Goal: Task Accomplishment & Management: Complete application form

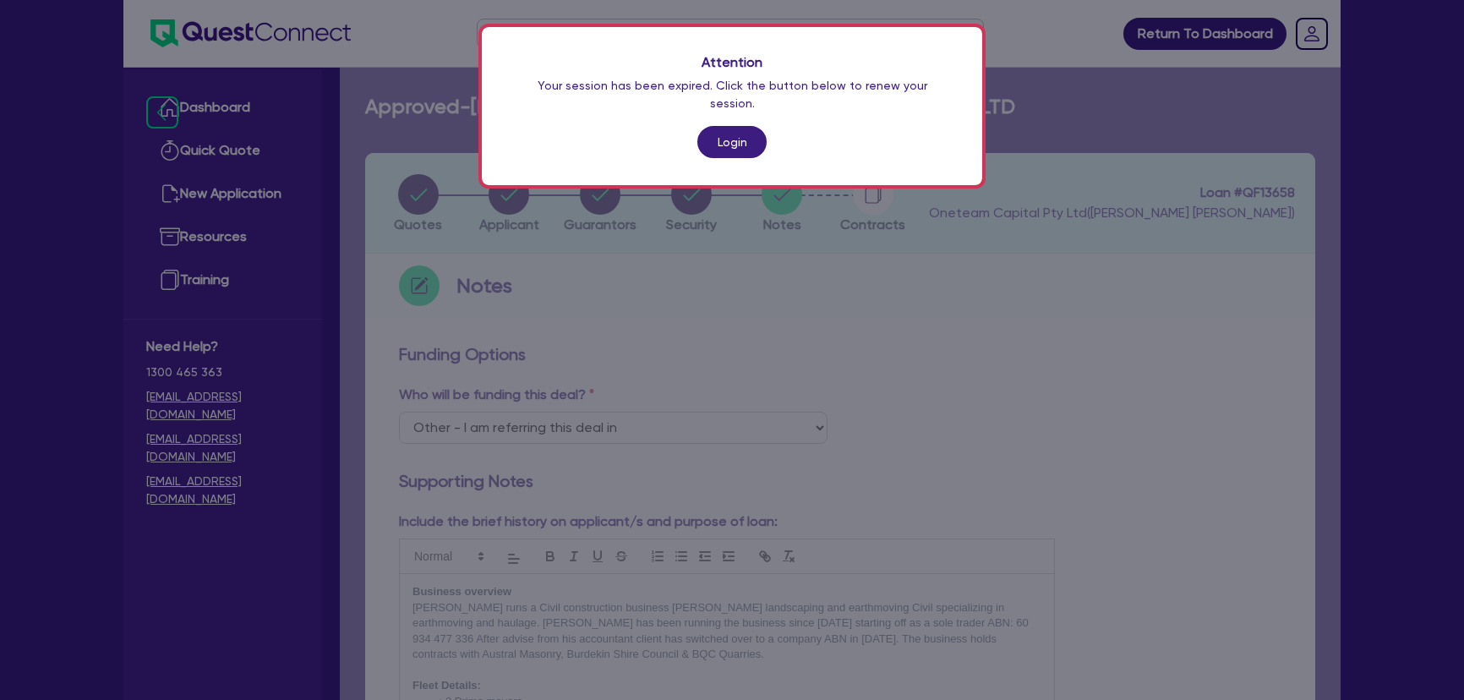
select select "Other"
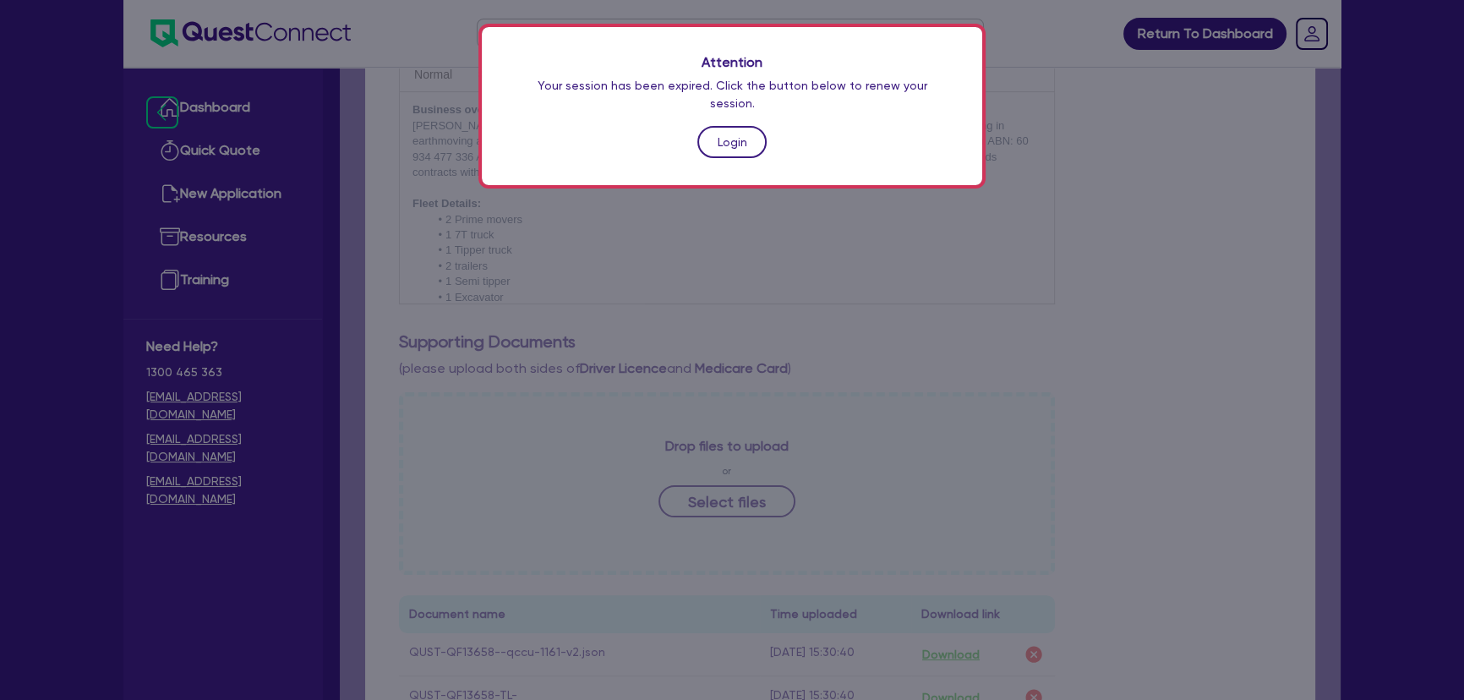
click at [725, 126] on link "Login" at bounding box center [731, 142] width 69 height 32
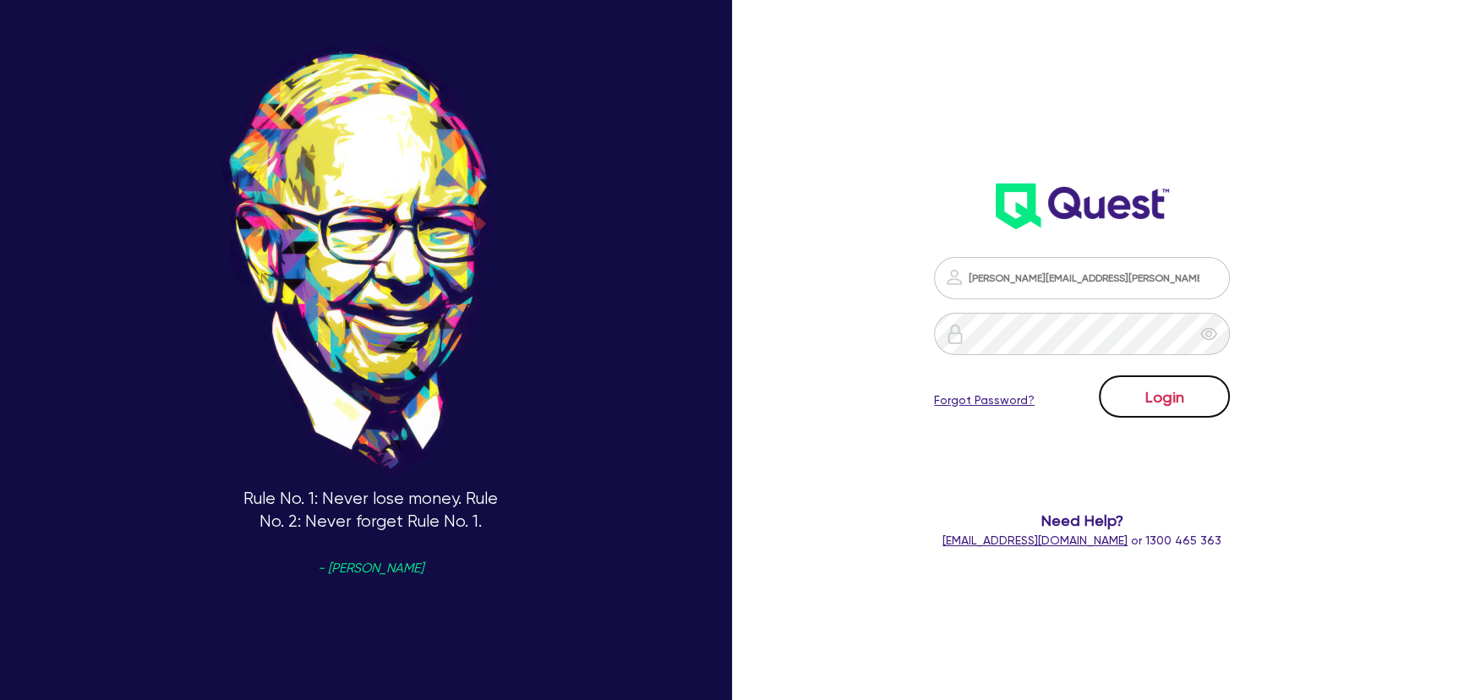
click at [1182, 379] on button "Login" at bounding box center [1164, 396] width 131 height 42
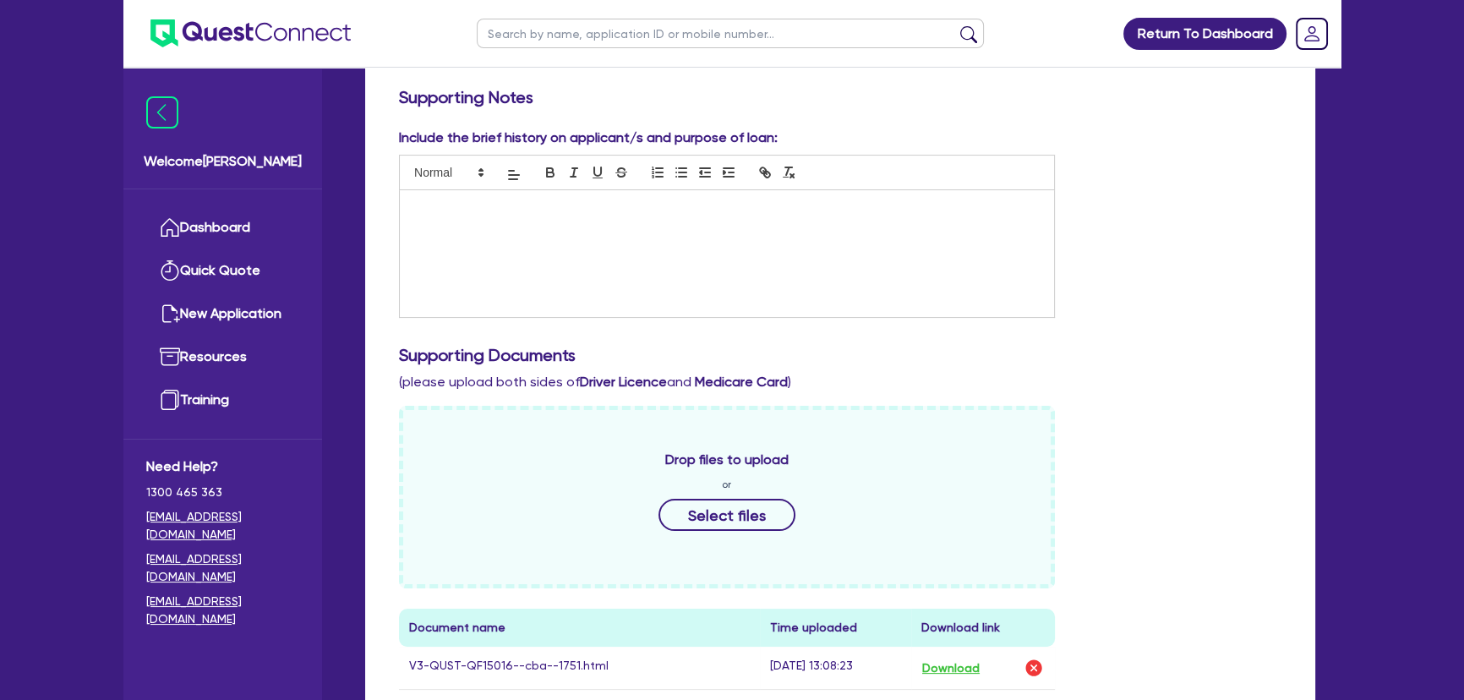
scroll to position [845, 0]
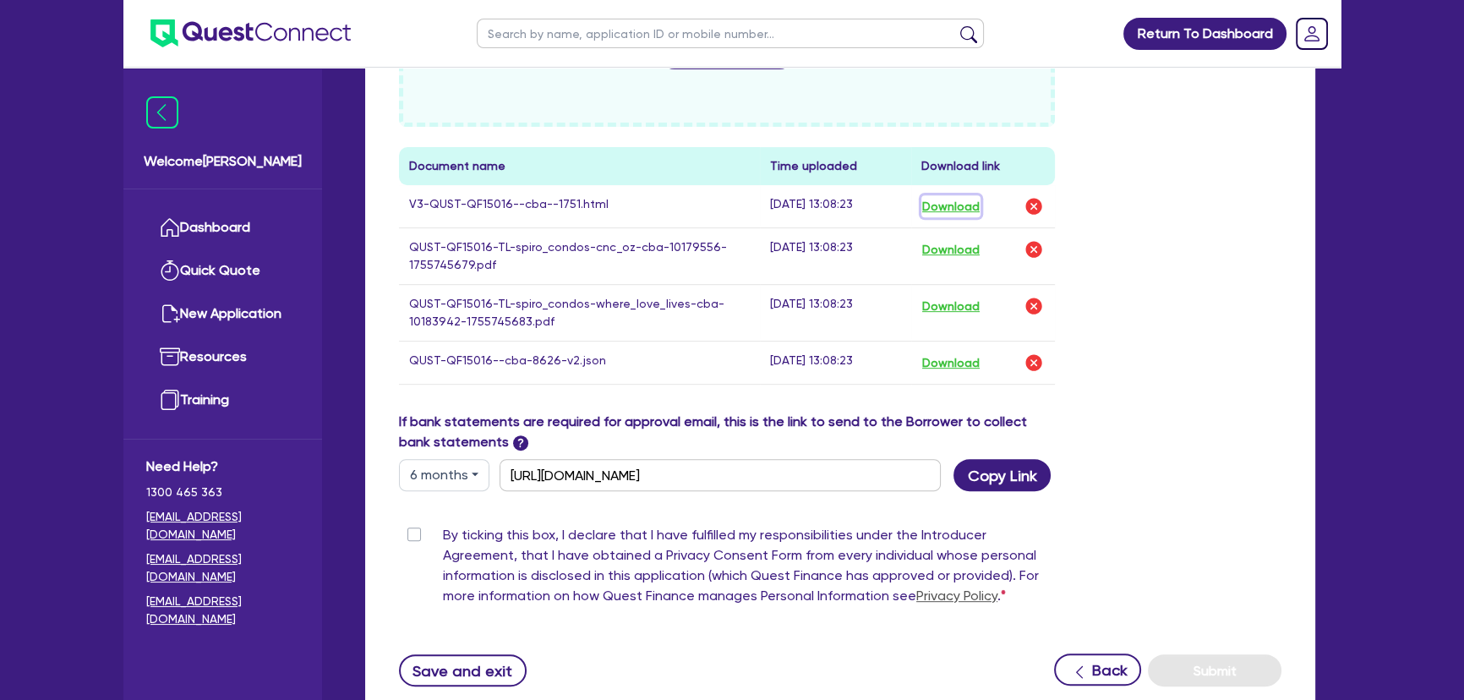
click at [964, 205] on button "Download" at bounding box center [951, 206] width 59 height 22
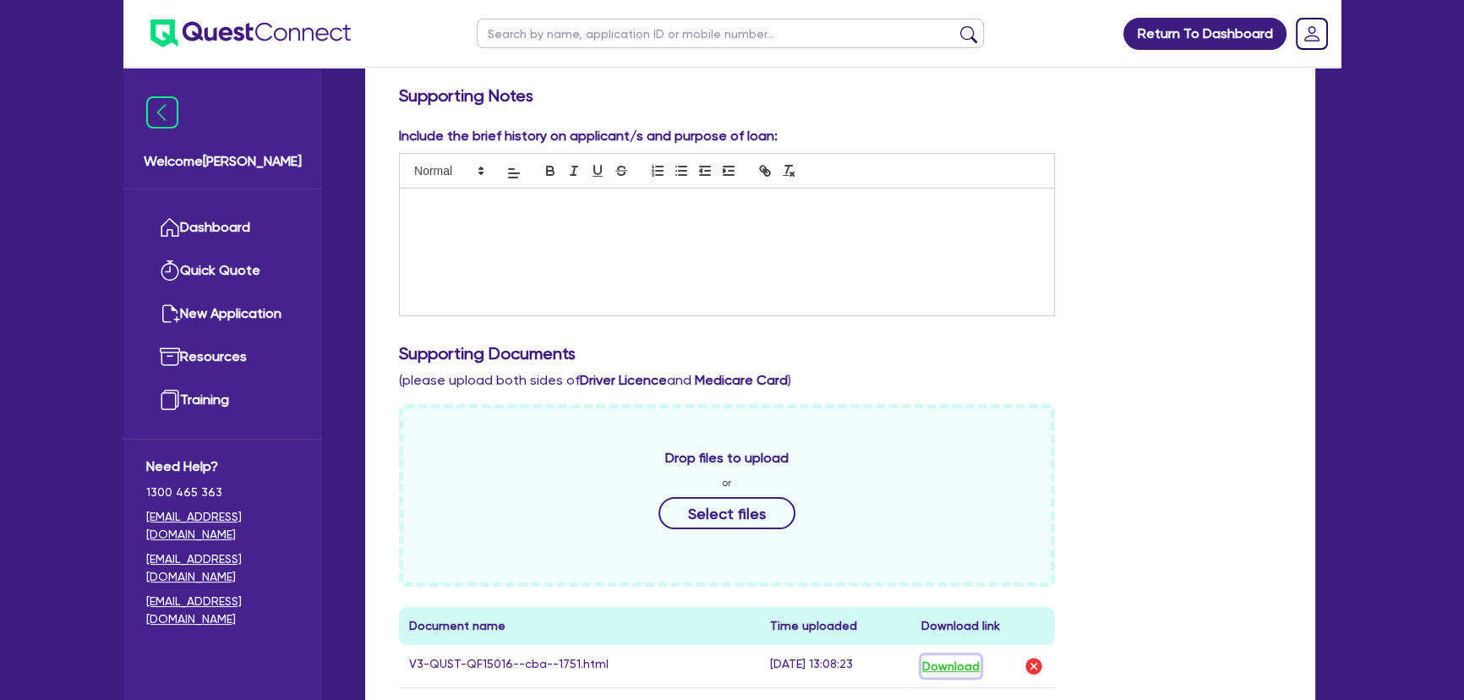
scroll to position [615, 0]
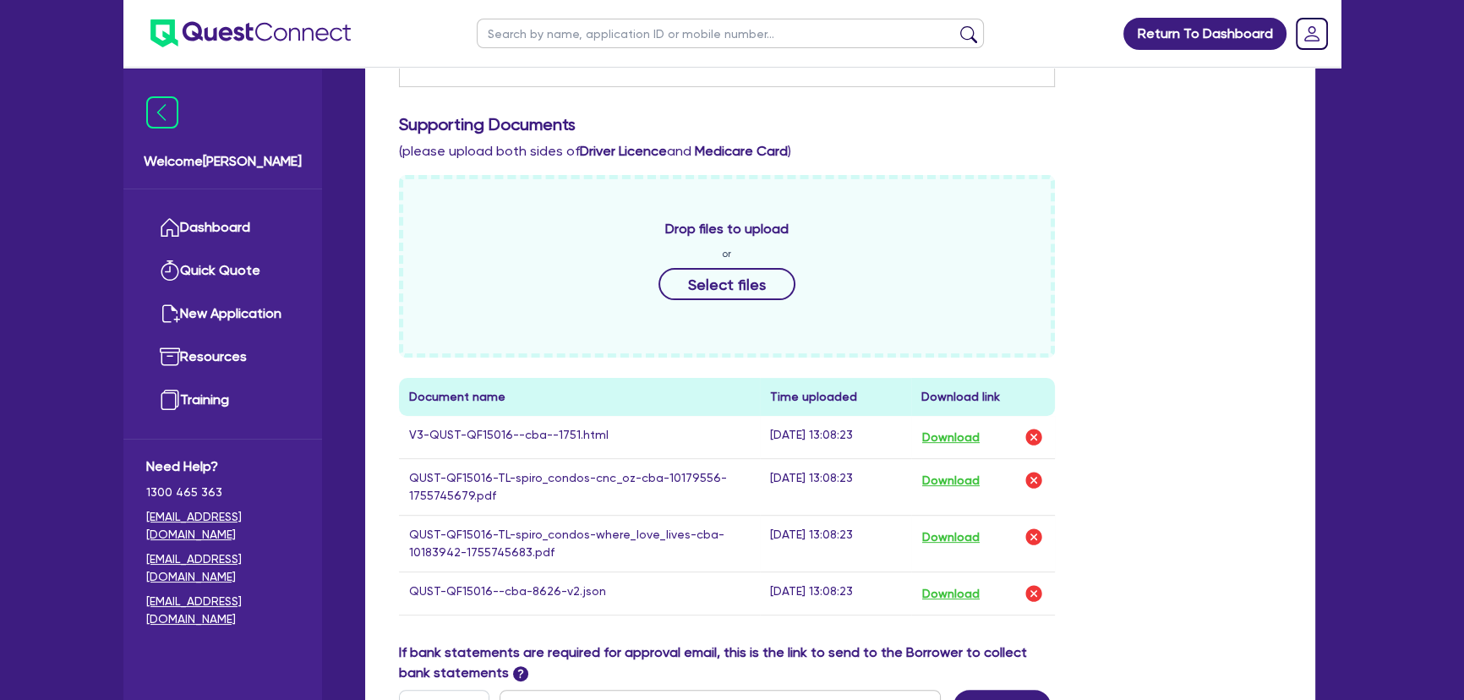
click at [265, 41] on img at bounding box center [250, 33] width 200 height 28
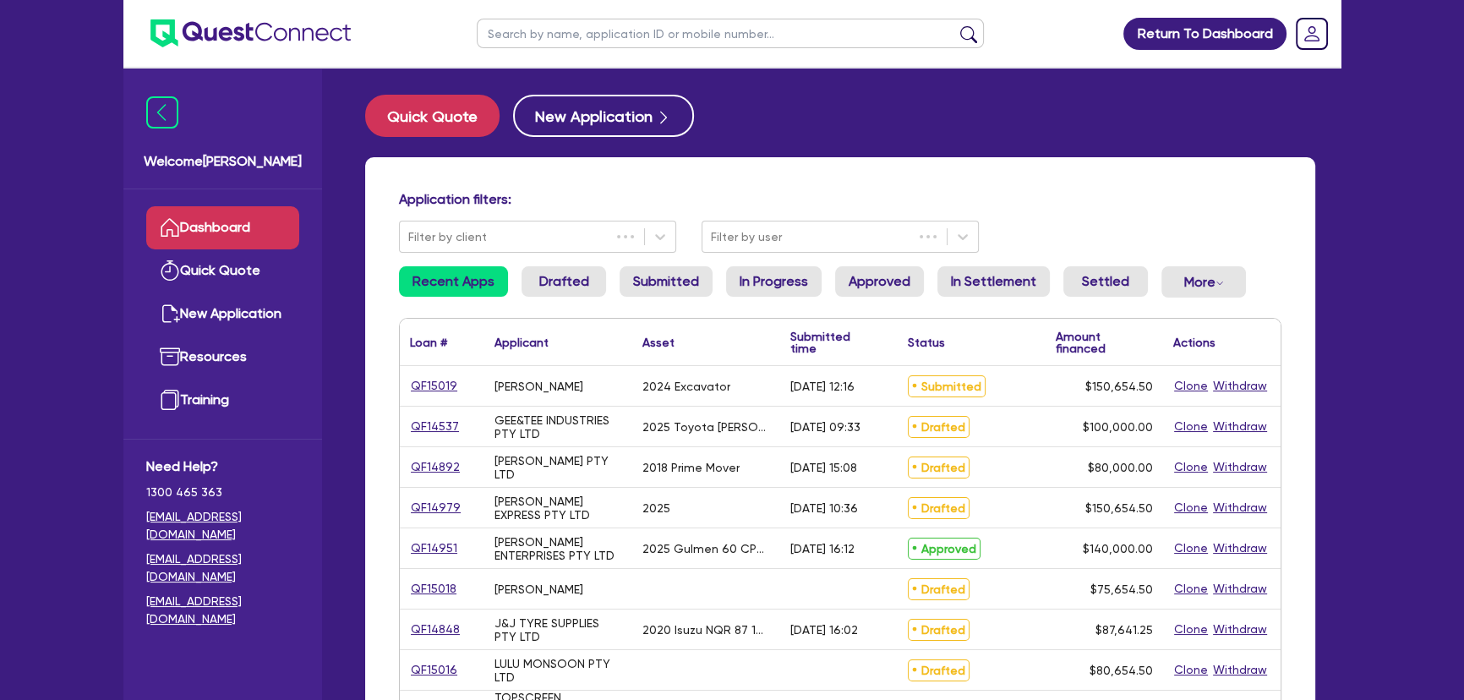
click at [646, 42] on input "text" at bounding box center [730, 34] width 507 height 30
type input "Jawwad"
click at [955, 25] on button "submit" at bounding box center [968, 37] width 27 height 24
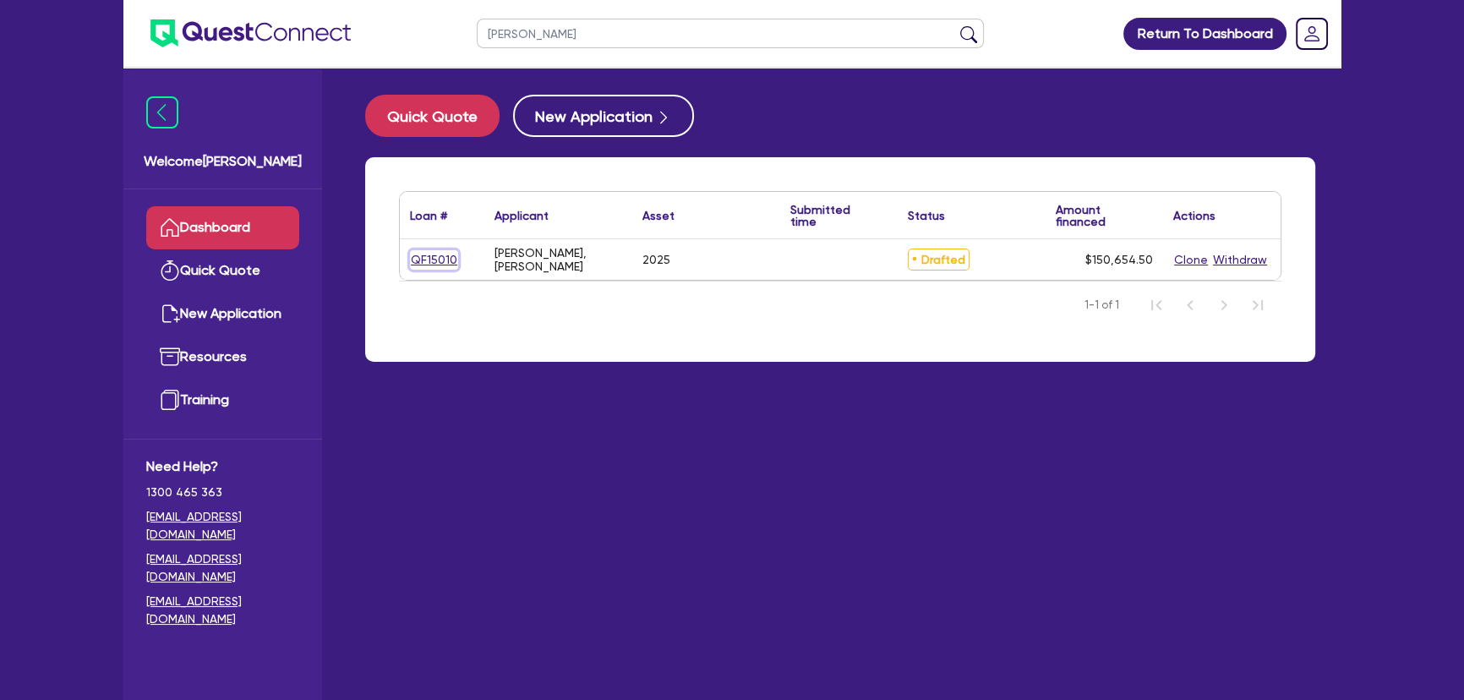
click at [431, 259] on link "QF15010" at bounding box center [434, 259] width 48 height 19
select select "CARS_AND_LIGHT_TRUCKS"
select select "PASSENGER_VEHICLES"
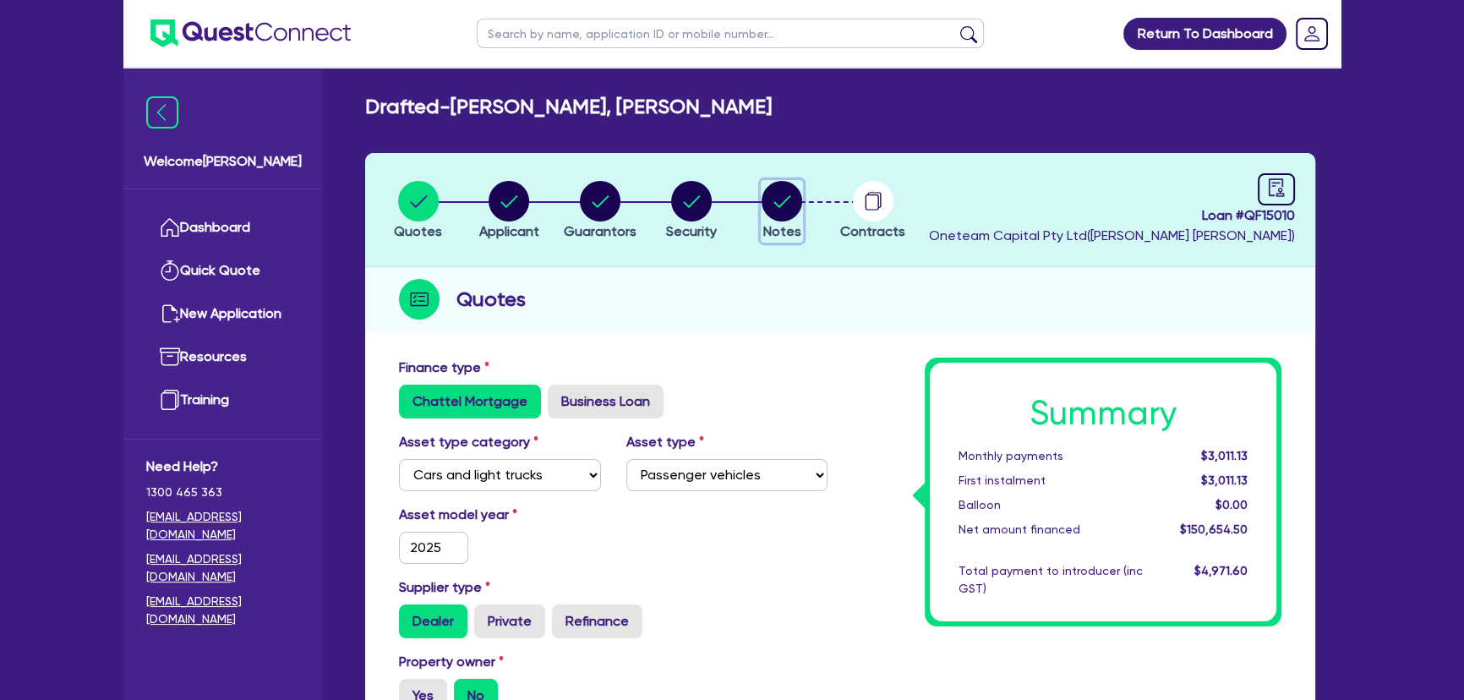
click at [795, 201] on circle "button" at bounding box center [782, 201] width 41 height 41
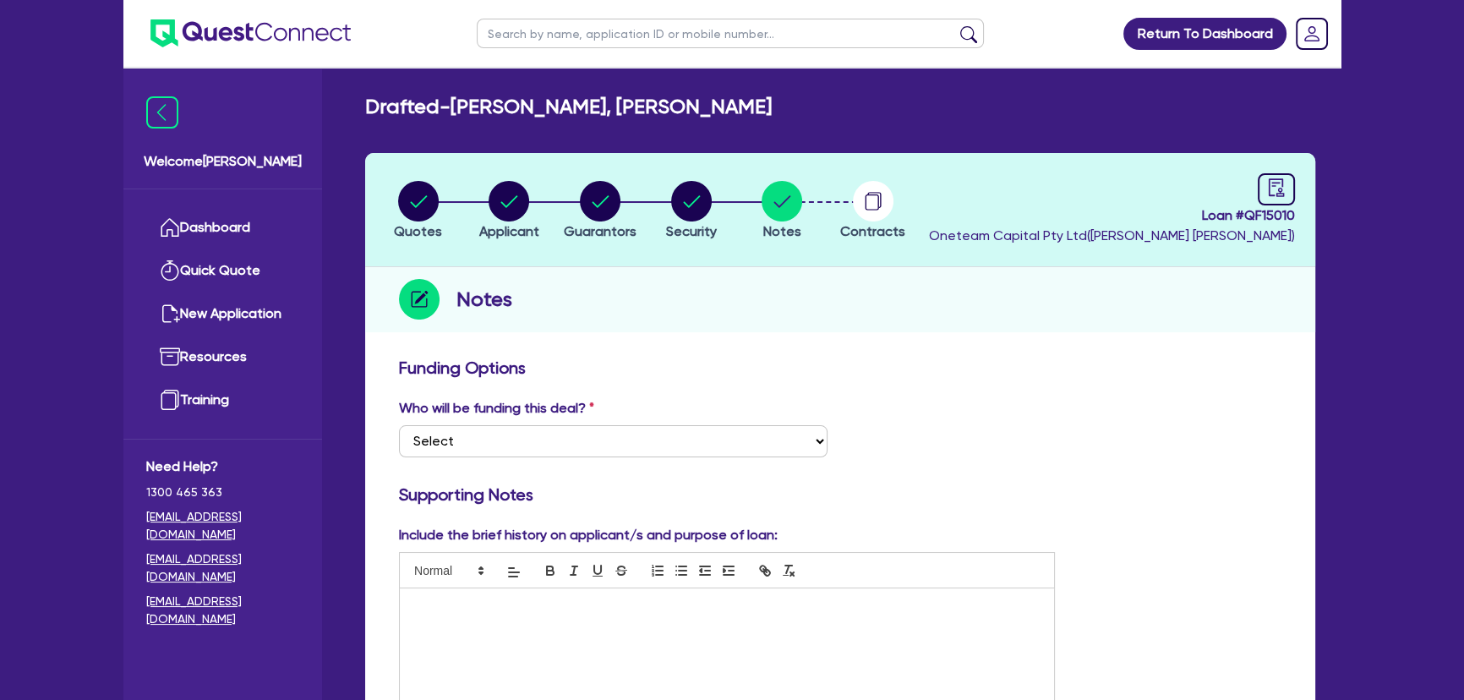
click at [246, 40] on img at bounding box center [250, 33] width 200 height 28
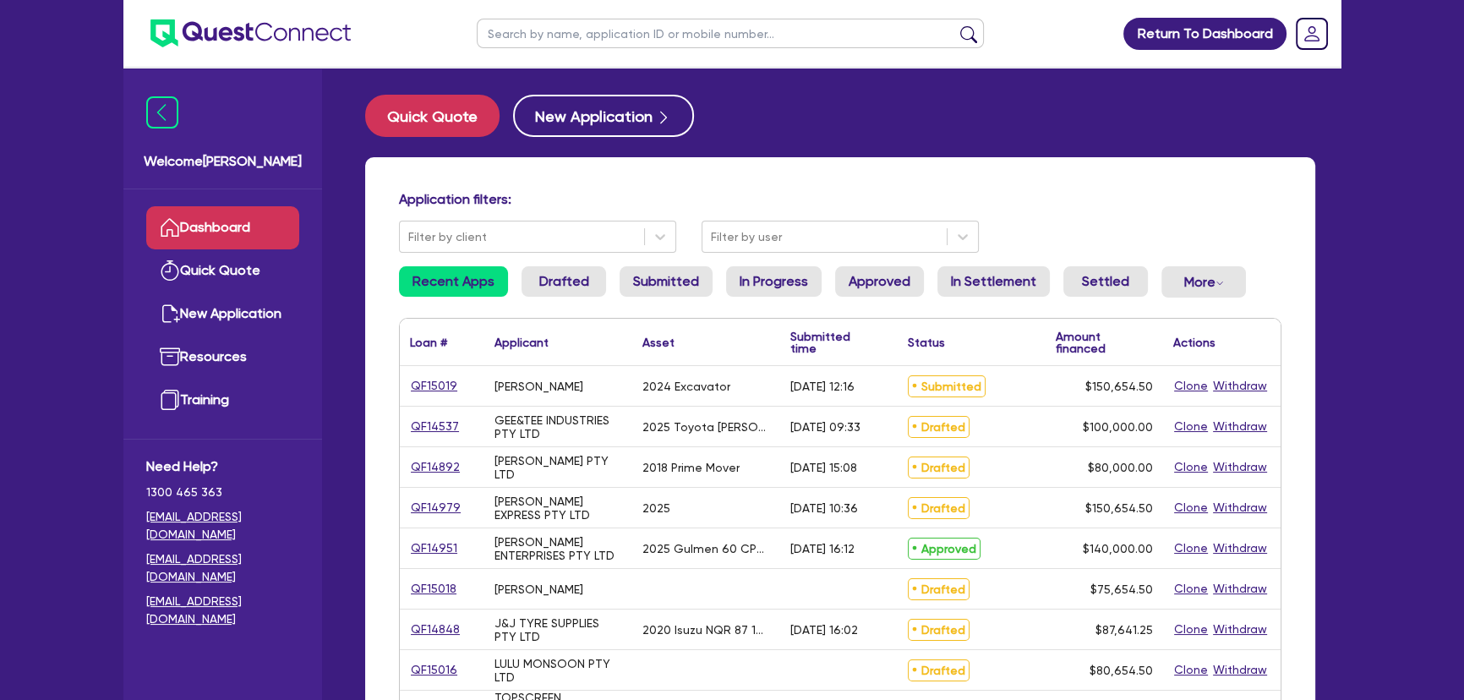
click at [611, 34] on input "text" at bounding box center [730, 34] width 507 height 30
type input "finemore"
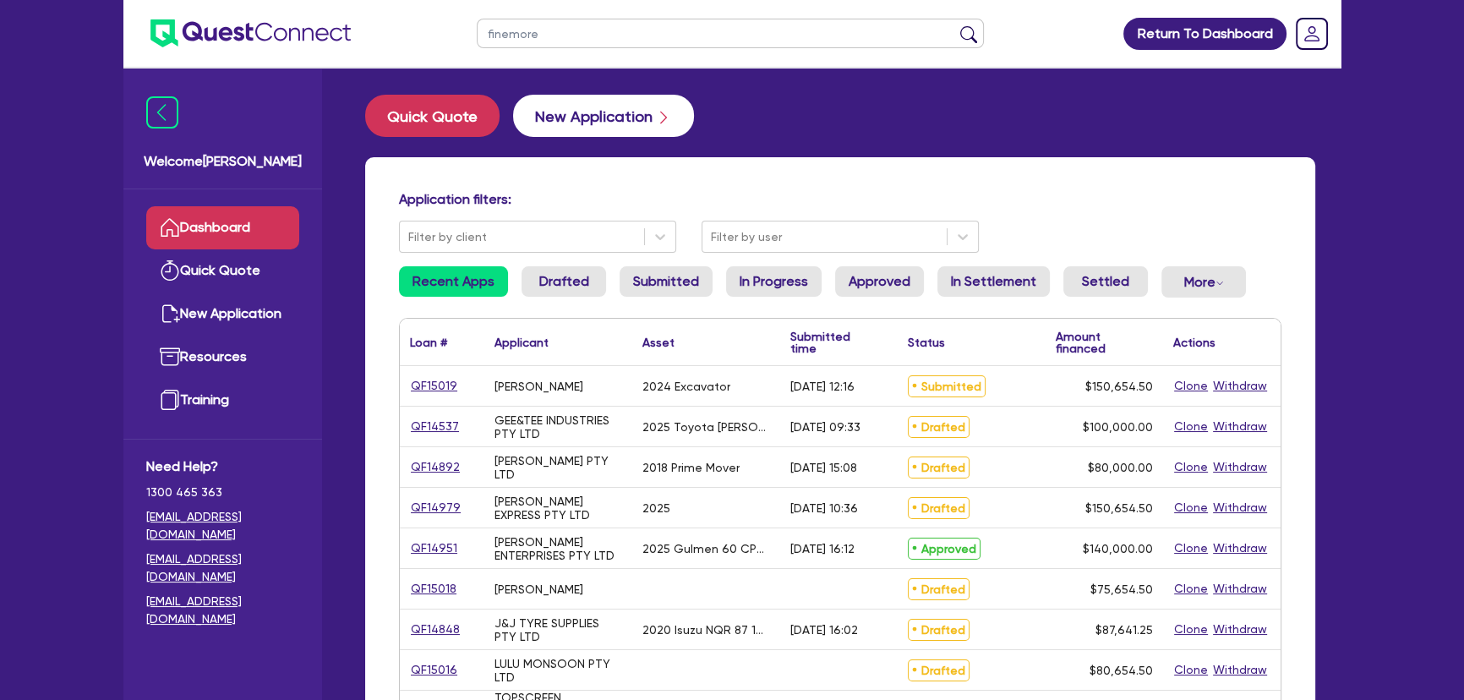
click at [955, 25] on button "submit" at bounding box center [968, 37] width 27 height 24
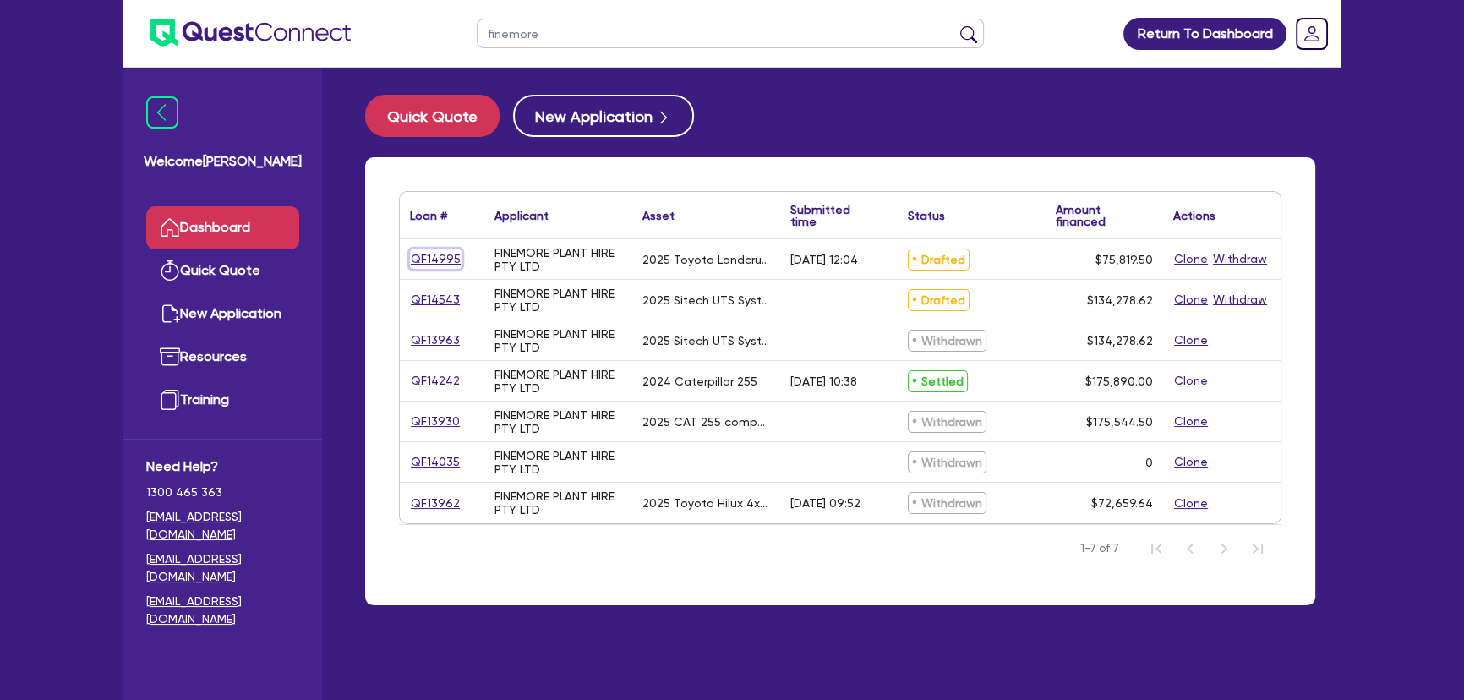
click at [424, 254] on link "QF14995" at bounding box center [436, 258] width 52 height 19
select select "CARS_AND_LIGHT_TRUCKS"
select select "VANS_AND_UTES"
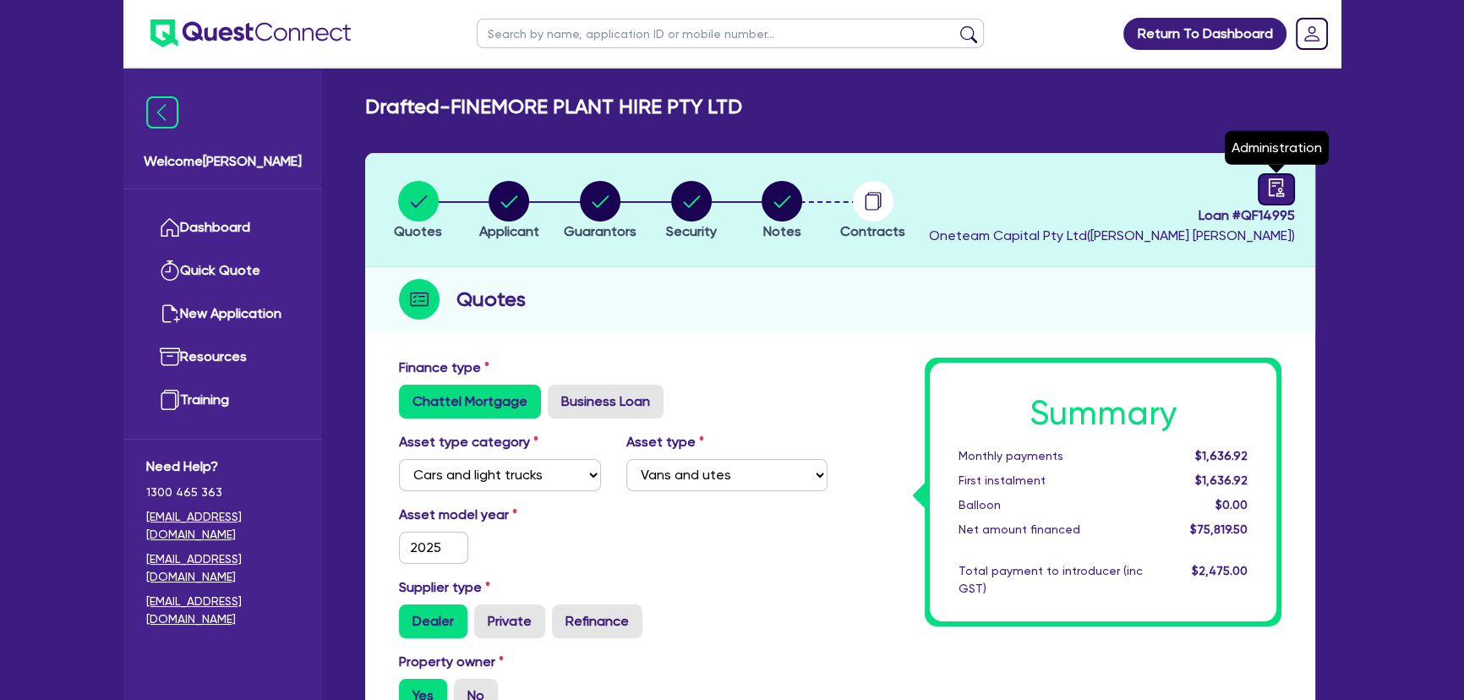
click at [1268, 182] on icon "audit" at bounding box center [1276, 187] width 19 height 19
select select "DRAFTED_AMENDED"
select select "Flexicommercial"
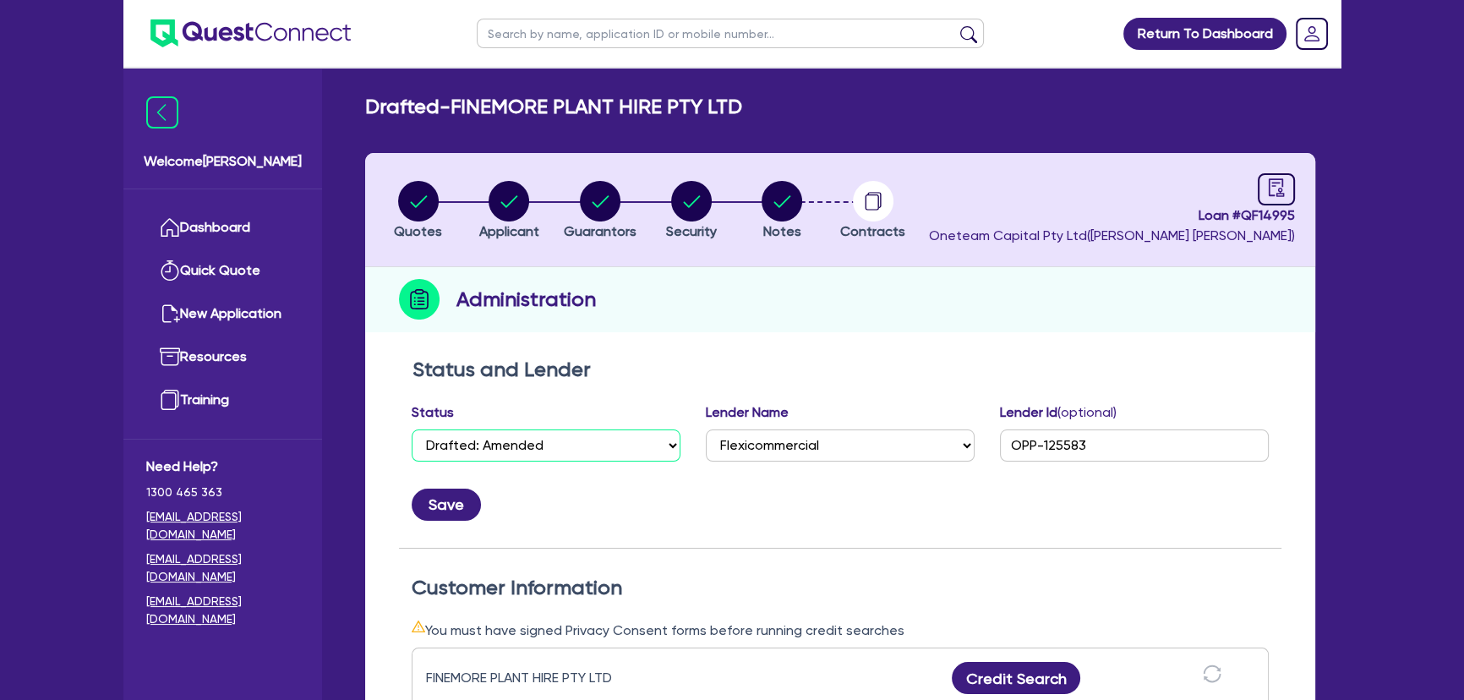
click at [572, 453] on select "Select Quoted Drafted: New Drafted: Amended Submitted: New Submitted: Amended I…" at bounding box center [546, 445] width 269 height 32
select select "APPROVED_WAITING_FOR_MORE_INFO"
click at [412, 429] on select "Select Quoted Drafted: New Drafted: Amended Submitted: New Submitted: Amended I…" at bounding box center [546, 445] width 269 height 32
click at [437, 508] on button "Save" at bounding box center [446, 505] width 69 height 32
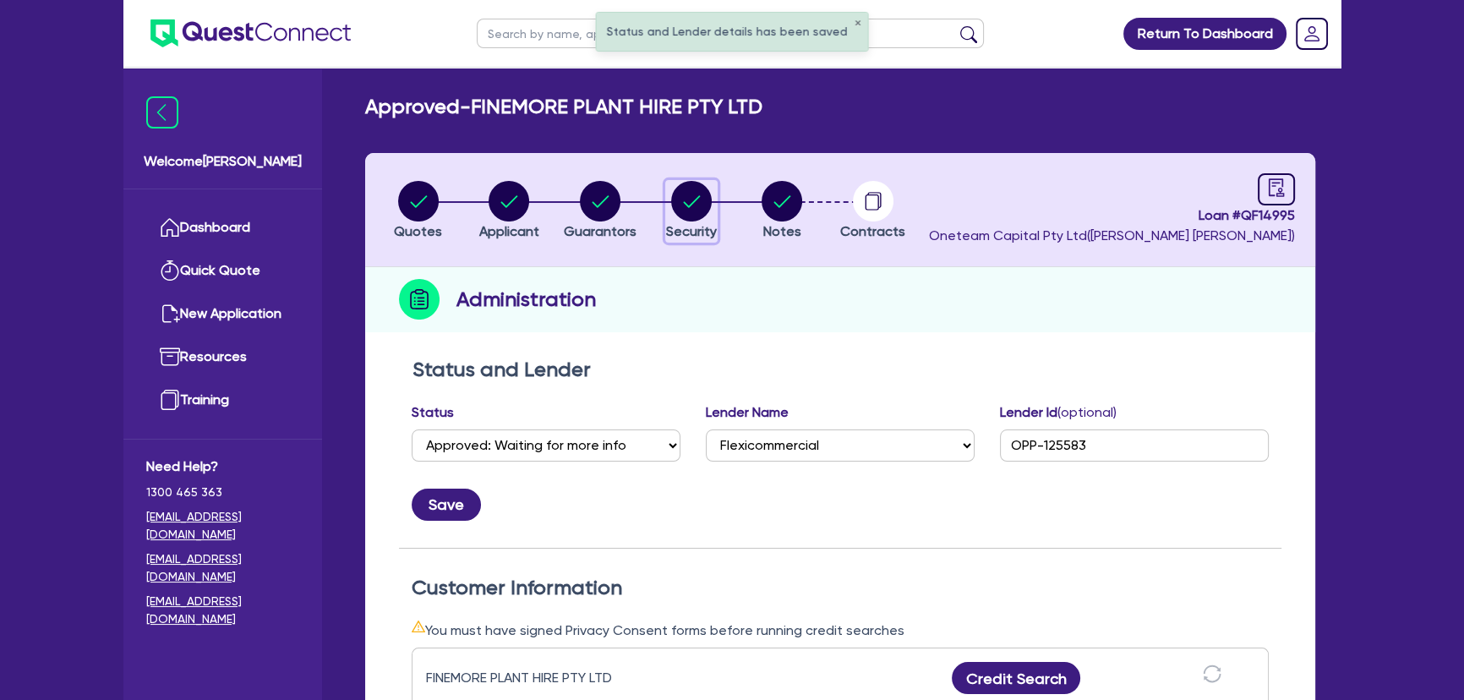
click at [696, 211] on circle "button" at bounding box center [691, 201] width 41 height 41
select select "CARS_AND_LIGHT_TRUCKS"
select select "VANS_AND_UTES"
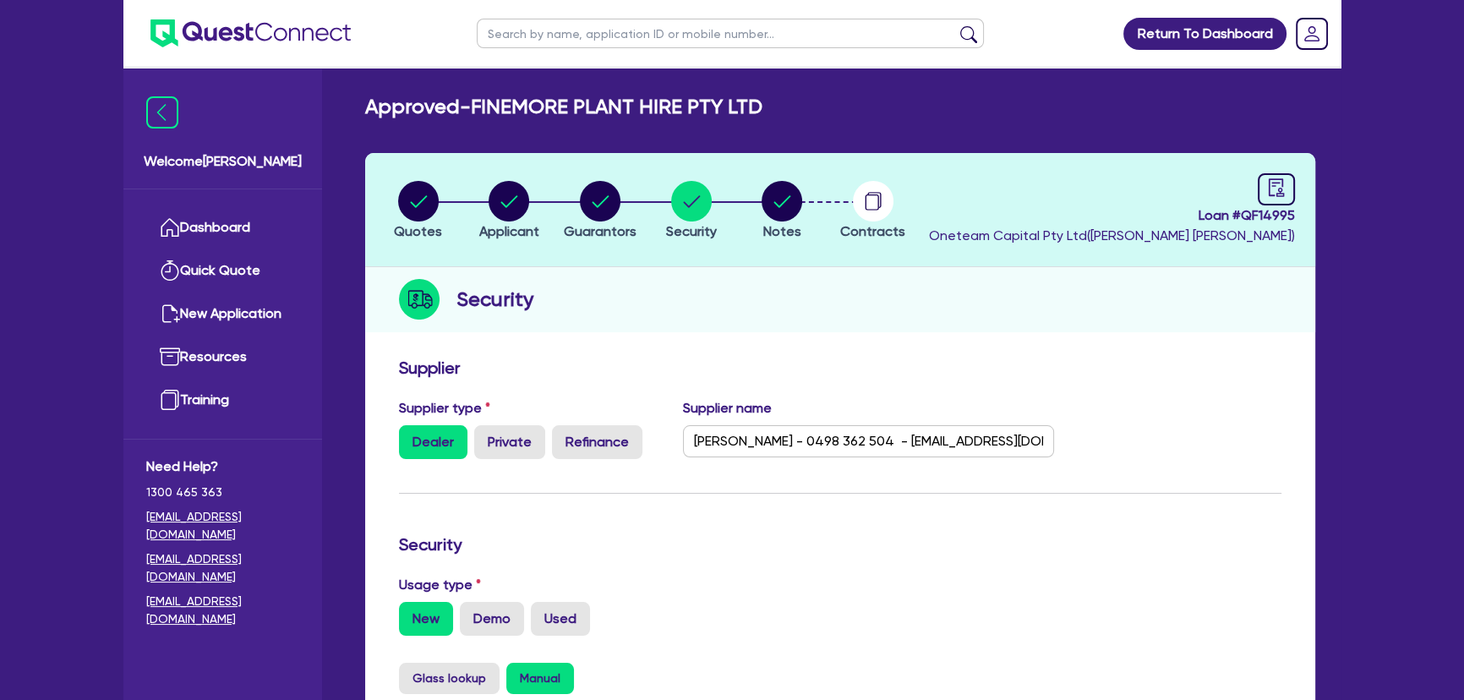
click at [249, 41] on img at bounding box center [250, 33] width 200 height 28
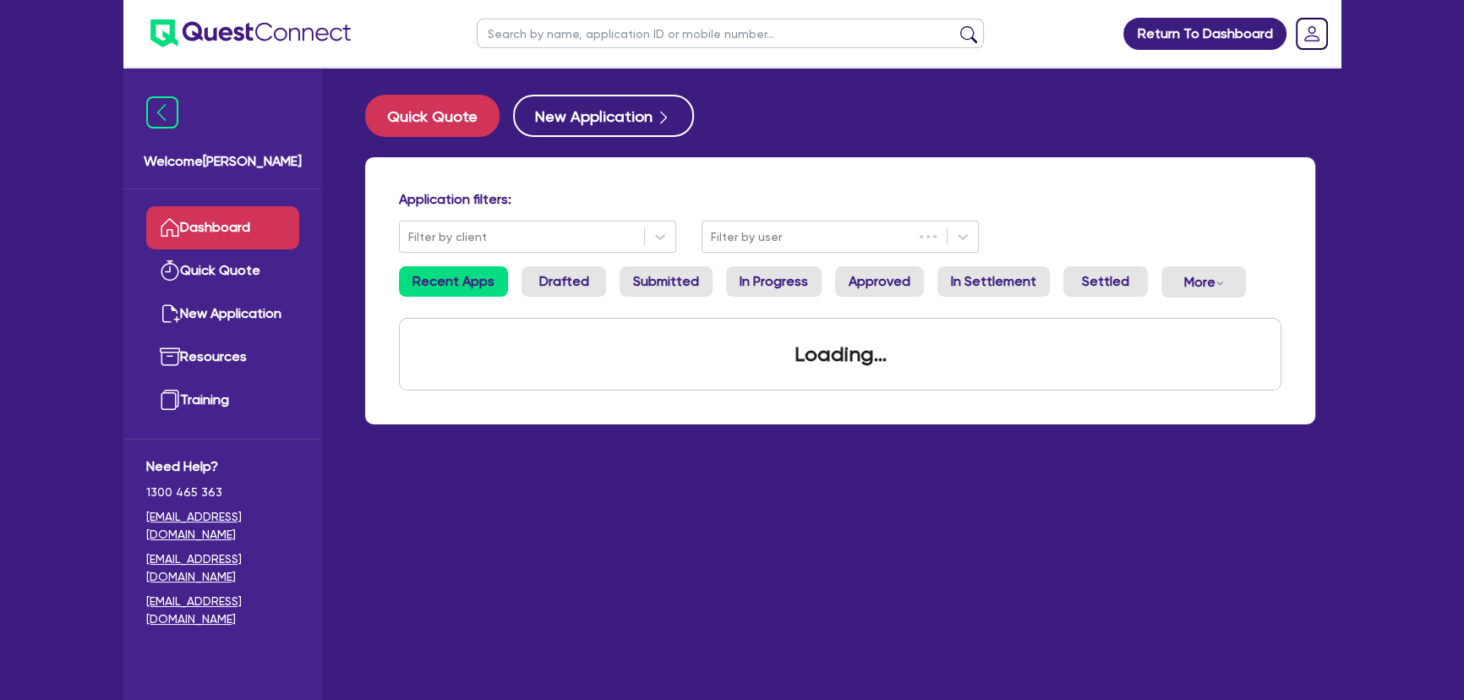
click at [612, 41] on input "text" at bounding box center [730, 34] width 507 height 30
paste input "SAQHAUL PTY LTD"
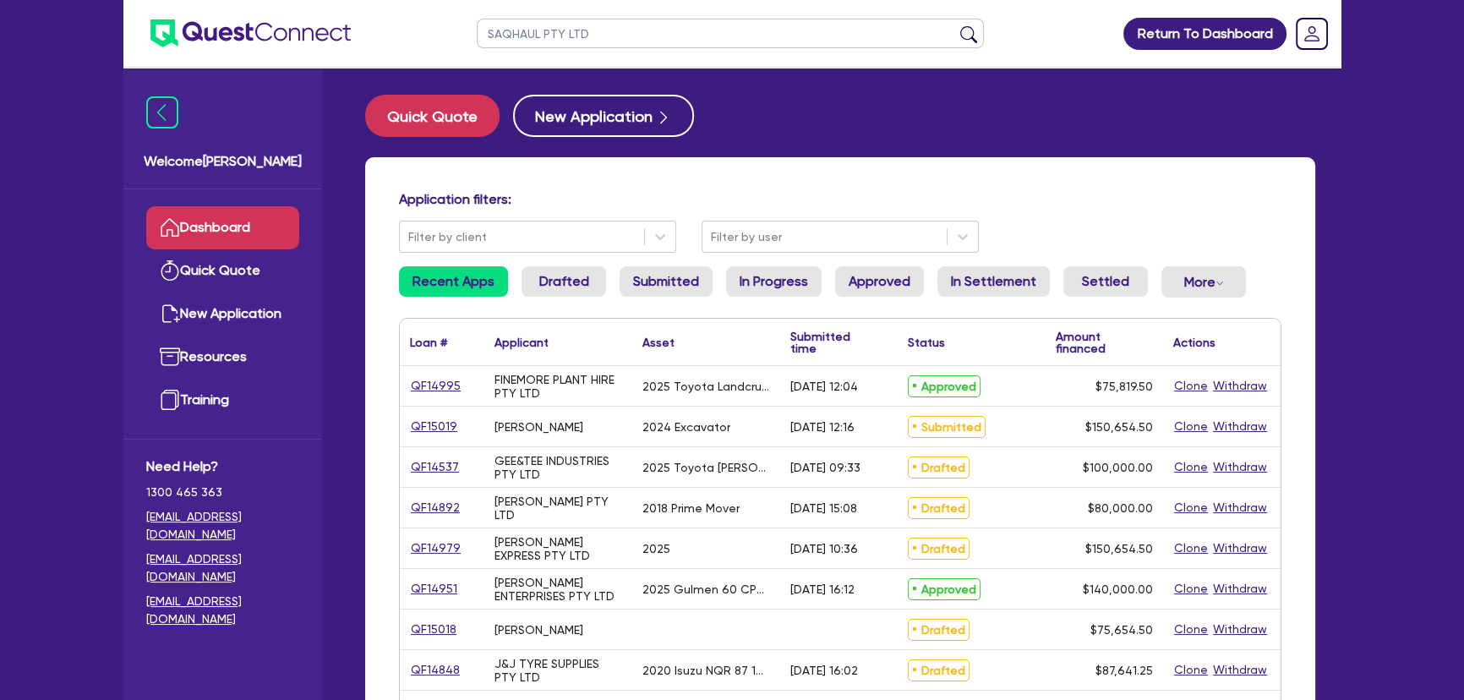
type input "SAQHAUL PTY LTD"
click at [955, 25] on button "submit" at bounding box center [968, 37] width 27 height 24
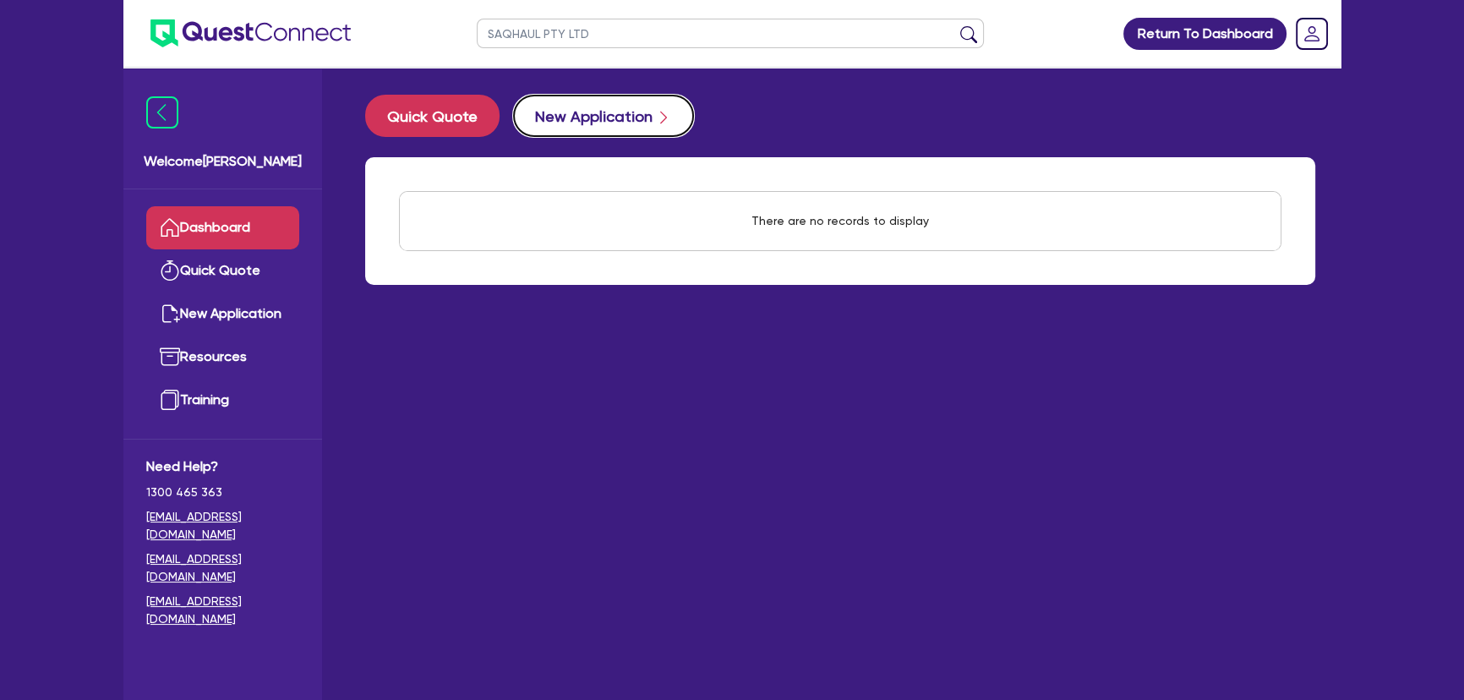
click at [601, 118] on button "New Application" at bounding box center [603, 116] width 181 height 42
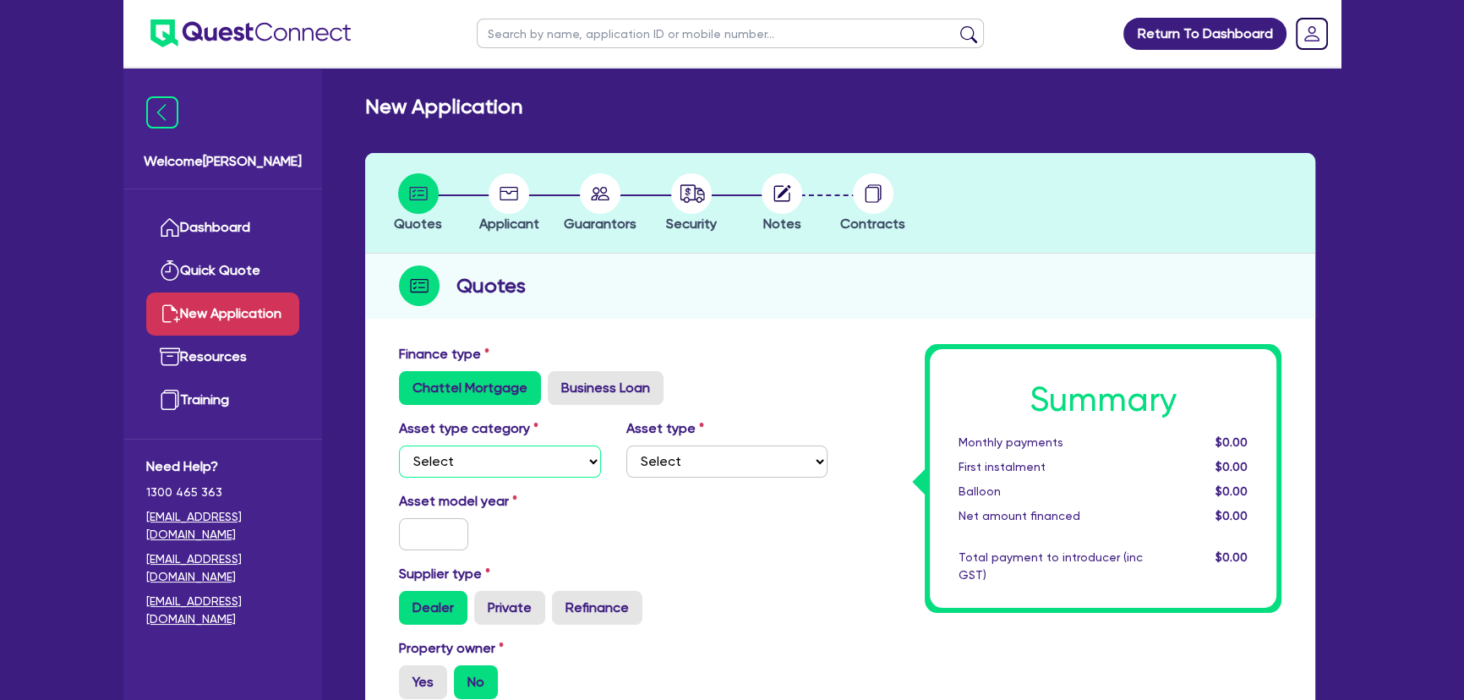
click at [457, 468] on select "Select Cars and light trucks Primary assets Secondary assets Tertiary assets" at bounding box center [500, 462] width 202 height 32
select select "CARS_AND_LIGHT_TRUCKS"
click at [399, 446] on select "Select Cars and light trucks Primary assets Secondary assets Tertiary assets" at bounding box center [500, 462] width 202 height 32
click at [778, 443] on div "Asset type Select Passenger vehicles Vans and utes Light trucks up to 4.5 tonne" at bounding box center [727, 447] width 227 height 59
click at [743, 466] on select "Select Passenger vehicles Vans and utes Light trucks up to 4.5 tonne" at bounding box center [727, 462] width 202 height 32
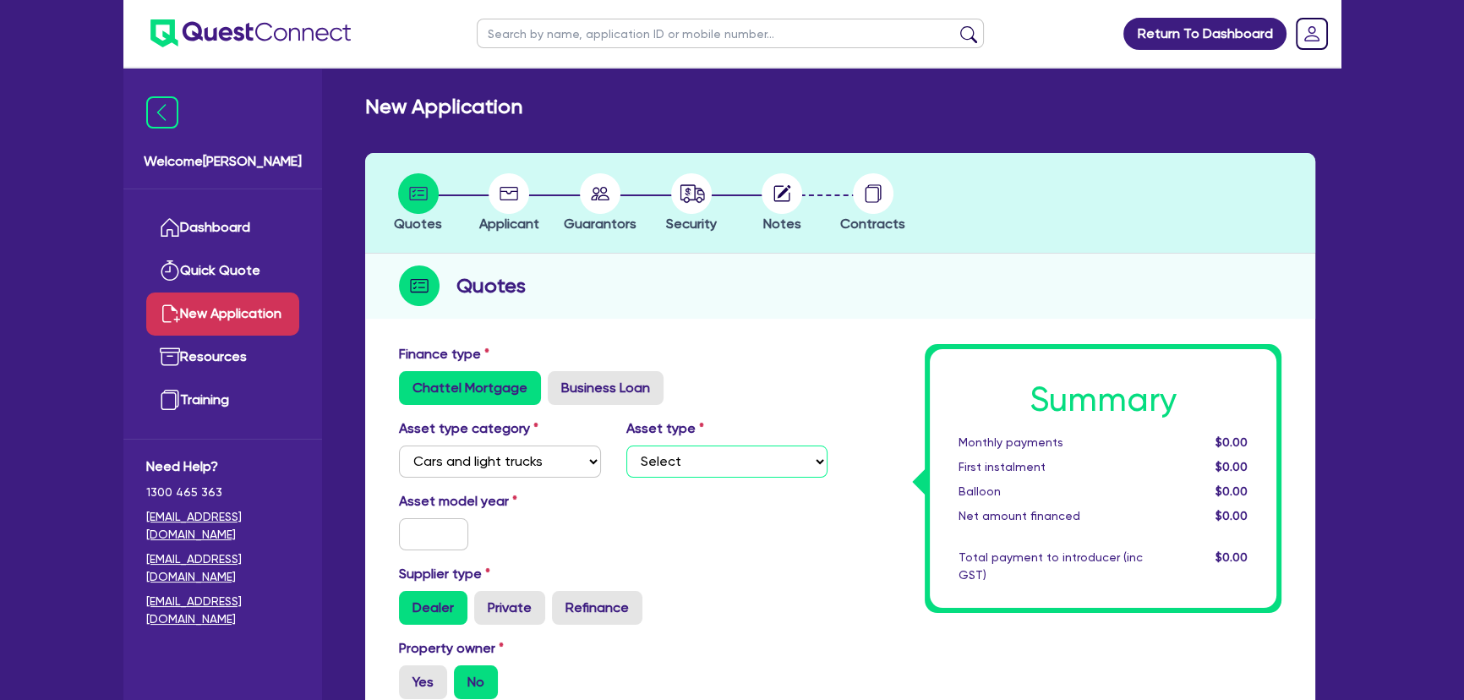
select select "PASSENGER_VEHICLES"
click at [626, 446] on select "Select Passenger vehicles Vans and utes Light trucks up to 4.5 tonne" at bounding box center [727, 462] width 202 height 32
click at [431, 535] on input "text" at bounding box center [433, 534] width 69 height 32
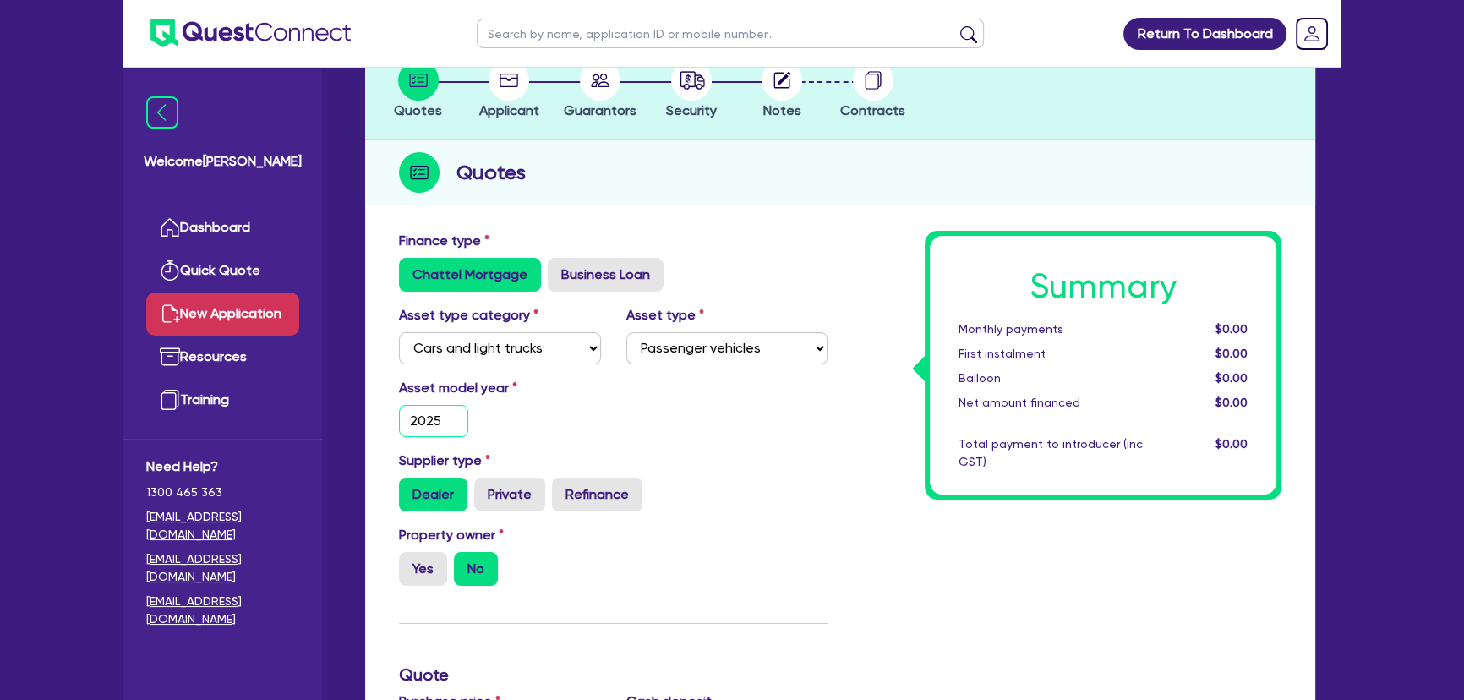
scroll to position [230, 0]
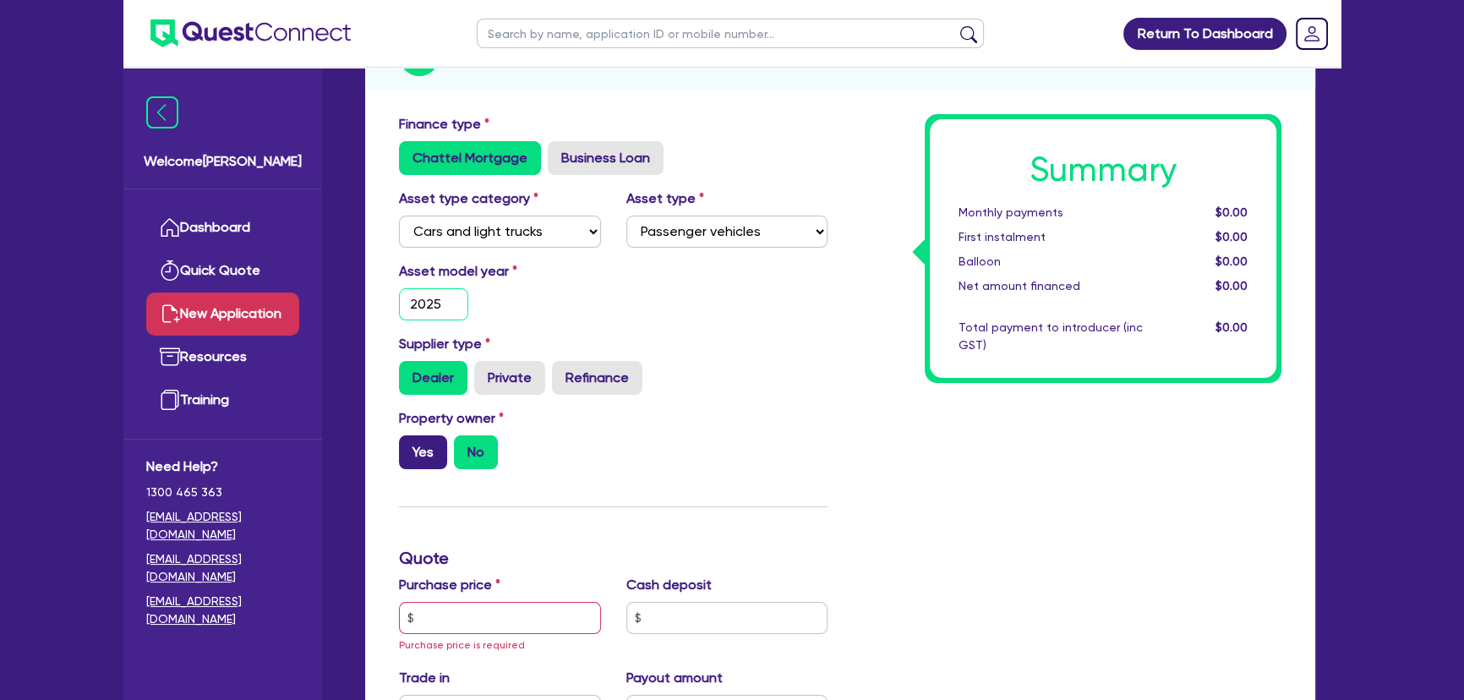
type input "2025"
click at [416, 465] on label "Yes" at bounding box center [423, 452] width 48 height 34
click at [410, 446] on input "Yes" at bounding box center [404, 440] width 11 height 11
radio input "true"
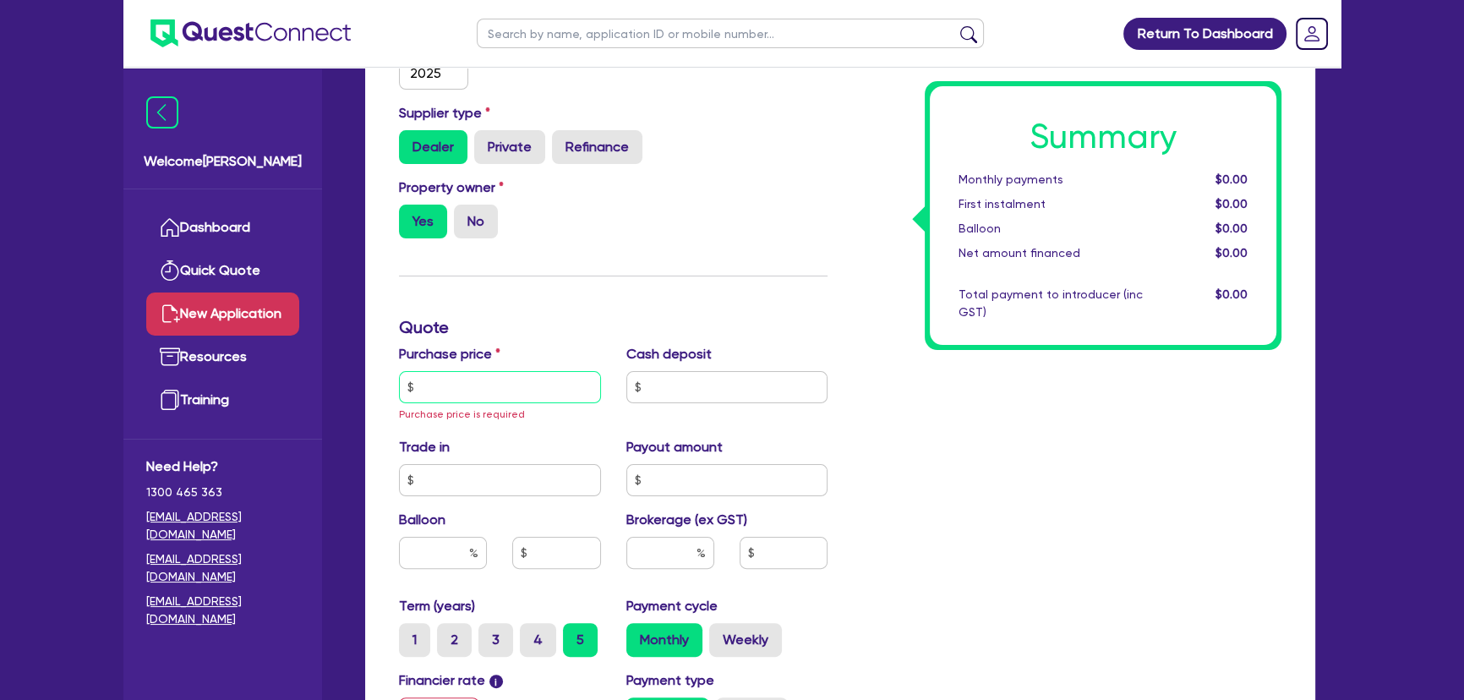
click at [473, 371] on input "text" at bounding box center [500, 387] width 202 height 32
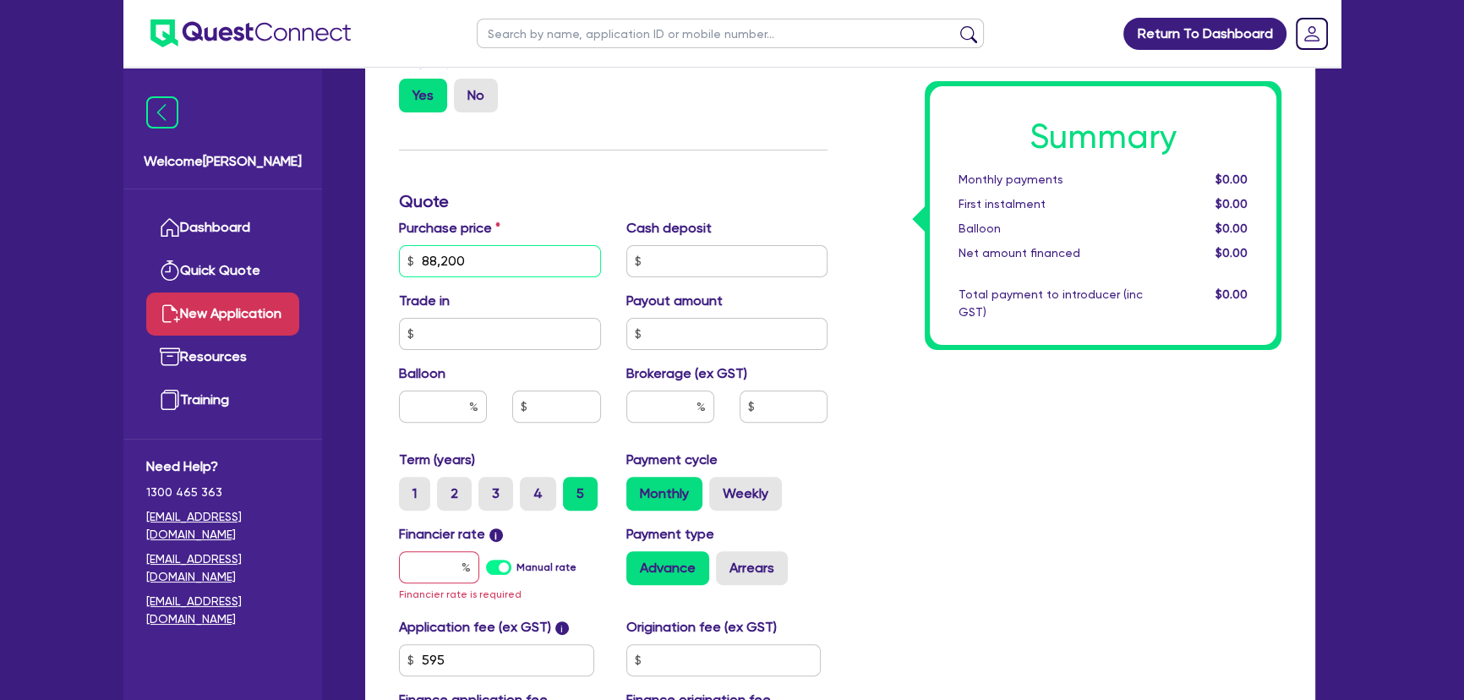
scroll to position [692, 0]
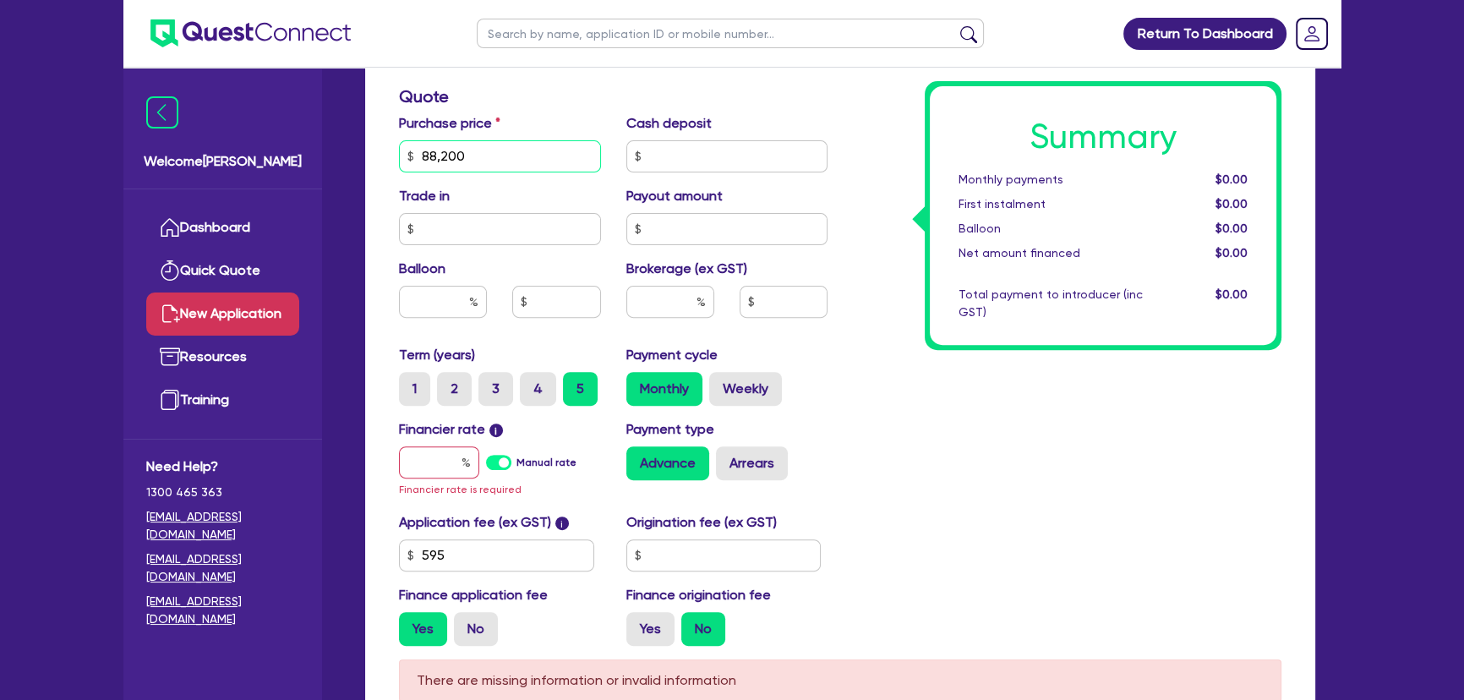
type input "88,200"
click at [414, 470] on input "text" at bounding box center [439, 462] width 80 height 32
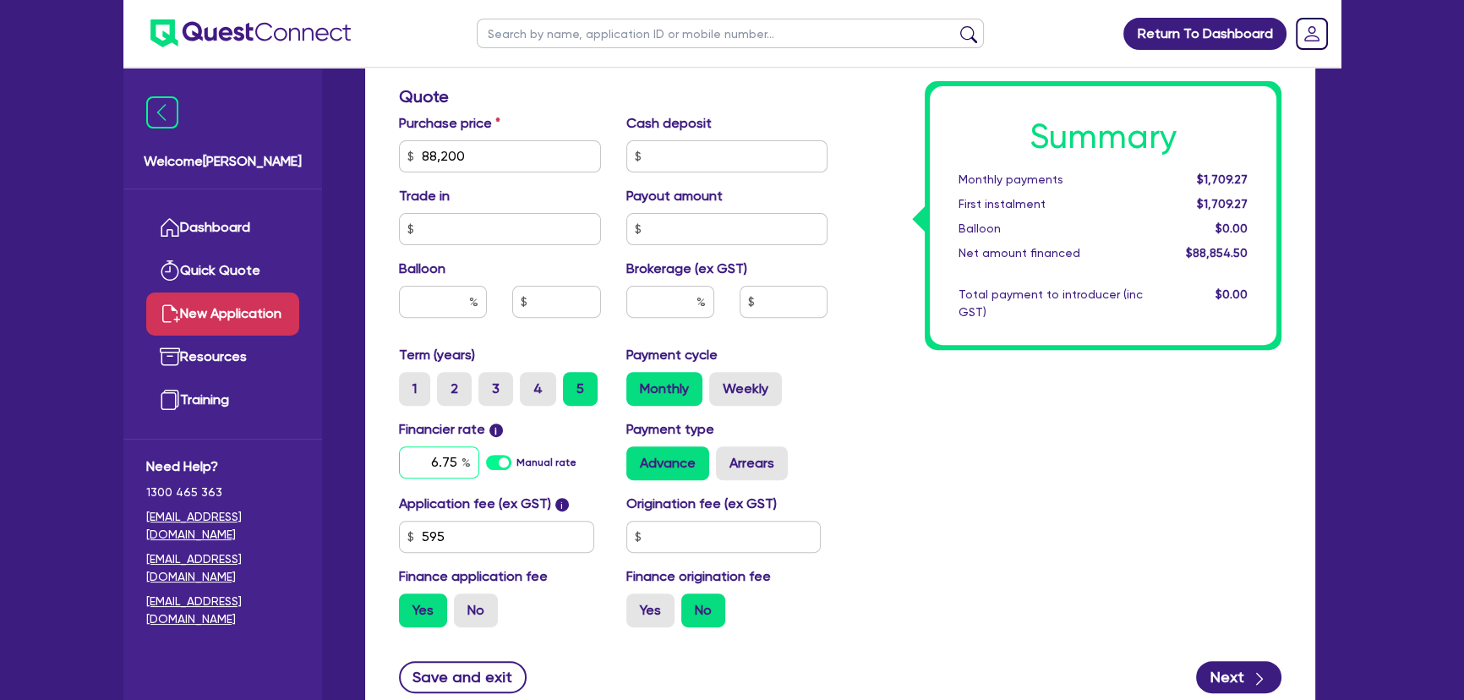
type input "6.75"
click at [674, 304] on input "text" at bounding box center [670, 302] width 88 height 32
type input "3"
type input "2,665.64"
click at [863, 481] on div "Summary Monthly payments $1,796.58 First instalment $1,796.58 Balloon $0.00 Net…" at bounding box center [1067, 147] width 454 height 988
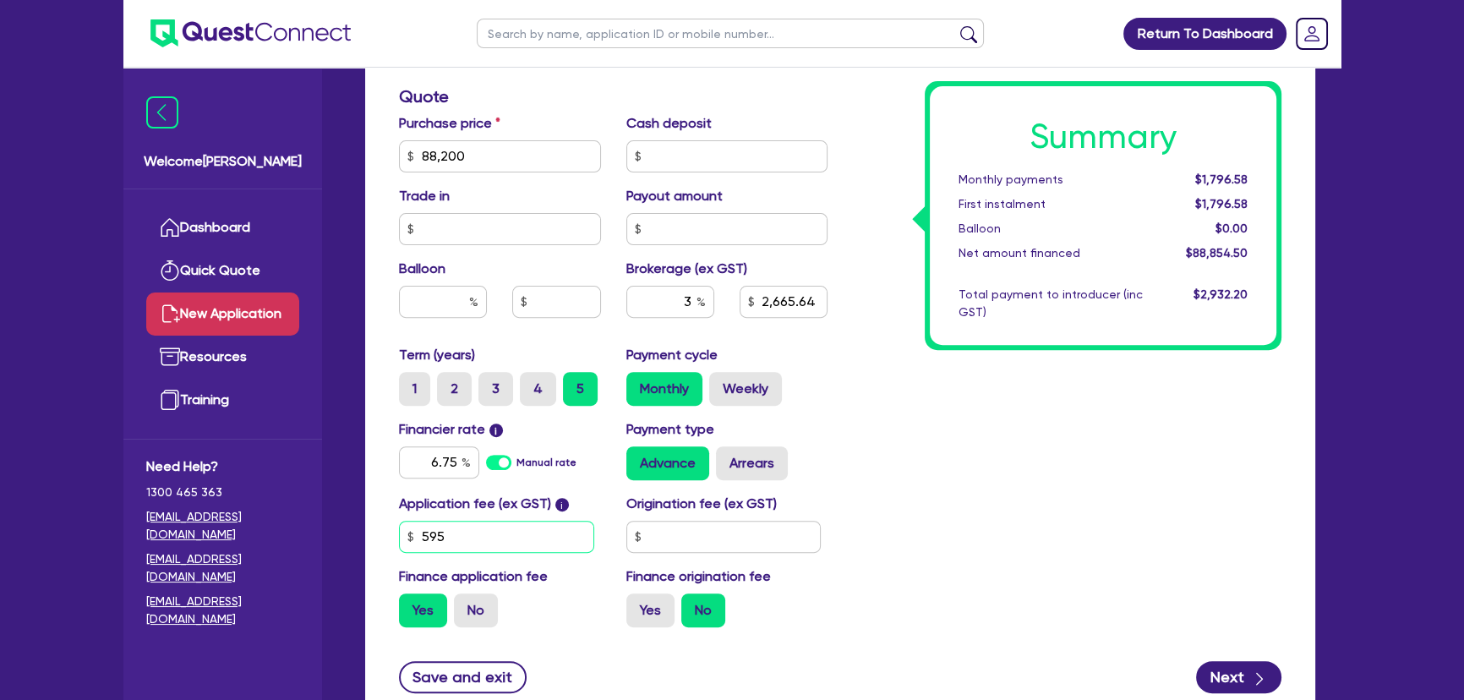
click at [513, 533] on input "595" at bounding box center [496, 537] width 195 height 32
click at [513, 534] on input "595" at bounding box center [496, 537] width 195 height 32
type input "450"
type input "2,660.85"
click at [697, 547] on input "text" at bounding box center [723, 537] width 195 height 32
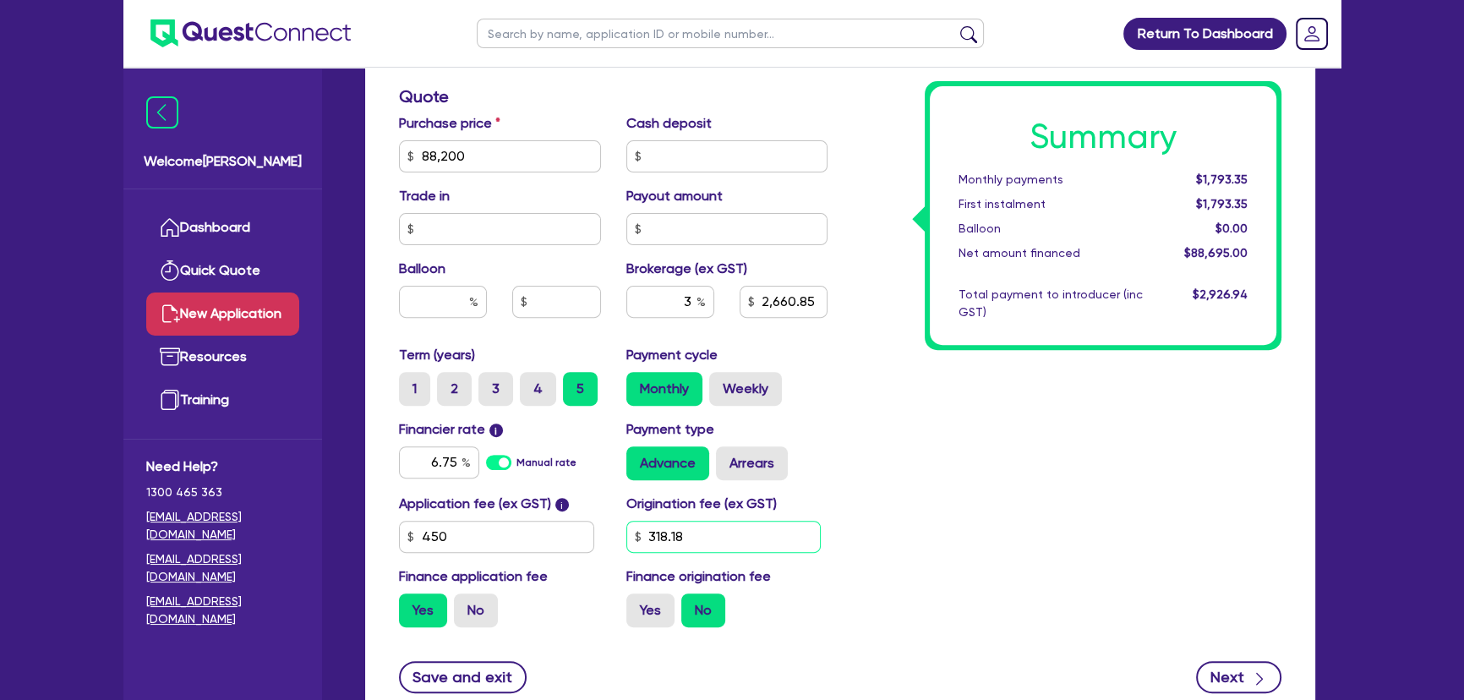
type input "318.18"
click at [1226, 674] on button "Next" at bounding box center [1238, 677] width 85 height 32
type input "2,660.85"
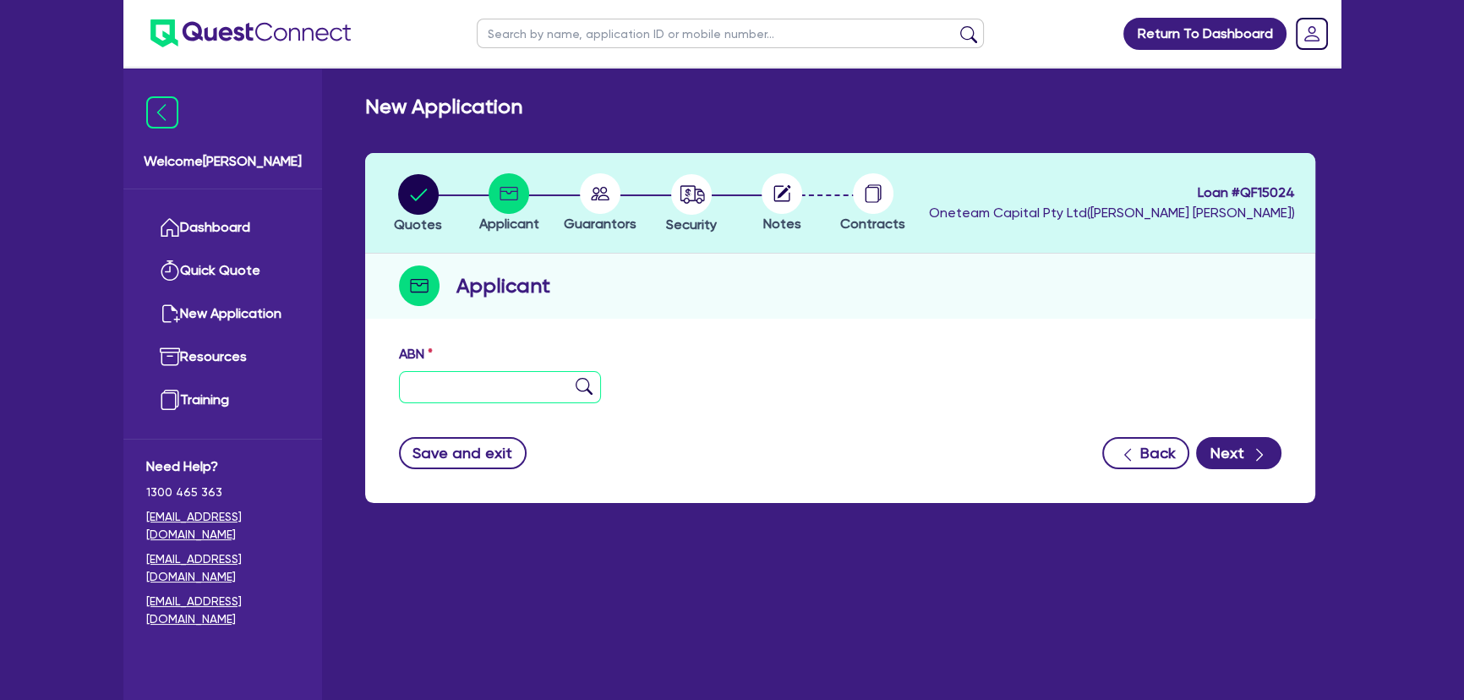
click at [513, 395] on input "text" at bounding box center [500, 387] width 202 height 32
paste input "54 633 953 447"
type input "54 633 953 447"
click at [583, 390] on img at bounding box center [584, 386] width 17 height 17
type input "SAQHAUL PTY LTD"
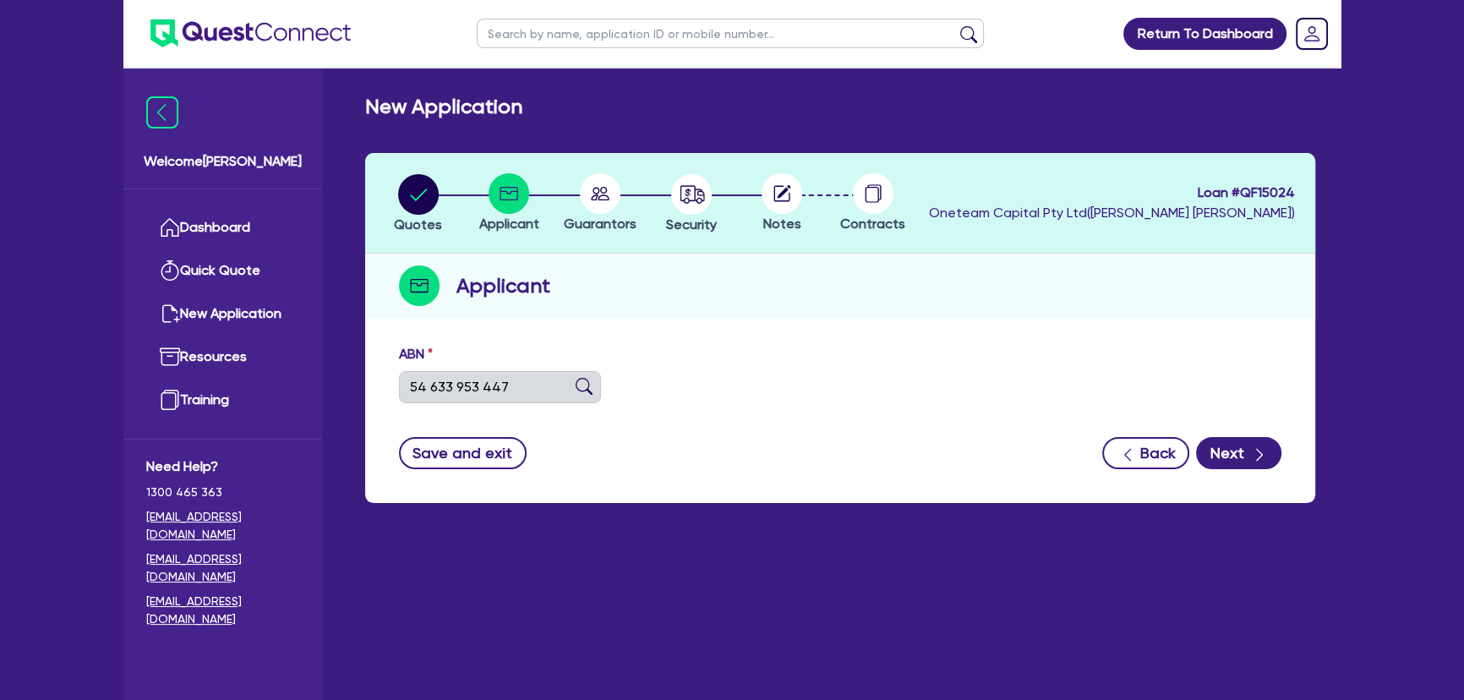
type input "NEX CODE"
select select "COMPANY"
type input "06/06/2019"
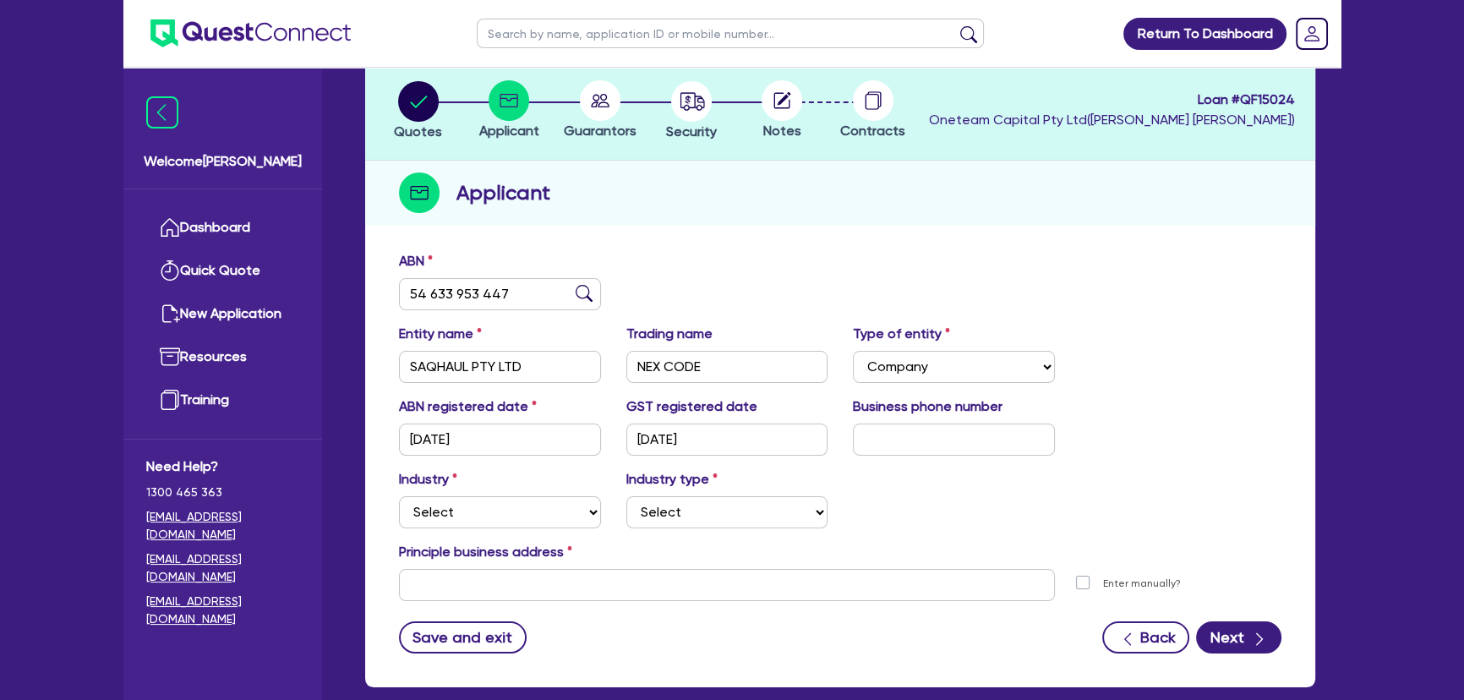
scroll to position [183, 0]
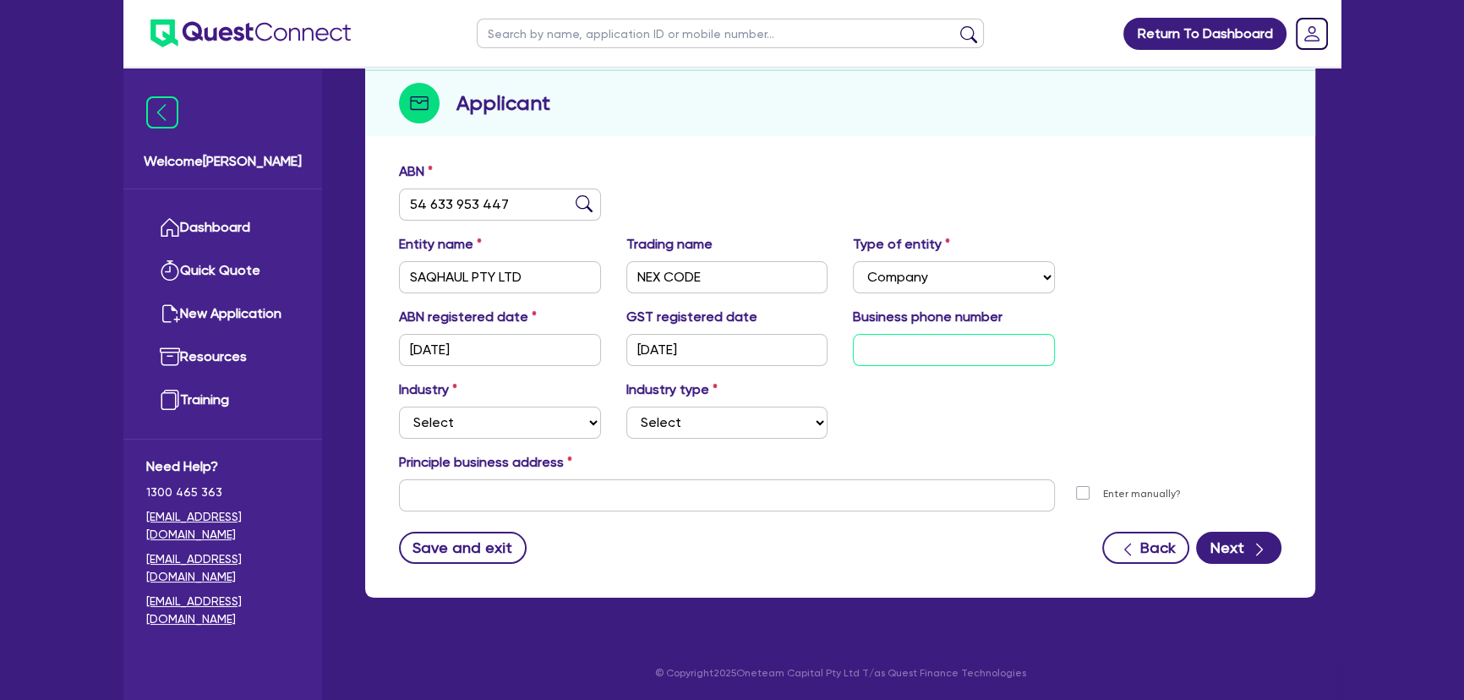
click at [949, 363] on input "text" at bounding box center [954, 350] width 202 height 32
paste input "4 6687 1556"
type input "04 6687 1556"
click at [550, 440] on div "Industry Select Accomodation & Food Services Administrative & Support Services …" at bounding box center [840, 416] width 908 height 73
click at [539, 426] on select "Select Accomodation & Food Services Administrative & Support Services Agricultu…" at bounding box center [500, 423] width 202 height 32
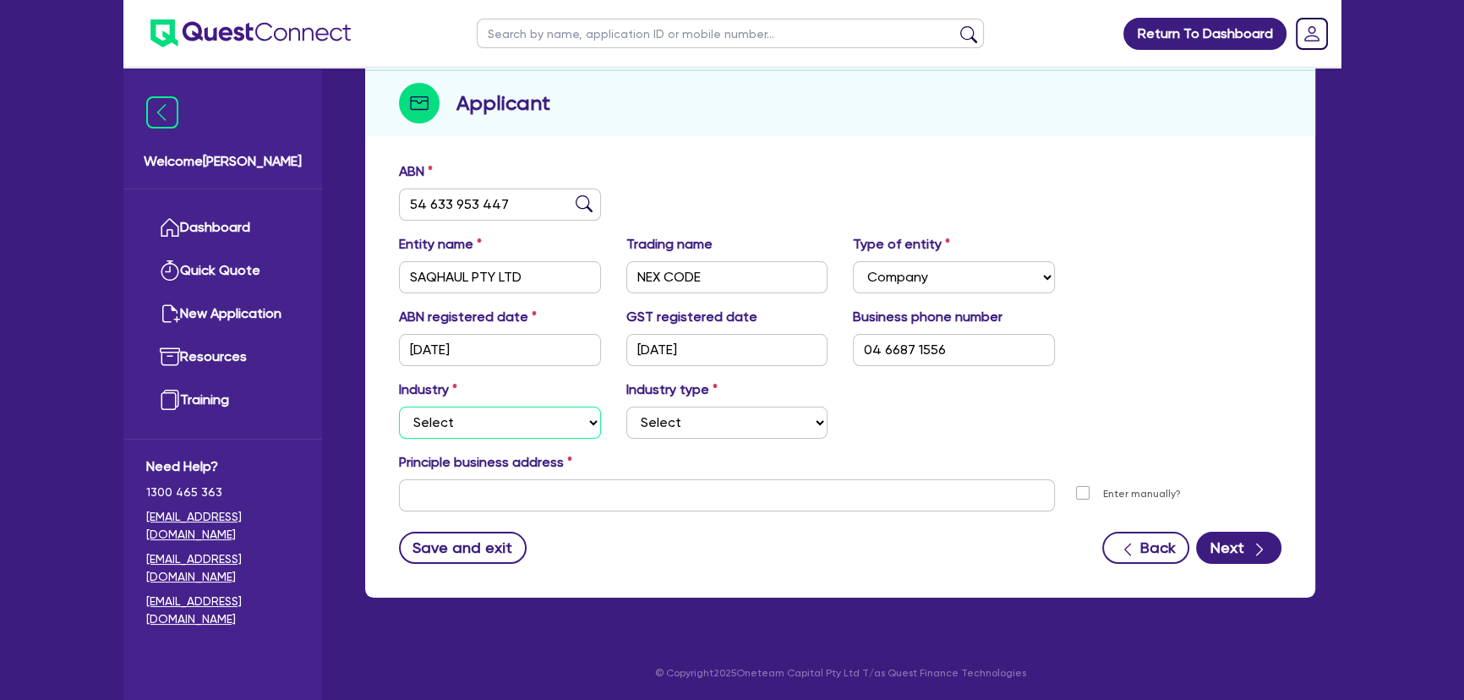
click at [465, 409] on select "Select Accomodation & Food Services Administrative & Support Services Agricultu…" at bounding box center [500, 423] width 202 height 32
select select "TRANSPORT_WAREHOUSING"
click at [399, 407] on select "Select Accomodation & Food Services Administrative & Support Services Agricultu…" at bounding box center [500, 423] width 202 height 32
click at [726, 430] on select "Select Taxi & Luxury Car Services Passengers & Freight Transport Services Posta…" at bounding box center [727, 423] width 202 height 32
select select "PASSENGERS_FREIGHT_TRANSPORT"
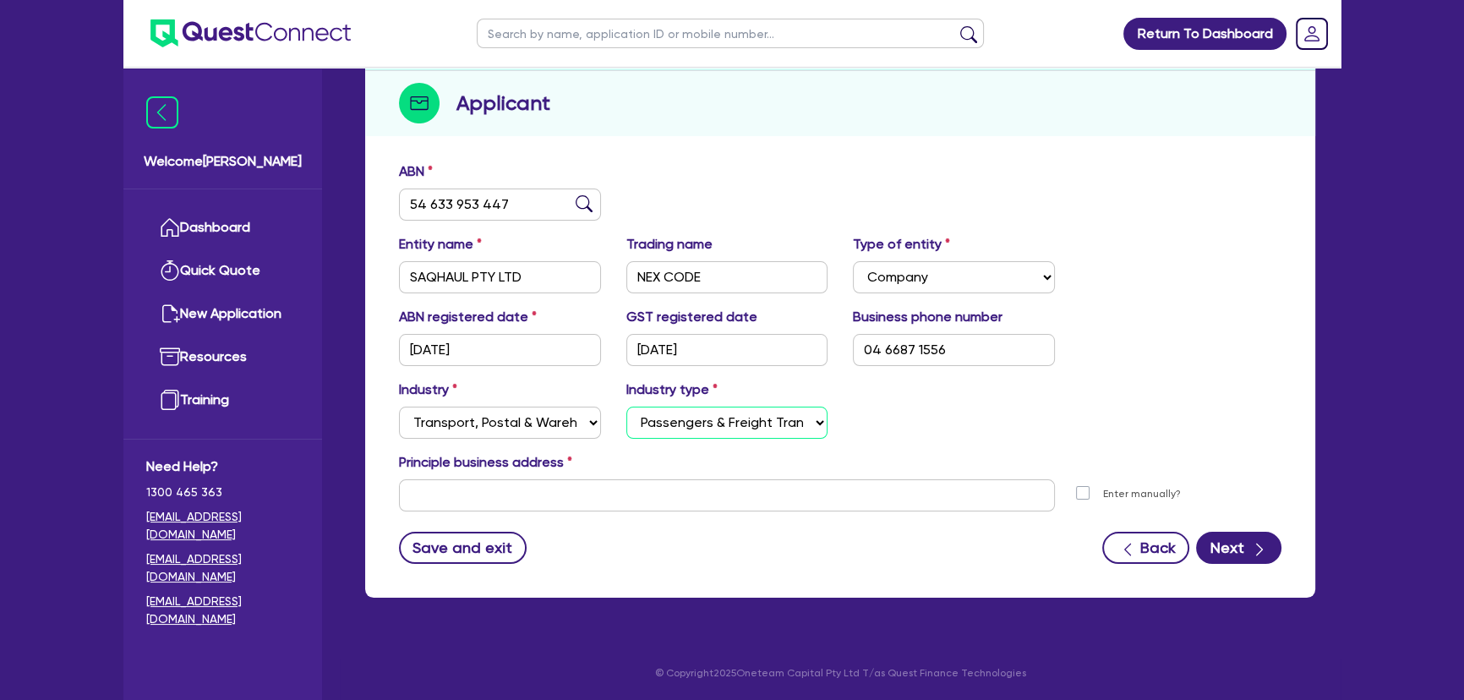
click at [626, 407] on select "Select Taxi & Luxury Car Services Passengers & Freight Transport Services Posta…" at bounding box center [727, 423] width 202 height 32
click at [555, 507] on input "text" at bounding box center [727, 495] width 656 height 32
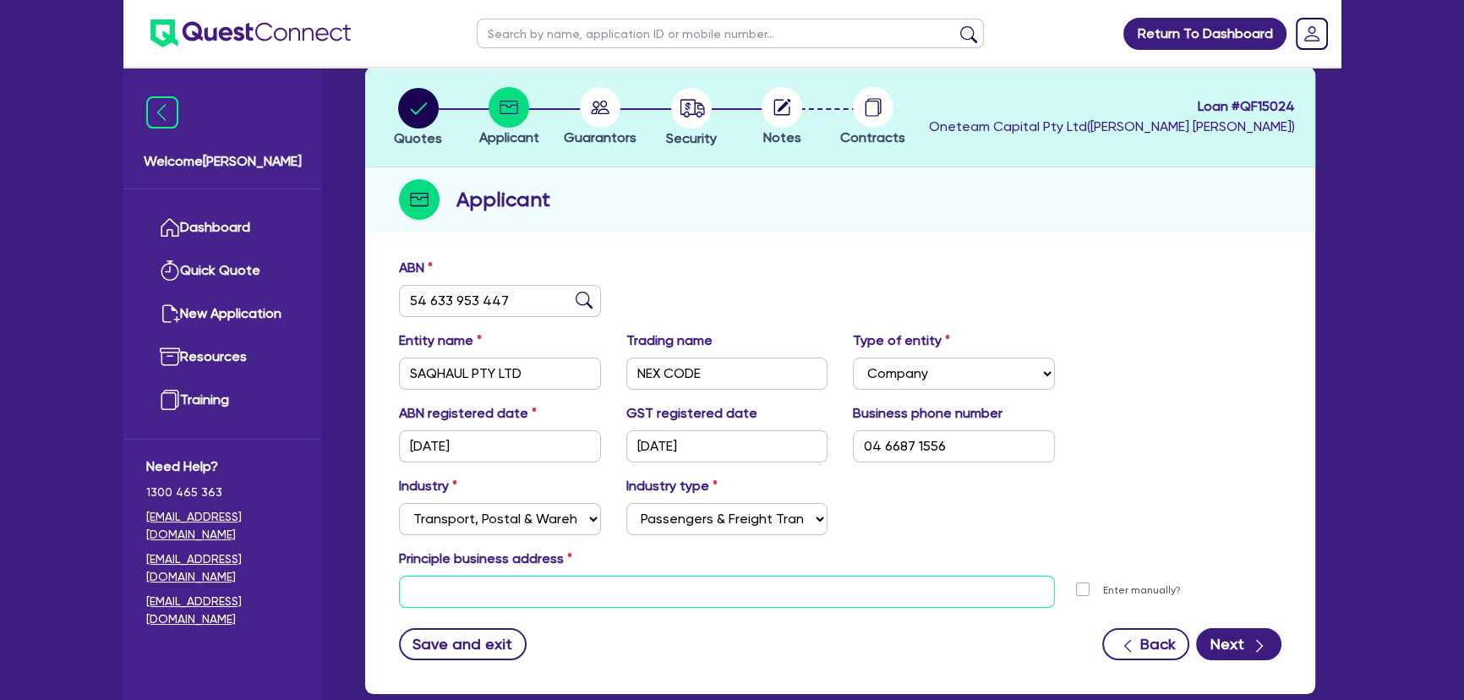
scroll to position [0, 0]
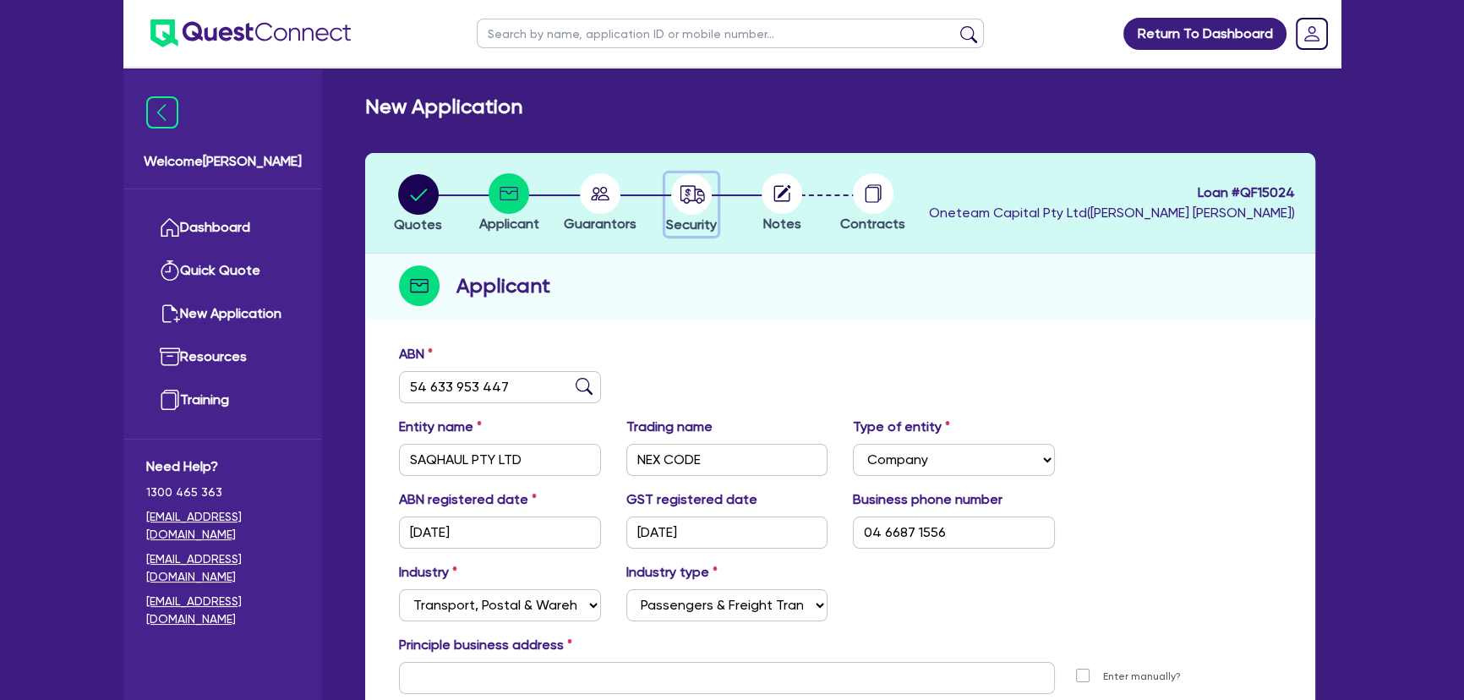
click at [687, 193] on icon "button" at bounding box center [688, 193] width 6 height 8
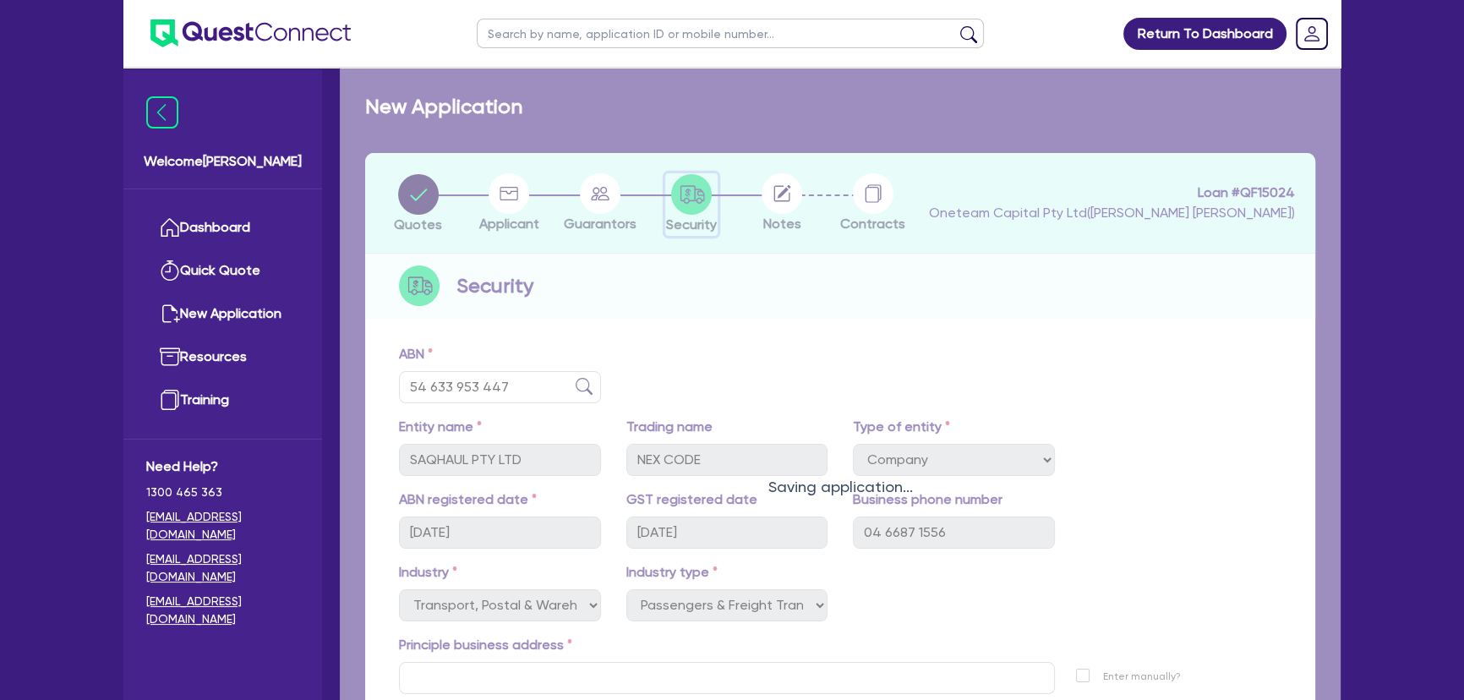
select select "CARS_AND_LIGHT_TRUCKS"
select select "PASSENGER_VEHICLES"
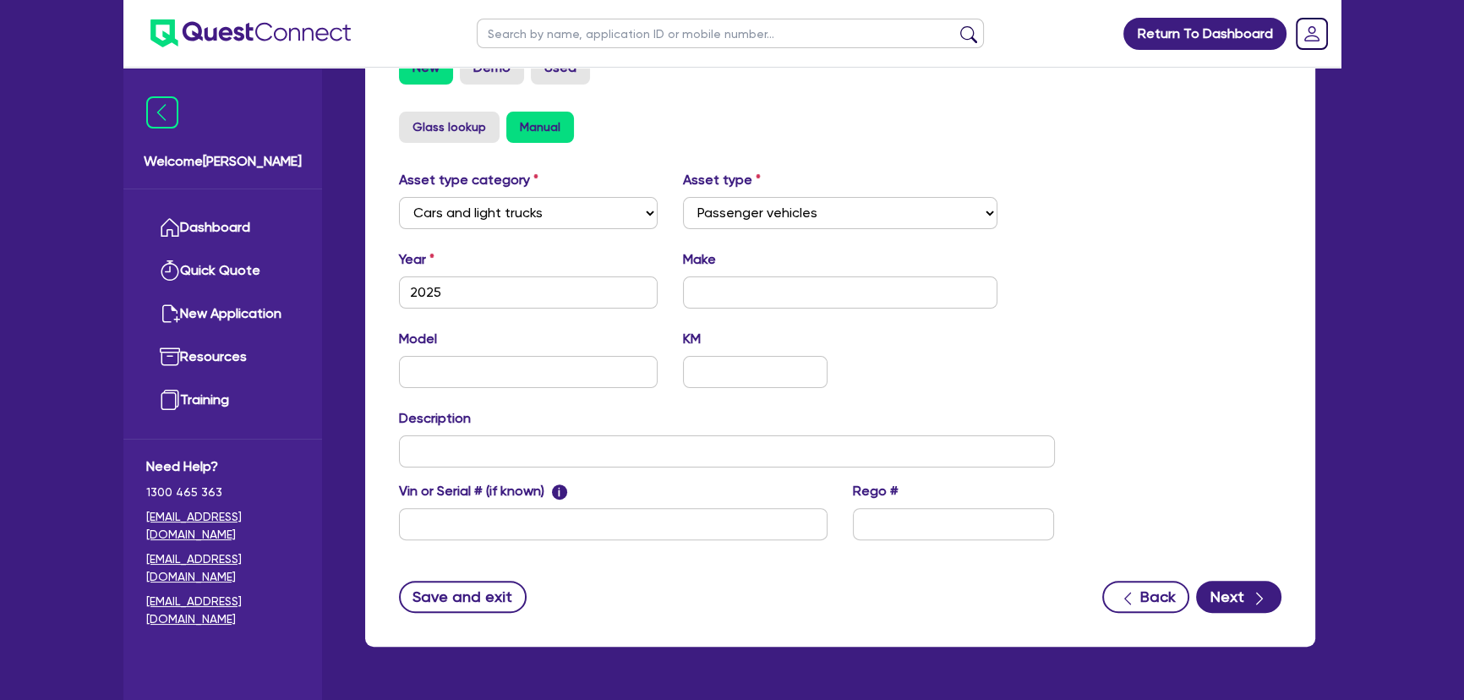
scroll to position [586, 0]
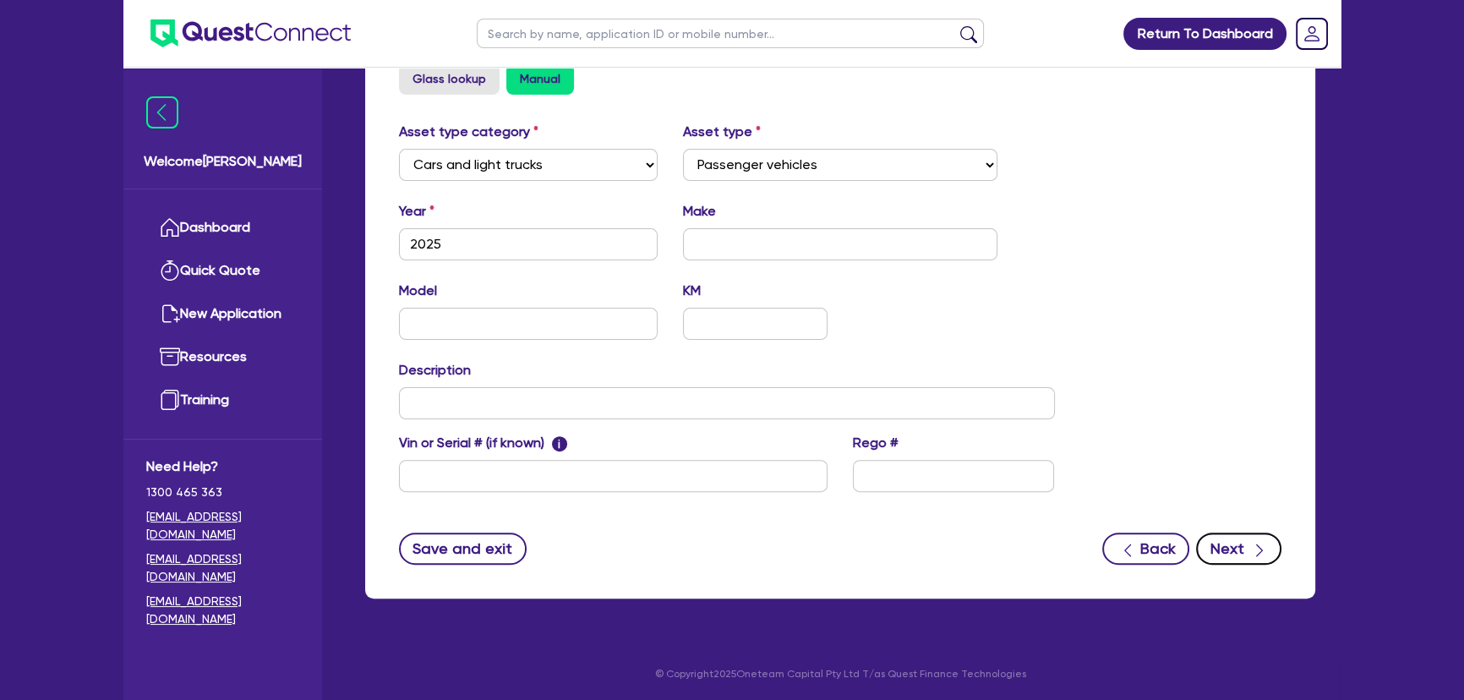
click at [1216, 542] on button "Next" at bounding box center [1238, 549] width 85 height 32
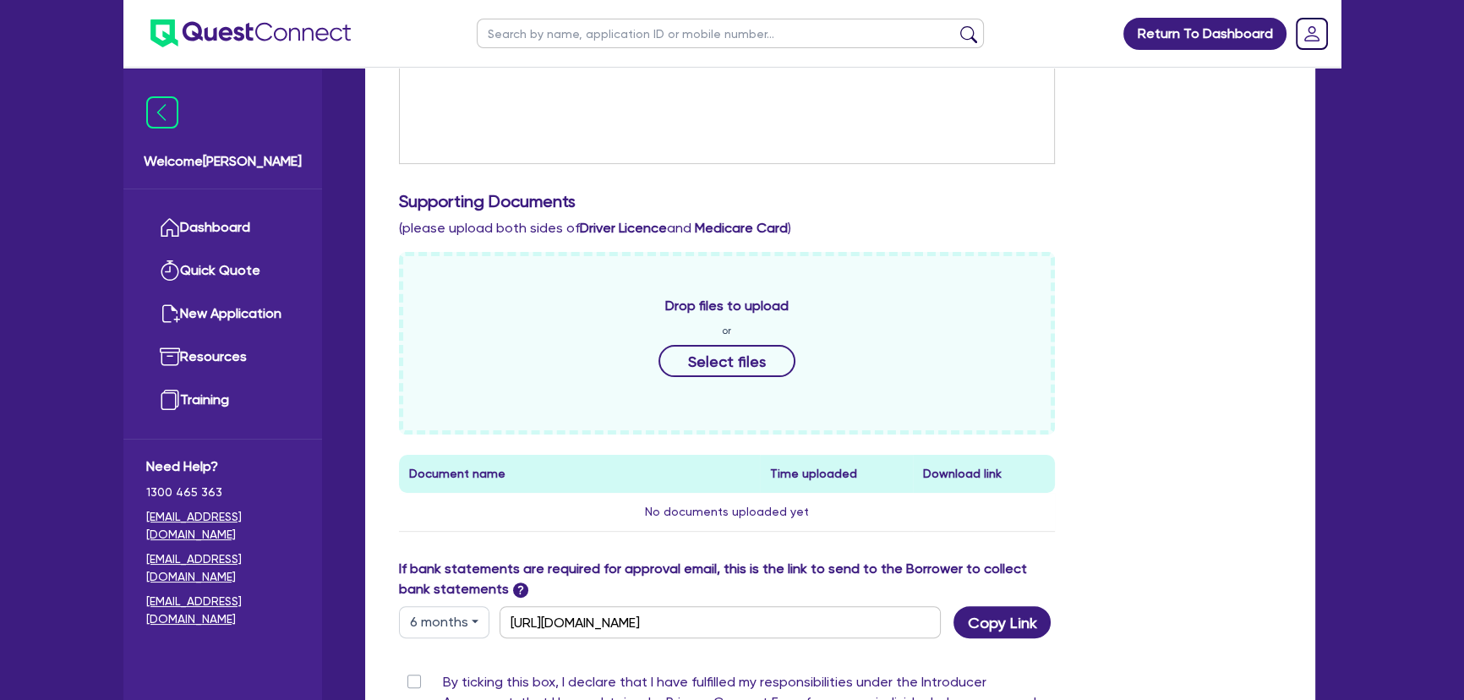
scroll to position [807, 0]
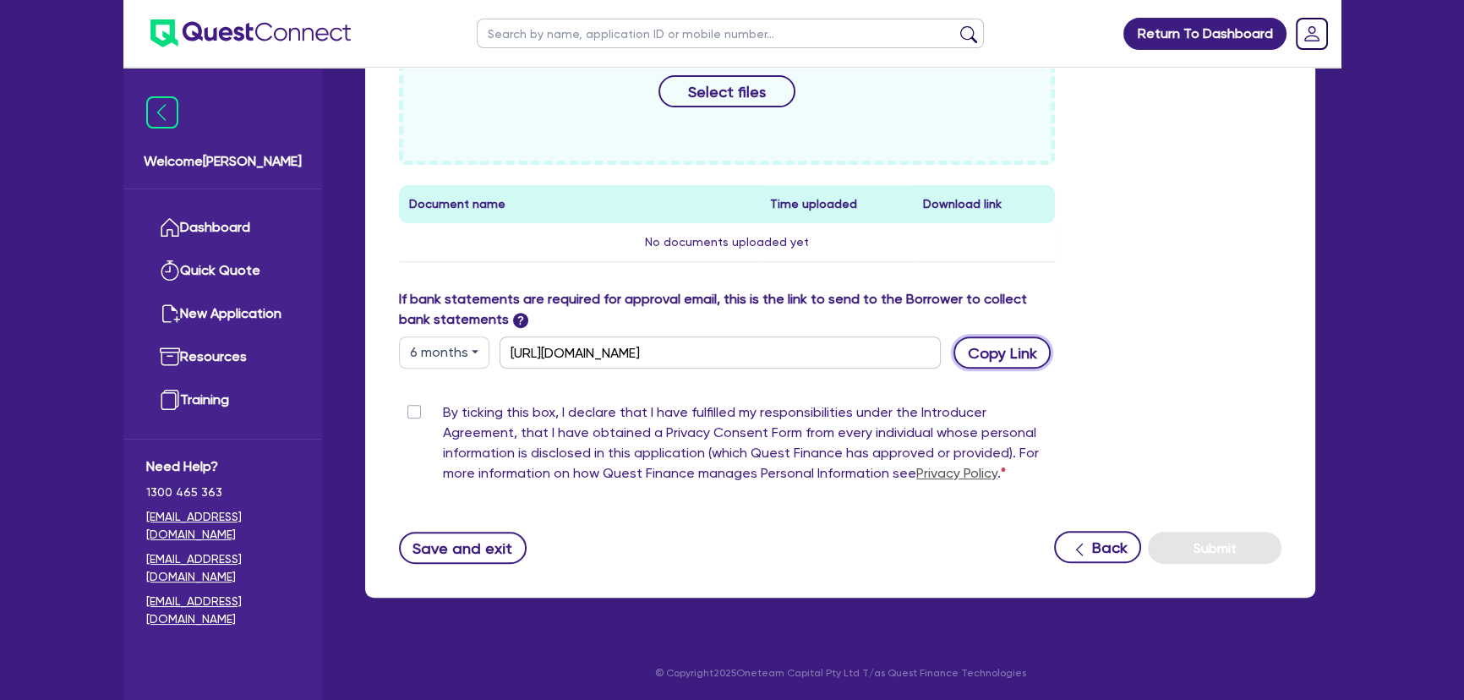
click at [1016, 363] on button "Copy Link" at bounding box center [1002, 352] width 97 height 32
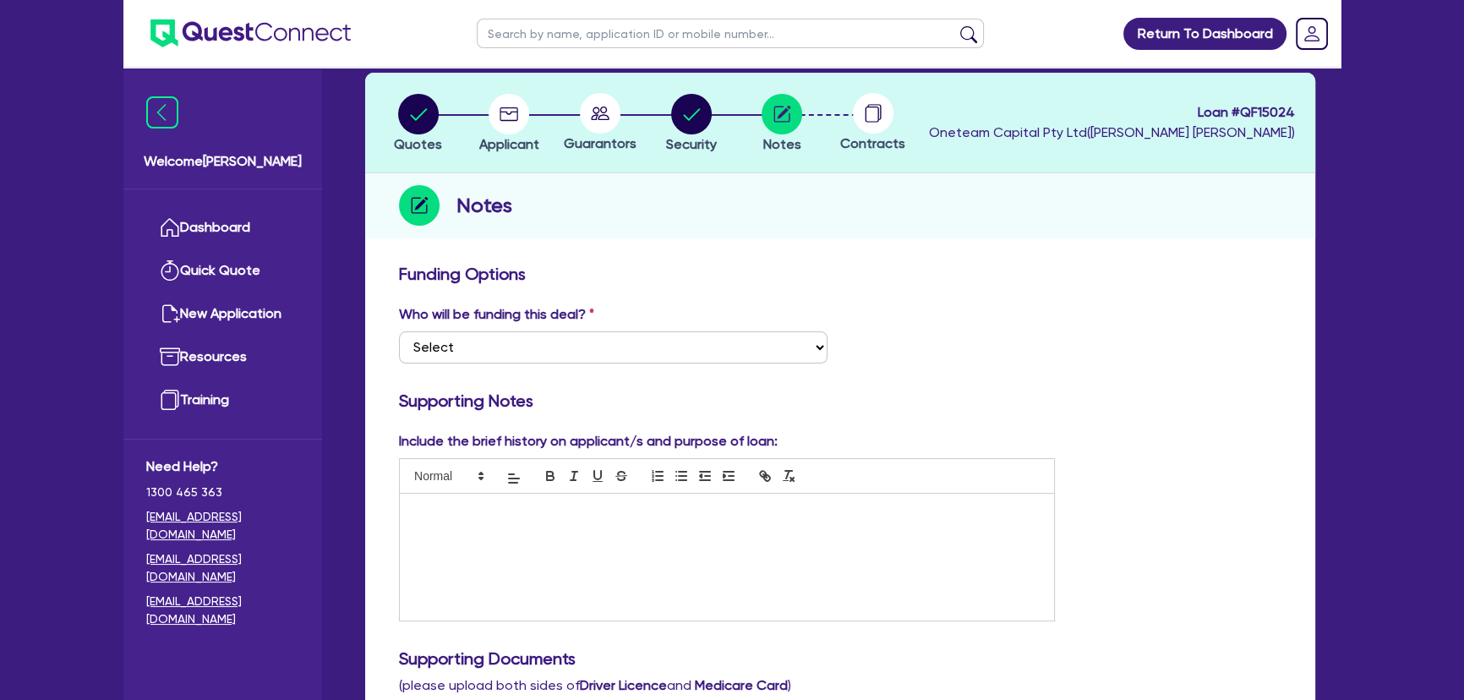
scroll to position [0, 0]
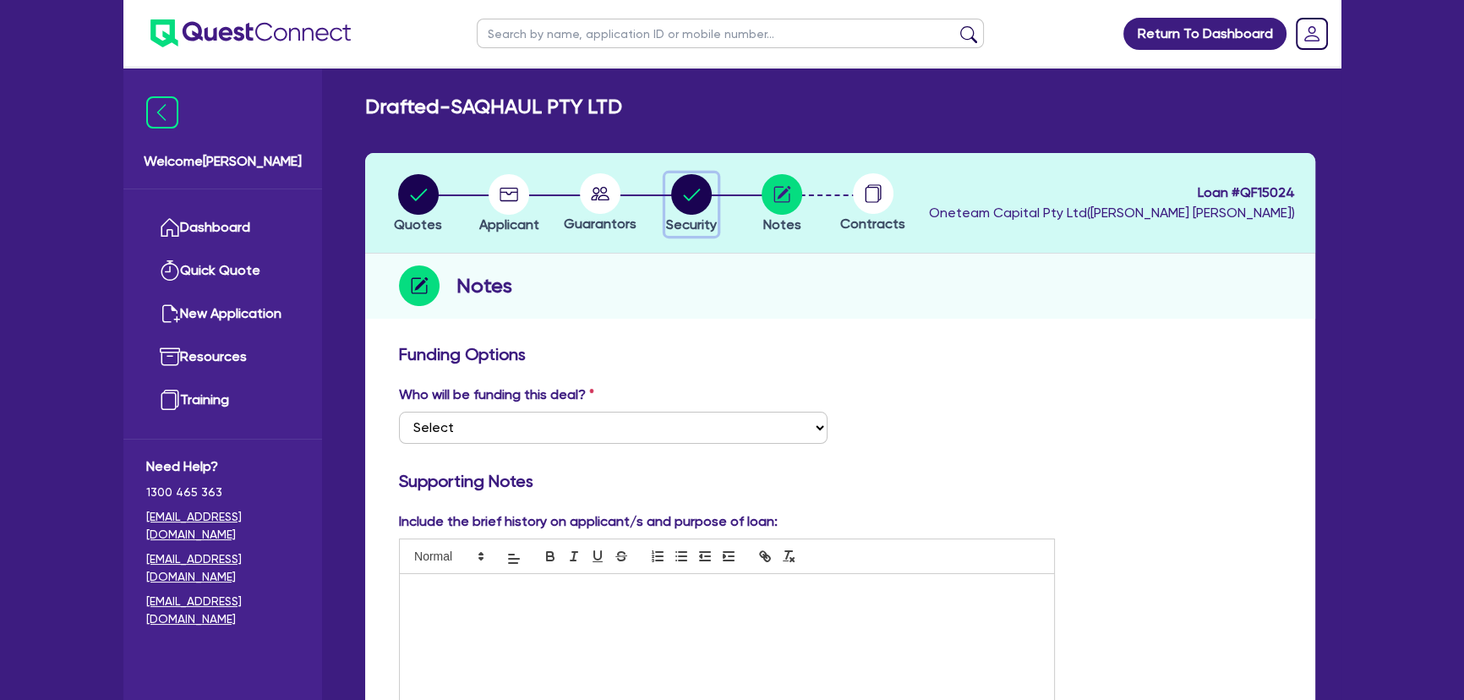
click at [677, 201] on circle "button" at bounding box center [691, 194] width 41 height 41
select select "CARS_AND_LIGHT_TRUCKS"
select select "PASSENGER_VEHICLES"
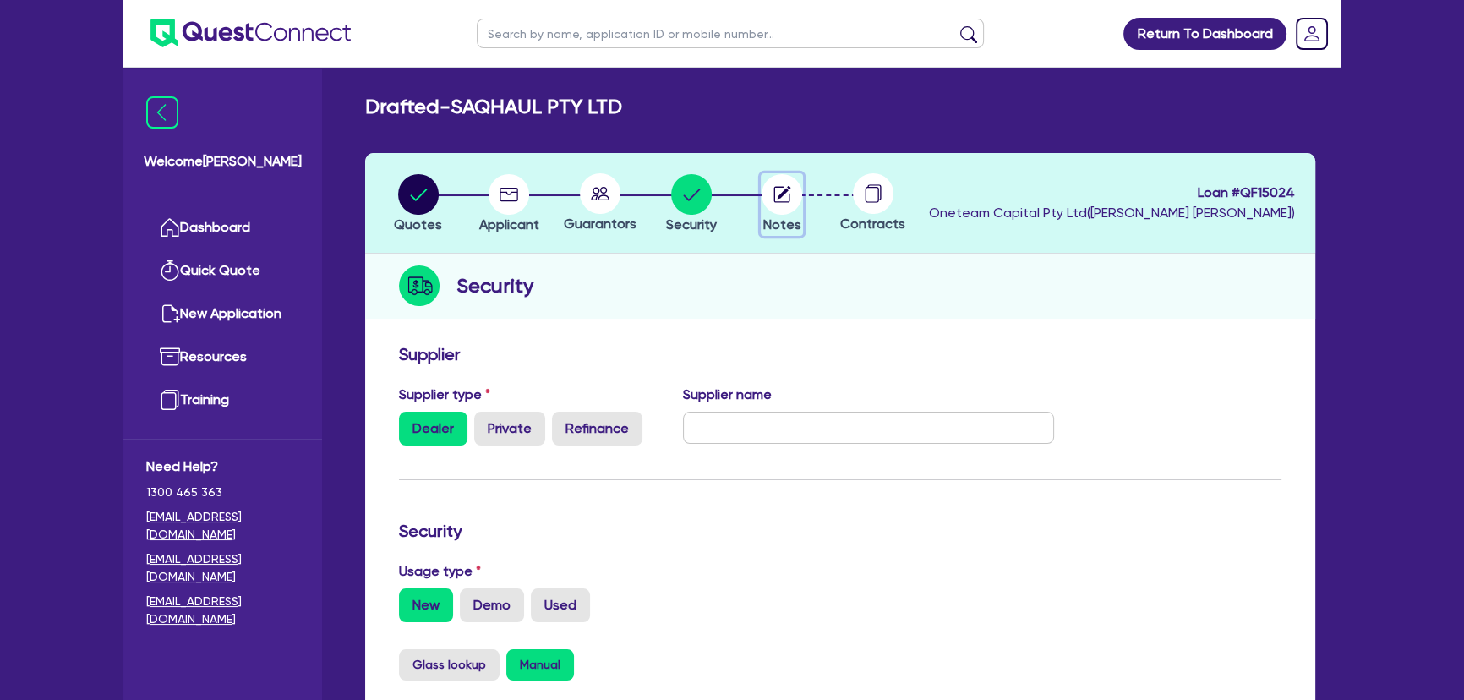
click at [778, 194] on circle "button" at bounding box center [782, 194] width 41 height 41
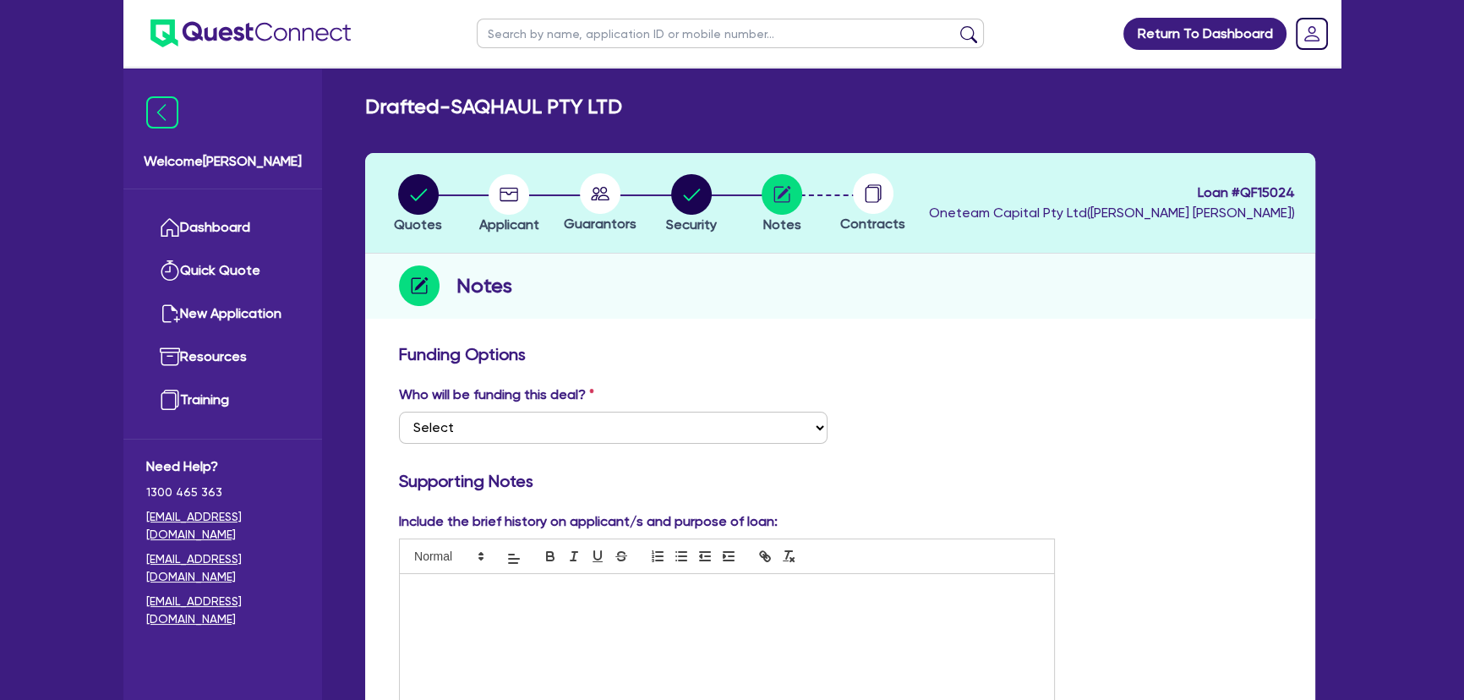
click at [298, 44] on img at bounding box center [250, 33] width 200 height 28
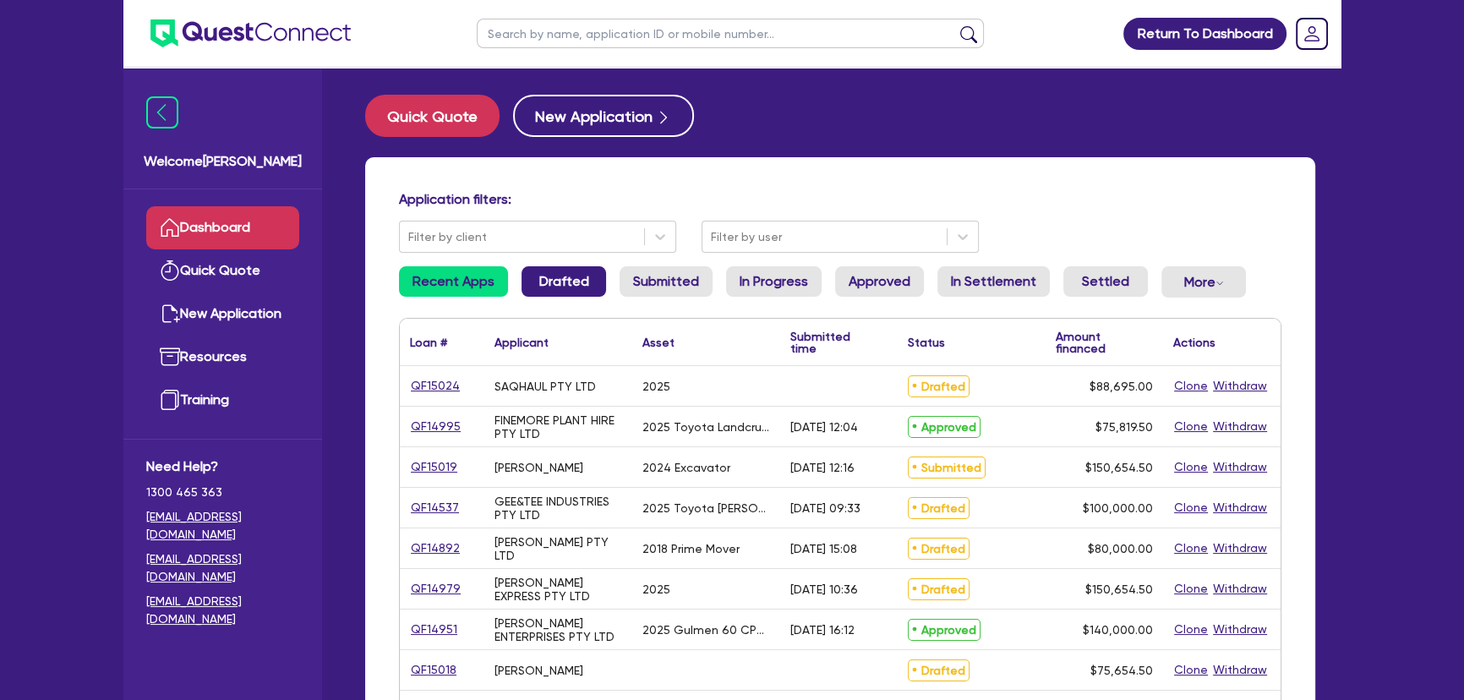
click at [533, 287] on link "Drafted" at bounding box center [564, 281] width 85 height 30
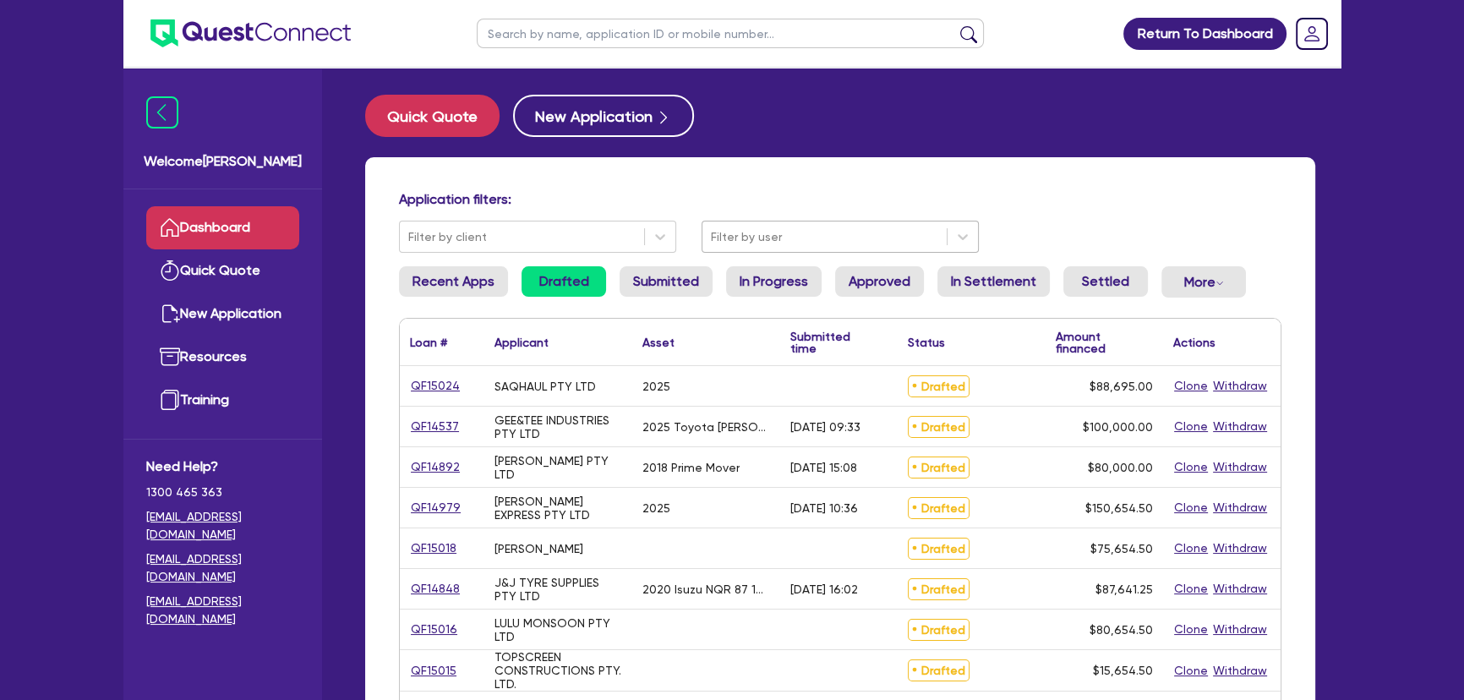
drag, startPoint x: 729, startPoint y: 232, endPoint x: 726, endPoint y: 249, distance: 17.1
click at [729, 234] on div at bounding box center [824, 237] width 227 height 21
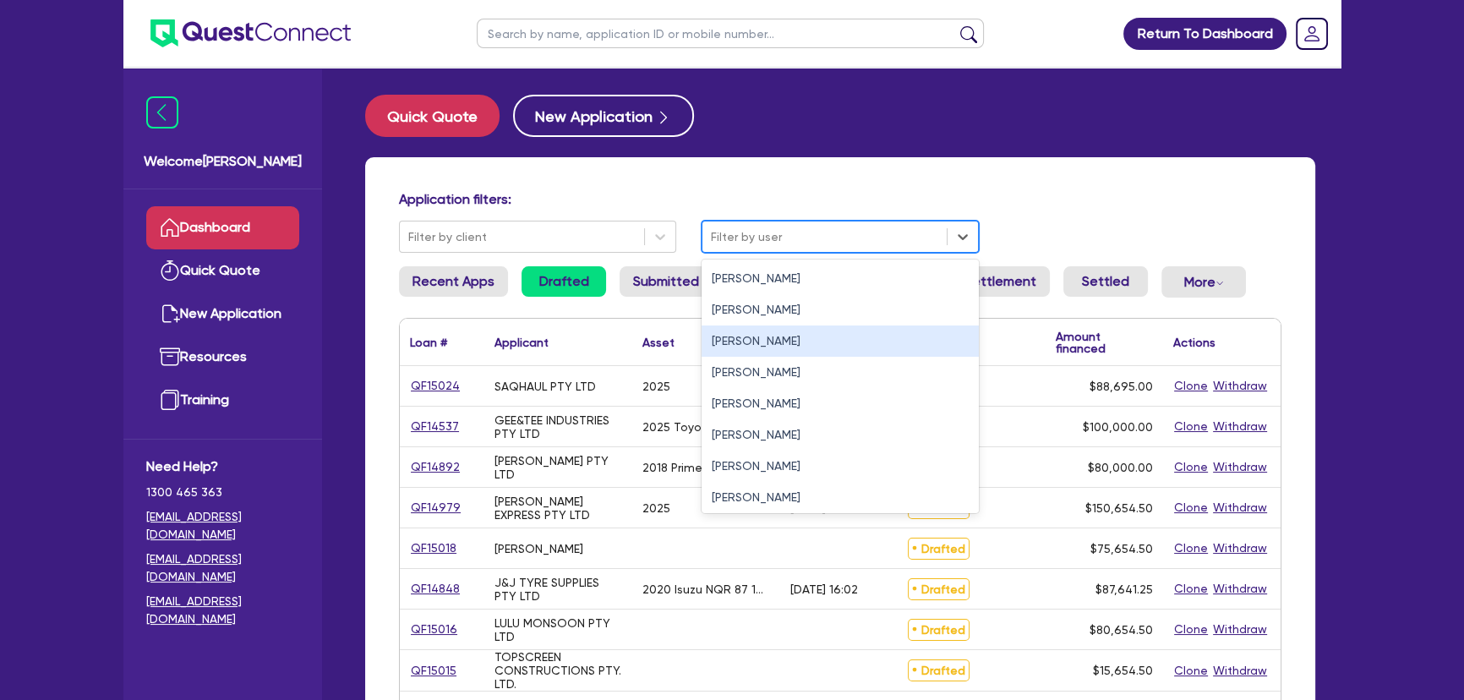
click at [717, 342] on div "[PERSON_NAME]" at bounding box center [840, 340] width 277 height 31
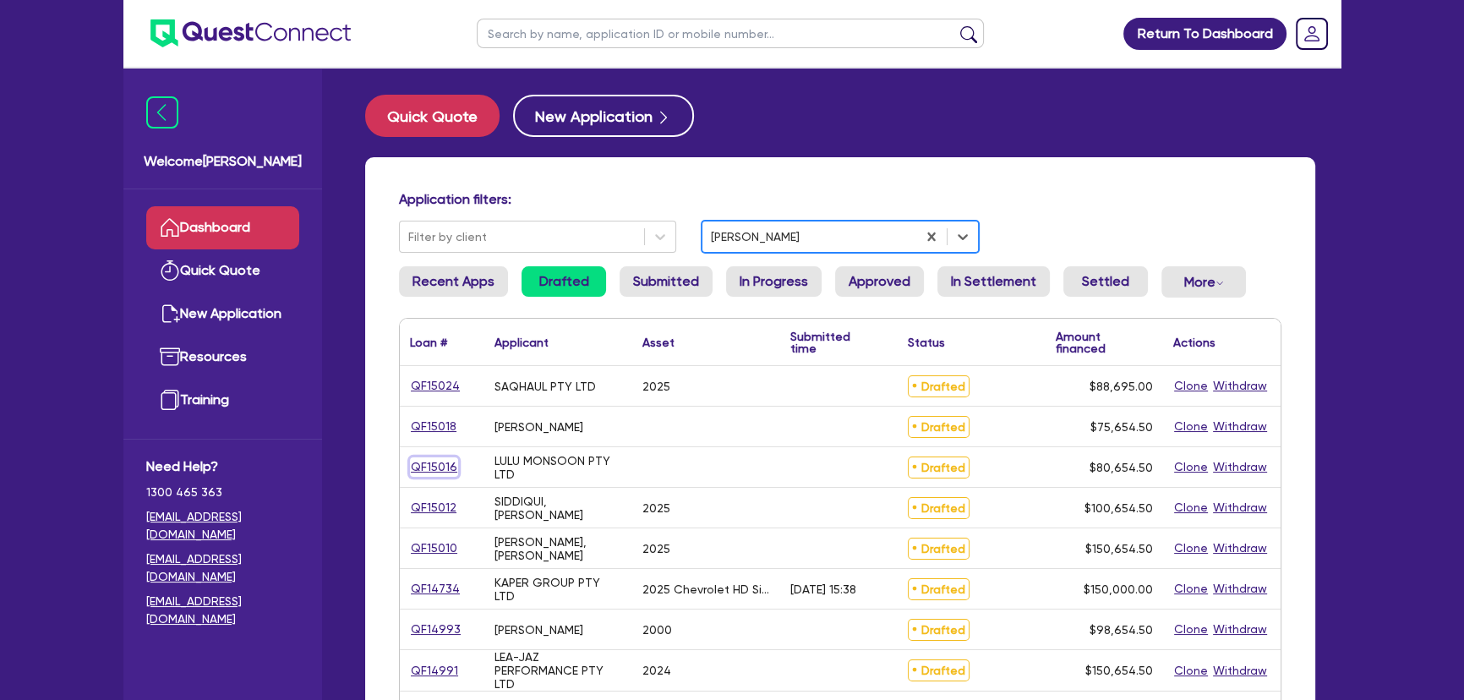
click at [448, 459] on link "QF15016" at bounding box center [434, 466] width 48 height 19
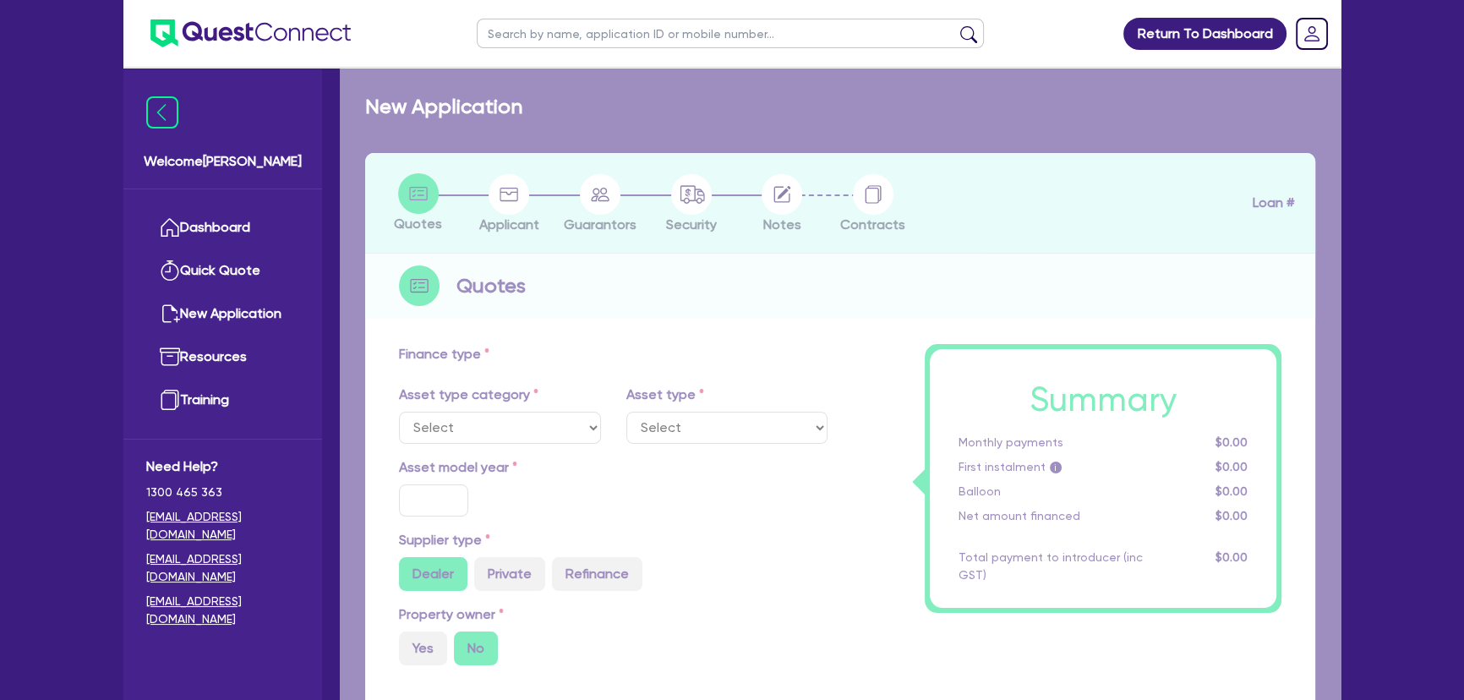
radio input "true"
type input "80,000"
type input "4"
type input "3,226.18"
type input "17"
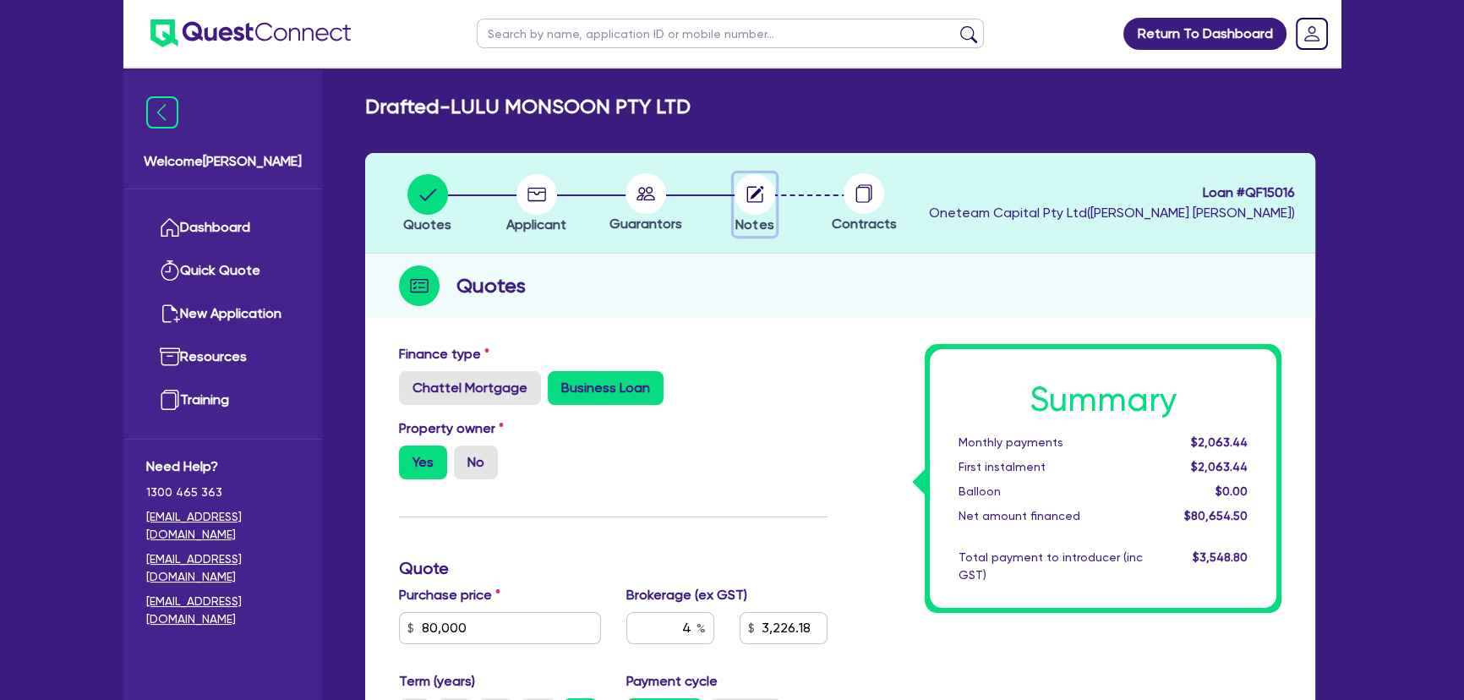
click at [748, 199] on circle "button" at bounding box center [755, 194] width 41 height 41
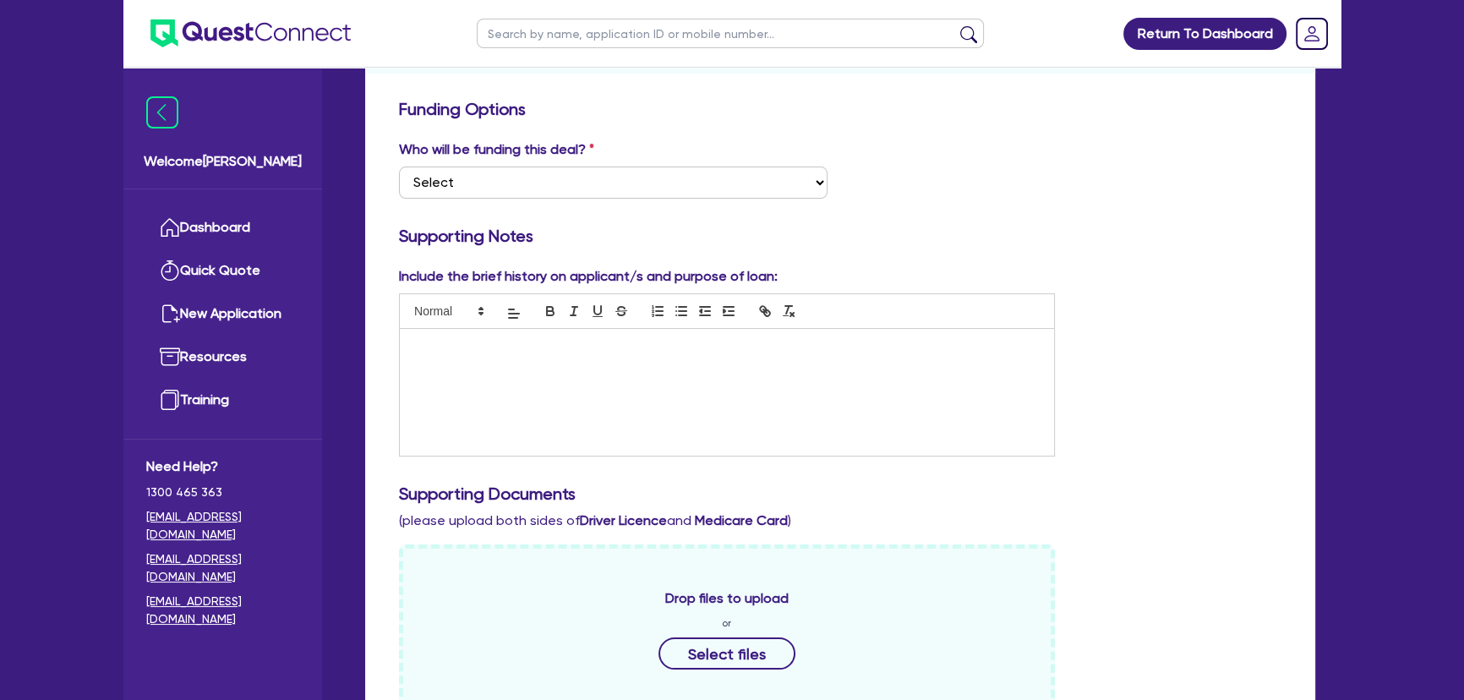
scroll to position [384, 0]
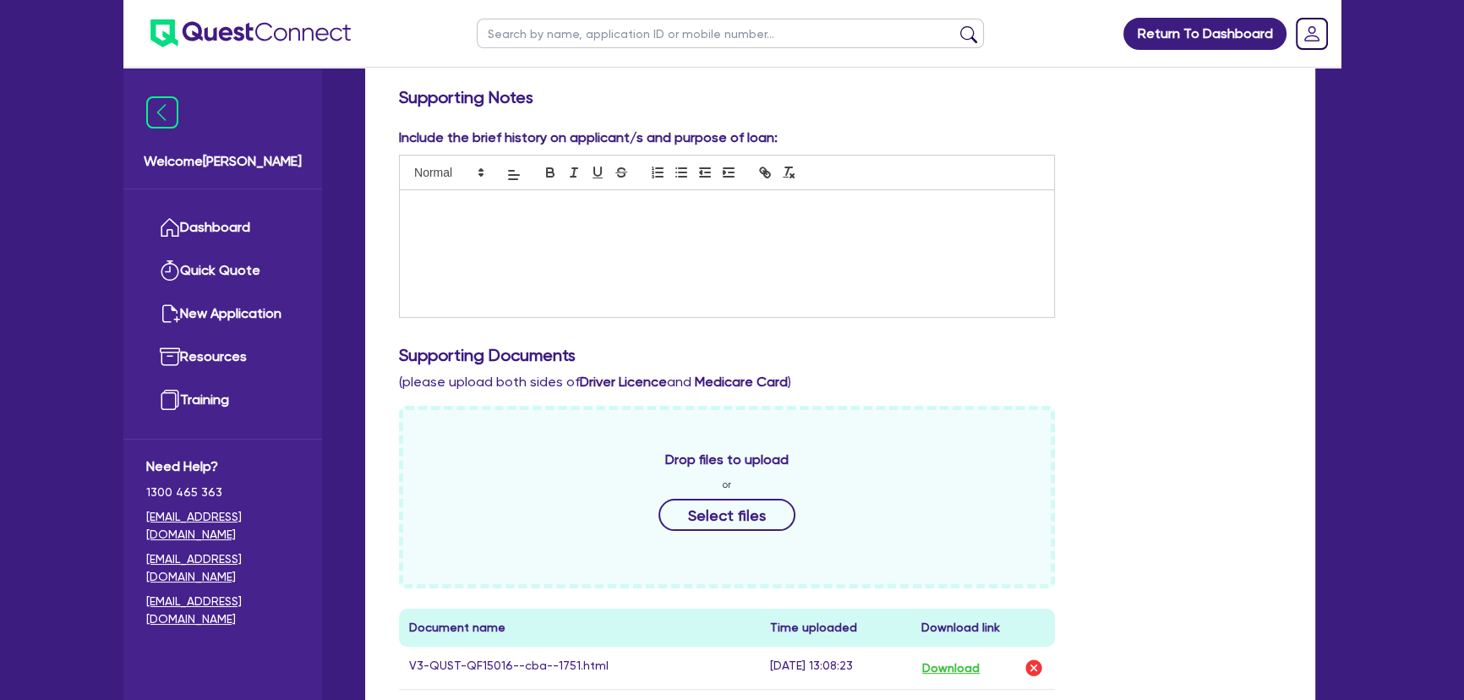
click at [409, 237] on div at bounding box center [727, 253] width 654 height 127
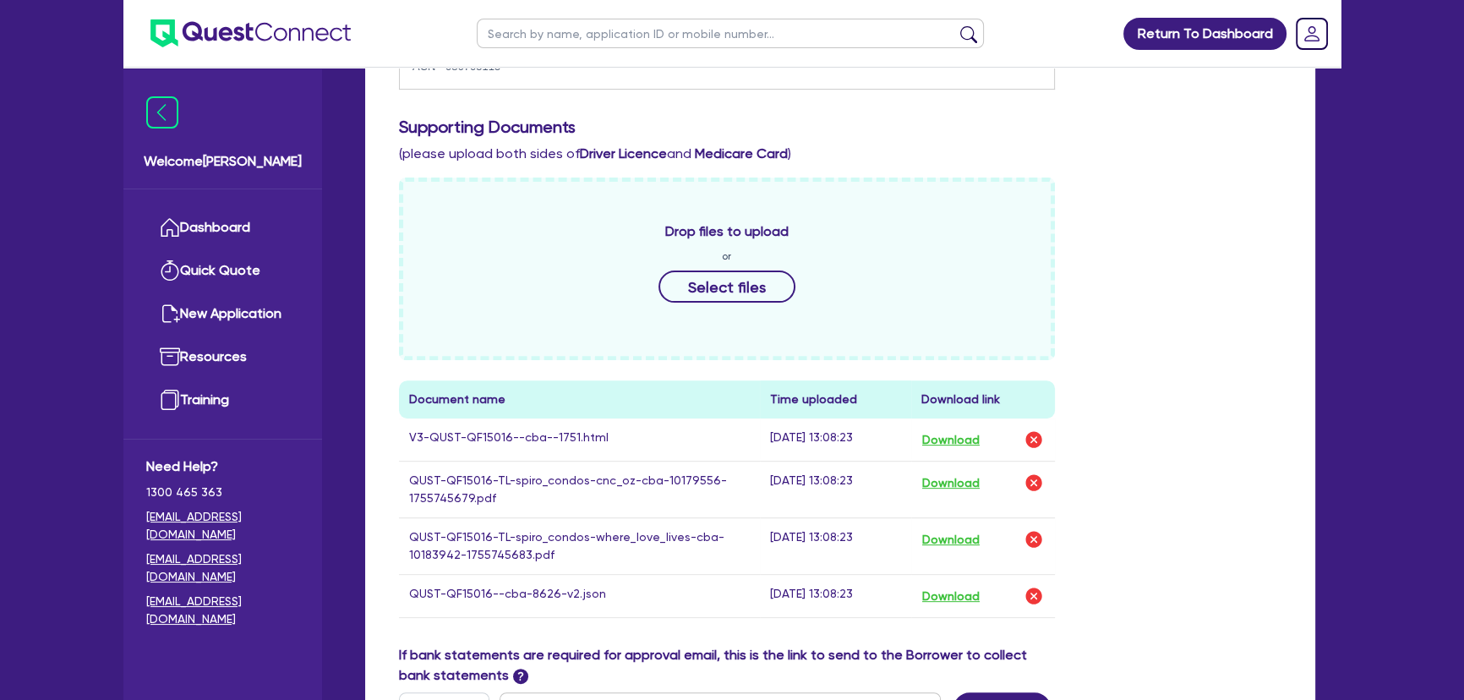
scroll to position [845, 0]
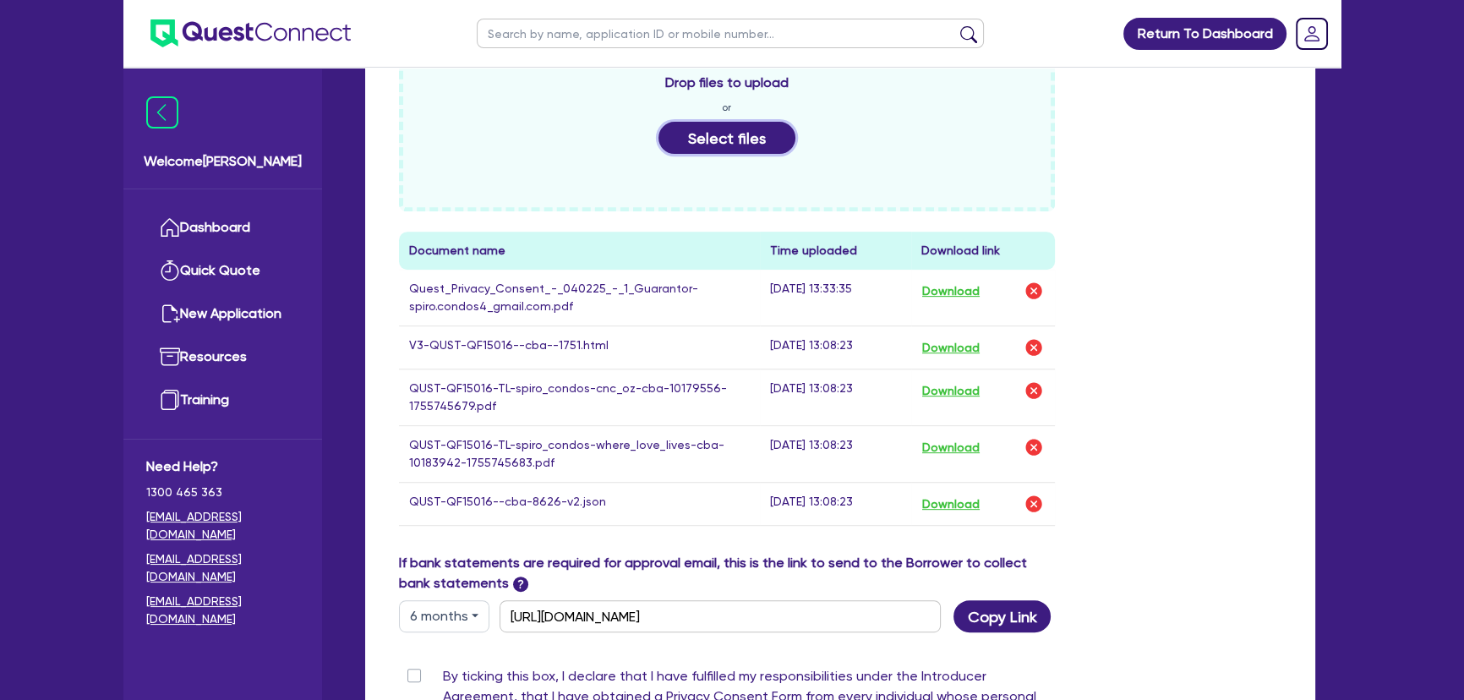
click at [735, 152] on button "Select files" at bounding box center [727, 138] width 137 height 32
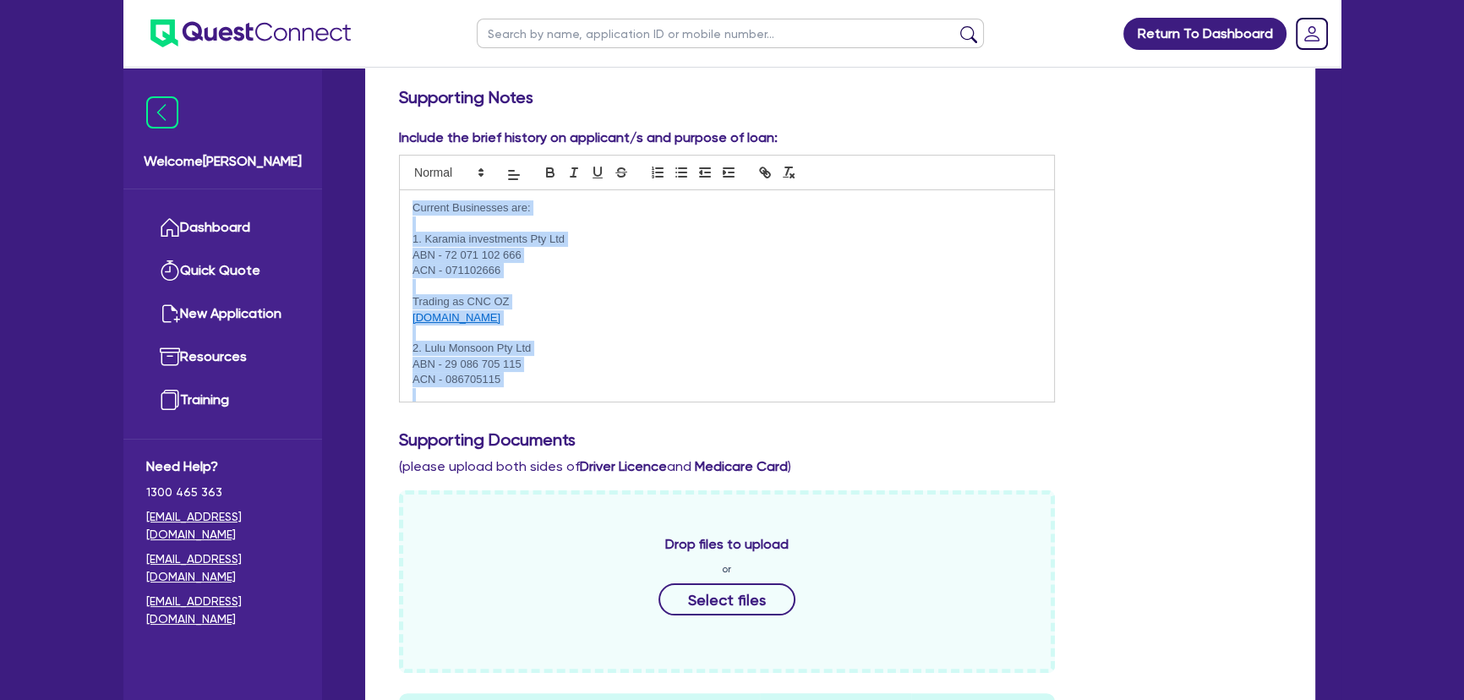
scroll to position [0, 0]
drag, startPoint x: 589, startPoint y: 376, endPoint x: 402, endPoint y: 206, distance: 252.6
click at [402, 206] on div "Current Businesses are: 1. Karamia investments Pty Ltd ABN - 72 071 102 666 ACN…" at bounding box center [727, 295] width 654 height 211
copy div "Current Businesses are: 1. Karamia investments Pty Ltd ABN - 72 071 102 666 ACN…"
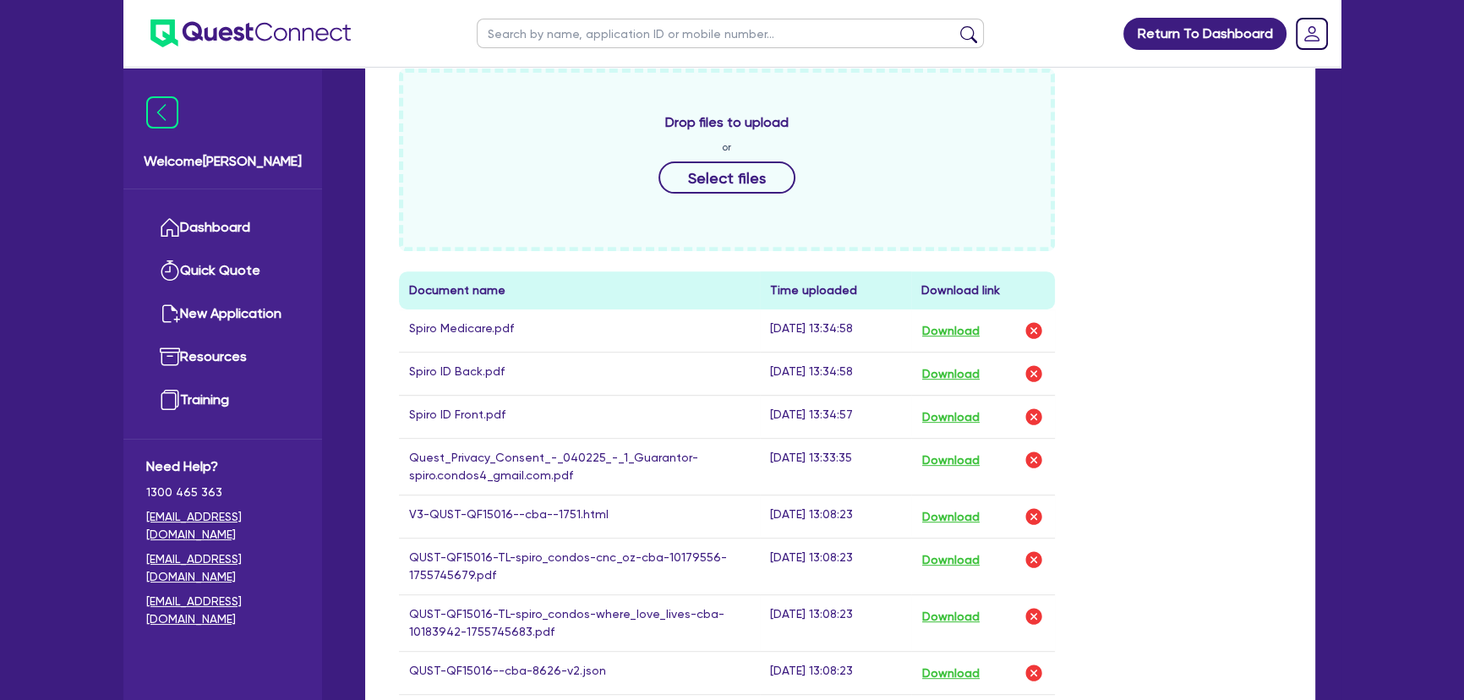
scroll to position [922, 0]
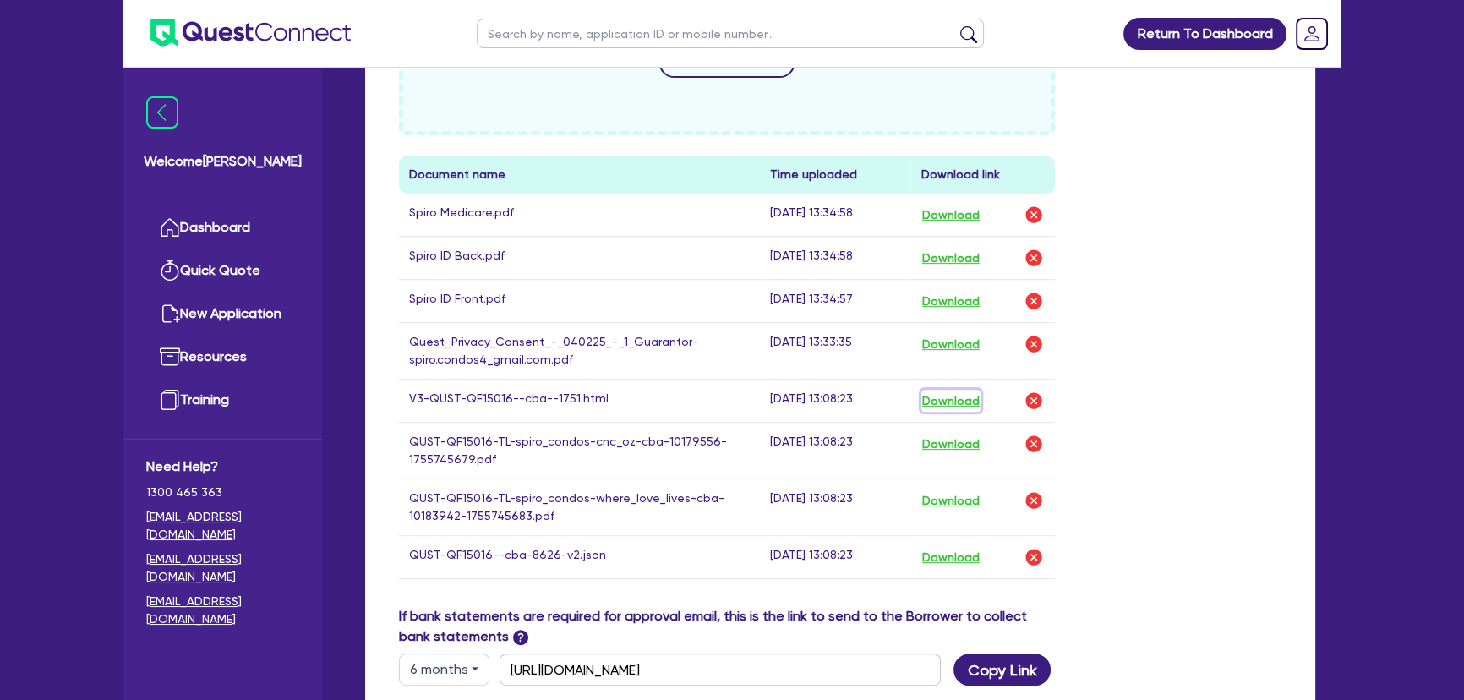
click at [949, 399] on button "Download" at bounding box center [951, 401] width 59 height 22
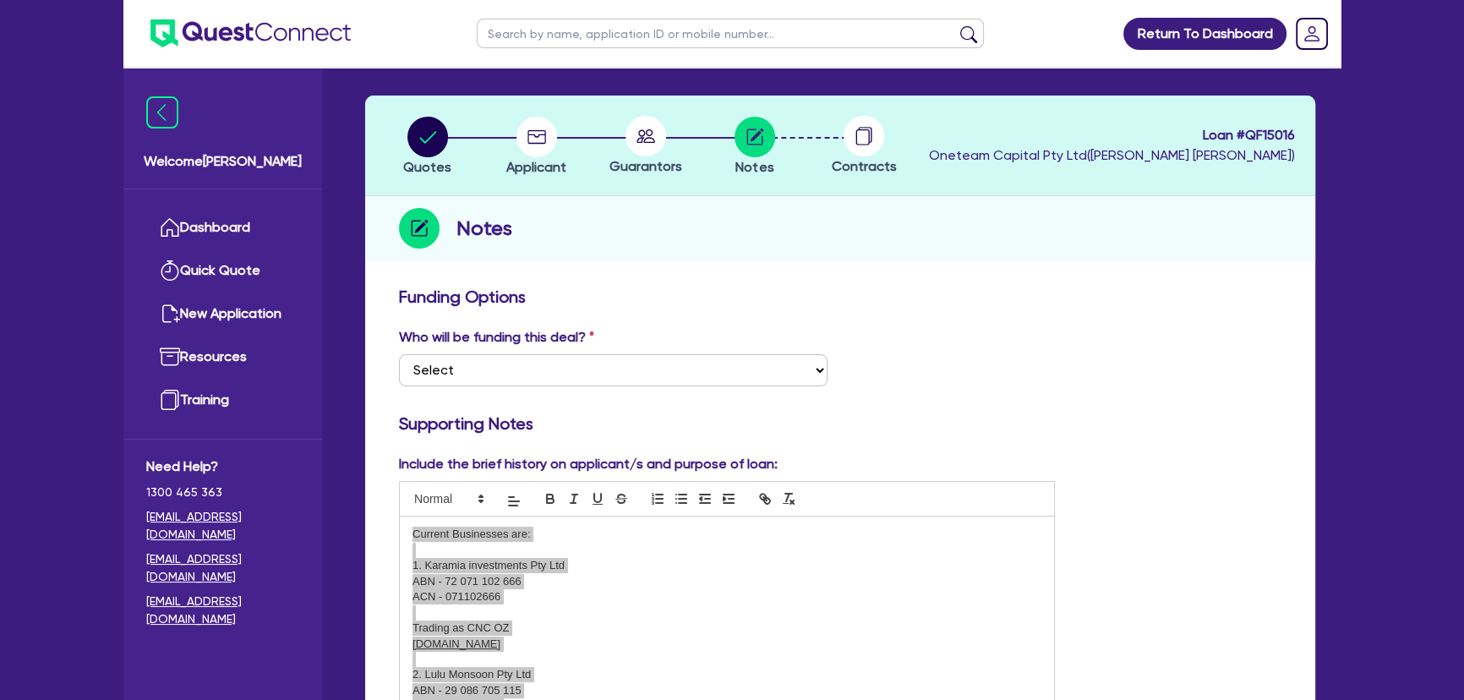
scroll to position [0, 0]
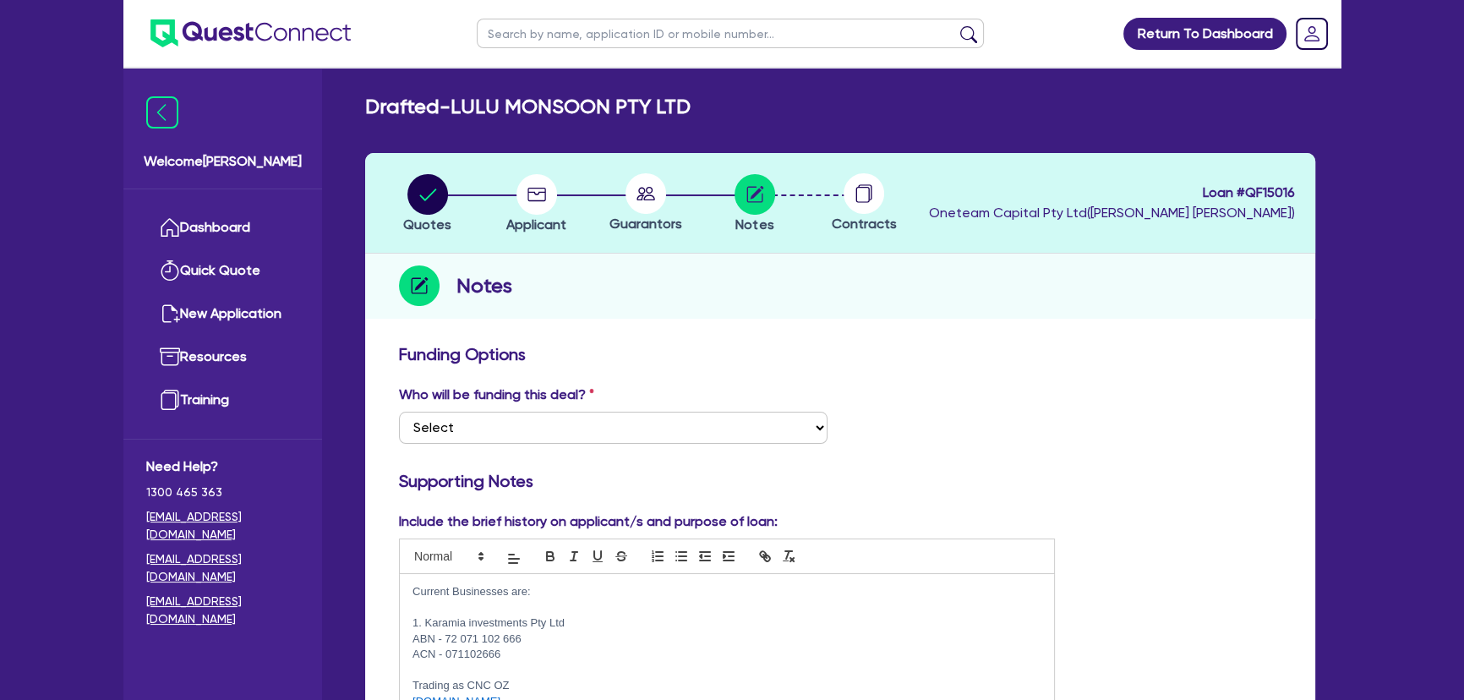
click at [902, 284] on div "Notes" at bounding box center [840, 286] width 950 height 65
click at [524, 206] on circle "button" at bounding box center [537, 194] width 41 height 41
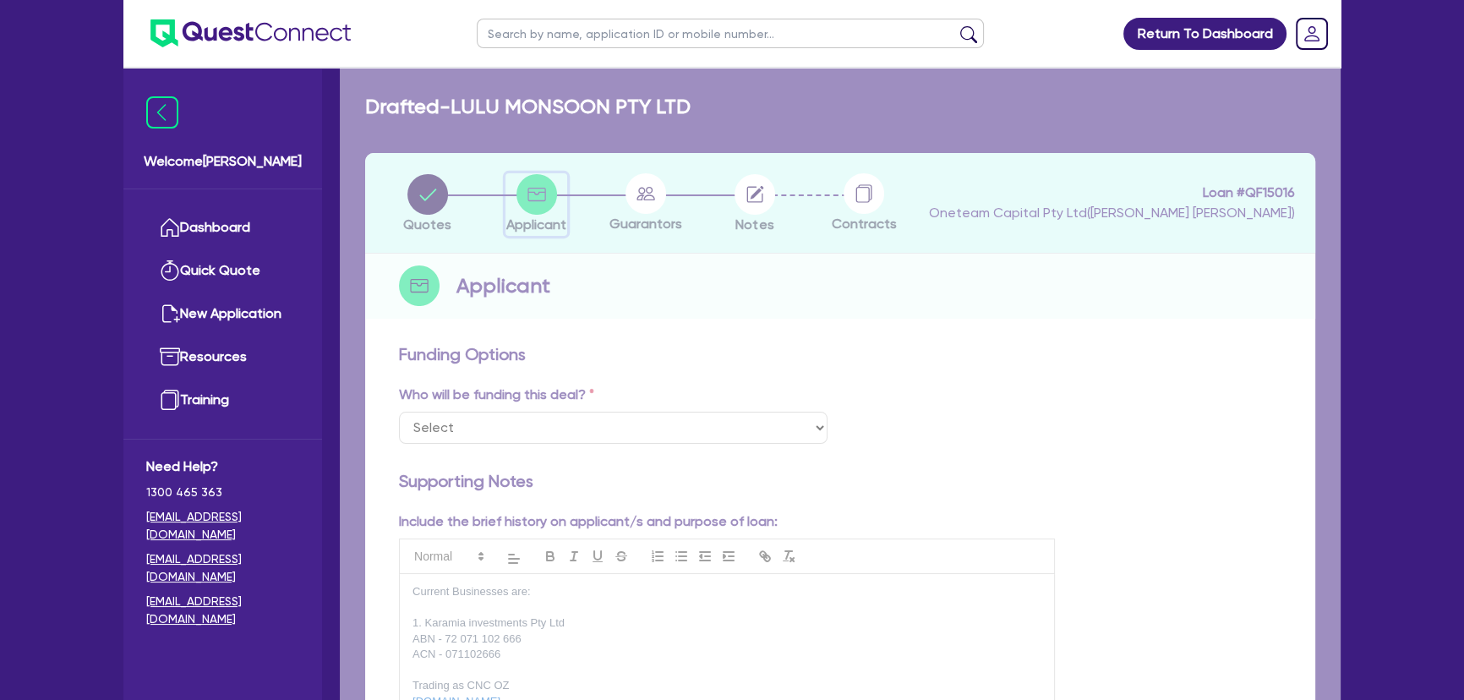
select select "COMPANY"
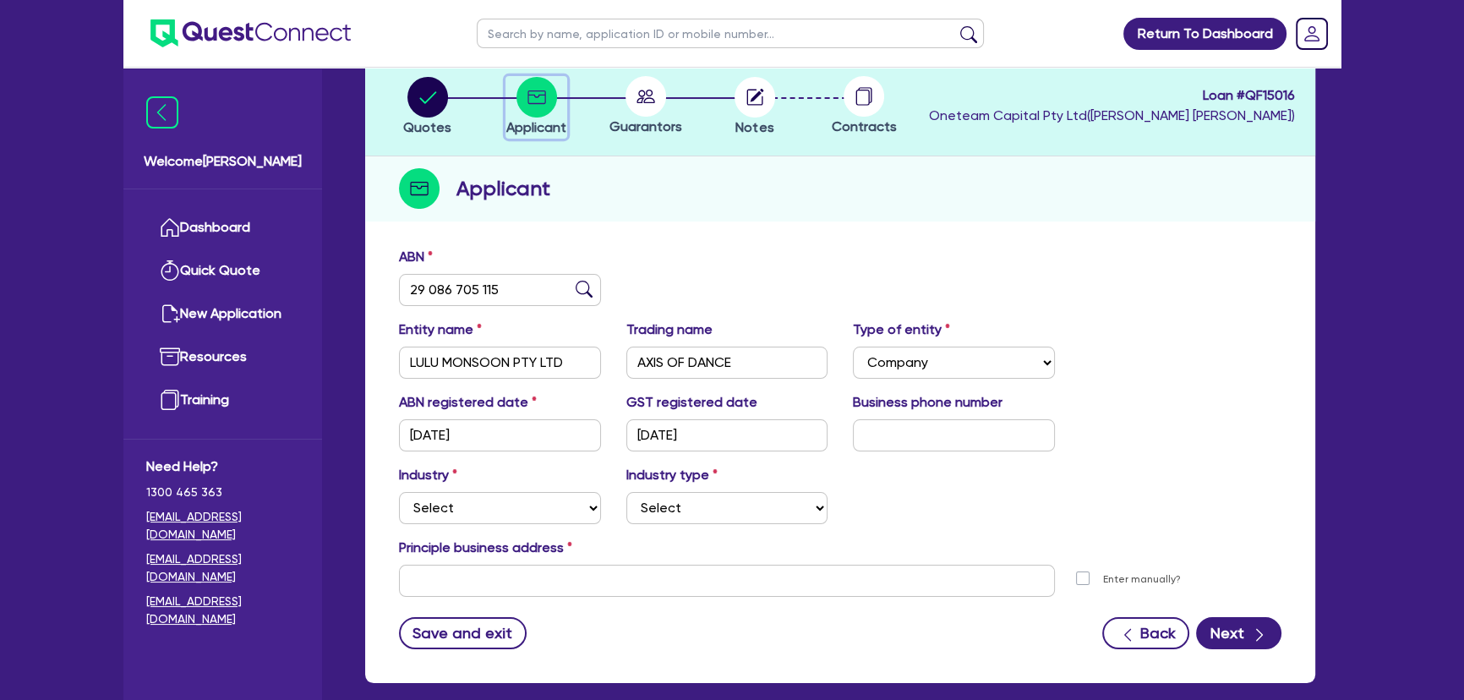
scroll to position [183, 0]
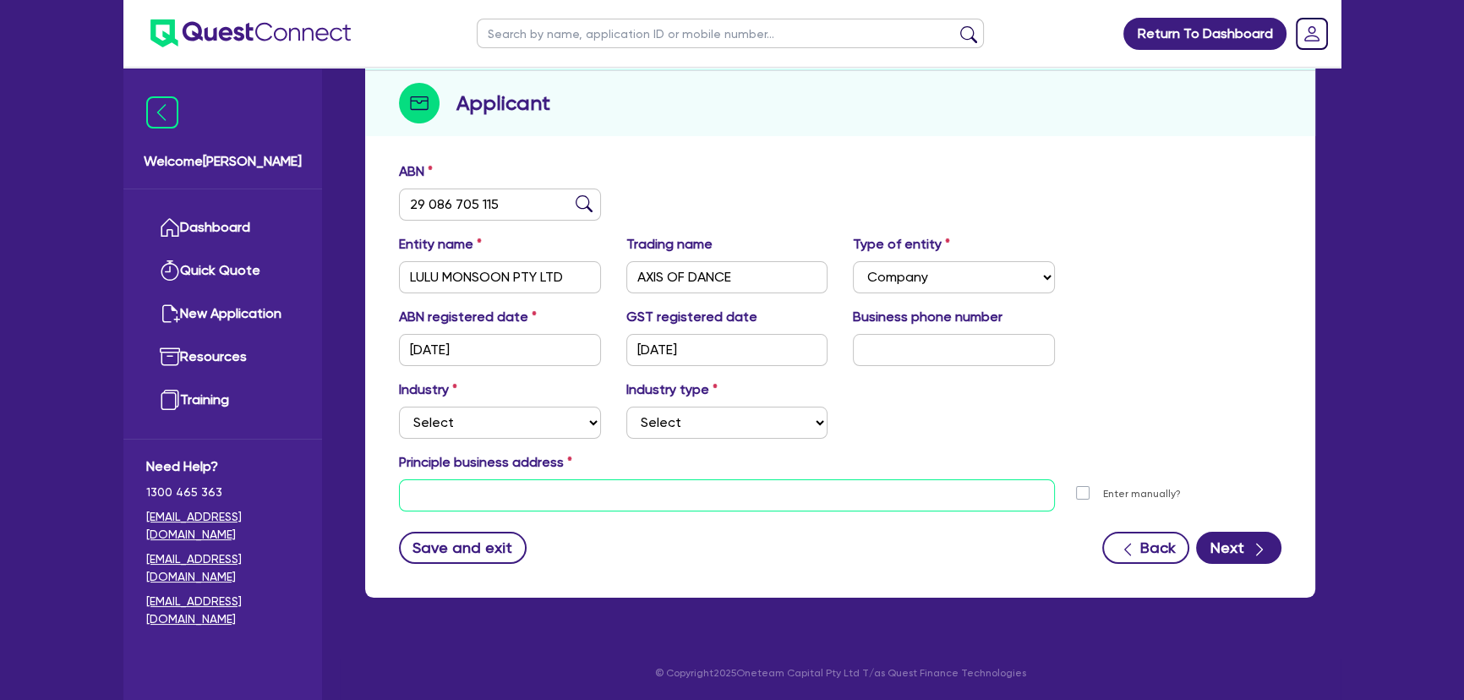
click at [528, 485] on input "text" at bounding box center [727, 495] width 656 height 32
click at [961, 347] on input "text" at bounding box center [954, 350] width 202 height 32
click at [891, 356] on input "text" at bounding box center [954, 350] width 202 height 32
paste input "04 1287 5870"
type input "04 1287 5870"
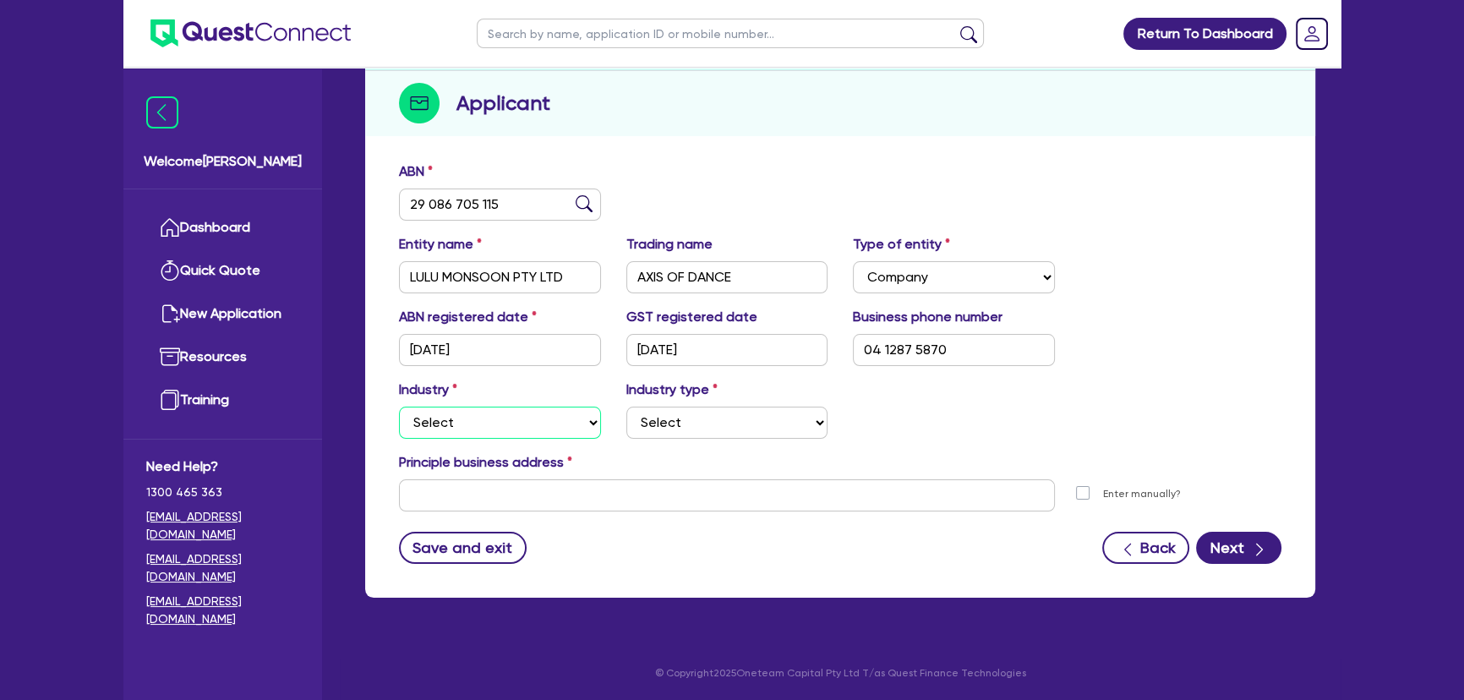
click at [535, 418] on select "Select Accomodation & Food Services Administrative & Support Services Agricultu…" at bounding box center [500, 423] width 202 height 32
select select "RETAIL_WHOLESALE_TRADE"
click at [399, 407] on select "Select Accomodation & Food Services Administrative & Support Services Agricultu…" at bounding box center [500, 423] width 202 height 32
click at [769, 427] on select "Select Electrical, Electronic & Whitegoods Floor Coverings, Furniture & Housewa…" at bounding box center [727, 423] width 202 height 32
select select "RECREATIONAL_GOODS"
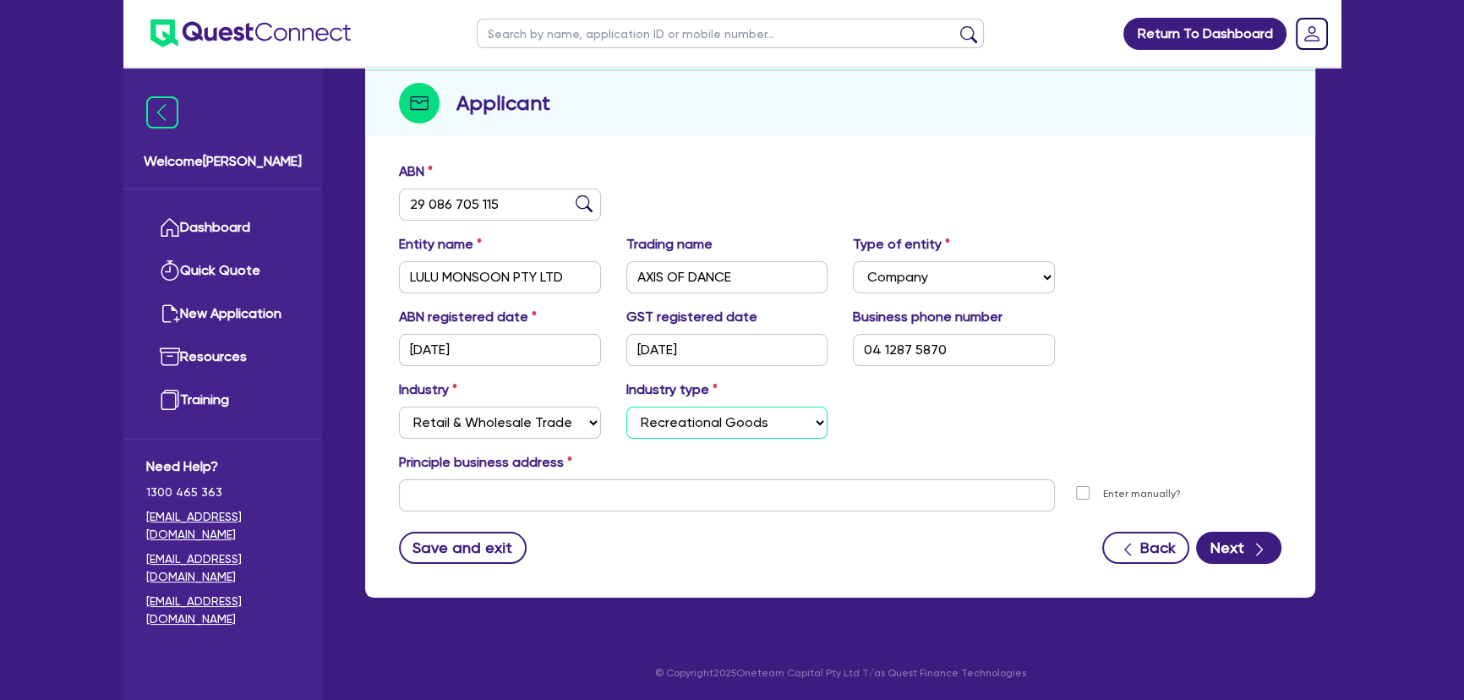
click at [626, 407] on select "Select Electrical, Electronic & Whitegoods Floor Coverings, Furniture & Housewa…" at bounding box center [727, 423] width 202 height 32
click at [697, 479] on input "text" at bounding box center [727, 495] width 656 height 32
click at [582, 429] on select "Select Accomodation & Food Services Administrative & Support Services Agricultu…" at bounding box center [500, 423] width 202 height 32
select select "ARTS_RECREATION"
click at [399, 407] on select "Select Accomodation & Food Services Administrative & Support Services Agricultu…" at bounding box center [500, 423] width 202 height 32
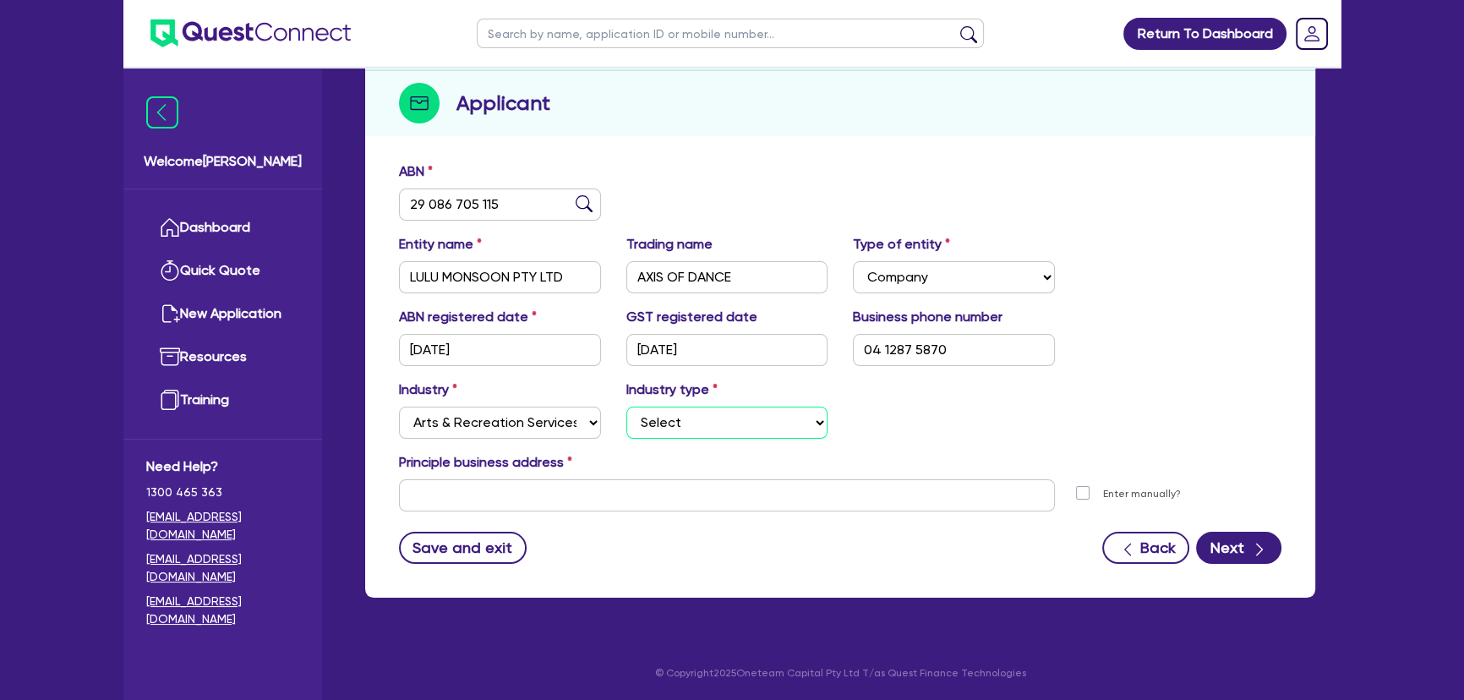
click at [695, 407] on select "Select Artists Musicians Writers Performers Venue Operators Sports Venue Gyms S…" at bounding box center [727, 423] width 202 height 32
select select "VENUE_OPERATORS"
click at [626, 407] on select "Select Artists Musicians Writers Performers Venue Operators Sports Venue Gyms S…" at bounding box center [727, 423] width 202 height 32
click at [670, 487] on input "text" at bounding box center [727, 495] width 656 height 32
click at [448, 498] on input "text" at bounding box center [727, 495] width 656 height 32
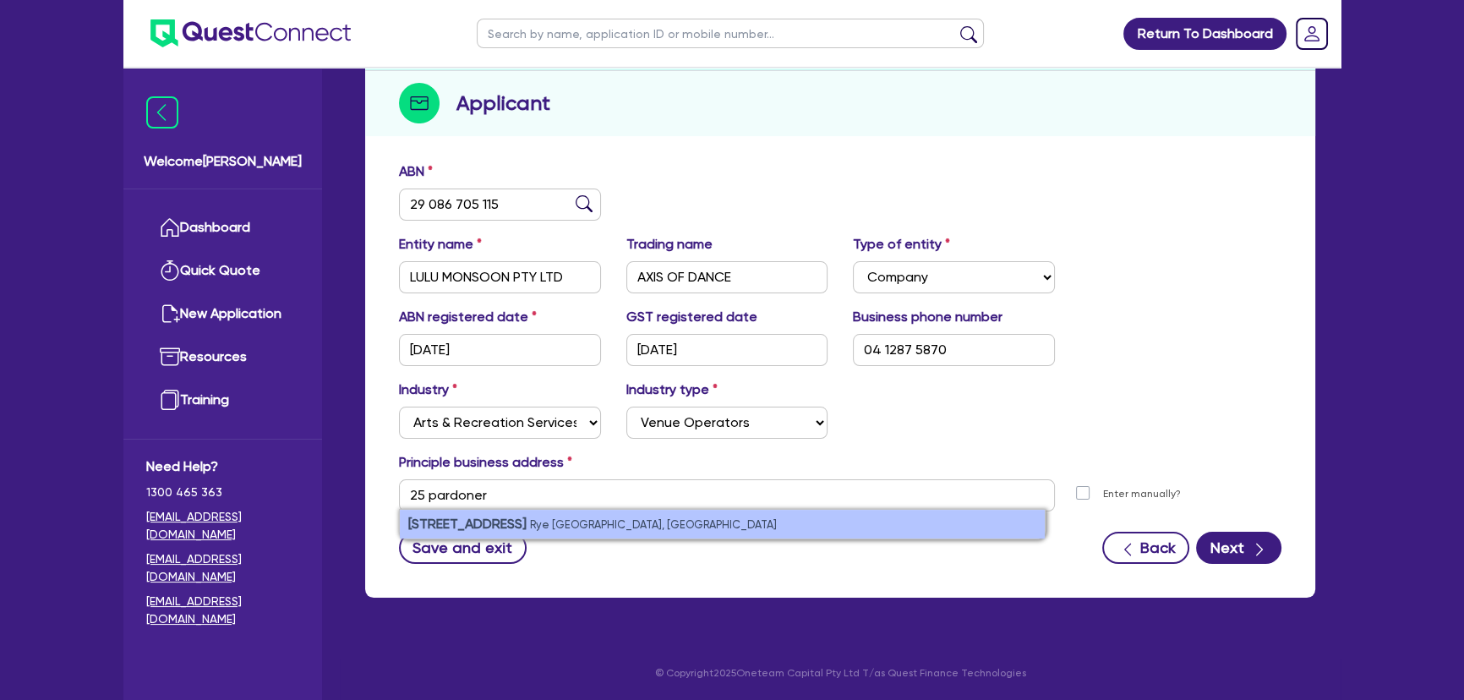
click at [477, 531] on li "25 Pardoner Road Rye VIC, Australia" at bounding box center [722, 524] width 645 height 29
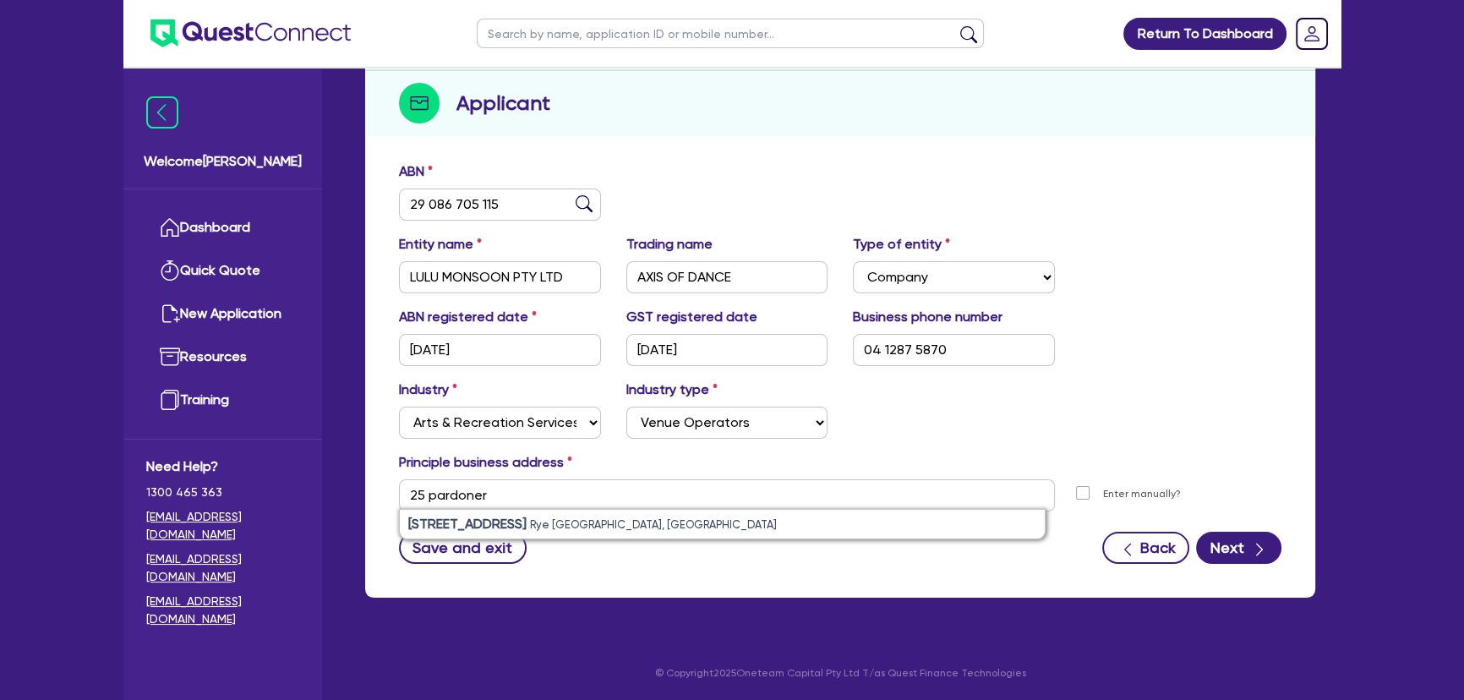
type input "25 Pardoner Rd Rye VIC 3941"
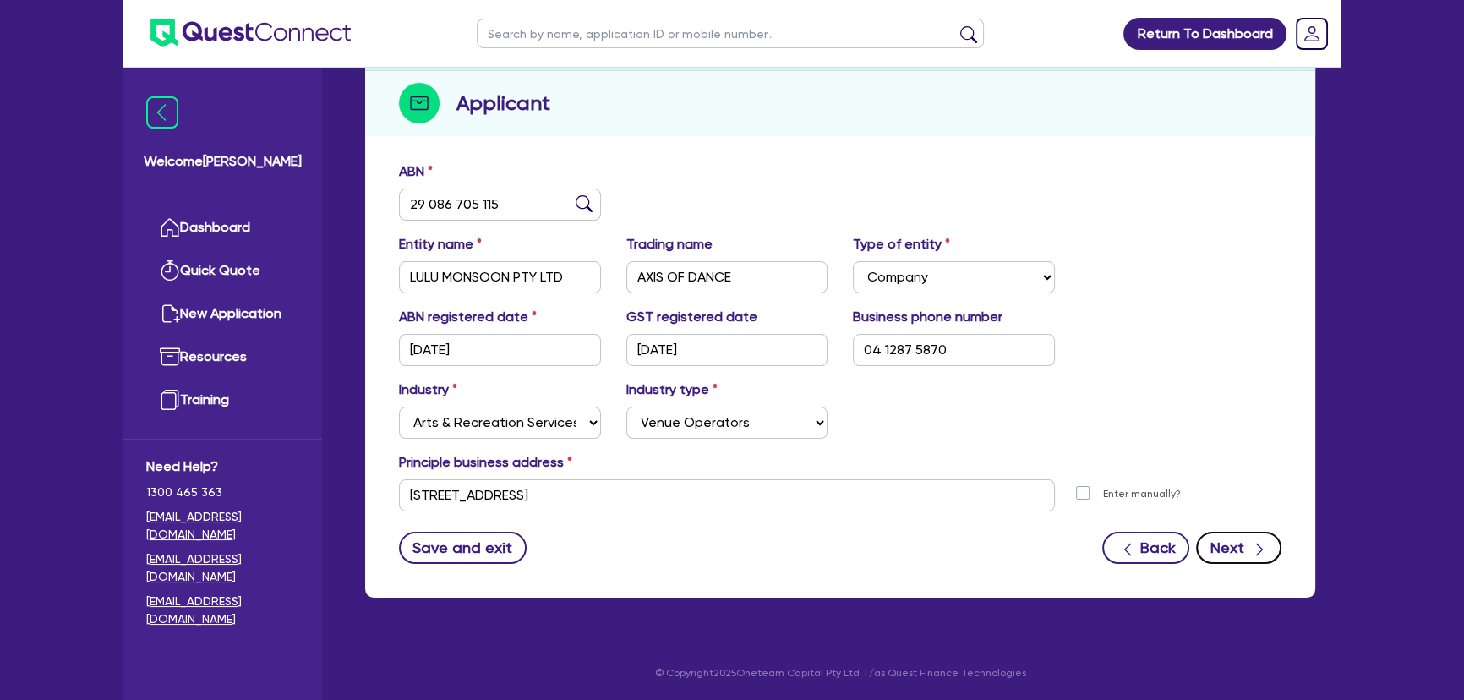
click at [1225, 541] on button "Next" at bounding box center [1238, 548] width 85 height 32
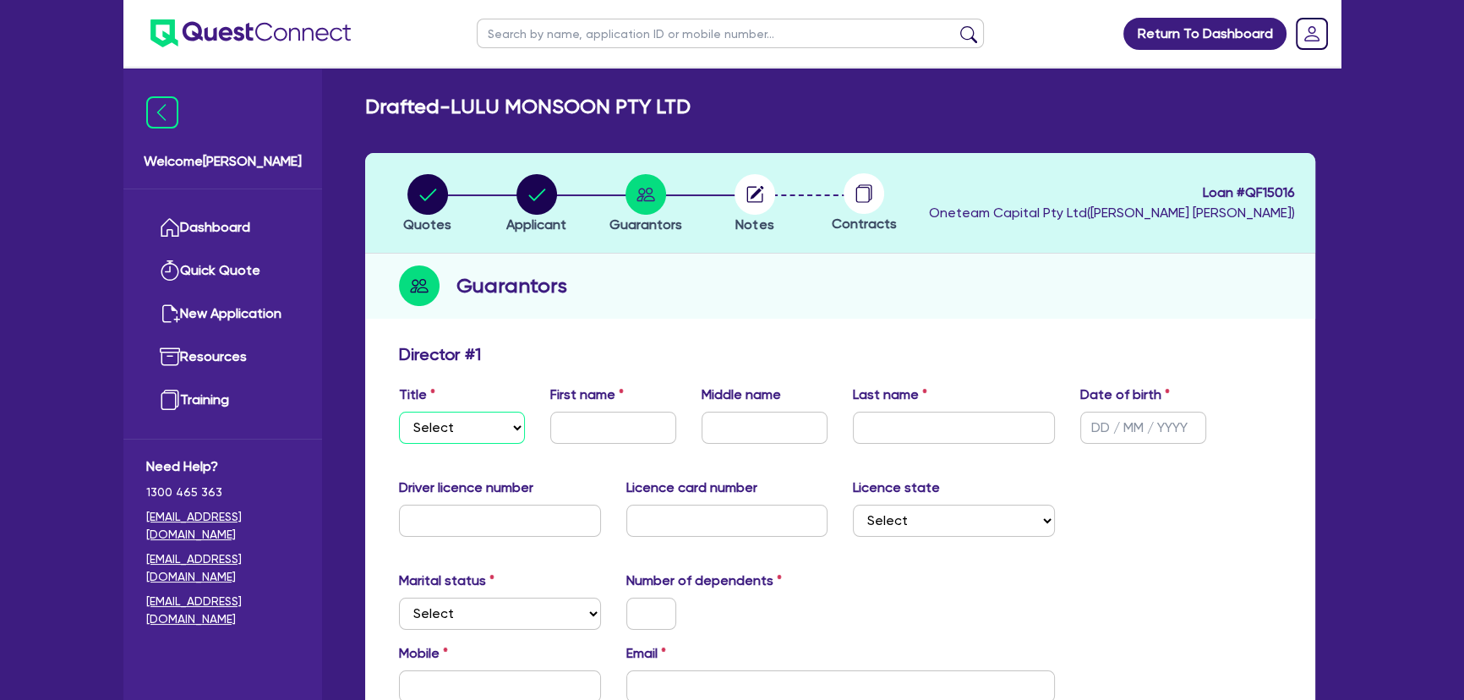
click at [466, 420] on select "Select Mr Mrs Ms Miss Dr" at bounding box center [462, 428] width 126 height 32
select select "MR"
click at [399, 412] on select "Select Mr Mrs Ms Miss Dr" at bounding box center [462, 428] width 126 height 32
click at [566, 433] on input "text" at bounding box center [613, 428] width 126 height 32
type input "Spiro"
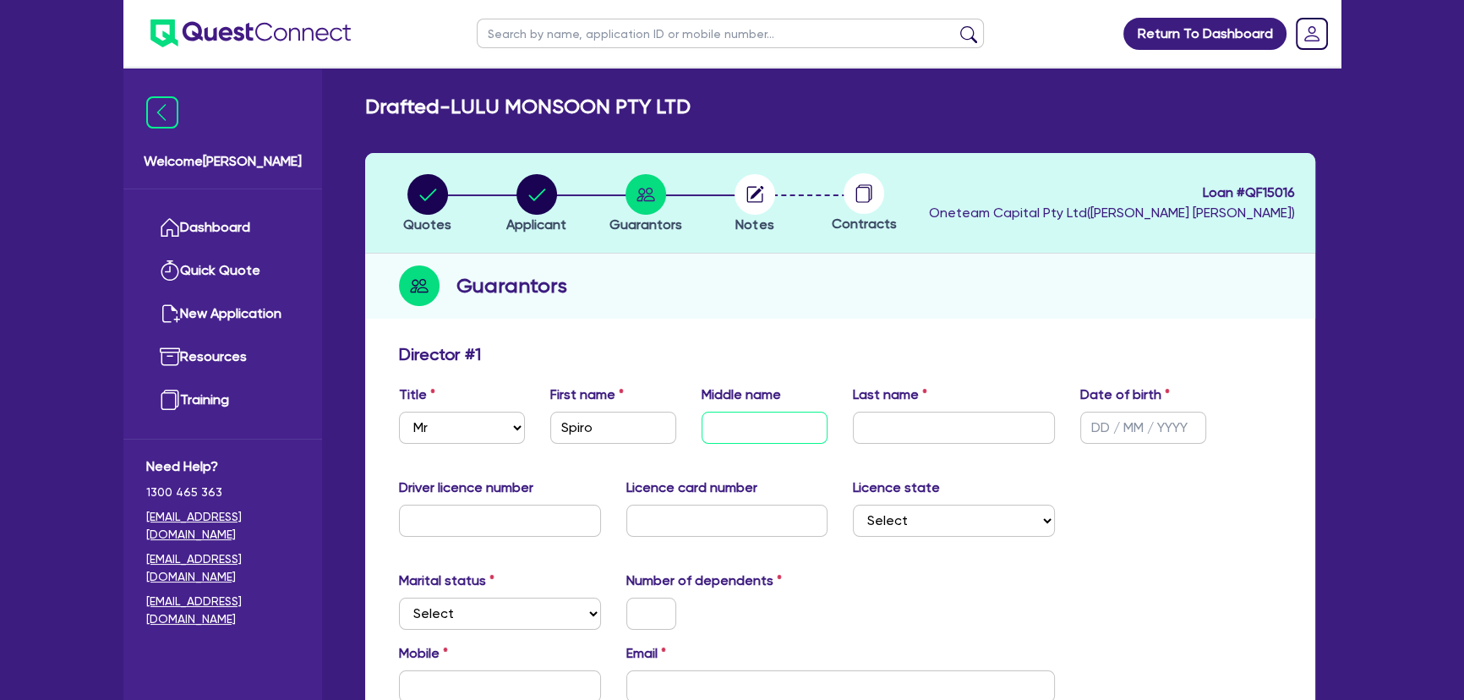
click at [758, 428] on input "text" at bounding box center [765, 428] width 126 height 32
click at [903, 437] on input "text" at bounding box center [954, 428] width 202 height 32
type input "Condos"
click at [1084, 433] on input "text" at bounding box center [1143, 428] width 126 height 32
type input "20/11/1958"
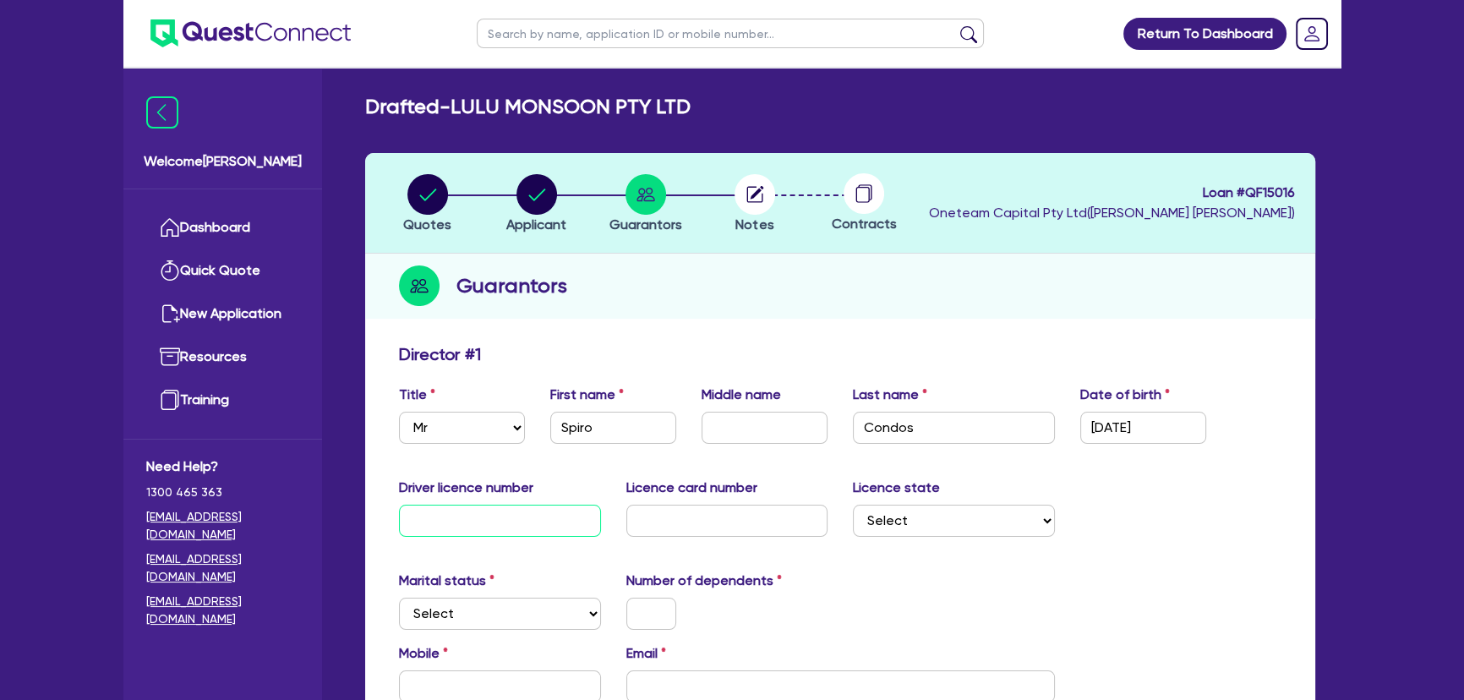
click at [538, 518] on input "text" at bounding box center [500, 521] width 202 height 32
type input "030932283"
drag, startPoint x: 661, startPoint y: 521, endPoint x: 593, endPoint y: 521, distance: 68.5
click at [662, 521] on input "text" at bounding box center [727, 521] width 202 height 32
type input "P8994892"
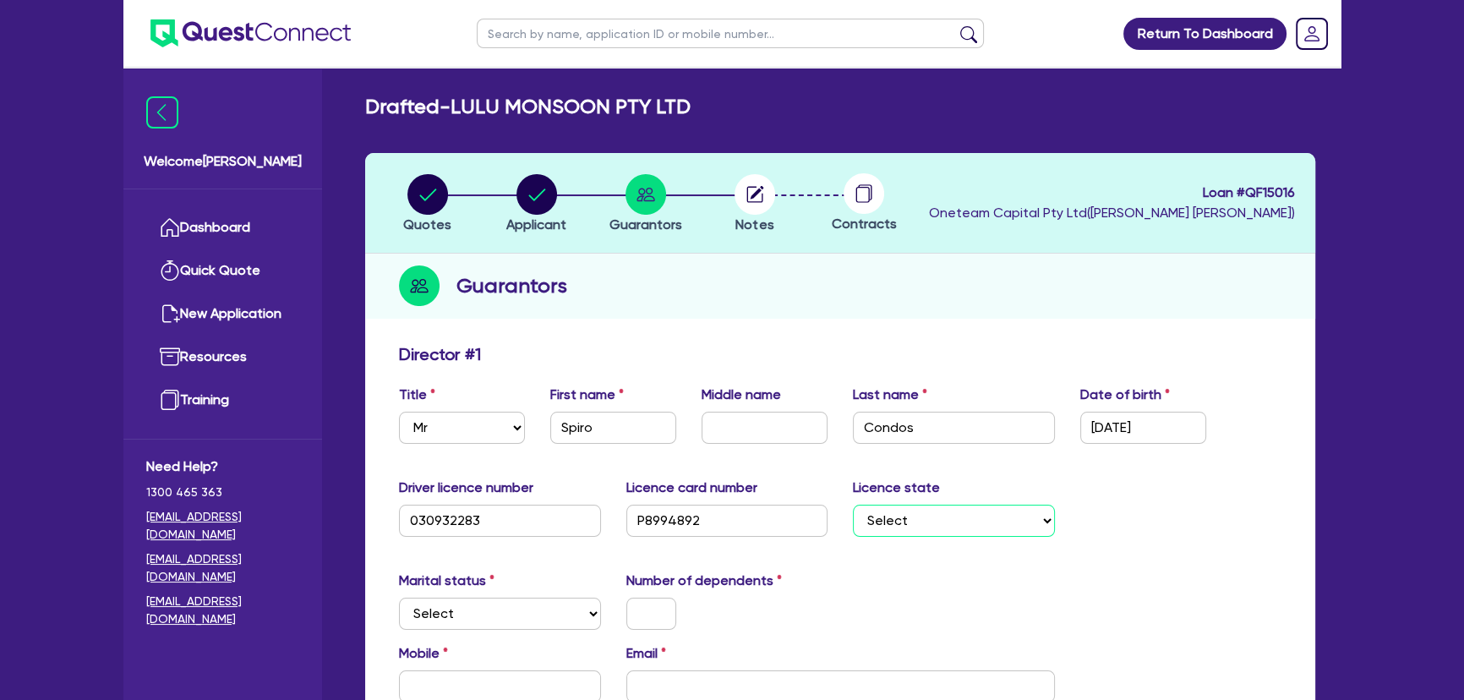
click at [905, 530] on select "Select NSW VIC QLD TAS ACT SA NT WA" at bounding box center [954, 521] width 202 height 32
select select "VIC"
click at [853, 505] on select "Select NSW VIC QLD TAS ACT SA NT WA" at bounding box center [954, 521] width 202 height 32
click at [513, 607] on select "Select Single Married De Facto / Partner" at bounding box center [500, 614] width 202 height 32
select select "SINGLE"
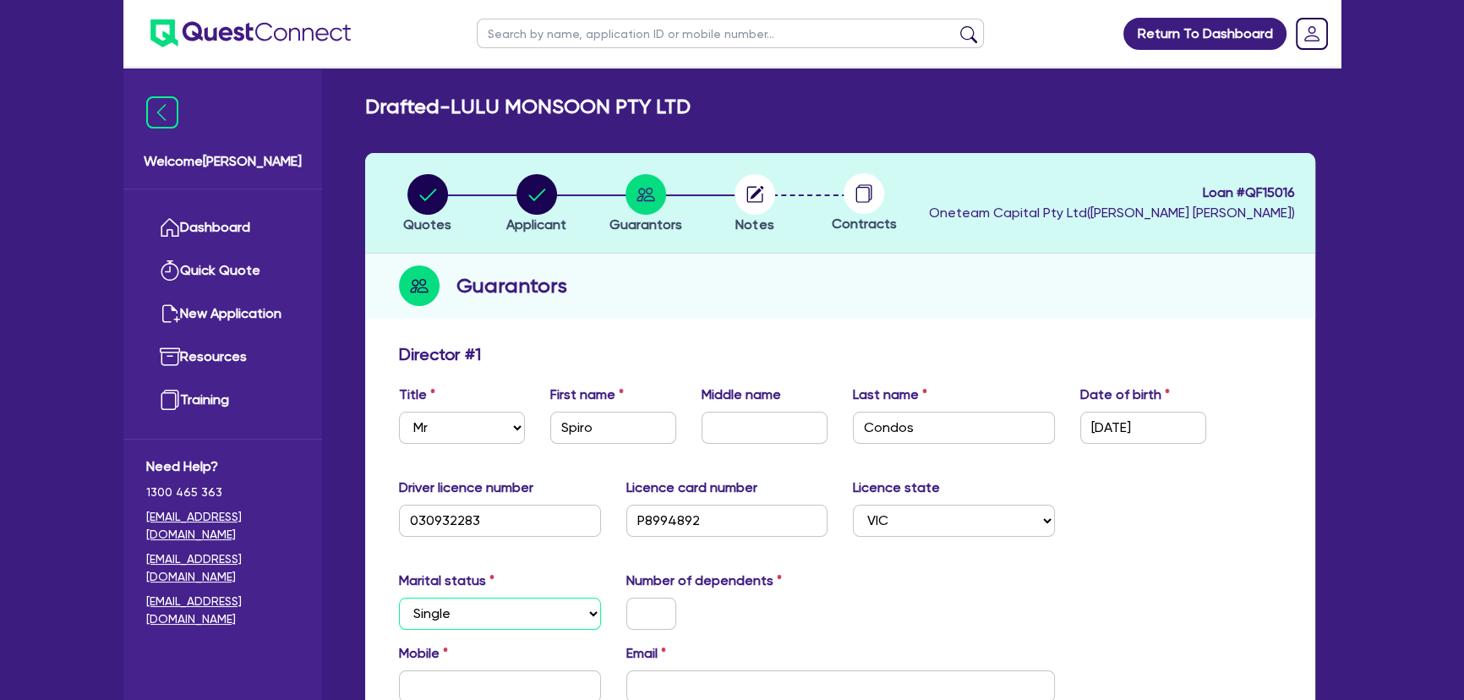
click at [399, 598] on select "Select Single Married De Facto / Partner" at bounding box center [500, 614] width 202 height 32
click at [624, 604] on div at bounding box center [651, 614] width 75 height 32
click at [633, 609] on input "text" at bounding box center [651, 614] width 50 height 32
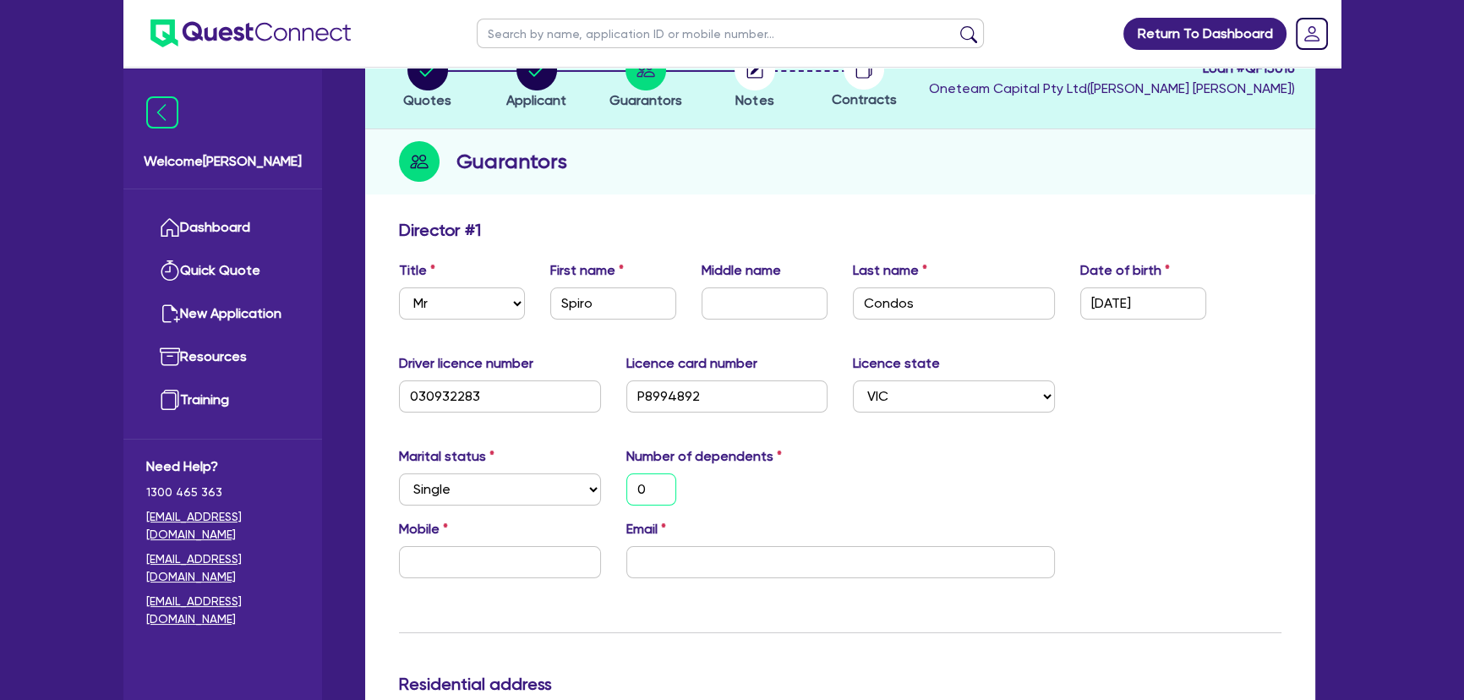
scroll to position [307, 0]
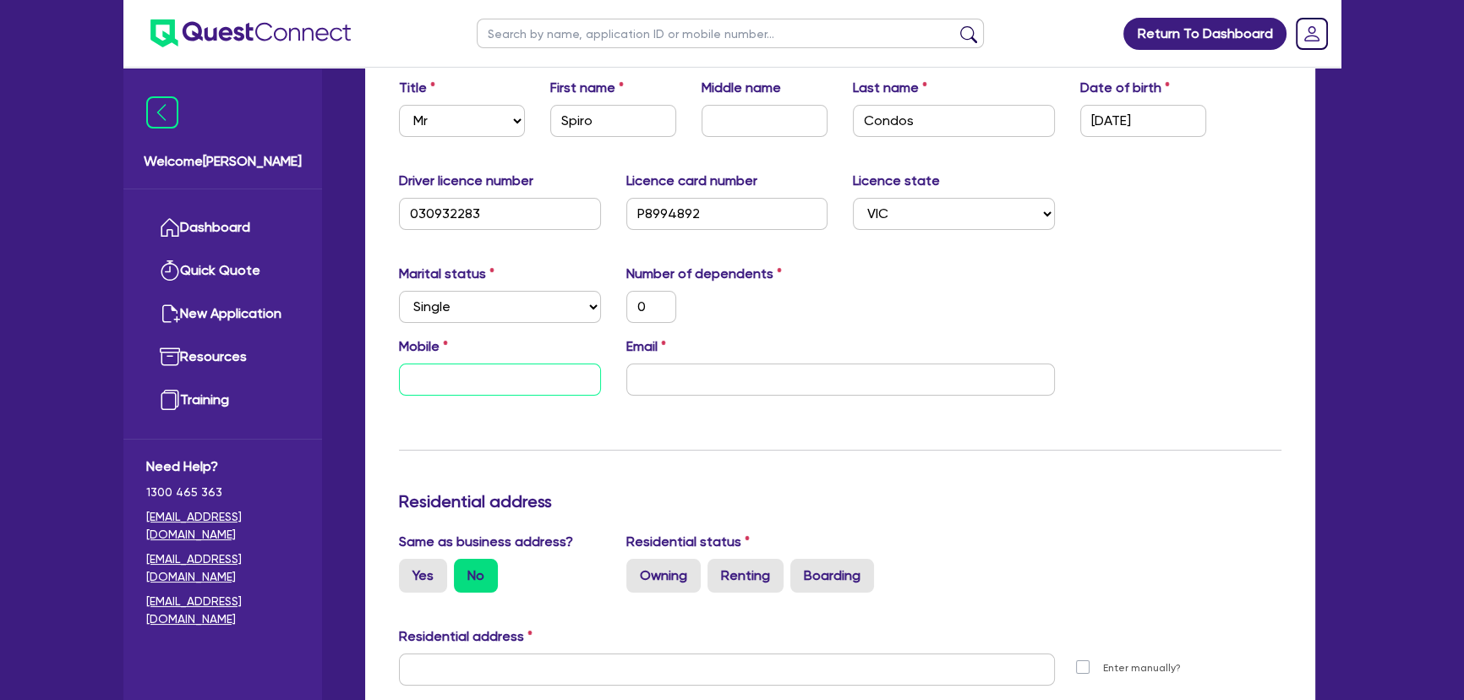
click at [490, 382] on input "text" at bounding box center [500, 380] width 202 height 32
click at [451, 390] on input "text" at bounding box center [500, 380] width 202 height 32
paste input "0412 875 870"
type input "0"
type input "0412 875 870"
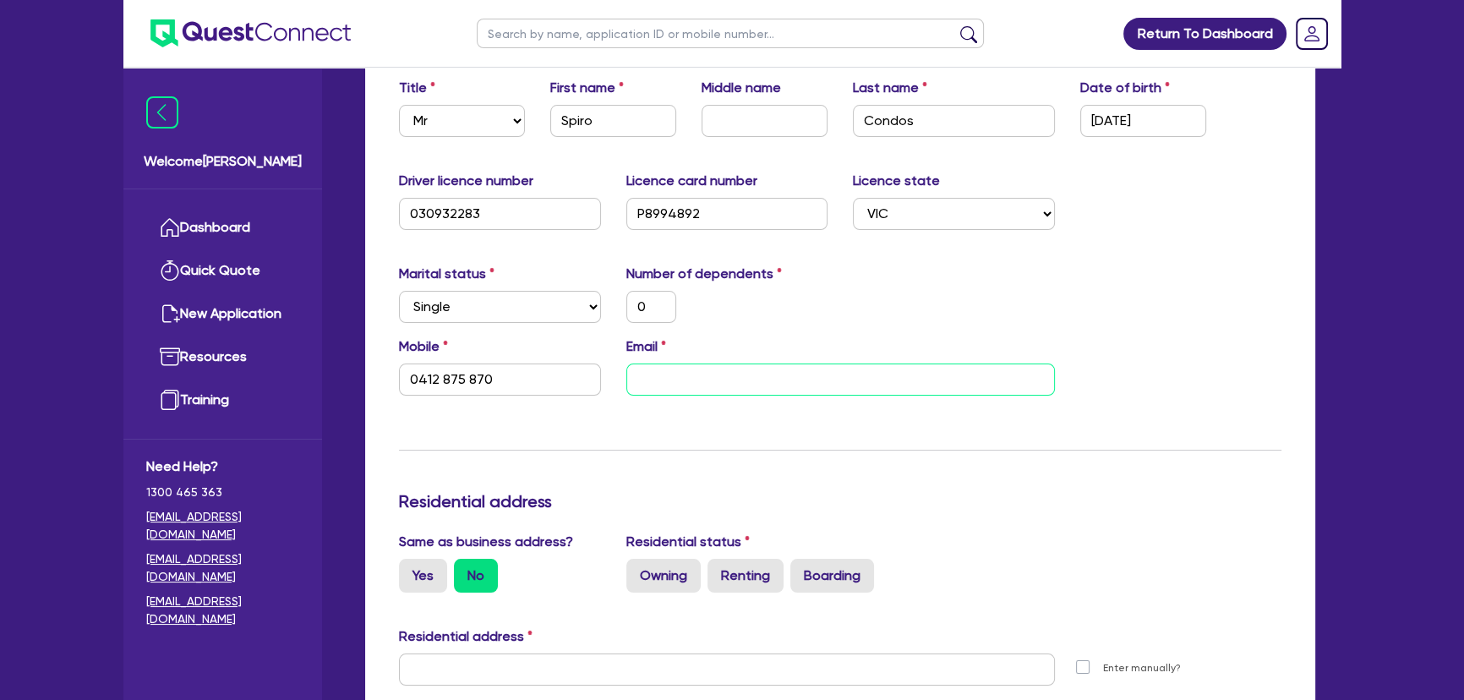
click at [758, 364] on input "email" at bounding box center [840, 380] width 429 height 32
paste input "spiro.condos4@gmail.com"
type input "0"
type input "0412 875 870"
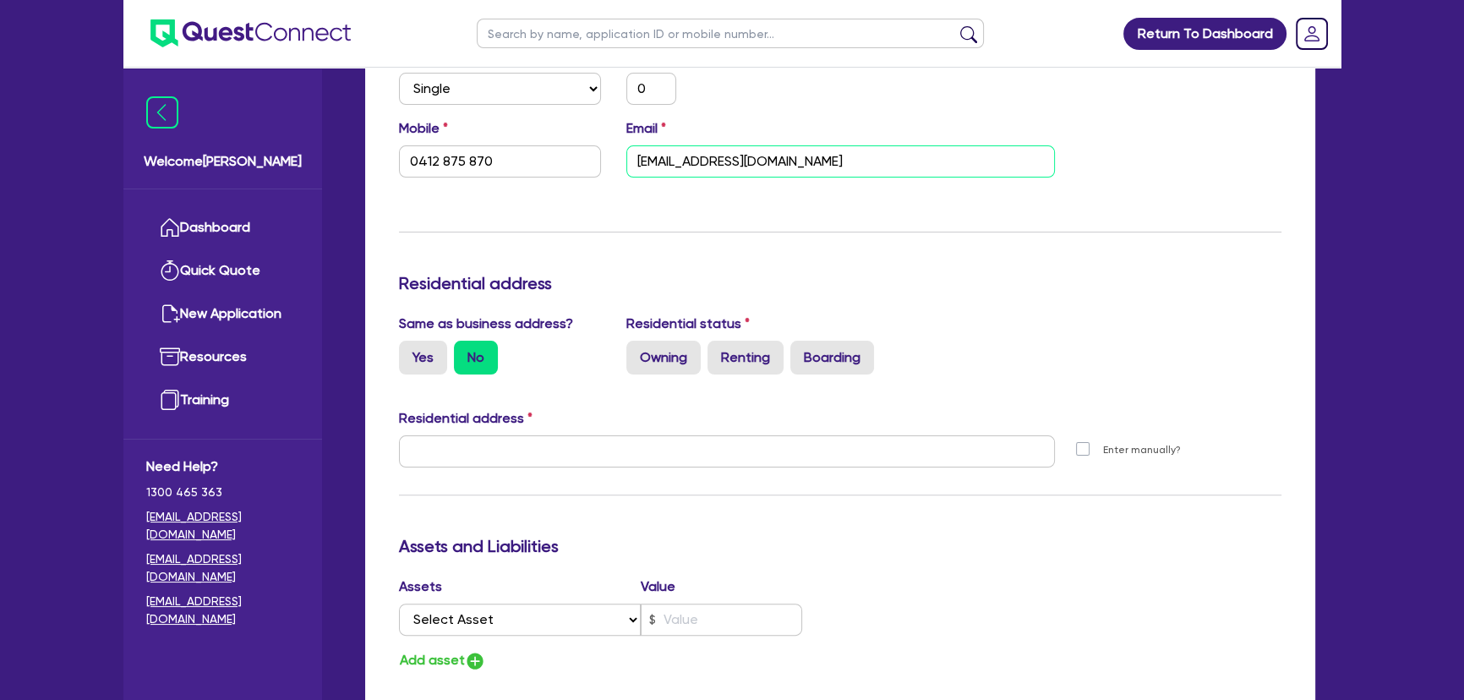
scroll to position [615, 0]
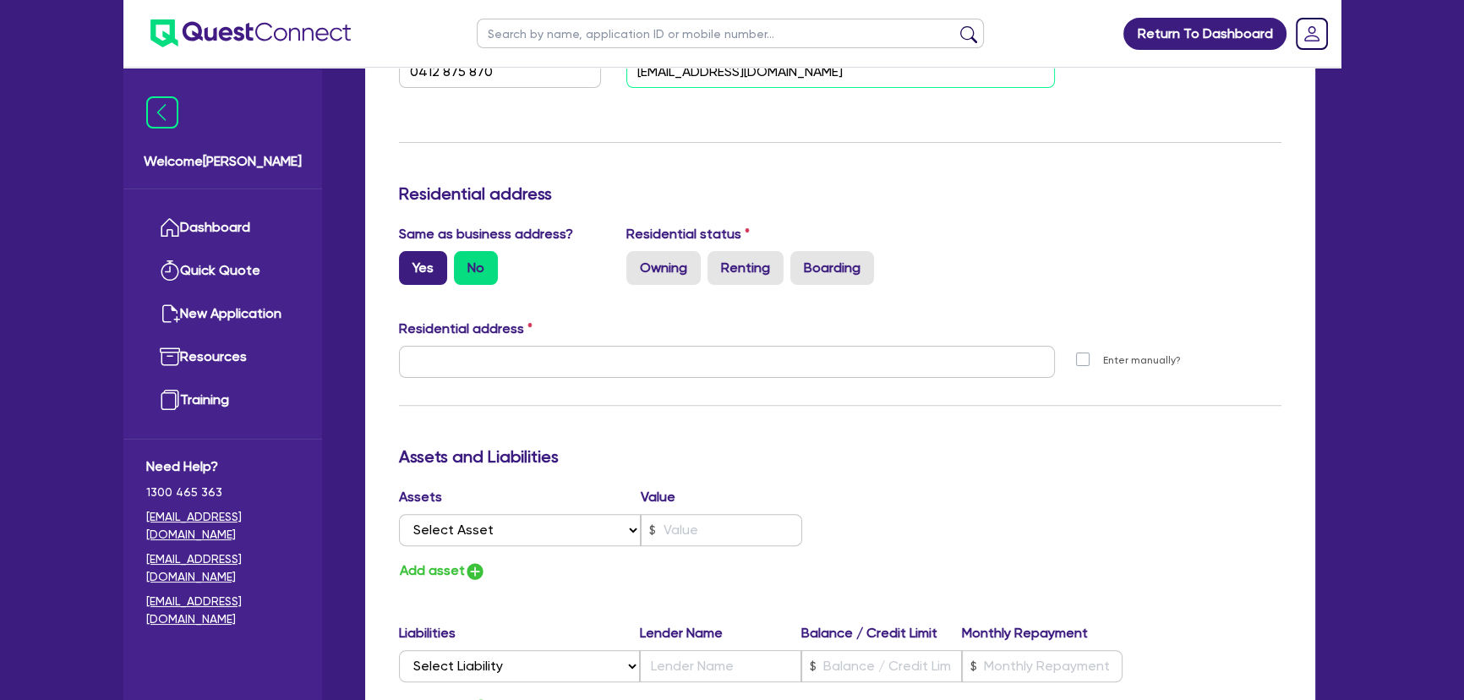
type input "spiro.condos4@gmail.com"
click at [417, 265] on label "Yes" at bounding box center [423, 268] width 48 height 34
click at [410, 262] on input "Yes" at bounding box center [404, 256] width 11 height 11
radio input "true"
type input "0"
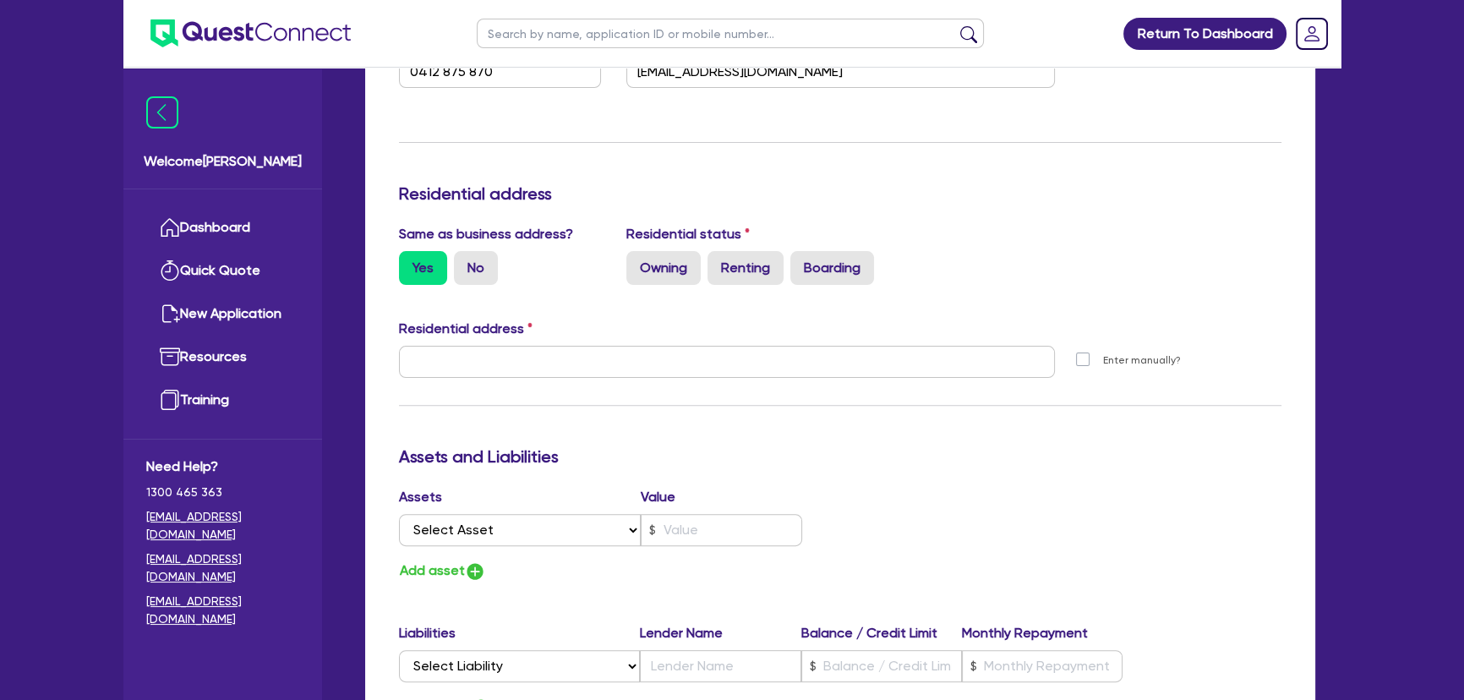
type input "0412 875 870"
type input "25 Pardoner Rd Rye VIC 3941"
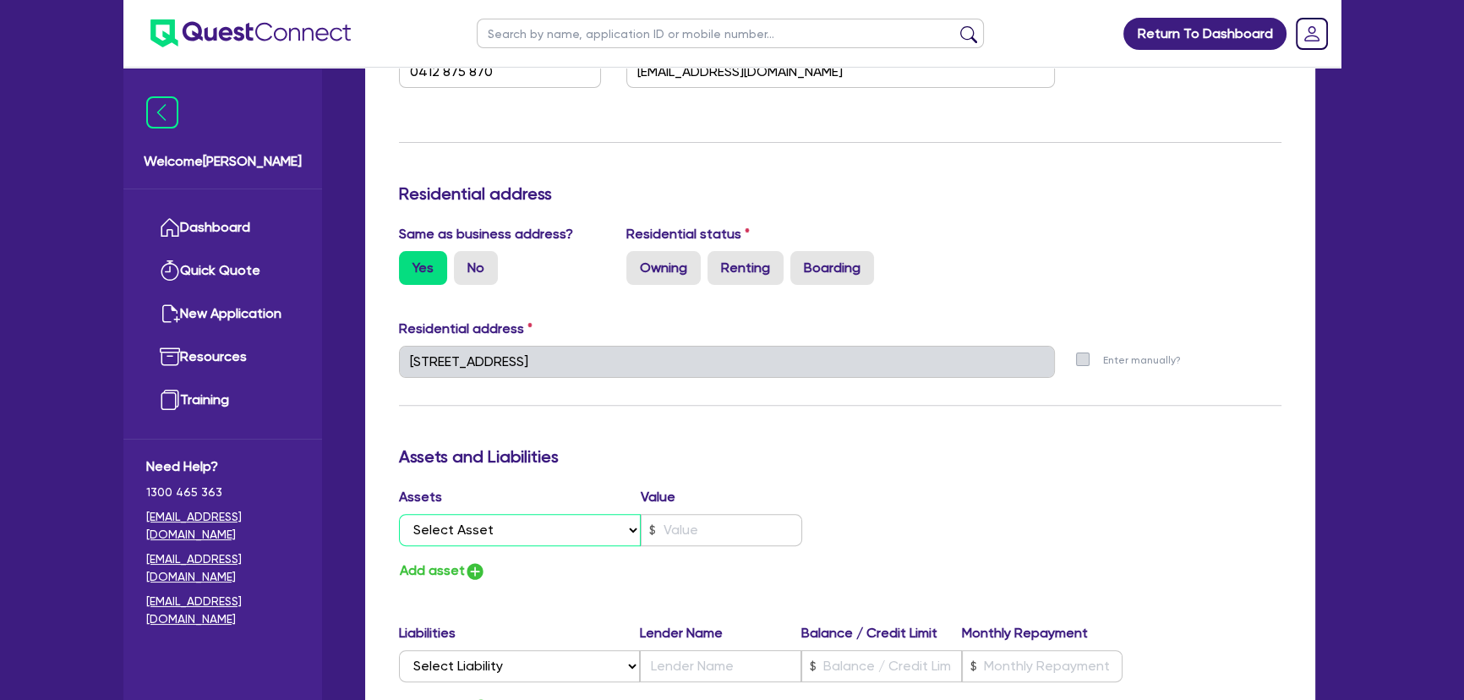
click at [522, 527] on select "Select Asset Cash Property Investment property Vehicle Truck Trailer Equipment …" at bounding box center [520, 530] width 242 height 32
select select "PROPERTY"
click at [399, 514] on select "Select Asset Cash Property Investment property Vehicle Truck Trailer Equipment …" at bounding box center [520, 530] width 242 height 32
type input "0"
type input "0412 875 870"
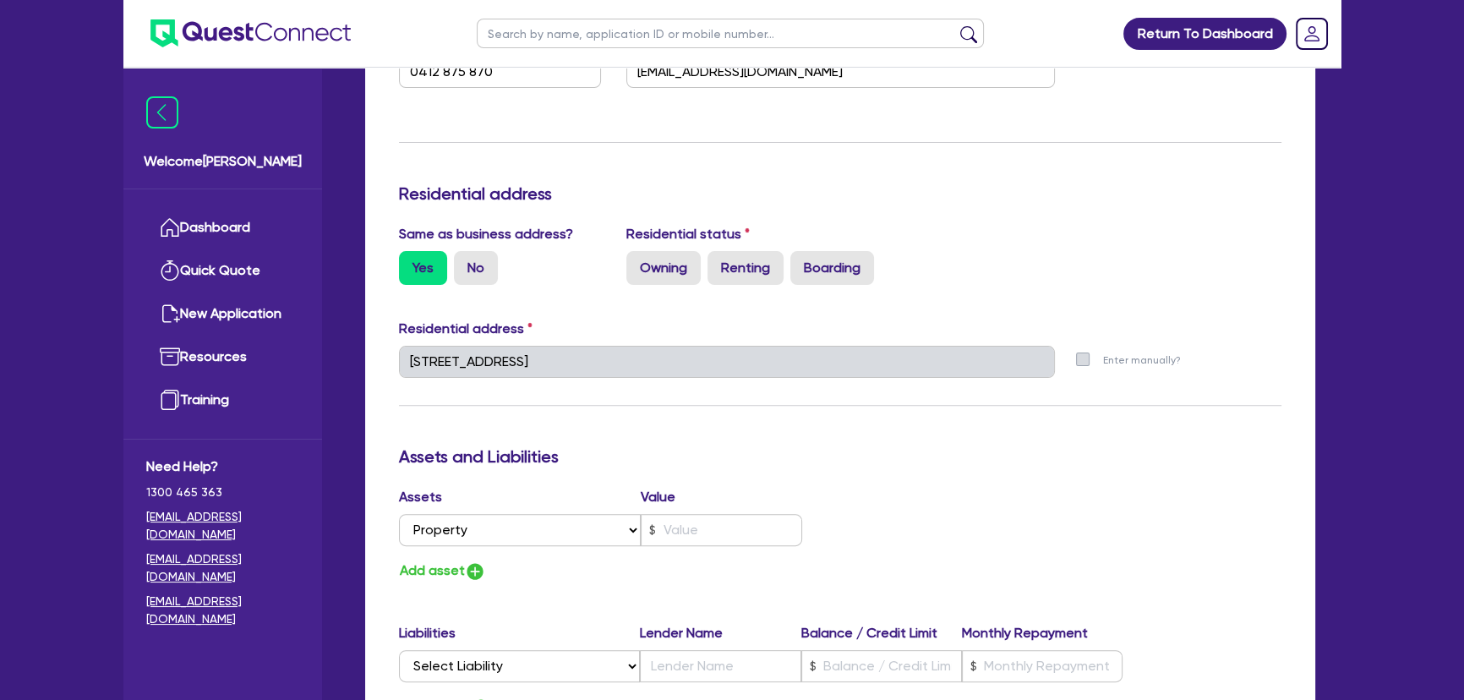
click at [732, 548] on div "Assets Value Select Asset Cash Property Investment property Vehicle Truck Trail…" at bounding box center [613, 520] width 454 height 66
click at [725, 534] on input "text" at bounding box center [721, 530] width 161 height 32
type input "0"
type input "0412 875 870"
type input "1"
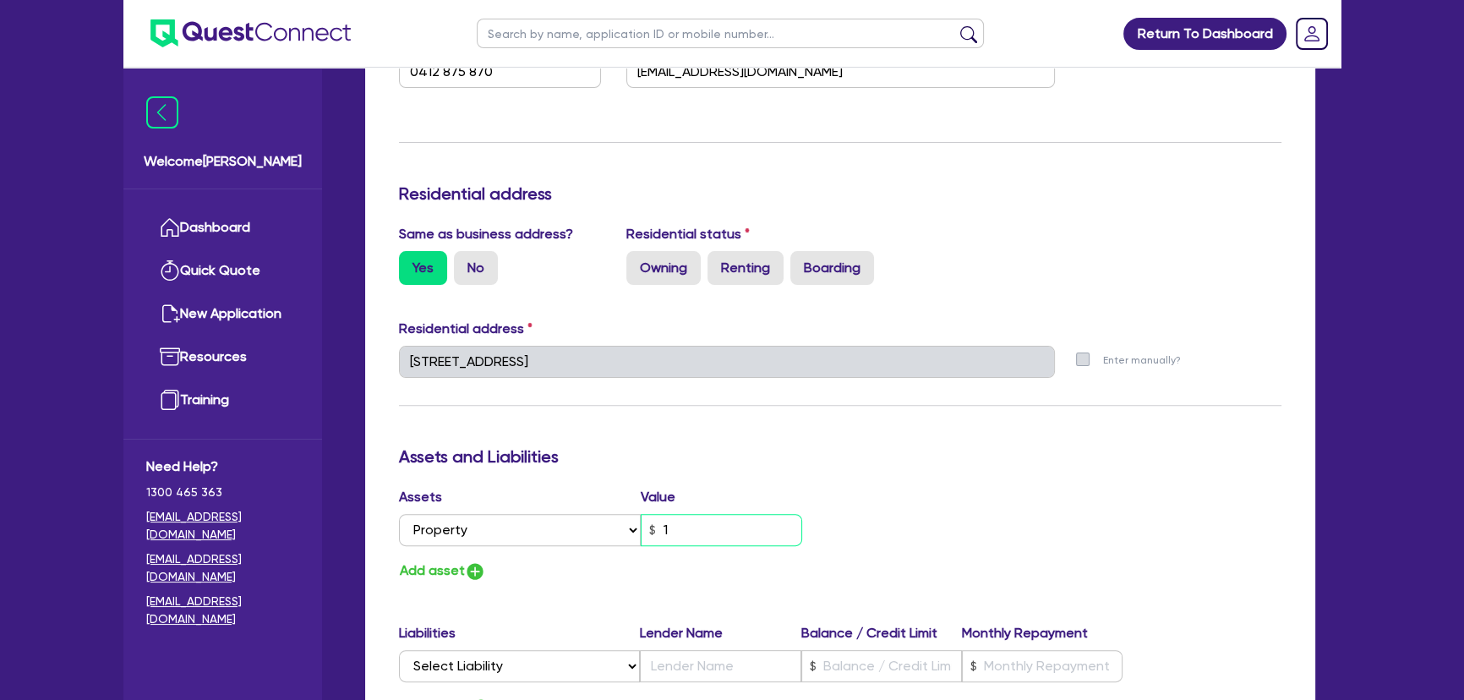
type input "0"
type input "0412 875 870"
type input "10"
type input "0"
type input "0412 875 870"
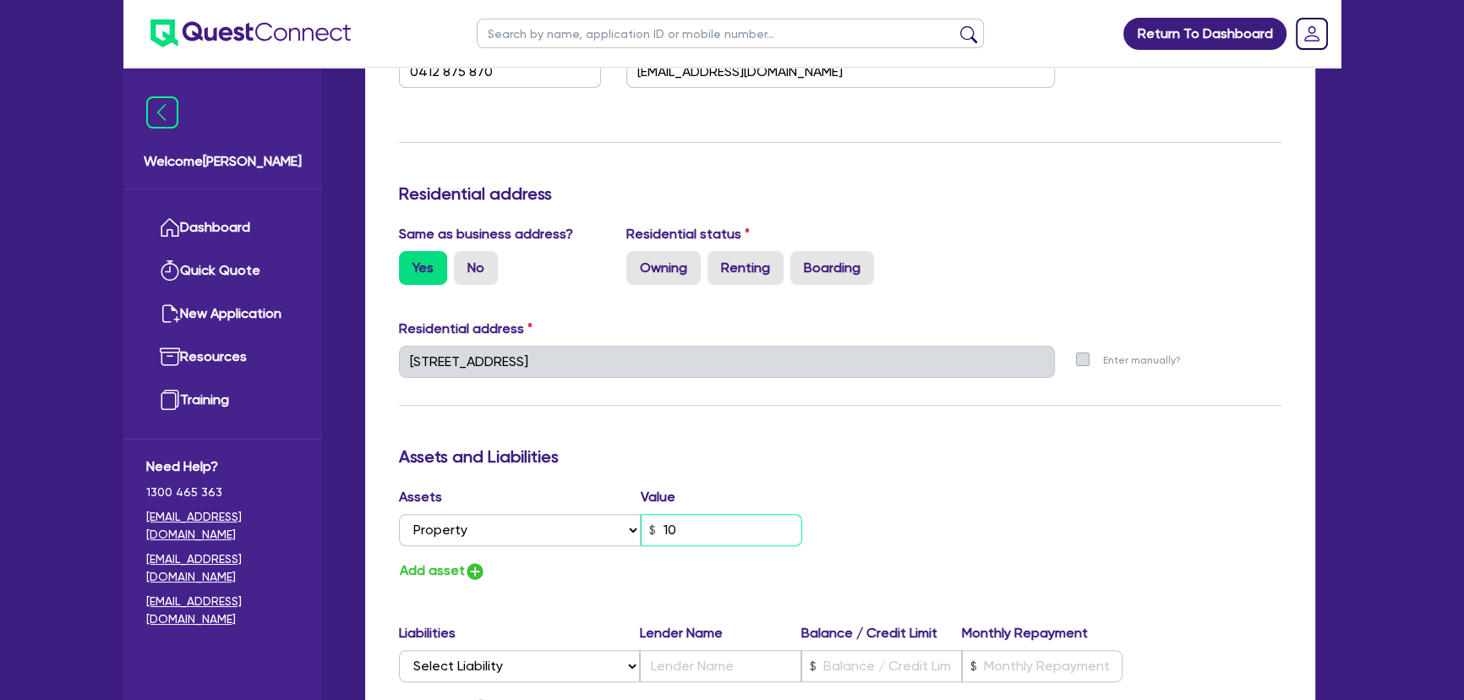
type input "1"
type input "0"
type input "0412 875 870"
type input "11"
type input "0"
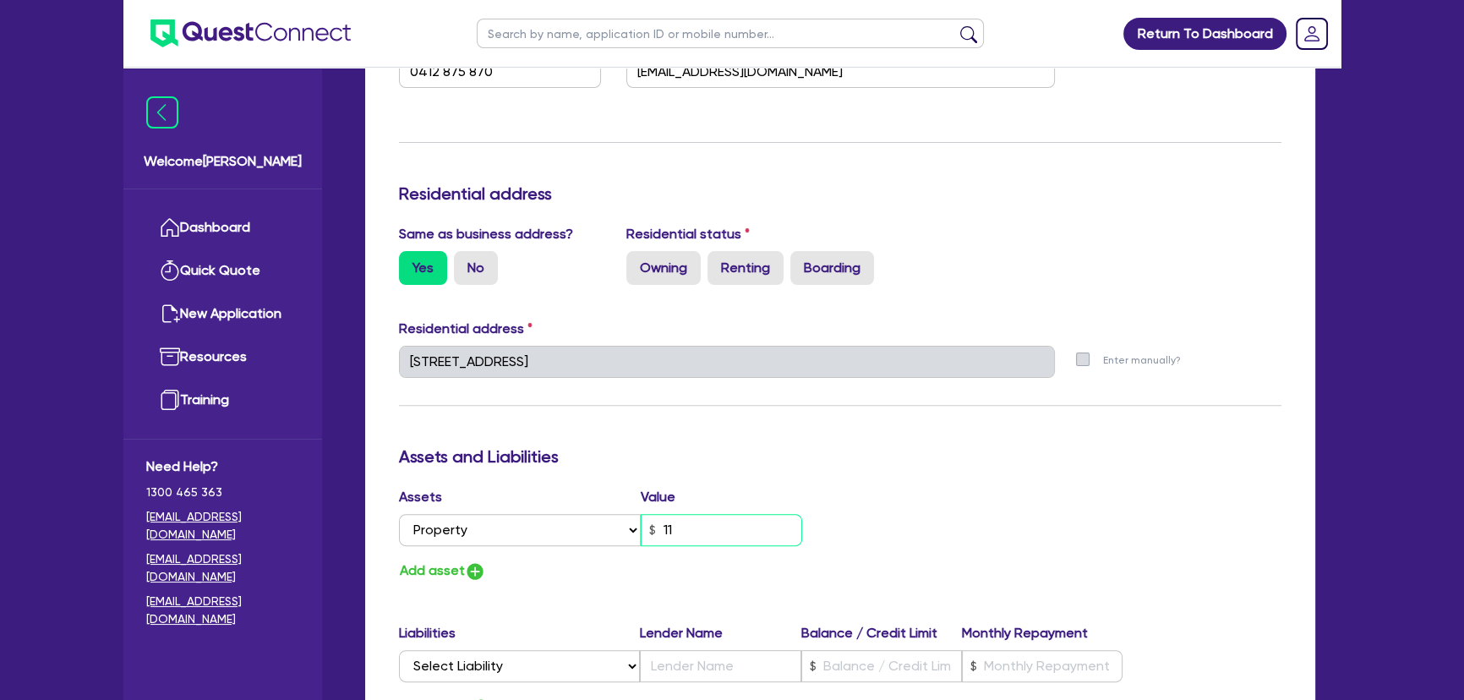
type input "0412 875 870"
type input "110"
type input "0"
type input "0412 875 870"
type input "1,100"
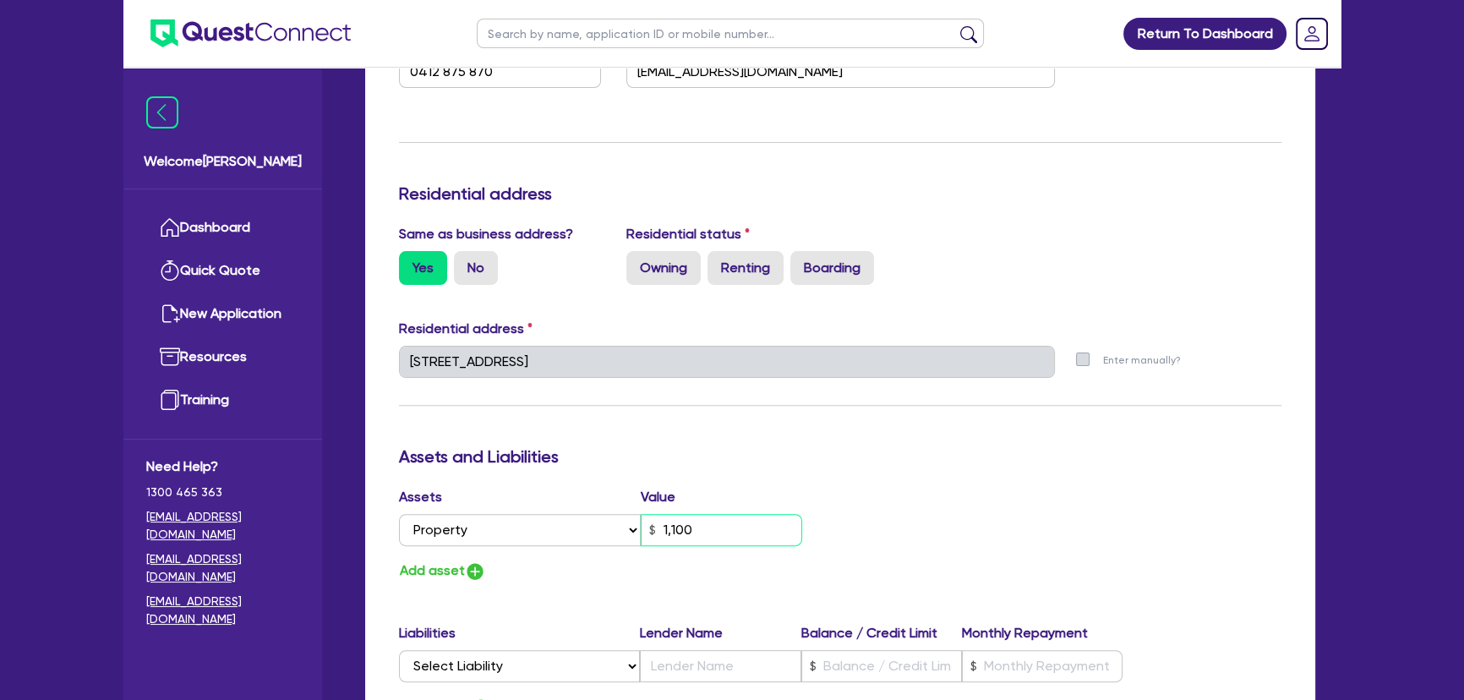
type input "0"
type input "0412 875 870"
type input "11,000"
type input "0"
type input "0412 875 870"
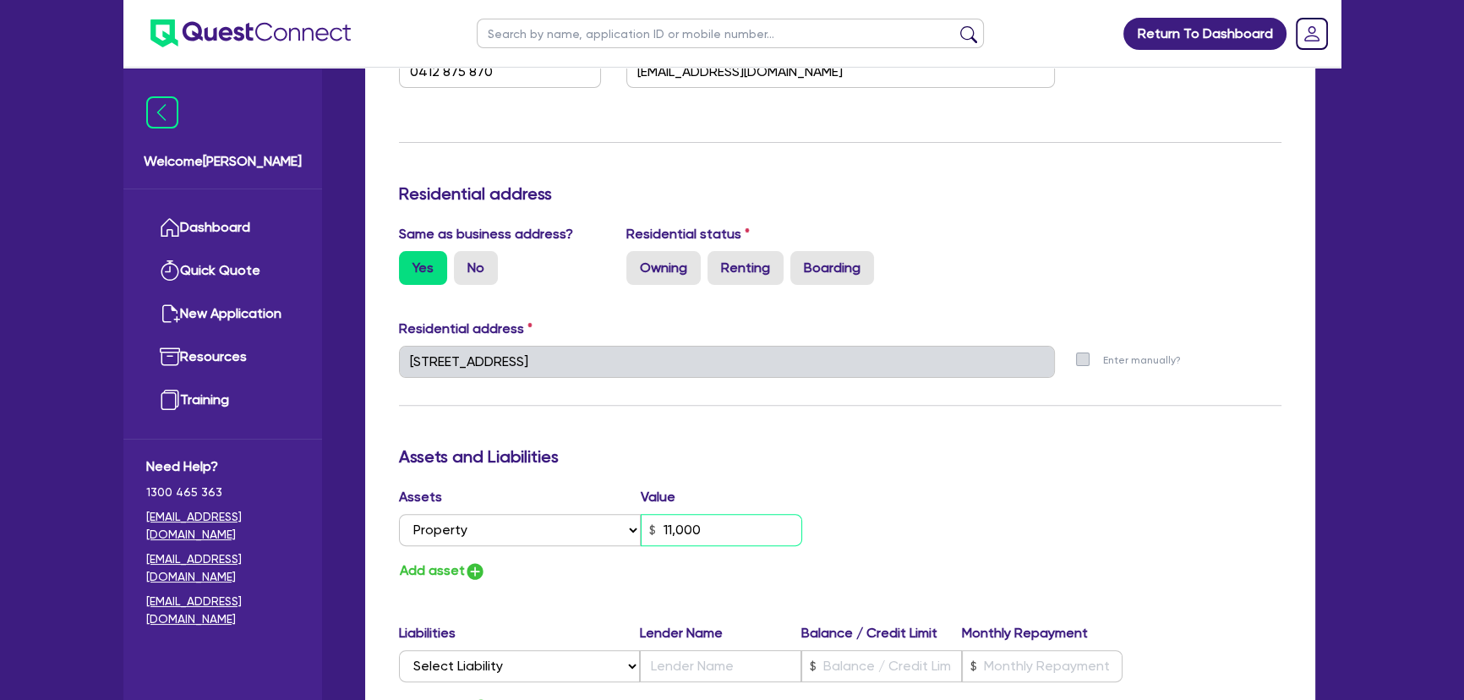
type input "110,000"
type input "0"
type input "0412 875 870"
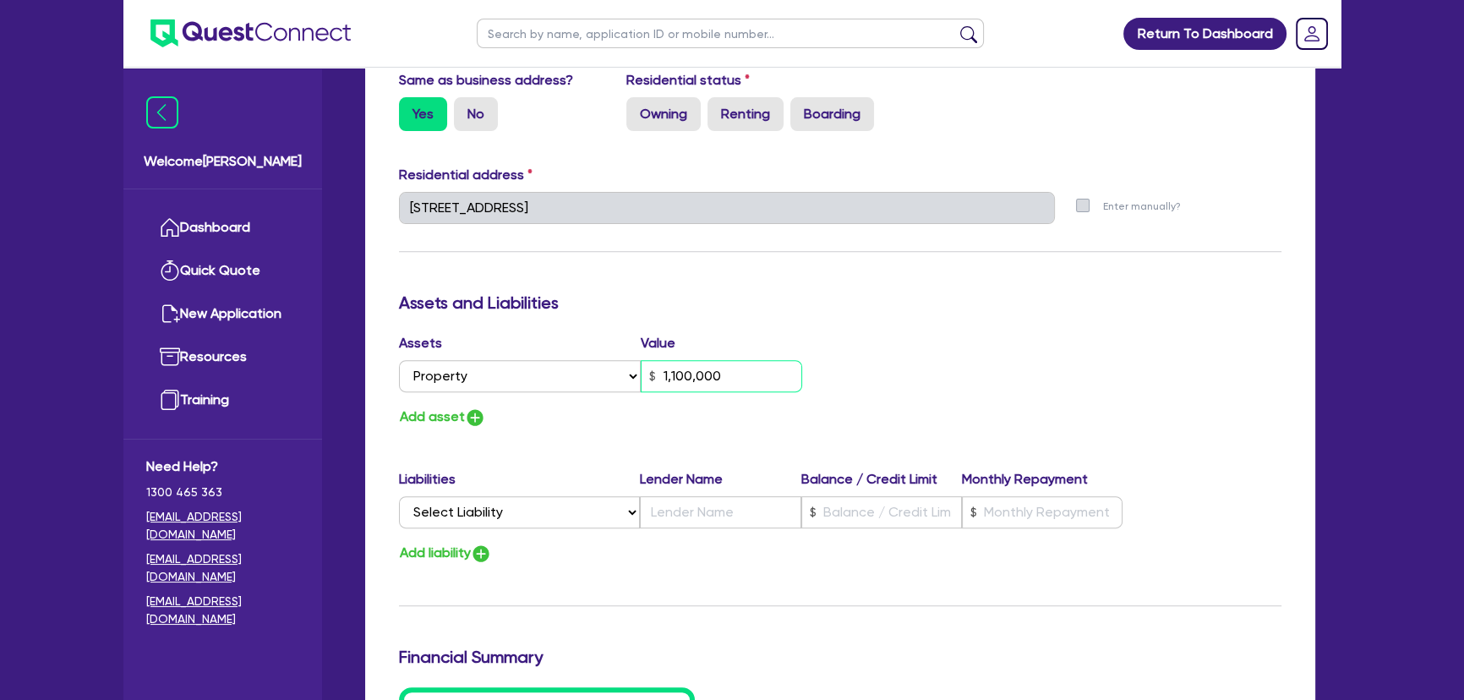
type input "1,100,000"
click at [471, 422] on img "button" at bounding box center [475, 418] width 20 height 20
type input "0"
type input "0412 875 870"
type input "1,100,000"
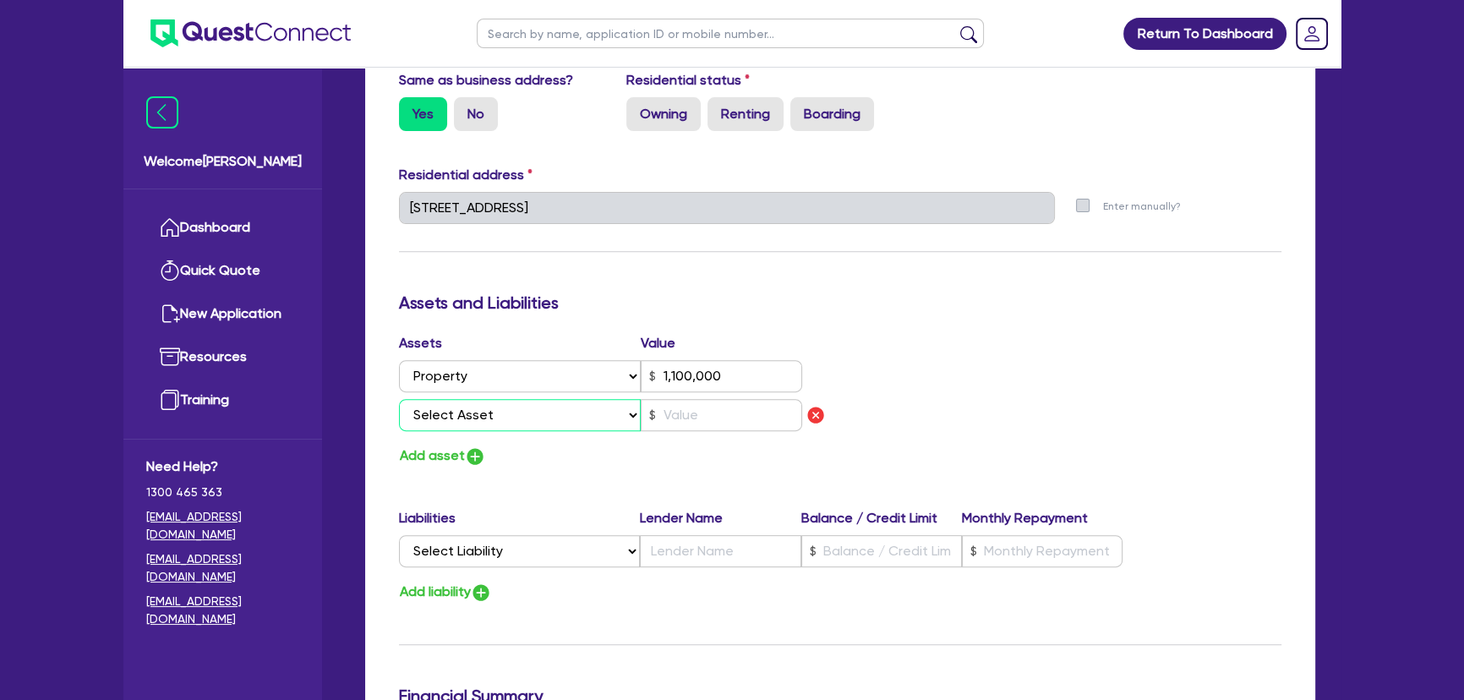
click at [564, 418] on select "Select Asset Cash Property Investment property Vehicle Truck Trailer Equipment …" at bounding box center [520, 415] width 242 height 32
select select "VEHICLE"
click at [399, 399] on select "Select Asset Cash Property Investment property Vehicle Truck Trailer Equipment …" at bounding box center [520, 415] width 242 height 32
type input "0"
type input "0412 875 870"
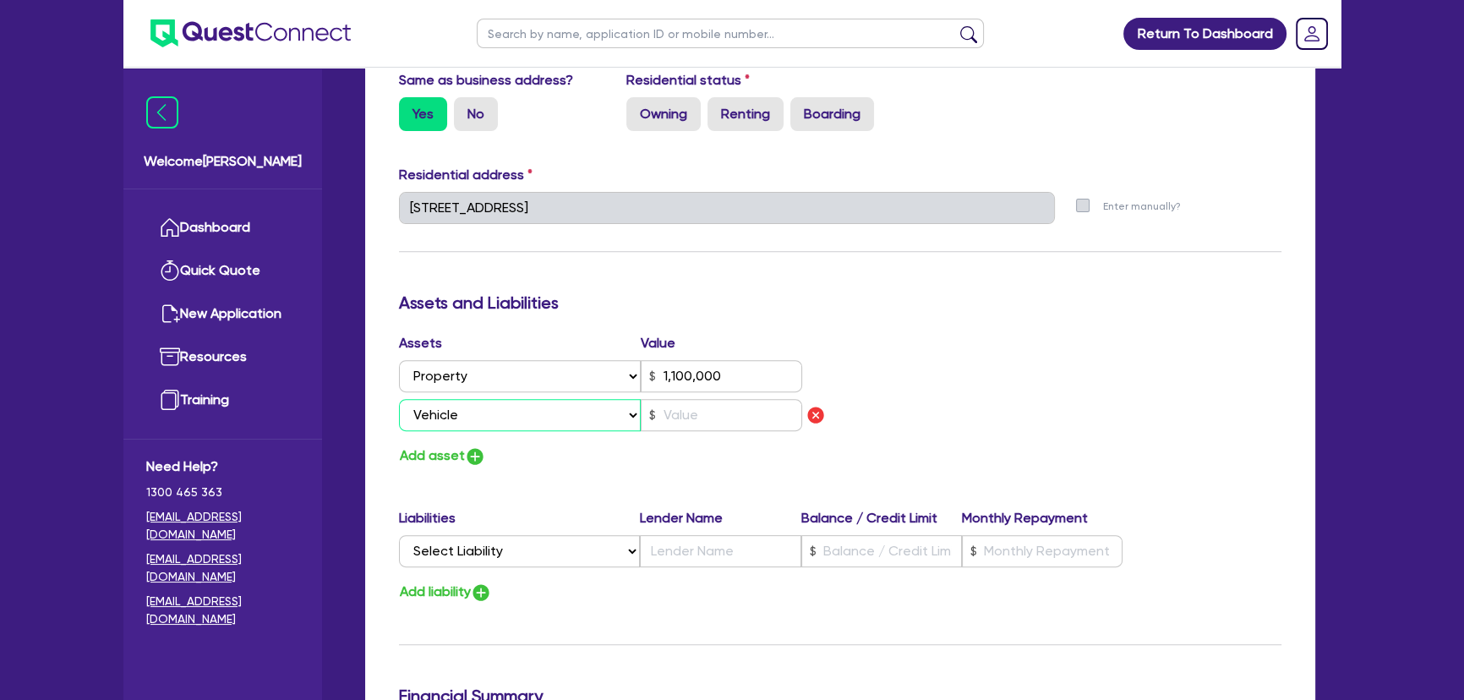
type input "1,100,000"
click at [709, 425] on input "text" at bounding box center [721, 415] width 161 height 32
type input "0"
type input "0412 875 870"
type input "1,100,000"
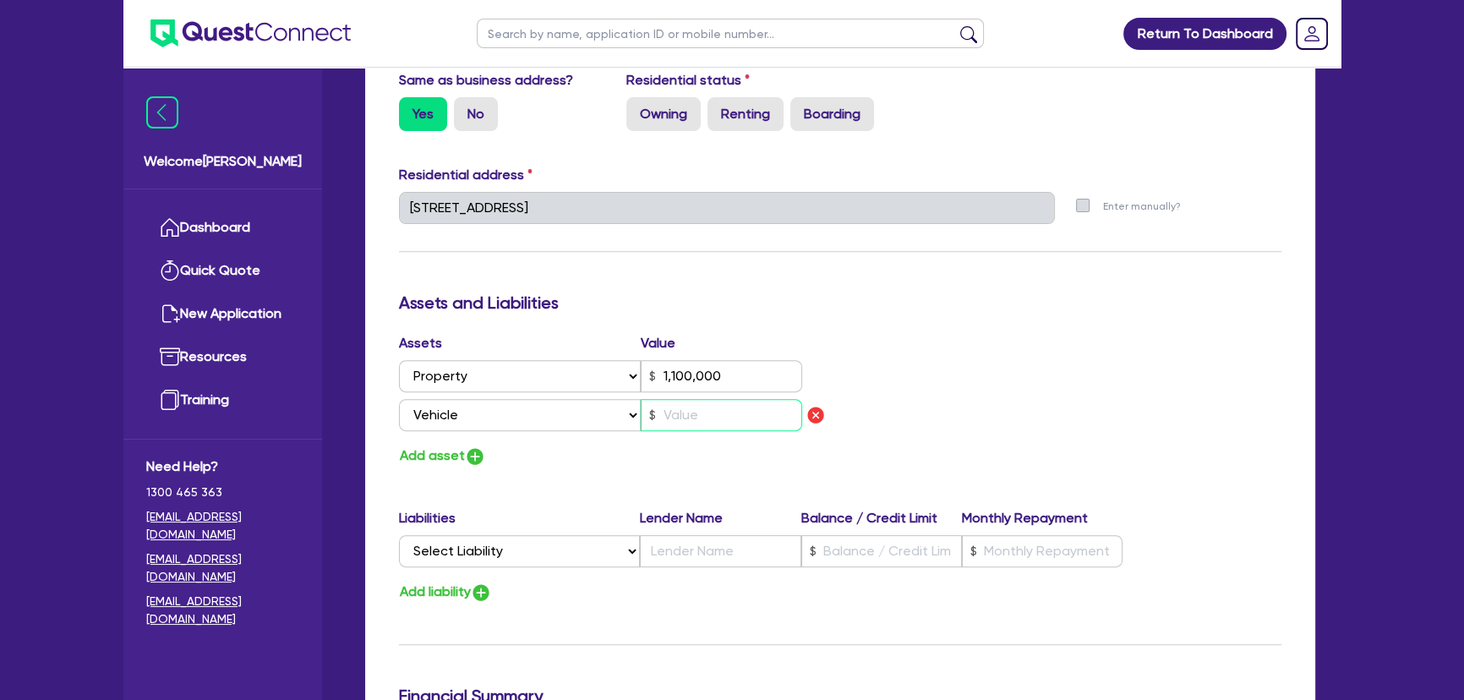
type input "2"
type input "0"
type input "0412 875 870"
type input "1,100,000"
type input "20"
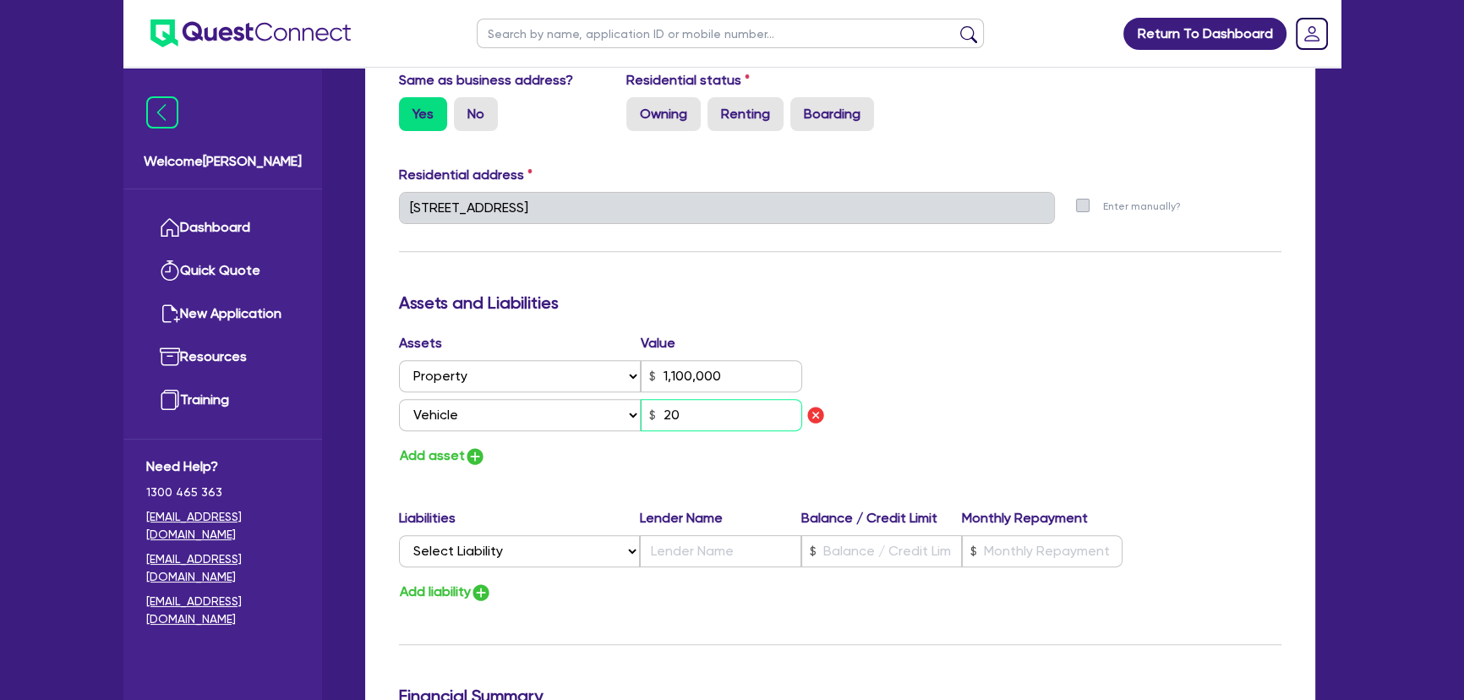
type input "0"
type input "0412 875 870"
type input "1,100,000"
type input "200"
type input "0"
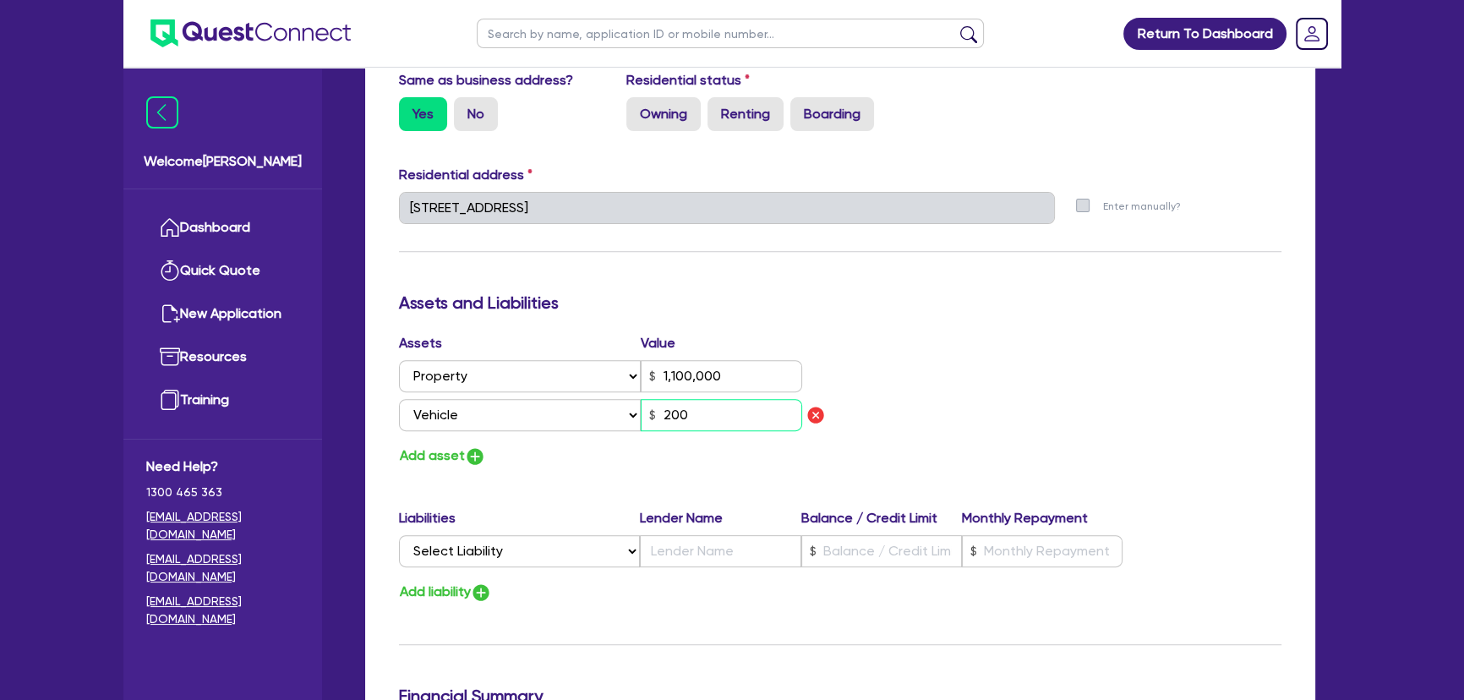
type input "0412 875 870"
type input "1,100,000"
type input "2,000"
type input "0"
type input "0412 875 870"
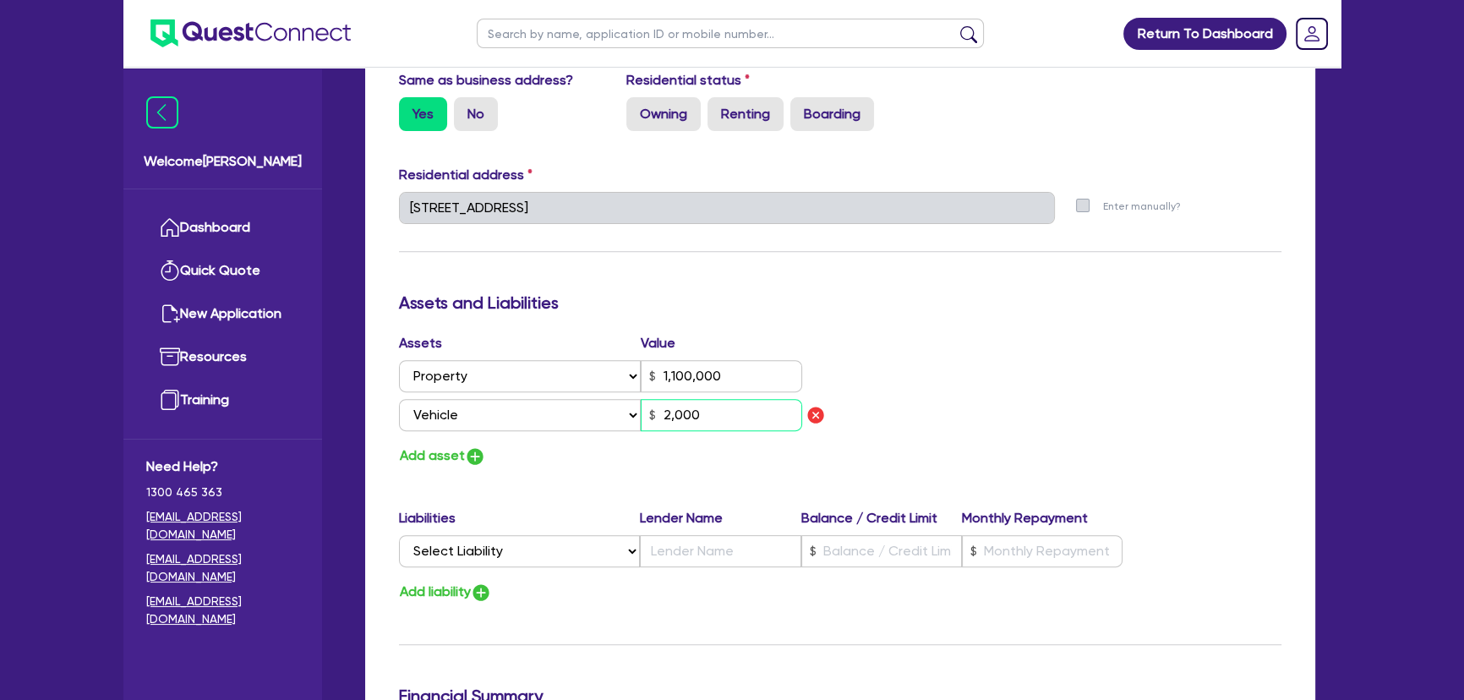
type input "1,100,000"
type input "20,000"
click at [495, 558] on select "Select Liability Credit card Mortgage Investment property loan Vehicle loan Tru…" at bounding box center [519, 551] width 241 height 32
select select "MORTGAGE"
click at [399, 535] on select "Select Liability Credit card Mortgage Investment property loan Vehicle loan Tru…" at bounding box center [519, 551] width 241 height 32
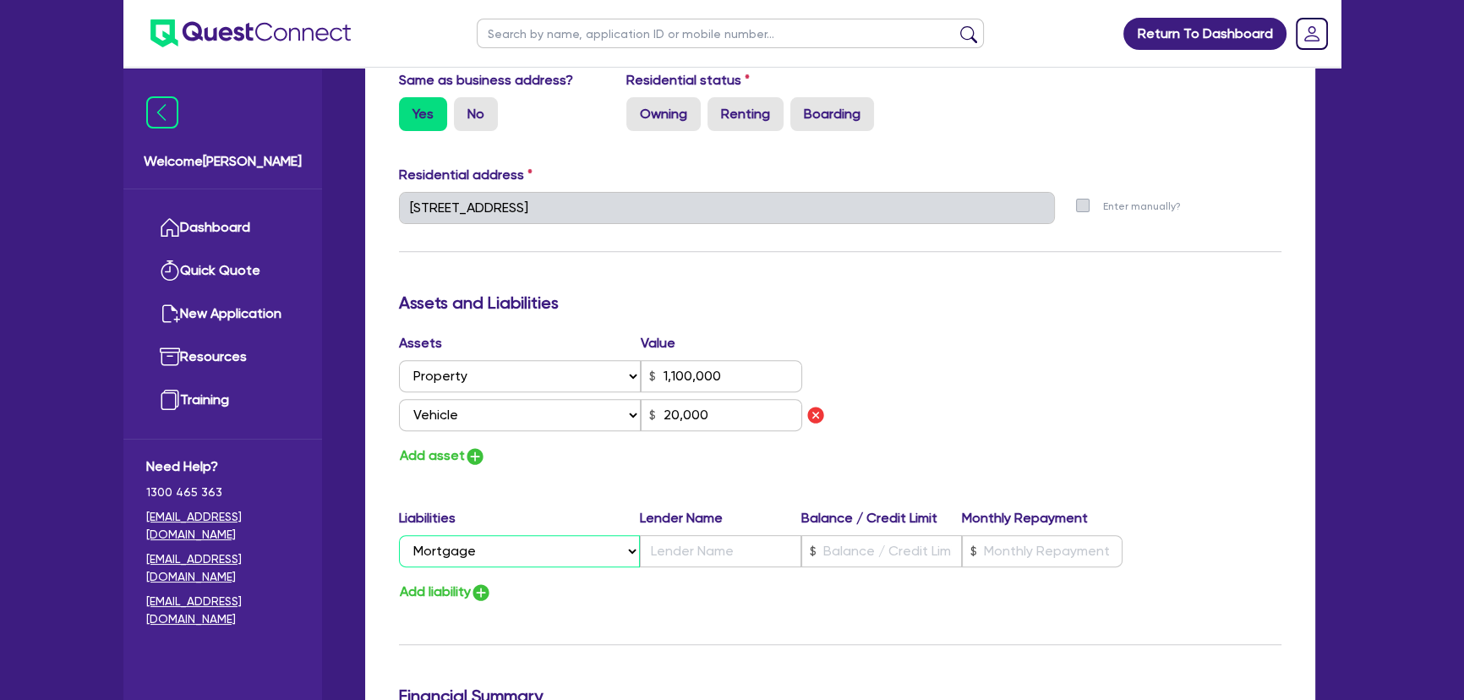
type input "0"
type input "0412 875 870"
type input "1,100,000"
type input "20,000"
click at [719, 566] on input "text" at bounding box center [720, 551] width 161 height 32
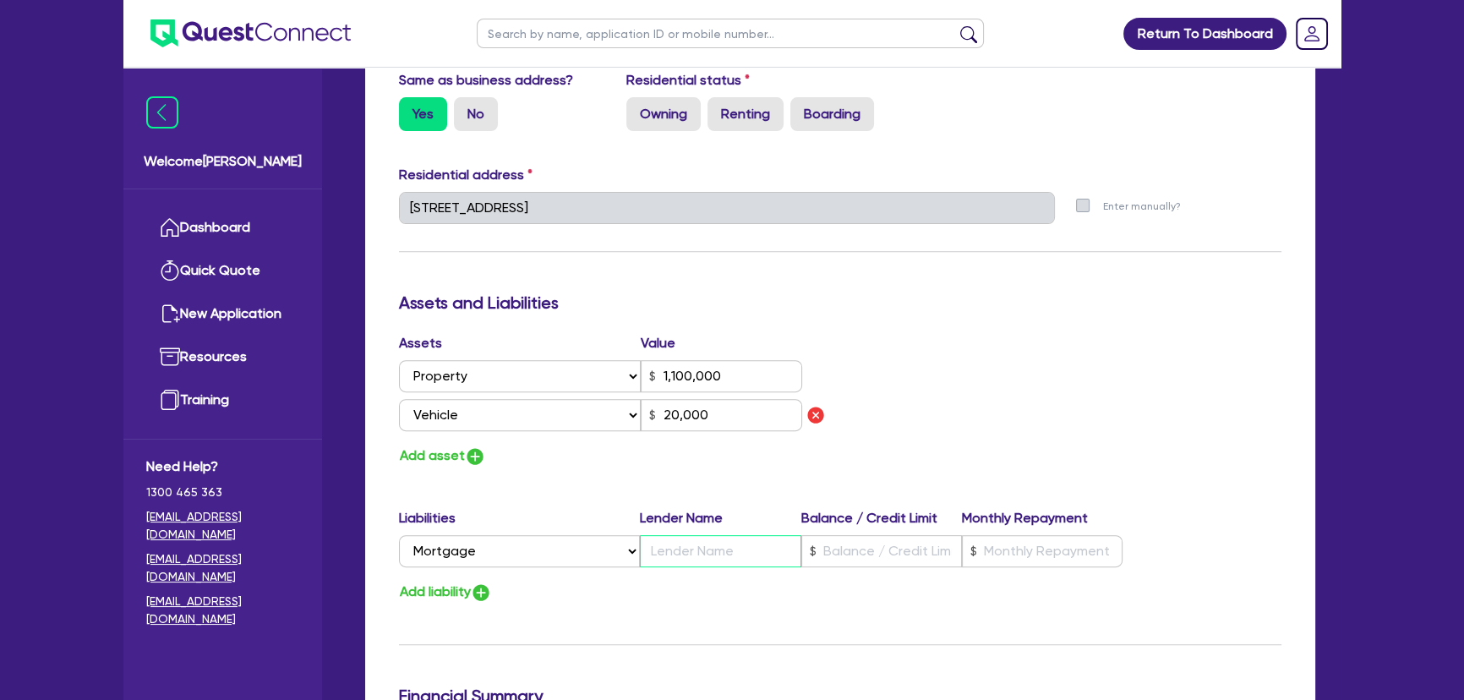
type input "0"
type input "0412 875 870"
type input "1,100,000"
type input "V"
type input "20,000"
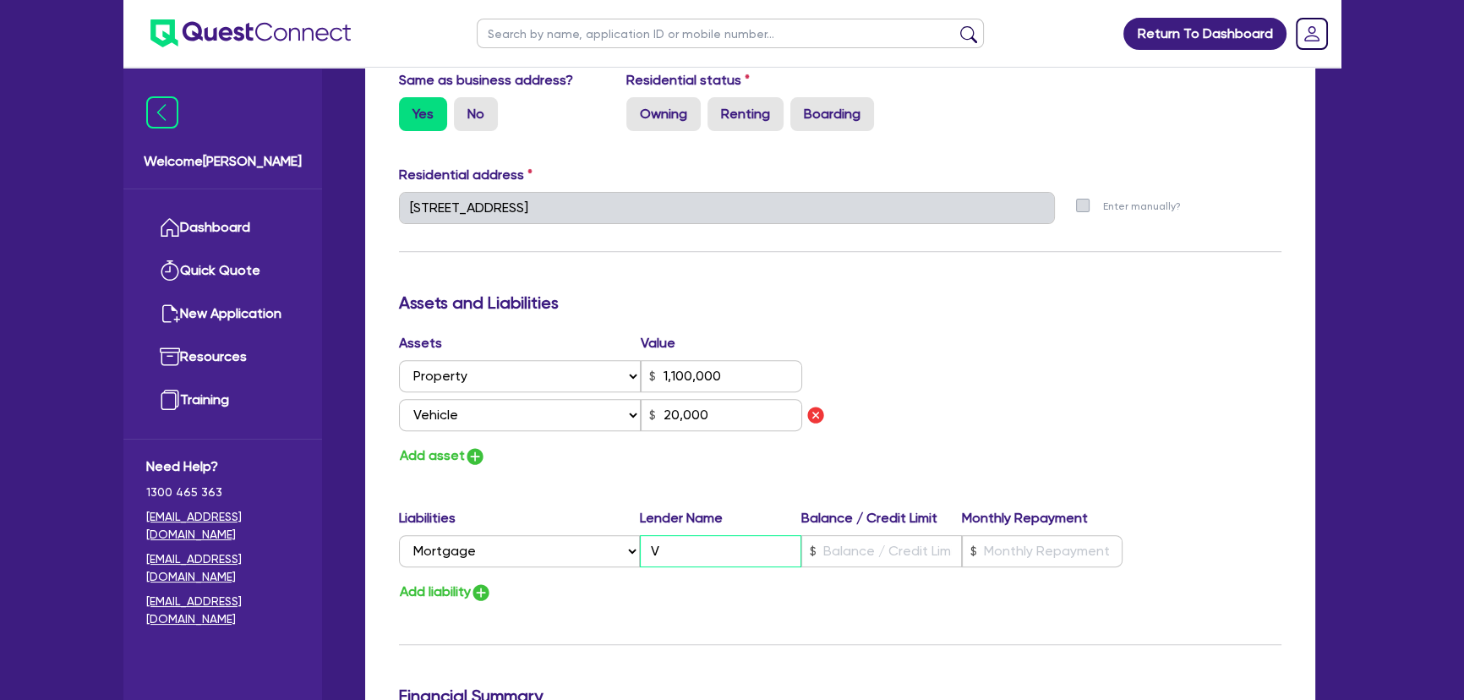
type input "0"
type input "0412 875 870"
type input "1,100,000"
type input "VM"
type input "20,000"
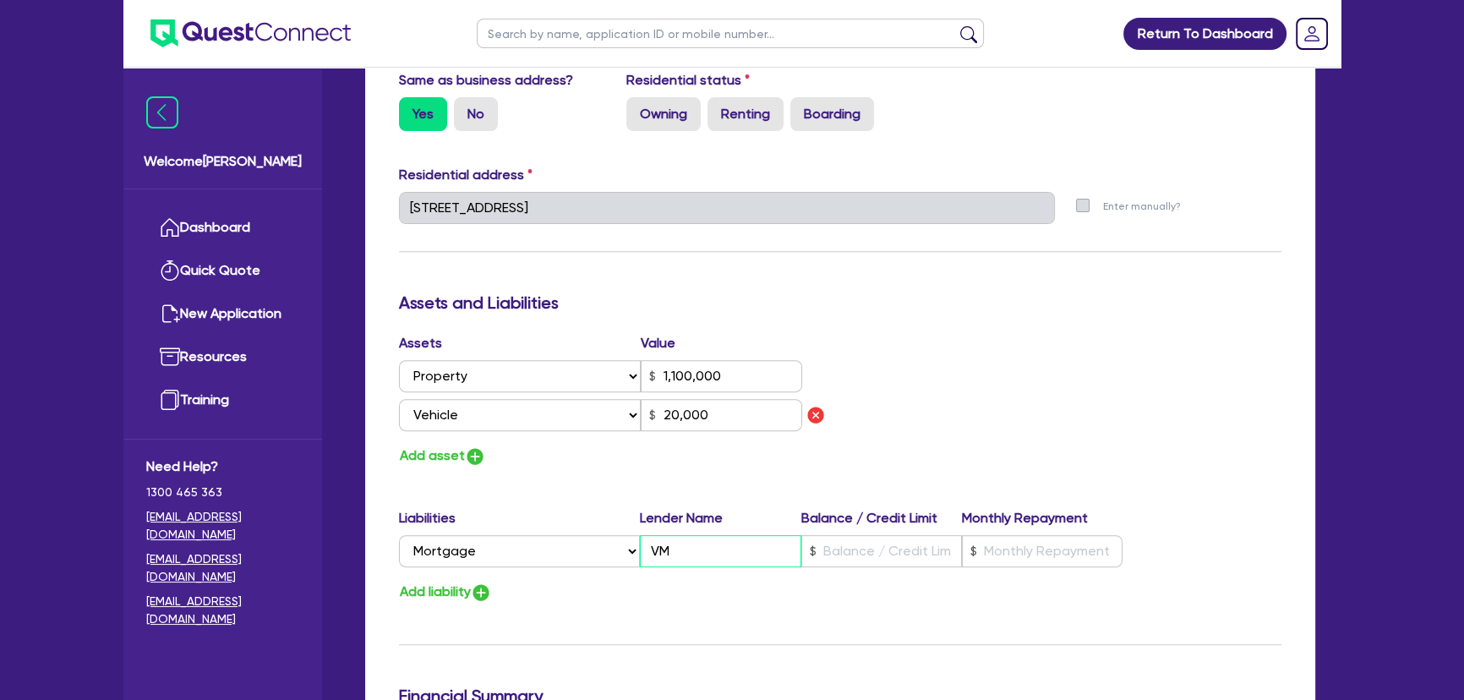
type input "VMG"
type input "0"
type input "0412 875 870"
type input "1,100,000"
type input "20,000"
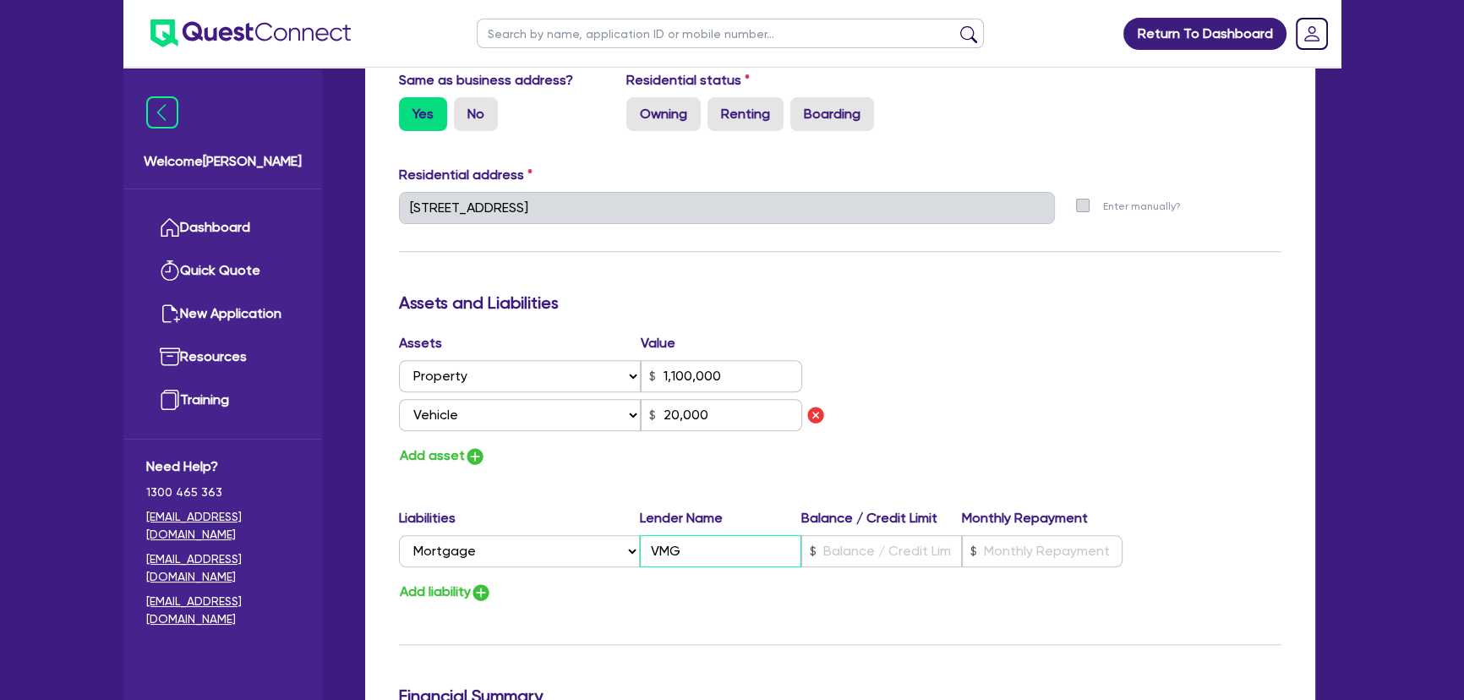
type input "VMG"
click at [916, 550] on input "text" at bounding box center [881, 551] width 161 height 32
type input "0"
type input "0412 875 870"
type input "1,100,000"
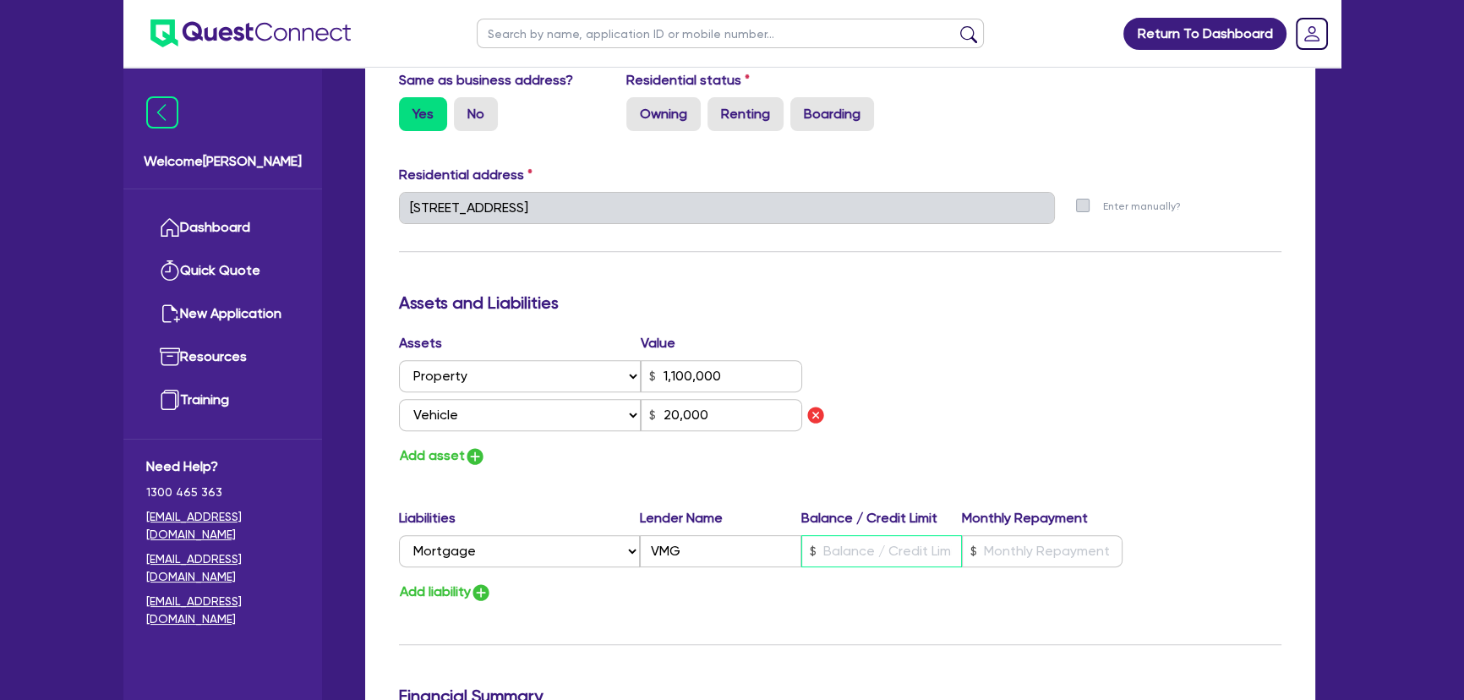
type input "7"
type input "20,000"
type input "0"
type input "0412 875 870"
type input "1,100,000"
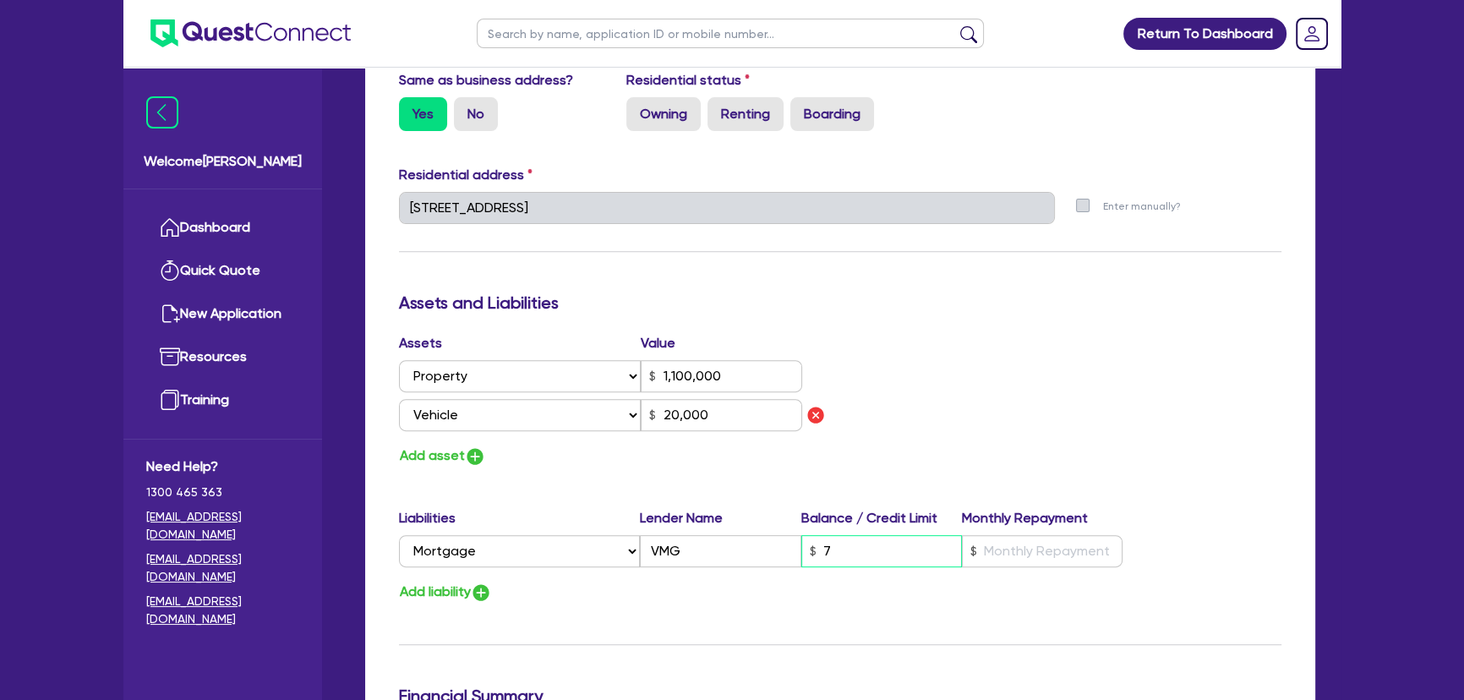
type input "79"
type input "20,000"
type input "0"
type input "0412 875 870"
type input "1,100,000"
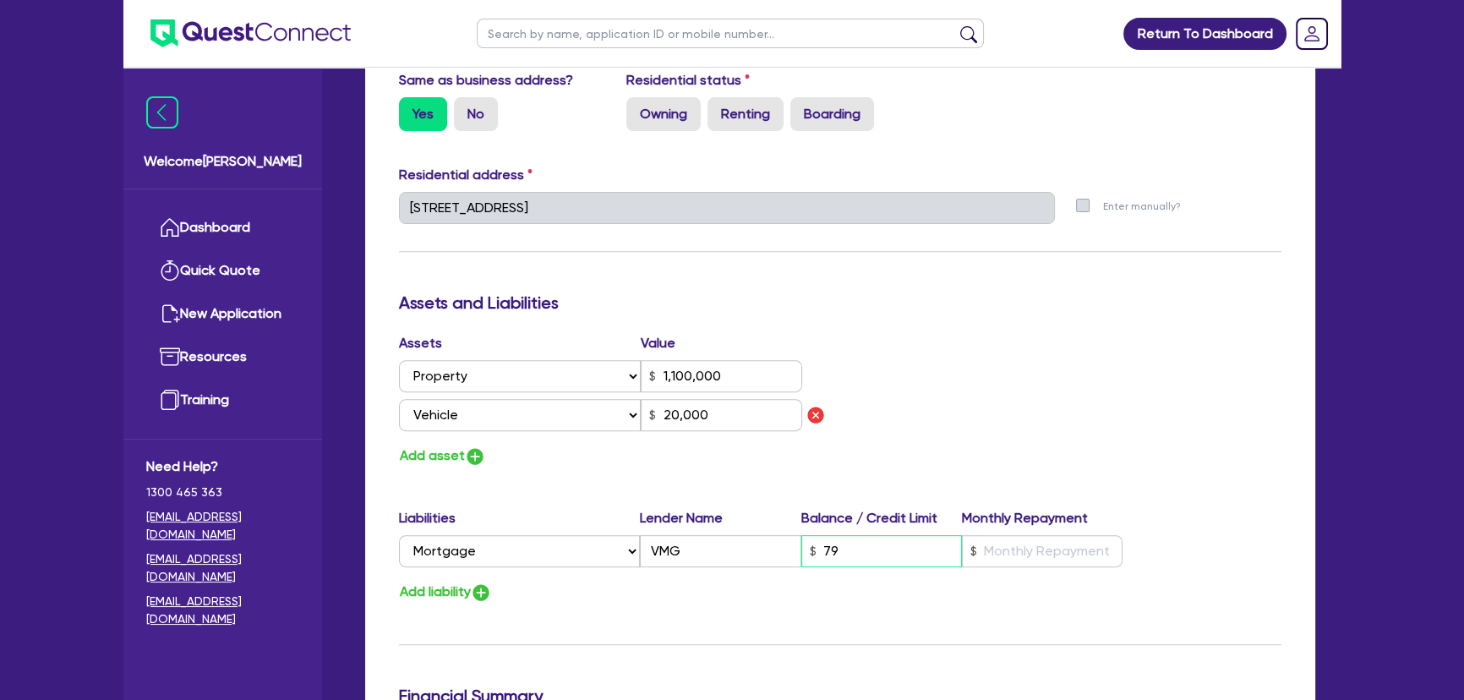
type input "793"
type input "20,000"
type input "0"
type input "0412 875 870"
type input "1,100,000"
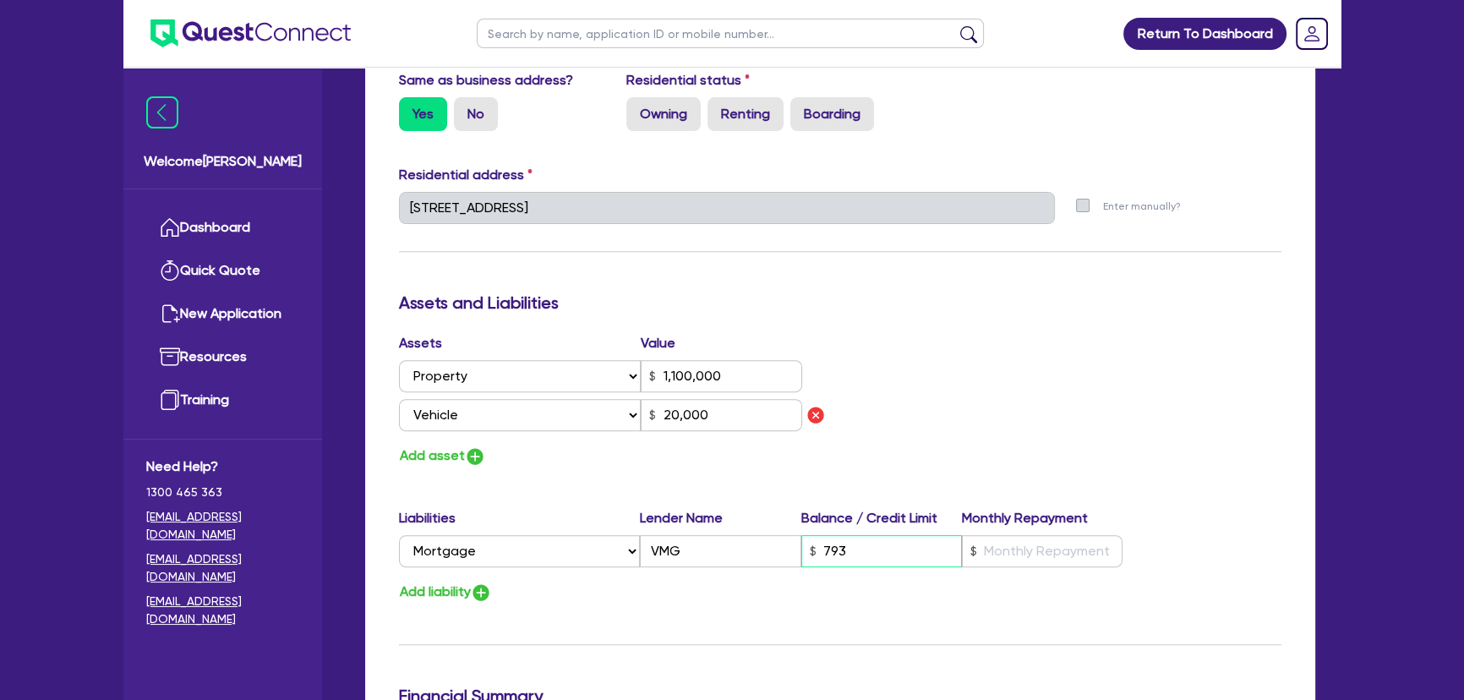
type input "7,930"
type input "20,000"
type input "0"
type input "0412 875 870"
type input "1,100,000"
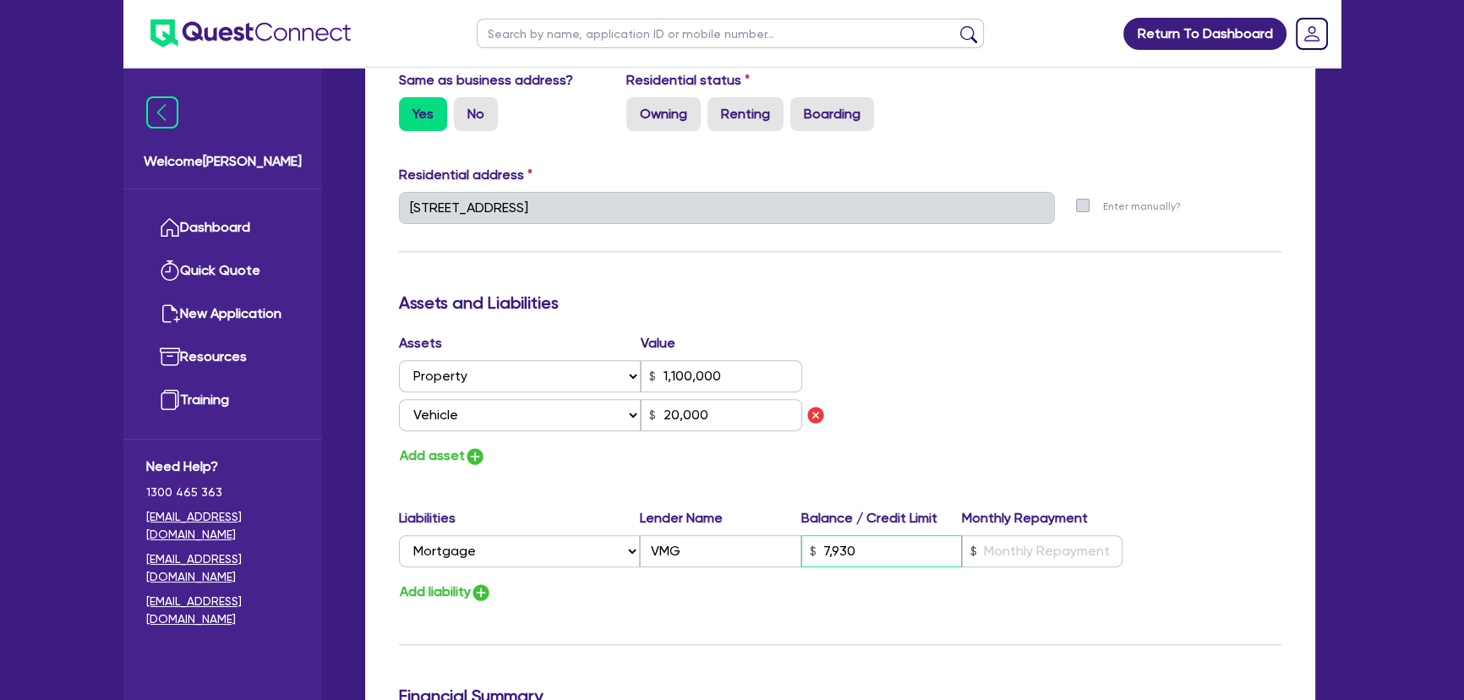
type input "79,300"
type input "20,000"
type input "0"
type input "0412 875 870"
type input "1,100,000"
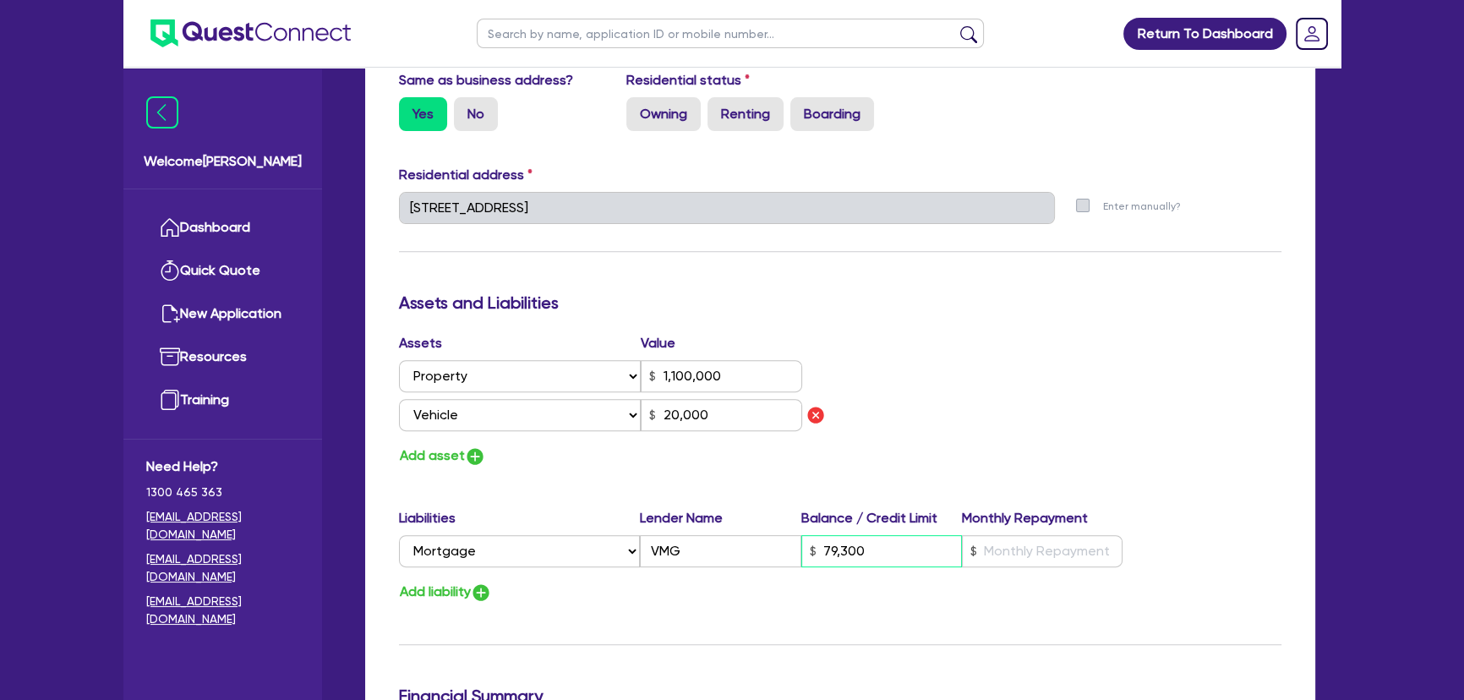
type input "793,000"
type input "20,000"
type input "793,000"
click at [1005, 543] on input "text" at bounding box center [1042, 551] width 161 height 32
type input "0"
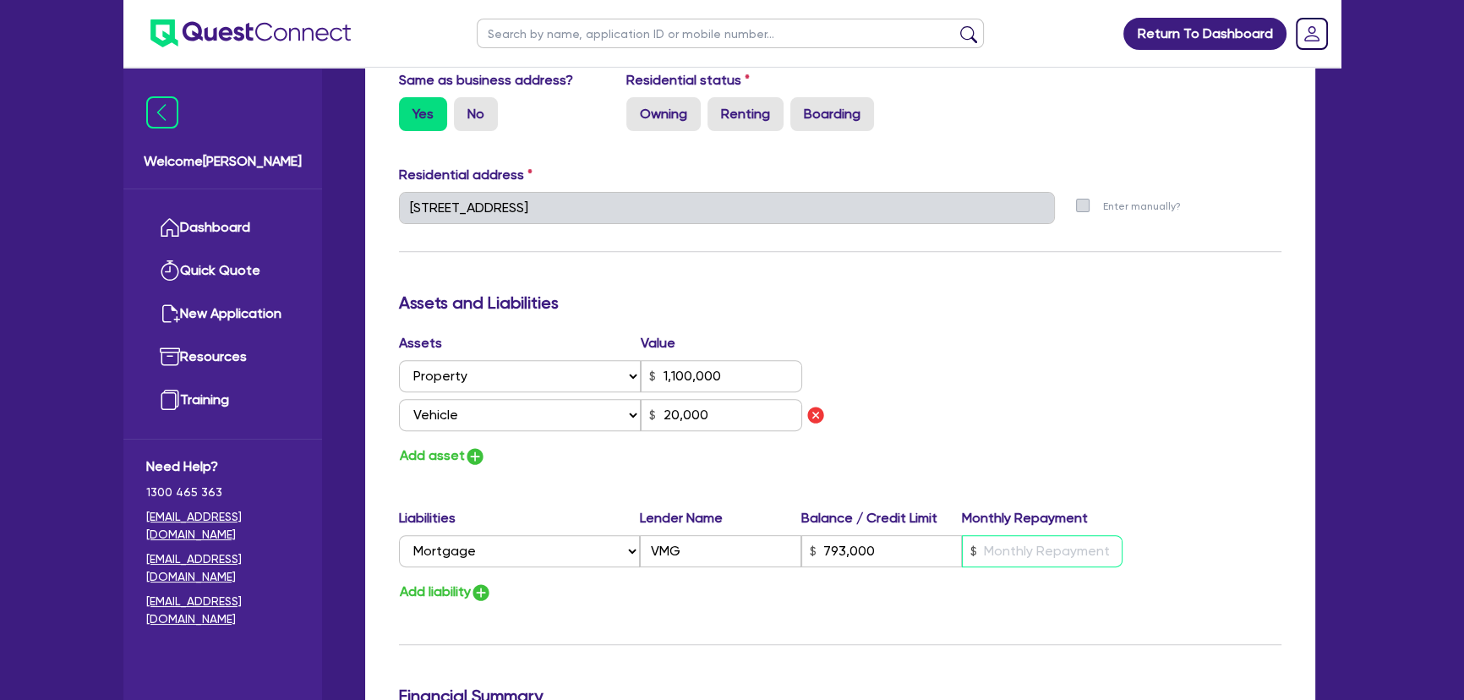
type input "0412 875 870"
type input "1,100,000"
type input "793,000"
type input "3"
type input "20,000"
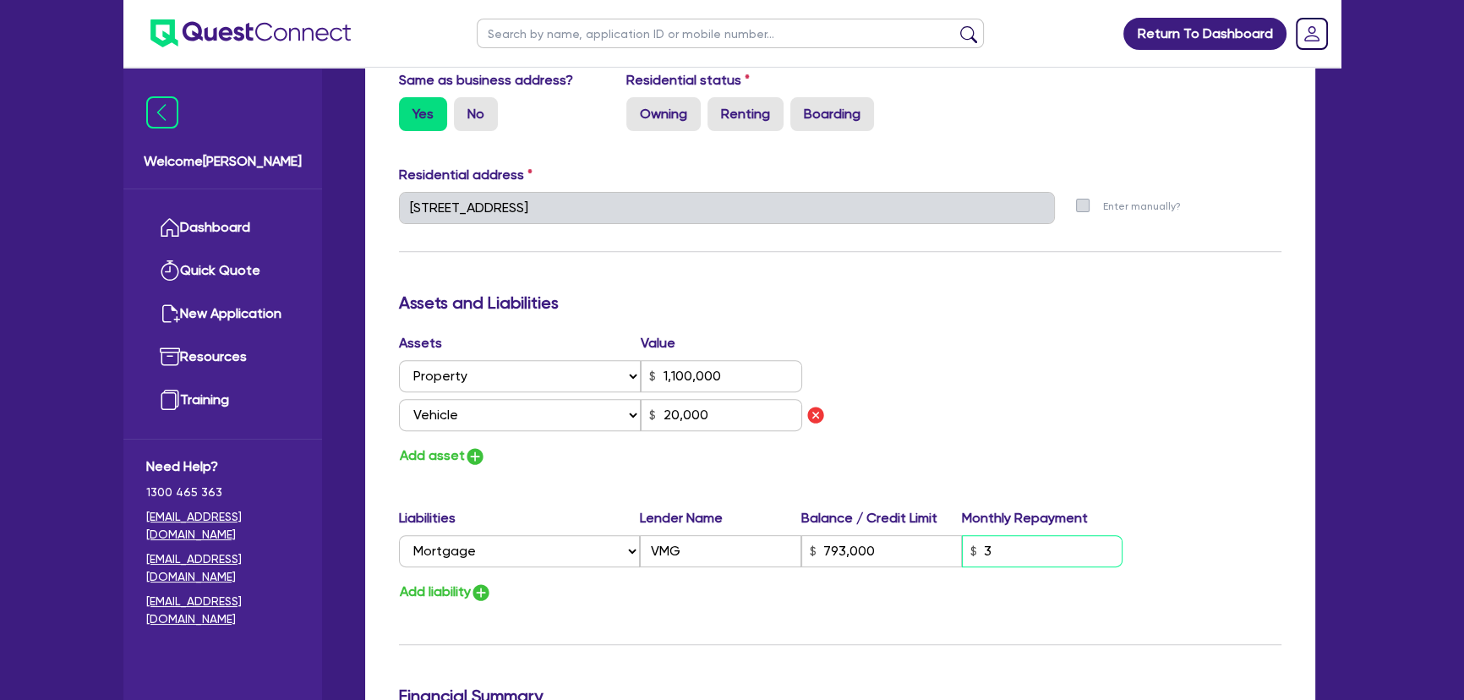
type input "0"
type input "0412 875 870"
type input "1,100,000"
type input "793,000"
type input "30"
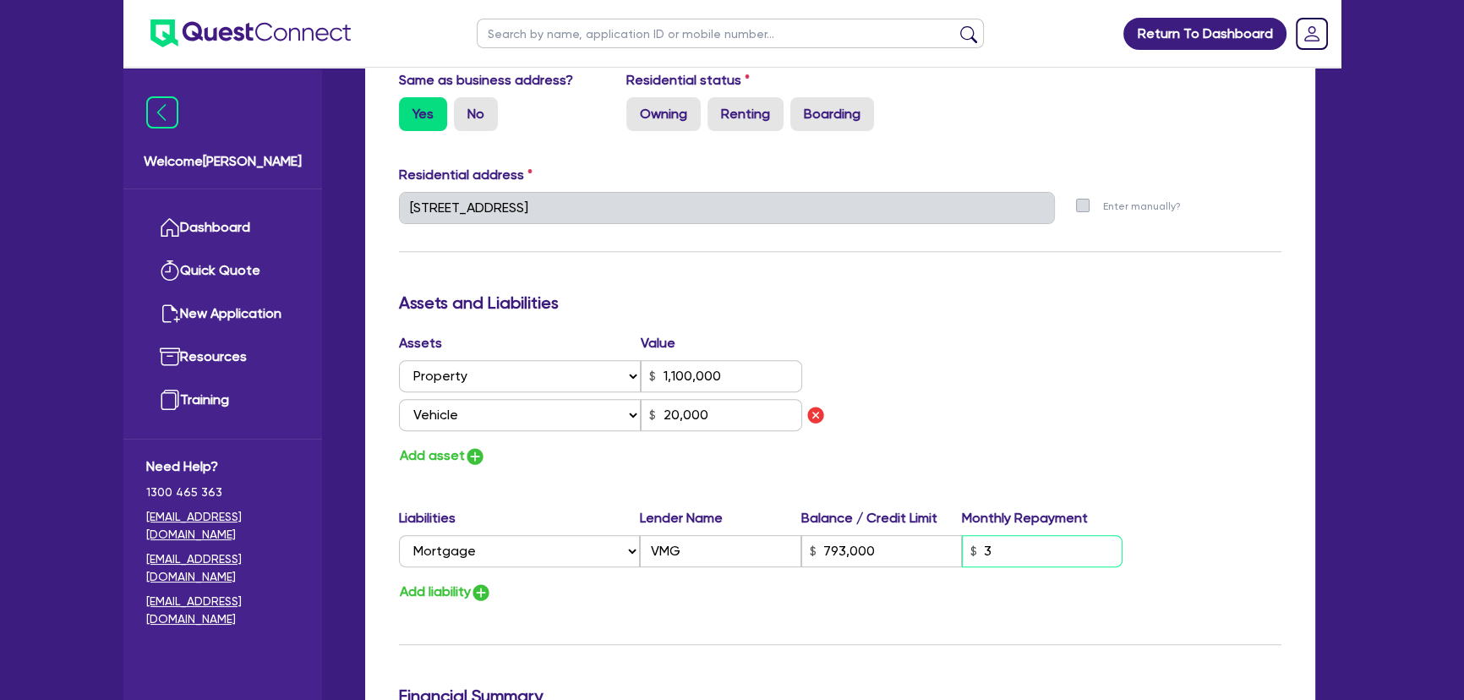
type input "20,000"
type input "0"
type input "0412 875 870"
type input "1,100,000"
type input "793,000"
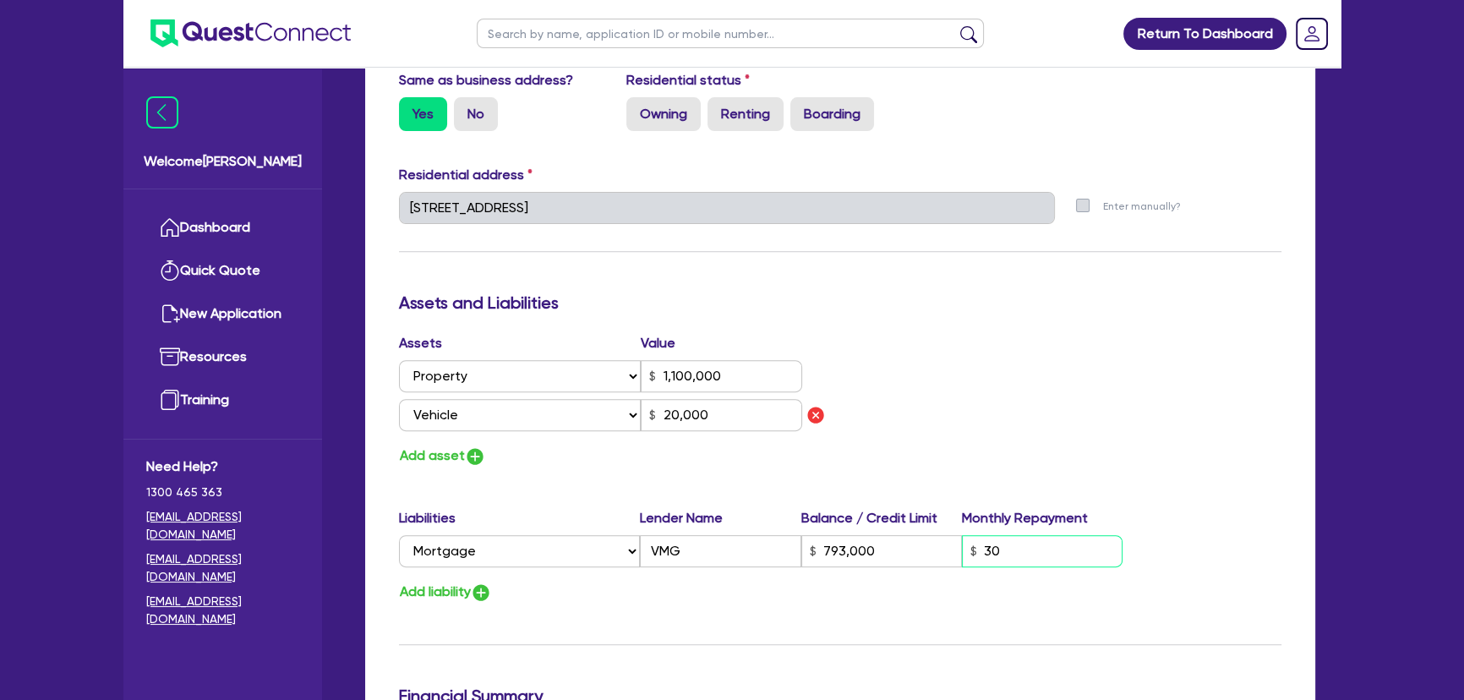
type input "300"
type input "20,000"
type input "0"
type input "0412 875 870"
type input "1,100,000"
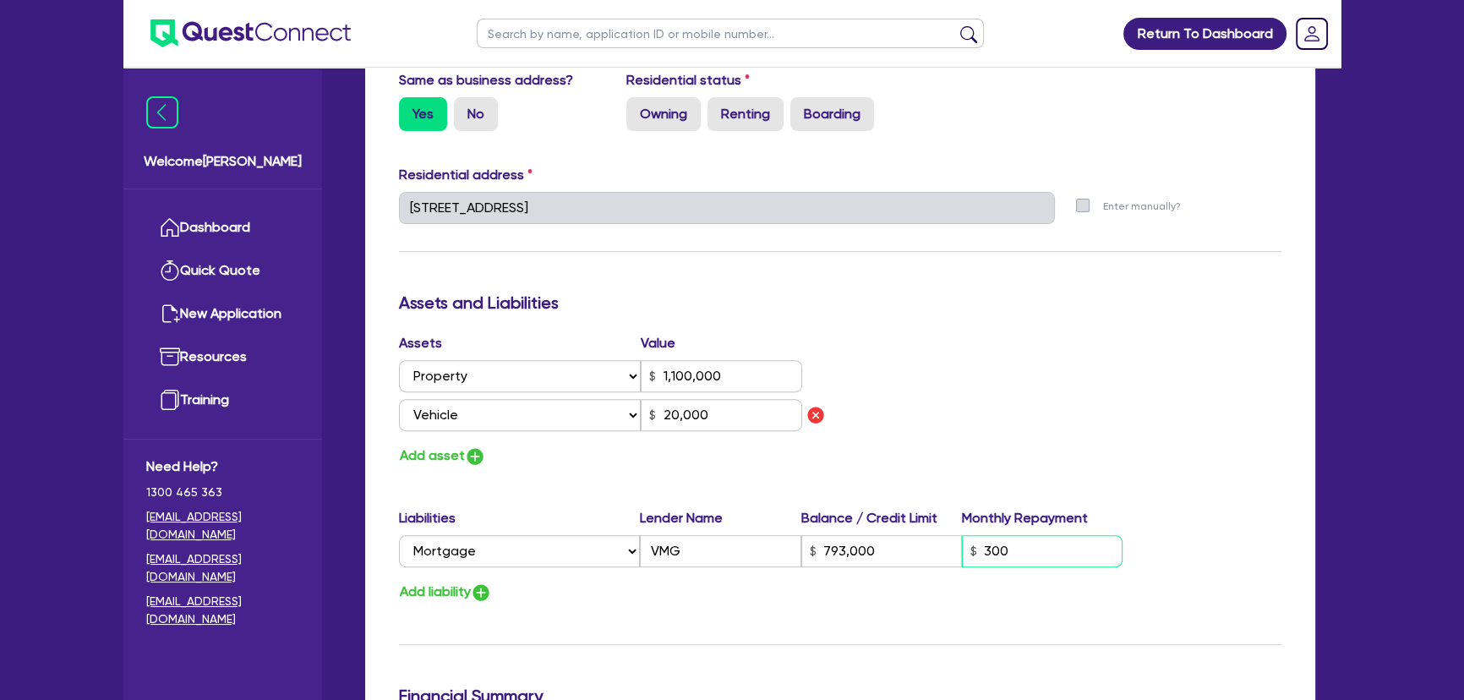
type input "793,000"
type input "3,000"
type input "20,000"
type input "0"
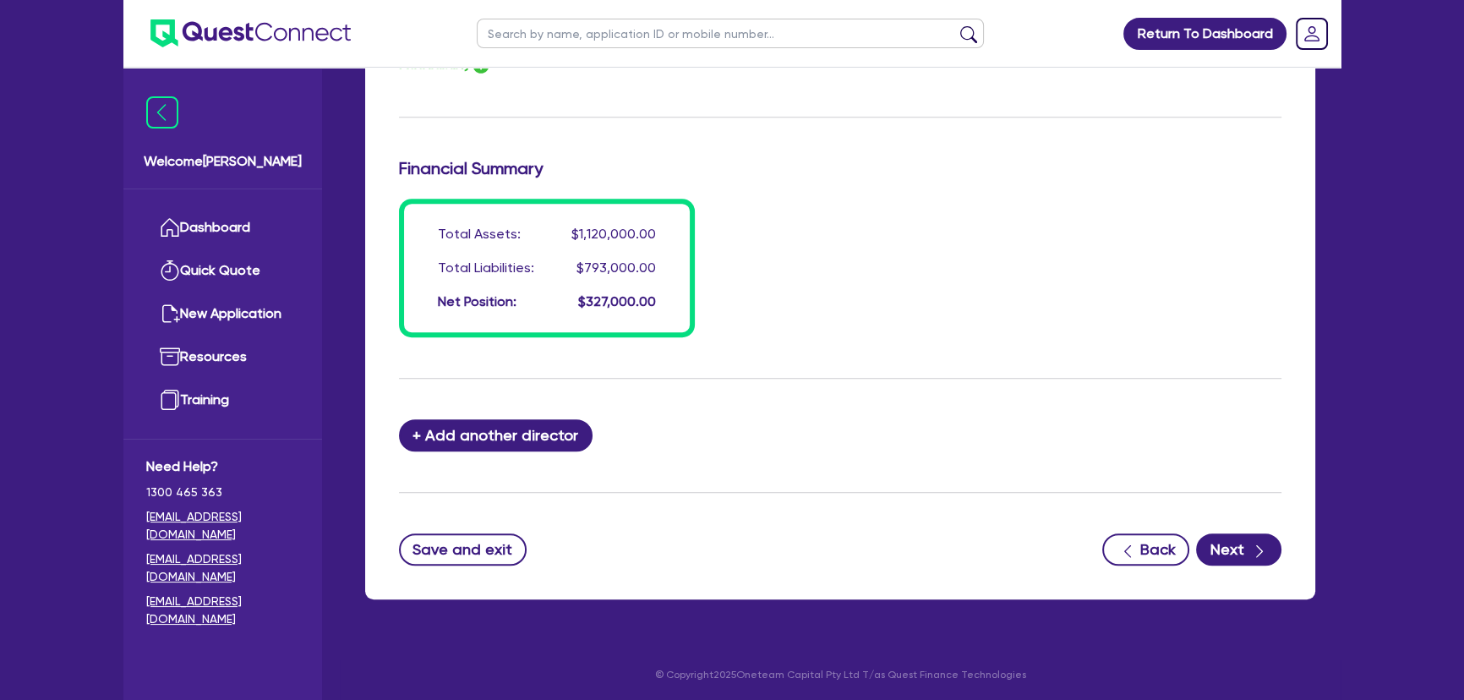
drag, startPoint x: 1269, startPoint y: 566, endPoint x: 1253, endPoint y: 544, distance: 27.2
click at [1253, 544] on icon "button" at bounding box center [1259, 551] width 17 height 17
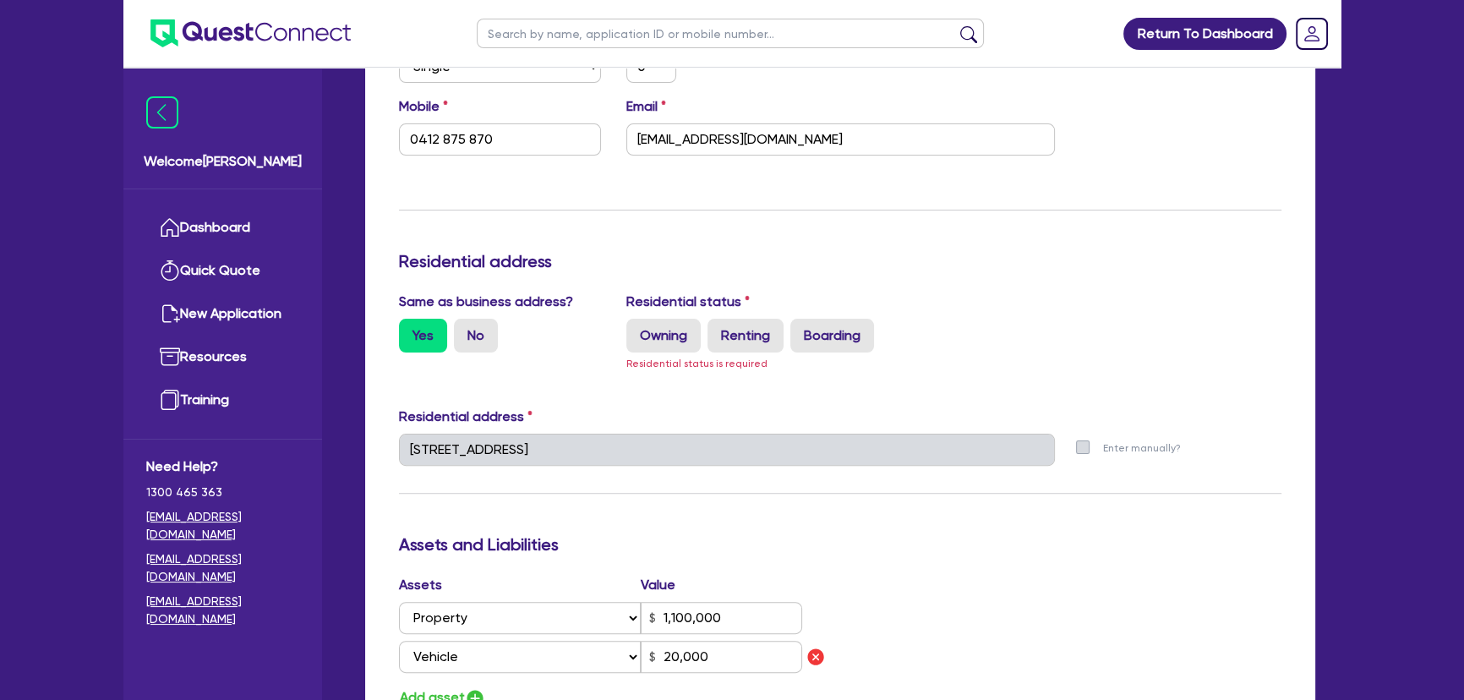
scroll to position [548, 0]
click at [691, 337] on label "Owning" at bounding box center [663, 335] width 74 height 34
click at [637, 329] on input "Owning" at bounding box center [631, 323] width 11 height 11
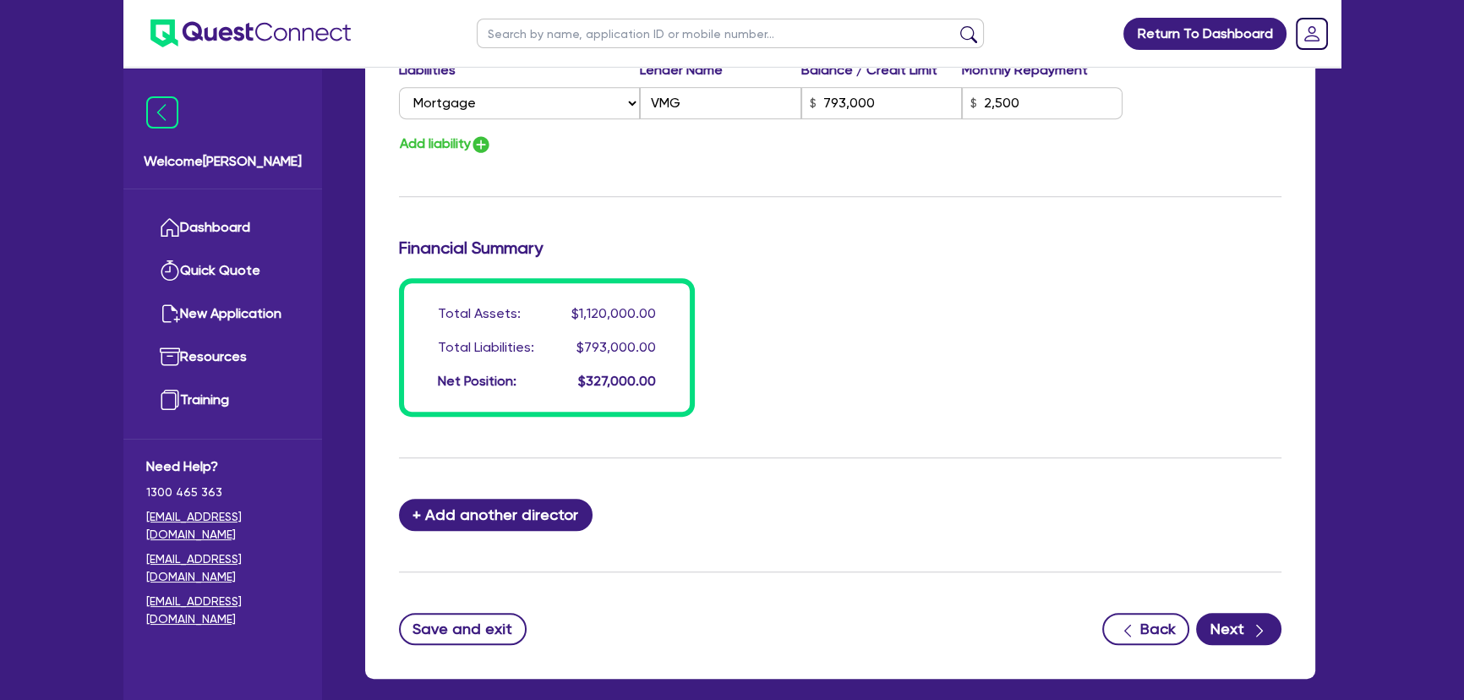
scroll to position [1296, 0]
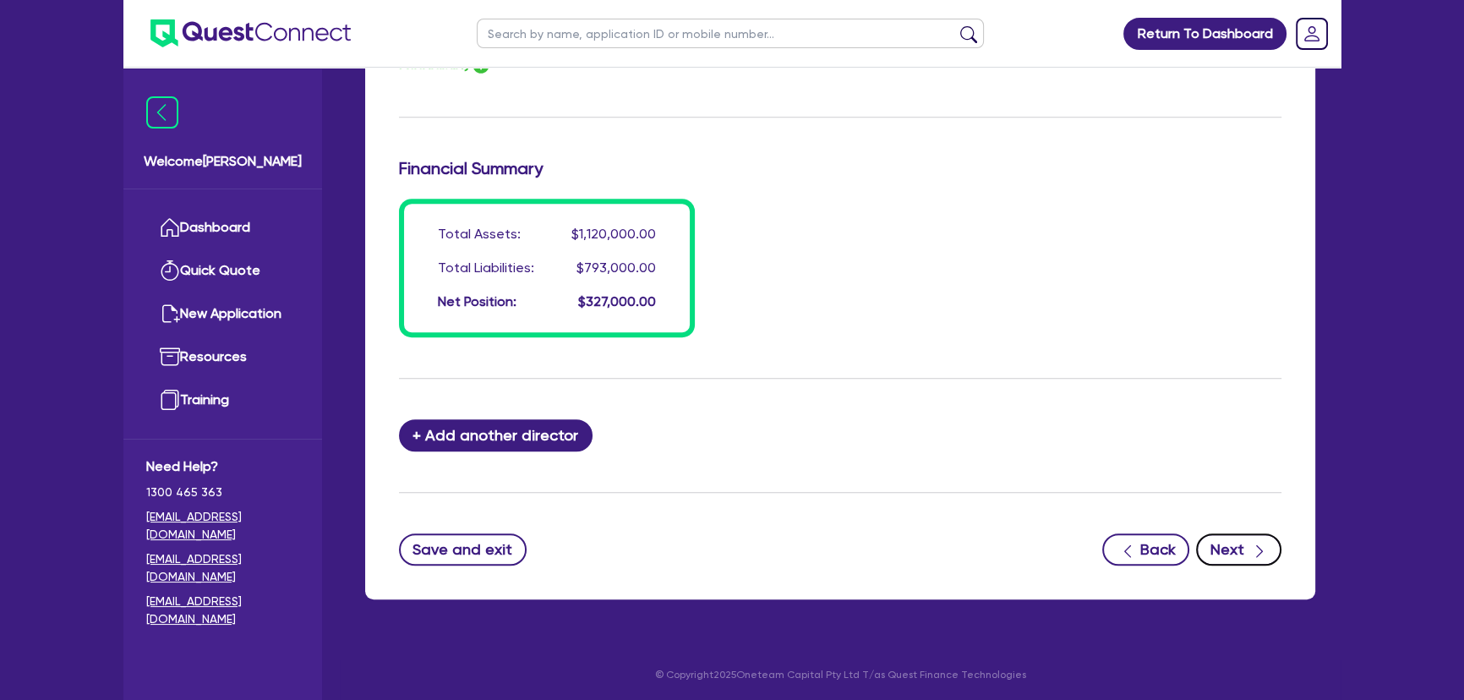
click at [1226, 537] on button "Next" at bounding box center [1238, 549] width 85 height 32
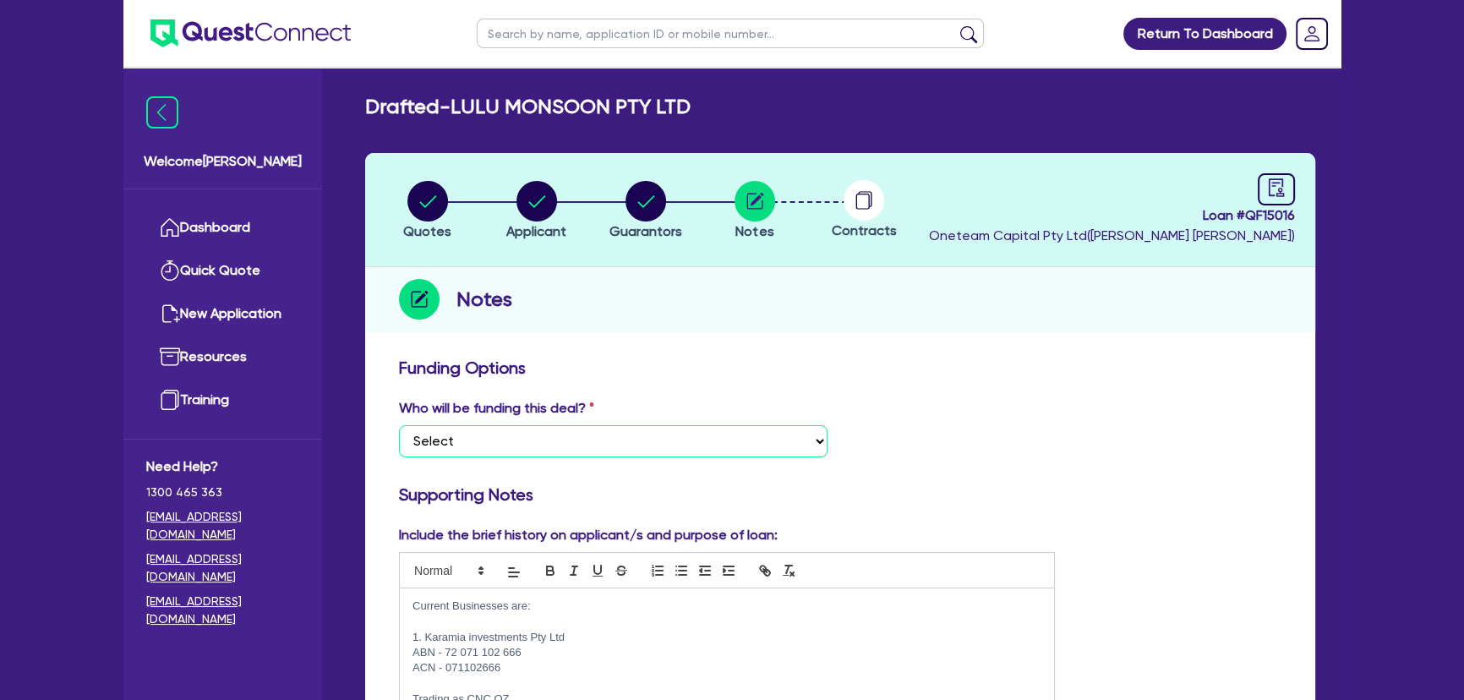
click at [737, 435] on select "Select I want Quest to fund 100% I will fund 100% I will co-fund with Quest Oth…" at bounding box center [613, 441] width 429 height 32
click at [977, 370] on h3 "Funding Options" at bounding box center [840, 368] width 883 height 20
click at [1276, 173] on link at bounding box center [1276, 189] width 37 height 32
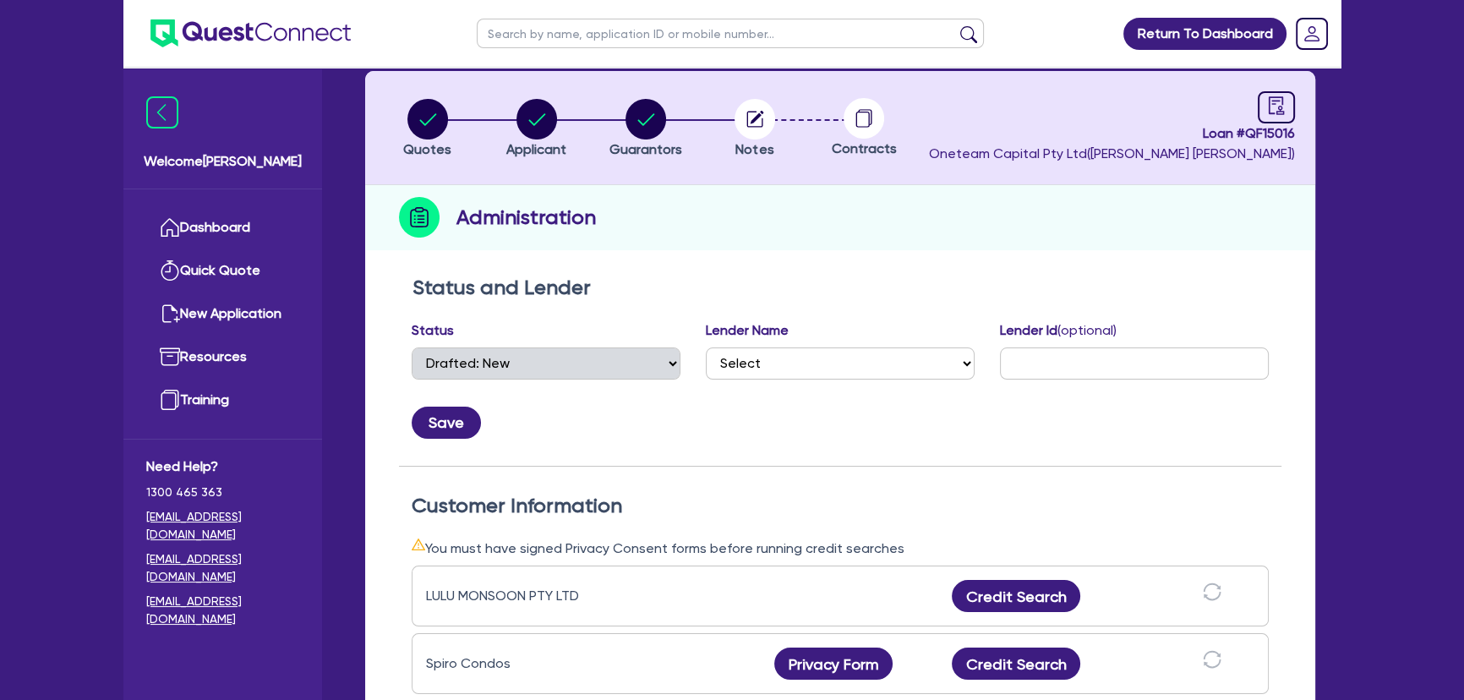
scroll to position [230, 0]
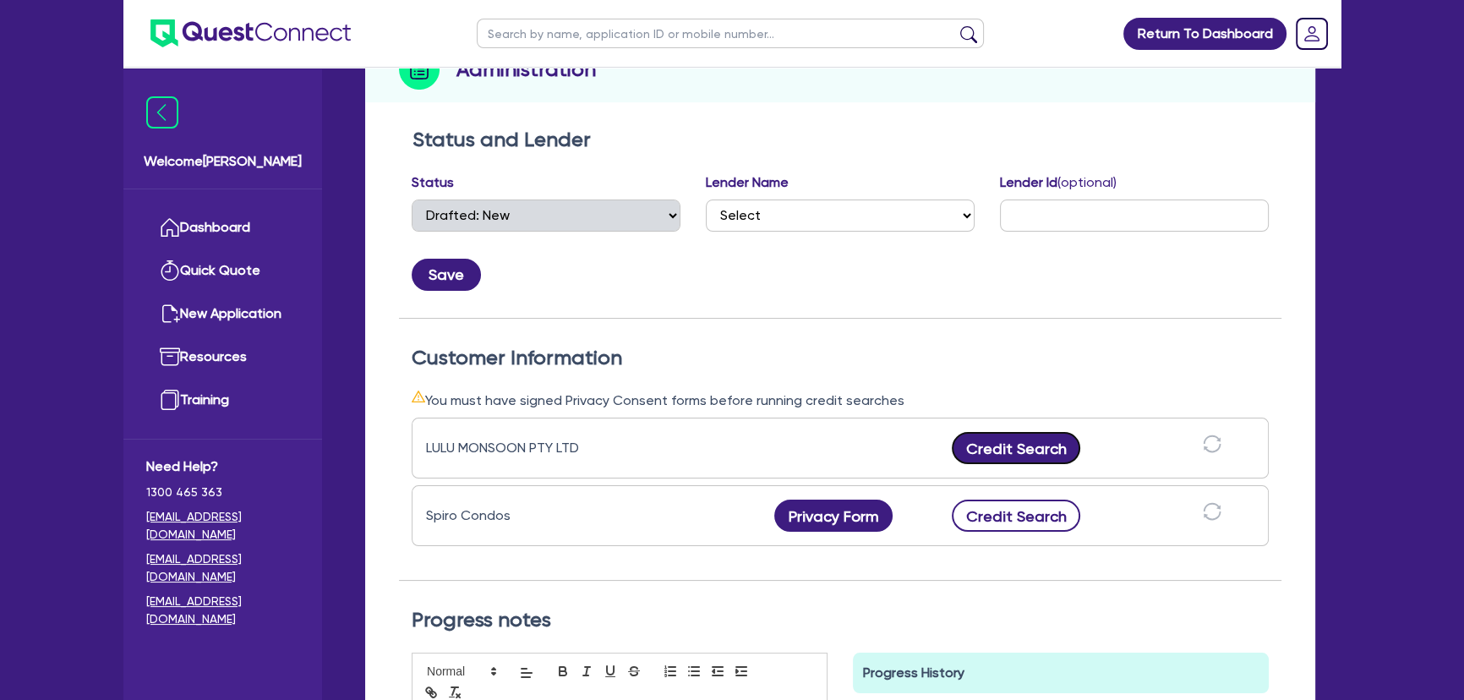
drag, startPoint x: 1018, startPoint y: 438, endPoint x: 1031, endPoint y: 519, distance: 82.3
click at [1021, 445] on button "Credit Search" at bounding box center [1016, 448] width 129 height 32
click at [1030, 526] on button "Credit Search" at bounding box center [1016, 516] width 129 height 32
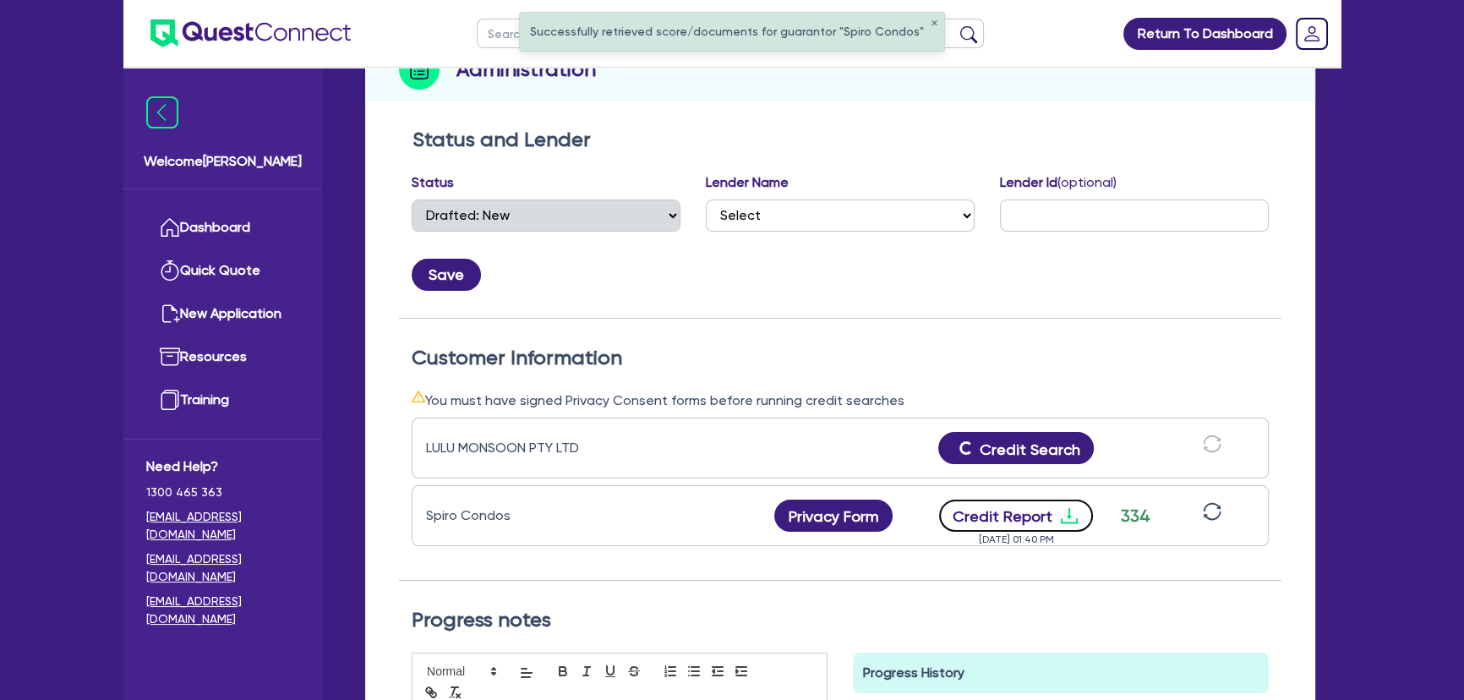
click at [1069, 508] on icon "download" at bounding box center [1069, 516] width 20 height 20
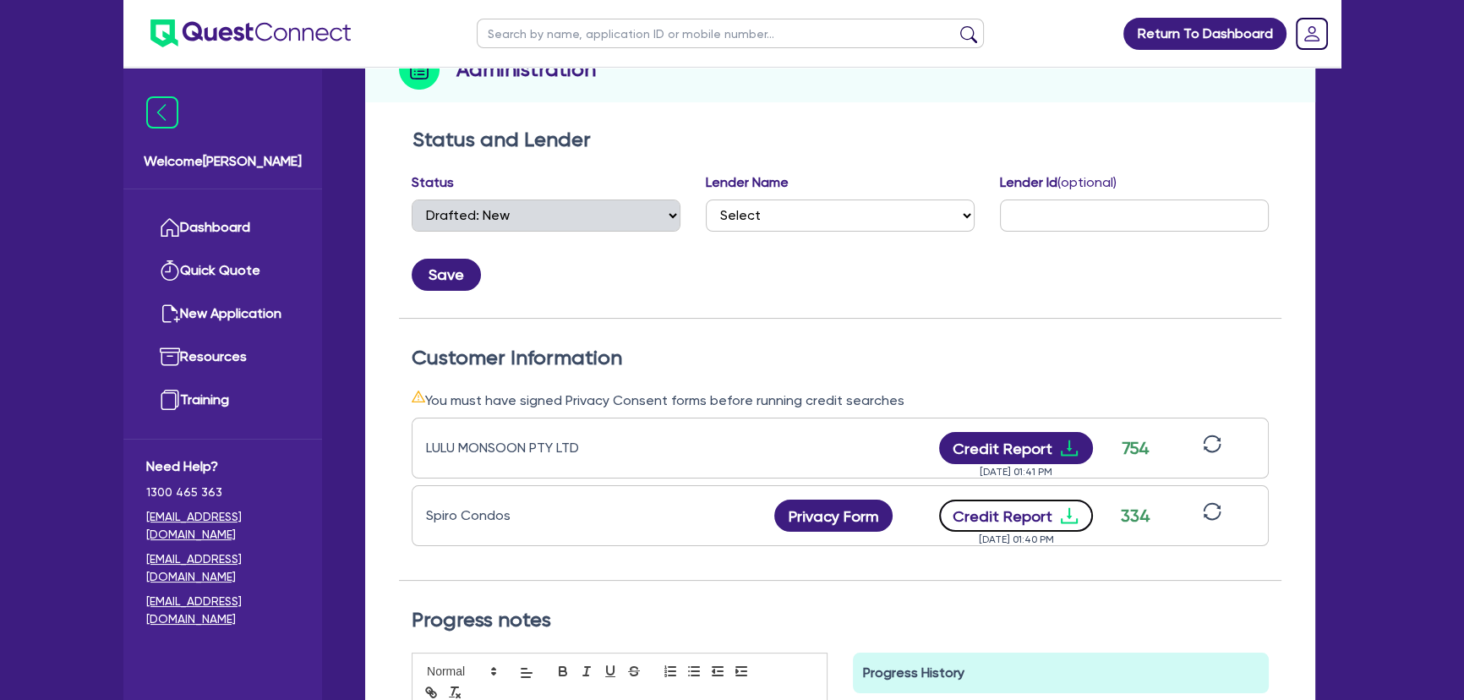
click at [1068, 511] on icon "download" at bounding box center [1069, 516] width 20 height 20
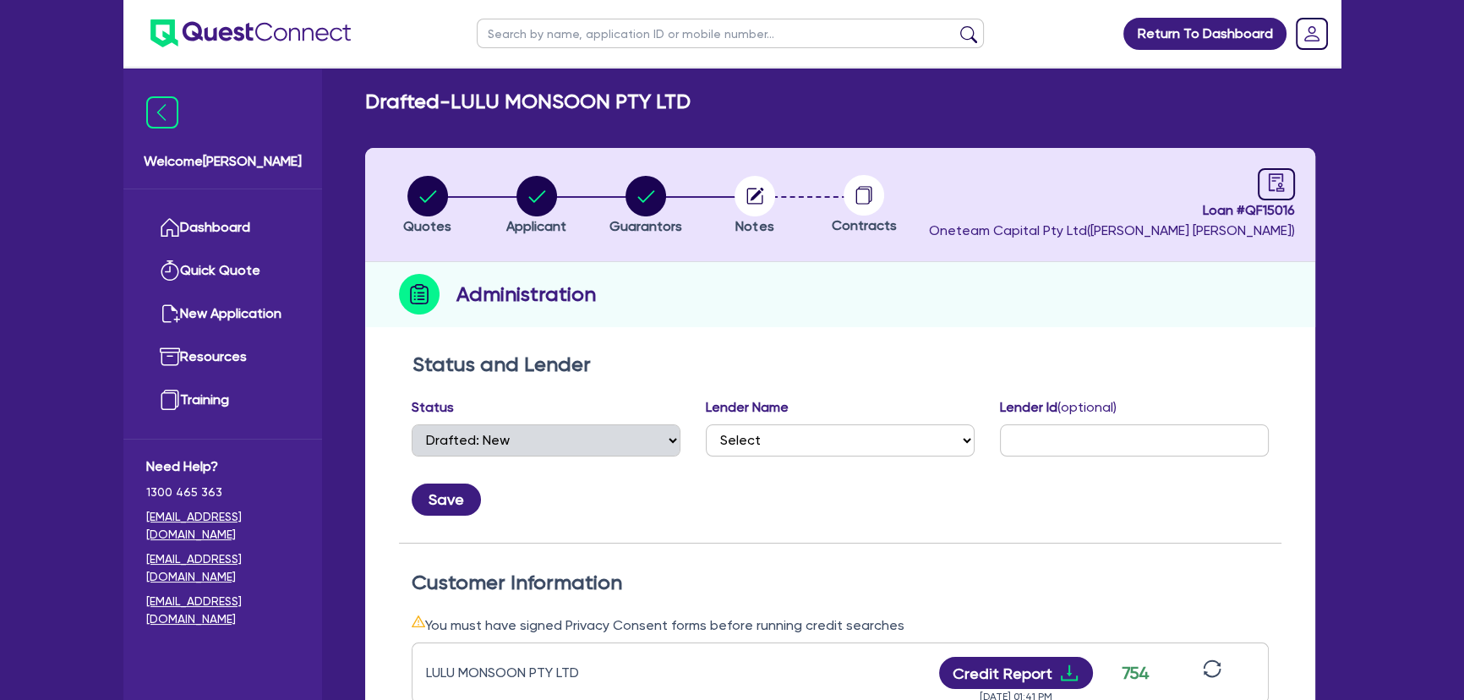
scroll to position [0, 0]
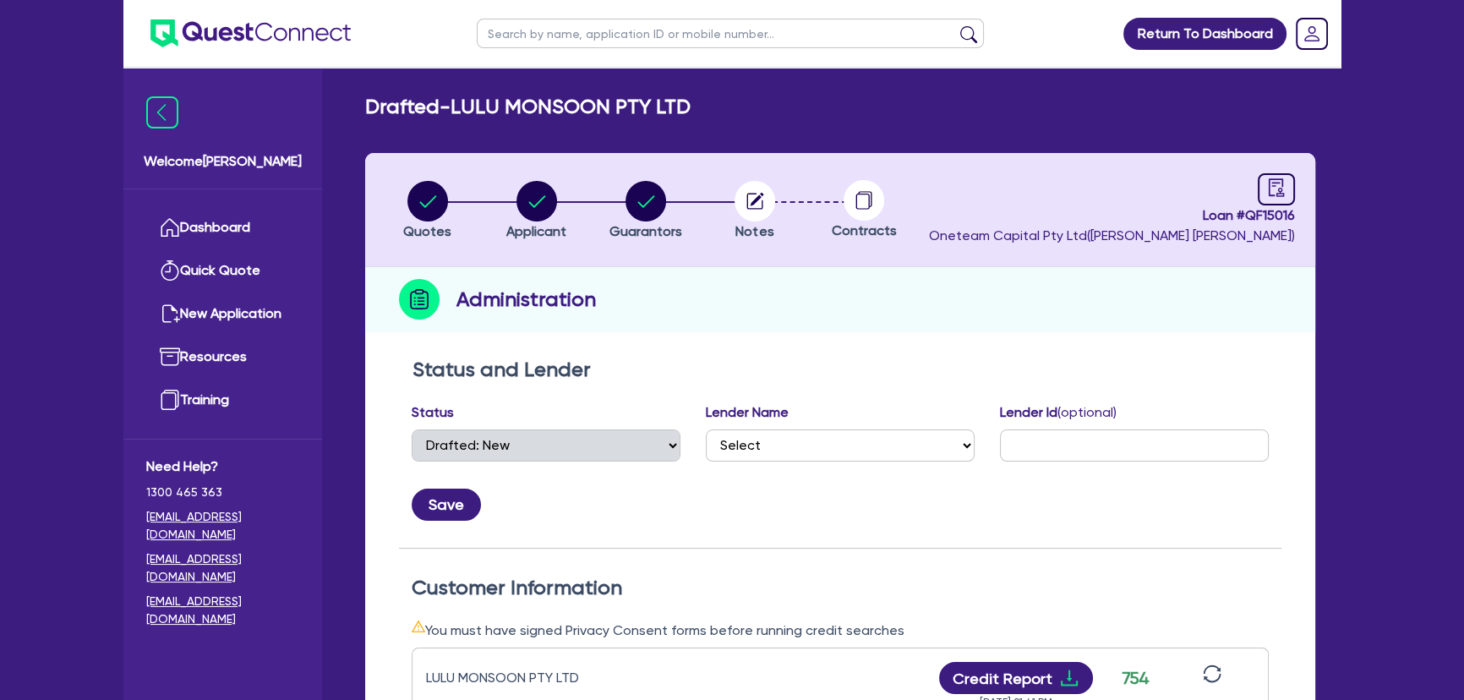
click at [271, 42] on img at bounding box center [250, 33] width 200 height 28
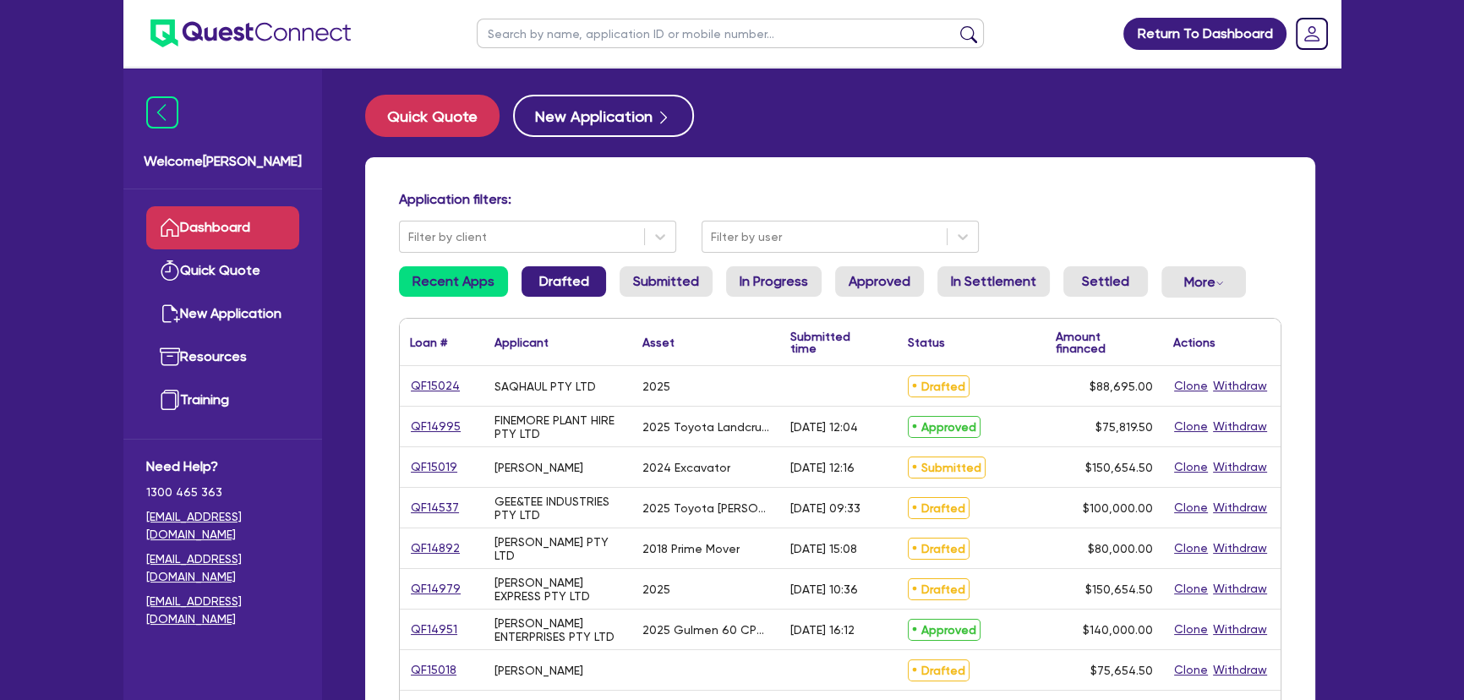
click at [555, 294] on link "Drafted" at bounding box center [564, 281] width 85 height 30
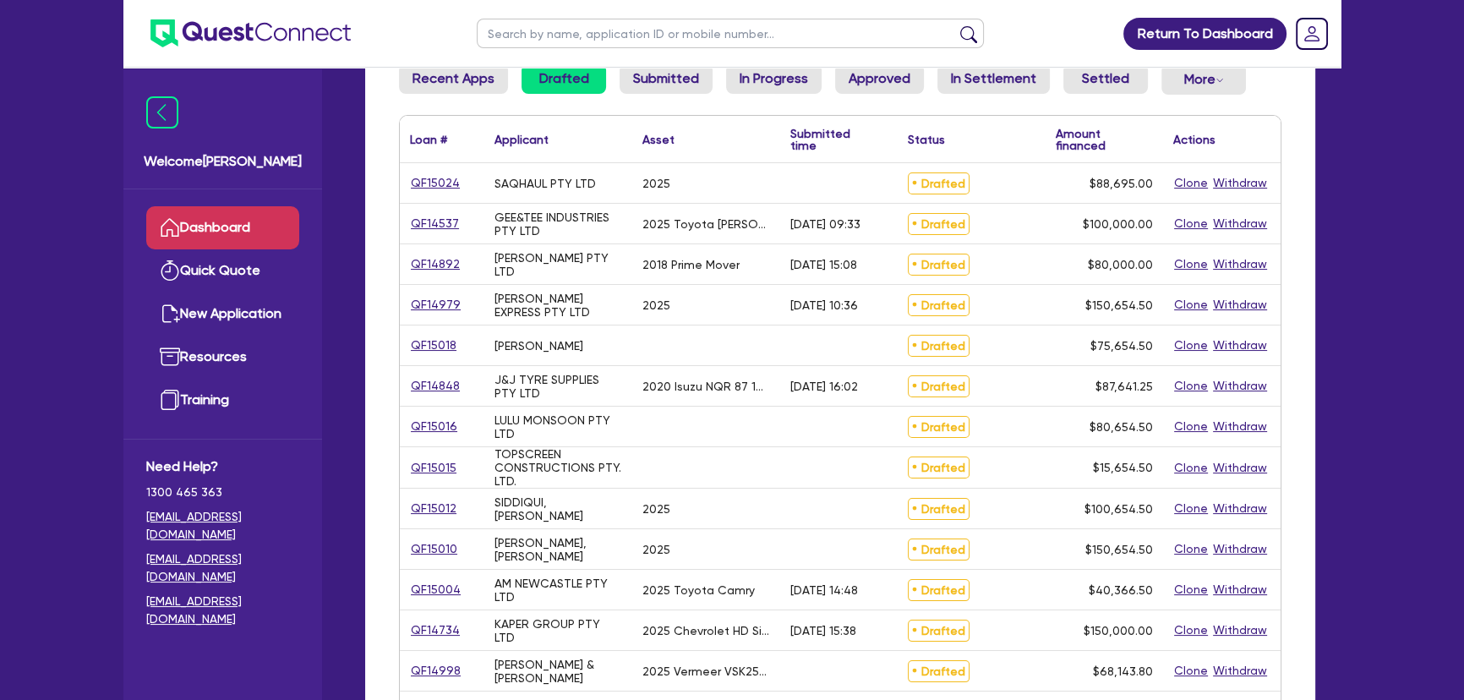
scroll to position [230, 0]
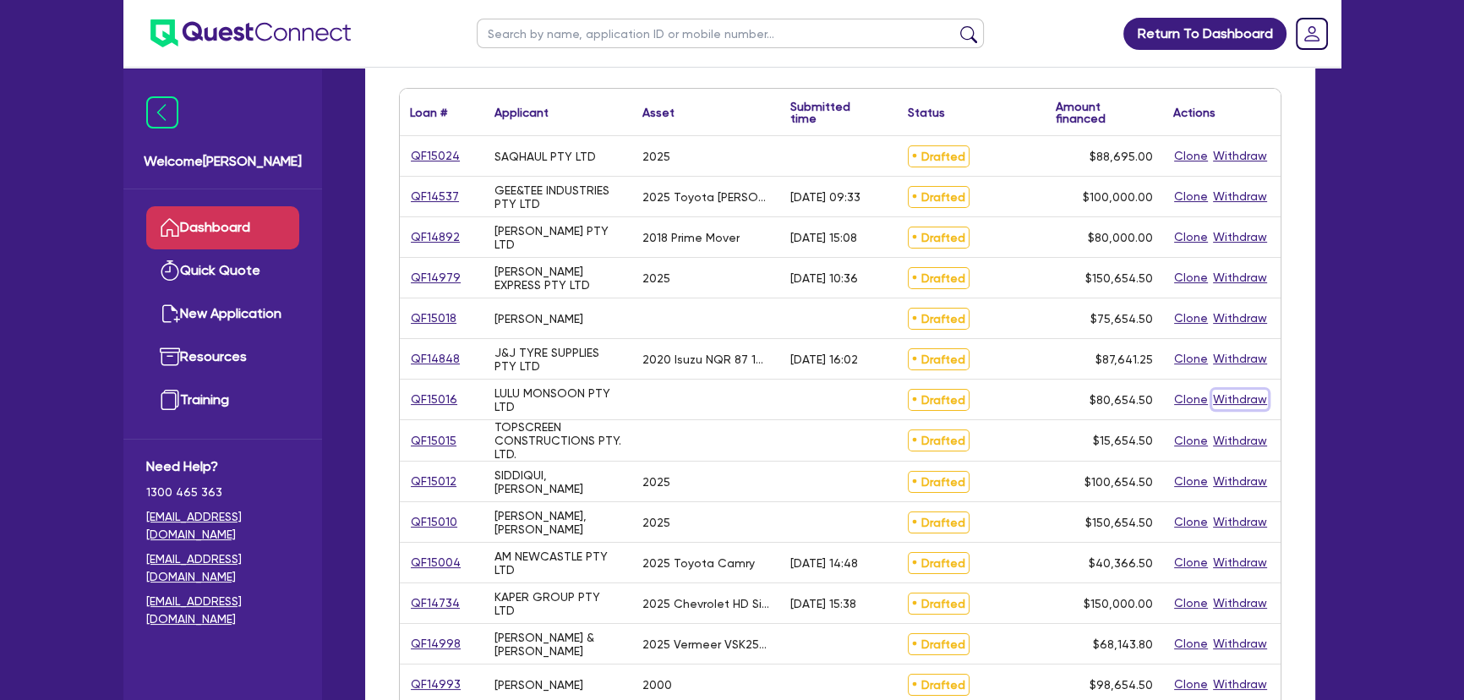
click at [1226, 403] on button "Withdraw" at bounding box center [1240, 399] width 56 height 19
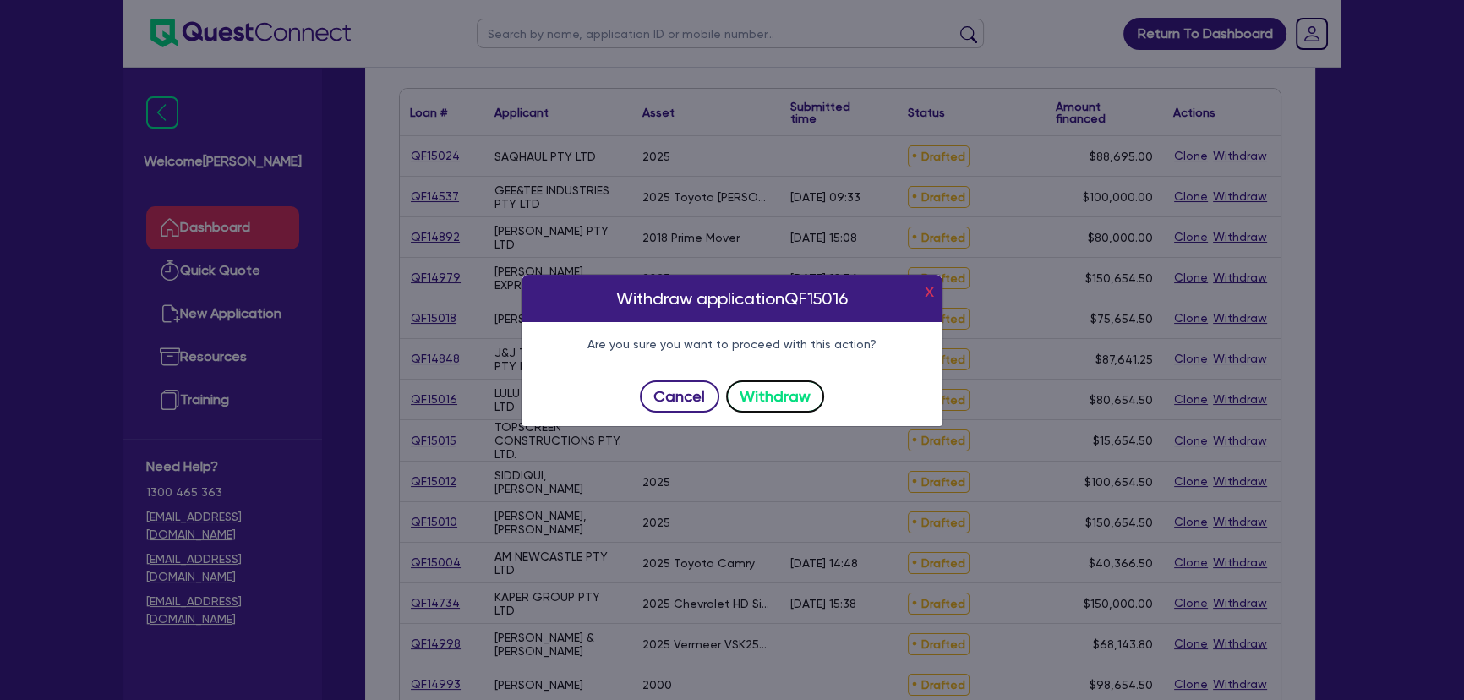
click at [788, 402] on button "Withdraw" at bounding box center [775, 396] width 99 height 32
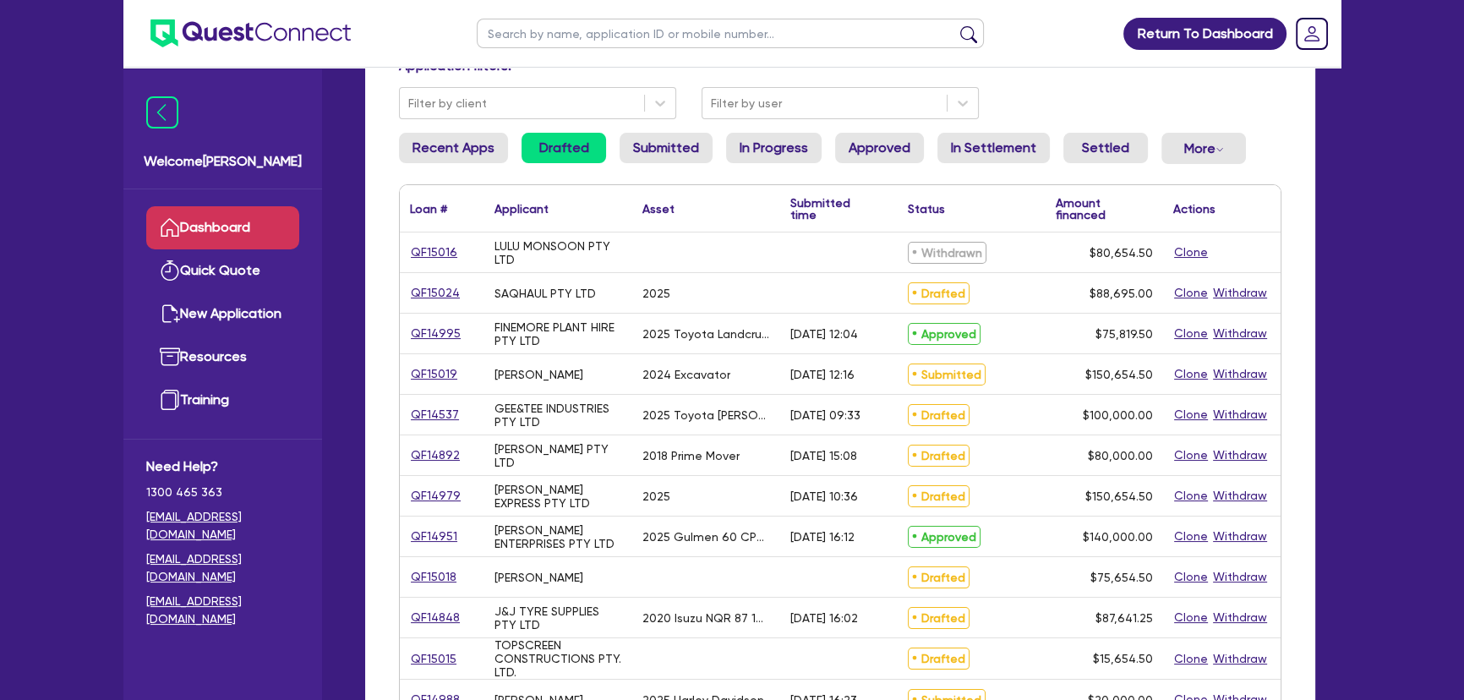
scroll to position [0, 0]
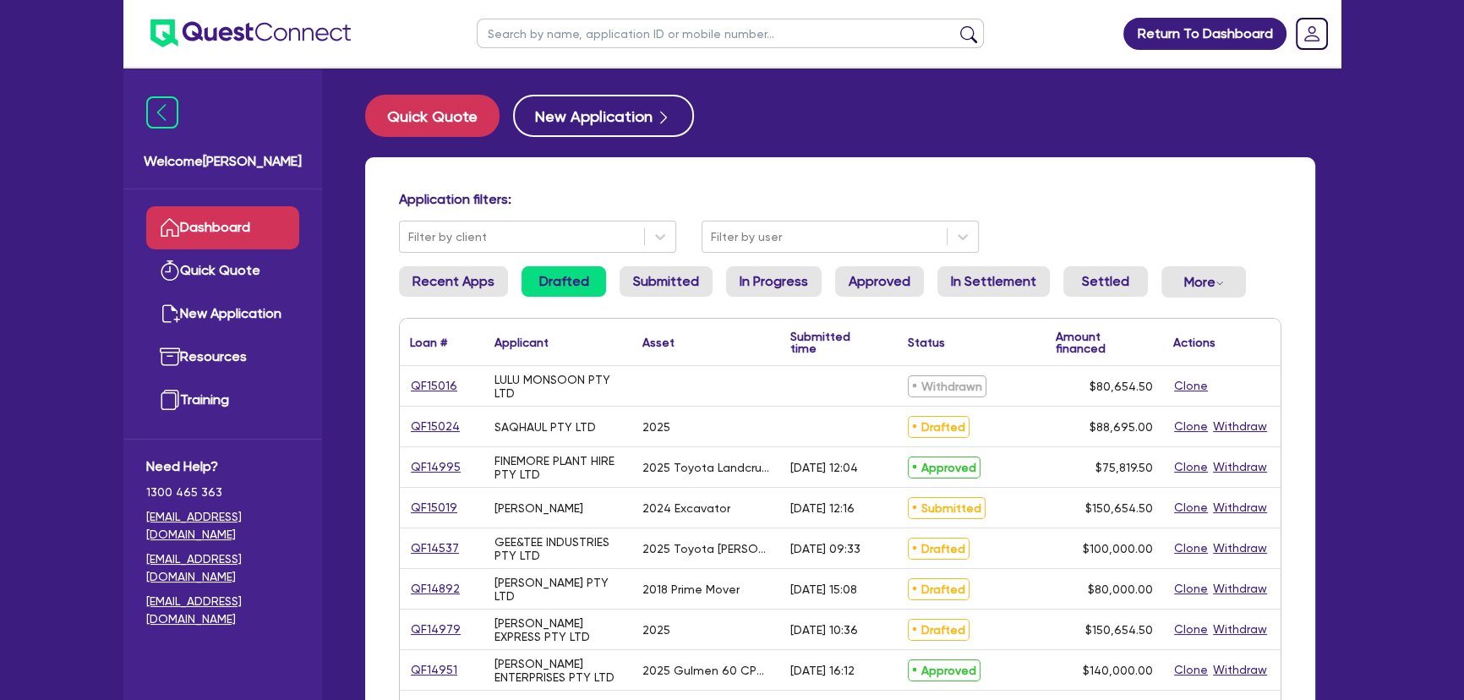
click at [686, 25] on input "text" at bounding box center [730, 34] width 507 height 30
click at [955, 25] on button "submit" at bounding box center [968, 37] width 27 height 24
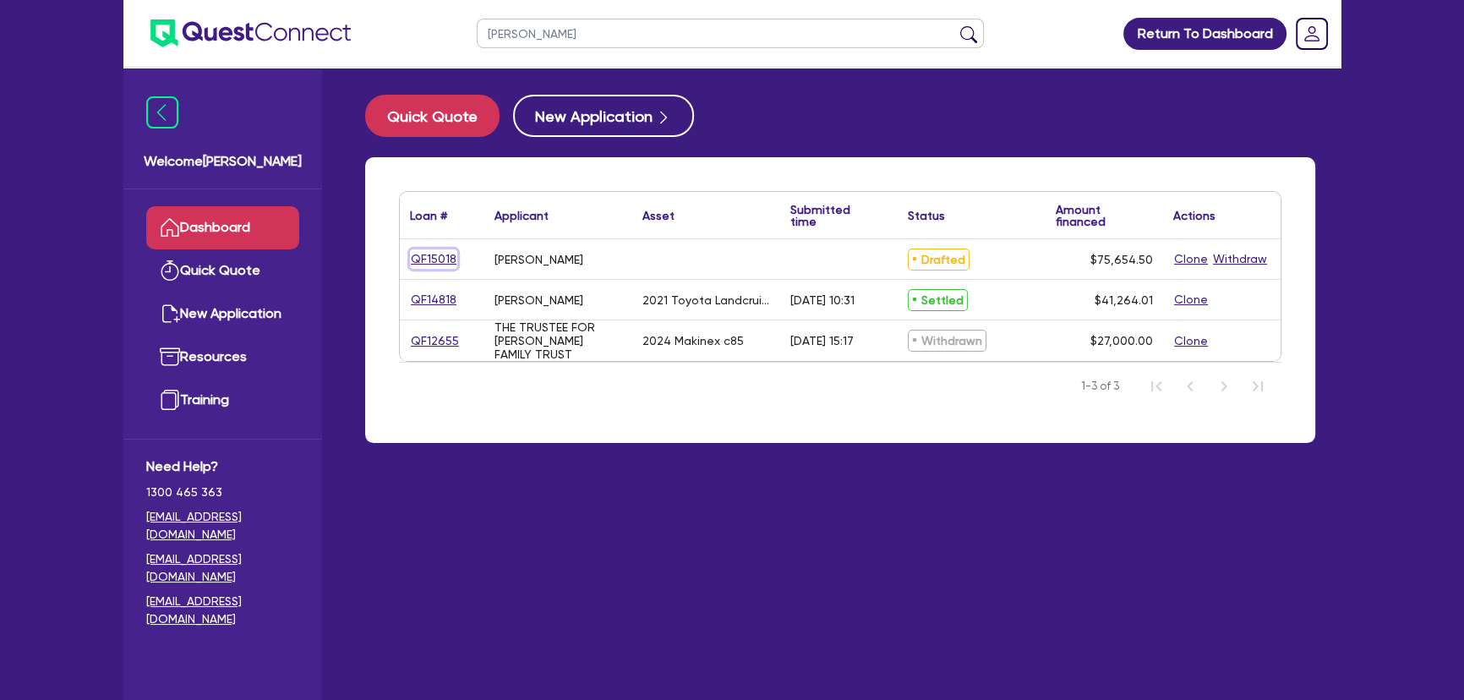
click at [434, 262] on link "QF15018" at bounding box center [433, 258] width 47 height 19
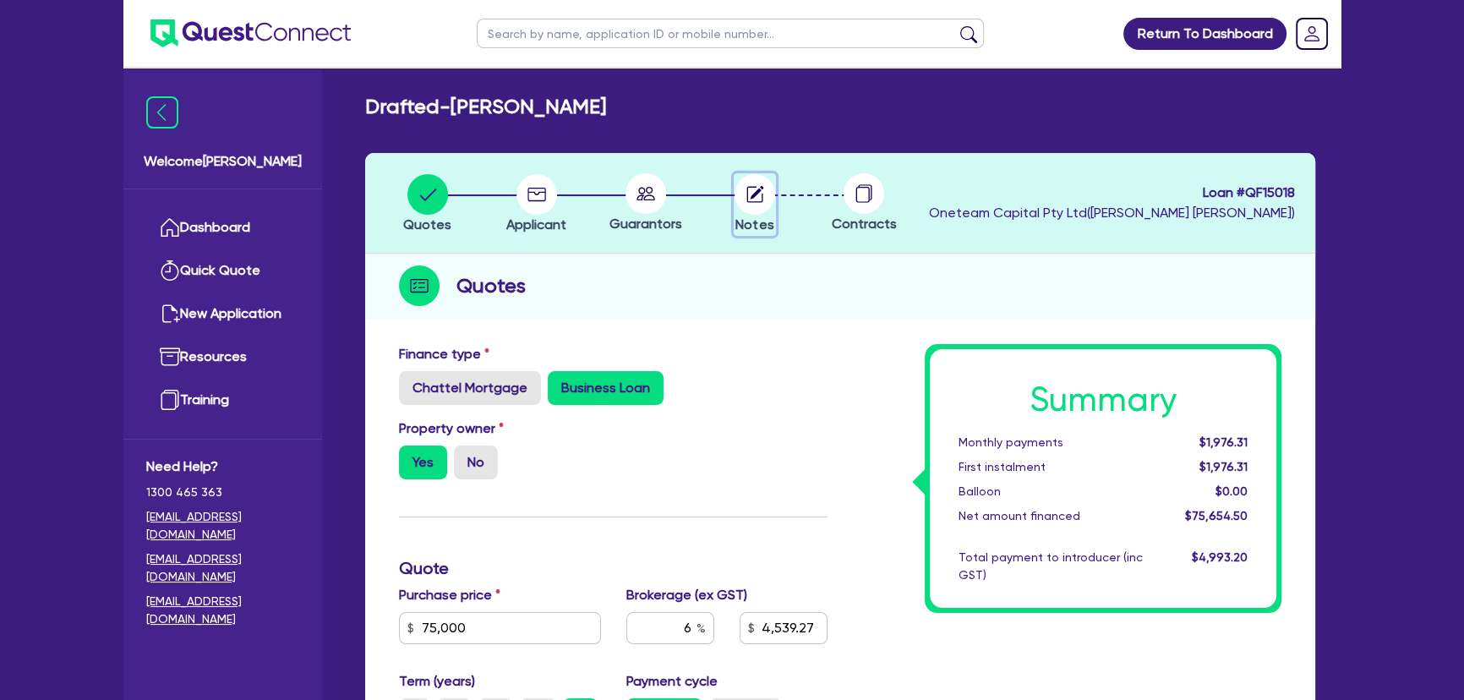
click at [763, 197] on circle "button" at bounding box center [755, 194] width 41 height 41
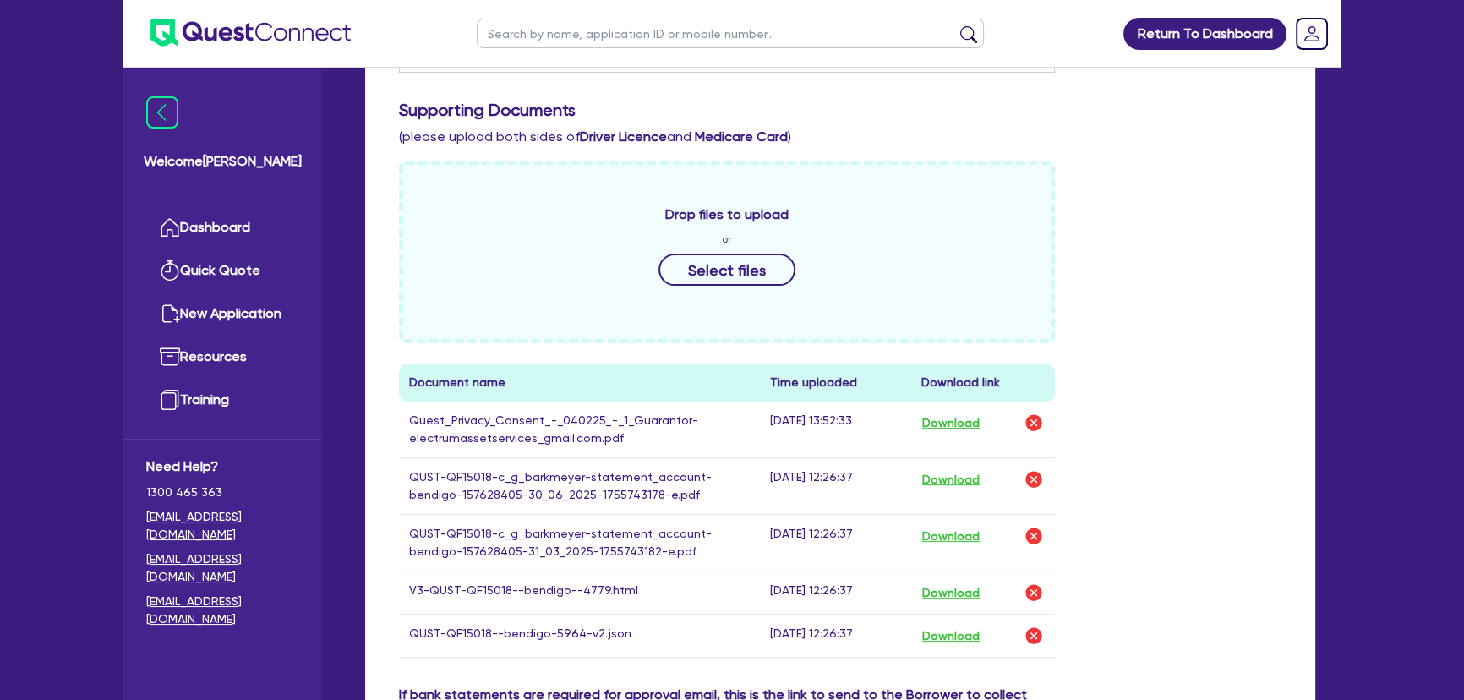
scroll to position [692, 0]
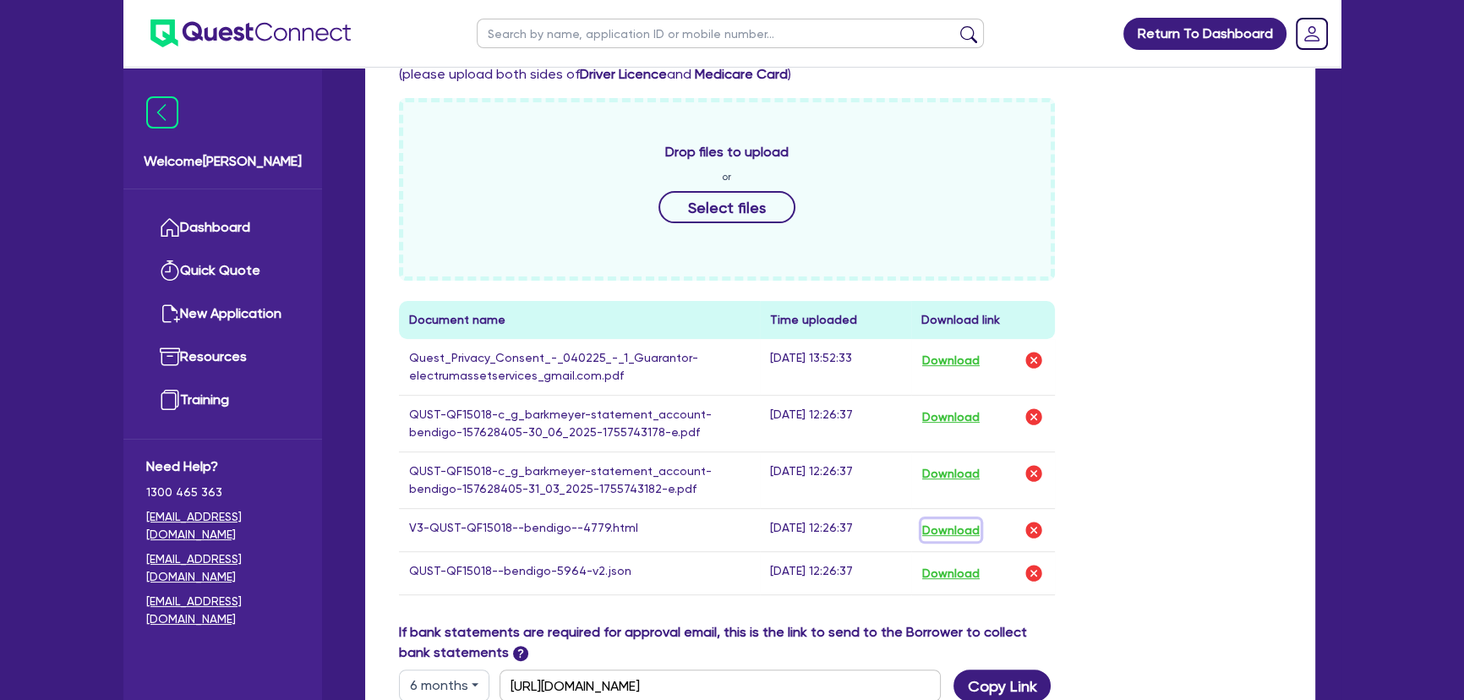
click at [959, 533] on button "Download" at bounding box center [951, 530] width 59 height 22
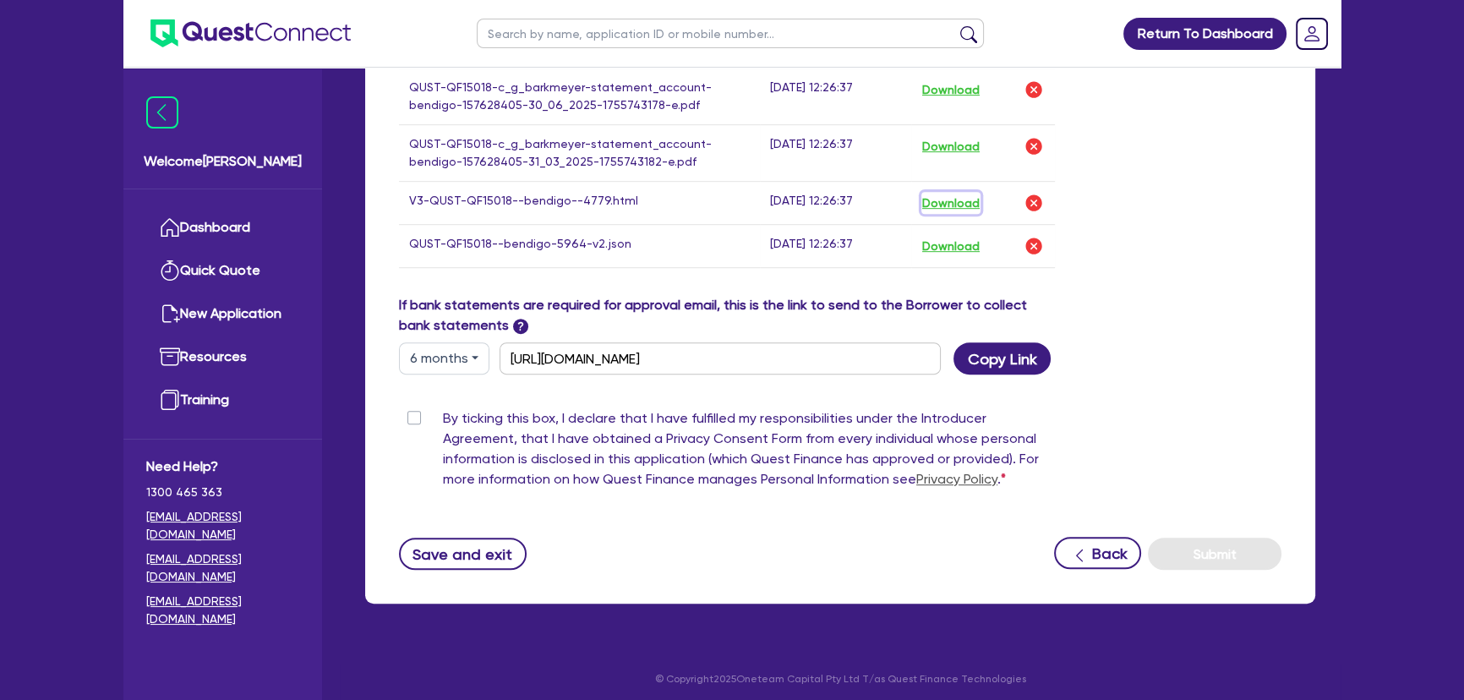
scroll to position [1024, 0]
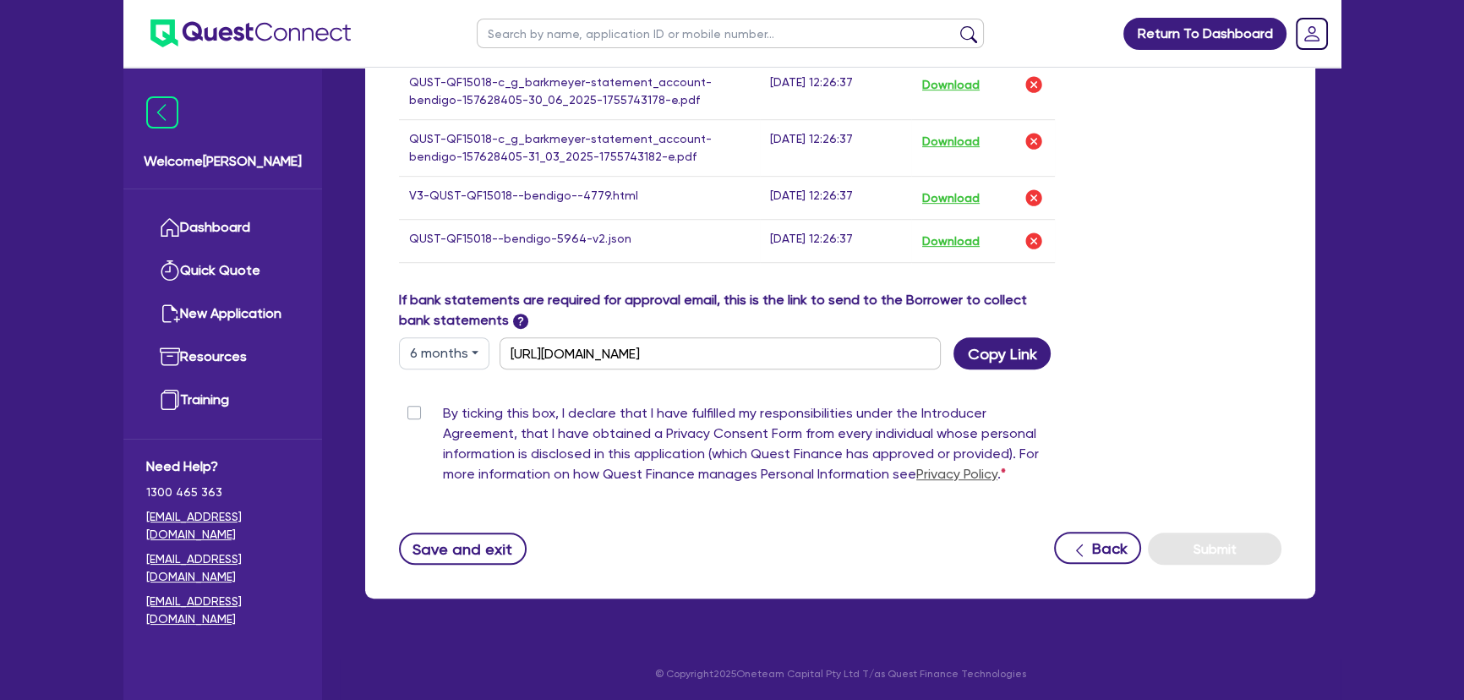
click at [387, 353] on div "6 months 3 months 6 months 12 months" at bounding box center [442, 353] width 113 height 32
click at [409, 347] on button "6 months" at bounding box center [444, 353] width 90 height 32
click at [435, 455] on link "12 months" at bounding box center [467, 455] width 134 height 31
click at [997, 353] on button "Copy Link" at bounding box center [1002, 353] width 97 height 32
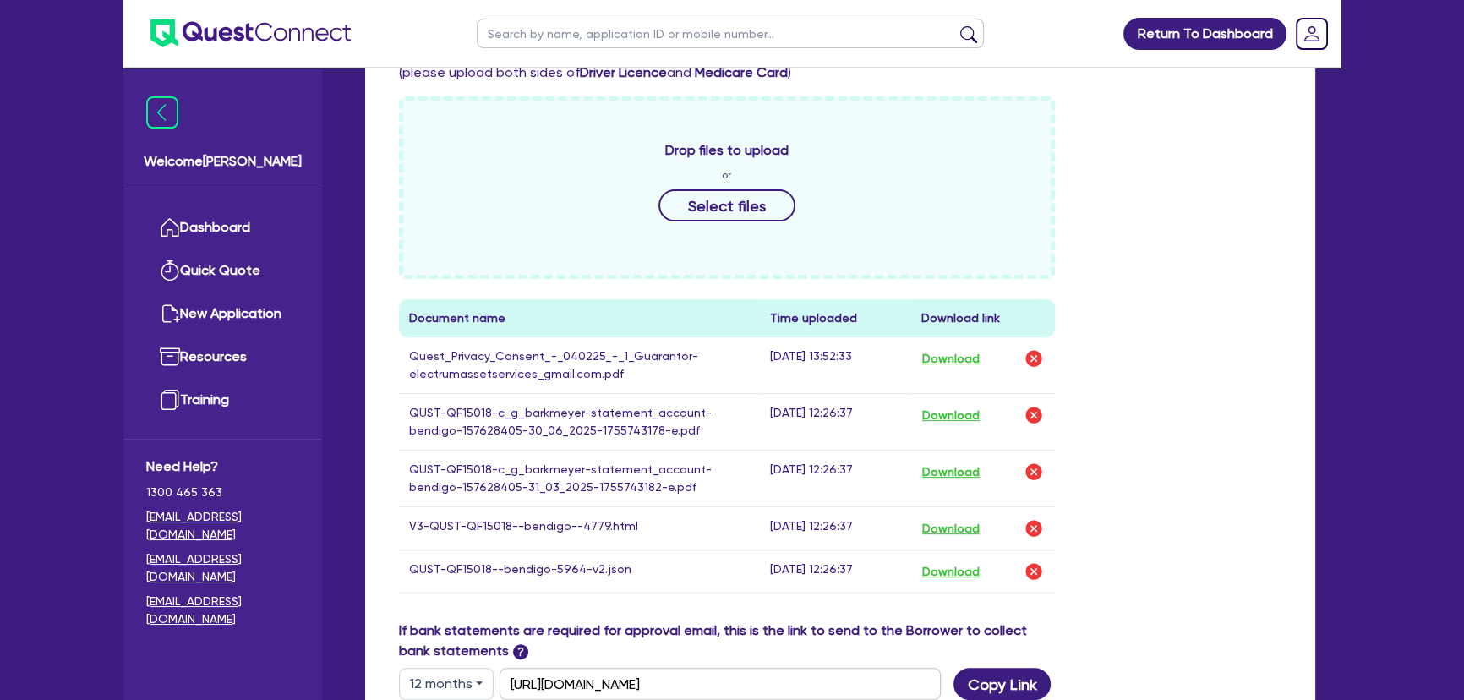
scroll to position [769, 0]
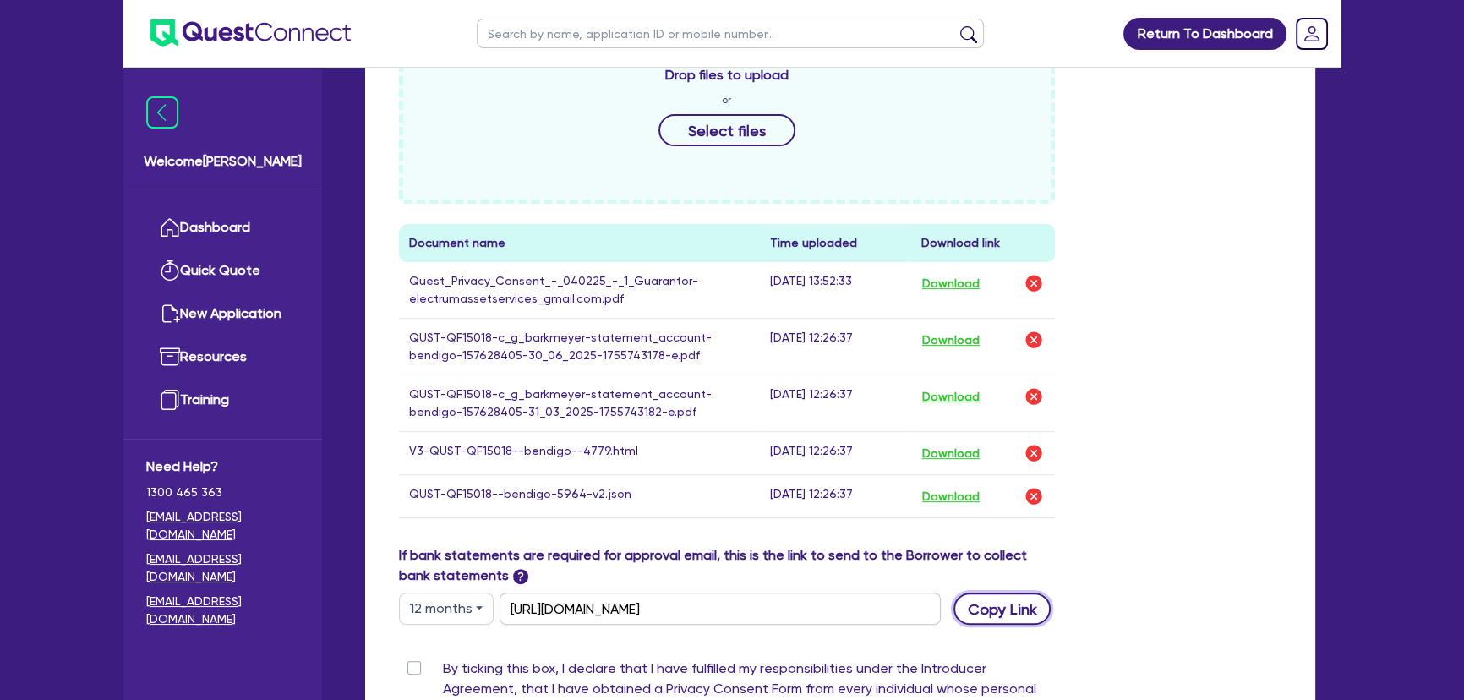
click at [1006, 600] on button "Copy Link" at bounding box center [1002, 609] width 97 height 32
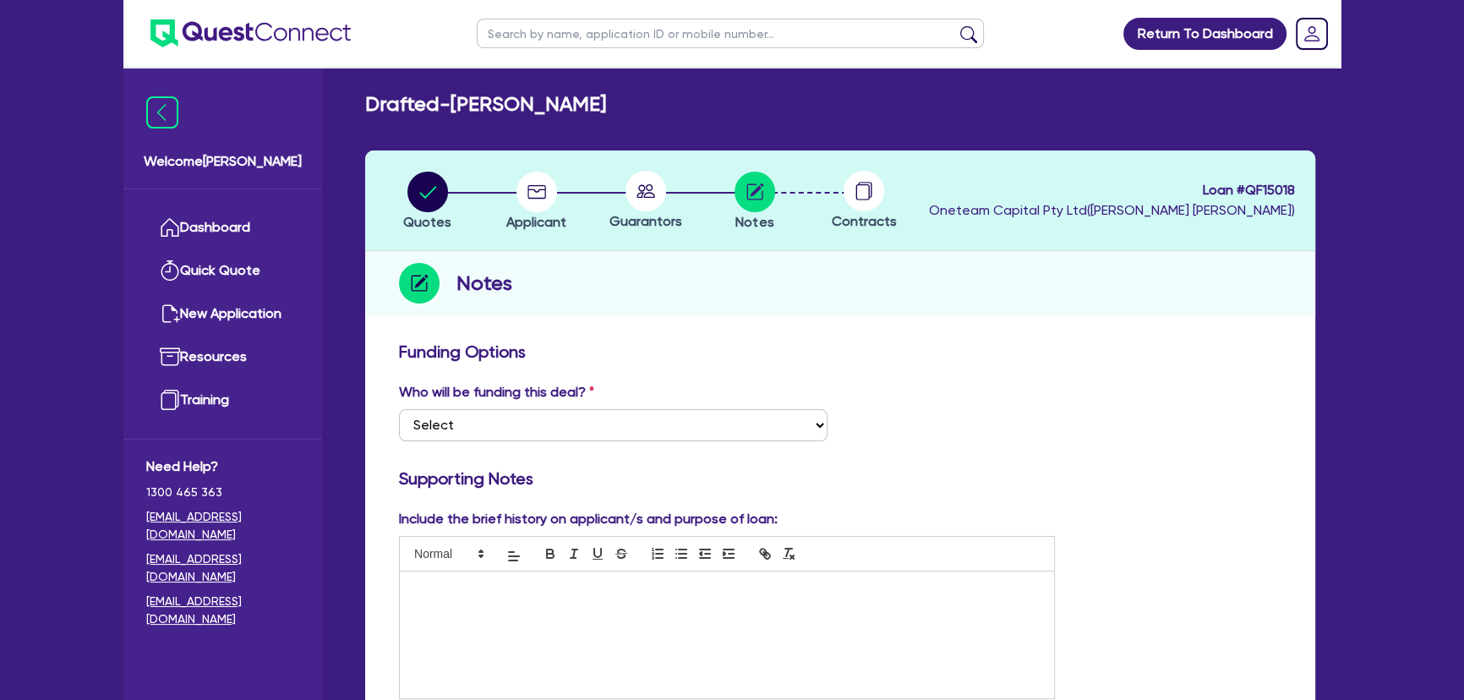
scroll to position [0, 0]
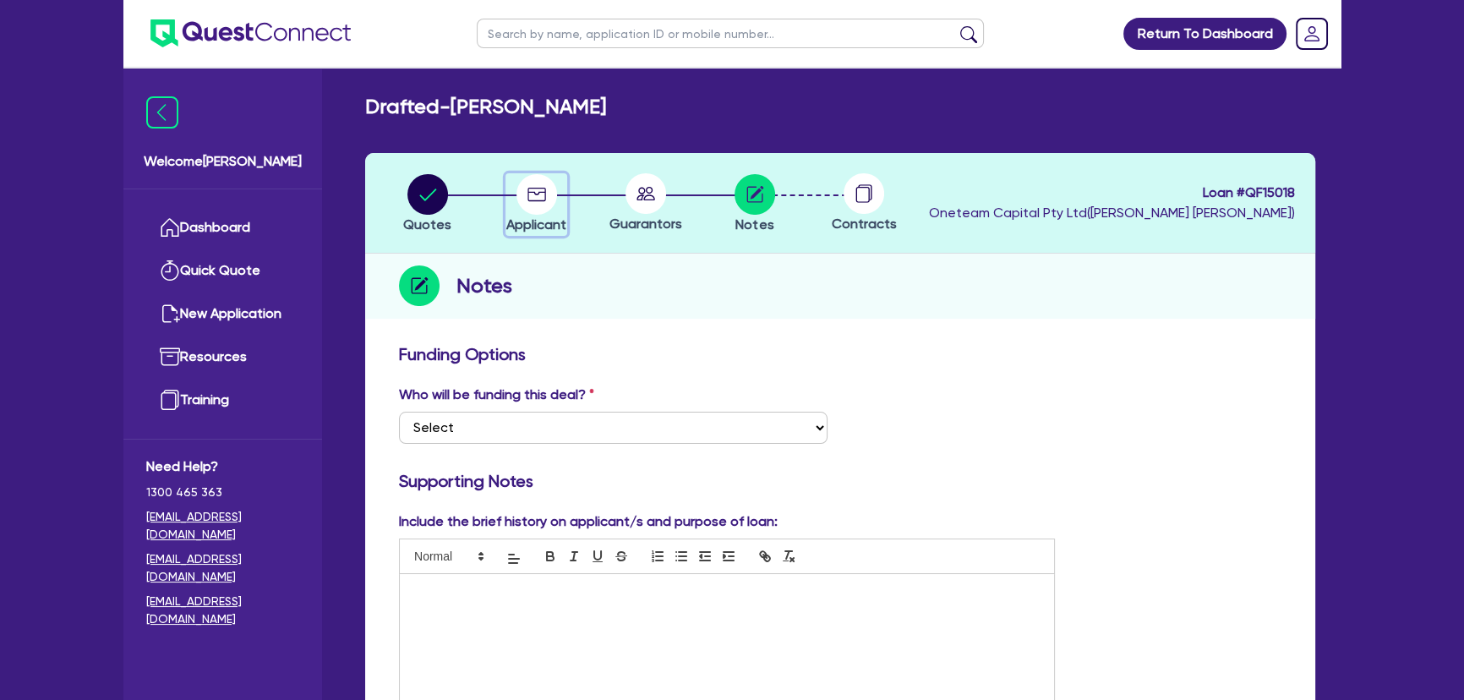
click at [522, 193] on circle "button" at bounding box center [537, 194] width 41 height 41
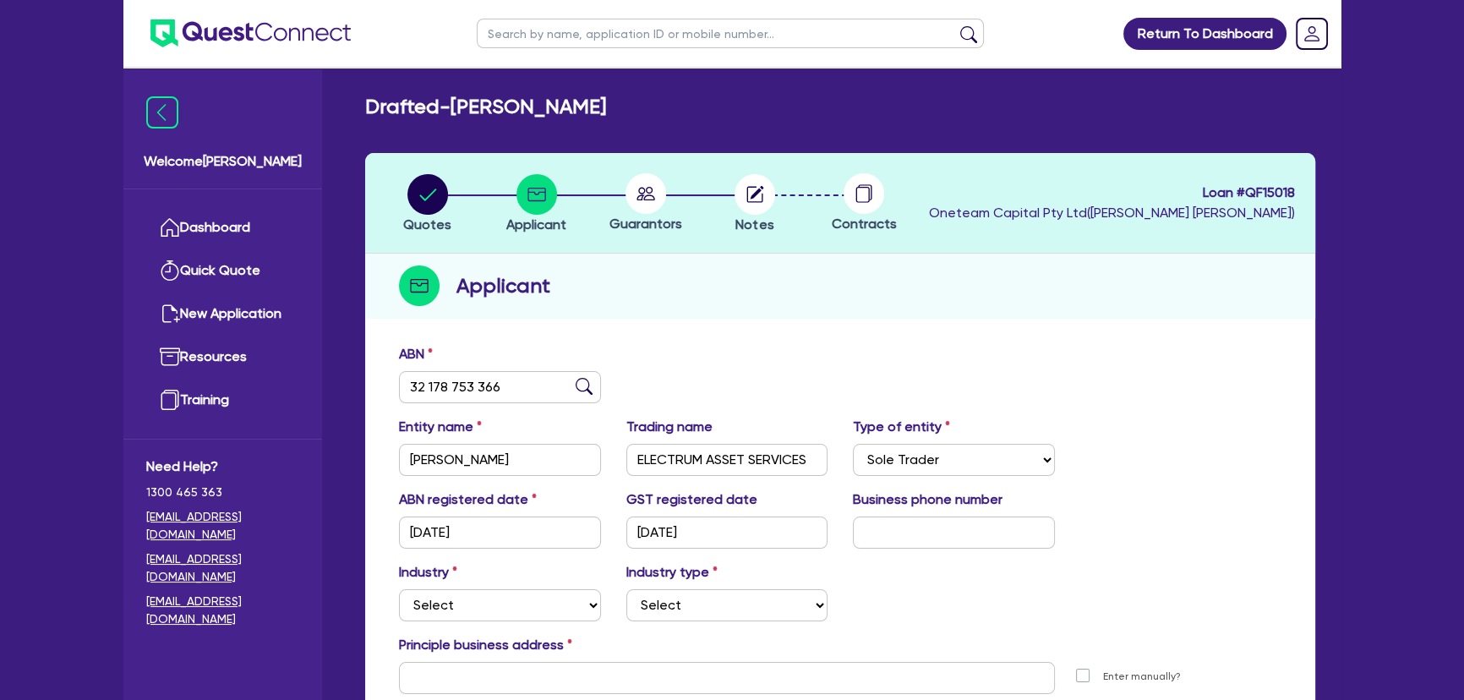
click at [722, 200] on li "Notes" at bounding box center [754, 202] width 109 height 59
click at [652, 197] on circle at bounding box center [646, 193] width 41 height 41
click at [807, 178] on li "Notes" at bounding box center [754, 202] width 109 height 59
click at [736, 200] on circle "button" at bounding box center [755, 194] width 41 height 41
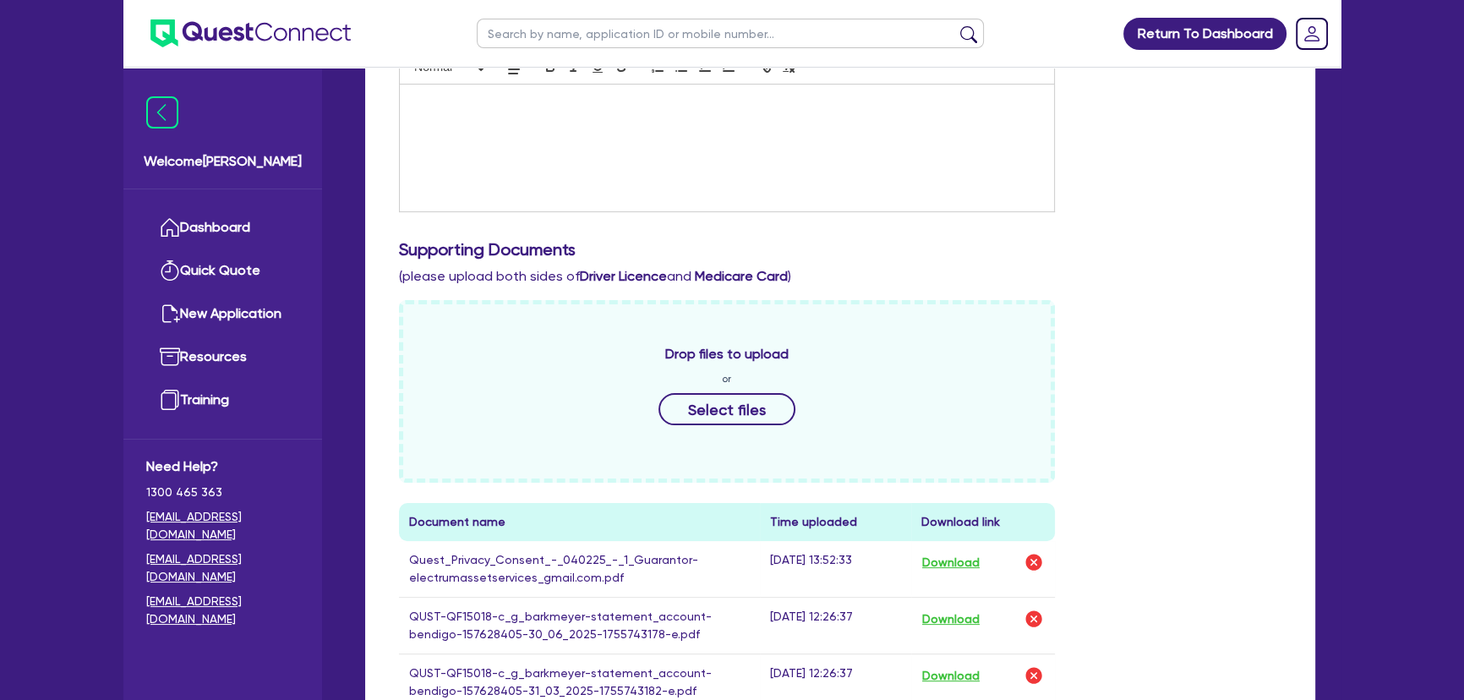
scroll to position [538, 0]
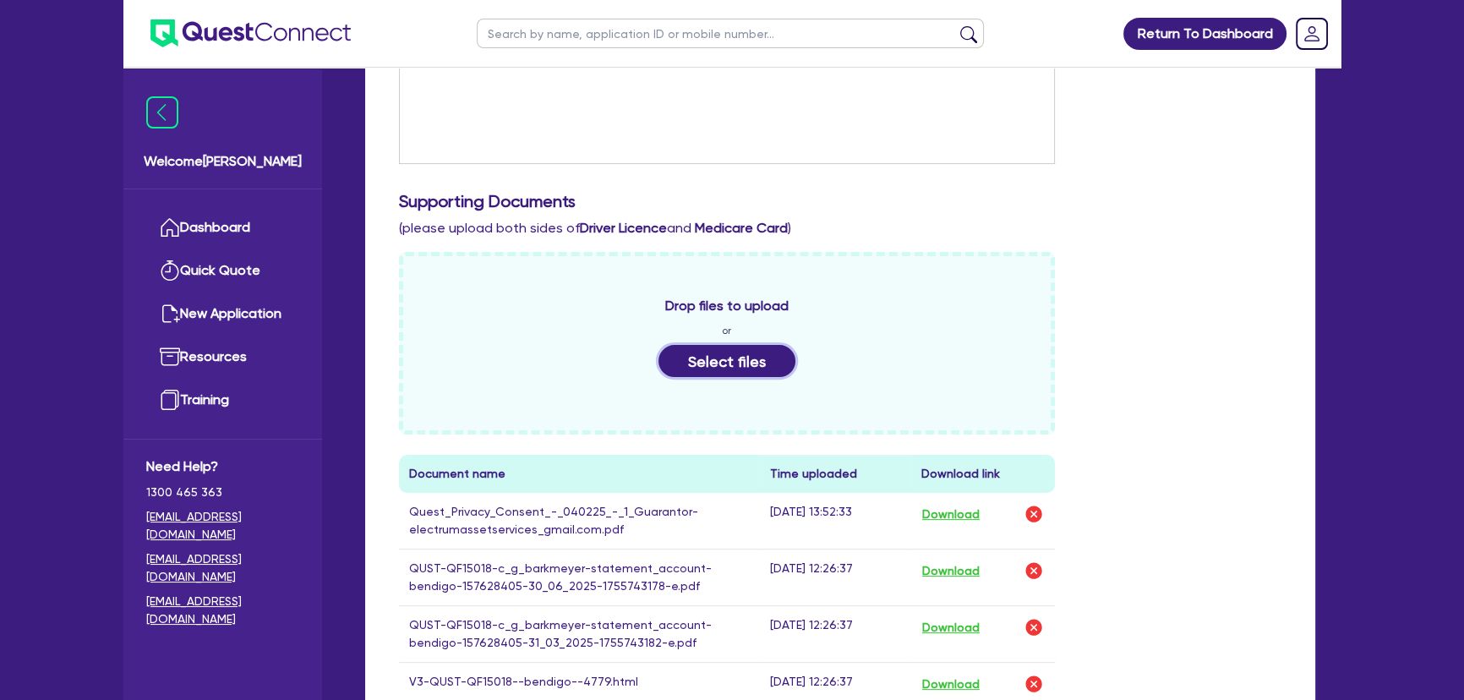
click at [700, 345] on button "Select files" at bounding box center [727, 361] width 137 height 32
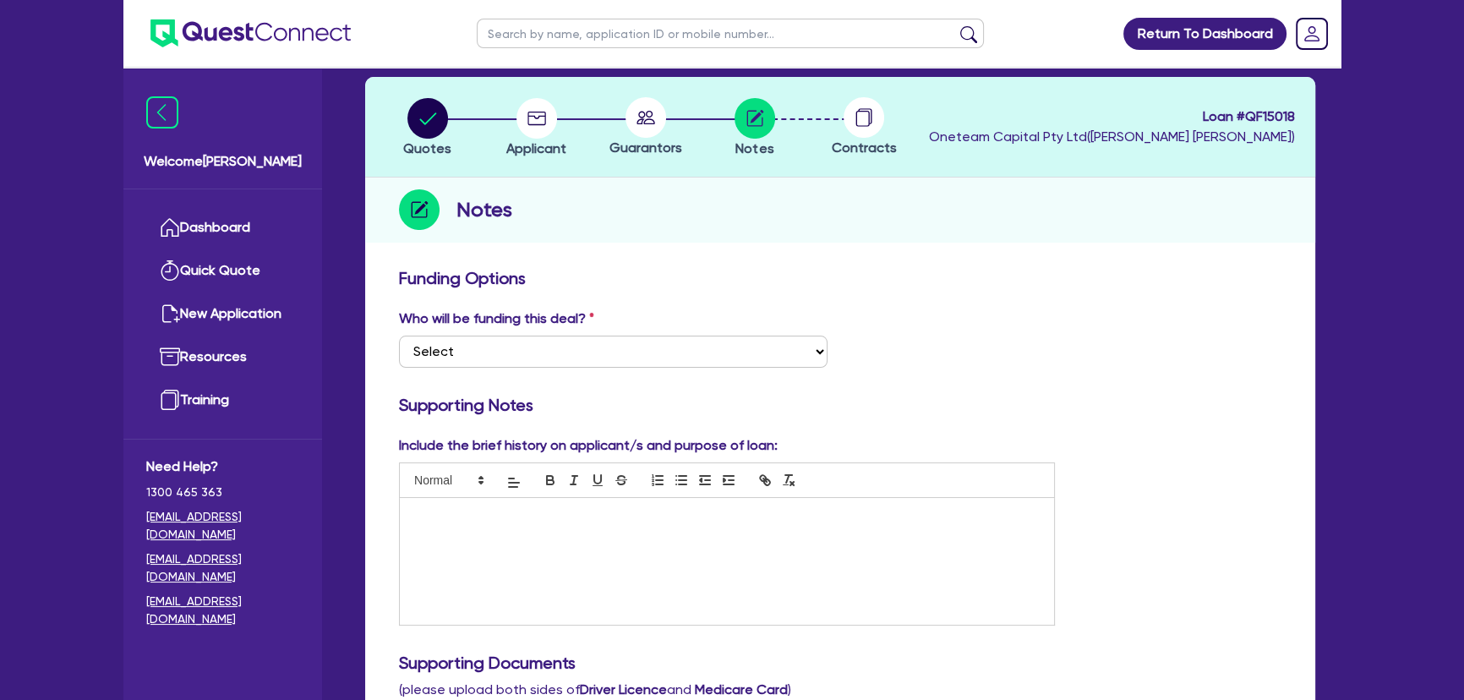
scroll to position [0, 0]
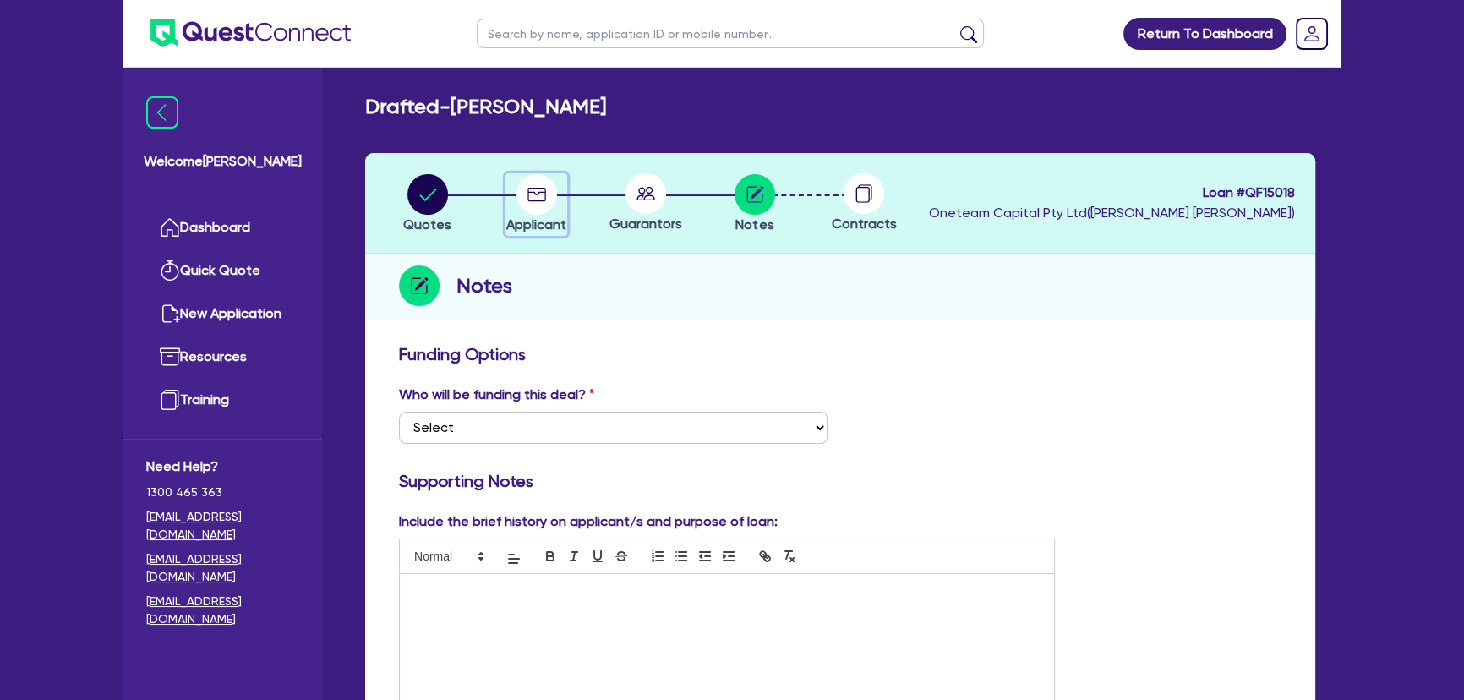
click at [550, 218] on span "Applicant" at bounding box center [536, 224] width 60 height 16
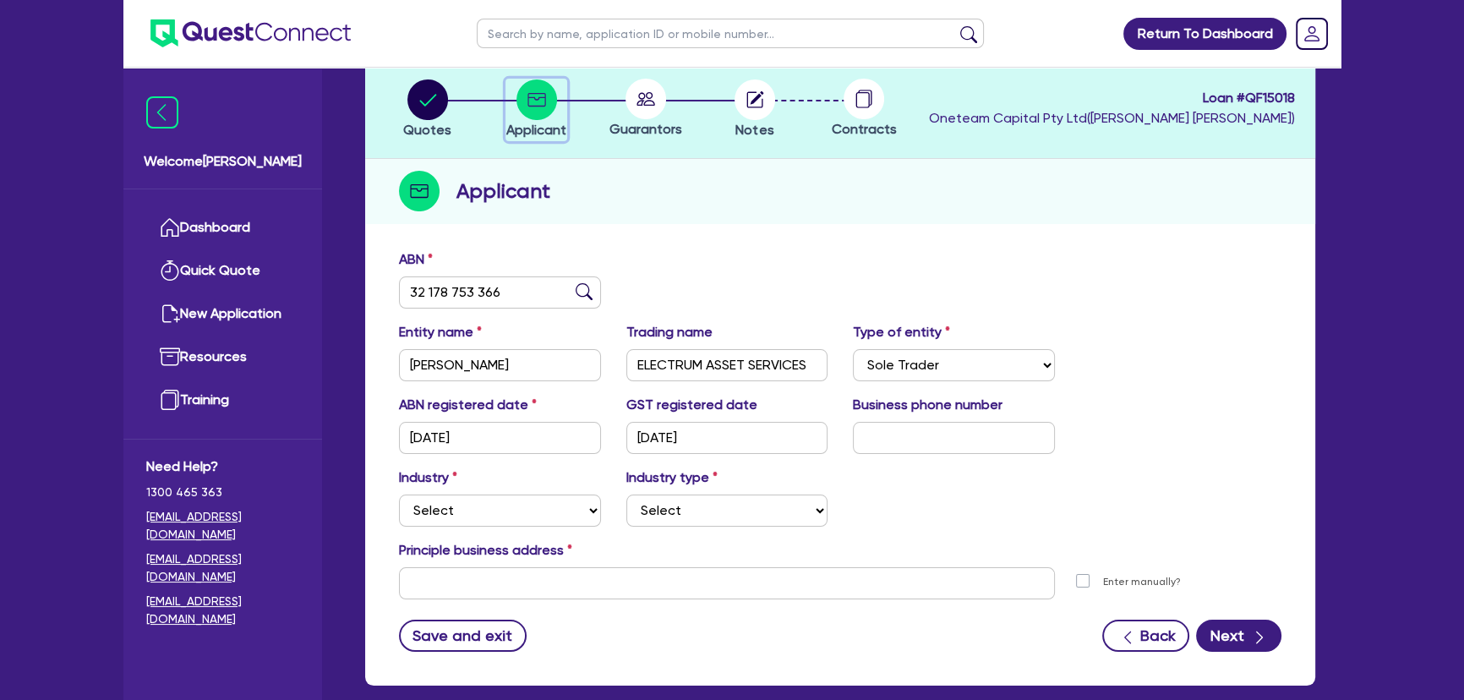
scroll to position [183, 0]
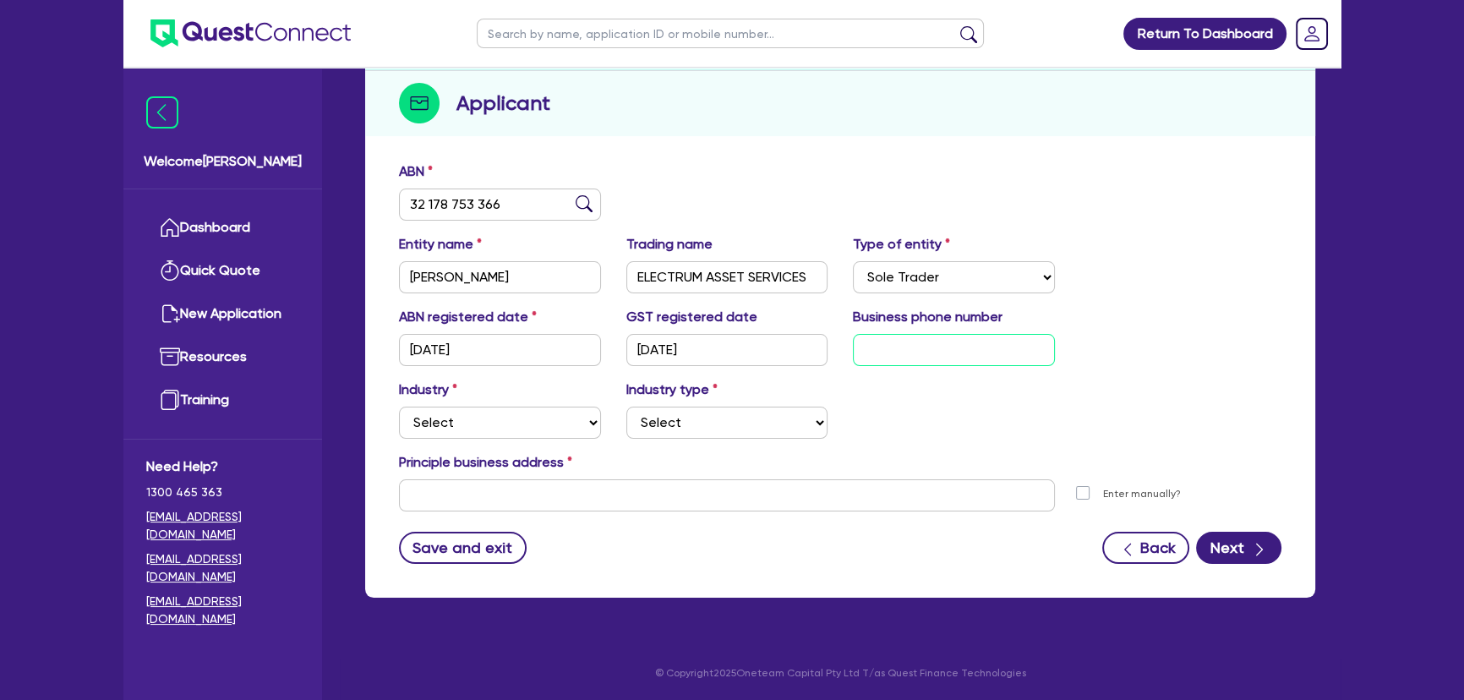
click at [867, 356] on input "text" at bounding box center [954, 350] width 202 height 32
click at [920, 362] on input "text" at bounding box center [954, 350] width 202 height 32
paste input "4 1736 3760"
click at [487, 420] on select "Select Accomodation & Food Services Administrative & Support Services Agricultu…" at bounding box center [500, 423] width 202 height 32
click at [561, 429] on select "Select Accomodation & Food Services Administrative & Support Services Agricultu…" at bounding box center [500, 423] width 202 height 32
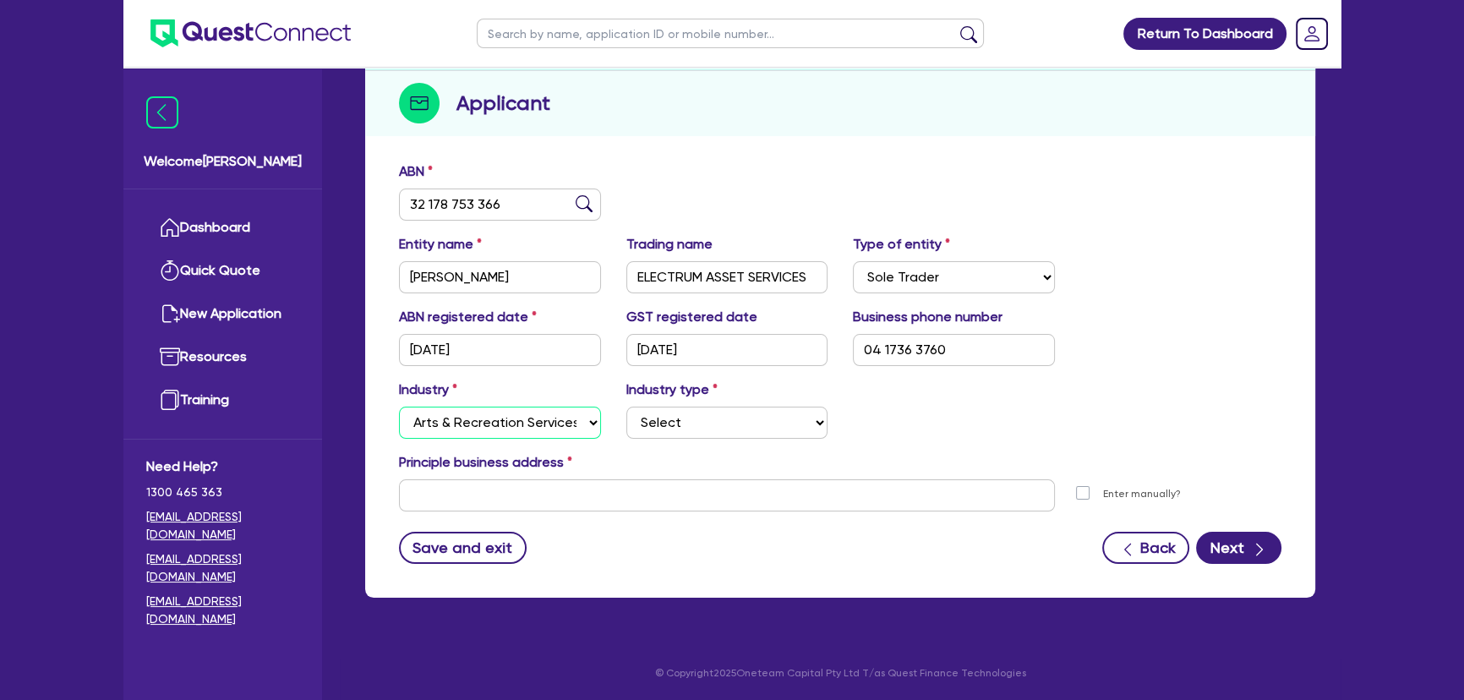
click at [399, 407] on select "Select Accomodation & Food Services Administrative & Support Services Agricultu…" at bounding box center [500, 423] width 202 height 32
click at [483, 413] on select "Select Accomodation & Food Services Administrative & Support Services Agricultu…" at bounding box center [500, 423] width 202 height 32
click at [399, 407] on select "Select Accomodation & Food Services Administrative & Support Services Agricultu…" at bounding box center [500, 423] width 202 height 32
click at [677, 436] on select "Select Trades People Providing Services Direct to Consumers Trades People Provi…" at bounding box center [727, 423] width 202 height 32
click at [626, 407] on select "Select Trades People Providing Services Direct to Consumers Trades People Provi…" at bounding box center [727, 423] width 202 height 32
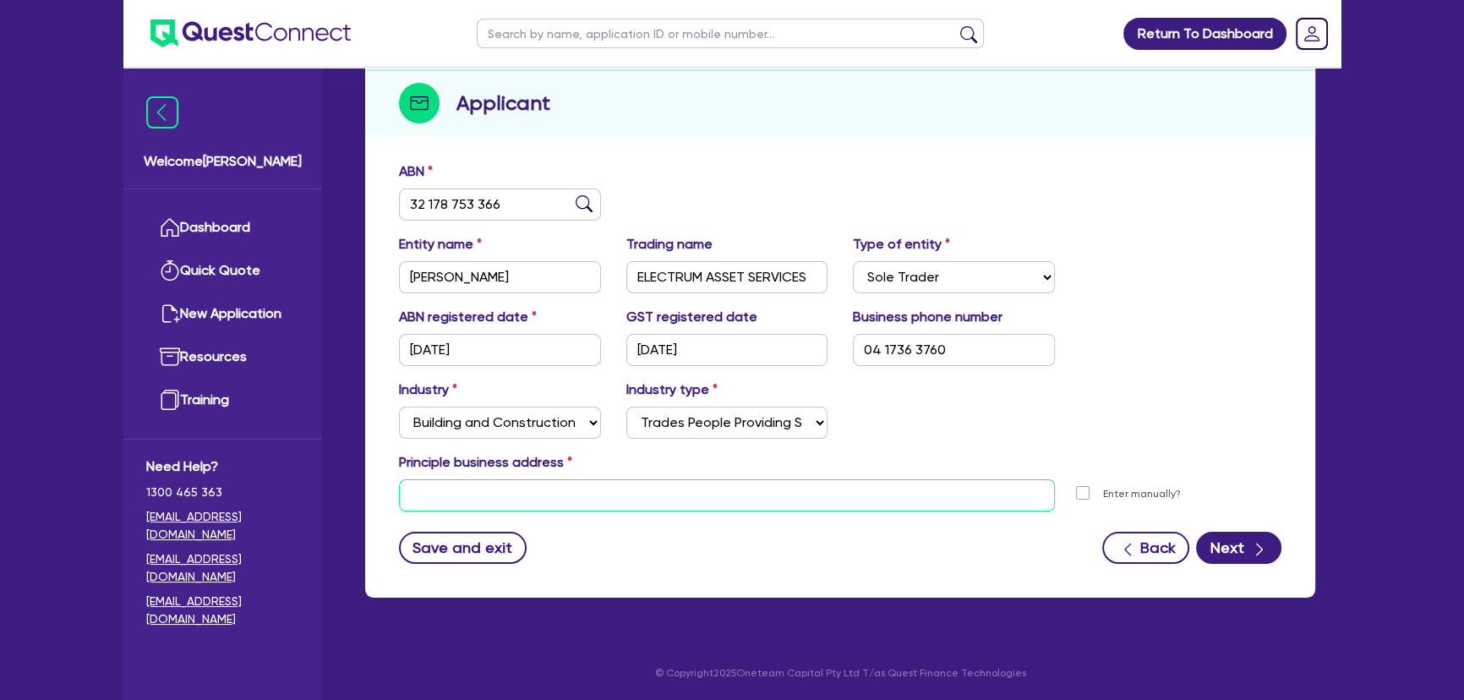
click at [619, 506] on input "text" at bounding box center [727, 495] width 656 height 32
click at [463, 494] on input "text" at bounding box center [727, 495] width 656 height 32
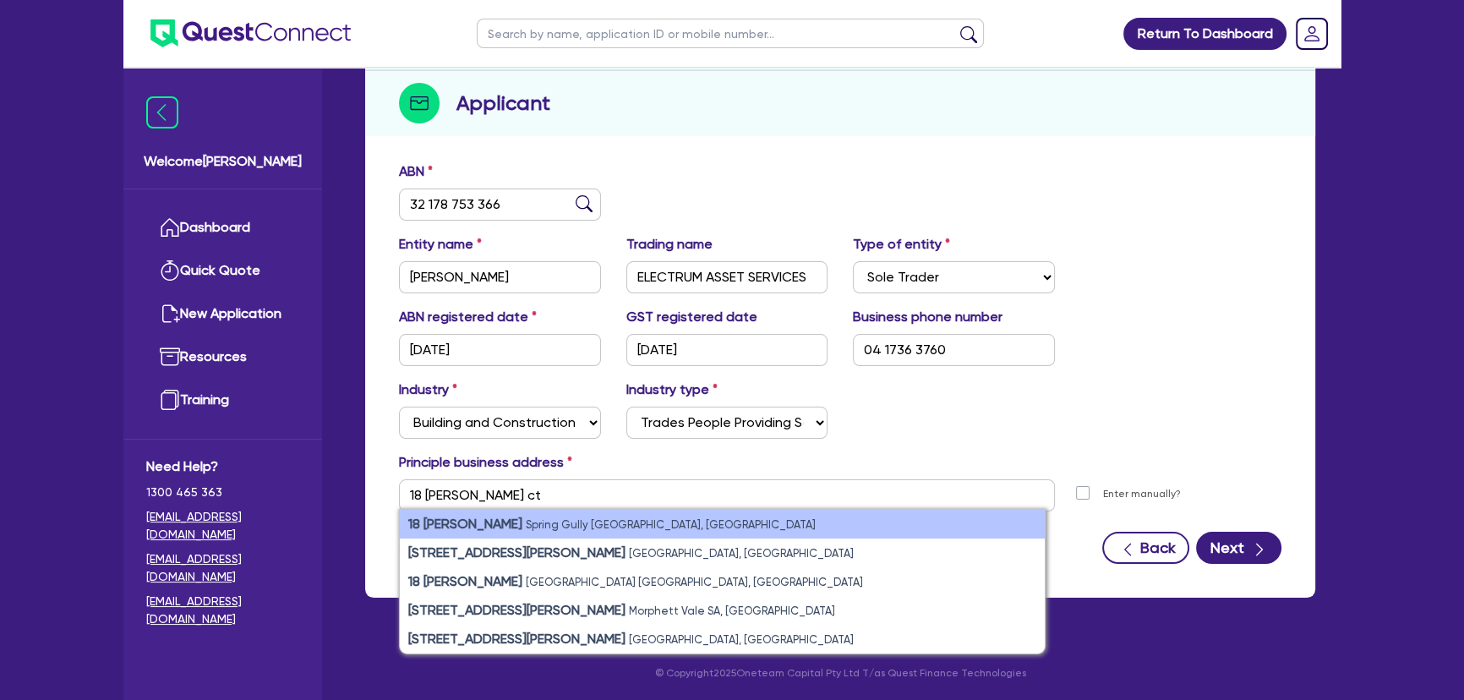
click at [526, 527] on small "Spring Gully VIC, Australia" at bounding box center [671, 524] width 290 height 13
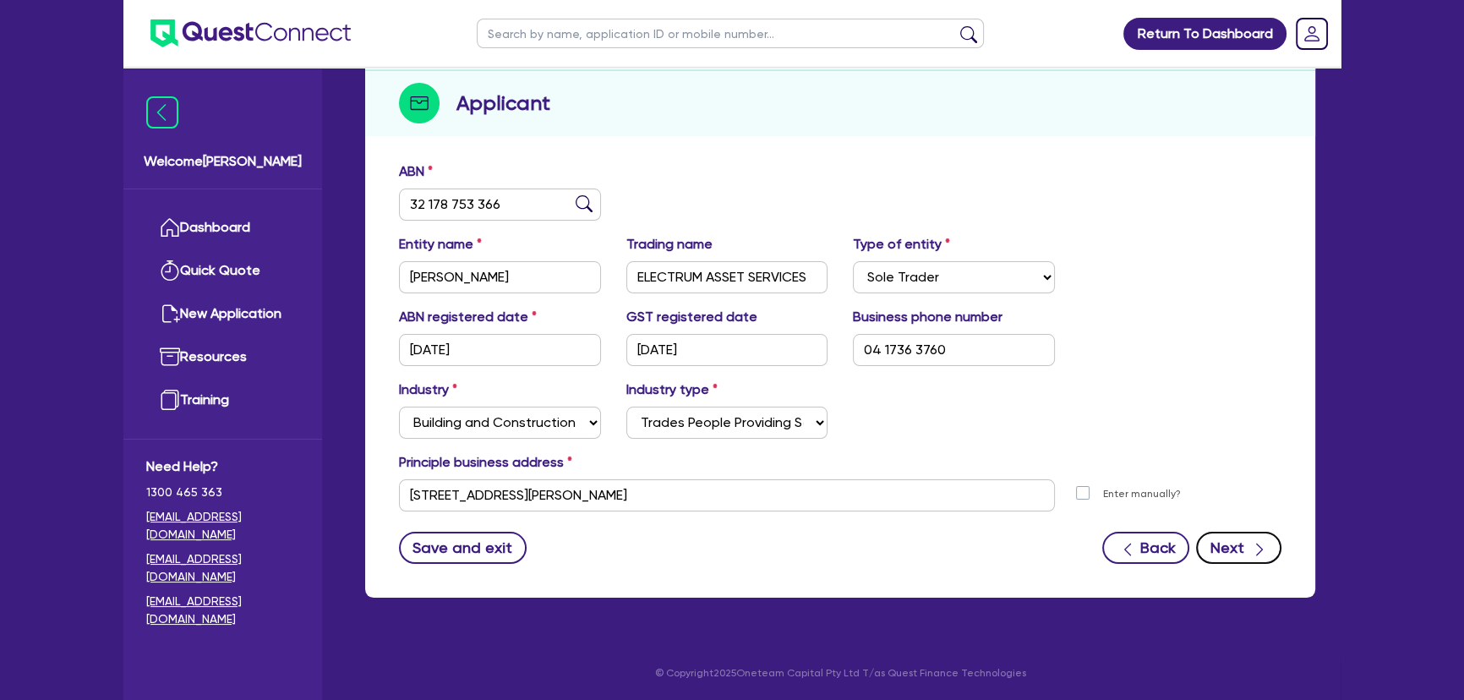
click at [1216, 544] on button "Next" at bounding box center [1238, 548] width 85 height 32
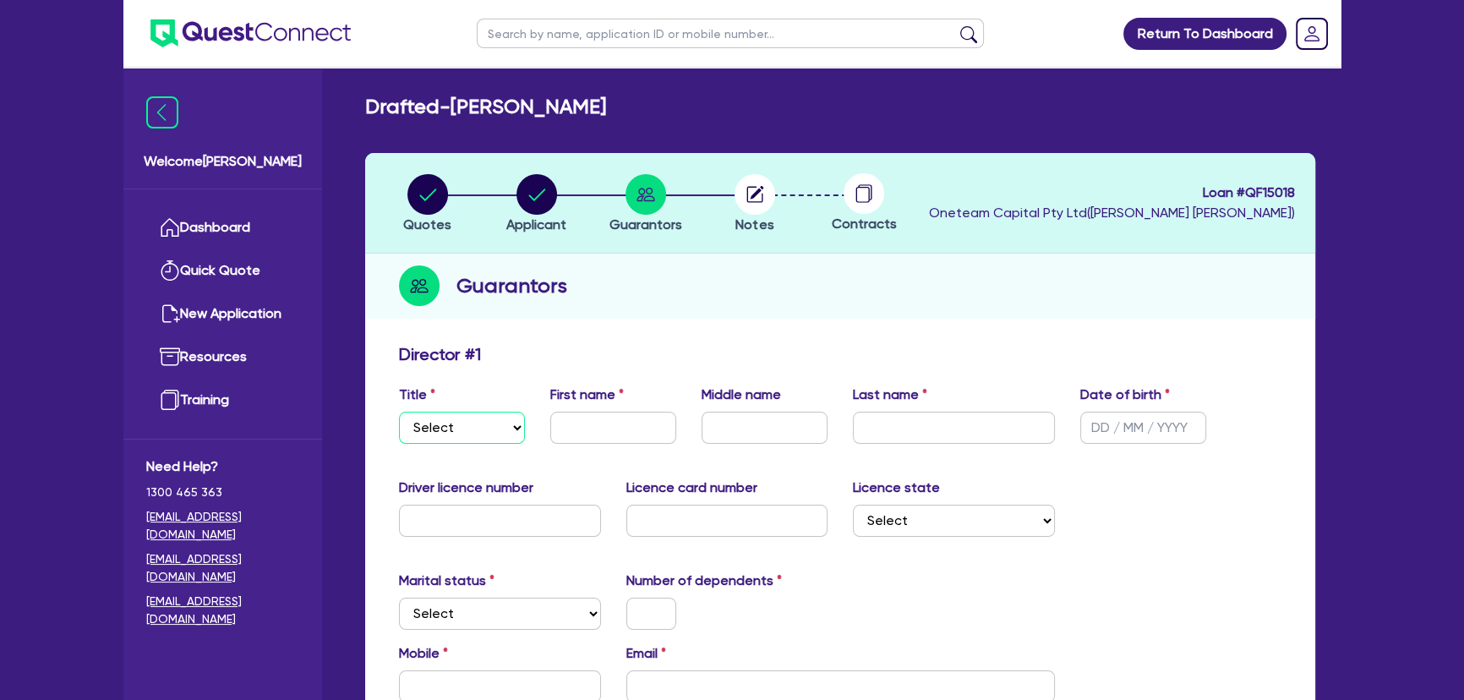
click at [484, 428] on select "Select Mr Mrs Ms Miss Dr" at bounding box center [462, 428] width 126 height 32
click at [399, 412] on select "Select Mr Mrs Ms Miss Dr" at bounding box center [462, 428] width 126 height 32
click at [544, 440] on div "First name" at bounding box center [613, 414] width 151 height 59
click at [566, 432] on input "text" at bounding box center [613, 428] width 126 height 32
click at [735, 414] on input "text" at bounding box center [765, 428] width 126 height 32
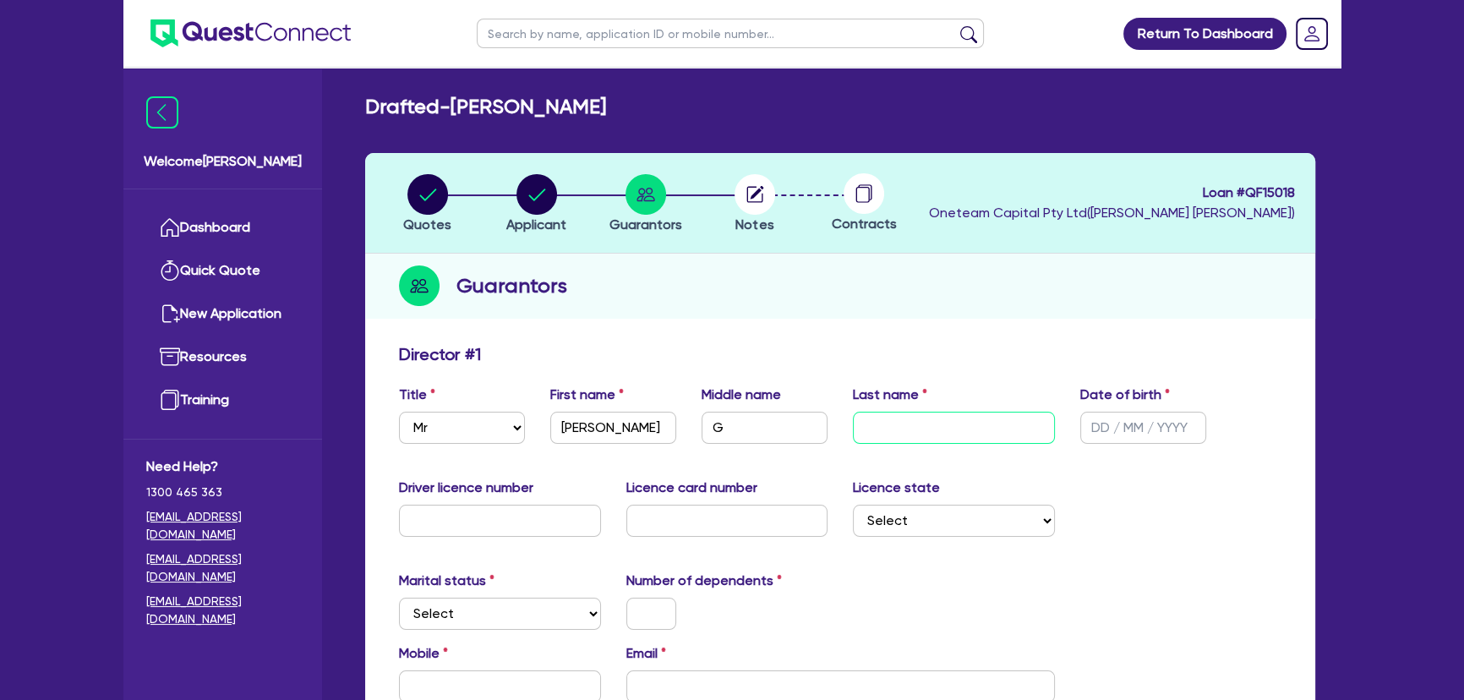
click at [958, 430] on input "text" at bounding box center [954, 428] width 202 height 32
click at [1083, 429] on input "text" at bounding box center [1143, 428] width 126 height 32
click at [429, 513] on input "text" at bounding box center [500, 521] width 202 height 32
click at [726, 513] on input "text" at bounding box center [727, 521] width 202 height 32
click at [664, 530] on input "text" at bounding box center [727, 521] width 202 height 32
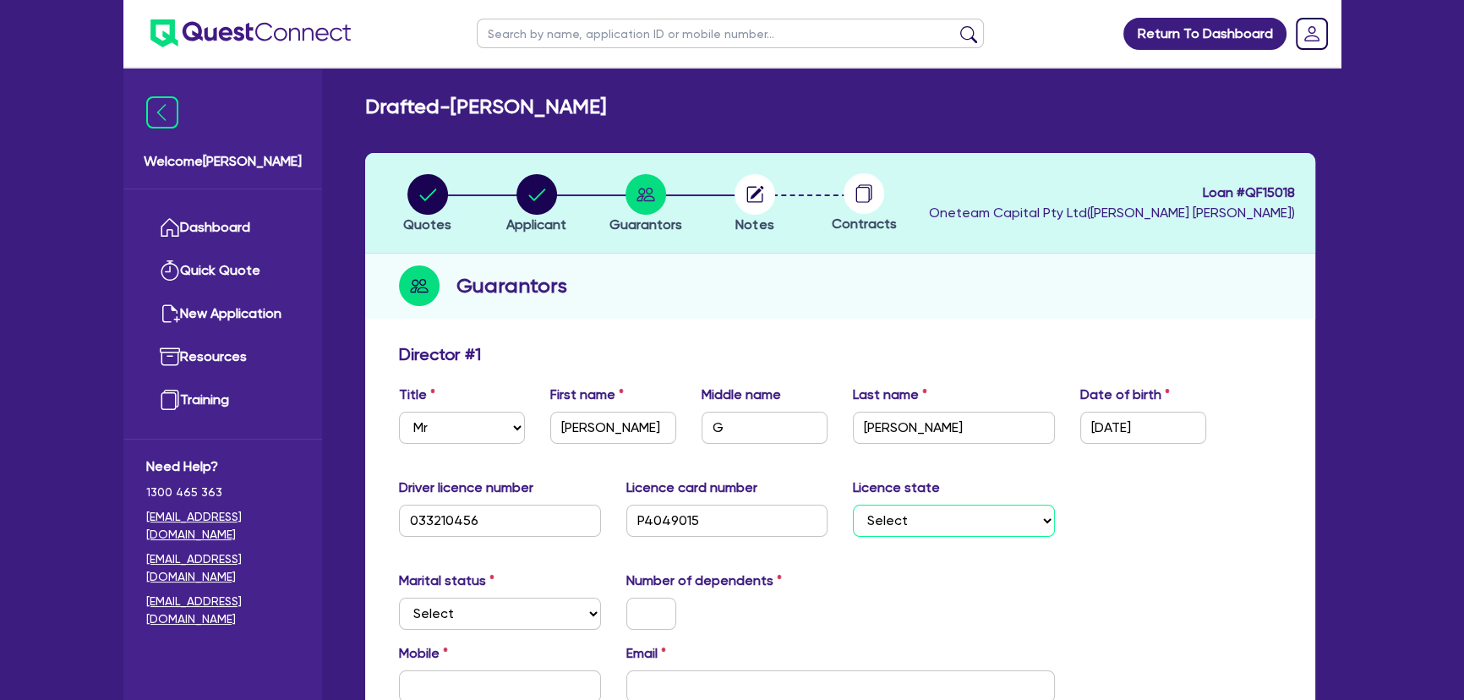
click at [920, 516] on select "Select NSW VIC QLD TAS ACT SA NT WA" at bounding box center [954, 521] width 202 height 32
click at [853, 505] on select "Select NSW VIC QLD TAS ACT SA NT WA" at bounding box center [954, 521] width 202 height 32
click at [494, 620] on select "Select Single Married De Facto / Partner" at bounding box center [500, 614] width 202 height 32
click at [399, 598] on select "Select Single Married De Facto / Partner" at bounding box center [500, 614] width 202 height 32
click at [645, 608] on input "text" at bounding box center [651, 614] width 50 height 32
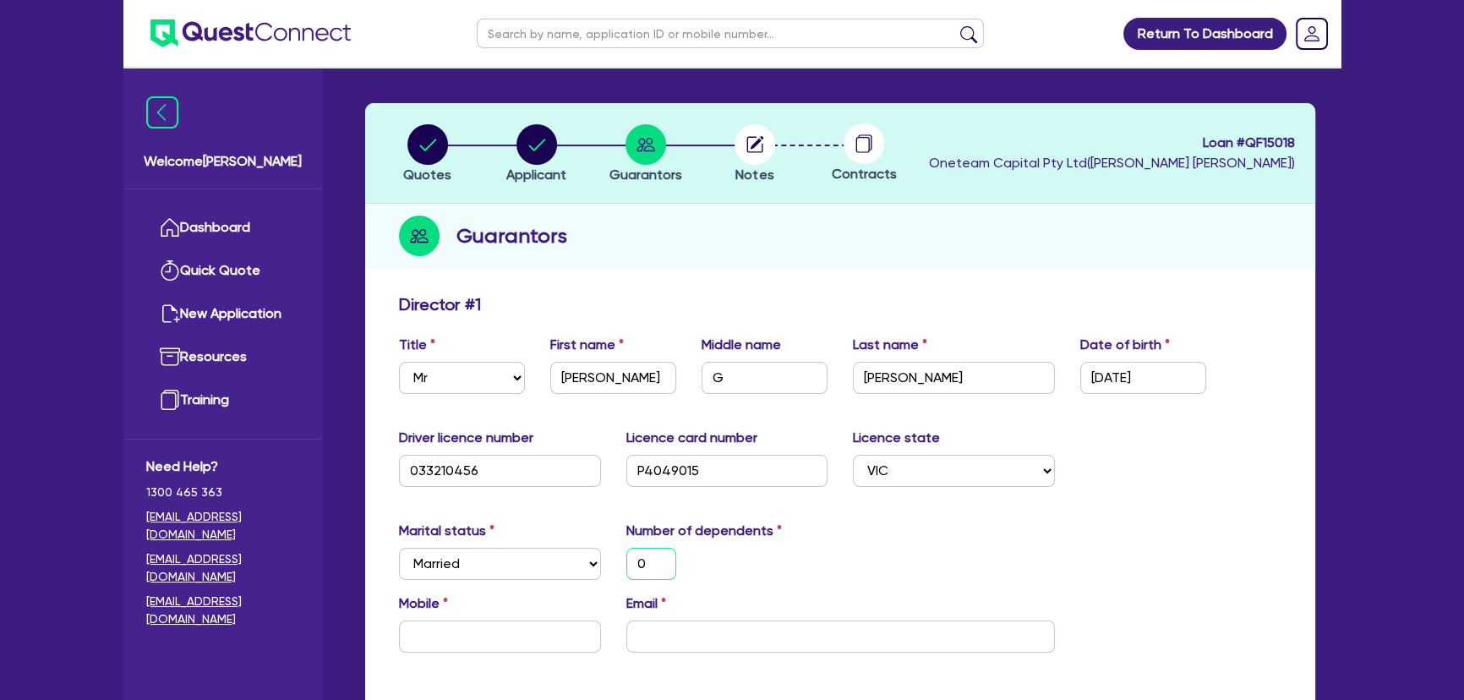
scroll to position [76, 0]
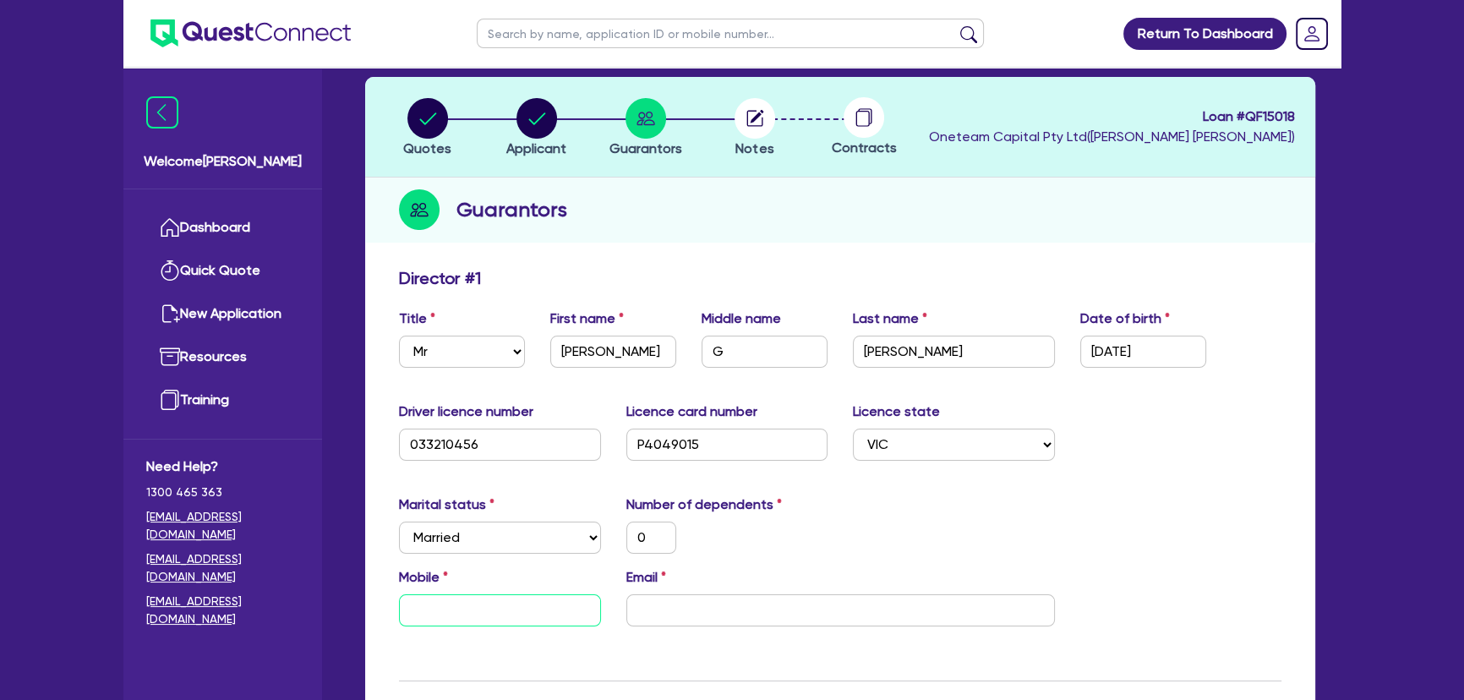
click at [507, 610] on input "text" at bounding box center [500, 610] width 202 height 32
click at [473, 594] on input "text" at bounding box center [500, 610] width 202 height 32
paste input "417 363 760"
click at [707, 594] on input "email" at bounding box center [840, 610] width 429 height 32
paste input "electrumassetservices@gmail.com"
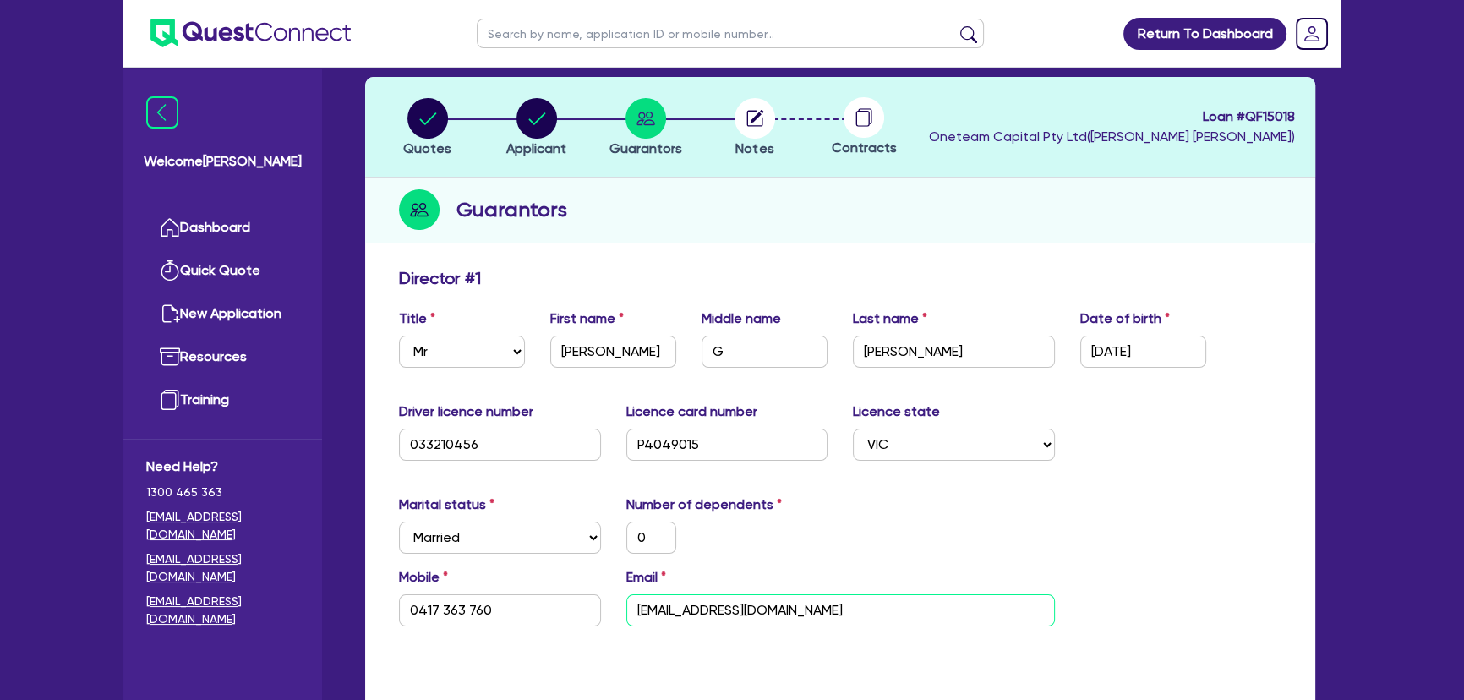
scroll to position [461, 0]
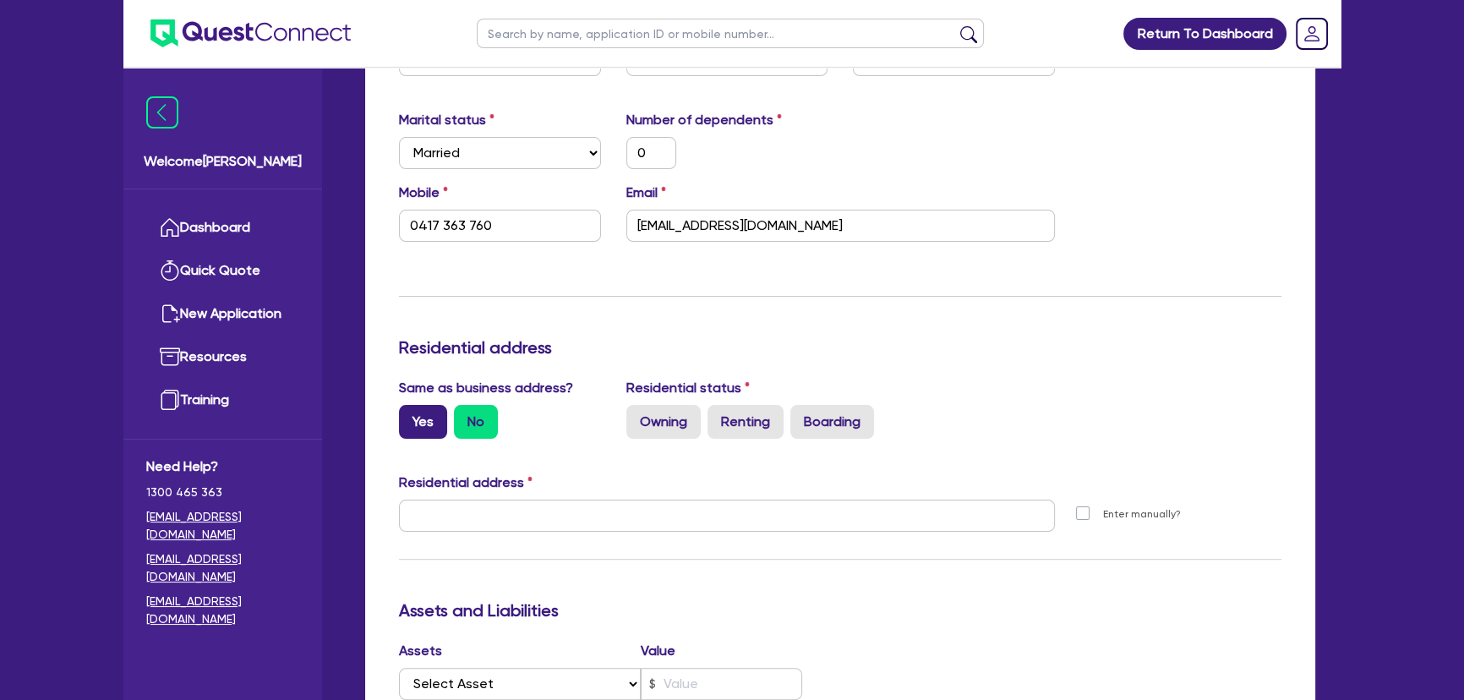
click at [433, 418] on label "Yes" at bounding box center [423, 422] width 48 height 34
click at [410, 416] on input "Yes" at bounding box center [404, 410] width 11 height 11
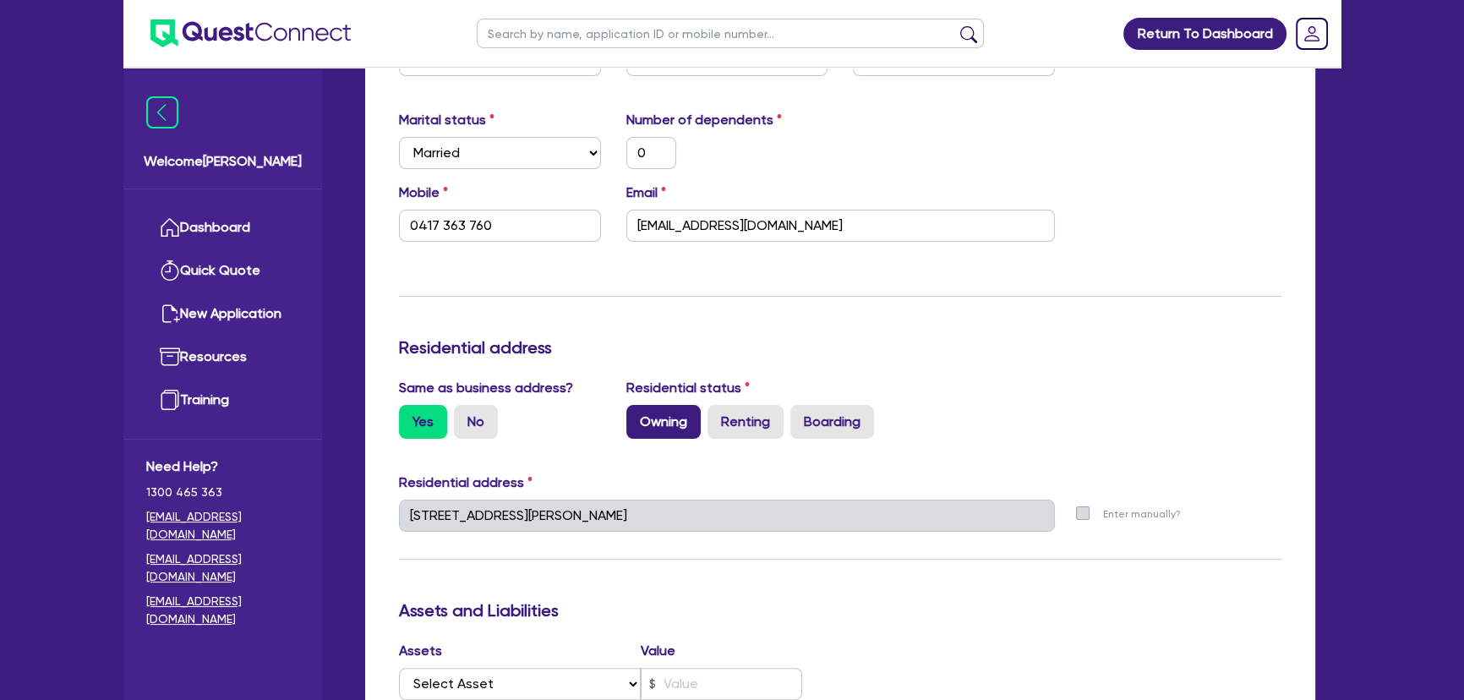
click at [694, 412] on label "Owning" at bounding box center [663, 422] width 74 height 34
click at [637, 412] on input "Owning" at bounding box center [631, 410] width 11 height 11
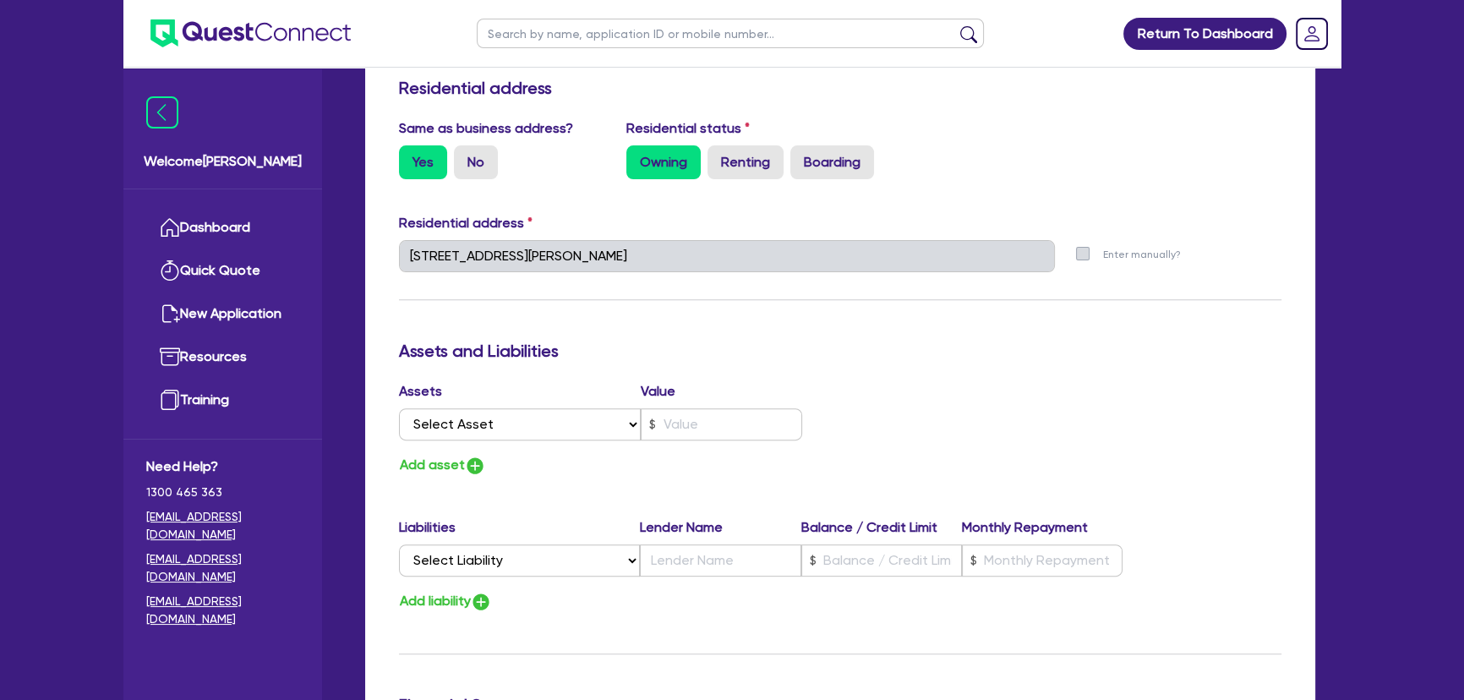
scroll to position [922, 0]
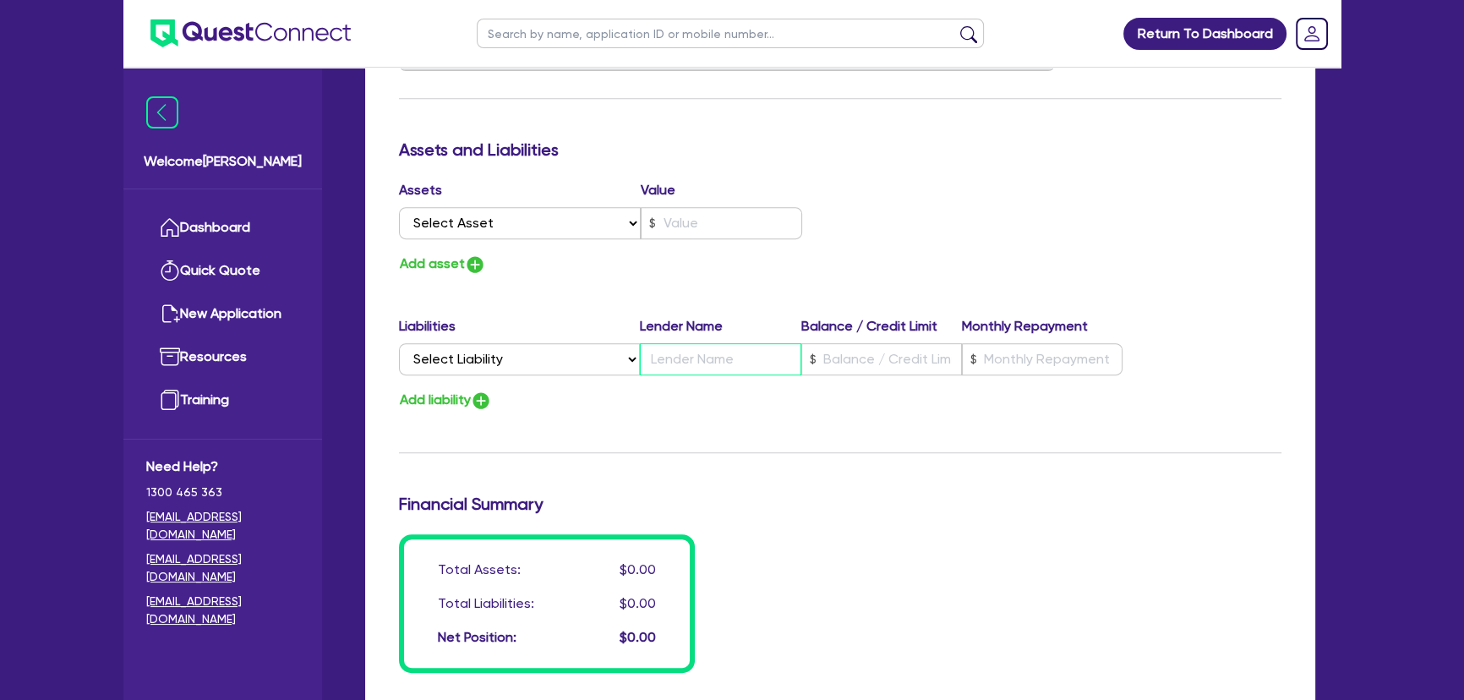
click at [699, 360] on input "text" at bounding box center [720, 359] width 161 height 32
click at [562, 222] on select "Select Asset Cash Property Investment property Vehicle Truck Trailer Equipment …" at bounding box center [520, 223] width 242 height 32
click at [399, 207] on select "Select Asset Cash Property Investment property Vehicle Truck Trailer Equipment …" at bounding box center [520, 223] width 242 height 32
click at [557, 223] on select "Select Asset Cash Property Investment property Vehicle Truck Trailer Equipment …" at bounding box center [520, 223] width 242 height 32
click at [399, 207] on select "Select Asset Cash Property Investment property Vehicle Truck Trailer Equipment …" at bounding box center [520, 223] width 242 height 32
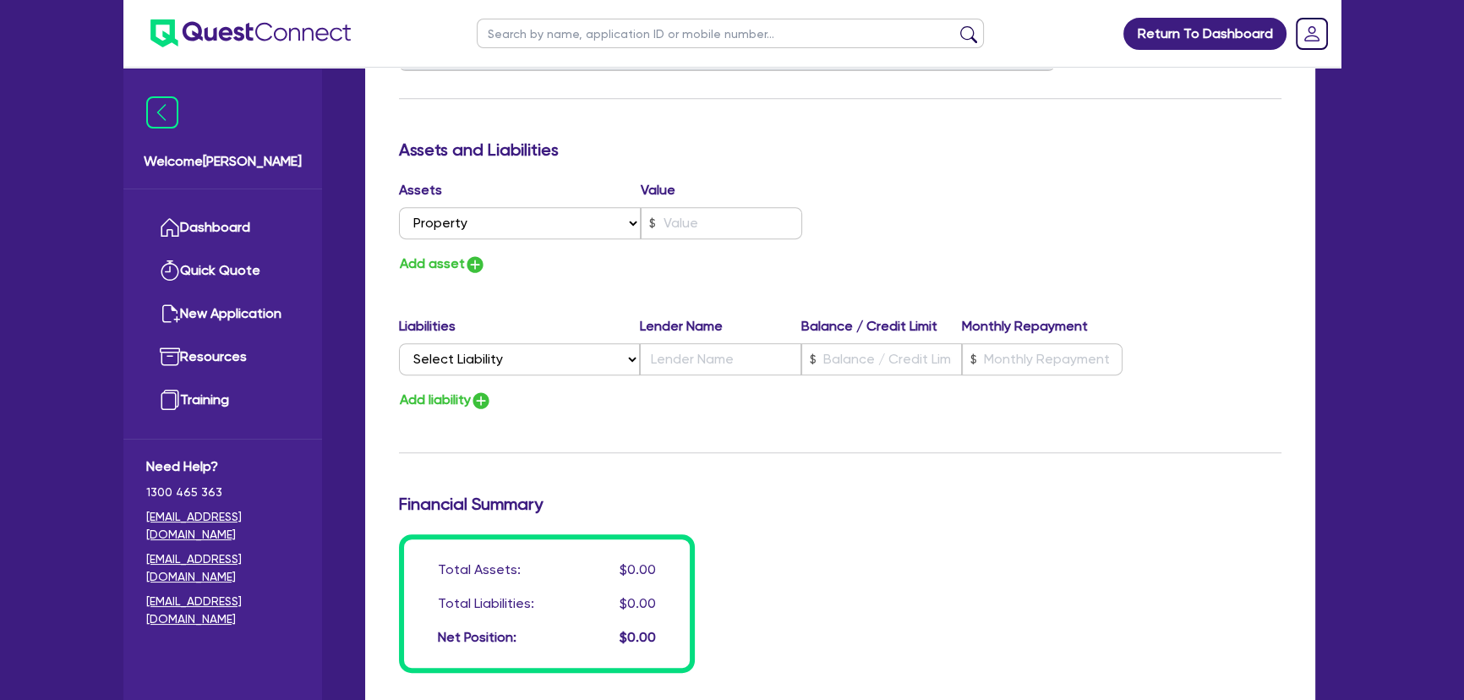
click at [654, 240] on div "Assets Value Select Asset Cash Property Investment property Vehicle Truck Trail…" at bounding box center [613, 213] width 454 height 66
click at [661, 228] on input "text" at bounding box center [721, 223] width 161 height 32
click at [475, 271] on img "button" at bounding box center [475, 264] width 20 height 20
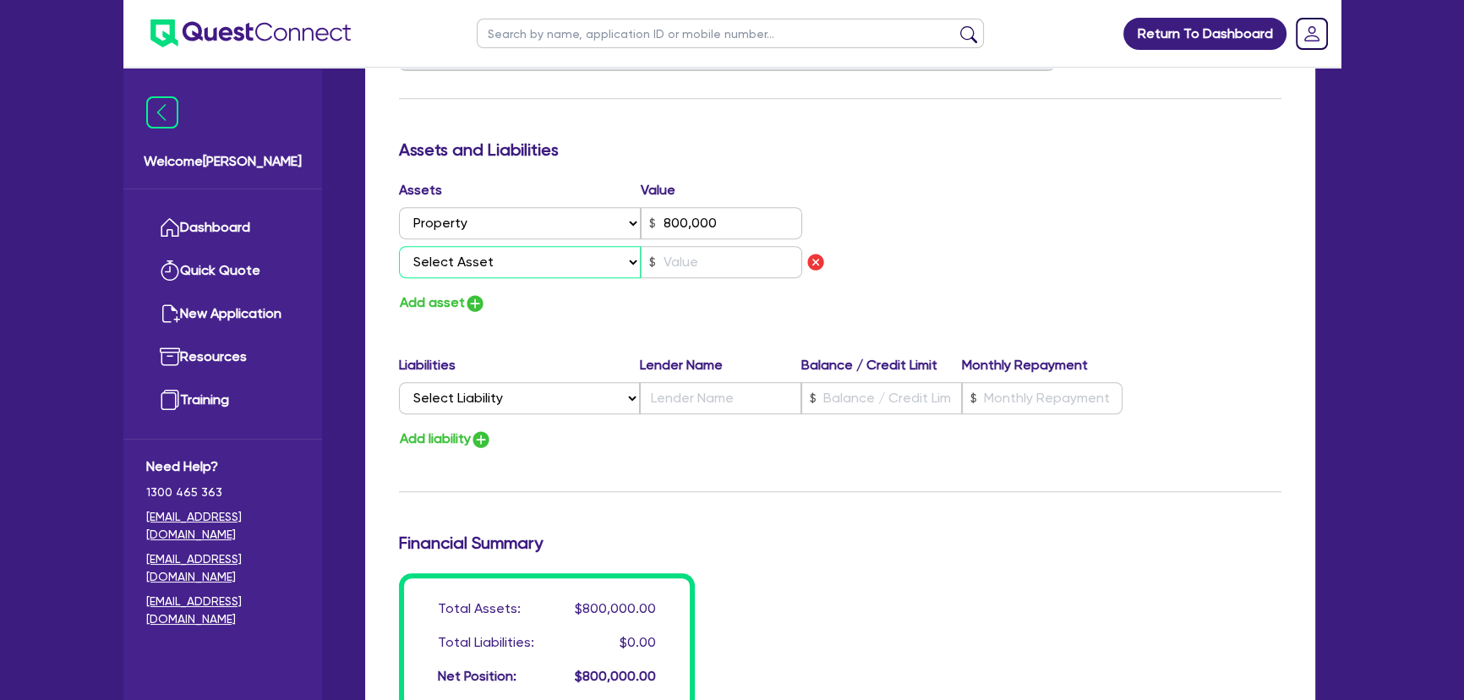
click at [475, 257] on select "Select Asset Cash Property Investment property Vehicle Truck Trailer Equipment …" at bounding box center [520, 262] width 242 height 32
click at [399, 246] on select "Select Asset Cash Property Investment property Vehicle Truck Trailer Equipment …" at bounding box center [520, 262] width 242 height 32
click at [683, 254] on input "text" at bounding box center [721, 262] width 161 height 32
click at [478, 304] on img "button" at bounding box center [475, 303] width 20 height 20
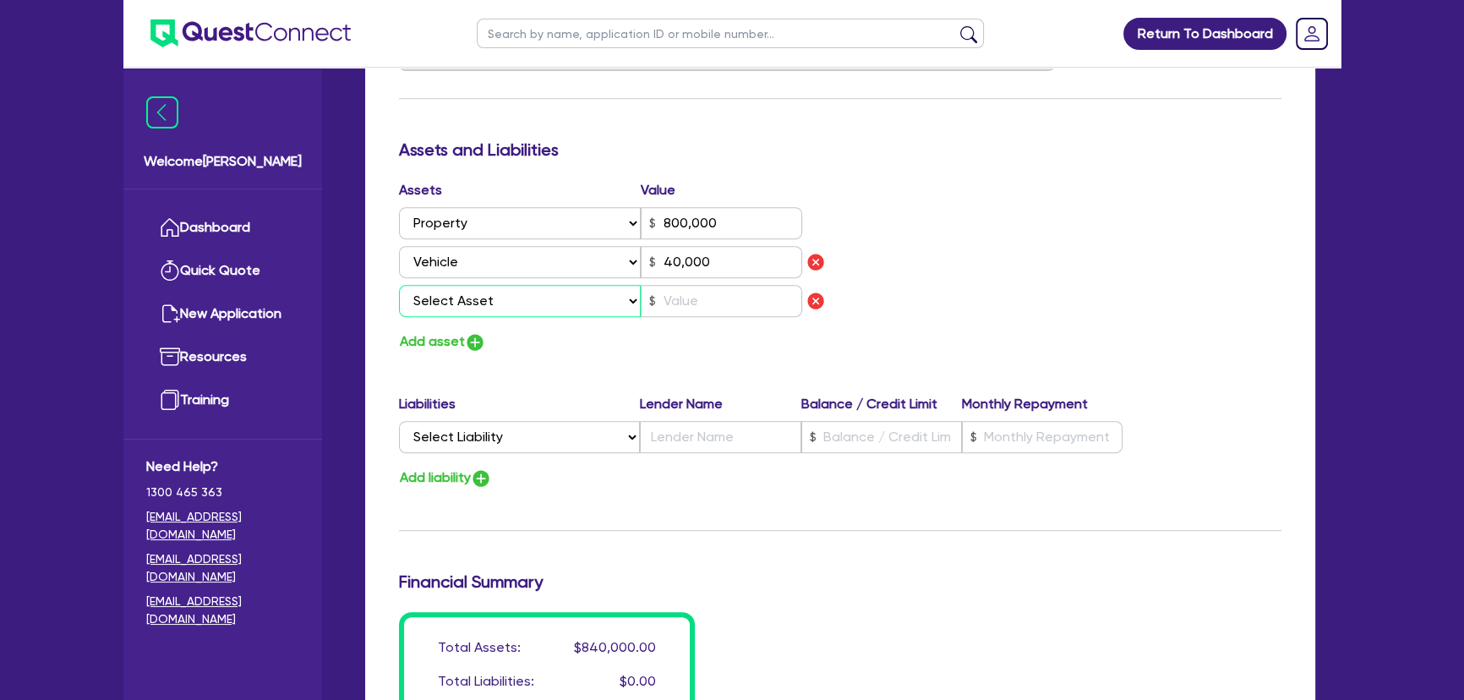
drag, startPoint x: 487, startPoint y: 299, endPoint x: 484, endPoint y: 309, distance: 10.5
click at [487, 299] on select "Select Asset Cash Property Investment property Vehicle Truck Trailer Equipment …" at bounding box center [520, 301] width 242 height 32
click at [399, 285] on select "Select Asset Cash Property Investment property Vehicle Truck Trailer Equipment …" at bounding box center [520, 301] width 242 height 32
click at [659, 318] on div "Assets Value Select Asset Cash Property Investment property Vehicle Truck Trail…" at bounding box center [613, 252] width 454 height 144
click at [663, 307] on input "text" at bounding box center [721, 301] width 161 height 32
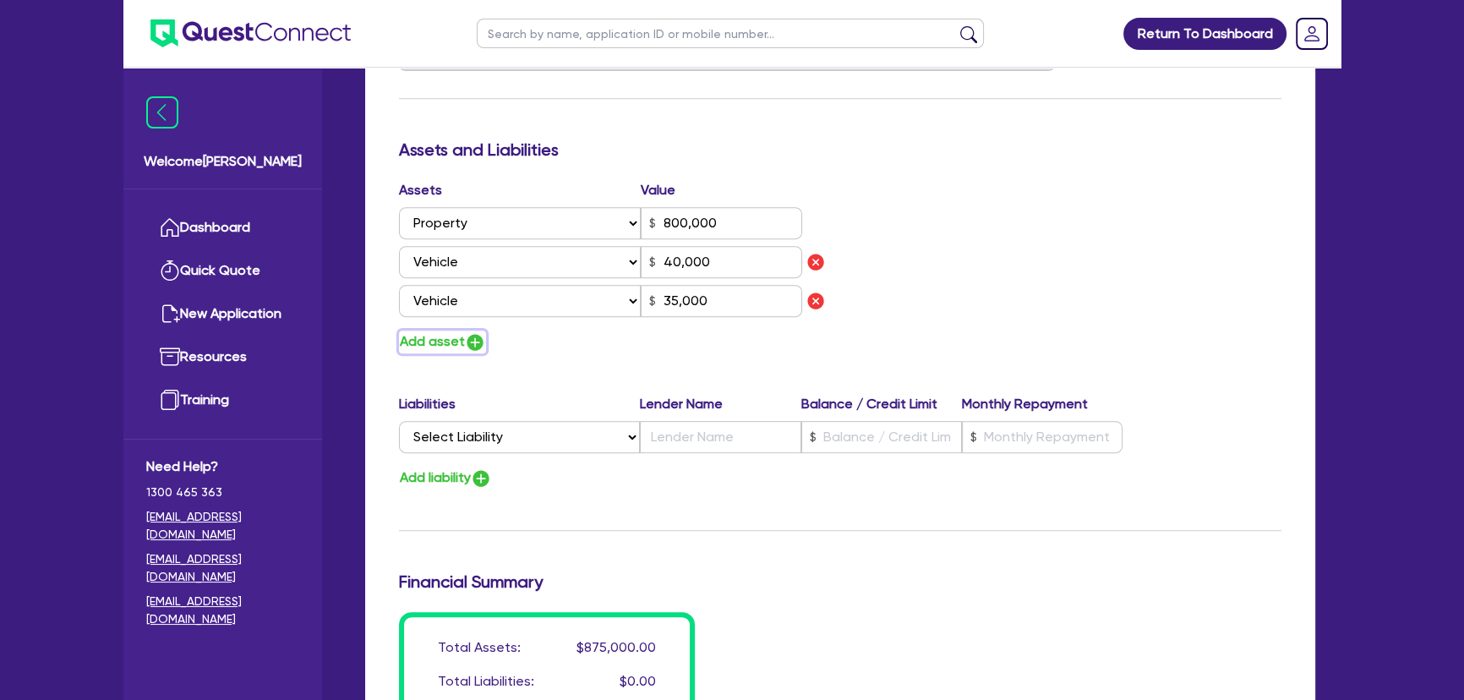
click at [478, 342] on img "button" at bounding box center [475, 342] width 20 height 20
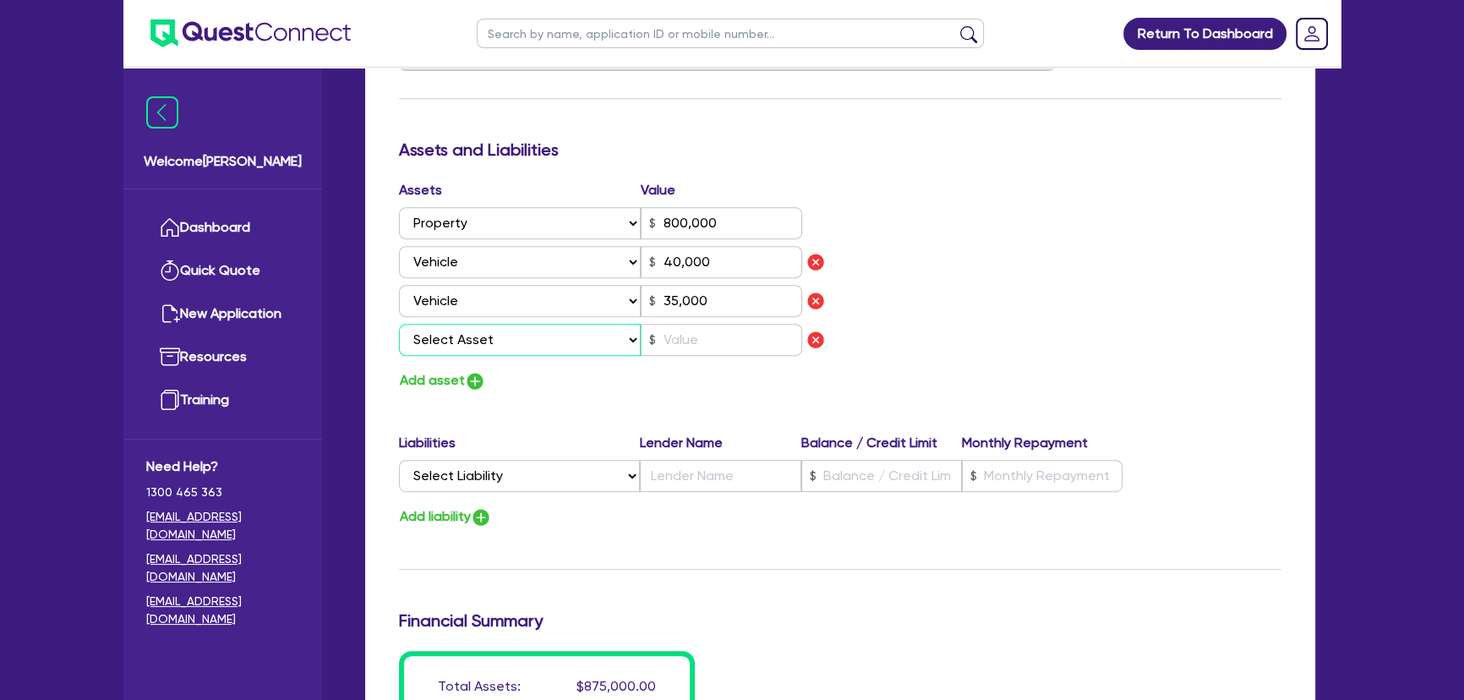
drag, startPoint x: 503, startPoint y: 337, endPoint x: 505, endPoint y: 351, distance: 13.6
click at [503, 337] on select "Select Asset Cash Property Investment property Vehicle Truck Trailer Equipment …" at bounding box center [520, 340] width 242 height 32
click at [399, 324] on select "Select Asset Cash Property Investment property Vehicle Truck Trailer Equipment …" at bounding box center [520, 340] width 242 height 32
drag, startPoint x: 694, startPoint y: 367, endPoint x: 696, endPoint y: 347, distance: 20.4
click at [694, 363] on div "Assets Value Select Asset Cash Property Investment property Vehicle Truck Trail…" at bounding box center [613, 286] width 454 height 212
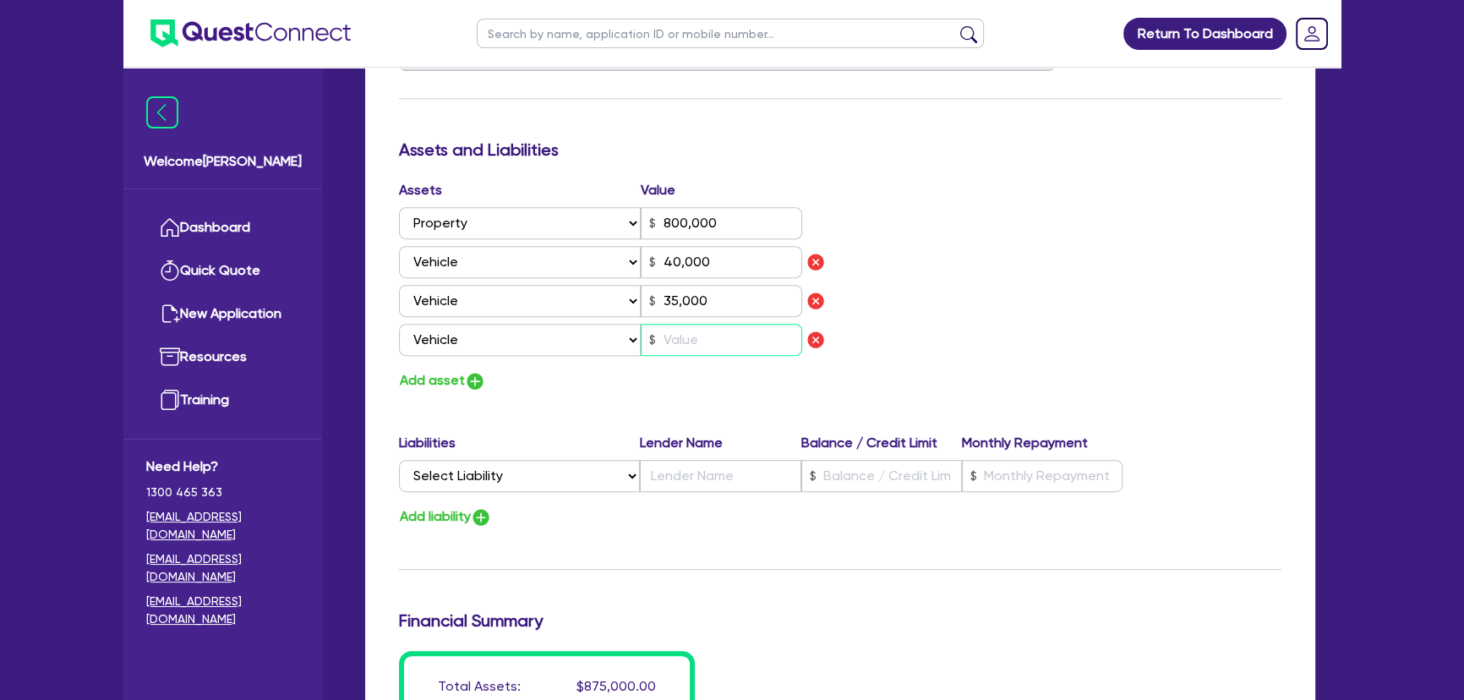
click at [696, 346] on input "text" at bounding box center [721, 340] width 161 height 32
click at [486, 384] on div "Add asset" at bounding box center [613, 380] width 454 height 23
click at [482, 382] on img "button" at bounding box center [475, 381] width 20 height 20
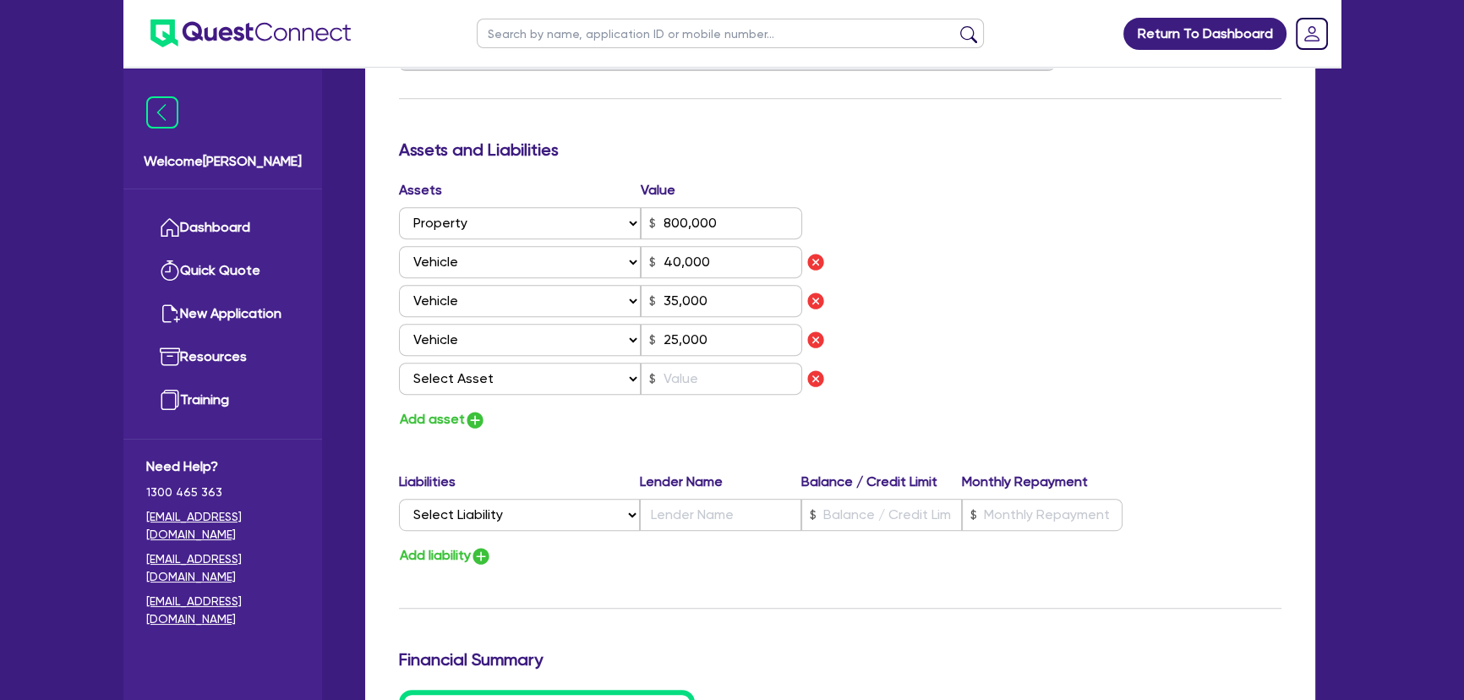
click at [535, 402] on div "Assets Value Select Asset Cash Property Investment property Vehicle Truck Trail…" at bounding box center [613, 305] width 454 height 251
click at [533, 386] on select "Select Asset Cash Property Investment property Vehicle Truck Trailer Equipment …" at bounding box center [520, 379] width 242 height 32
click at [399, 363] on select "Select Asset Cash Property Investment property Vehicle Truck Trailer Equipment …" at bounding box center [520, 379] width 242 height 32
click at [741, 378] on input "text" at bounding box center [721, 379] width 161 height 32
click at [672, 445] on div "Update residential status for Director #1 Boarding is only acceptable when the …" at bounding box center [840, 126] width 883 height 1406
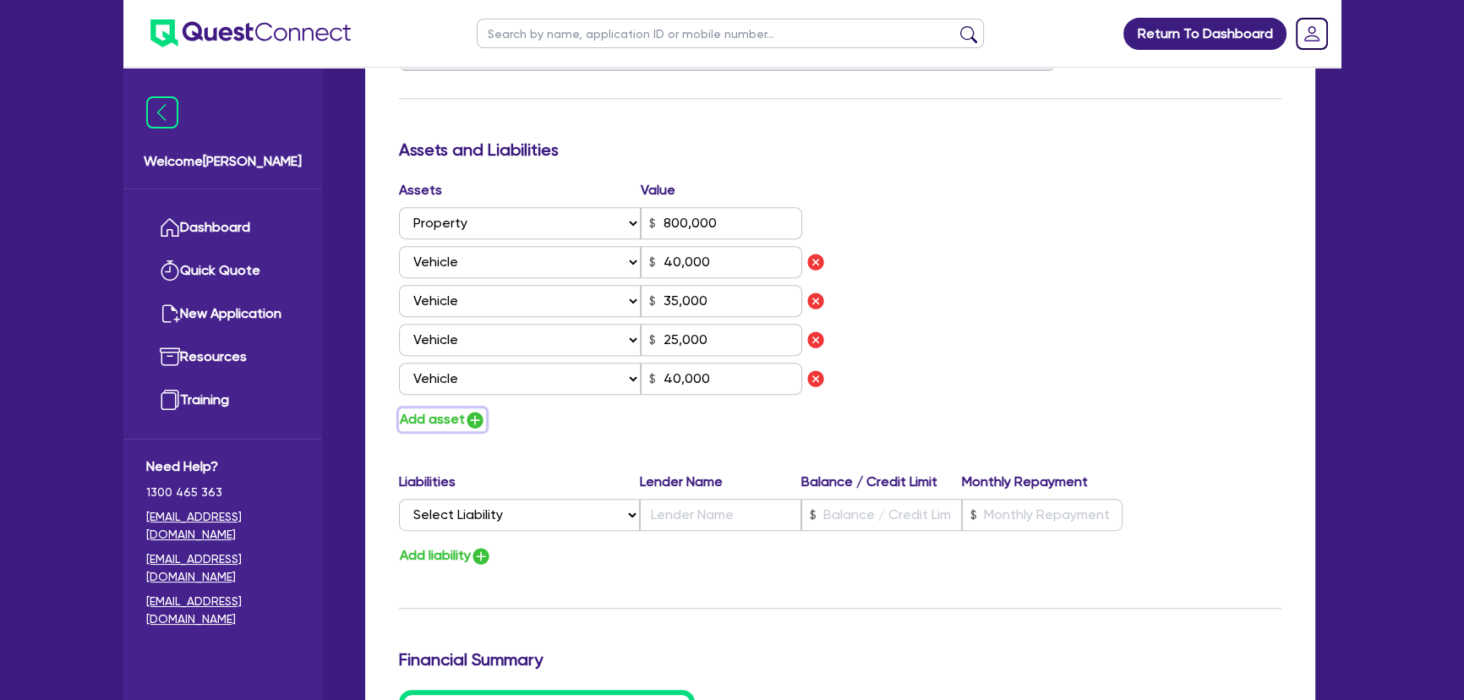
click at [473, 418] on img "button" at bounding box center [475, 420] width 20 height 20
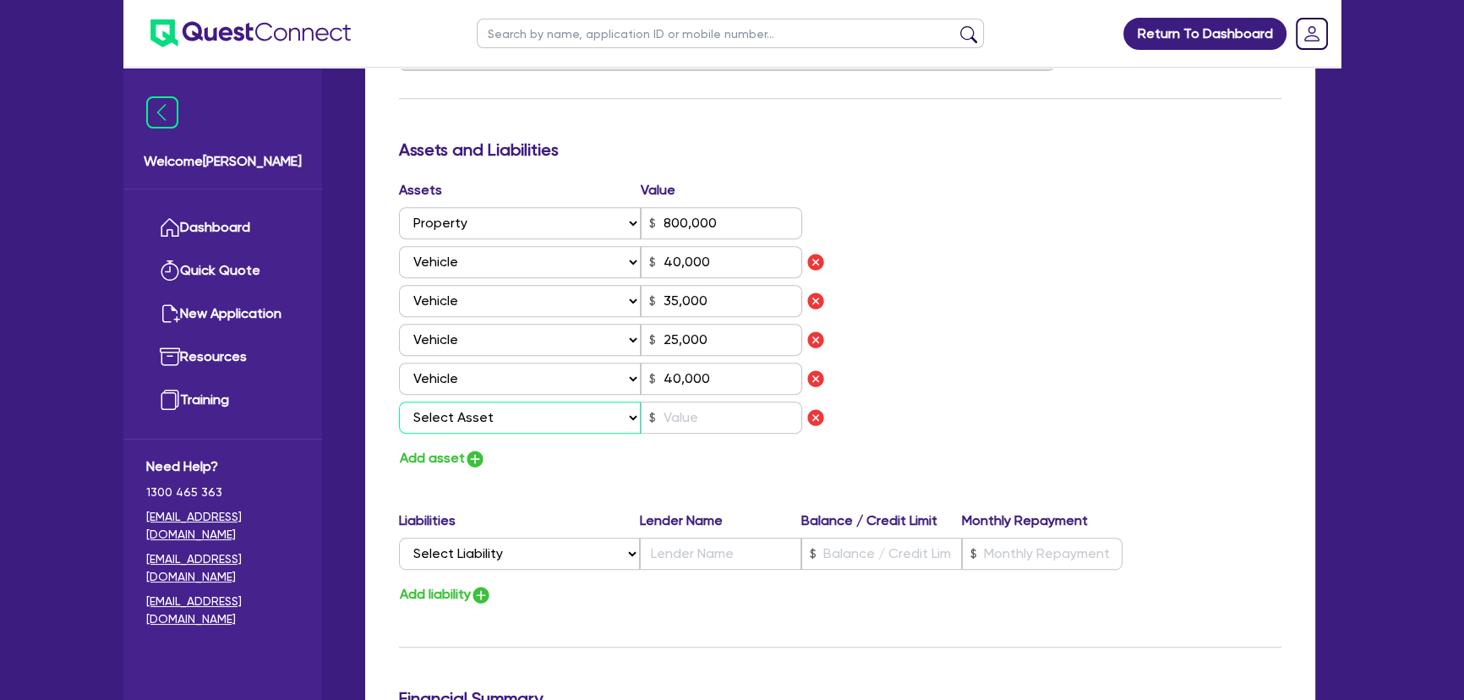
click at [475, 422] on select "Select Asset Cash Property Investment property Vehicle Truck Trailer Equipment …" at bounding box center [520, 418] width 242 height 32
click at [399, 402] on select "Select Asset Cash Property Investment property Vehicle Truck Trailer Equipment …" at bounding box center [520, 418] width 242 height 32
click at [715, 416] on input "text" at bounding box center [721, 418] width 161 height 32
click at [643, 480] on div "Update residential status for Director #1 Boarding is only acceptable when the …" at bounding box center [840, 145] width 883 height 1445
click at [549, 562] on select "Select Liability Credit card Mortgage Investment property loan Vehicle loan Tru…" at bounding box center [519, 554] width 241 height 32
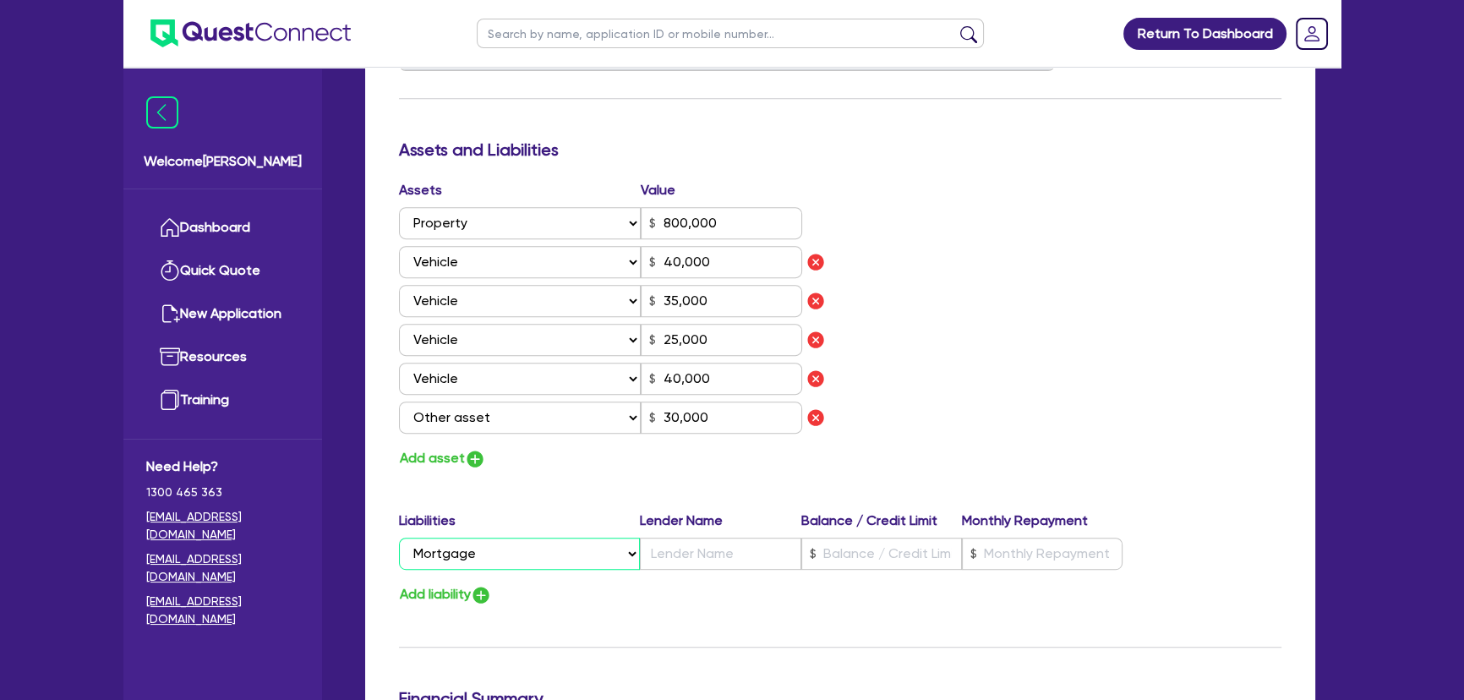
click at [399, 538] on select "Select Liability Credit card Mortgage Investment property loan Vehicle loan Tru…" at bounding box center [519, 554] width 241 height 32
click at [719, 545] on input "text" at bounding box center [720, 554] width 161 height 32
click at [916, 552] on input "text" at bounding box center [881, 554] width 161 height 32
click at [960, 556] on input "513,000" at bounding box center [881, 554] width 161 height 32
click at [1009, 553] on input "text" at bounding box center [1042, 554] width 161 height 32
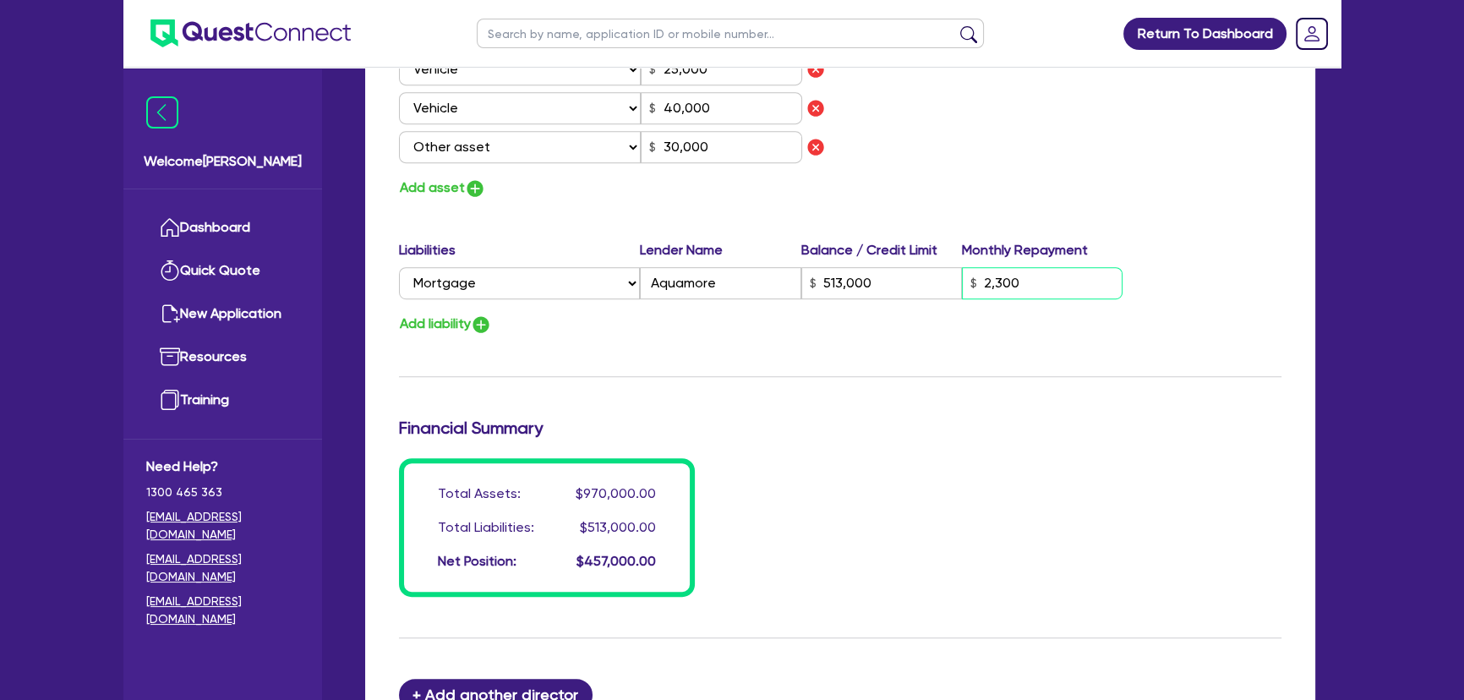
scroll to position [1452, 0]
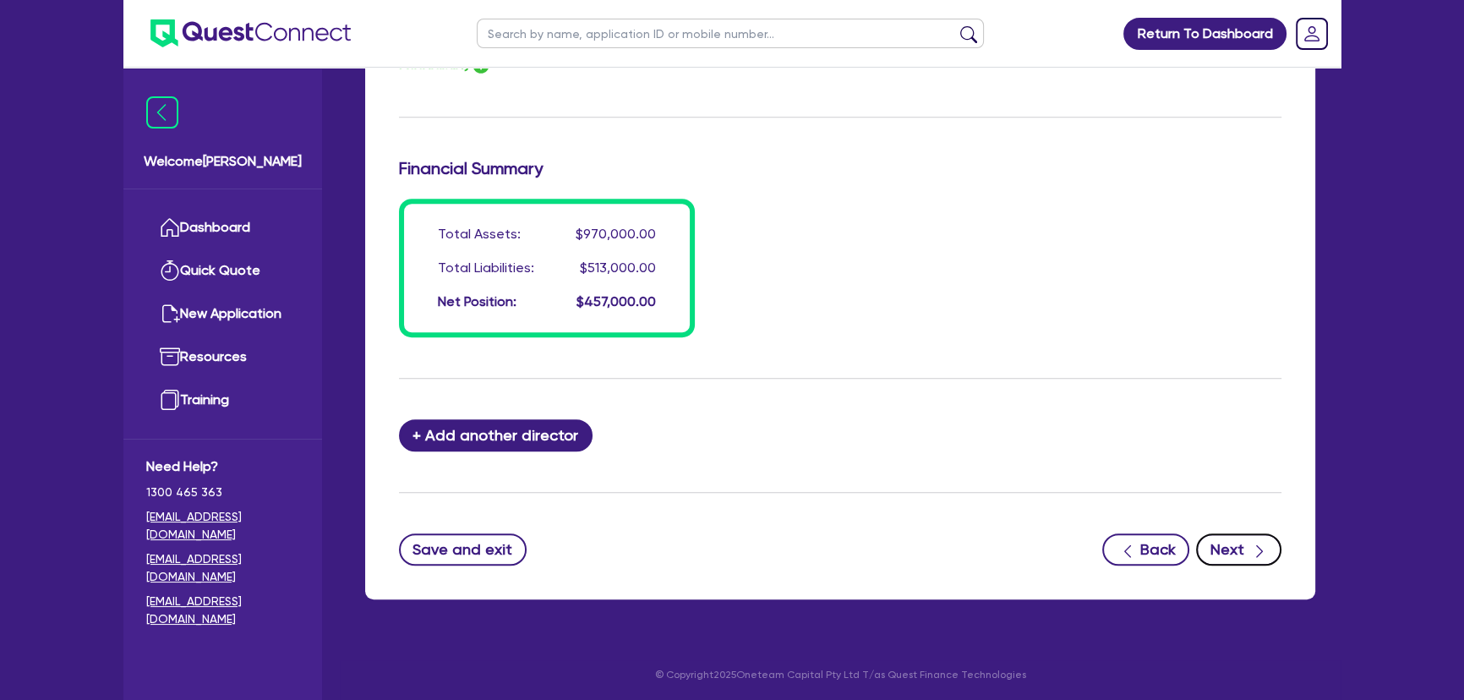
click at [1231, 545] on button "Next" at bounding box center [1238, 549] width 85 height 32
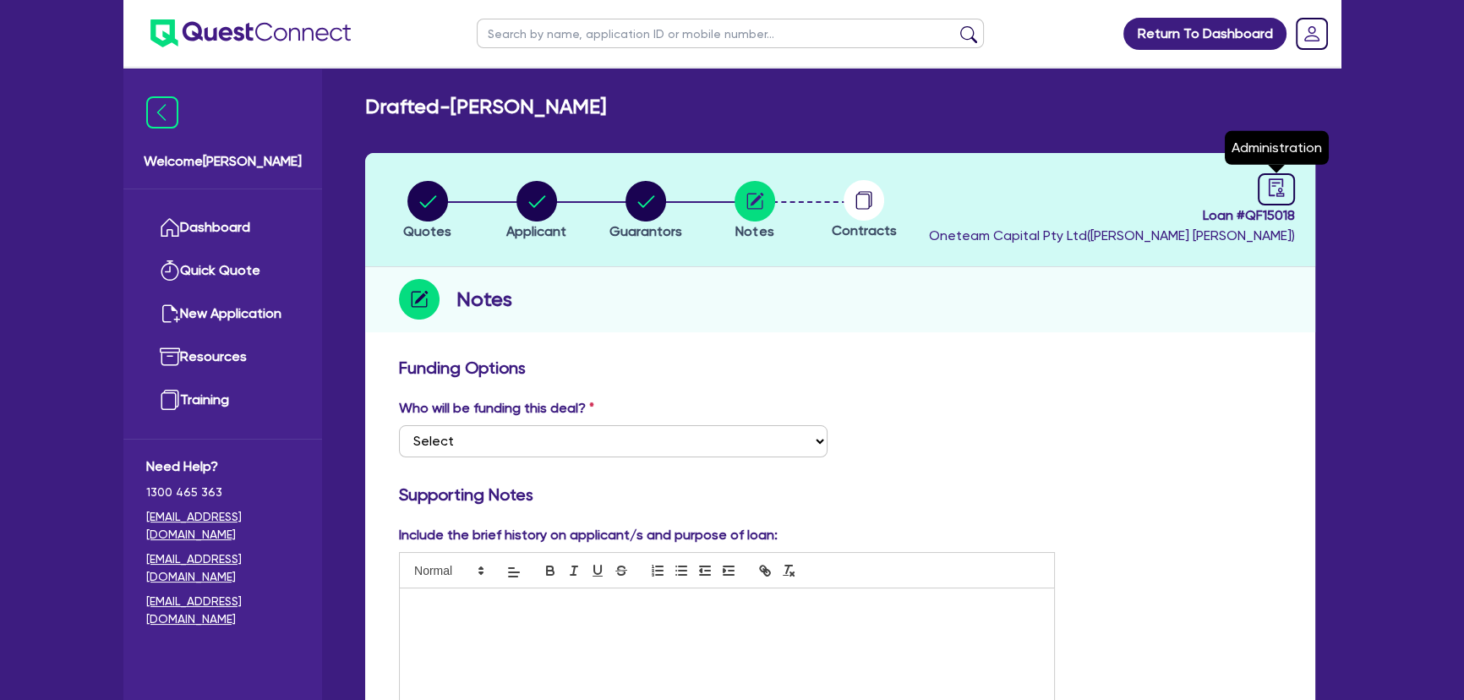
drag, startPoint x: 1277, startPoint y: 194, endPoint x: 1255, endPoint y: 214, distance: 29.3
click at [1277, 194] on icon "audit" at bounding box center [1276, 187] width 15 height 18
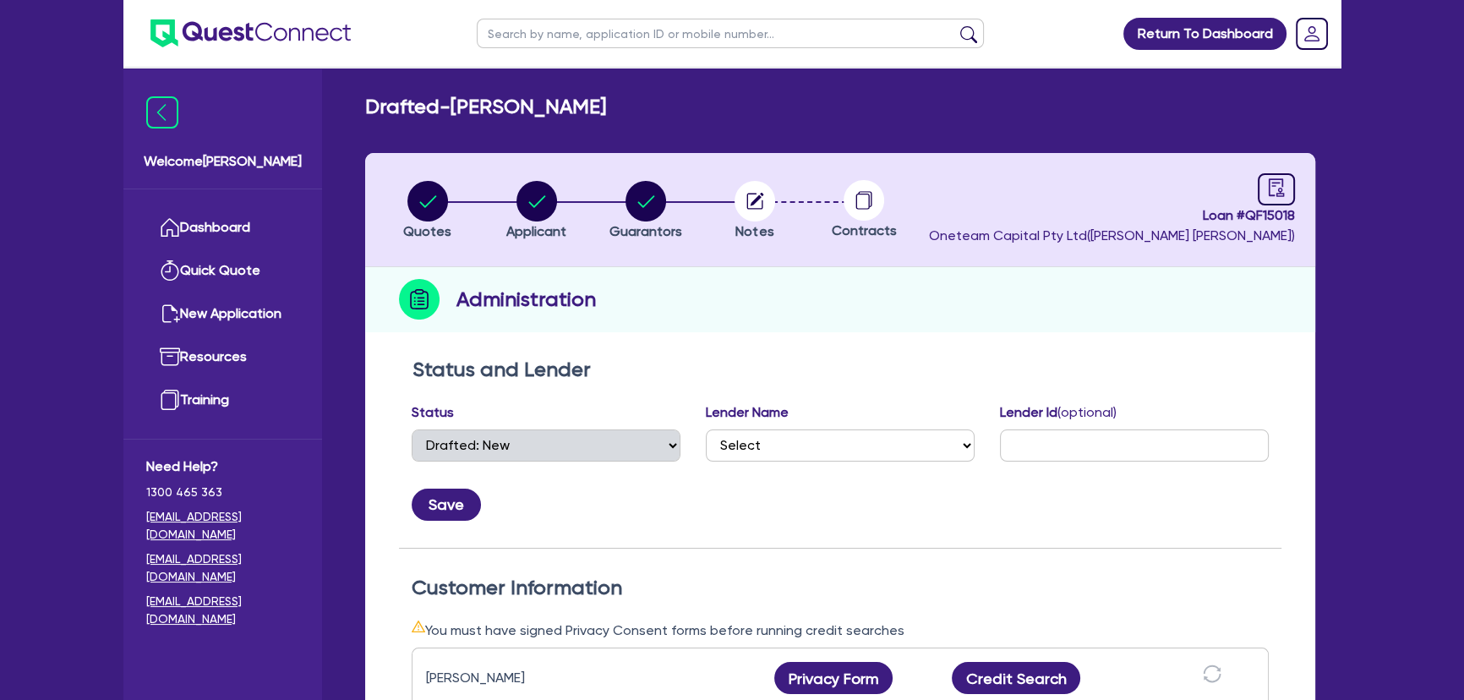
scroll to position [230, 0]
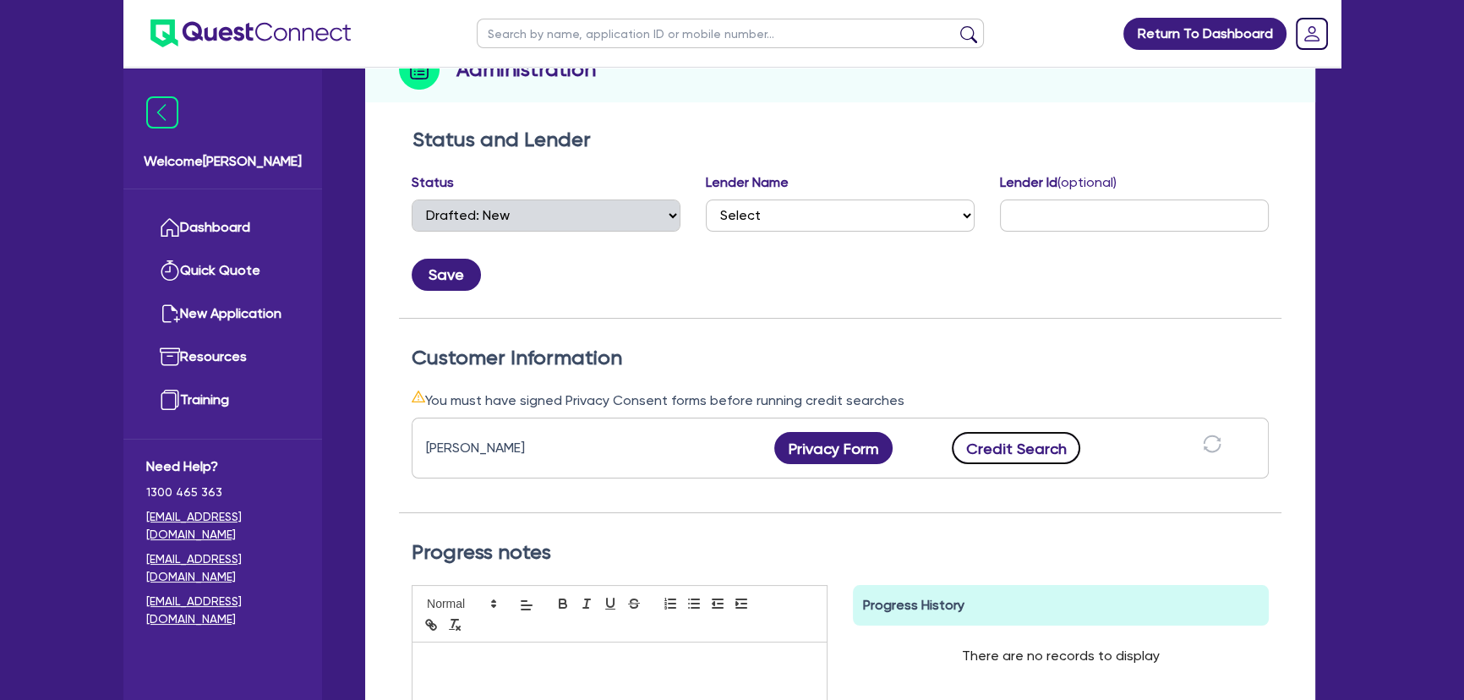
click at [1046, 444] on button "Credit Search" at bounding box center [1016, 448] width 129 height 32
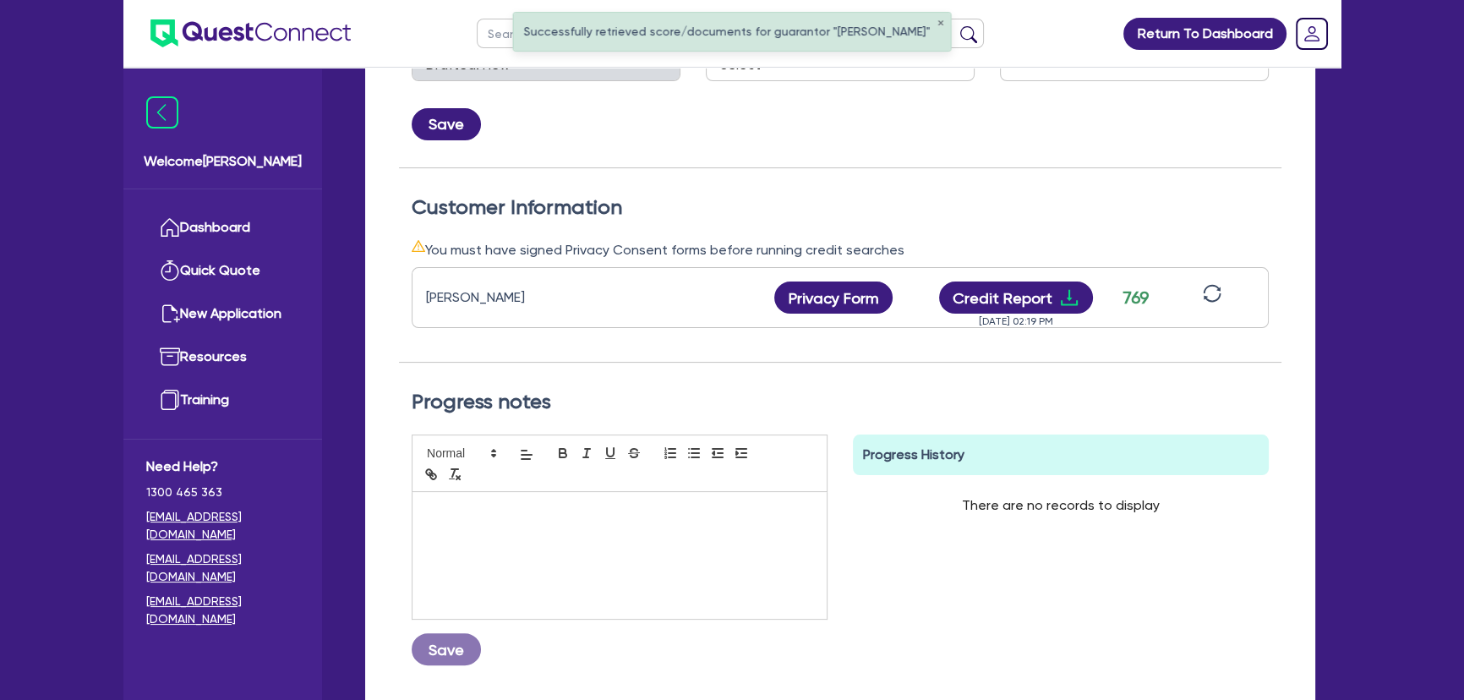
scroll to position [522, 0]
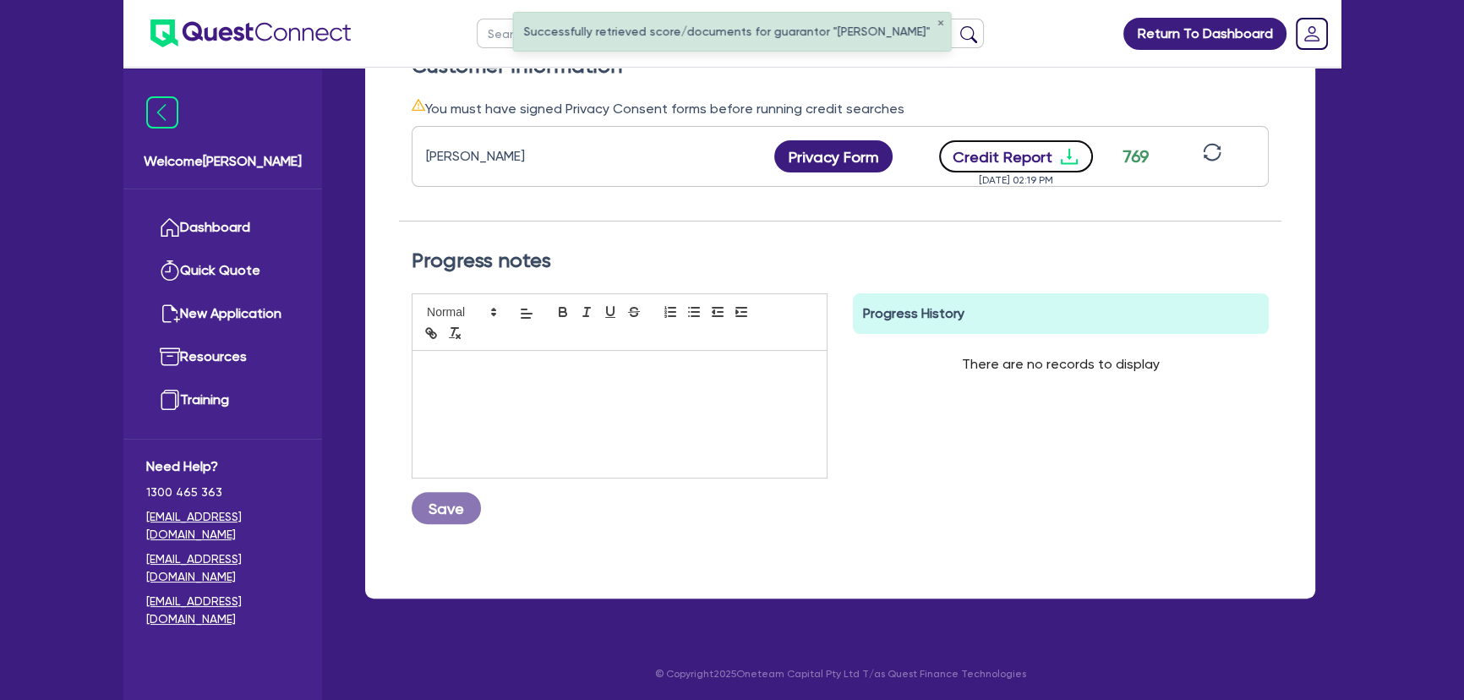
click at [1067, 152] on icon "download" at bounding box center [1069, 157] width 17 height 16
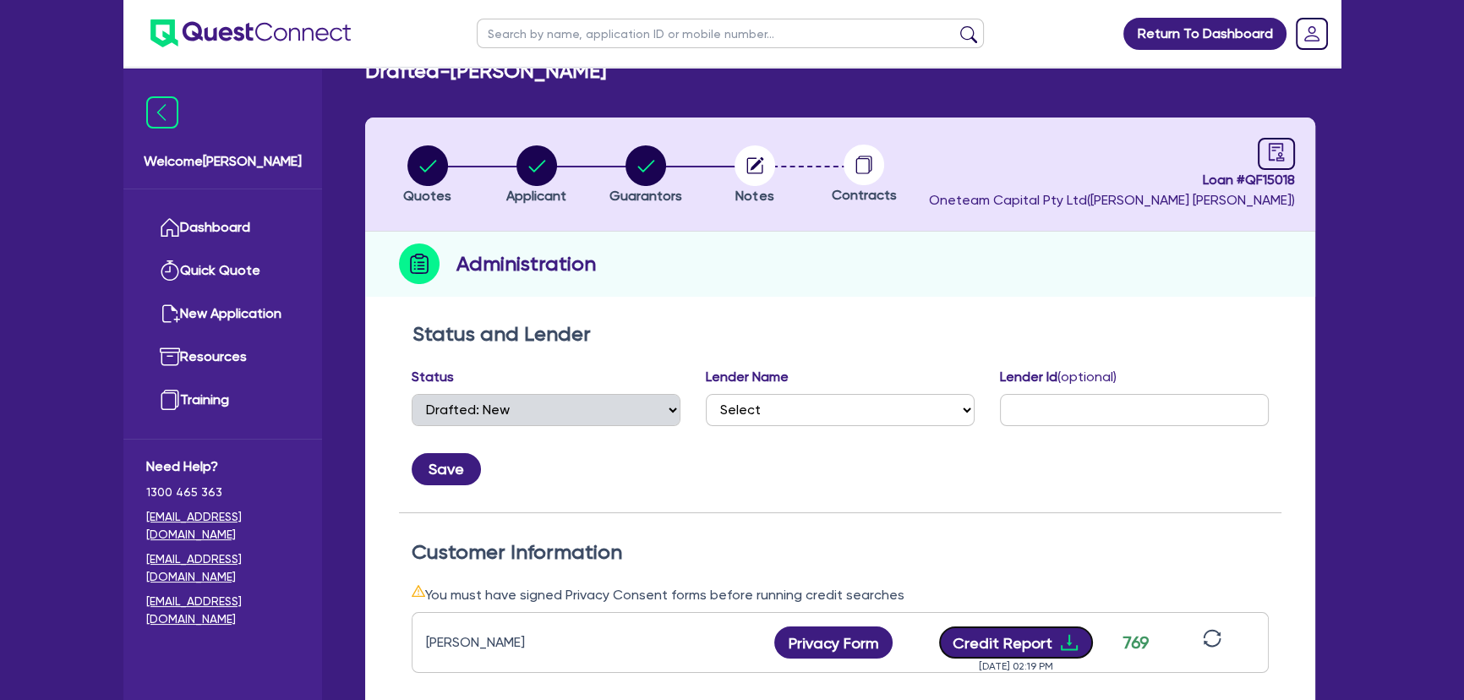
scroll to position [0, 0]
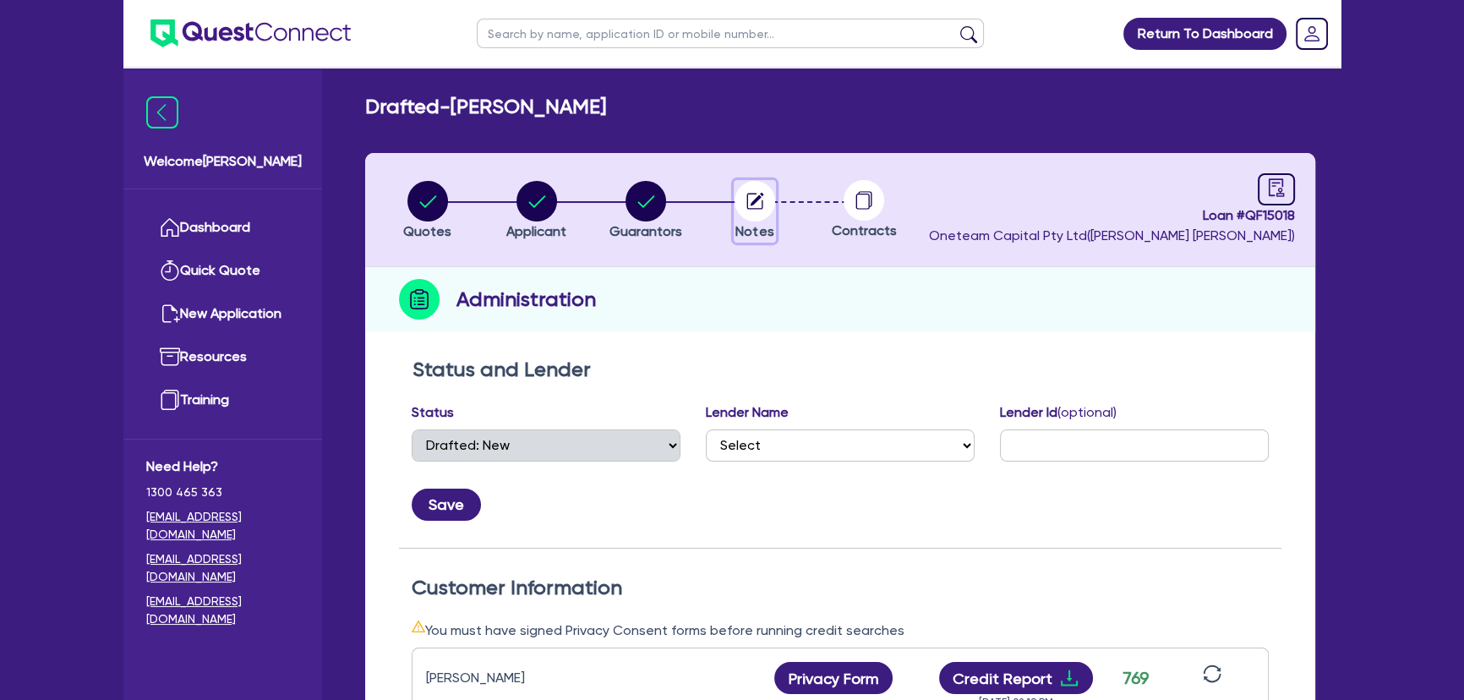
click at [758, 222] on button "Notes" at bounding box center [755, 211] width 42 height 63
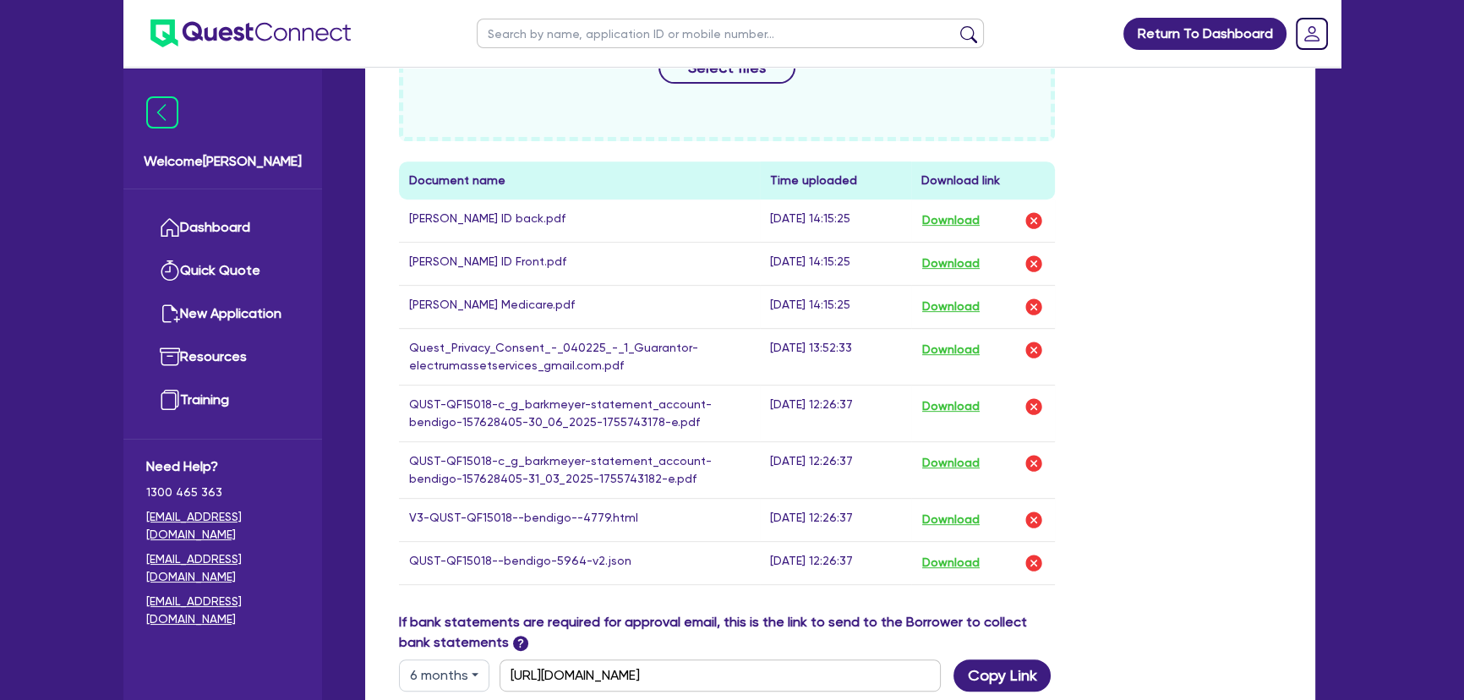
scroll to position [922, 0]
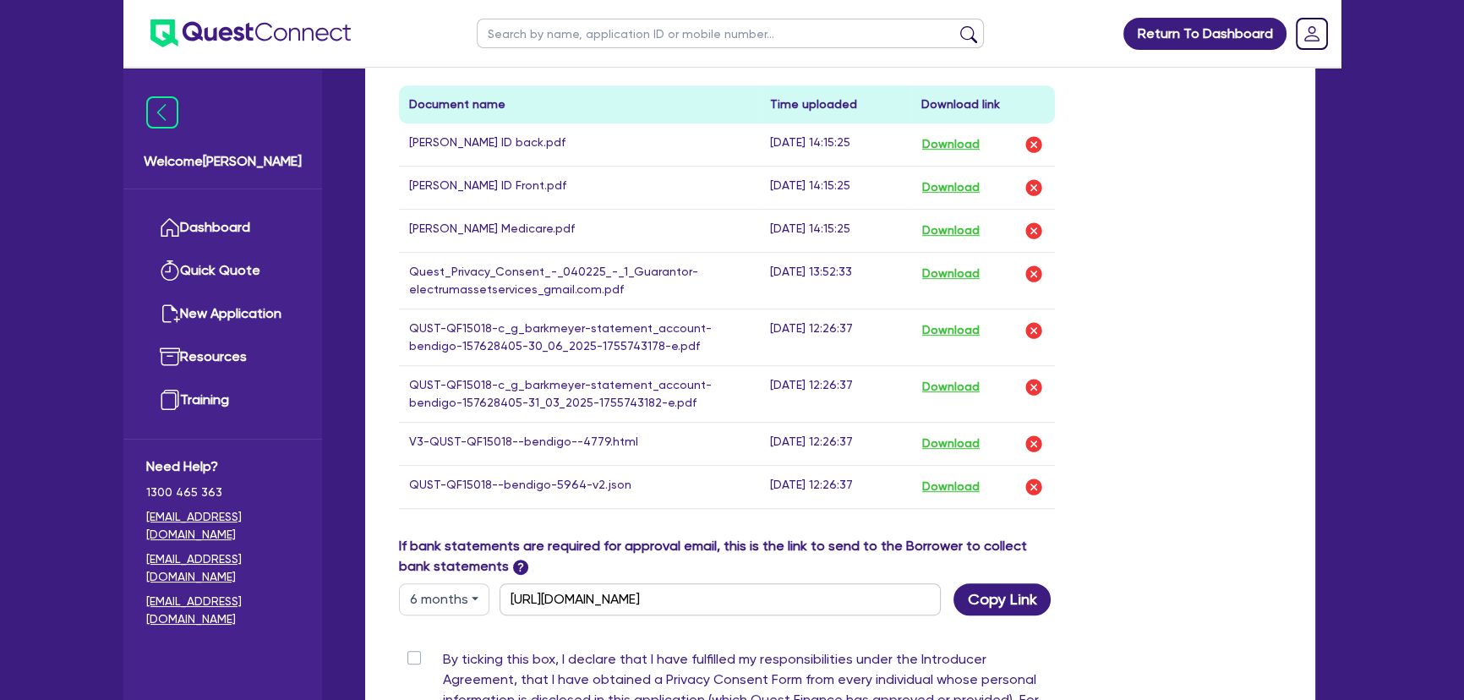
click at [443, 654] on label "By ticking this box, I declare that I have fulfilled my responsibilities under …" at bounding box center [749, 693] width 612 height 88
click at [409, 654] on input "By ticking this box, I declare that I have fulfilled my responsibilities under …" at bounding box center [406, 657] width 14 height 16
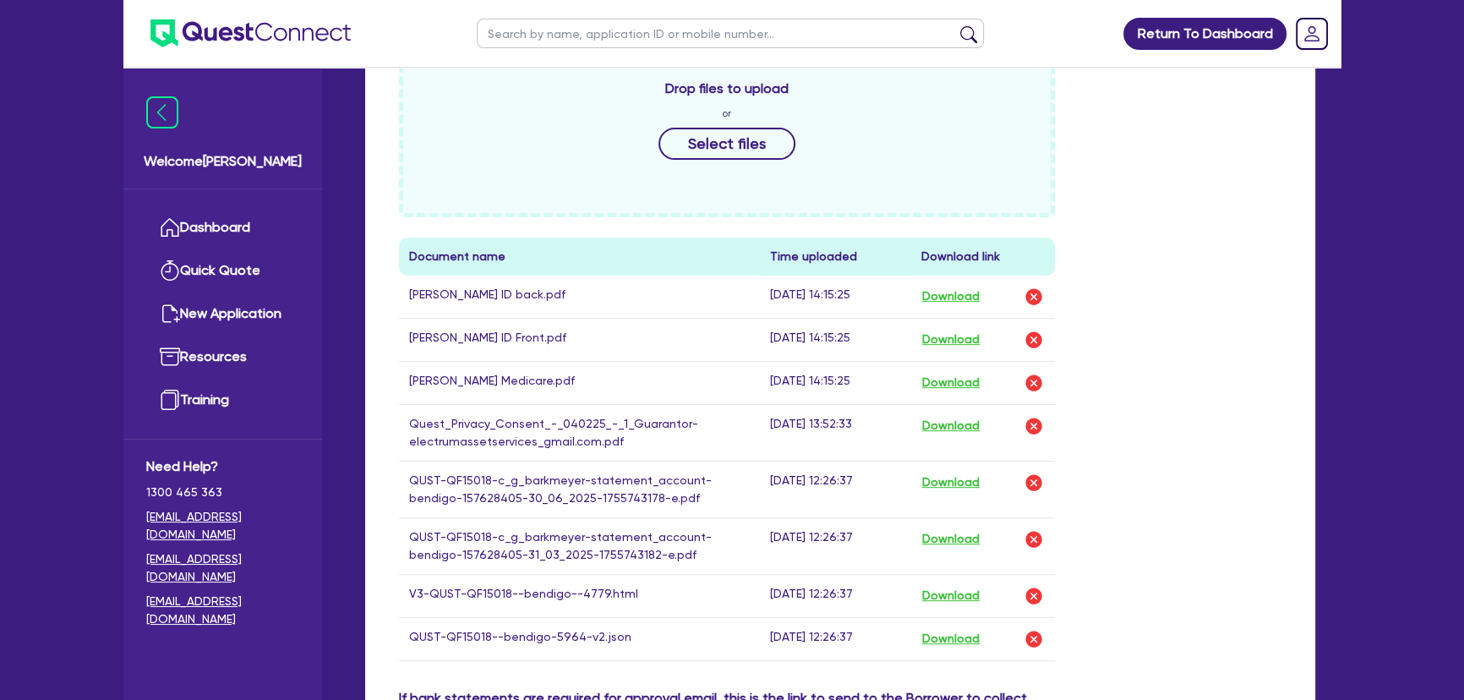
scroll to position [461, 0]
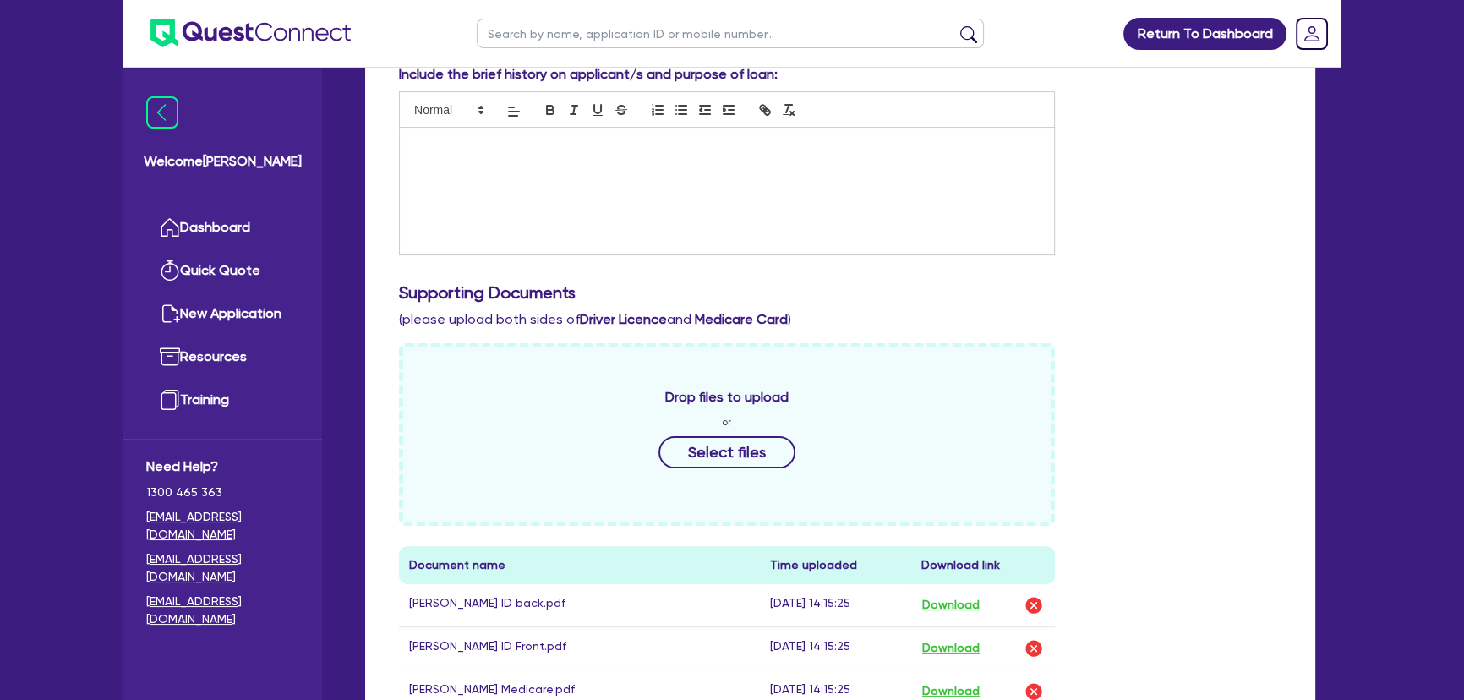
click at [218, 35] on img at bounding box center [250, 33] width 200 height 28
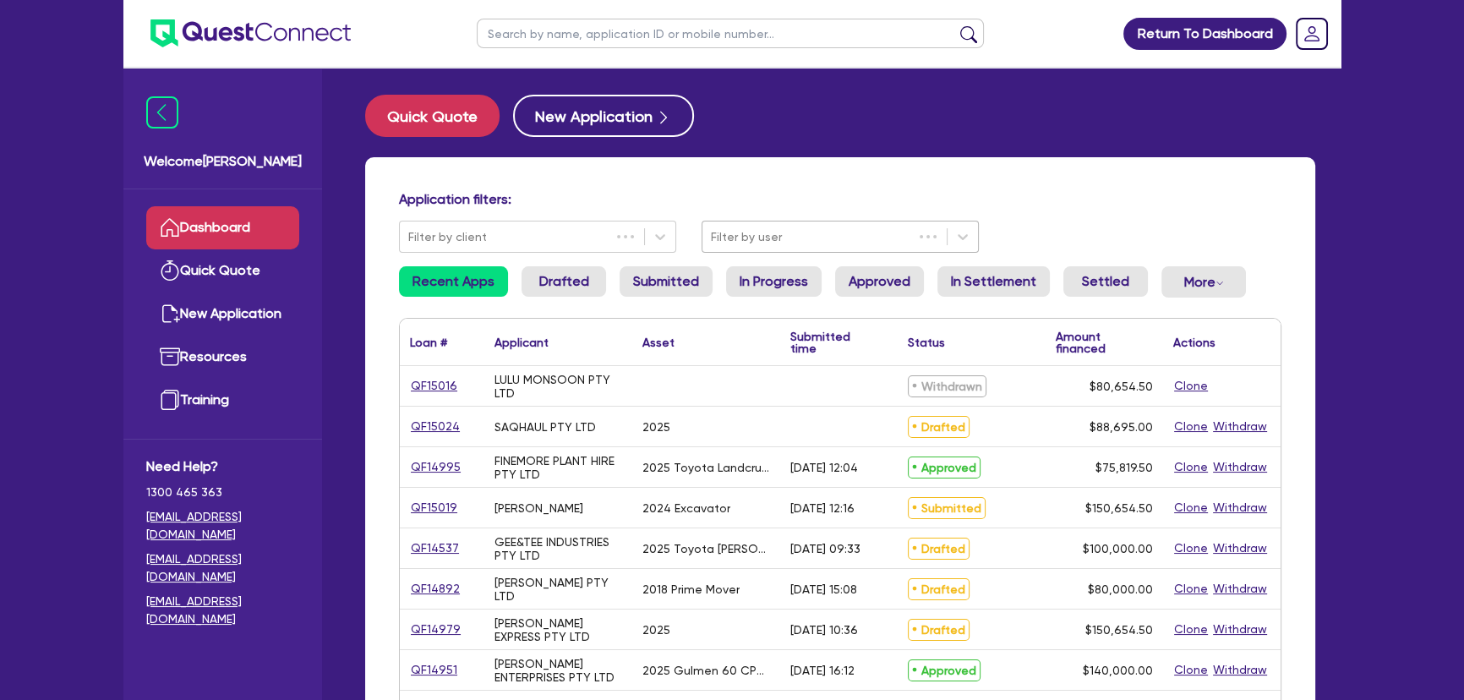
click at [763, 245] on div at bounding box center [808, 237] width 194 height 21
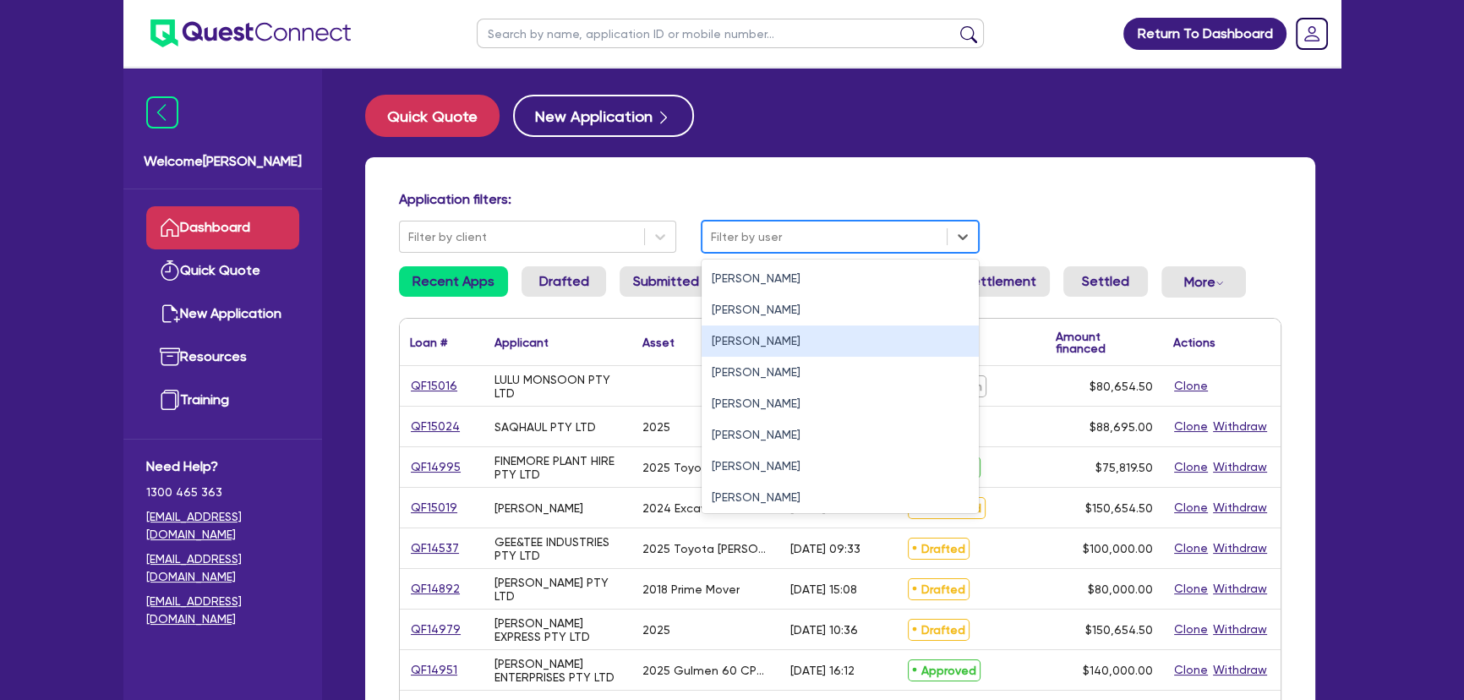
click at [747, 336] on div "[PERSON_NAME]" at bounding box center [840, 340] width 277 height 31
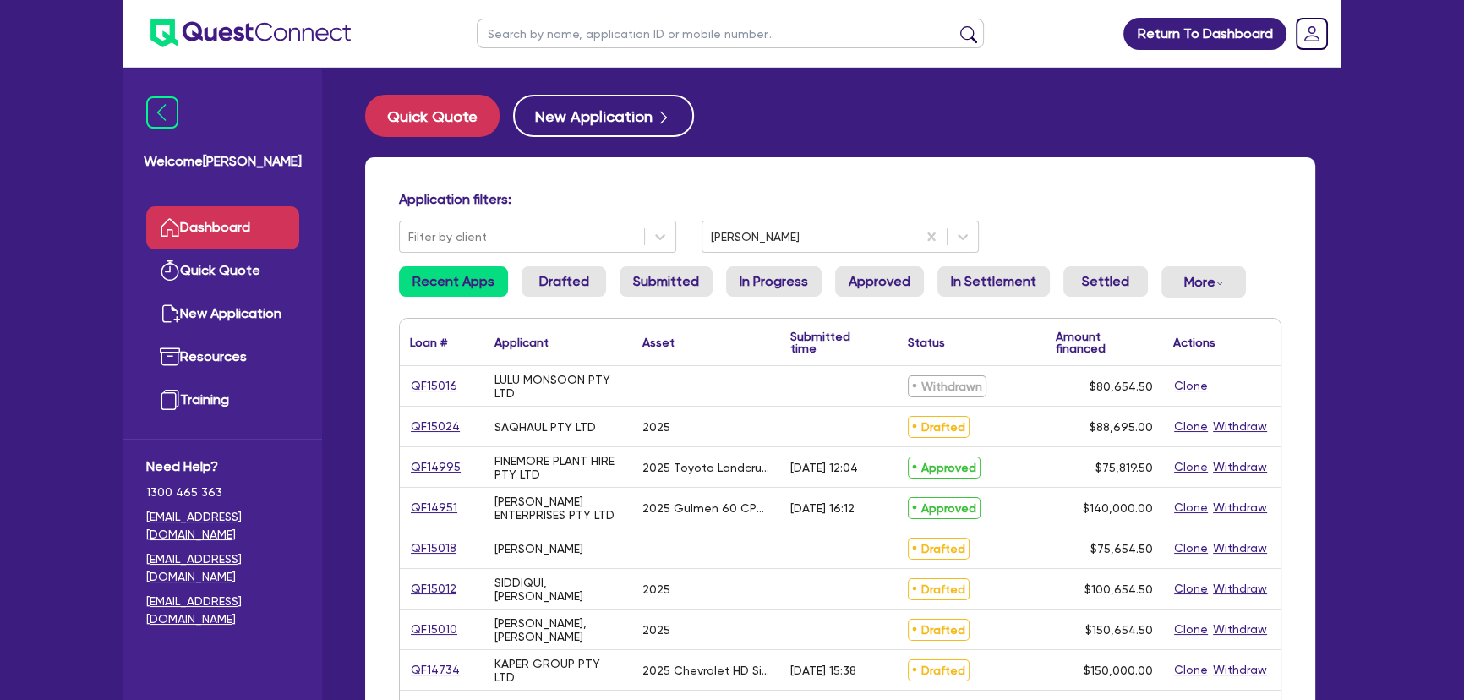
click at [545, 40] on input "text" at bounding box center [730, 34] width 507 height 30
paste input "O. E. M. SUPPLIES PTY LIMITED"
click at [955, 25] on button "submit" at bounding box center [968, 37] width 27 height 24
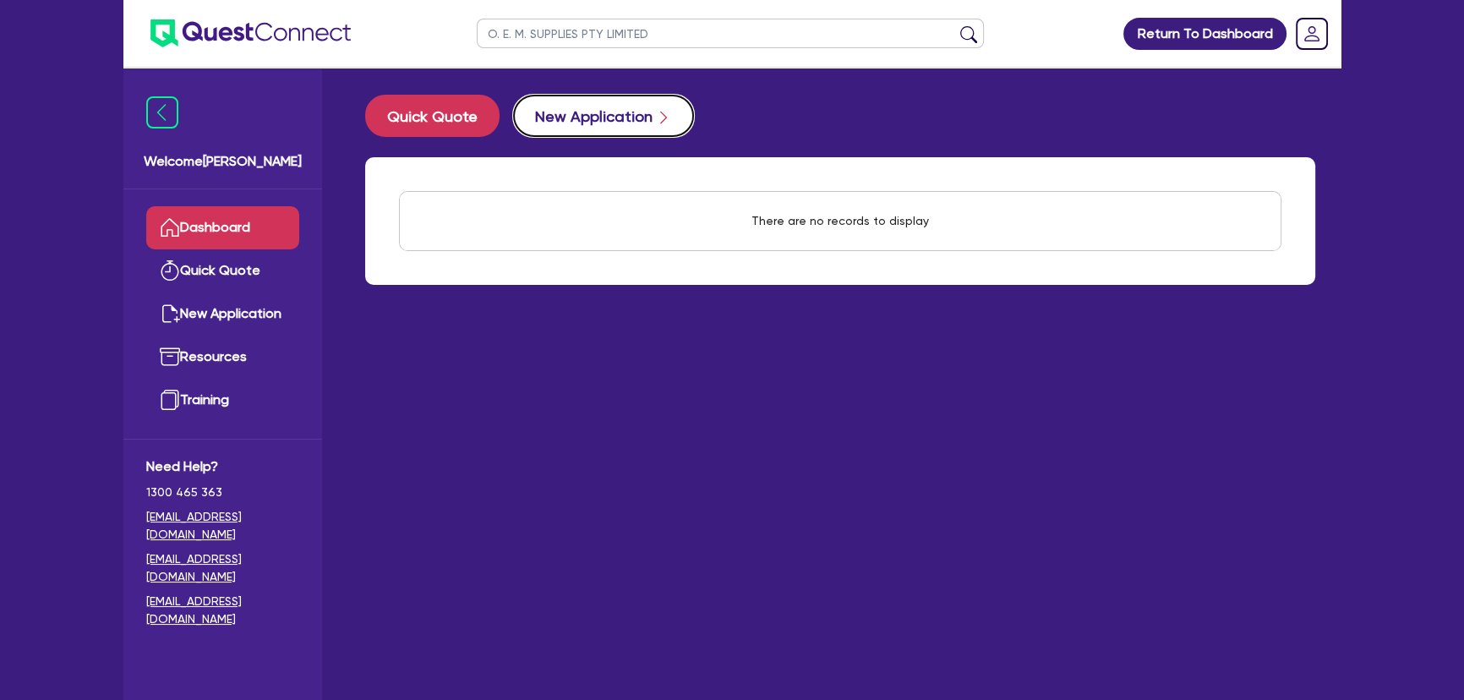
click at [627, 118] on button "New Application" at bounding box center [603, 116] width 181 height 42
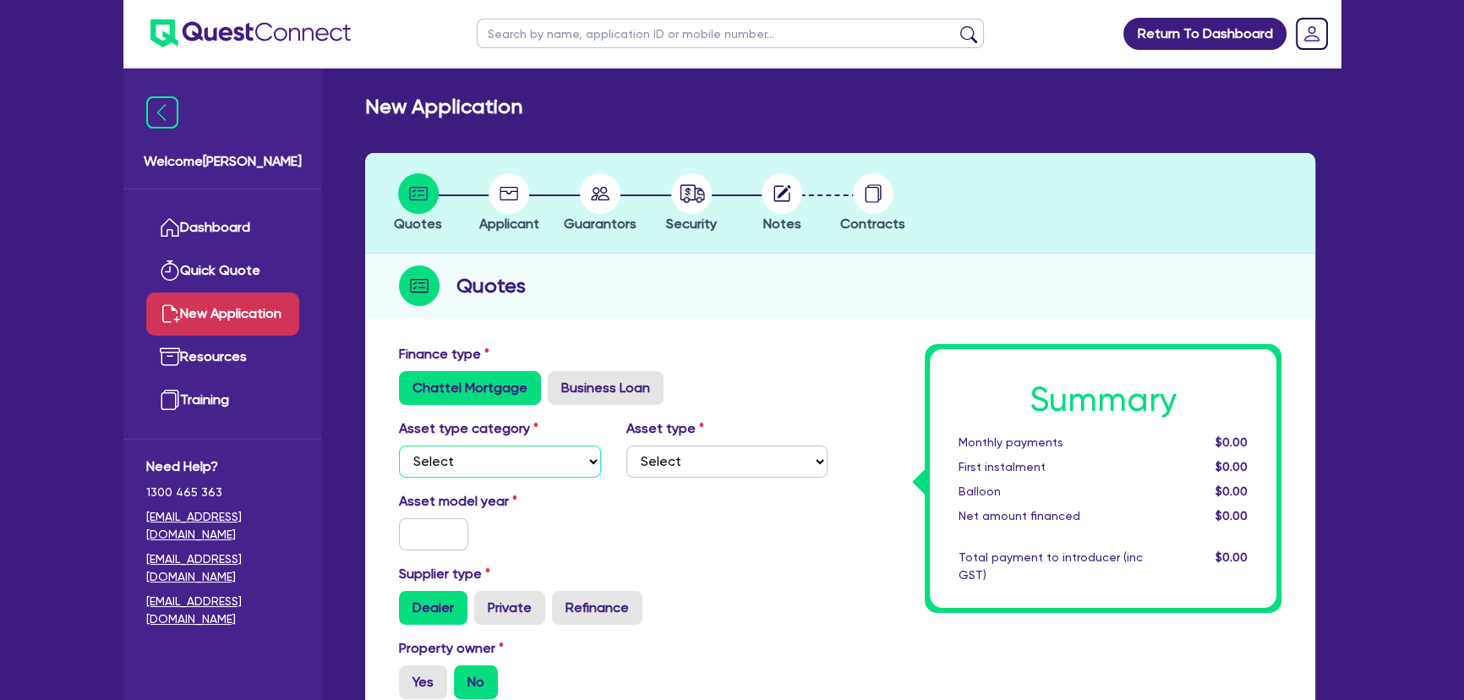
click at [544, 453] on select "Select Cars and light trucks Primary assets Secondary assets Tertiary assets" at bounding box center [500, 462] width 202 height 32
click at [399, 446] on select "Select Cars and light trucks Primary assets Secondary assets Tertiary assets" at bounding box center [500, 462] width 202 height 32
click at [667, 465] on select "Select Generators and compressors Engineering and toolmaking Woodworking and me…" at bounding box center [727, 462] width 202 height 32
click at [626, 446] on select "Select Generators and compressors Engineering and toolmaking Woodworking and me…" at bounding box center [727, 462] width 202 height 32
click at [422, 537] on input "text" at bounding box center [433, 534] width 69 height 32
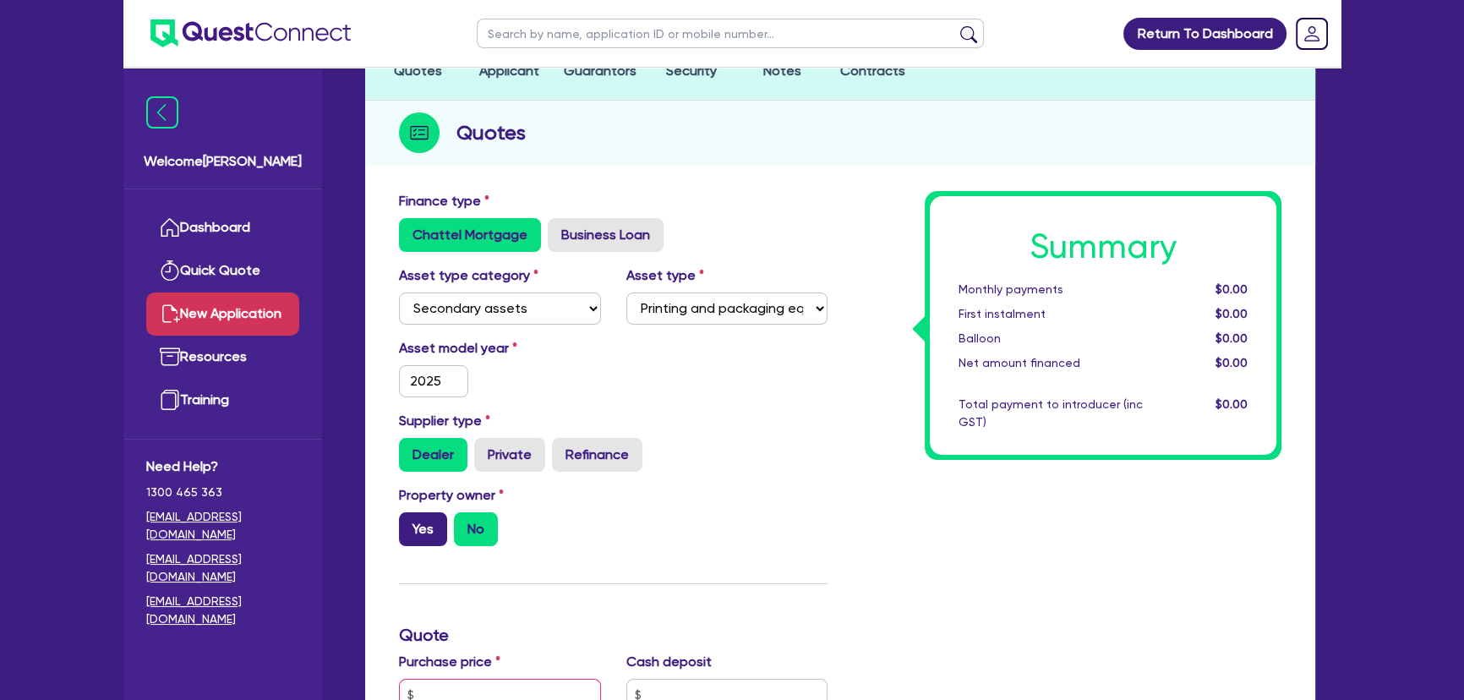
drag, startPoint x: 432, startPoint y: 522, endPoint x: 435, endPoint y: 533, distance: 11.3
click at [434, 533] on label "Yes" at bounding box center [423, 529] width 48 height 34
click at [410, 523] on input "Yes" at bounding box center [404, 517] width 11 height 11
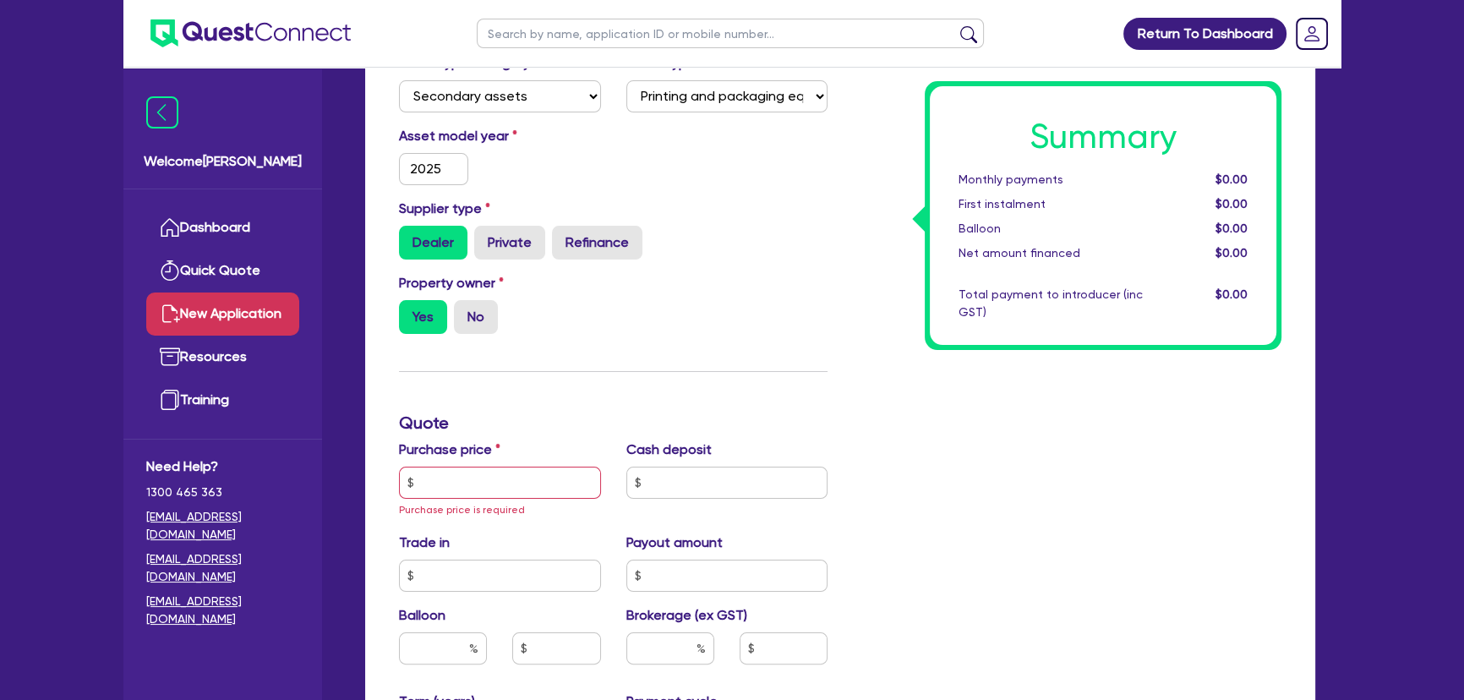
scroll to position [461, 0]
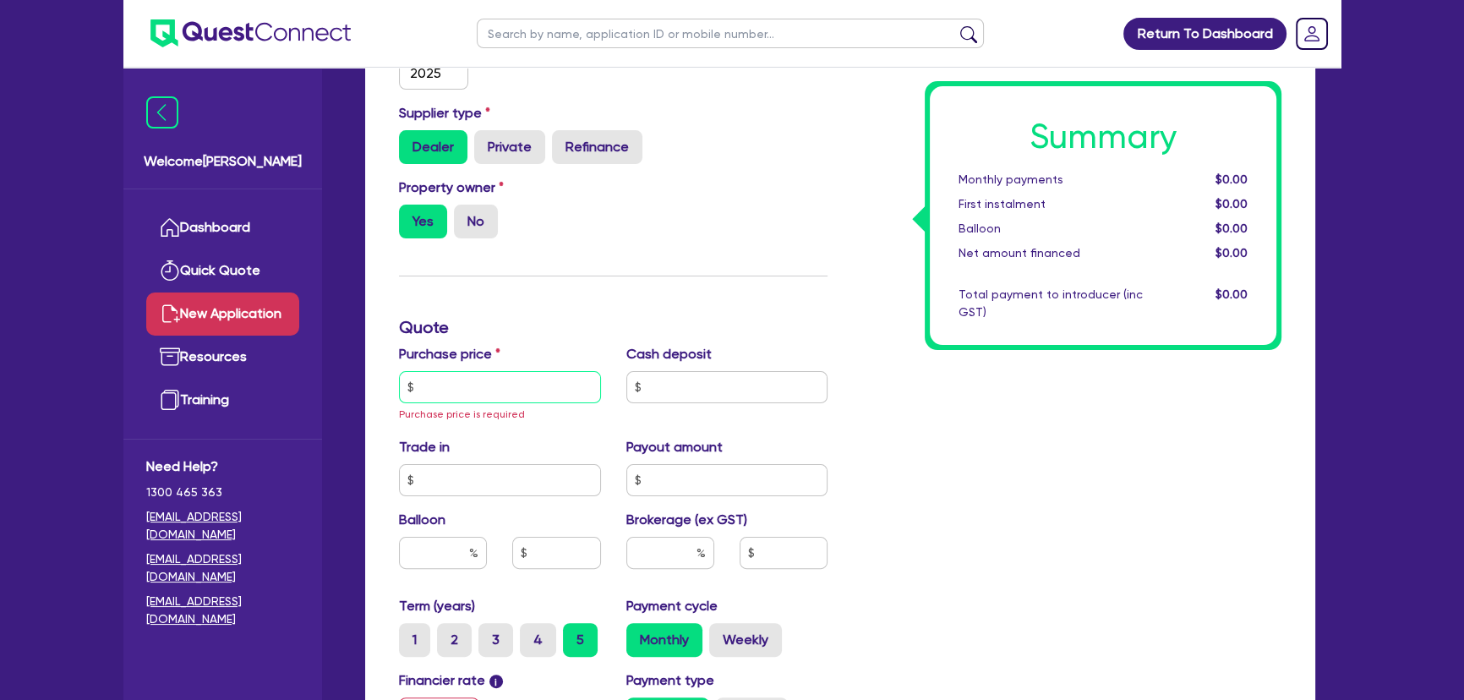
click at [445, 398] on input "text" at bounding box center [500, 387] width 202 height 32
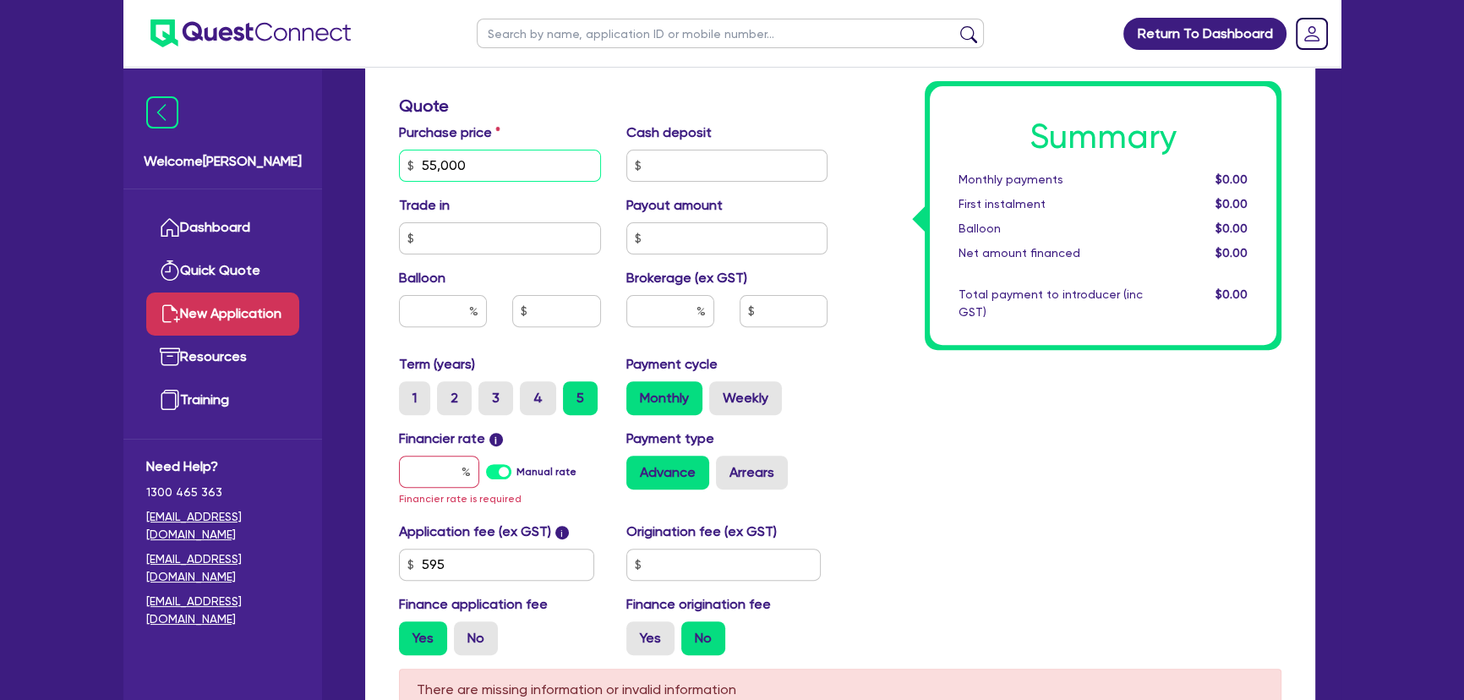
scroll to position [845, 0]
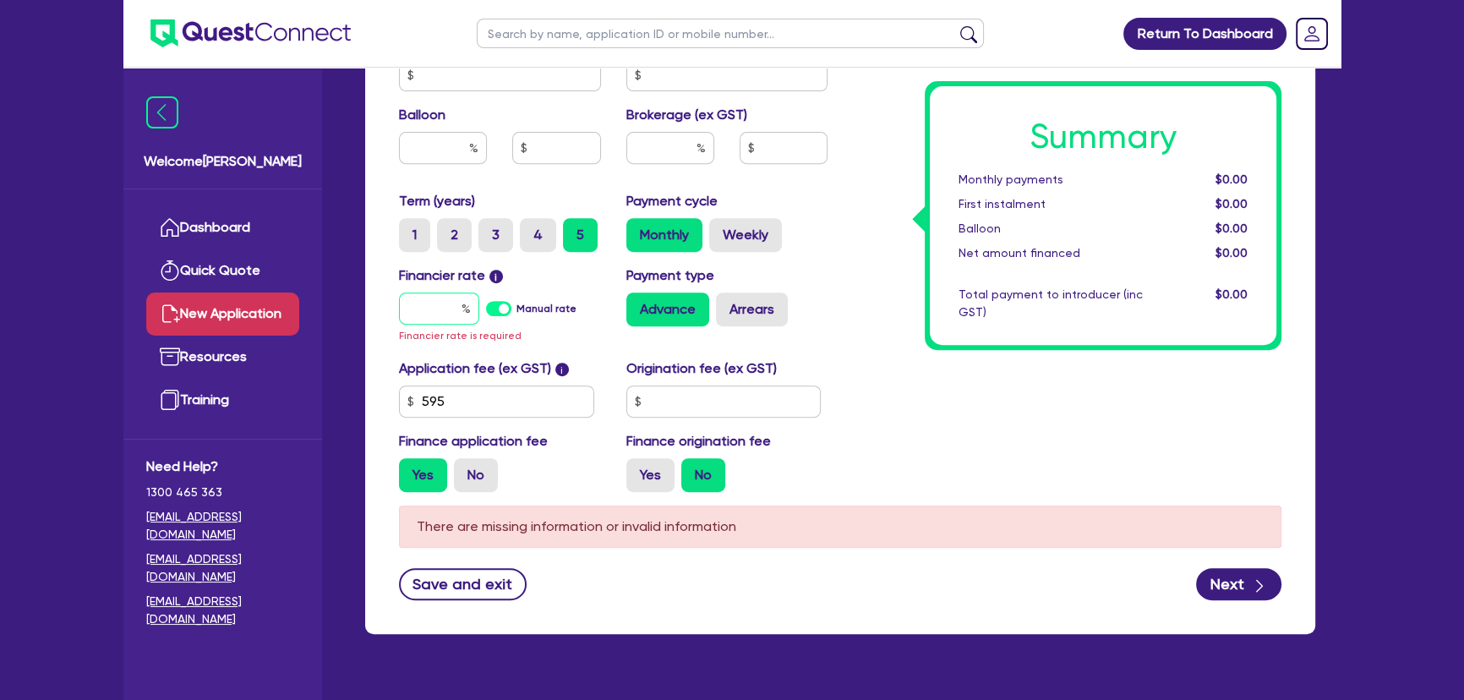
click at [425, 298] on input "text" at bounding box center [439, 309] width 80 height 32
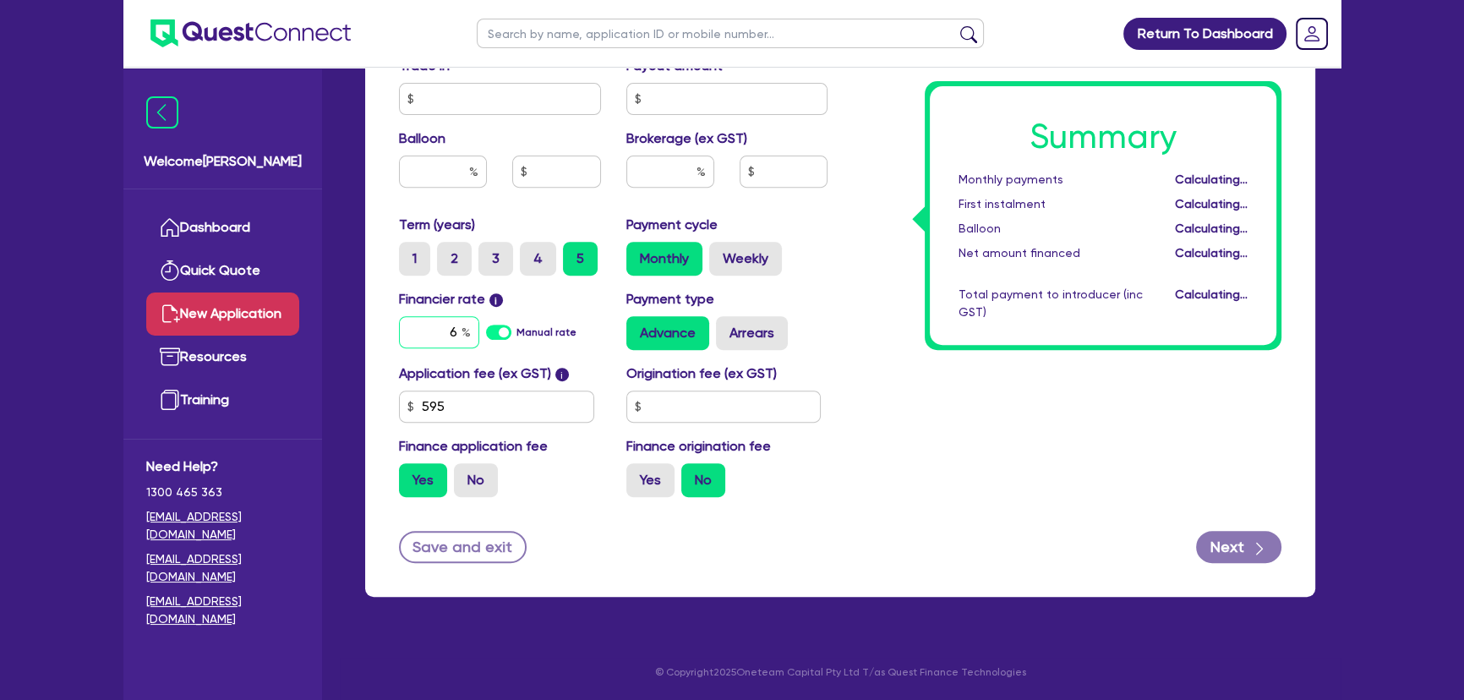
scroll to position [820, 0]
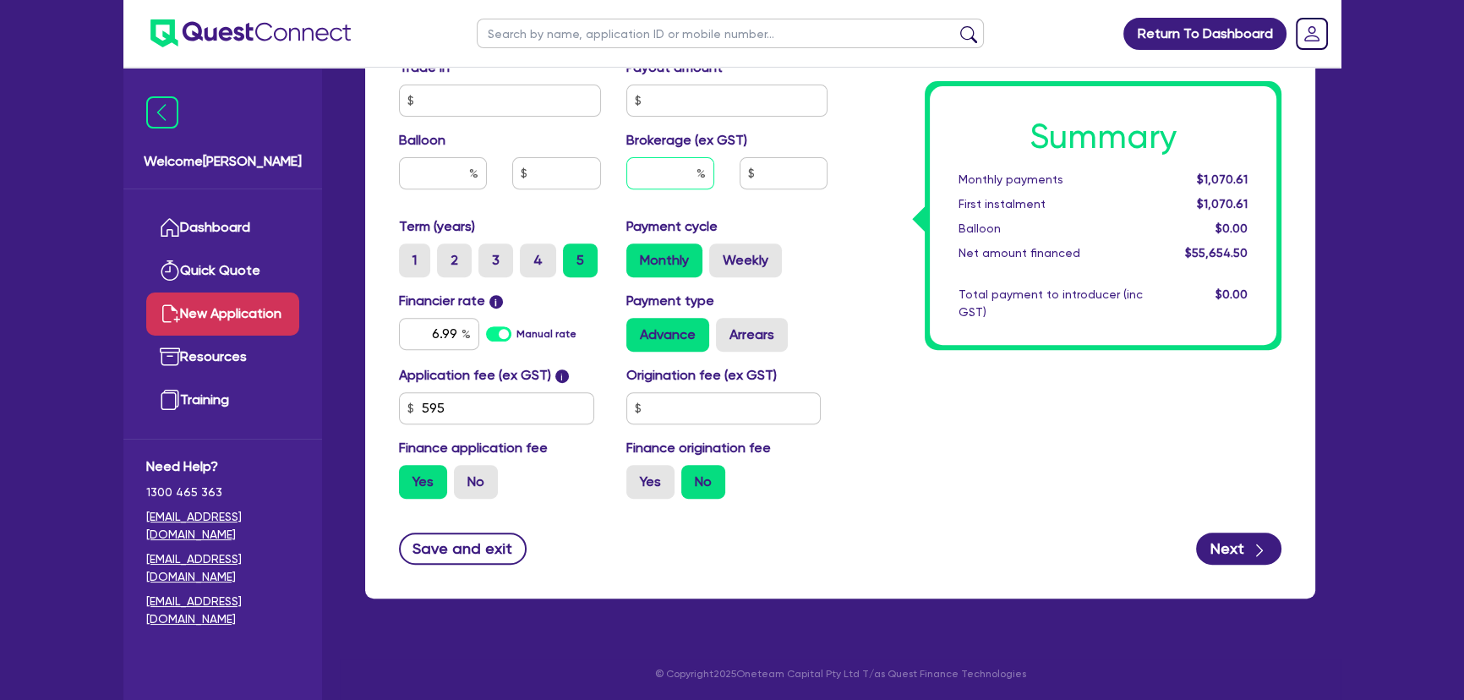
click at [687, 161] on input "text" at bounding box center [670, 173] width 88 height 32
click at [828, 291] on div "Payment type Advance Arrears" at bounding box center [727, 321] width 227 height 61
click at [510, 409] on input "595" at bounding box center [496, 408] width 195 height 32
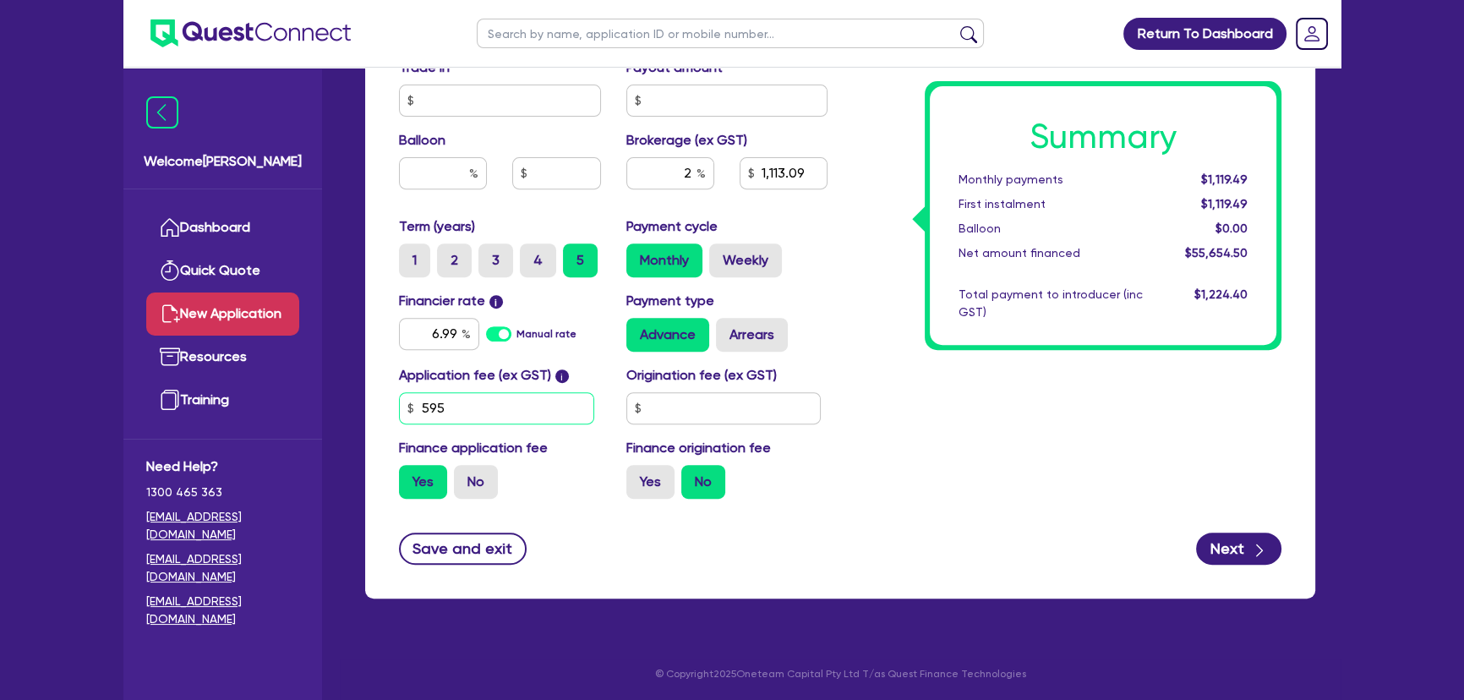
click at [510, 409] on input "595" at bounding box center [496, 408] width 195 height 32
click at [693, 405] on input "text" at bounding box center [723, 408] width 195 height 32
click at [1236, 541] on button "Next" at bounding box center [1238, 549] width 85 height 32
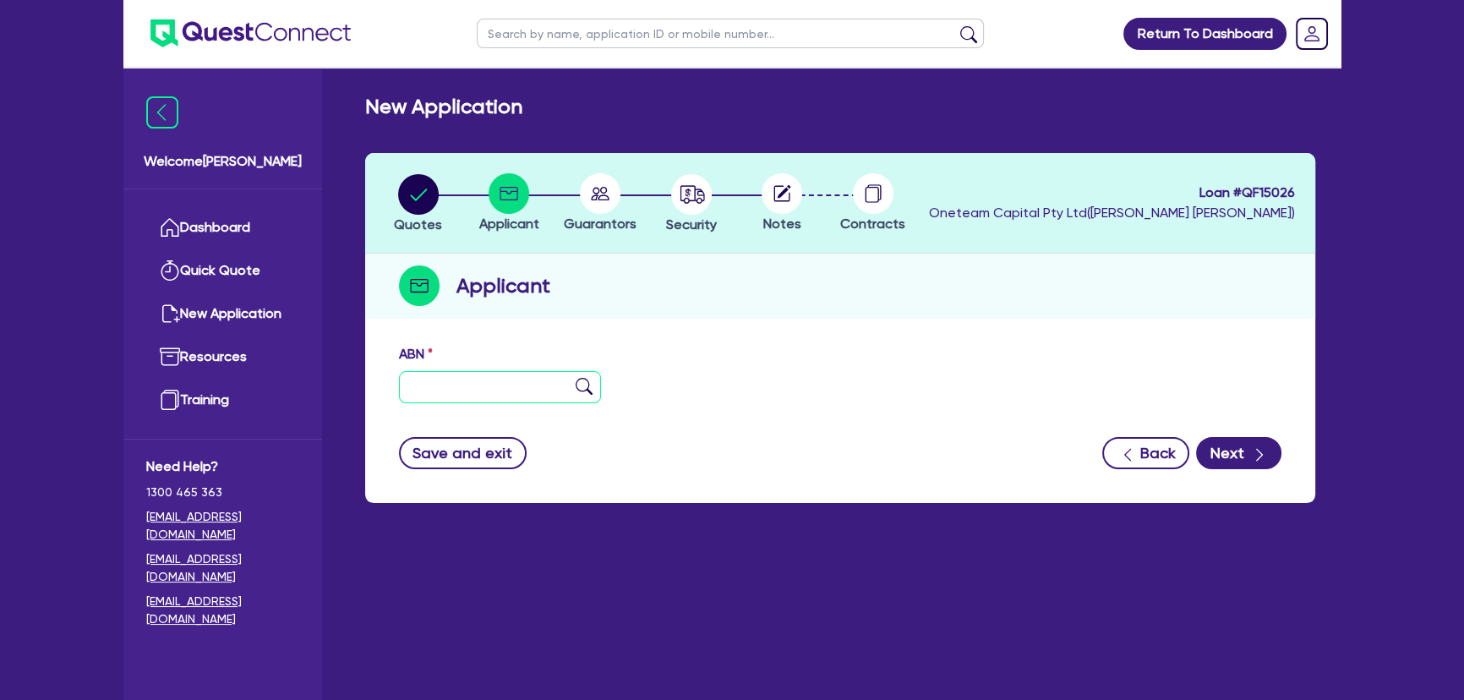
click at [457, 392] on input "text" at bounding box center [500, 387] width 202 height 32
paste input "99 003 593 780"
click at [598, 378] on input "99 003 593 780" at bounding box center [500, 387] width 202 height 32
click at [590, 387] on img at bounding box center [584, 386] width 17 height 17
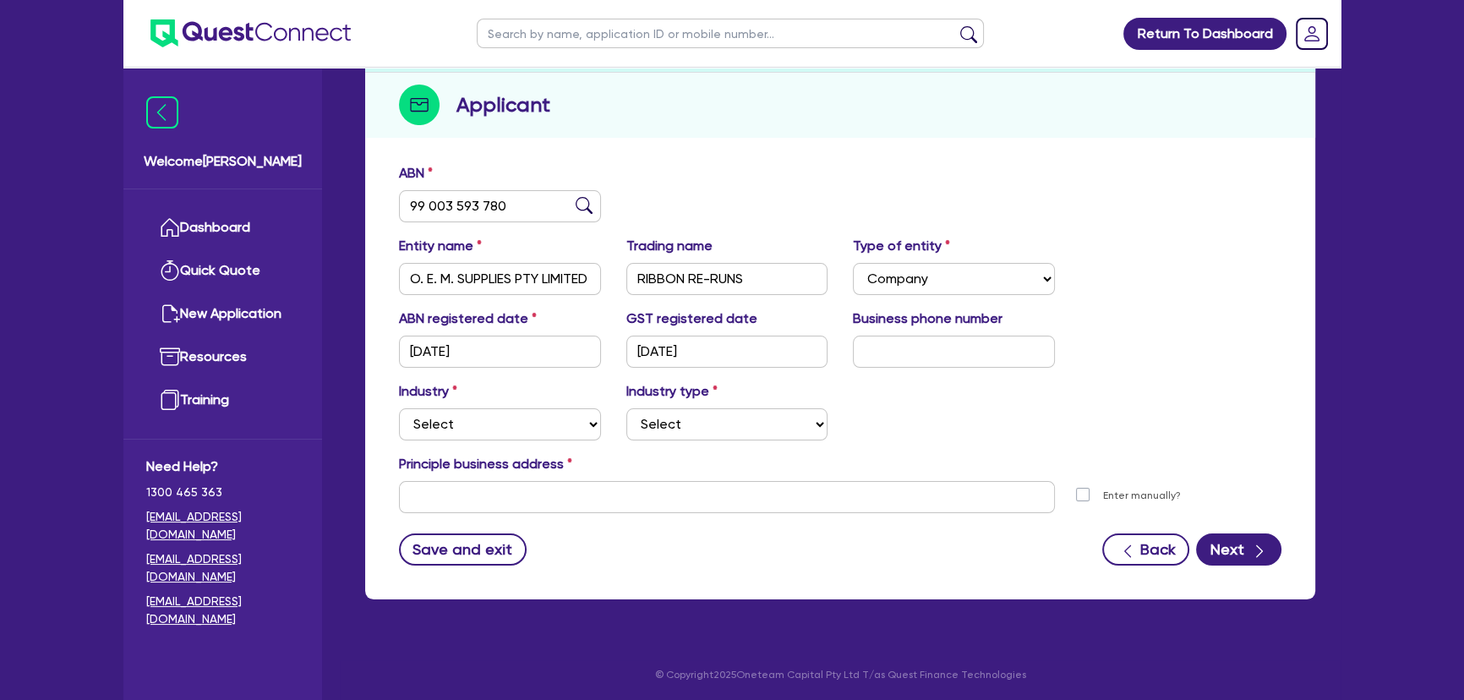
scroll to position [183, 0]
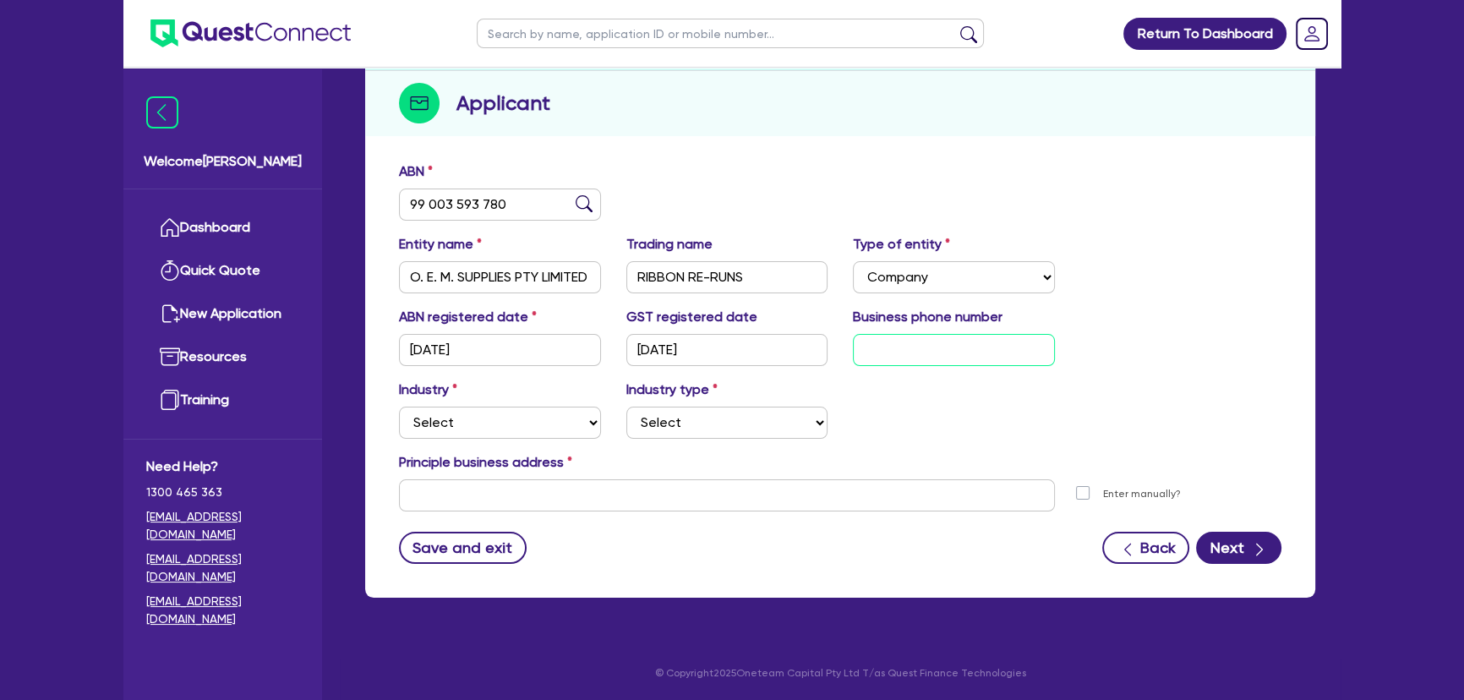
click at [930, 347] on input "text" at bounding box center [954, 350] width 202 height 32
paste input "04 2105 1129"
click at [556, 409] on select "Select Accomodation & Food Services Administrative & Support Services Agricultu…" at bounding box center [500, 423] width 202 height 32
click at [570, 435] on select "Select Accomodation & Food Services Administrative & Support Services Agricultu…" at bounding box center [500, 423] width 202 height 32
click at [399, 407] on select "Select Accomodation & Food Services Administrative & Support Services Agricultu…" at bounding box center [500, 423] width 202 height 32
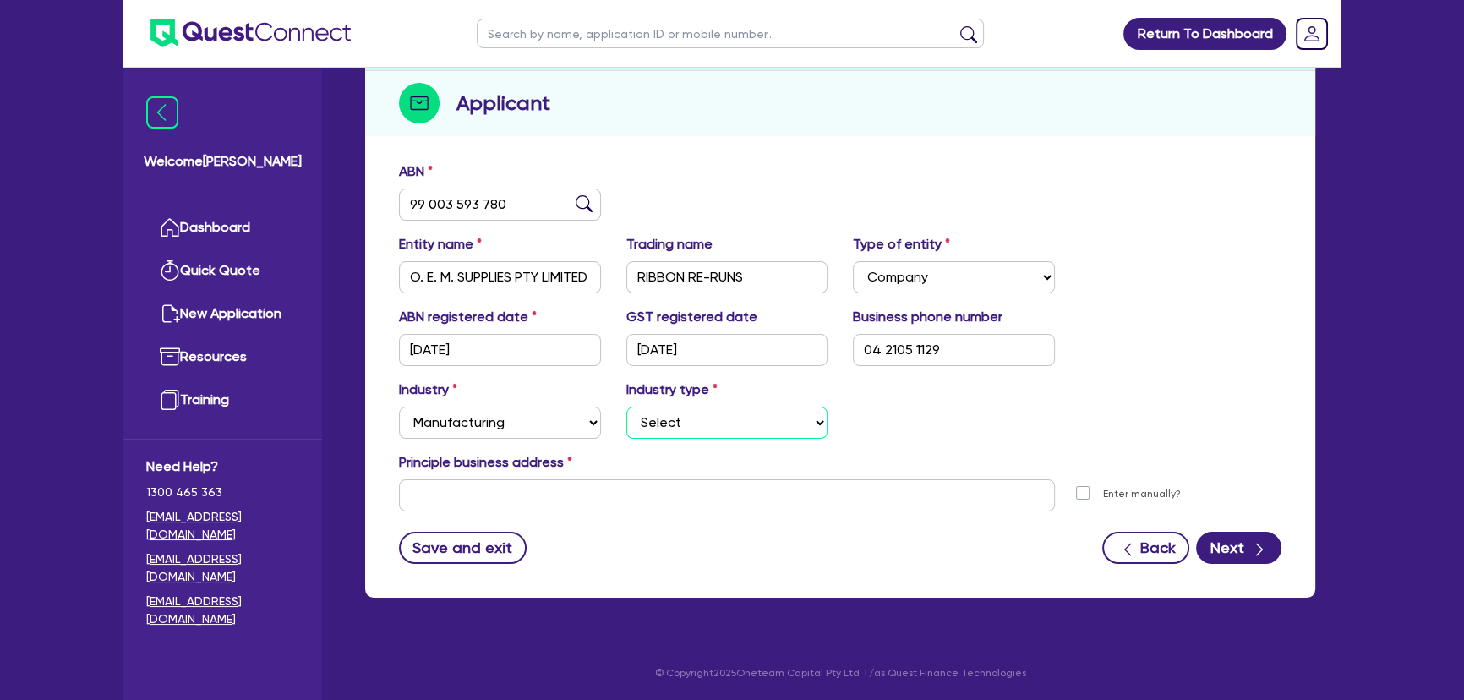
click at [645, 415] on select "Select Food Processing & Manufacturing Bottled Drinks & Brewed Beverages Textil…" at bounding box center [727, 423] width 202 height 32
click at [626, 407] on select "Select Food Processing & Manufacturing Bottled Drinks & Brewed Beverages Textil…" at bounding box center [727, 423] width 202 height 32
click at [603, 481] on input "text" at bounding box center [727, 495] width 656 height 32
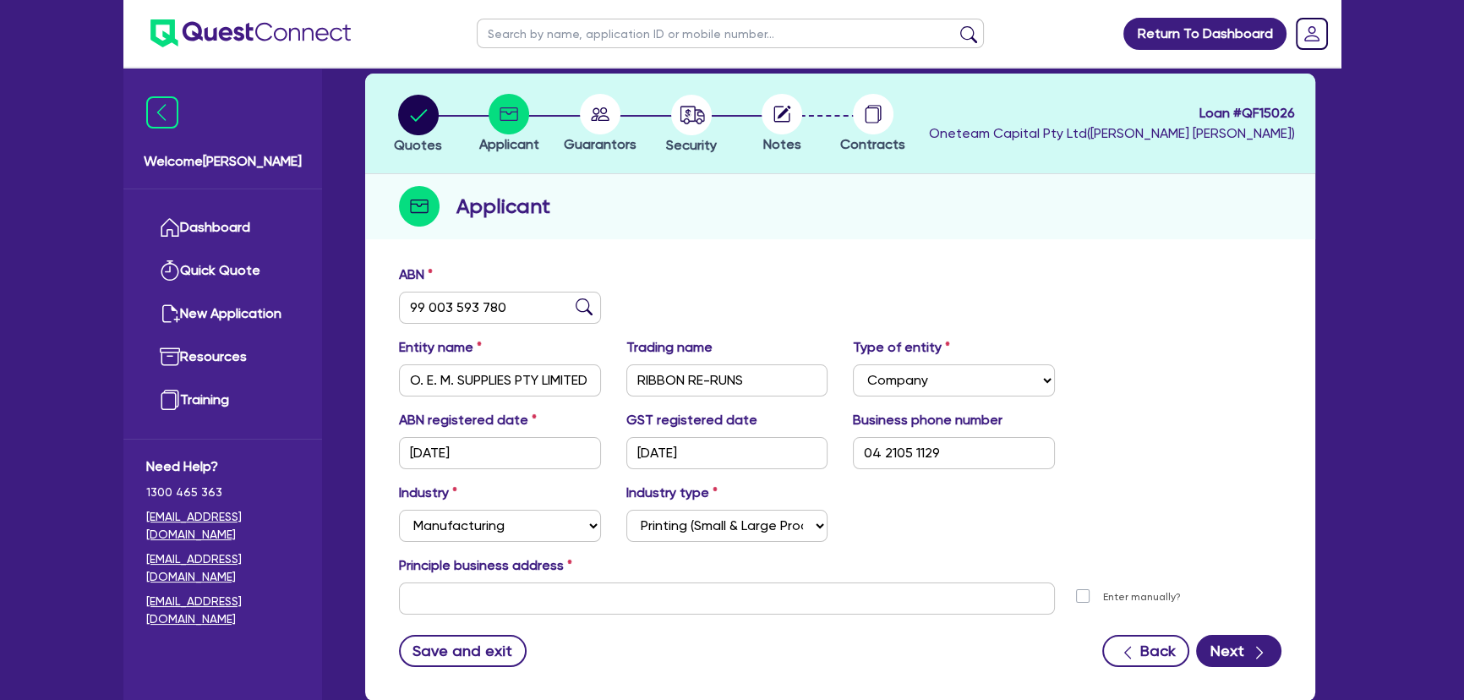
scroll to position [0, 0]
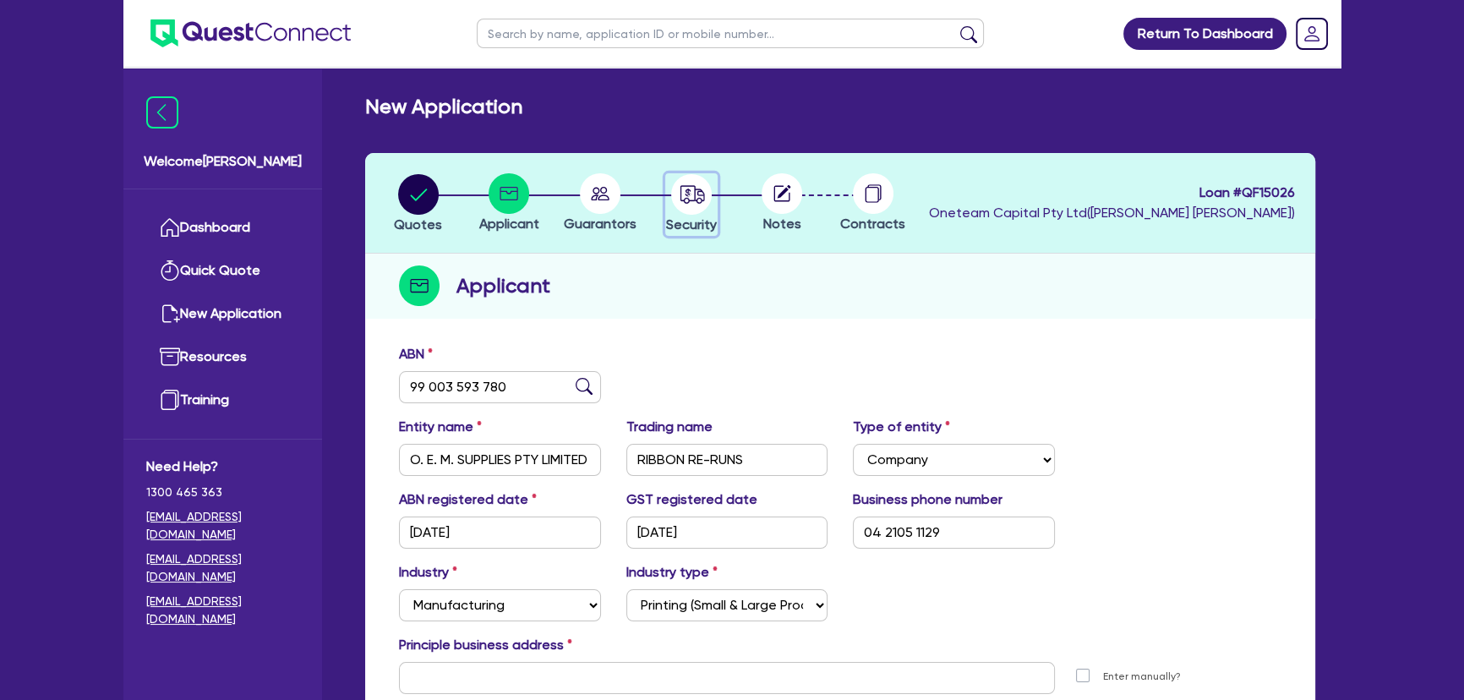
click at [688, 197] on circle "button" at bounding box center [691, 194] width 41 height 41
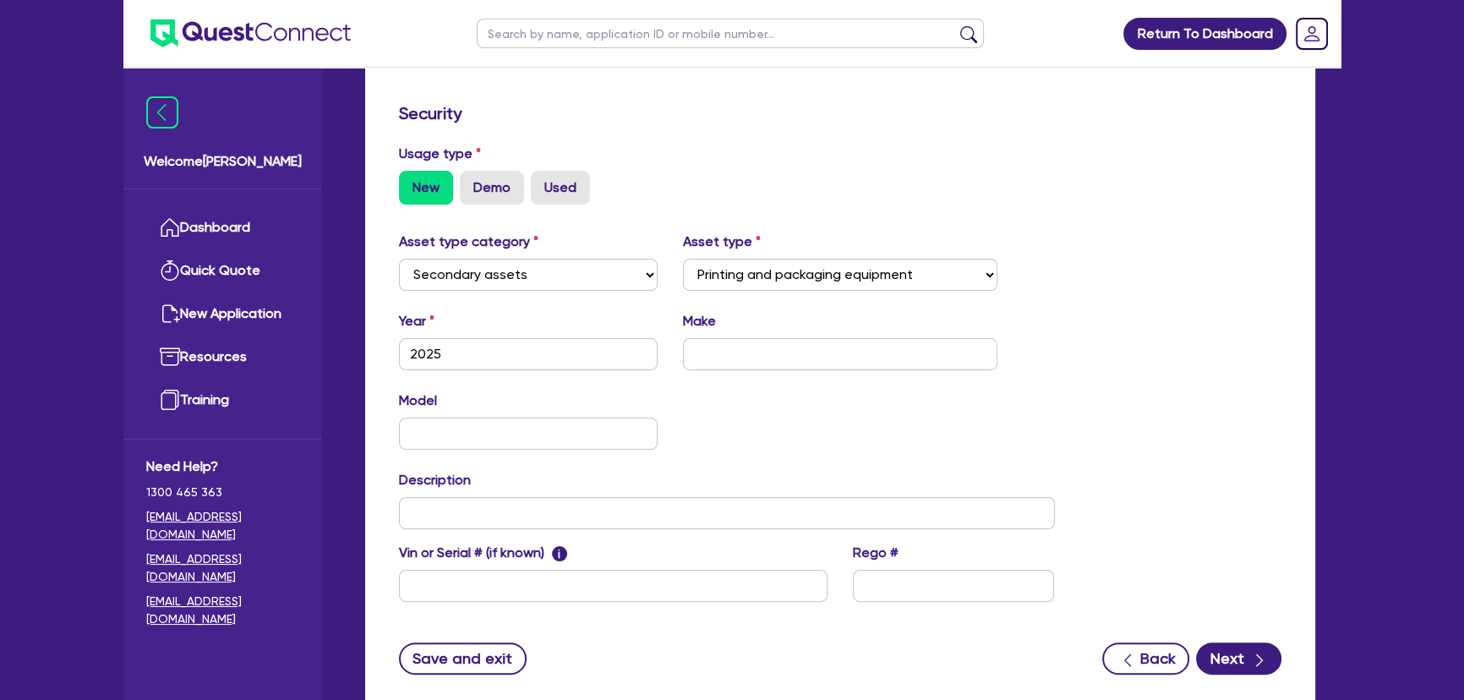
scroll to position [528, 0]
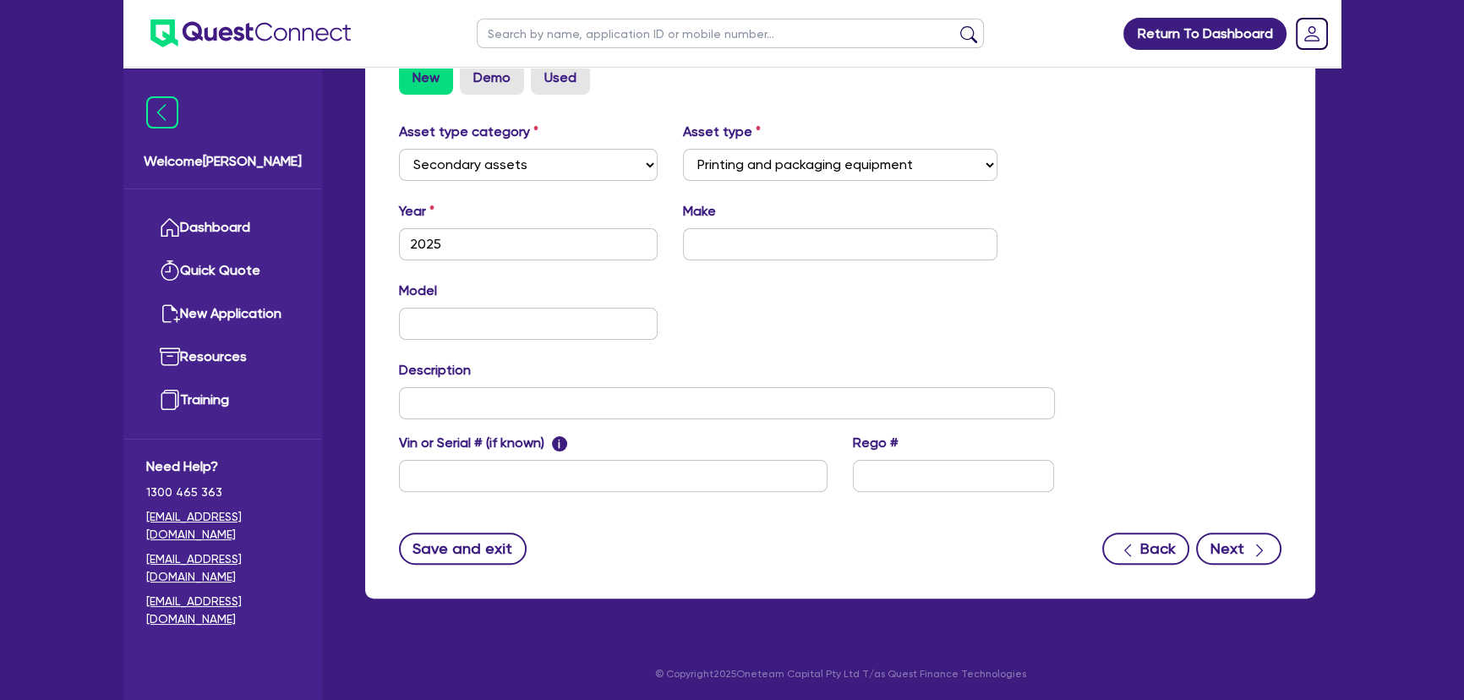
drag, startPoint x: 1197, startPoint y: 537, endPoint x: 1211, endPoint y: 537, distance: 13.5
click at [1201, 537] on div "Back Next" at bounding box center [1191, 549] width 179 height 32
click at [1212, 537] on button "Next" at bounding box center [1238, 549] width 85 height 32
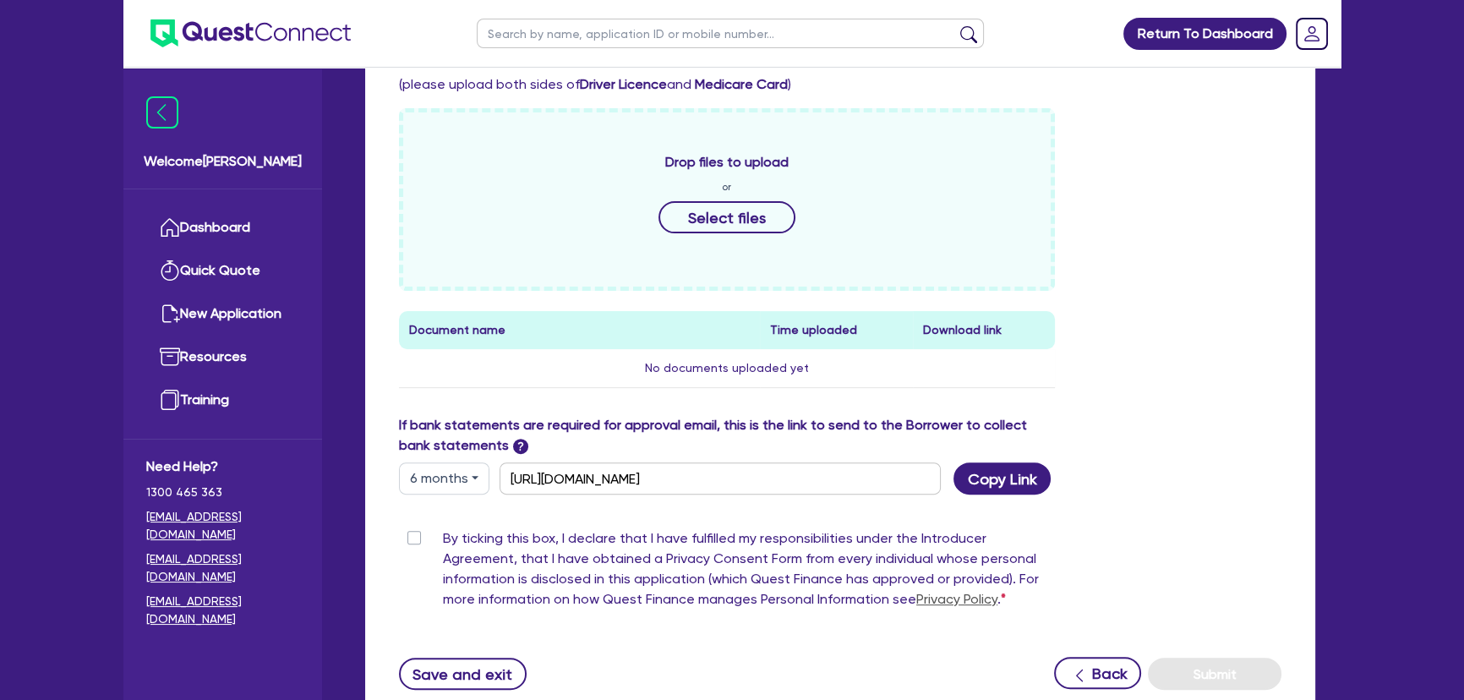
scroll to position [692, 0]
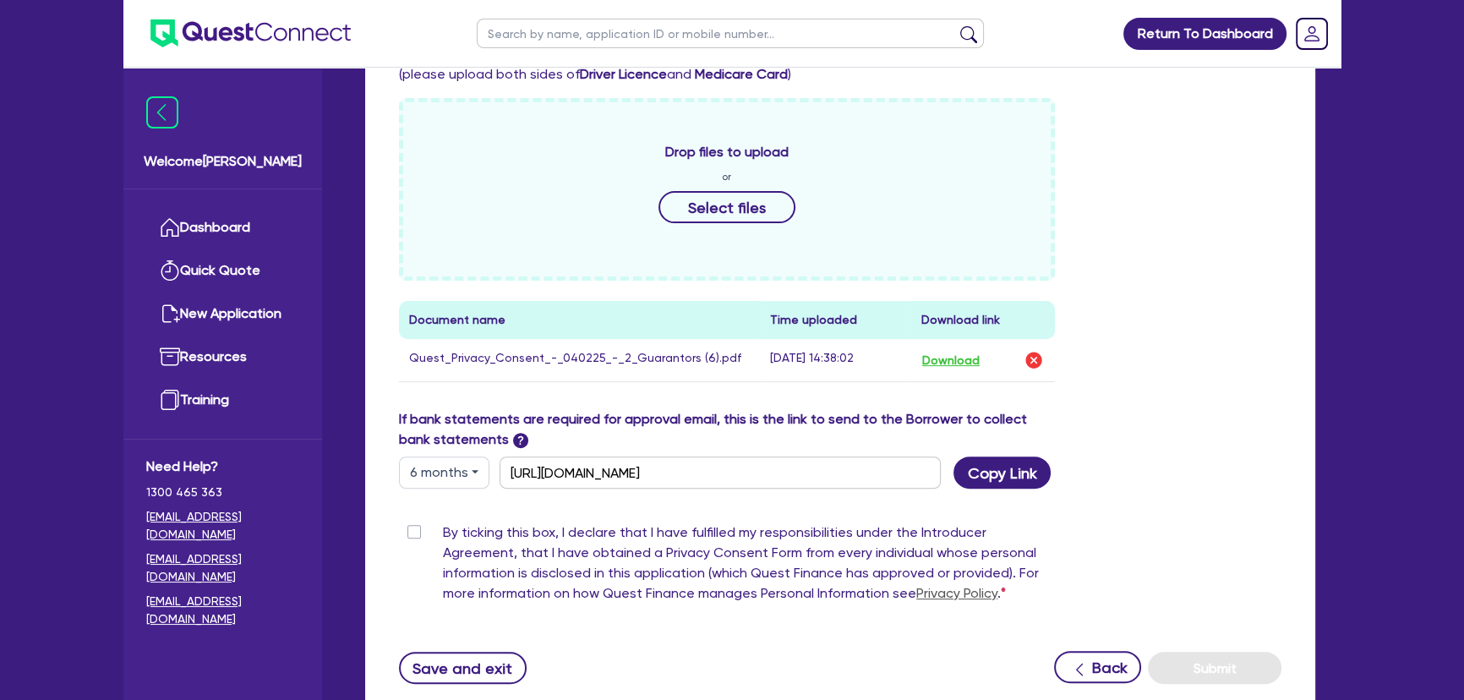
click at [443, 532] on label "By ticking this box, I declare that I have fulfilled my responsibilities under …" at bounding box center [749, 566] width 612 height 88
click at [413, 532] on input "By ticking this box, I declare that I have fulfilled my responsibilities under …" at bounding box center [406, 530] width 14 height 16
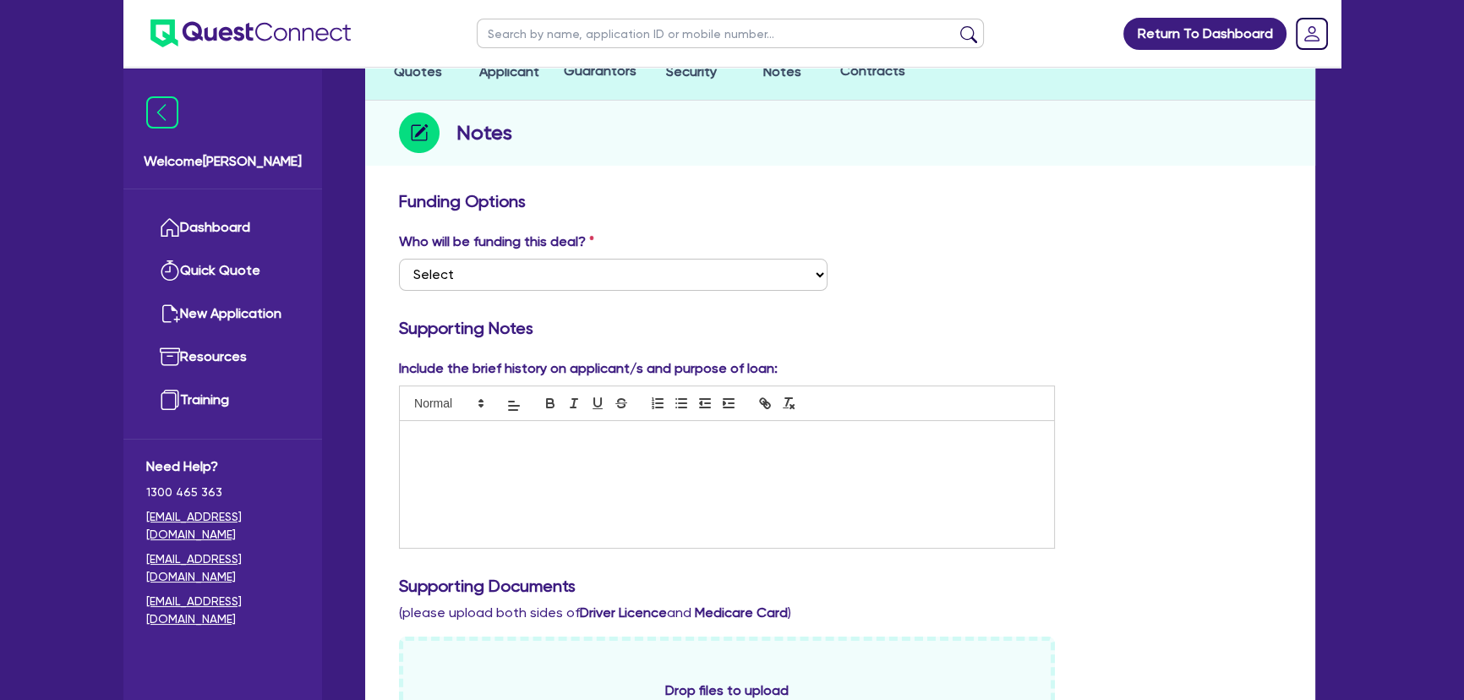
scroll to position [0, 0]
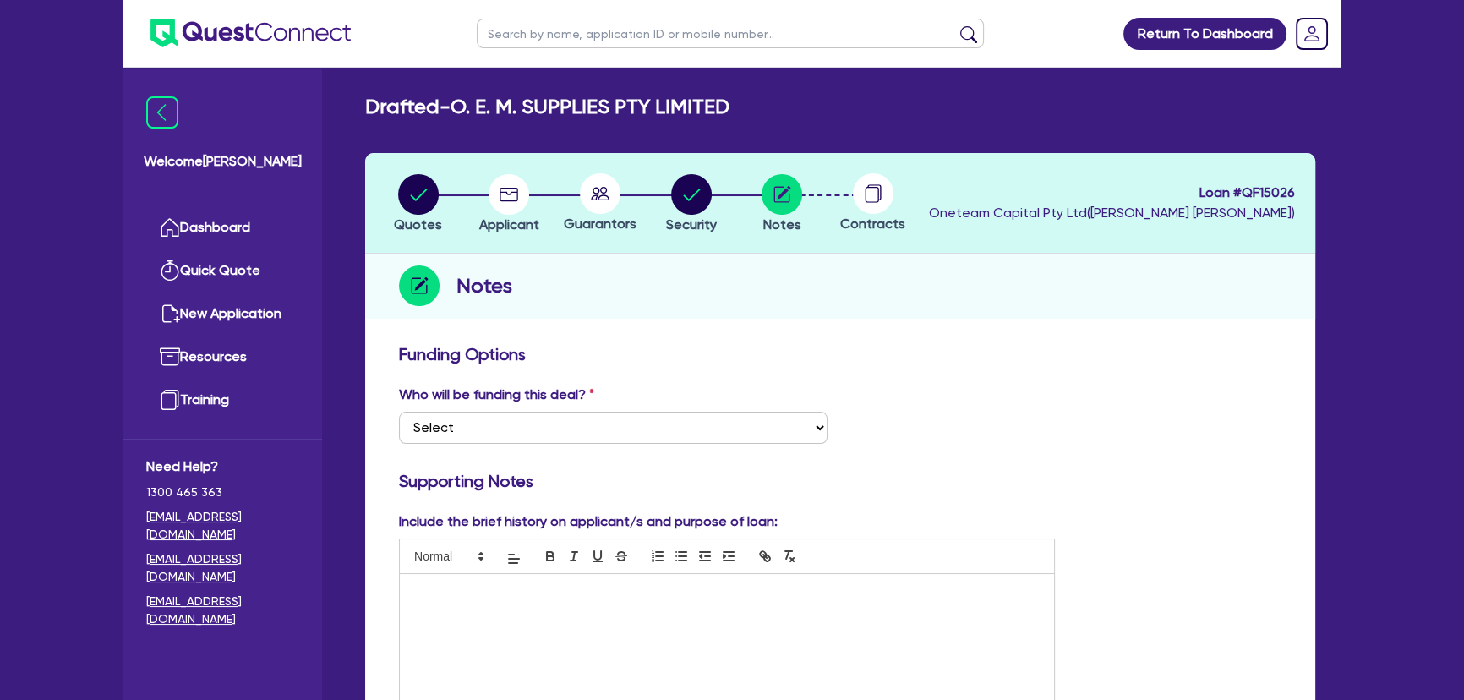
click at [569, 200] on div at bounding box center [600, 193] width 91 height 41
click at [586, 196] on circle at bounding box center [600, 193] width 41 height 41
click at [529, 178] on div "button" at bounding box center [509, 194] width 60 height 41
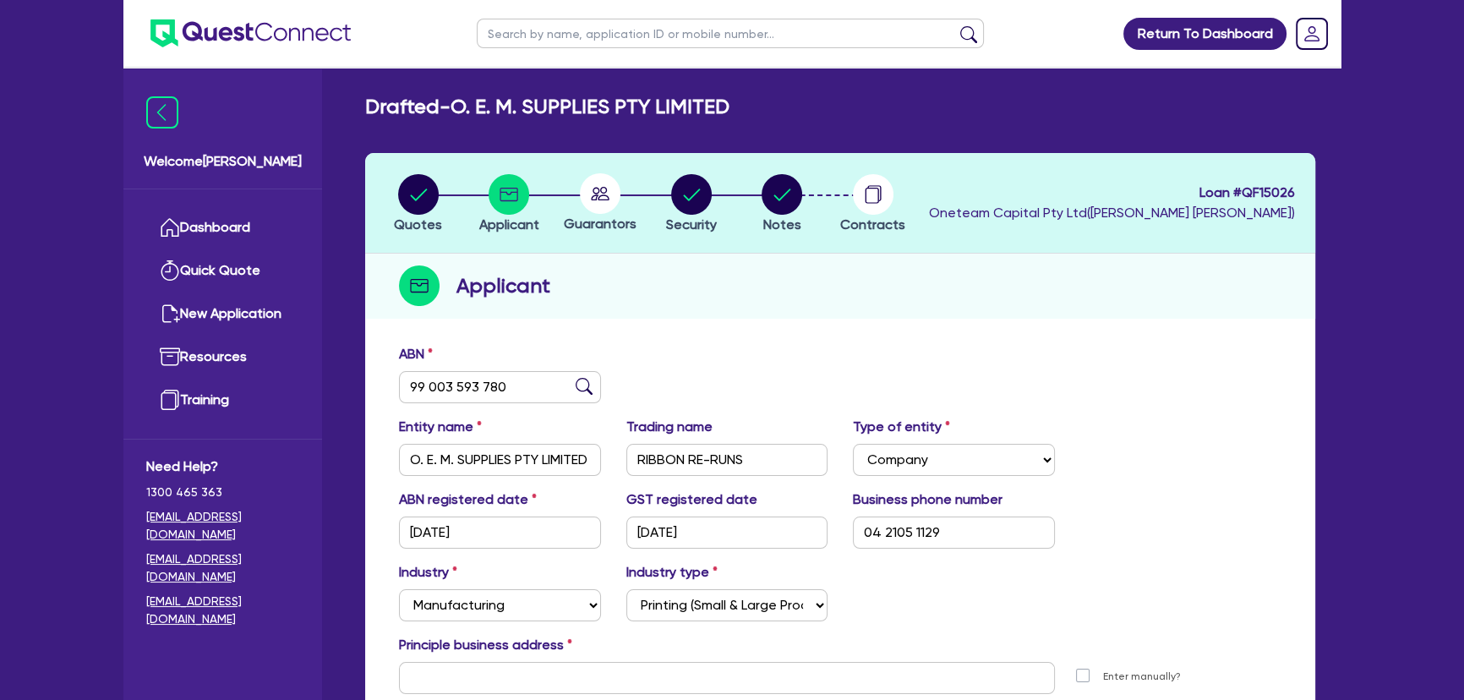
click at [598, 191] on circle at bounding box center [600, 193] width 41 height 41
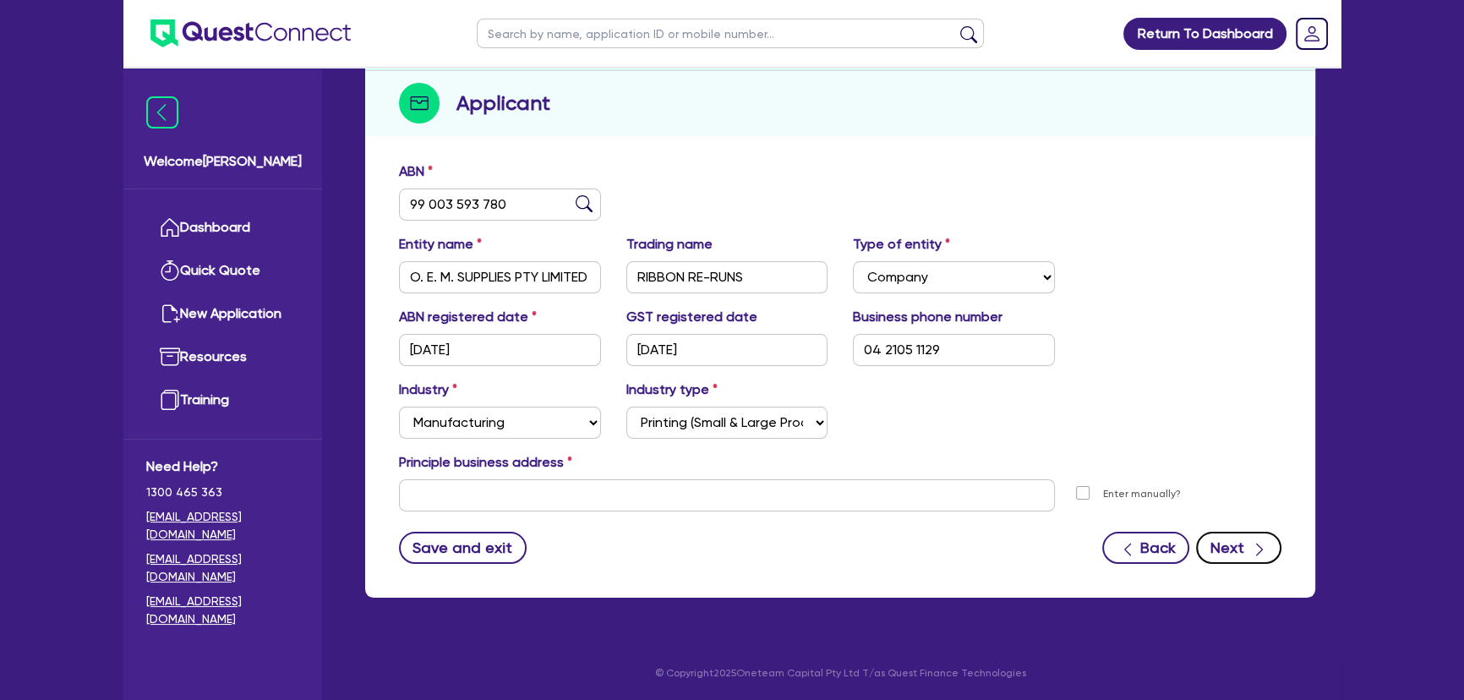
click at [1234, 550] on button "Next" at bounding box center [1238, 548] width 85 height 32
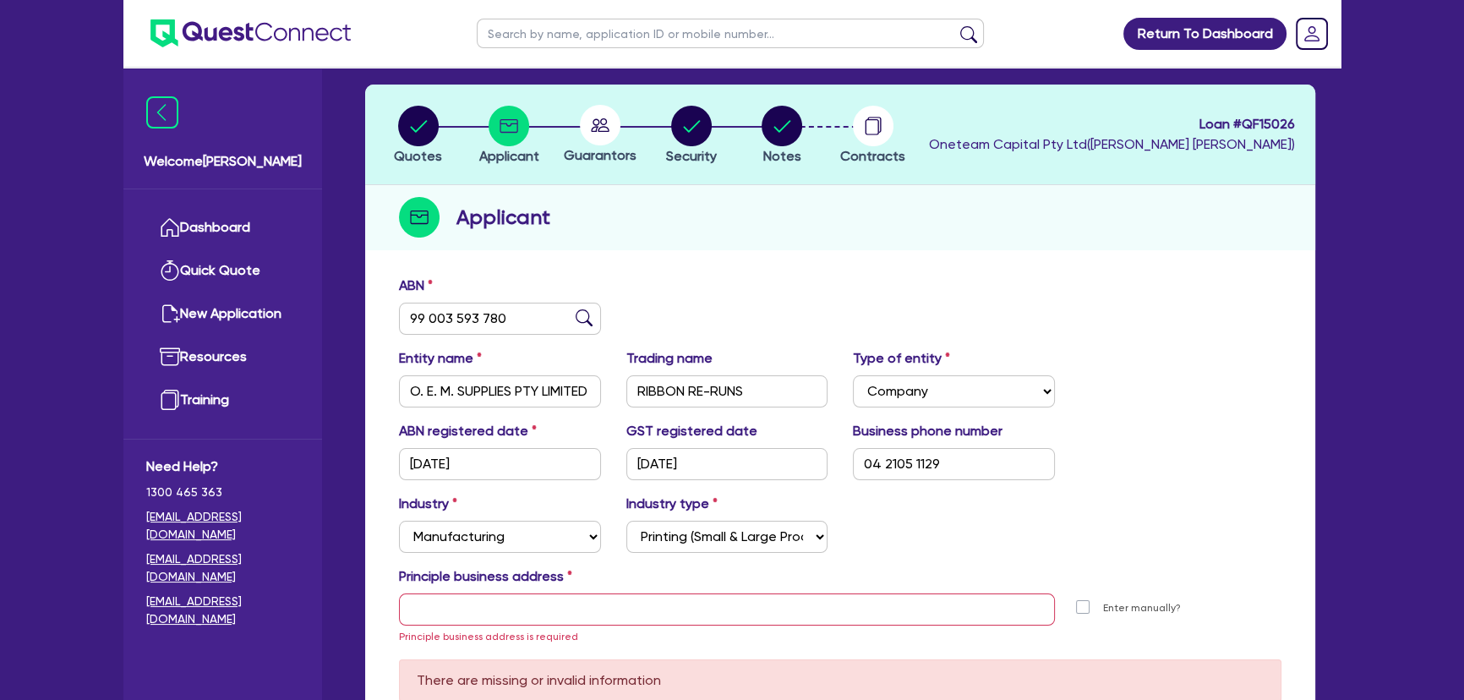
scroll to position [0, 0]
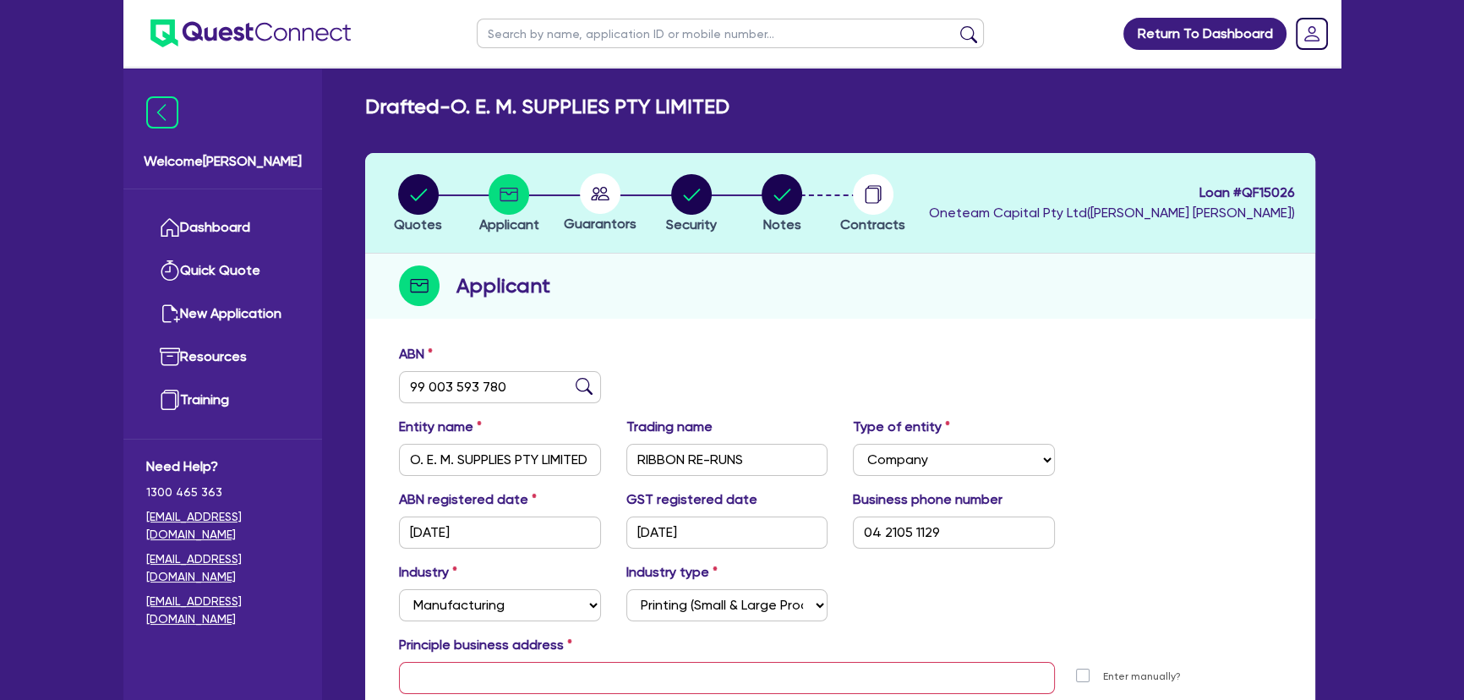
click at [605, 190] on circle at bounding box center [600, 193] width 41 height 41
click at [705, 202] on circle "button" at bounding box center [691, 194] width 41 height 41
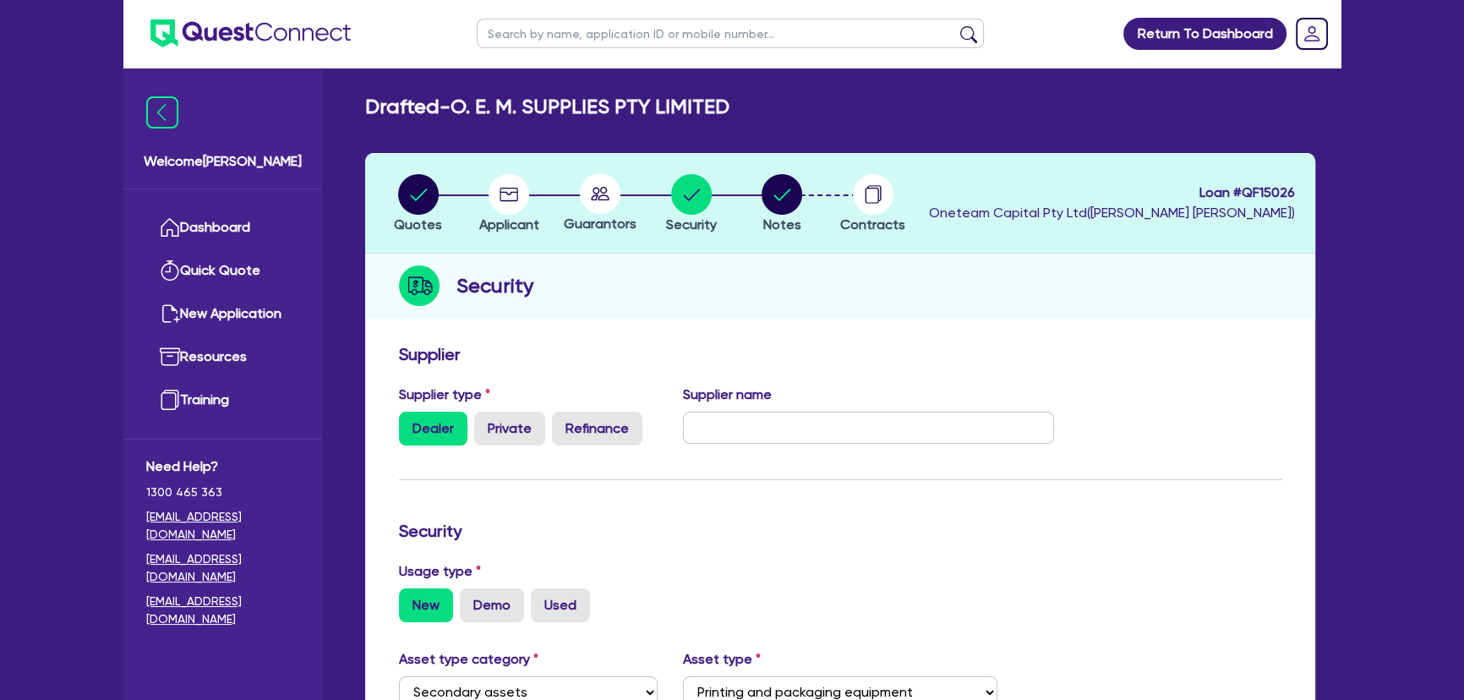
click at [273, 42] on img at bounding box center [250, 33] width 200 height 28
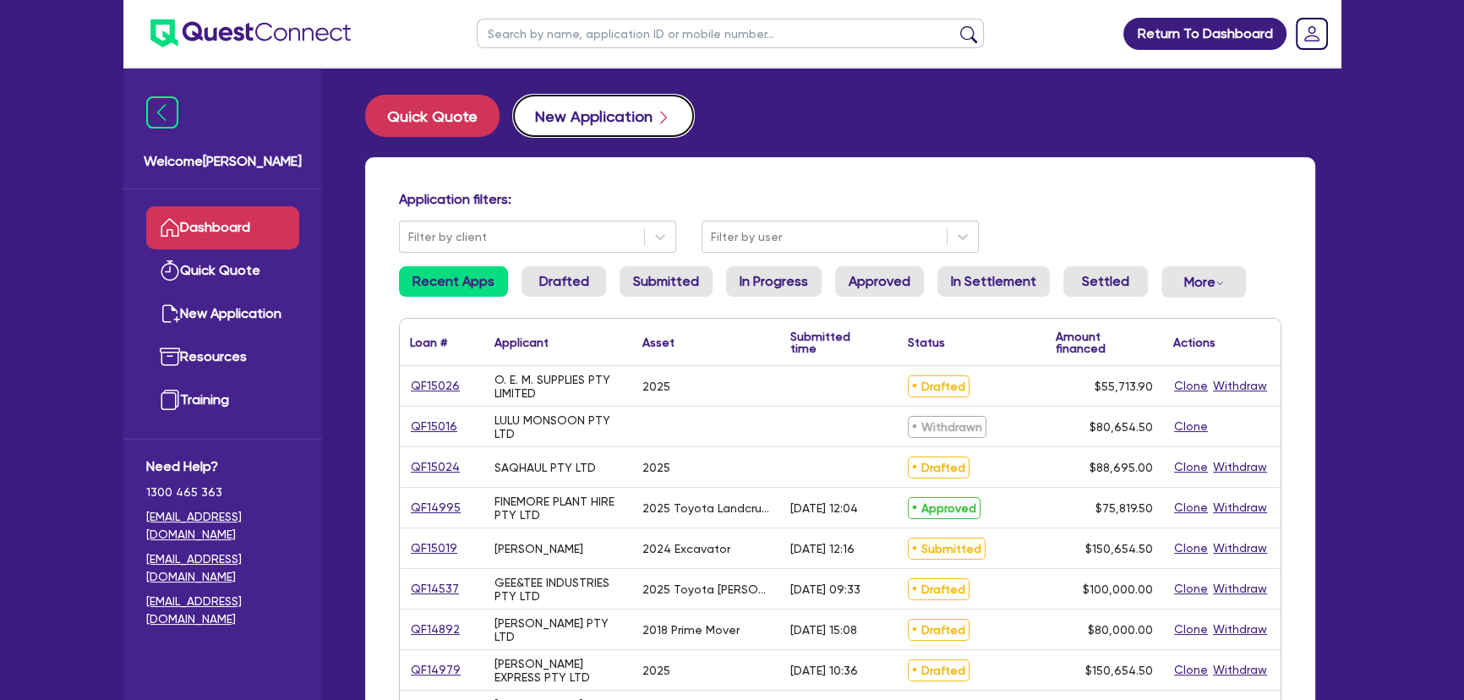
click at [626, 104] on button "New Application" at bounding box center [603, 116] width 181 height 42
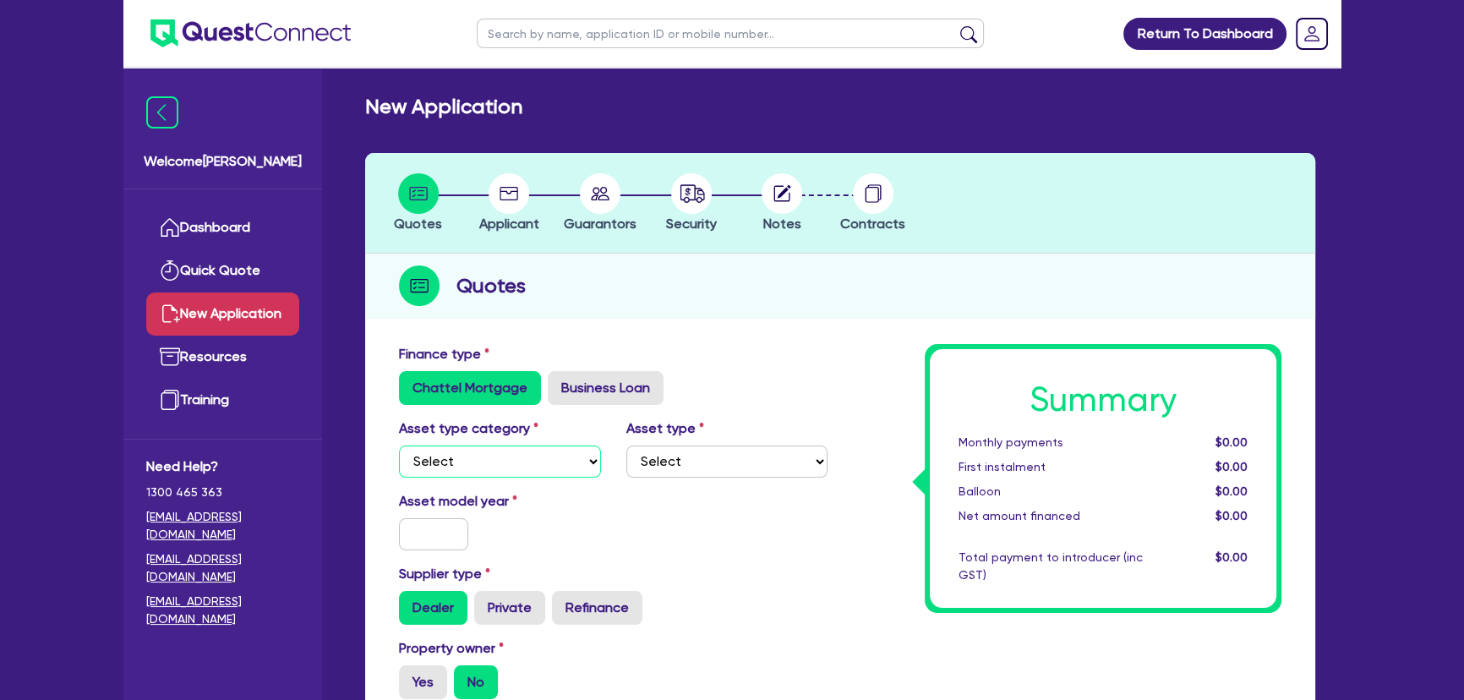
click at [494, 473] on select "Select Cars and light trucks Primary assets Secondary assets Tertiary assets" at bounding box center [500, 462] width 202 height 32
click at [399, 446] on select "Select Cars and light trucks Primary assets Secondary assets Tertiary assets" at bounding box center [500, 462] width 202 height 32
click at [702, 462] on select "Select Passenger vehicles Vans and utes Light trucks up to 4.5 tonne" at bounding box center [727, 462] width 202 height 32
click at [626, 446] on select "Select Passenger vehicles Vans and utes Light trucks up to 4.5 tonne" at bounding box center [727, 462] width 202 height 32
click at [424, 539] on input "text" at bounding box center [433, 534] width 69 height 32
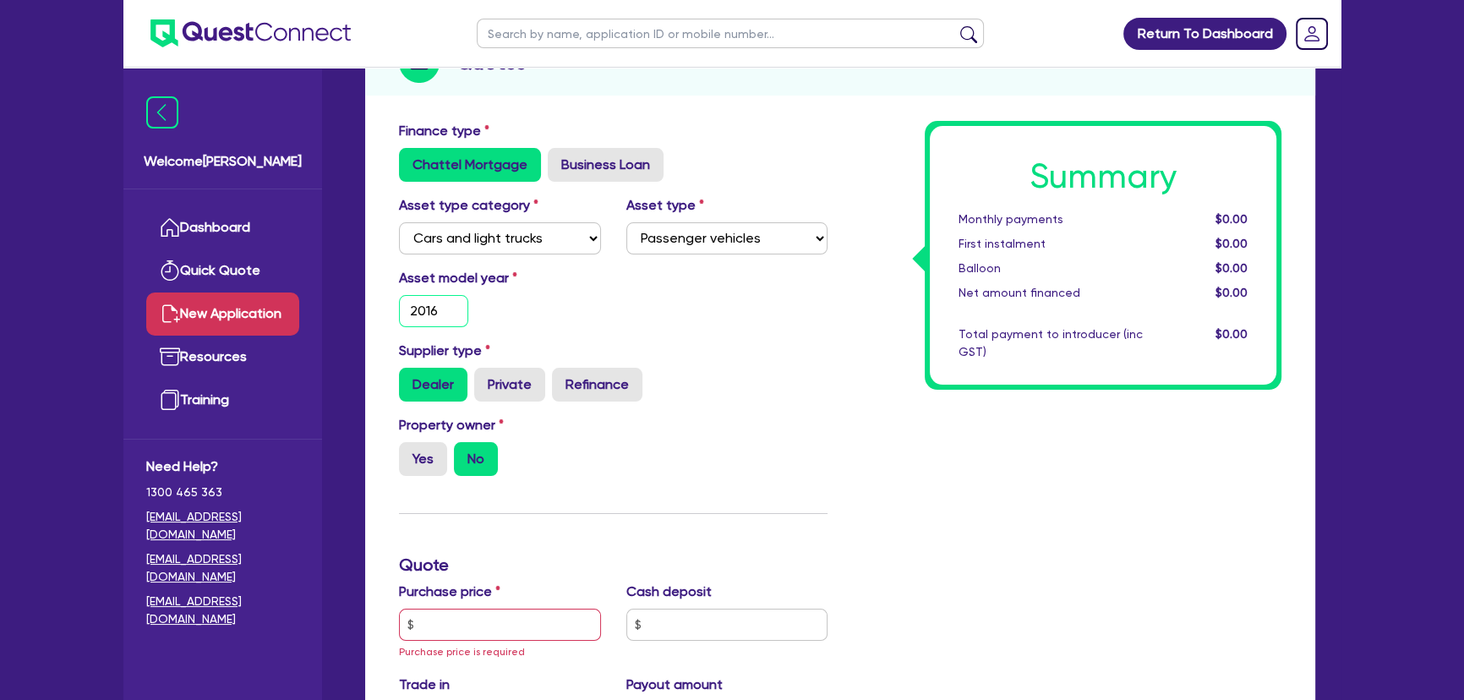
scroll to position [230, 0]
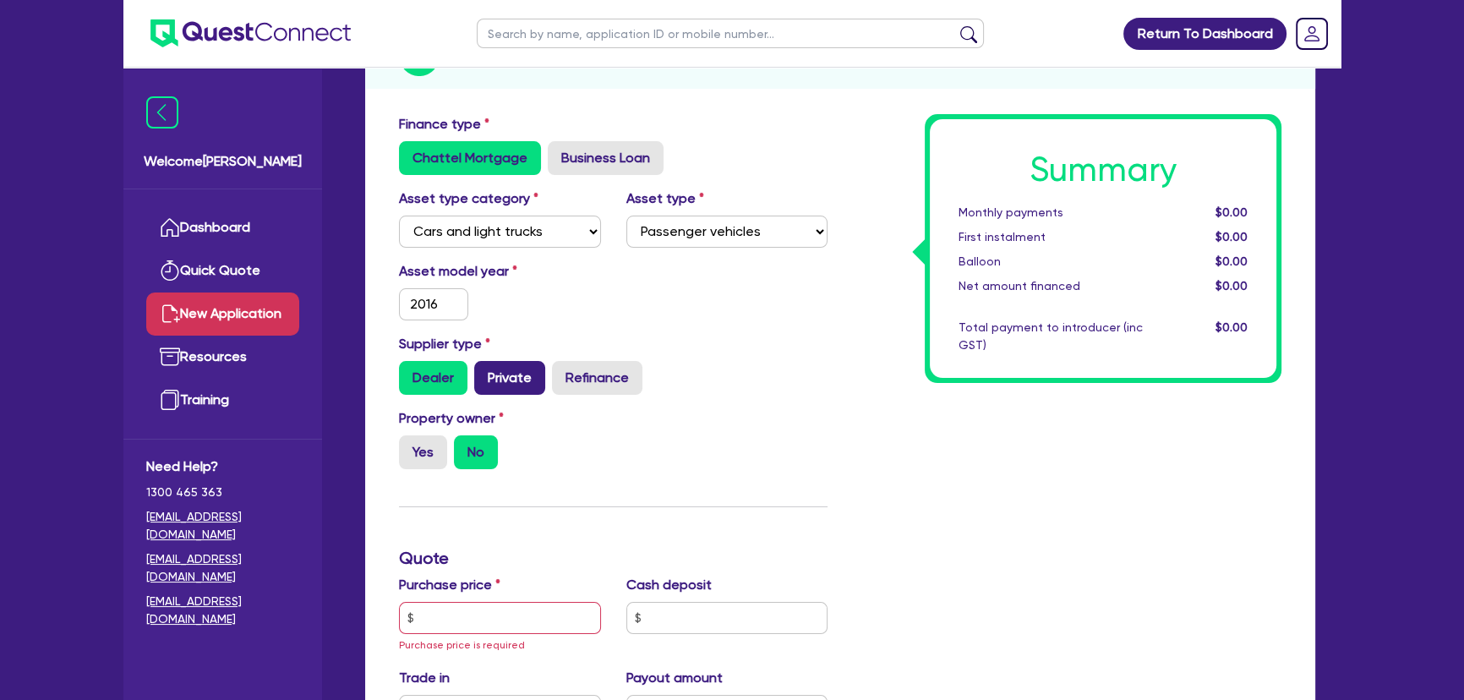
click at [495, 384] on label "Private" at bounding box center [509, 378] width 71 height 34
click at [485, 372] on input "Private" at bounding box center [479, 366] width 11 height 11
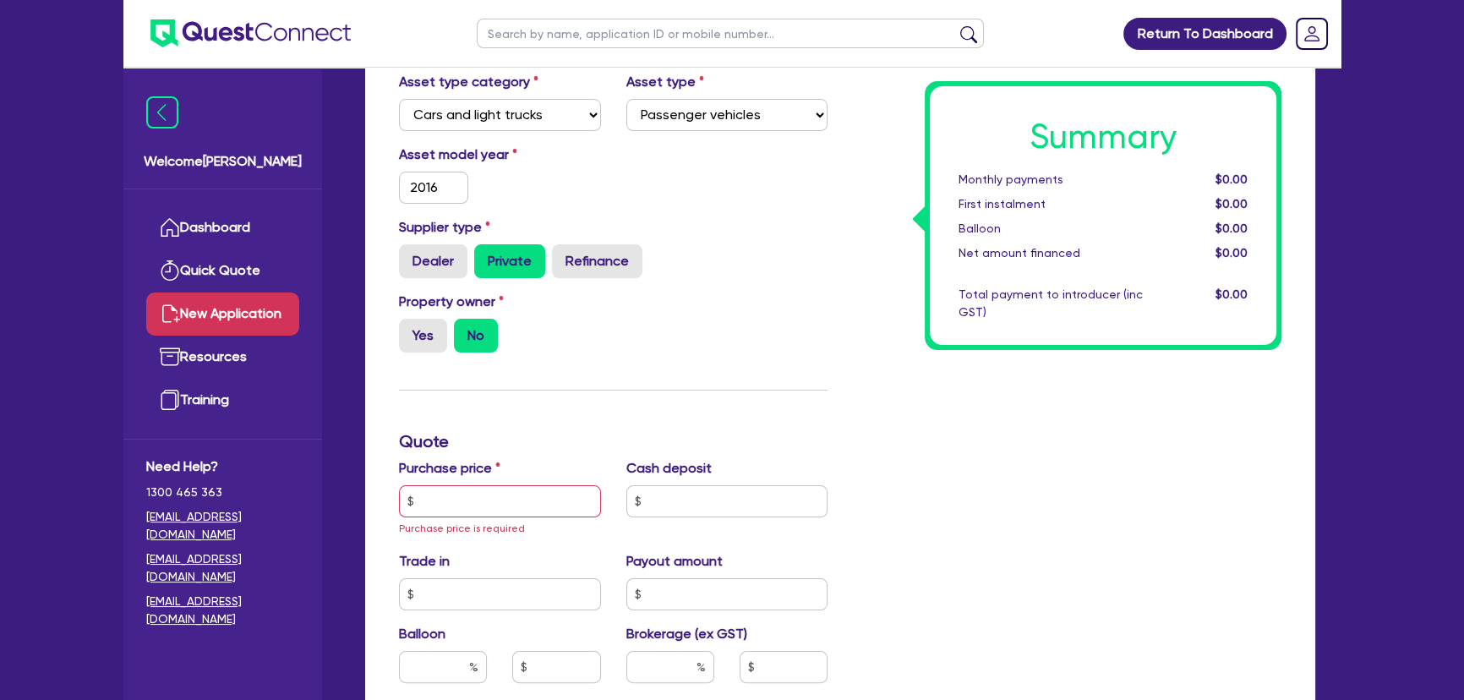
scroll to position [461, 0]
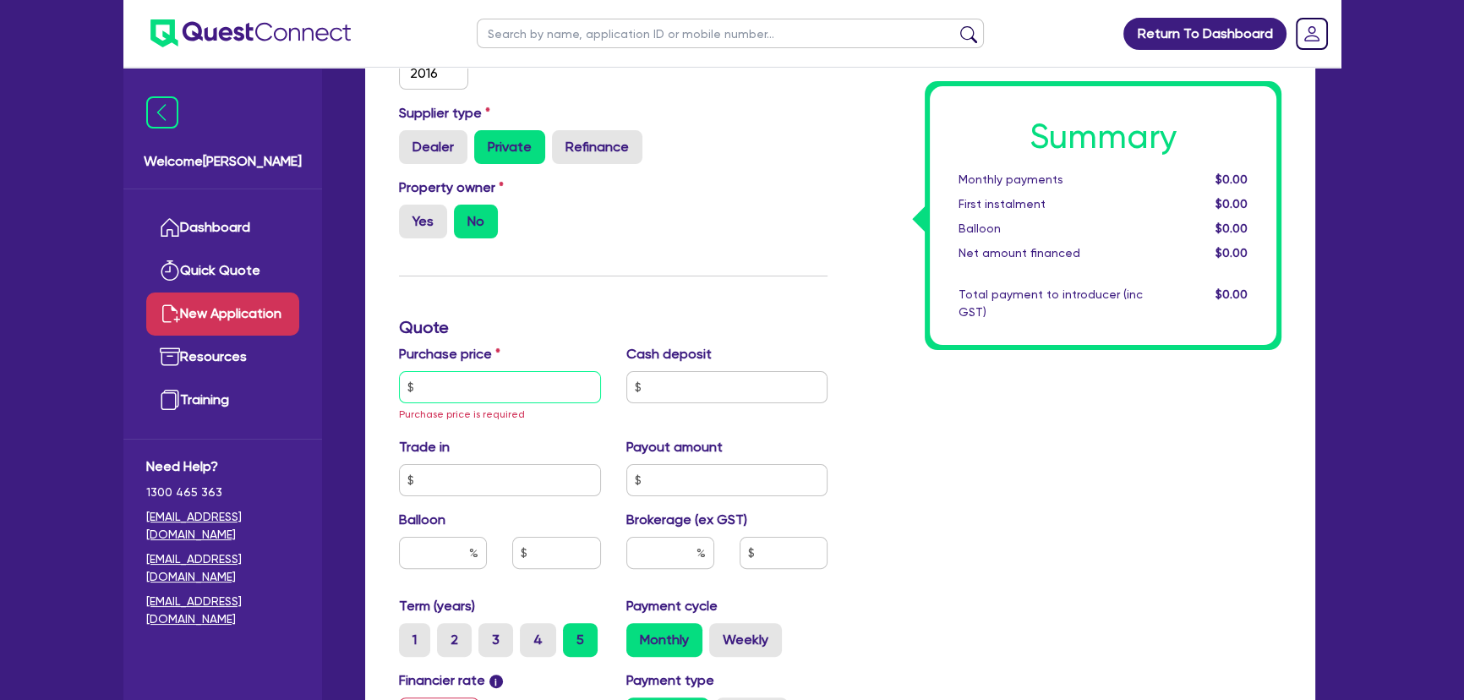
click at [501, 393] on input "text" at bounding box center [500, 387] width 202 height 32
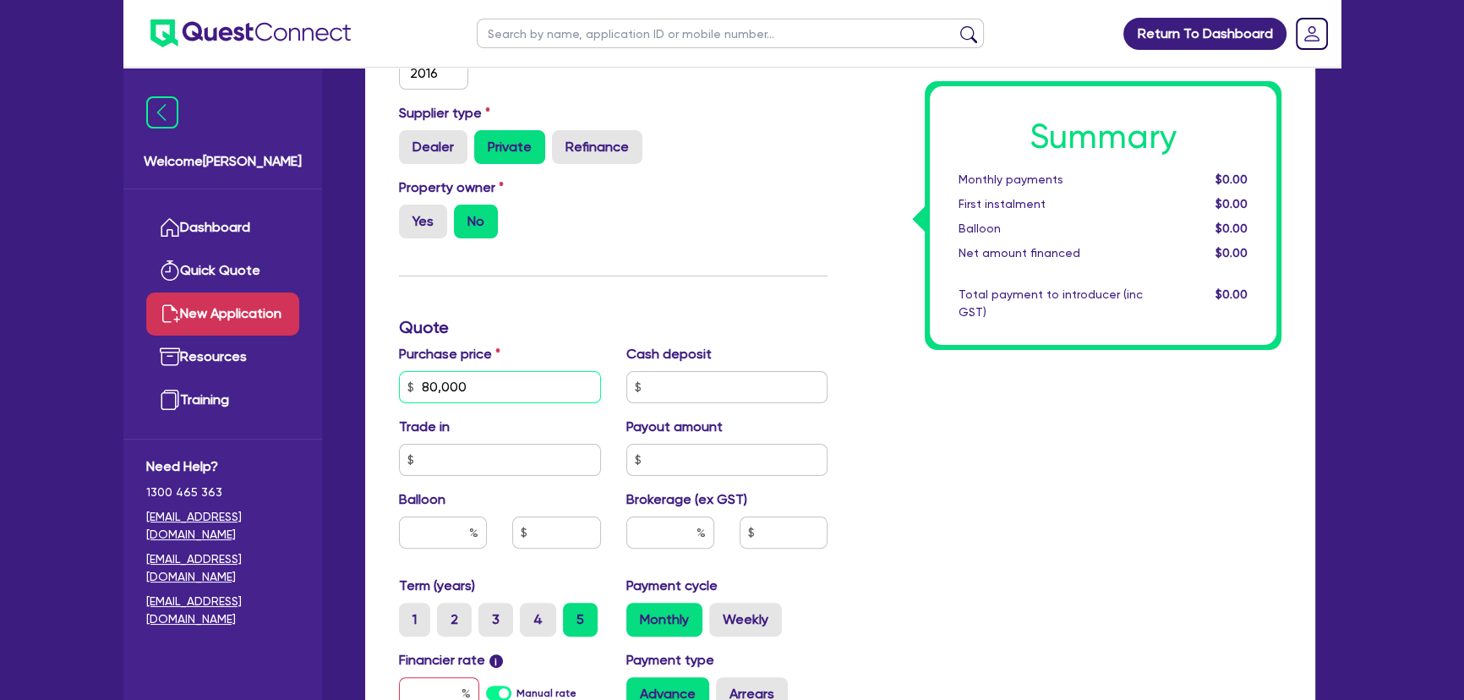
scroll to position [692, 0]
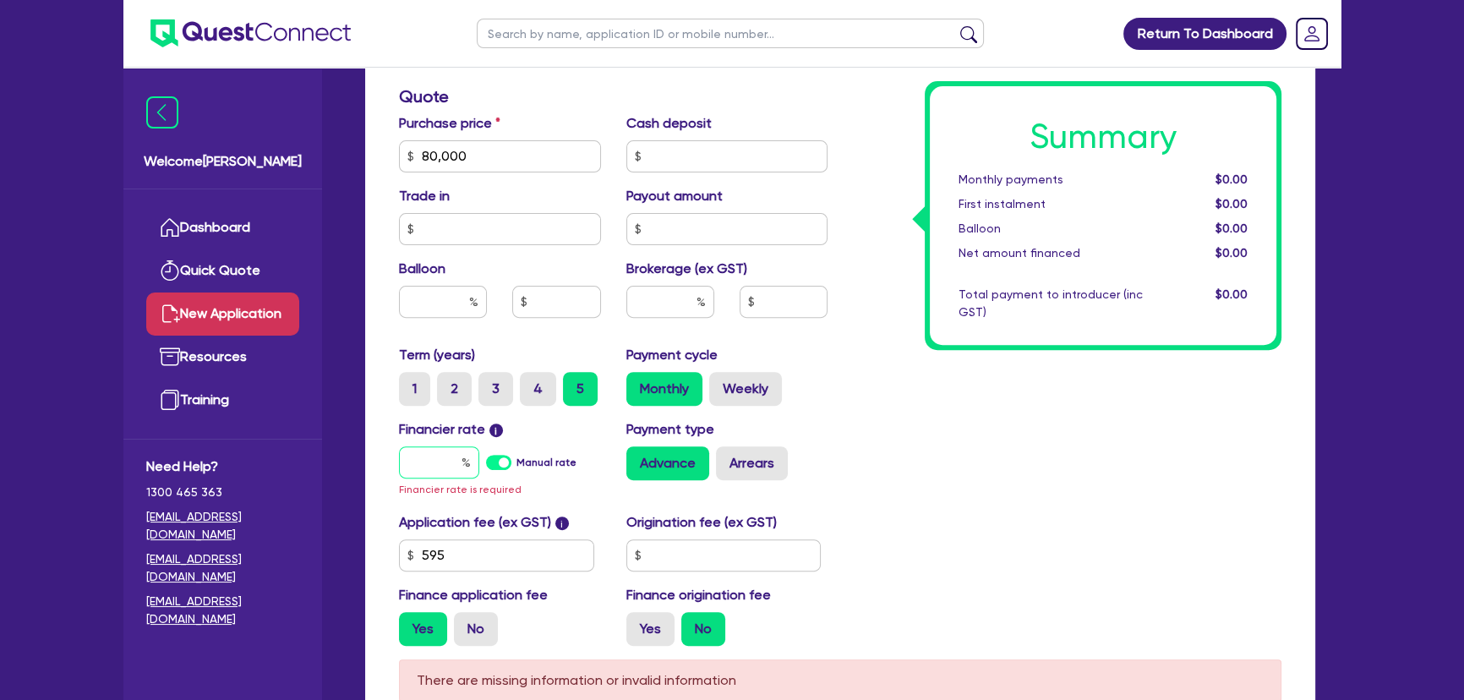
click at [433, 469] on input "text" at bounding box center [439, 462] width 80 height 32
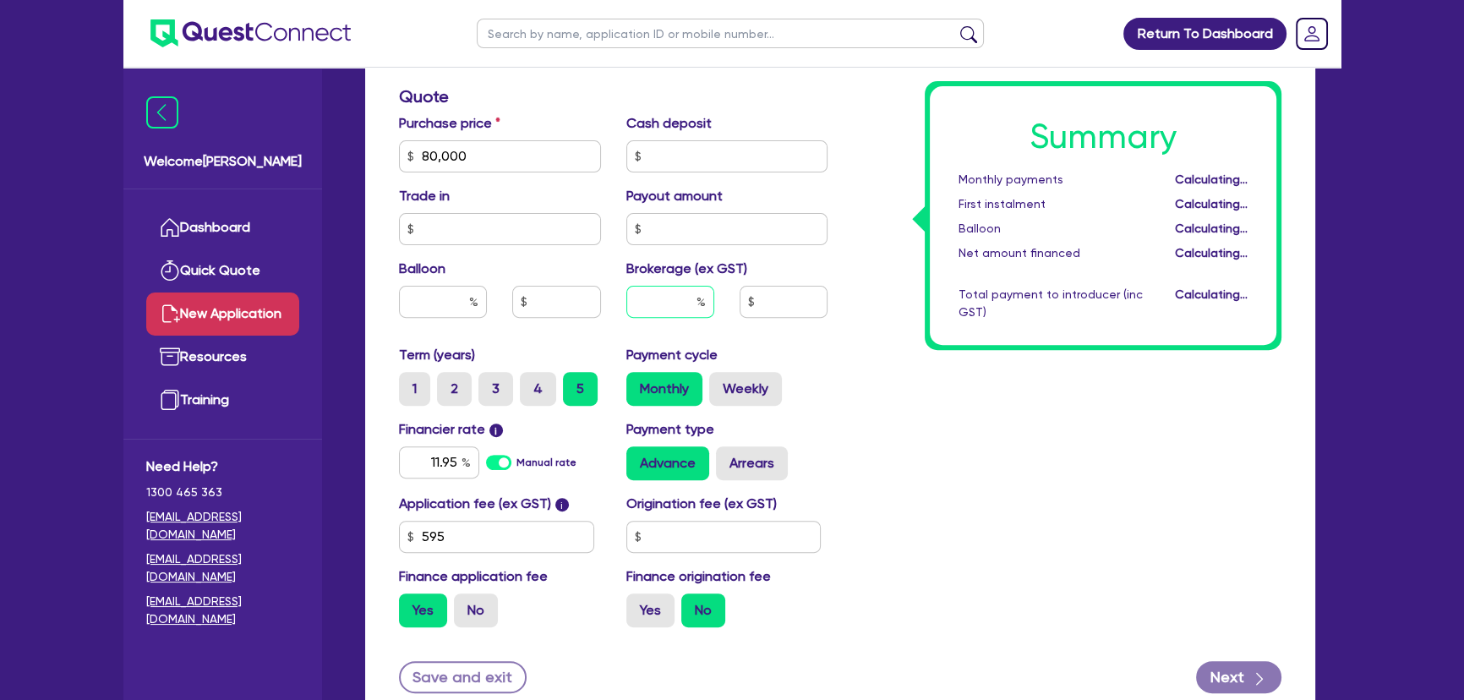
click at [660, 304] on input "text" at bounding box center [670, 302] width 88 height 32
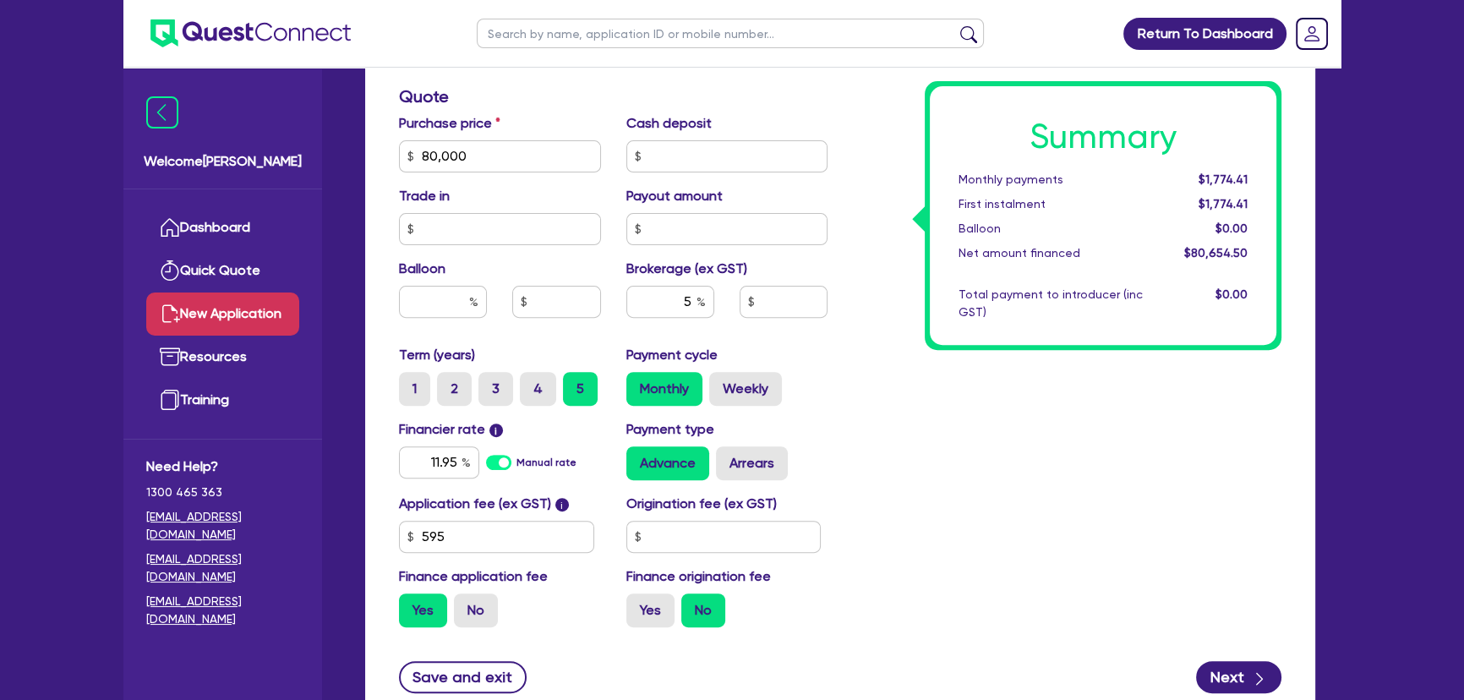
click at [830, 345] on div "Payment cycle Monthly Weekly" at bounding box center [727, 375] width 227 height 61
click at [763, 531] on input "text" at bounding box center [723, 537] width 195 height 32
click at [878, 514] on div "Summary Monthly payments $1,872.00 First instalment $1,872.00 Balloon $0.00 Net…" at bounding box center [1067, 147] width 454 height 988
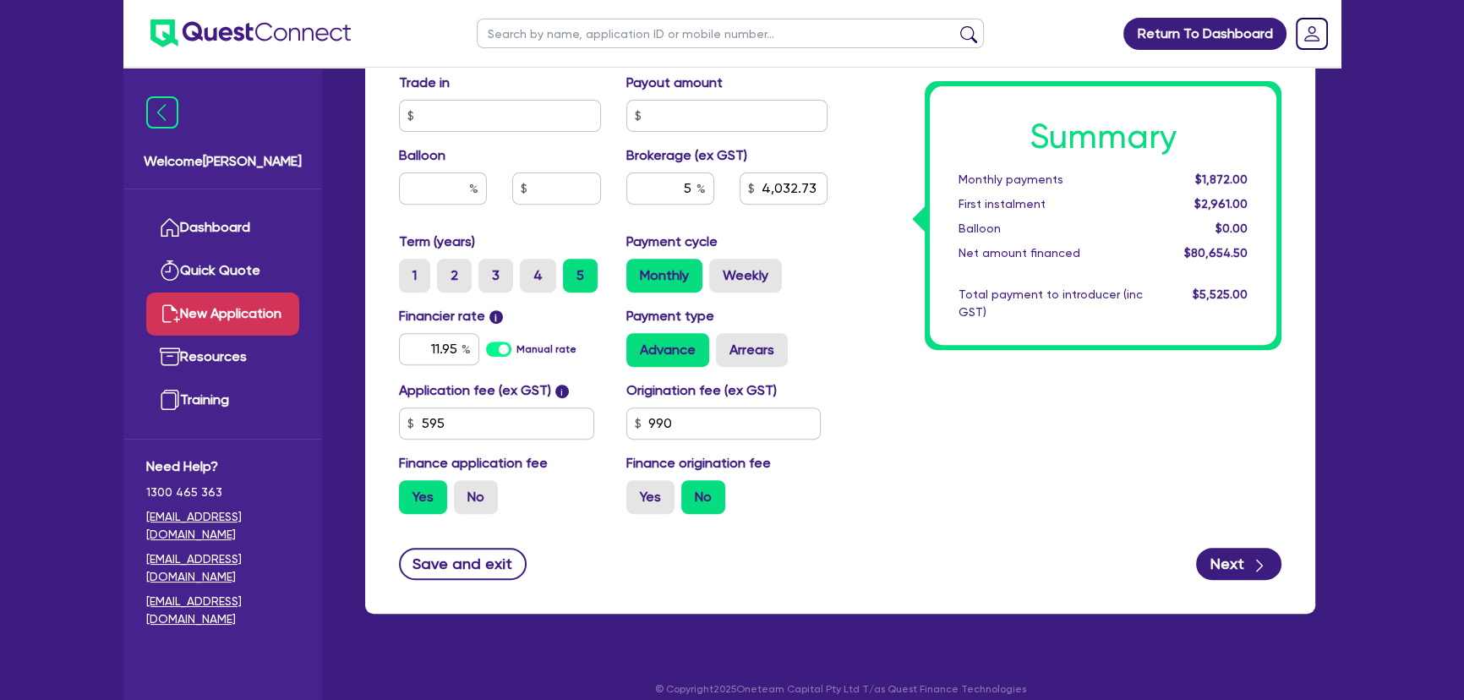
scroll to position [820, 0]
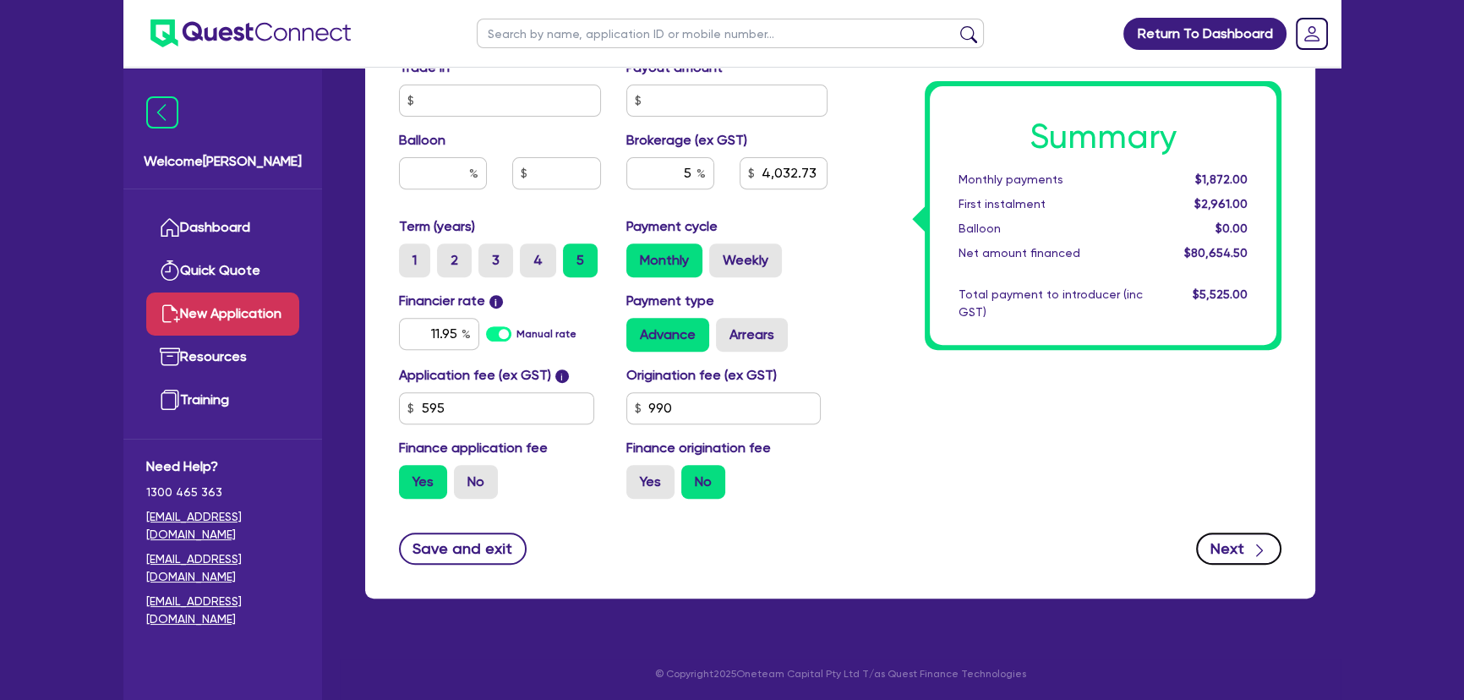
click at [1239, 556] on button "Next" at bounding box center [1238, 549] width 85 height 32
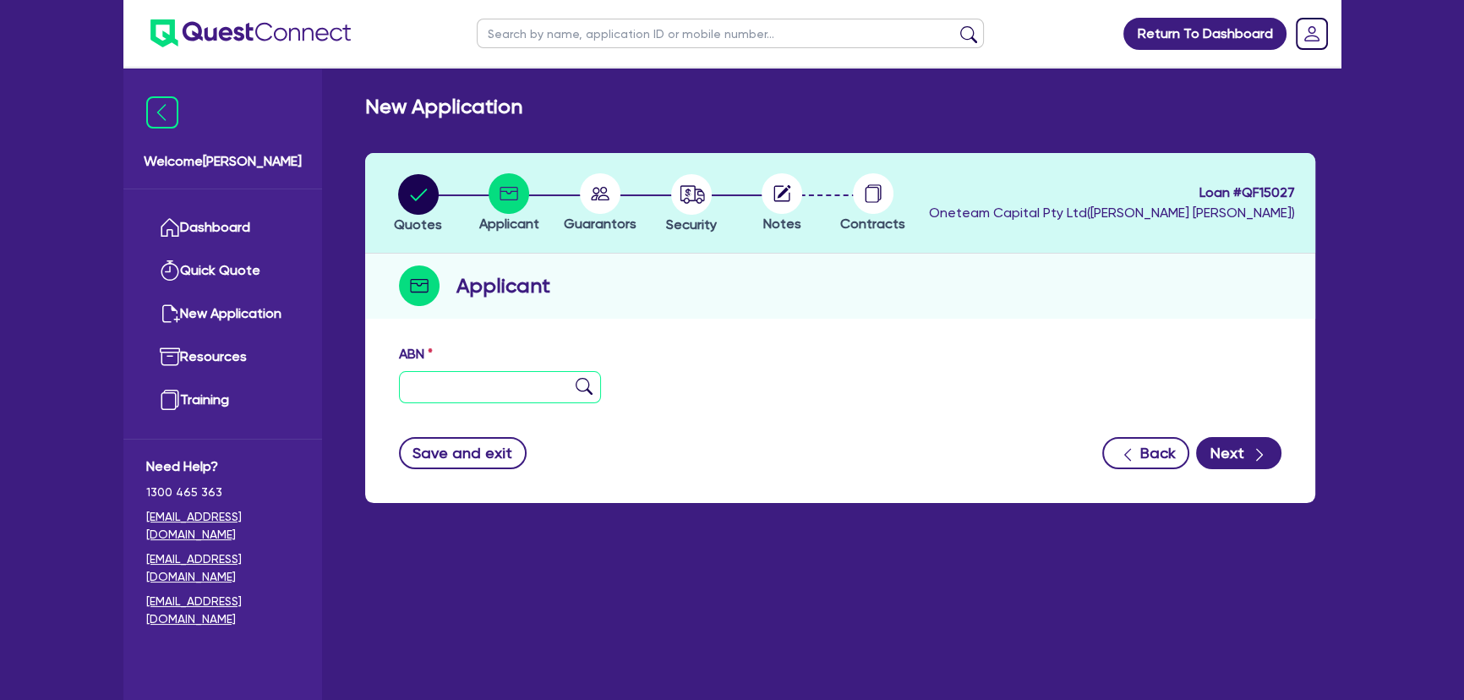
click at [465, 385] on input "text" at bounding box center [500, 387] width 202 height 32
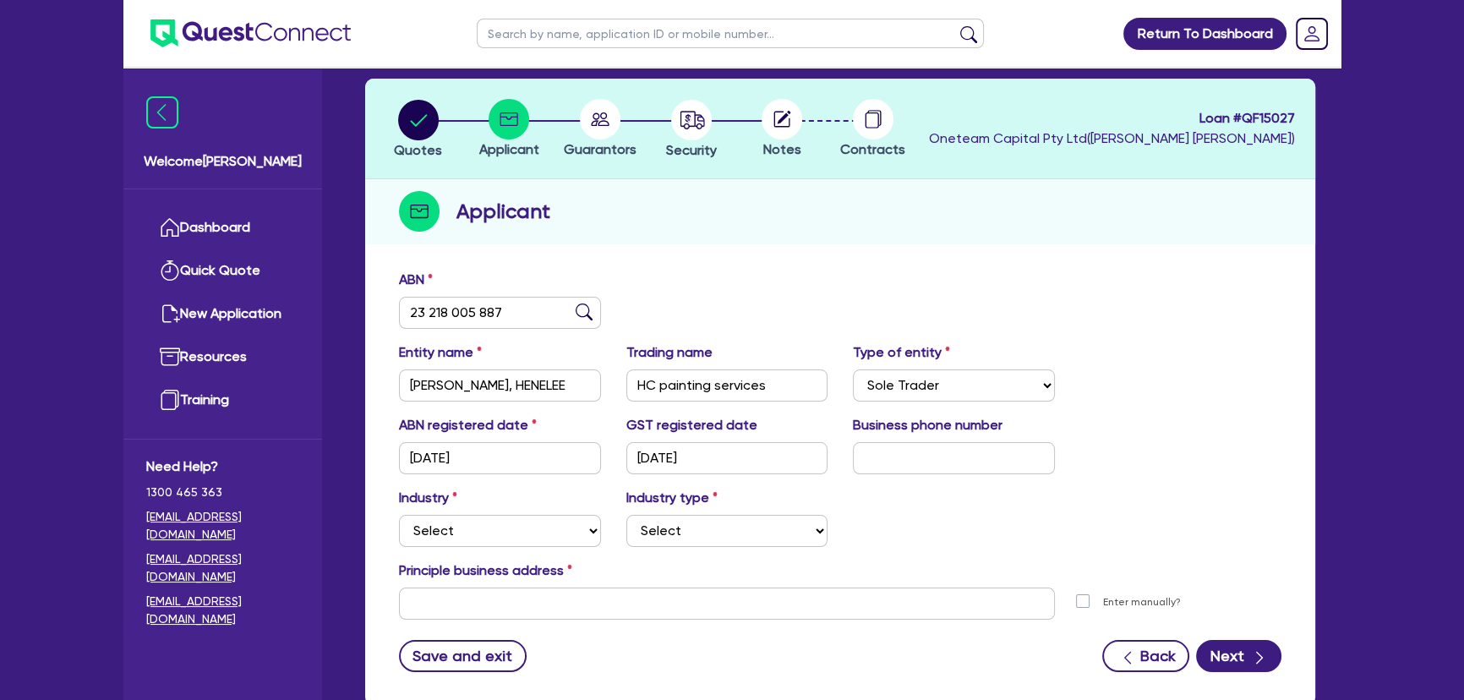
scroll to position [183, 0]
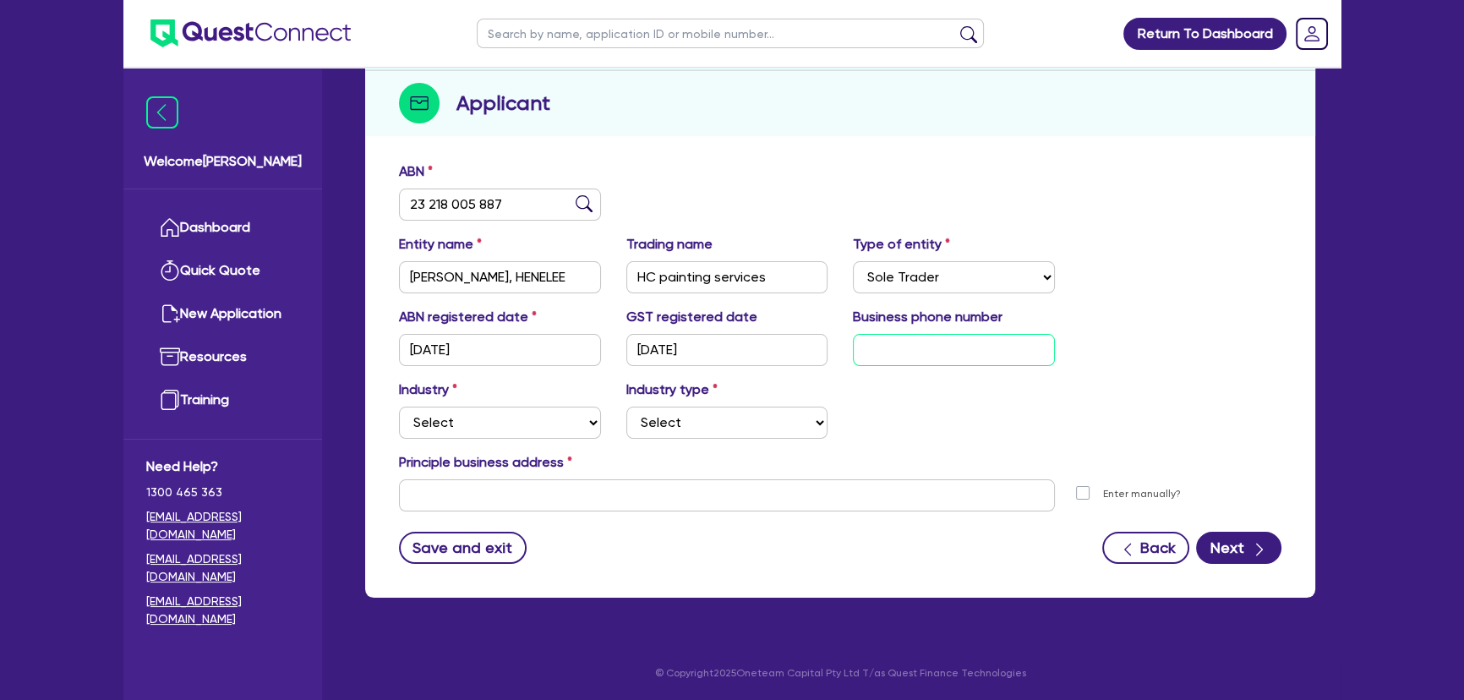
click at [891, 350] on input "text" at bounding box center [954, 350] width 202 height 32
click at [561, 433] on select "Select Accomodation & Food Services Administrative & Support Services Agricultu…" at bounding box center [500, 423] width 202 height 32
click at [399, 407] on select "Select Accomodation & Food Services Administrative & Support Services Agricultu…" at bounding box center [500, 423] width 202 height 32
click at [714, 425] on select "Select Trades People Providing Services Direct to Consumers Trades People Provi…" at bounding box center [727, 423] width 202 height 32
click at [626, 407] on select "Select Trades People Providing Services Direct to Consumers Trades People Provi…" at bounding box center [727, 423] width 202 height 32
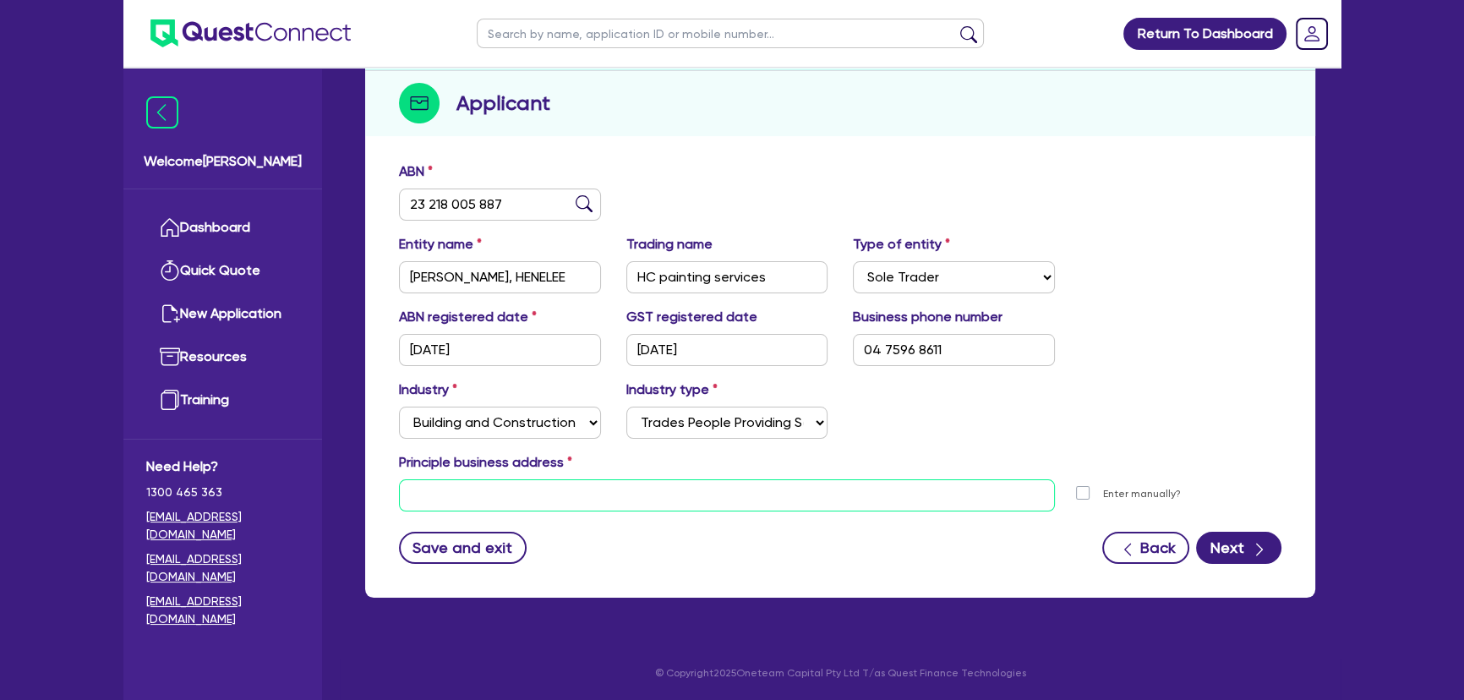
click at [507, 479] on input "text" at bounding box center [727, 495] width 656 height 32
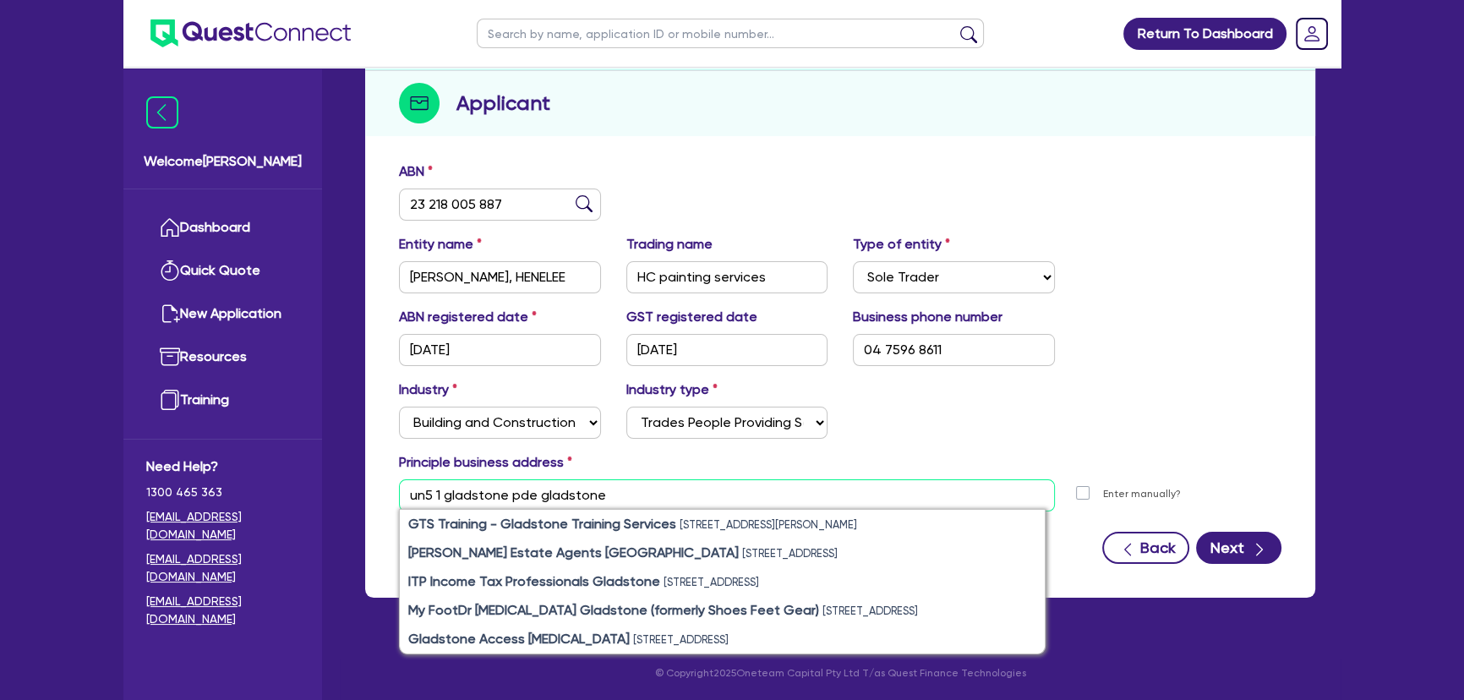
drag, startPoint x: 430, startPoint y: 494, endPoint x: 403, endPoint y: 494, distance: 27.1
click at [403, 494] on input "un5 1 gladstone pde gladstone" at bounding box center [727, 495] width 656 height 32
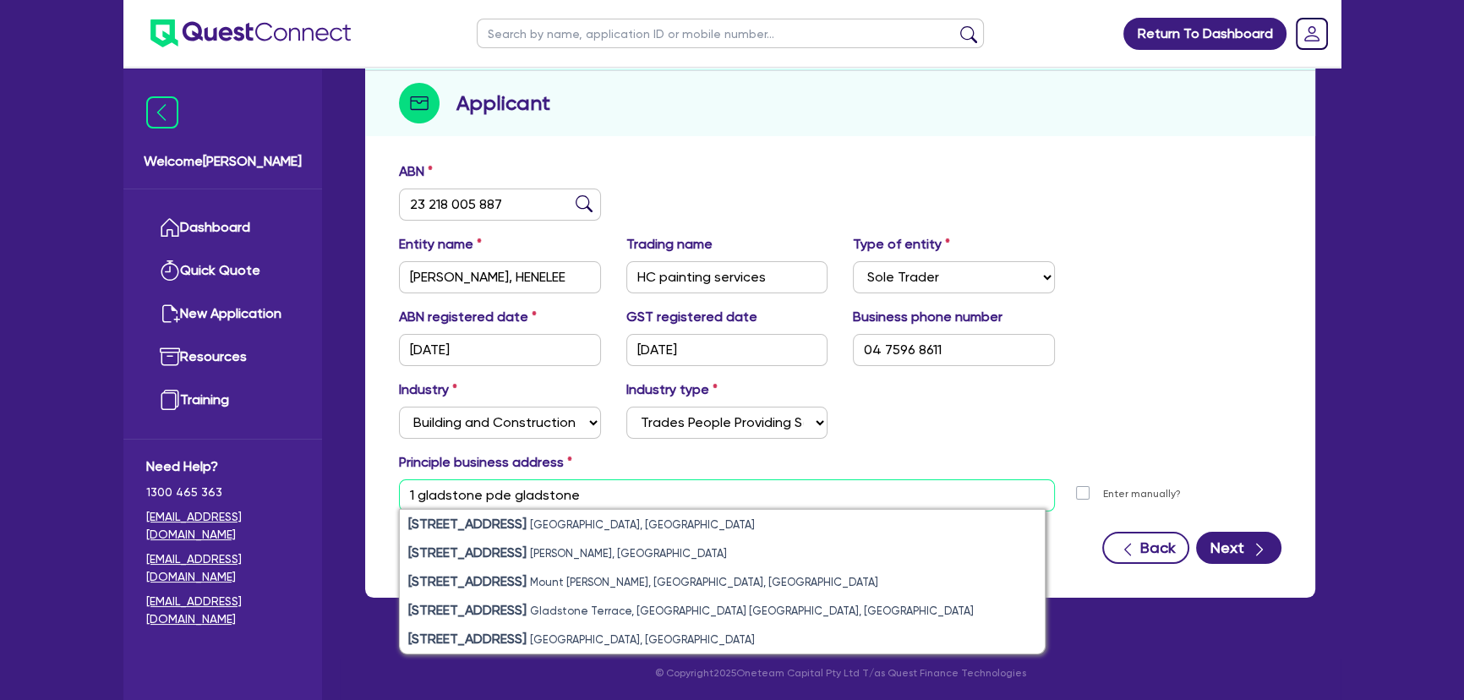
click at [626, 493] on input "1 gladstone pde gladstone" at bounding box center [727, 495] width 656 height 32
drag, startPoint x: 579, startPoint y: 497, endPoint x: 517, endPoint y: 495, distance: 61.7
click at [517, 495] on input "1 gladstone pde gladstone" at bounding box center [727, 495] width 656 height 32
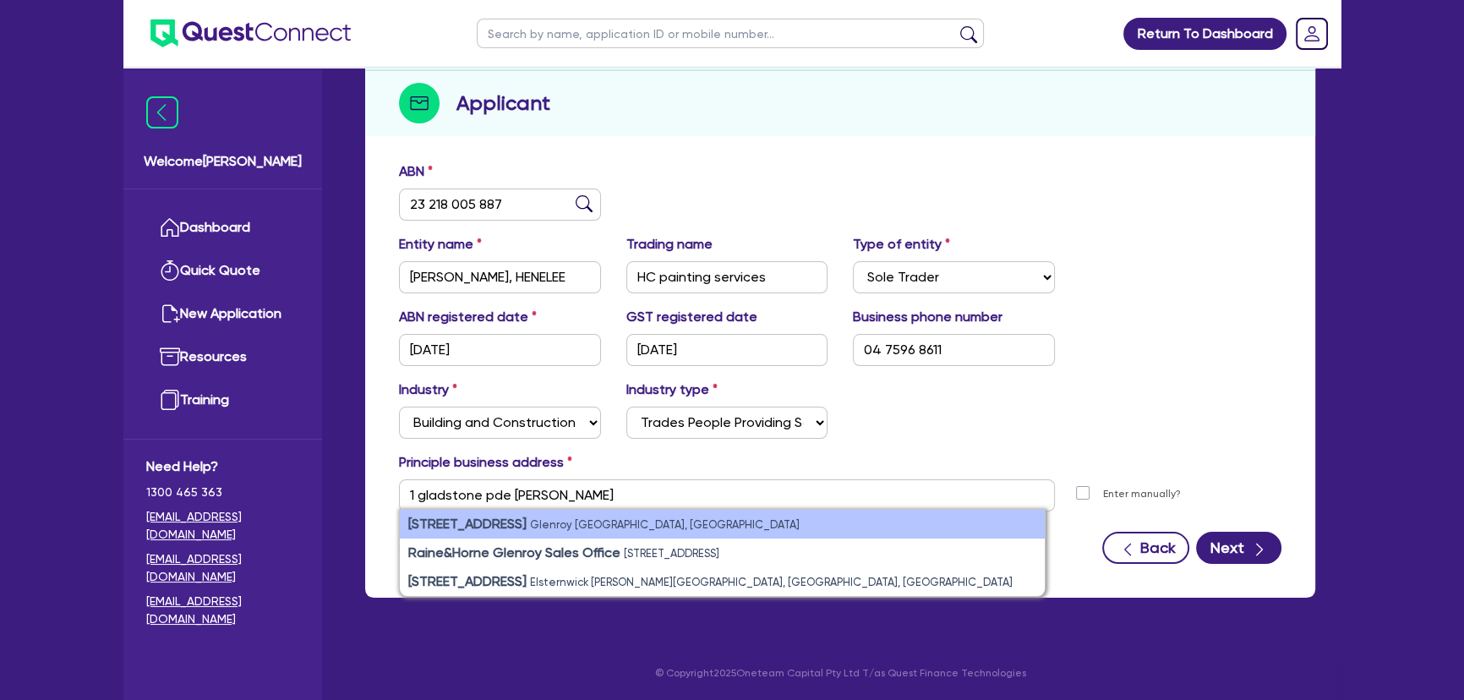
click at [525, 531] on li "1 Gladstone Parade Glenroy VIC, Australia" at bounding box center [722, 524] width 645 height 29
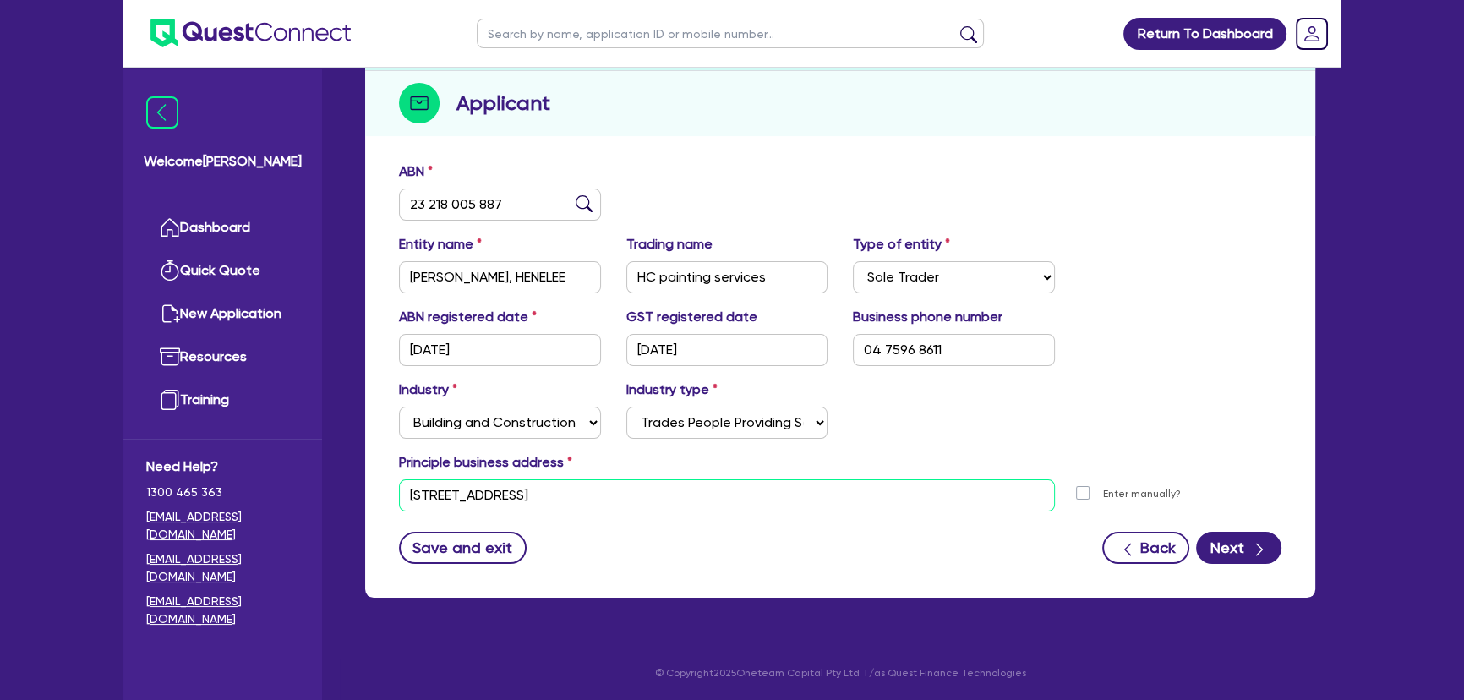
click at [410, 494] on input "1 Gladstone Parade Glenroy VIC 3046" at bounding box center [727, 495] width 656 height 32
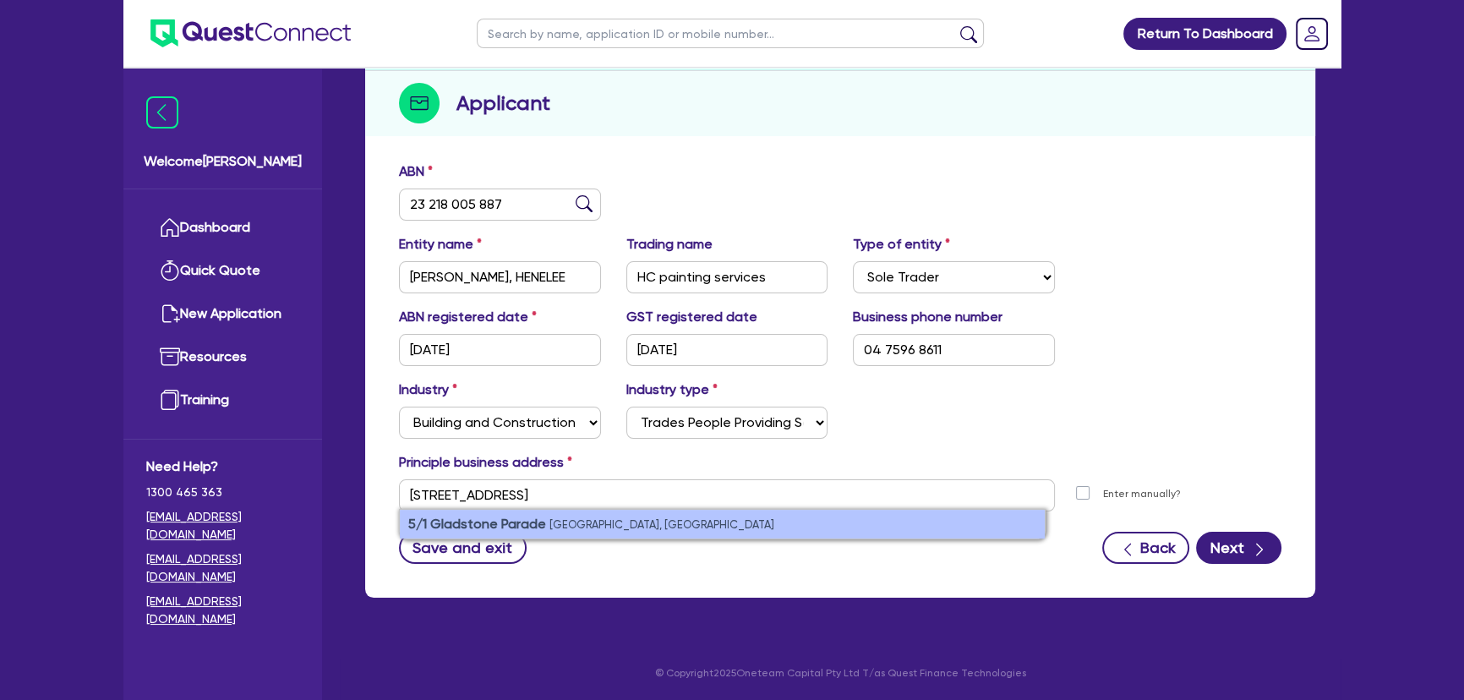
click at [450, 516] on strong "5/1 Gladstone Parade" at bounding box center [477, 524] width 138 height 16
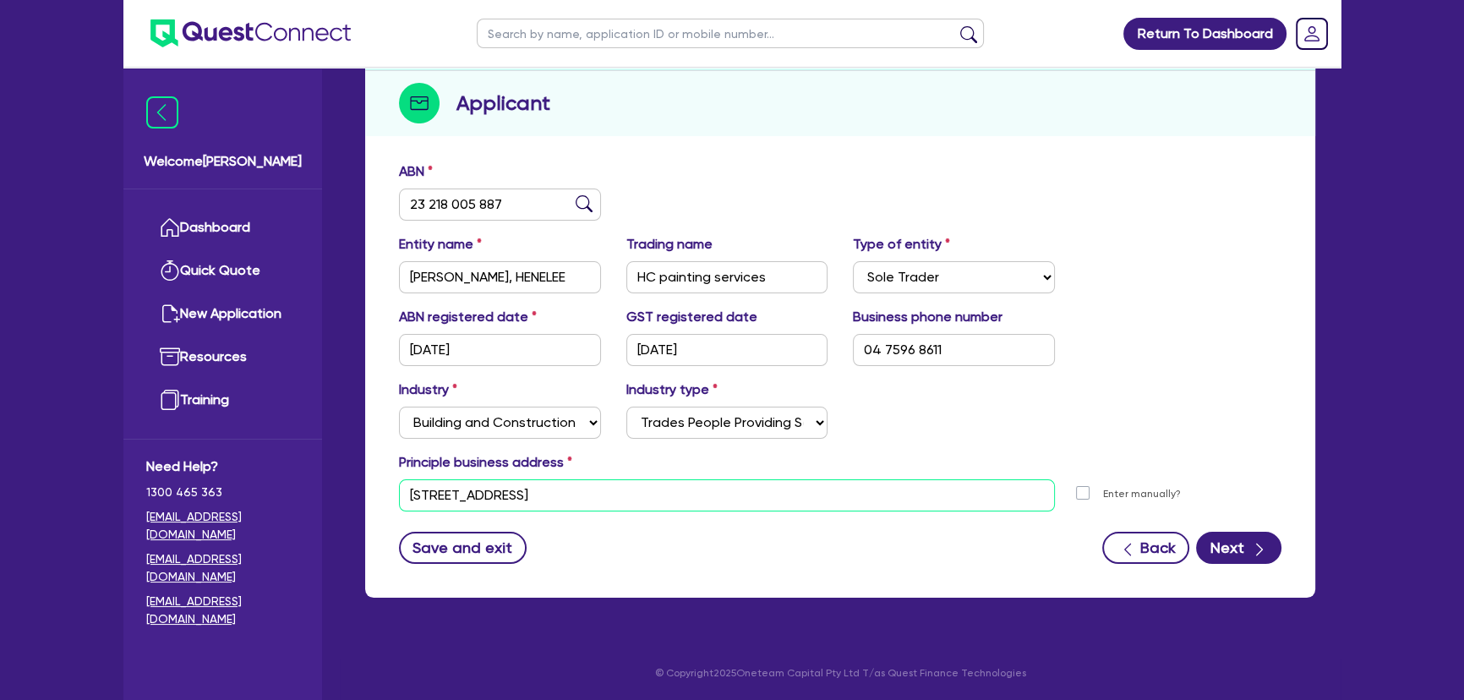
click at [422, 490] on input "5 1 Gladstone Parade Glenroy VIC 3046" at bounding box center [727, 495] width 656 height 32
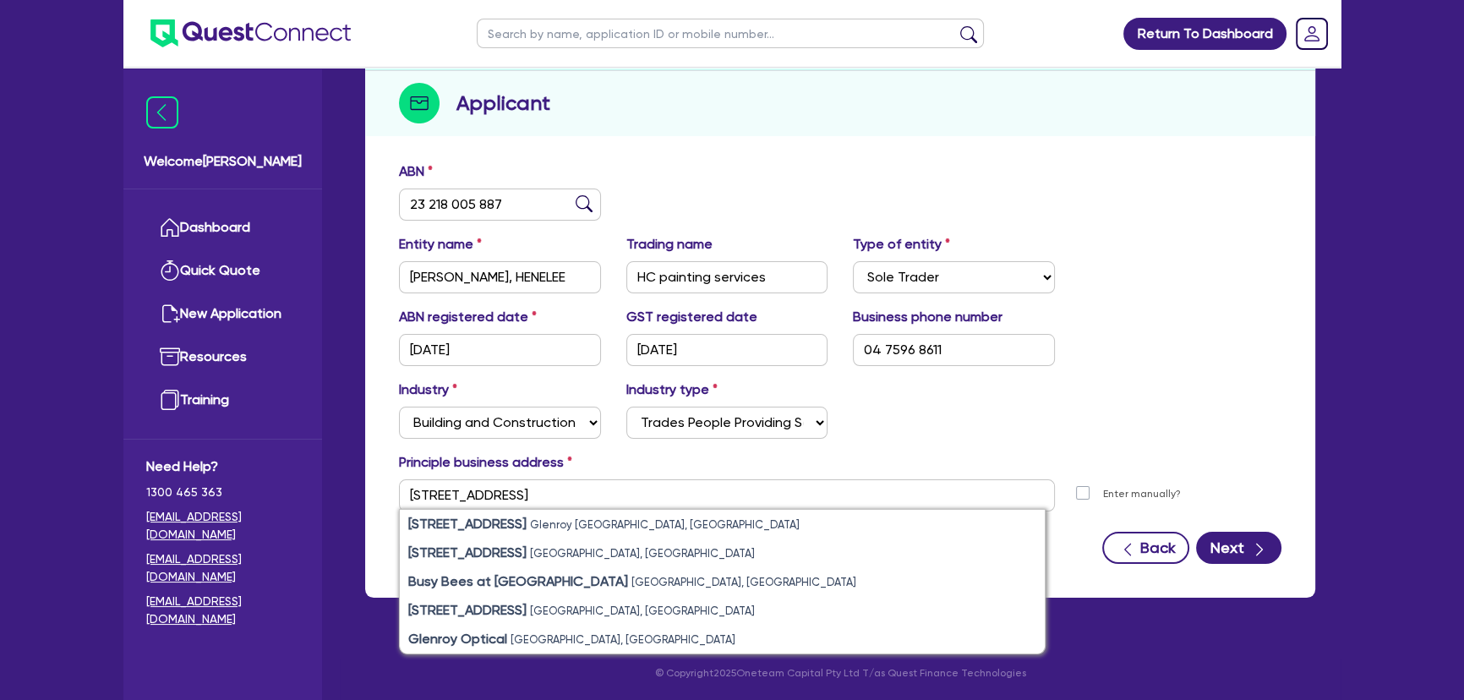
click at [1004, 392] on div "Industry Select Accomodation & Food Services Administrative & Support Services …" at bounding box center [840, 416] width 908 height 73
click at [965, 452] on div "Principle business address" at bounding box center [840, 465] width 908 height 27
drag, startPoint x: 895, startPoint y: 481, endPoint x: 862, endPoint y: 484, distance: 34.0
click at [887, 481] on input "5 - 1 Gladstone Parade Glenroy VIC 3046" at bounding box center [727, 495] width 656 height 32
drag, startPoint x: 429, startPoint y: 493, endPoint x: 414, endPoint y: 495, distance: 15.4
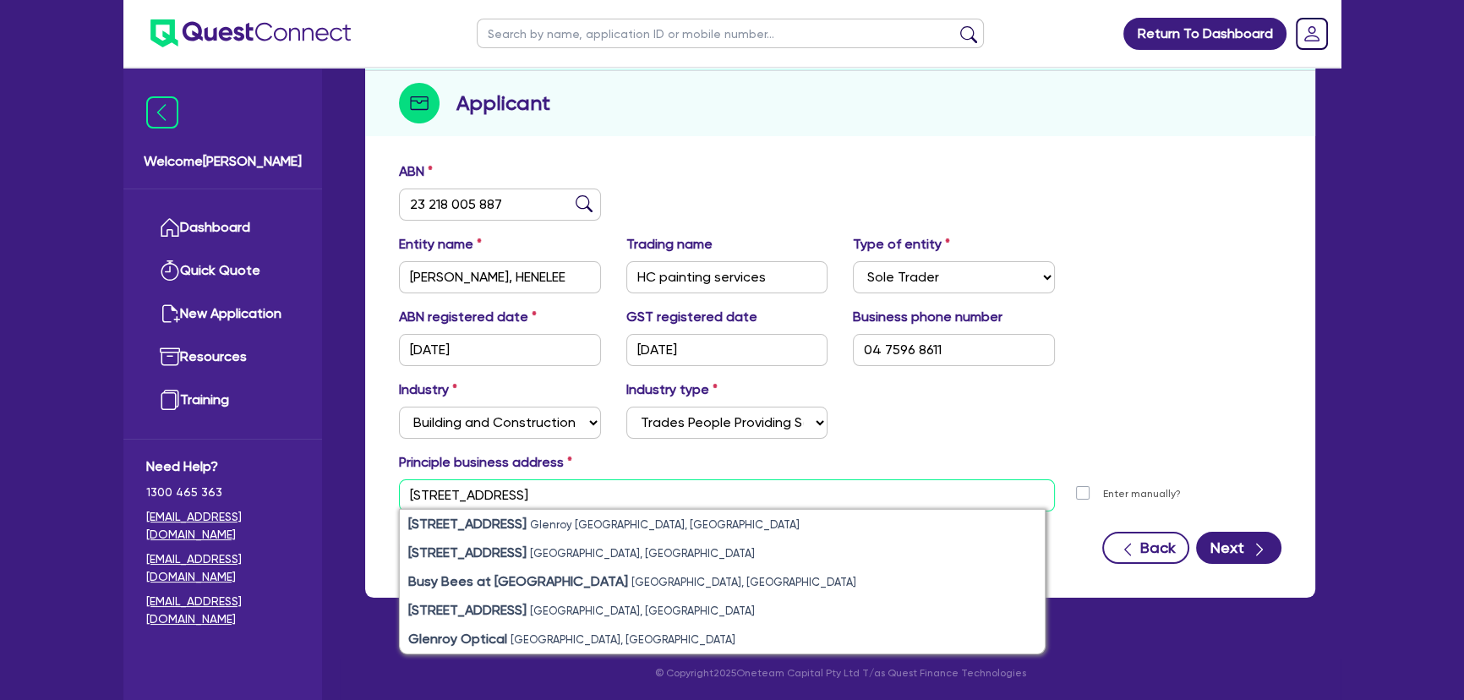
click at [414, 495] on input "5 - 1 Gladstone Parade Glenroy VIC 3046" at bounding box center [727, 495] width 656 height 32
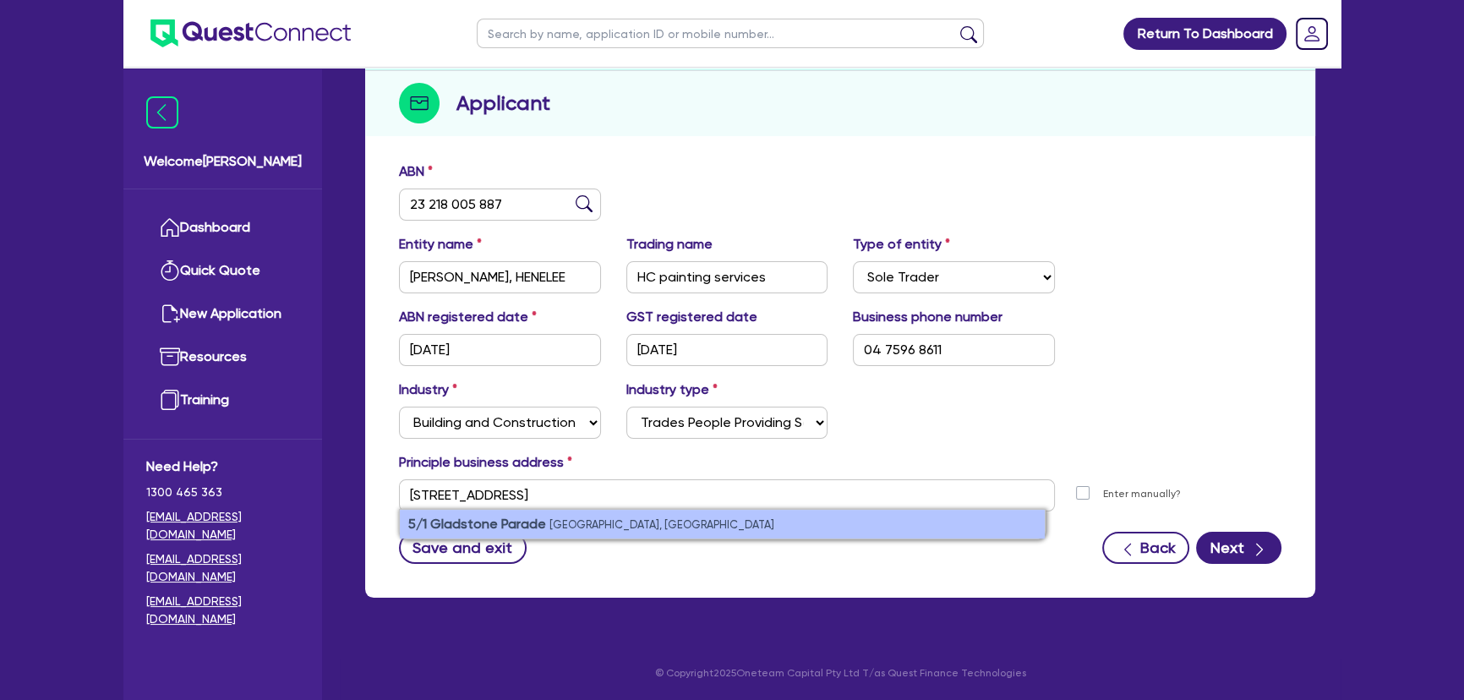
click at [550, 524] on small "Glenroy VIC 3046, Australia" at bounding box center [662, 524] width 225 height 13
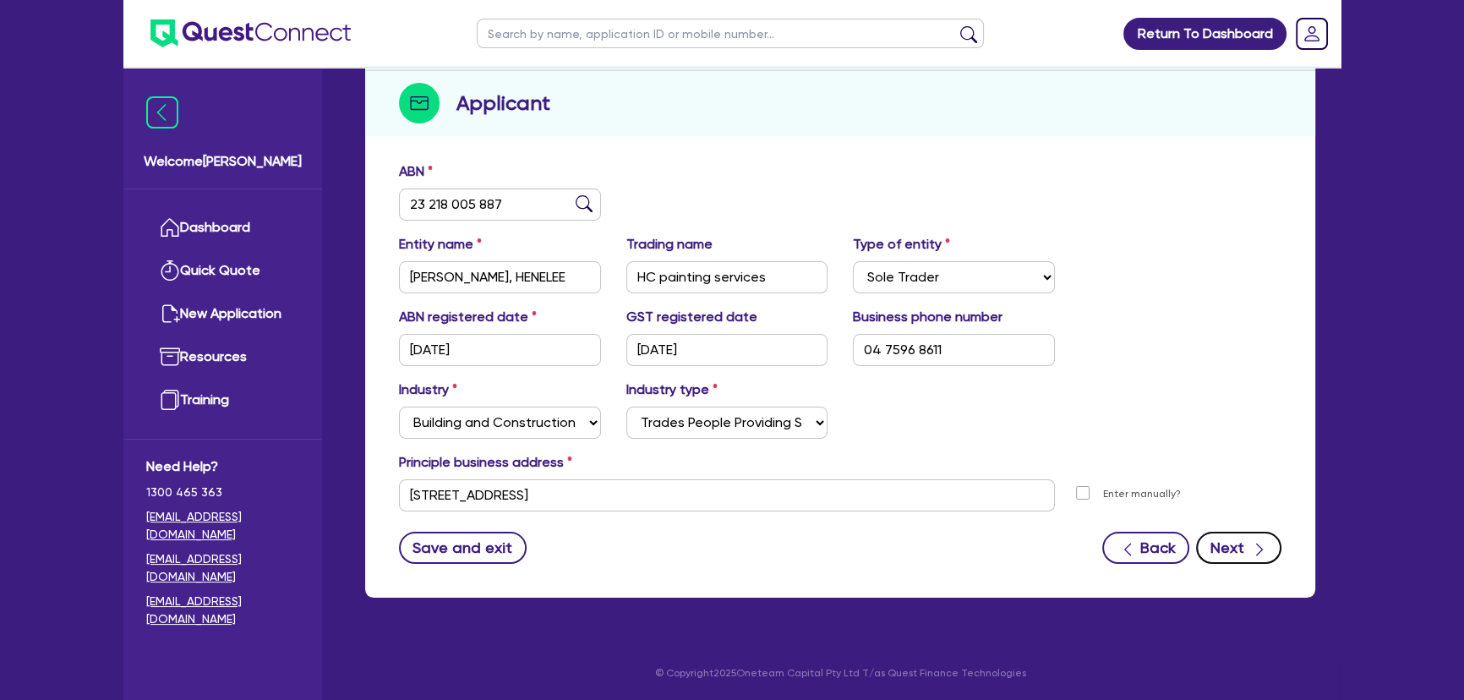
click at [1223, 540] on button "Next" at bounding box center [1238, 548] width 85 height 32
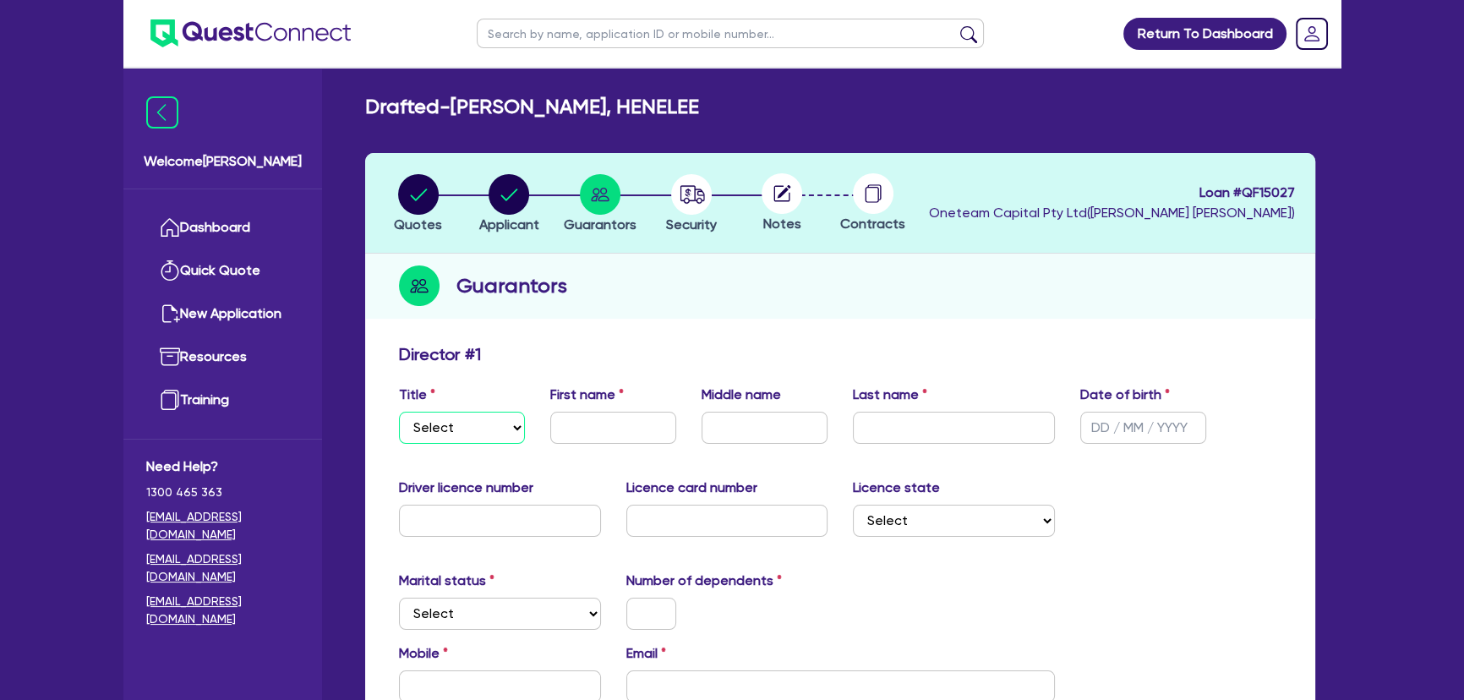
click at [479, 428] on select "Select Mr Mrs Ms Miss Dr" at bounding box center [462, 428] width 126 height 32
click at [399, 412] on select "Select Mr Mrs Ms Miss Dr" at bounding box center [462, 428] width 126 height 32
click at [598, 417] on input "text" at bounding box center [613, 428] width 126 height 32
click at [732, 420] on input "text" at bounding box center [765, 428] width 126 height 32
click at [865, 428] on input "text" at bounding box center [954, 428] width 202 height 32
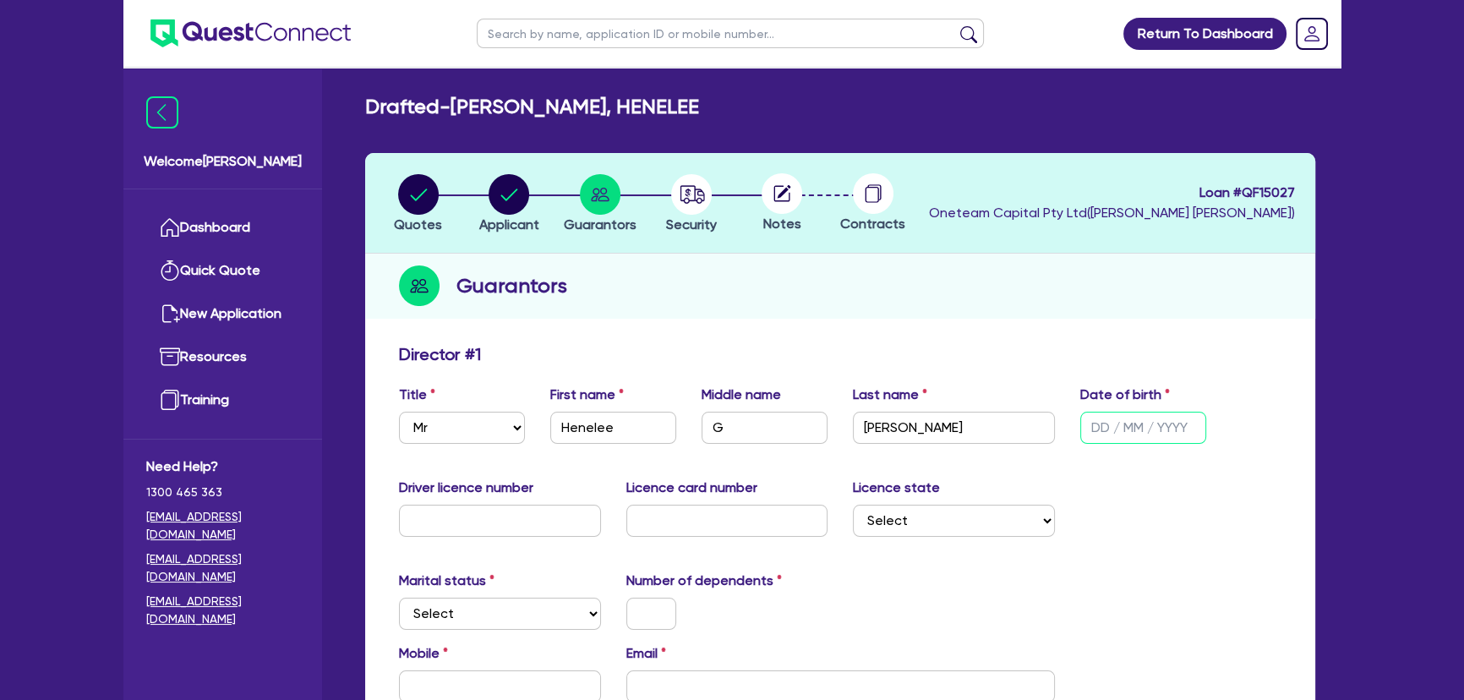
click at [1108, 437] on input "text" at bounding box center [1143, 428] width 126 height 32
click at [533, 533] on input "text" at bounding box center [500, 521] width 202 height 32
click at [706, 511] on input "text" at bounding box center [727, 521] width 202 height 32
click at [939, 522] on select "Select NSW VIC QLD TAS ACT SA NT WA" at bounding box center [954, 521] width 202 height 32
click at [853, 505] on select "Select NSW VIC QLD TAS ACT SA NT WA" at bounding box center [954, 521] width 202 height 32
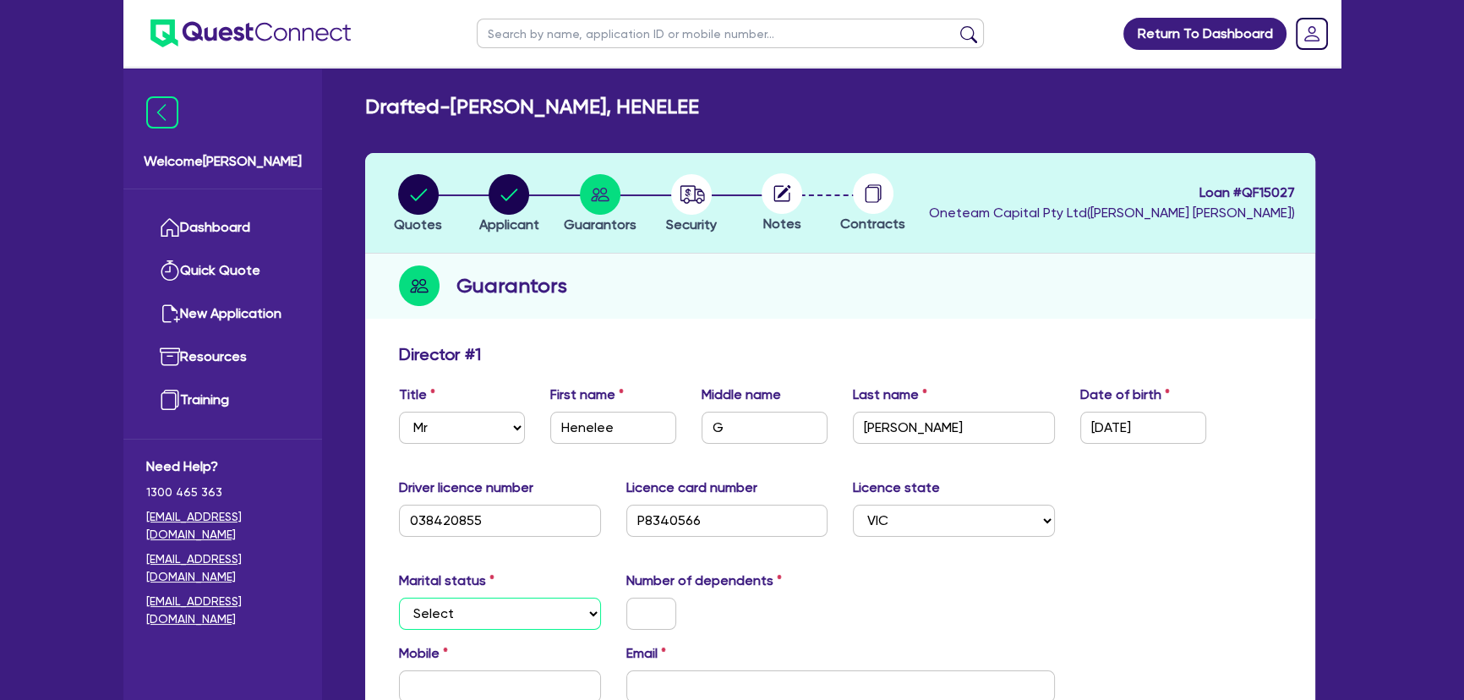
click at [494, 620] on select "Select Single Married De Facto / Partner" at bounding box center [500, 614] width 202 height 32
click at [399, 598] on select "Select Single Married De Facto / Partner" at bounding box center [500, 614] width 202 height 32
click at [637, 618] on input "text" at bounding box center [651, 614] width 50 height 32
click at [546, 670] on input "text" at bounding box center [500, 686] width 202 height 32
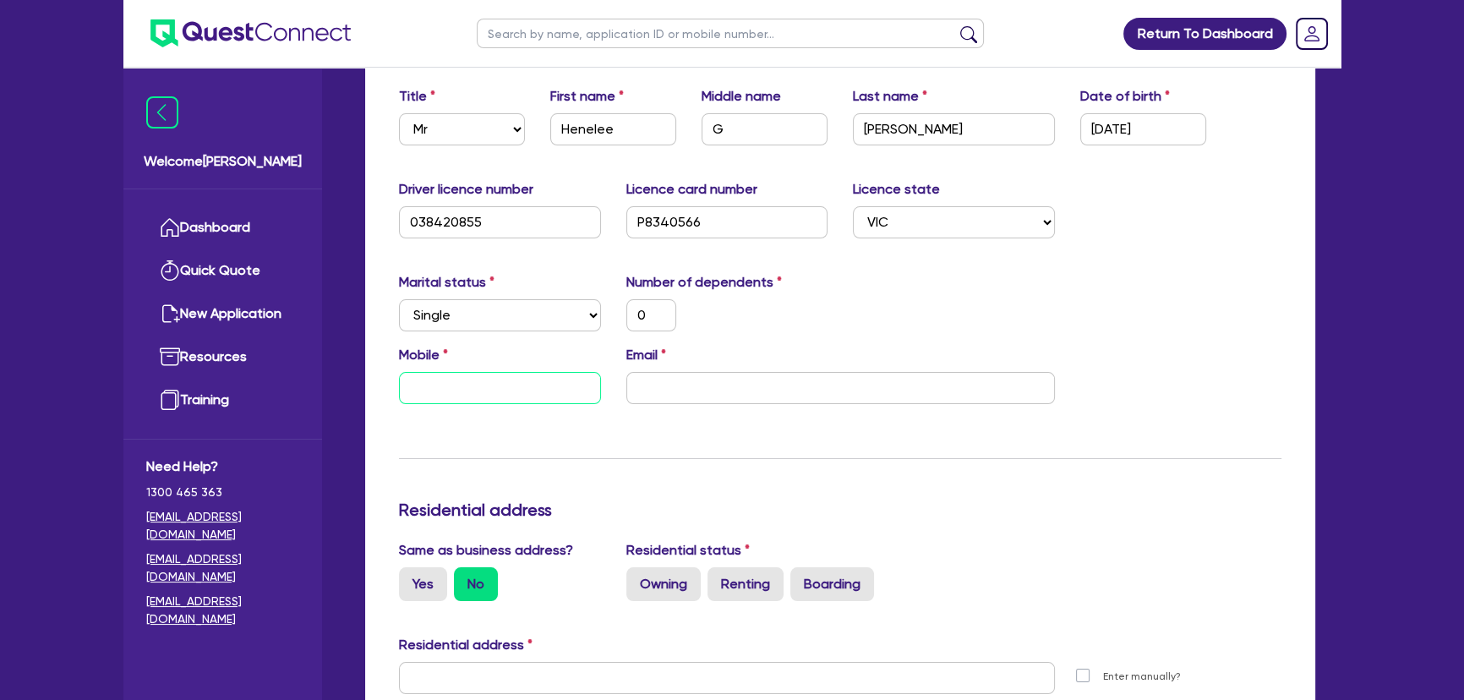
scroll to position [307, 0]
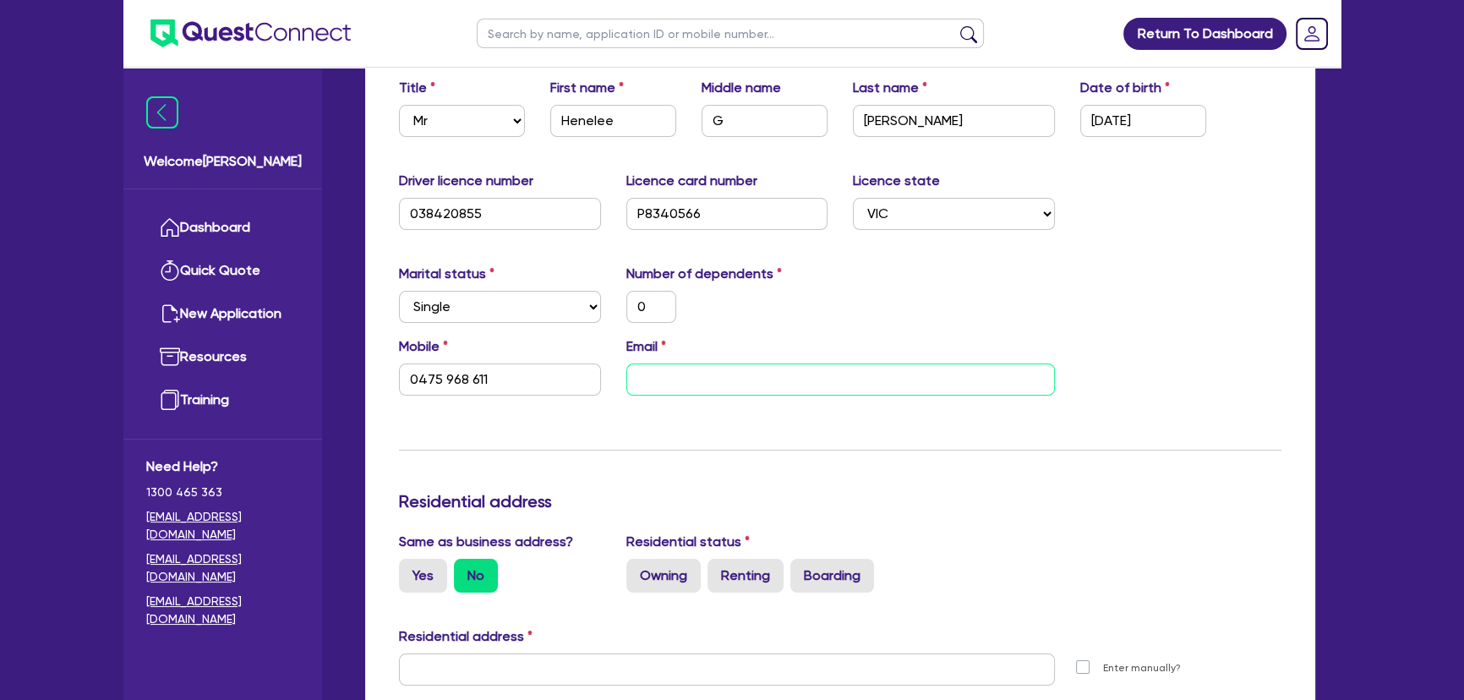
click at [793, 383] on input "email" at bounding box center [840, 380] width 429 height 32
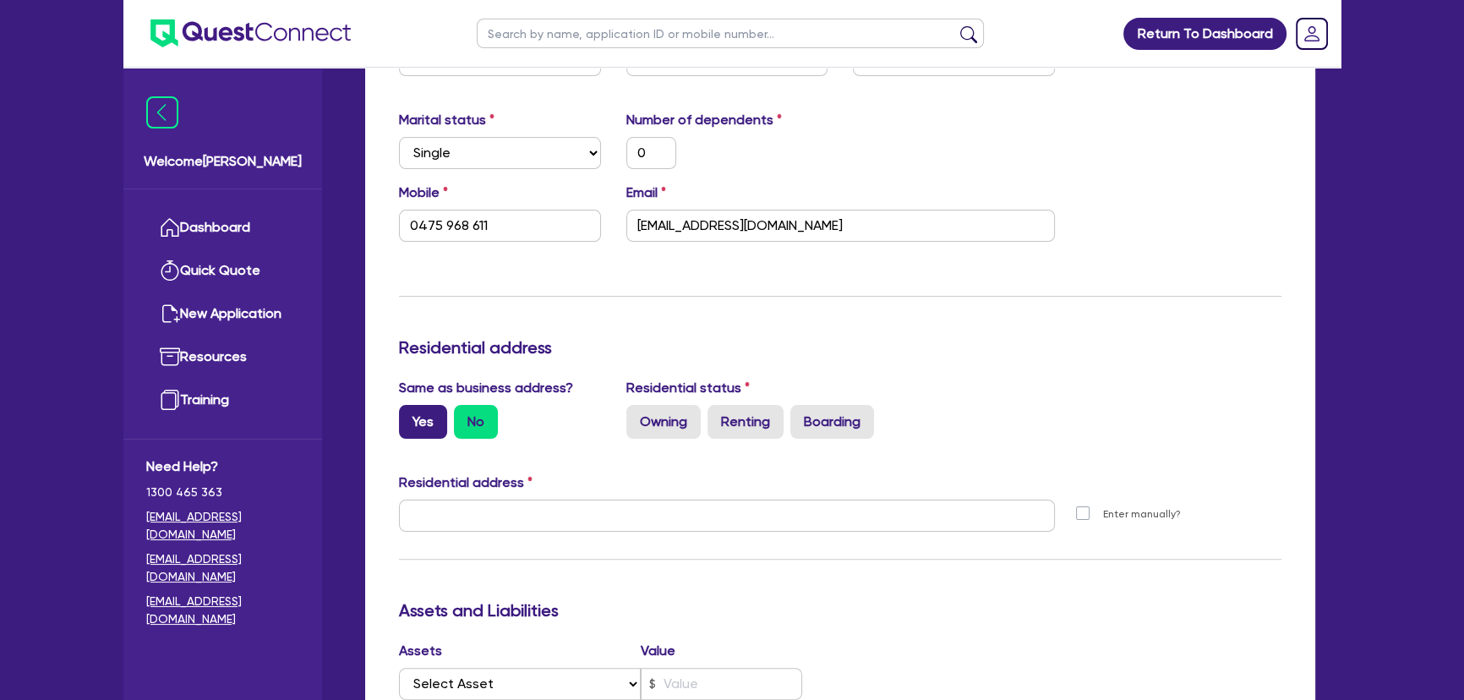
drag, startPoint x: 421, startPoint y: 410, endPoint x: 412, endPoint y: 405, distance: 10.6
click at [412, 405] on label "Yes" at bounding box center [423, 422] width 48 height 34
click at [443, 413] on label "Yes" at bounding box center [423, 422] width 48 height 34
click at [410, 413] on input "Yes" at bounding box center [404, 410] width 11 height 11
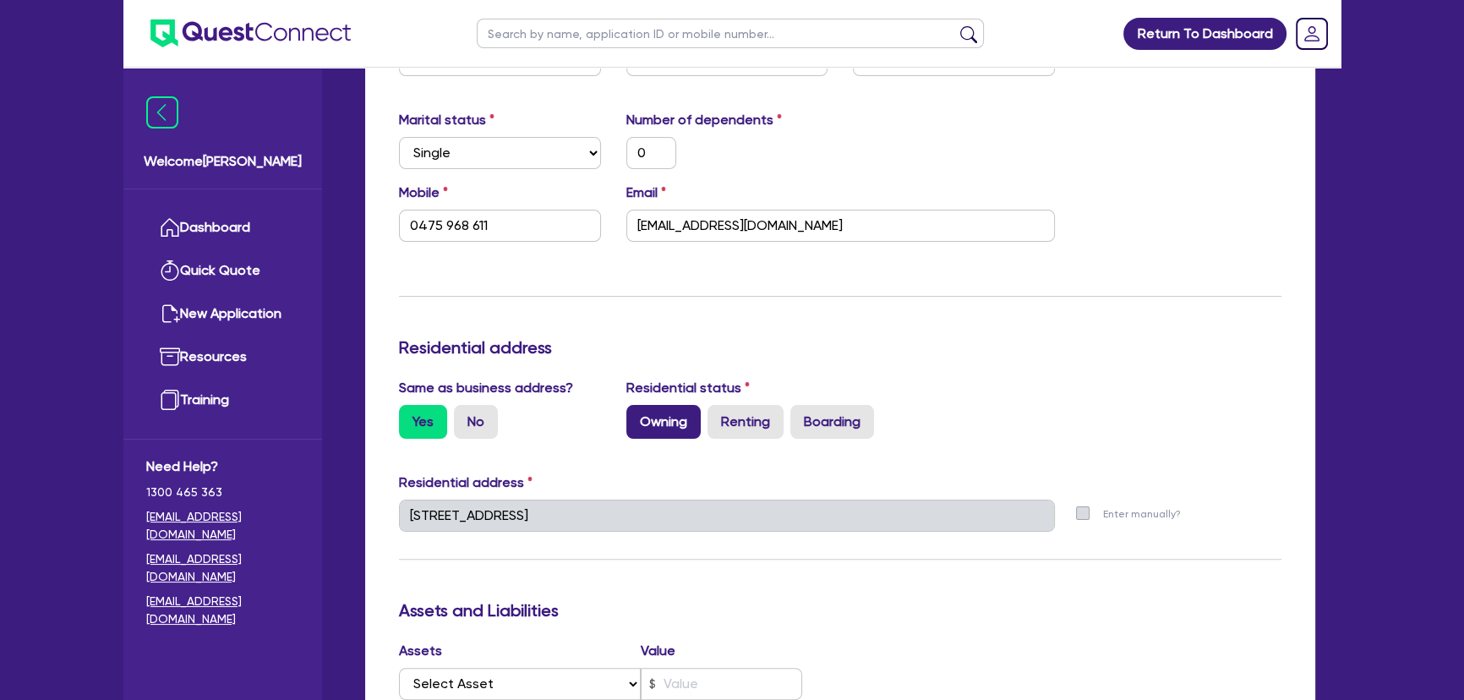
click at [687, 419] on label "Owning" at bounding box center [663, 422] width 74 height 34
click at [637, 416] on input "Owning" at bounding box center [631, 410] width 11 height 11
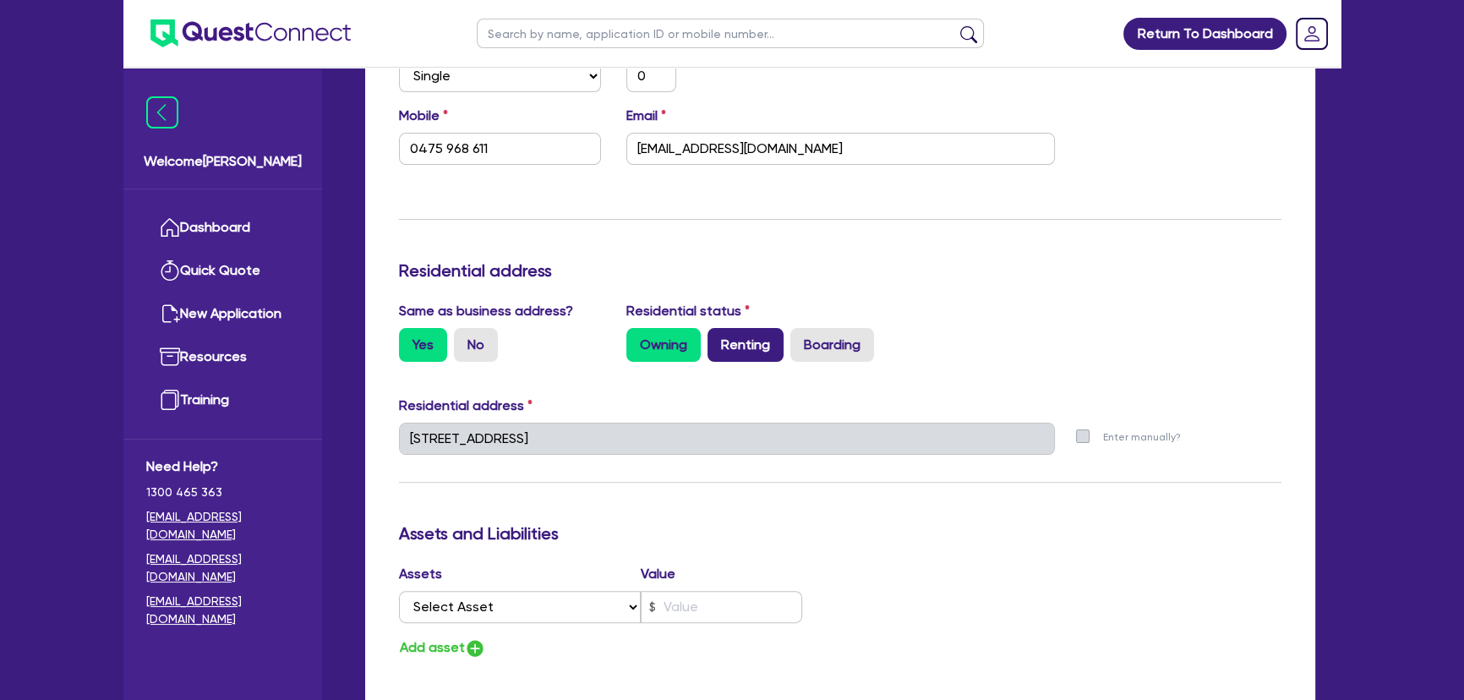
click at [726, 357] on label "Renting" at bounding box center [746, 345] width 76 height 34
click at [719, 339] on input "Renting" at bounding box center [713, 333] width 11 height 11
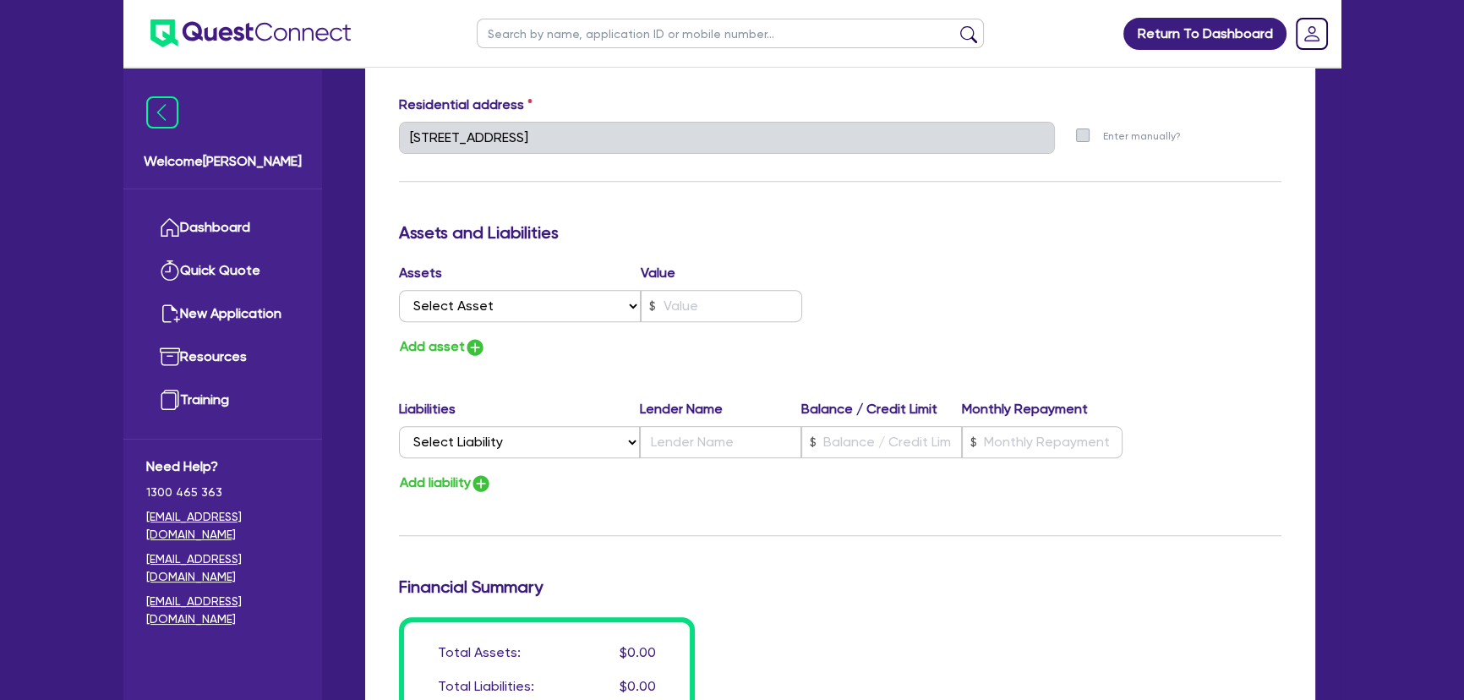
scroll to position [845, 0]
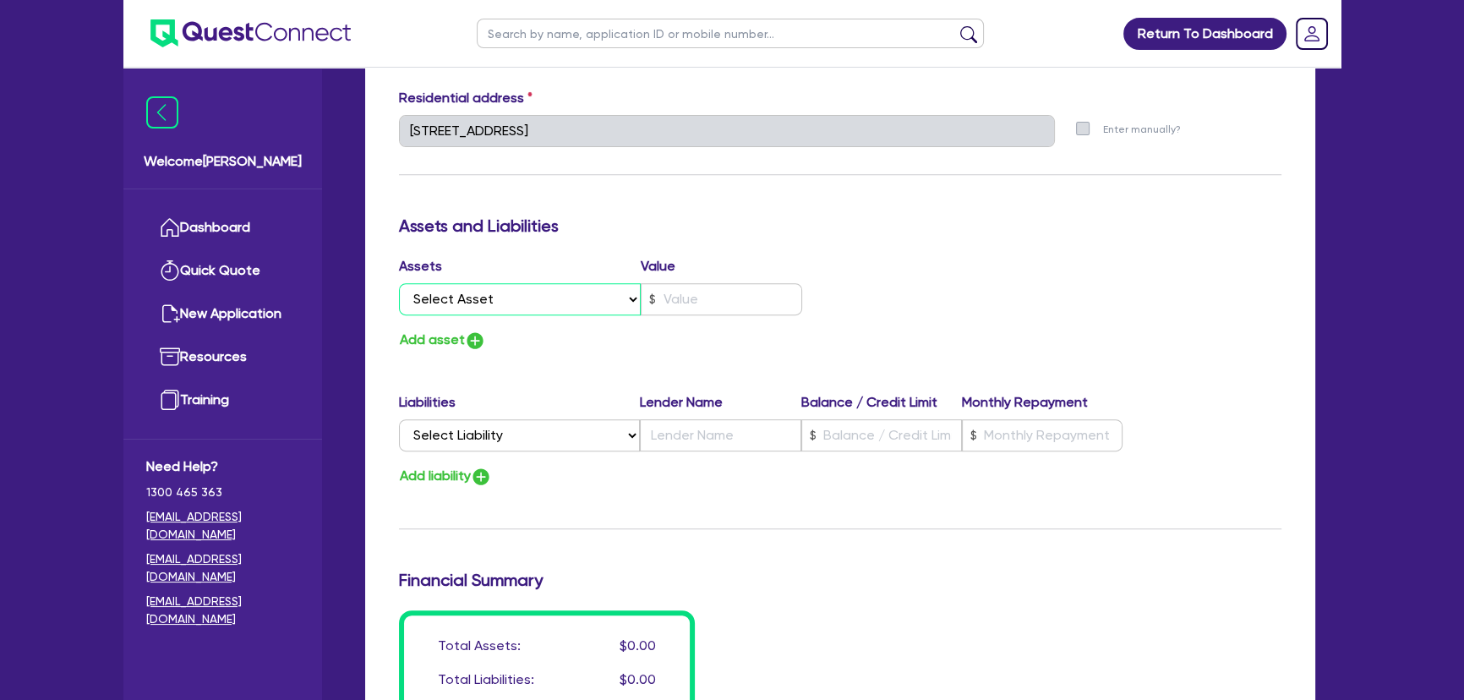
click at [556, 313] on select "Select Asset Cash Property Investment property Vehicle Truck Trailer Equipment …" at bounding box center [520, 299] width 242 height 32
click at [1005, 342] on div "Assets Value Select Asset Cash Property Investment property Vehicle Truck Trail…" at bounding box center [840, 304] width 908 height 96
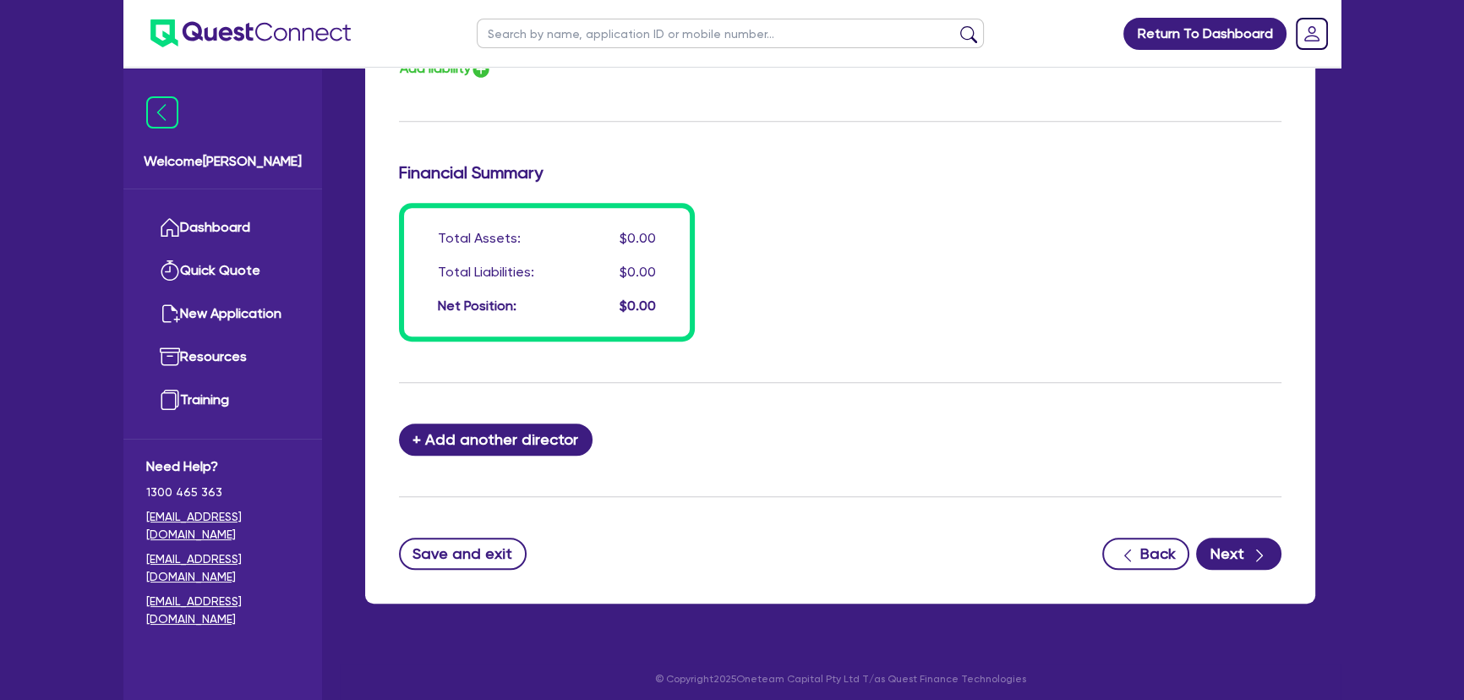
scroll to position [1257, 0]
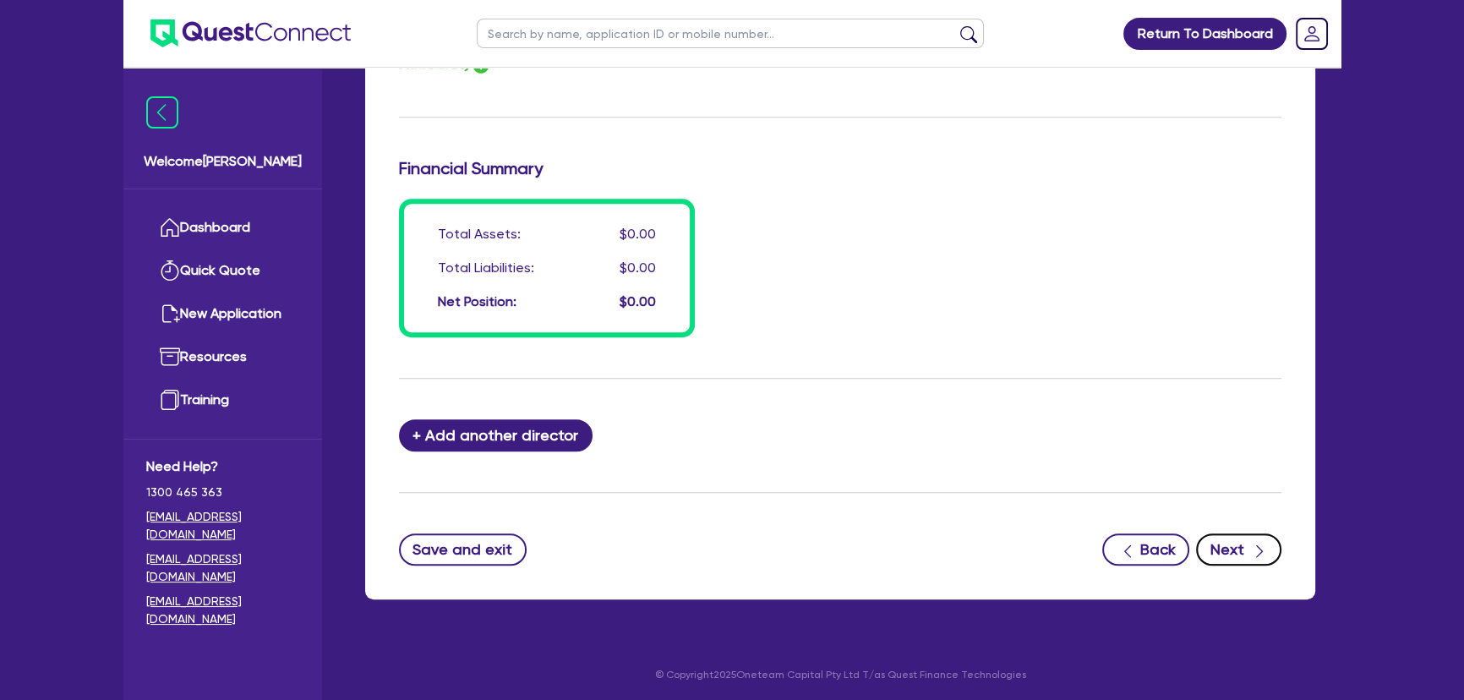
click at [1220, 543] on button "Next" at bounding box center [1238, 549] width 85 height 32
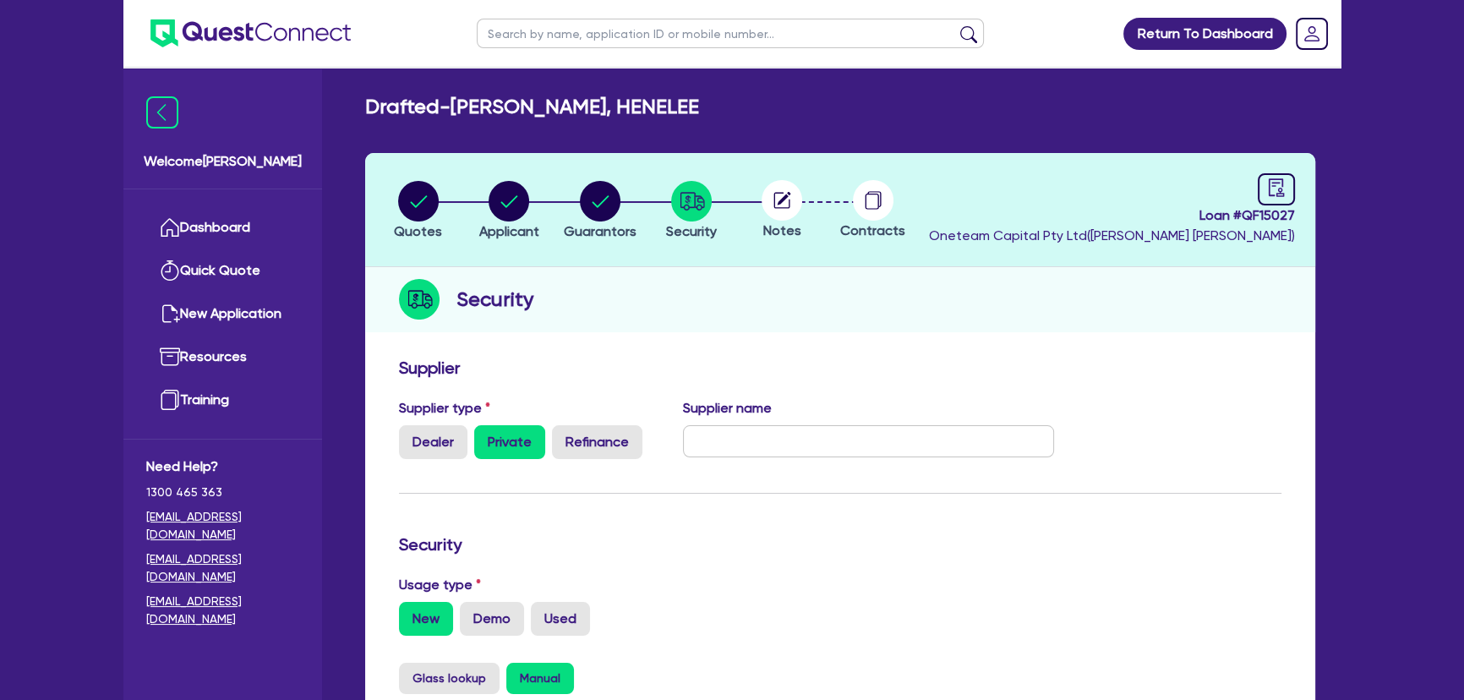
click at [777, 228] on span "Notes" at bounding box center [782, 230] width 38 height 16
click at [775, 200] on circle at bounding box center [782, 200] width 41 height 41
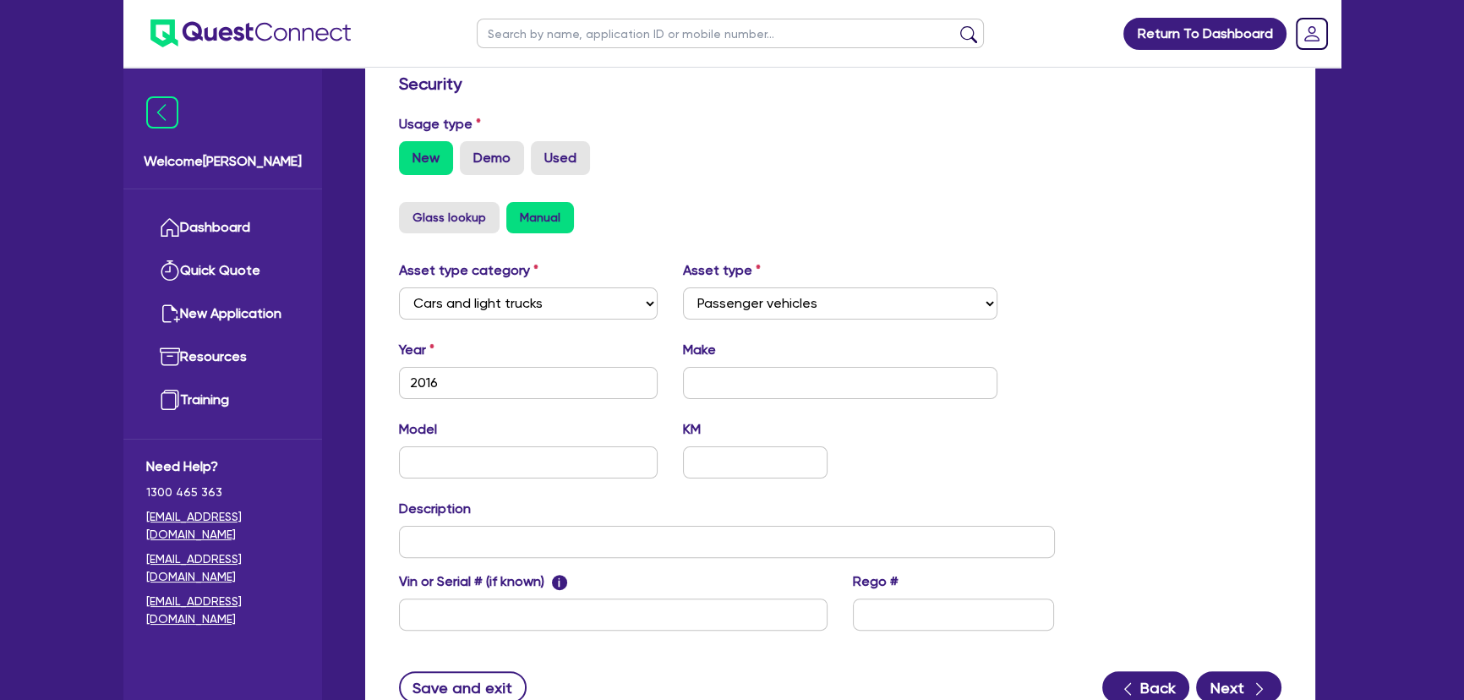
scroll to position [599, 0]
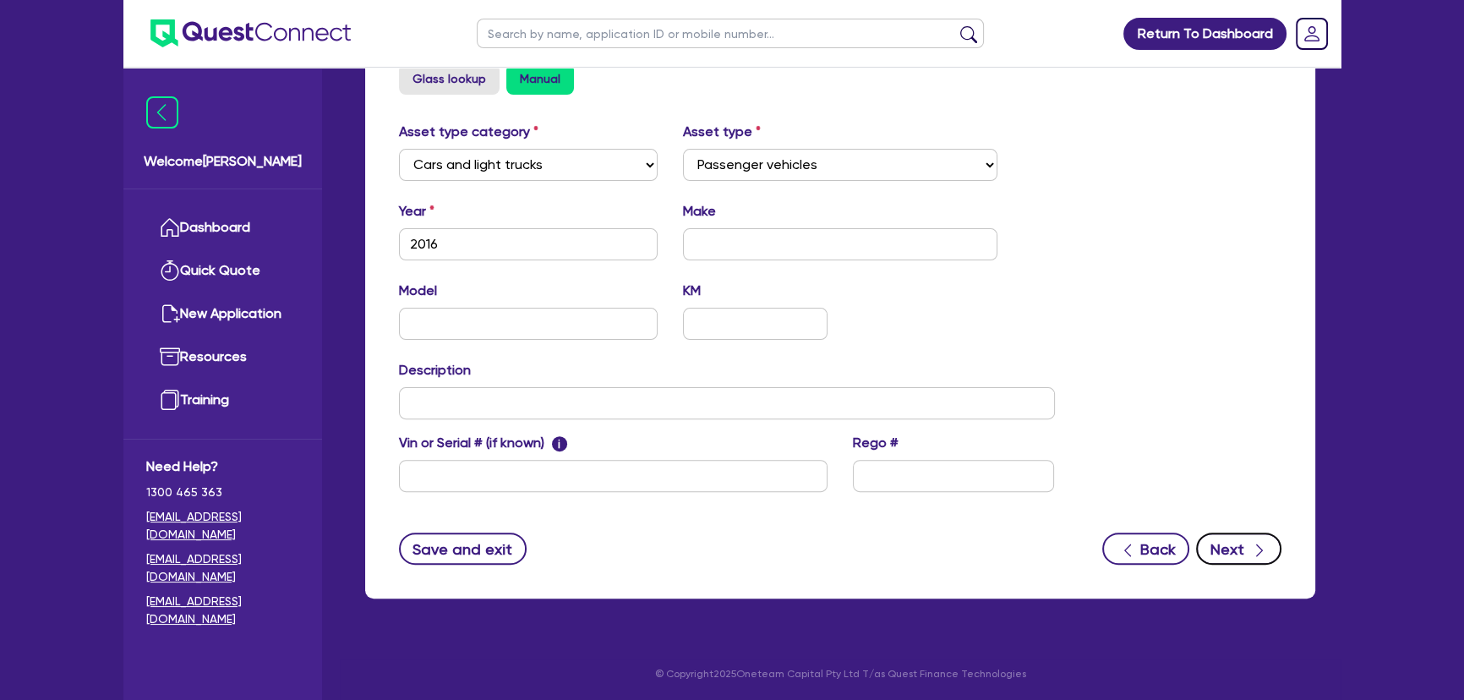
click at [1222, 556] on button "Next" at bounding box center [1238, 549] width 85 height 32
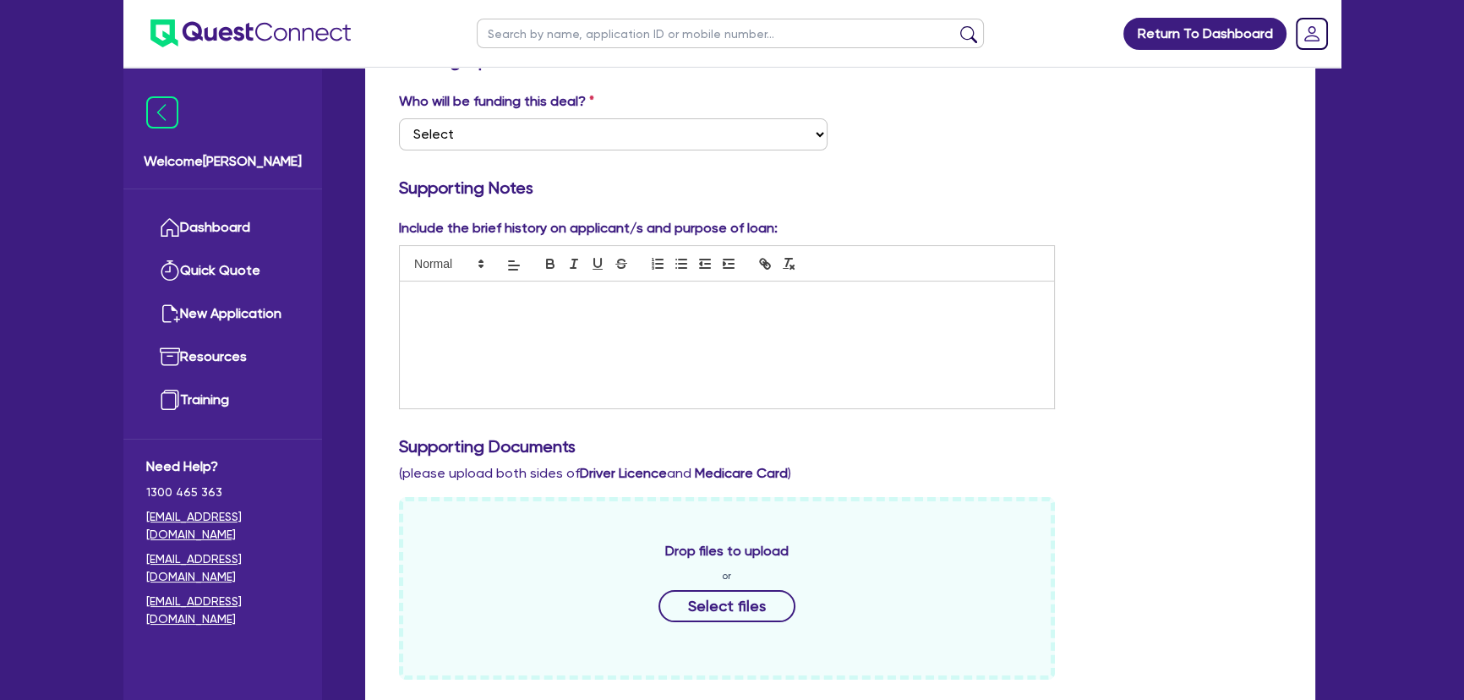
scroll to position [692, 0]
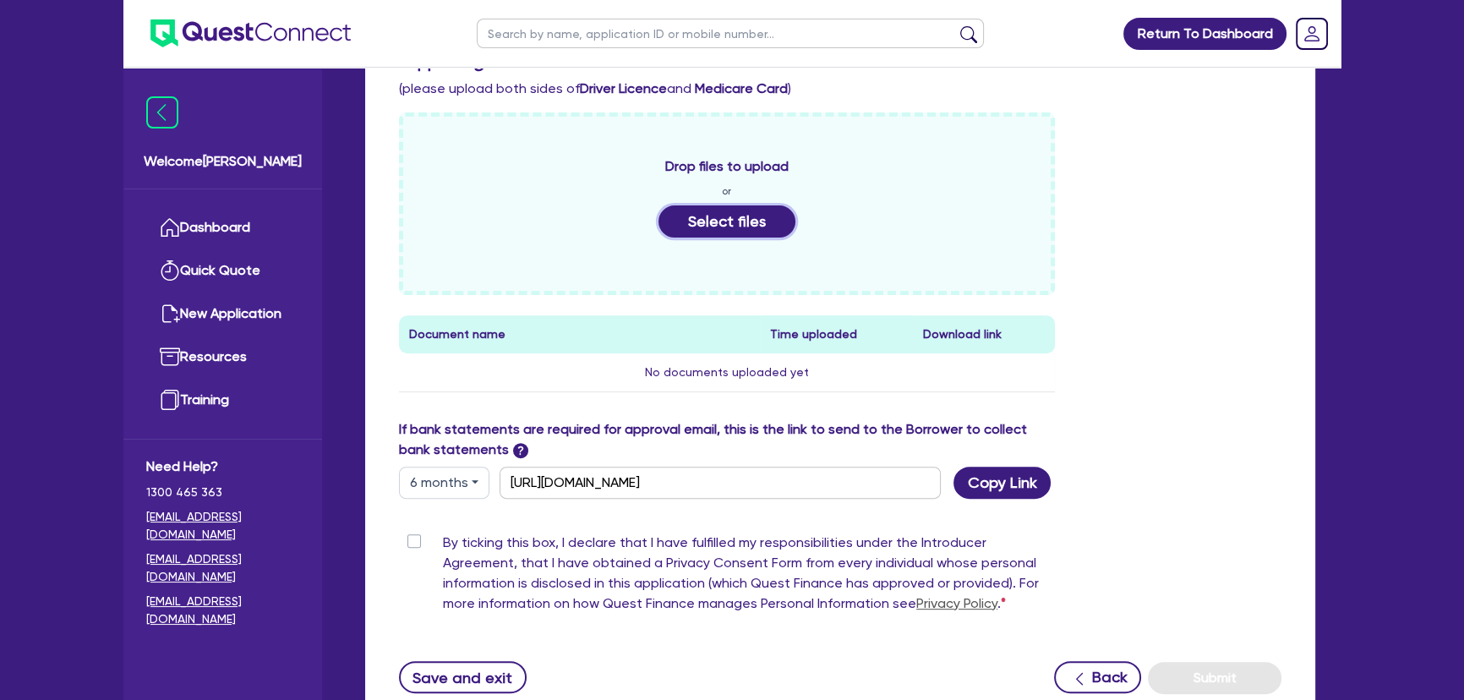
click at [705, 215] on button "Select files" at bounding box center [727, 221] width 137 height 32
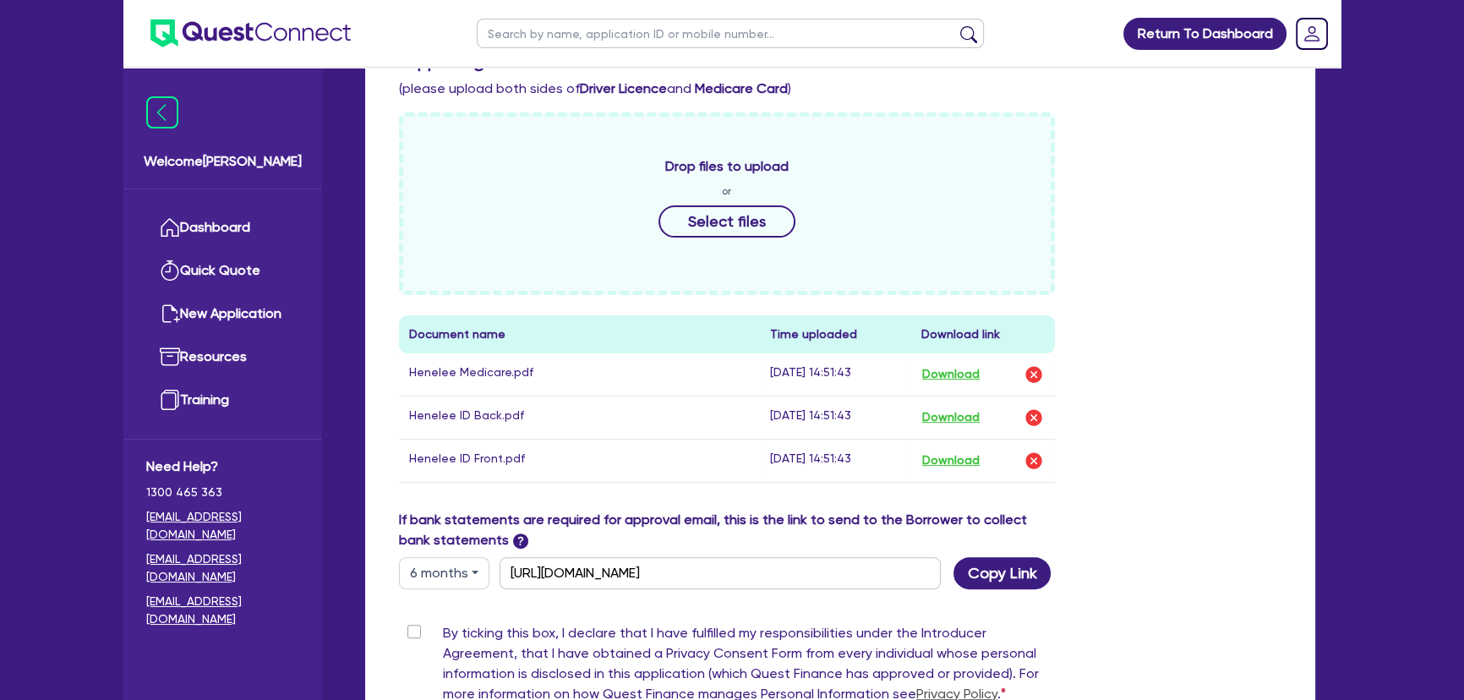
click at [1382, 330] on div "Return To Dashboard Edit Profile Logout Welcome Joel Dashboard Quick Quote New …" at bounding box center [732, 114] width 1464 height 1613
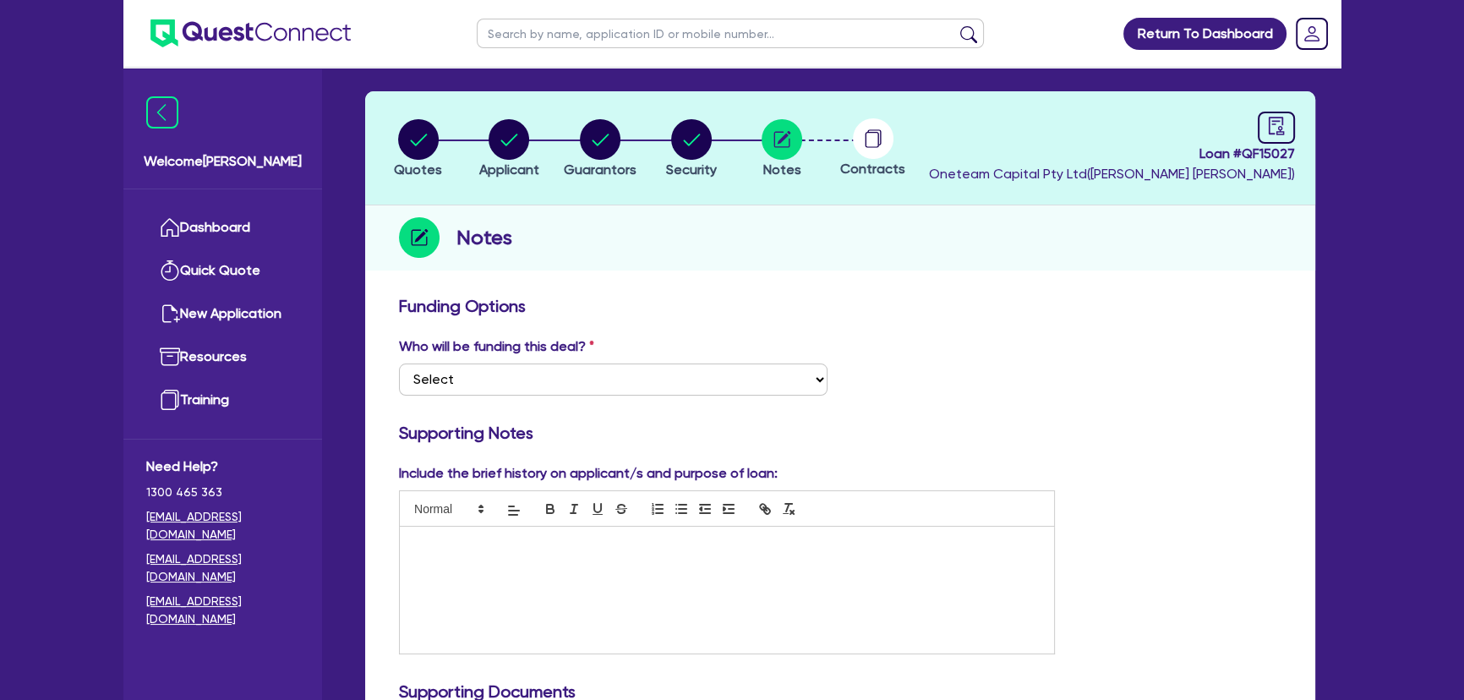
scroll to position [0, 0]
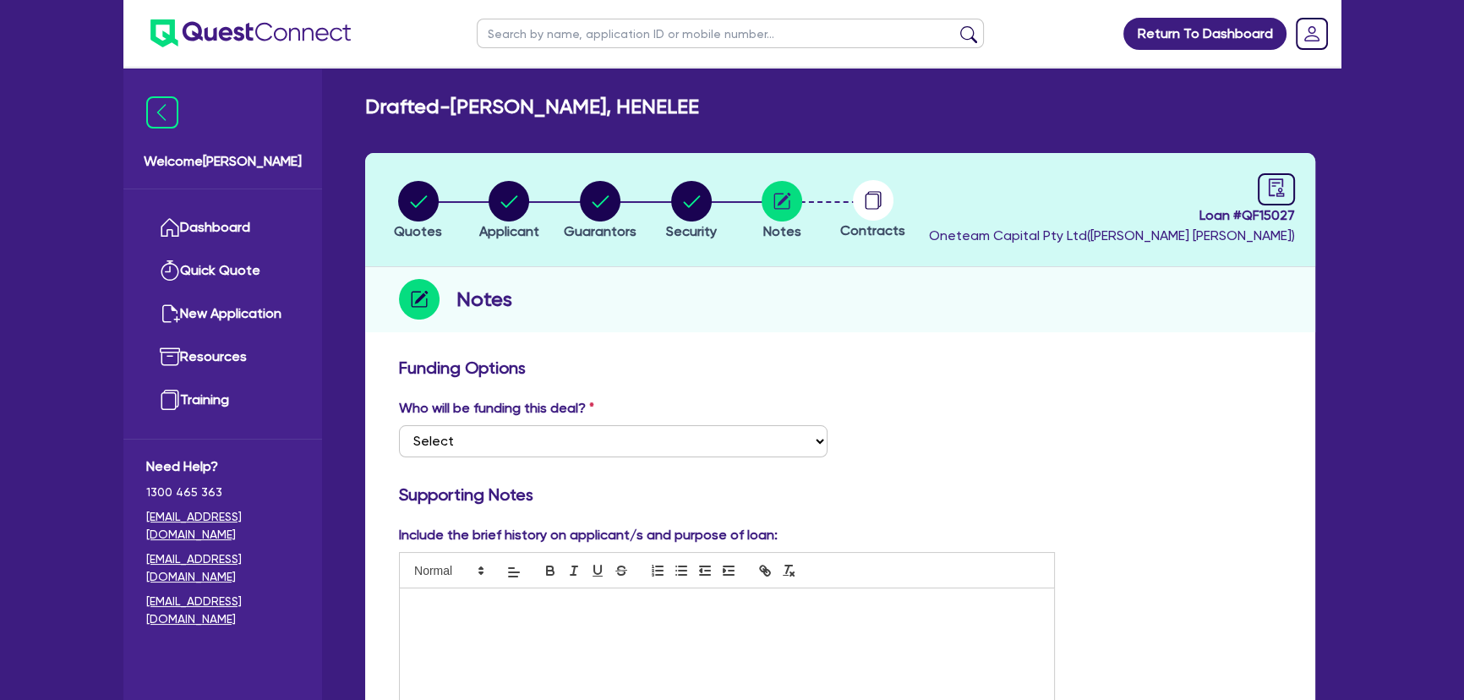
drag, startPoint x: 336, startPoint y: 60, endPoint x: 304, endPoint y: 36, distance: 41.1
click at [332, 60] on ul at bounding box center [236, 33] width 227 height 67
click at [294, 34] on img at bounding box center [250, 33] width 200 height 28
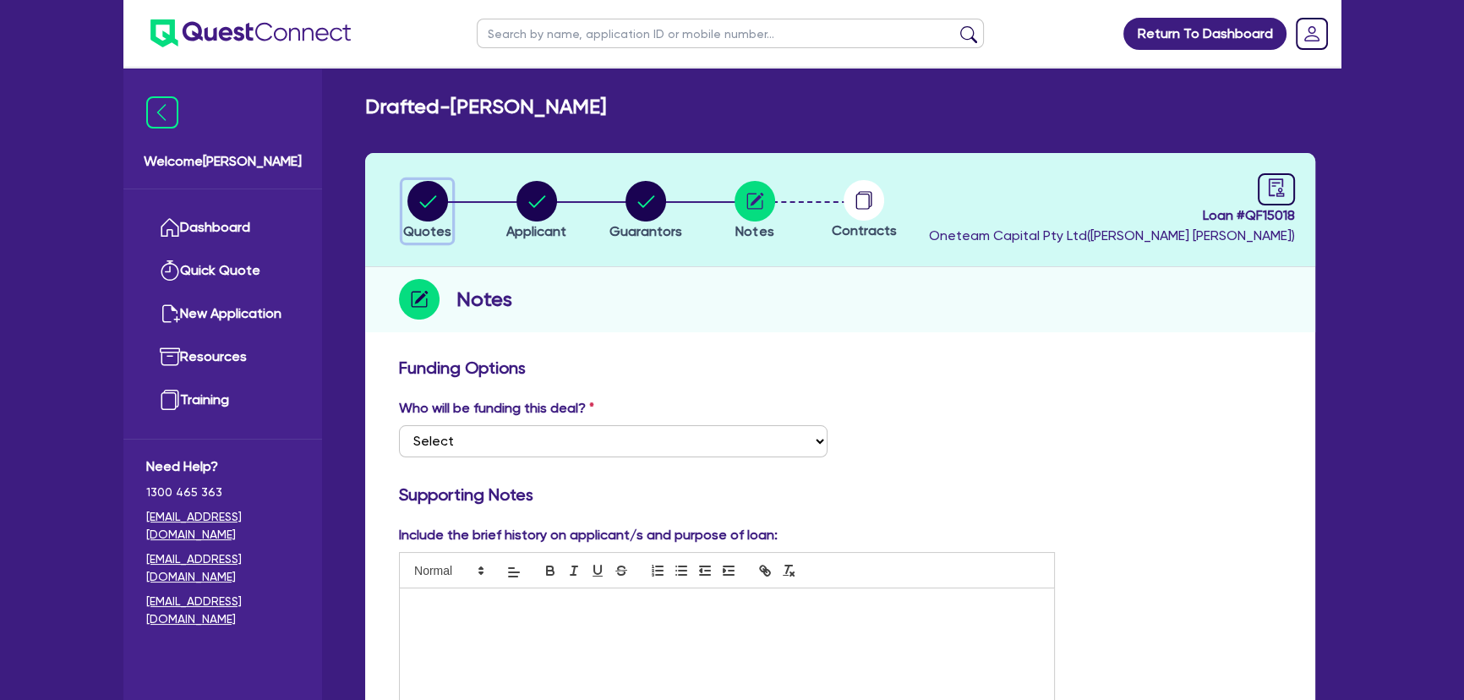
click at [429, 194] on circle "button" at bounding box center [428, 201] width 41 height 41
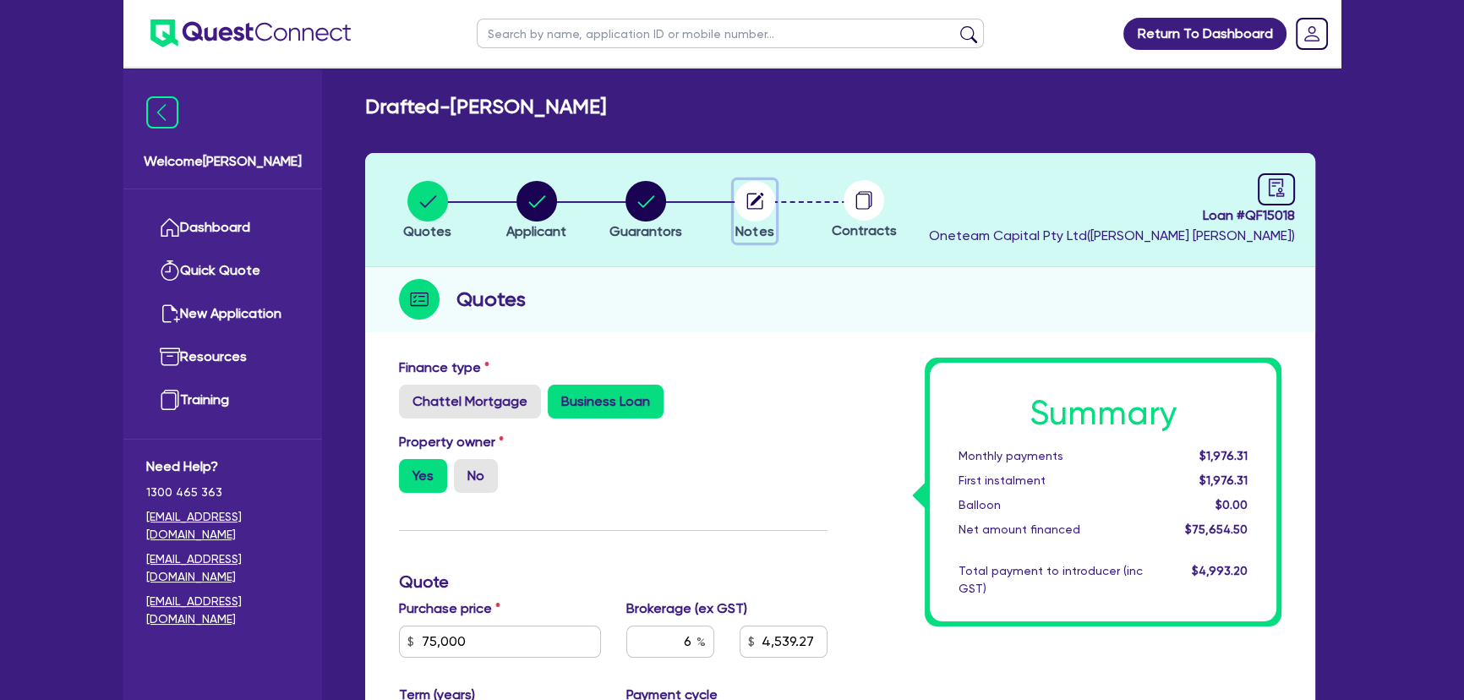
click at [759, 194] on icon "button" at bounding box center [758, 200] width 14 height 14
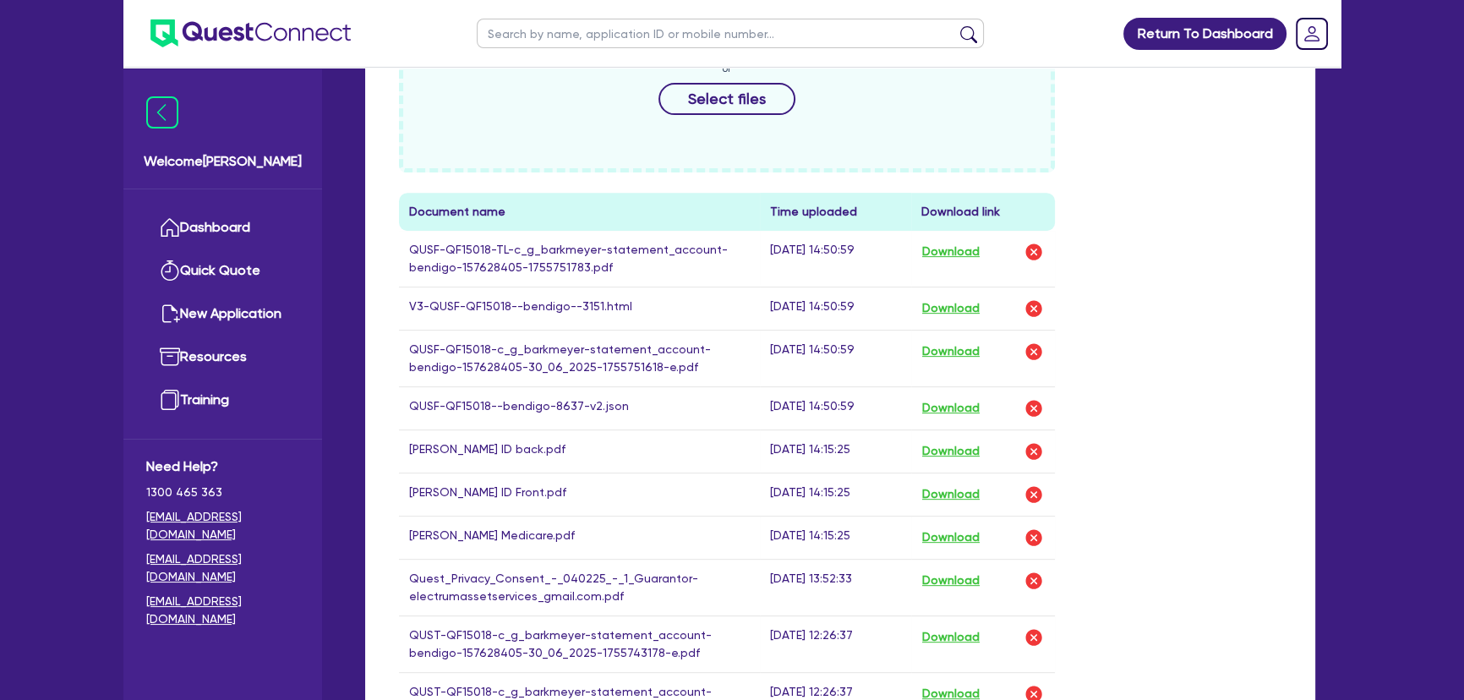
scroll to position [845, 0]
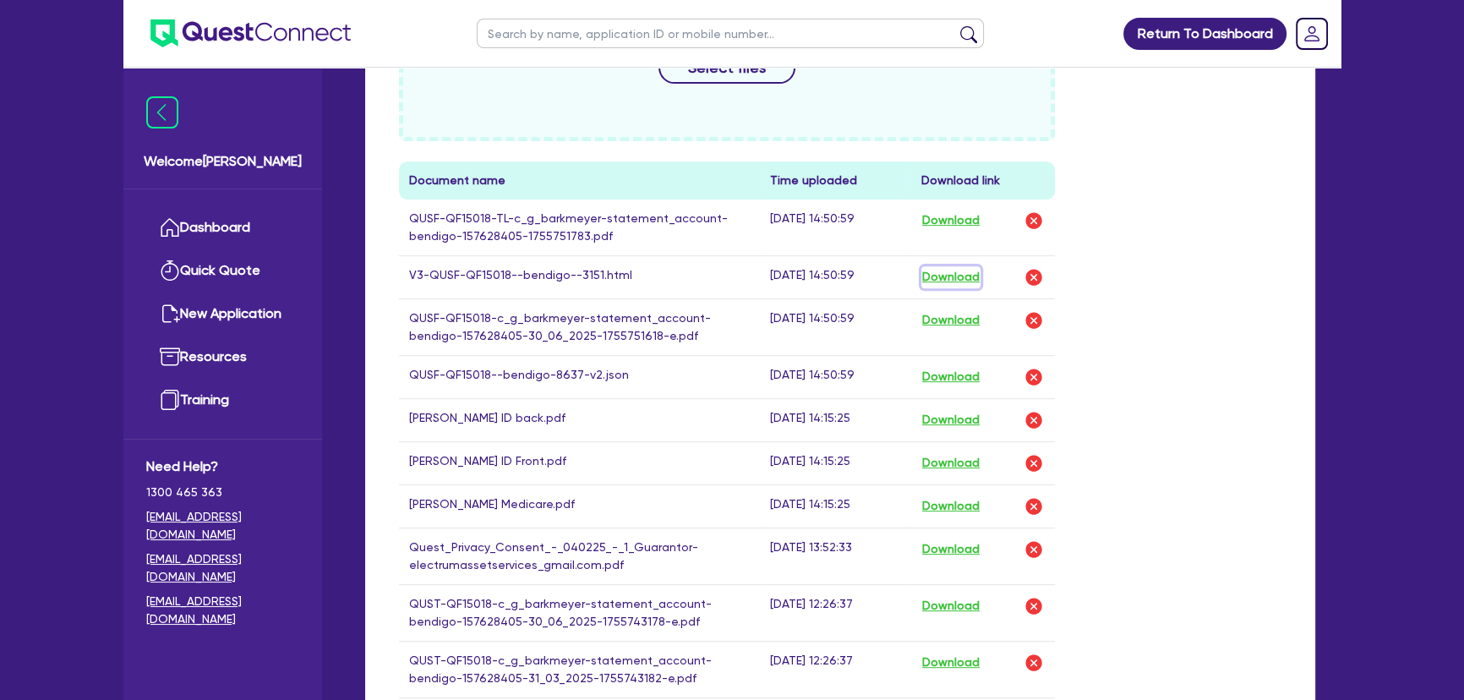
click at [954, 279] on button "Download" at bounding box center [951, 277] width 59 height 22
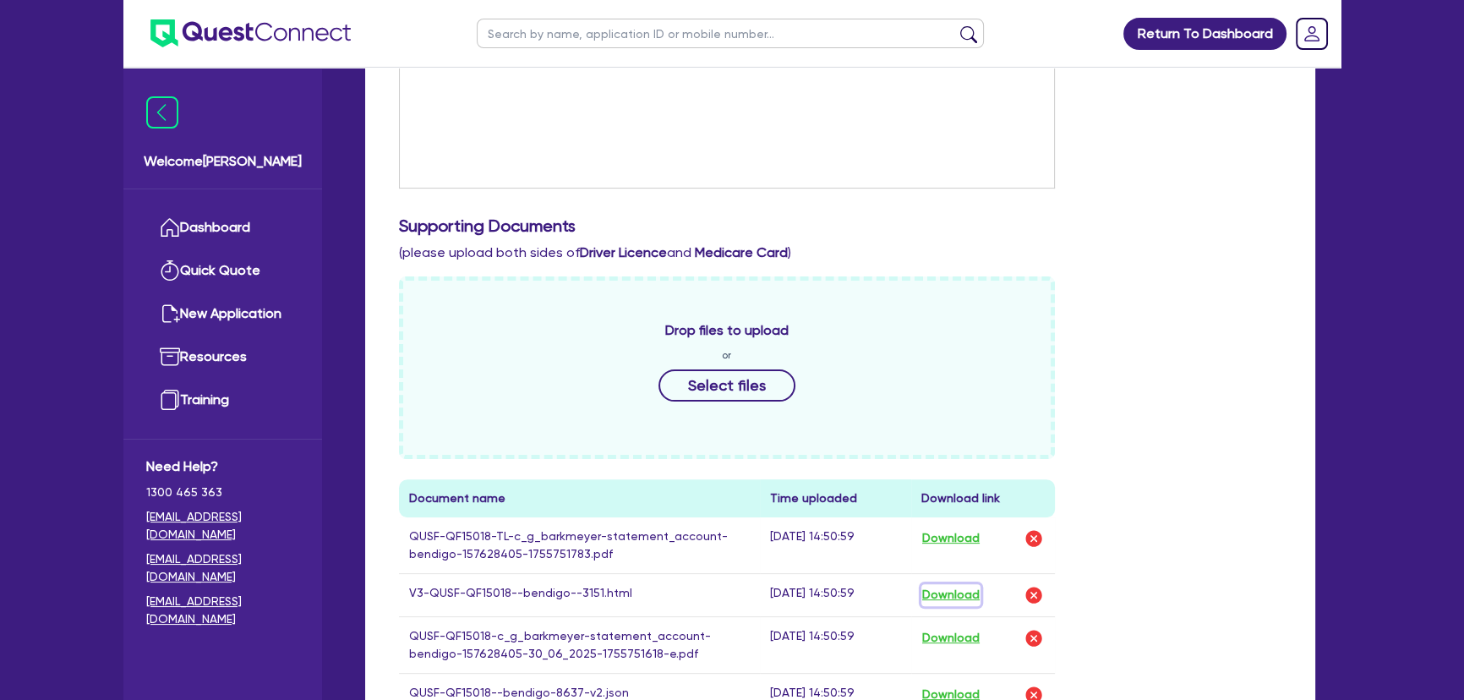
scroll to position [615, 0]
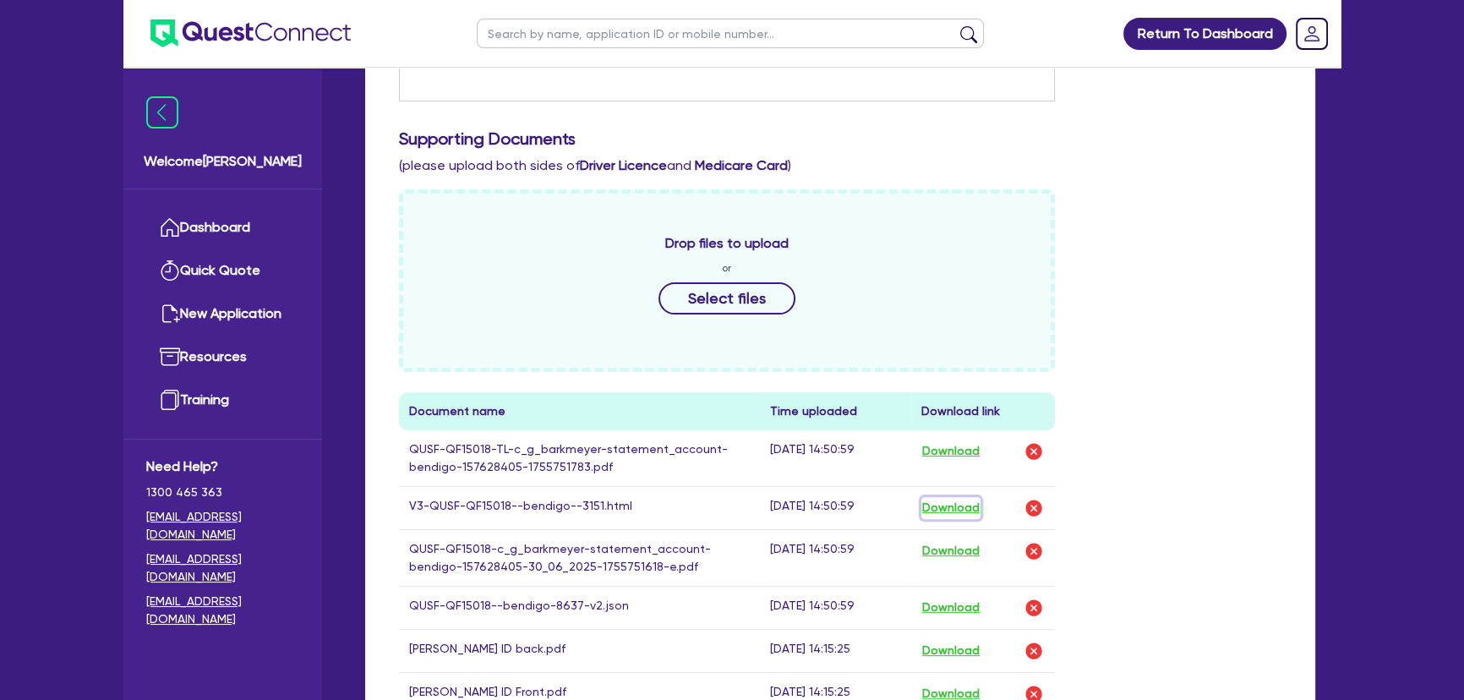
click at [939, 503] on button "Download" at bounding box center [951, 508] width 59 height 22
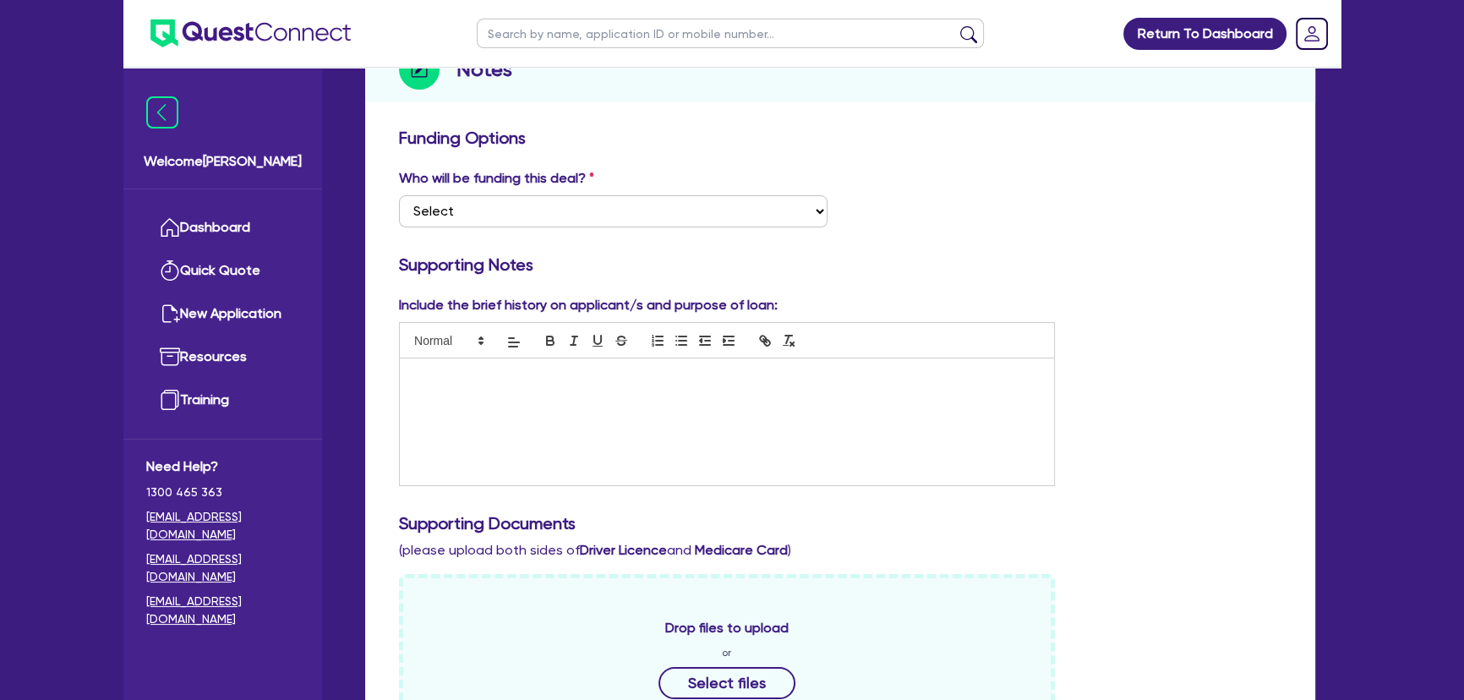
click at [963, 178] on div "Who will be funding this deal? Select I want Quest to fund 100% I will fund 100…" at bounding box center [840, 204] width 908 height 73
click at [982, 172] on div "Who will be funding this deal? Select I want Quest to fund 100% I will fund 100…" at bounding box center [840, 204] width 908 height 73
click at [293, 34] on img at bounding box center [250, 33] width 200 height 28
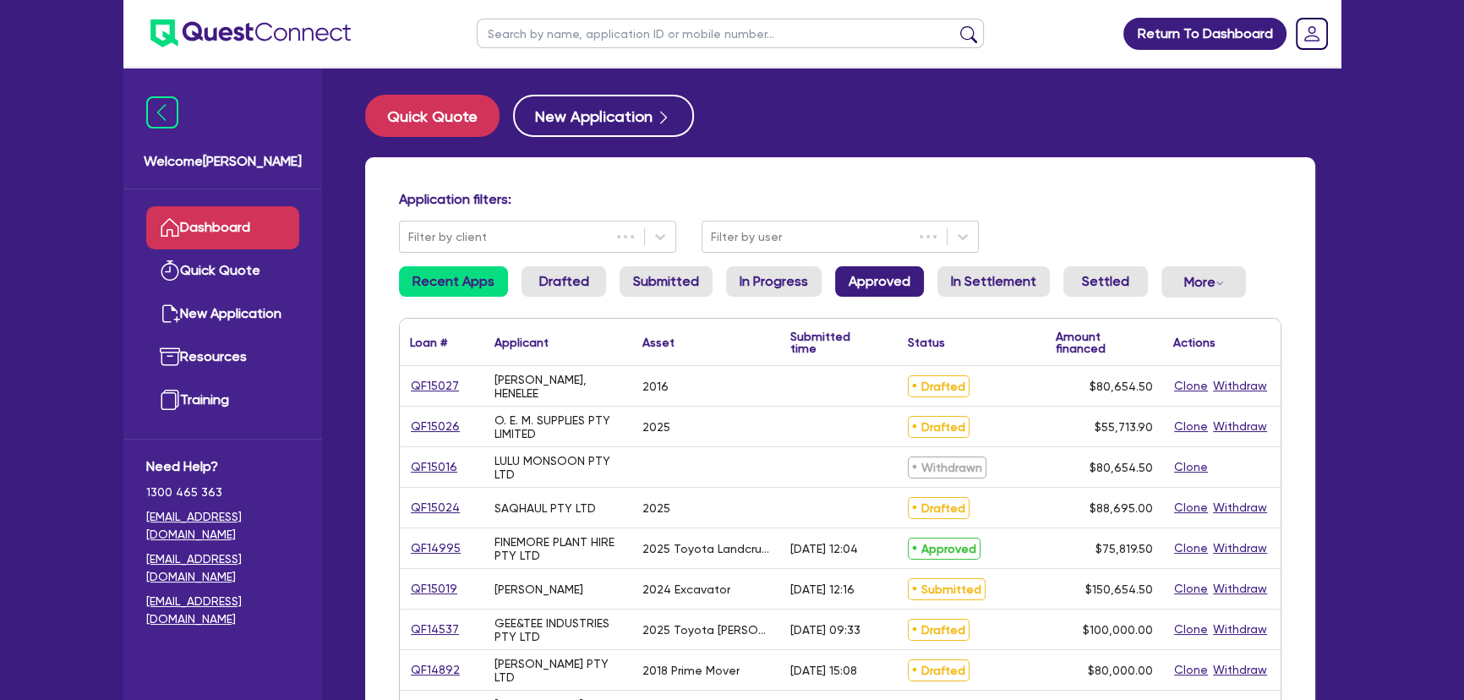
click at [883, 280] on link "Approved" at bounding box center [879, 281] width 89 height 30
click at [737, 238] on div at bounding box center [824, 237] width 227 height 21
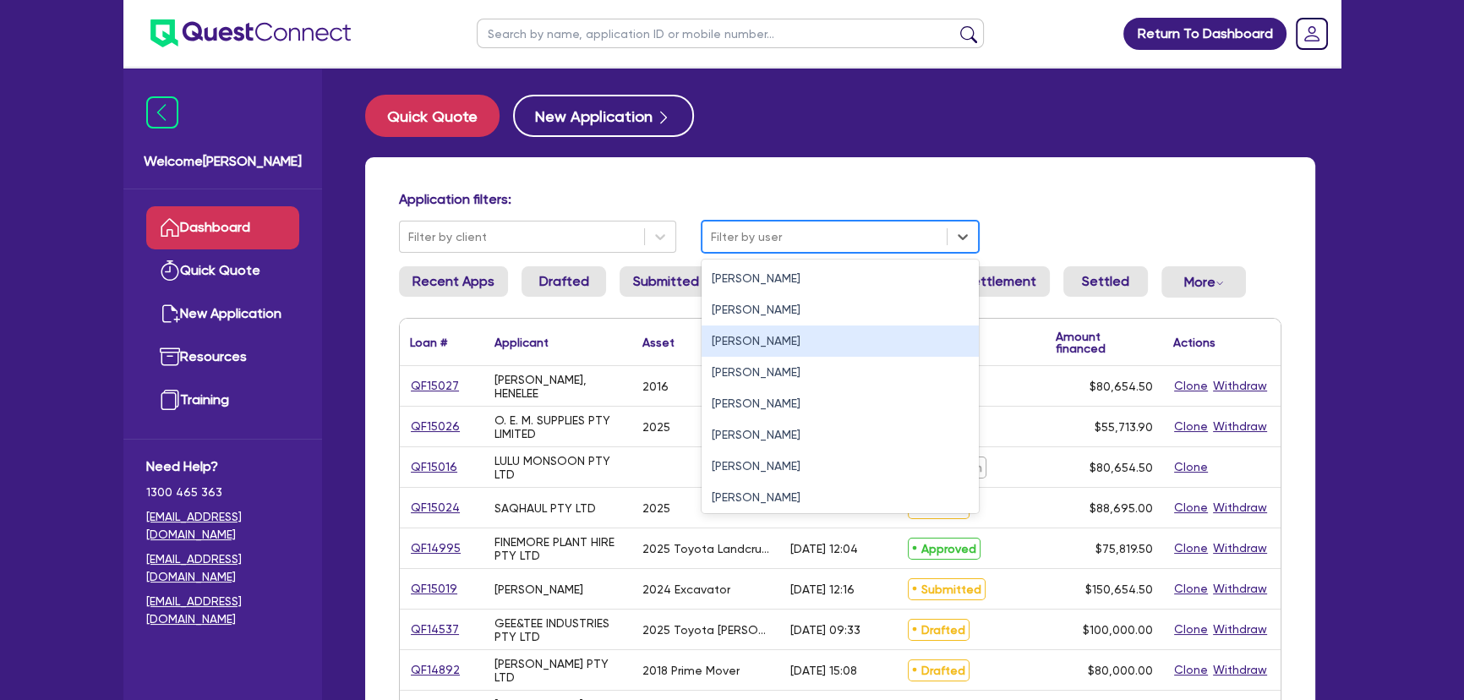
click at [742, 338] on div "[PERSON_NAME]" at bounding box center [840, 340] width 277 height 31
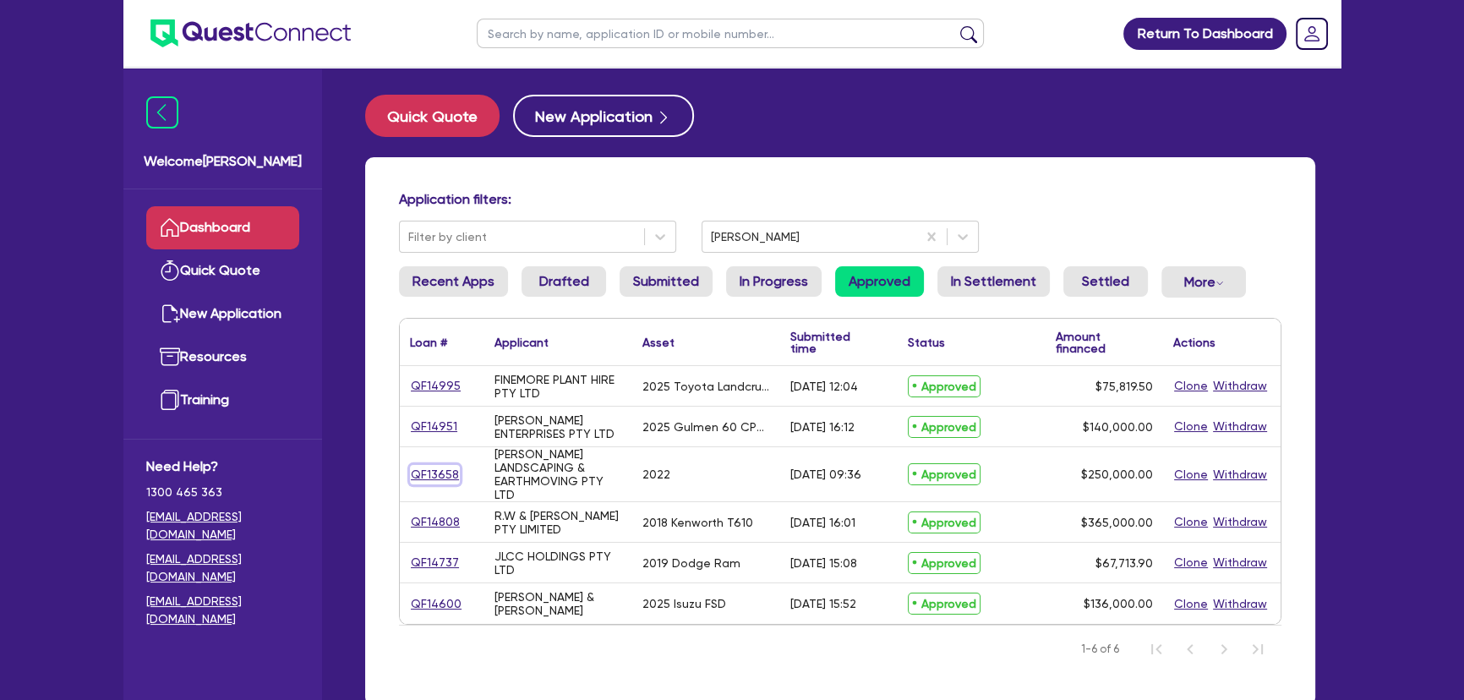
click at [447, 476] on link "QF13658" at bounding box center [435, 474] width 50 height 19
select select "PRIMARY_ASSETS"
select select "HEAVY_TRUCKS"
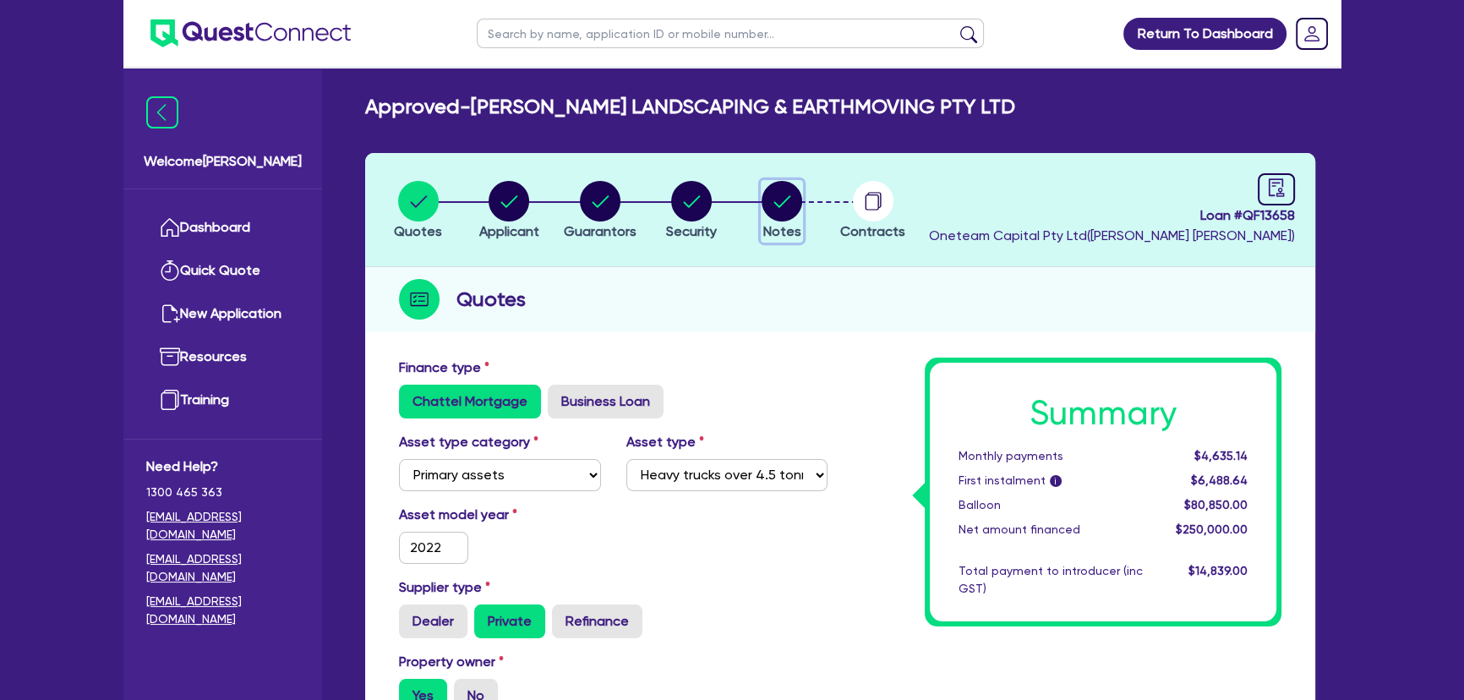
click at [777, 211] on circle "button" at bounding box center [782, 201] width 41 height 41
select select "Other"
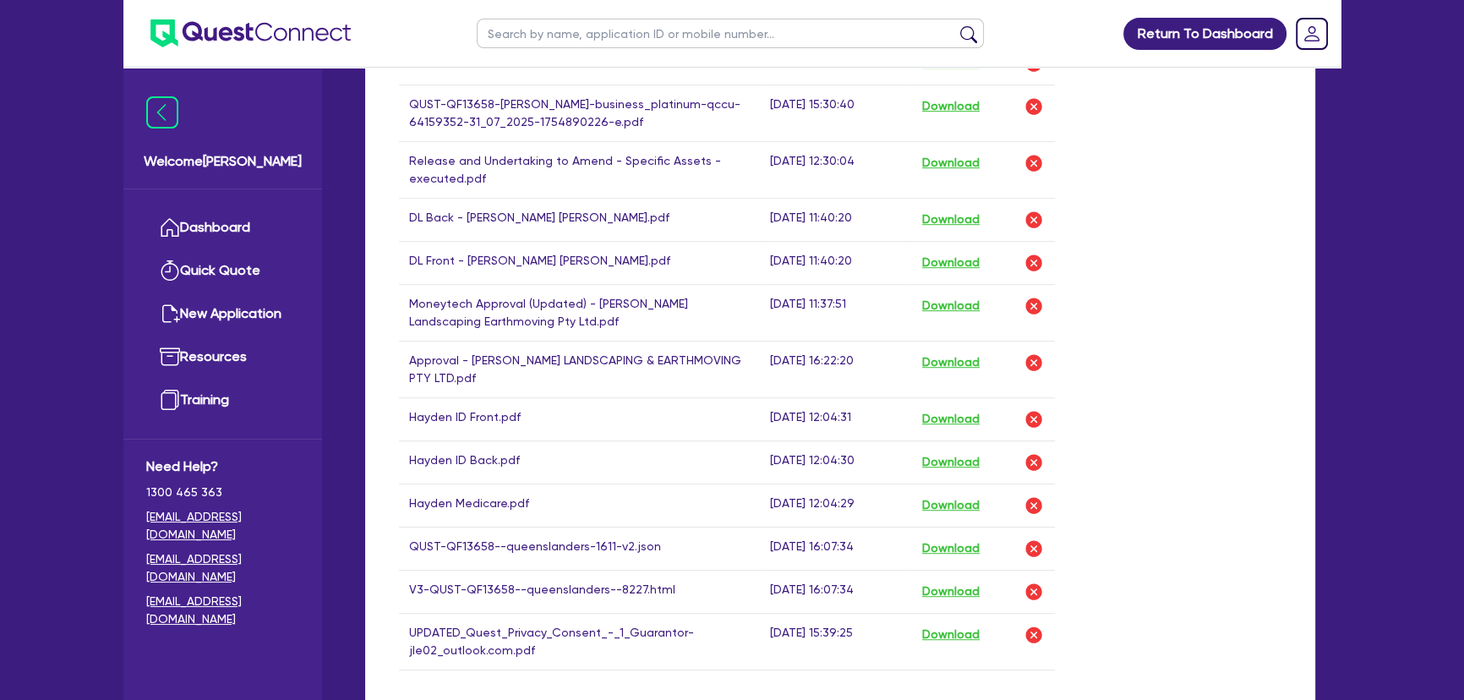
scroll to position [1229, 0]
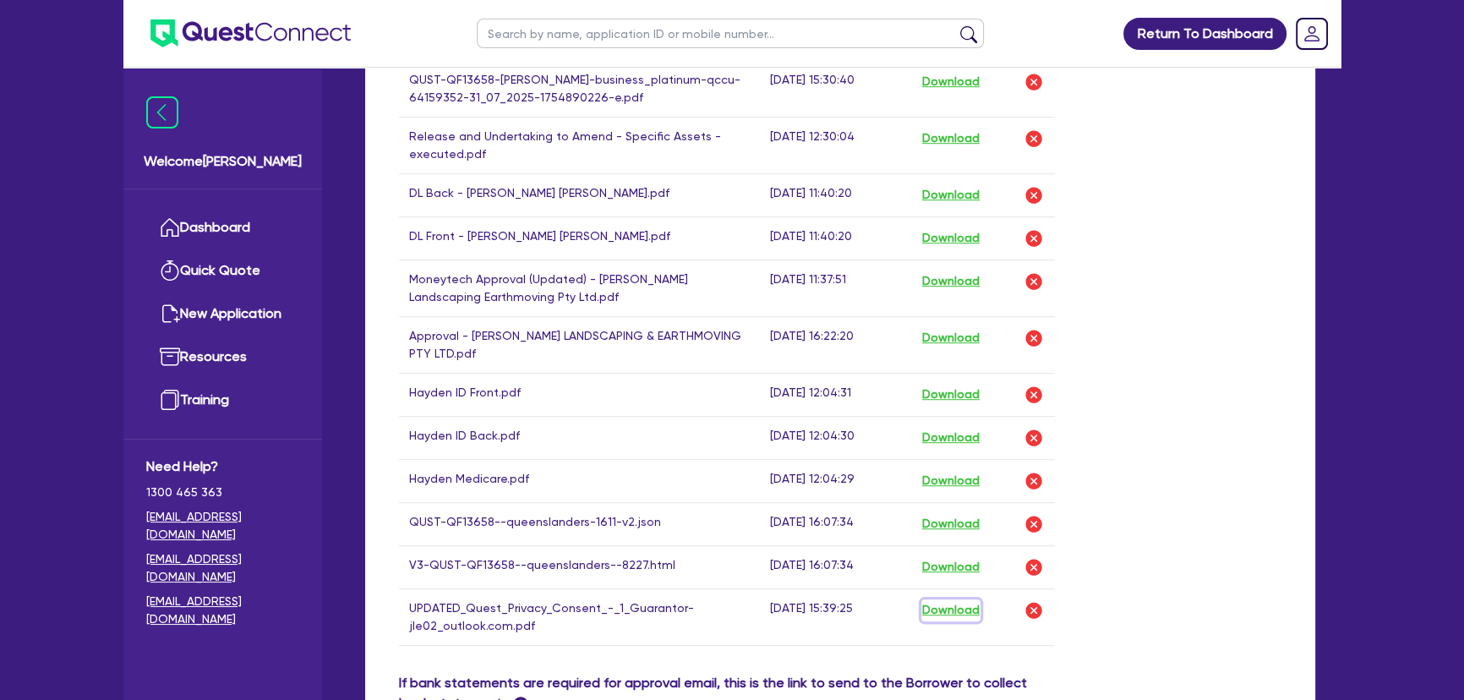
click at [965, 608] on button "Download" at bounding box center [951, 610] width 59 height 22
click at [255, 25] on img at bounding box center [250, 33] width 200 height 28
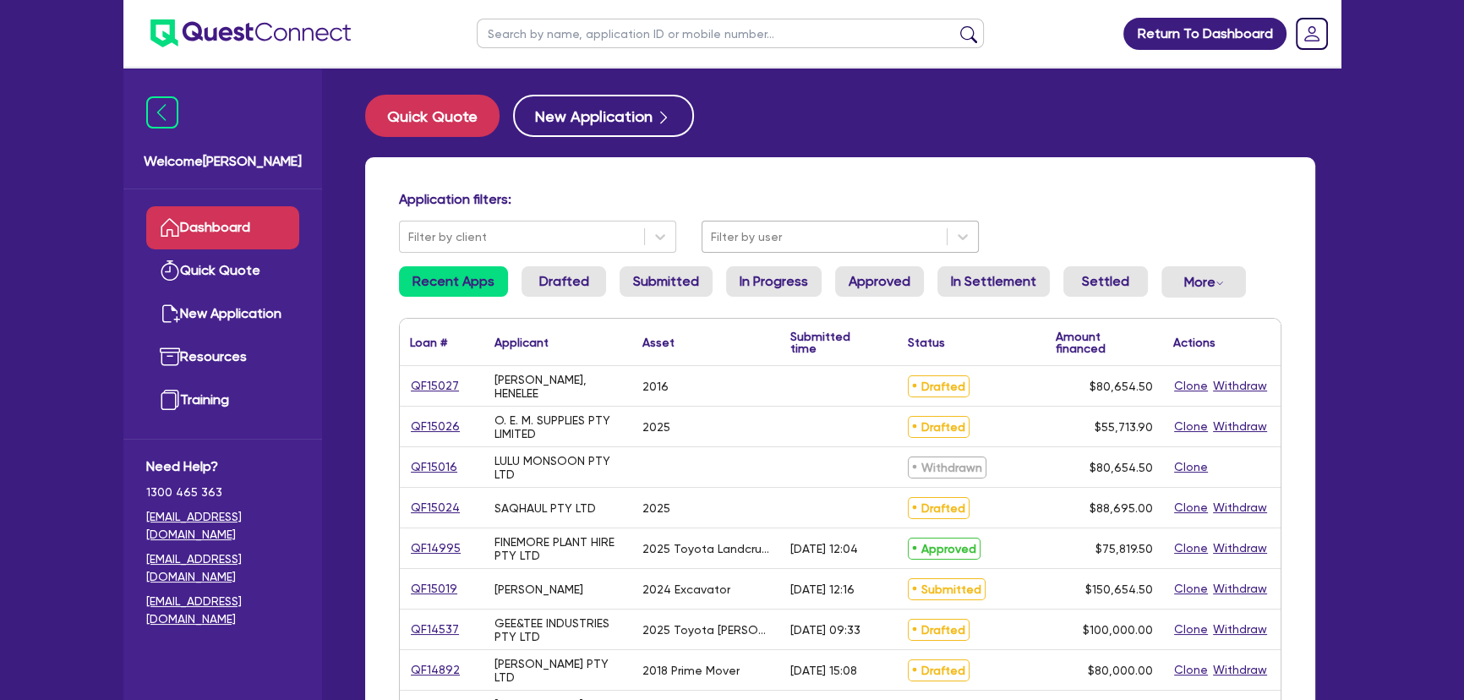
drag, startPoint x: 768, startPoint y: 232, endPoint x: 763, endPoint y: 251, distance: 19.1
click at [769, 232] on div at bounding box center [824, 237] width 227 height 21
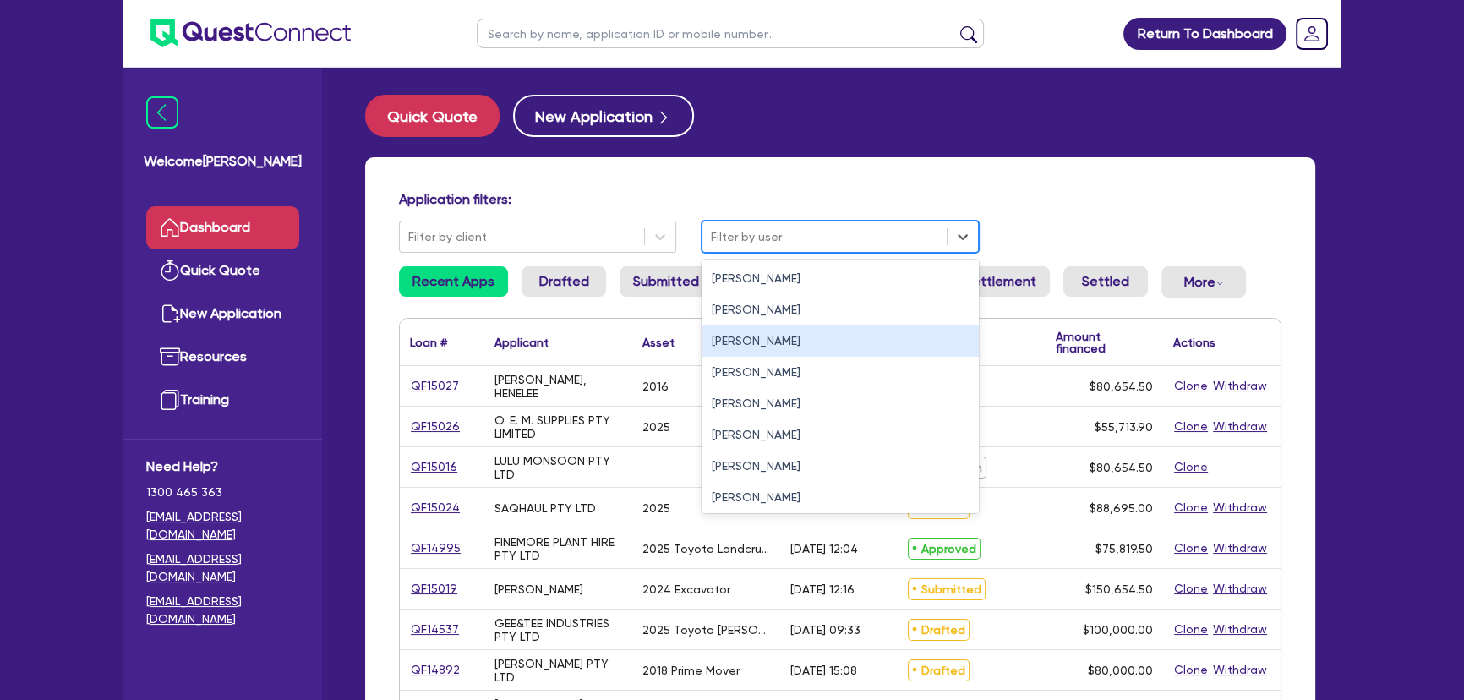
click at [739, 341] on div "[PERSON_NAME]" at bounding box center [840, 340] width 277 height 31
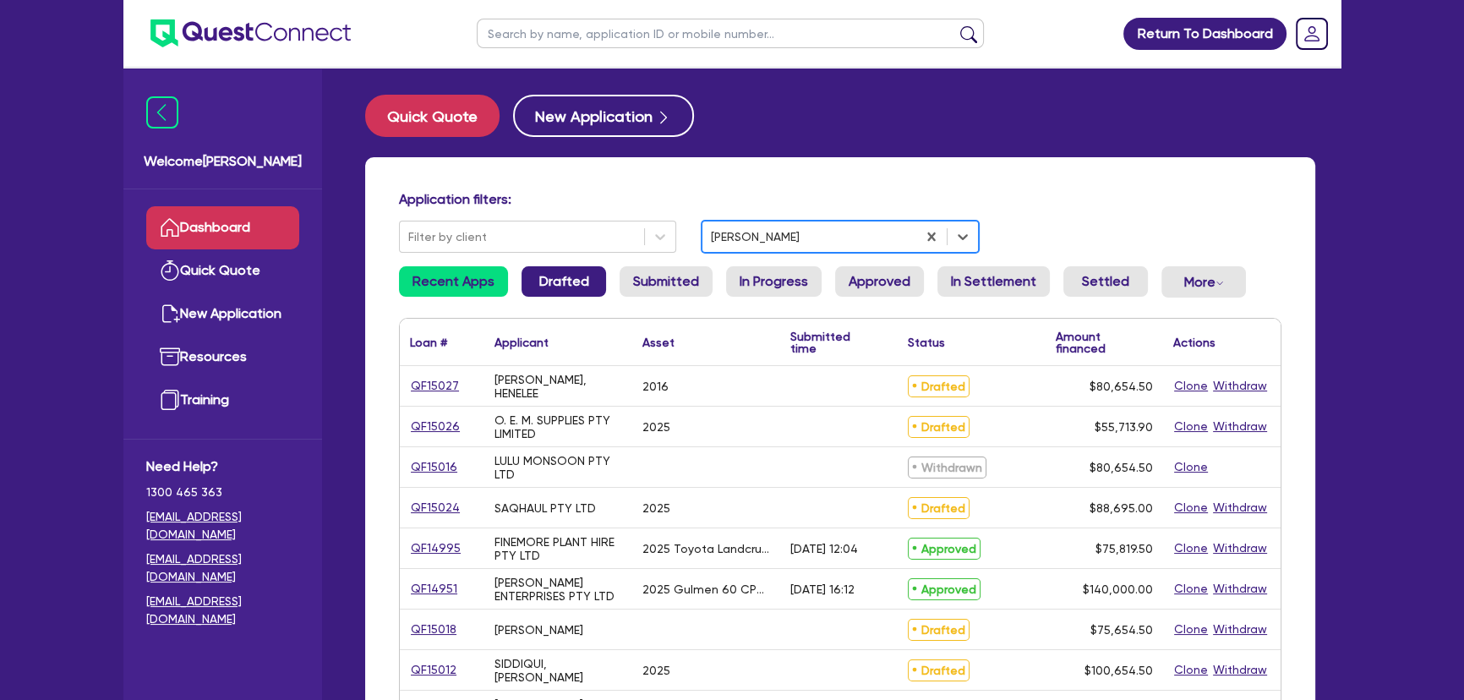
click at [537, 295] on link "Drafted" at bounding box center [564, 281] width 85 height 30
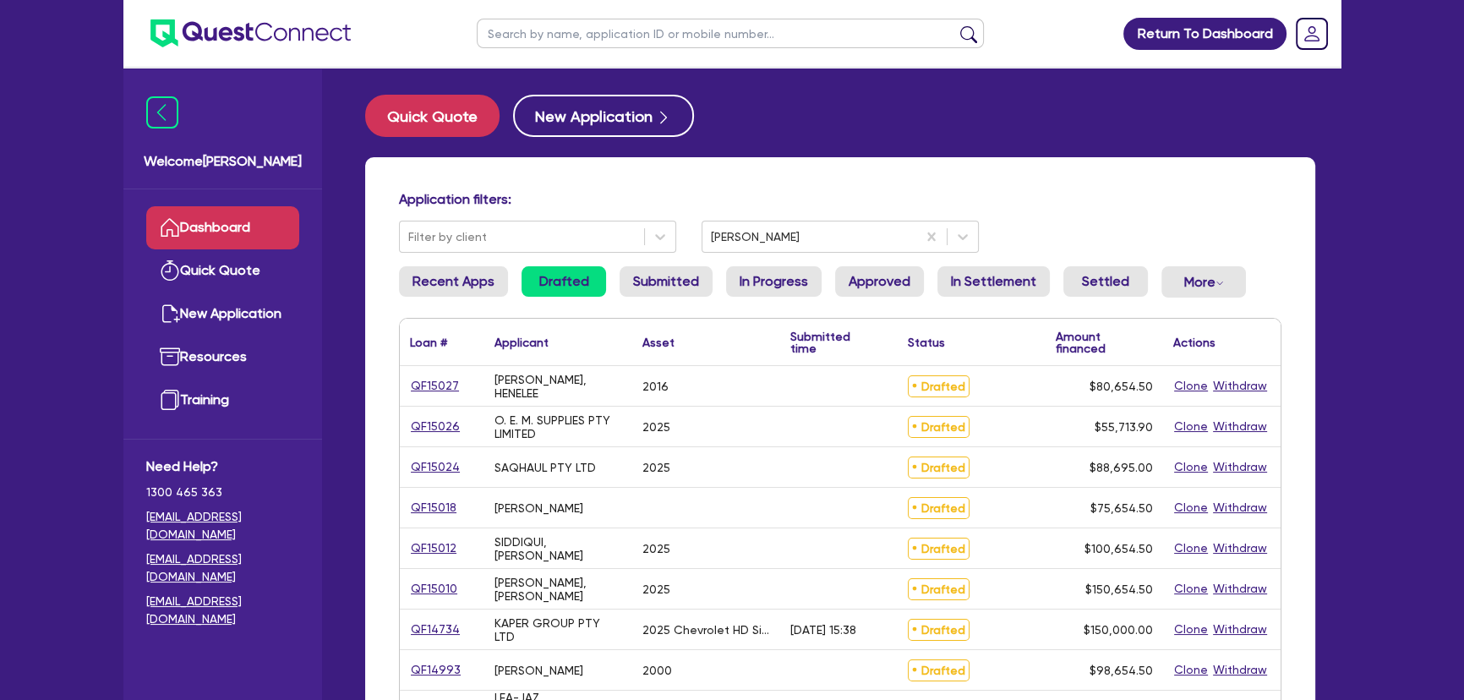
click at [572, 41] on input "text" at bounding box center [730, 34] width 507 height 30
paste input "LEA-JAZ PERFORMANCE PTY LTD"
type input "LEA-JAZ PERFORMANCE PTY LTD"
click at [955, 25] on button "submit" at bounding box center [968, 37] width 27 height 24
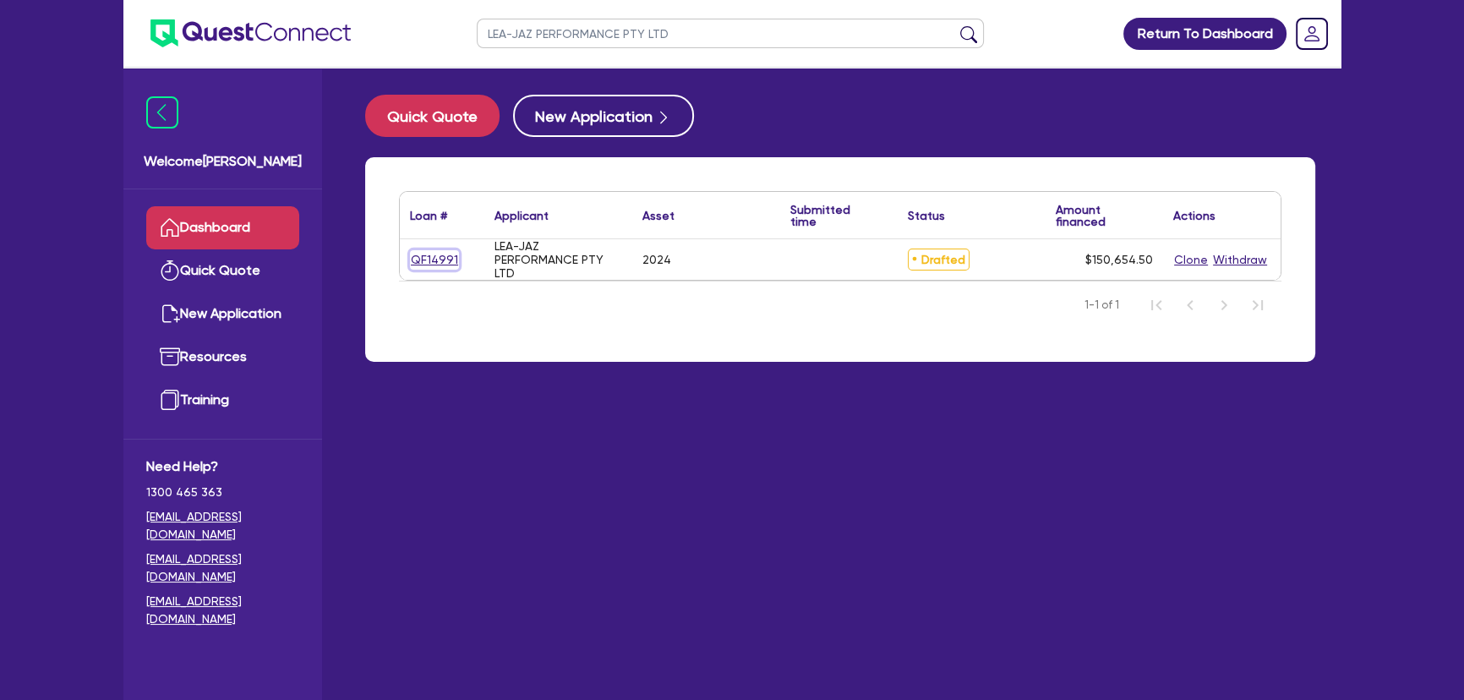
click at [433, 262] on link "QF14991" at bounding box center [434, 259] width 49 height 19
select select "SECONDARY_ASSETS"
select select "OTHER"
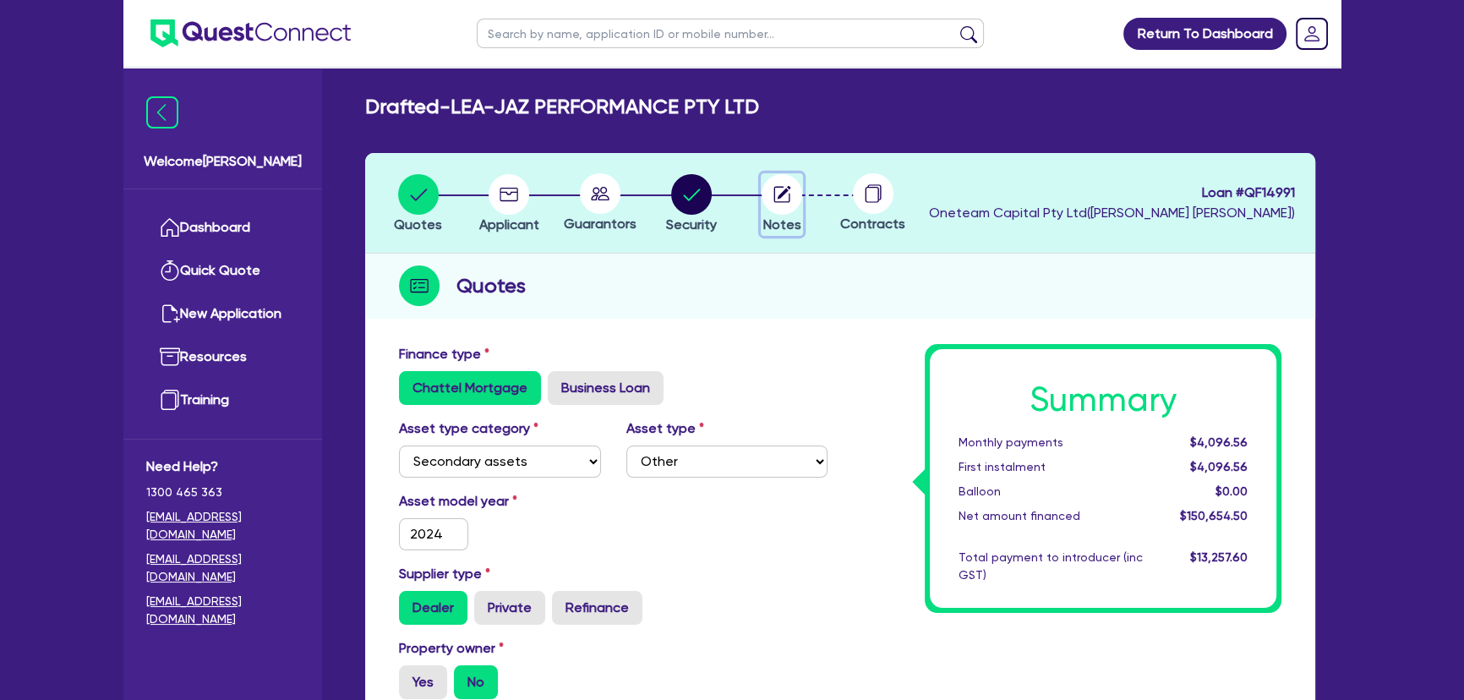
click at [790, 189] on circle "button" at bounding box center [782, 194] width 41 height 41
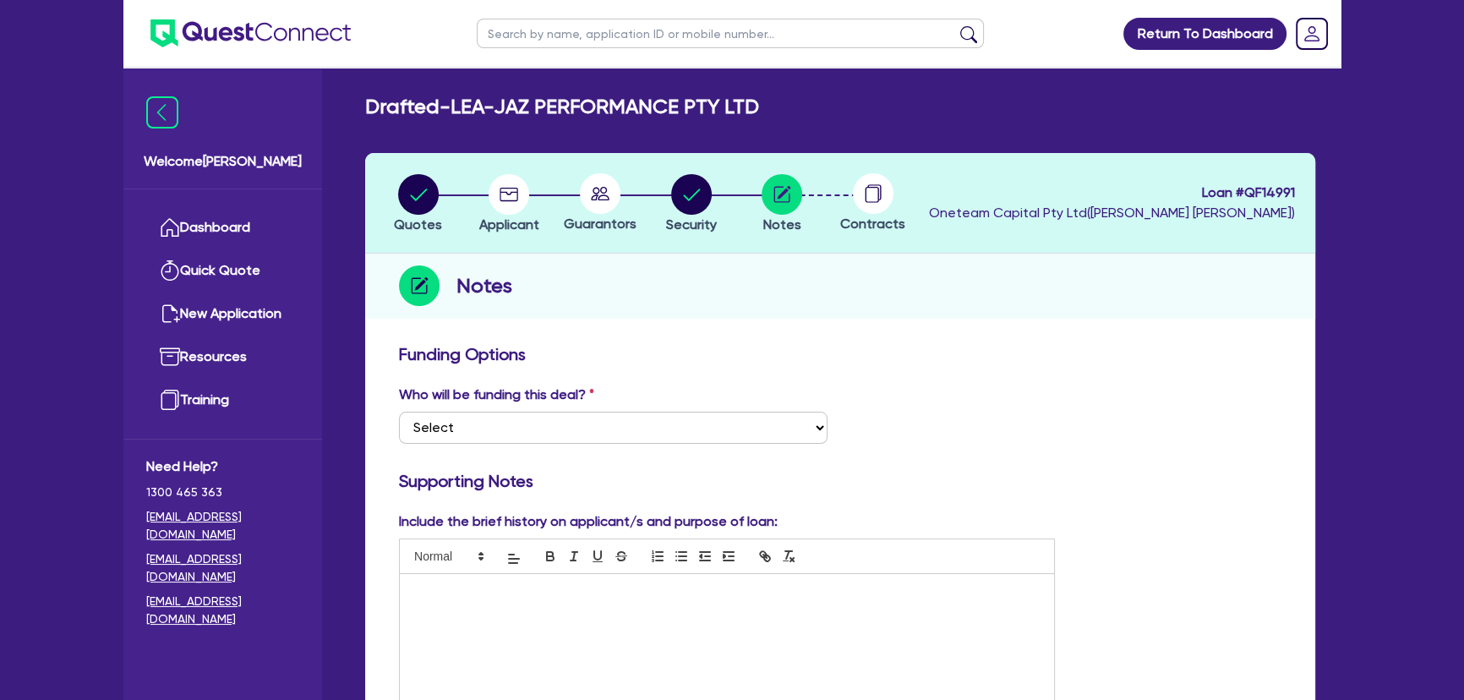
click at [202, 42] on img at bounding box center [250, 33] width 200 height 28
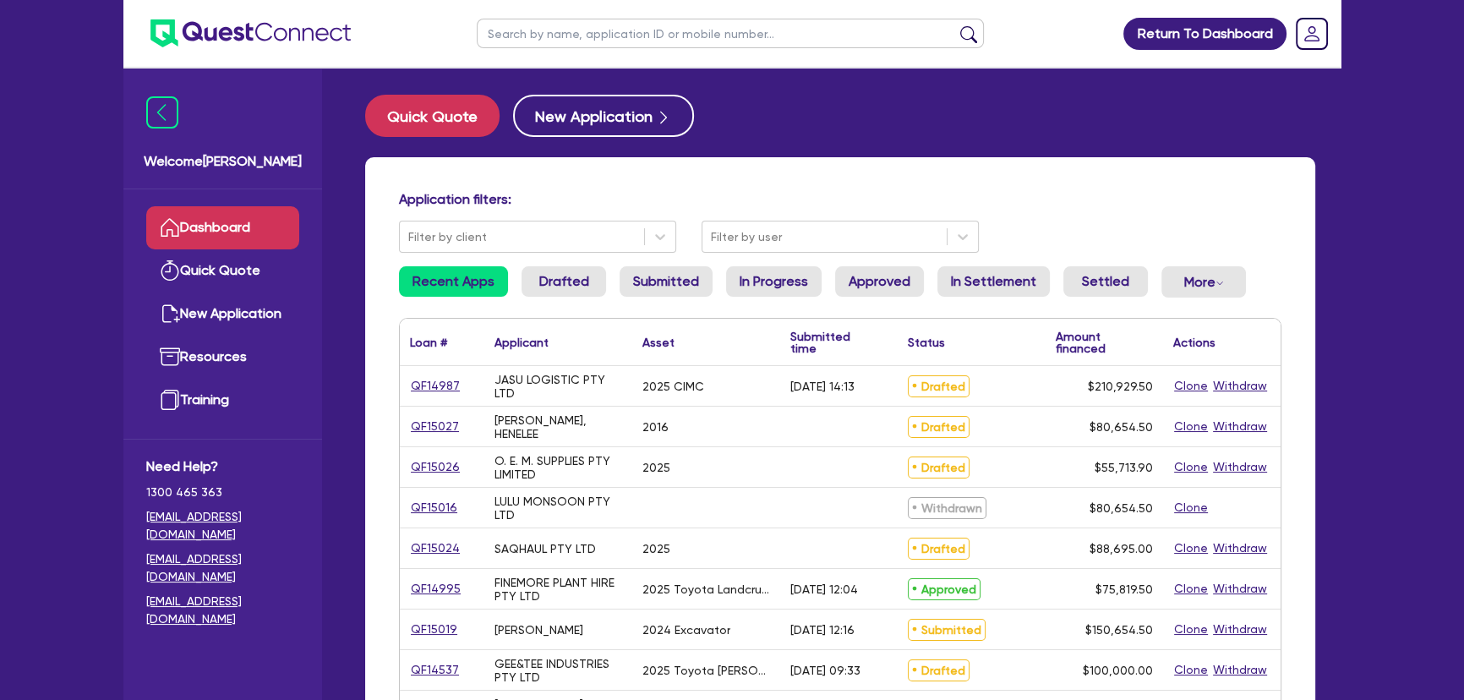
click at [690, 36] on input "text" at bounding box center [730, 34] width 507 height 30
click at [955, 25] on button "submit" at bounding box center [968, 37] width 27 height 24
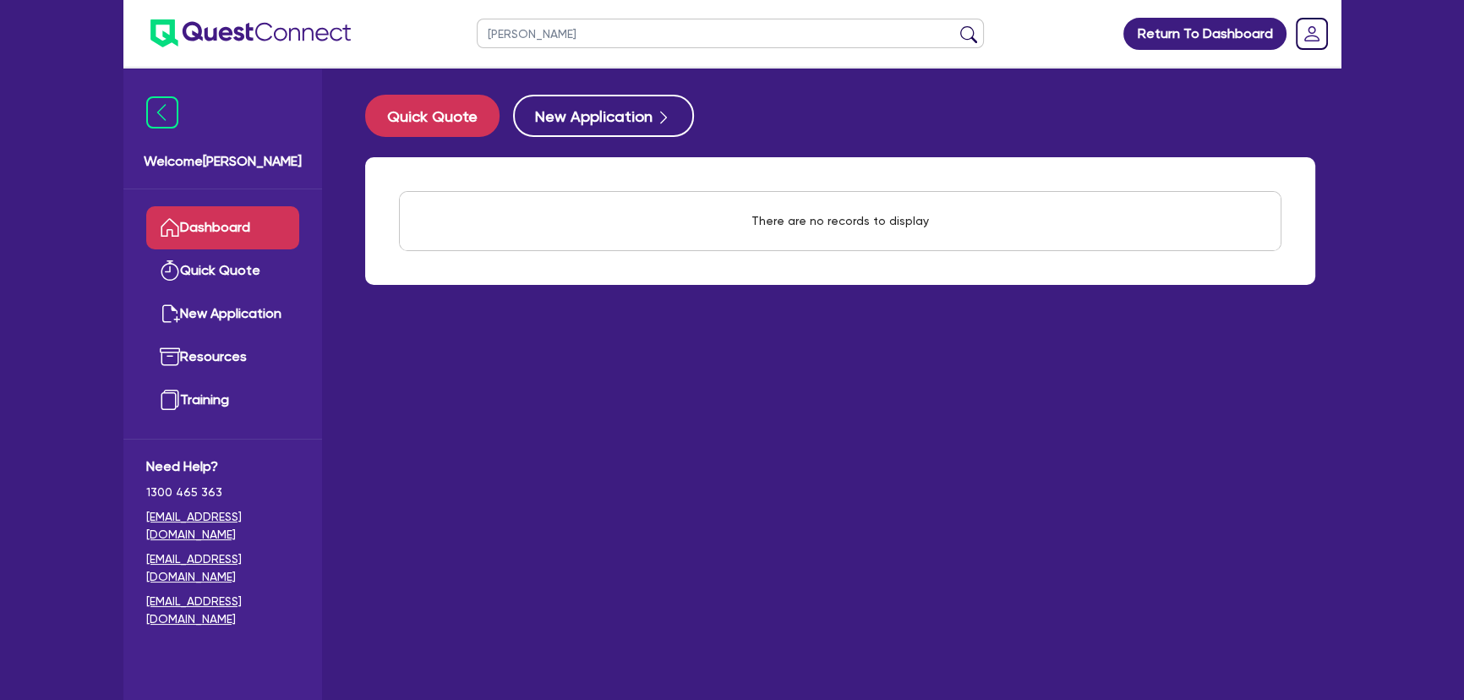
drag, startPoint x: 566, startPoint y: 43, endPoint x: 491, endPoint y: 34, distance: 75.0
click at [491, 34] on input "Luke katchel" at bounding box center [730, 34] width 507 height 30
type input "Kaper"
click at [955, 25] on button "submit" at bounding box center [968, 37] width 27 height 24
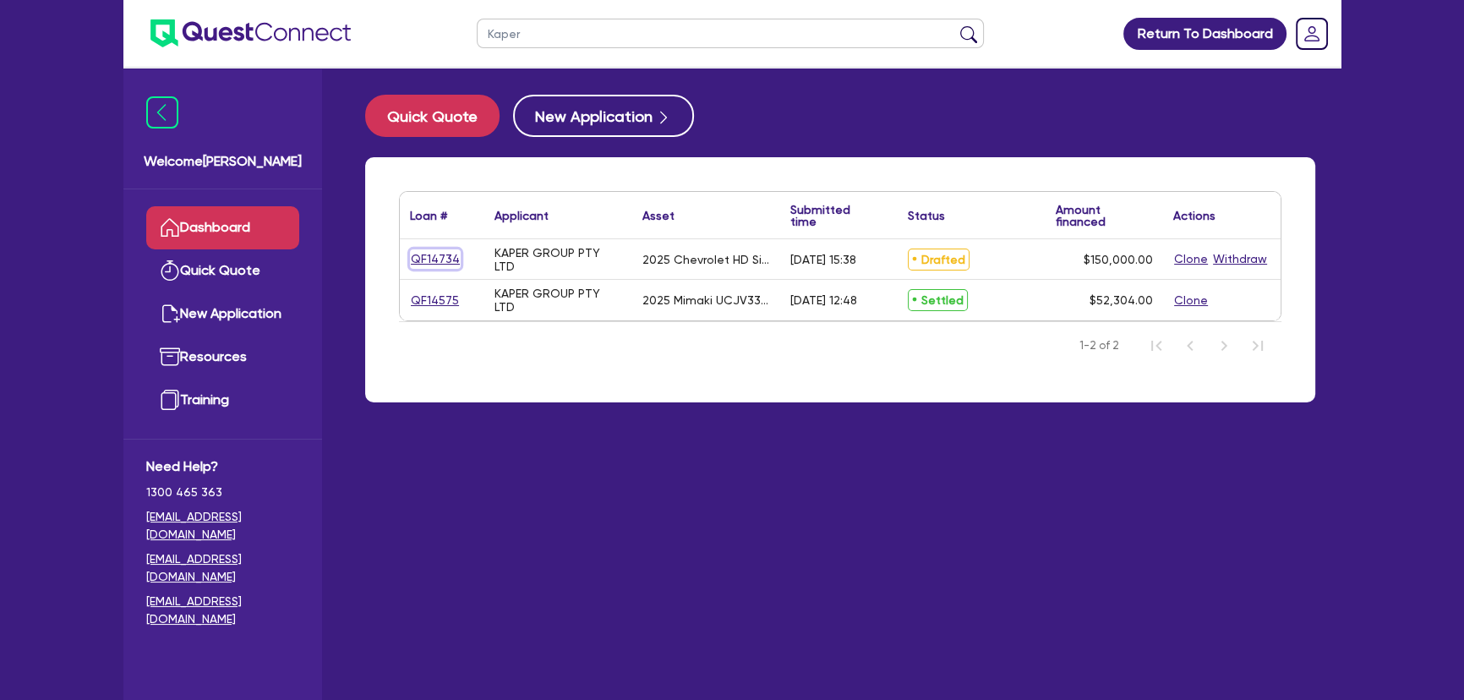
click at [431, 261] on link "QF14734" at bounding box center [435, 258] width 51 height 19
select select "CARS_AND_LIGHT_TRUCKS"
select select "PASSENGER_VEHICLES"
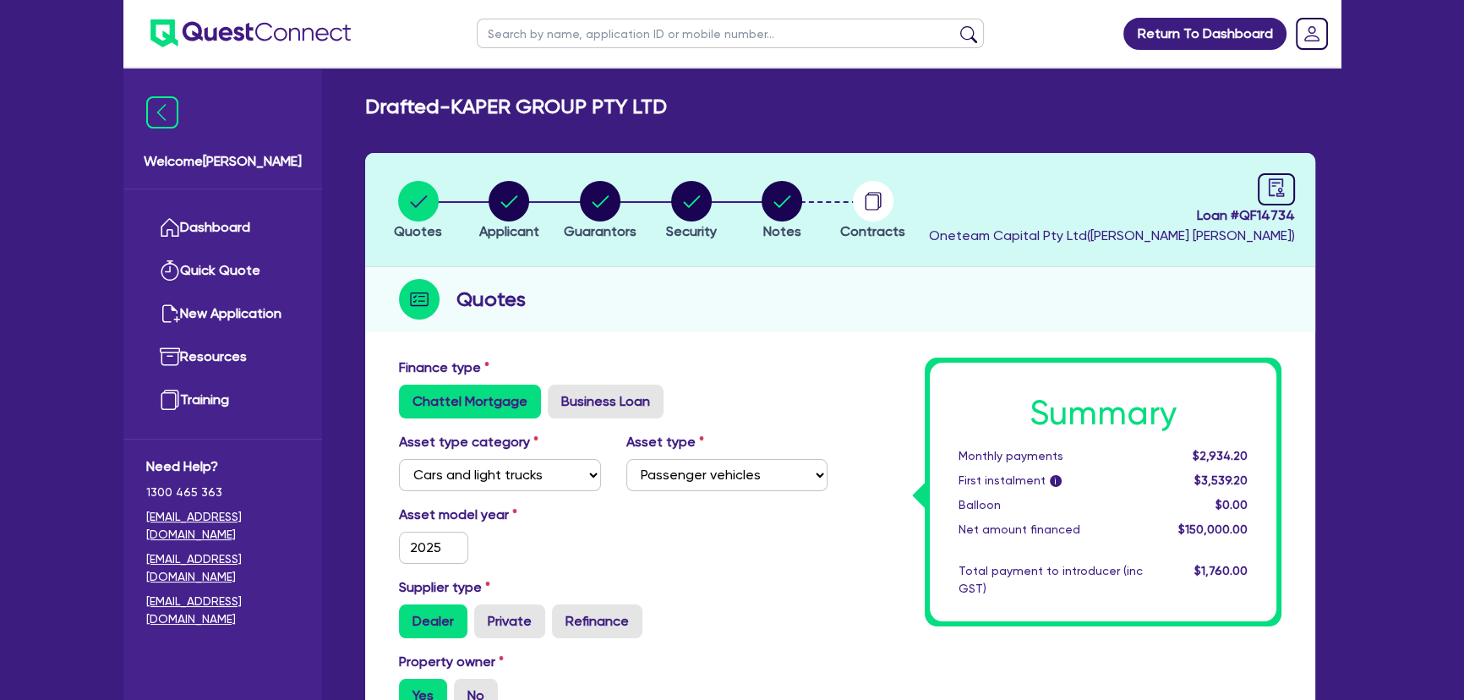
click at [752, 211] on li "Notes" at bounding box center [781, 209] width 91 height 59
click at [810, 205] on li "Notes" at bounding box center [781, 209] width 91 height 59
click at [776, 206] on circle "button" at bounding box center [782, 201] width 41 height 41
select select "Other"
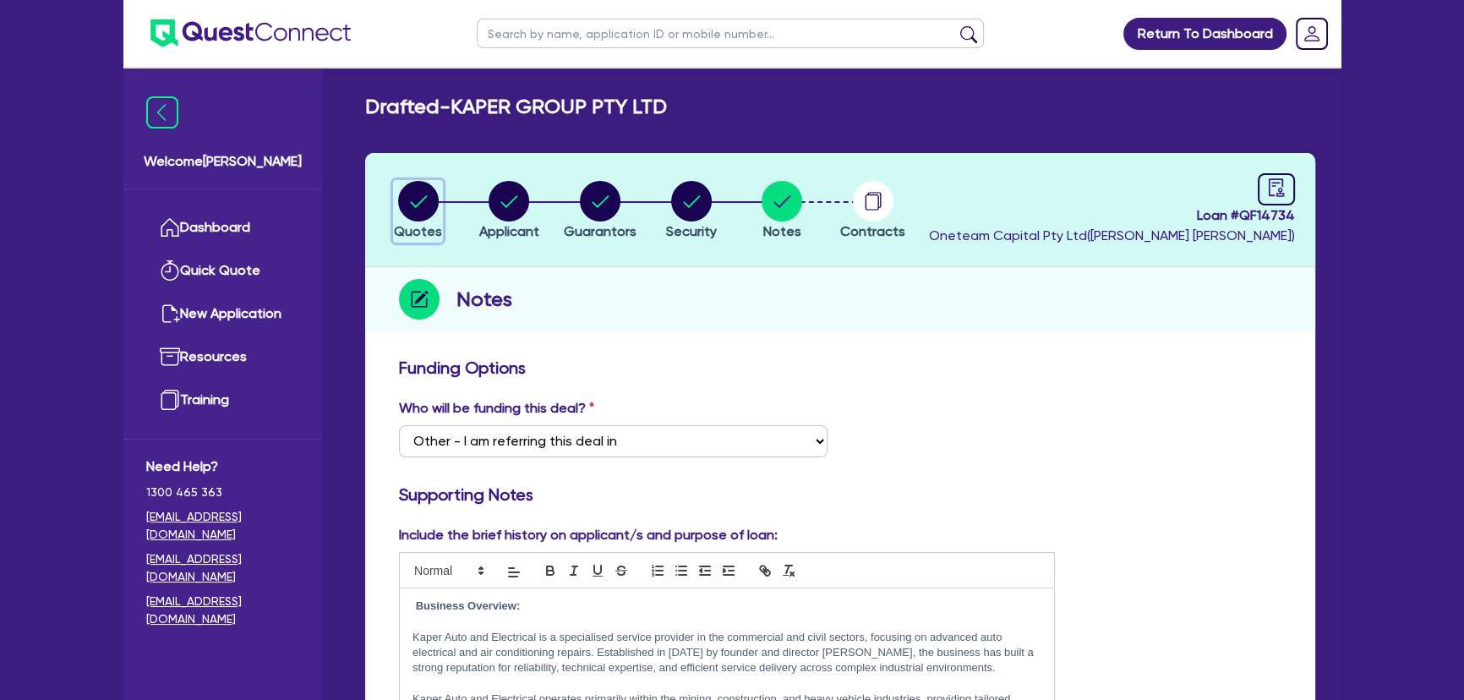
click at [435, 202] on circle "button" at bounding box center [418, 201] width 41 height 41
select select "CARS_AND_LIGHT_TRUCKS"
select select "PASSENGER_VEHICLES"
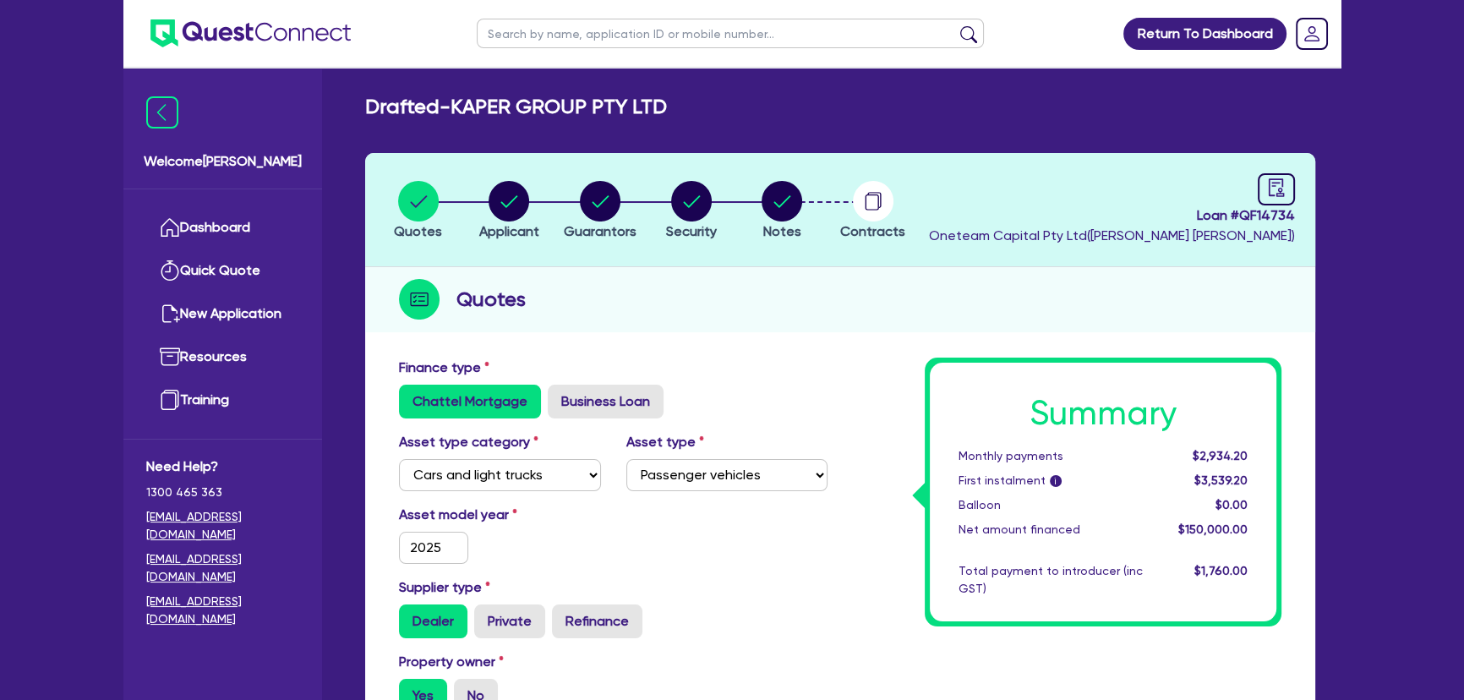
click at [539, 223] on li "Applicant" at bounding box center [509, 209] width 91 height 59
click at [514, 211] on circle "button" at bounding box center [509, 201] width 41 height 41
select select "COMPANY"
select select "BUILDING_CONSTRUCTION"
select select "BUSINESSES_CONSTRUCTION_SERVICES"
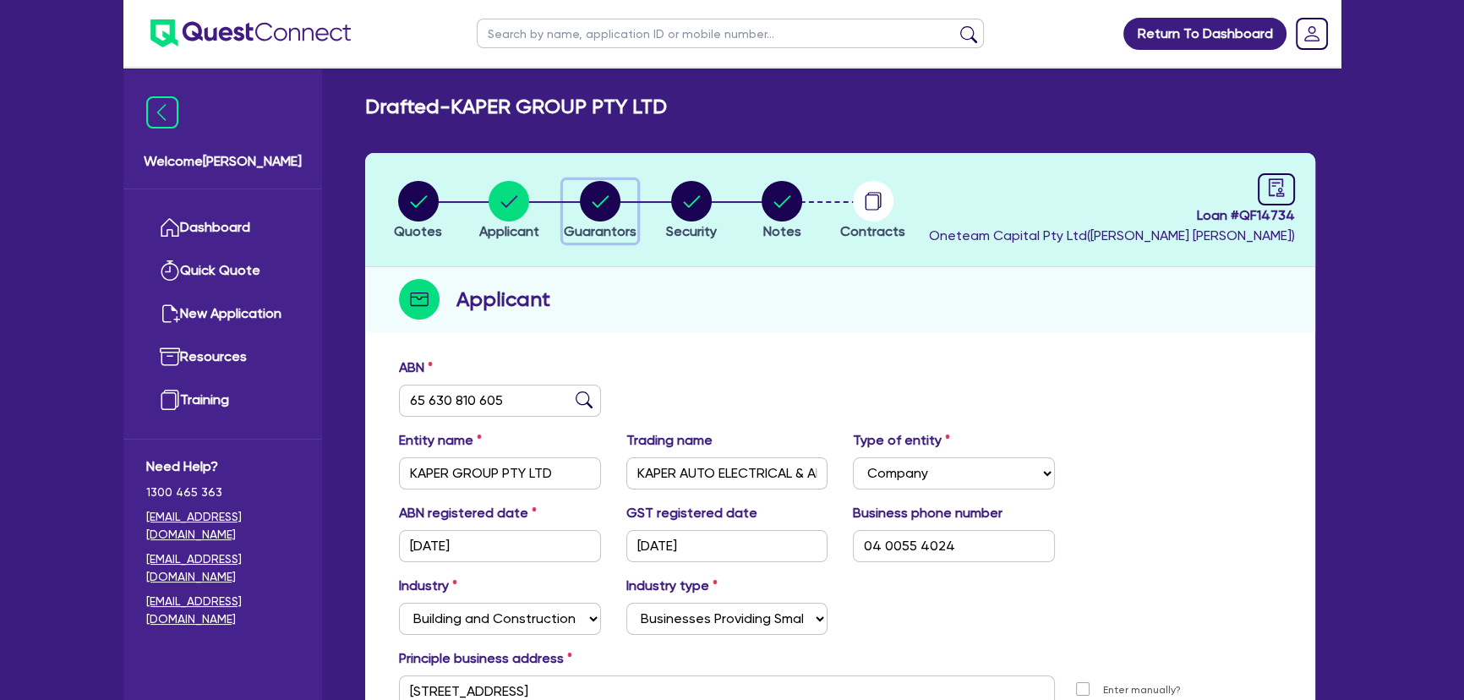
click at [615, 216] on icon "button" at bounding box center [600, 201] width 41 height 41
select select "MR"
select select "[GEOGRAPHIC_DATA]"
select select "MARRIED"
select select "PROPERTY"
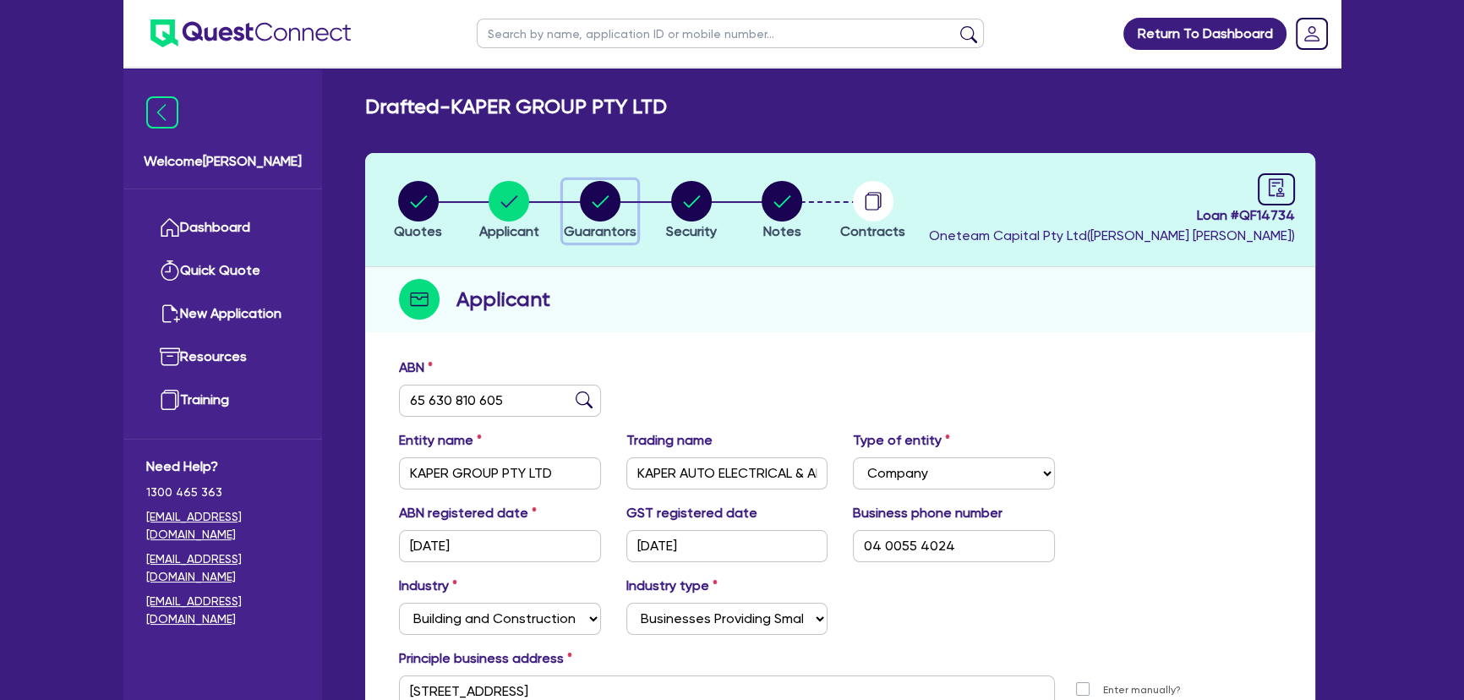
select select "VEHICLE"
select select "OTHER"
select select "VEHICLE"
select select "CASH"
select select "MORTGAGE"
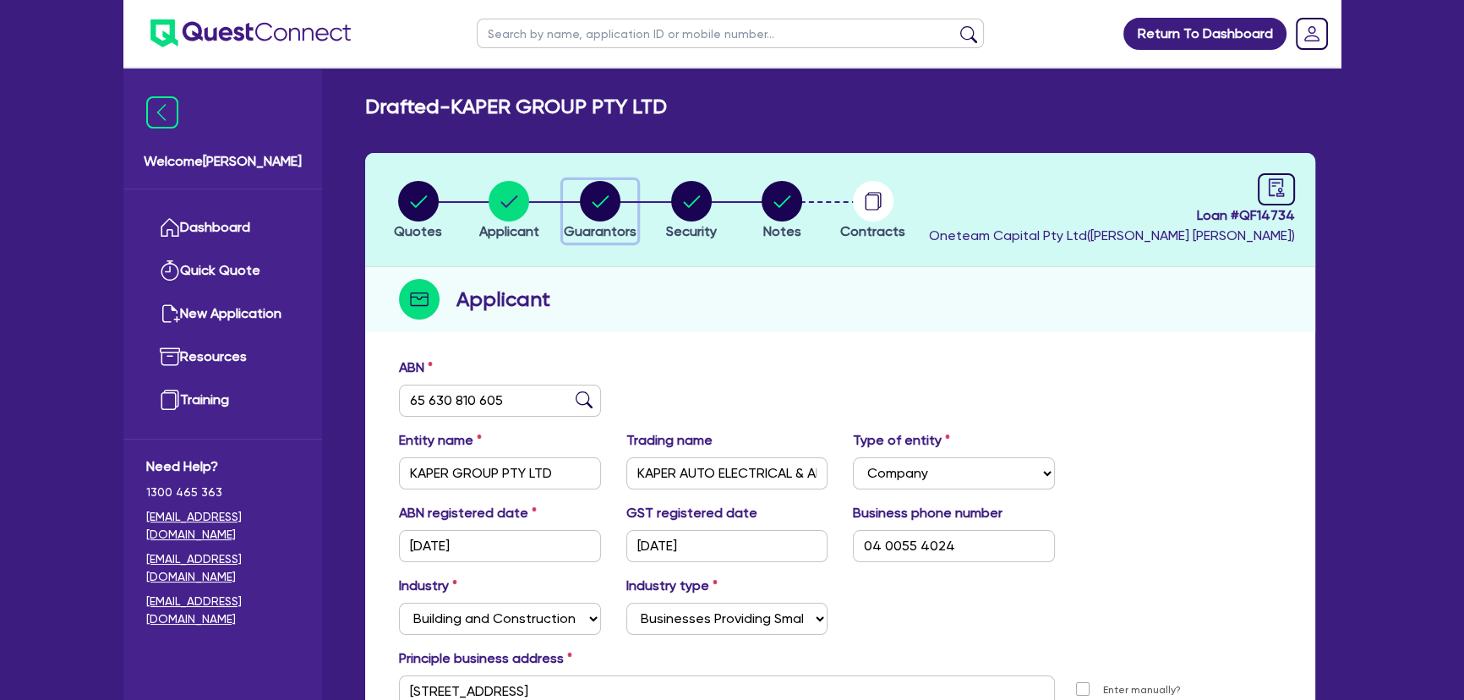
select select "VEHICLE_LOAN"
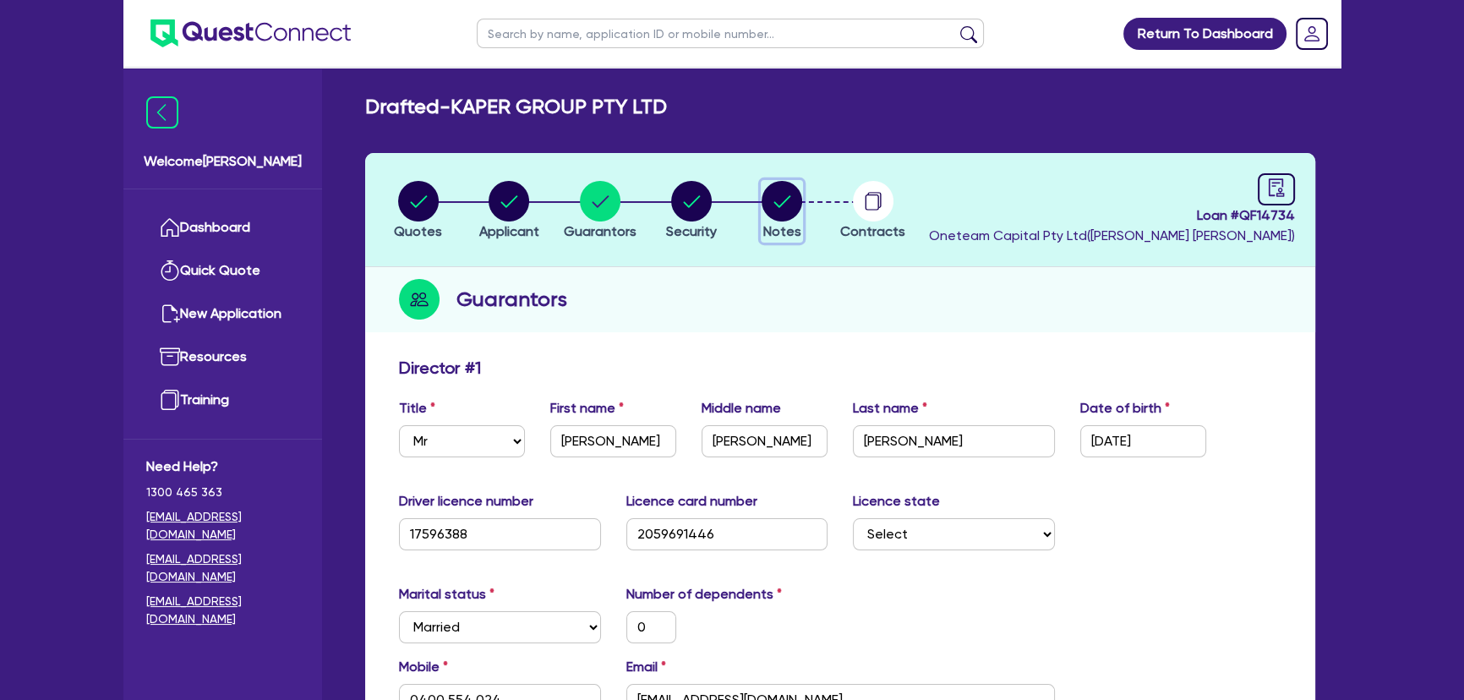
click at [776, 216] on circle "button" at bounding box center [782, 201] width 41 height 41
select select "Other"
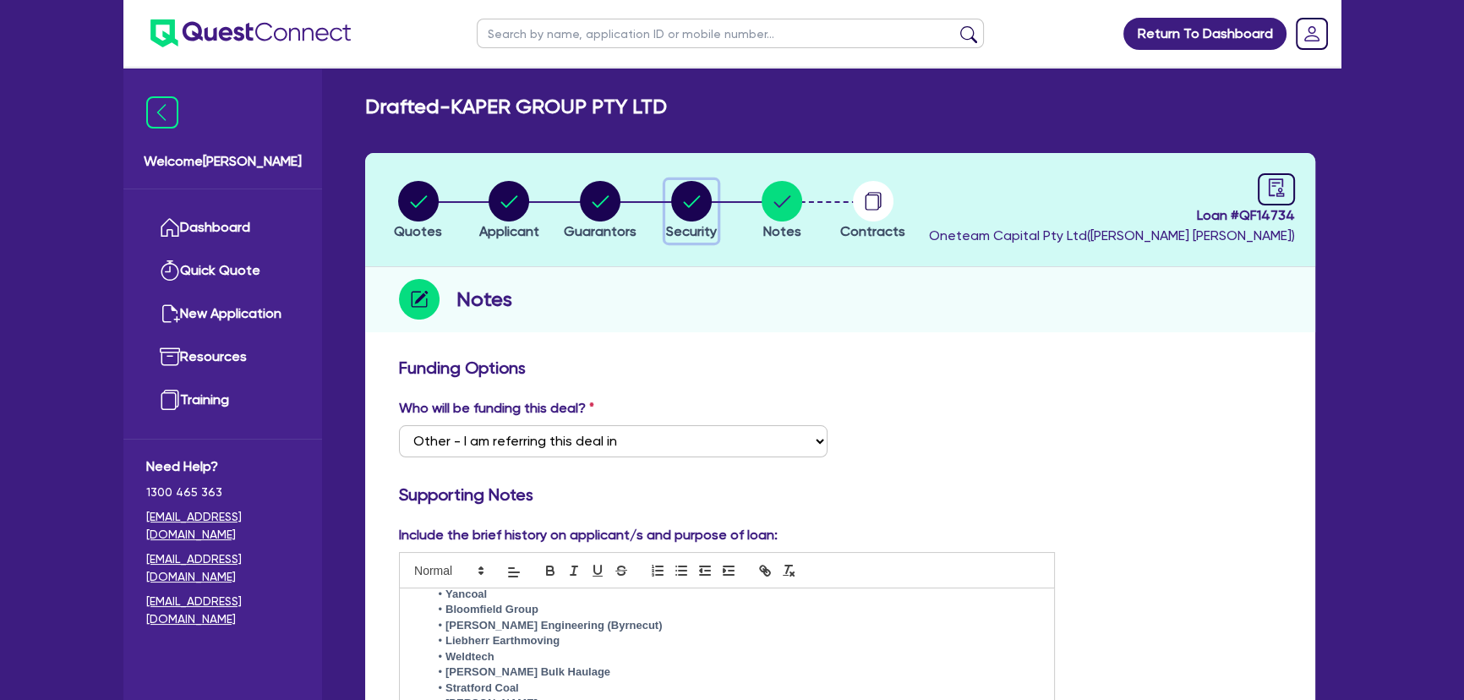
click at [698, 196] on icon "button" at bounding box center [691, 201] width 17 height 12
select select "CARS_AND_LIGHT_TRUCKS"
select select "PASSENGER_VEHICLES"
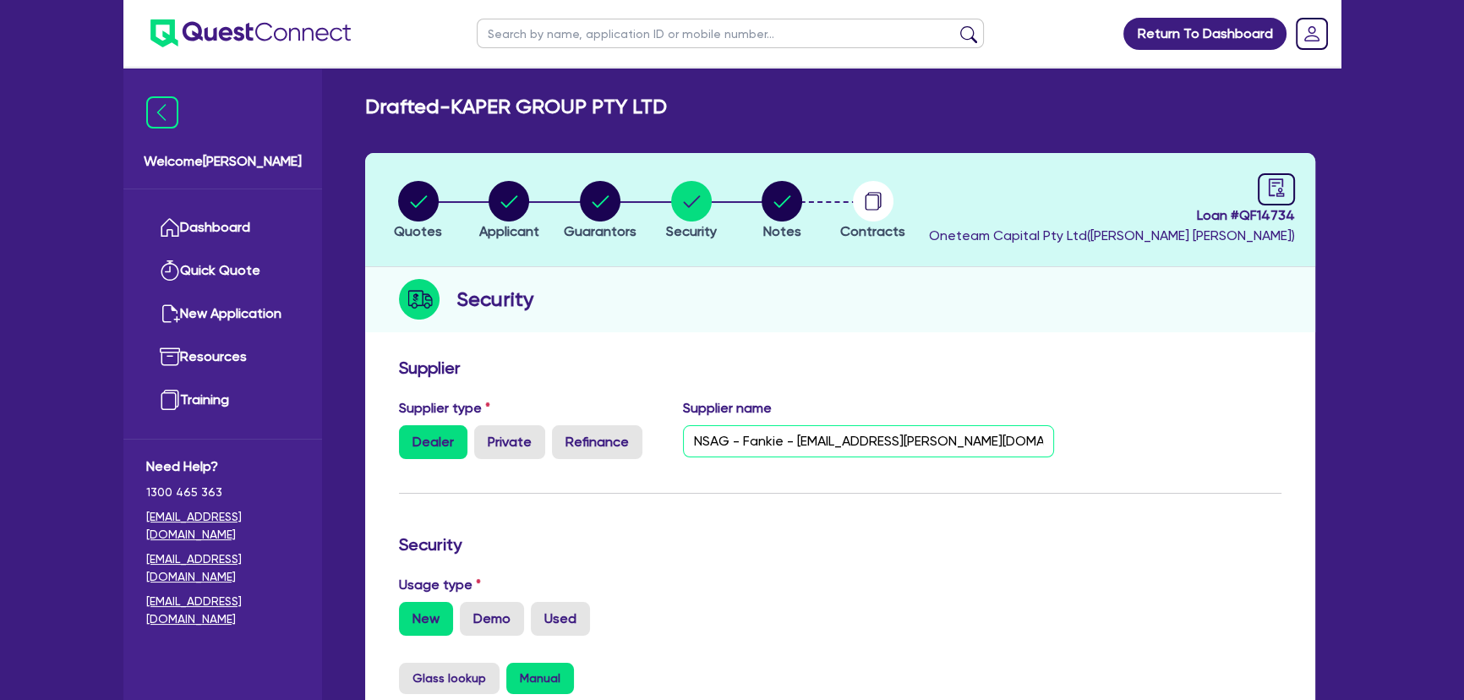
drag, startPoint x: 800, startPoint y: 435, endPoint x: 961, endPoint y: 439, distance: 161.5
click at [961, 439] on input "NSAG - Fankie - Frankie.perri@nsag.com.au - 02 8878 7840" at bounding box center [869, 441] width 372 height 32
click at [822, 440] on input "NSAG - Fankie - Frankie.perri@nsag.com.au - 02 8878 7840" at bounding box center [869, 441] width 372 height 32
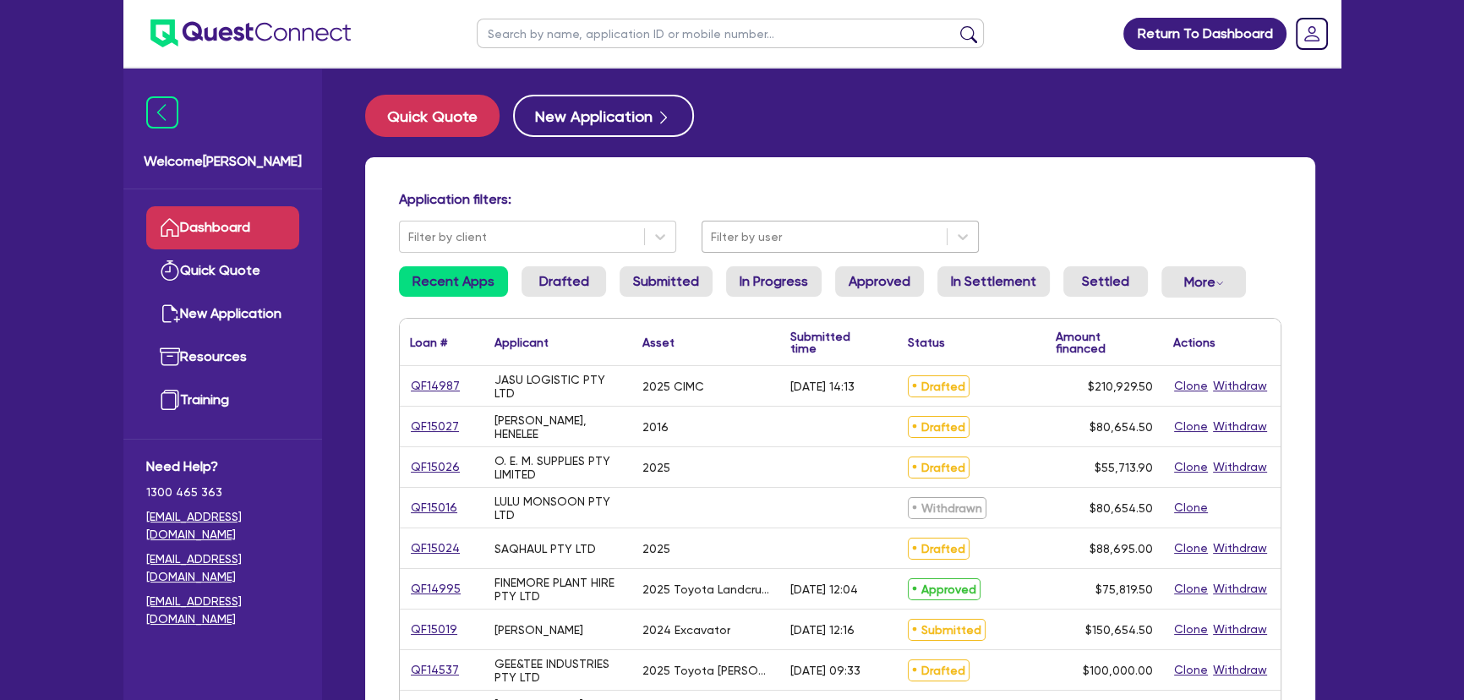
click at [769, 235] on div at bounding box center [824, 237] width 227 height 21
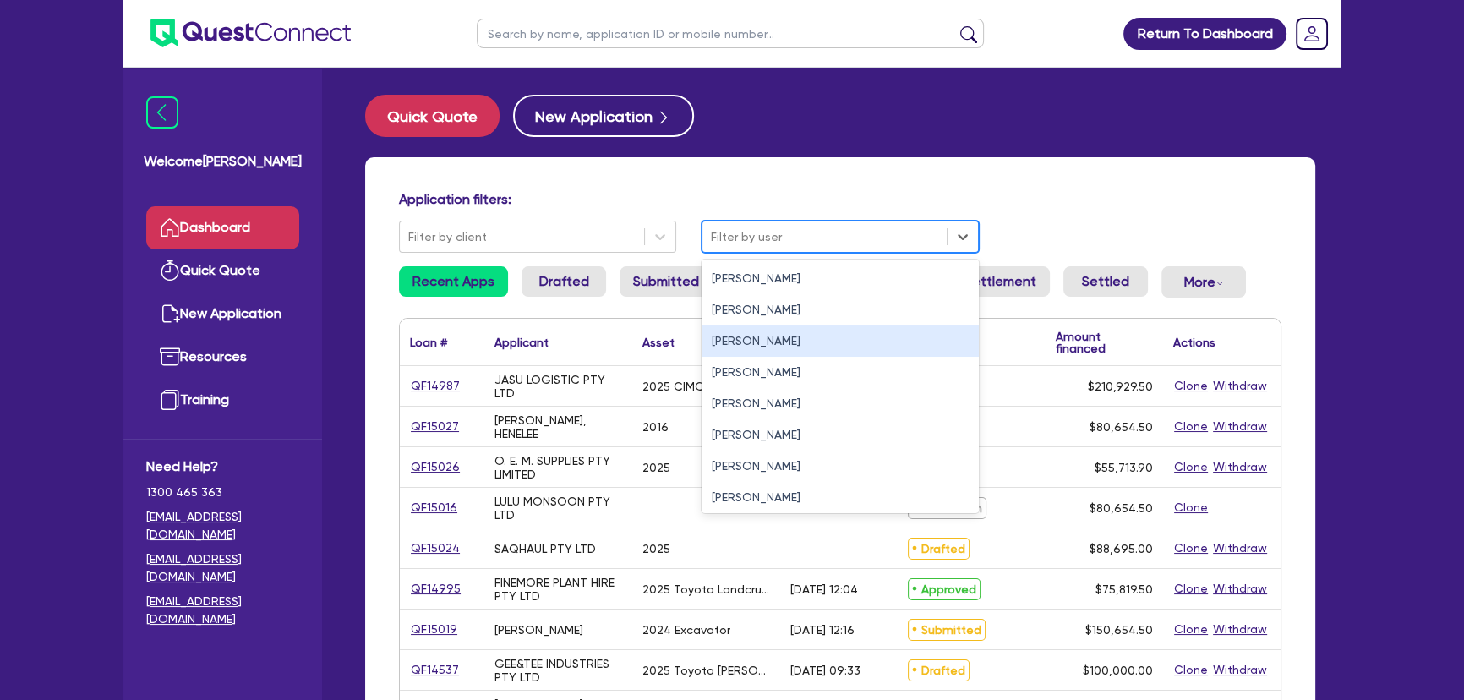
click at [769, 339] on div "[PERSON_NAME]" at bounding box center [840, 340] width 277 height 31
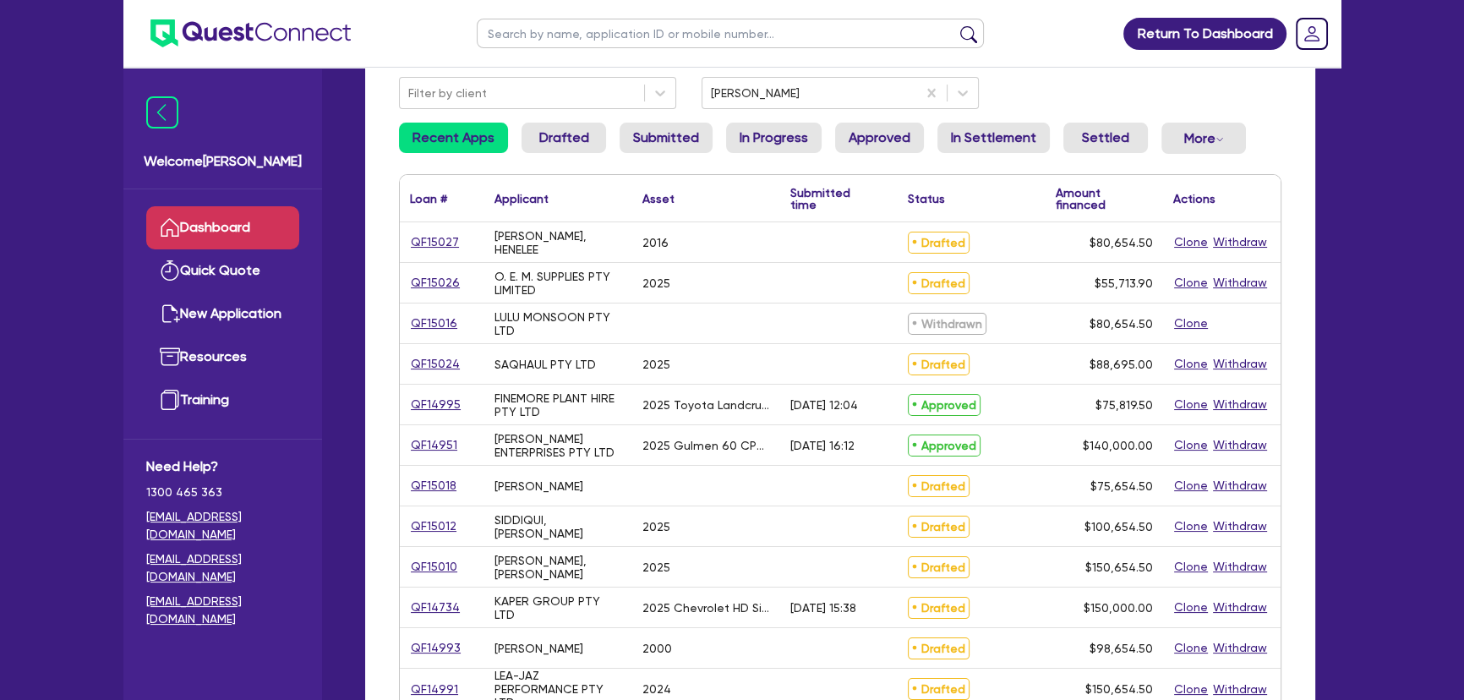
scroll to position [230, 0]
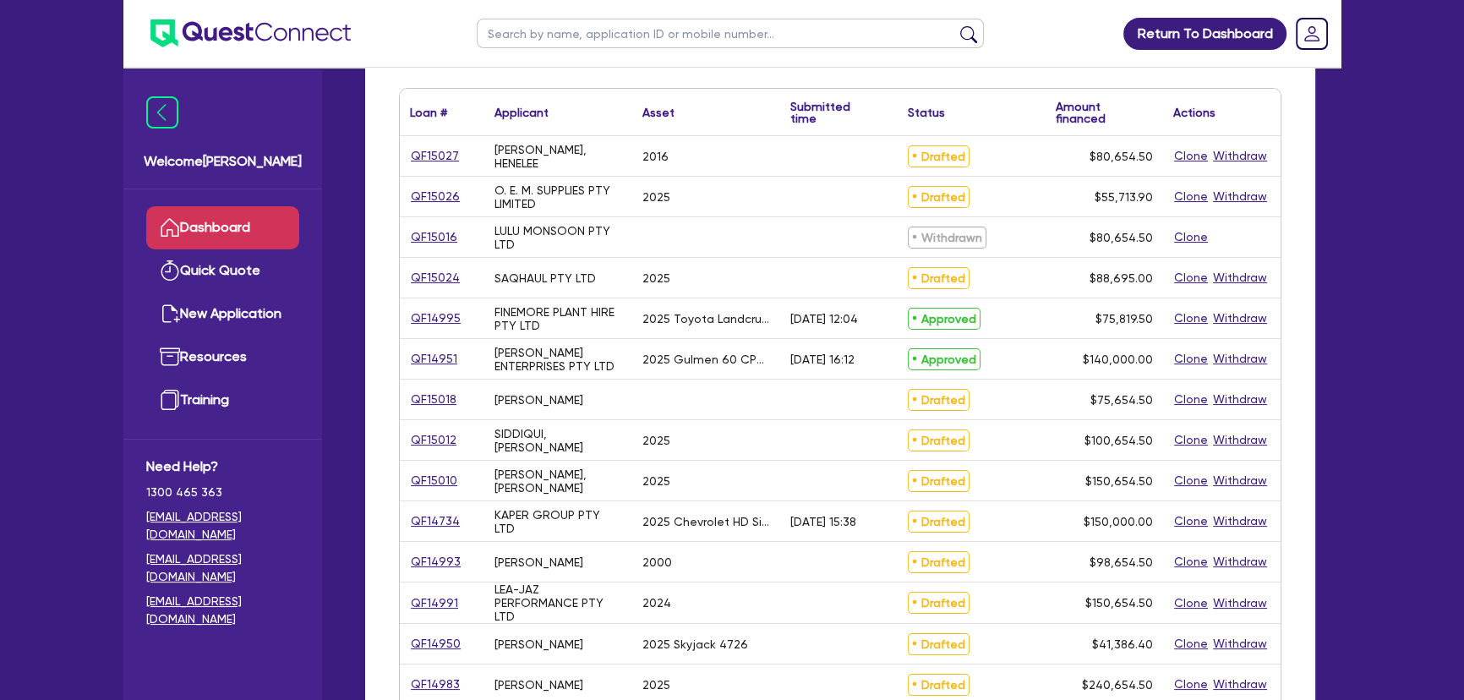
select select "SECONDARY_ASSETS"
select select "PRINTING_AND_PACKAGING_EQUIPMENT"
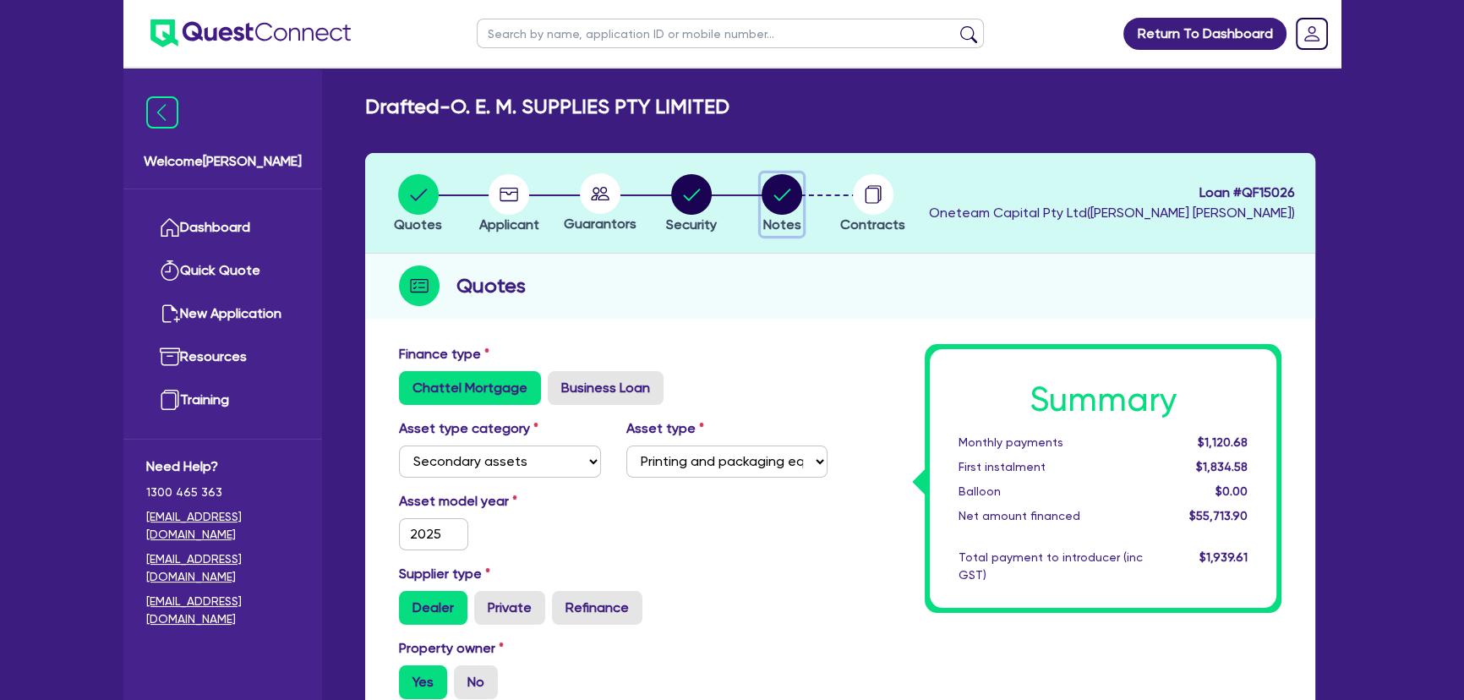
click at [769, 189] on circle "button" at bounding box center [782, 194] width 41 height 41
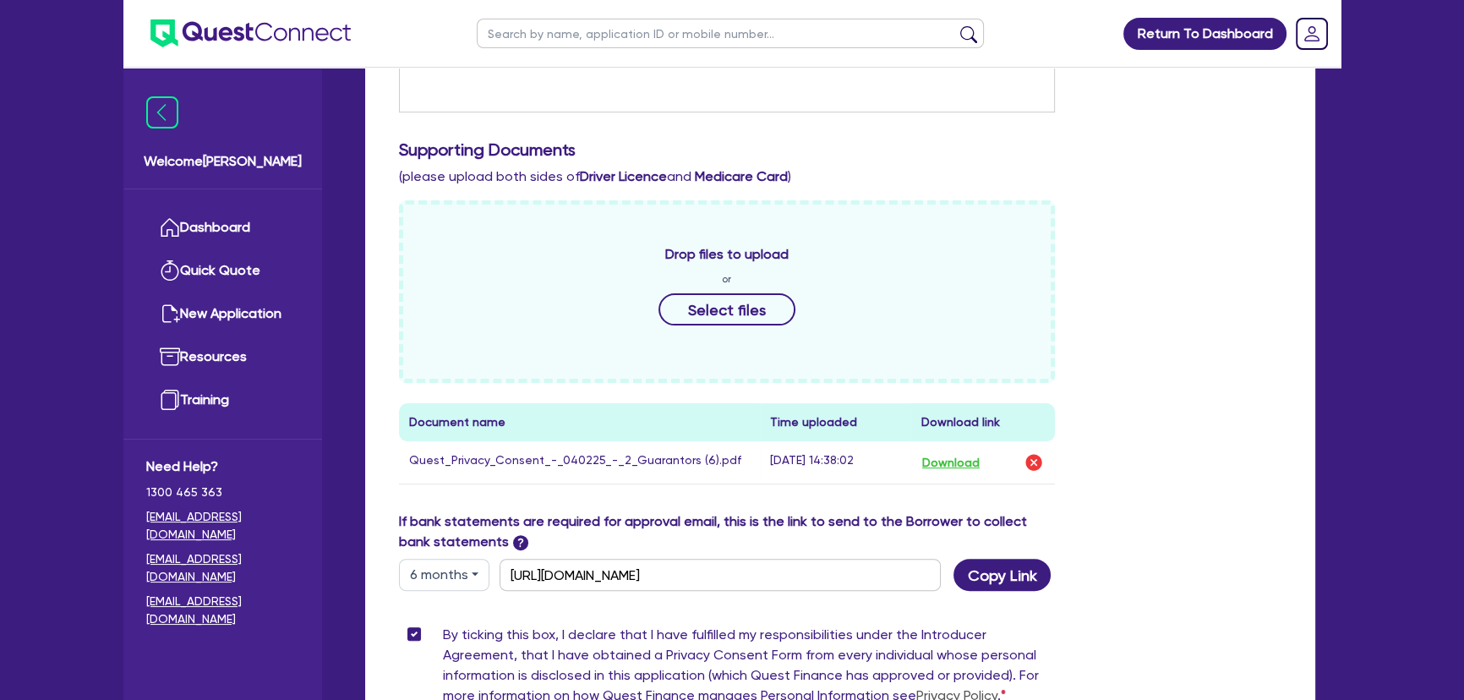
scroll to position [615, 0]
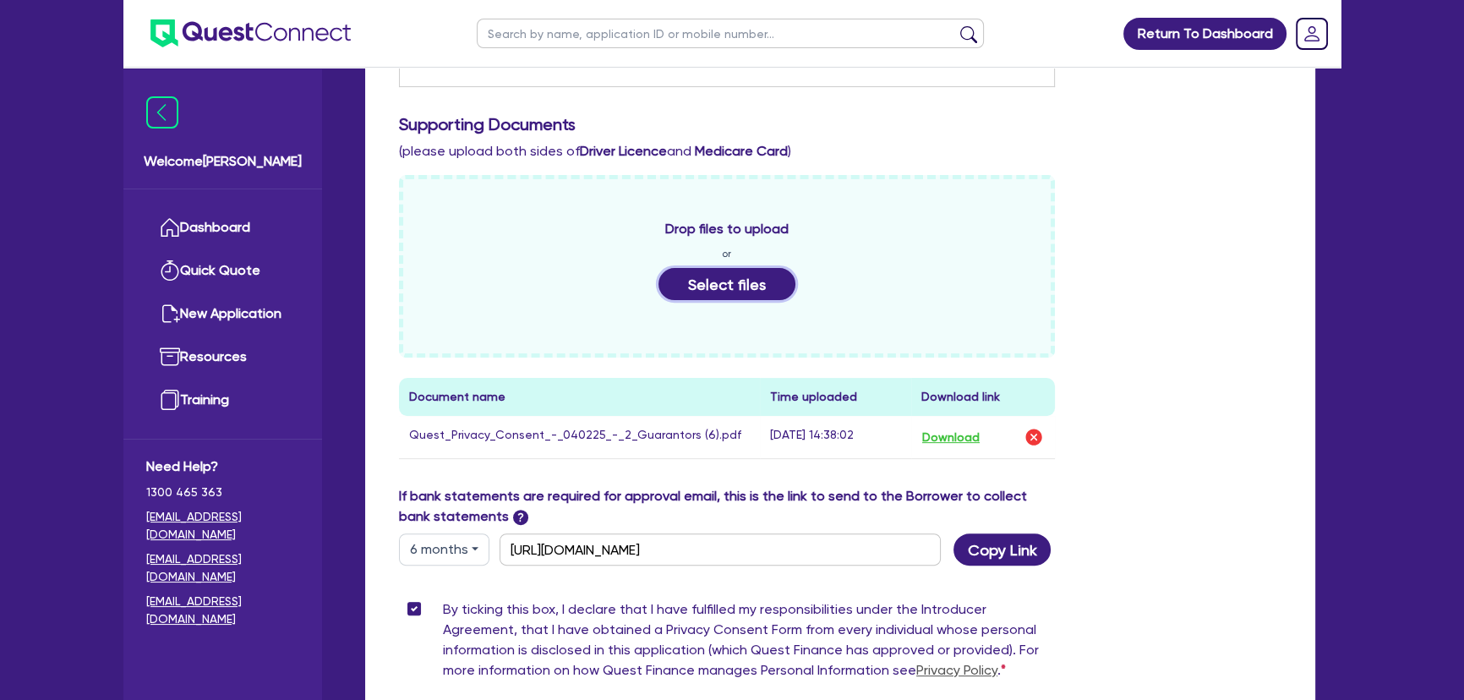
click at [705, 298] on button "Select files" at bounding box center [727, 284] width 137 height 32
click at [719, 280] on button "Select files" at bounding box center [727, 284] width 137 height 32
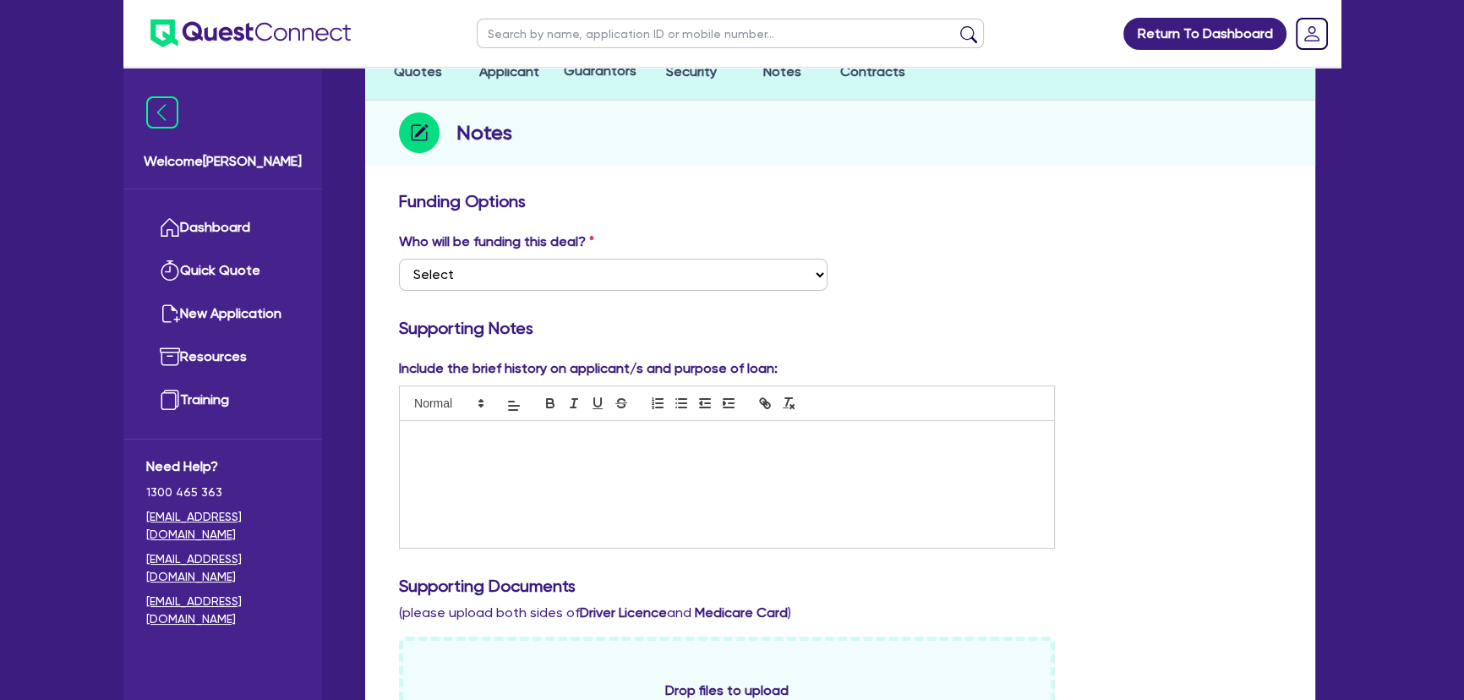
scroll to position [0, 0]
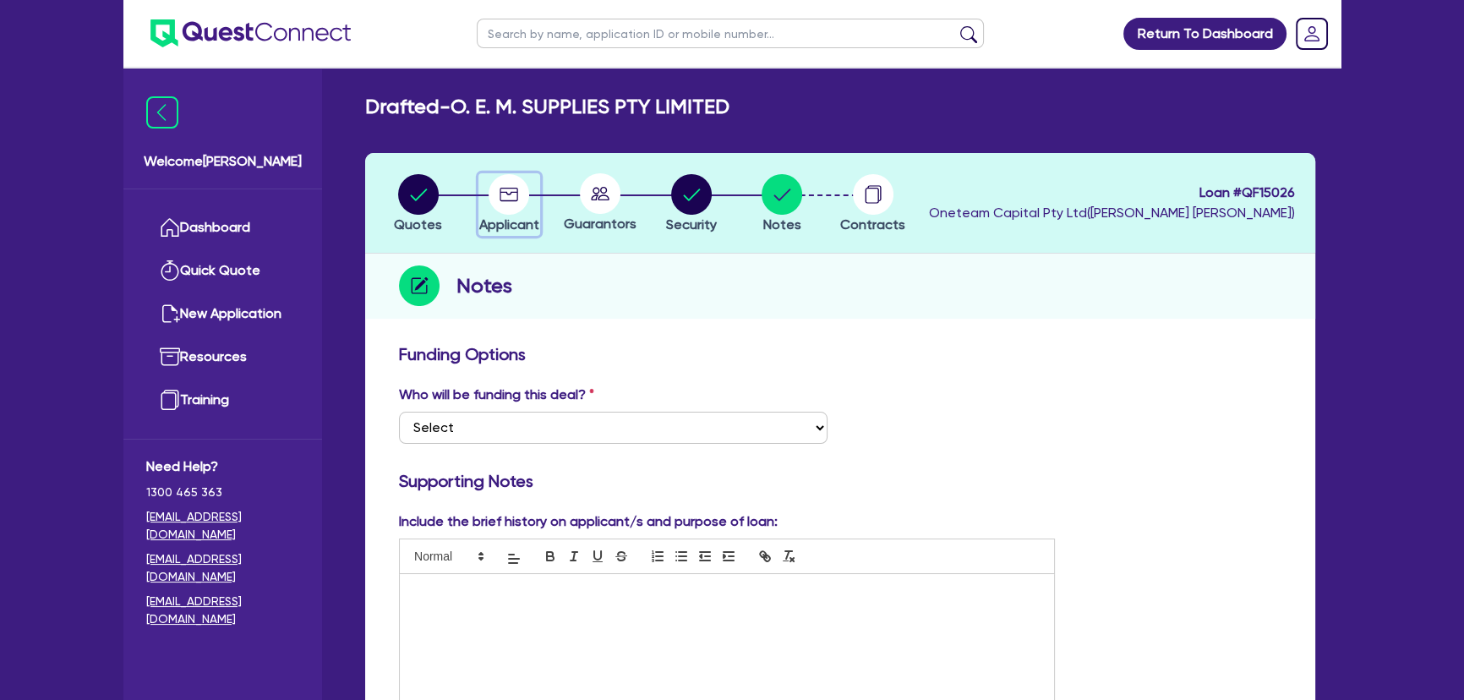
click at [517, 201] on circle "button" at bounding box center [509, 194] width 41 height 41
select select "COMPANY"
select select "MANUFACTURING"
select select "PRINTING"
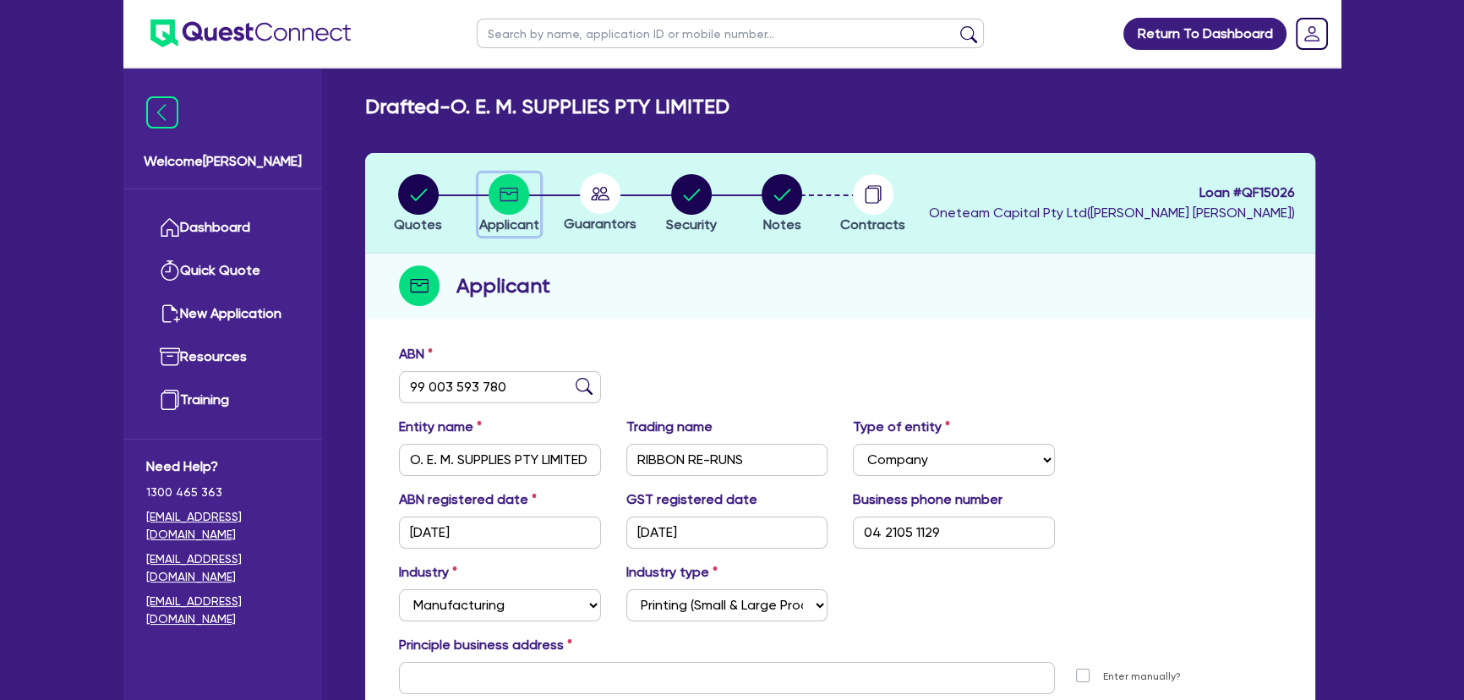
scroll to position [173, 0]
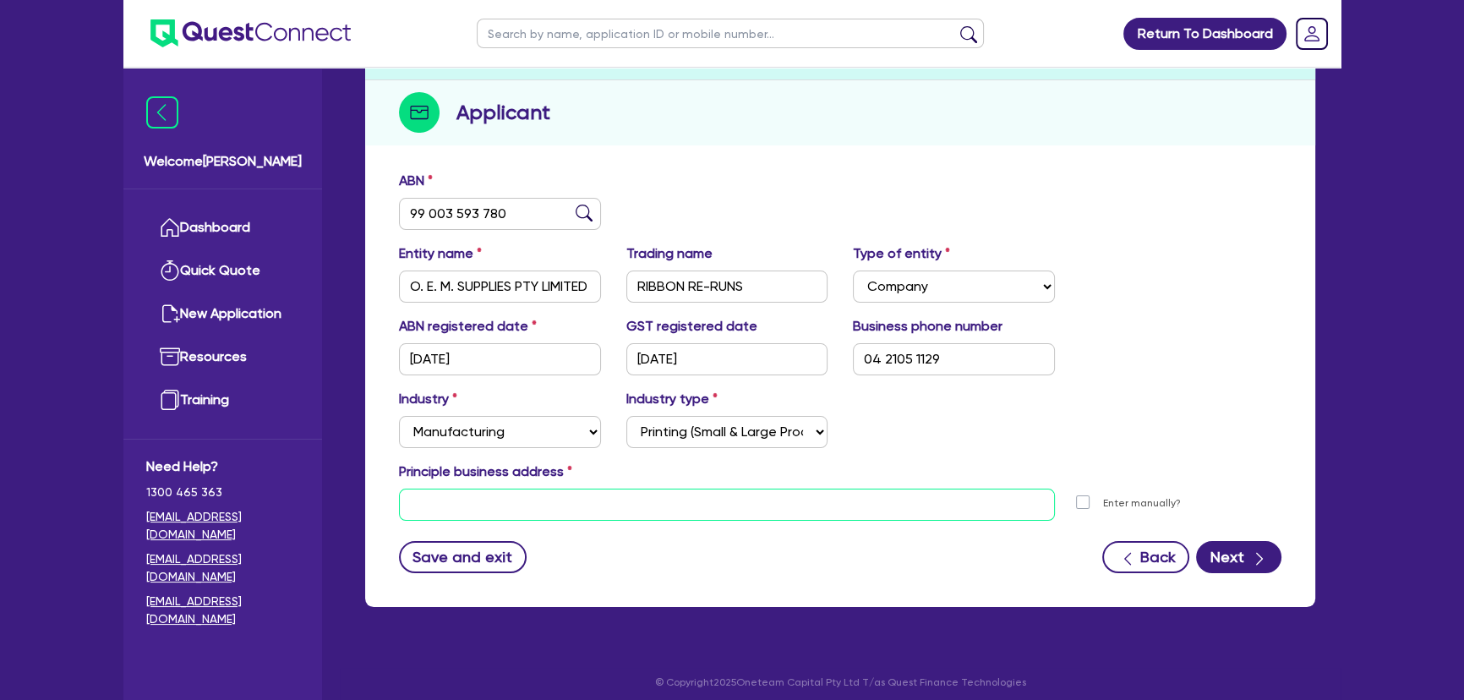
click at [608, 511] on input "text" at bounding box center [727, 505] width 656 height 32
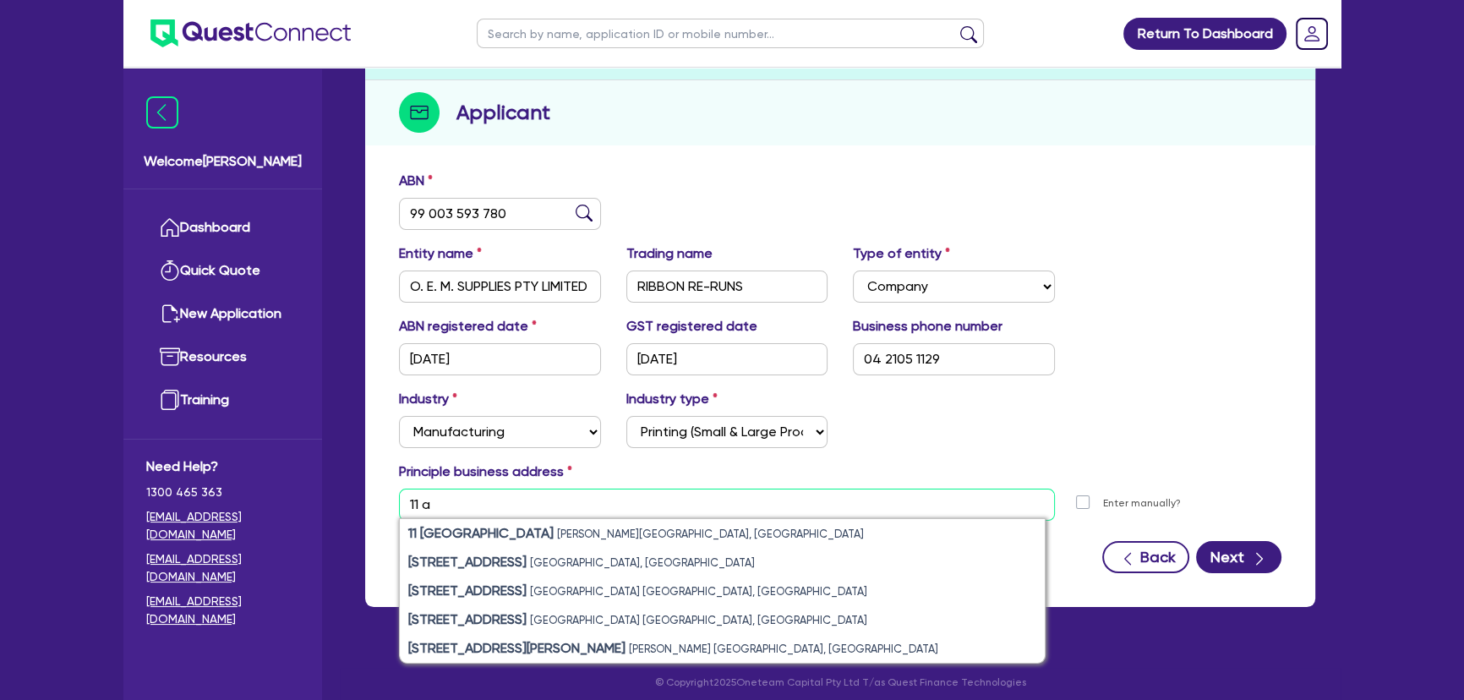
type input "11 a"
click at [462, 493] on input "text" at bounding box center [727, 505] width 656 height 32
paste input "[STREET_ADDRESS][PERSON_NAME]"
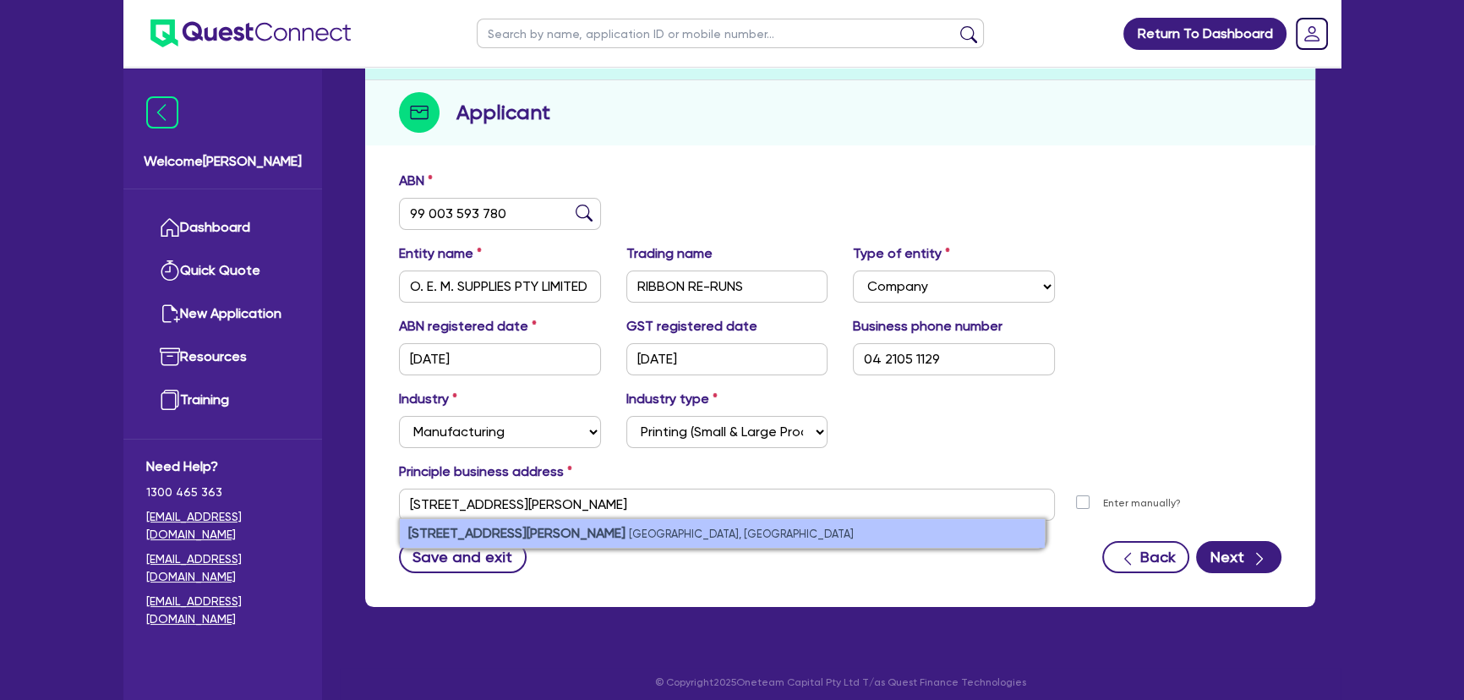
click at [714, 527] on li "[STREET_ADDRESS][PERSON_NAME]" at bounding box center [722, 533] width 645 height 29
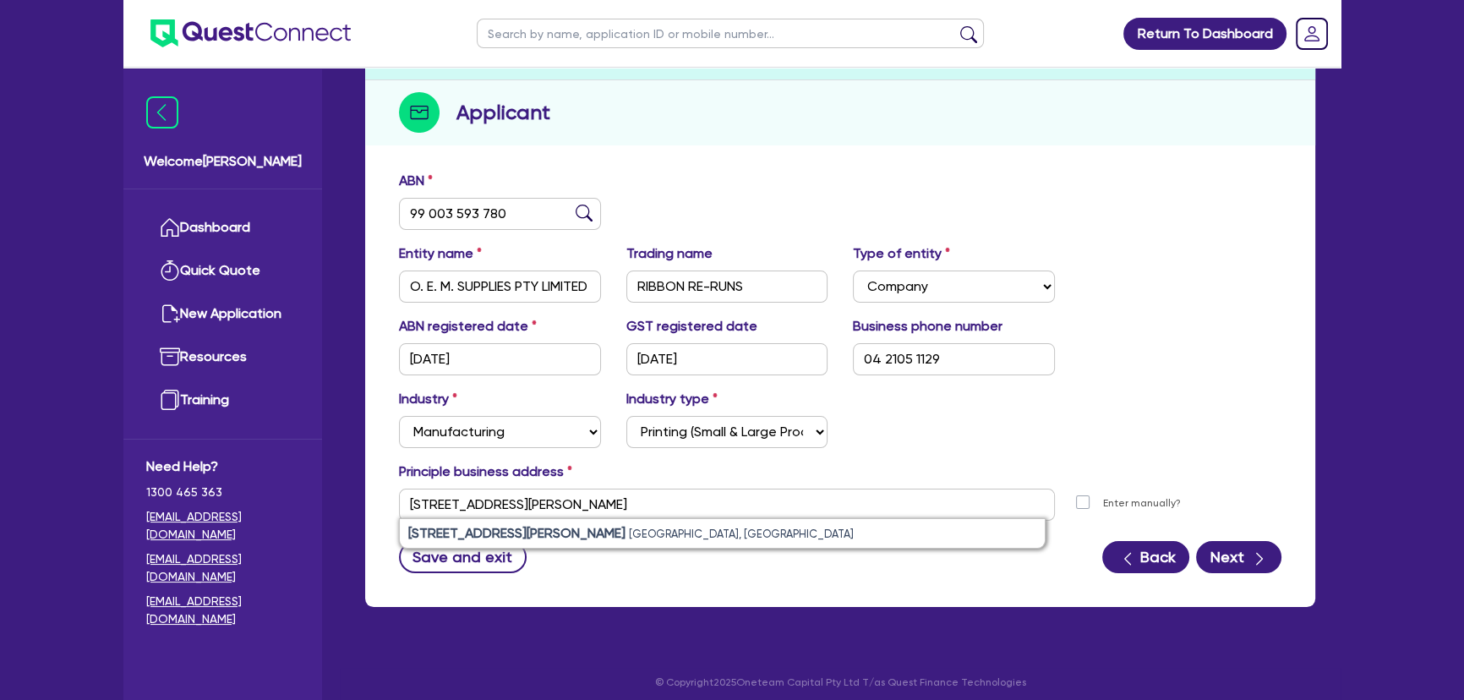
type input "[STREET_ADDRESS][PERSON_NAME]"
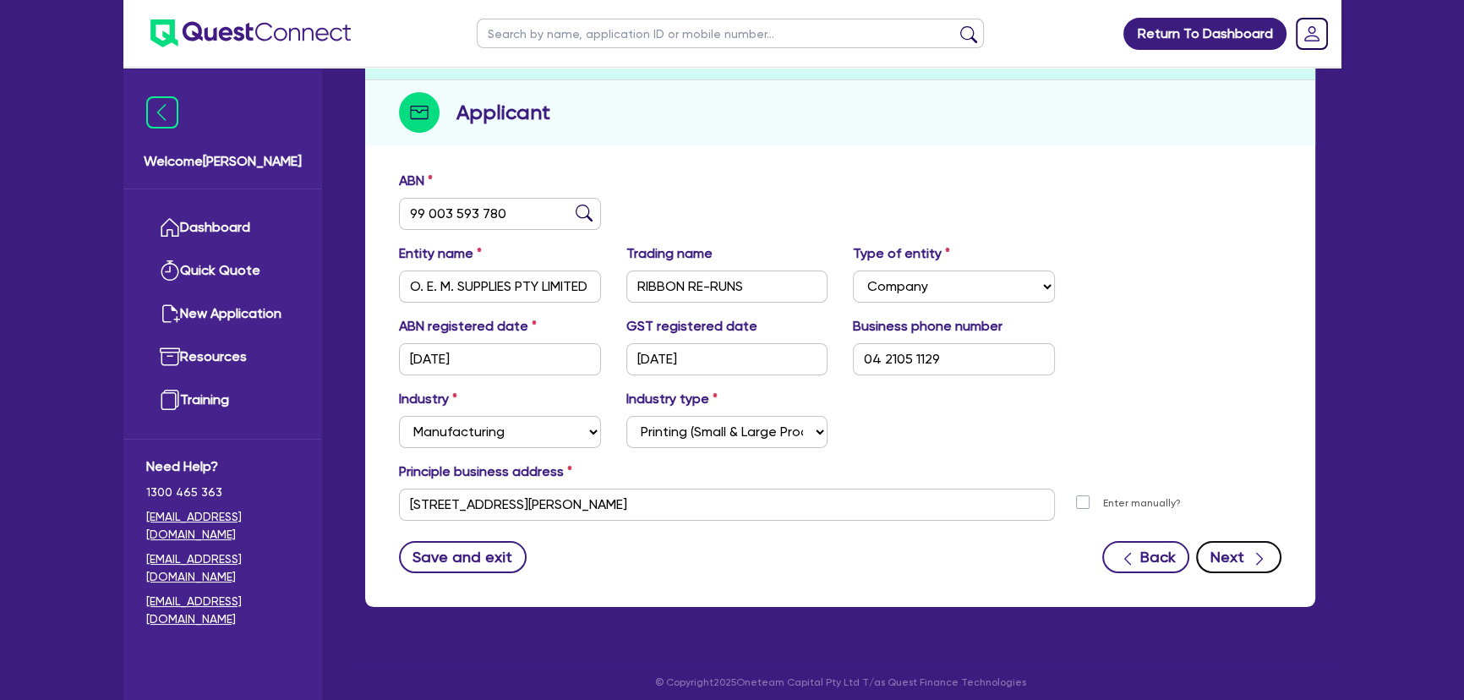
click at [1261, 550] on icon "button" at bounding box center [1259, 558] width 17 height 17
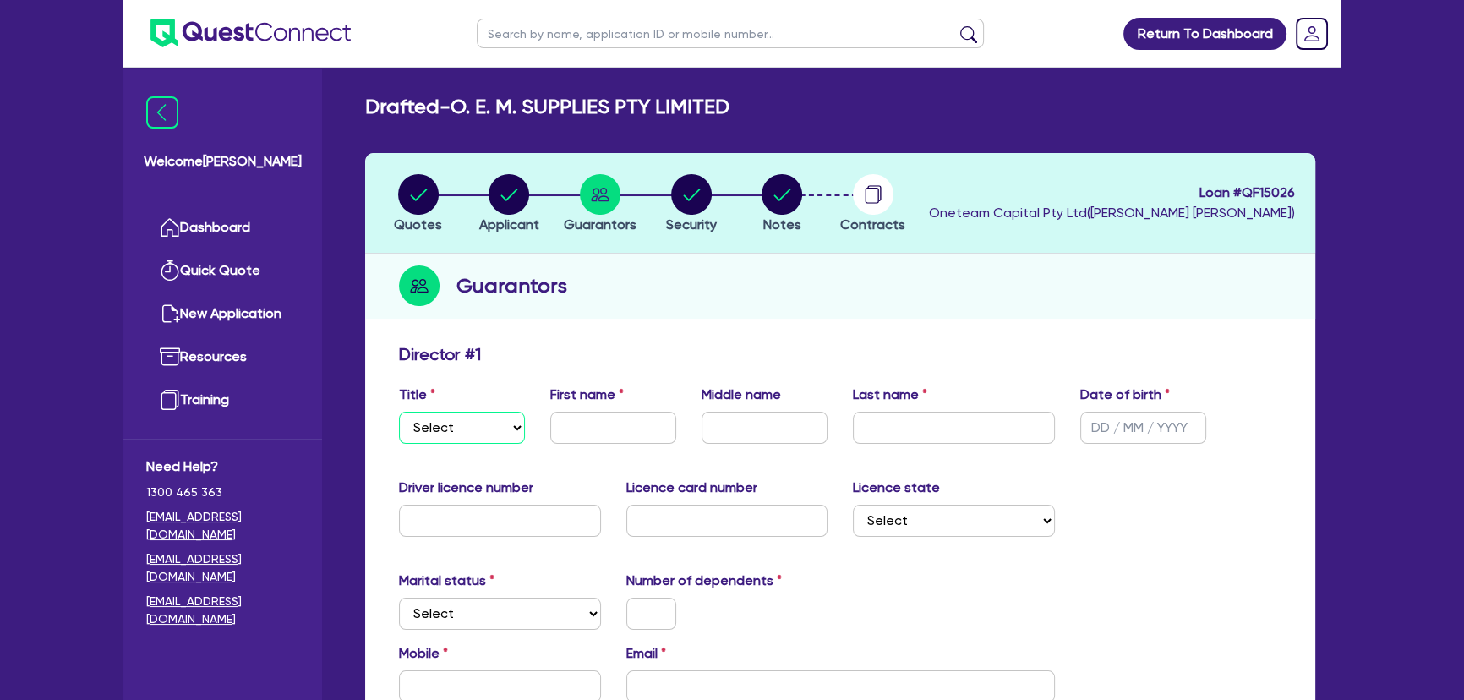
click at [467, 431] on select "Select Mr Mrs Ms Miss Dr" at bounding box center [462, 428] width 126 height 32
select select "MRS"
click at [399, 412] on select "Select Mr Mrs Ms Miss Dr" at bounding box center [462, 428] width 126 height 32
click at [560, 443] on div "Title Select Mr Mrs Ms Miss Dr First name Middle name Last name Date of birth" at bounding box center [840, 421] width 908 height 73
click at [569, 432] on input "text" at bounding box center [613, 428] width 126 height 32
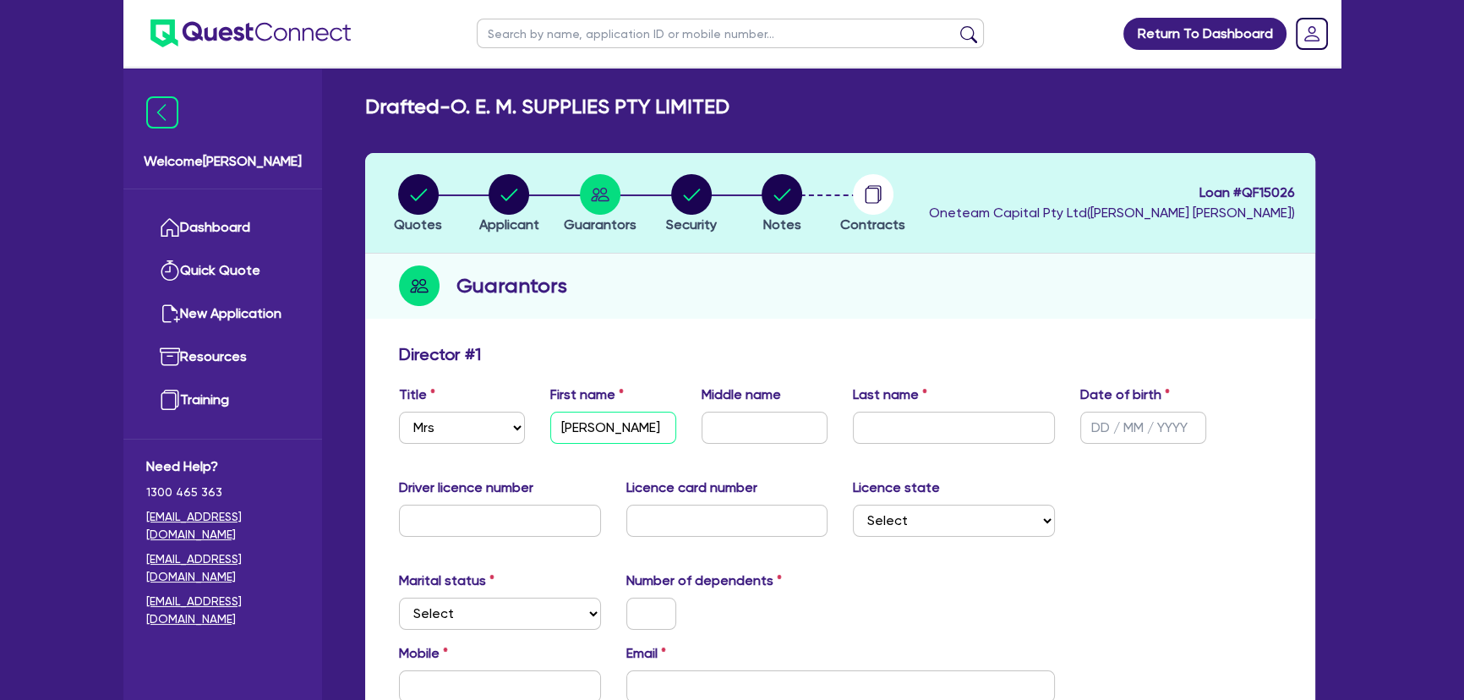
type input "[PERSON_NAME]"
click at [744, 436] on input "text" at bounding box center [765, 428] width 126 height 32
type input "j"
click at [719, 427] on input "[PERSON_NAME]" at bounding box center [765, 428] width 126 height 32
type input "[PERSON_NAME]"
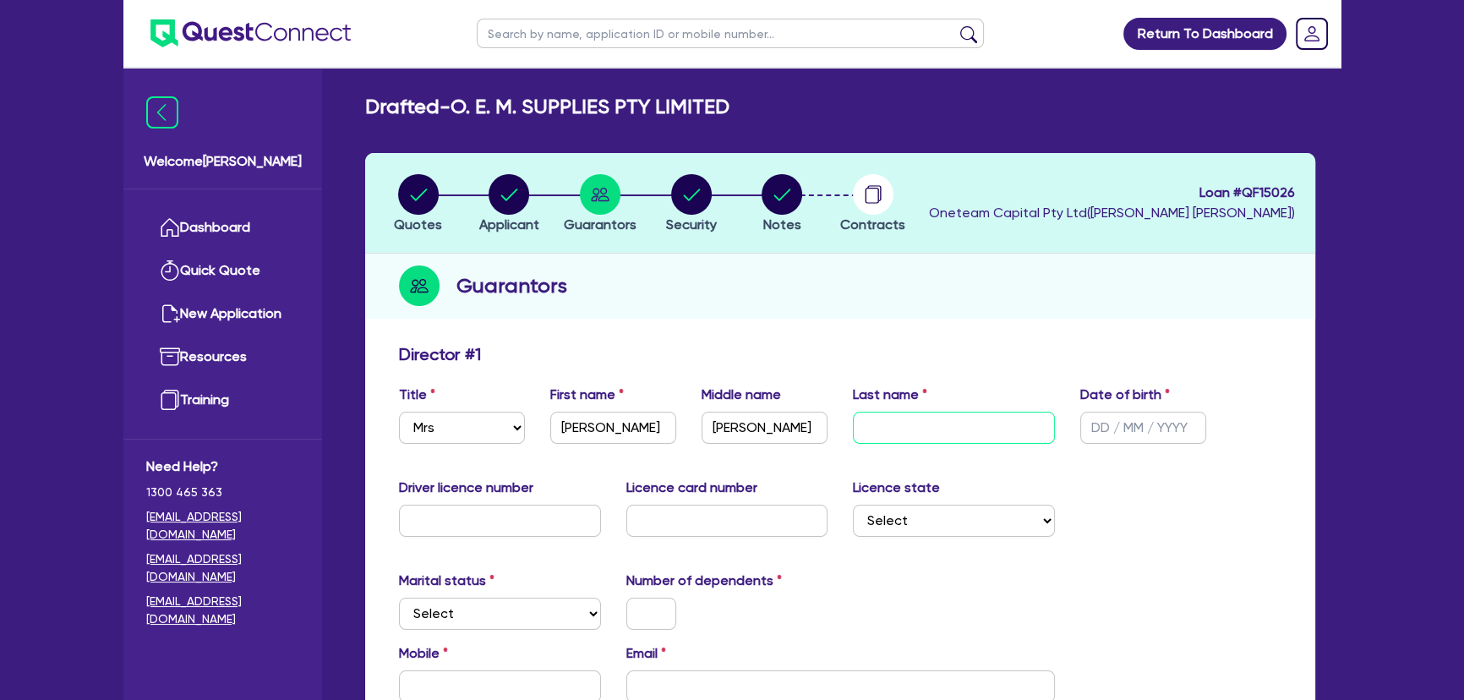
click at [935, 428] on input "text" at bounding box center [954, 428] width 202 height 32
type input "[PERSON_NAME]"
click at [1102, 422] on input "text" at bounding box center [1143, 428] width 126 height 32
click at [1148, 435] on input "02/06/1648" at bounding box center [1143, 428] width 126 height 32
type input "[DATE]"
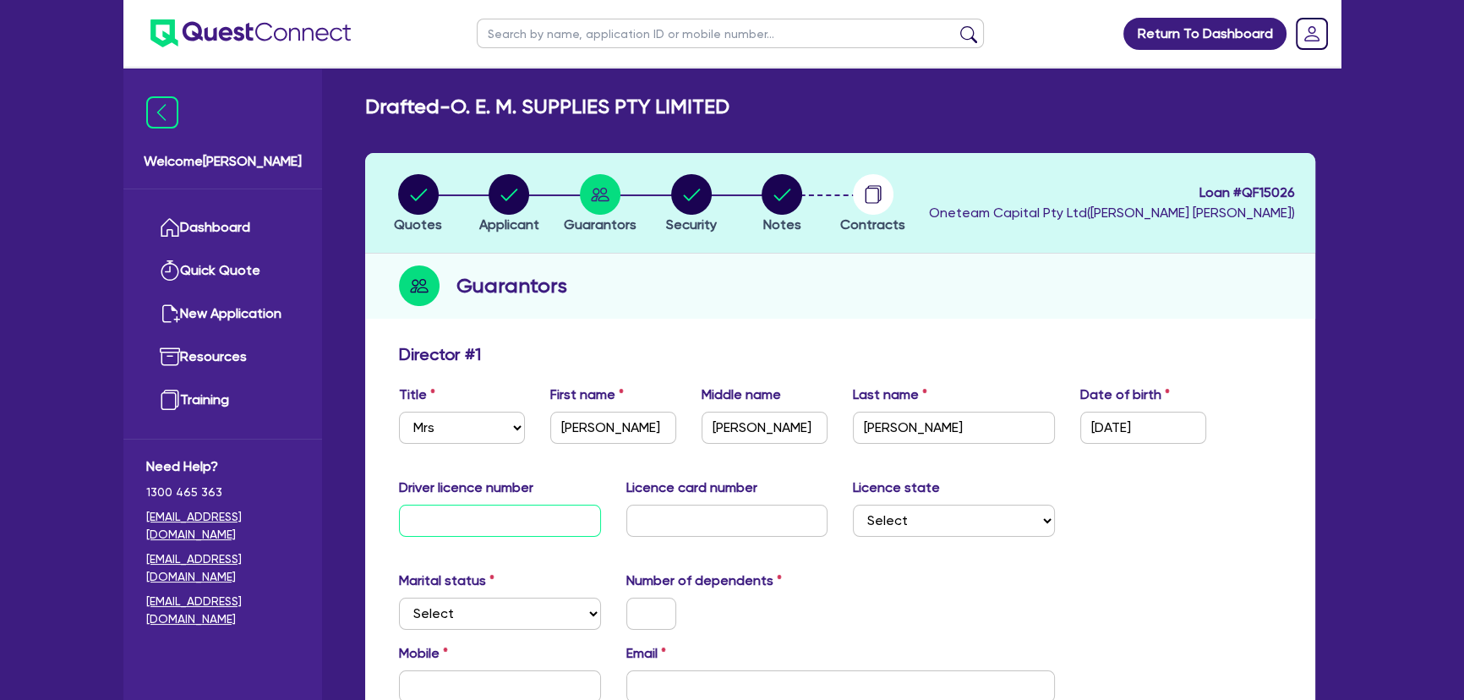
click at [476, 518] on input "text" at bounding box center [500, 521] width 202 height 32
type input "5437NL"
click at [653, 518] on input "text" at bounding box center [727, 521] width 202 height 32
type input "2059219718"
click at [926, 522] on select "Select NSW VIC QLD TAS ACT SA NT WA" at bounding box center [954, 521] width 202 height 32
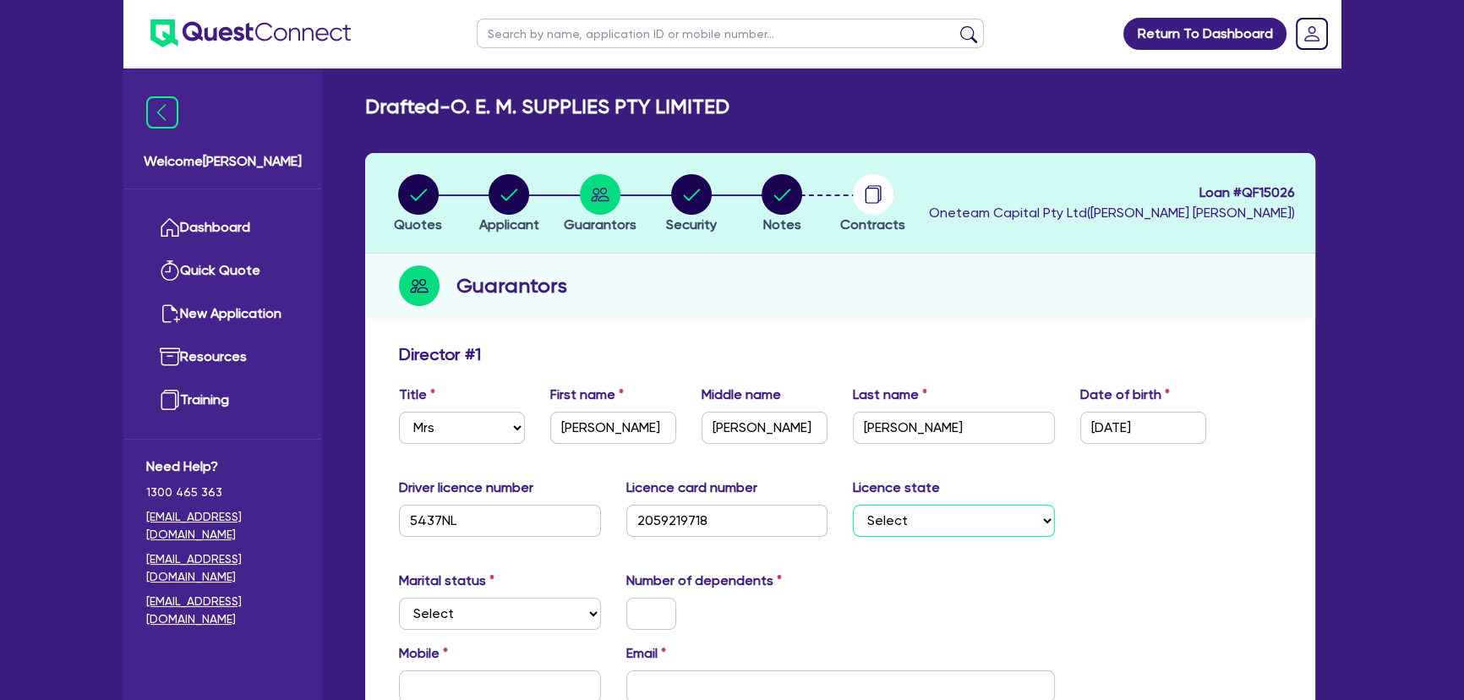
select select "[GEOGRAPHIC_DATA]"
click at [853, 505] on select "Select NSW VIC QLD TAS ACT SA NT WA" at bounding box center [954, 521] width 202 height 32
click at [455, 610] on select "Select Single Married De Facto / Partner" at bounding box center [500, 614] width 202 height 32
select select "MARRIED"
click at [399, 598] on select "Select Single Married De Facto / Partner" at bounding box center [500, 614] width 202 height 32
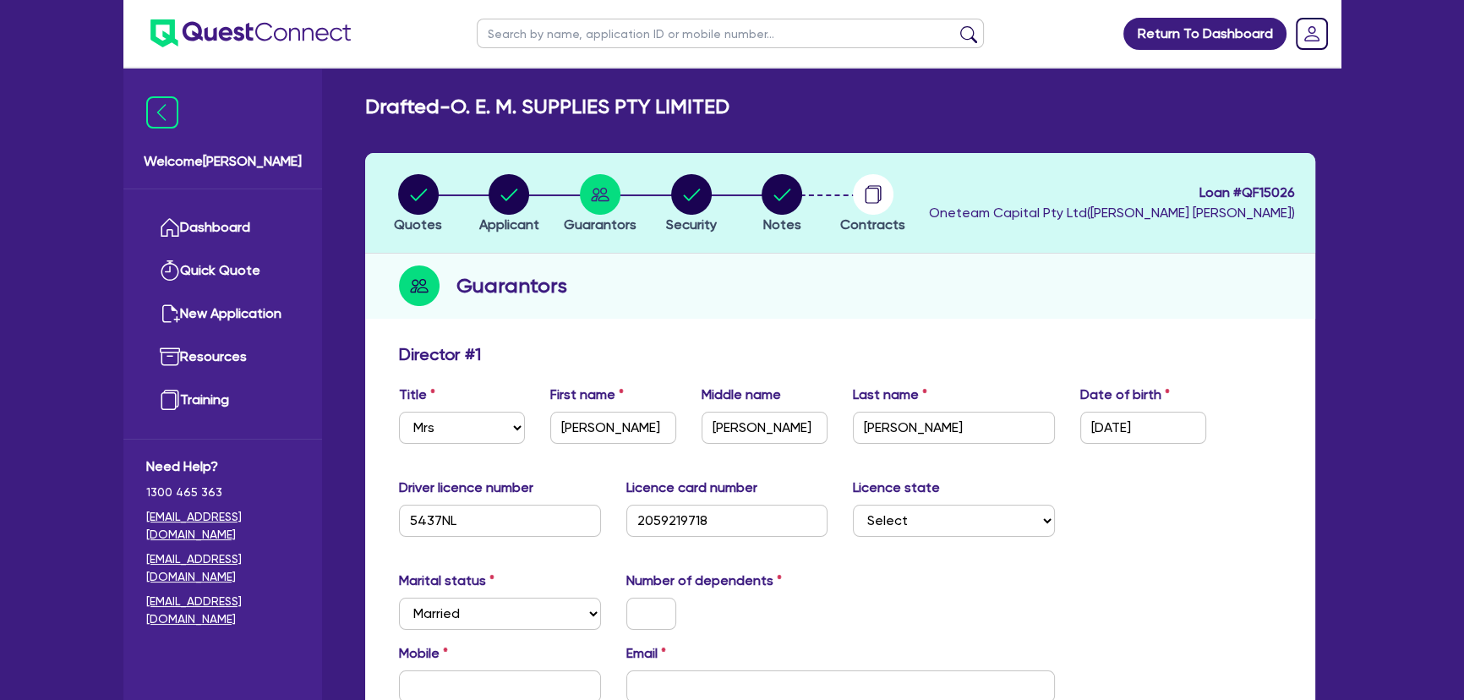
drag, startPoint x: 624, startPoint y: 592, endPoint x: 633, endPoint y: 604, distance: 15.1
click at [630, 599] on div "Number of dependents" at bounding box center [727, 600] width 227 height 59
click at [634, 606] on input "text" at bounding box center [651, 614] width 50 height 32
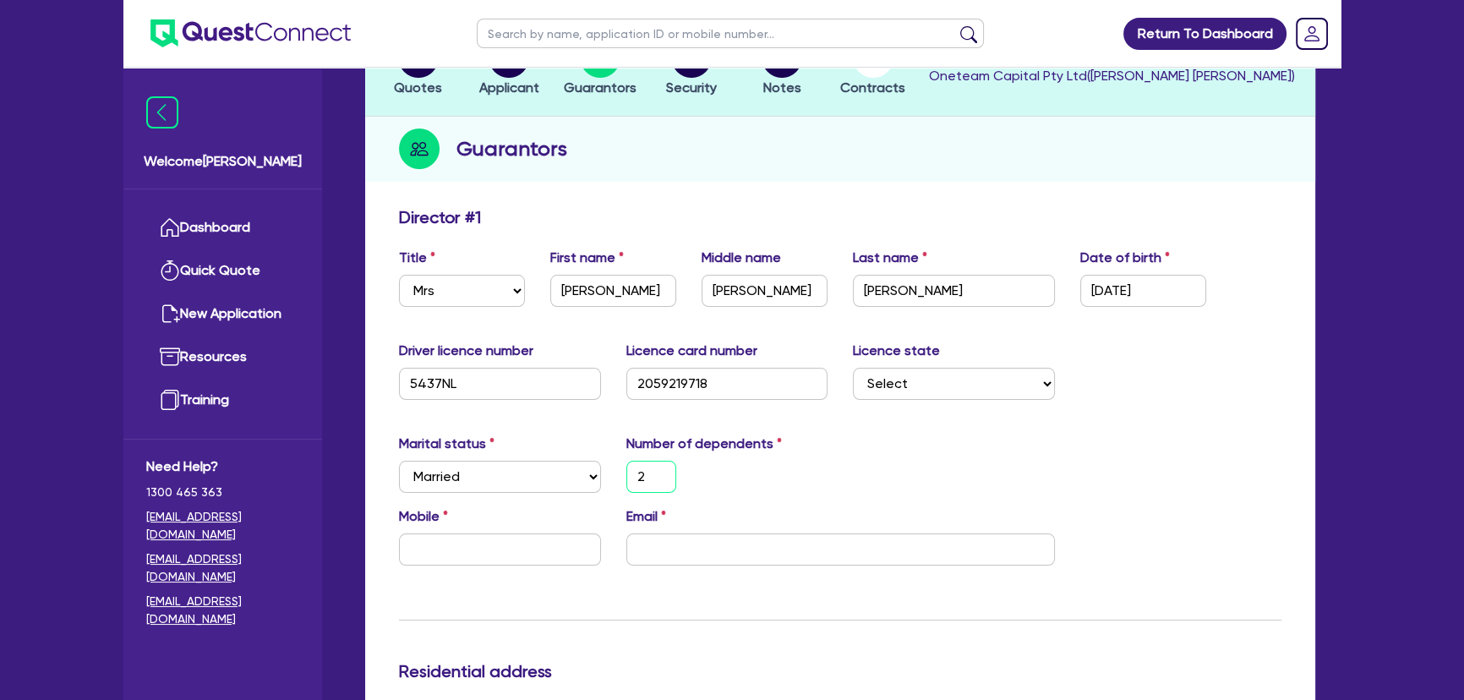
scroll to position [384, 0]
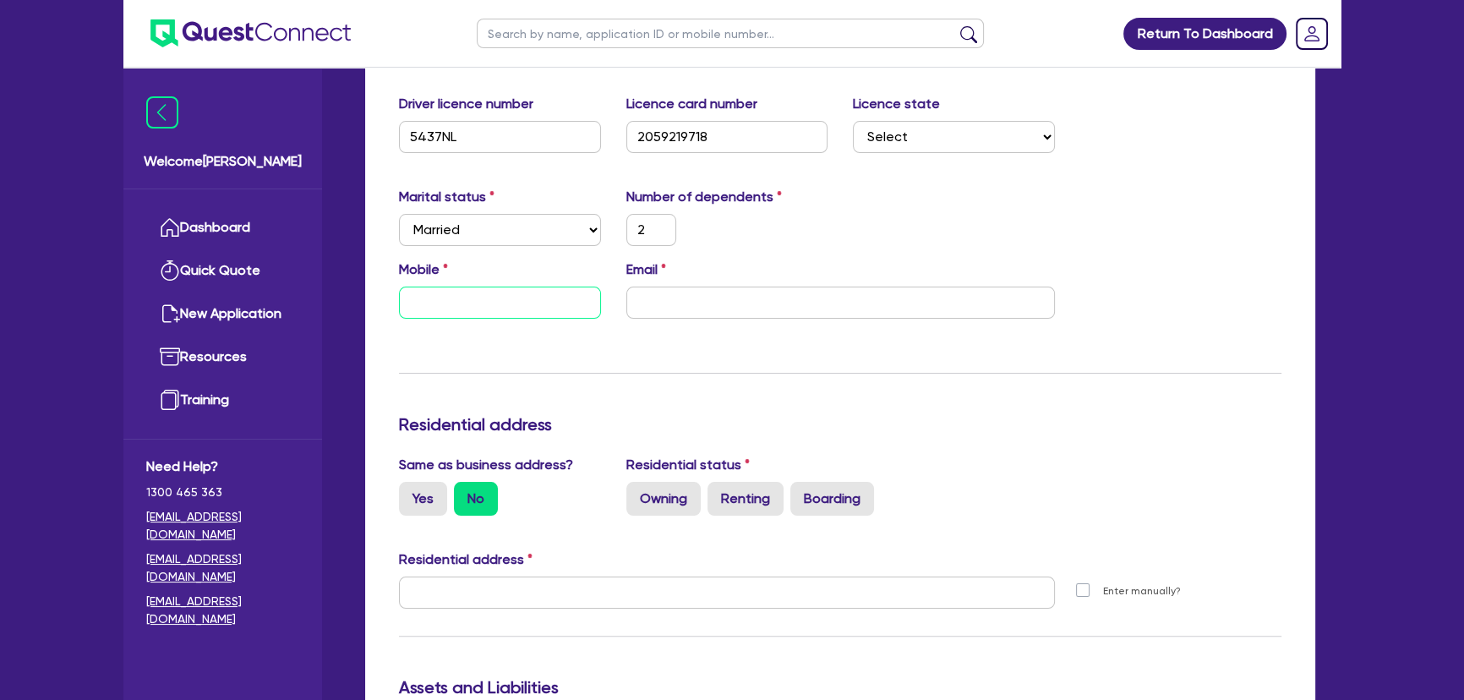
click at [440, 312] on input "text" at bounding box center [500, 303] width 202 height 32
click at [496, 300] on input "text" at bounding box center [500, 303] width 202 height 32
paste input "0409 823 738"
type input "2"
type input "0409 823 738"
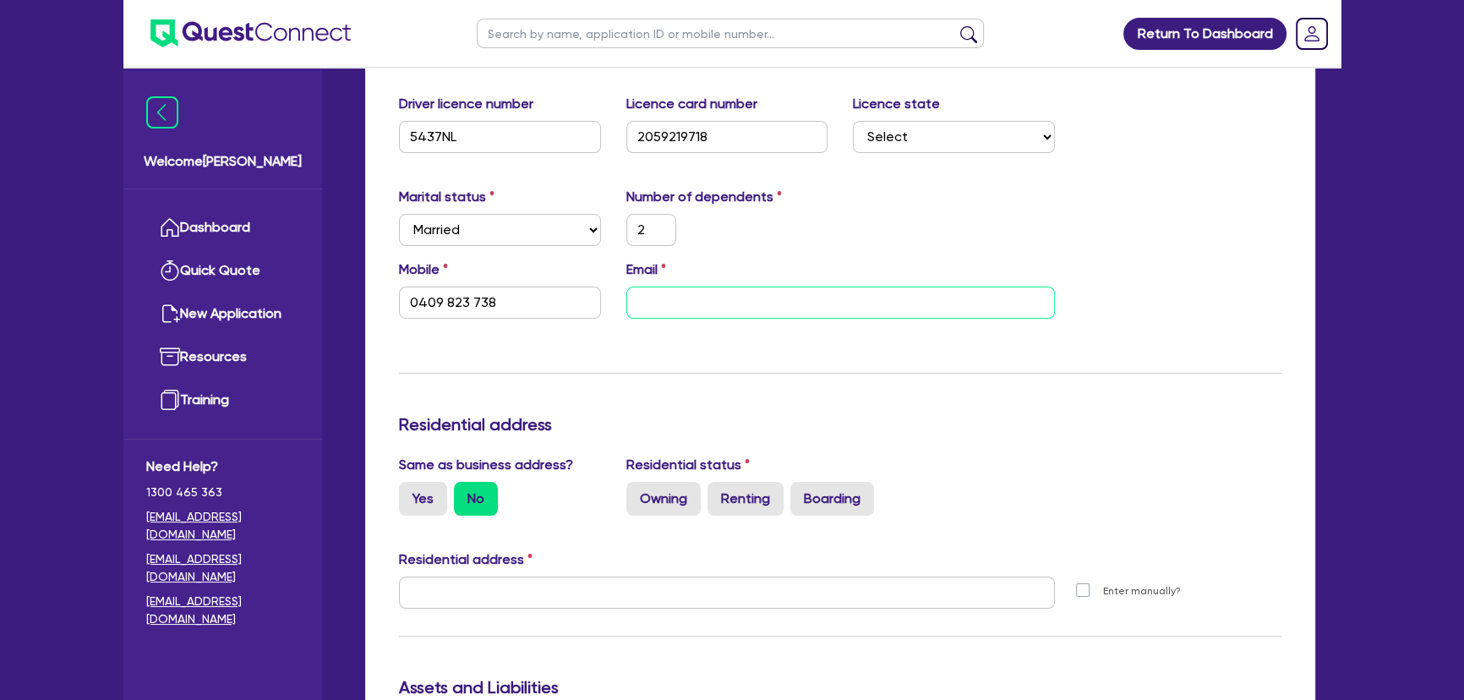
click at [699, 302] on input "email" at bounding box center [840, 303] width 429 height 32
click at [777, 289] on input "email" at bounding box center [840, 303] width 429 height 32
paste input "[PERSON_NAME][EMAIL_ADDRESS][PERSON_NAME][DOMAIN_NAME]"
type input "2"
type input "0409 823 738"
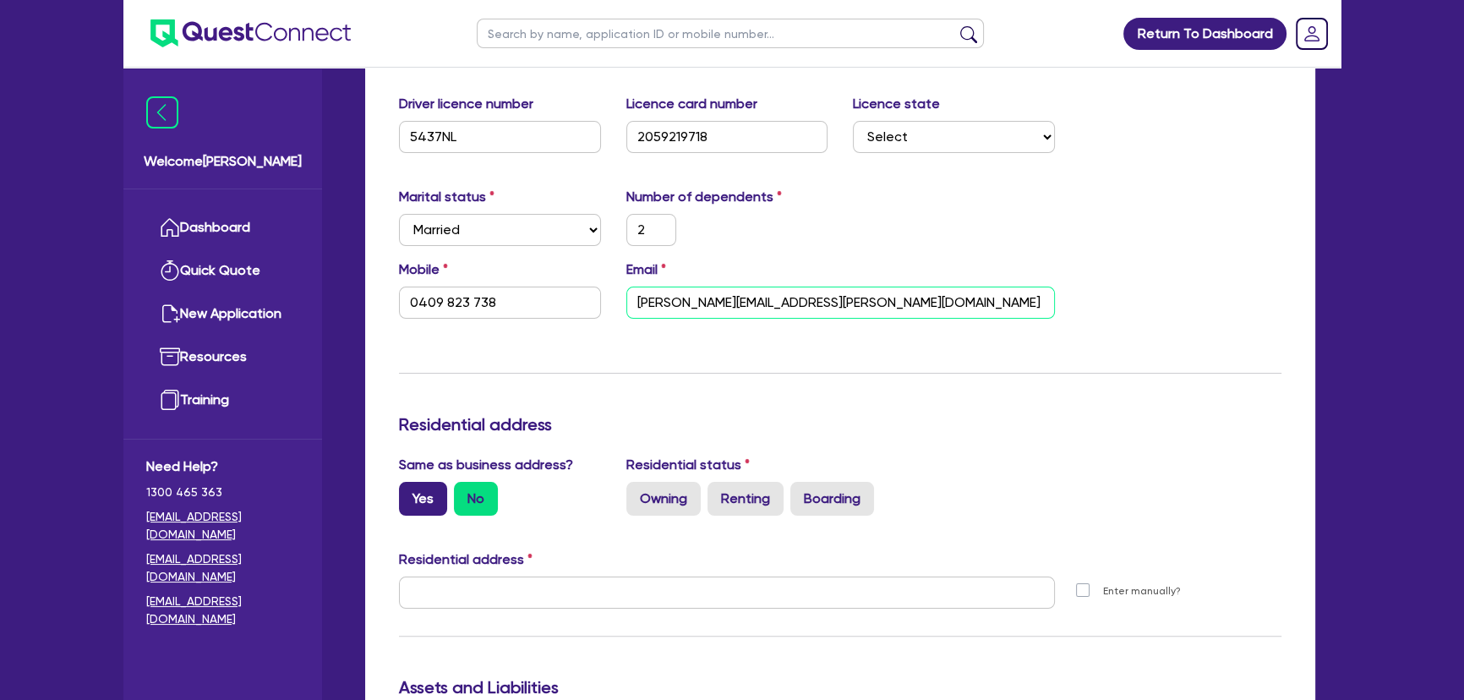
type input "[PERSON_NAME][EMAIL_ADDRESS][PERSON_NAME][DOMAIN_NAME]"
click at [407, 507] on label "Yes" at bounding box center [423, 499] width 48 height 34
click at [407, 493] on input "Yes" at bounding box center [404, 487] width 11 height 11
radio input "true"
type input "2"
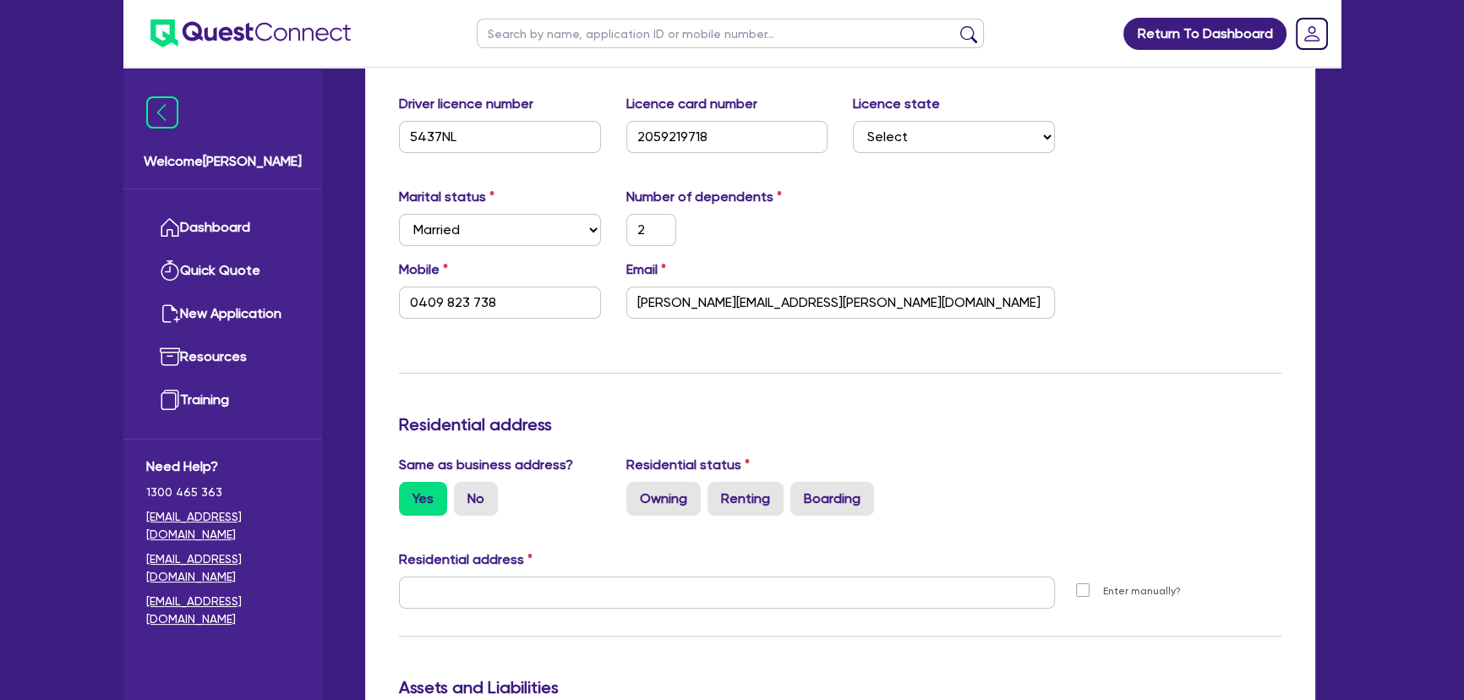
type input "0409 823 738"
type input "[STREET_ADDRESS][PERSON_NAME]"
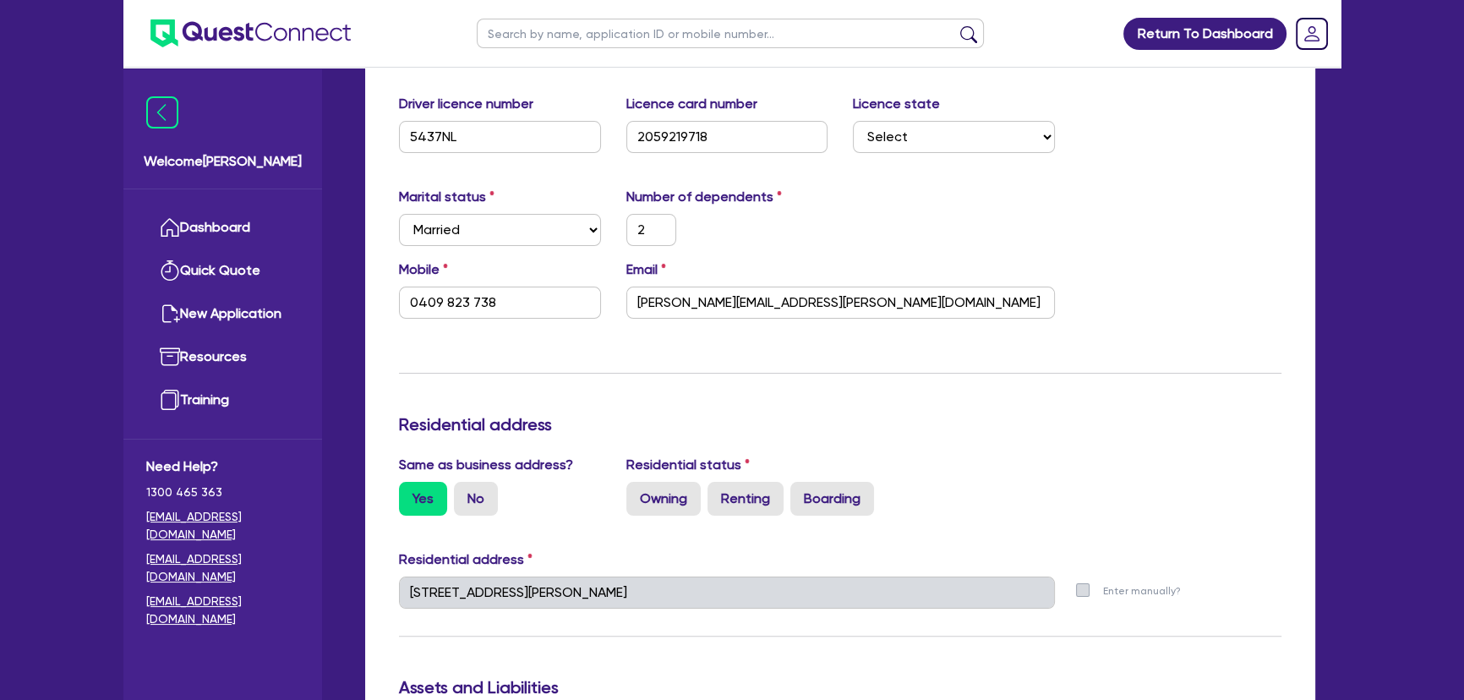
click at [498, 497] on div "Yes No" at bounding box center [500, 499] width 202 height 34
click at [490, 498] on label "No" at bounding box center [476, 499] width 44 height 34
click at [465, 493] on input "No" at bounding box center [459, 487] width 11 height 11
radio input "true"
type input "2"
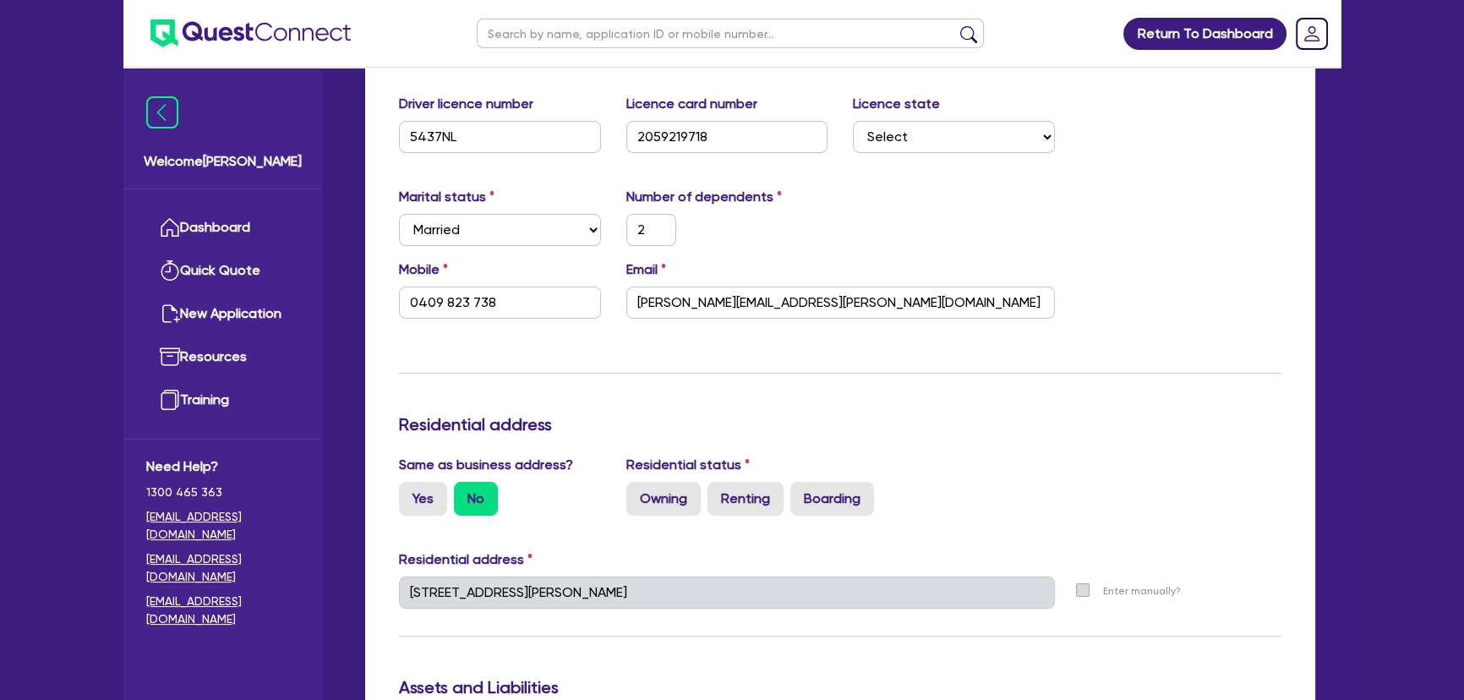
type input "0409 823 738"
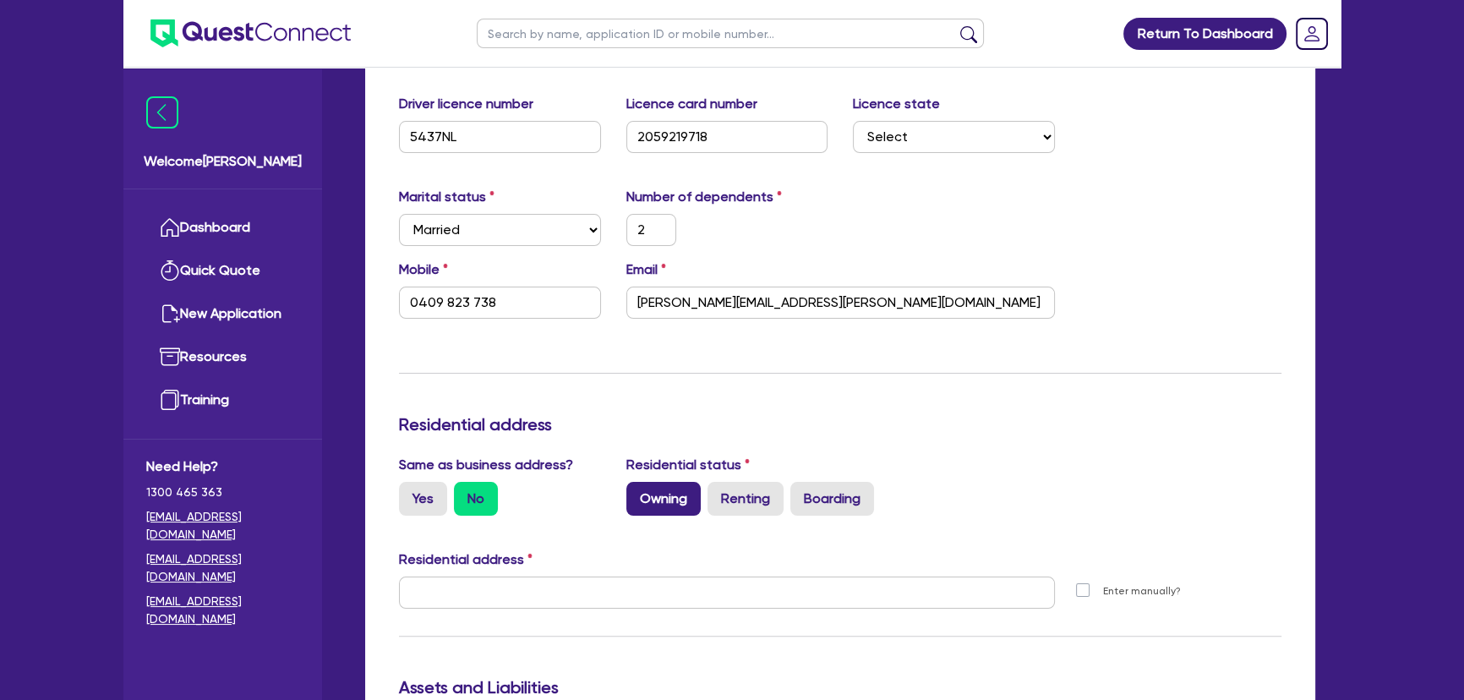
click at [657, 507] on label "Owning" at bounding box center [663, 499] width 74 height 34
click at [637, 493] on input "Owning" at bounding box center [631, 487] width 11 height 11
radio input "true"
type input "2"
type input "0409 823 738"
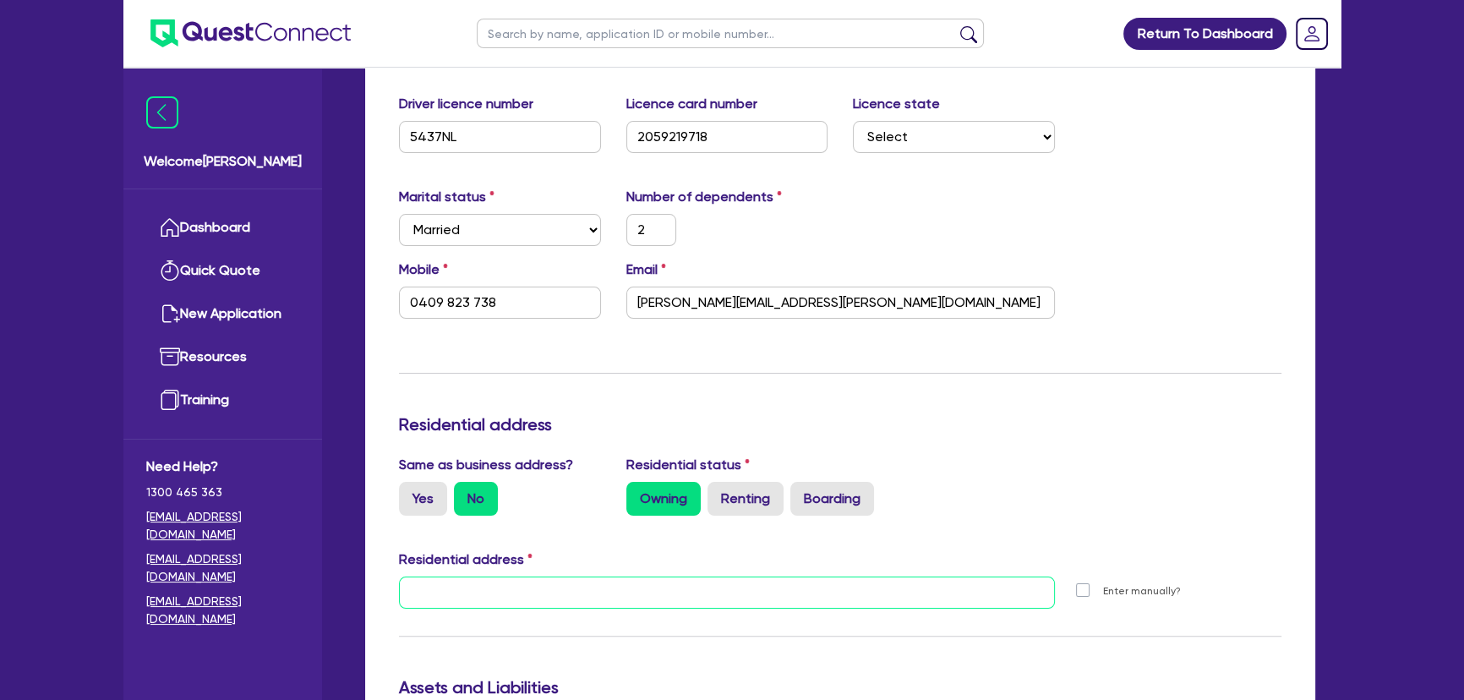
click at [526, 588] on input "text" at bounding box center [727, 593] width 656 height 32
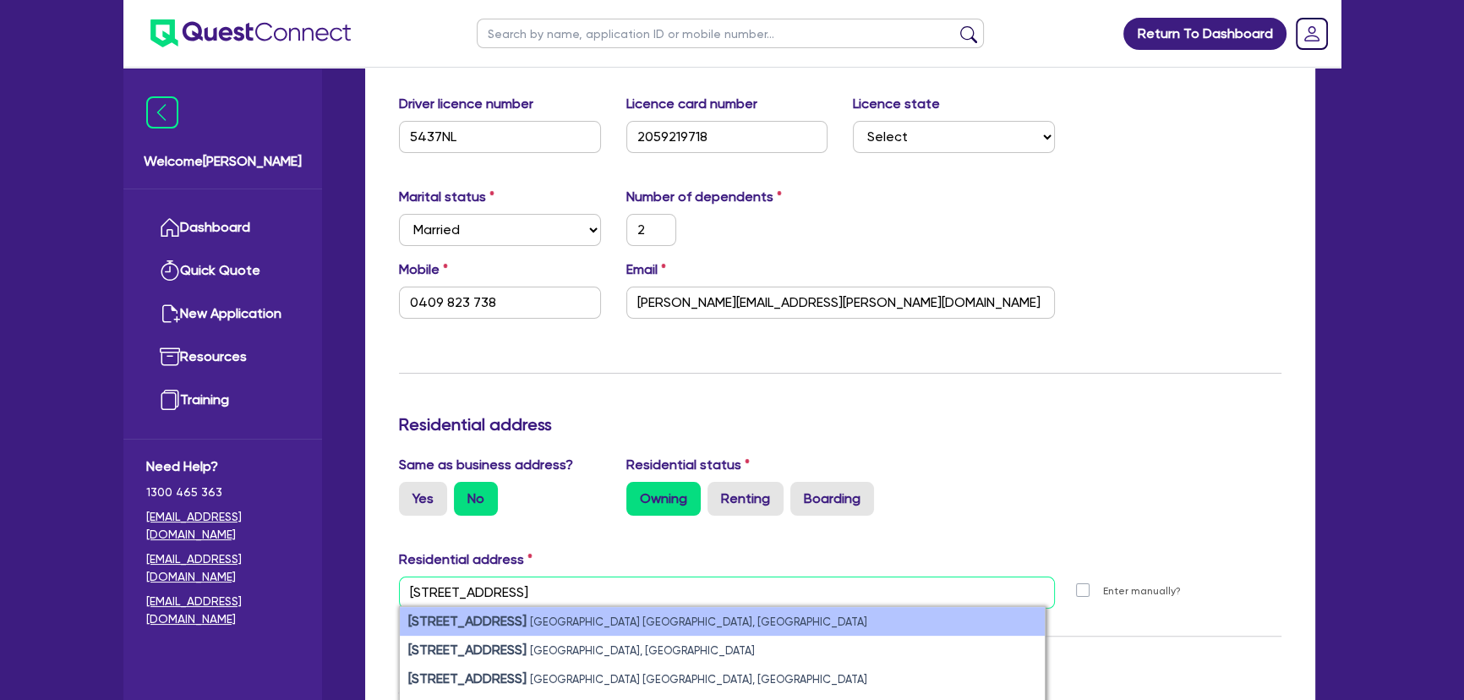
type input "11 attunga ave"
click at [521, 612] on li "11 Attunga Ave West Pennant Hills NSW, Australia" at bounding box center [722, 621] width 645 height 29
type input "2"
type input "0409 823 738"
type input "[STREET_ADDRESS]"
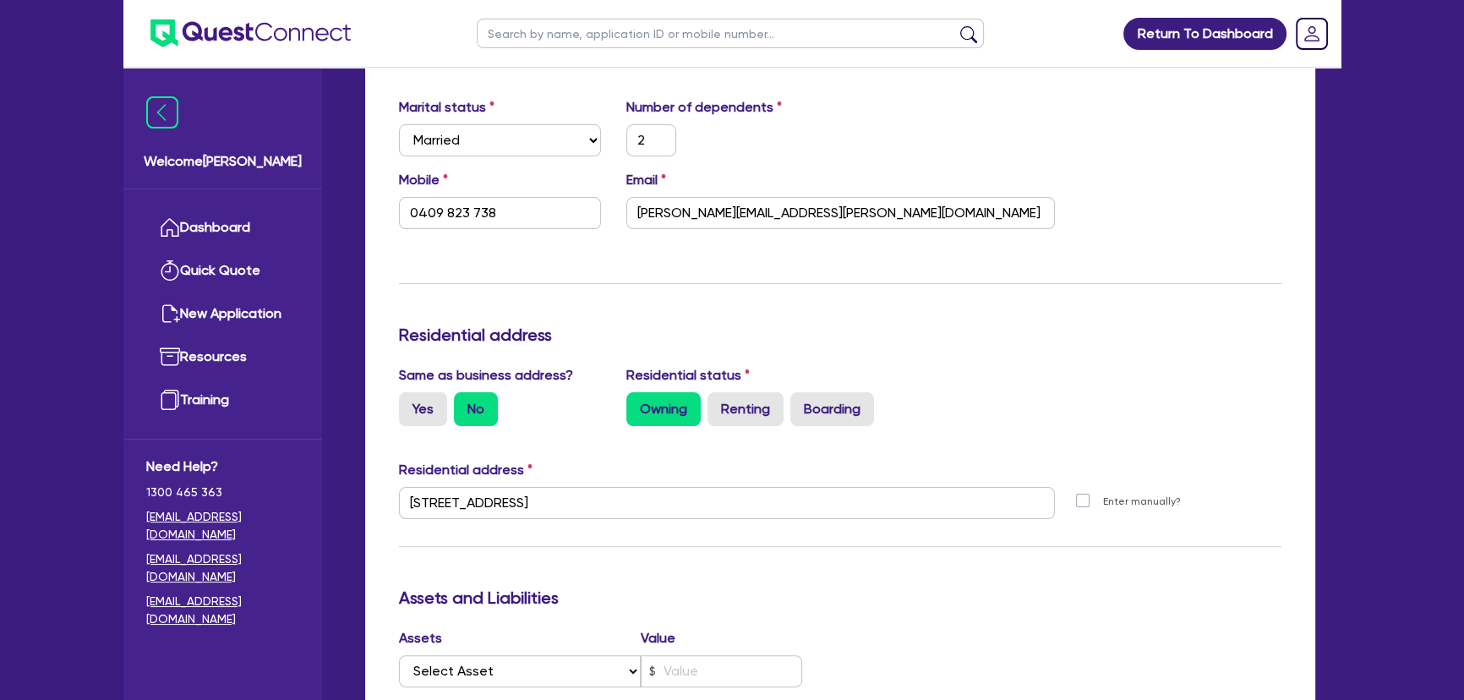
scroll to position [615, 0]
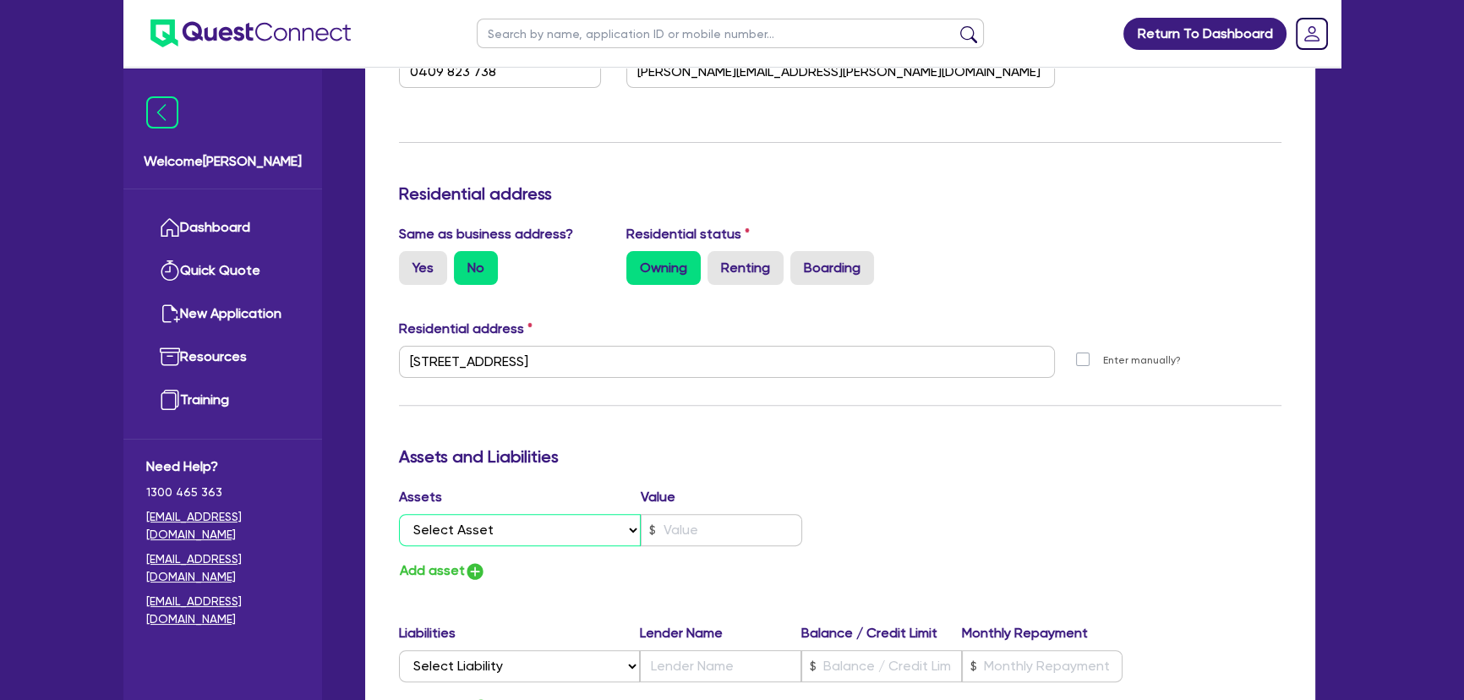
click at [492, 541] on select "Select Asset Cash Property Investment property Vehicle Truck Trailer Equipment …" at bounding box center [520, 530] width 242 height 32
select select "PROPERTY"
click at [399, 514] on select "Select Asset Cash Property Investment property Vehicle Truck Trailer Equipment …" at bounding box center [520, 530] width 242 height 32
type input "2"
type input "0409 823 738"
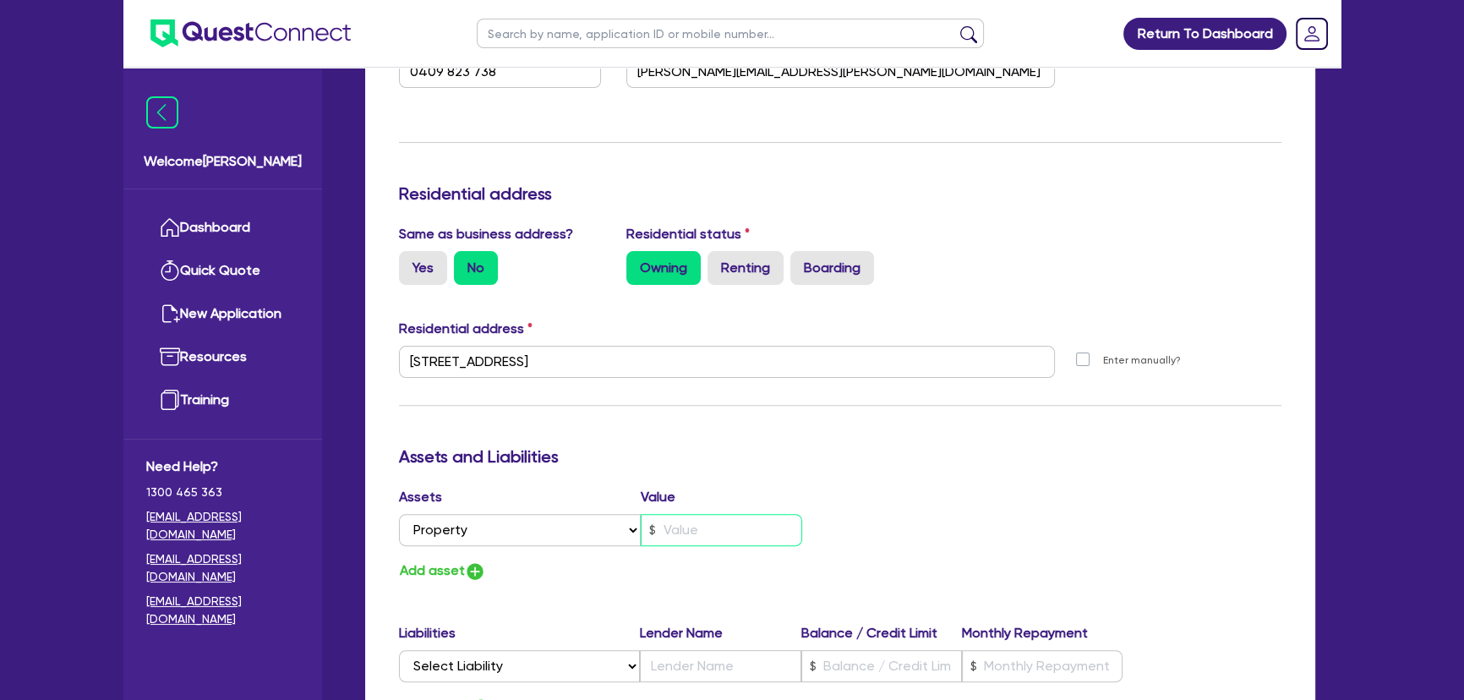
click at [685, 524] on input "text" at bounding box center [721, 530] width 161 height 32
type input "2"
type input "0409 823 738"
type input "2"
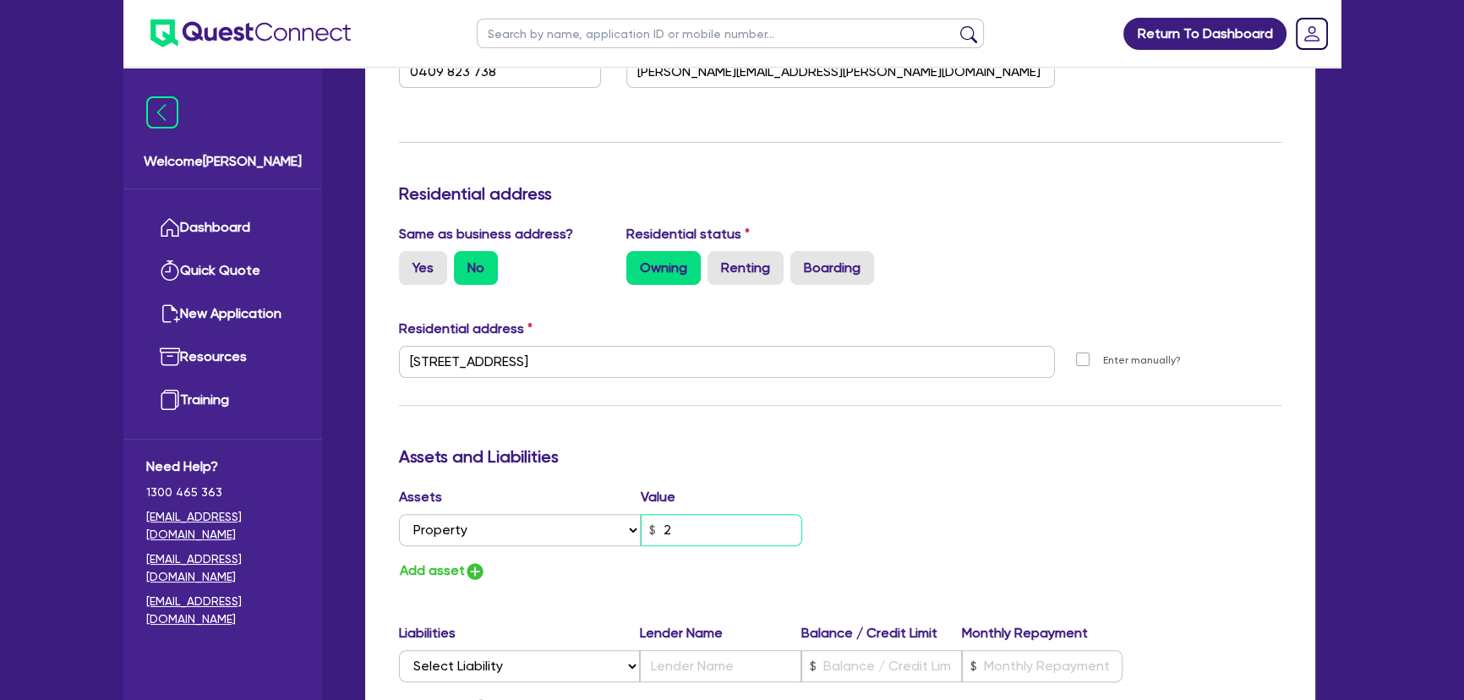
type input "0409 823 738"
type input "2.5"
type input "2"
type input "0409 823 738"
type input "2.5"
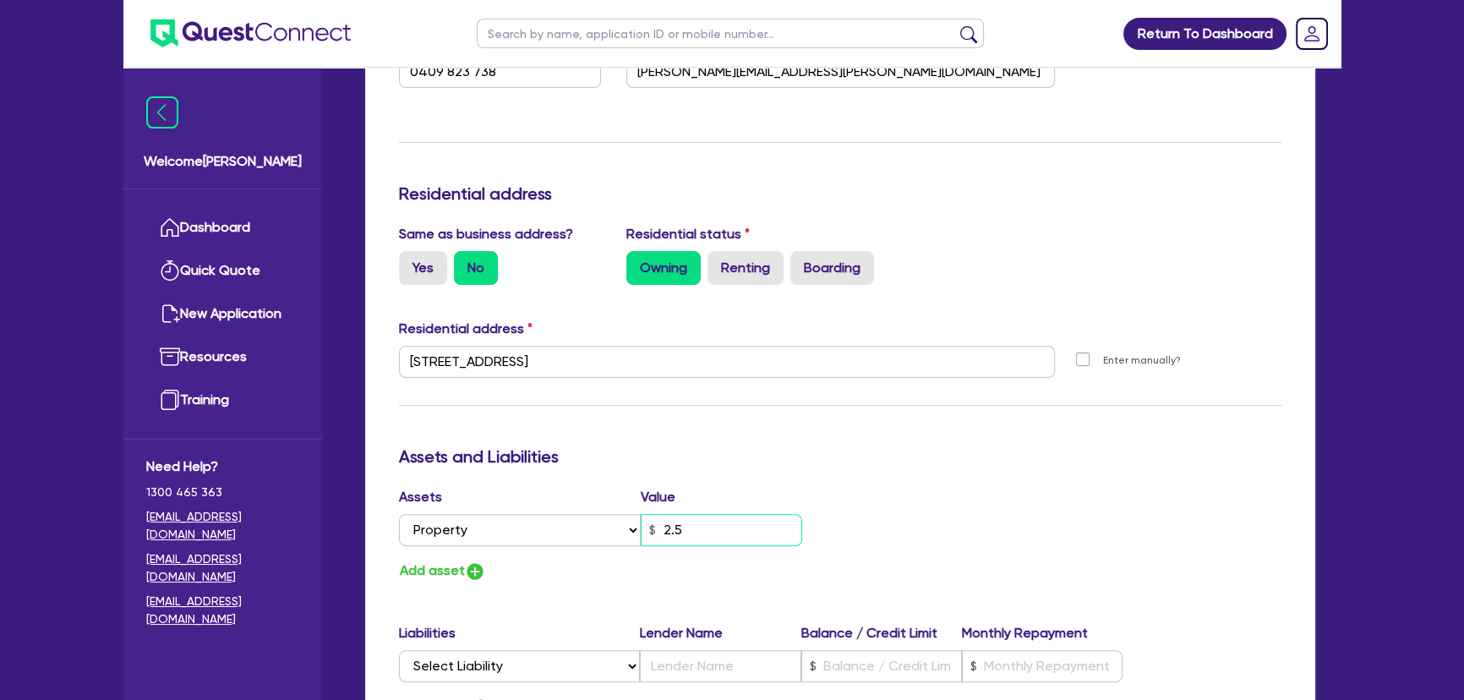
click at [705, 543] on input "2.5" at bounding box center [721, 530] width 161 height 32
type input "2"
type input "0409 823 738"
type input "2."
type input "2"
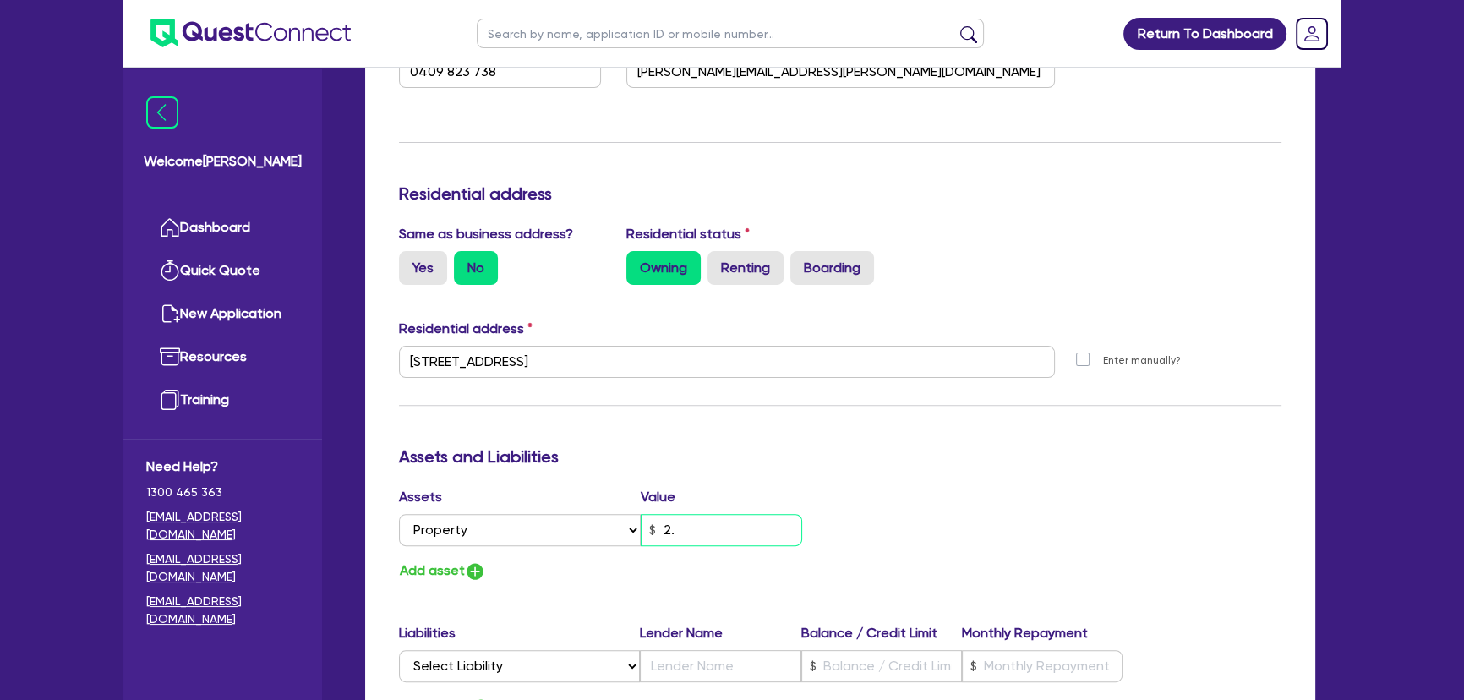
type input "0409 823 738"
type input "2"
type input "0409 823 738"
type input "25"
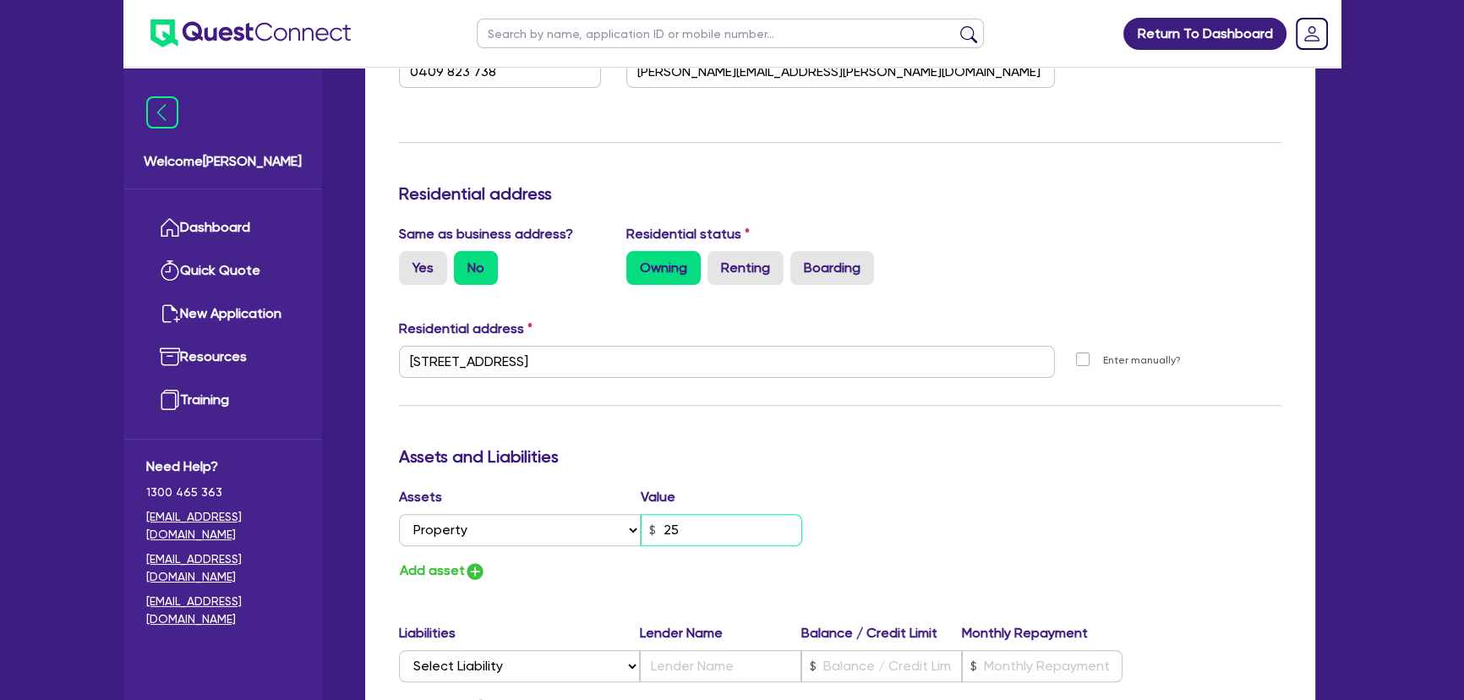
type input "2"
type input "0409 823 738"
type input "250"
type input "2"
type input "0409 823 738"
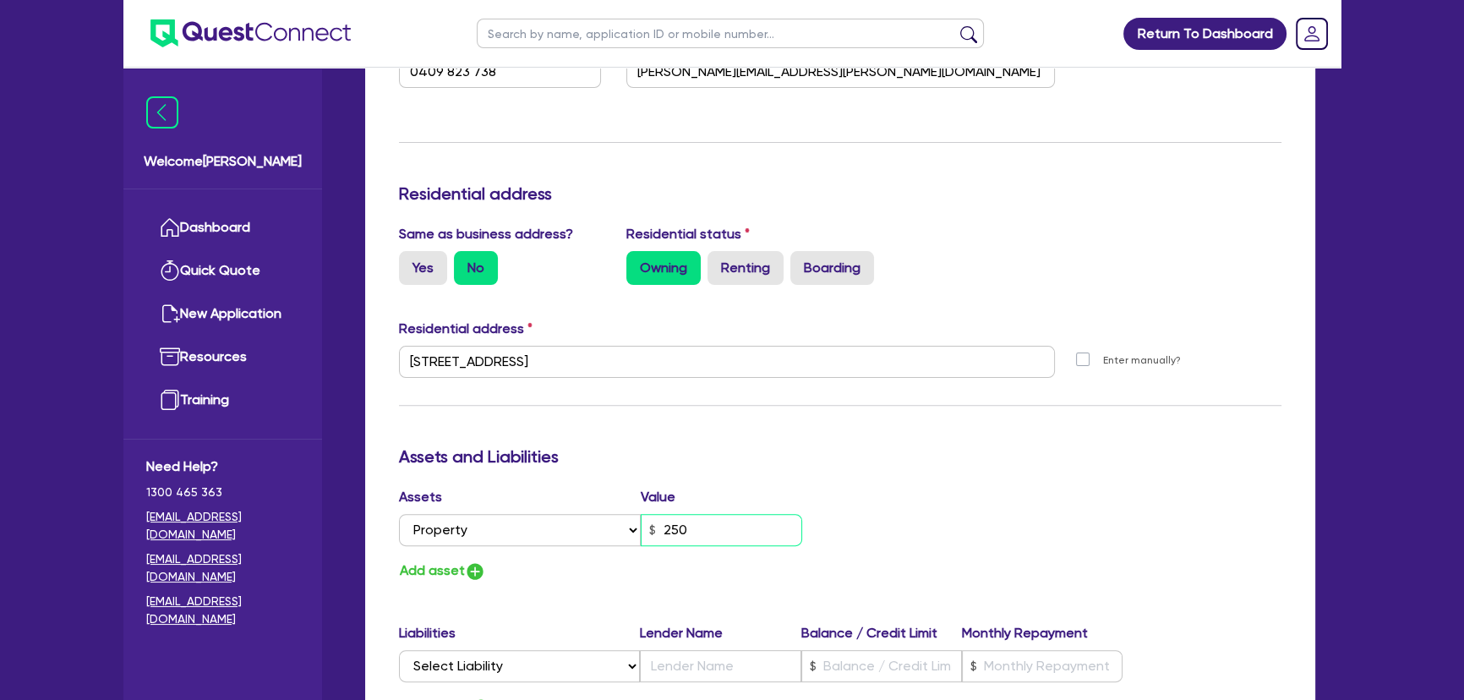
type input "2,500"
type input "2"
type input "0409 823 738"
type input "25,000"
type input "2"
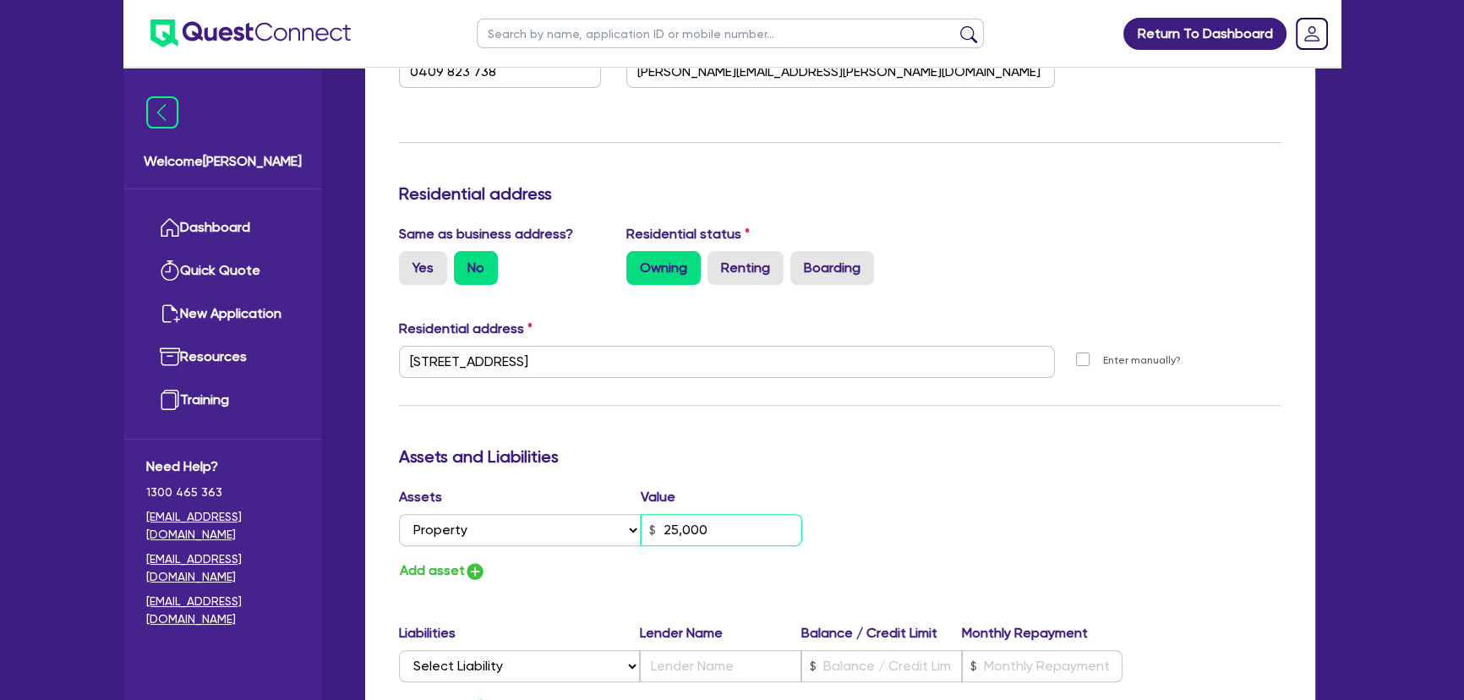
type input "0409 823 738"
type input "2,500,000"
type input "2"
type input "0409 823 738"
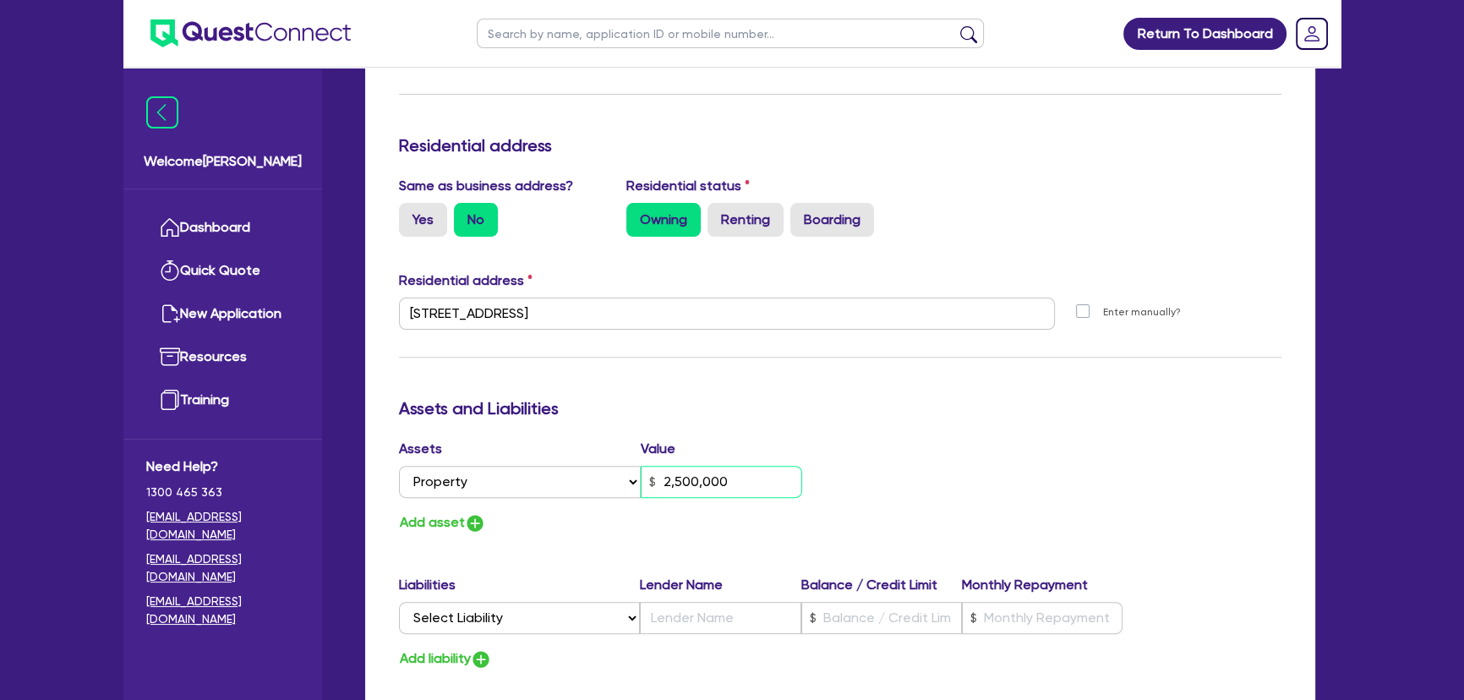
scroll to position [692, 0]
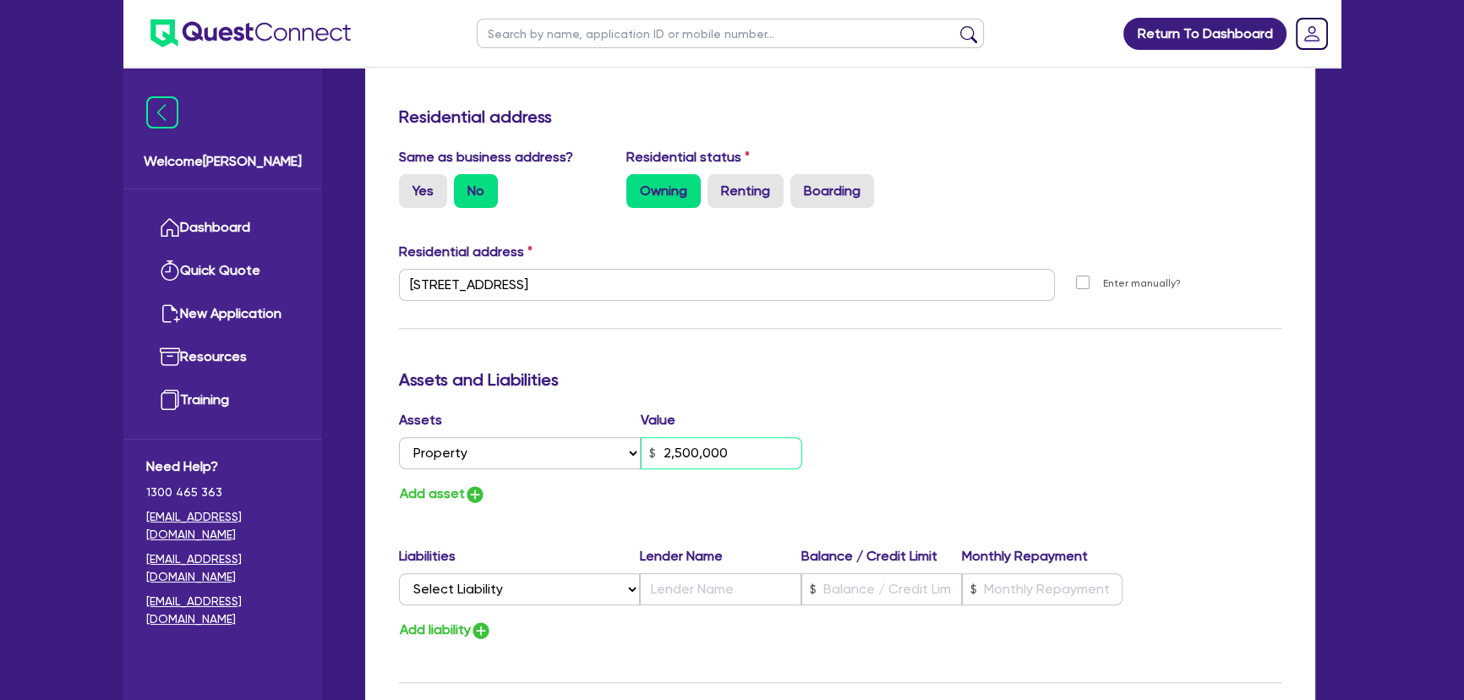
type input "2,500,000"
click at [480, 496] on img "button" at bounding box center [475, 494] width 20 height 20
type input "2"
type input "0409 823 738"
type input "2,500,000"
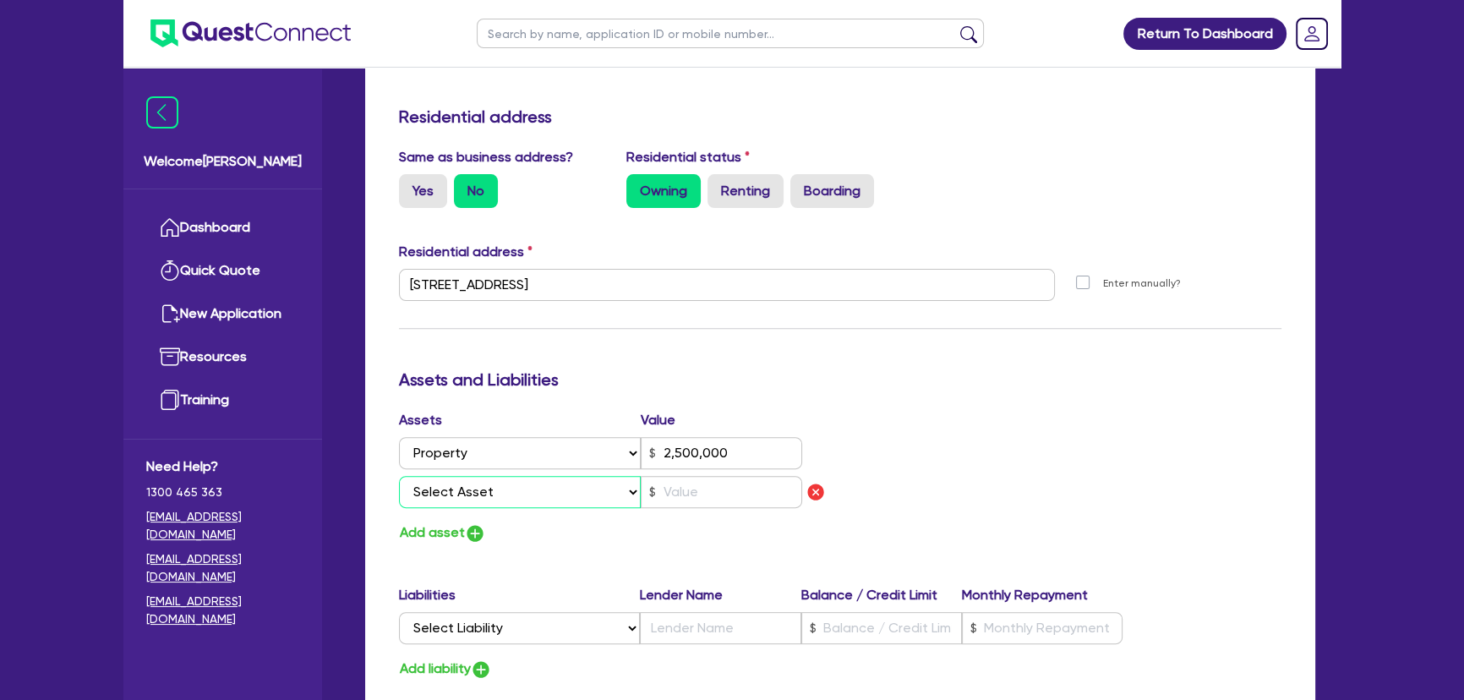
click at [480, 495] on select "Select Asset Cash Property Investment property Vehicle Truck Trailer Equipment …" at bounding box center [520, 492] width 242 height 32
select select "VEHICLE"
click at [399, 476] on select "Select Asset Cash Property Investment property Vehicle Truck Trailer Equipment …" at bounding box center [520, 492] width 242 height 32
type input "2"
type input "0409 823 738"
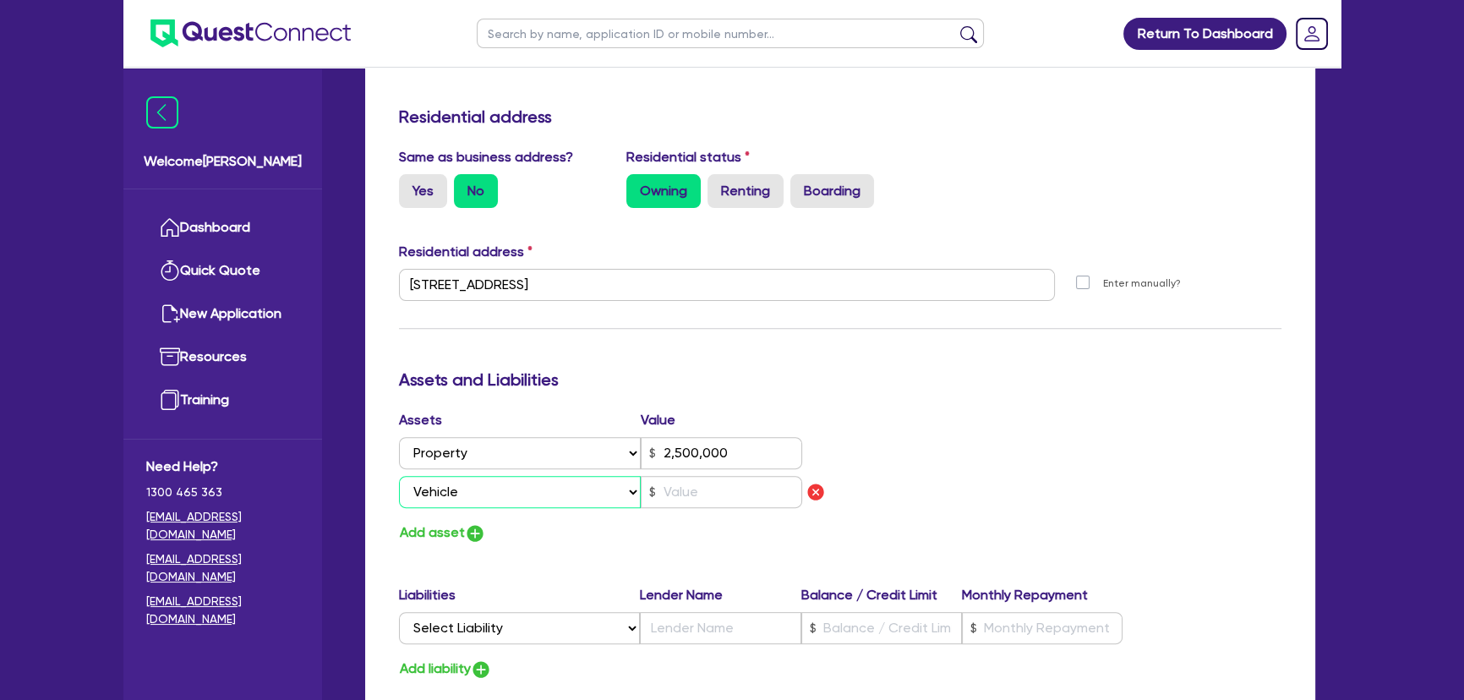
type input "2,500,000"
click at [732, 500] on input "text" at bounding box center [721, 492] width 161 height 32
type input "2"
type input "0409 823 738"
type input "2,500,000"
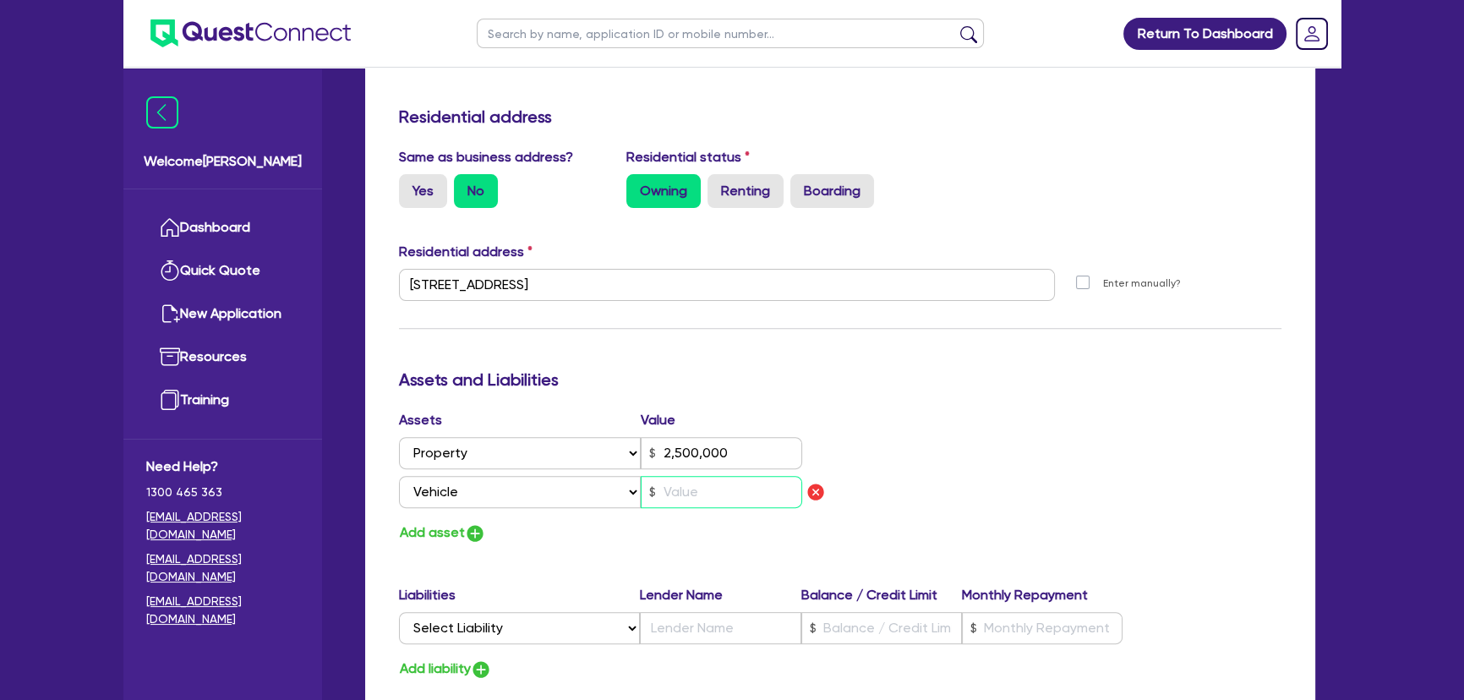
type input "7"
type input "2"
type input "0409 823 738"
type input "2,500,000"
type input "75"
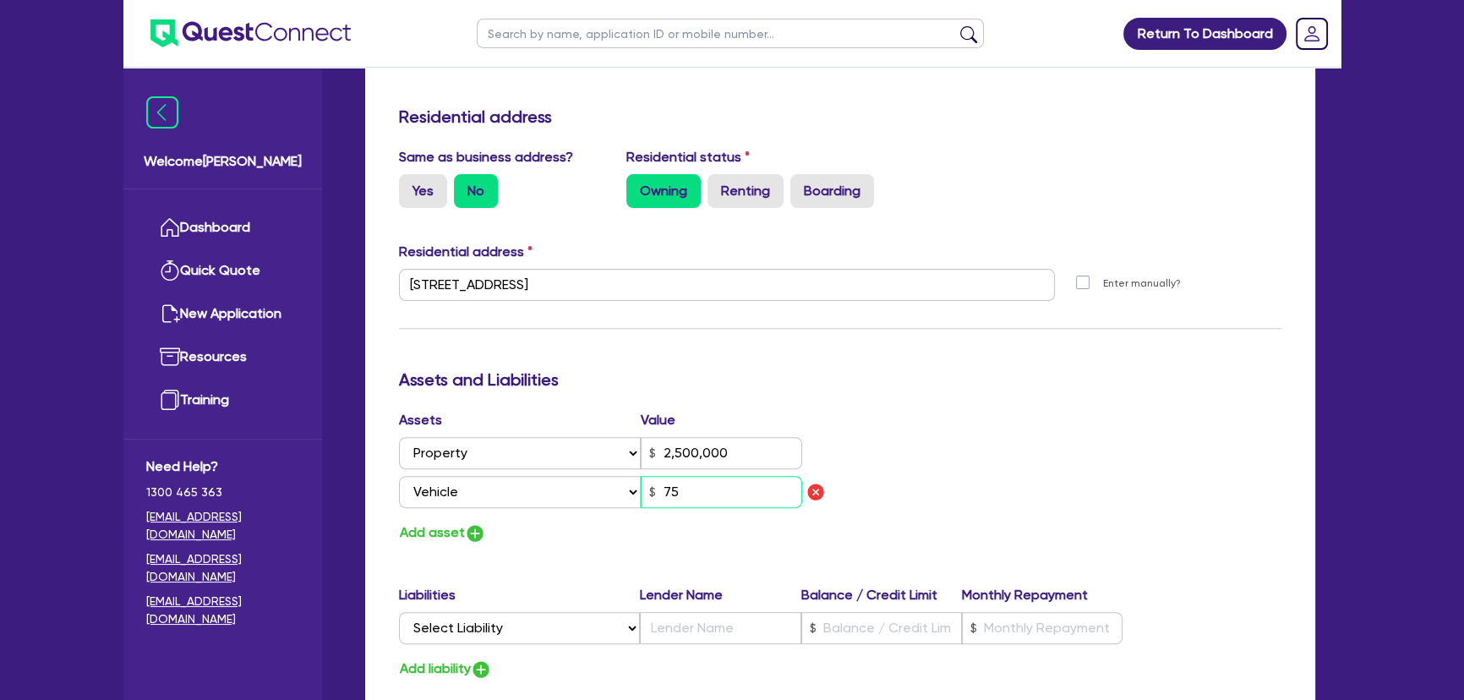
type input "2"
type input "0409 823 738"
type input "2,500,000"
type input "750"
type input "2"
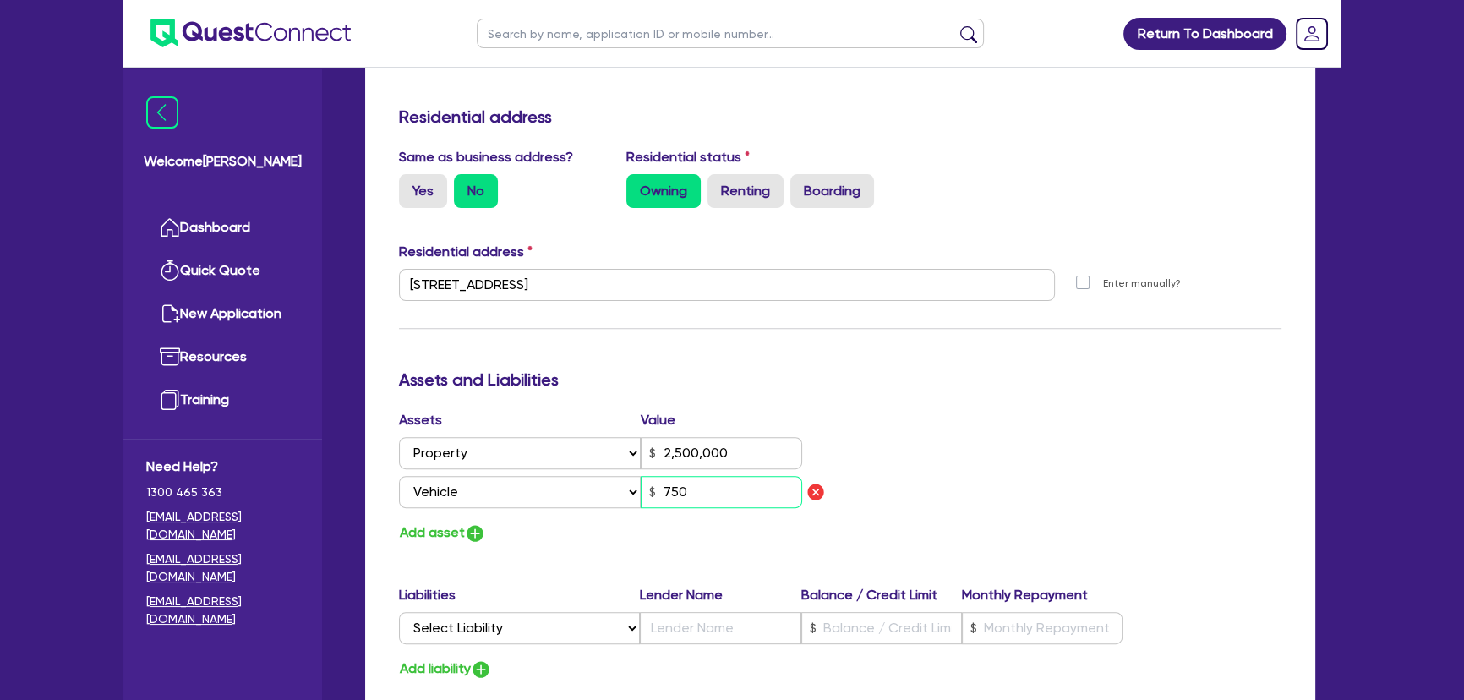
type input "0409 823 738"
type input "2,500,000"
type input "7,500"
type input "2"
type input "0409 823 738"
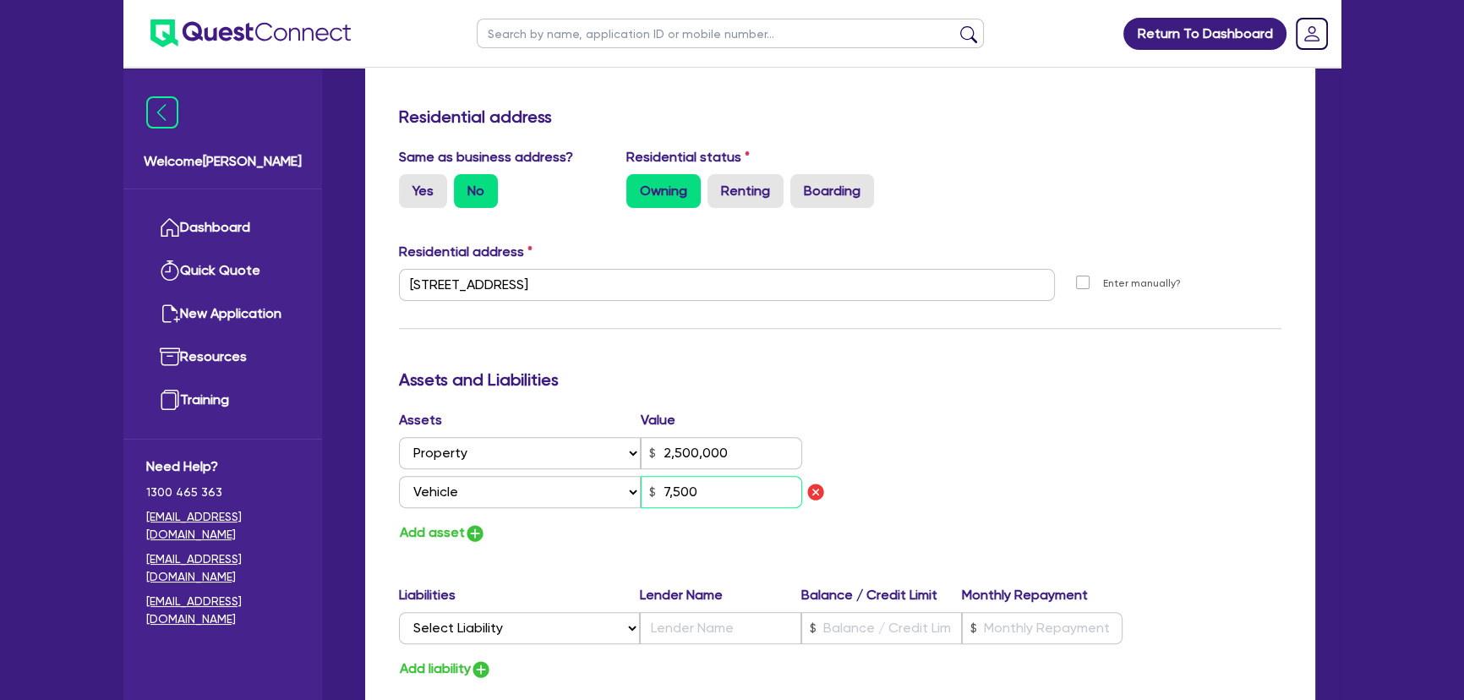
type input "2,500,000"
type input "75,000"
click at [533, 621] on select "Select Liability Credit card Mortgage Investment property loan Vehicle loan Tru…" at bounding box center [519, 628] width 241 height 32
select select "MORTGAGE"
click at [399, 612] on select "Select Liability Credit card Mortgage Investment property loan Vehicle loan Tru…" at bounding box center [519, 628] width 241 height 32
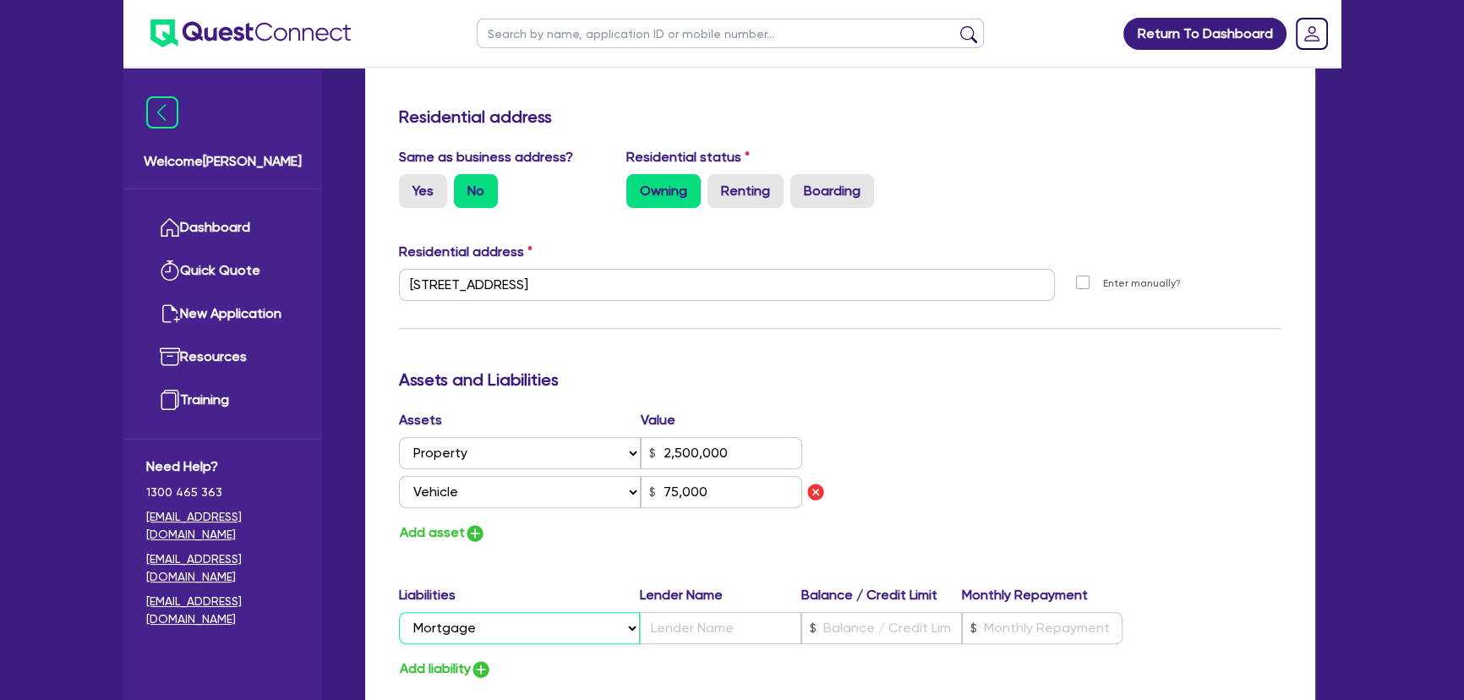
type input "2"
type input "0409 823 738"
type input "2,500,000"
type input "75,000"
click at [680, 615] on input "text" at bounding box center [720, 628] width 161 height 32
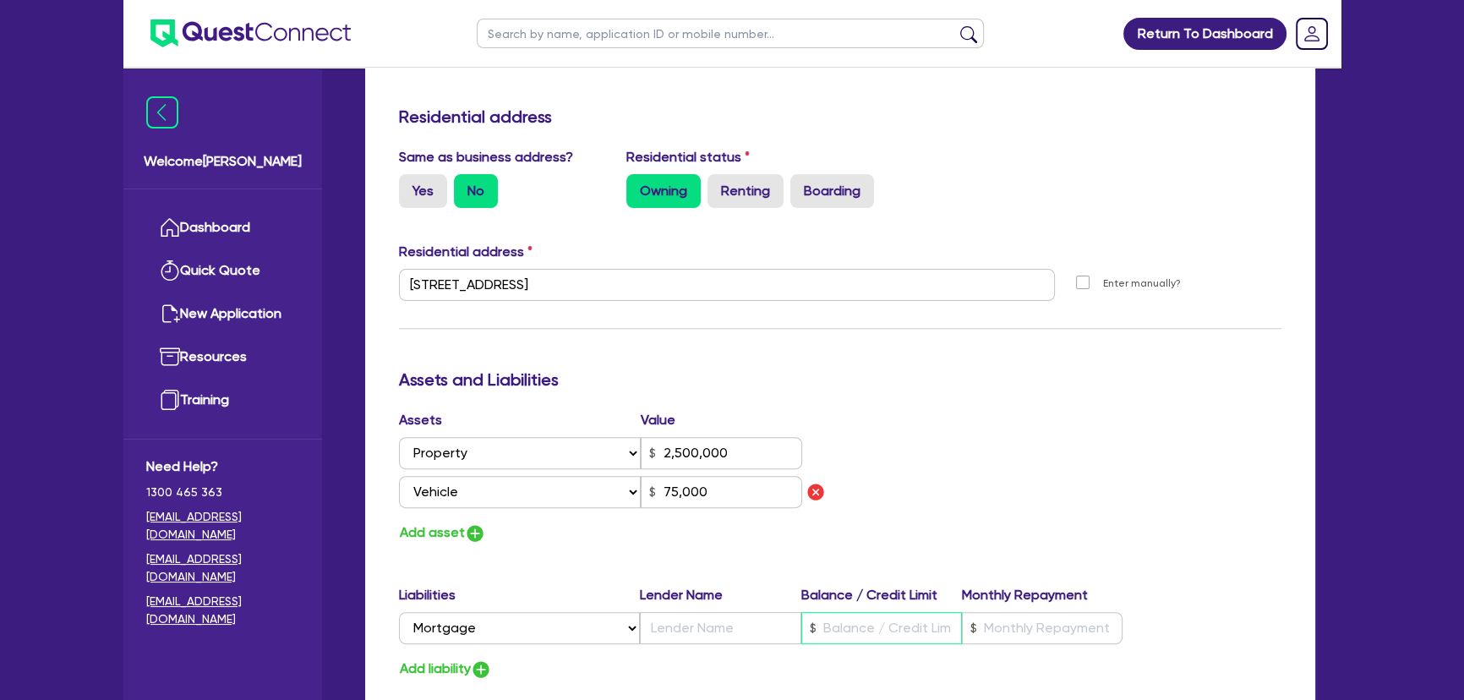
click at [839, 617] on input "text" at bounding box center [881, 628] width 161 height 32
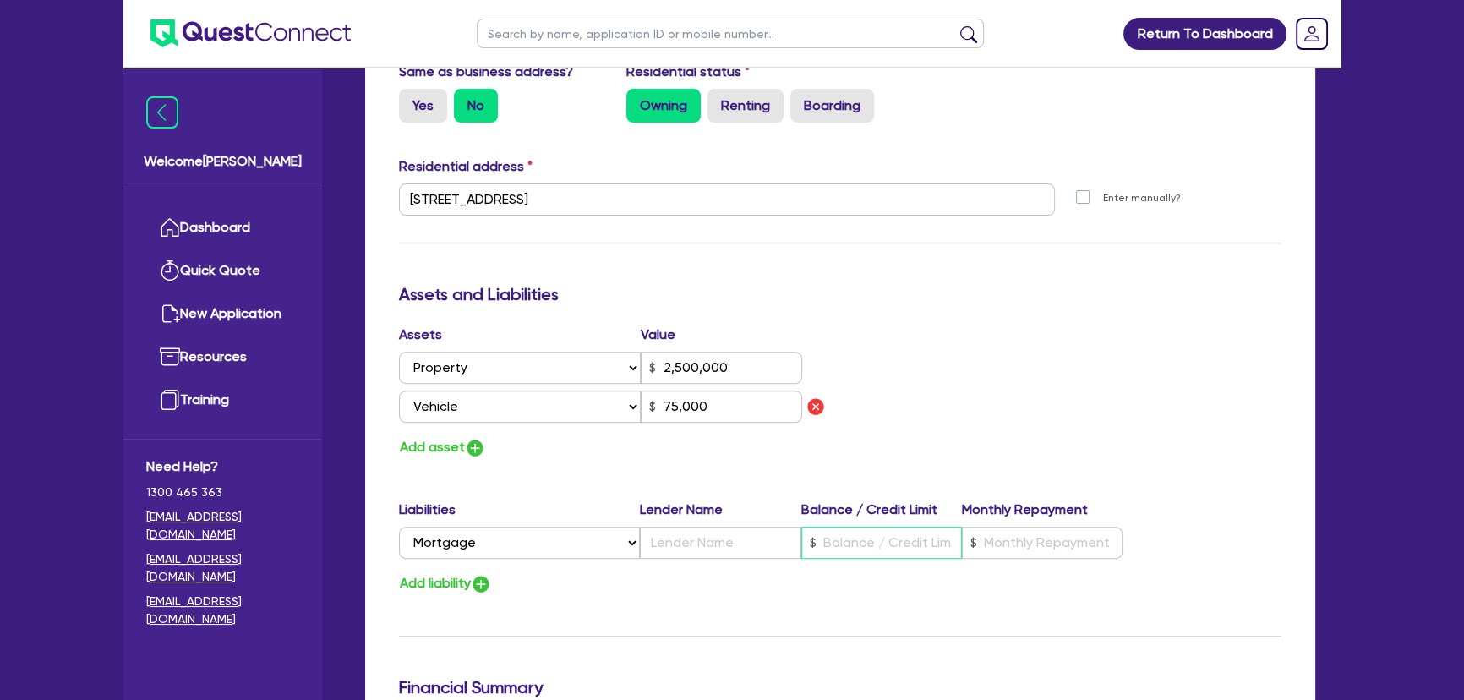
scroll to position [922, 0]
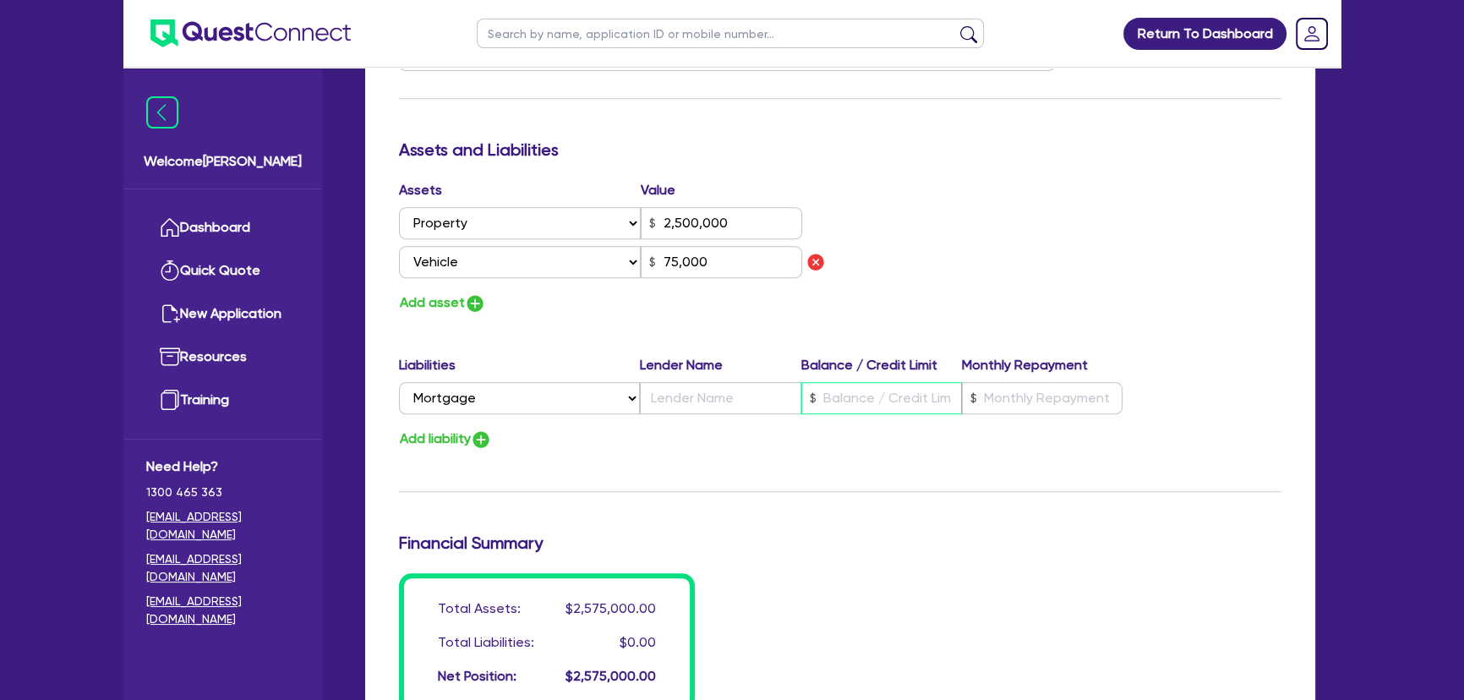
type input "2"
type input "0409 823 738"
type input "2,500,000"
type input "3"
type input "75,000"
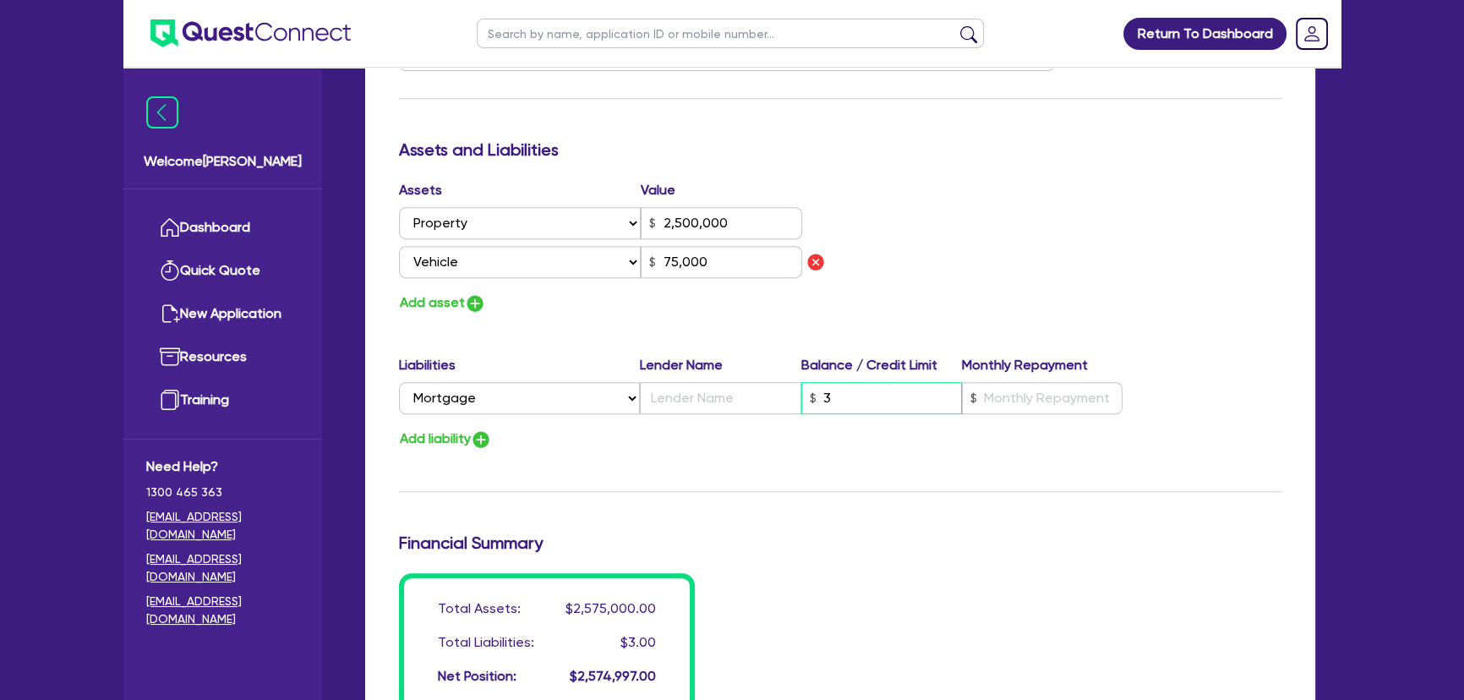
type input "2"
type input "0409 823 738"
type input "2,500,000"
type input "30"
type input "75,000"
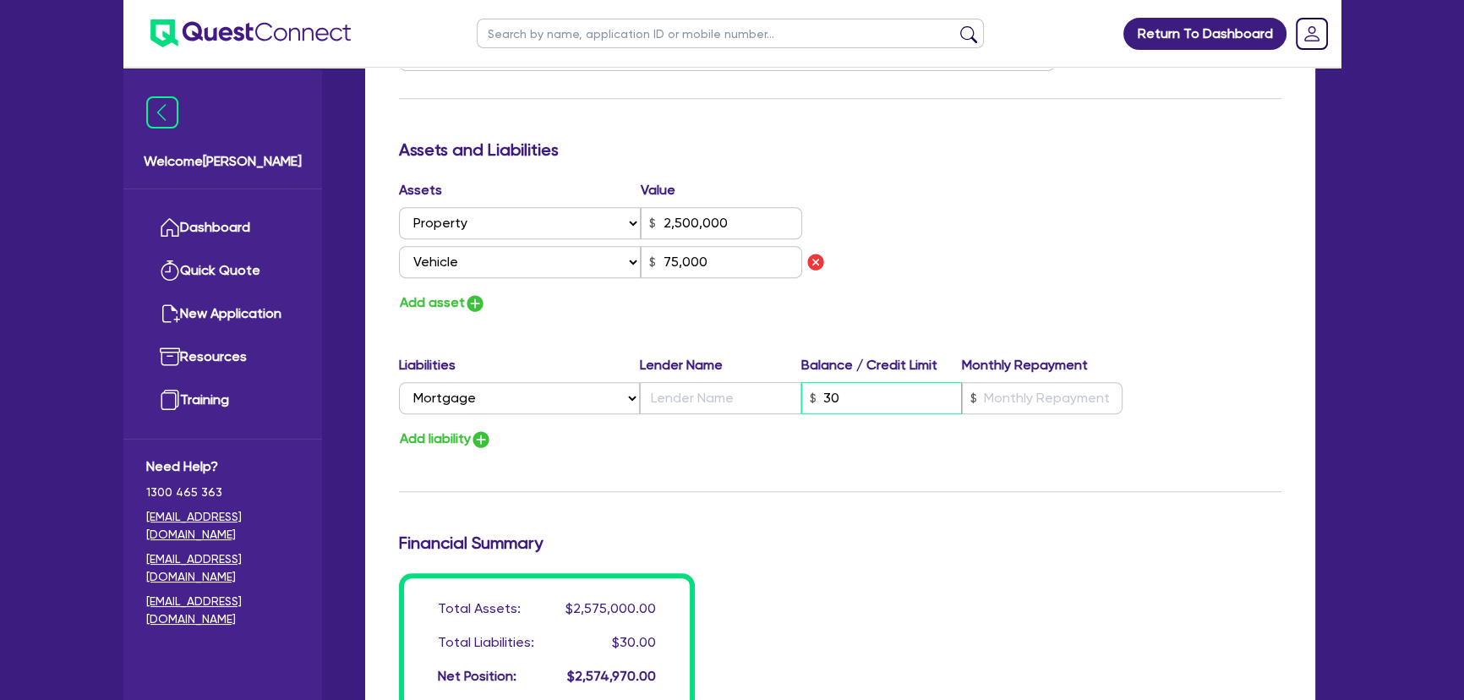
type input "2"
type input "0409 823 738"
type input "2,500,000"
type input "300"
type input "75,000"
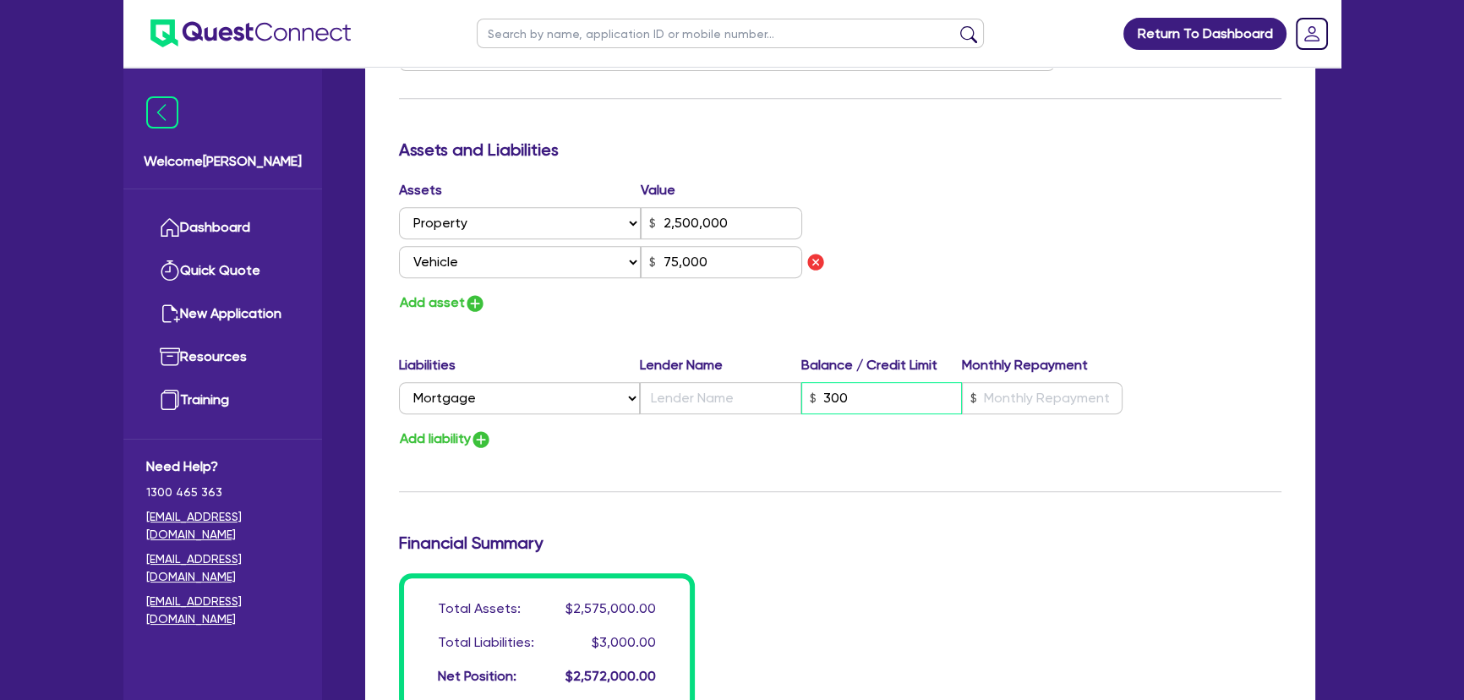
type input "2"
type input "0409 823 738"
type input "2,500,000"
type input "3,000"
type input "75,000"
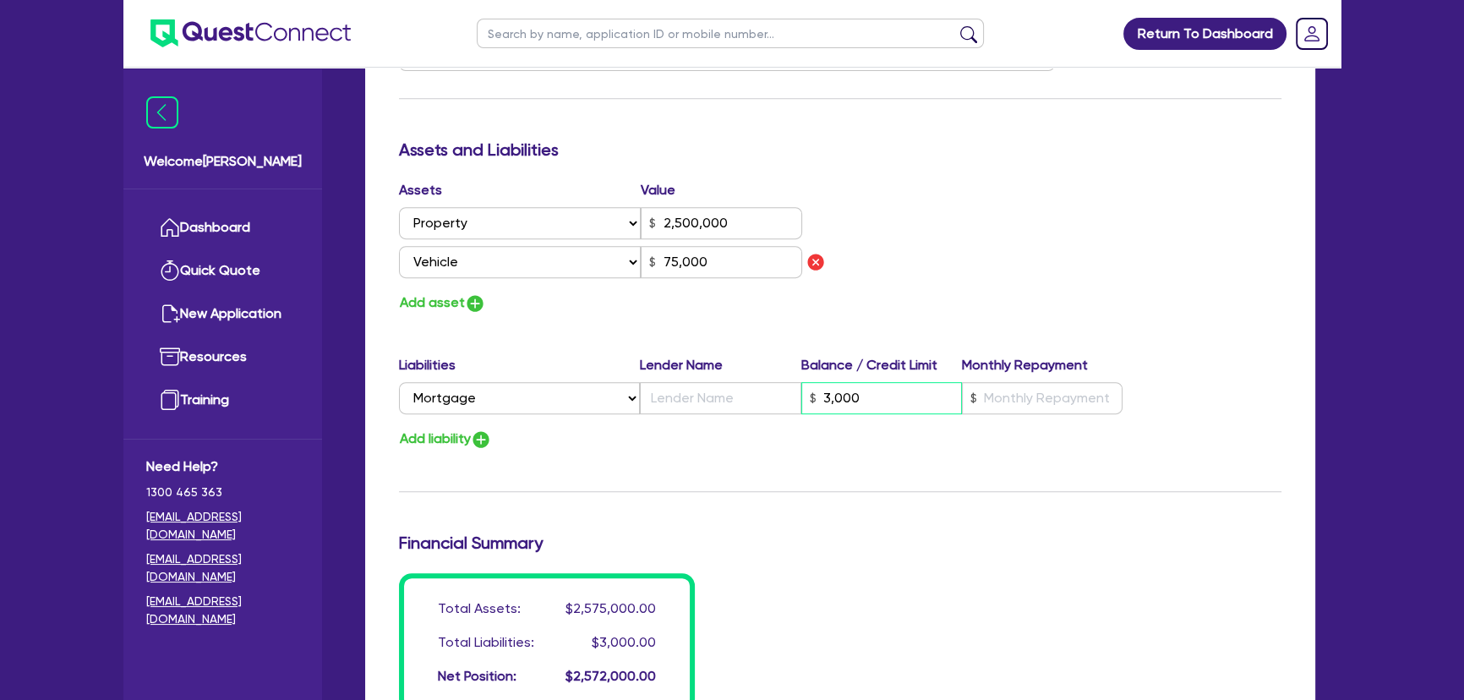
type input "30,000"
type input "2"
type input "0409 823 738"
type input "2,500,000"
type input "75,000"
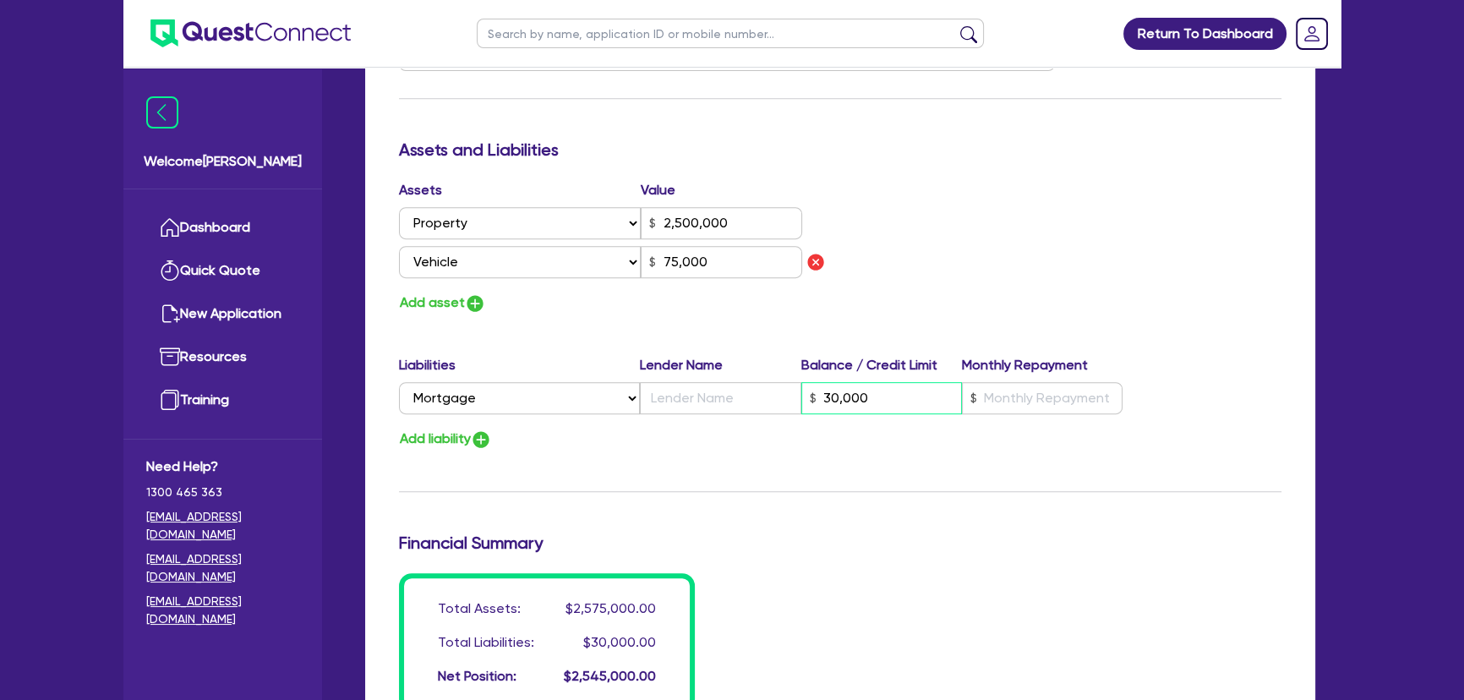
type input "2"
type input "0409 823 738"
type input "2,500,000"
type input "300,000"
type input "75,000"
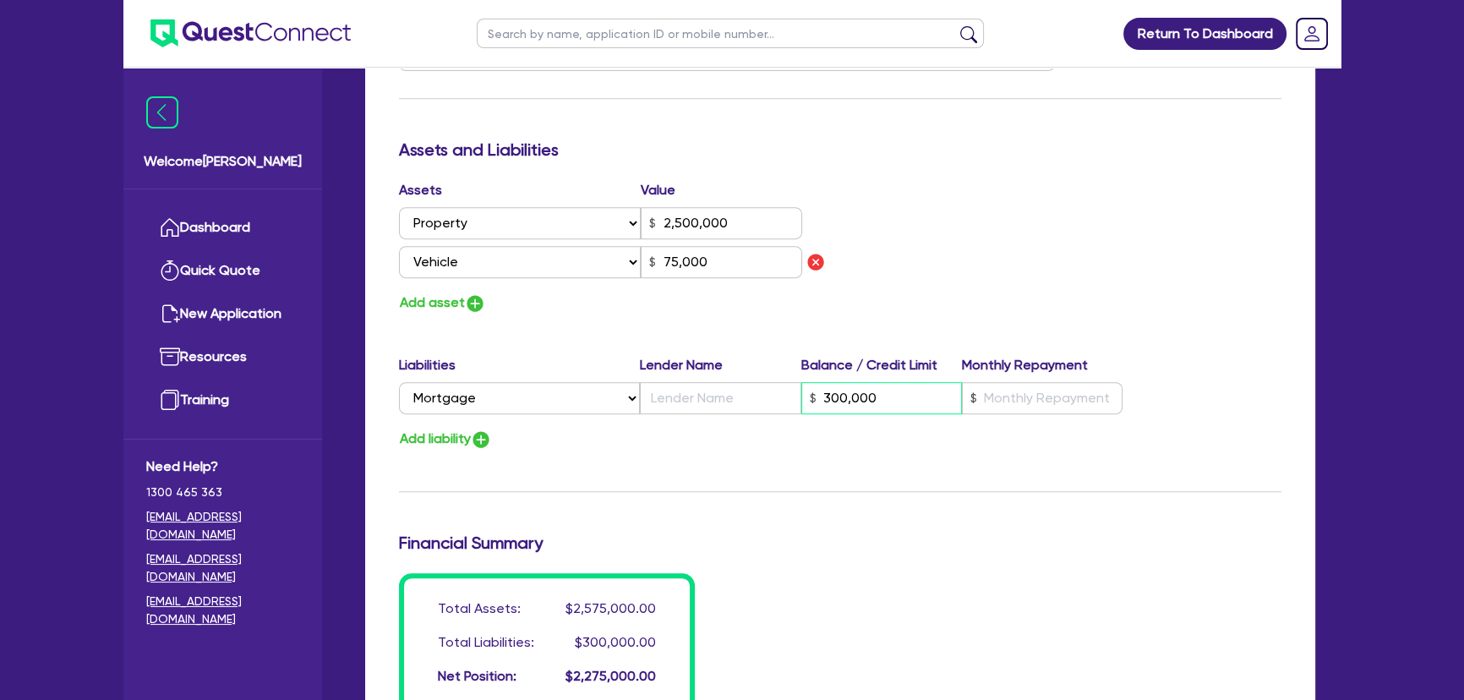
type input "300,000"
click at [1039, 397] on input "text" at bounding box center [1042, 398] width 161 height 32
type input "2"
type input "0409 823 738"
type input "2,500,000"
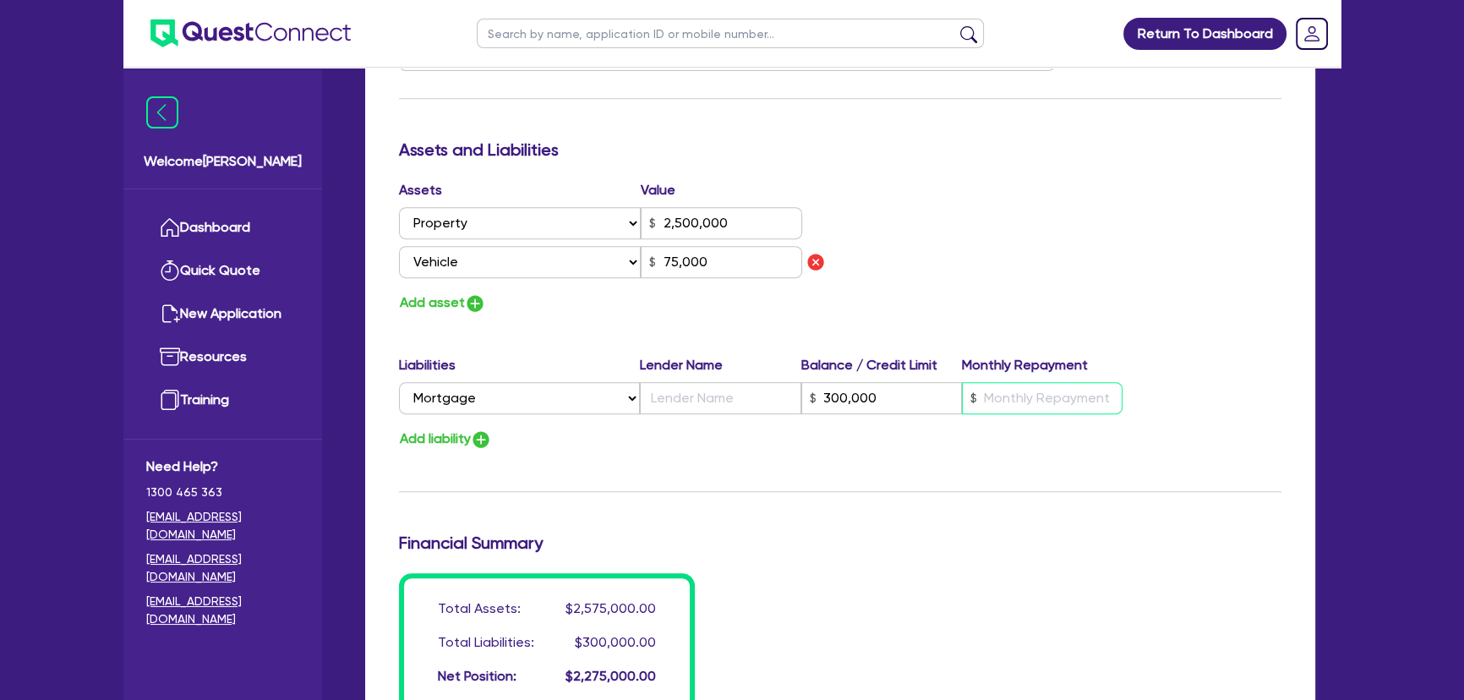
type input "300,000"
type input "3"
type input "75,000"
type input "2"
type input "0409 823 738"
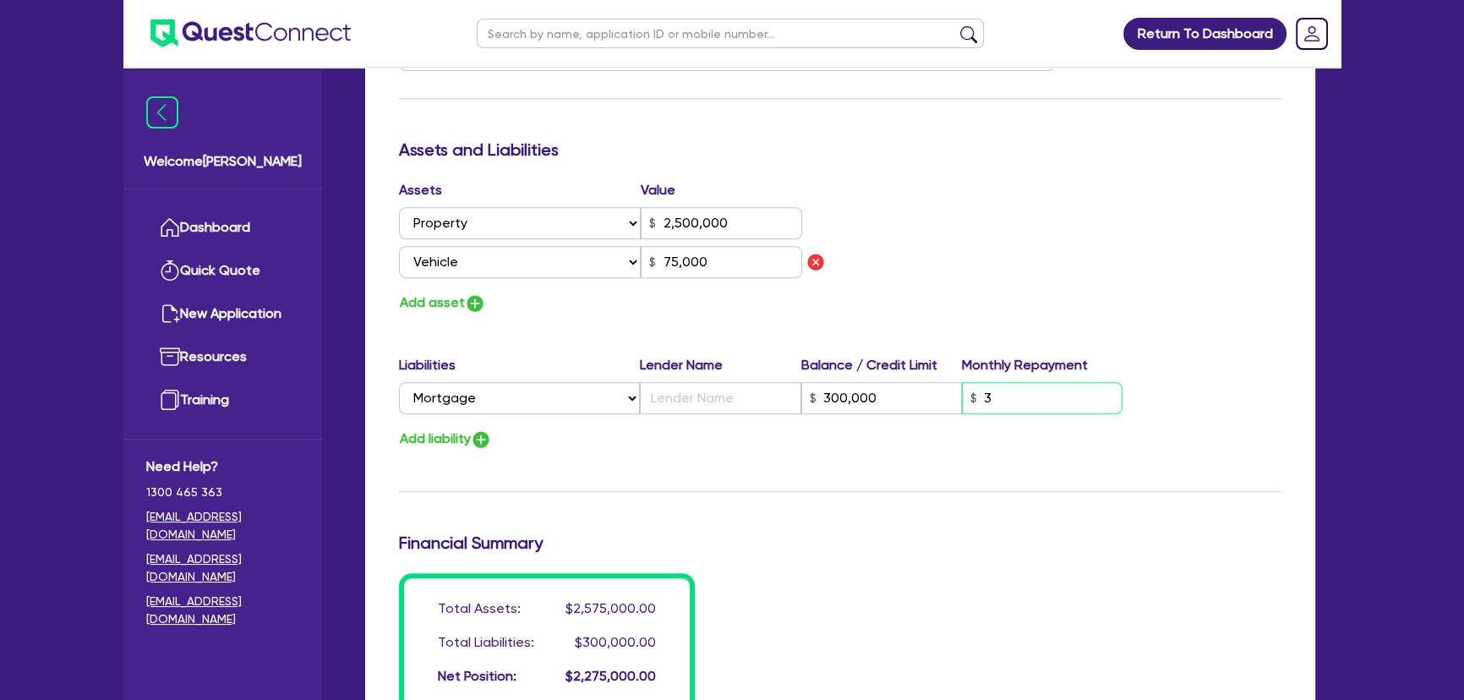
type input "2,500,000"
type input "300,000"
type input "30"
type input "75,000"
type input "2"
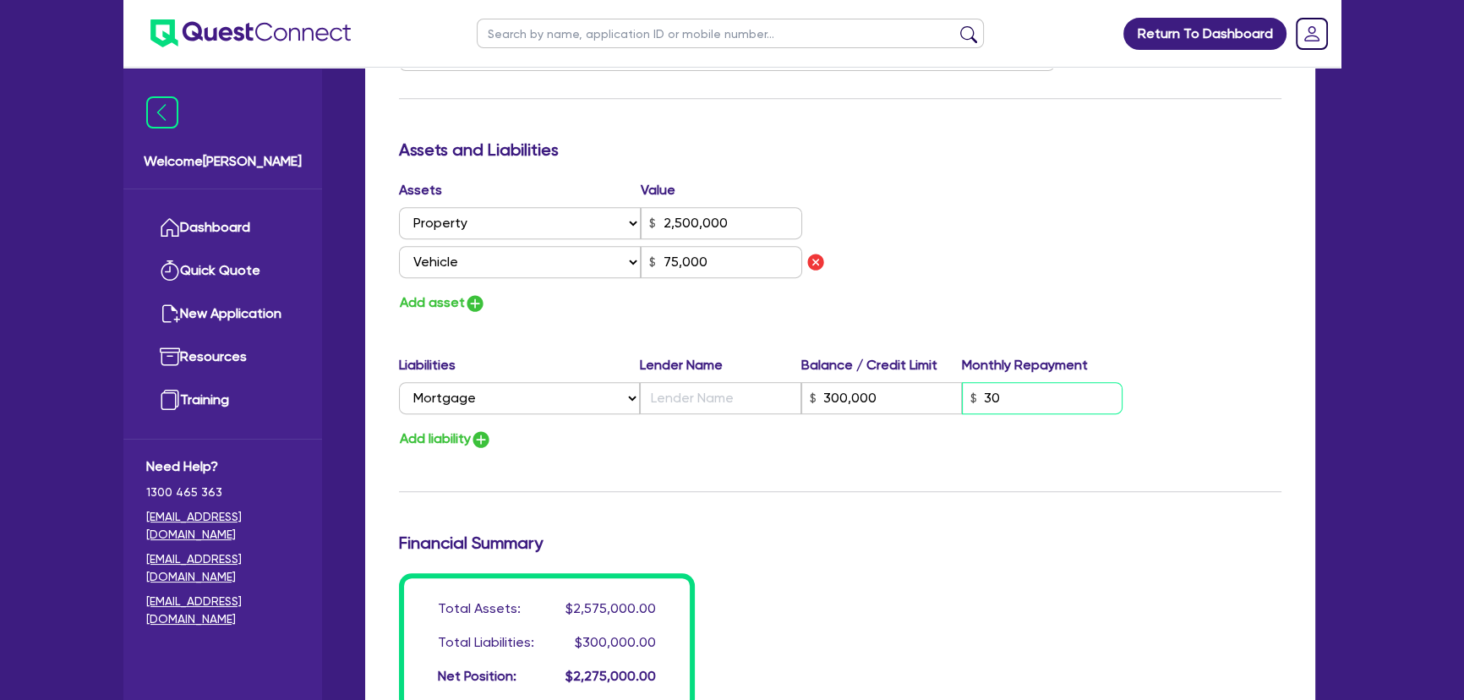
type input "0409 823 738"
type input "2,500,000"
type input "300,000"
type input "300"
type input "75,000"
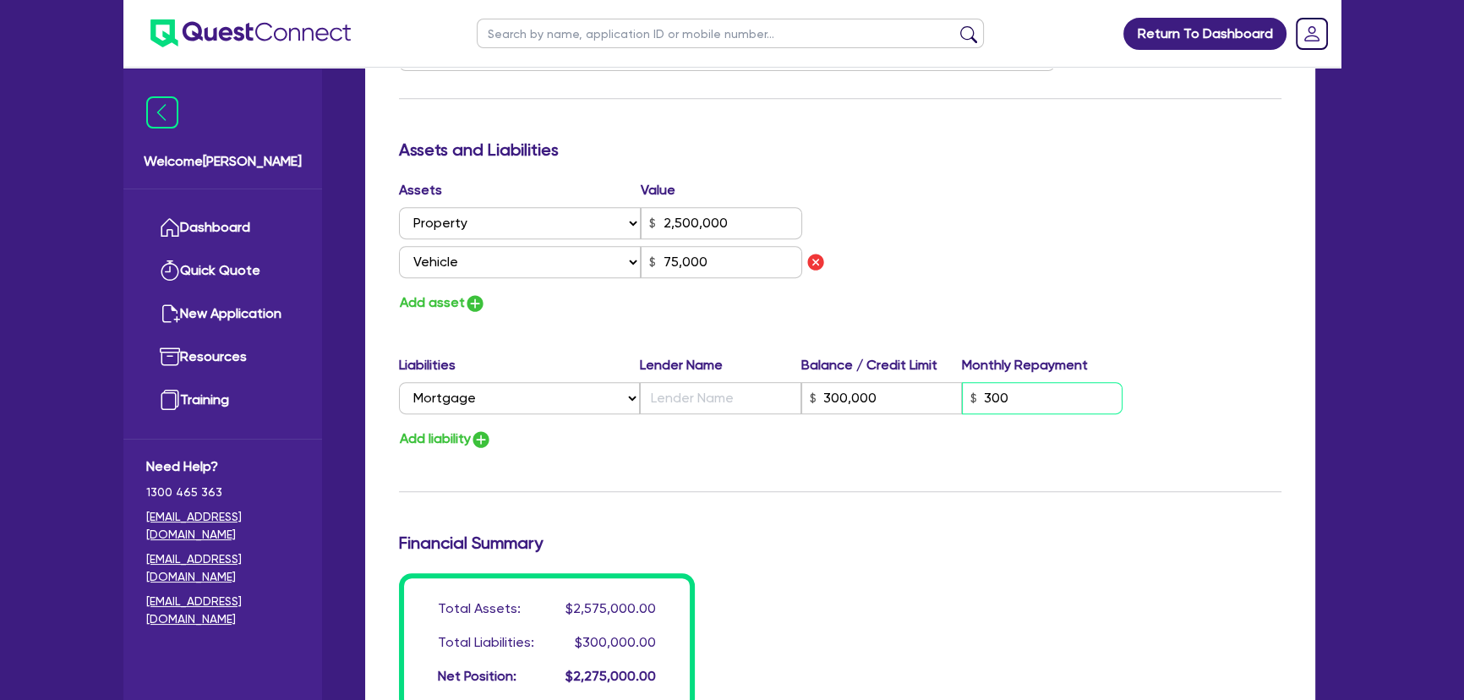
type input "2"
type input "0409 823 738"
type input "2,500,000"
type input "300,000"
type input "3,000"
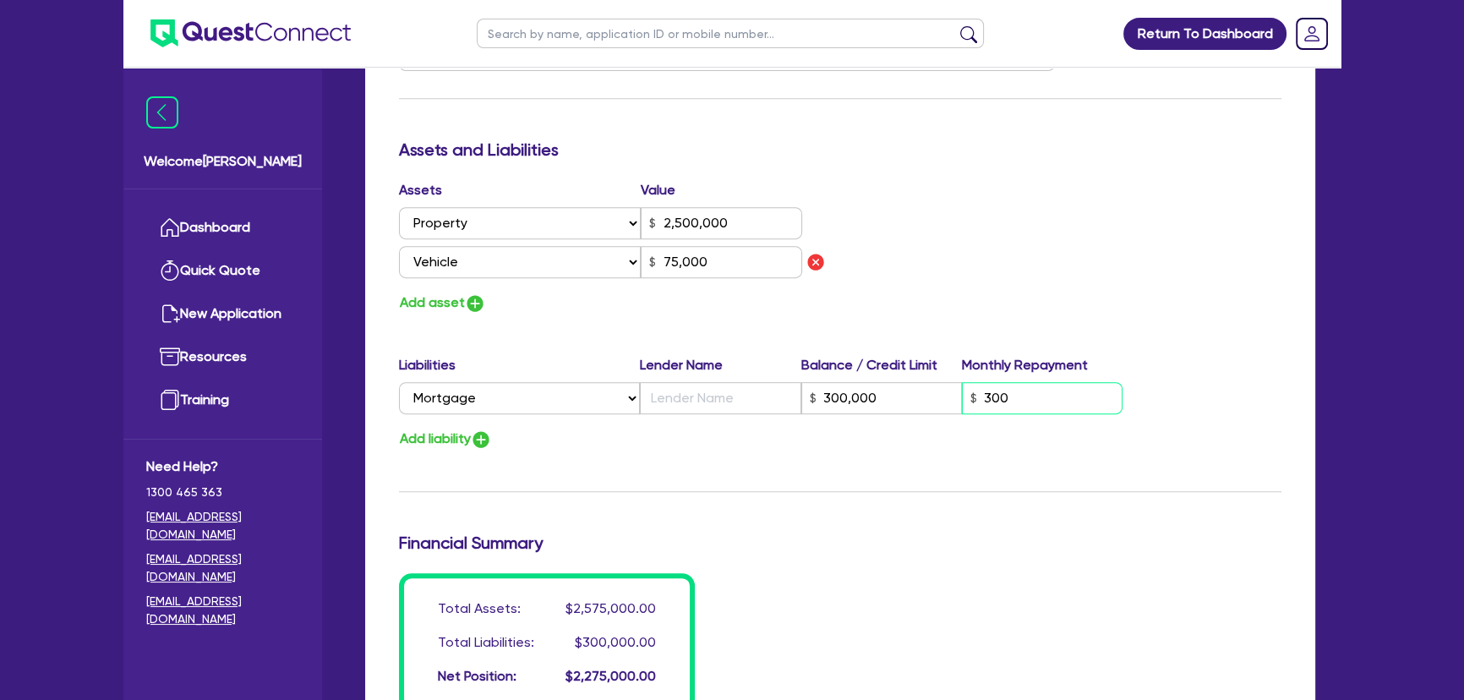
type input "75,000"
type input "3,000"
click at [689, 401] on input "text" at bounding box center [720, 398] width 161 height 32
type input "2"
type input "0409 823 738"
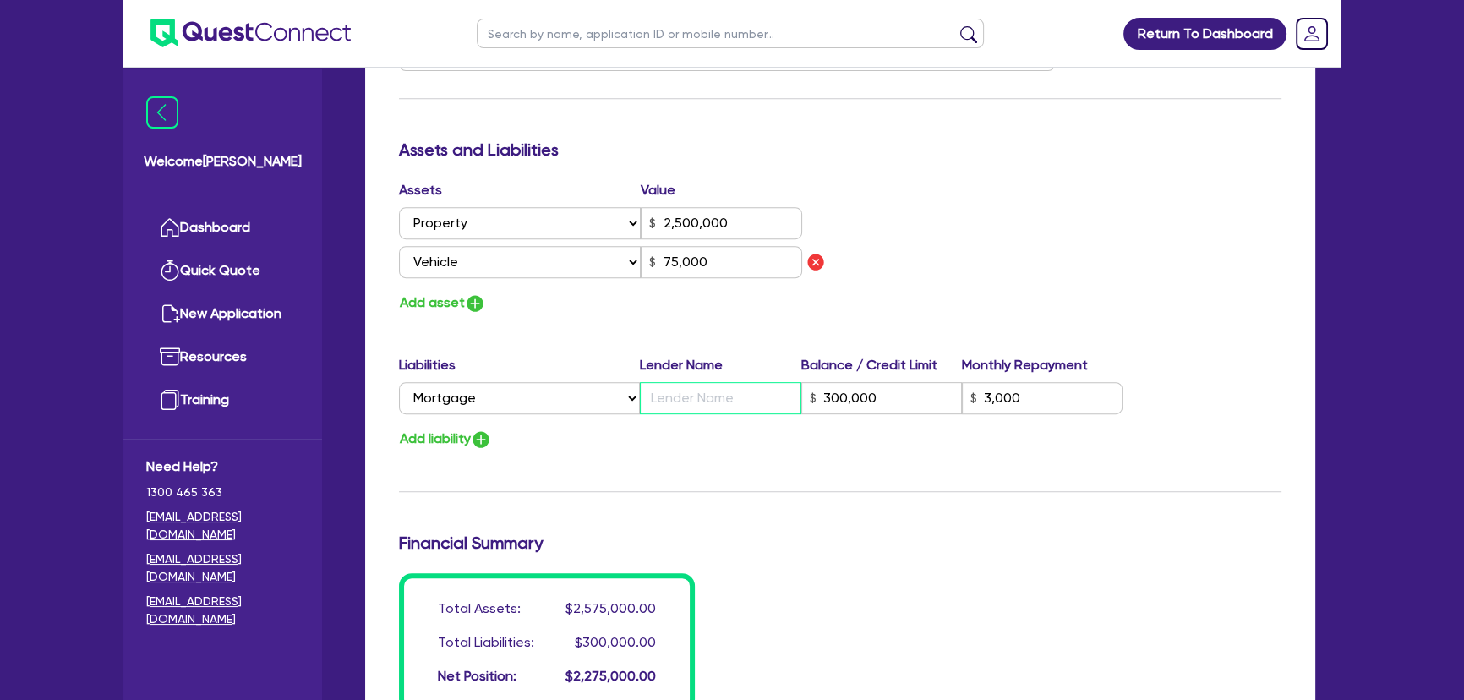
type input "2,500,000"
type input "C"
type input "300,000"
type input "3,000"
type input "75,000"
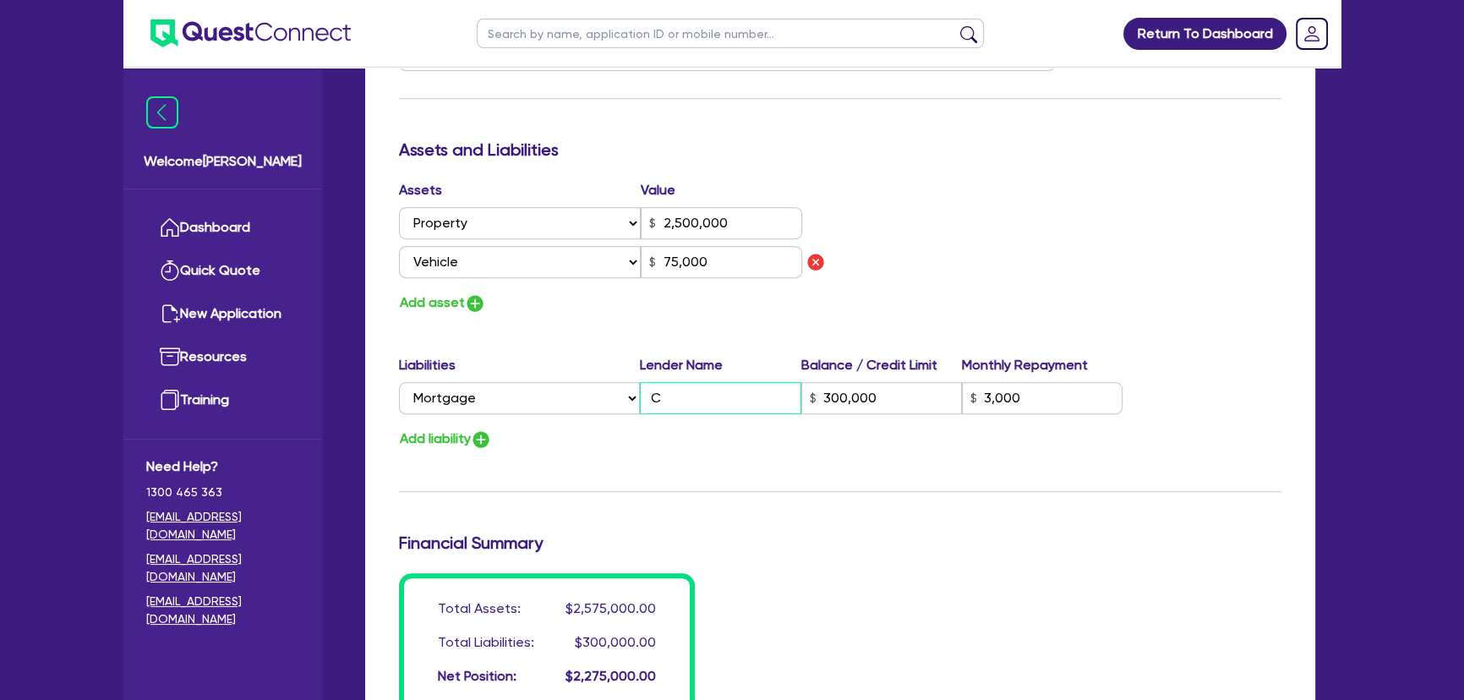
type input "2"
type input "0409 823 738"
type input "2,500,000"
type input "CB"
type input "300,000"
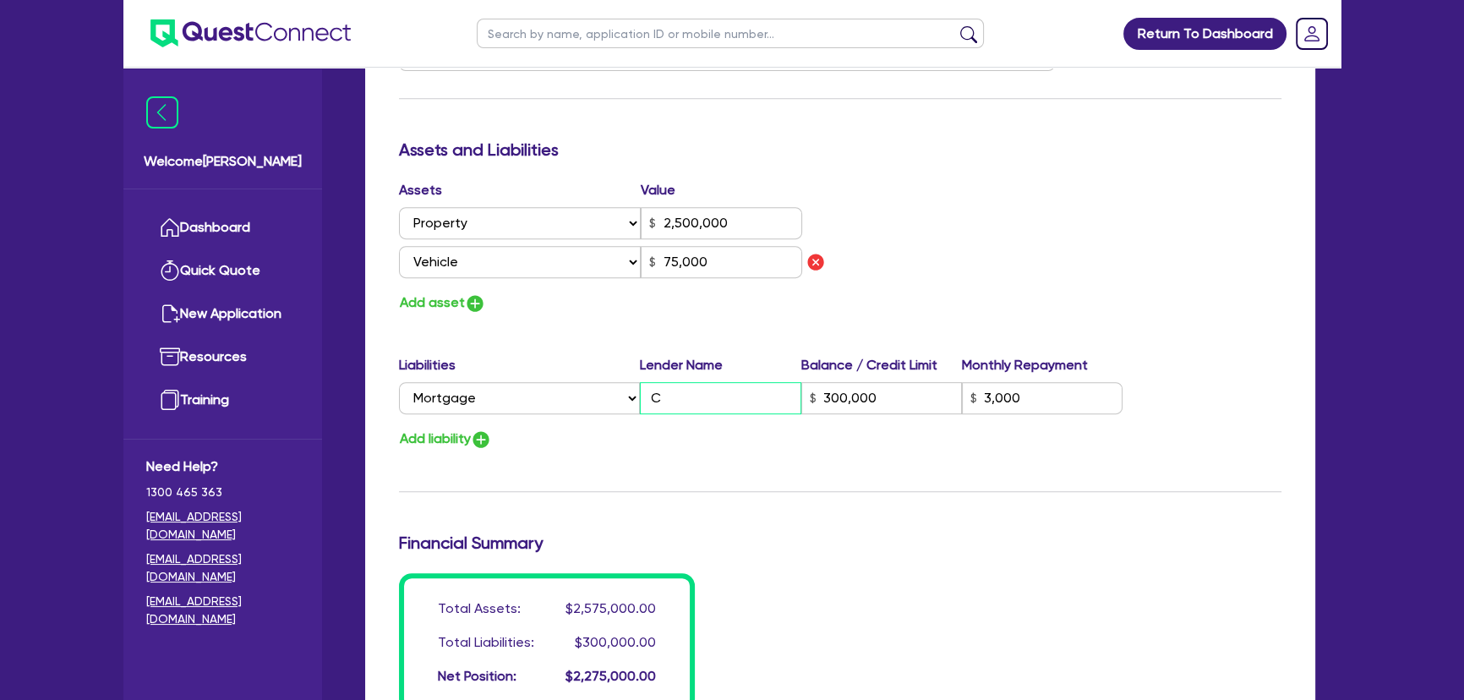
type input "3,000"
type input "75,000"
type input "2"
type input "0409 823 738"
type input "2,500,000"
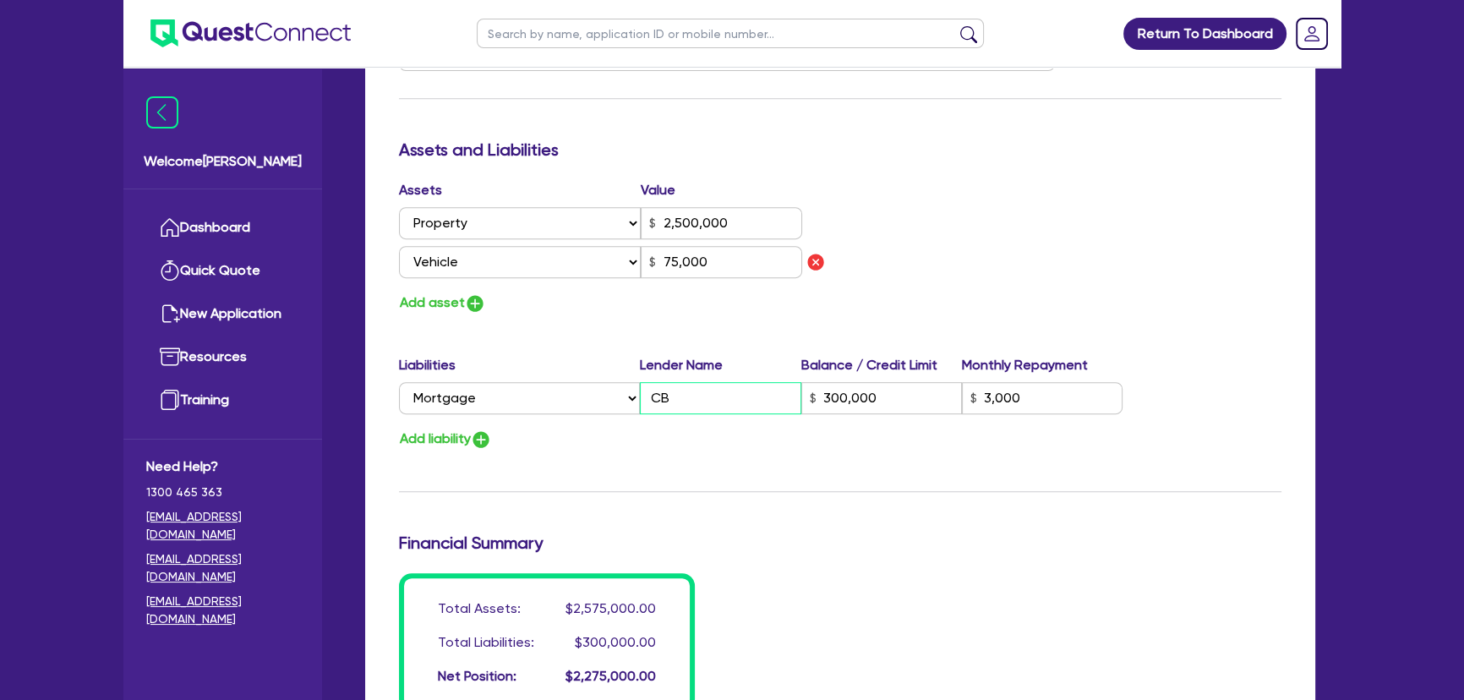
type input "CBA"
type input "300,000"
type input "3,000"
type input "75,000"
type input "CBA"
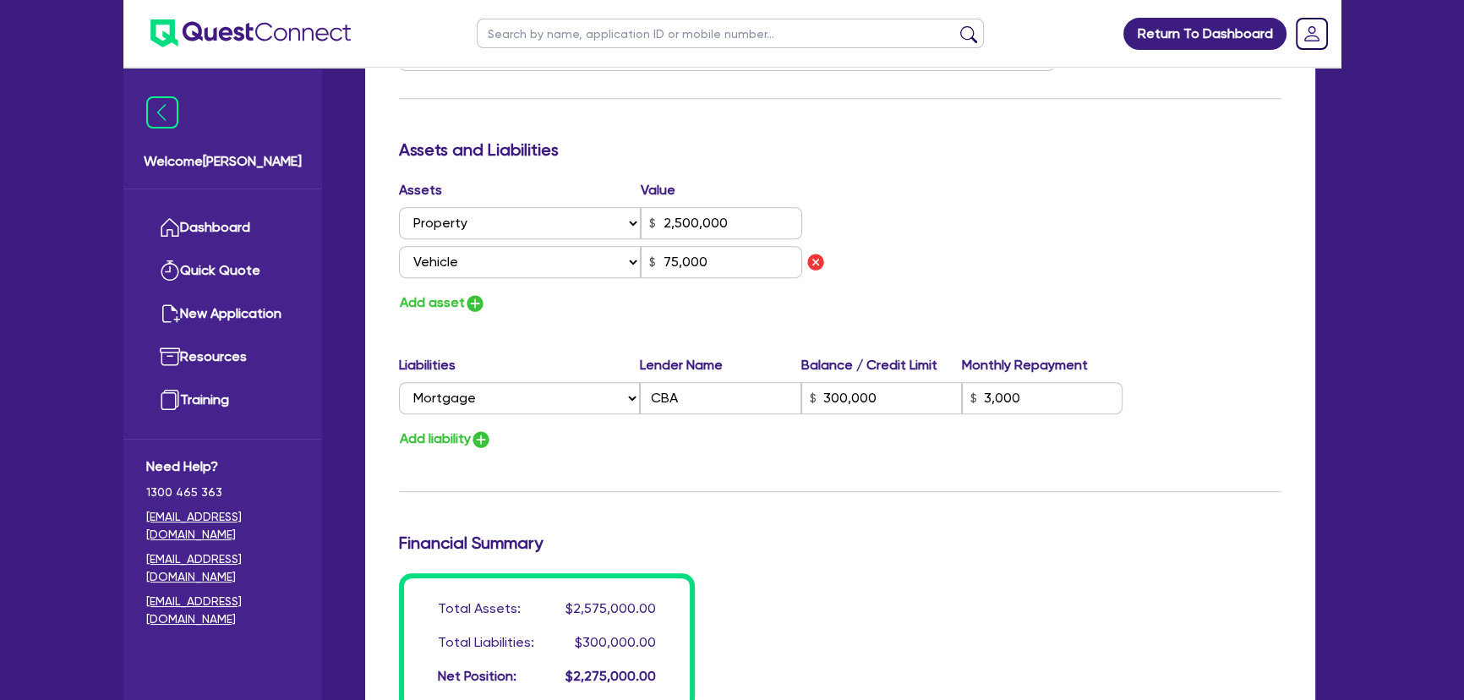
click at [896, 302] on div "Assets Value Select Asset Cash Property Investment property Vehicle Truck Trail…" at bounding box center [840, 247] width 908 height 134
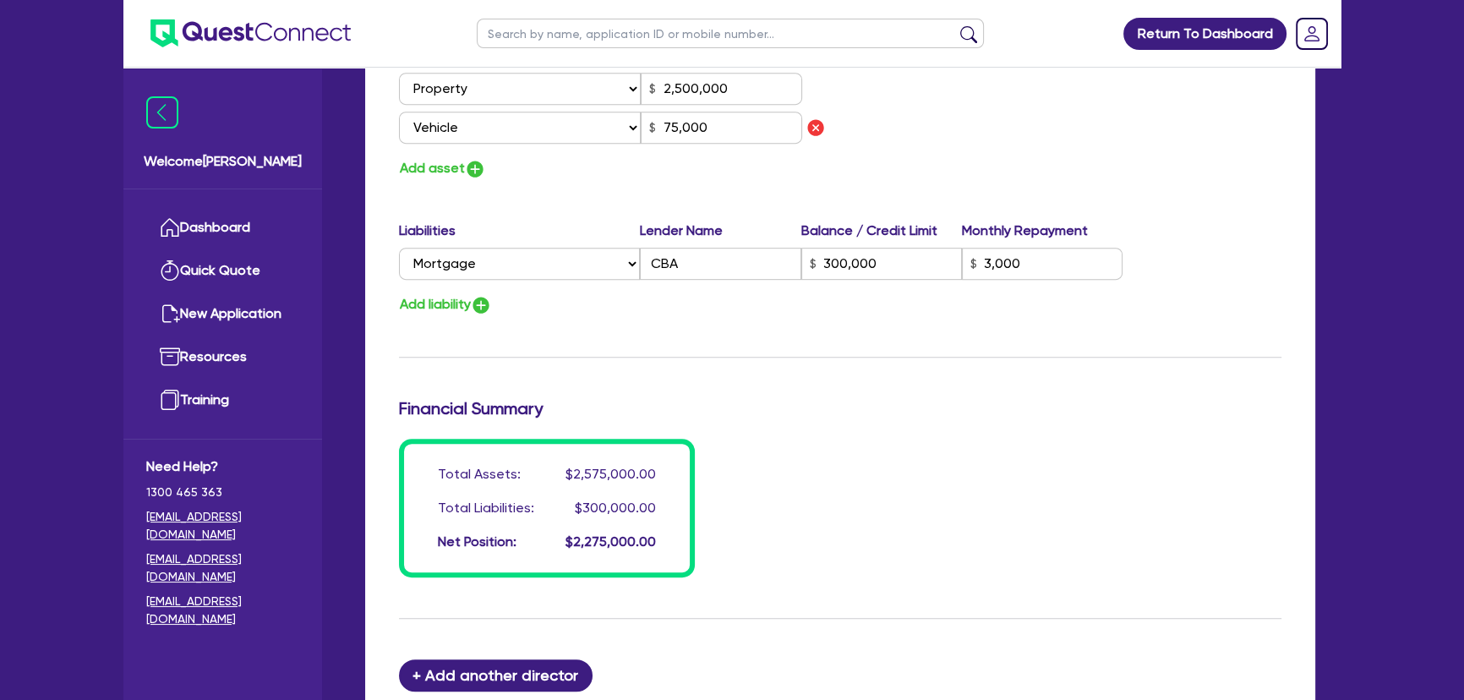
scroll to position [1229, 0]
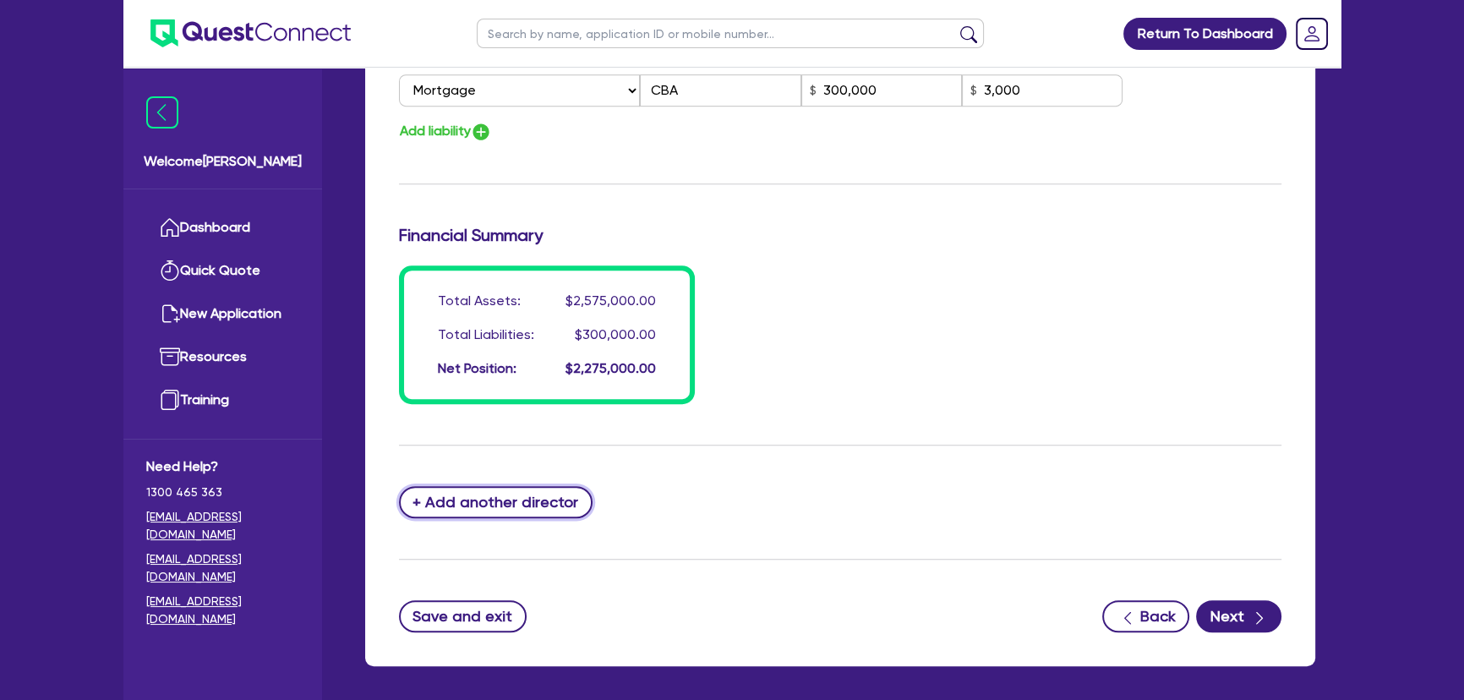
click at [505, 496] on button "+ Add another director" at bounding box center [496, 502] width 194 height 32
type input "2"
type input "0409823738"
type input "2500000"
type input "300000"
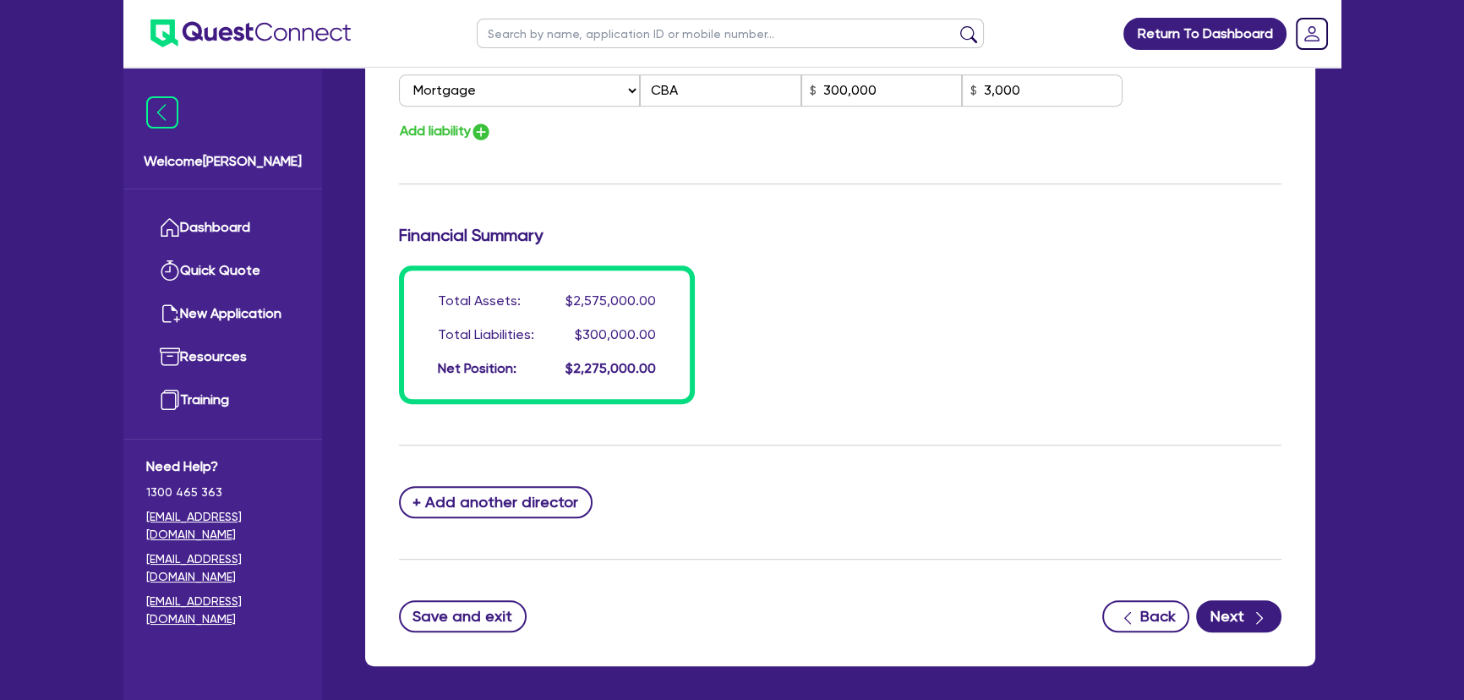
type input "3000"
type input "75000"
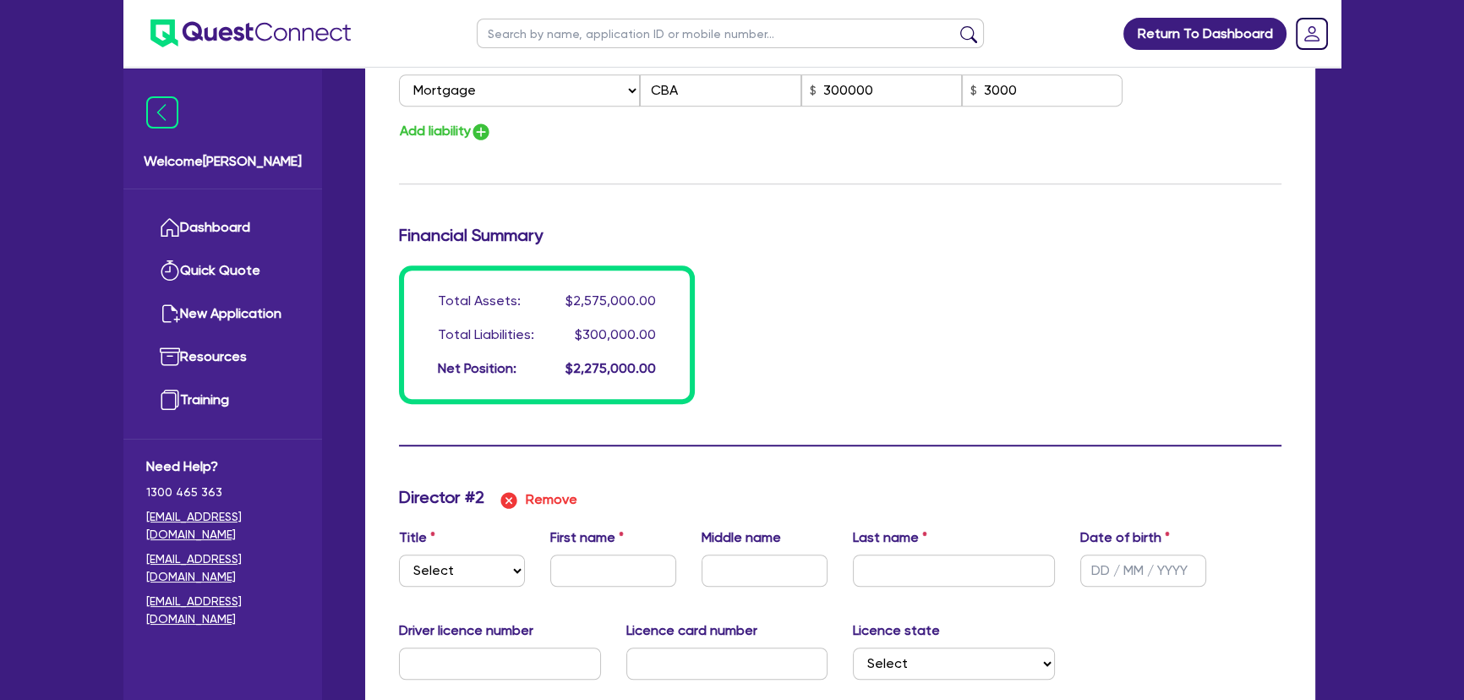
drag, startPoint x: 442, startPoint y: 592, endPoint x: 454, endPoint y: 575, distance: 20.6
click at [447, 583] on div "Title Select Mr Mrs Ms Miss Dr First name Middle name Last name Date of birth" at bounding box center [840, 564] width 908 height 73
click at [457, 572] on select "Select Mr Mrs Ms Miss Dr" at bounding box center [462, 571] width 126 height 32
select select "MR"
click at [399, 555] on select "Select Mr Mrs Ms Miss Dr" at bounding box center [462, 571] width 126 height 32
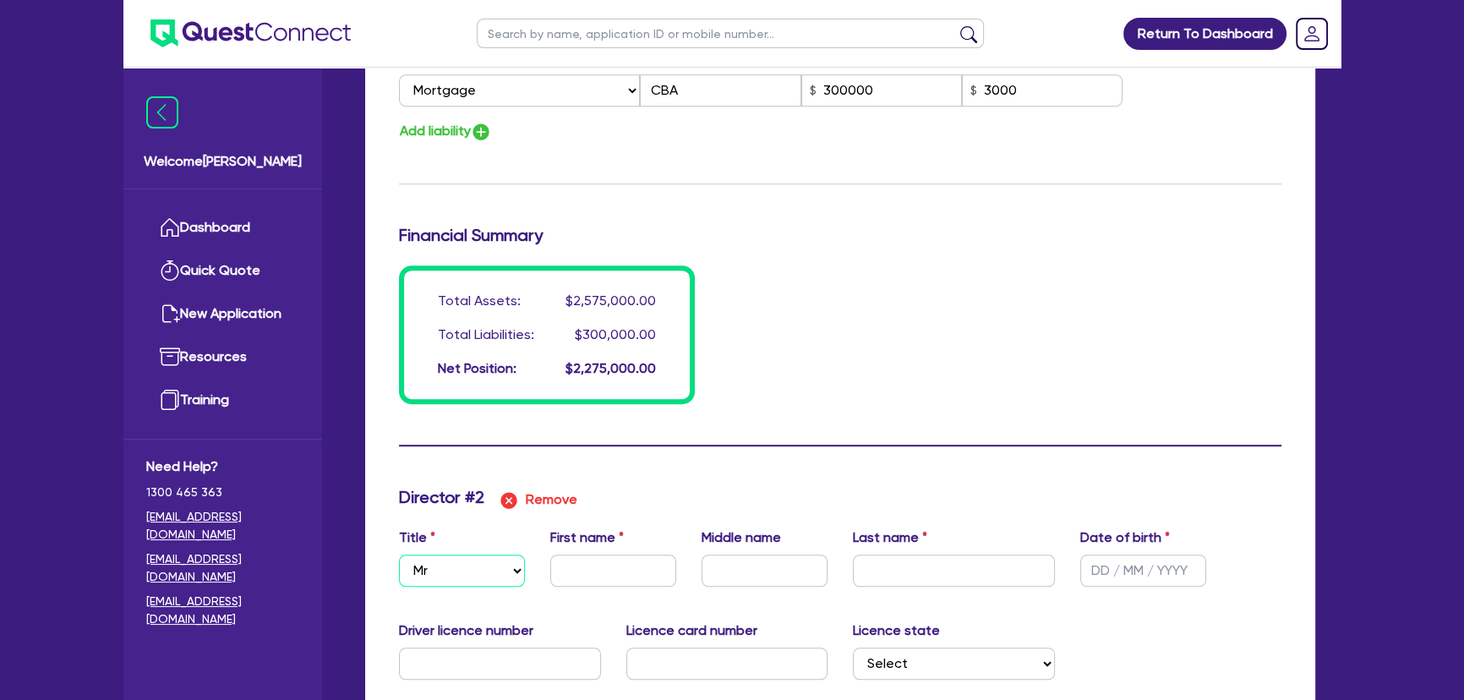
type input "2"
type input "0409823738"
type input "2500000"
type input "300000"
type input "3000"
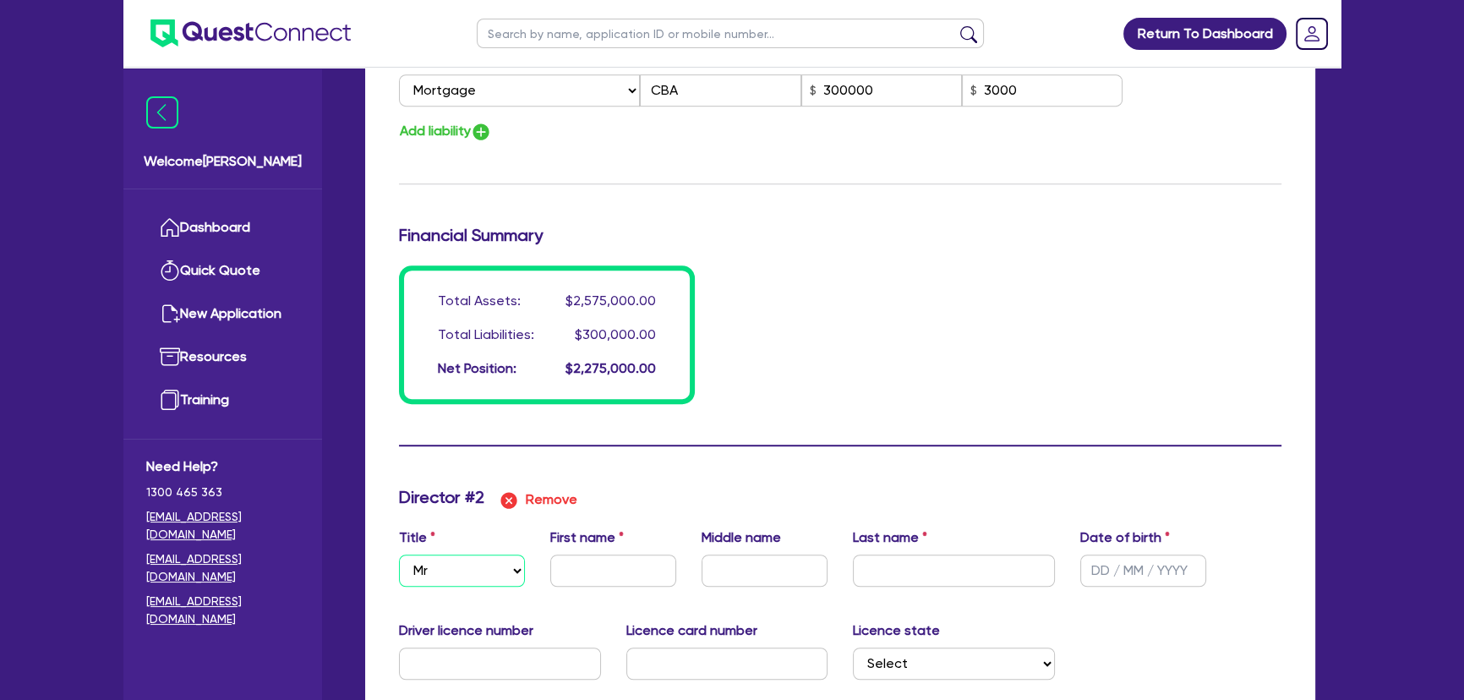
type input "75000"
click at [668, 577] on input "text" at bounding box center [613, 571] width 126 height 32
type input "2"
type input "0409823738"
type input "2500000"
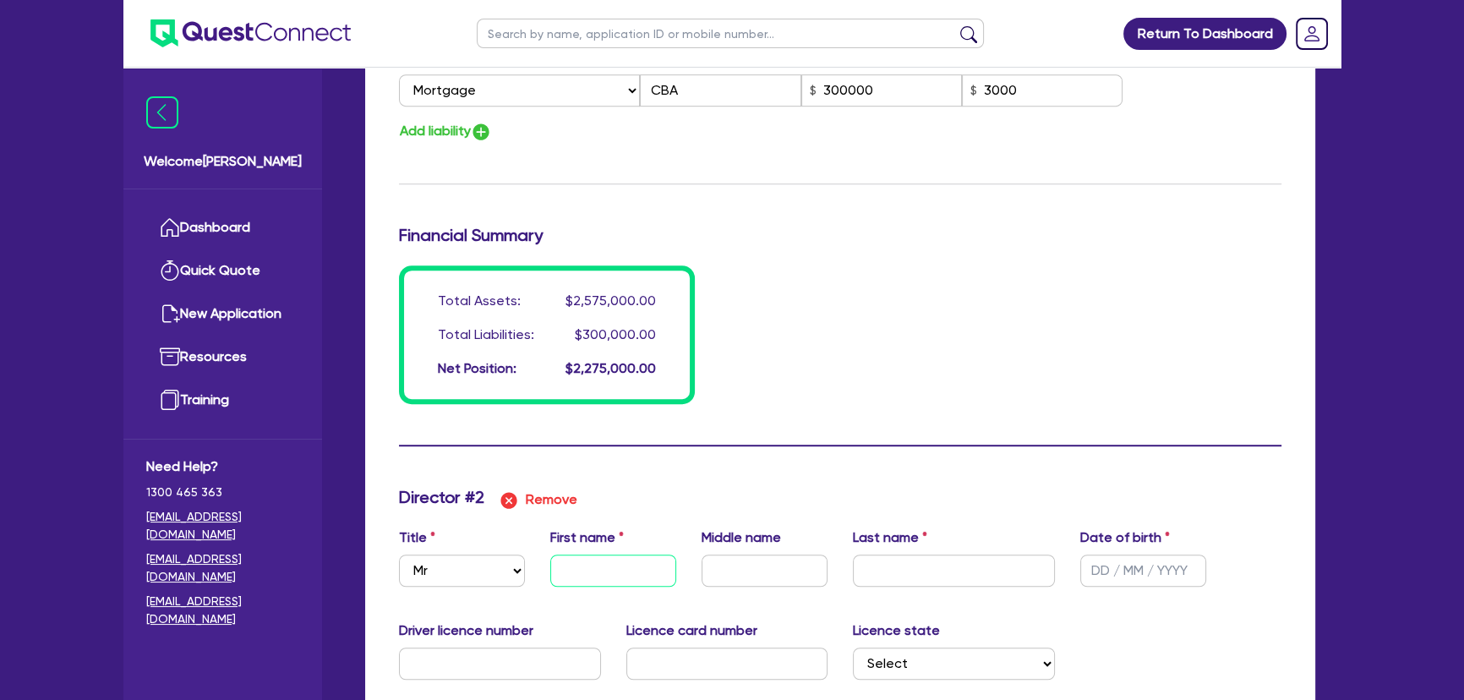
type input "300000"
click at [932, 570] on input "text" at bounding box center [954, 571] width 202 height 32
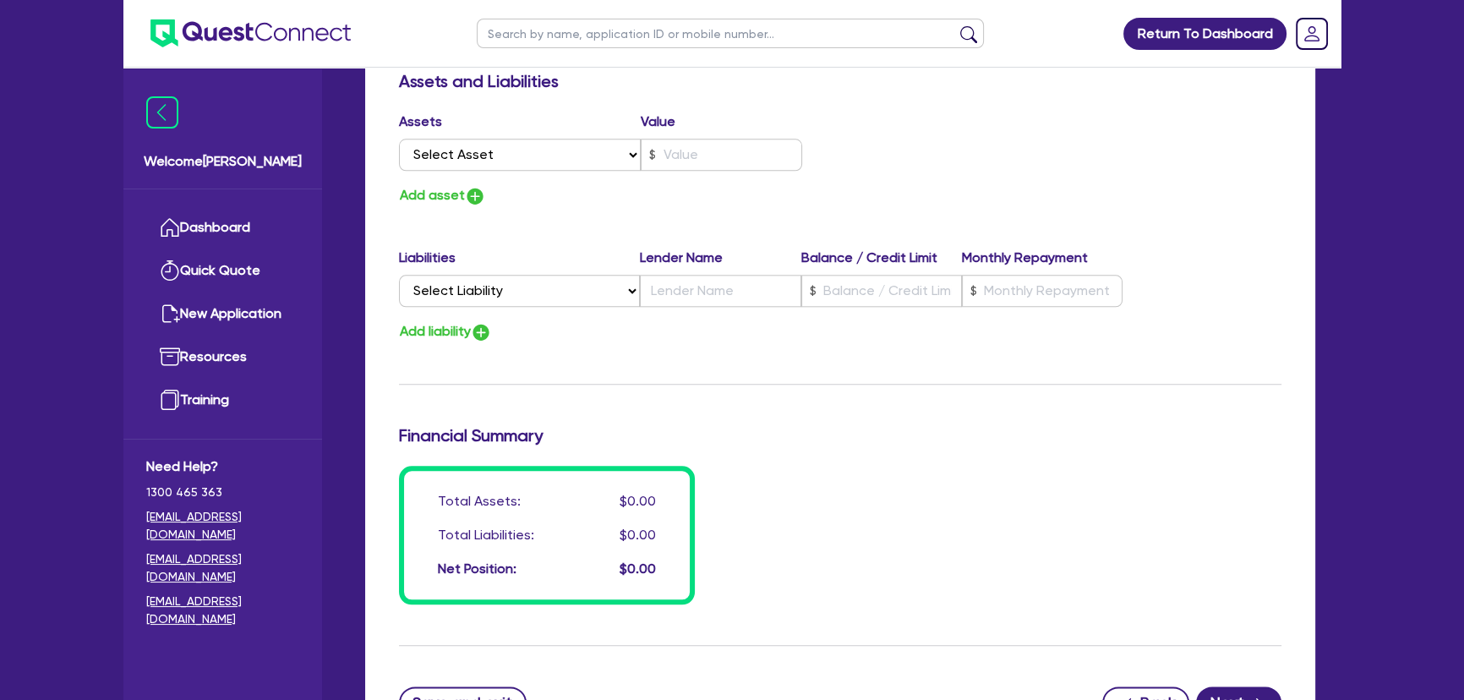
scroll to position [2514, 0]
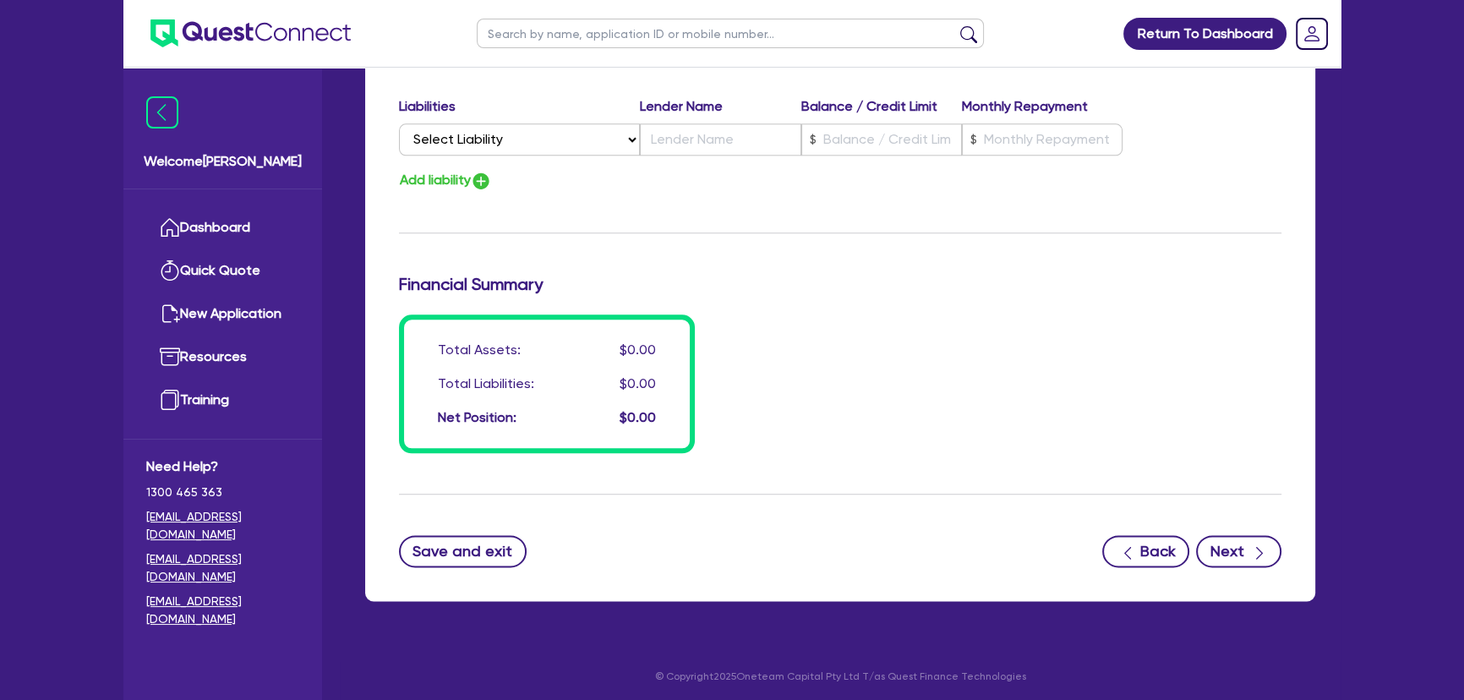
drag, startPoint x: 1291, startPoint y: 550, endPoint x: 1253, endPoint y: 550, distance: 38.0
click at [1290, 550] on div "Save and exit Back Next" at bounding box center [840, 551] width 908 height 32
click at [1246, 551] on button "Next" at bounding box center [1238, 551] width 85 height 32
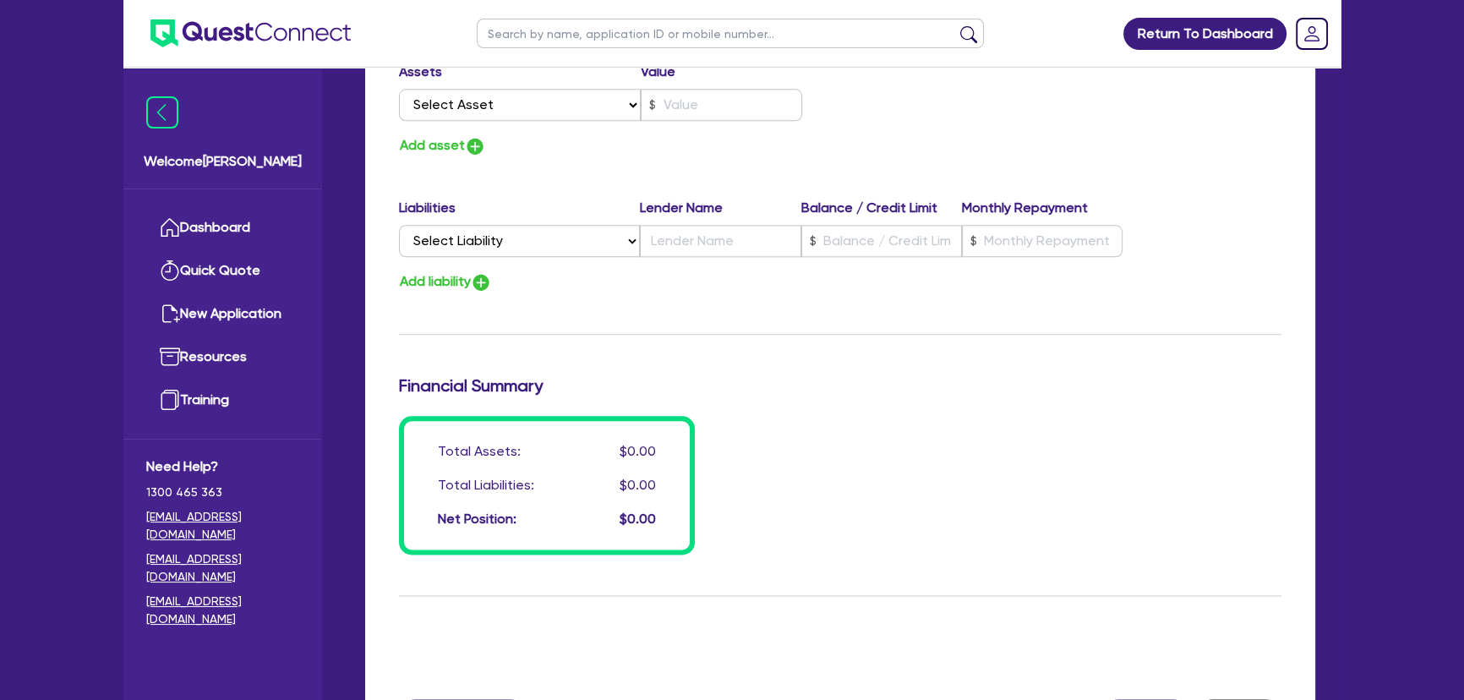
scroll to position [2615, 0]
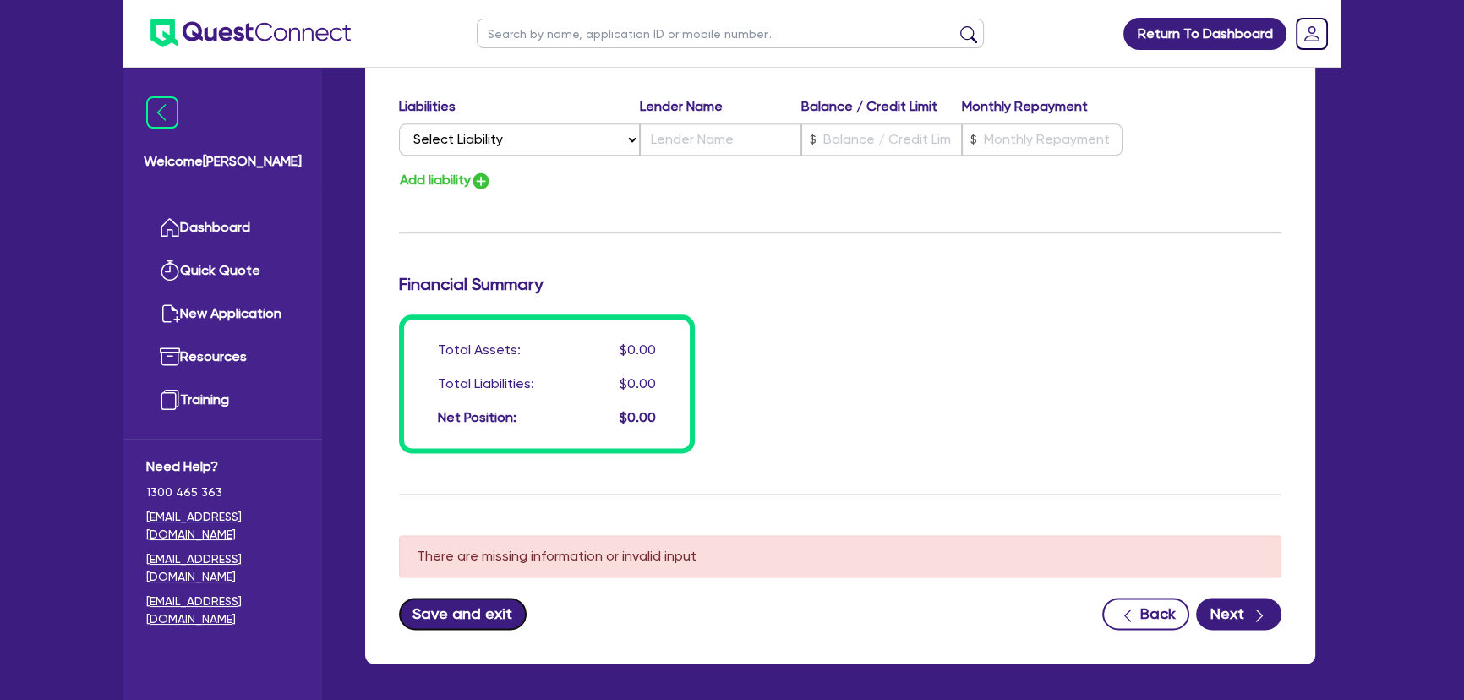
click at [487, 621] on button "Save and exit" at bounding box center [463, 614] width 128 height 32
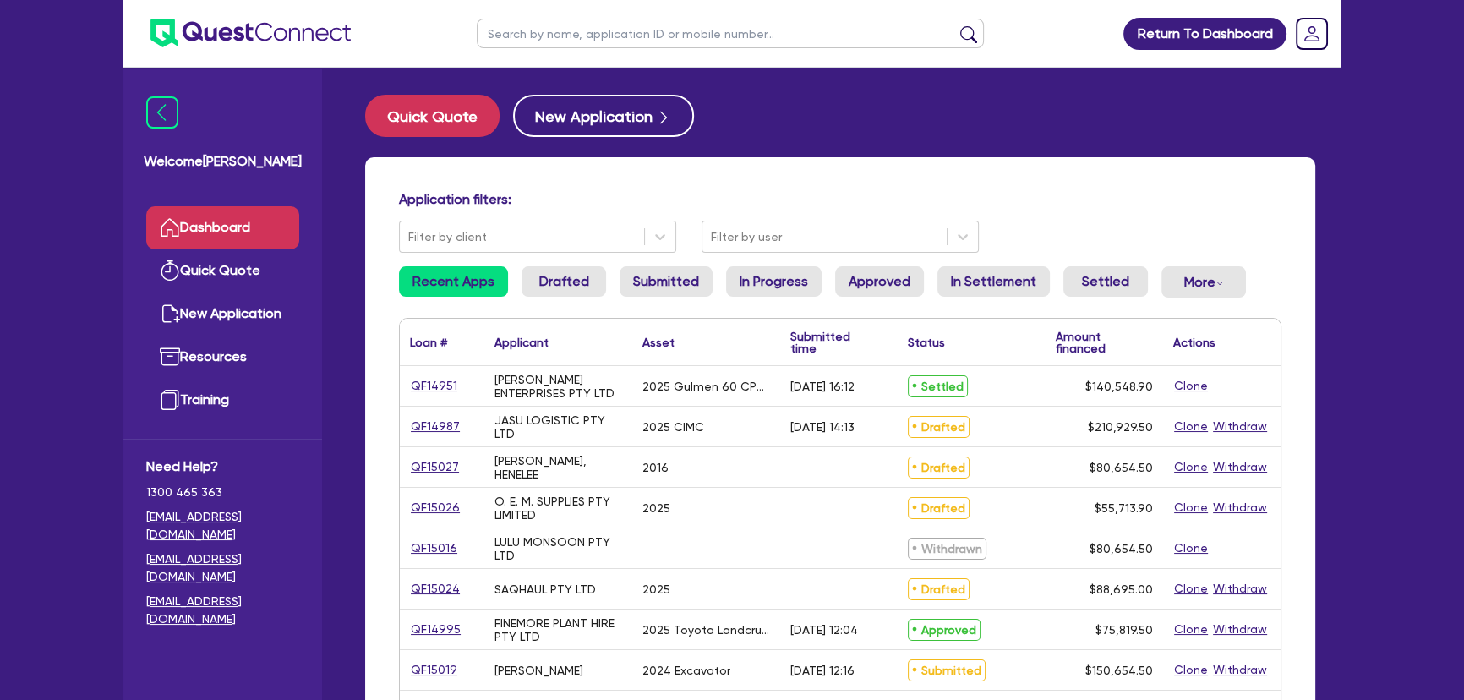
click at [457, 506] on div "QF15026" at bounding box center [441, 507] width 63 height 19
click at [432, 504] on link "QF15026" at bounding box center [435, 507] width 51 height 19
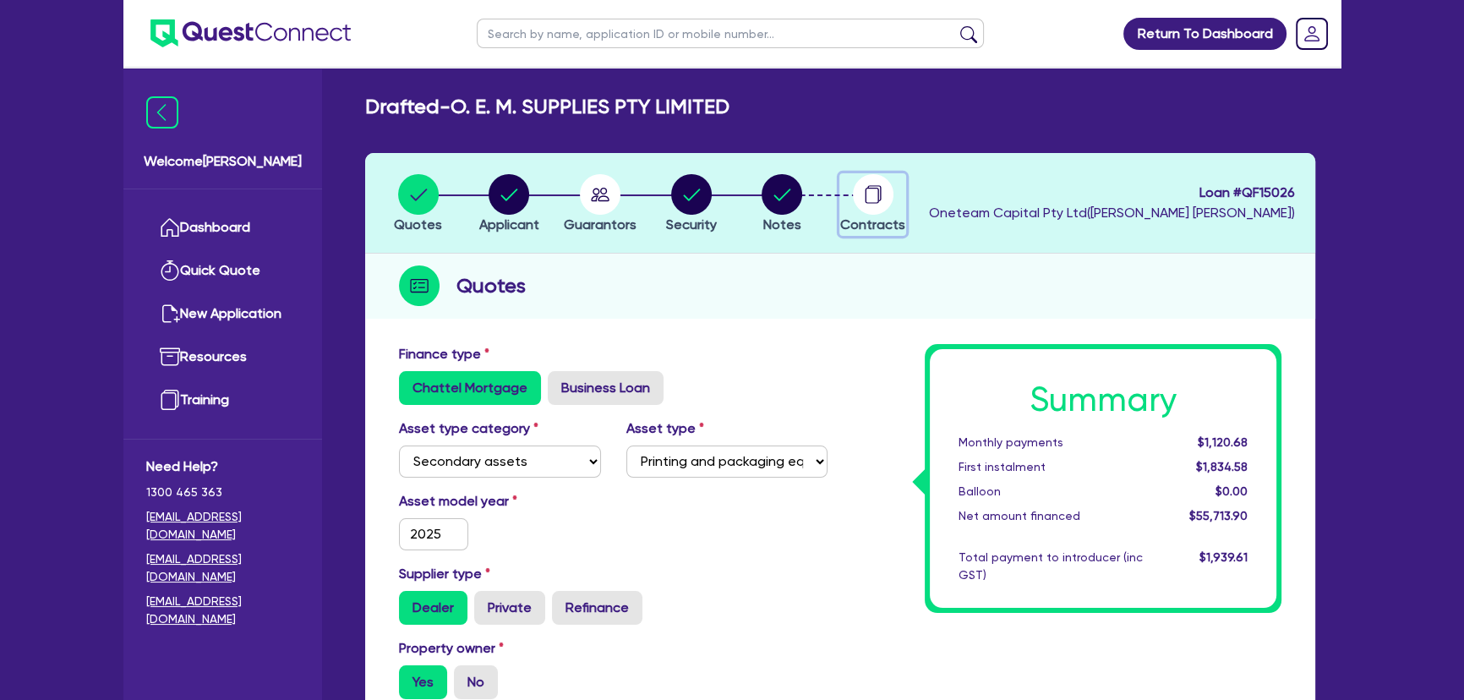
click at [870, 194] on circle "button" at bounding box center [873, 194] width 41 height 41
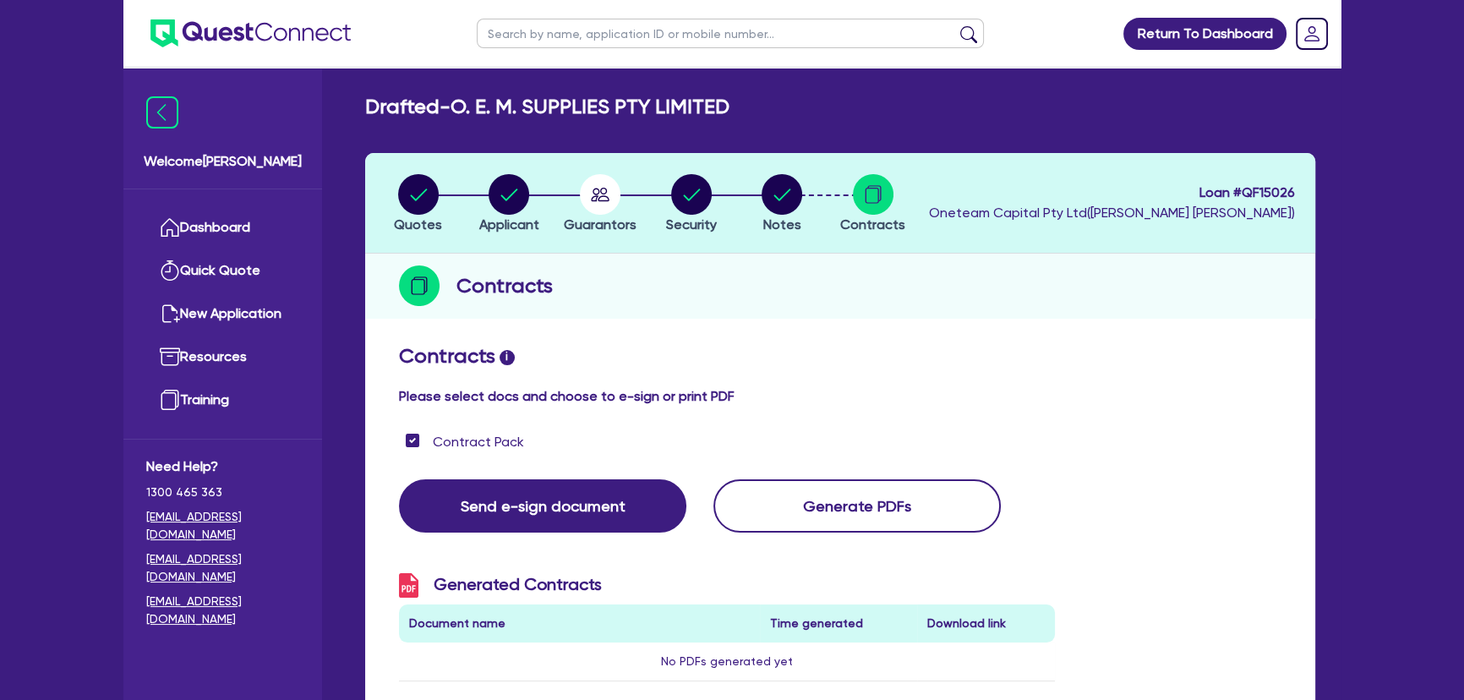
click at [751, 197] on li "Notes" at bounding box center [781, 202] width 91 height 59
click at [664, 197] on li "Security" at bounding box center [691, 202] width 91 height 59
click at [593, 194] on circle "button" at bounding box center [600, 194] width 41 height 41
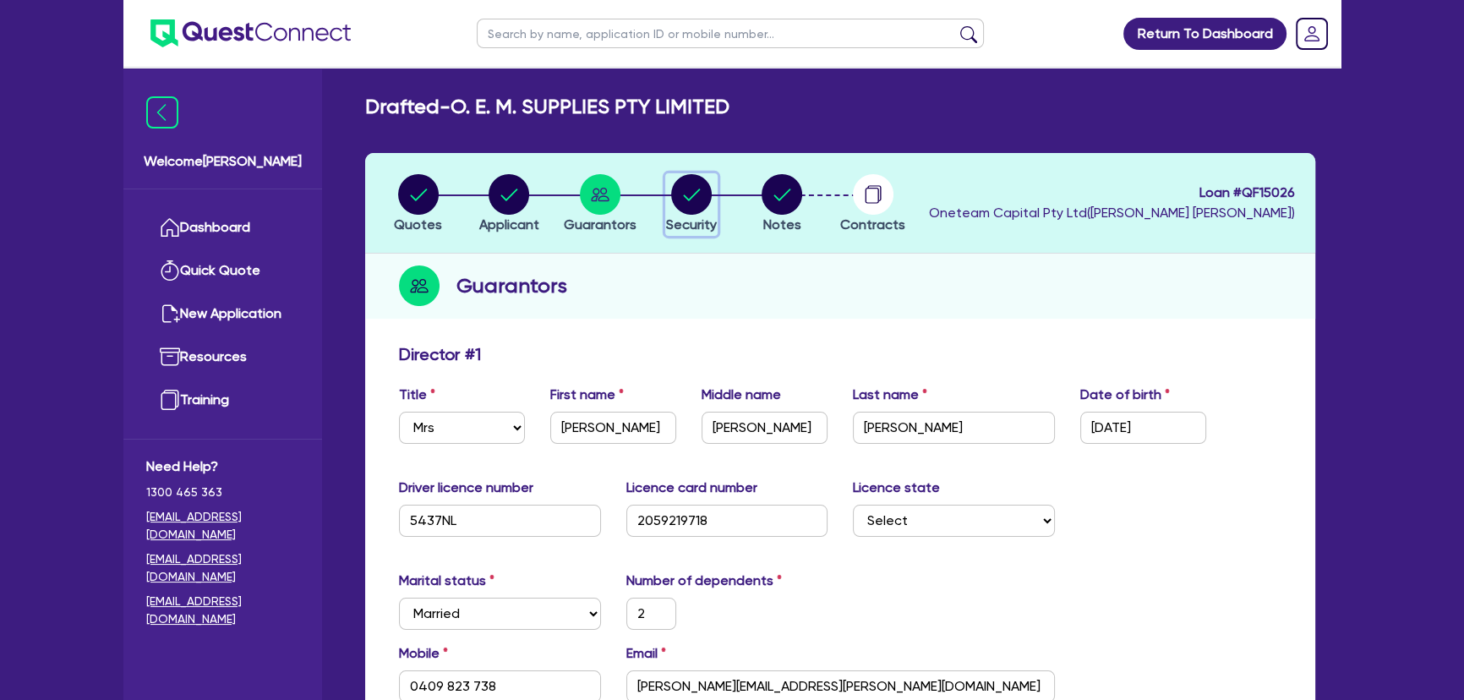
click at [668, 201] on div "button" at bounding box center [691, 194] width 51 height 41
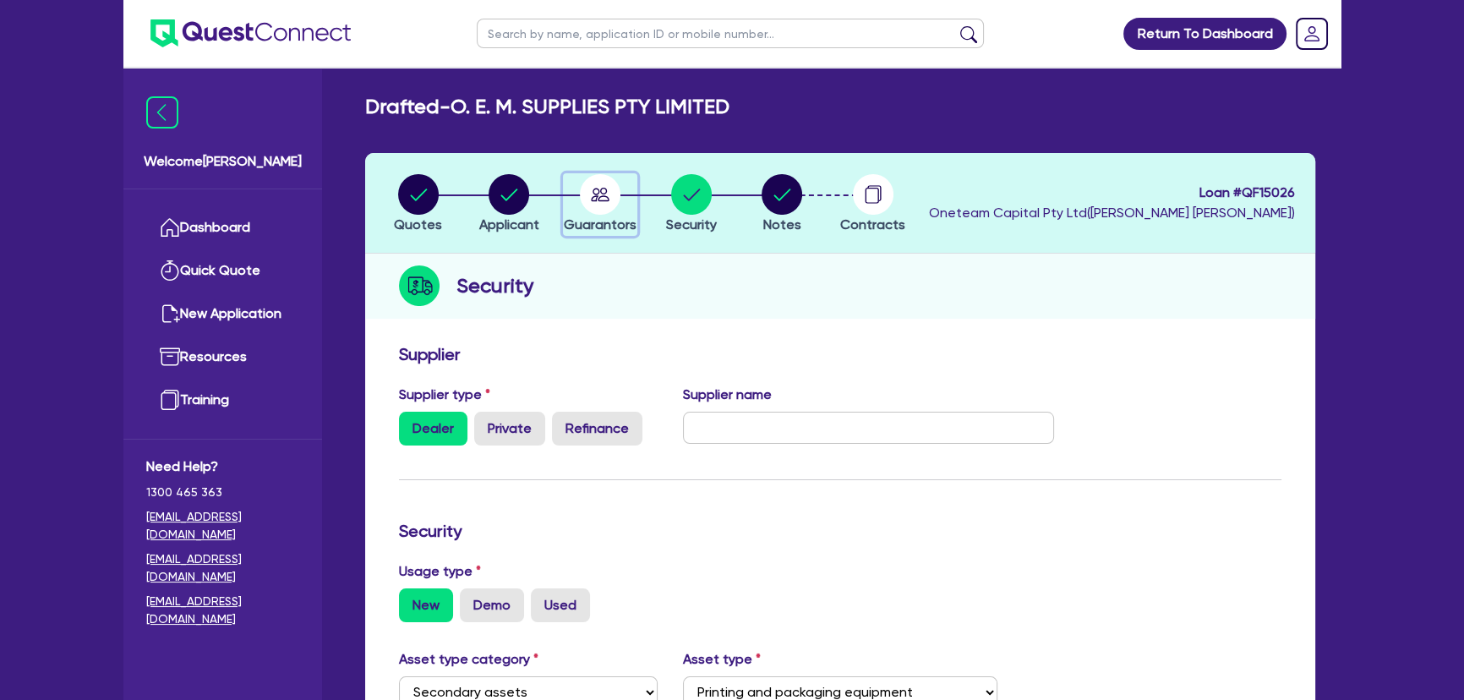
click at [592, 202] on circle "button" at bounding box center [600, 194] width 41 height 41
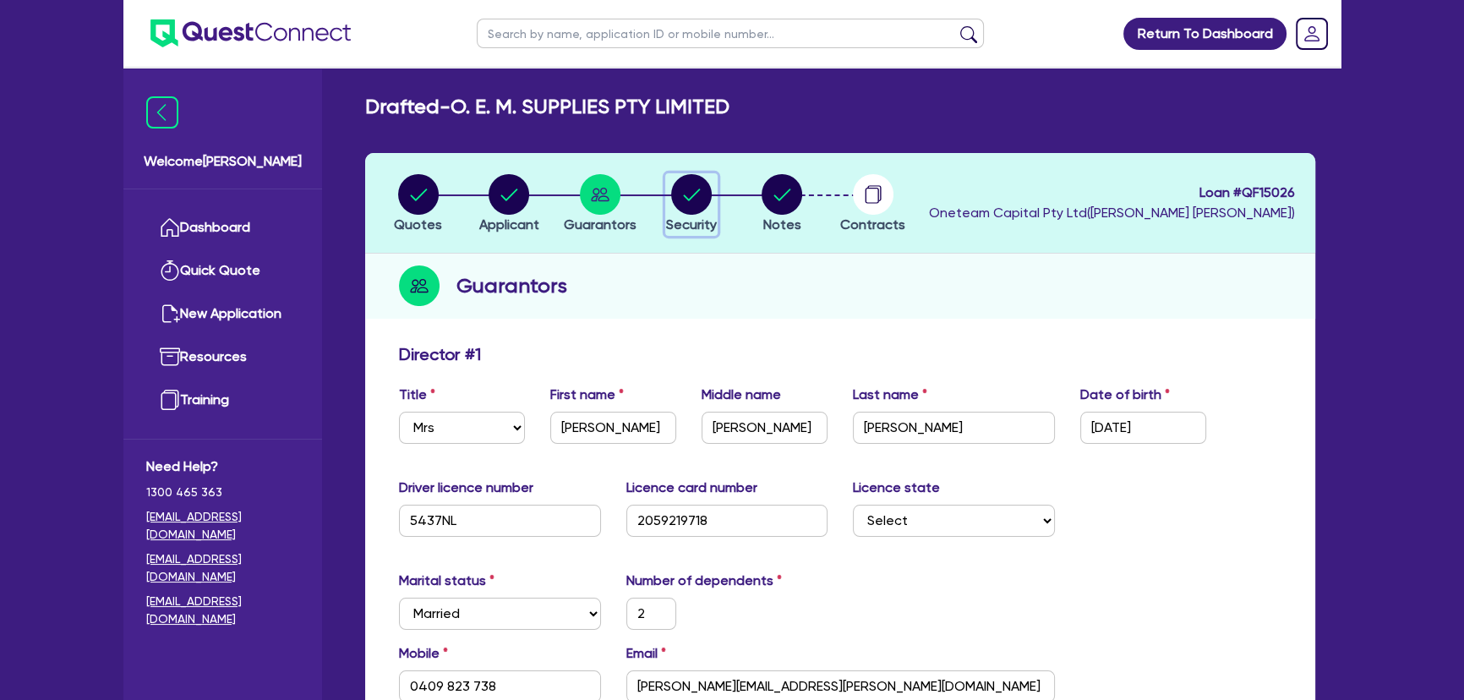
click at [693, 219] on span "Security" at bounding box center [691, 224] width 51 height 16
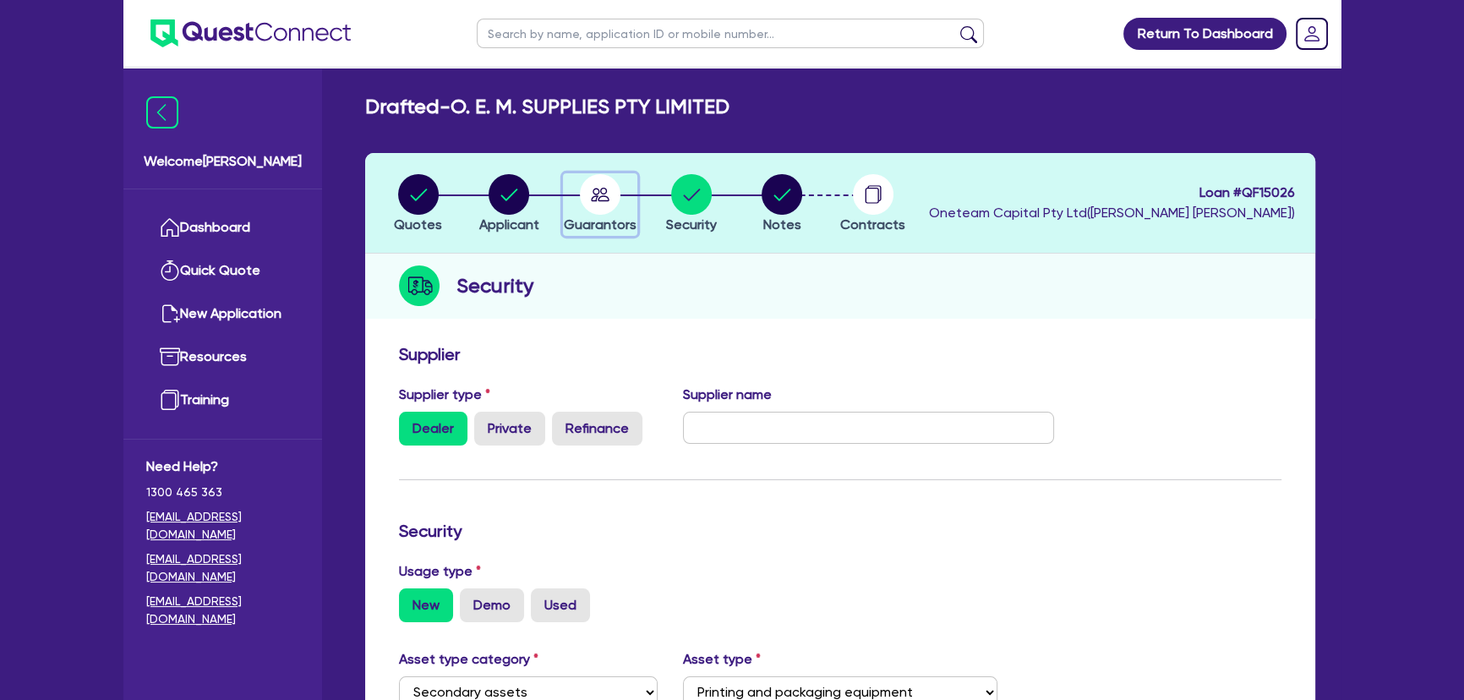
click at [600, 202] on circle "button" at bounding box center [600, 194] width 41 height 41
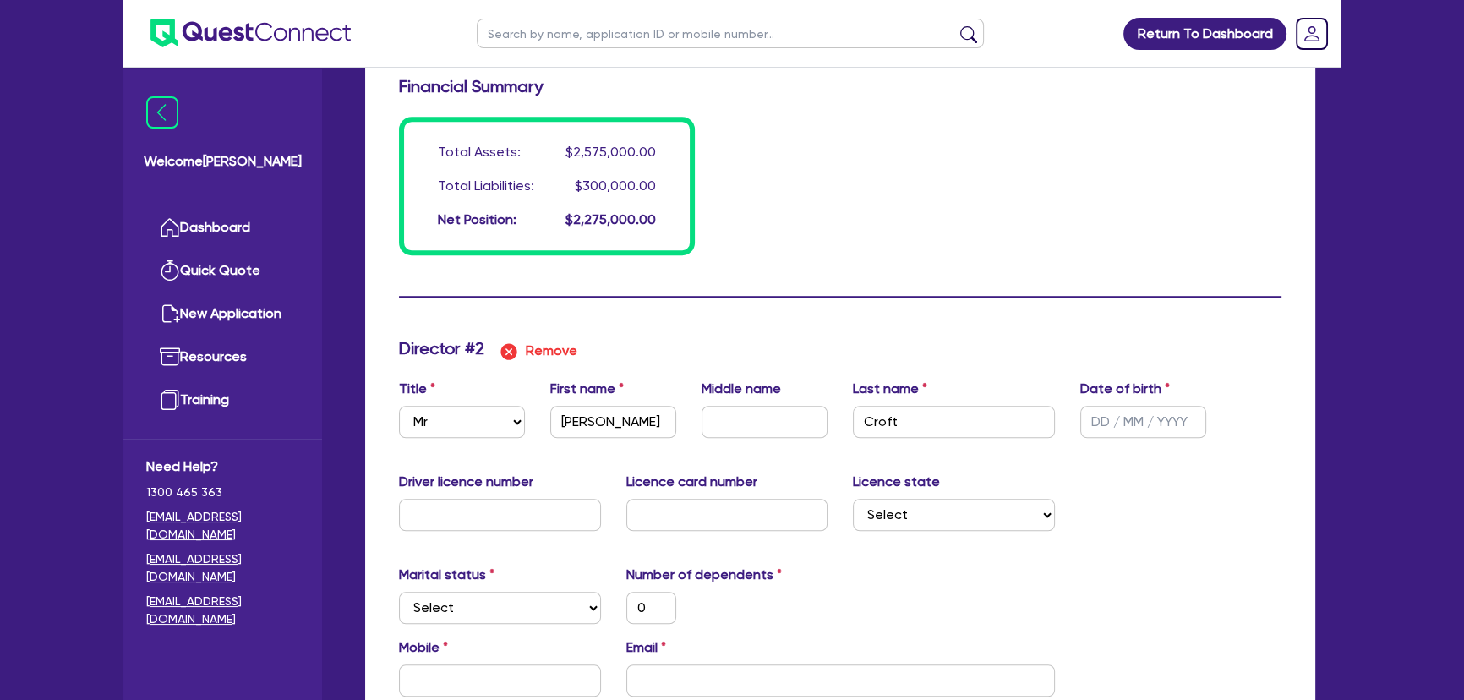
scroll to position [1383, 0]
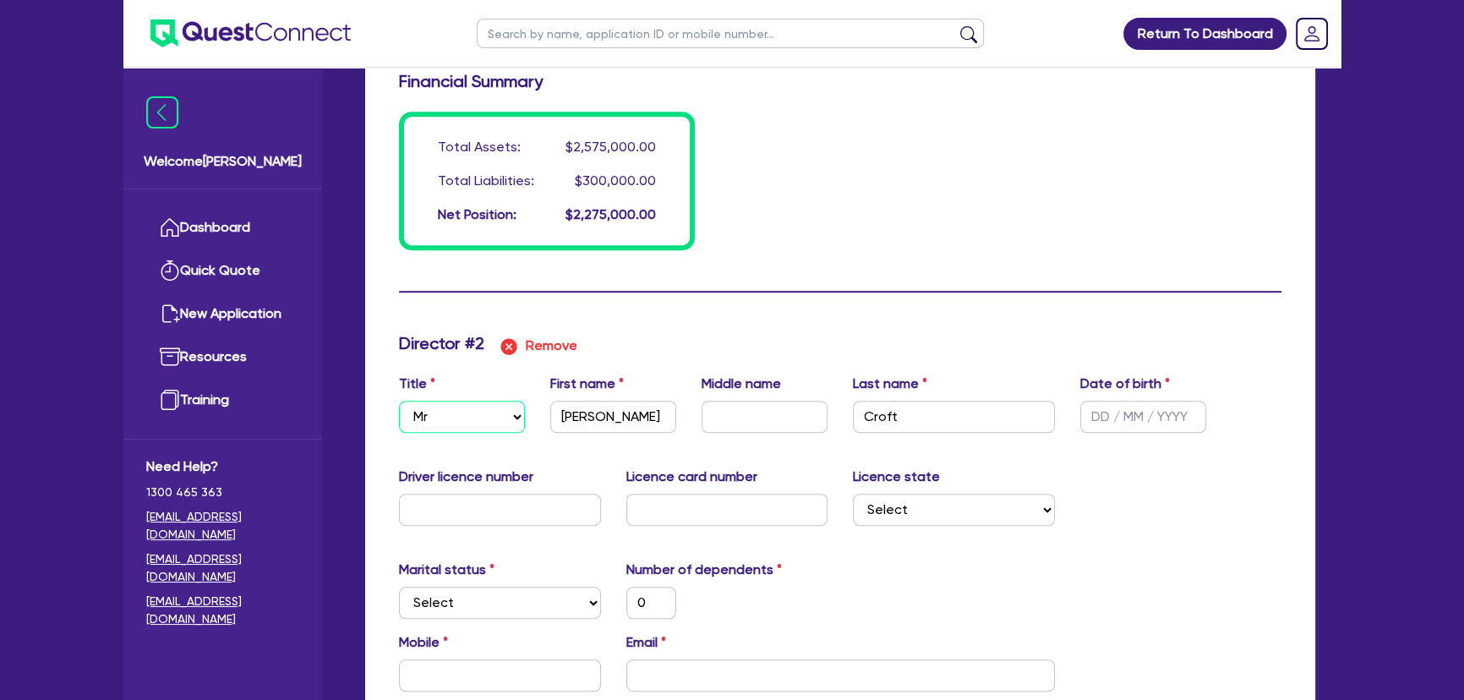
click at [492, 418] on select "Select Mr Mrs Ms Miss Dr" at bounding box center [462, 417] width 126 height 32
click at [399, 401] on select "Select Mr Mrs Ms Miss Dr" at bounding box center [462, 417] width 126 height 32
click at [583, 422] on input "Steve" at bounding box center [613, 417] width 126 height 32
click at [600, 419] on input "Steve" at bounding box center [613, 417] width 126 height 32
click at [769, 413] on input "text" at bounding box center [765, 417] width 126 height 32
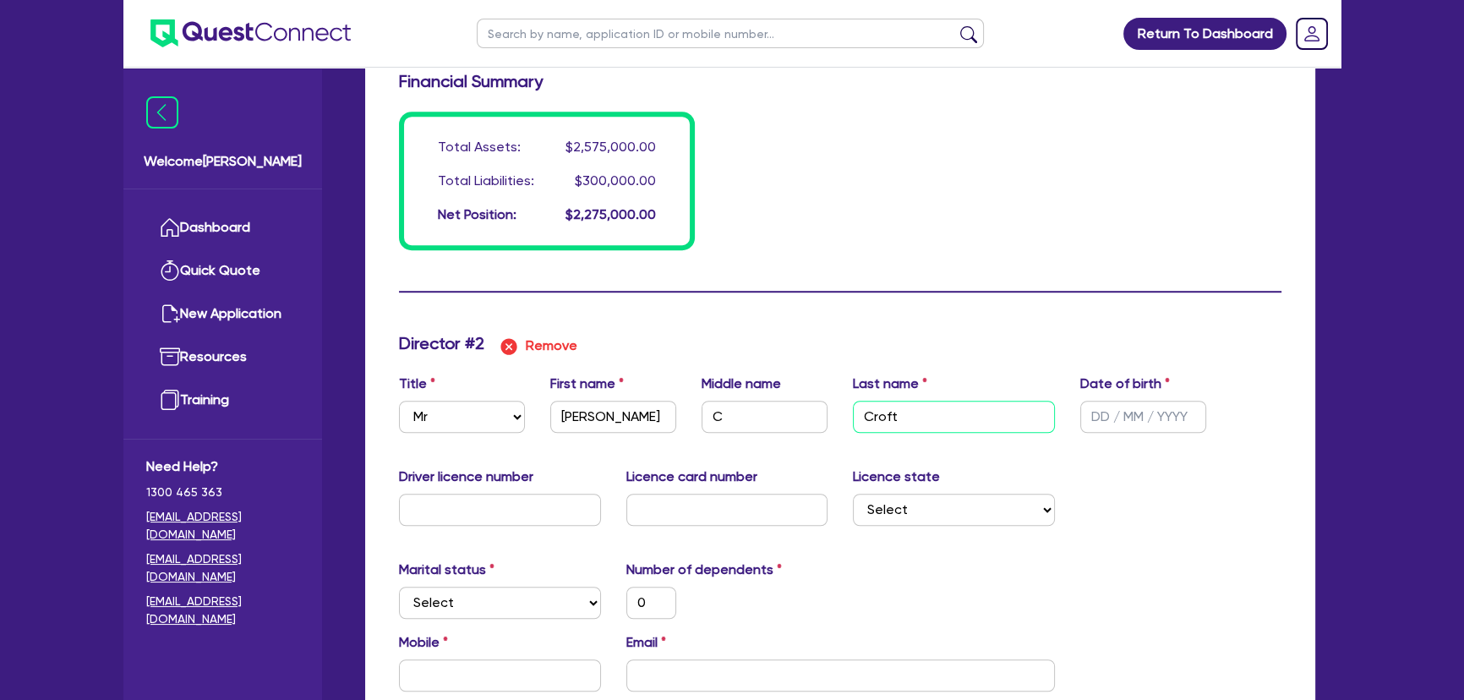
click at [906, 404] on input "Croft" at bounding box center [954, 417] width 202 height 32
click at [1093, 417] on input "text" at bounding box center [1143, 417] width 126 height 32
click at [491, 521] on input "text" at bounding box center [500, 510] width 202 height 32
click at [490, 516] on input "text" at bounding box center [500, 510] width 202 height 32
click at [561, 502] on input "024048309" at bounding box center [500, 510] width 202 height 32
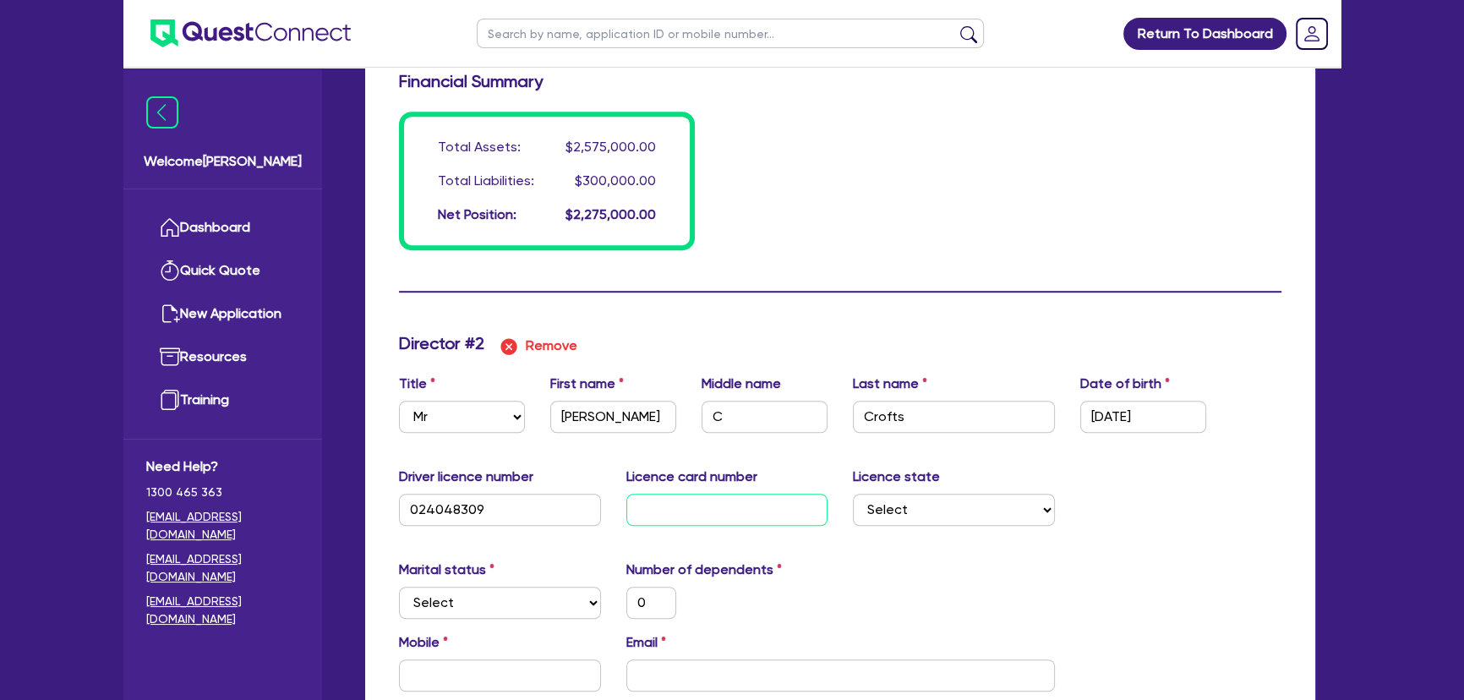
click at [661, 509] on input "text" at bounding box center [727, 510] width 202 height 32
click at [744, 511] on input "text" at bounding box center [727, 510] width 202 height 32
click at [887, 511] on select "Select NSW VIC QLD TAS ACT SA NT WA" at bounding box center [954, 510] width 202 height 32
click at [853, 494] on select "Select NSW VIC QLD TAS ACT SA NT WA" at bounding box center [954, 510] width 202 height 32
click at [518, 599] on select "Select Single Married De Facto / Partner" at bounding box center [500, 603] width 202 height 32
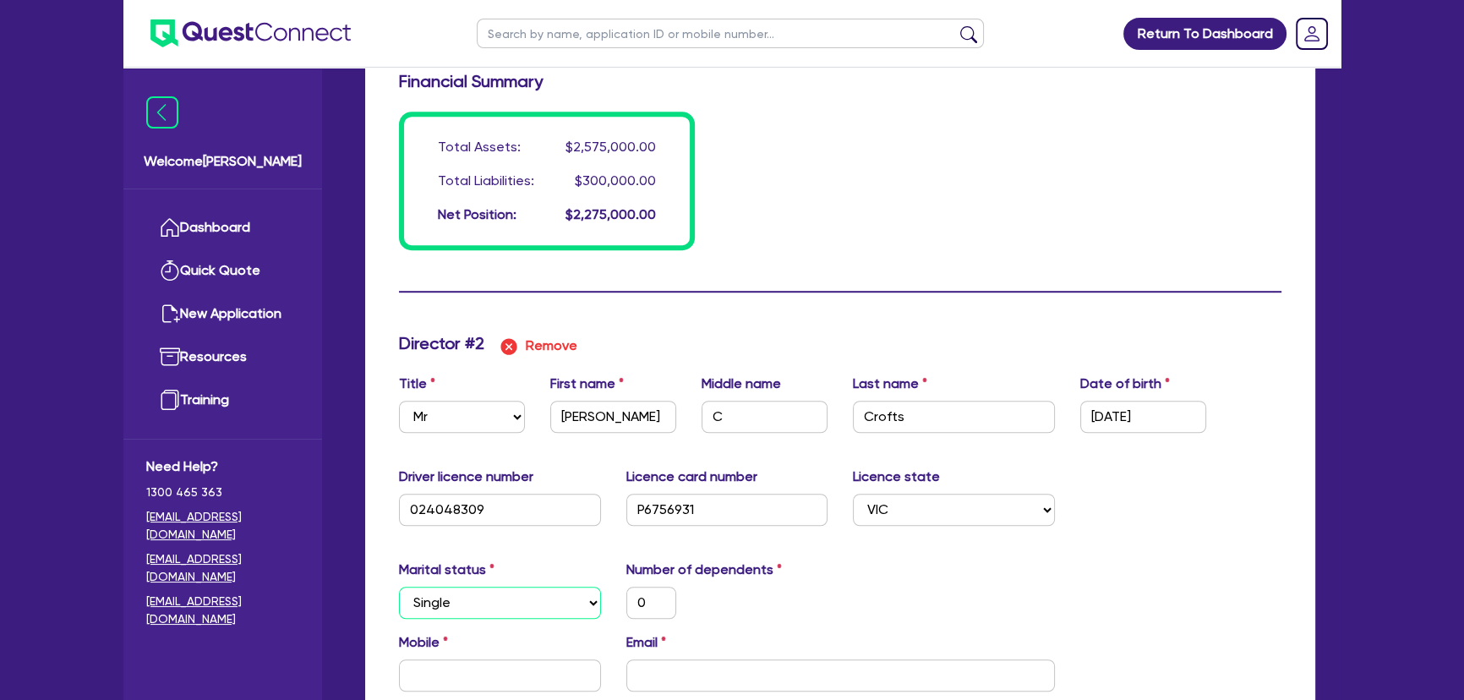
click at [399, 587] on select "Select Single Married De Facto / Partner" at bounding box center [500, 603] width 202 height 32
click at [477, 590] on select "Select Single Married De Facto / Partner" at bounding box center [500, 603] width 202 height 32
click at [399, 587] on select "Select Single Married De Facto / Partner" at bounding box center [500, 603] width 202 height 32
click at [658, 590] on input "0" at bounding box center [651, 603] width 50 height 32
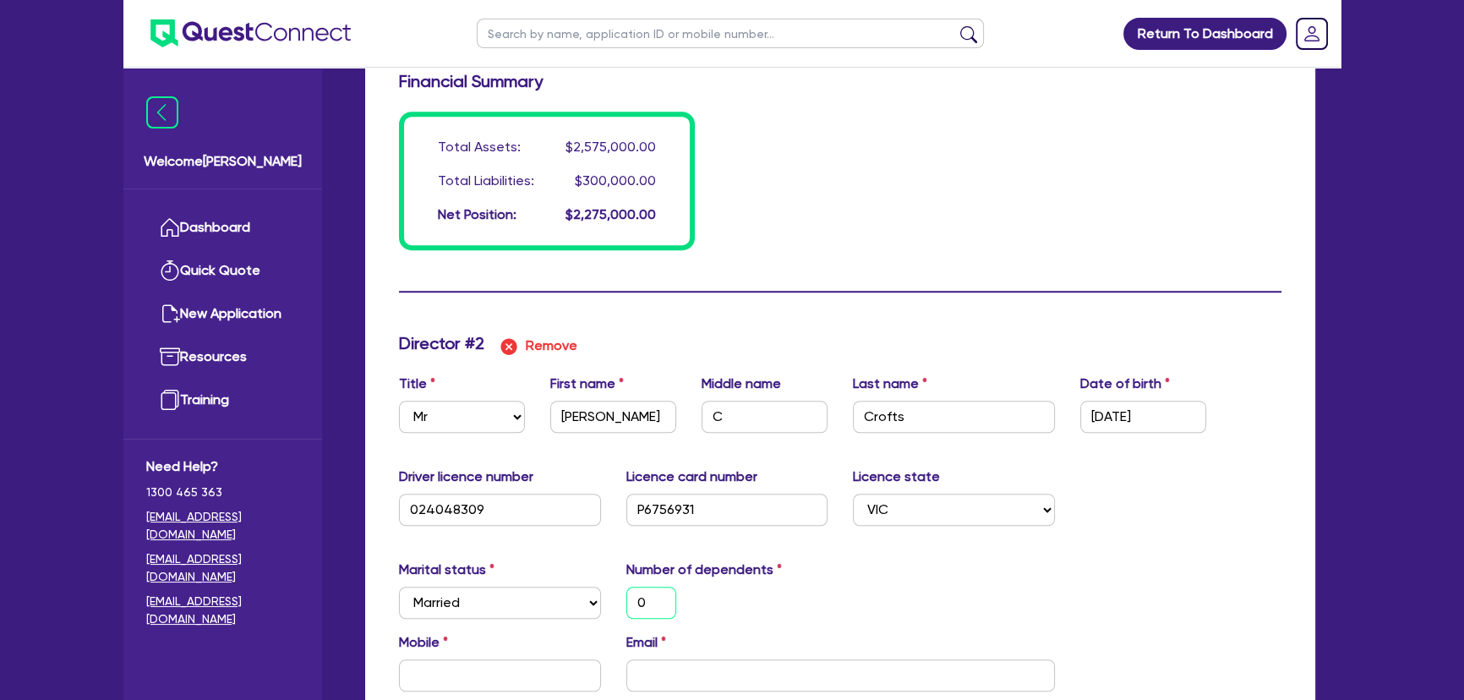
click at [658, 596] on input "0" at bounding box center [651, 603] width 50 height 32
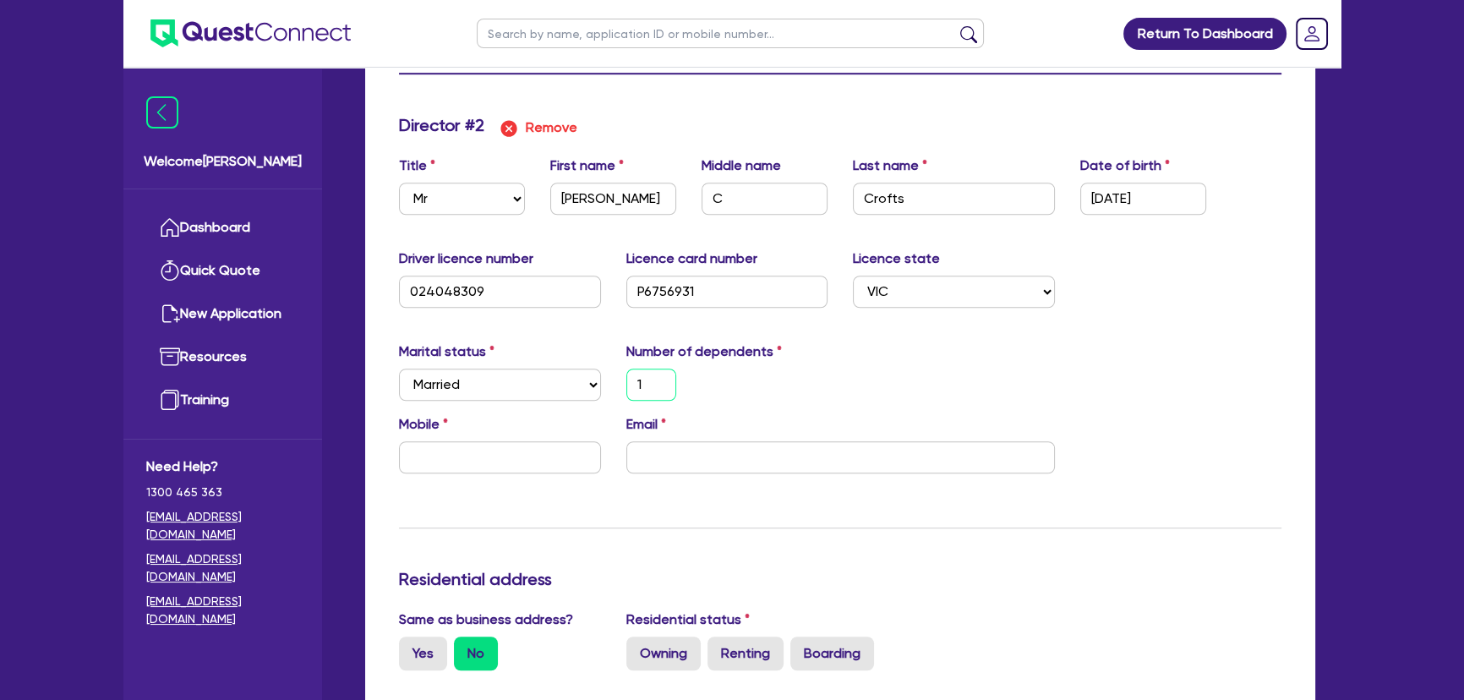
scroll to position [1614, 0]
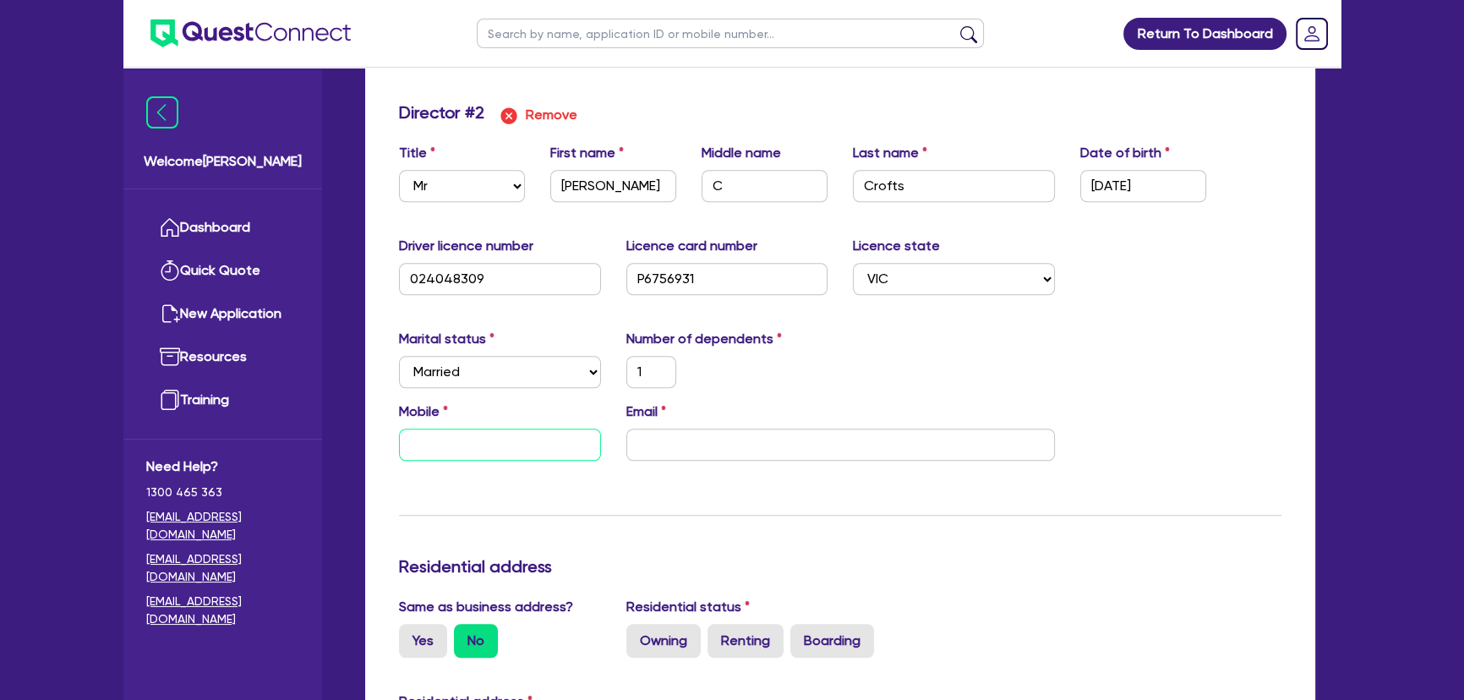
click at [493, 440] on input "text" at bounding box center [500, 445] width 202 height 32
click at [529, 443] on input "text" at bounding box center [500, 445] width 202 height 32
paste input "0421 051 129"
click at [738, 450] on input "email" at bounding box center [840, 445] width 429 height 32
paste input "steve@oemsupplies.com.au"
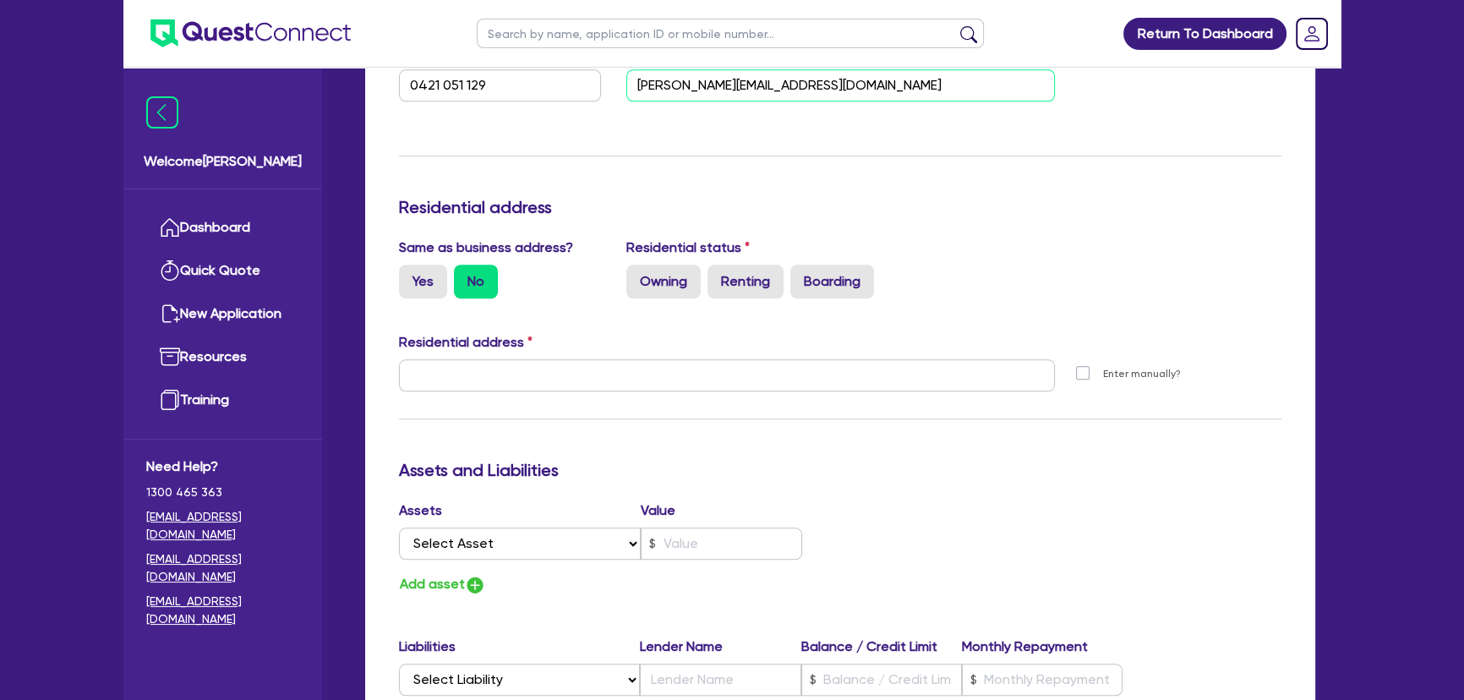
scroll to position [1998, 0]
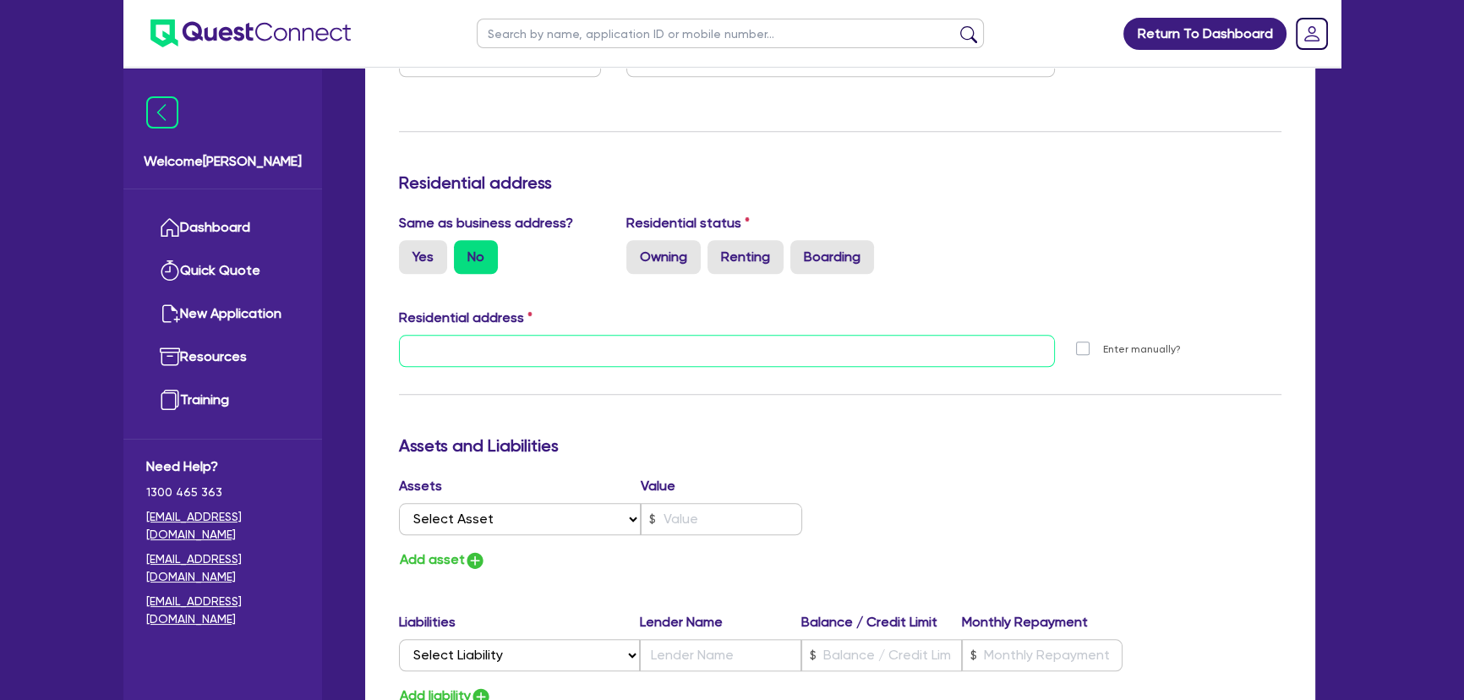
click at [509, 357] on input "text" at bounding box center [727, 351] width 656 height 32
click at [553, 358] on input "text" at bounding box center [727, 351] width 656 height 32
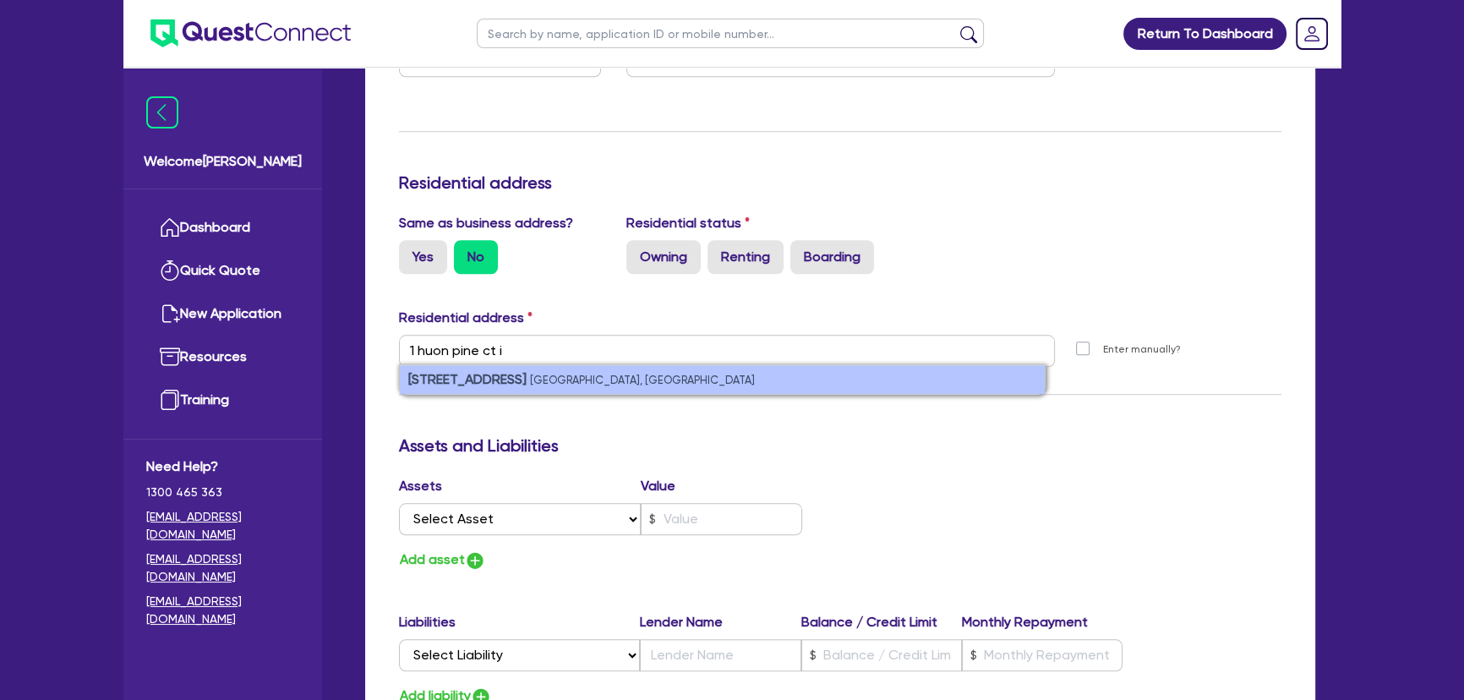
click at [555, 375] on small "Upper Ferntree Gully VIC, Australia" at bounding box center [642, 380] width 225 height 13
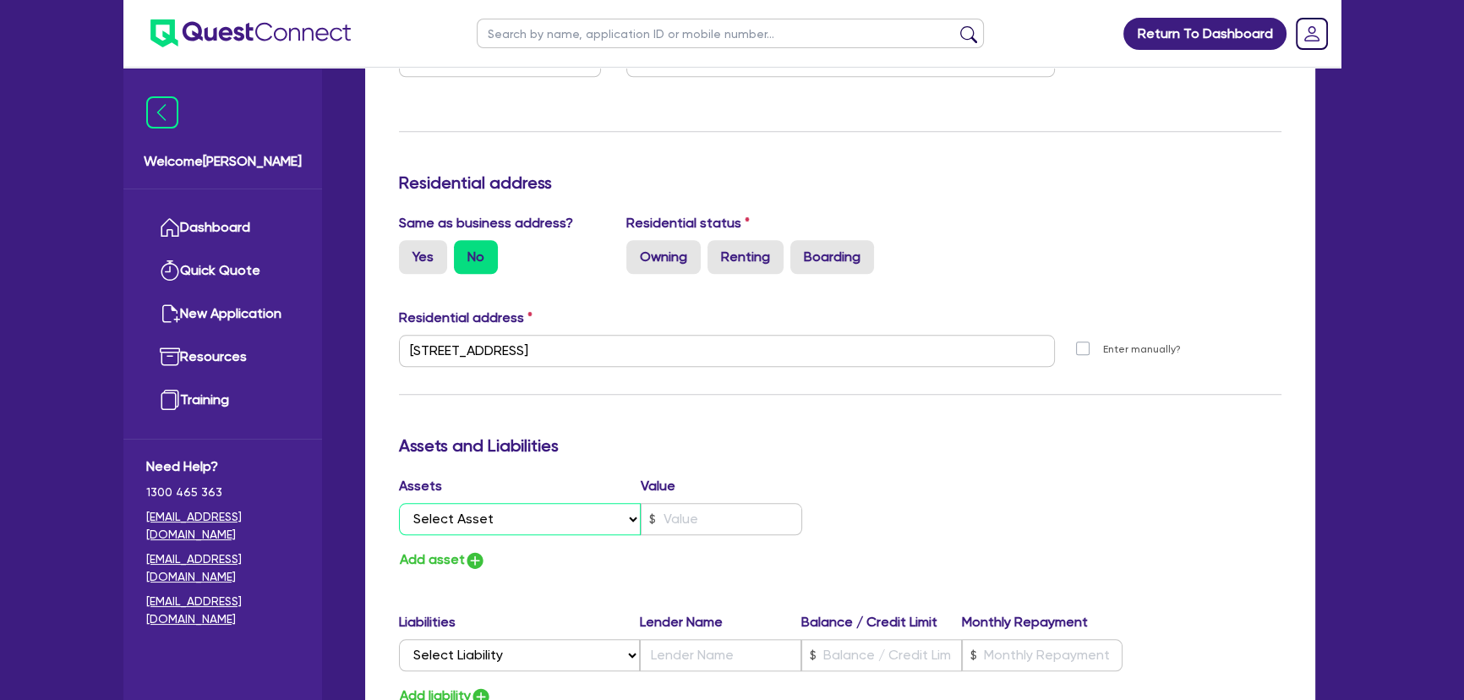
drag, startPoint x: 541, startPoint y: 519, endPoint x: 532, endPoint y: 513, distance: 11.0
click at [541, 519] on select "Select Asset Cash Property Investment property Vehicle Truck Trailer Equipment …" at bounding box center [520, 519] width 242 height 32
click at [399, 503] on select "Select Asset Cash Property Investment property Vehicle Truck Trailer Equipment …" at bounding box center [520, 519] width 242 height 32
click at [669, 531] on input "text" at bounding box center [721, 519] width 161 height 32
click at [471, 567] on button "Add asset" at bounding box center [442, 560] width 87 height 23
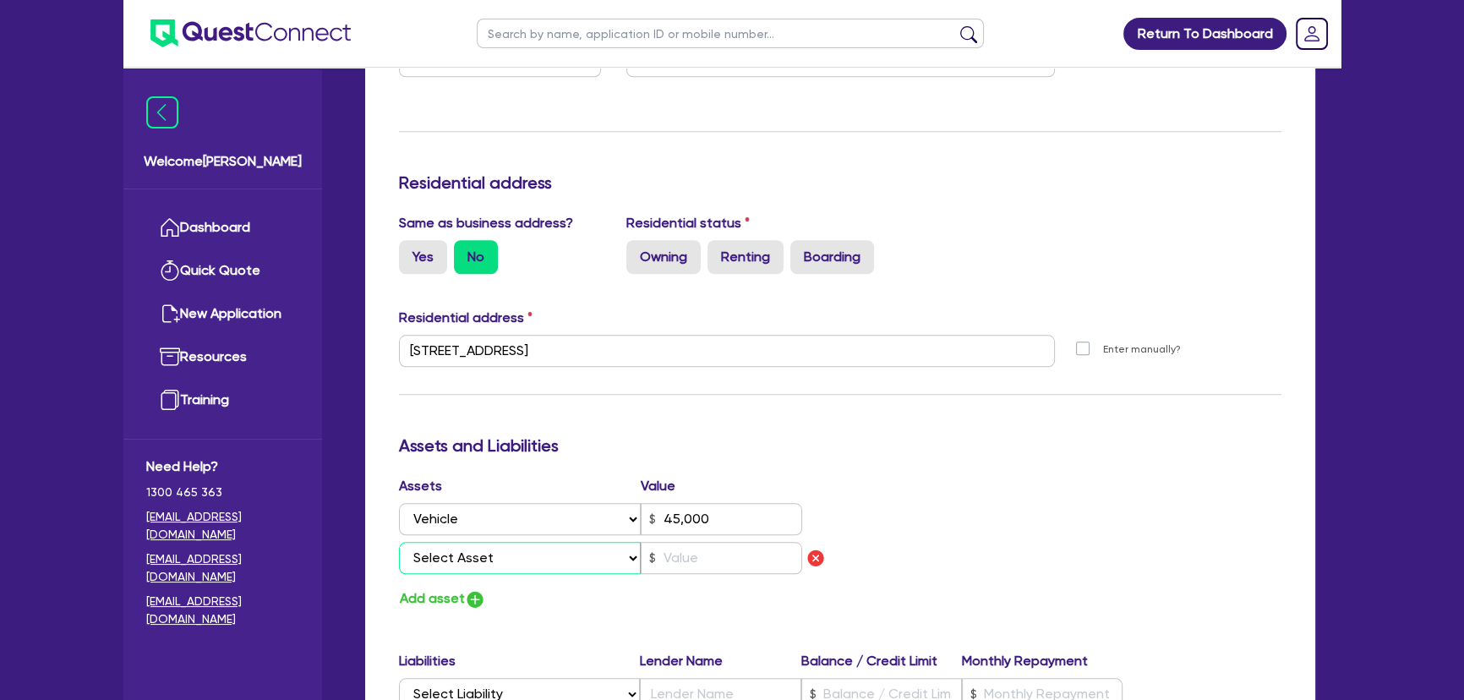
click at [467, 550] on select "Select Asset Cash Property Investment property Vehicle Truck Trailer Equipment …" at bounding box center [520, 558] width 242 height 32
click at [399, 542] on select "Select Asset Cash Property Investment property Vehicle Truck Trailer Equipment …" at bounding box center [520, 558] width 242 height 32
click at [687, 547] on input "text" at bounding box center [721, 558] width 161 height 32
click at [484, 594] on button "Add asset" at bounding box center [442, 599] width 87 height 23
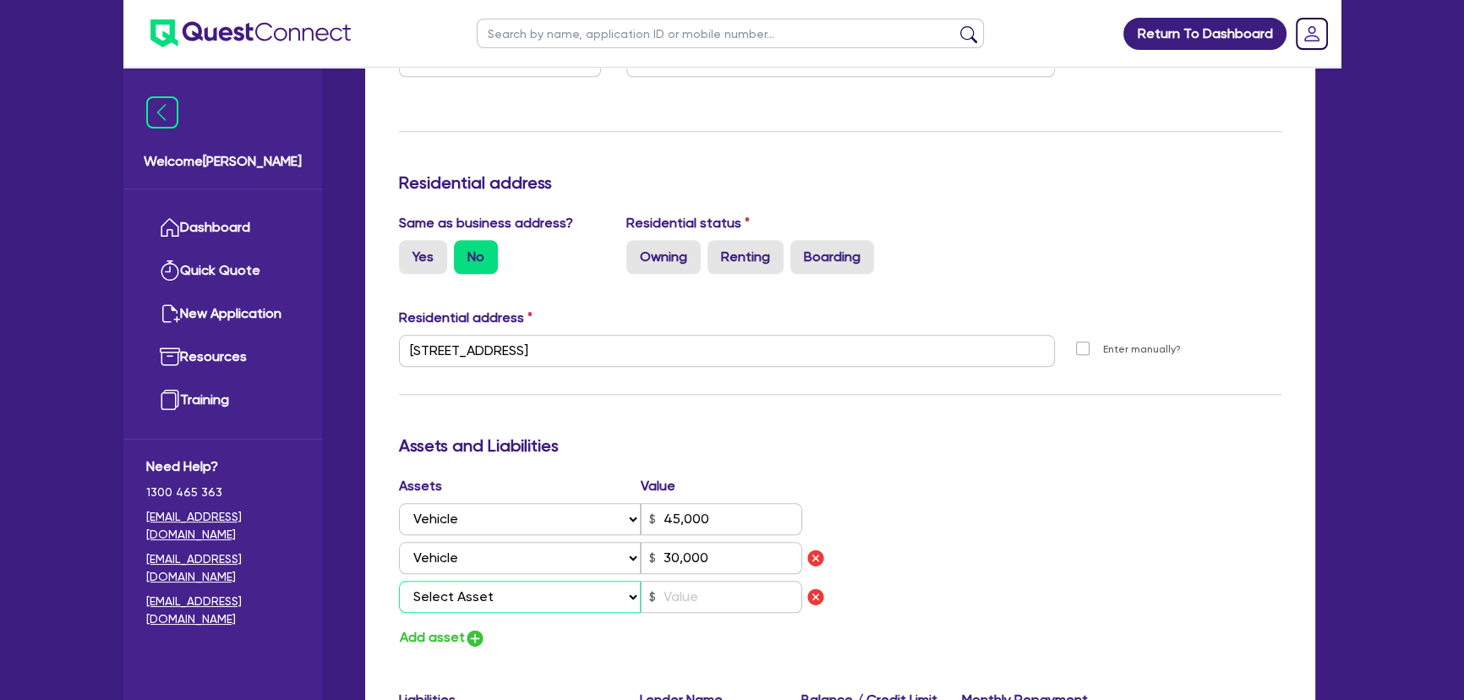
click at [484, 592] on select "Select Asset Cash Property Investment property Vehicle Truck Trailer Equipment …" at bounding box center [520, 597] width 242 height 32
click at [399, 581] on select "Select Asset Cash Property Investment property Vehicle Truck Trailer Equipment …" at bounding box center [520, 597] width 242 height 32
click at [741, 603] on input "text" at bounding box center [721, 597] width 161 height 32
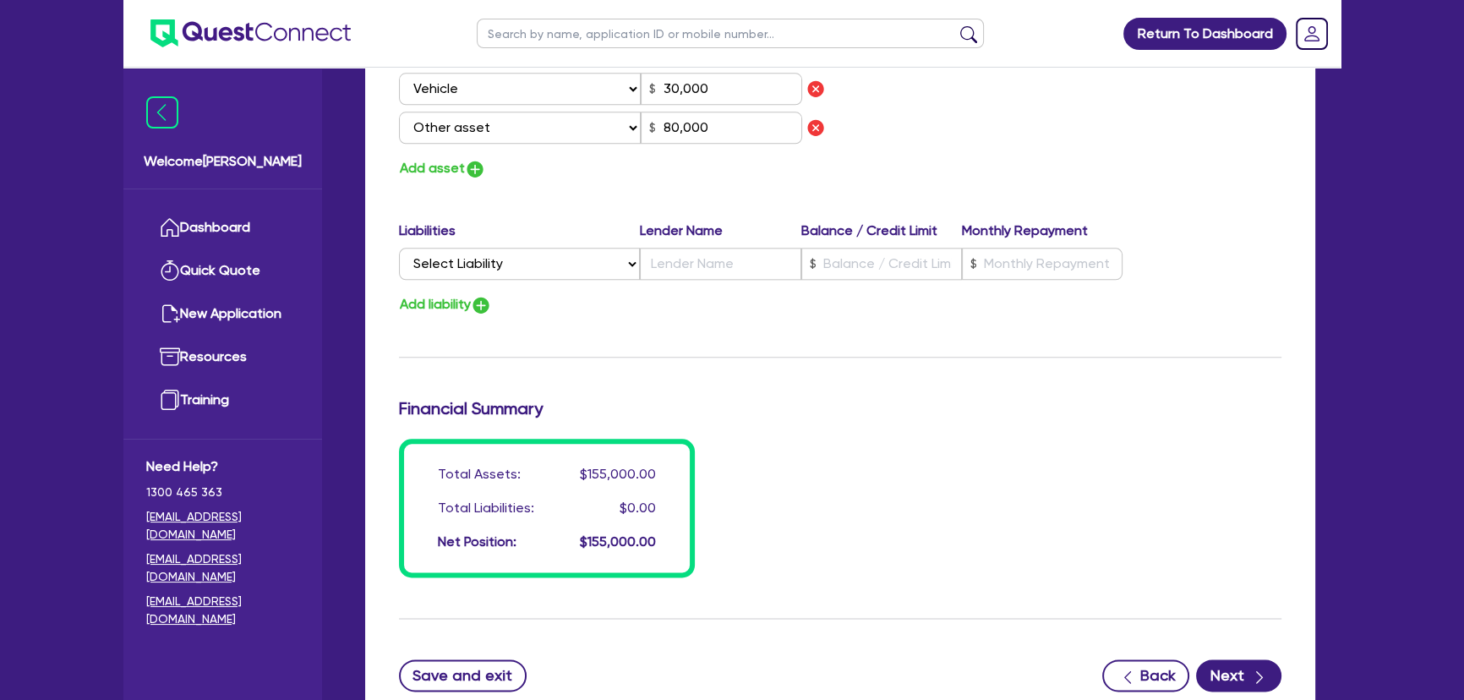
scroll to position [2536, 0]
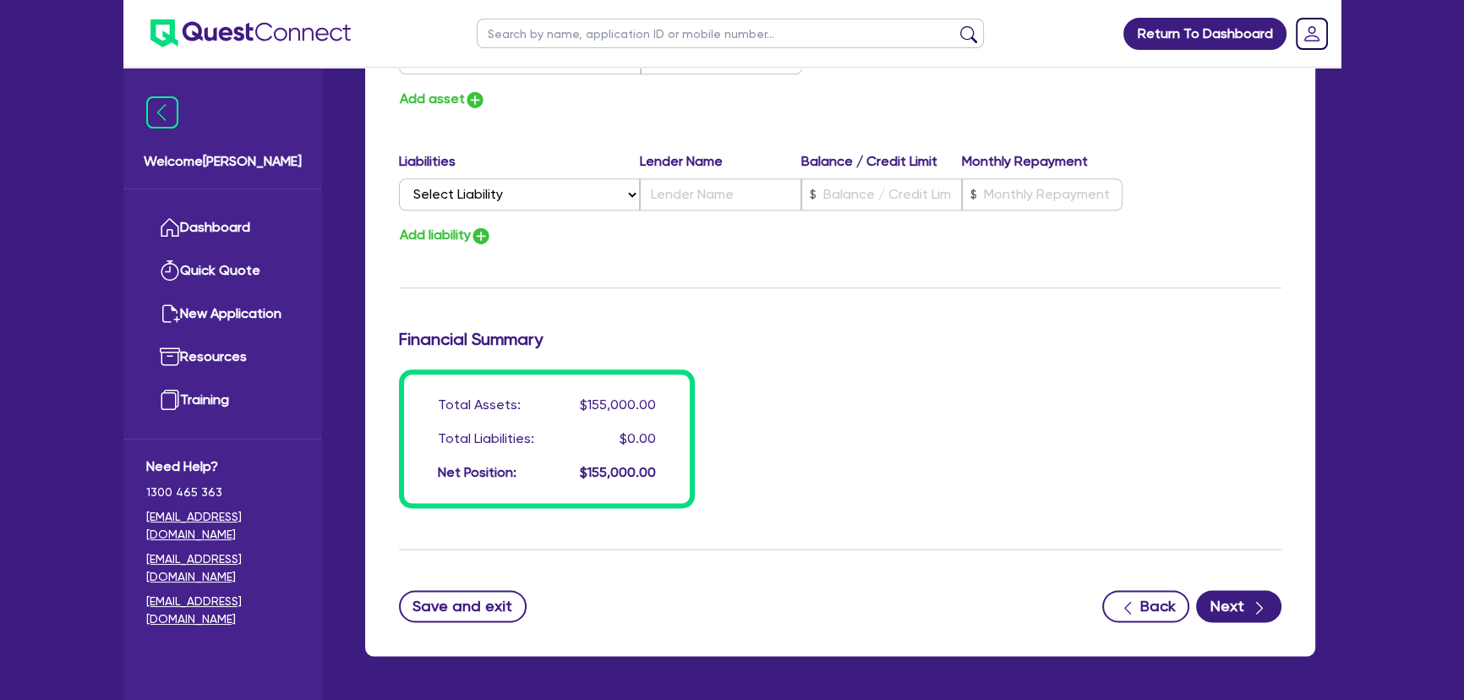
click at [1225, 594] on button "Next" at bounding box center [1238, 606] width 85 height 32
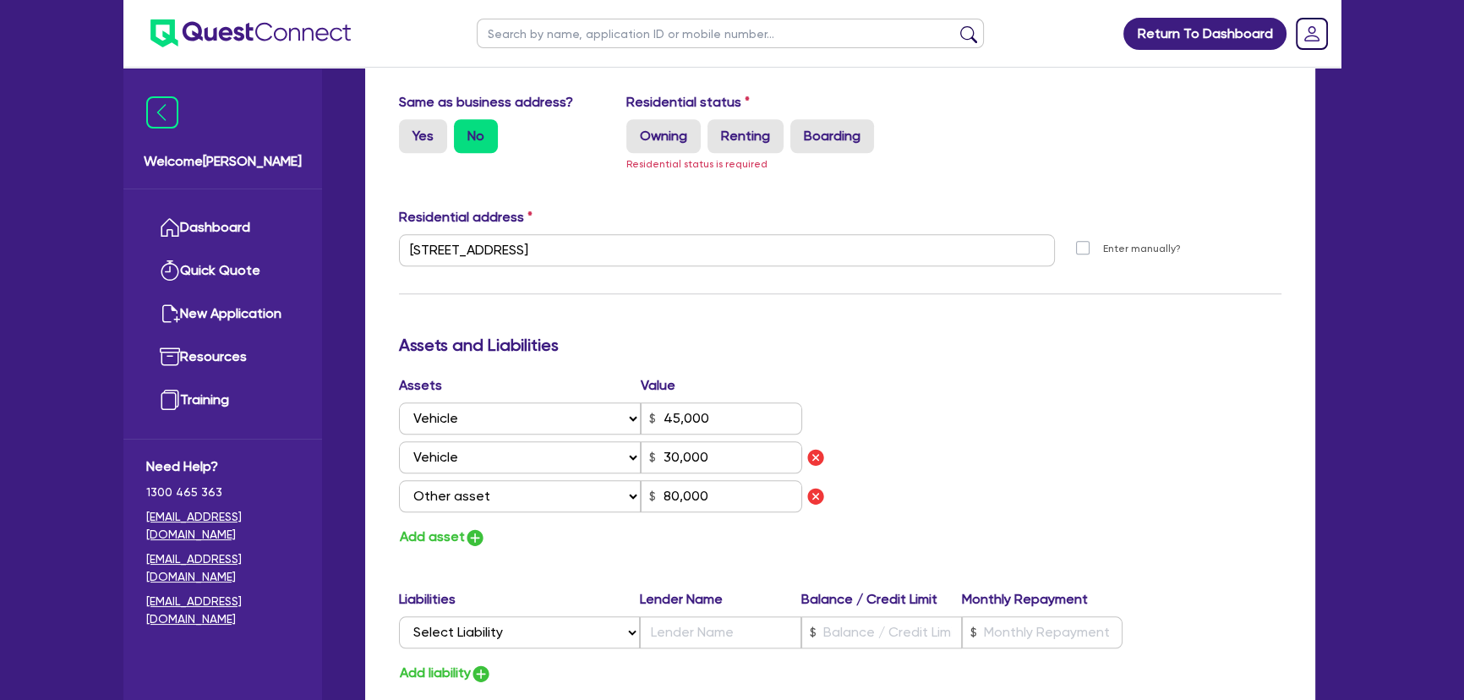
scroll to position [2096, 0]
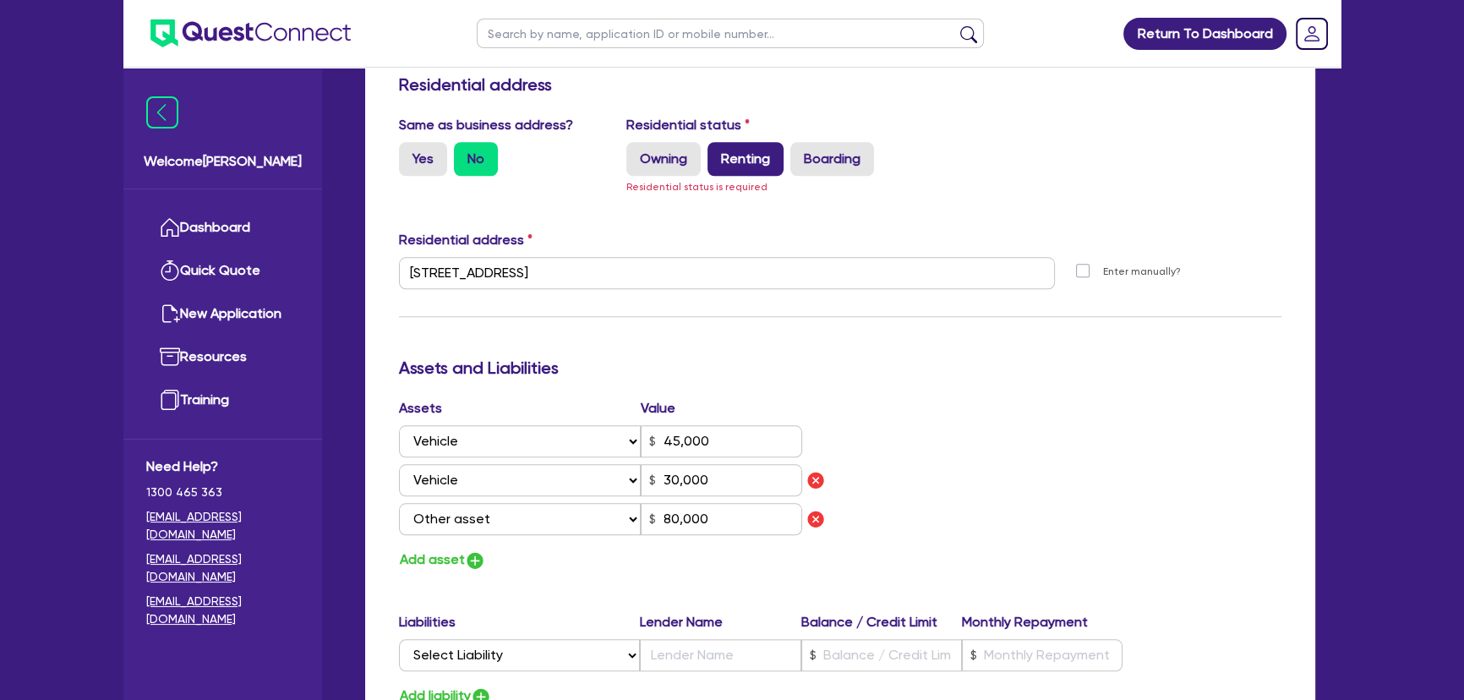
click at [730, 152] on label "Renting" at bounding box center [746, 159] width 76 height 34
click at [719, 152] on input "Renting" at bounding box center [713, 147] width 11 height 11
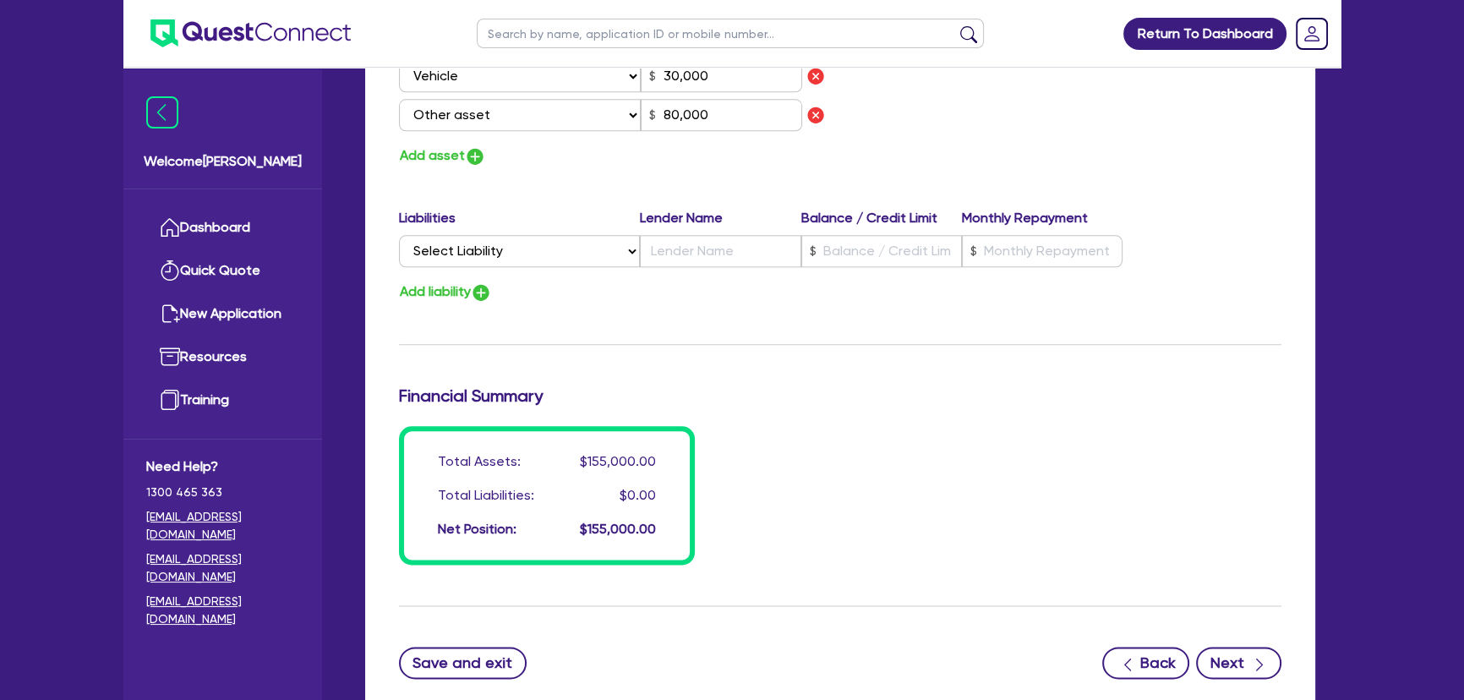
scroll to position [2592, 0]
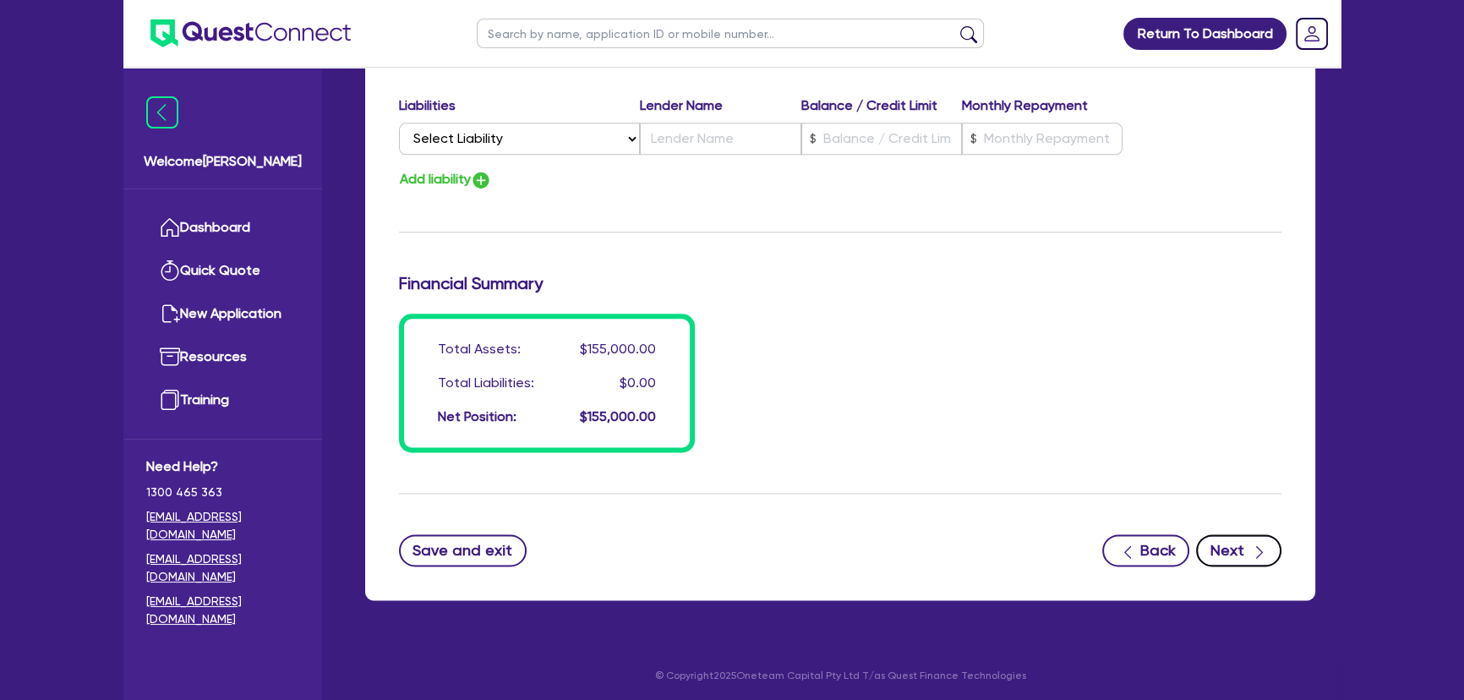
click at [1223, 549] on button "Next" at bounding box center [1238, 550] width 85 height 32
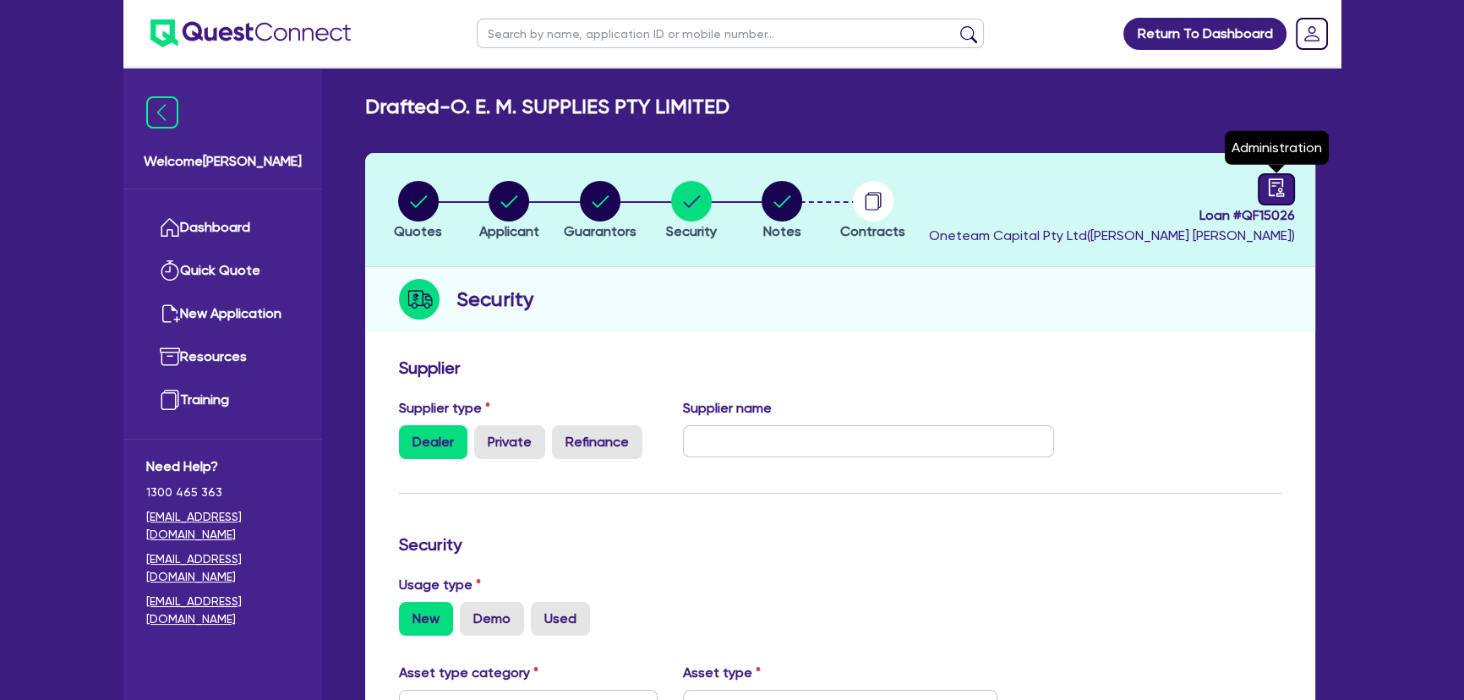
click at [1268, 190] on icon "audit" at bounding box center [1276, 187] width 19 height 19
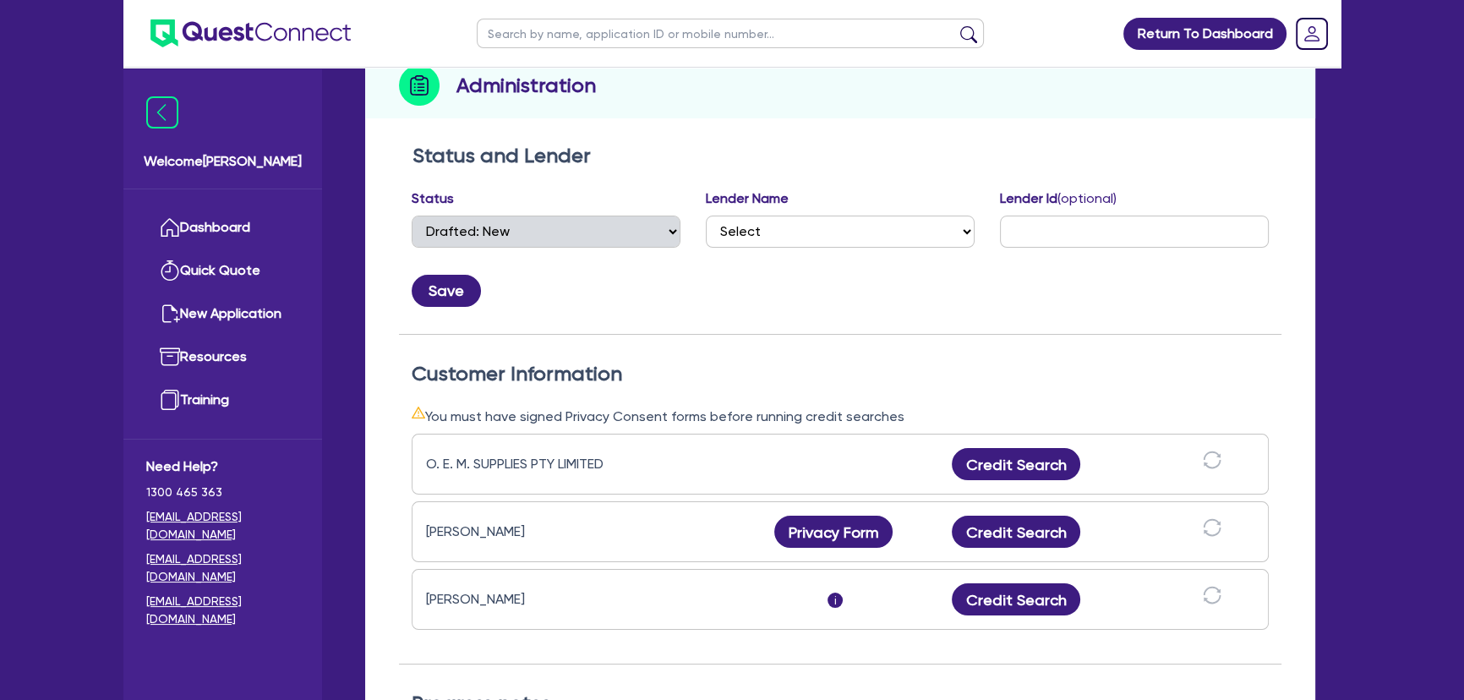
scroll to position [384, 0]
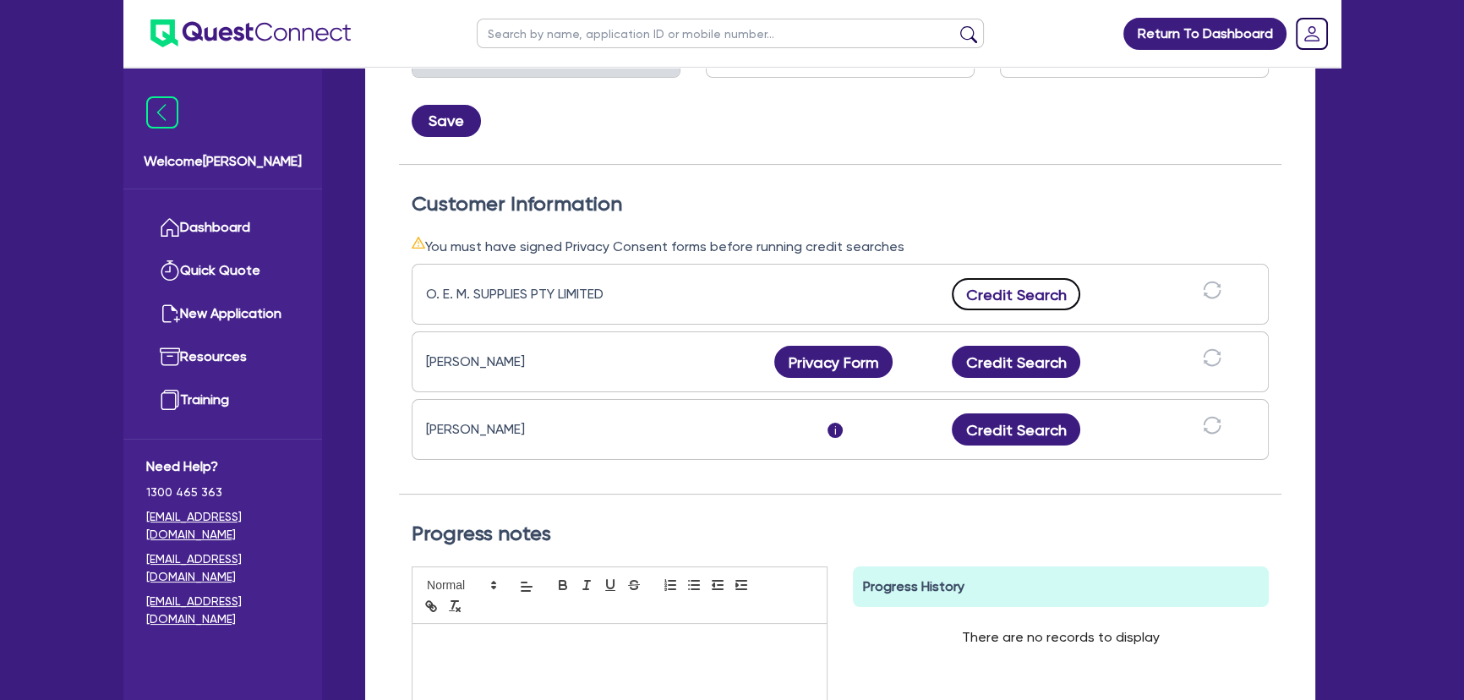
click at [984, 287] on button "Credit Search" at bounding box center [1016, 294] width 129 height 32
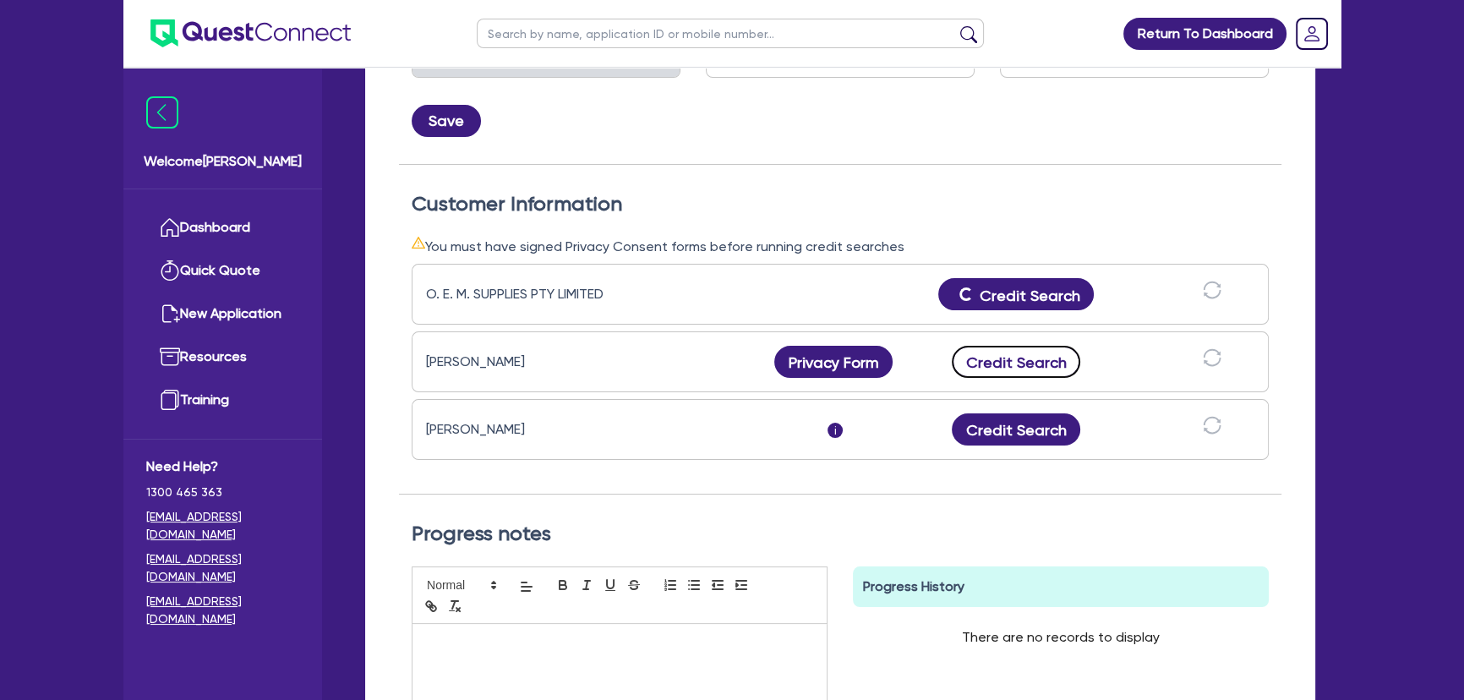
click at [989, 368] on button "Credit Search" at bounding box center [1016, 362] width 129 height 32
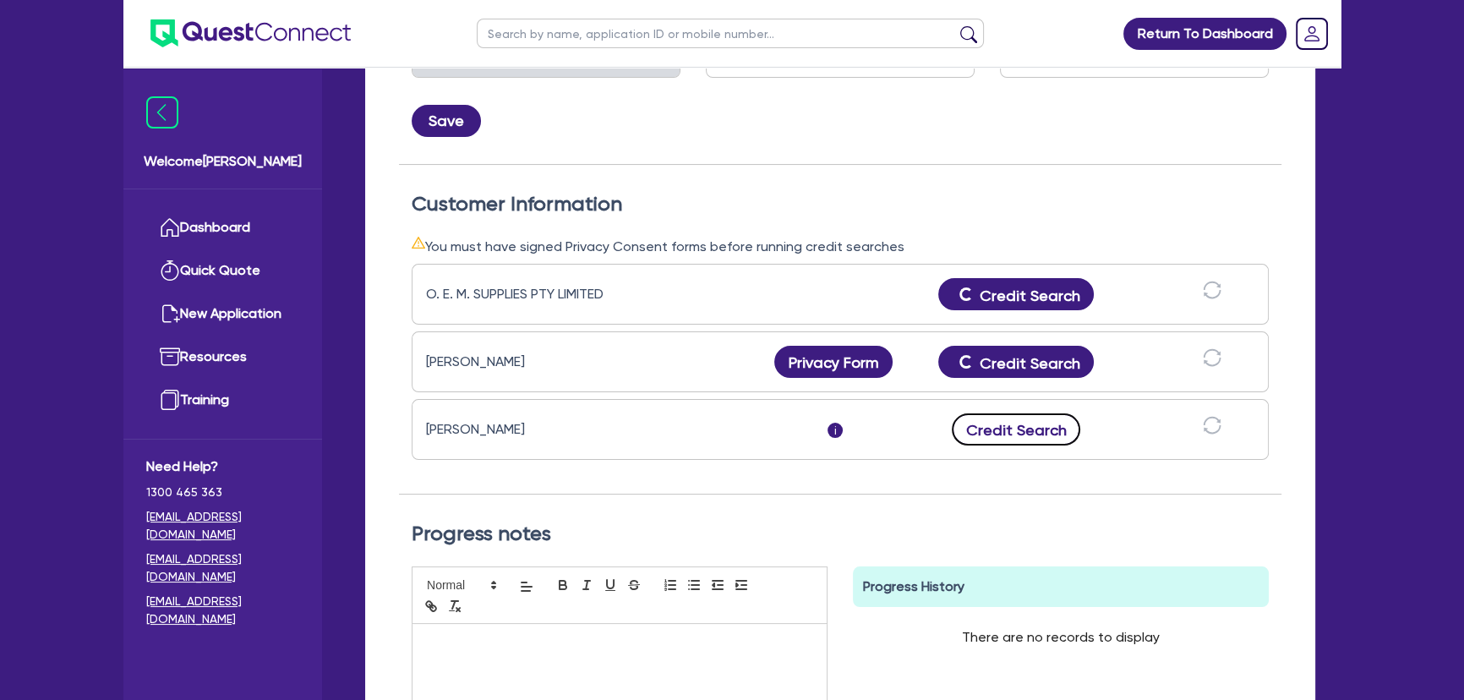
click at [994, 441] on button "Credit Search" at bounding box center [1016, 429] width 129 height 32
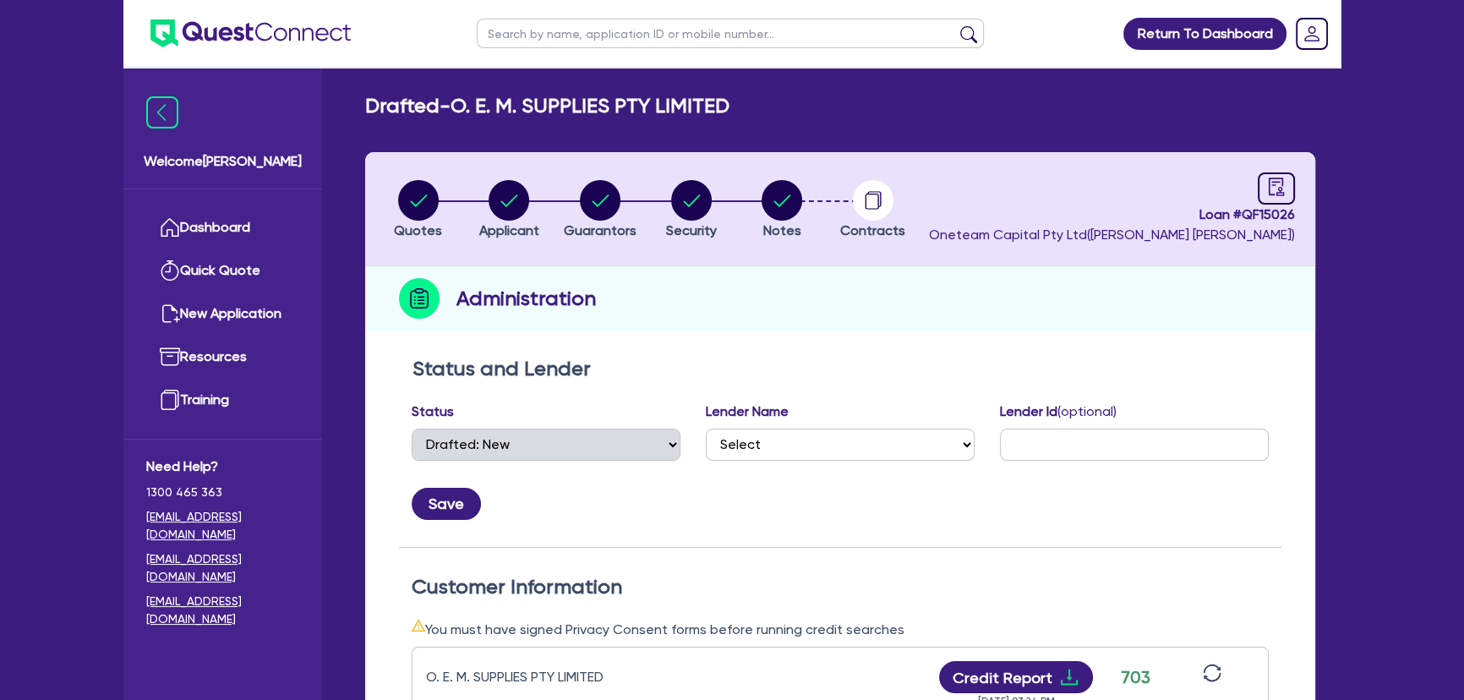
scroll to position [0, 0]
click at [788, 181] on icon "button" at bounding box center [782, 201] width 41 height 41
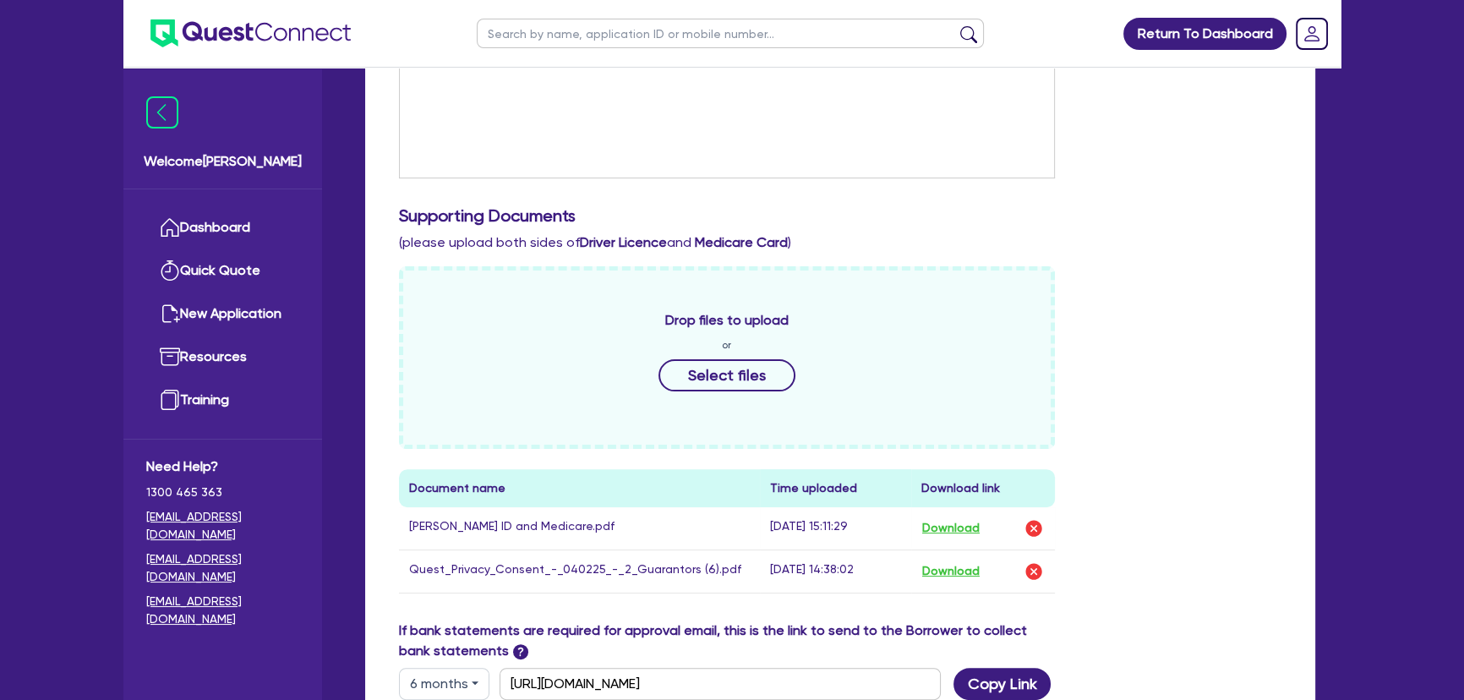
scroll to position [692, 0]
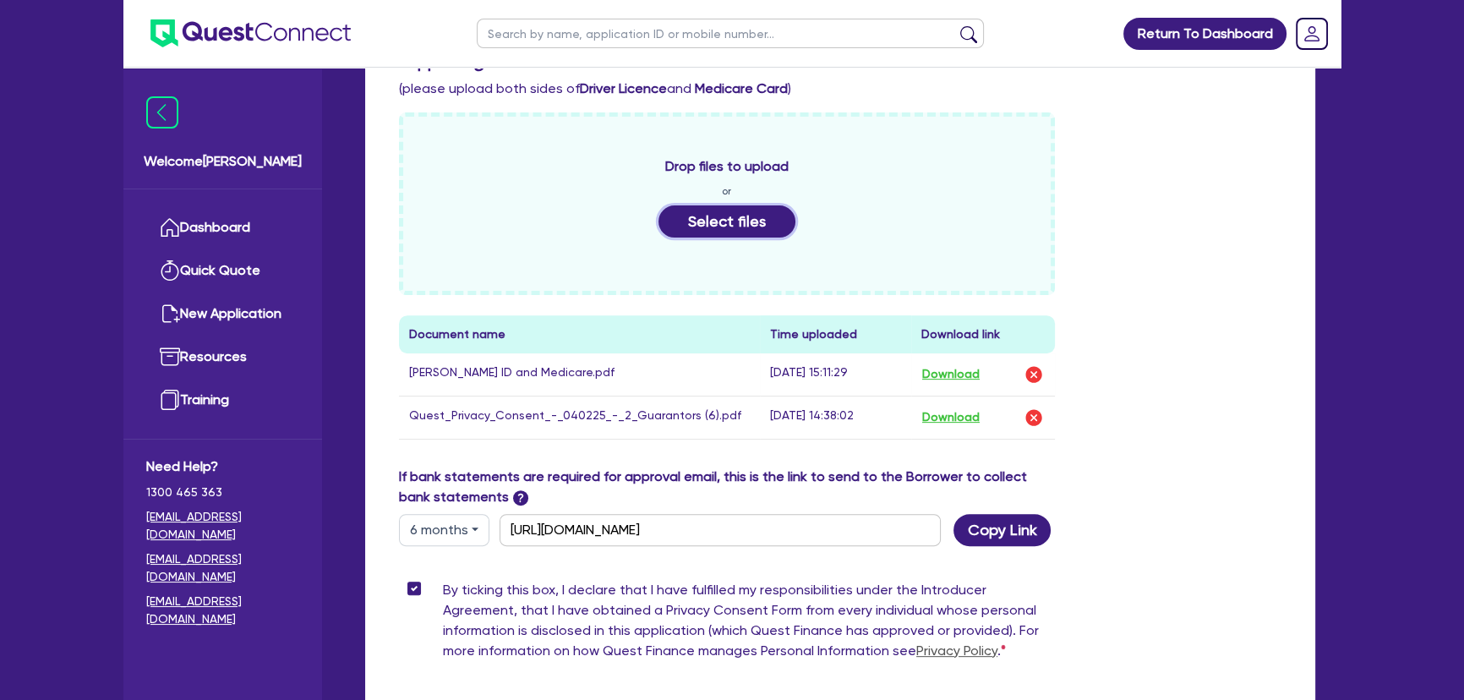
click at [721, 235] on button "Select files" at bounding box center [727, 221] width 137 height 32
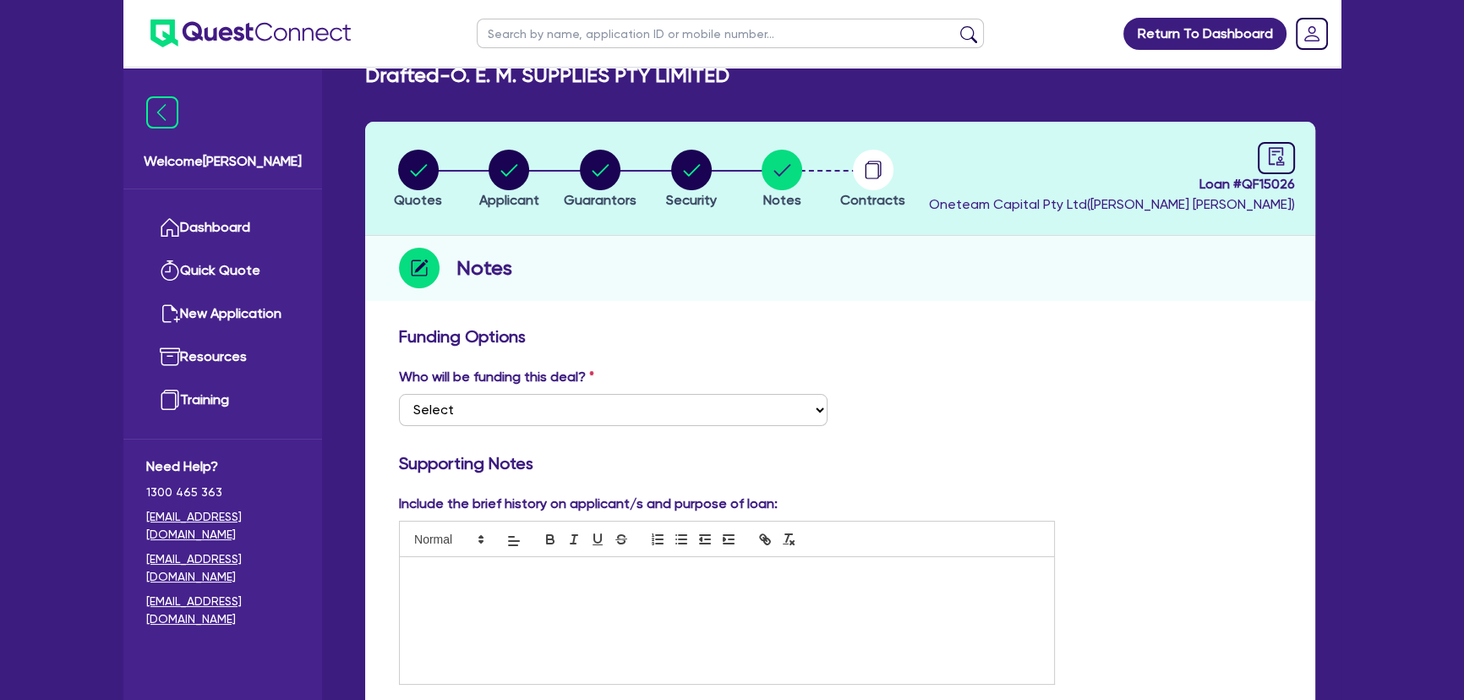
scroll to position [0, 0]
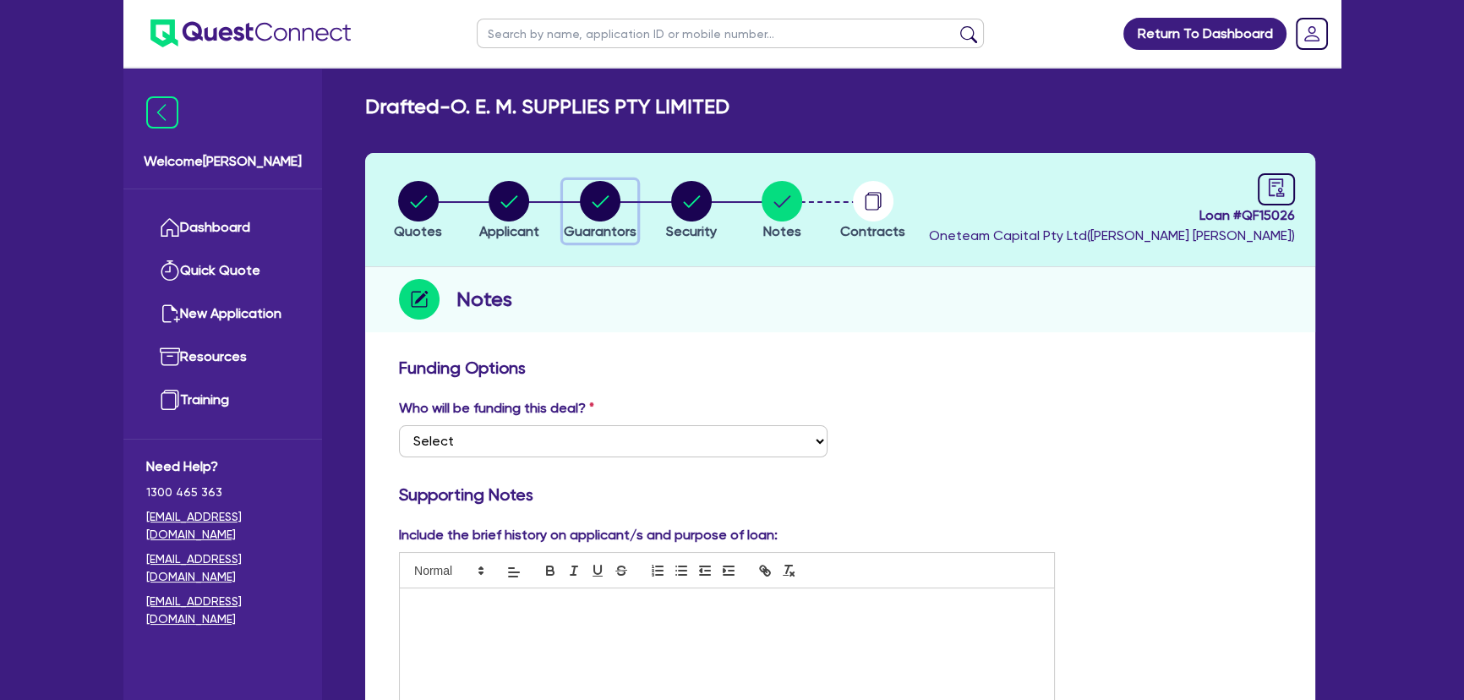
click at [591, 201] on circle "button" at bounding box center [600, 201] width 41 height 41
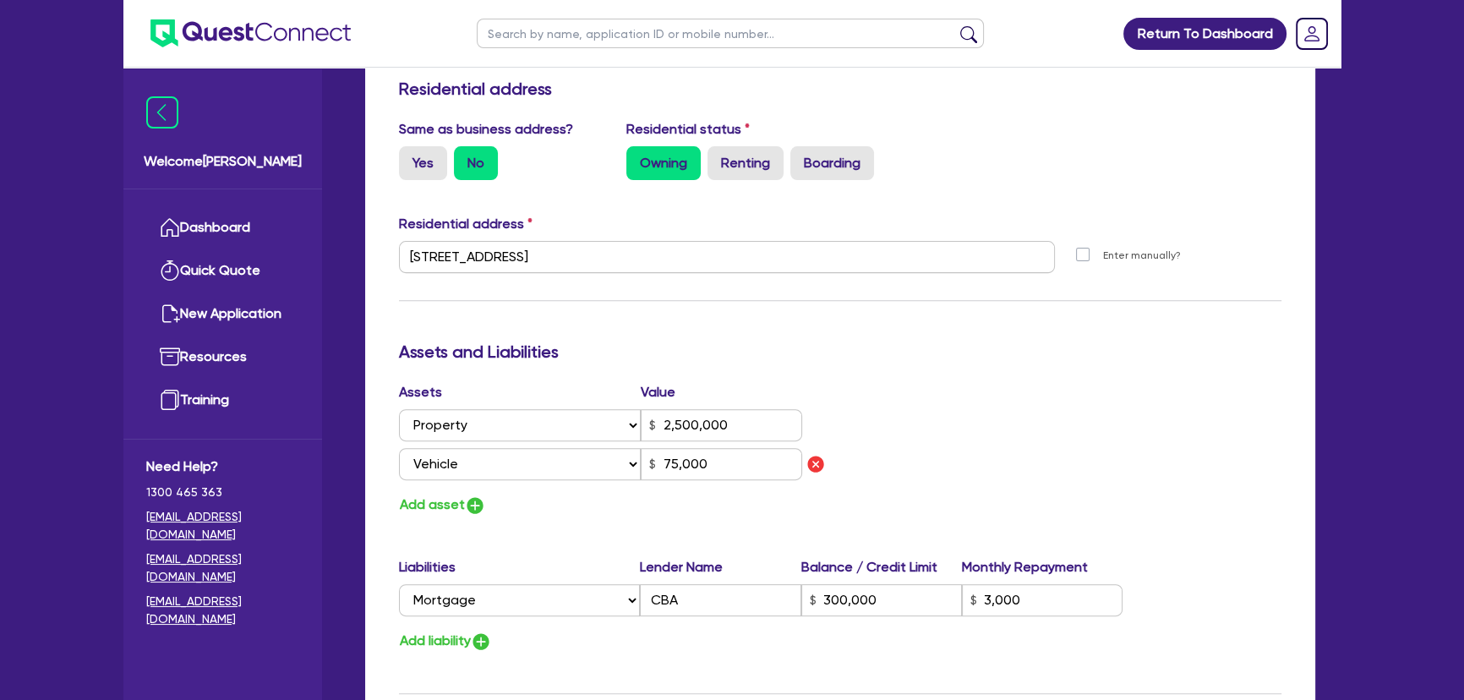
scroll to position [845, 0]
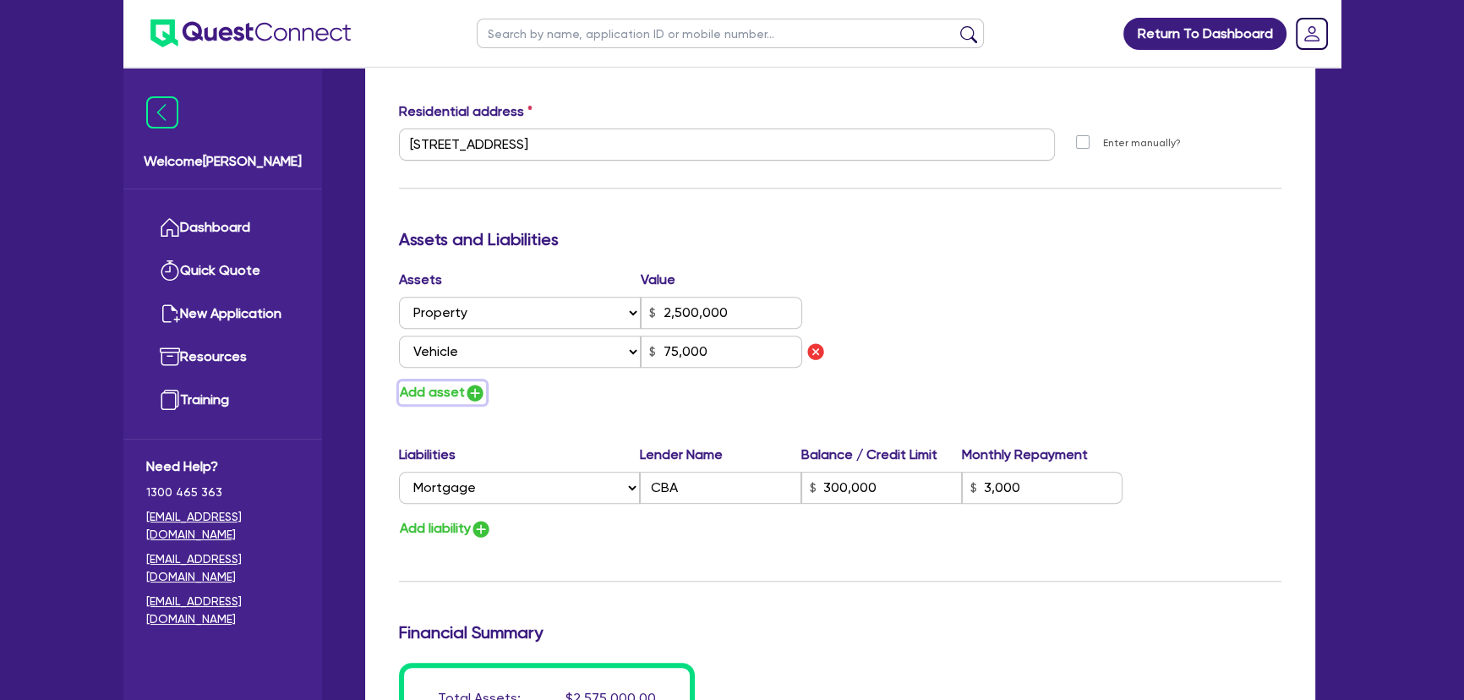
click at [475, 390] on img "button" at bounding box center [475, 393] width 20 height 20
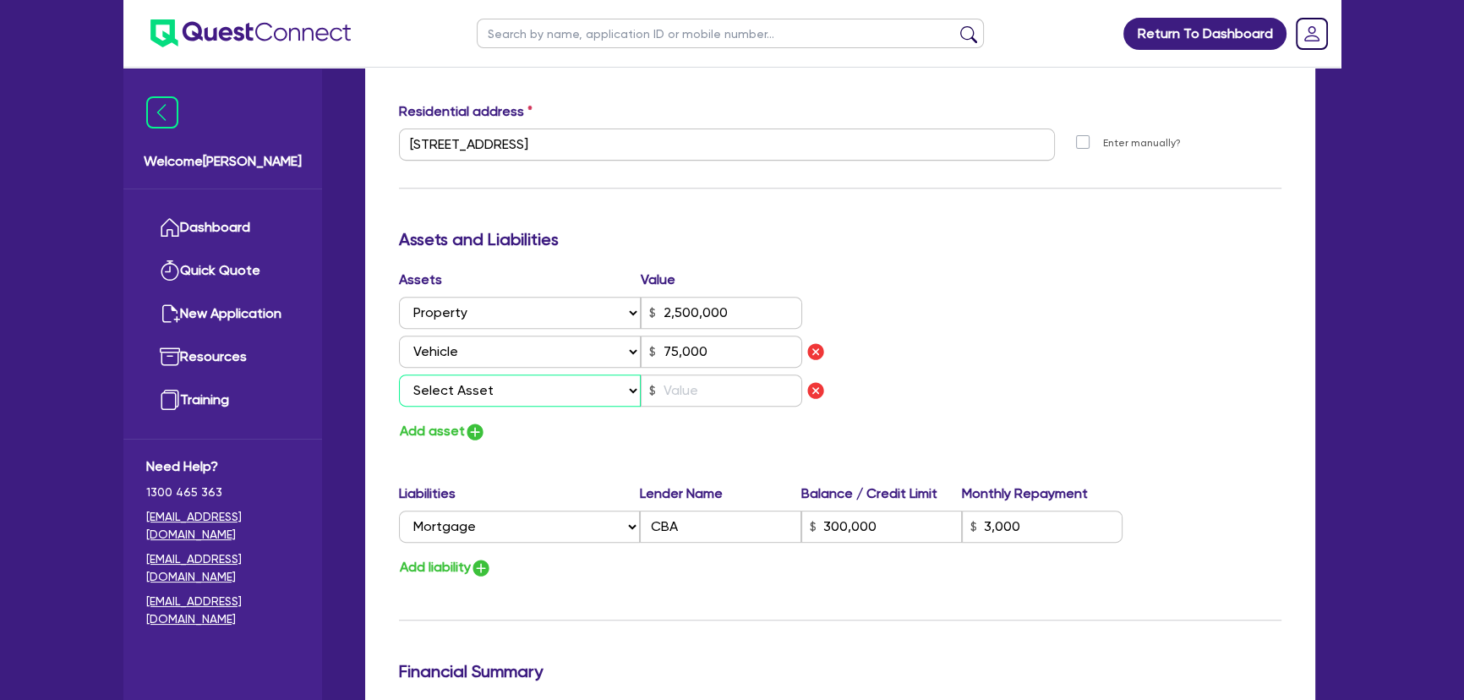
click at [475, 390] on select "Select Asset Cash Property Investment property Vehicle Truck Trailer Equipment …" at bounding box center [520, 391] width 242 height 32
click at [399, 375] on select "Select Asset Cash Property Investment property Vehicle Truck Trailer Equipment …" at bounding box center [520, 391] width 242 height 32
click at [669, 390] on input "text" at bounding box center [721, 391] width 161 height 32
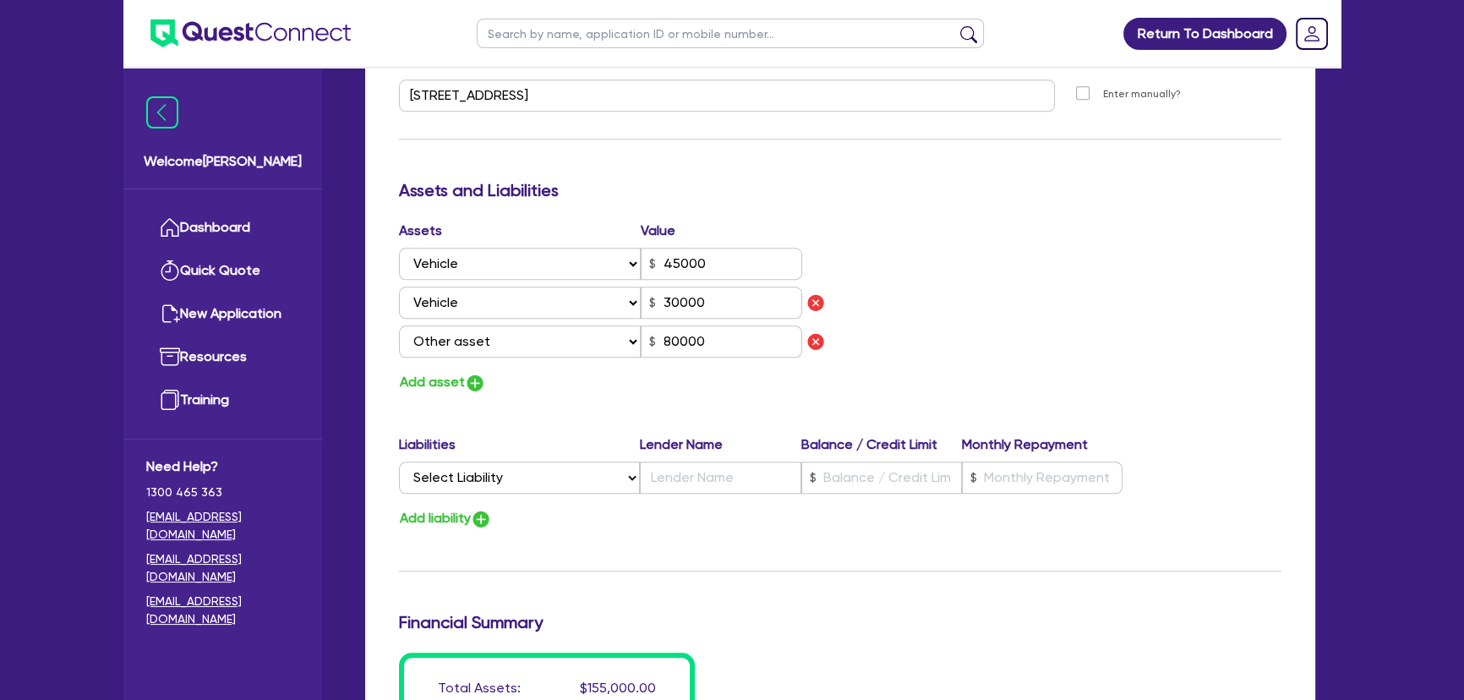
scroll to position [2644, 0]
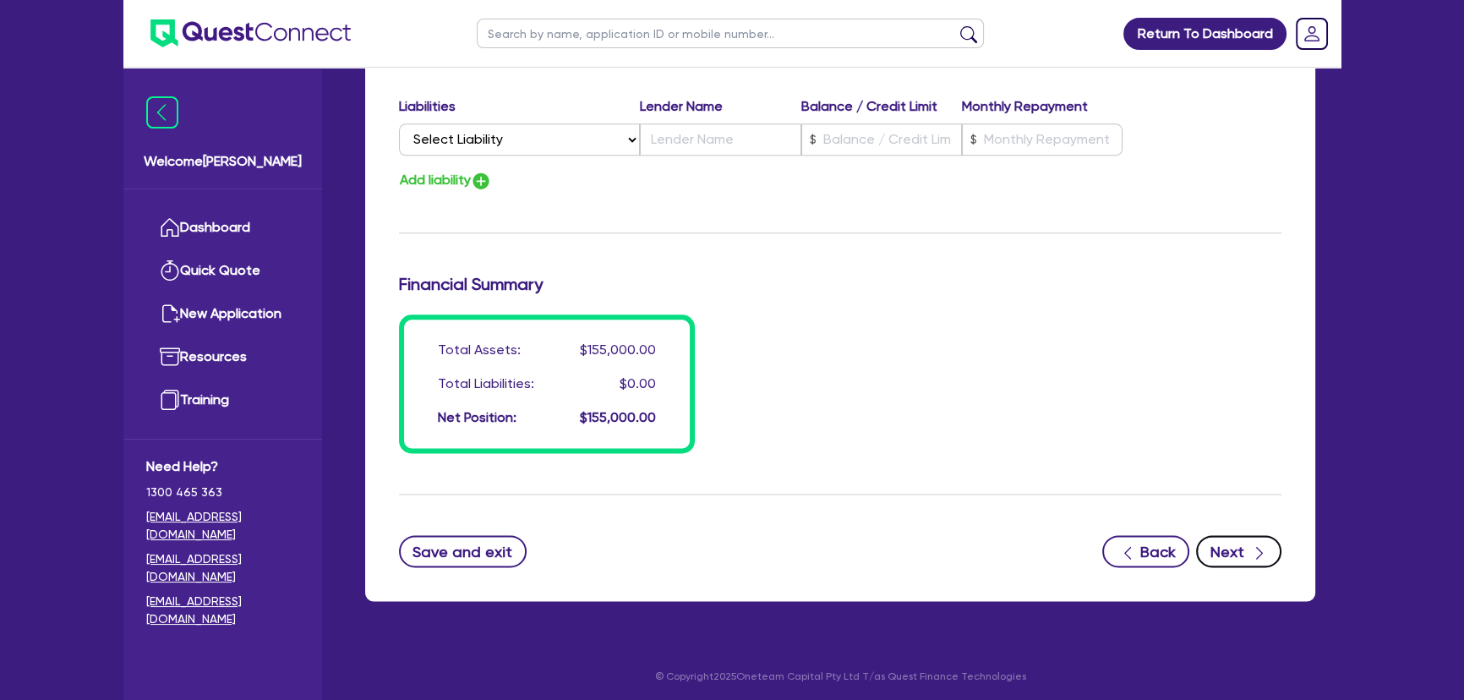
click at [1260, 561] on button "Next" at bounding box center [1238, 551] width 85 height 32
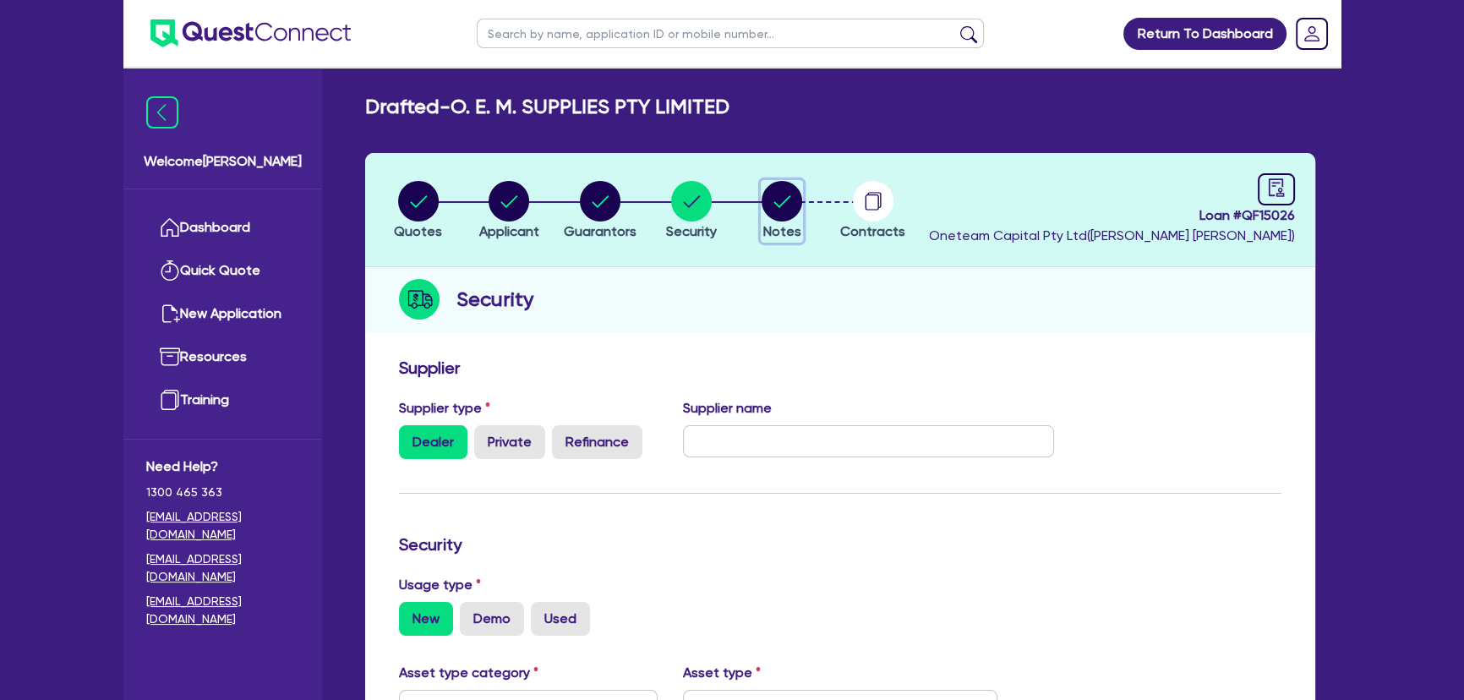
click at [790, 201] on circle "button" at bounding box center [782, 201] width 41 height 41
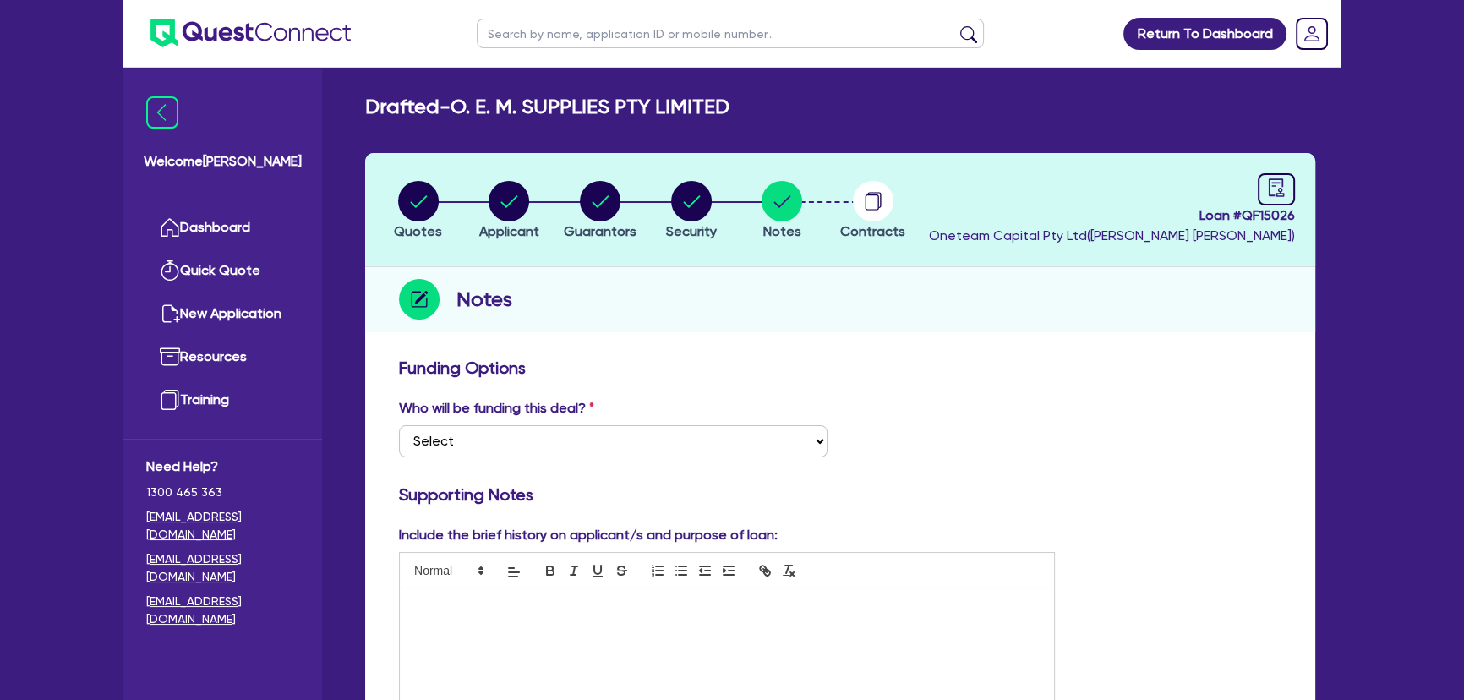
click at [752, 218] on li "Notes" at bounding box center [781, 209] width 91 height 59
click at [772, 205] on circle "button" at bounding box center [782, 201] width 41 height 41
click at [1265, 190] on link at bounding box center [1276, 189] width 37 height 32
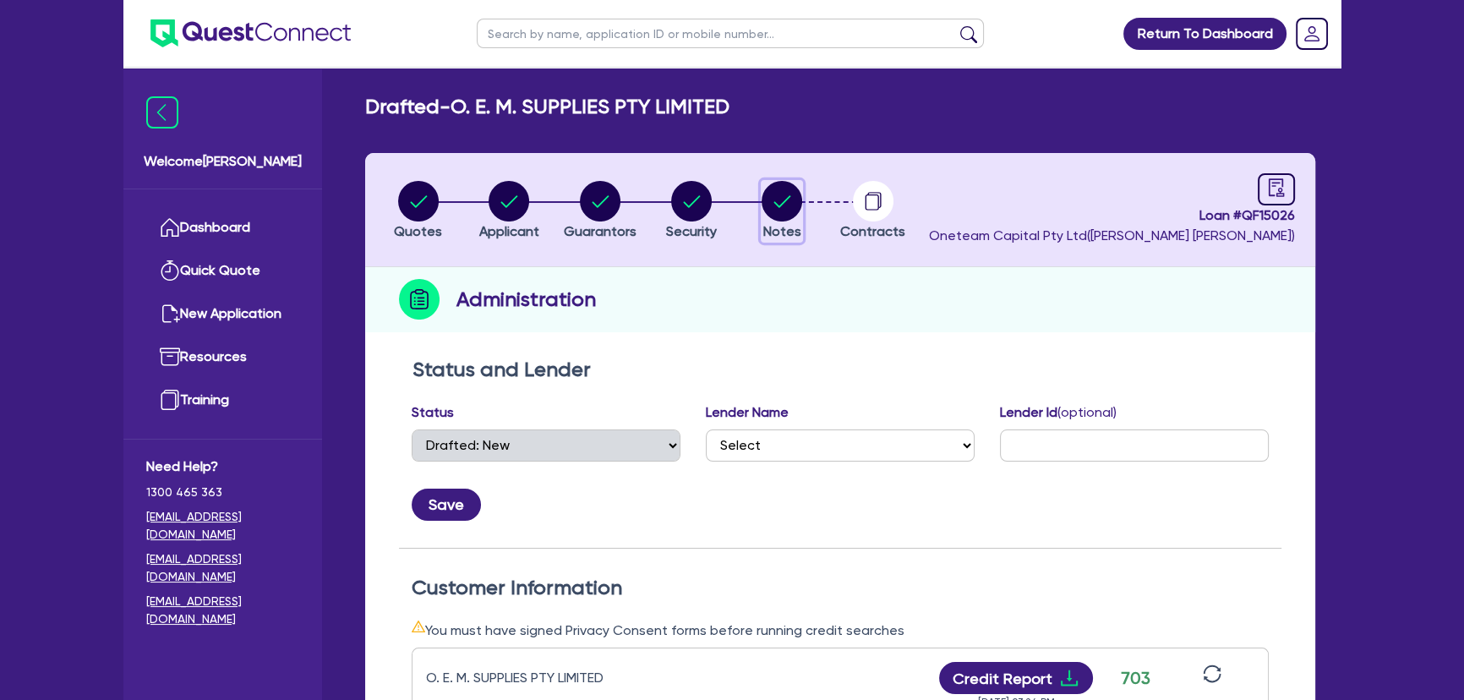
click at [798, 207] on circle "button" at bounding box center [782, 201] width 41 height 41
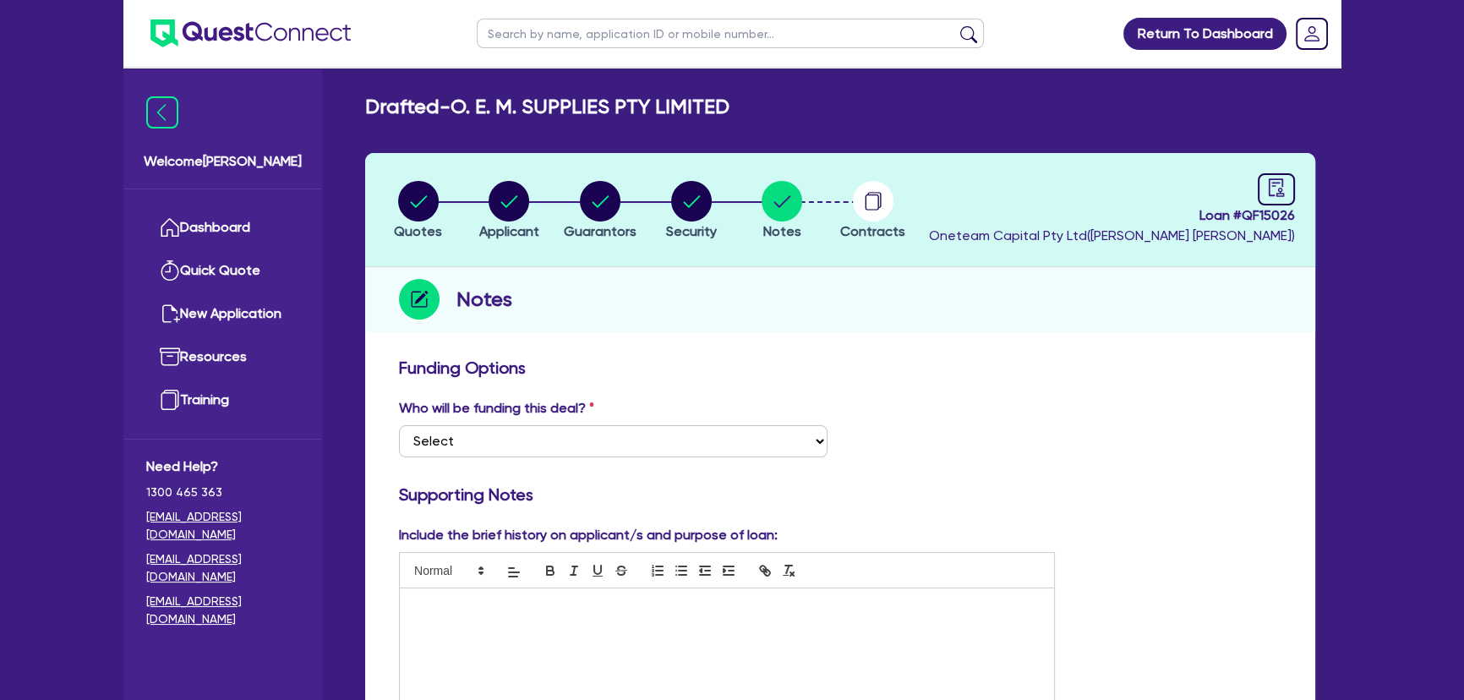
click at [503, 600] on p at bounding box center [727, 606] width 629 height 15
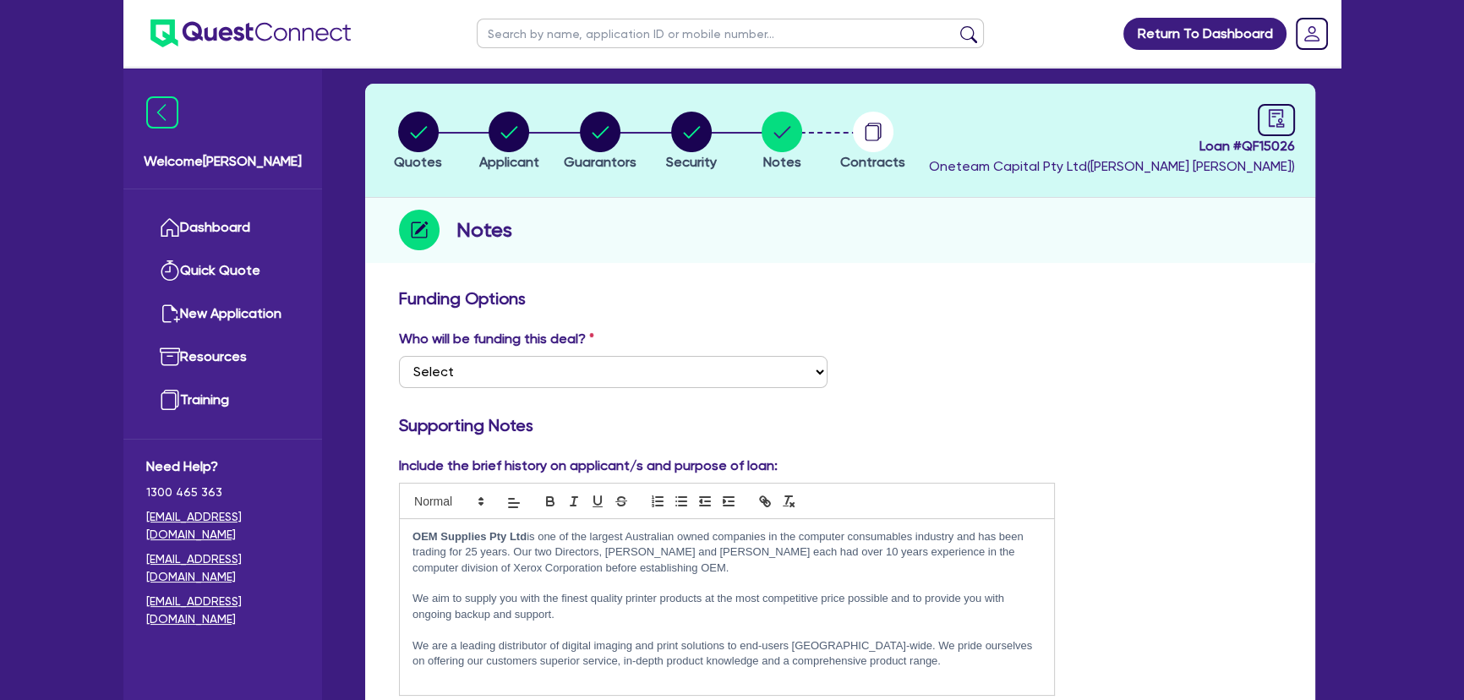
scroll to position [153, 0]
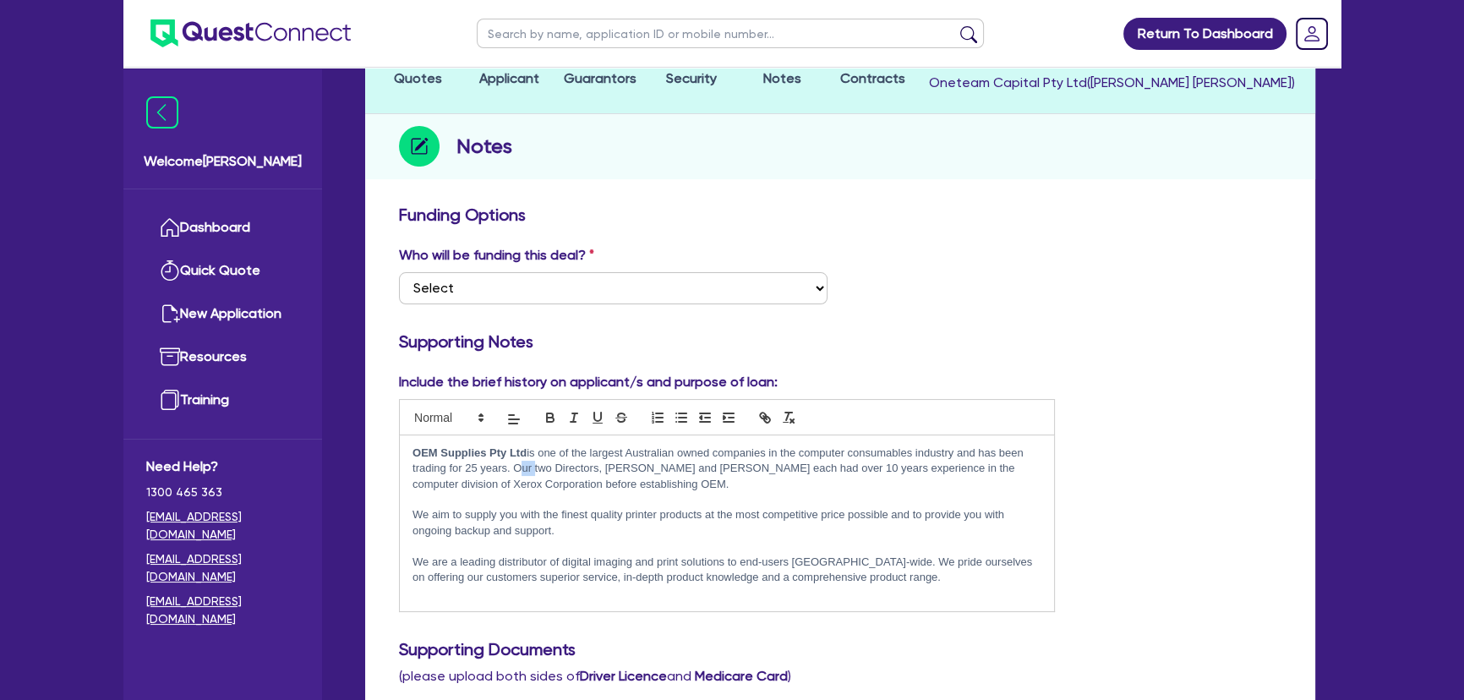
drag, startPoint x: 532, startPoint y: 468, endPoint x: 515, endPoint y: 467, distance: 17.0
click at [515, 467] on p "OEM Supplies Pty Ltd is one of the largest Australian owned companies in the co…" at bounding box center [727, 469] width 629 height 46
click at [720, 492] on p at bounding box center [727, 499] width 629 height 15
click at [661, 533] on p "We aim to supply you with the finest quality printer products at the most compe…" at bounding box center [727, 522] width 629 height 31
drag, startPoint x: 429, startPoint y: 514, endPoint x: 413, endPoint y: 515, distance: 15.2
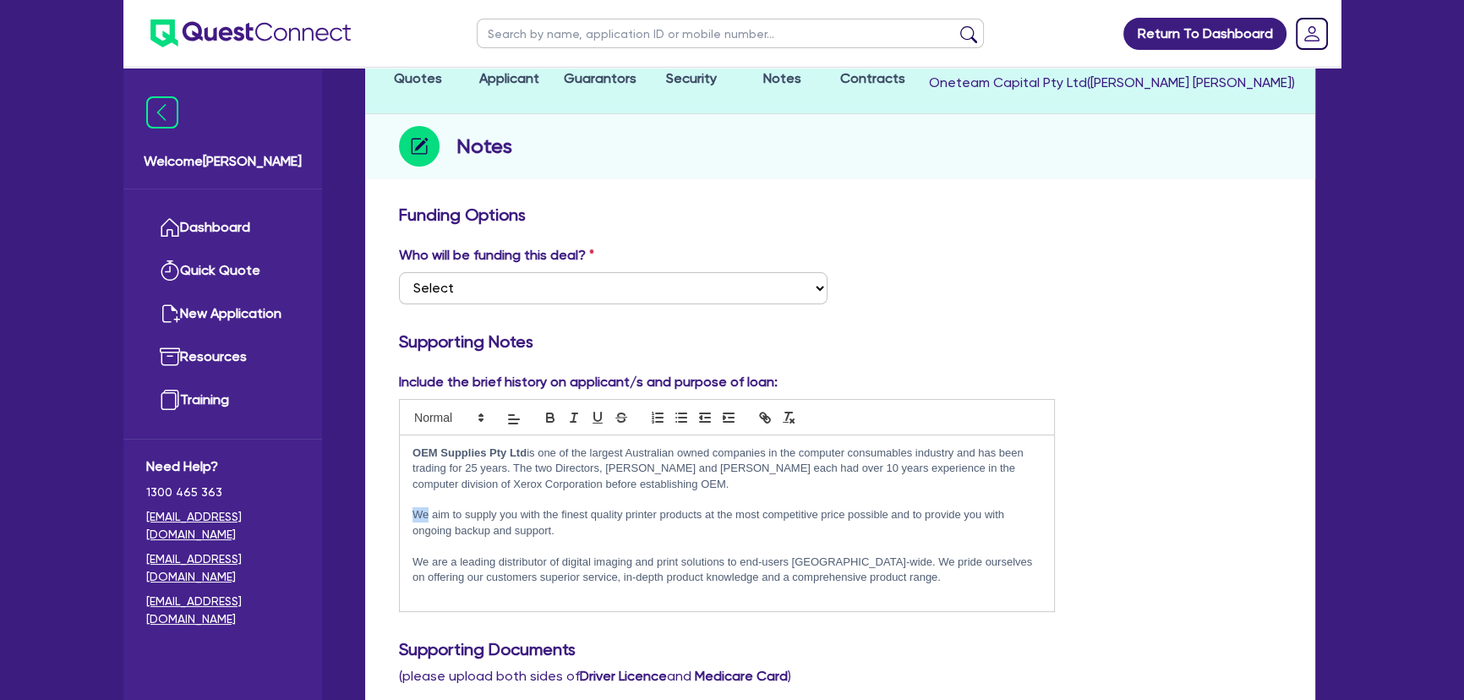
click at [413, 515] on p "We aim to supply you with the finest quality printer products at the most compe…" at bounding box center [727, 522] width 629 height 31
drag, startPoint x: 552, startPoint y: 516, endPoint x: 538, endPoint y: 515, distance: 14.4
click at [538, 515] on p "The business specalises aim to supply you with the finest quality printer produ…" at bounding box center [727, 522] width 629 height 31
drag, startPoint x: 566, startPoint y: 515, endPoint x: 536, endPoint y: 515, distance: 30.4
click at [536, 515] on p "The business specalises aim to supply you with the finest quality printer produ…" at bounding box center [727, 522] width 629 height 31
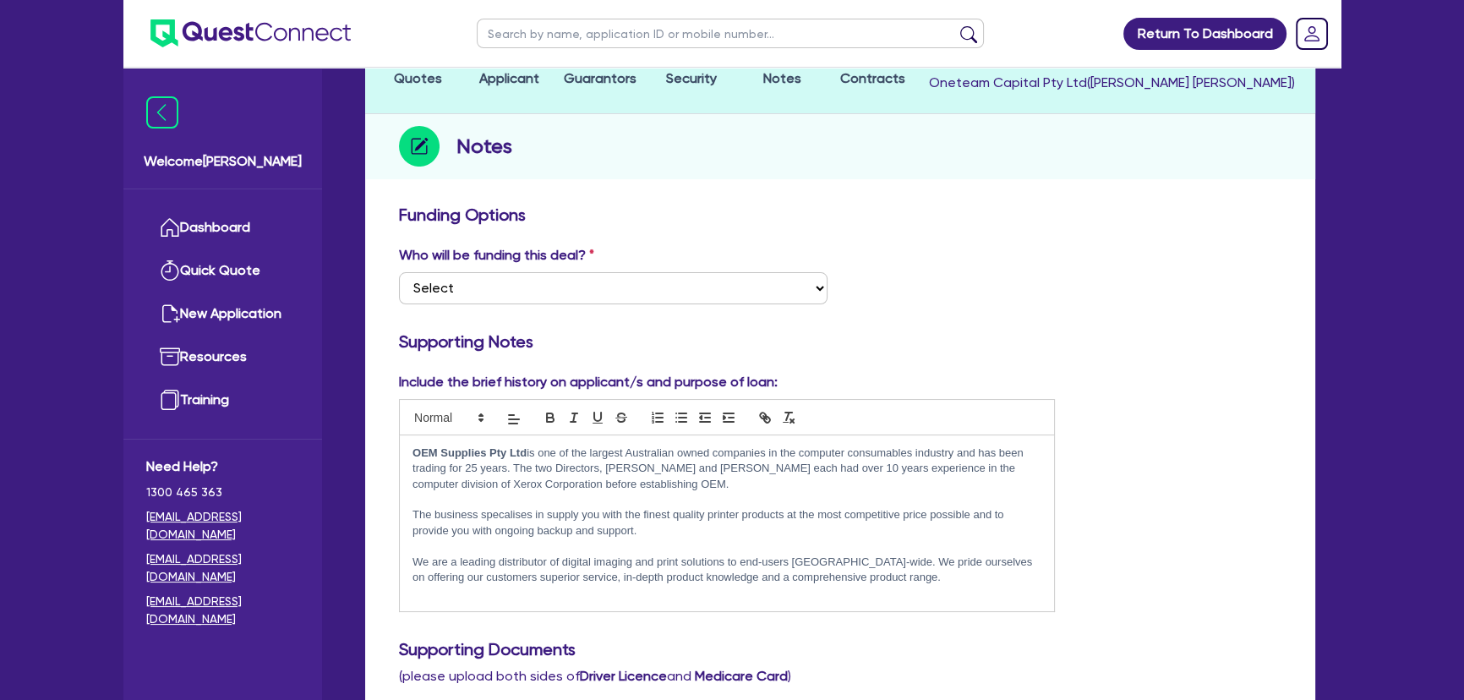
click at [577, 515] on p "The business specalises in supply you with the finest quality printer products …" at bounding box center [727, 522] width 629 height 31
drag, startPoint x: 684, startPoint y: 512, endPoint x: 595, endPoint y: 517, distance: 88.9
click at [595, 517] on p "The business specalises in supplying you with the finest quality printer produc…" at bounding box center [727, 522] width 629 height 31
click at [619, 524] on p "The business specalises in supplying quality printer products at the most compe…" at bounding box center [727, 522] width 629 height 31
click at [736, 501] on p at bounding box center [727, 499] width 629 height 15
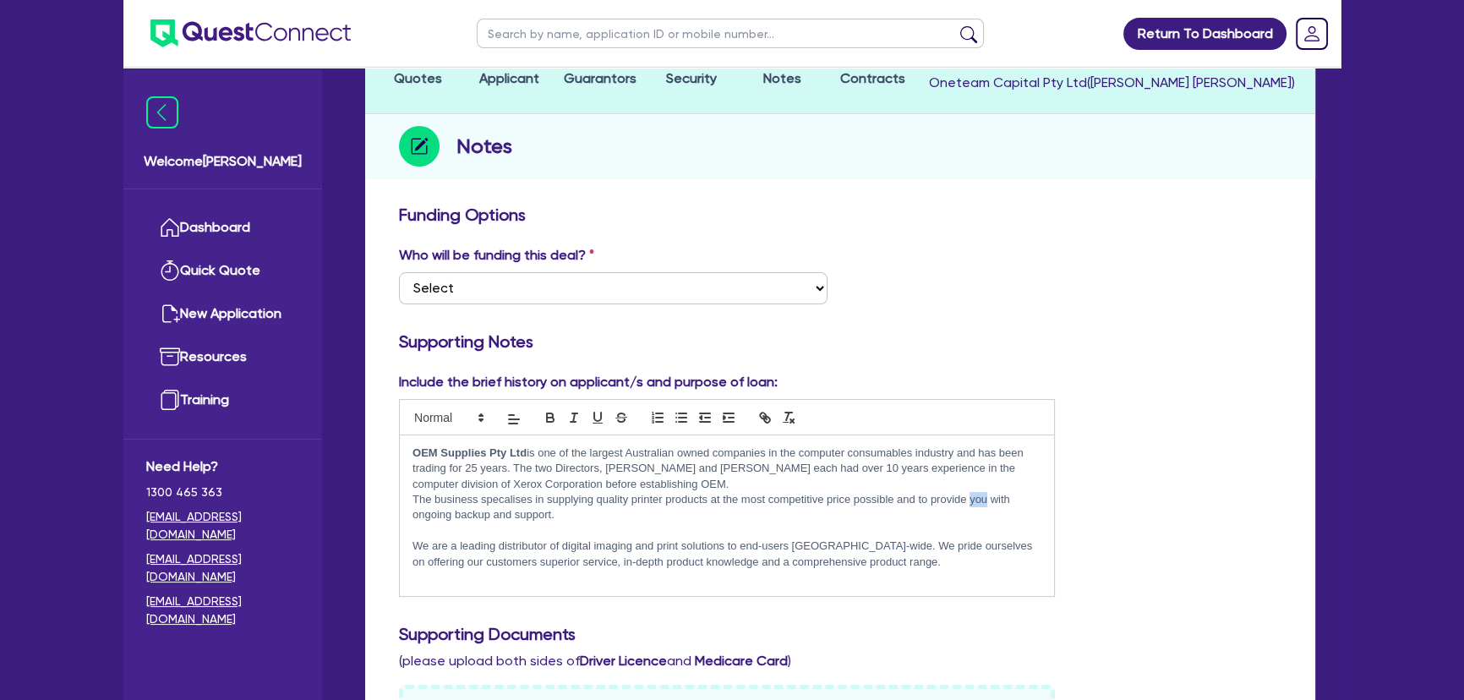
drag, startPoint x: 988, startPoint y: 499, endPoint x: 969, endPoint y: 501, distance: 19.5
click at [969, 501] on p "The business specalises in supplying quality printer products at the most compe…" at bounding box center [727, 507] width 629 height 31
click at [608, 524] on p at bounding box center [727, 530] width 629 height 15
drag, startPoint x: 490, startPoint y: 547, endPoint x: 417, endPoint y: 541, distance: 72.9
click at [417, 541] on p "We are a leading distributor of digital imaging and print solutions to end-user…" at bounding box center [727, 554] width 629 height 31
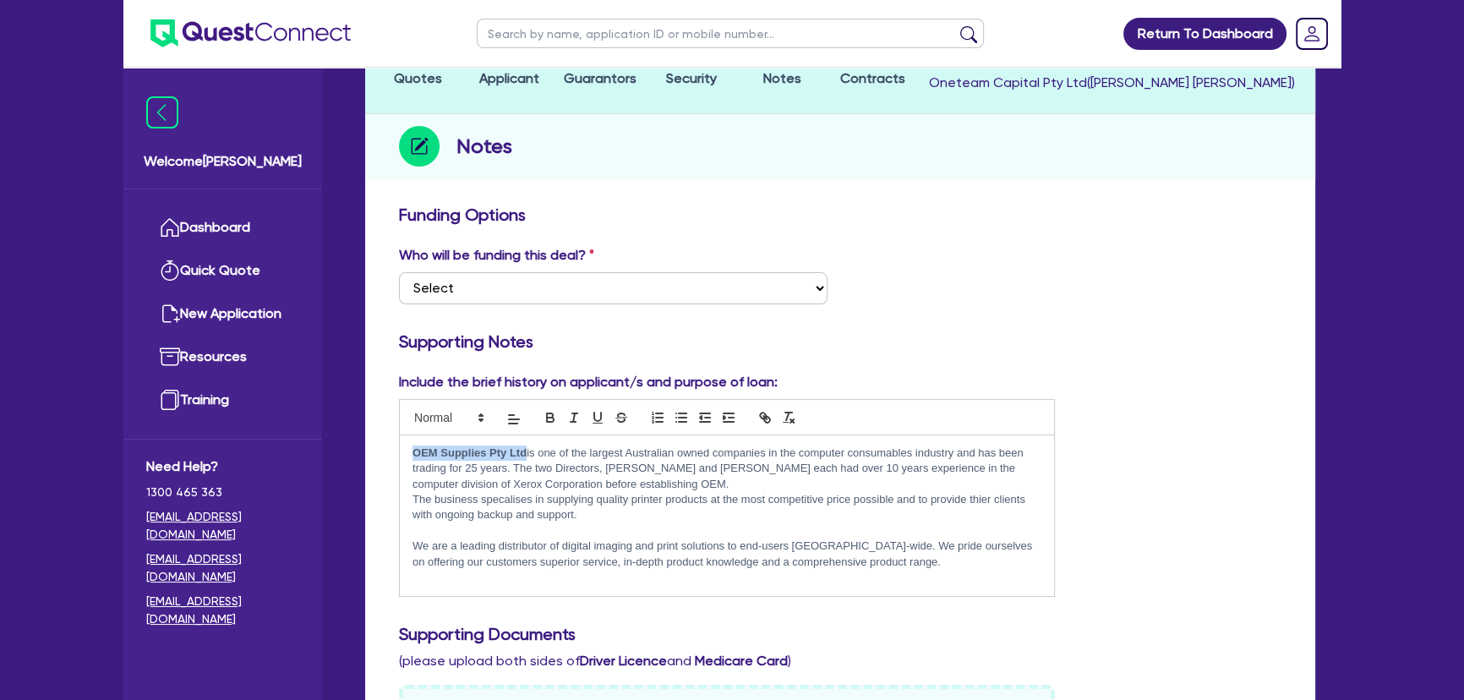
drag, startPoint x: 527, startPoint y: 456, endPoint x: 413, endPoint y: 458, distance: 113.3
click at [413, 458] on p "OEM Supplies Pty Ltd is one of the largest Australian owned companies in the co…" at bounding box center [727, 469] width 629 height 46
copy strong "OEM Supplies Pty Ltd"
drag, startPoint x: 430, startPoint y: 544, endPoint x: 408, endPoint y: 544, distance: 22.8
click at [408, 544] on div "OEM Supplies Pty Ltd is one of the largest Australian owned companies in the co…" at bounding box center [727, 515] width 654 height 161
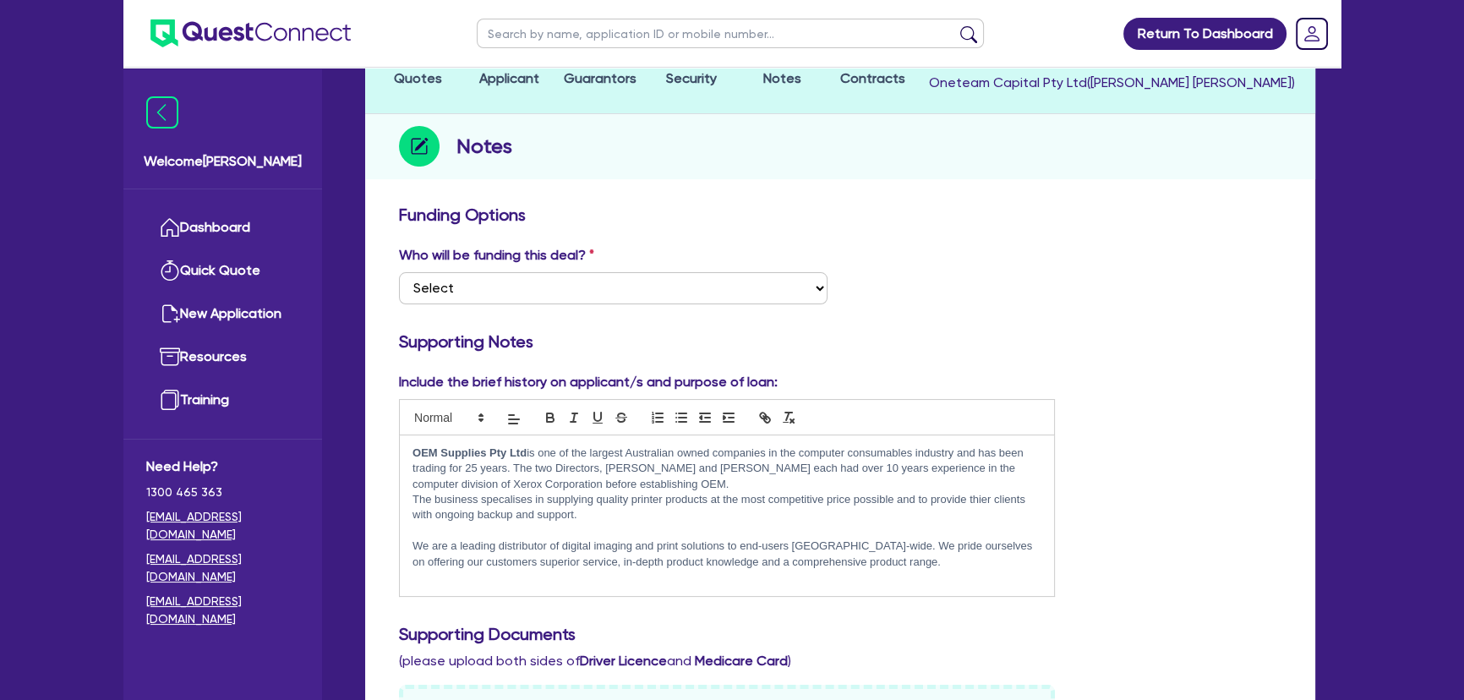
scroll to position [0, 0]
click at [620, 528] on p at bounding box center [727, 530] width 629 height 15
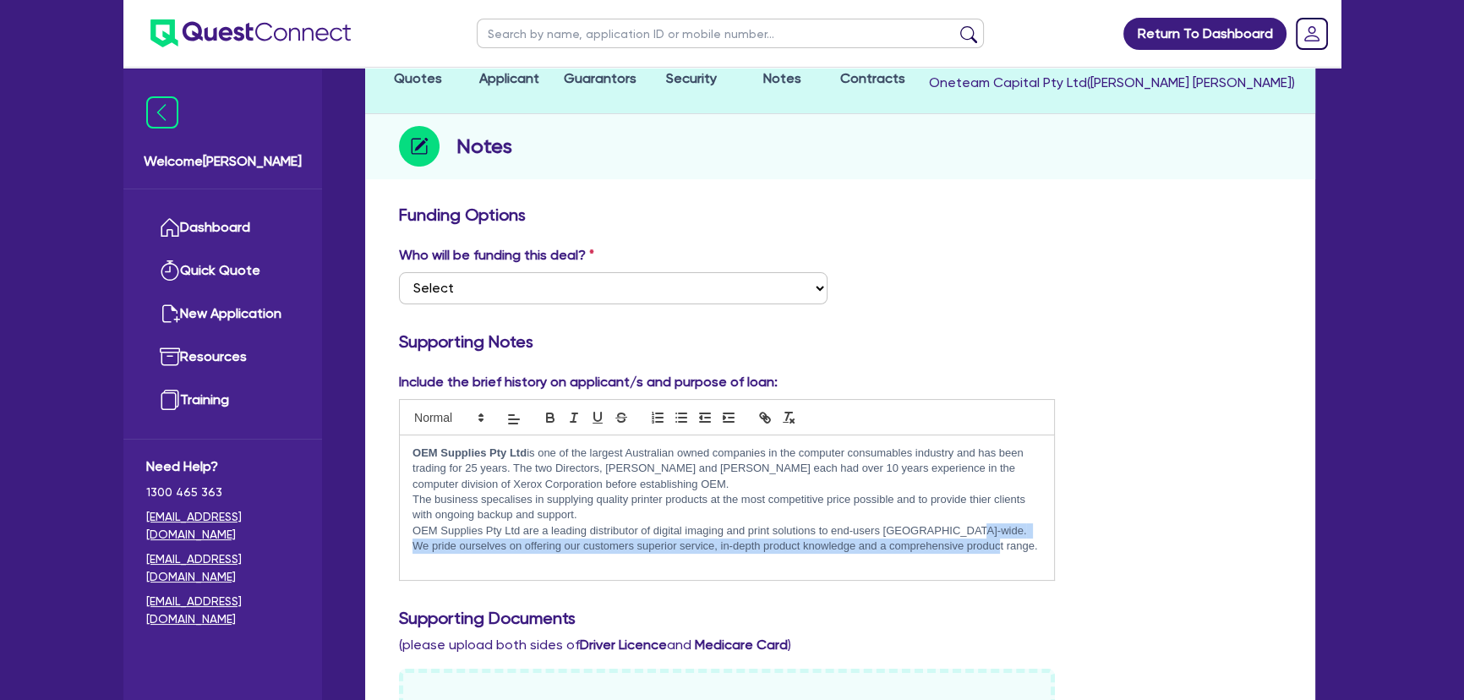
drag, startPoint x: 1035, startPoint y: 546, endPoint x: 953, endPoint y: 531, distance: 83.4
click at [953, 531] on p "OEM Supplies Pty Ltd are a leading distributor of digital imaging and print sol…" at bounding box center [727, 538] width 629 height 31
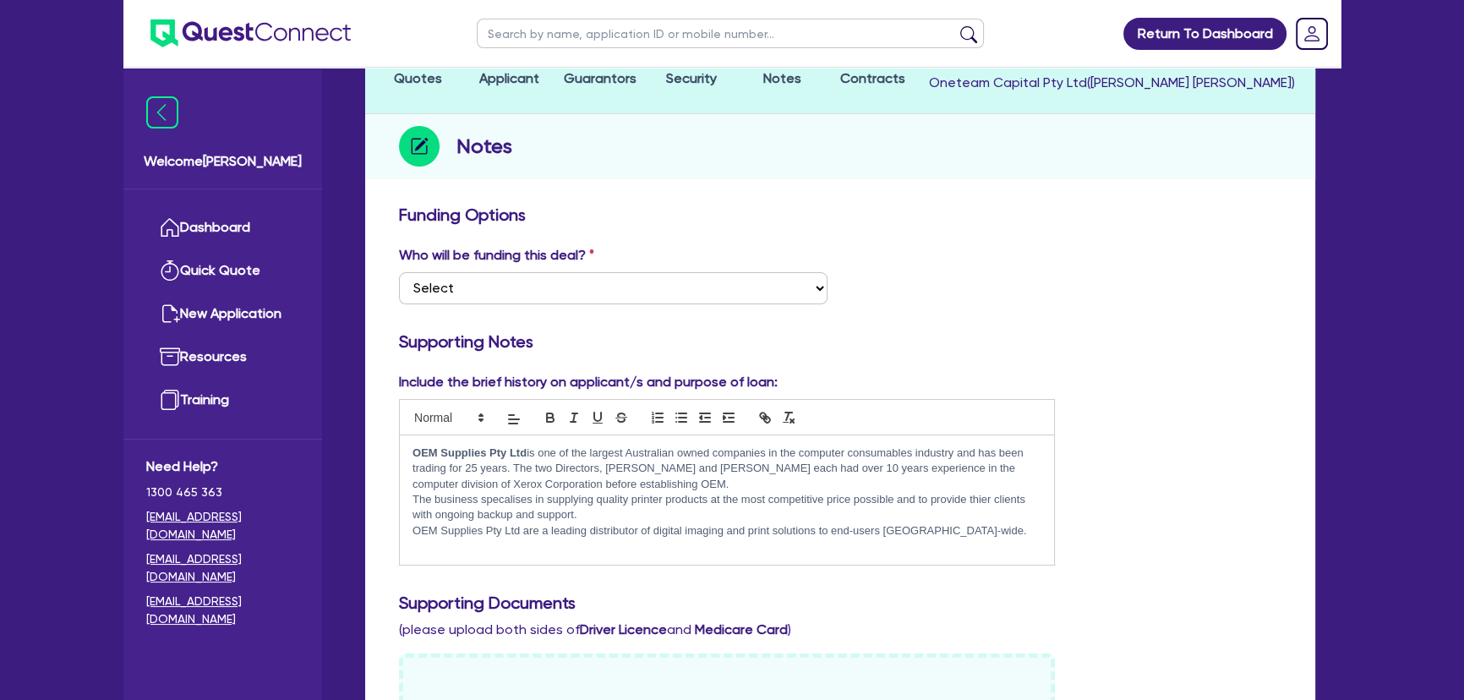
click at [566, 548] on p at bounding box center [727, 546] width 629 height 15
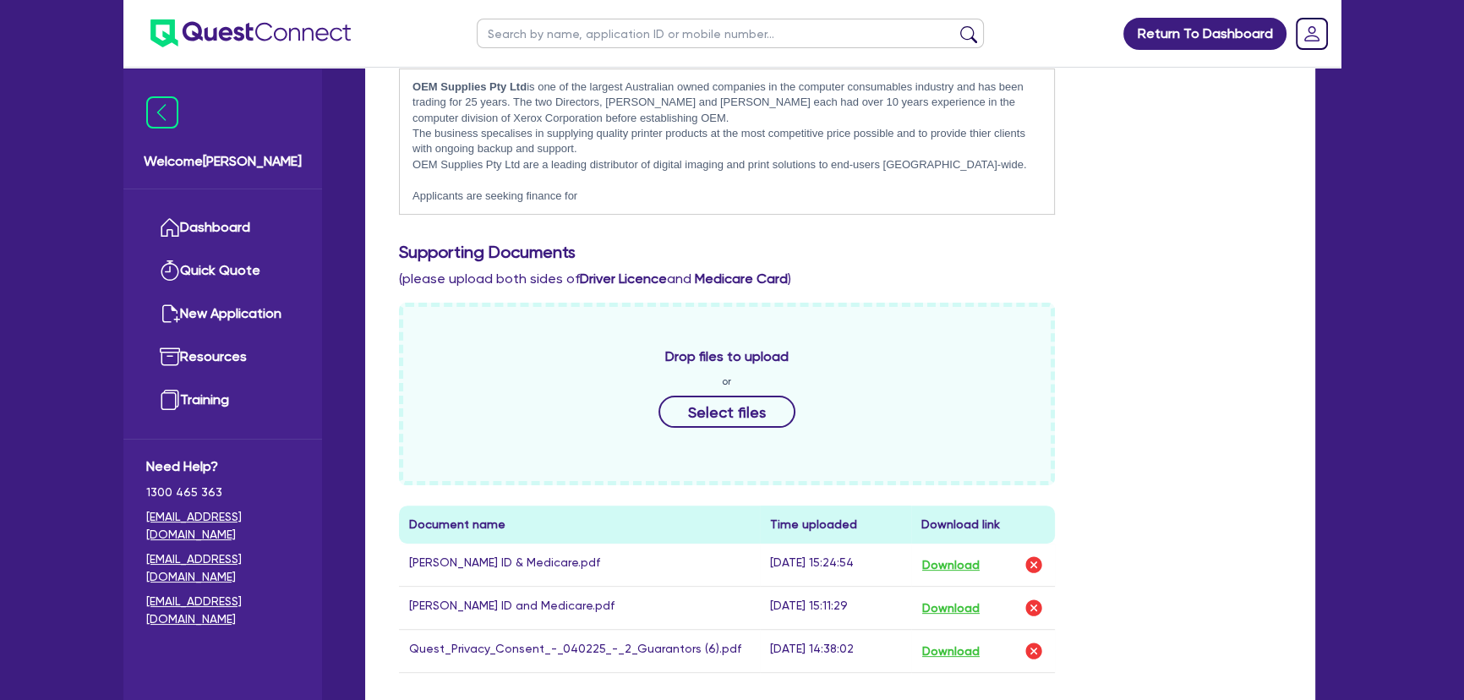
scroll to position [384, 0]
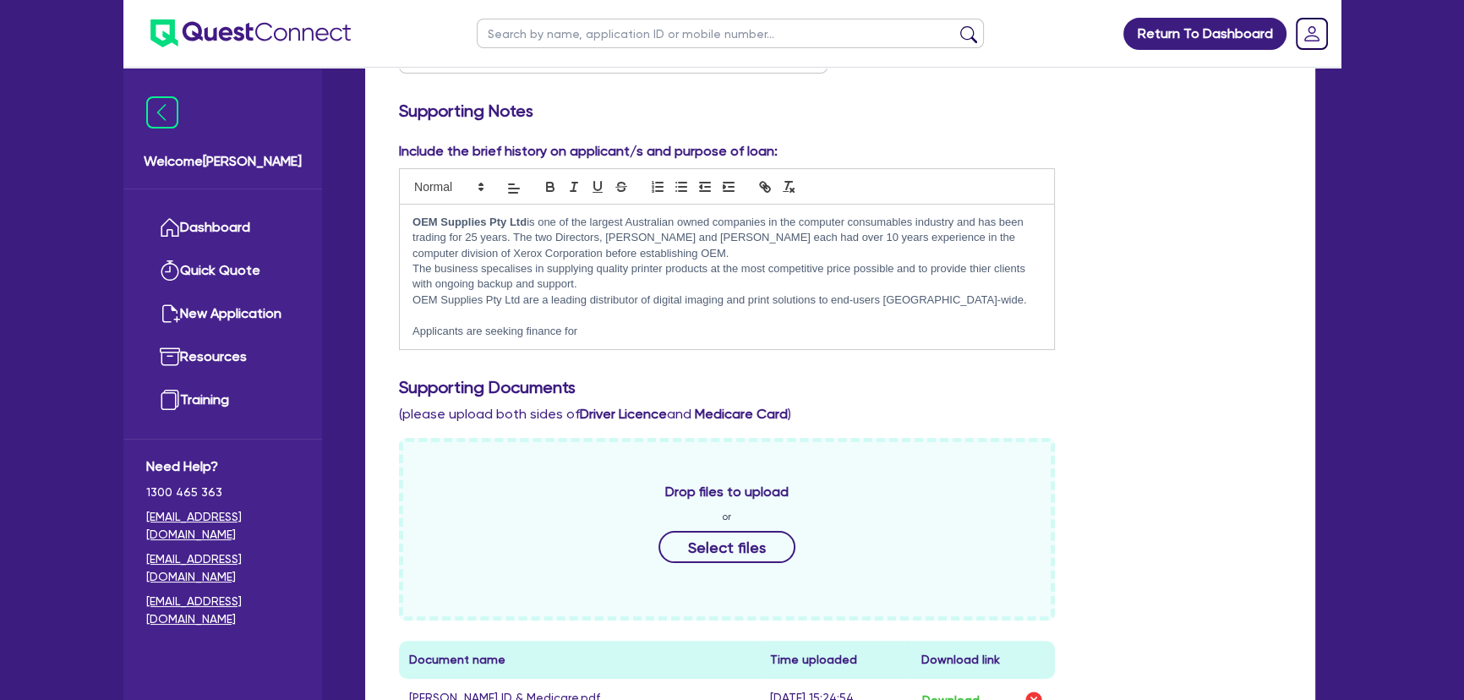
click at [640, 334] on p "Applicants are seeking finance for" at bounding box center [727, 331] width 629 height 15
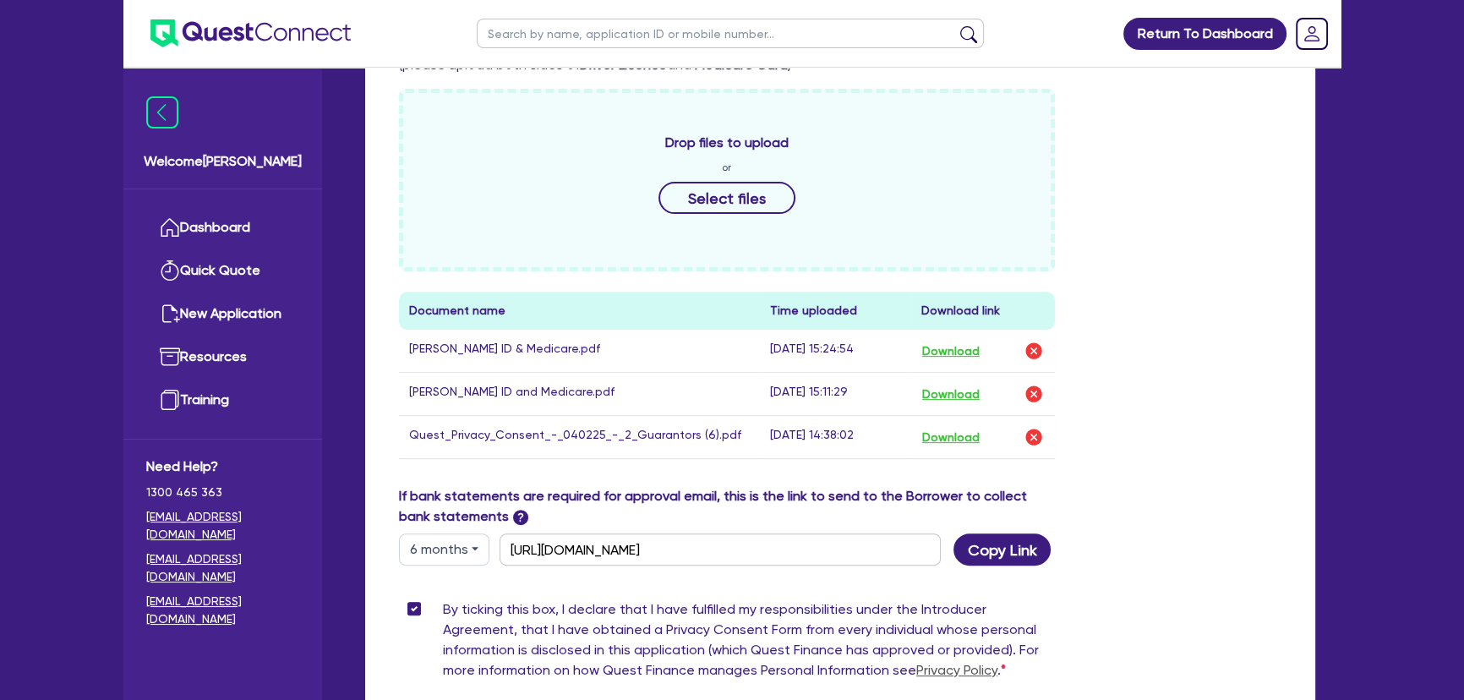
scroll to position [922, 0]
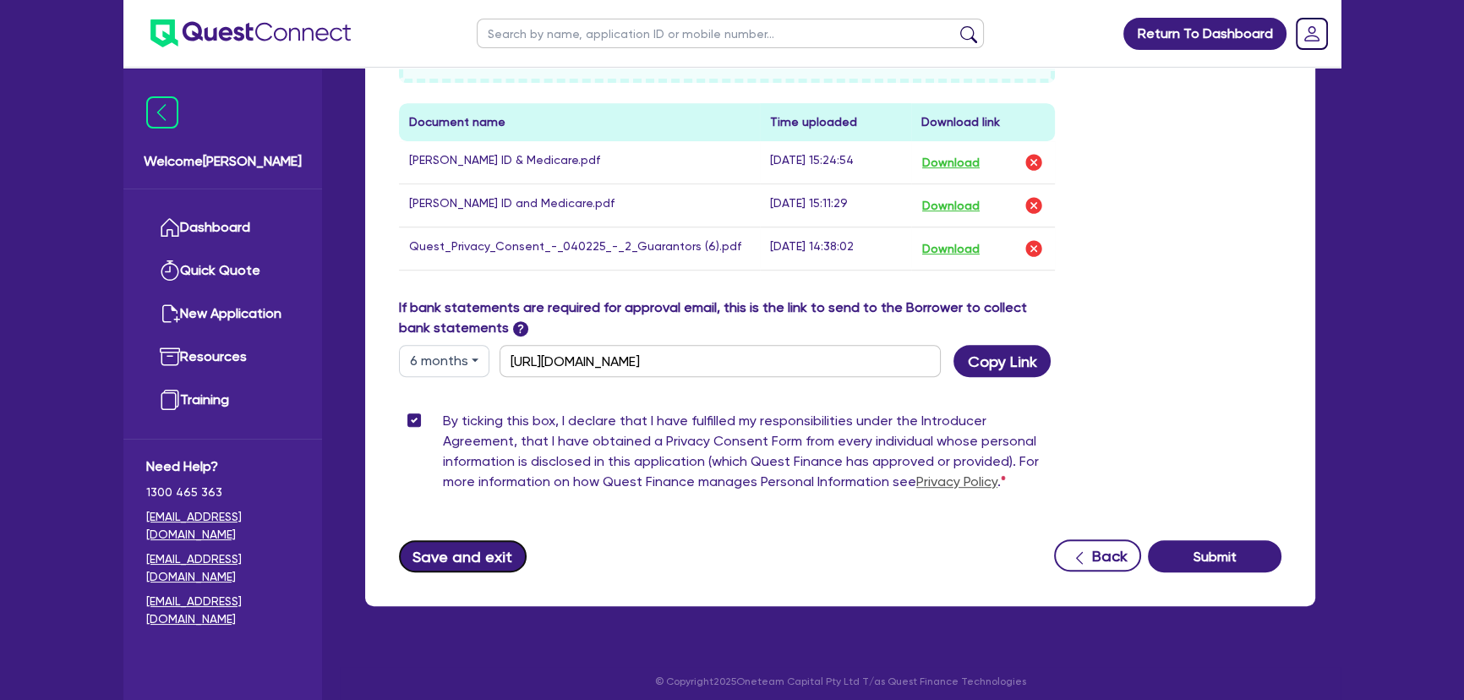
click at [493, 540] on button "Save and exit" at bounding box center [463, 556] width 128 height 32
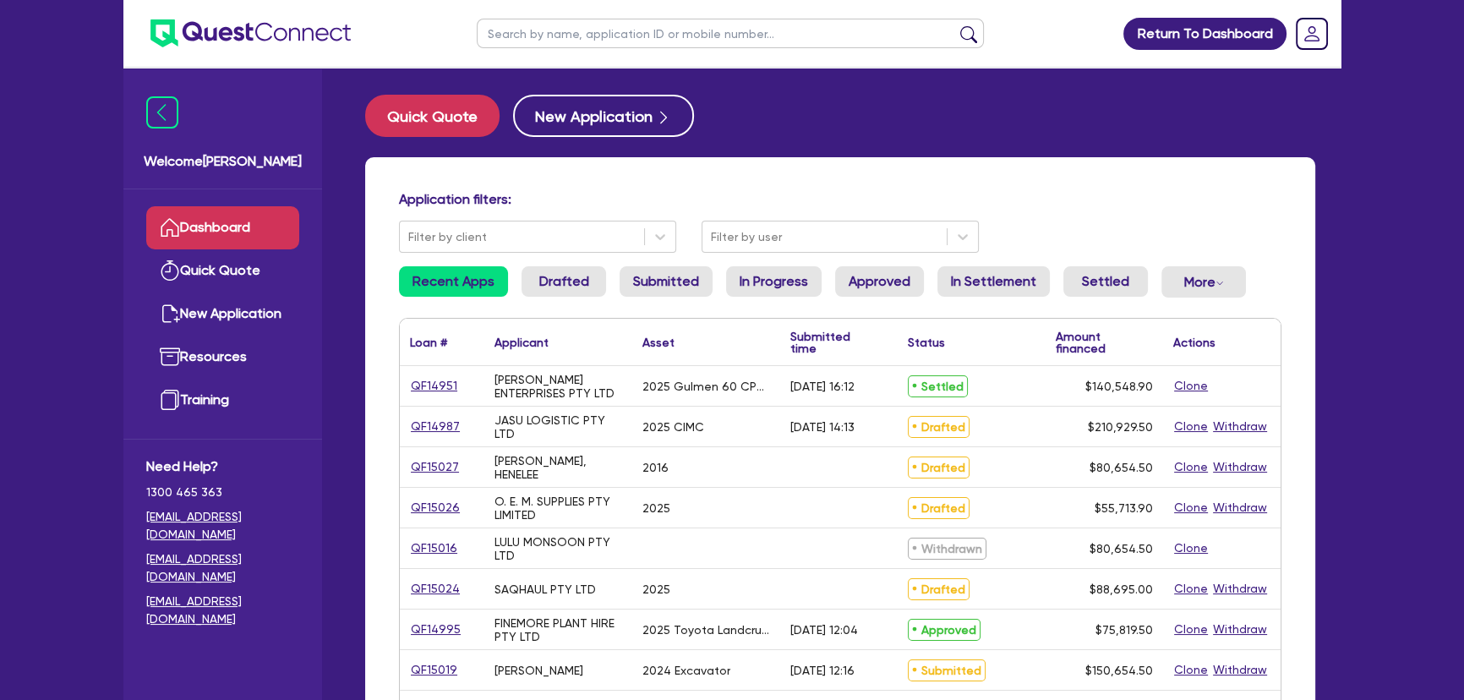
scroll to position [76, 0]
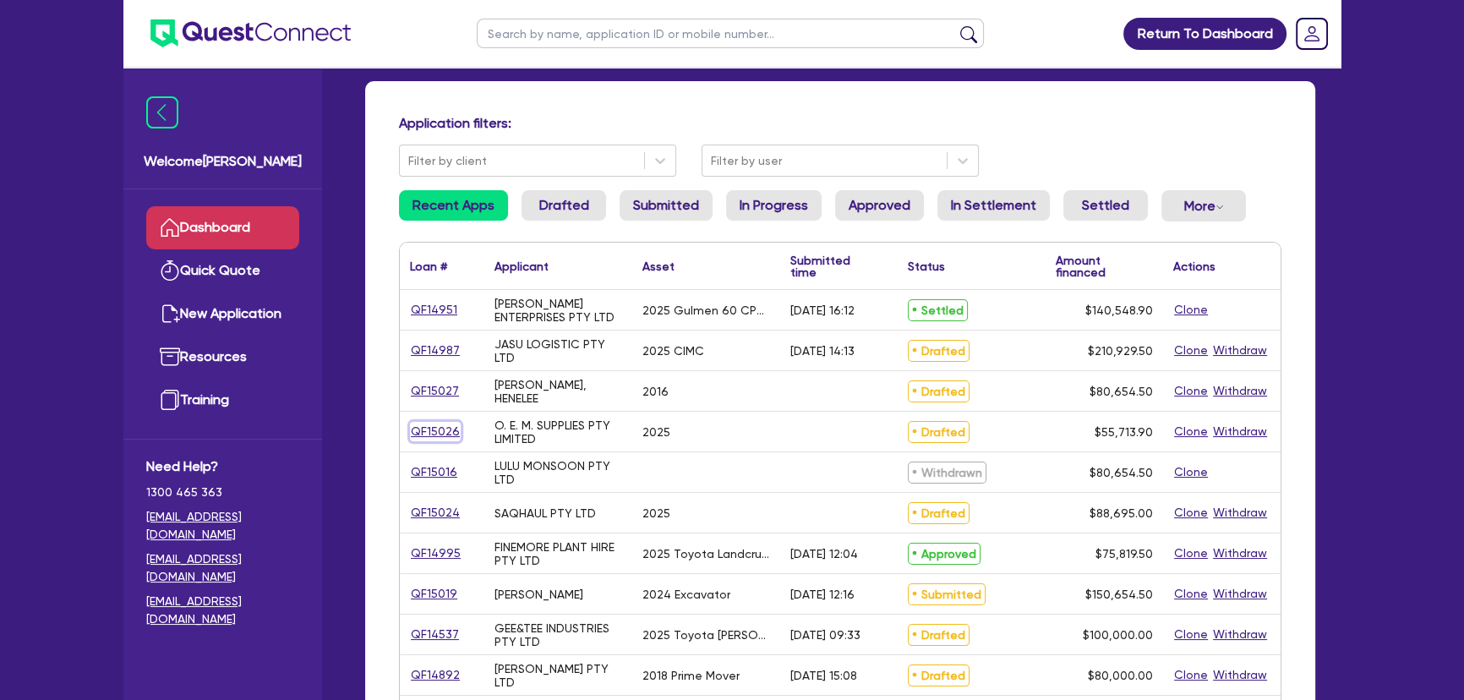
click at [432, 423] on link "QF15026" at bounding box center [435, 431] width 51 height 19
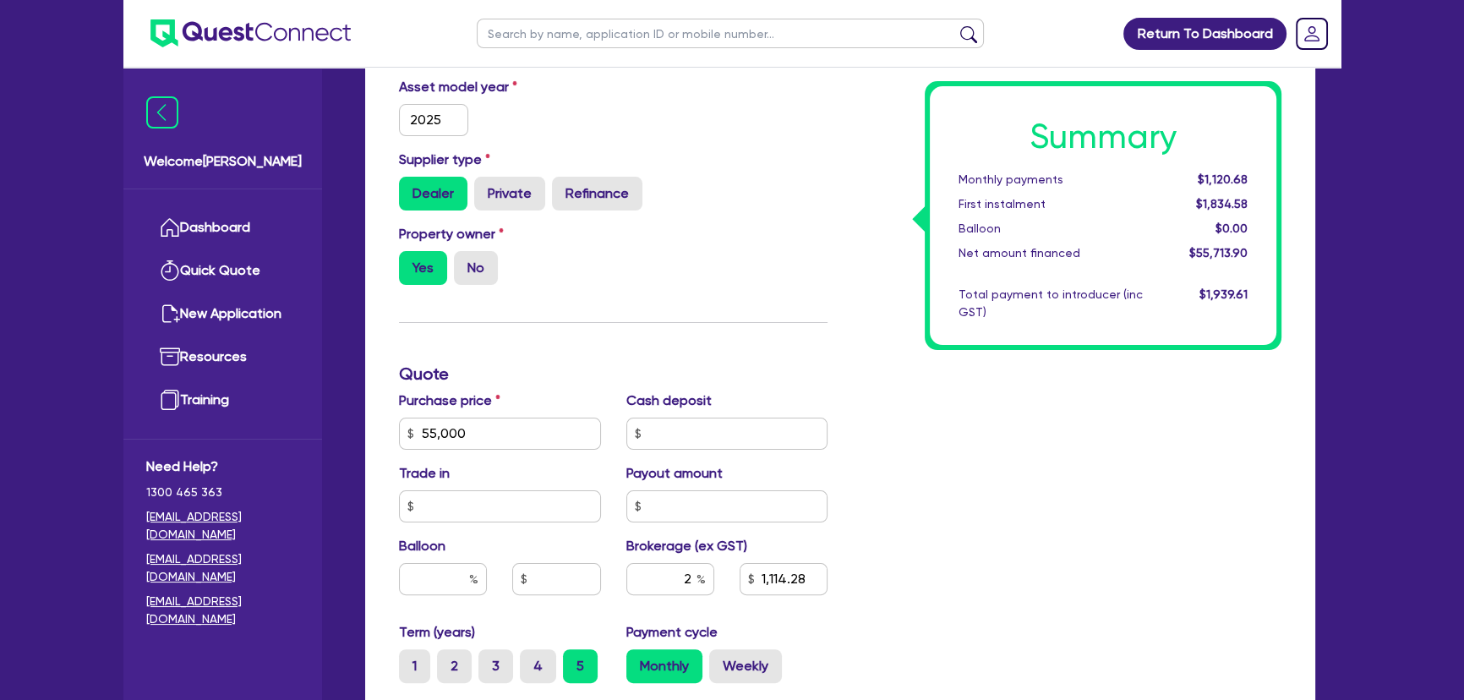
scroll to position [538, 0]
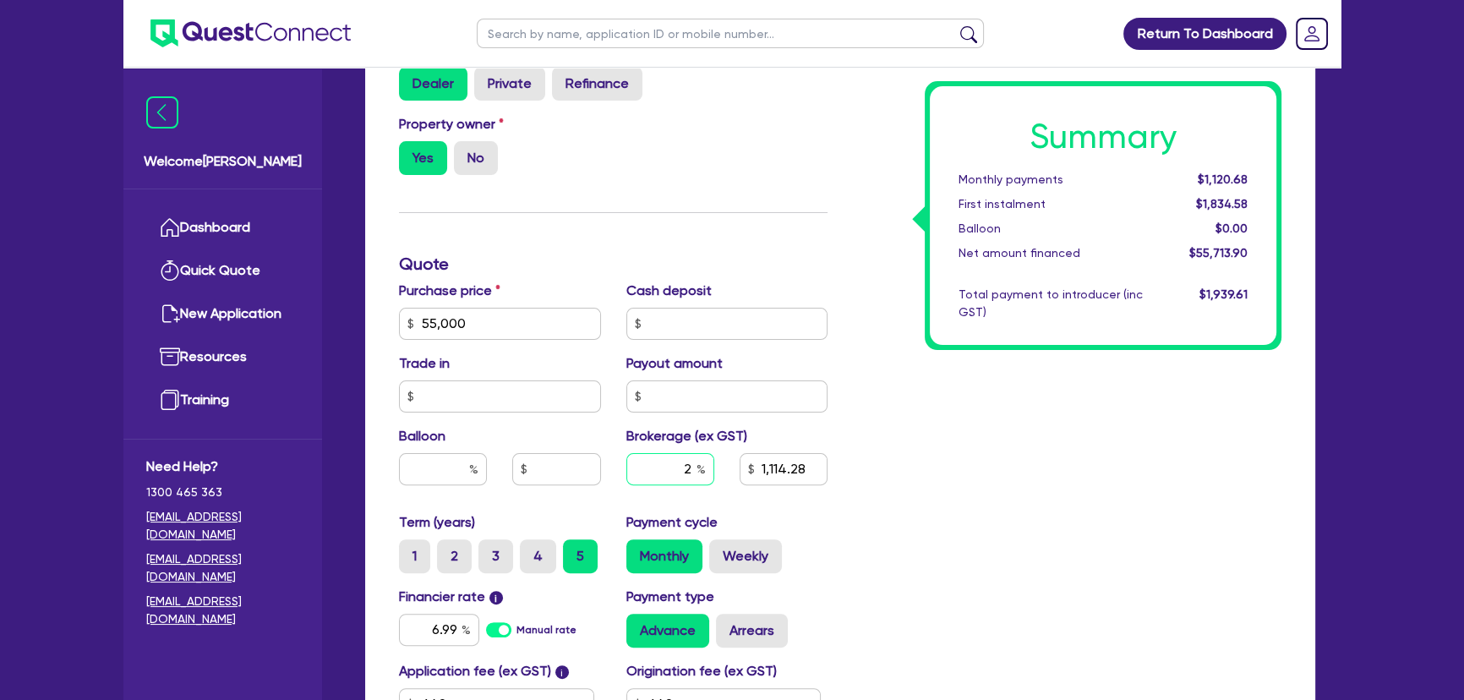
click at [681, 479] on input "2" at bounding box center [670, 469] width 88 height 32
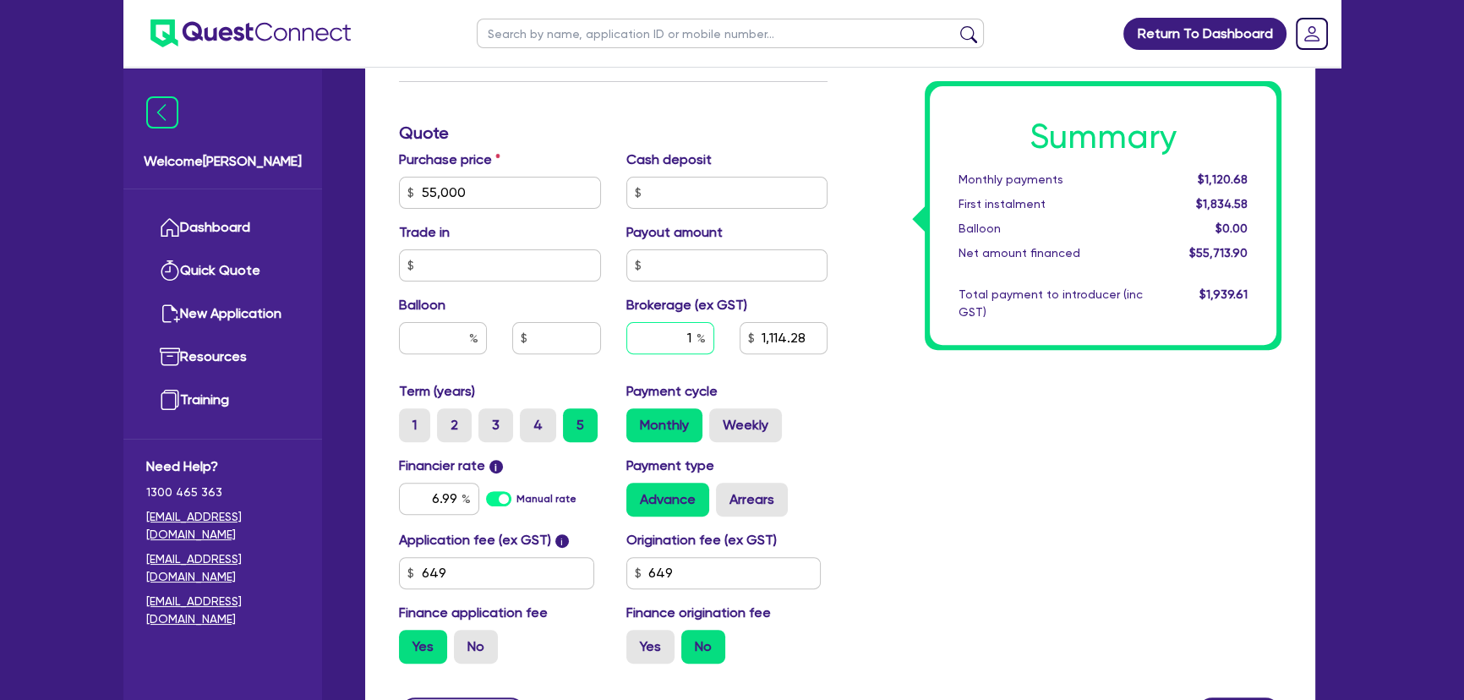
scroll to position [834, 0]
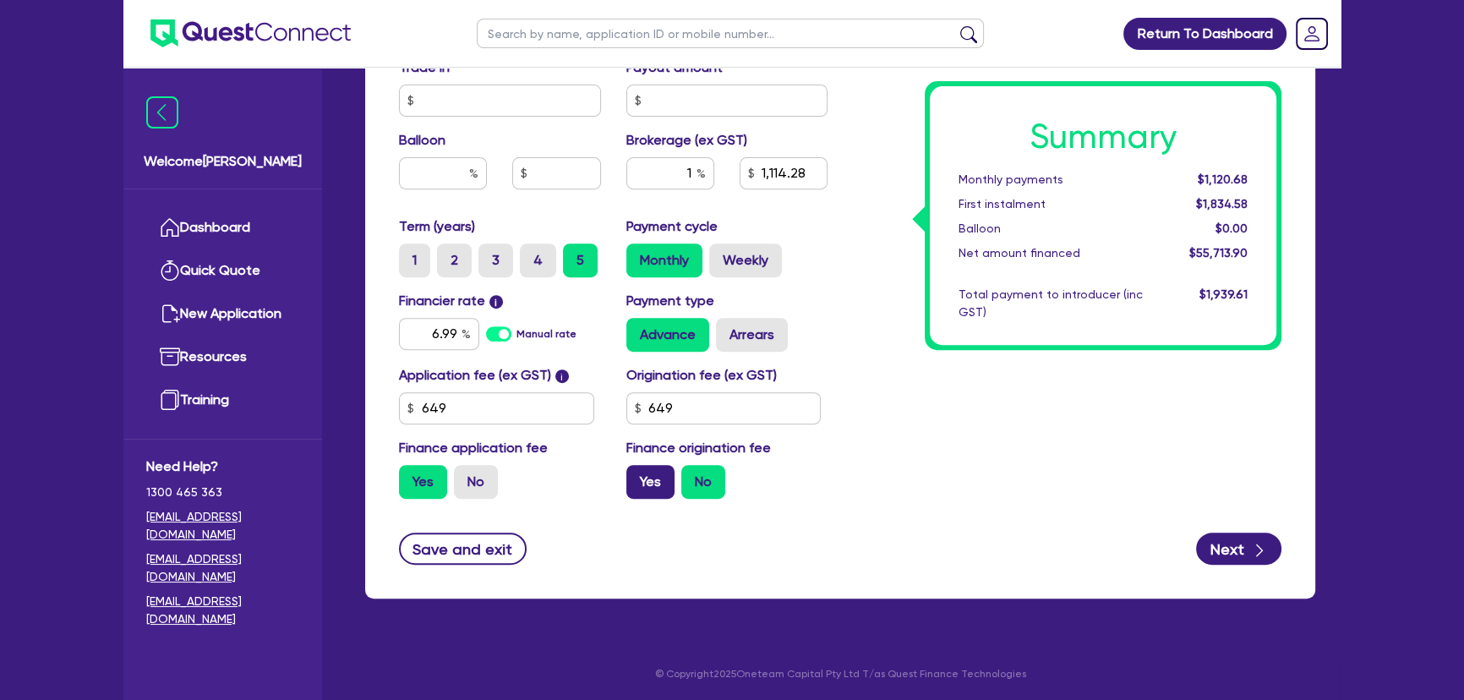
click at [653, 473] on label "Yes" at bounding box center [650, 482] width 48 height 34
click at [637, 473] on input "Yes" at bounding box center [631, 470] width 11 height 11
click at [1253, 551] on icon "button" at bounding box center [1259, 550] width 17 height 17
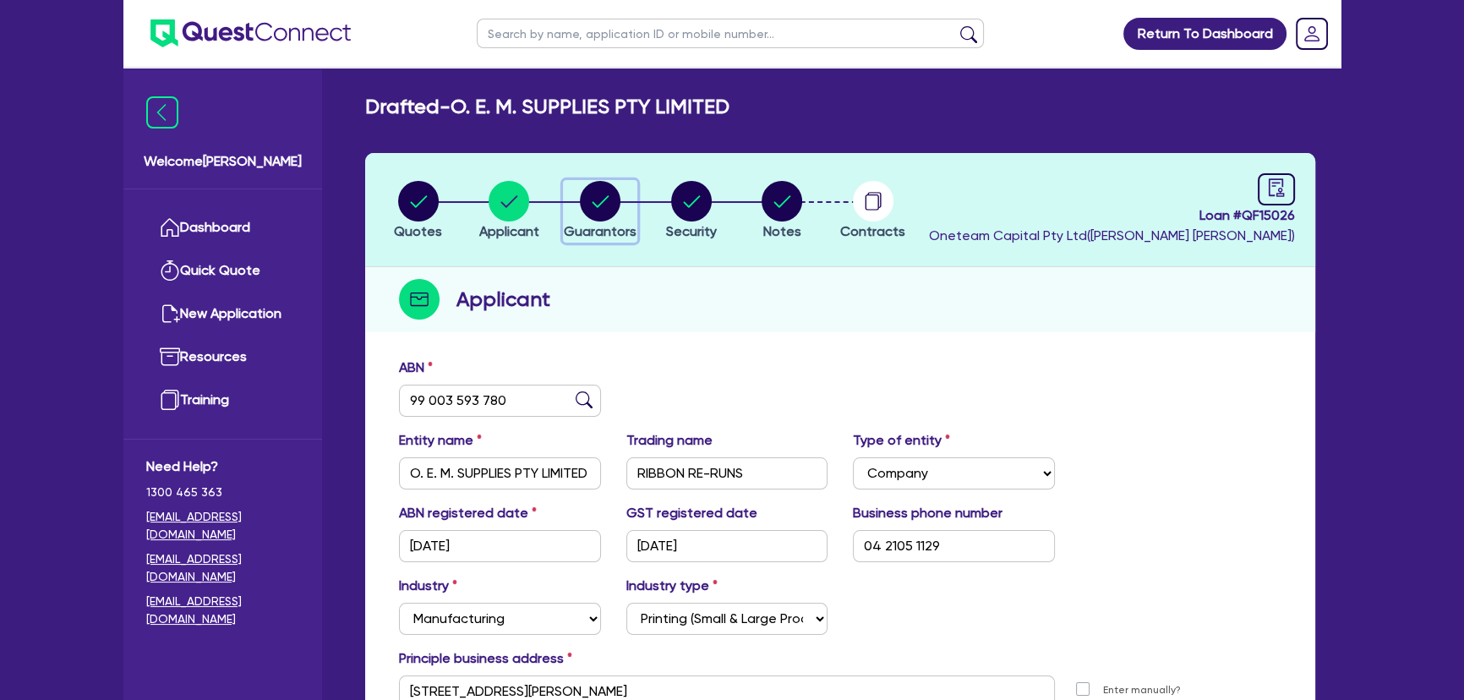
click at [593, 211] on circle "button" at bounding box center [600, 201] width 41 height 41
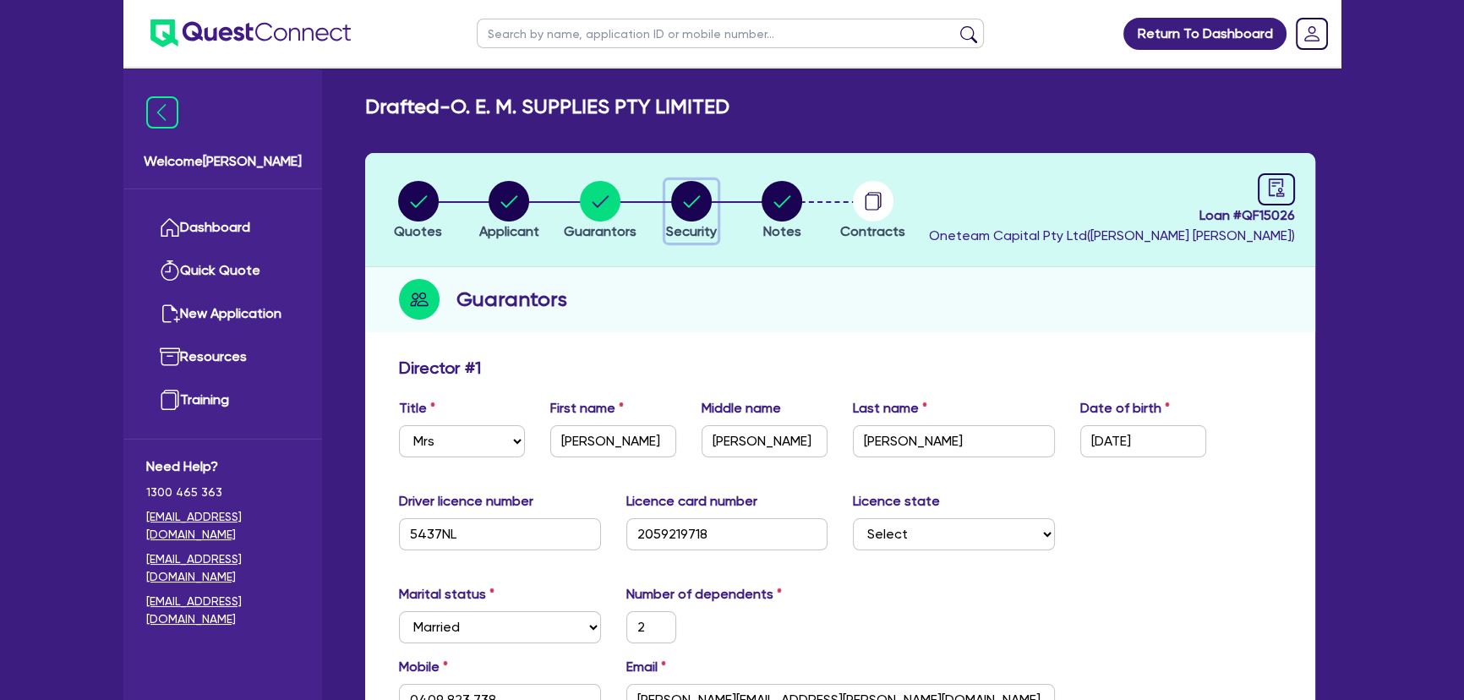
drag, startPoint x: 701, startPoint y: 201, endPoint x: 736, endPoint y: 206, distance: 35.9
click at [701, 200] on circle "button" at bounding box center [691, 201] width 41 height 41
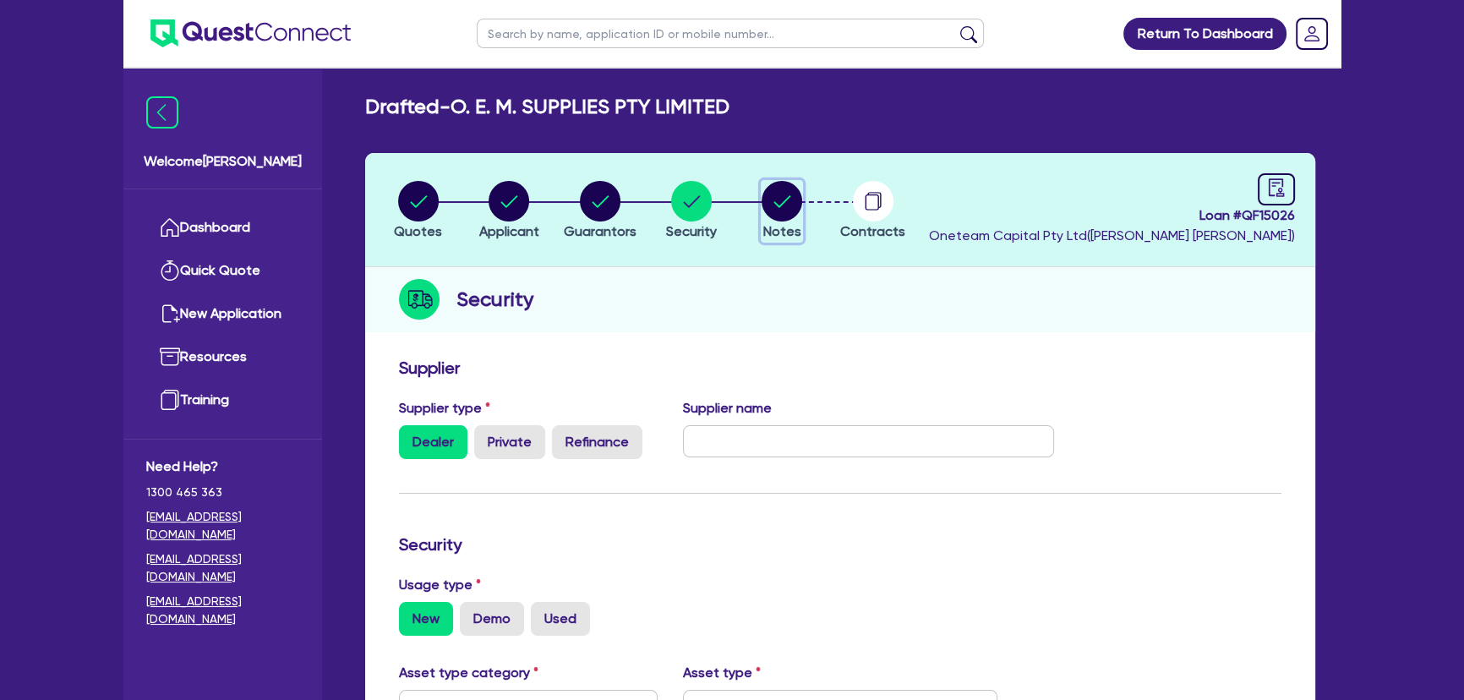
click at [763, 205] on circle "button" at bounding box center [782, 201] width 41 height 41
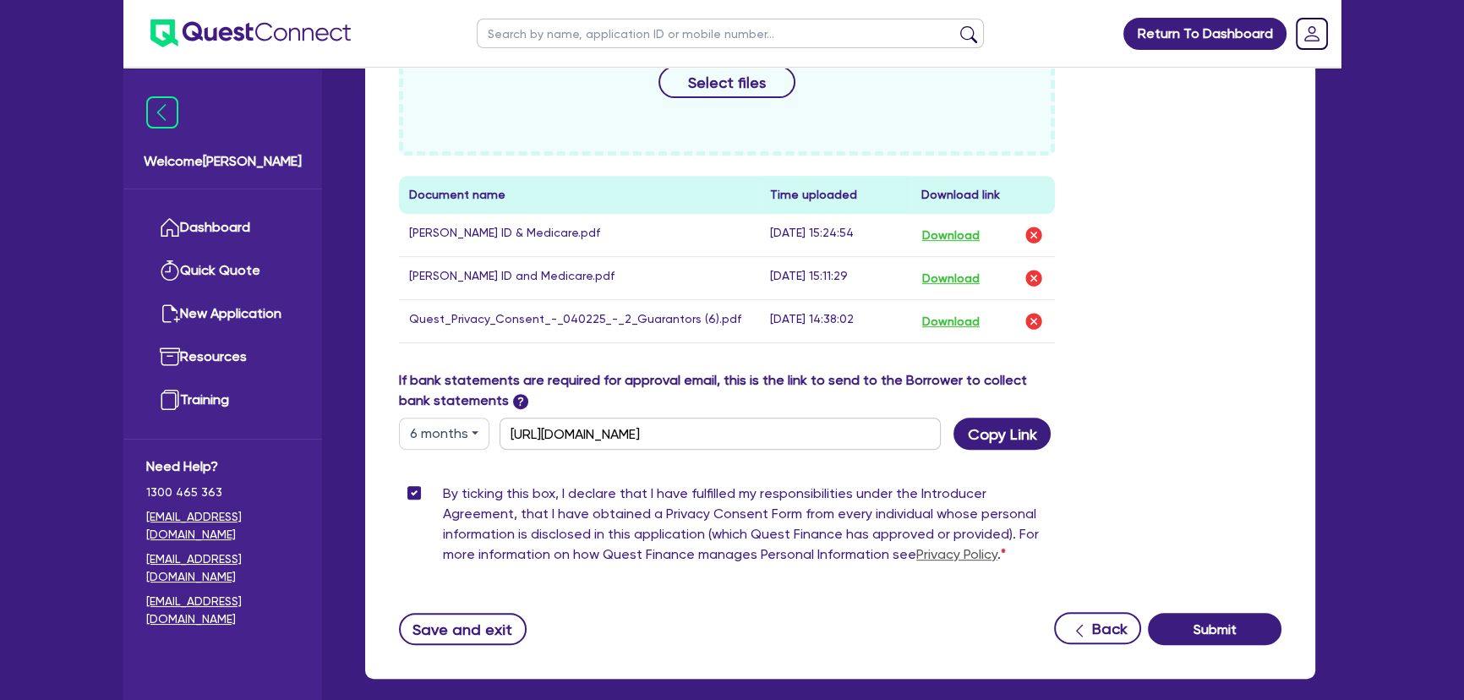
scroll to position [929, 0]
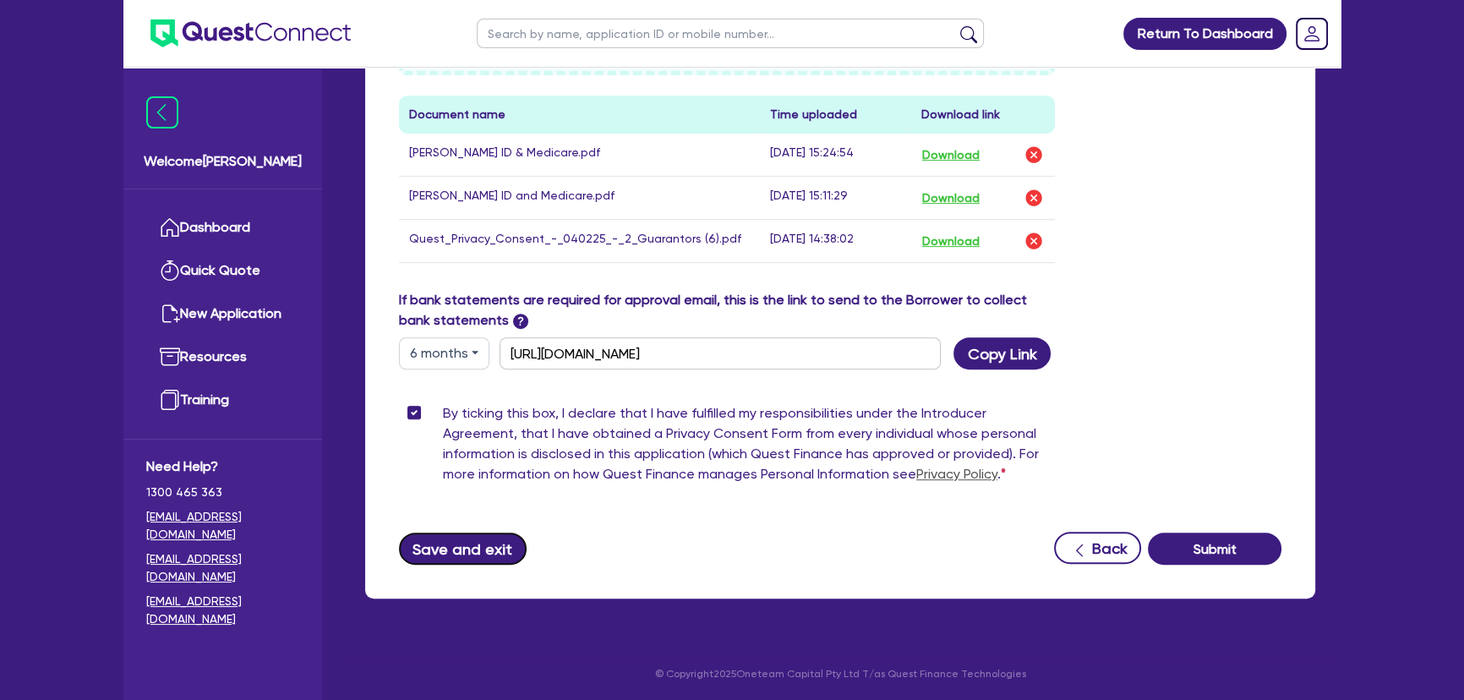
click at [459, 555] on button "Save and exit" at bounding box center [463, 549] width 128 height 32
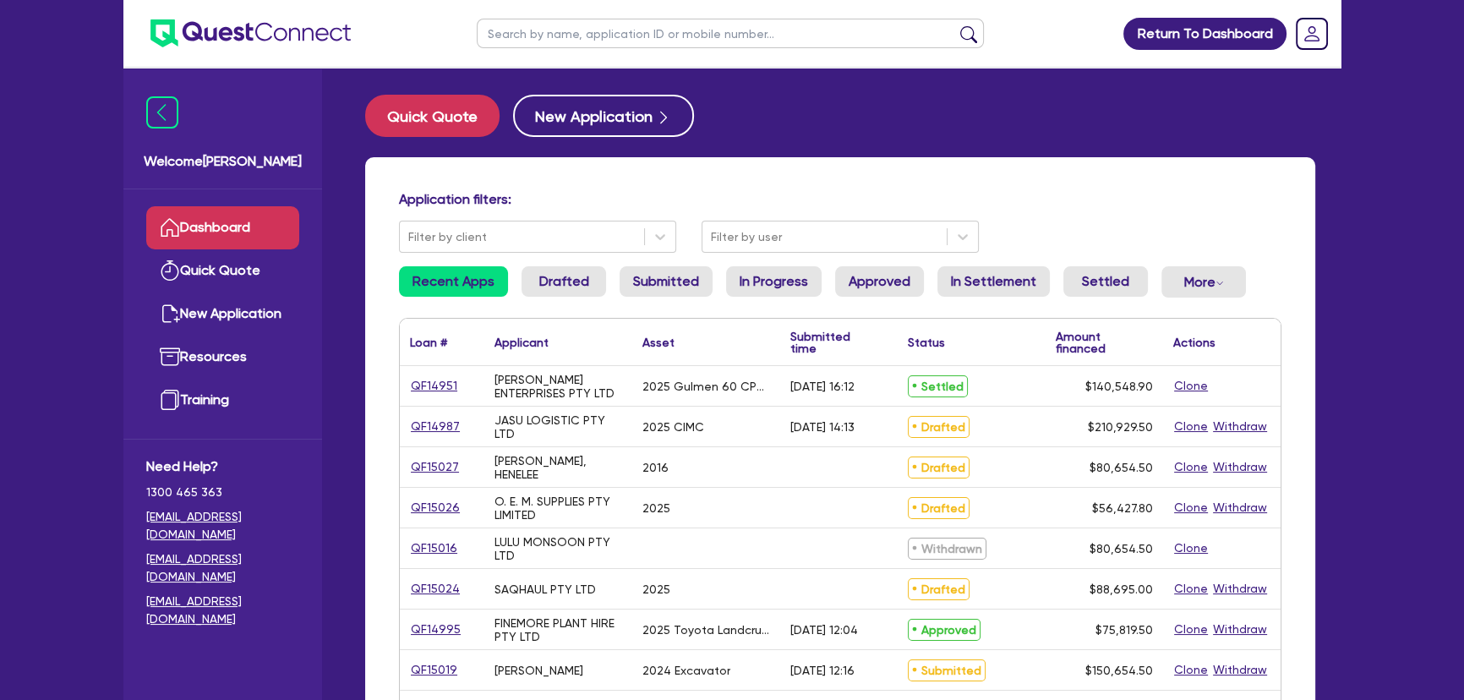
click at [1162, 168] on div "Application filters: Filter by client Filter by user Recent Apps Drafted Submit…" at bounding box center [840, 708] width 950 height 1103
click at [1053, 125] on div "Quick Quote New Application" at bounding box center [840, 116] width 950 height 42
click at [1071, 225] on div "Application filters: Filter by client Filter by user" at bounding box center [840, 222] width 908 height 62
click at [434, 467] on link "QF15027" at bounding box center [435, 466] width 50 height 19
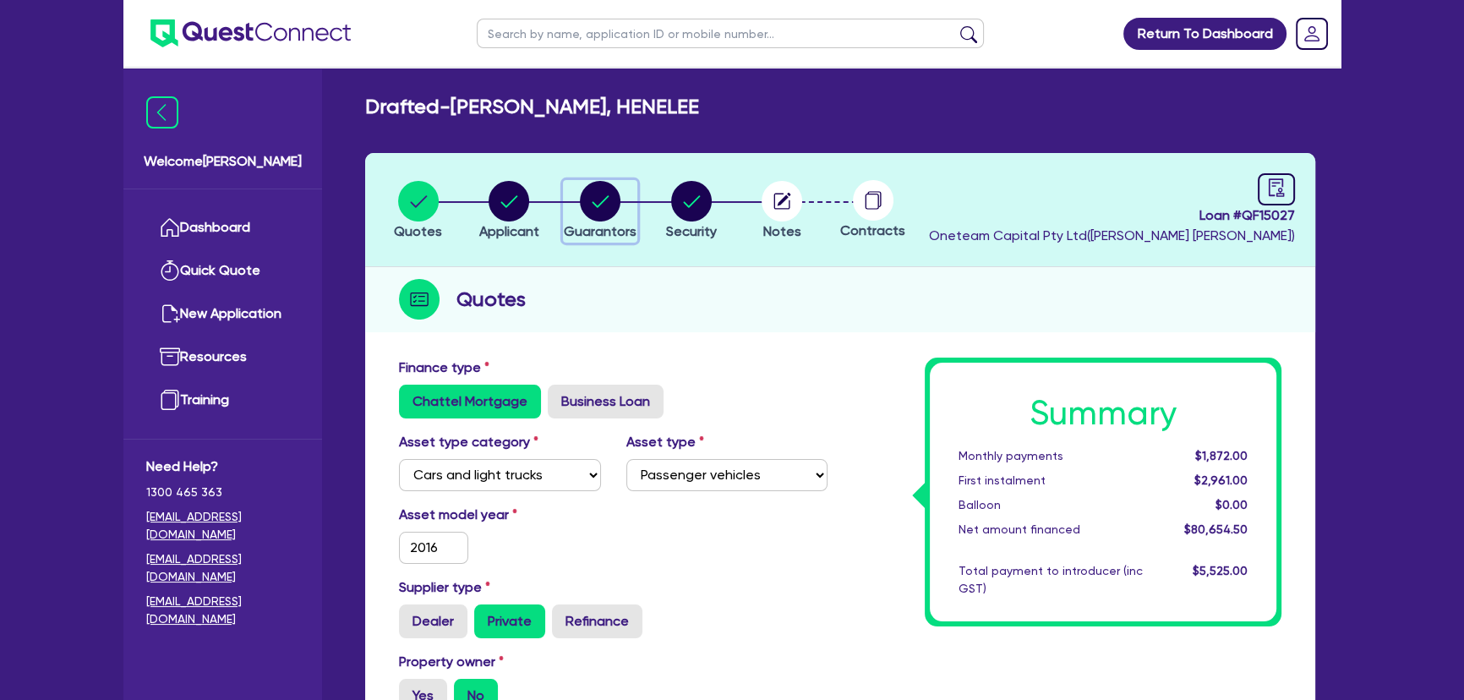
click at [586, 200] on circle "button" at bounding box center [600, 201] width 41 height 41
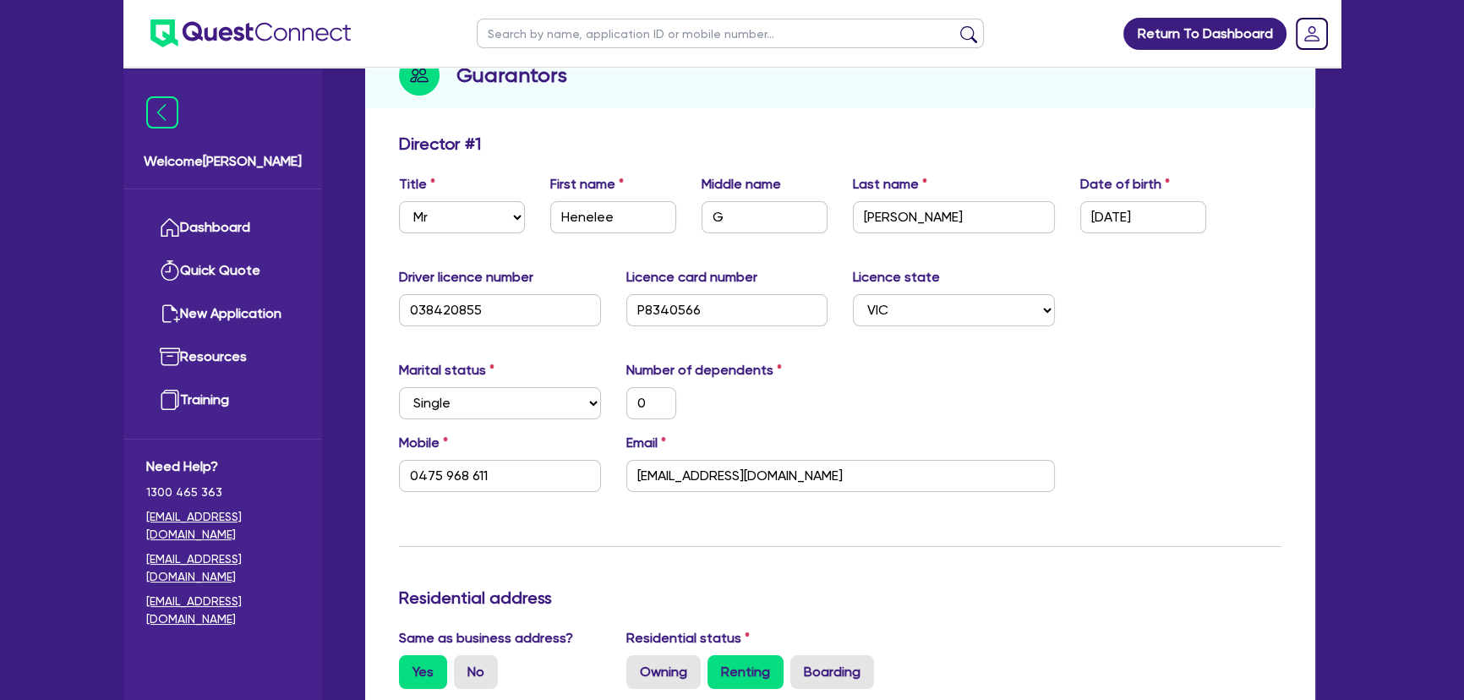
scroll to position [307, 0]
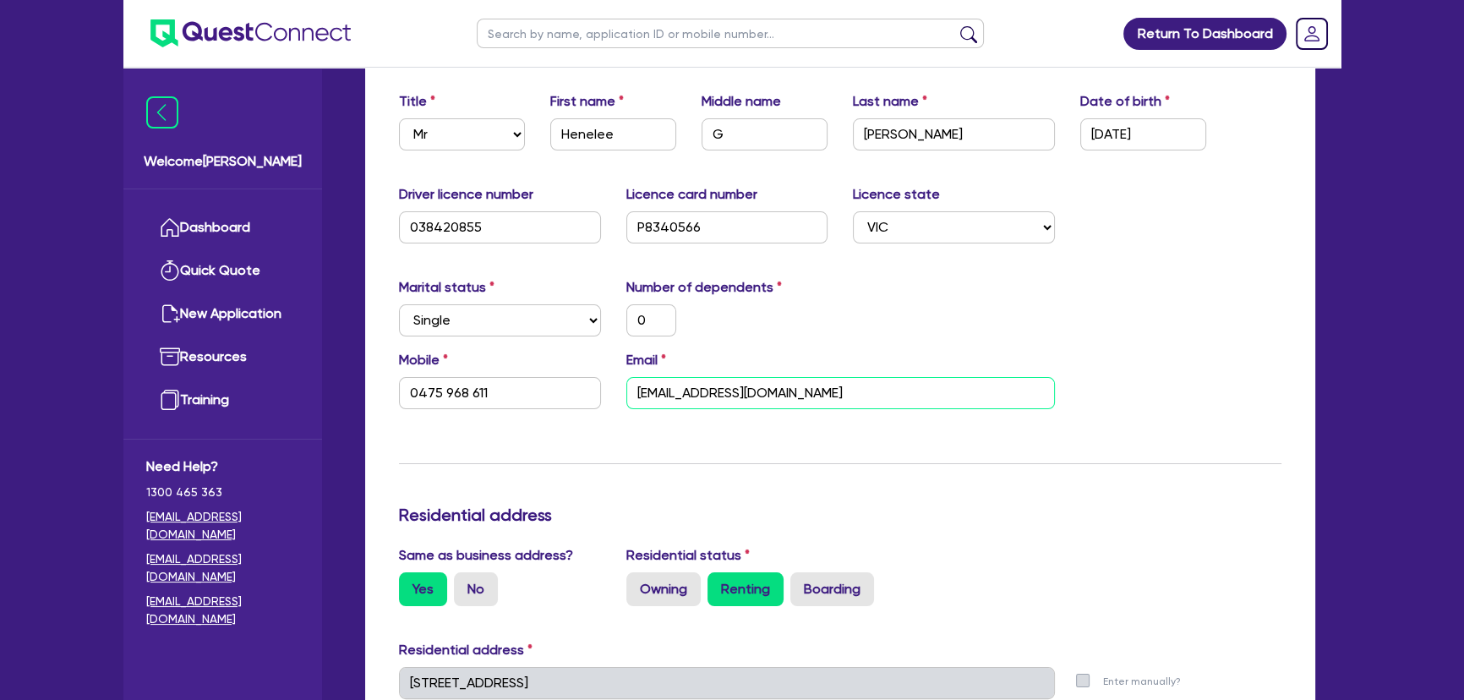
drag, startPoint x: 835, startPoint y: 397, endPoint x: 534, endPoint y: 372, distance: 302.0
click at [534, 372] on div "Mobile 0475 968 611 Email henelee_cadelina@yahoo.com" at bounding box center [840, 386] width 908 height 73
drag, startPoint x: 462, startPoint y: 382, endPoint x: 371, endPoint y: 377, distance: 90.6
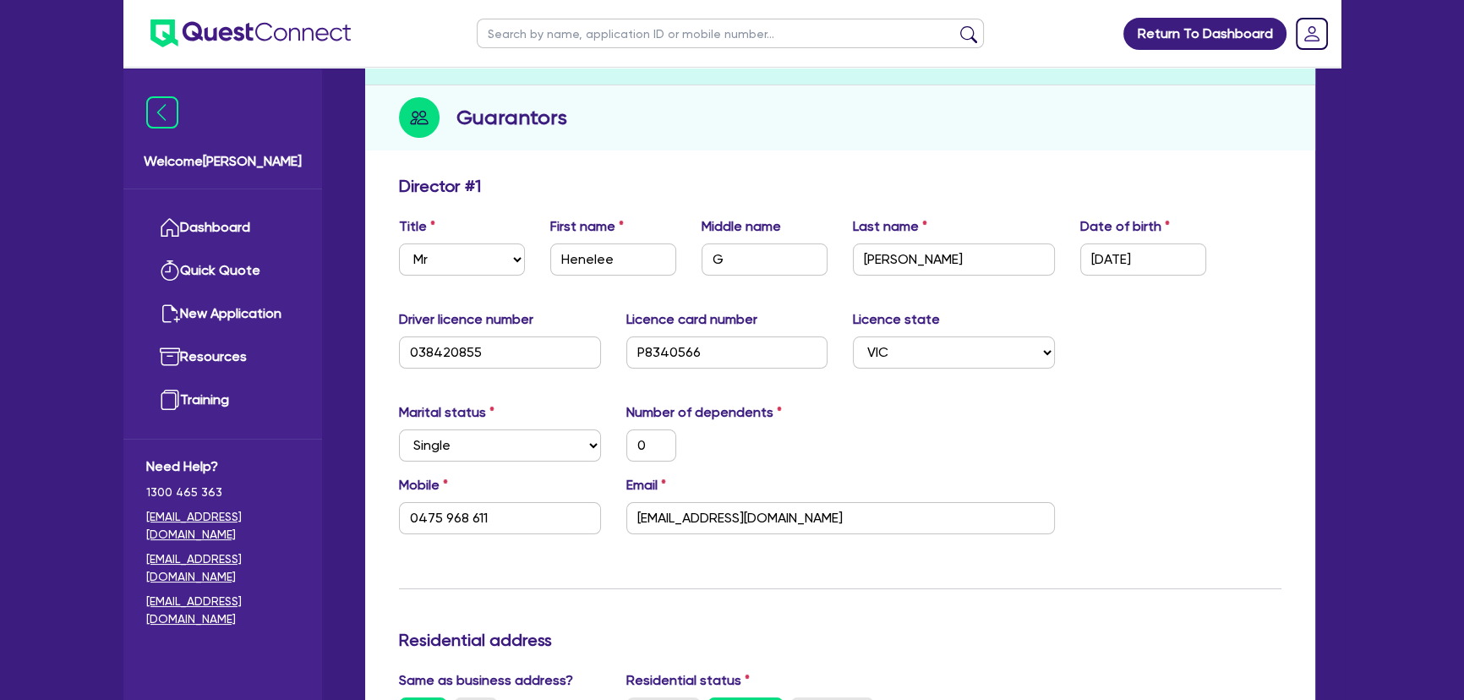
scroll to position [0, 0]
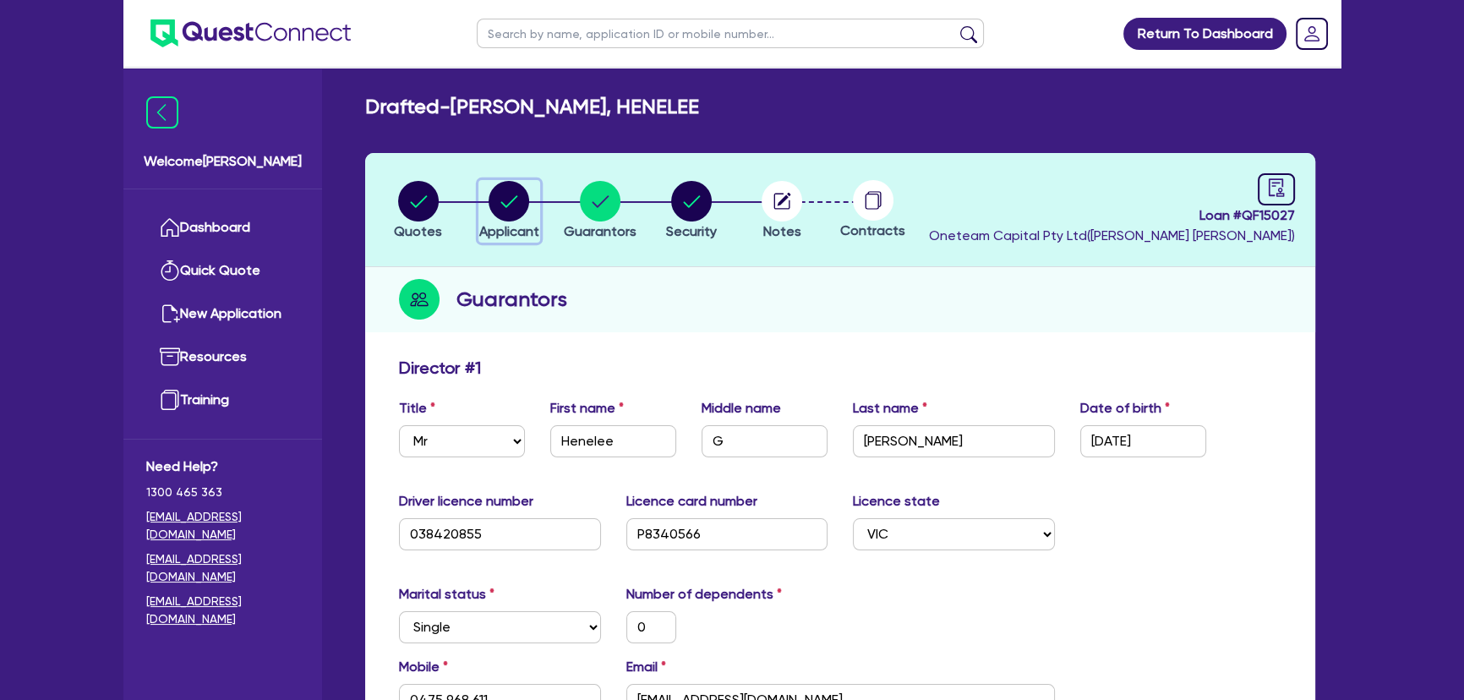
click at [507, 190] on circle "button" at bounding box center [509, 201] width 41 height 41
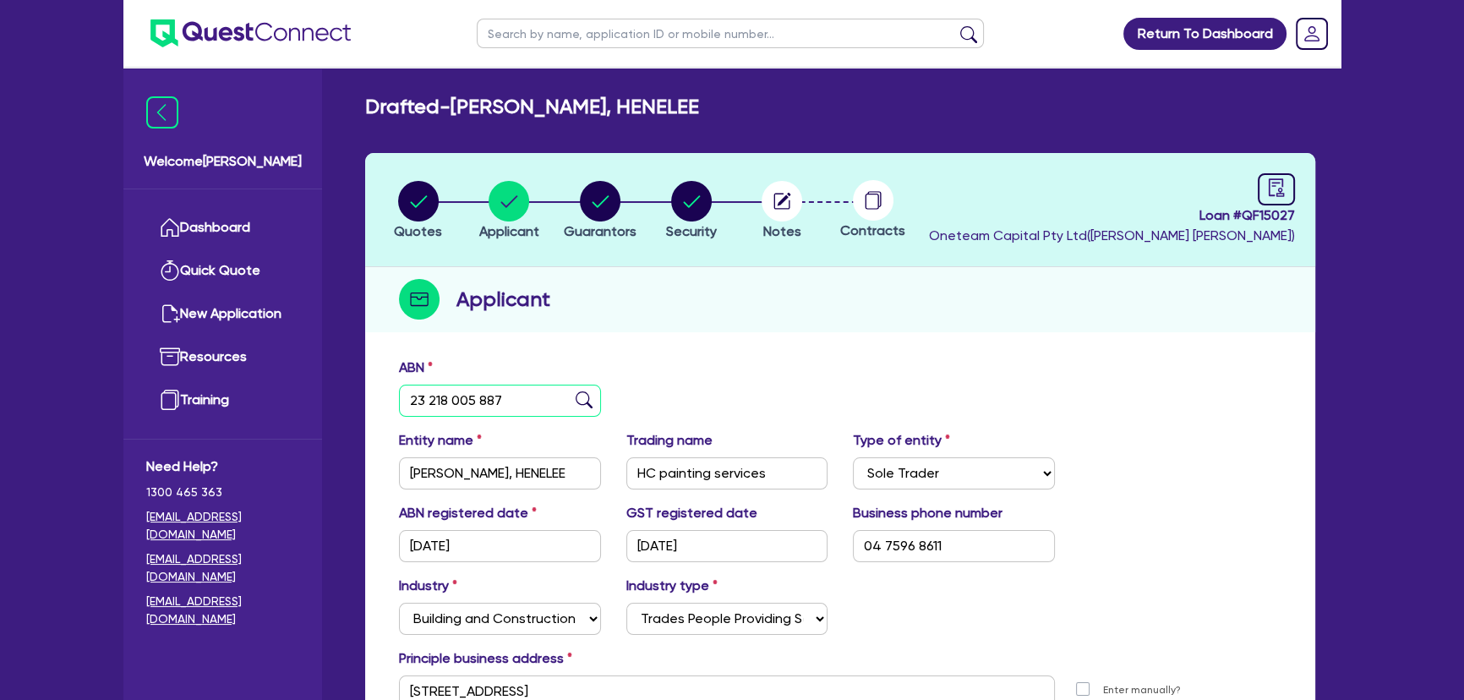
drag, startPoint x: 518, startPoint y: 399, endPoint x: 411, endPoint y: 402, distance: 107.4
click at [411, 402] on input "23 218 005 887" at bounding box center [500, 401] width 202 height 32
click at [589, 205] on circle "button" at bounding box center [600, 201] width 41 height 41
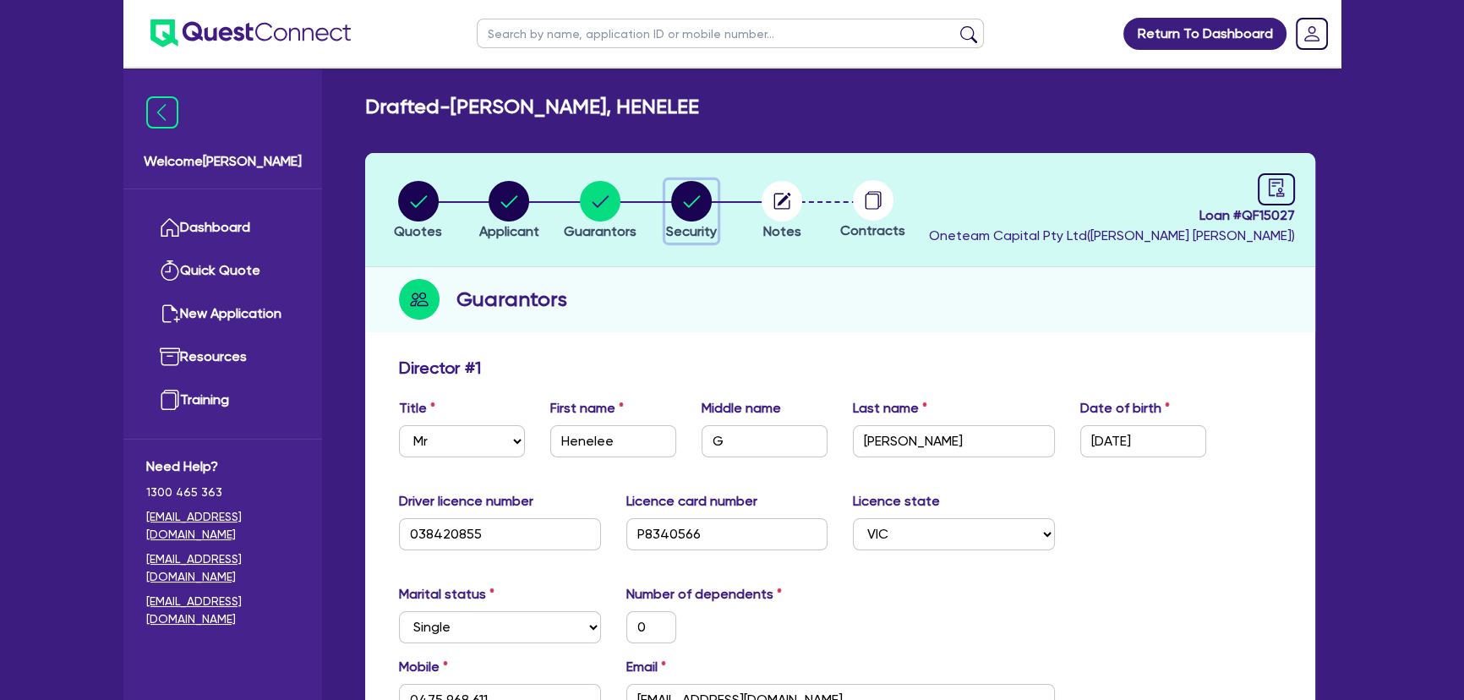
click at [686, 230] on span "Security" at bounding box center [691, 231] width 51 height 16
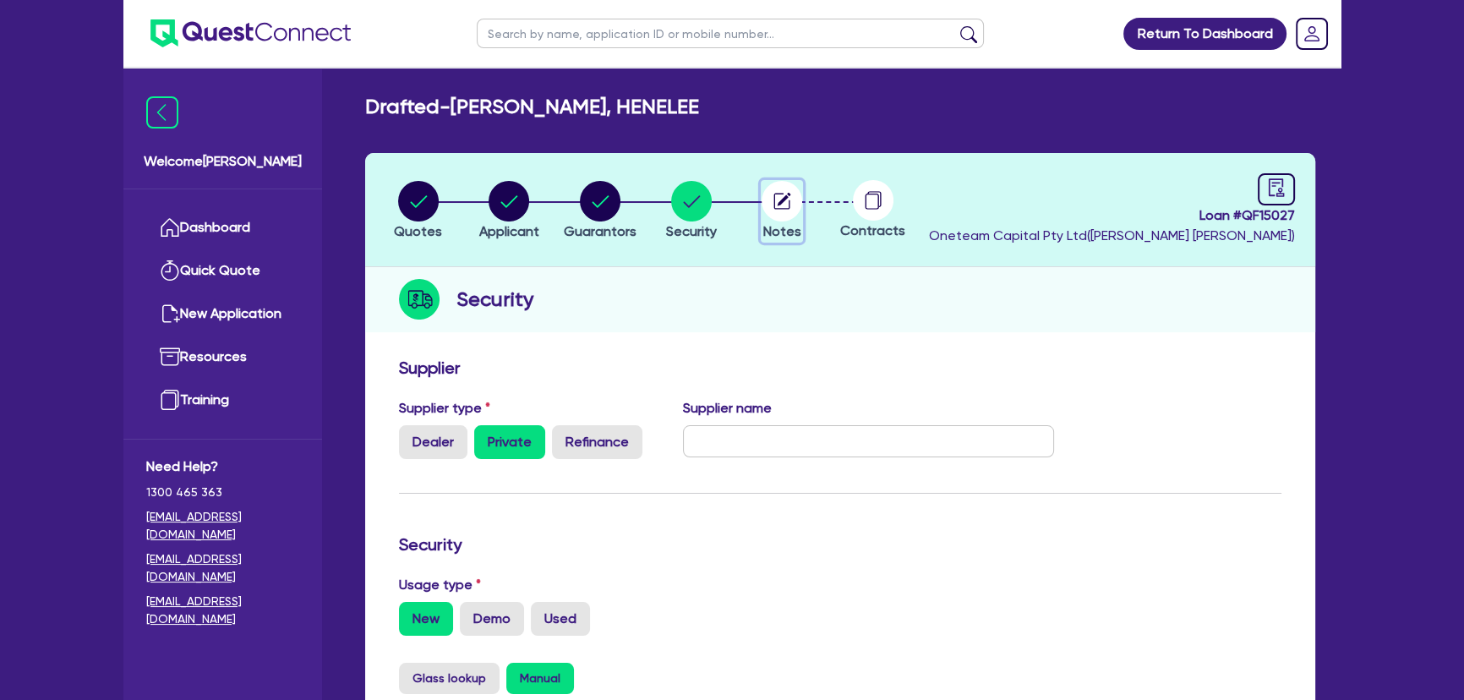
click at [771, 211] on circle "button" at bounding box center [782, 201] width 41 height 41
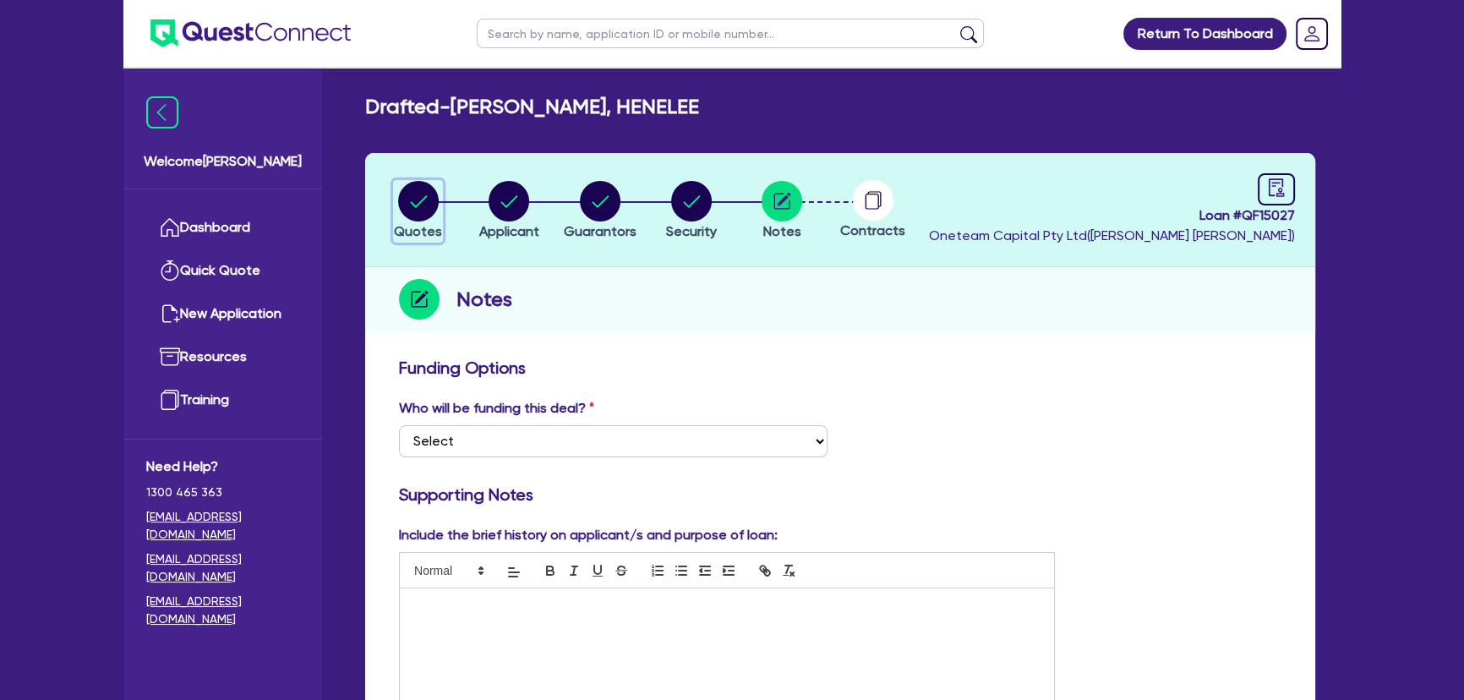
click at [440, 203] on button "Quotes" at bounding box center [418, 211] width 50 height 63
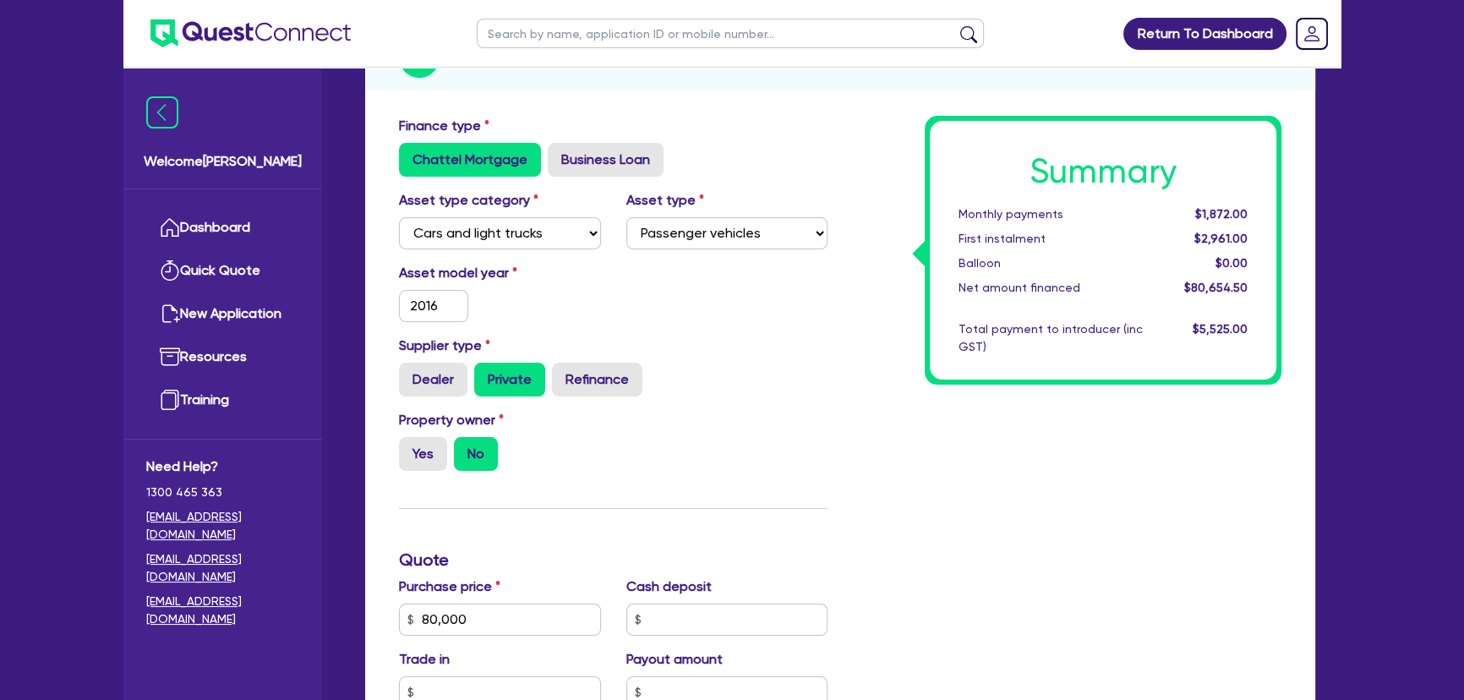
scroll to position [76, 0]
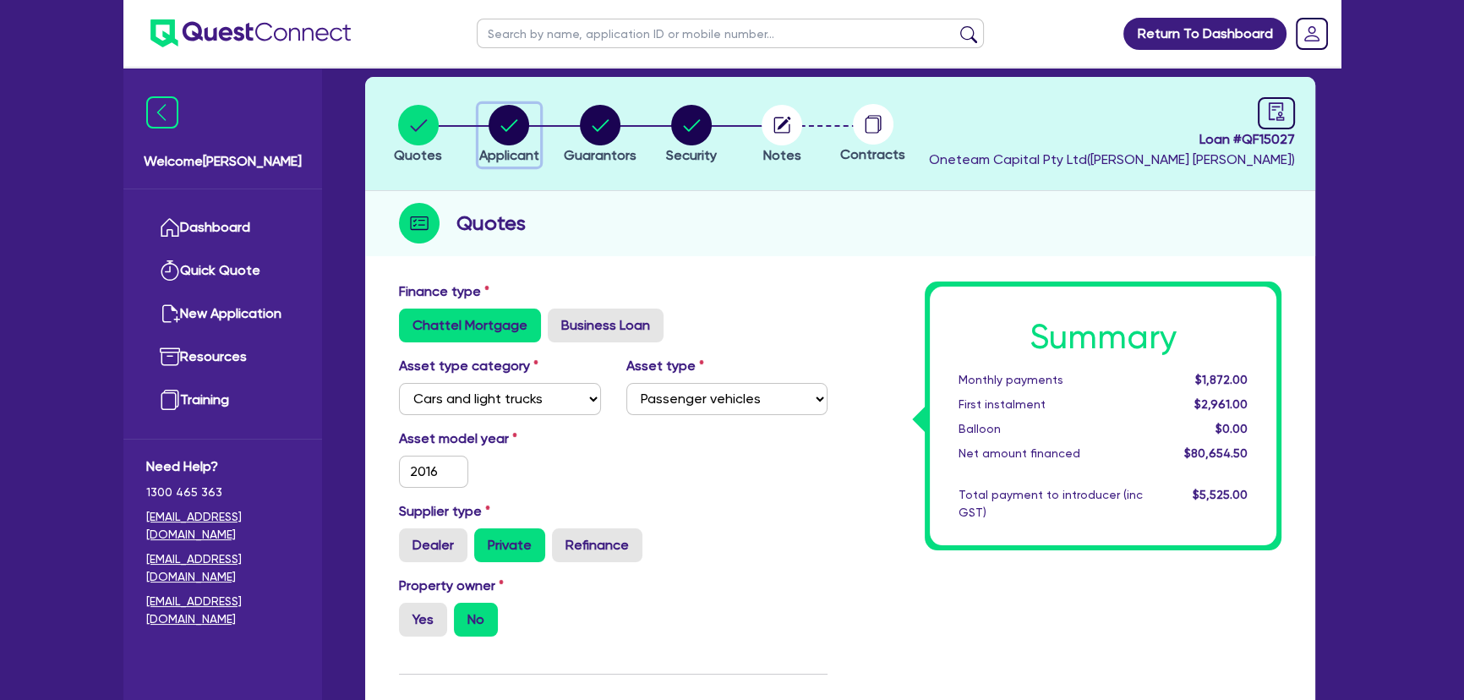
click at [510, 124] on circle "button" at bounding box center [509, 125] width 41 height 41
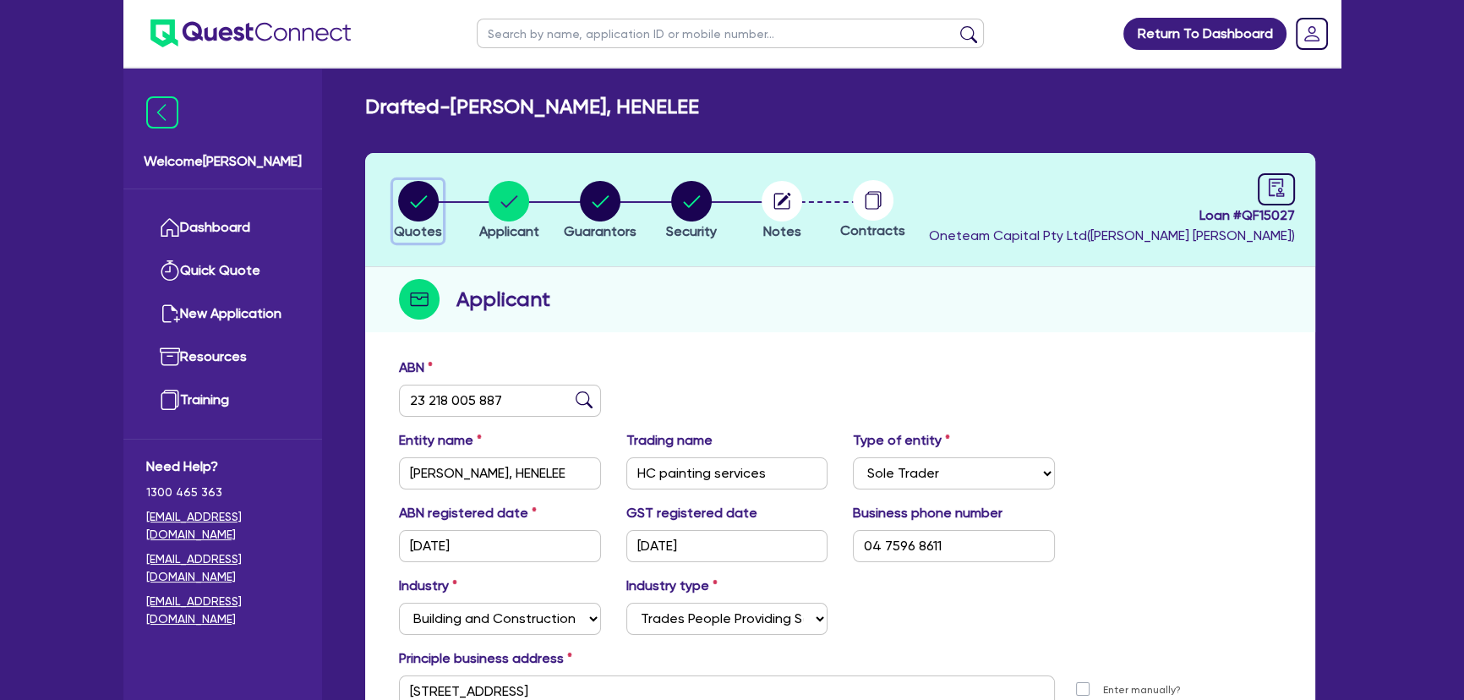
click at [422, 195] on circle "button" at bounding box center [418, 201] width 41 height 41
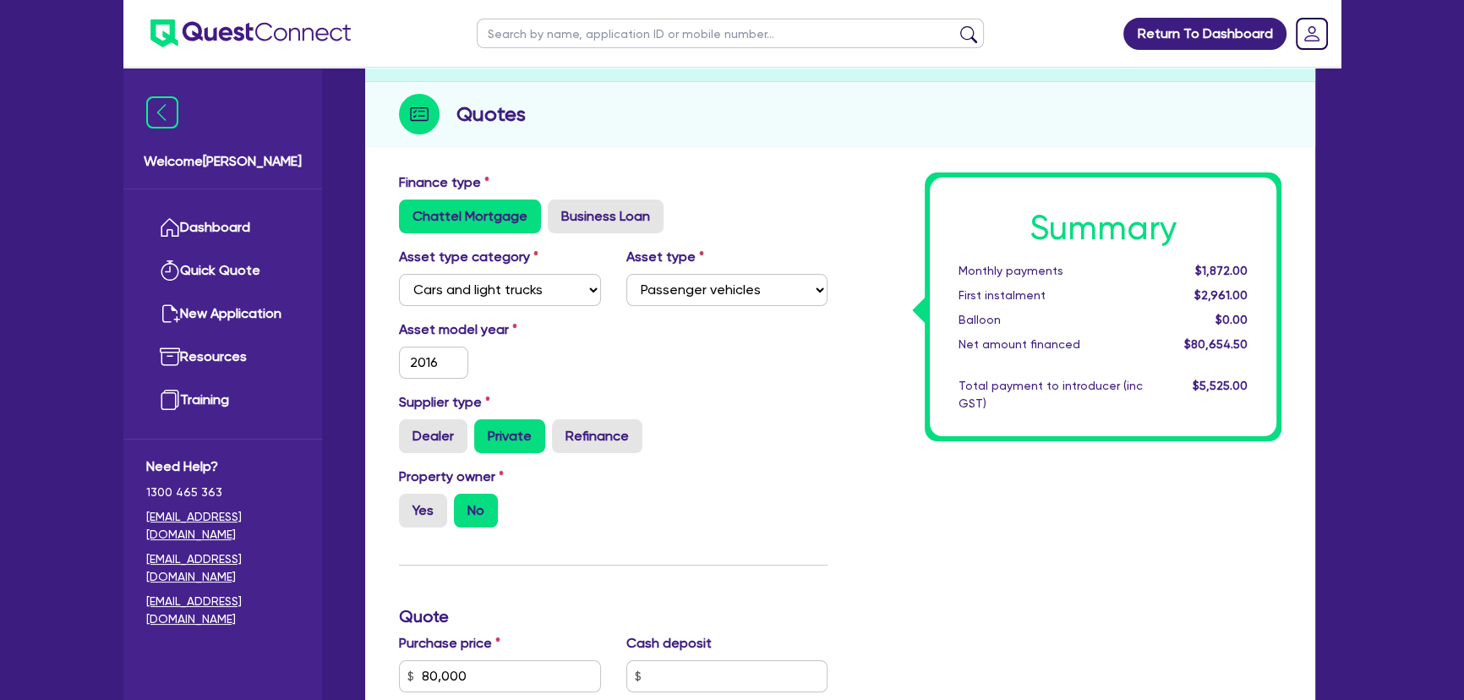
scroll to position [384, 0]
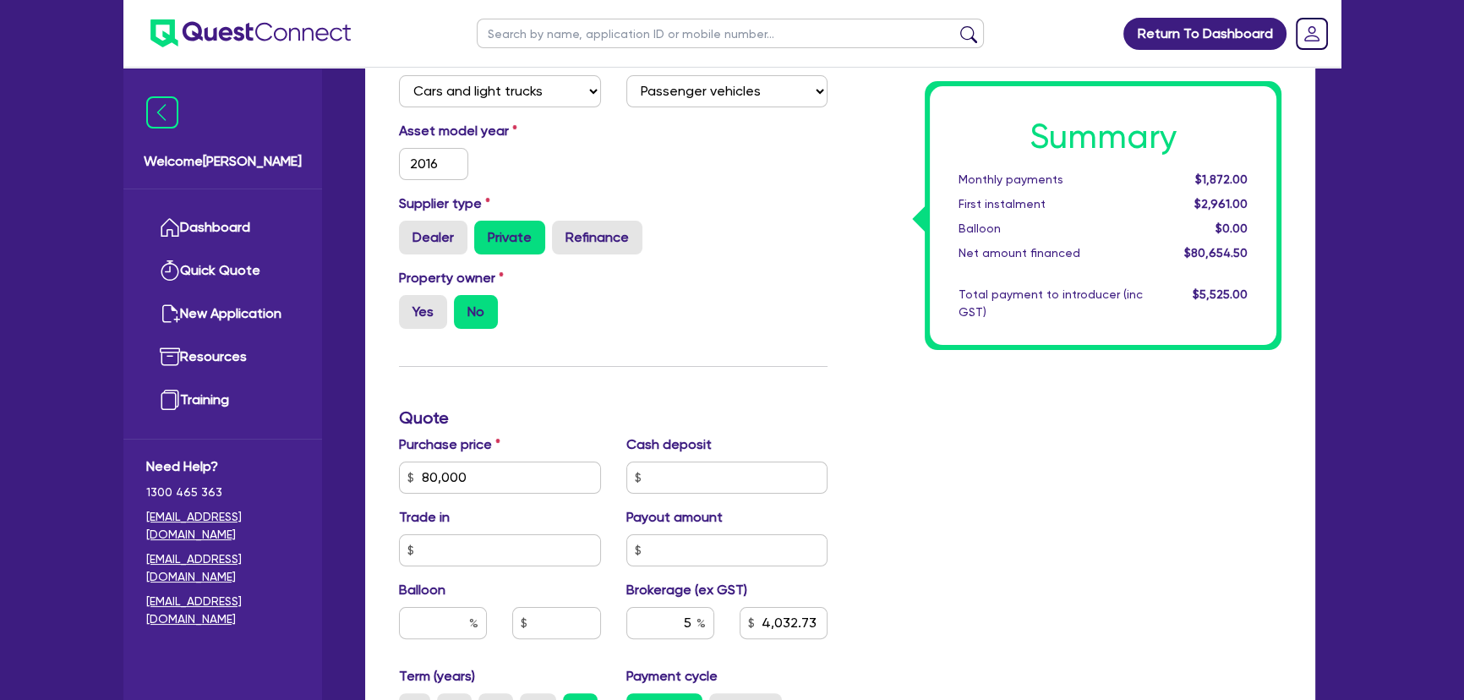
click at [1260, 476] on div "Summary Monthly payments $1,872.00 First instalment $2,961.00 Balloon $0.00 Net…" at bounding box center [1067, 468] width 454 height 988
click at [668, 347] on div "Finance type Chattel Mortgage Business Loan Asset type category Select Cars and…" at bounding box center [613, 468] width 454 height 988
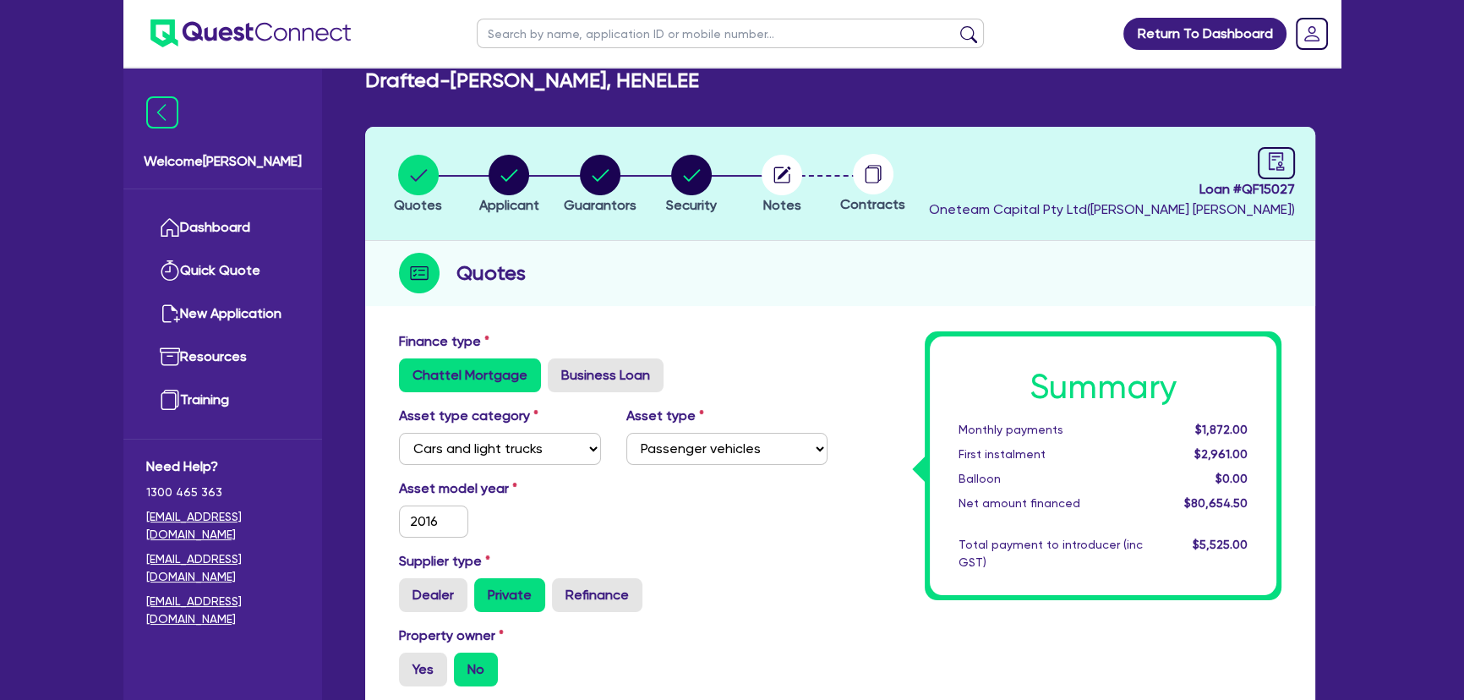
scroll to position [0, 0]
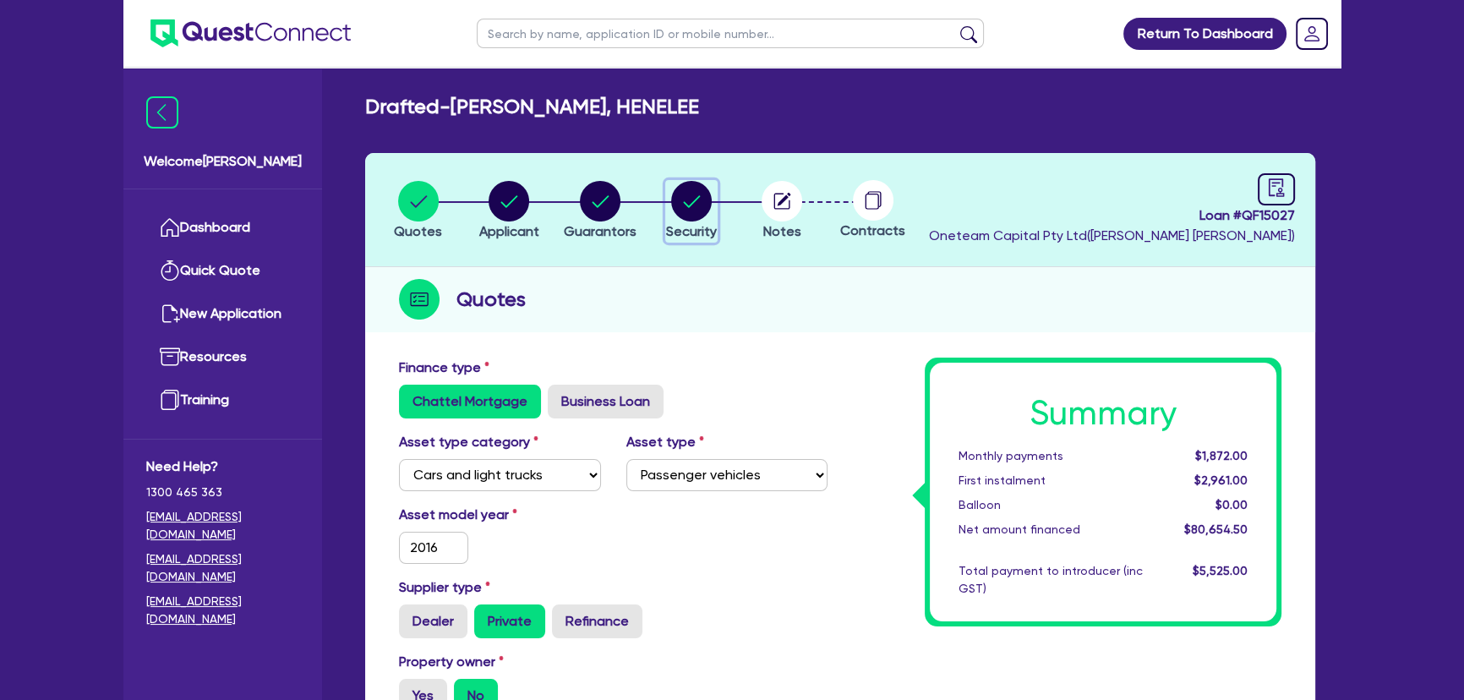
click at [683, 215] on circle "button" at bounding box center [691, 201] width 41 height 41
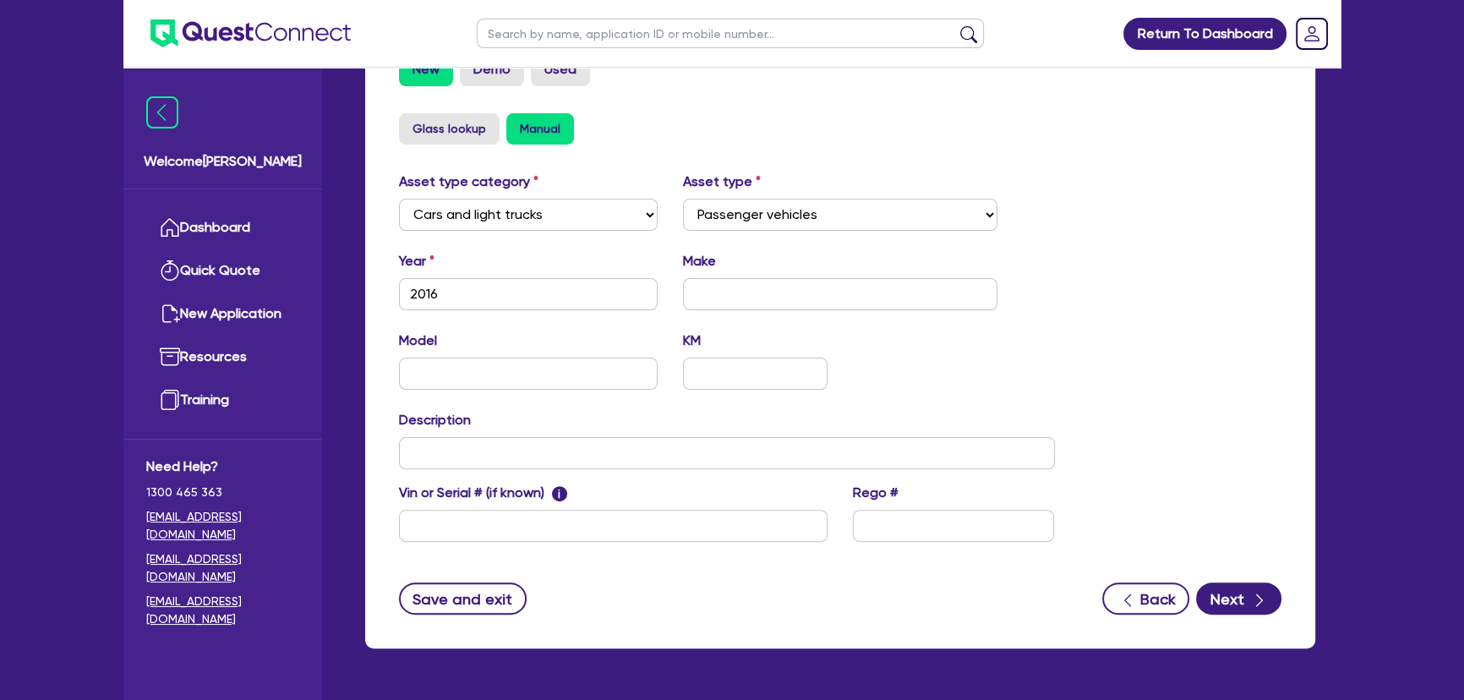
scroll to position [522, 0]
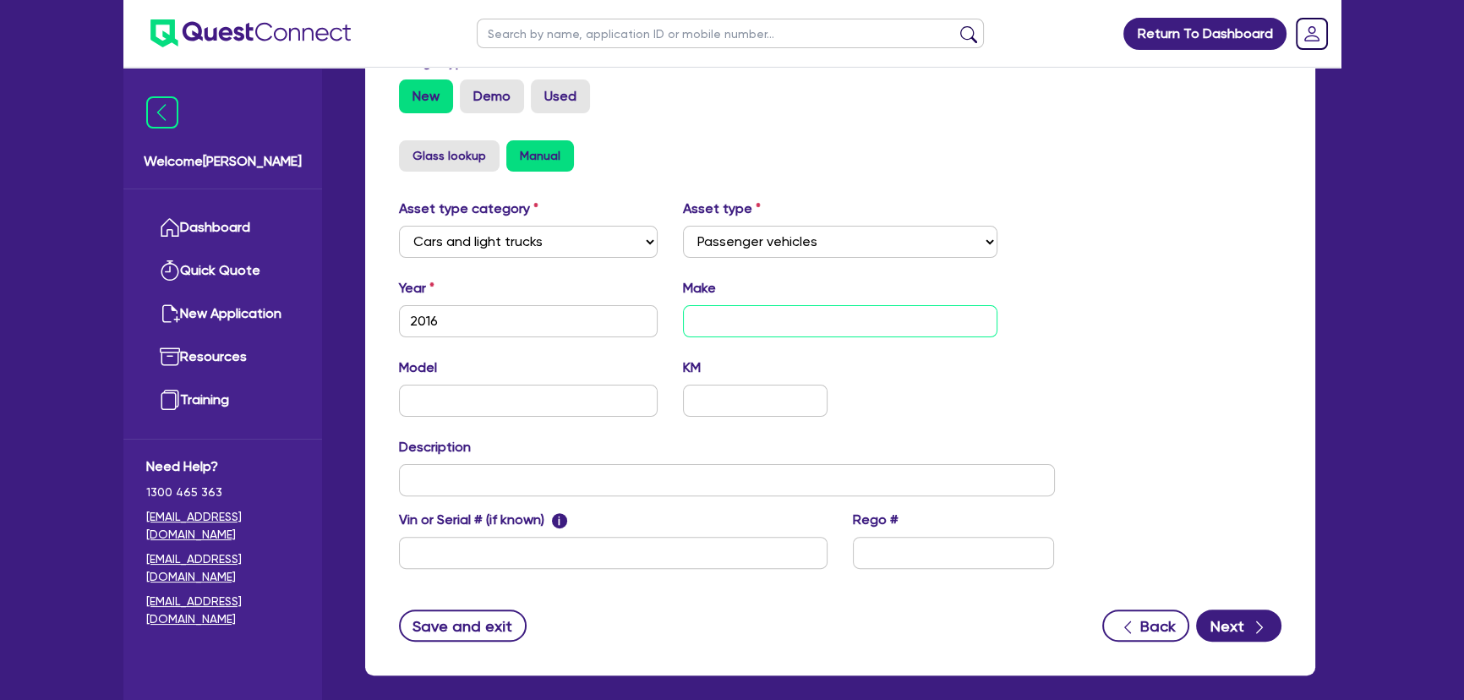
click at [758, 322] on input "text" at bounding box center [840, 321] width 315 height 32
click at [572, 405] on input "text" at bounding box center [528, 401] width 259 height 32
click at [634, 475] on input "text" at bounding box center [727, 480] width 656 height 32
click at [1220, 639] on button "Next" at bounding box center [1238, 626] width 85 height 32
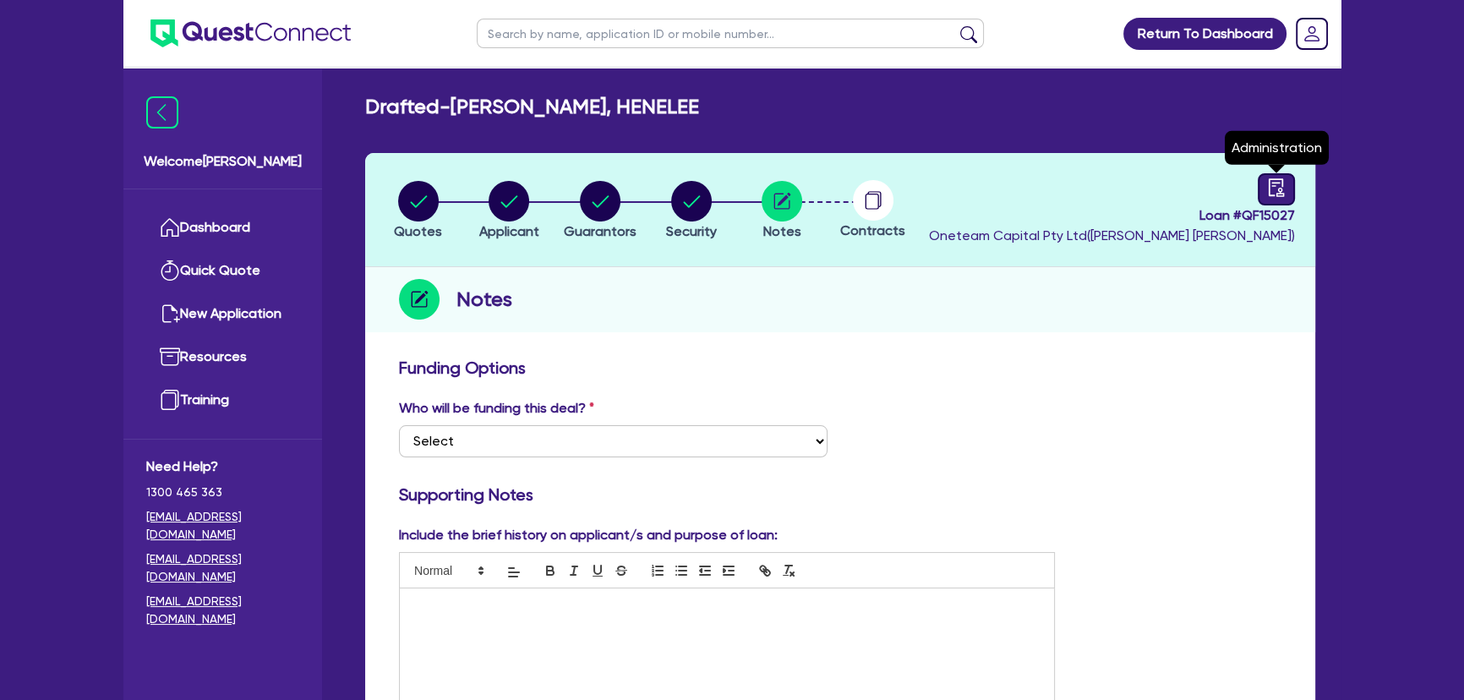
click at [1283, 185] on icon "audit" at bounding box center [1276, 187] width 15 height 18
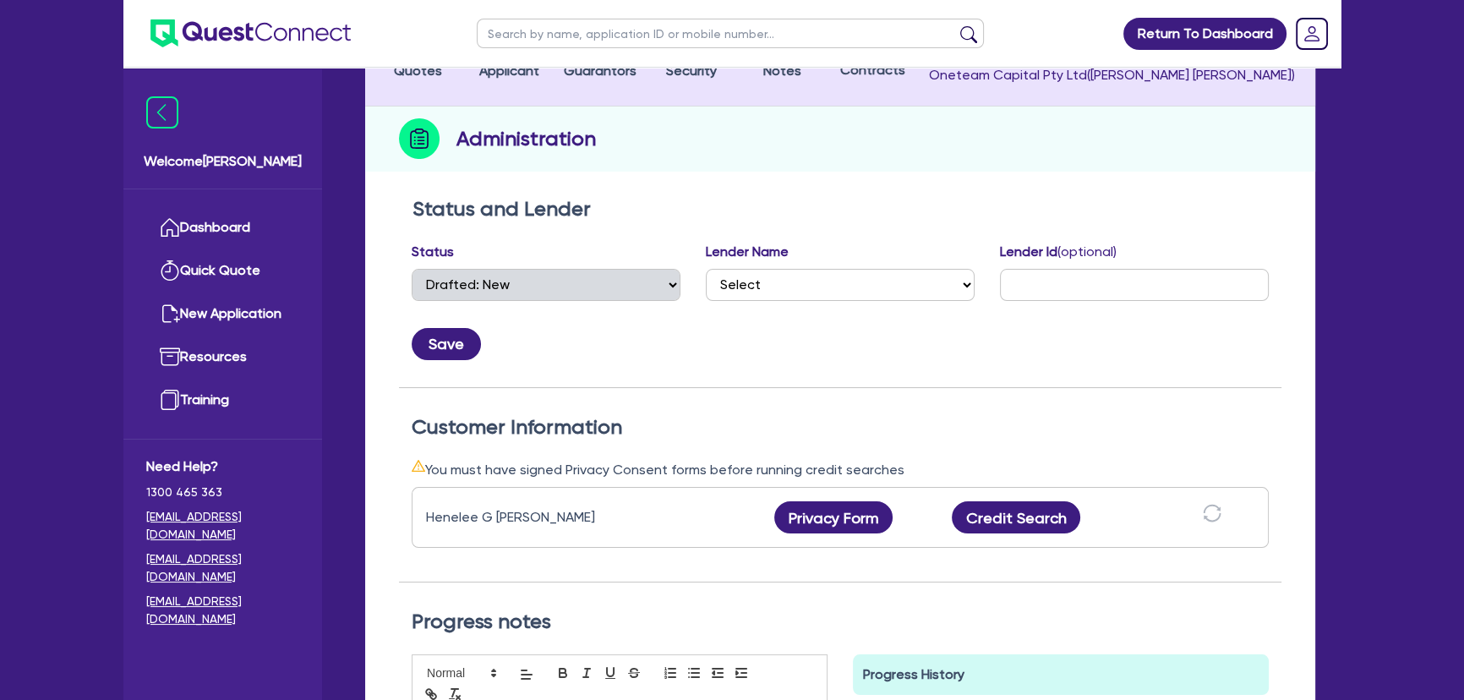
scroll to position [153, 0]
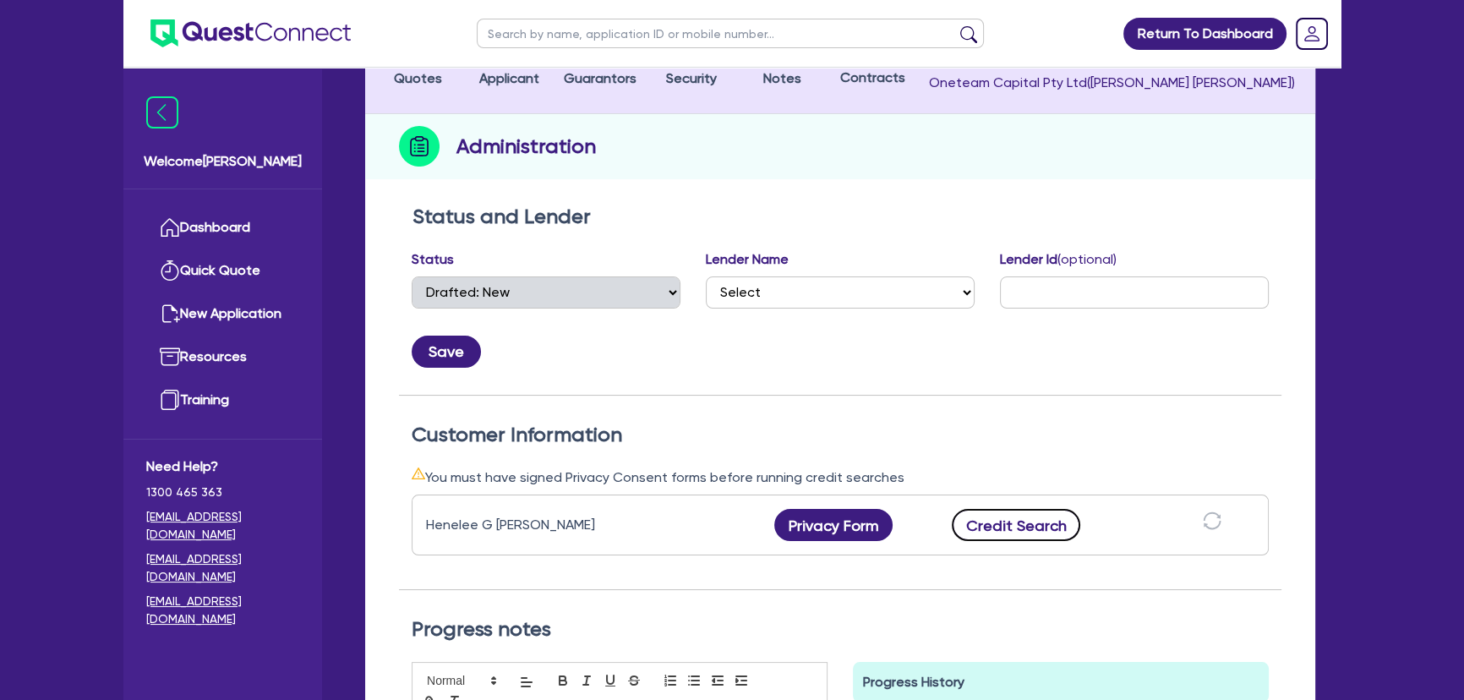
click at [1020, 524] on button "Credit Search" at bounding box center [1016, 525] width 129 height 32
click at [796, 293] on select "Select AAMF AFS Alex Bank Angle Finance Azora Banjo BigStone BOQ Finance Brande…" at bounding box center [840, 292] width 269 height 32
click at [796, 295] on select "Select AAMF AFS Alex Bank Angle Finance Azora Banjo BigStone BOQ Finance Brande…" at bounding box center [840, 292] width 269 height 32
click at [829, 279] on select "Select AAMF AFS Alex Bank Angle Finance Azora Banjo BigStone BOQ Finance Brande…" at bounding box center [840, 292] width 269 height 32
click at [830, 279] on select "Select AAMF AFS Alex Bank Angle Finance Azora Banjo BigStone BOQ Finance Brande…" at bounding box center [840, 292] width 269 height 32
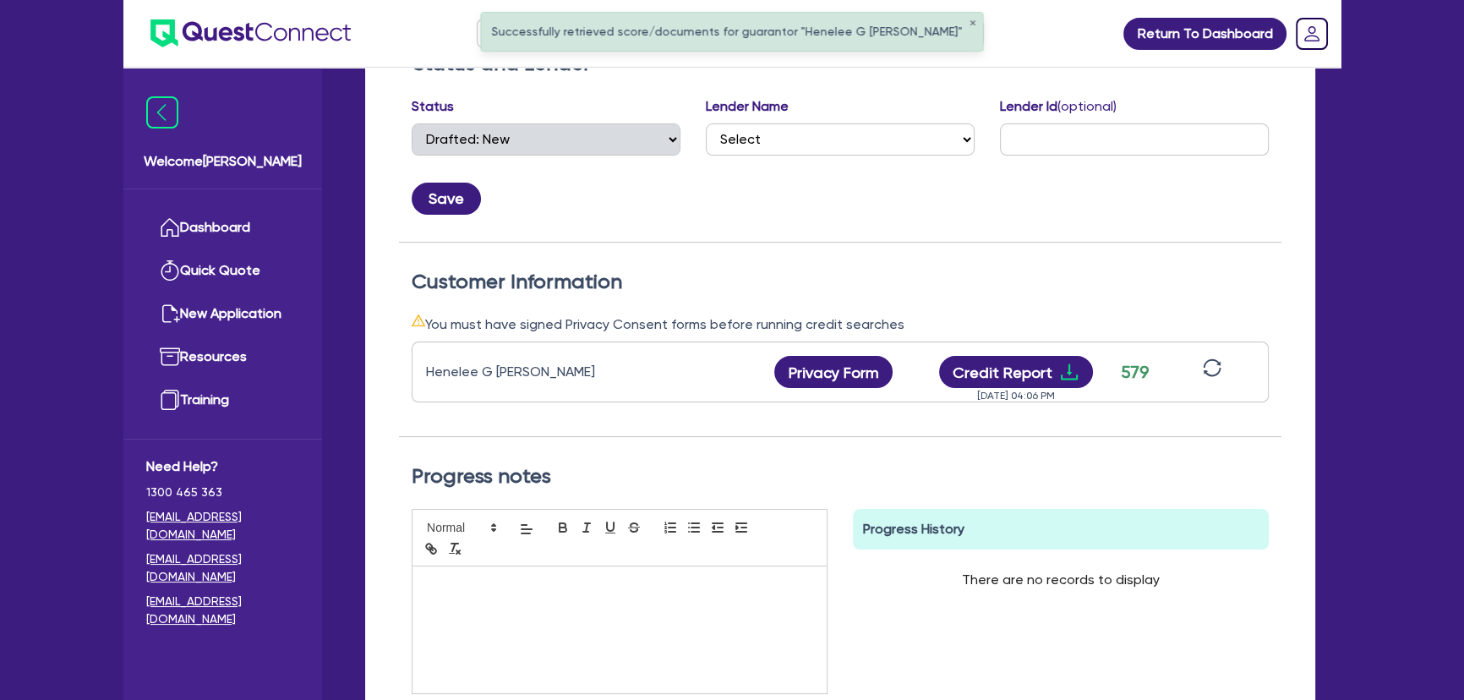
scroll to position [307, 0]
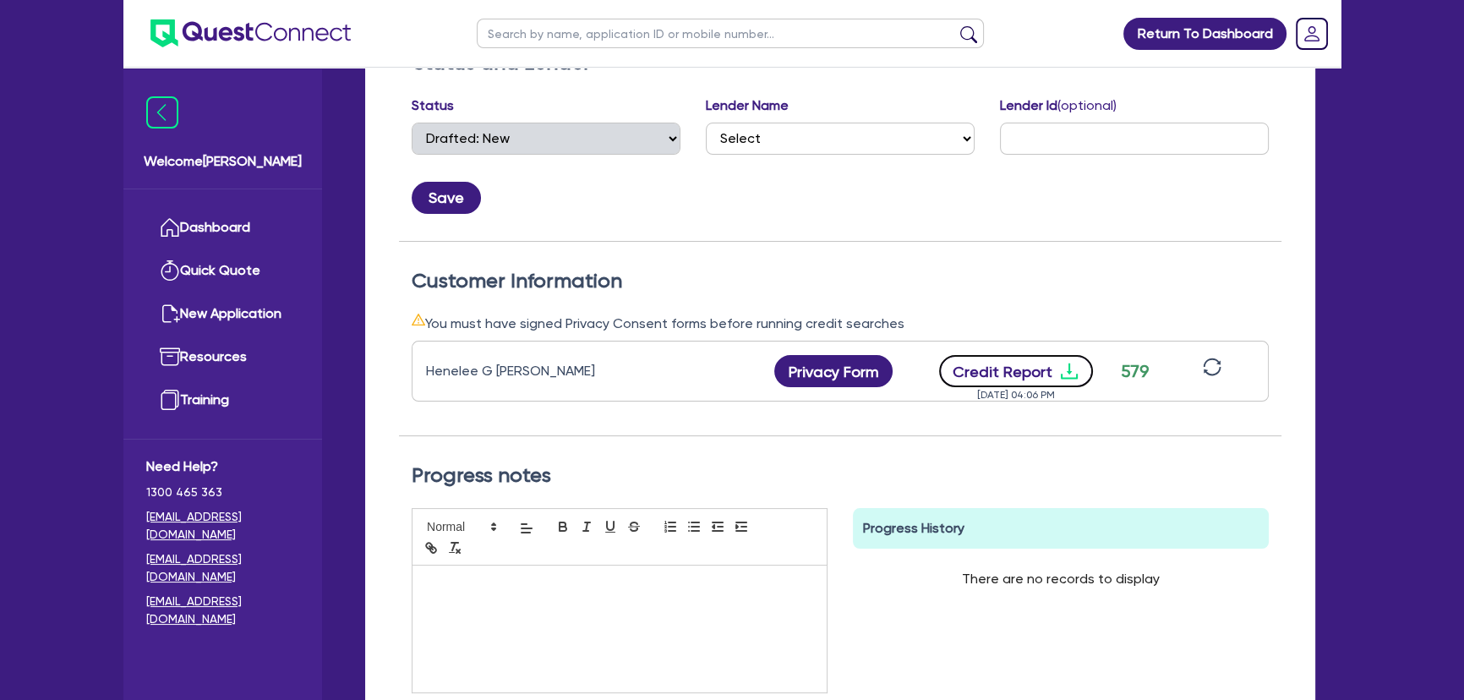
click at [1062, 380] on button "Credit Report" at bounding box center [1016, 371] width 155 height 32
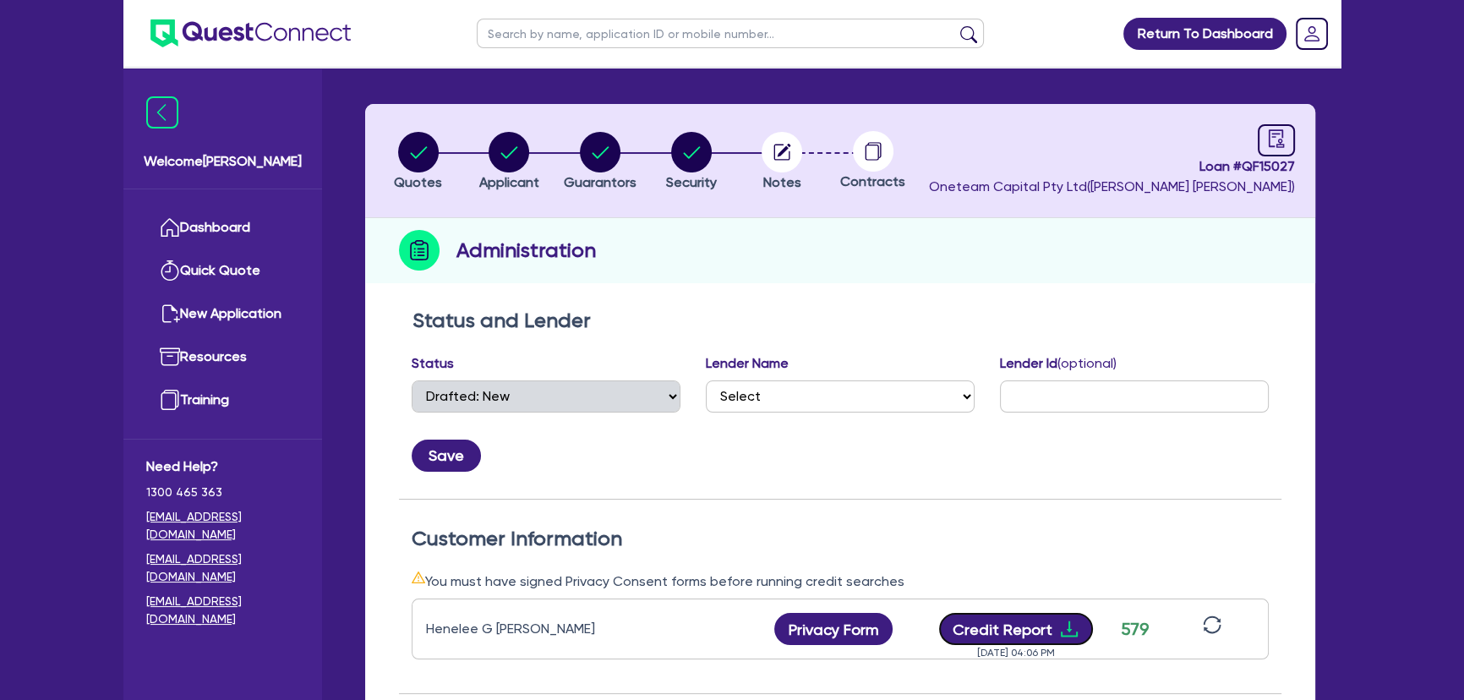
scroll to position [0, 0]
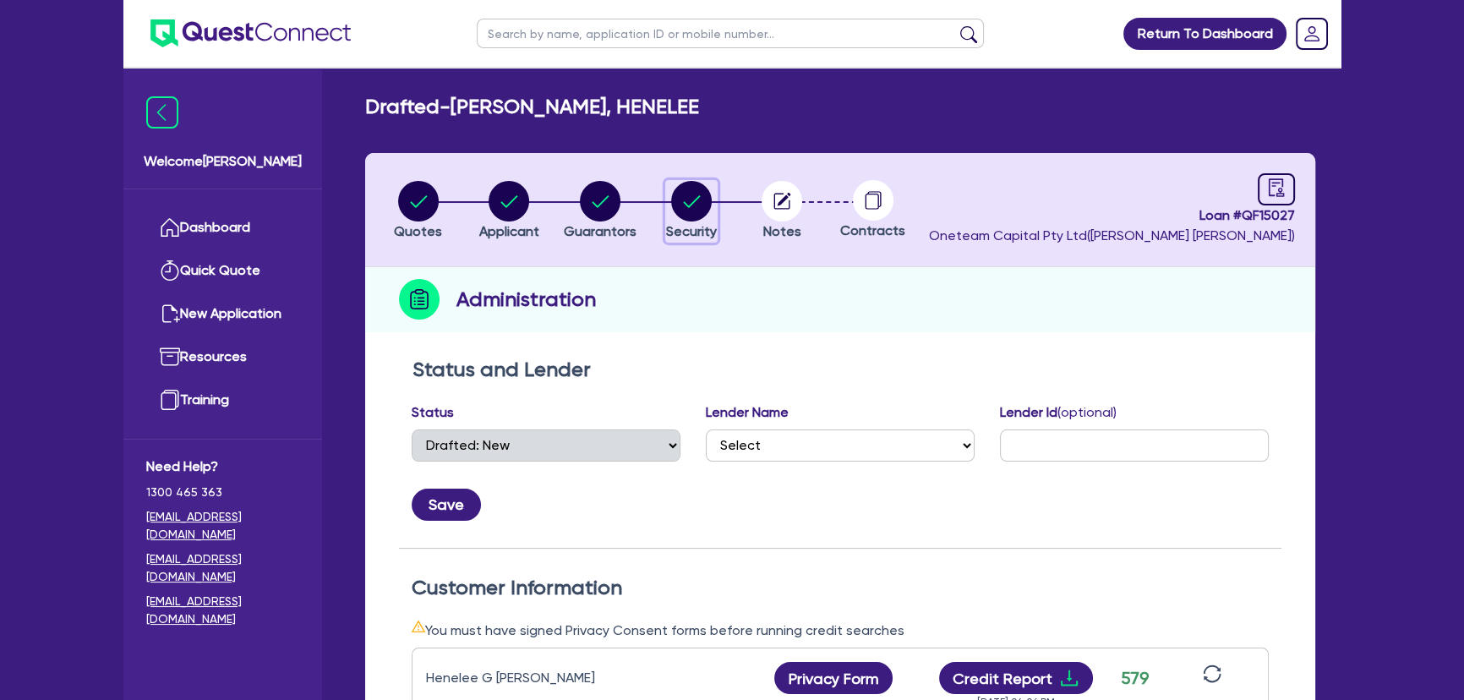
click at [668, 202] on div "button" at bounding box center [691, 201] width 51 height 41
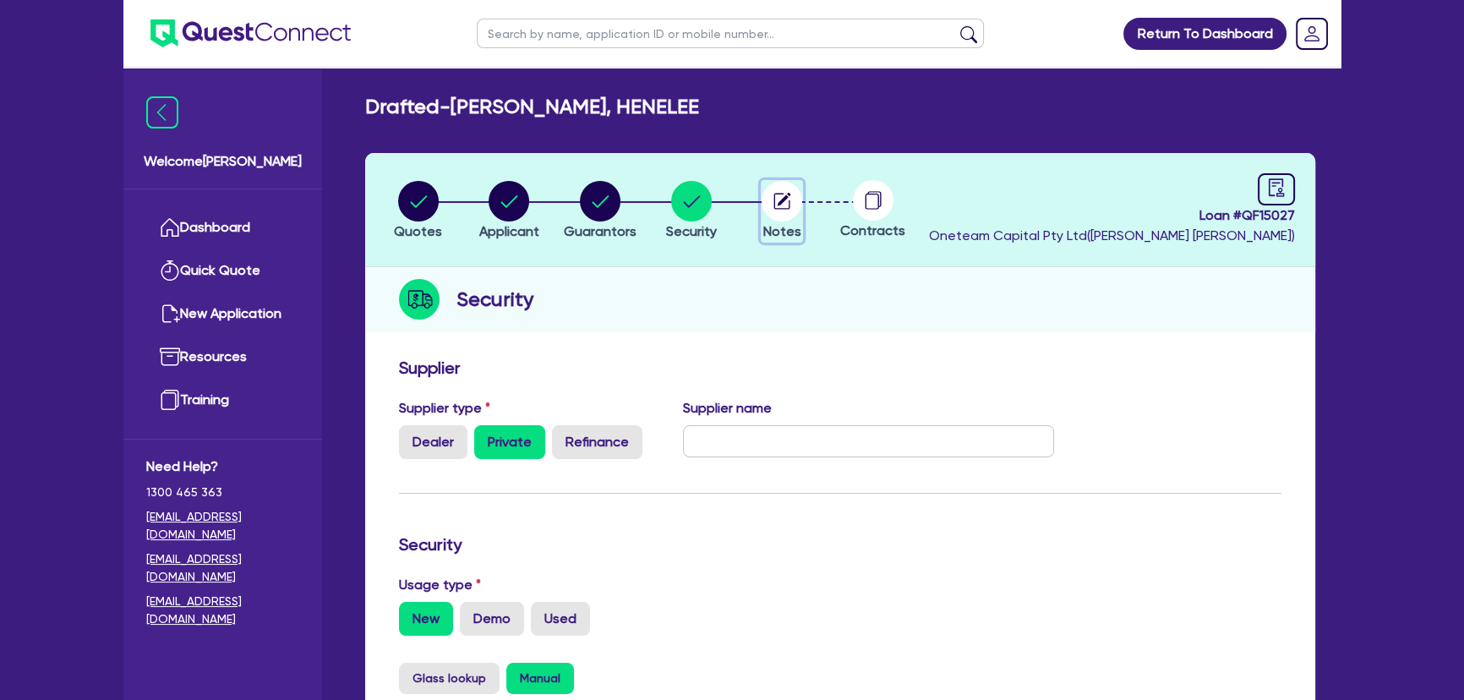
click at [774, 216] on circle "button" at bounding box center [782, 201] width 41 height 41
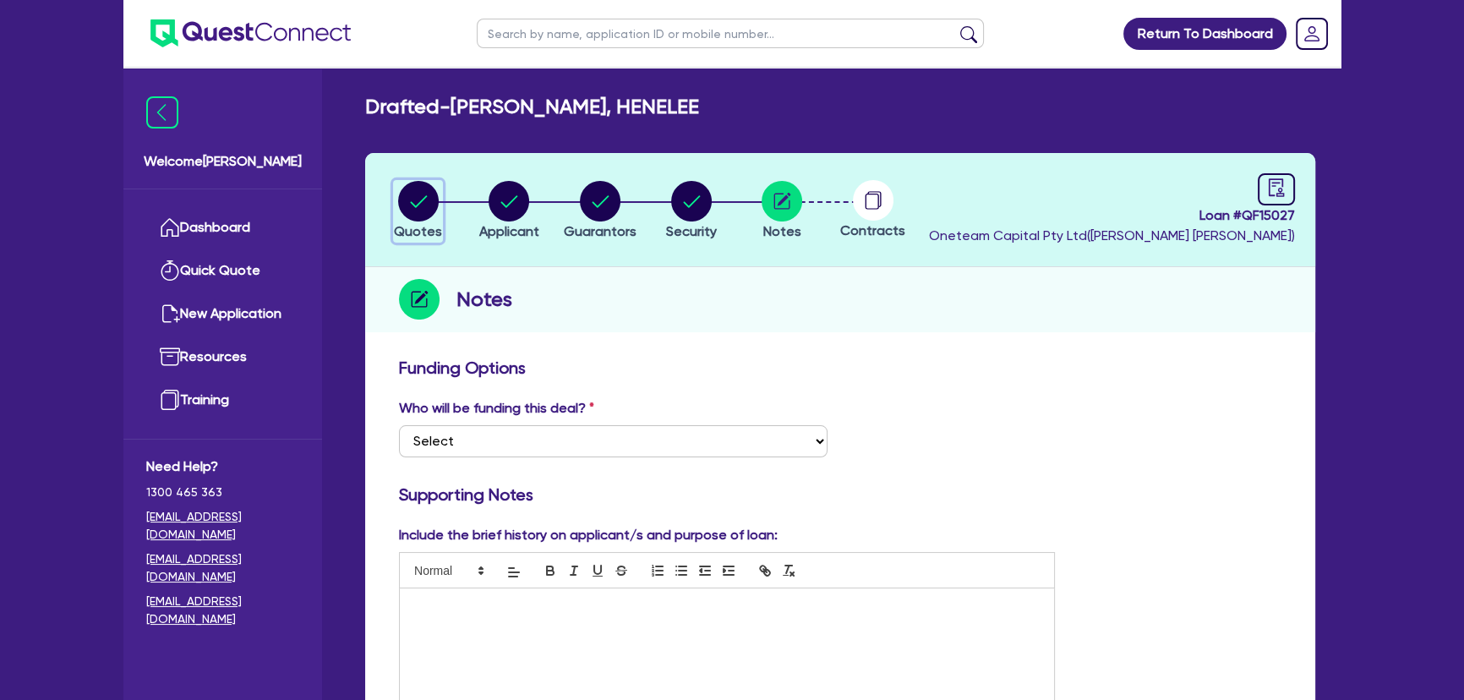
click at [405, 209] on circle "button" at bounding box center [418, 201] width 41 height 41
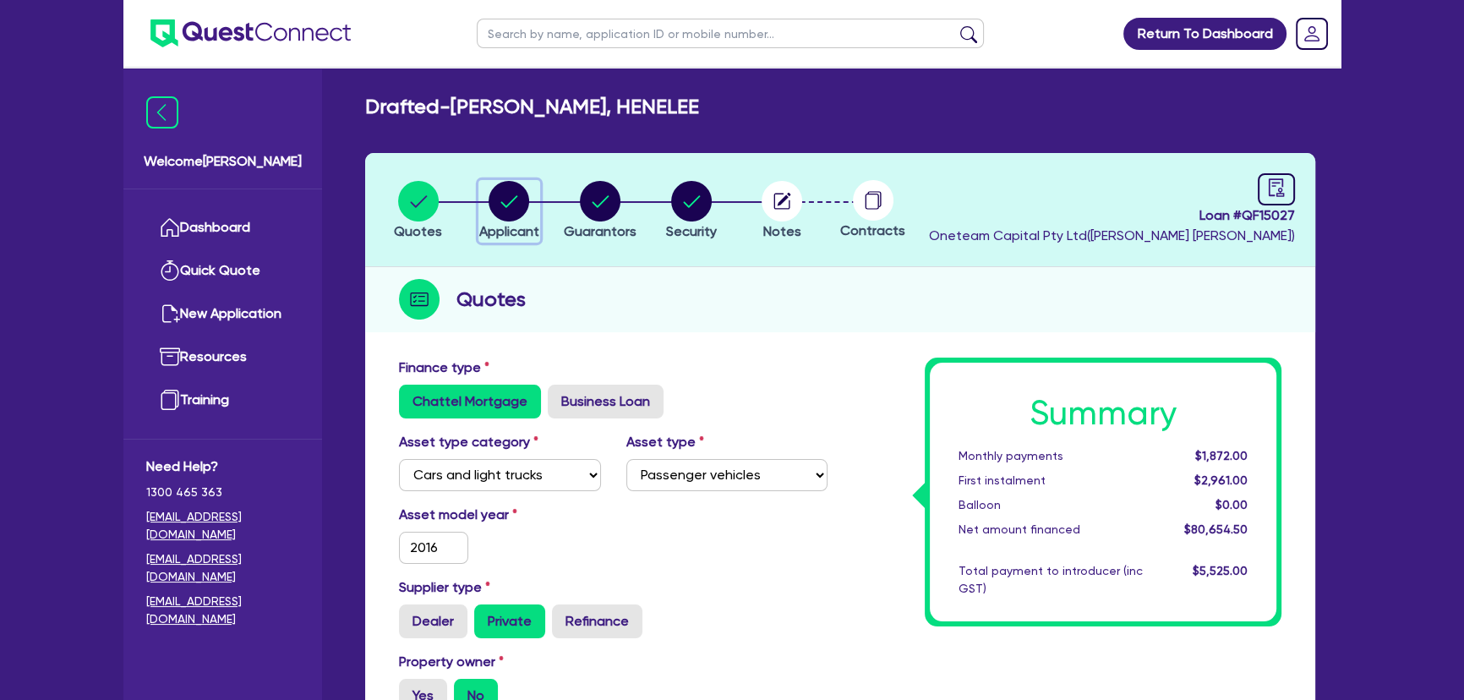
click at [496, 194] on circle "button" at bounding box center [509, 201] width 41 height 41
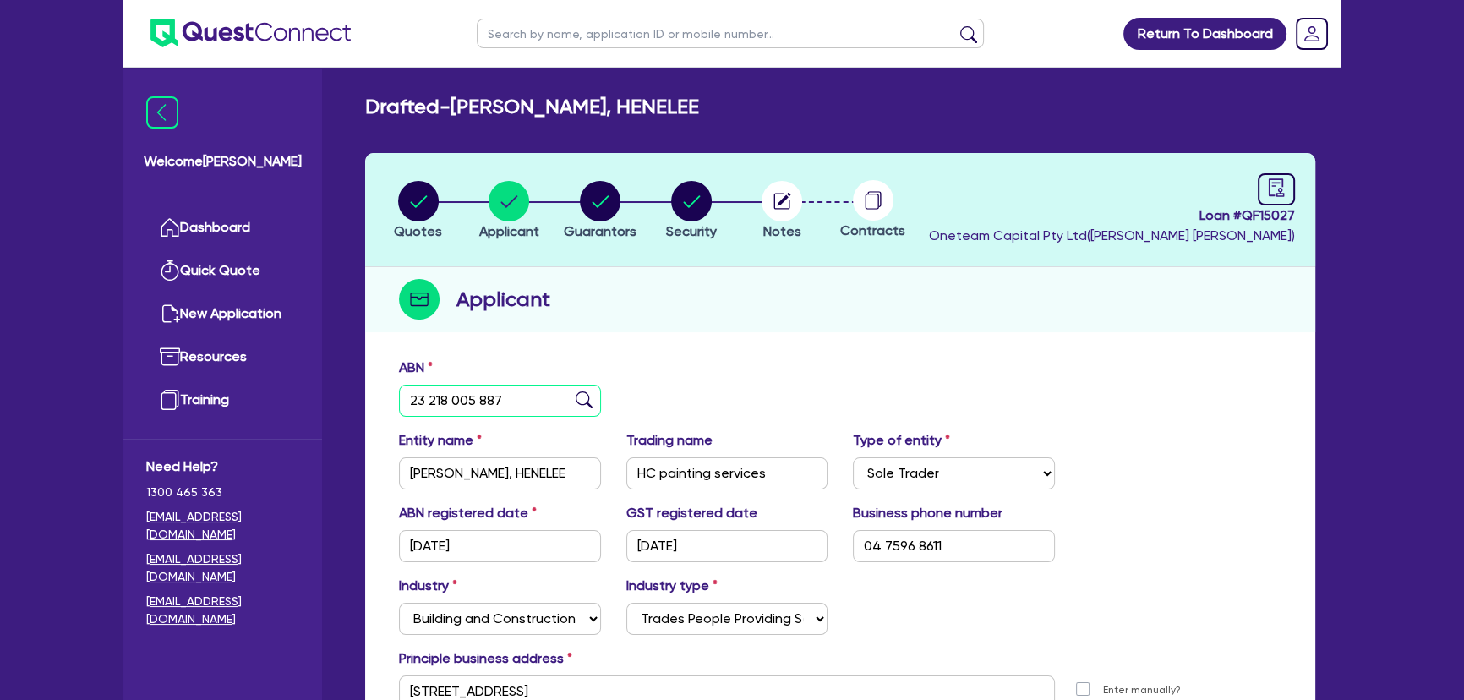
drag, startPoint x: 513, startPoint y: 408, endPoint x: 386, endPoint y: 403, distance: 126.9
click at [386, 403] on div "ABN 23 218 005 887" at bounding box center [499, 387] width 227 height 59
click at [608, 209] on circle "button" at bounding box center [600, 201] width 41 height 41
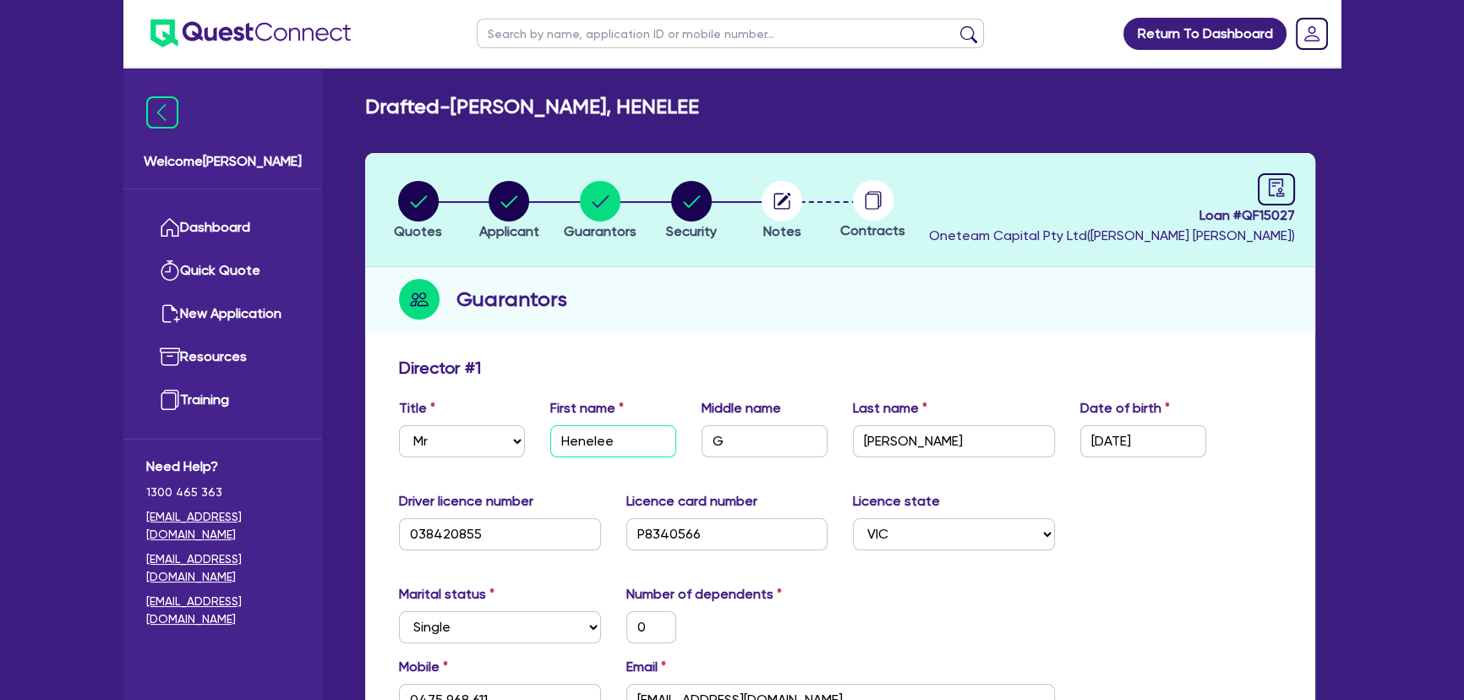
drag, startPoint x: 643, startPoint y: 443, endPoint x: 550, endPoint y: 443, distance: 93.0
click at [550, 443] on input "Henelee" at bounding box center [613, 441] width 126 height 32
drag, startPoint x: 727, startPoint y: 440, endPoint x: 695, endPoint y: 440, distance: 32.1
click at [695, 440] on div "Middle name G" at bounding box center [764, 427] width 151 height 59
drag, startPoint x: 931, startPoint y: 448, endPoint x: 857, endPoint y: 448, distance: 73.6
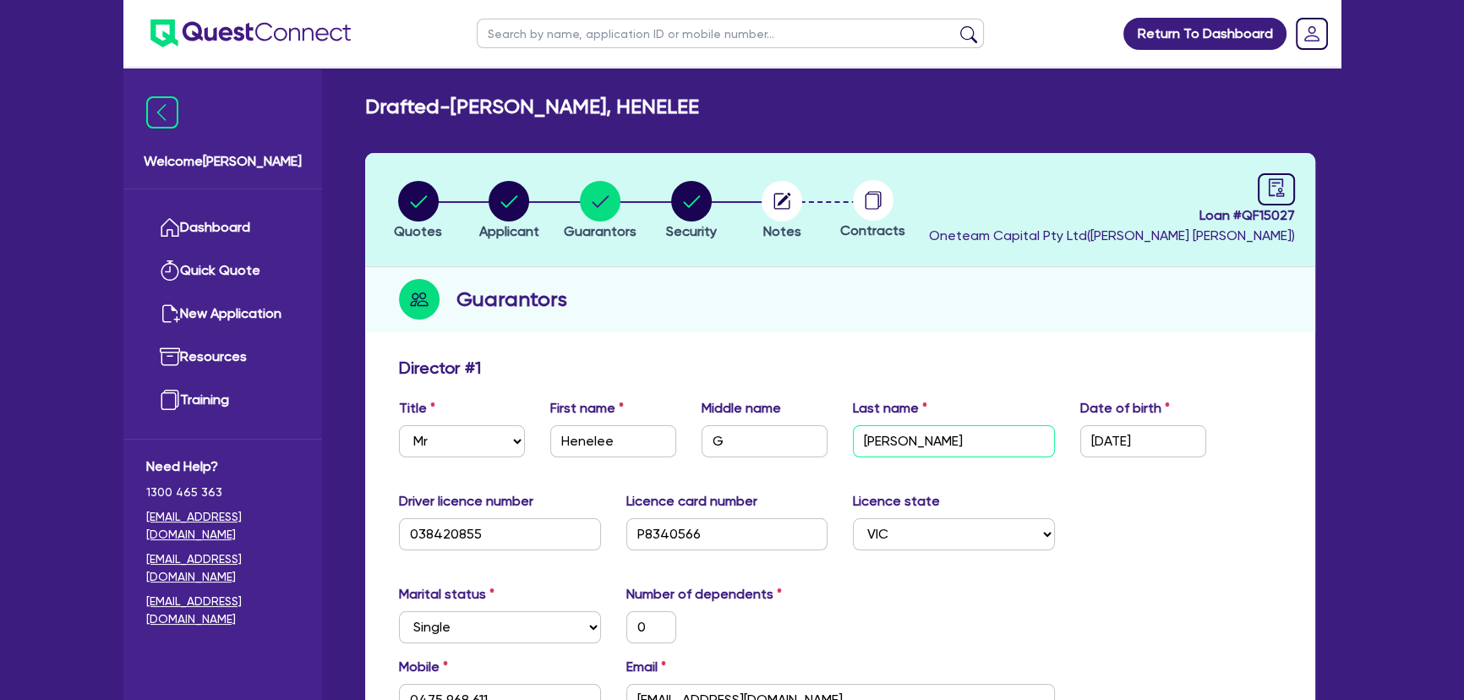
click at [857, 448] on input "Cadelina" at bounding box center [954, 441] width 202 height 32
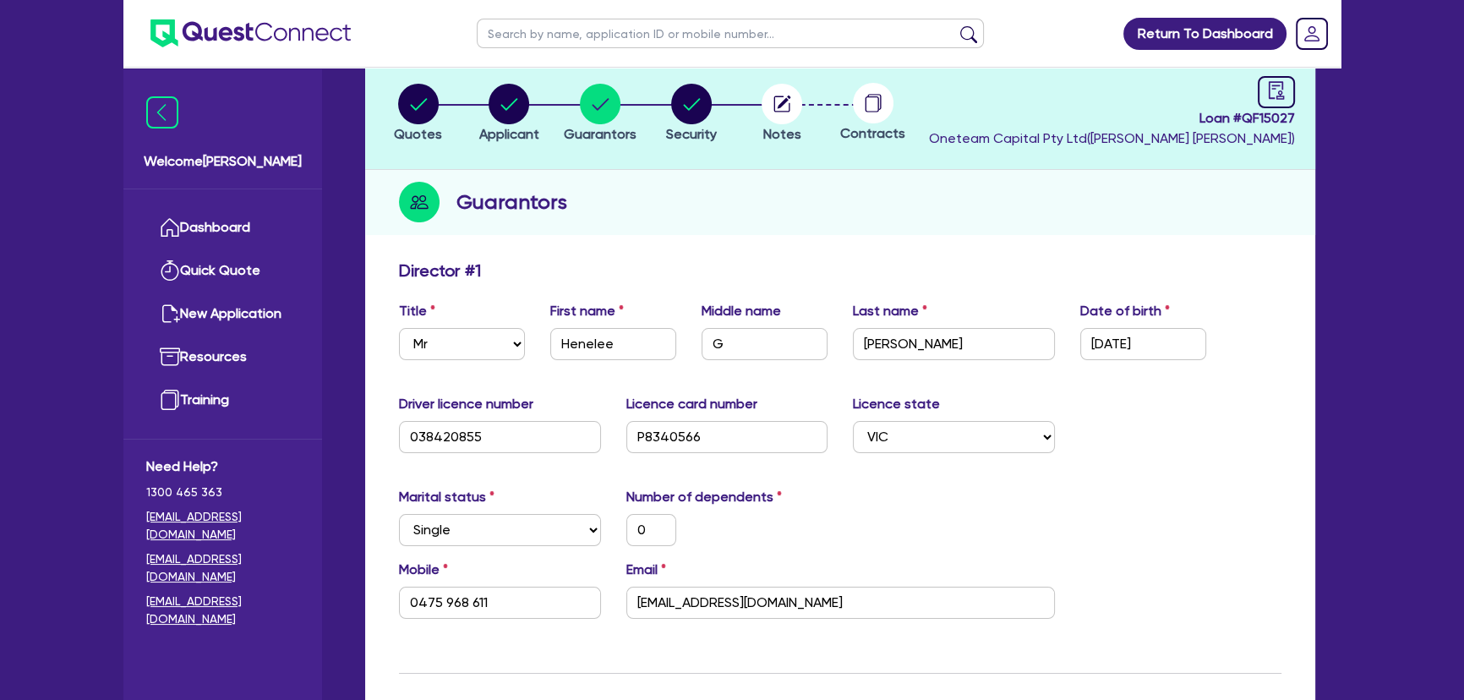
scroll to position [230, 0]
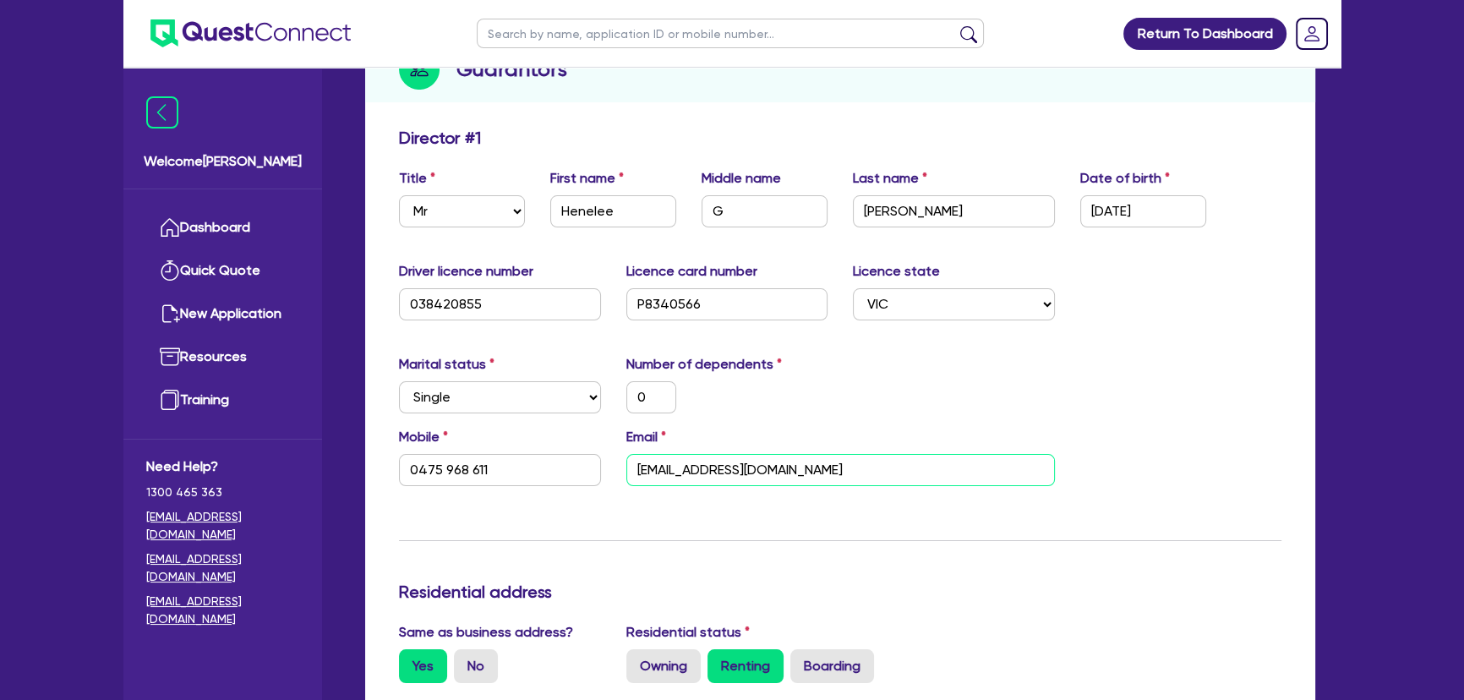
click at [722, 468] on input "henelee_cadelina@yahoo.com" at bounding box center [840, 470] width 429 height 32
drag, startPoint x: 507, startPoint y: 476, endPoint x: 423, endPoint y: 475, distance: 84.5
click at [423, 475] on input "0475 968 611" at bounding box center [500, 470] width 202 height 32
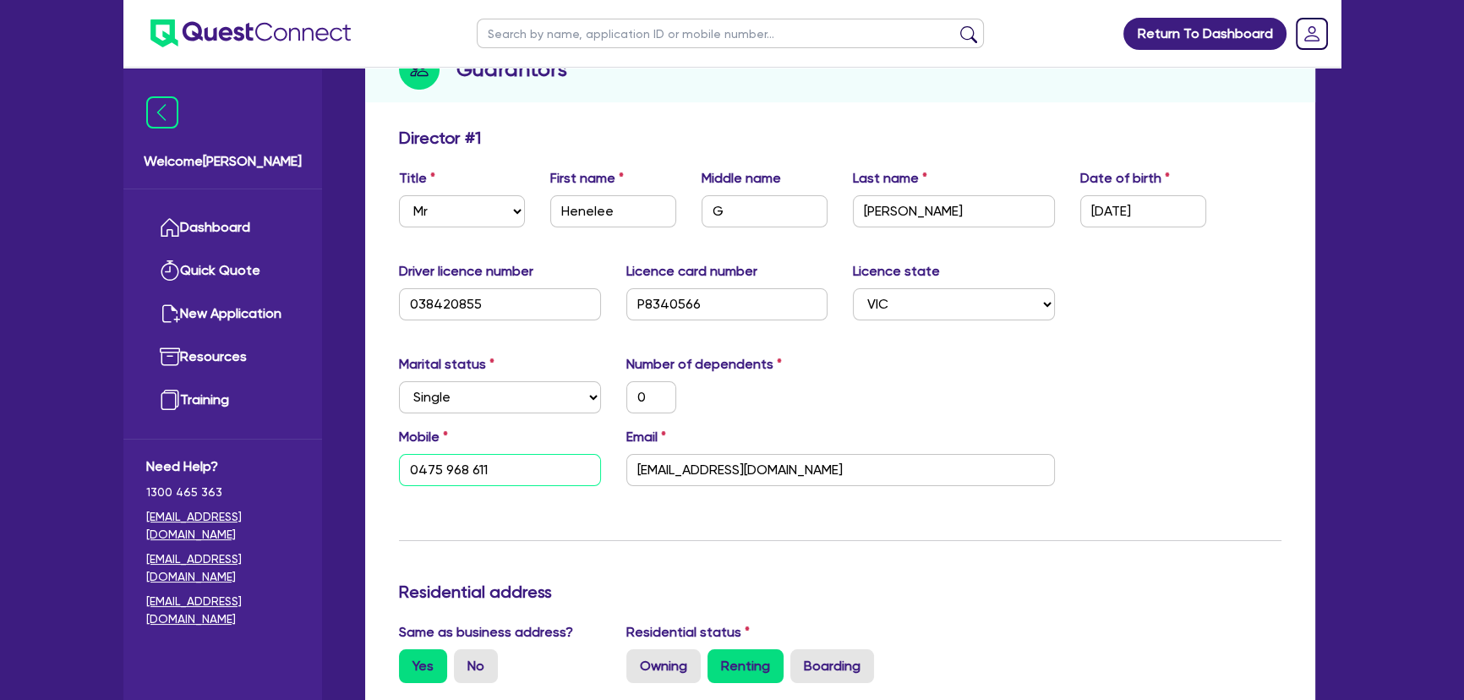
click at [423, 475] on input "0475 968 611" at bounding box center [500, 470] width 202 height 32
drag, startPoint x: 495, startPoint y: 470, endPoint x: 391, endPoint y: 463, distance: 104.2
click at [391, 463] on div "Mobile 0475 968 611" at bounding box center [499, 456] width 227 height 59
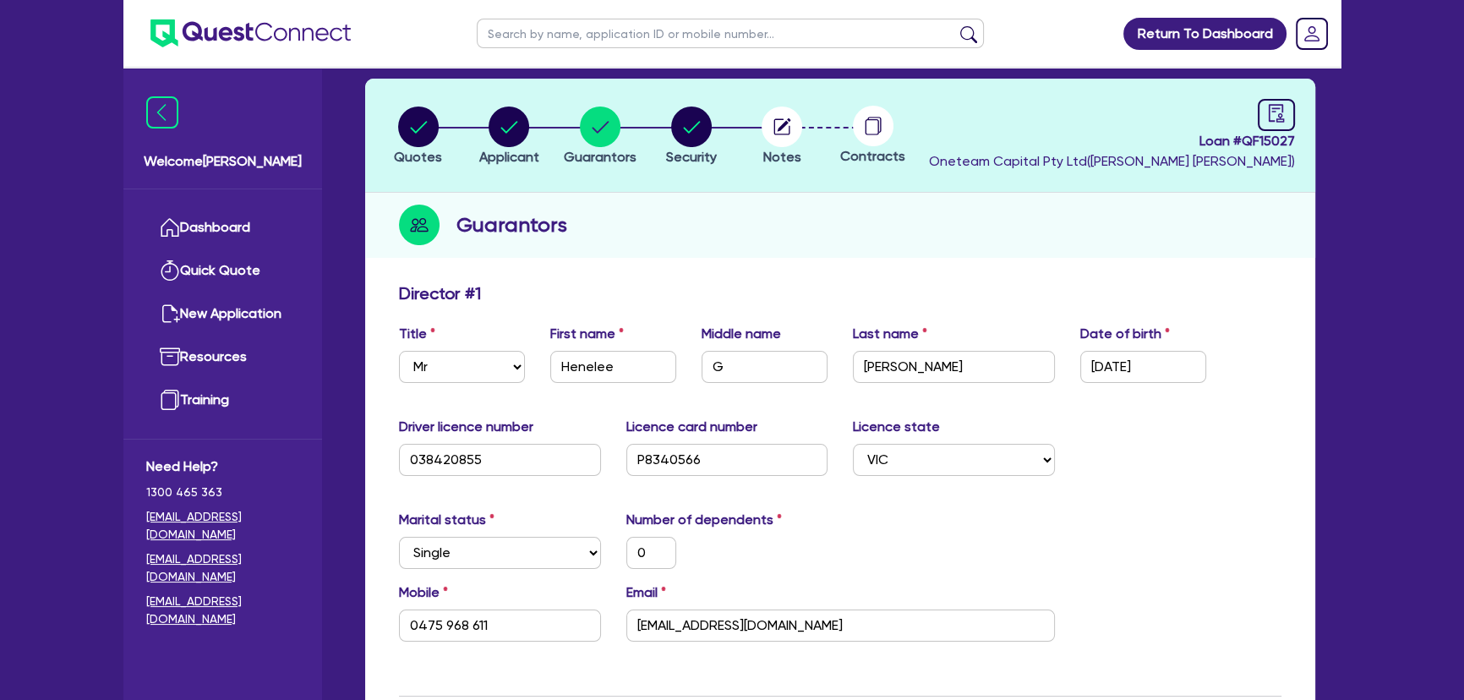
scroll to position [0, 0]
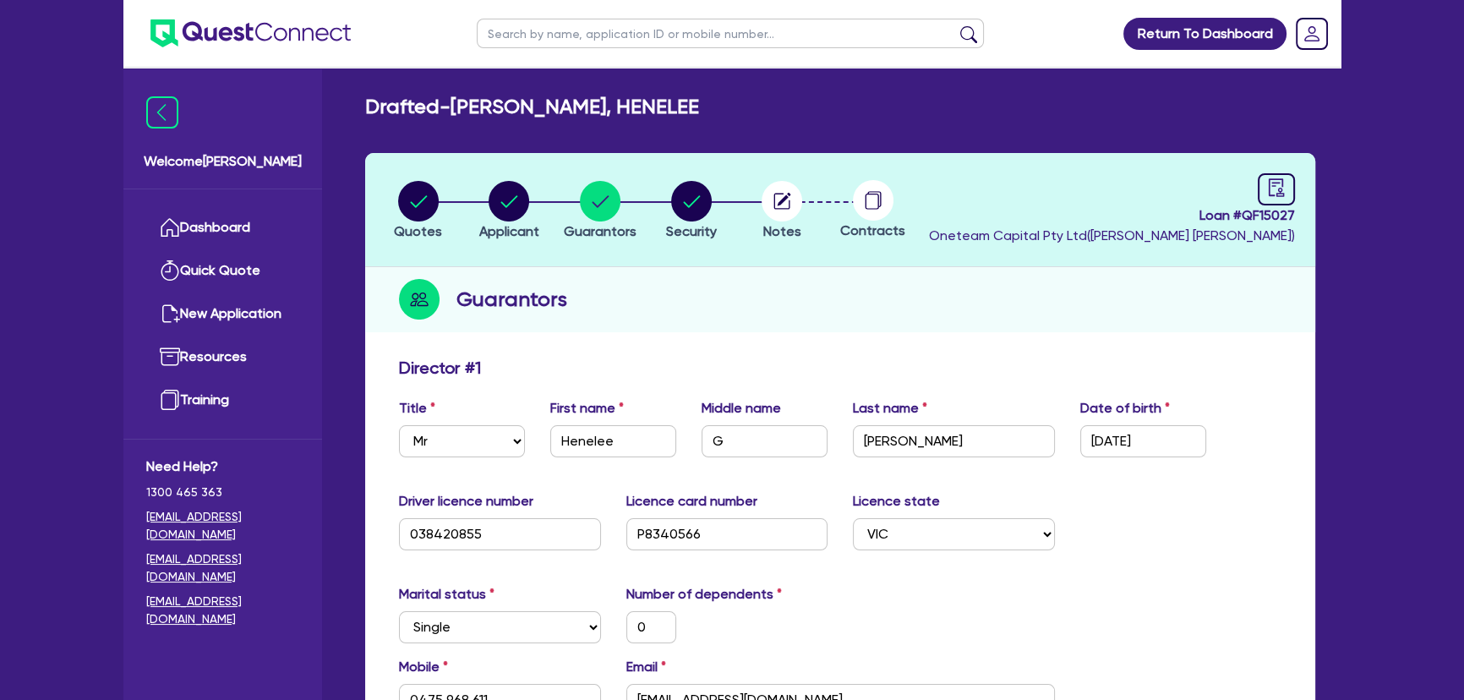
click at [1255, 194] on div "Loan # QF15027 Oneteam Capital Pty Ltd ( Joel Harding )" at bounding box center [1112, 209] width 366 height 73
click at [1270, 188] on icon "audit" at bounding box center [1276, 187] width 19 height 19
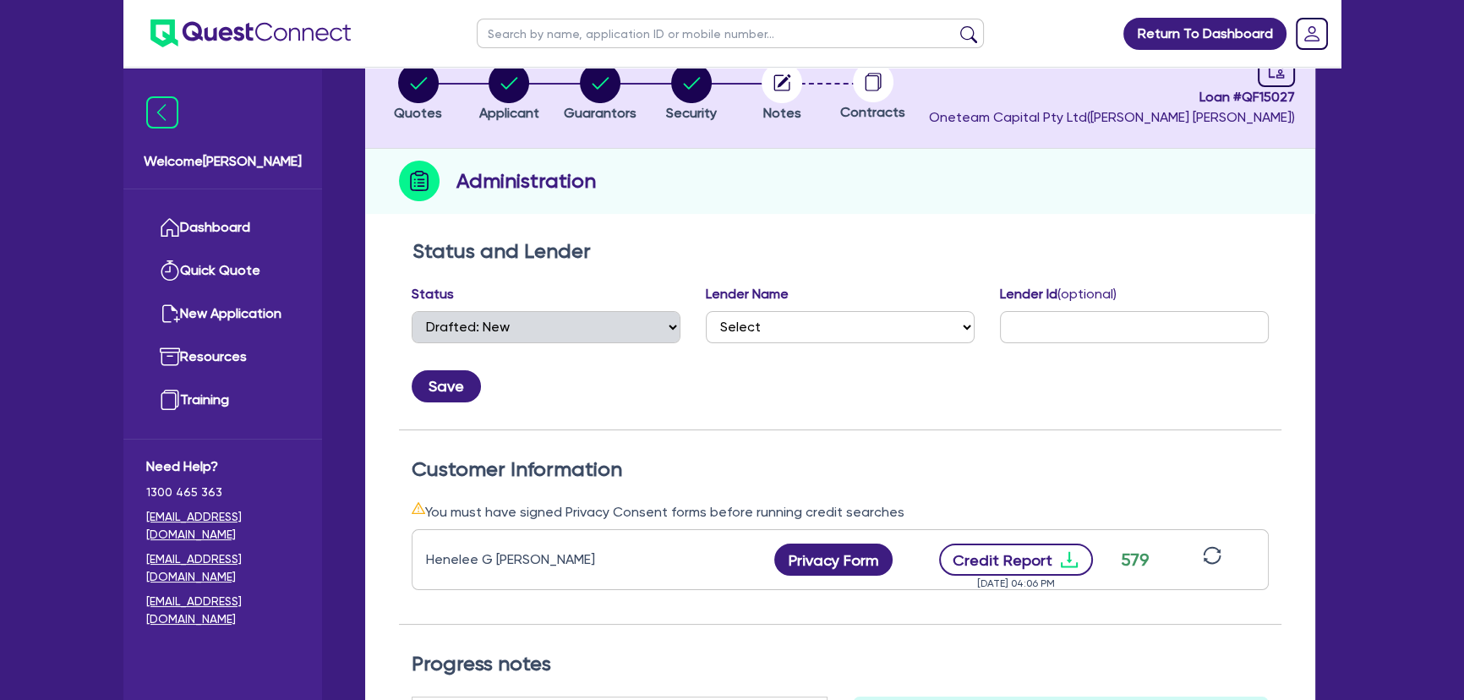
scroll to position [230, 0]
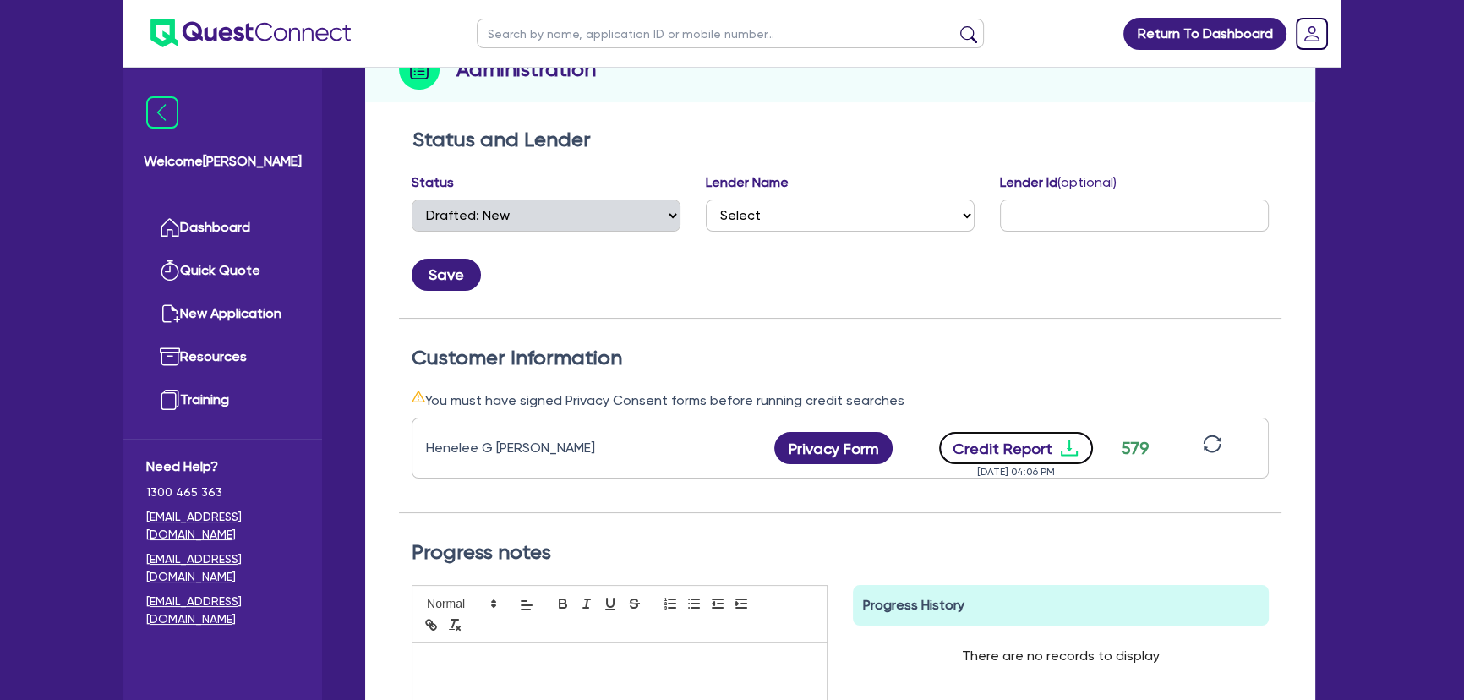
click at [1071, 448] on icon "download" at bounding box center [1069, 448] width 20 height 20
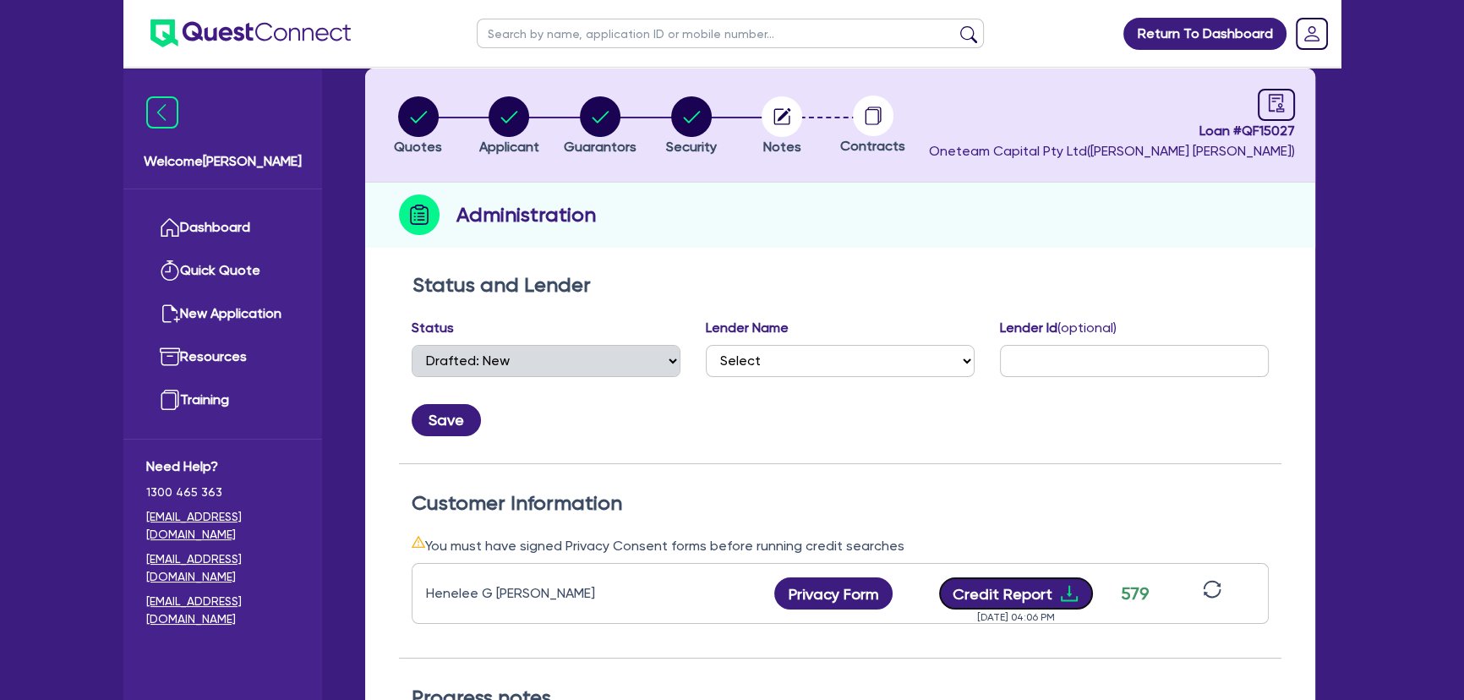
scroll to position [0, 0]
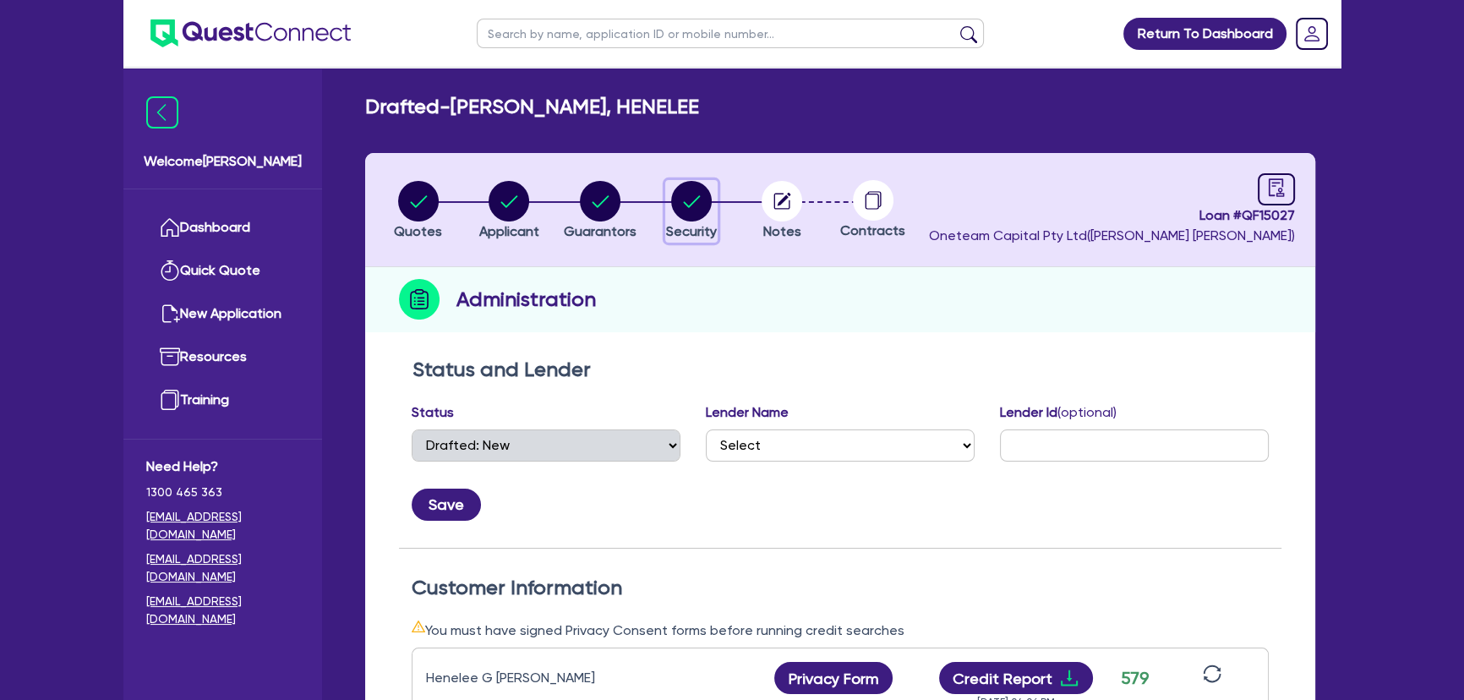
click at [692, 185] on circle "button" at bounding box center [691, 201] width 41 height 41
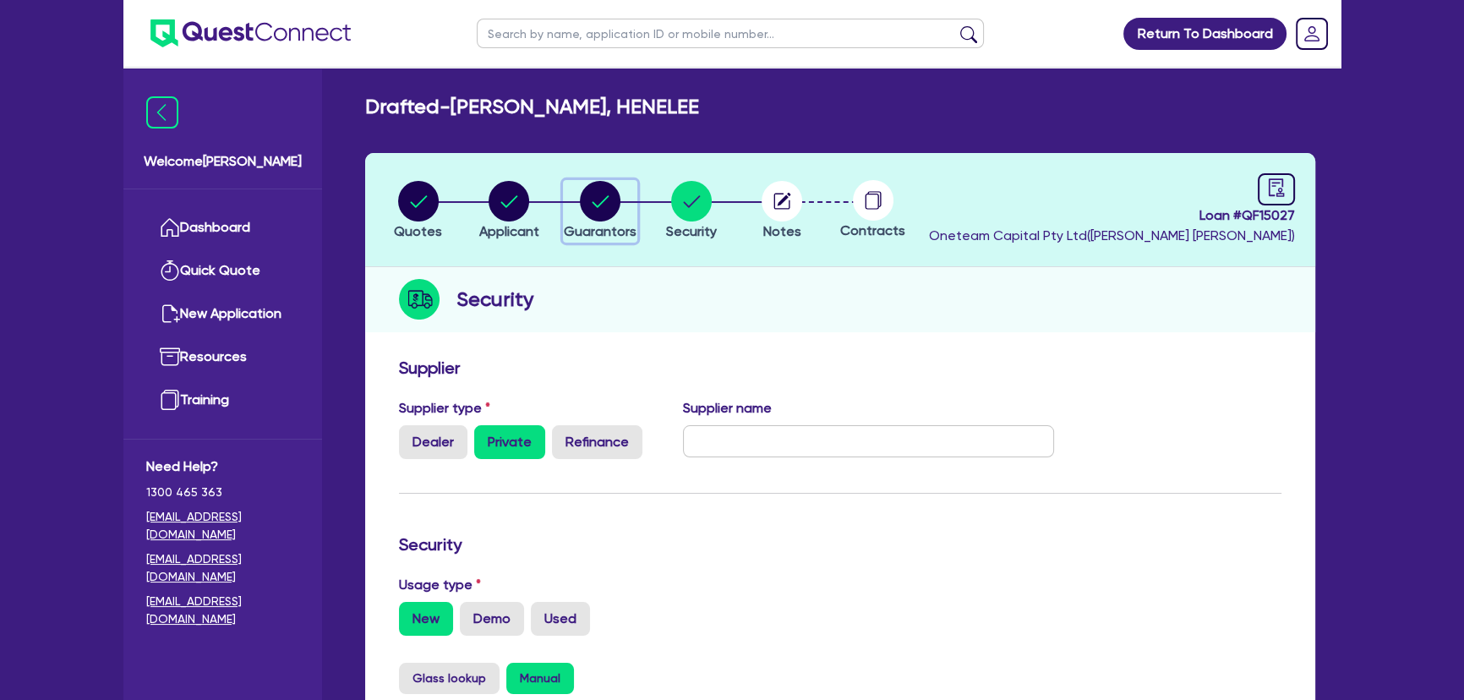
click at [617, 214] on icon "button" at bounding box center [600, 201] width 41 height 41
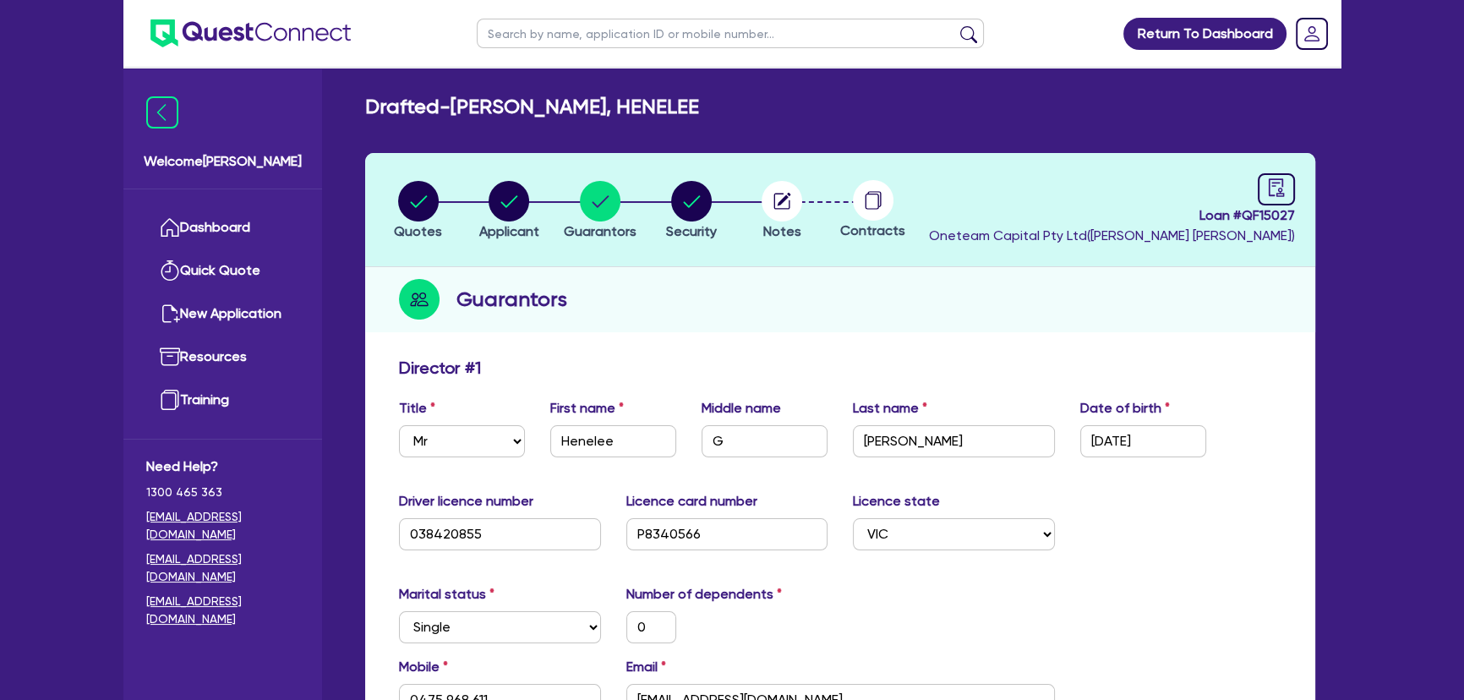
click at [737, 202] on li "Security" at bounding box center [691, 209] width 91 height 59
click at [763, 202] on circle "button" at bounding box center [782, 201] width 41 height 41
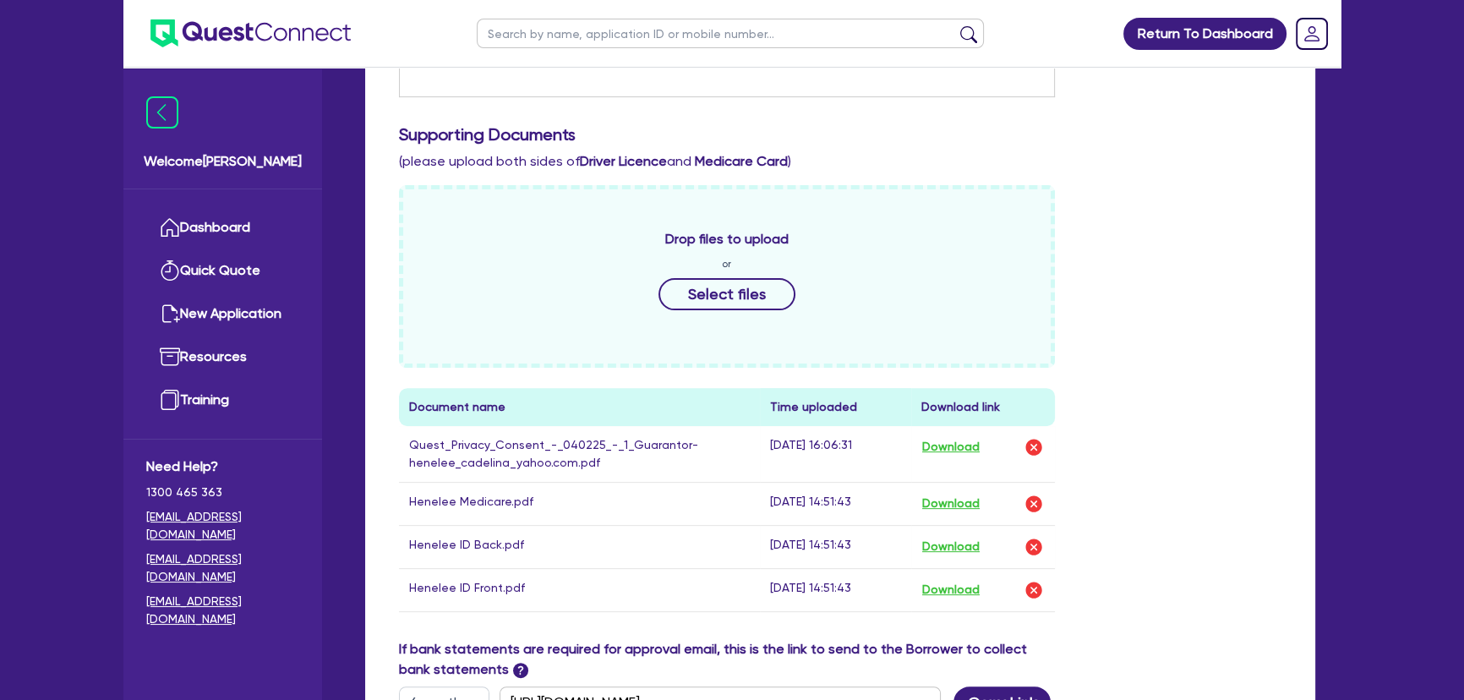
scroll to position [769, 0]
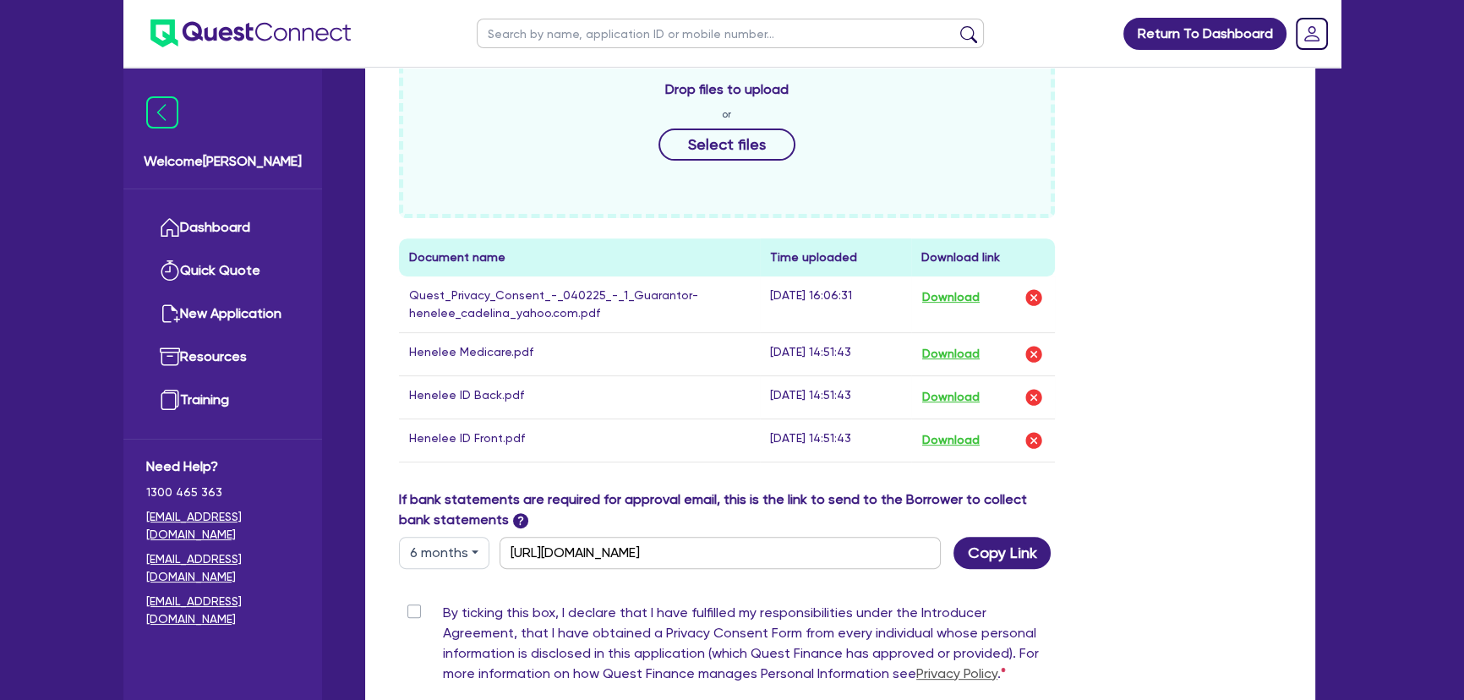
click at [443, 555] on button "6 months" at bounding box center [444, 553] width 90 height 32
click at [442, 584] on link "3 months" at bounding box center [467, 592] width 134 height 31
click at [1019, 559] on button "Copy Link" at bounding box center [1002, 553] width 97 height 32
click at [443, 610] on label "By ticking this box, I declare that I have fulfilled my responsibilities under …" at bounding box center [749, 647] width 612 height 88
click at [408, 610] on input "By ticking this box, I declare that I have fulfilled my responsibilities under …" at bounding box center [406, 611] width 14 height 16
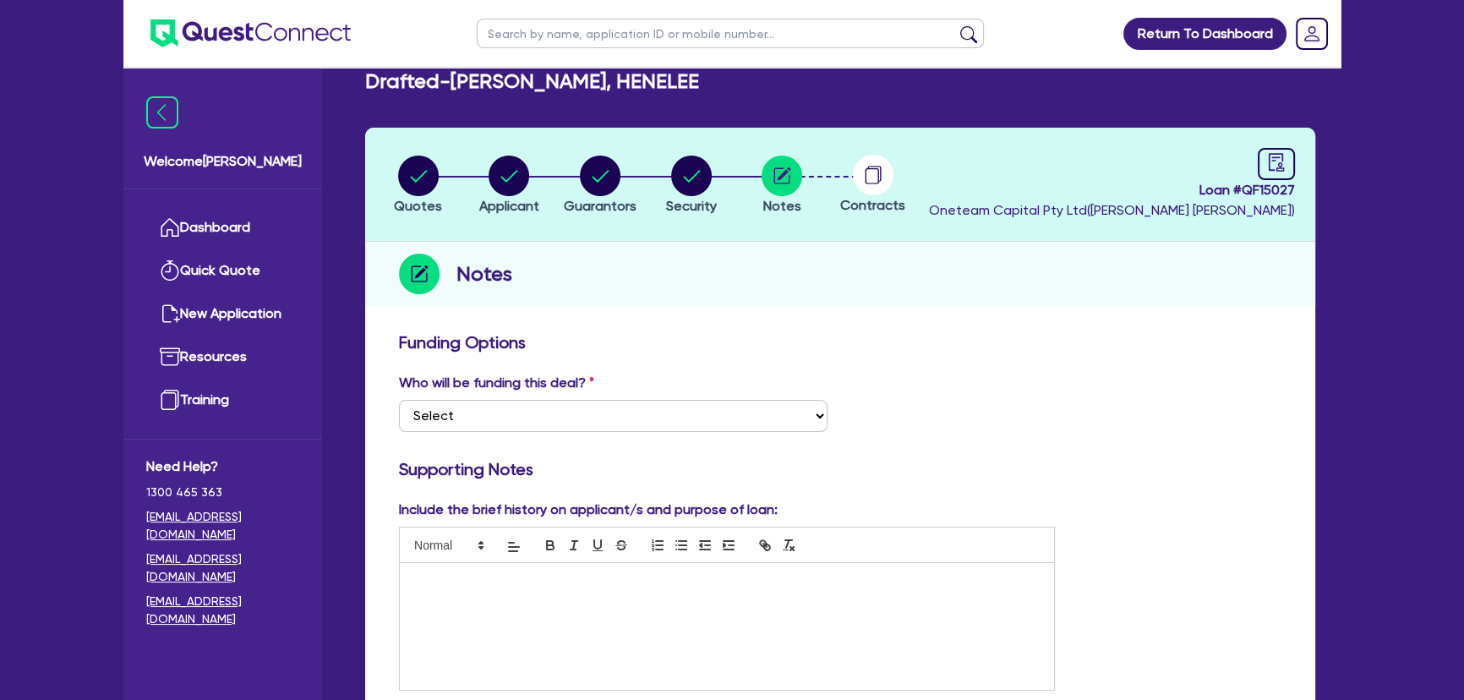
scroll to position [0, 0]
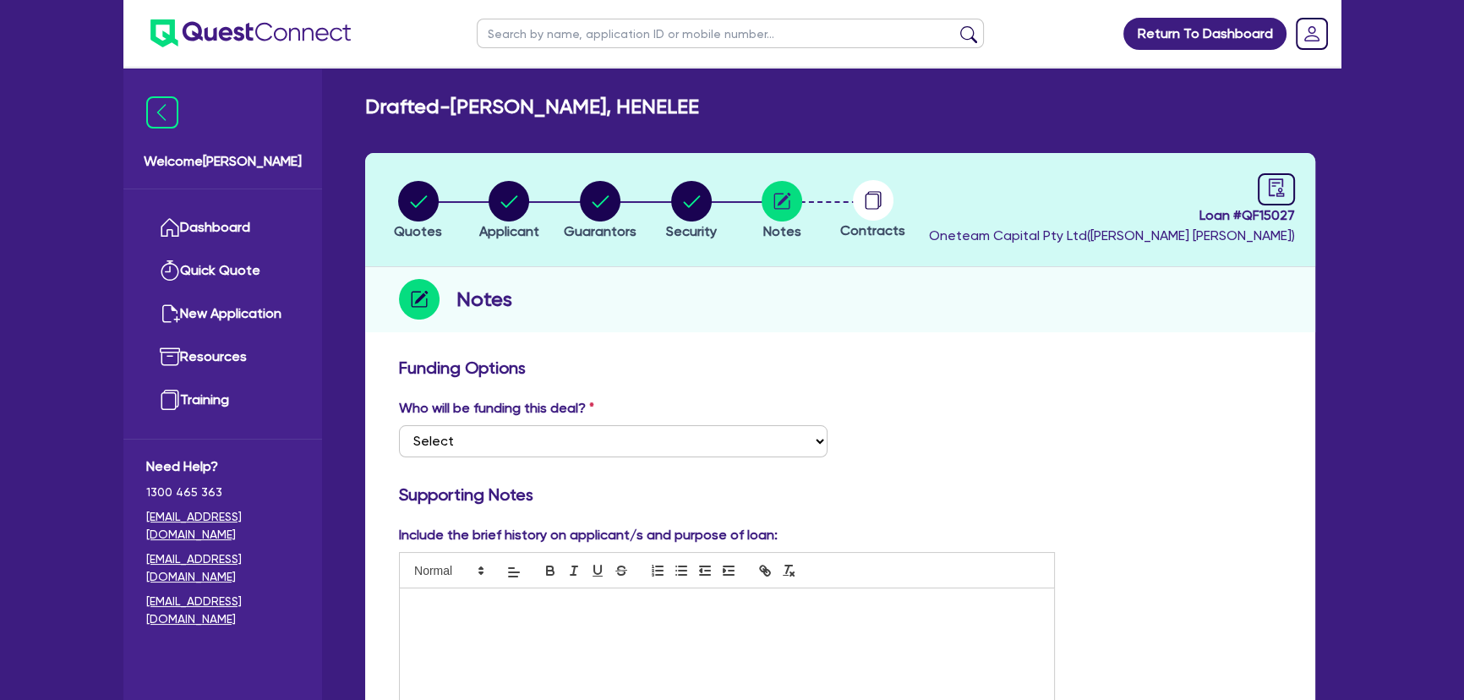
click at [476, 211] on li "Applicant" at bounding box center [509, 209] width 91 height 59
click at [490, 204] on circle "button" at bounding box center [509, 201] width 41 height 41
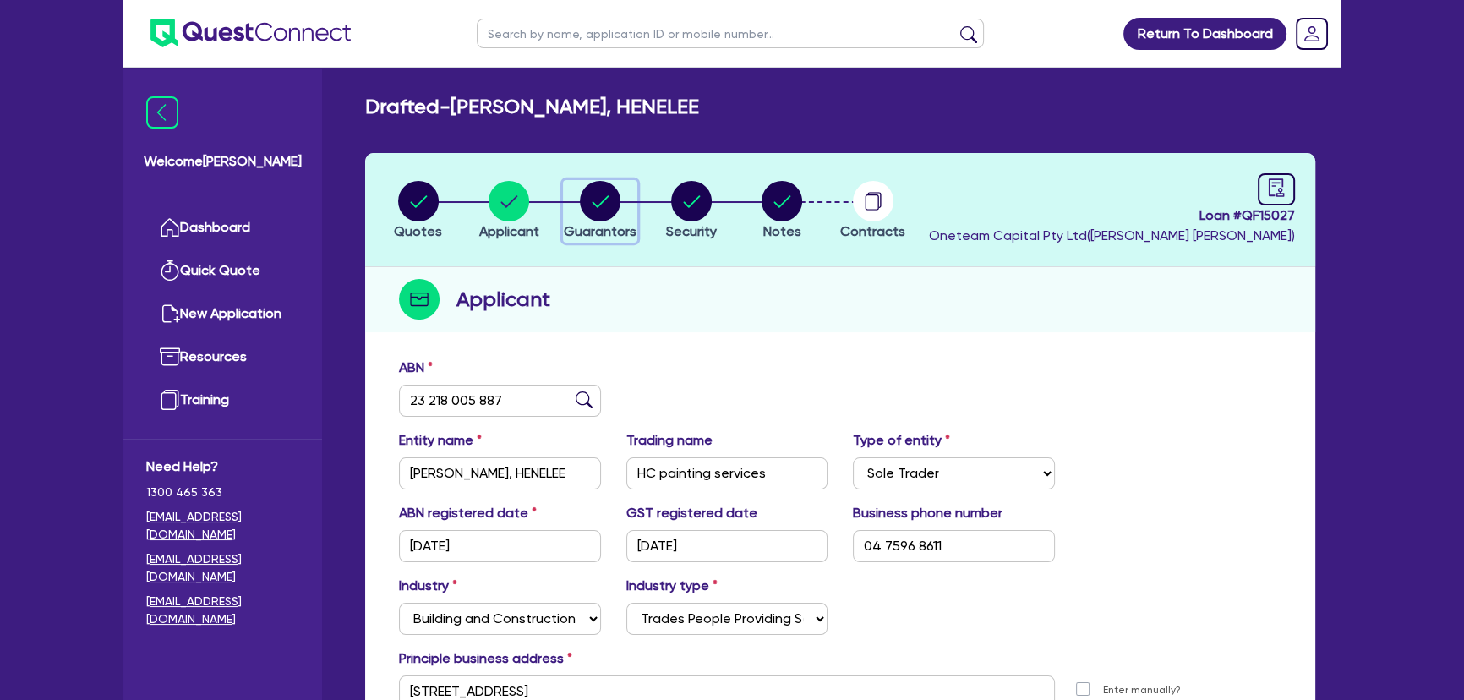
click at [602, 199] on icon "button" at bounding box center [600, 201] width 41 height 41
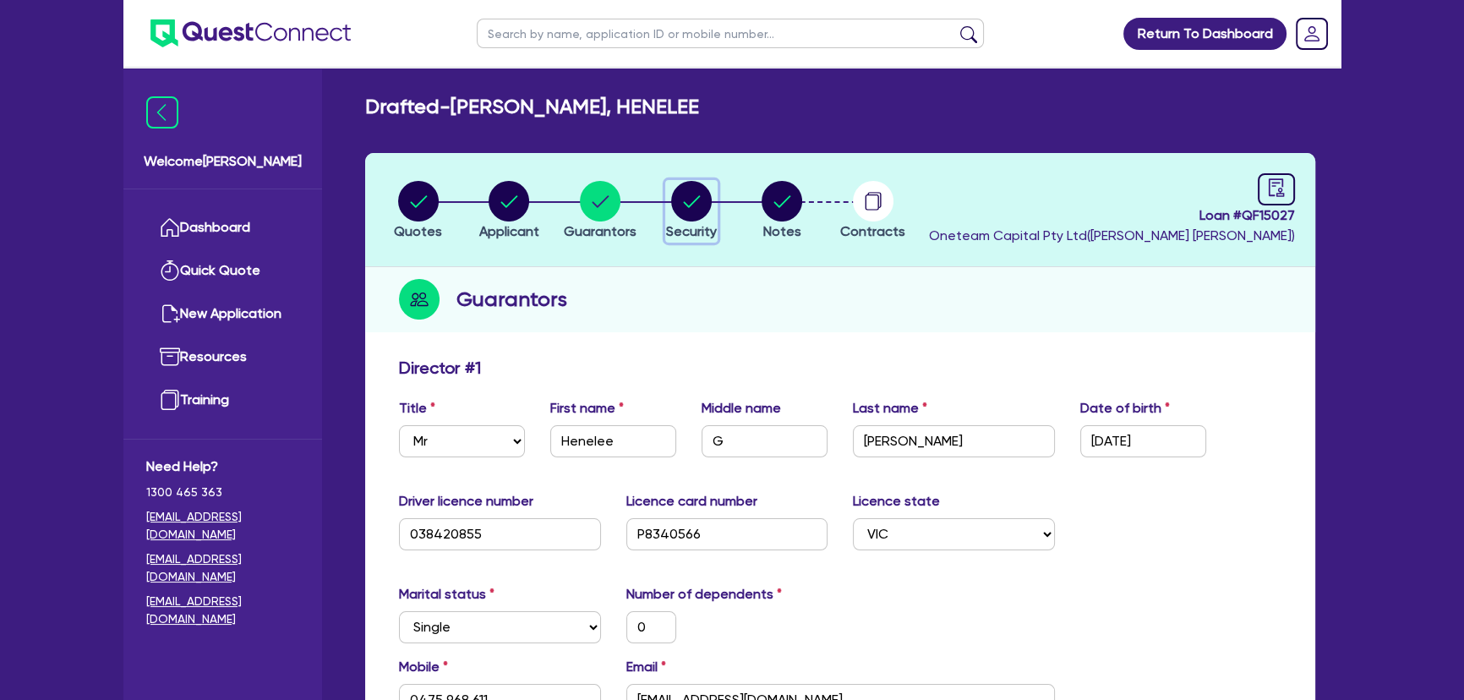
click at [671, 188] on icon "button" at bounding box center [691, 201] width 41 height 41
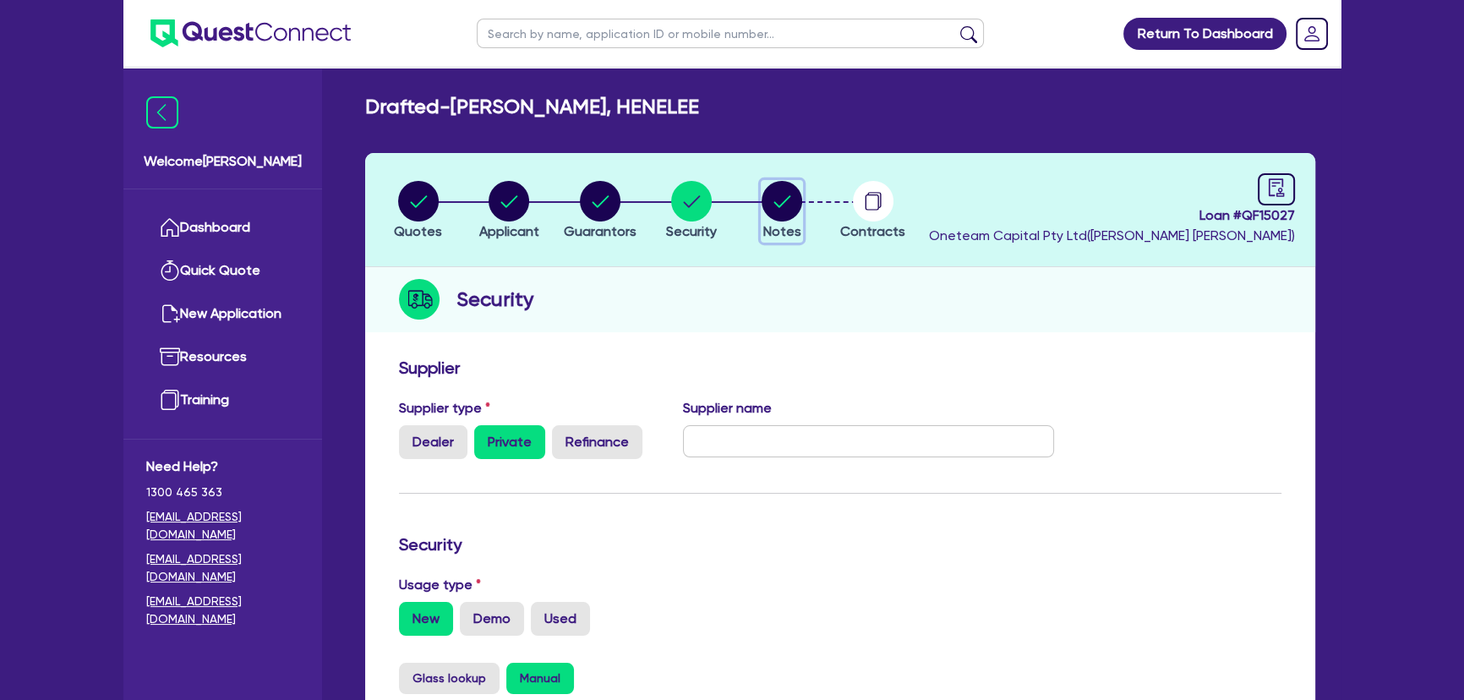
click at [770, 188] on circle "button" at bounding box center [782, 201] width 41 height 41
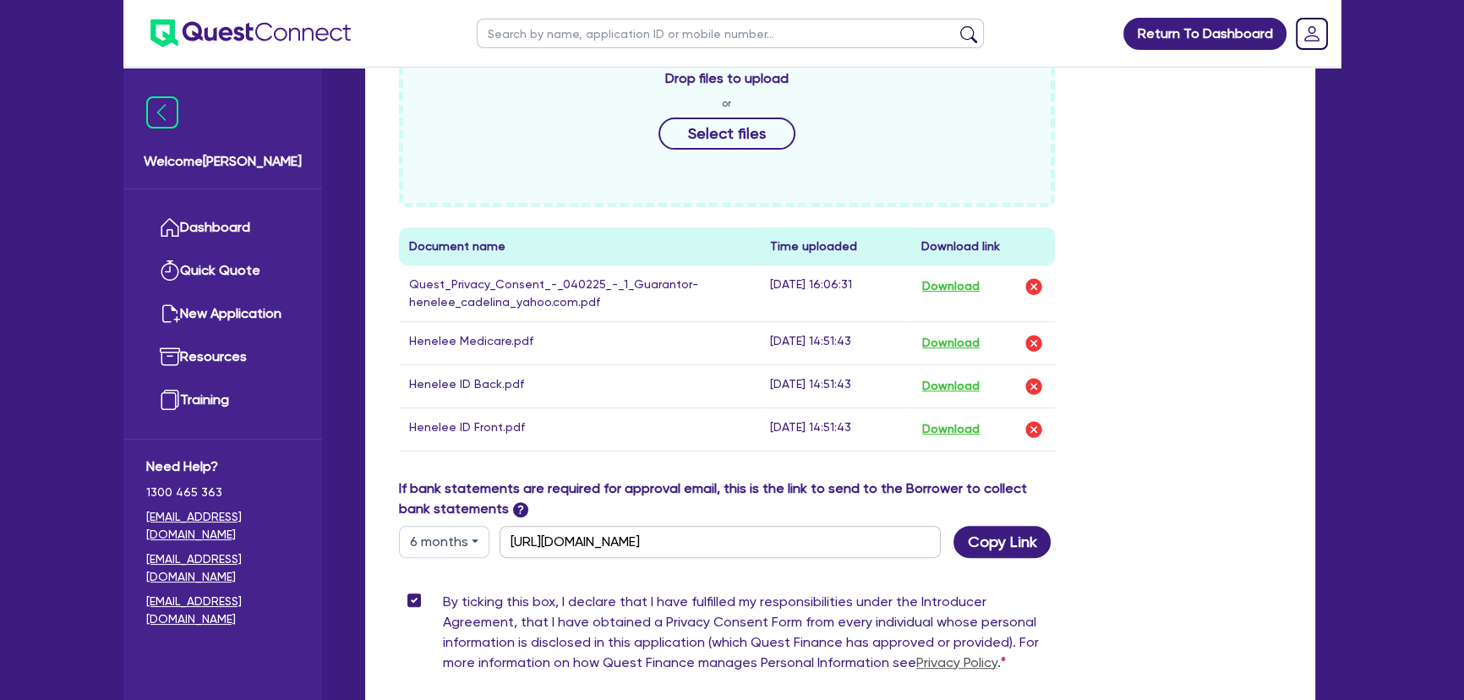
scroll to position [845, 0]
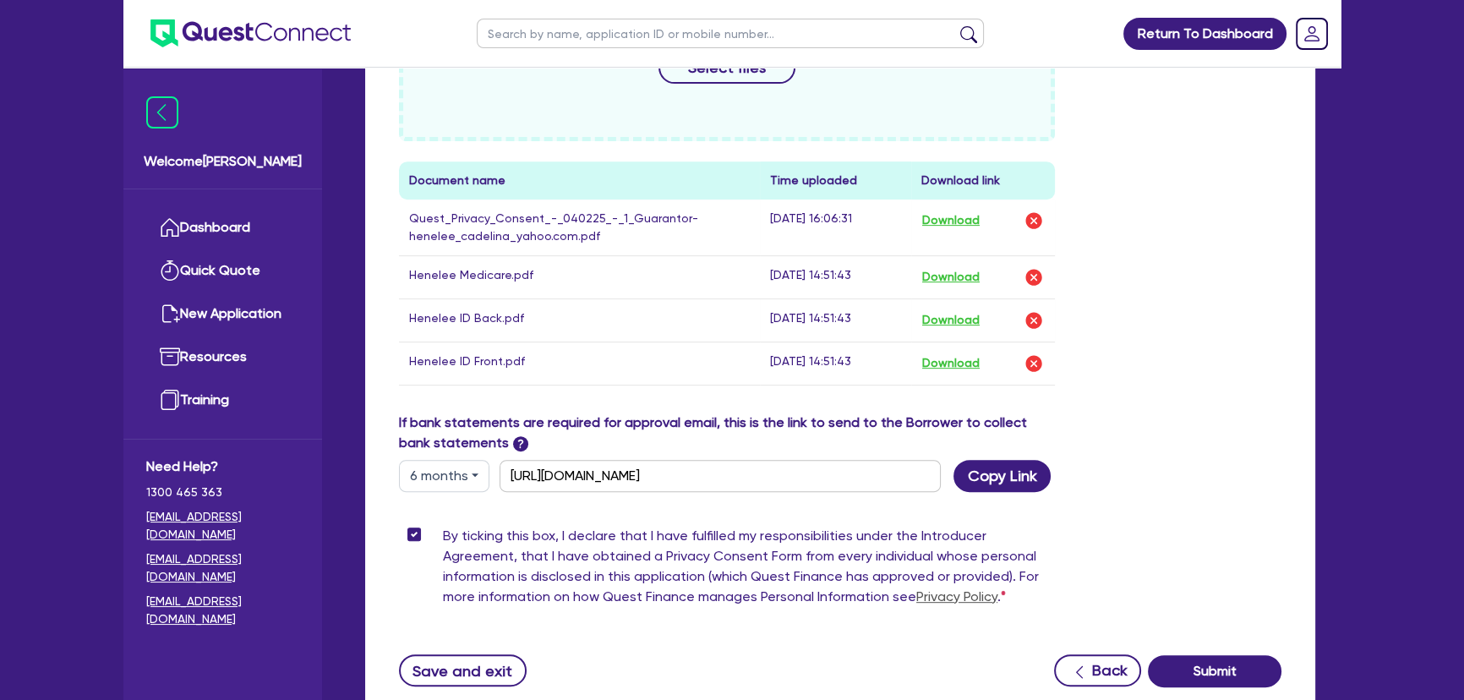
click at [468, 478] on button "6 months" at bounding box center [444, 476] width 90 height 32
click at [448, 520] on link "3 months" at bounding box center [467, 515] width 134 height 31
click at [994, 468] on button "Copy Link" at bounding box center [1002, 476] width 97 height 32
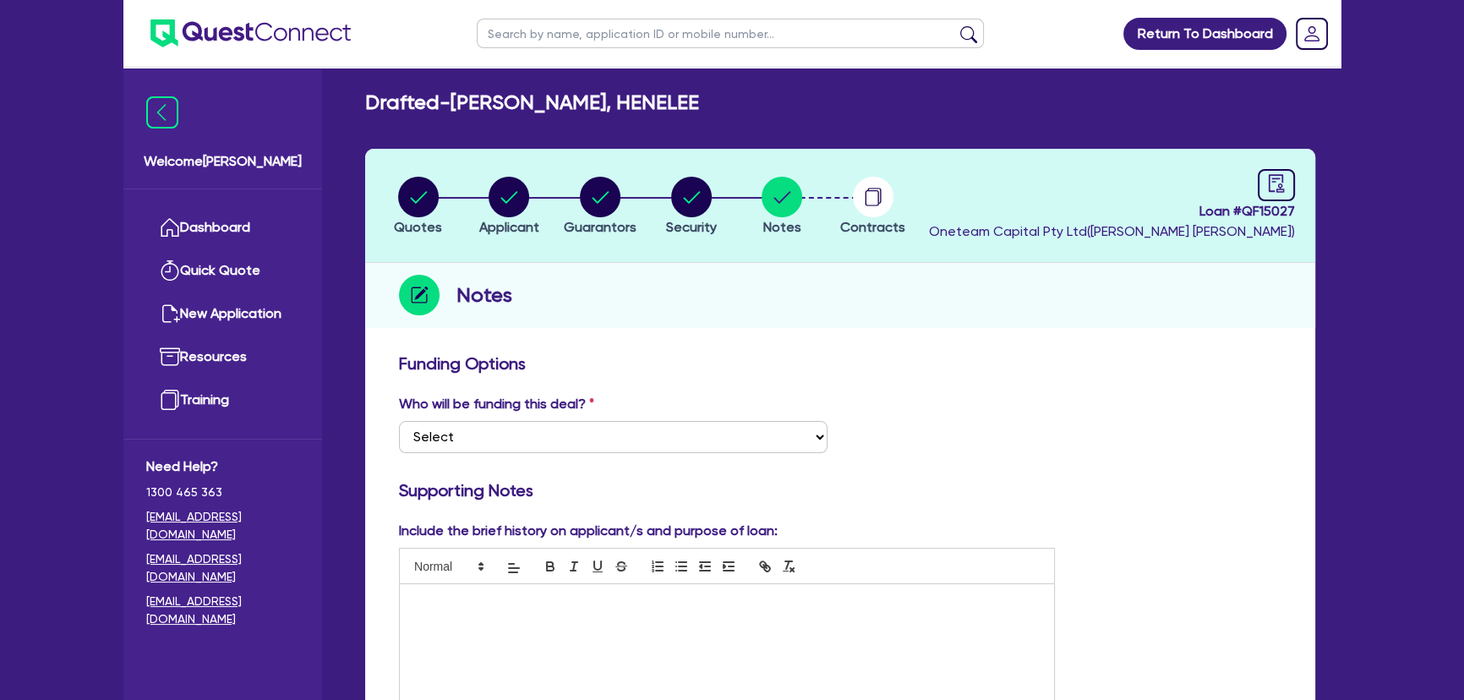
scroll to position [0, 0]
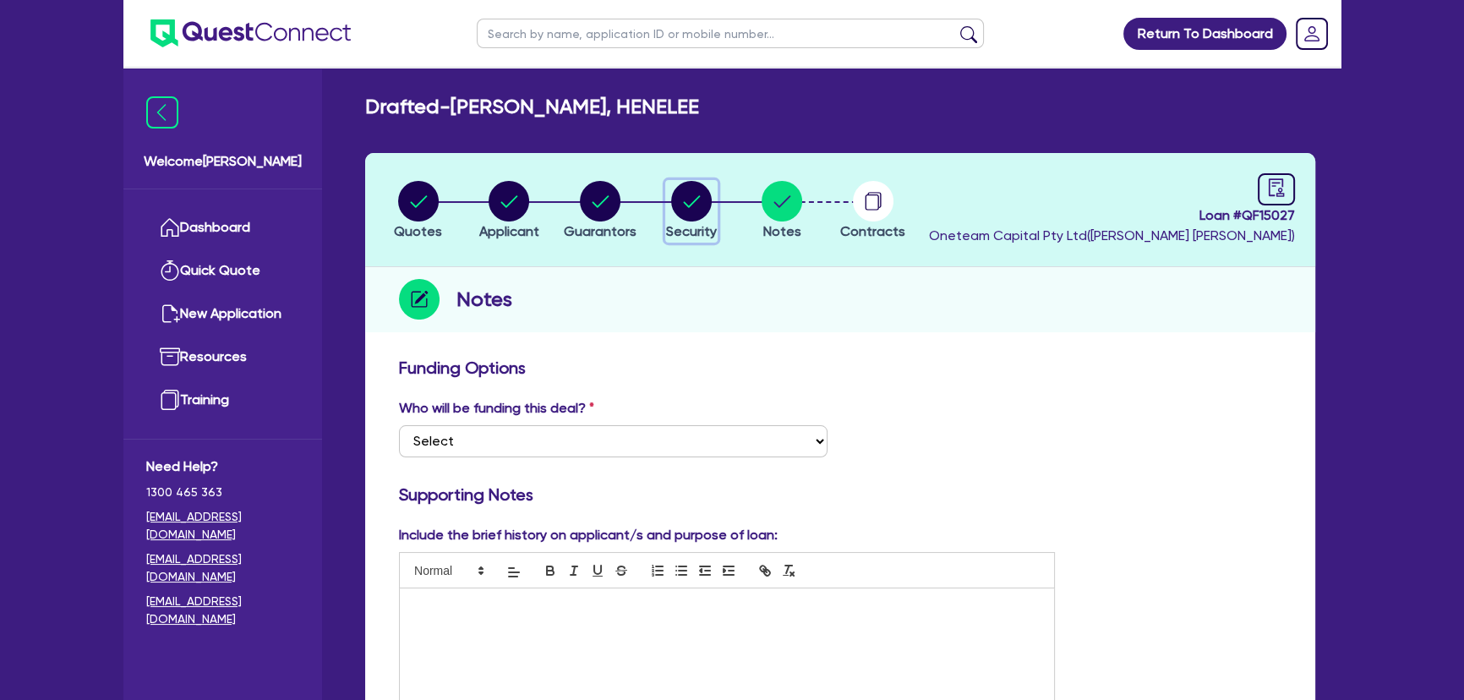
click at [708, 208] on circle "button" at bounding box center [691, 201] width 41 height 41
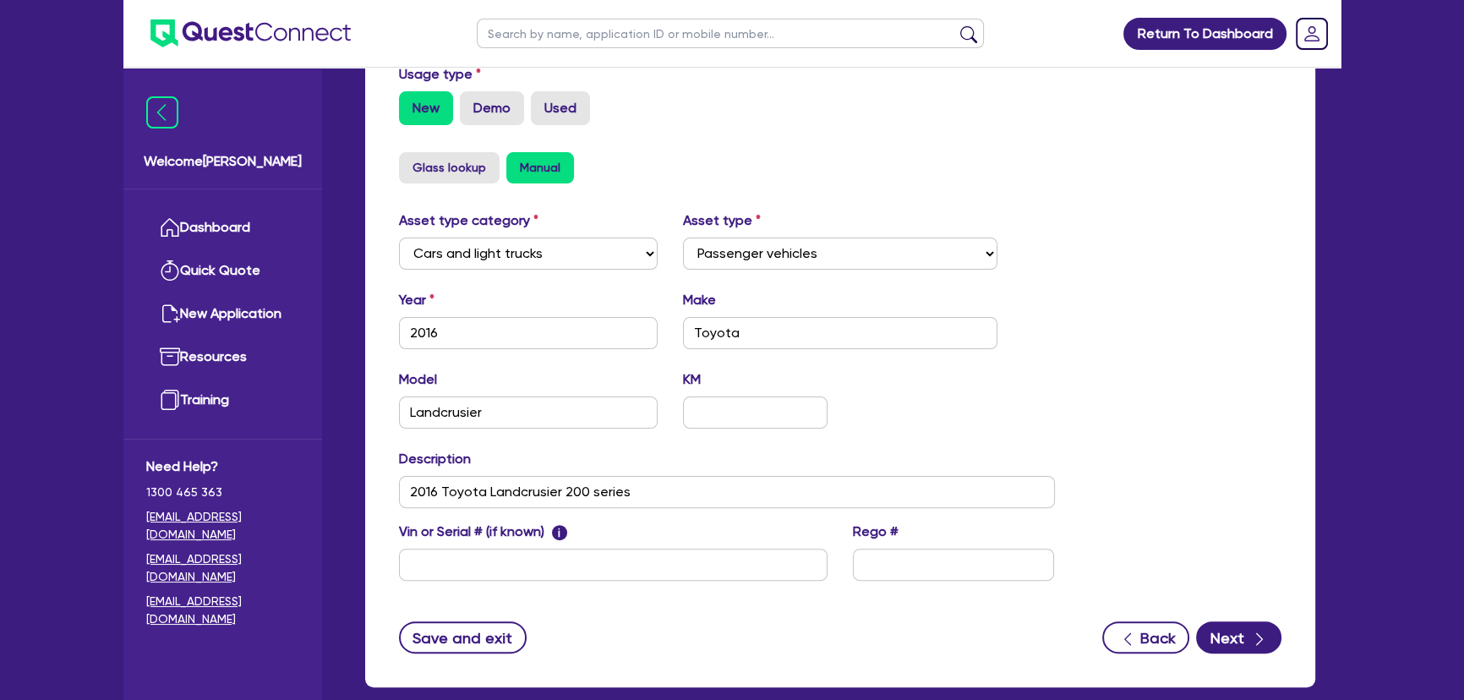
scroll to position [538, 0]
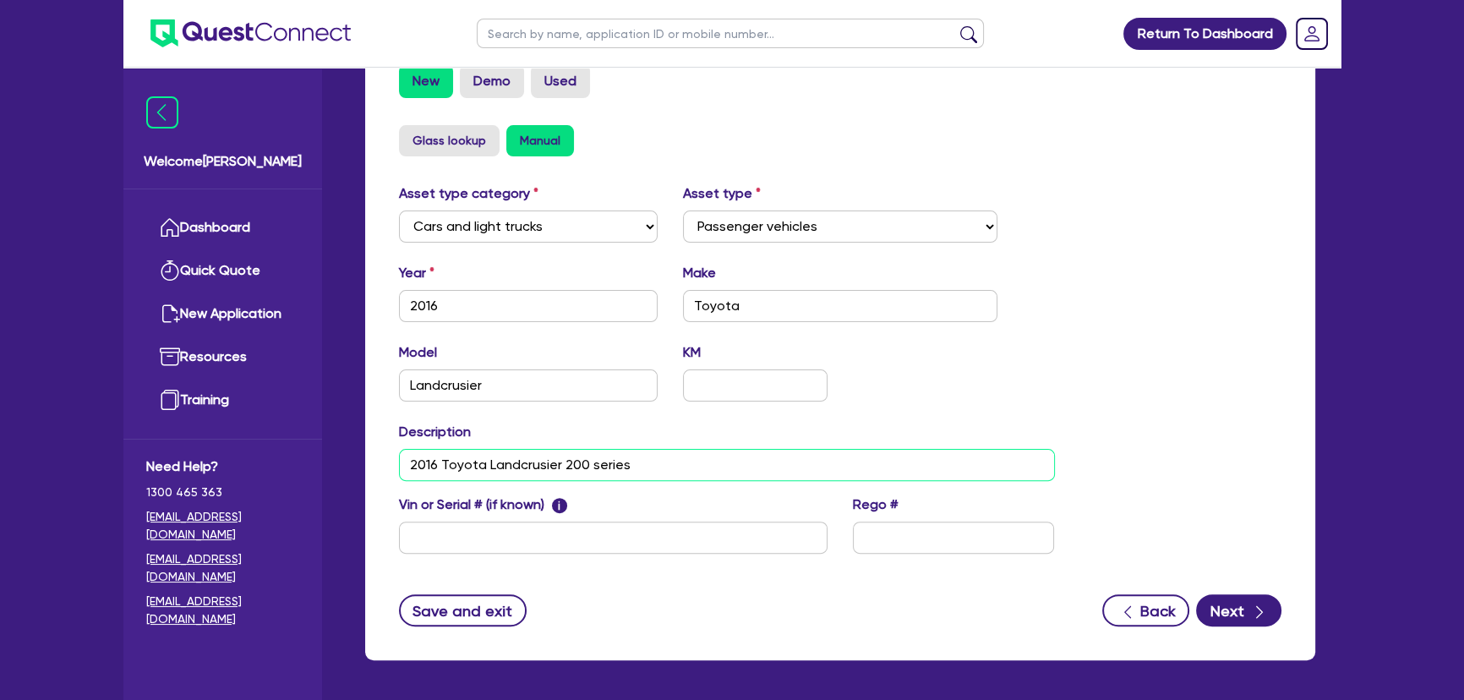
drag, startPoint x: 661, startPoint y: 466, endPoint x: 398, endPoint y: 458, distance: 263.0
click at [399, 458] on input "2016 Toyota Landcrusier 200 series" at bounding box center [727, 465] width 656 height 32
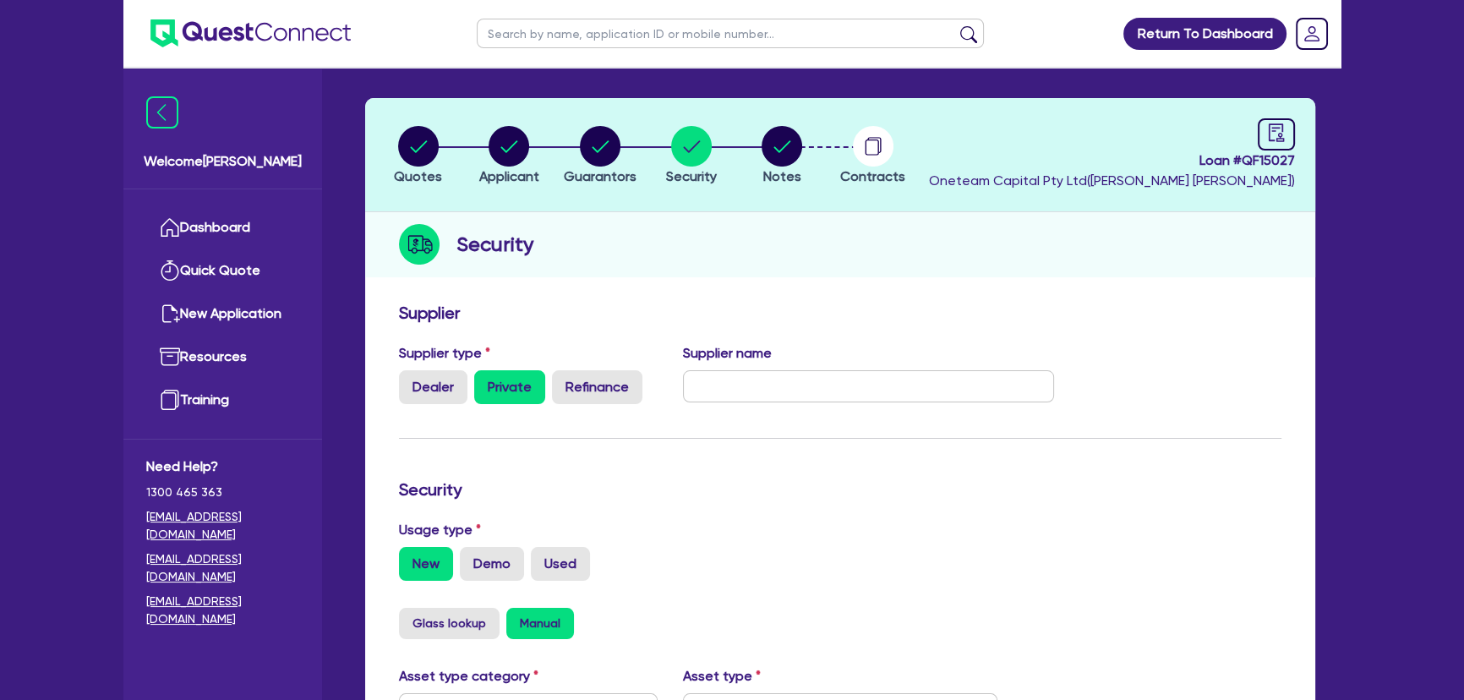
scroll to position [0, 0]
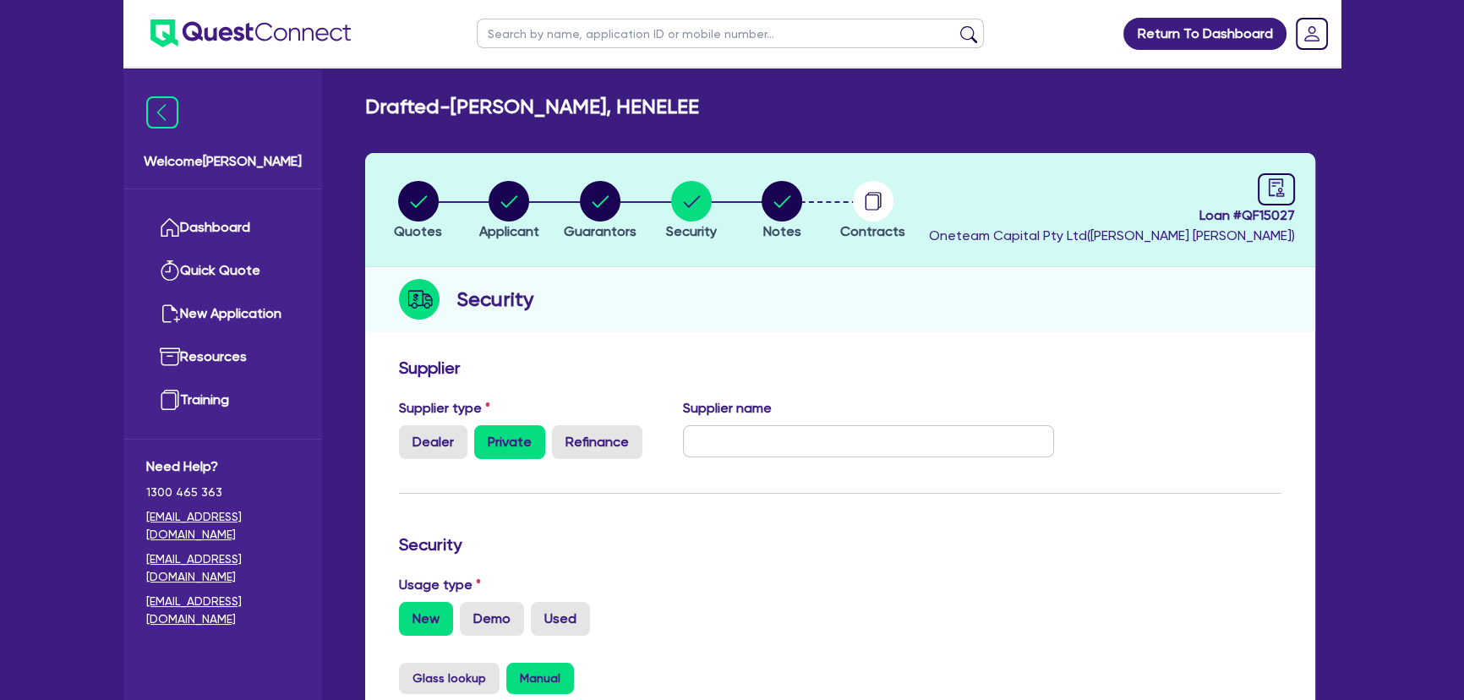
click at [445, 213] on li "Quotes" at bounding box center [418, 209] width 91 height 59
click at [435, 213] on icon "button" at bounding box center [418, 201] width 41 height 41
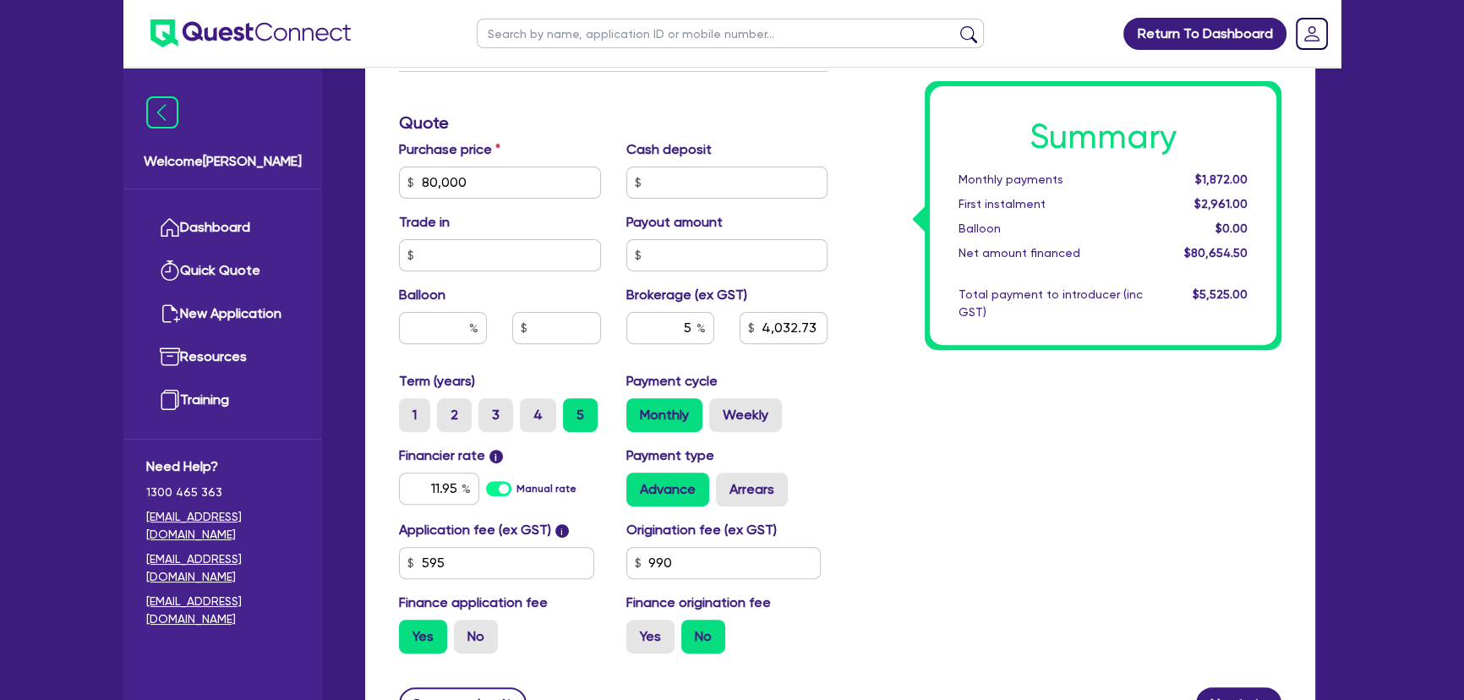
scroll to position [692, 0]
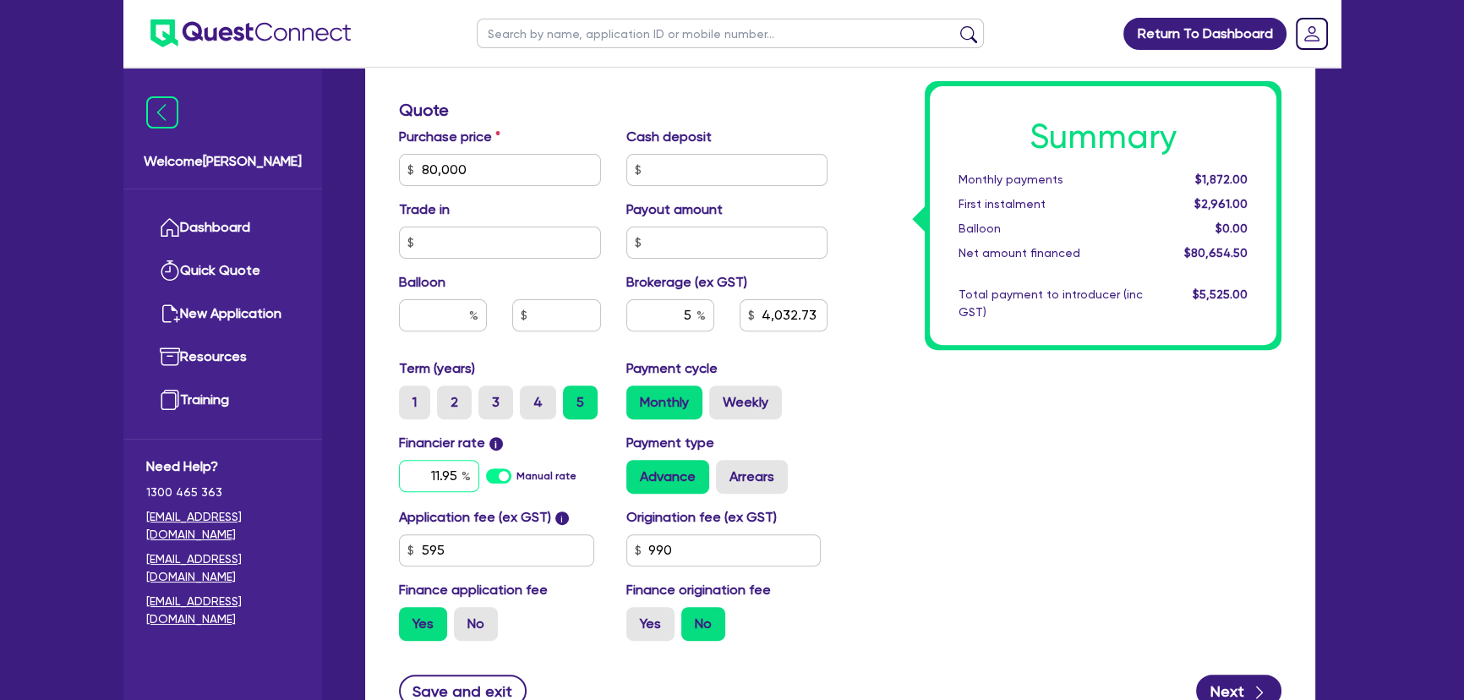
click at [428, 469] on input "11.95" at bounding box center [439, 476] width 80 height 32
click at [671, 321] on input "5" at bounding box center [670, 315] width 88 height 32
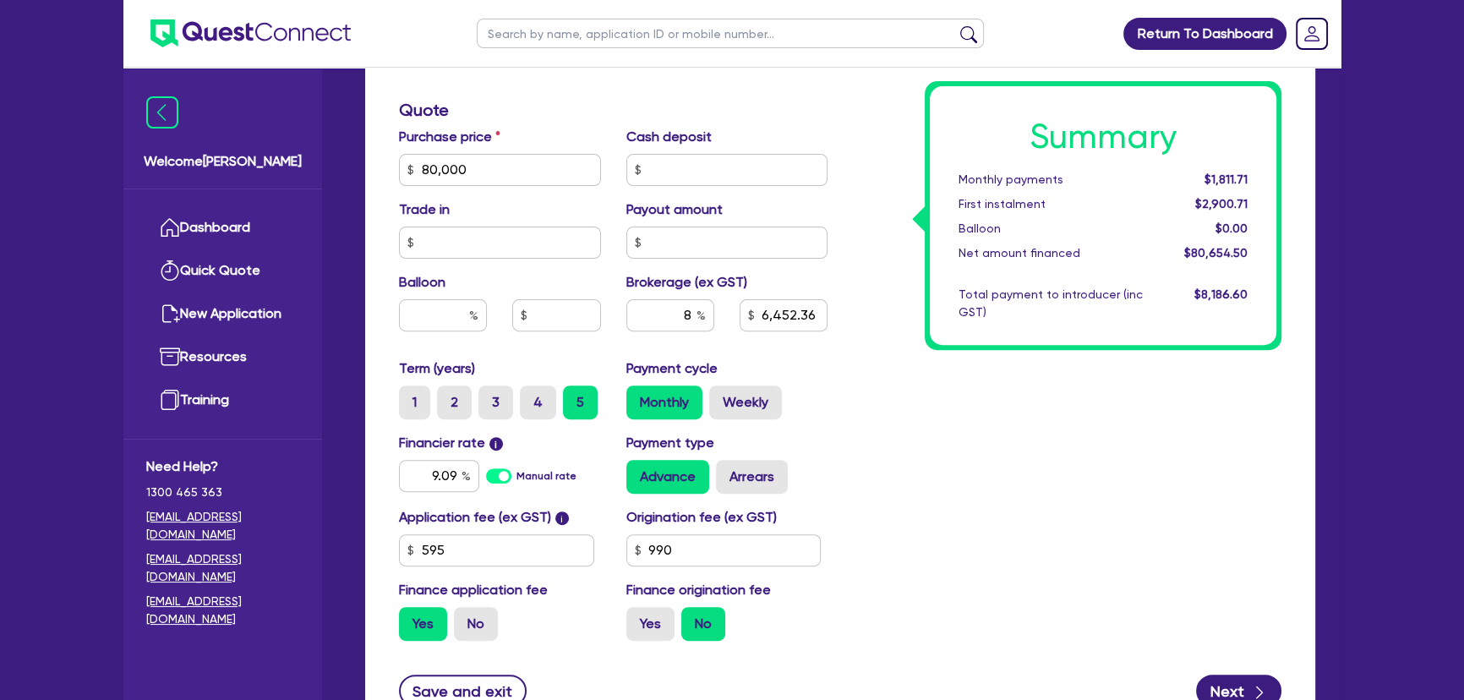
click at [949, 347] on div "Summary Monthly payments $1,811.71 First instalment $2,900.71 Balloon $0.00 Net…" at bounding box center [1103, 215] width 357 height 269
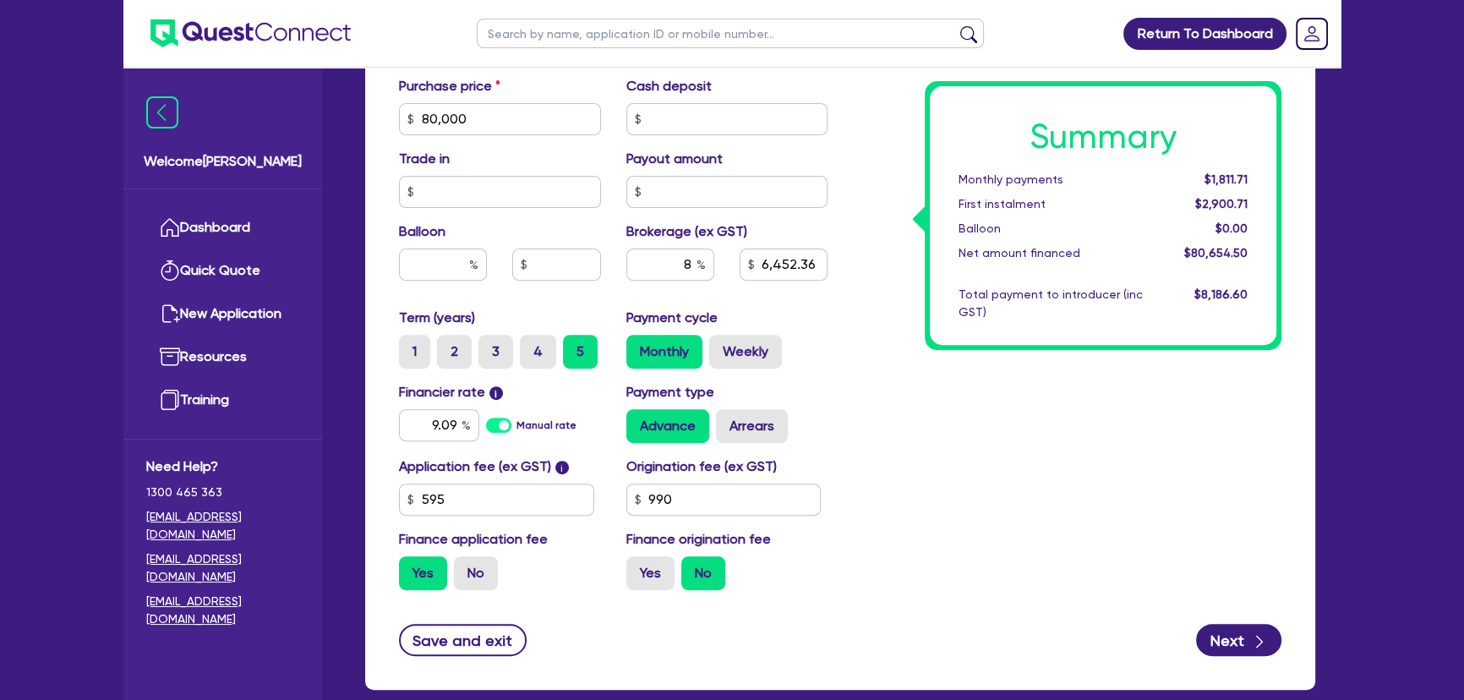
scroll to position [769, 0]
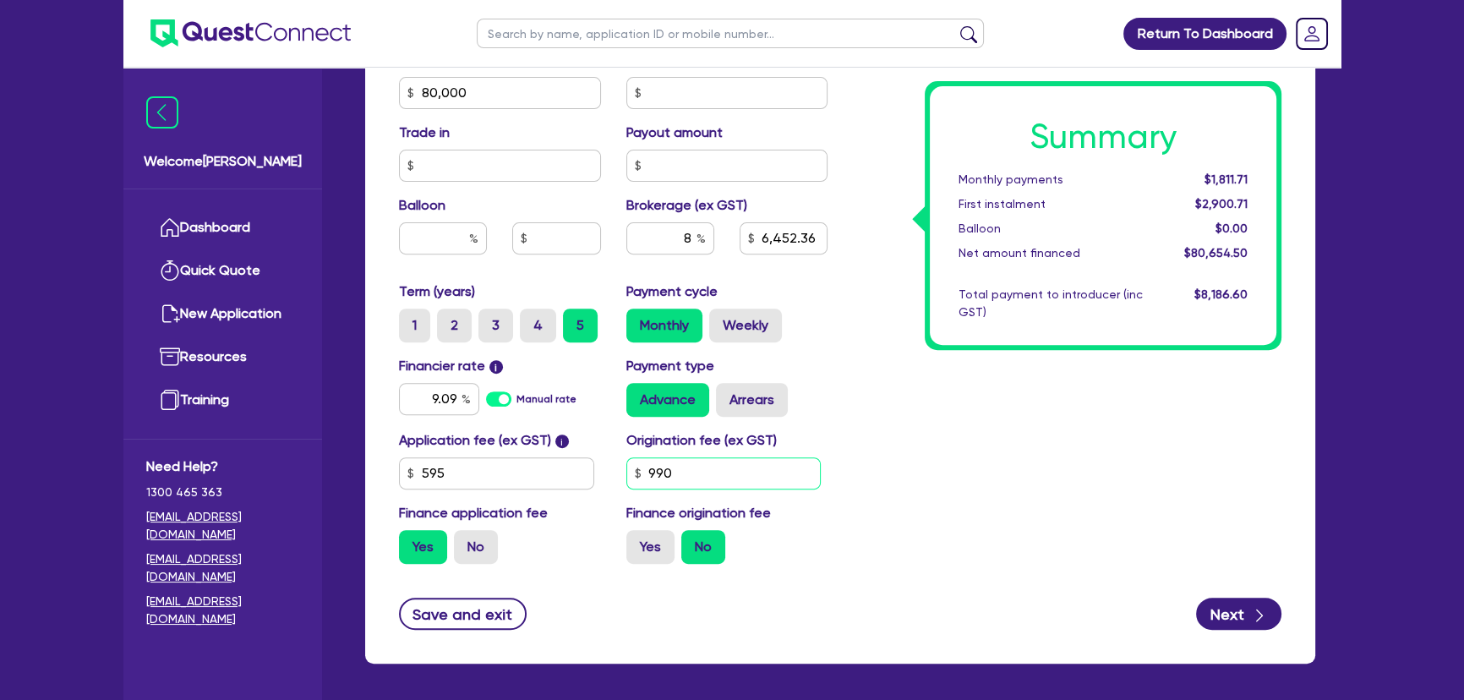
click at [719, 482] on input "990" at bounding box center [723, 473] width 195 height 32
drag, startPoint x: 975, startPoint y: 490, endPoint x: 911, endPoint y: 519, distance: 70.4
click at [976, 490] on div "Summary Monthly payments Calculating... First instalment Calculating... Balloon…" at bounding box center [1067, 83] width 454 height 988
click at [673, 479] on input "1,000" at bounding box center [723, 473] width 195 height 32
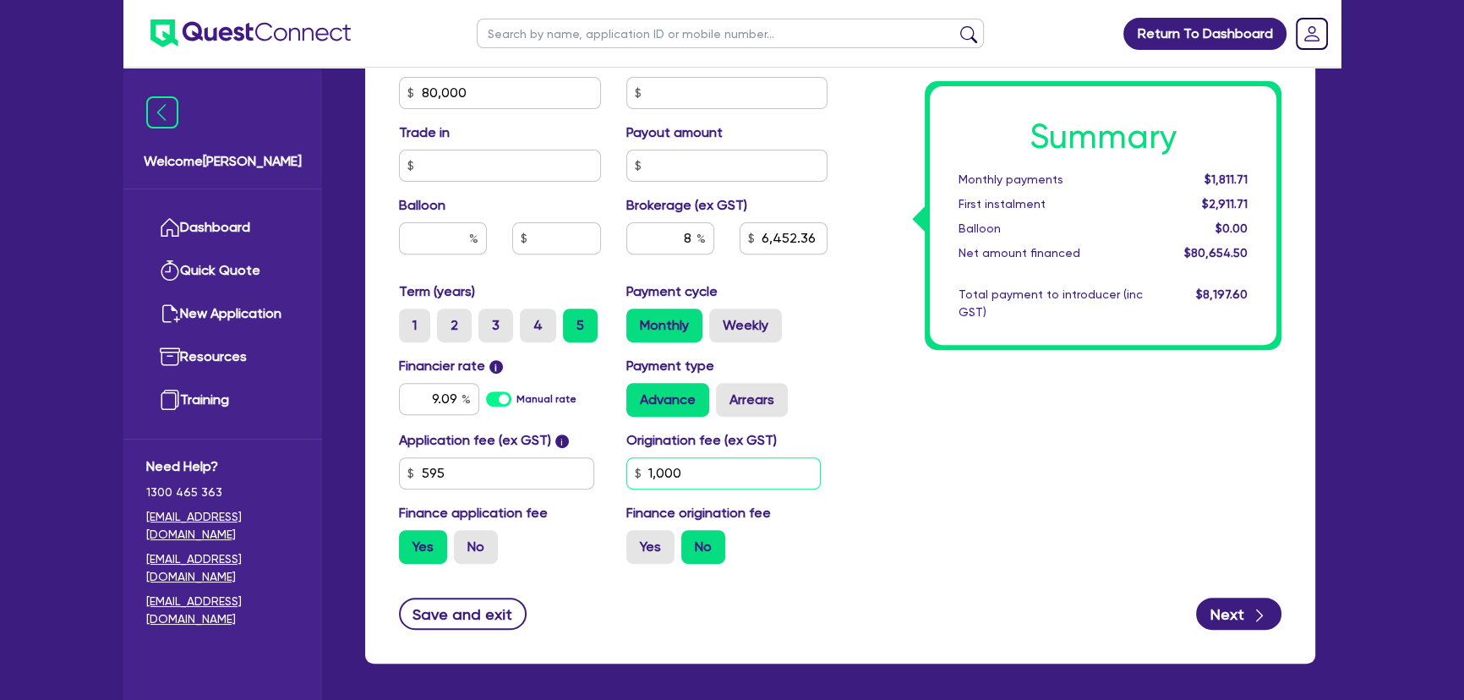
click at [673, 479] on input "1,000" at bounding box center [723, 473] width 195 height 32
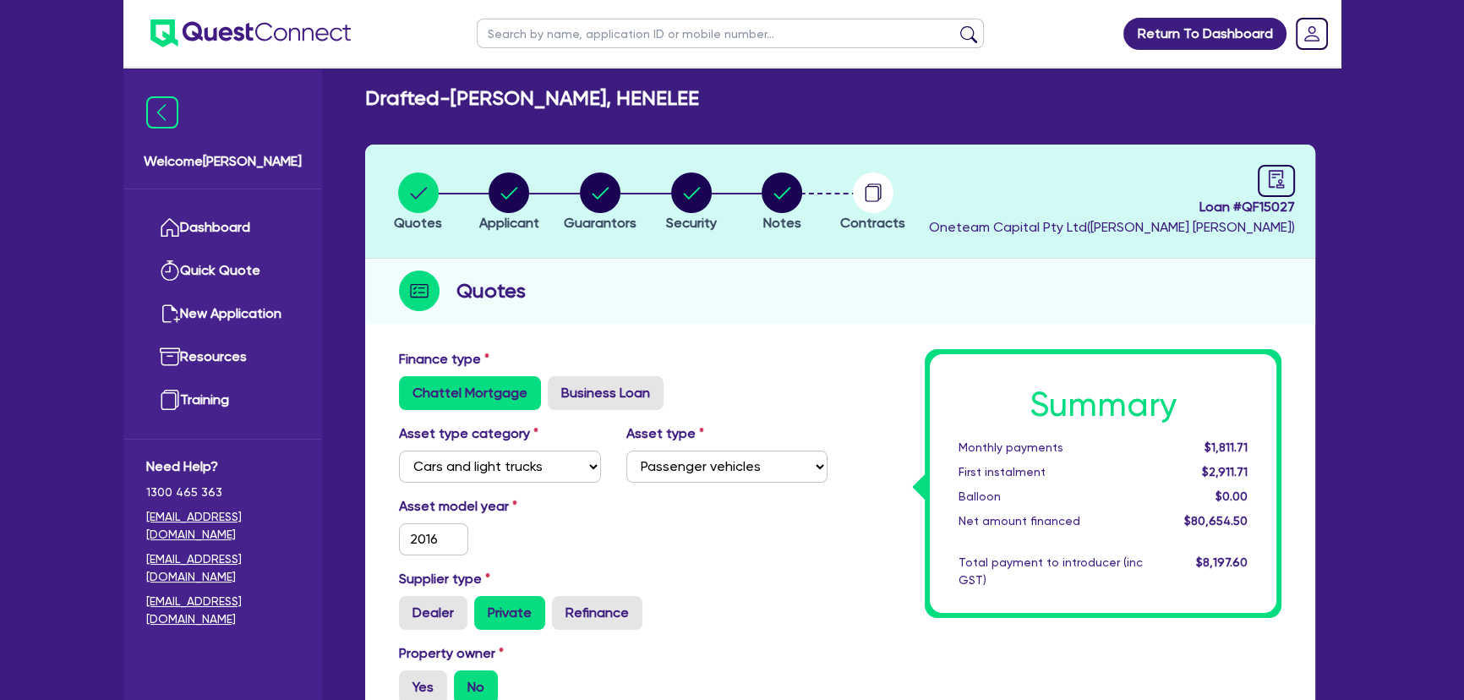
scroll to position [0, 0]
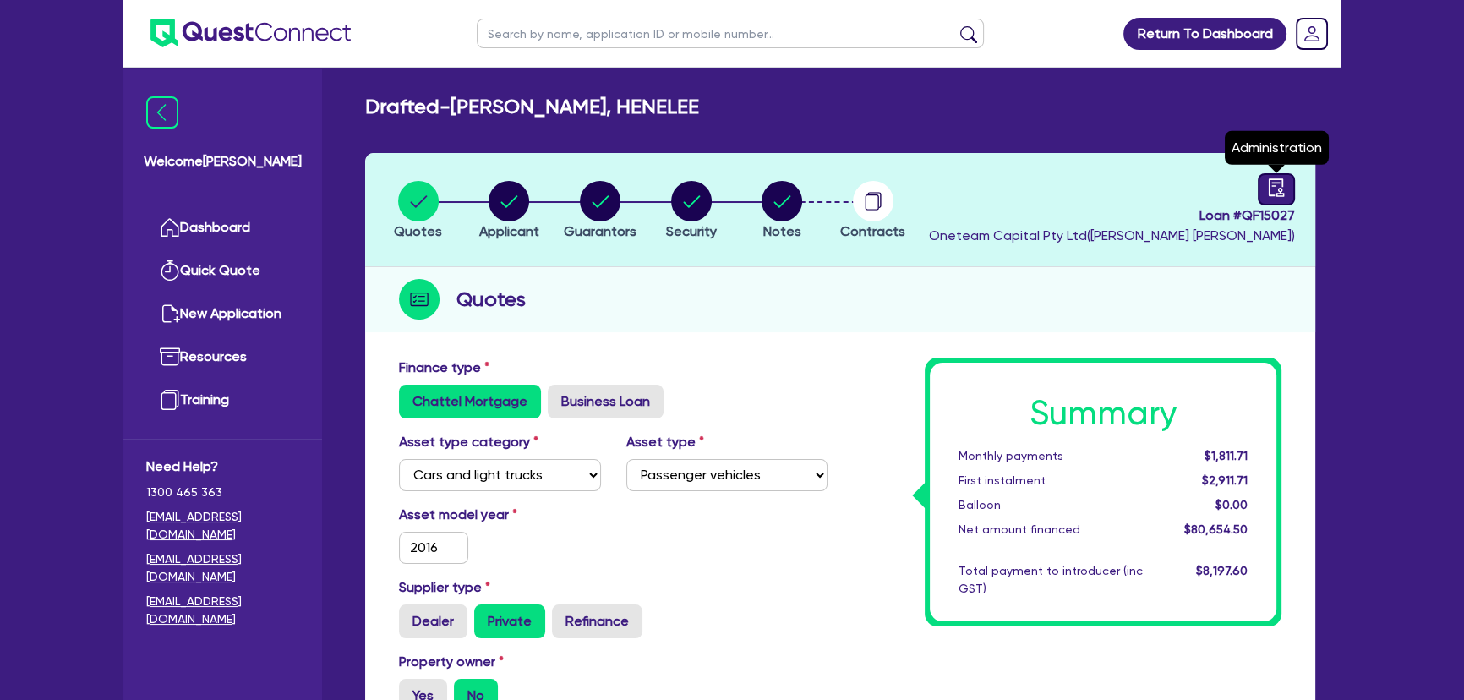
click at [1282, 183] on icon "audit" at bounding box center [1276, 187] width 15 height 18
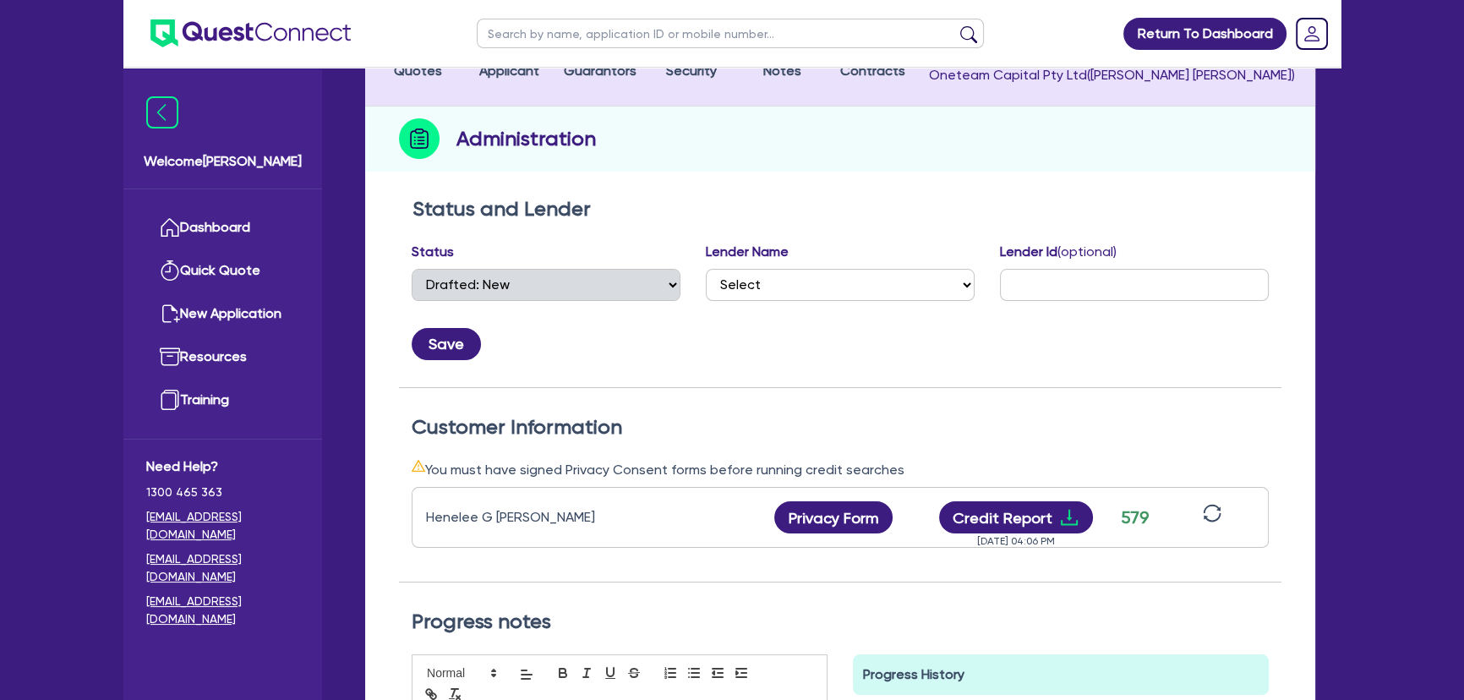
scroll to position [153, 0]
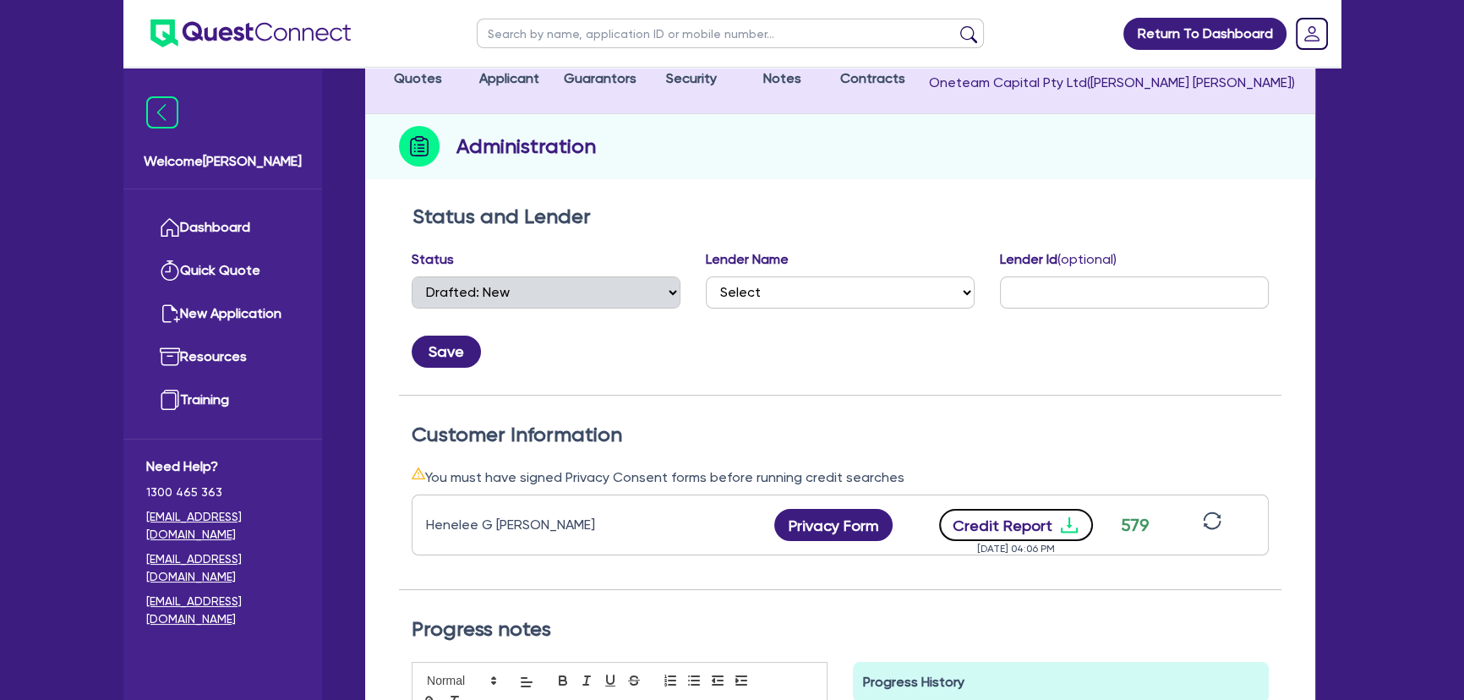
click at [1074, 522] on icon "download" at bounding box center [1069, 525] width 20 height 20
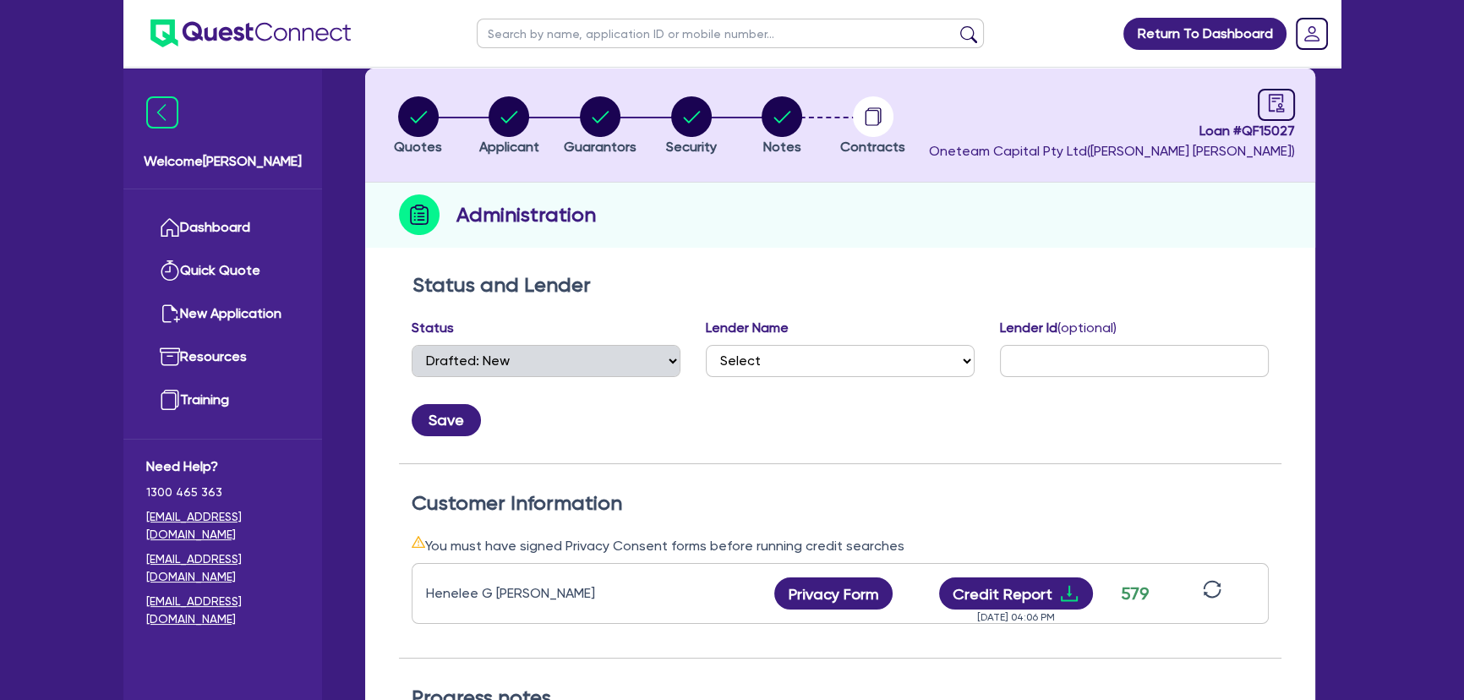
scroll to position [0, 0]
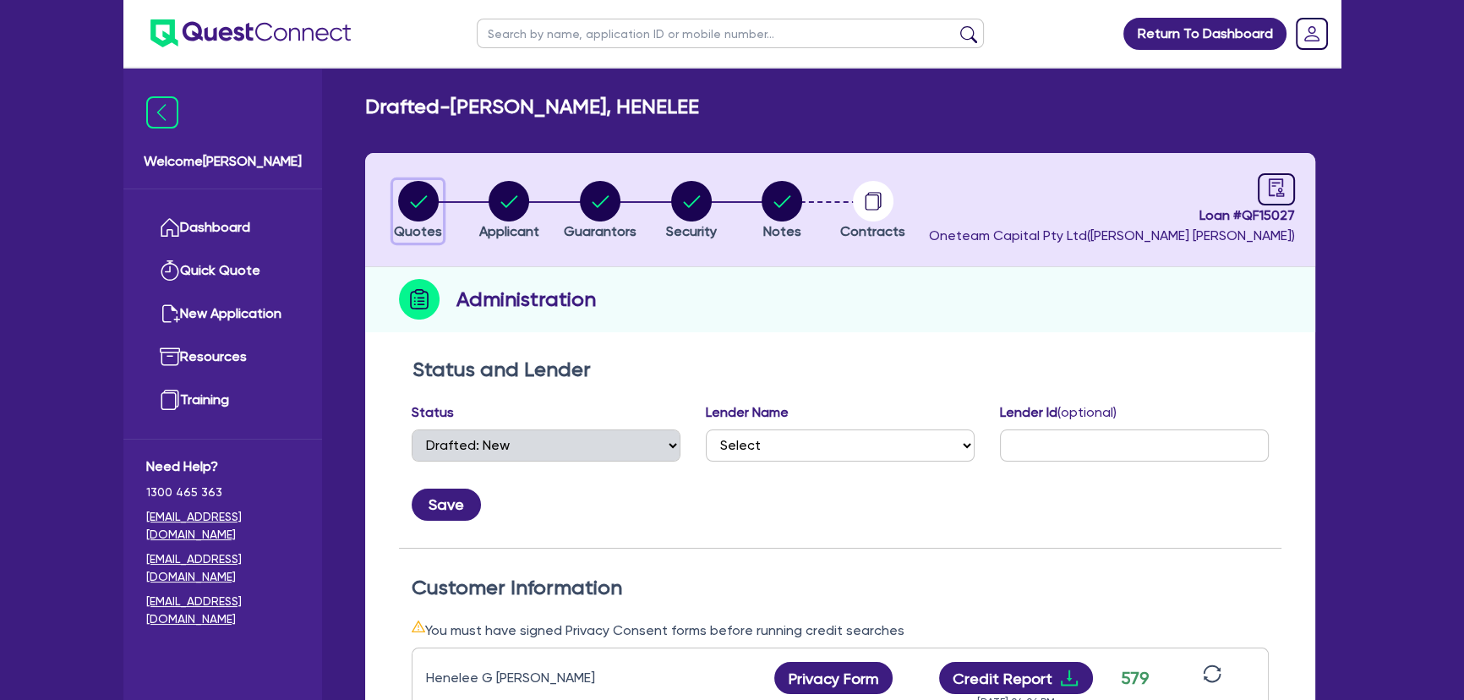
click at [405, 216] on circle "button" at bounding box center [418, 201] width 41 height 41
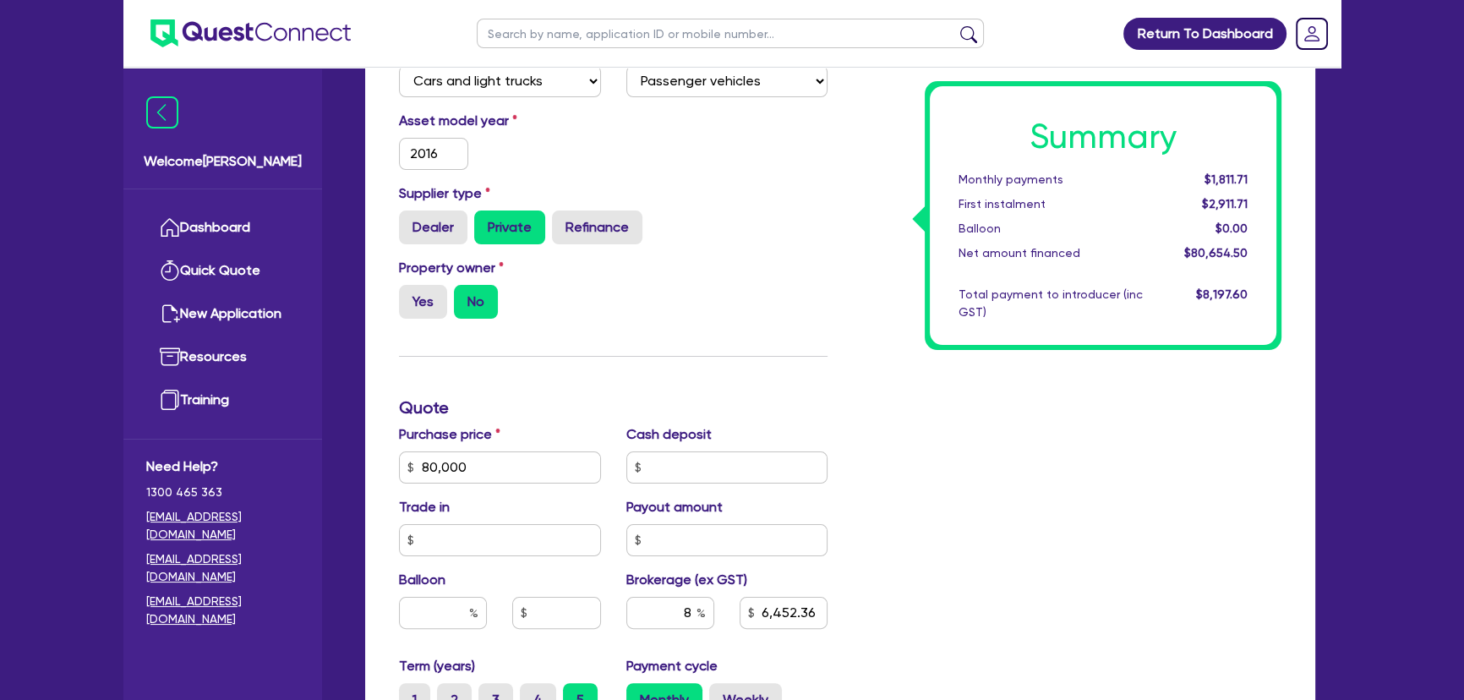
scroll to position [538, 0]
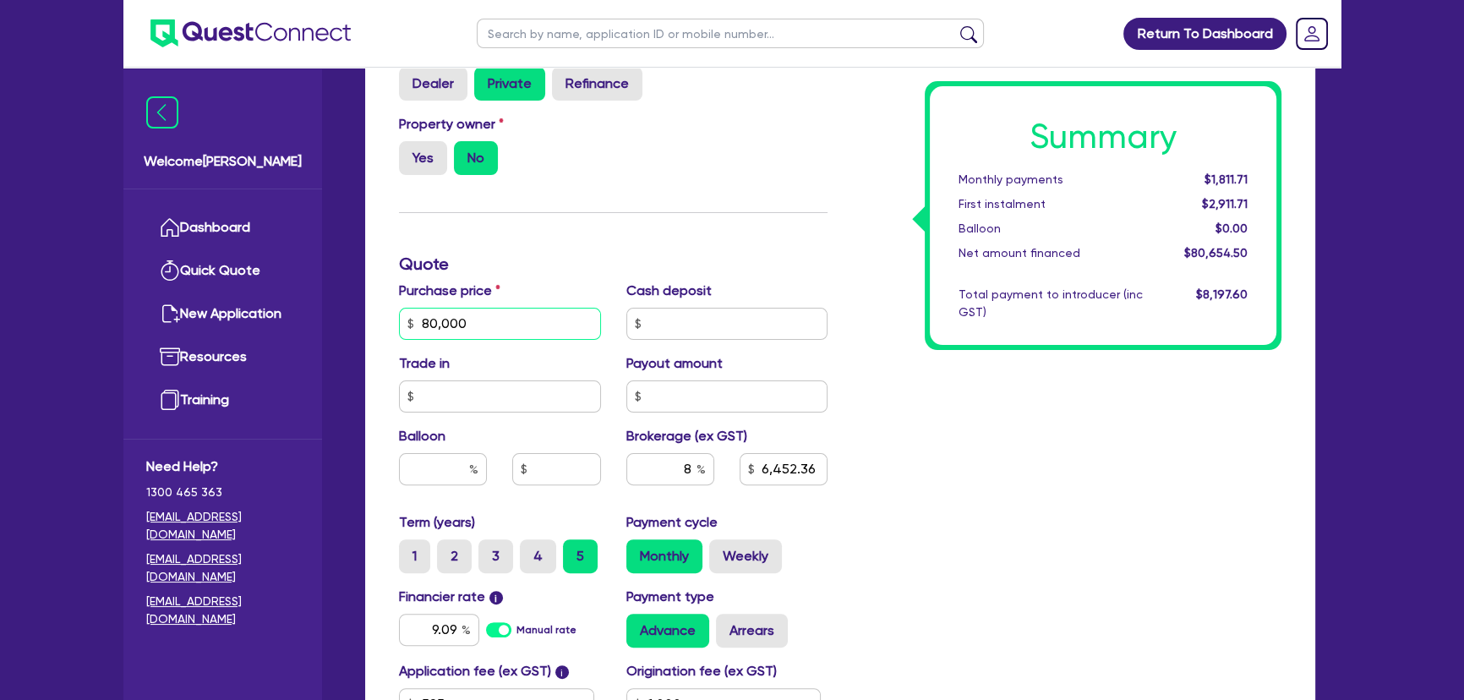
click at [457, 312] on input "80,000" at bounding box center [500, 324] width 202 height 32
click at [466, 319] on input "80,000" at bounding box center [500, 324] width 202 height 32
click at [447, 329] on input "80,000" at bounding box center [500, 324] width 202 height 32
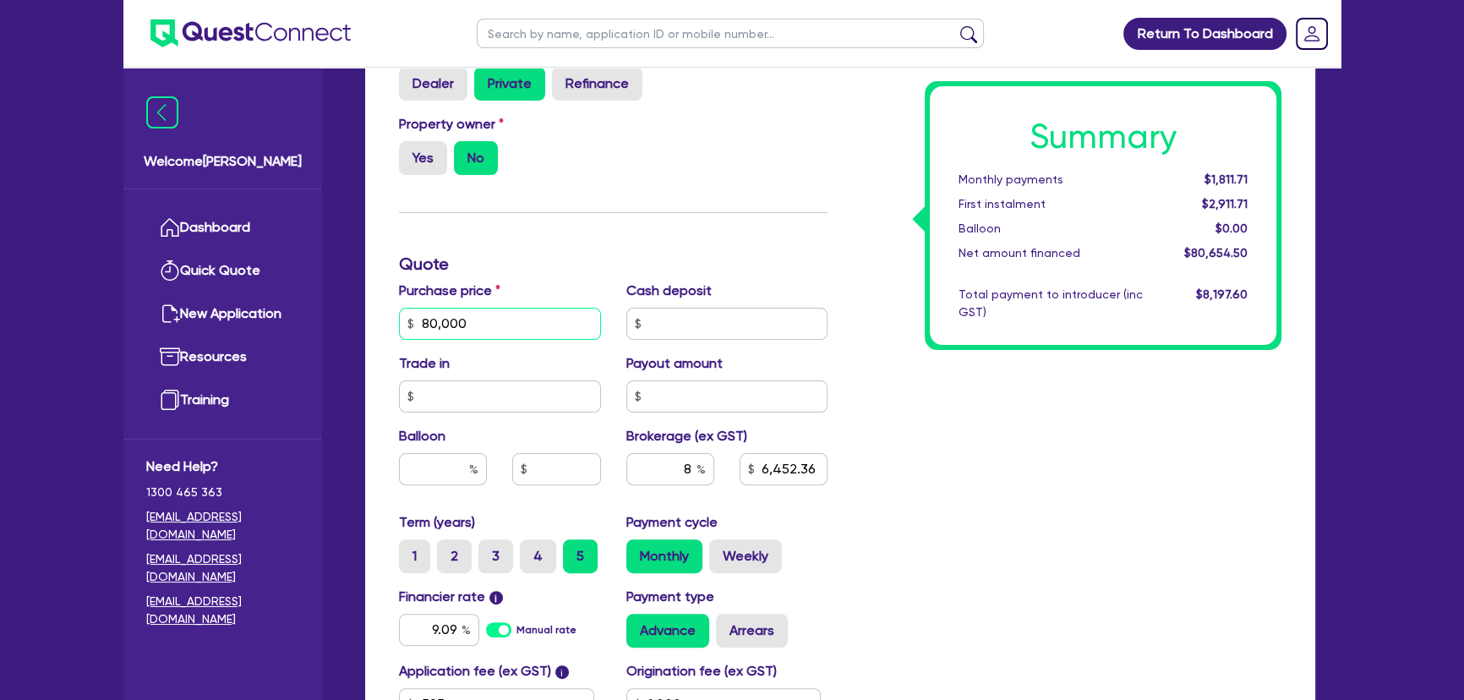
click at [447, 329] on input "80,000" at bounding box center [500, 324] width 202 height 32
click at [1121, 558] on div "Summary Monthly payments $1,811.71 First instalment $2,911.71 Balloon $0.00 Net…" at bounding box center [1067, 314] width 454 height 988
click at [458, 330] on input "85,000" at bounding box center [500, 324] width 202 height 32
click at [1048, 437] on div "Summary Monthly payments $1,924.02 First instalment $3,024.02 Balloon $0.00 Net…" at bounding box center [1067, 314] width 454 height 988
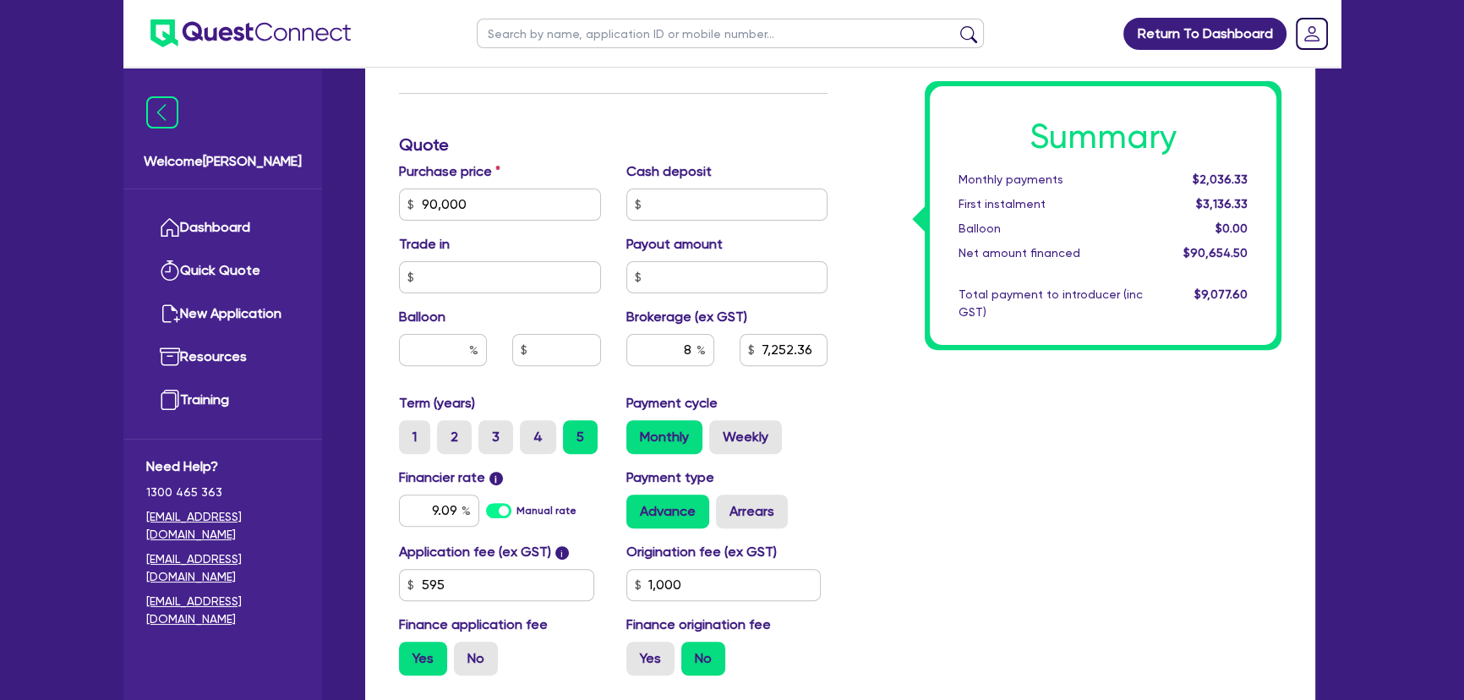
scroll to position [615, 0]
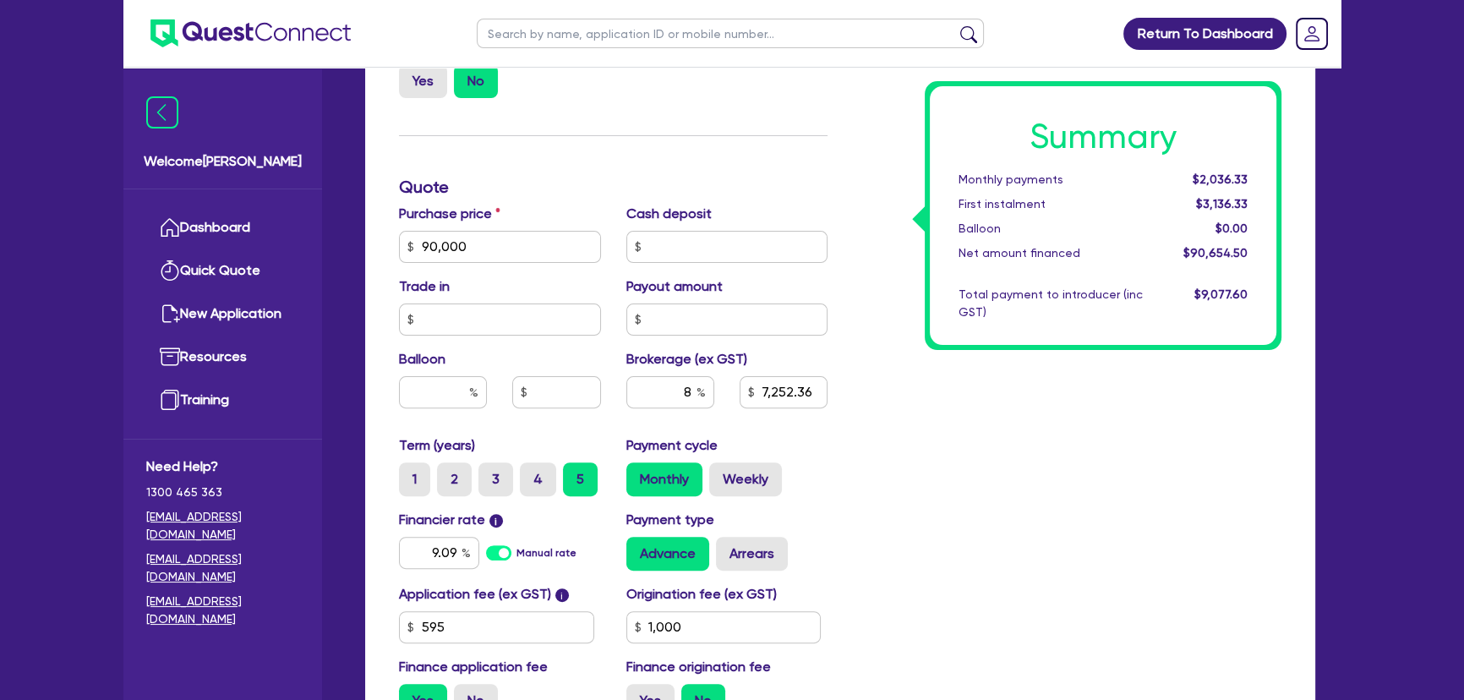
click at [430, 569] on div "Financier rate i 9.09 Manual rate Payment type Advance Arrears" at bounding box center [613, 547] width 454 height 74
click at [430, 560] on input "9.09" at bounding box center [439, 553] width 80 height 32
click at [695, 634] on input "1,000" at bounding box center [723, 627] width 195 height 32
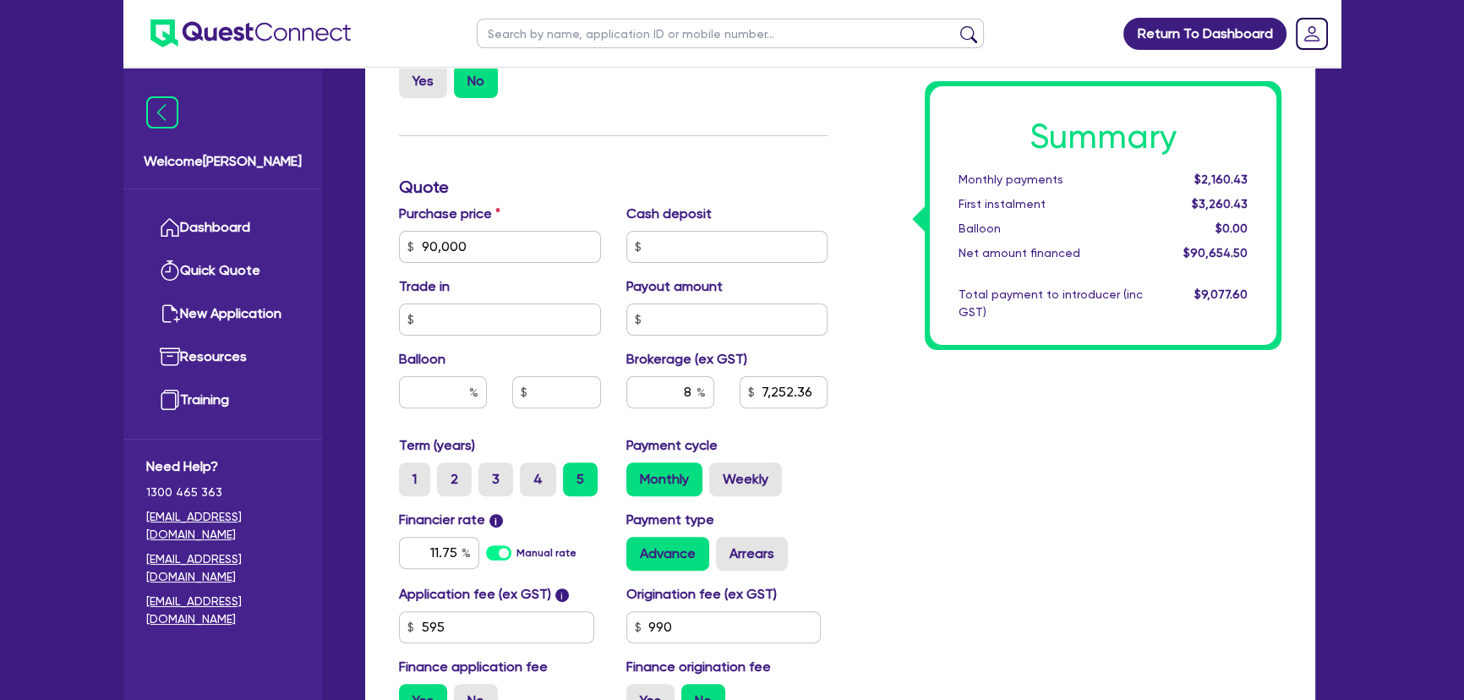
click at [1080, 575] on div "Summary Monthly payments $2,160.43 First instalment $3,260.43 Balloon $0.00 Net…" at bounding box center [1067, 237] width 454 height 988
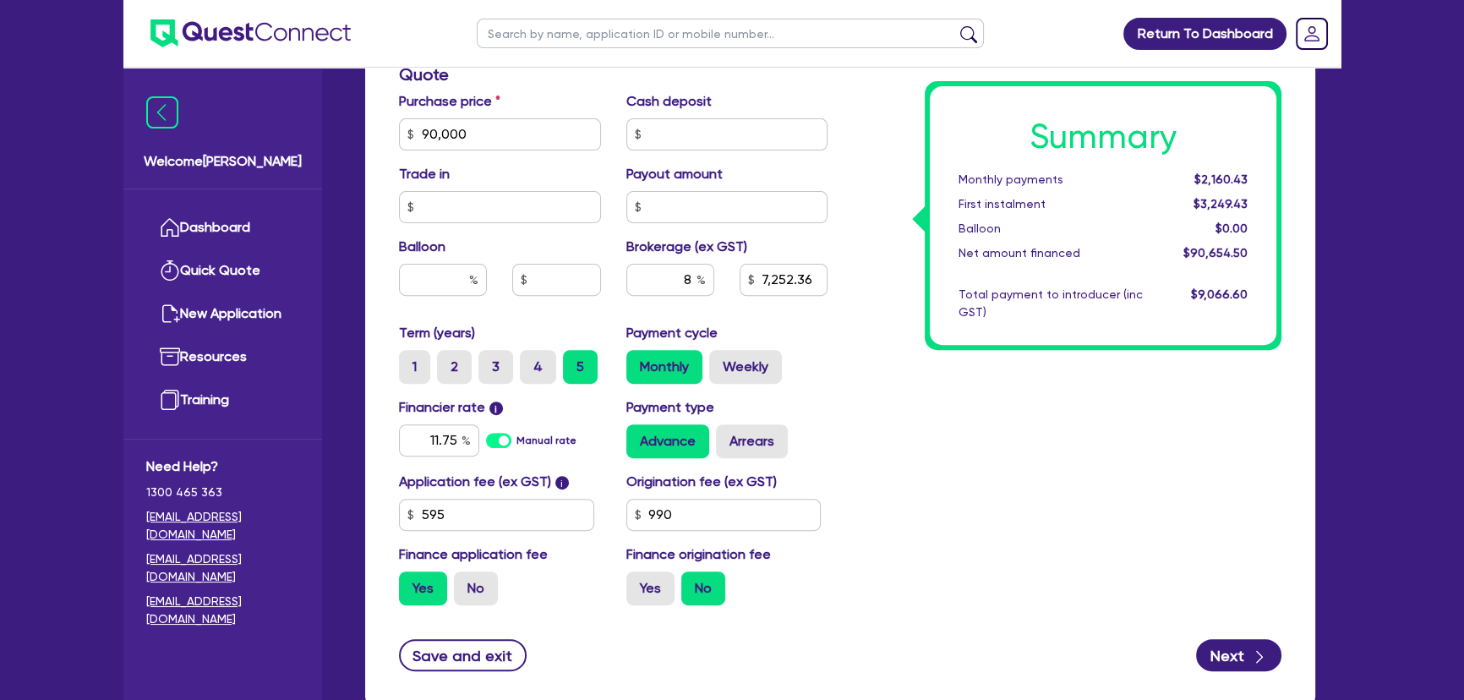
scroll to position [834, 0]
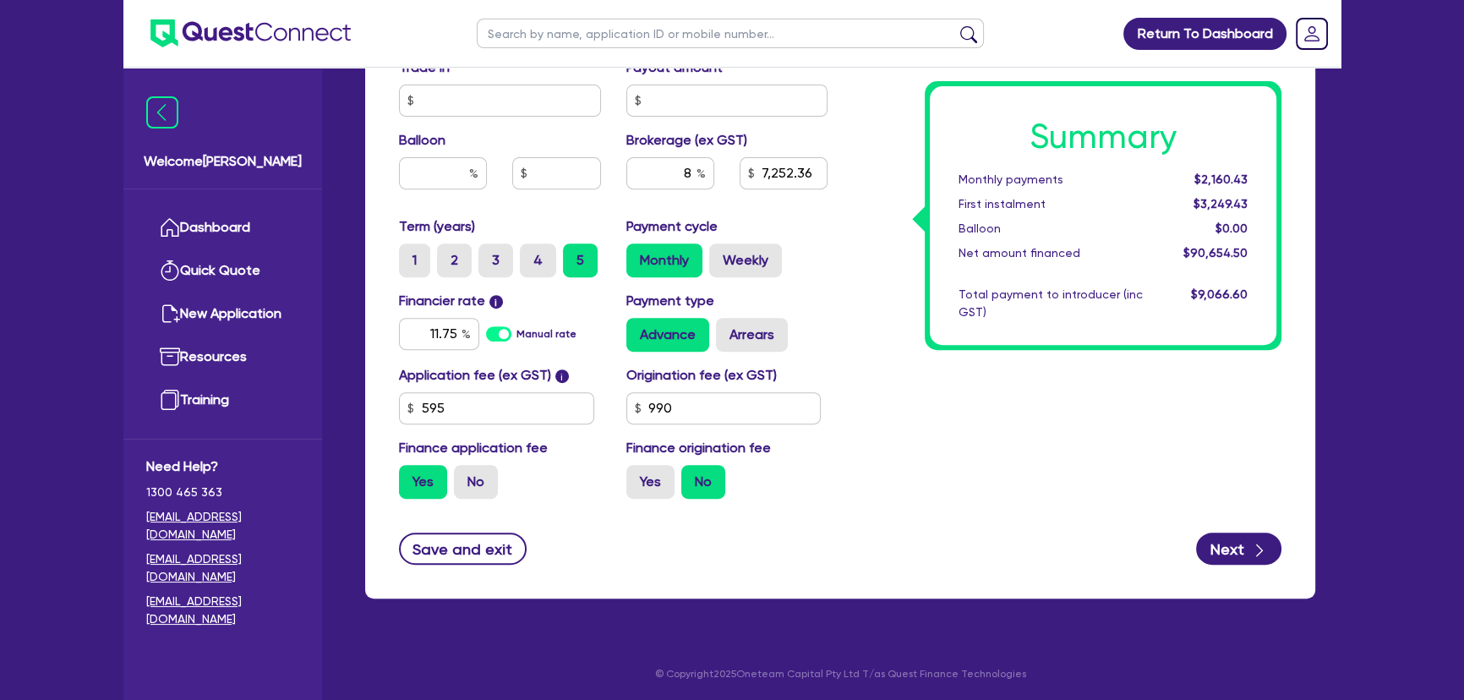
click at [958, 533] on div "Save and exit Next" at bounding box center [840, 549] width 908 height 32
click at [642, 492] on label "Yes" at bounding box center [650, 482] width 48 height 34
click at [637, 476] on input "Yes" at bounding box center [631, 470] width 11 height 11
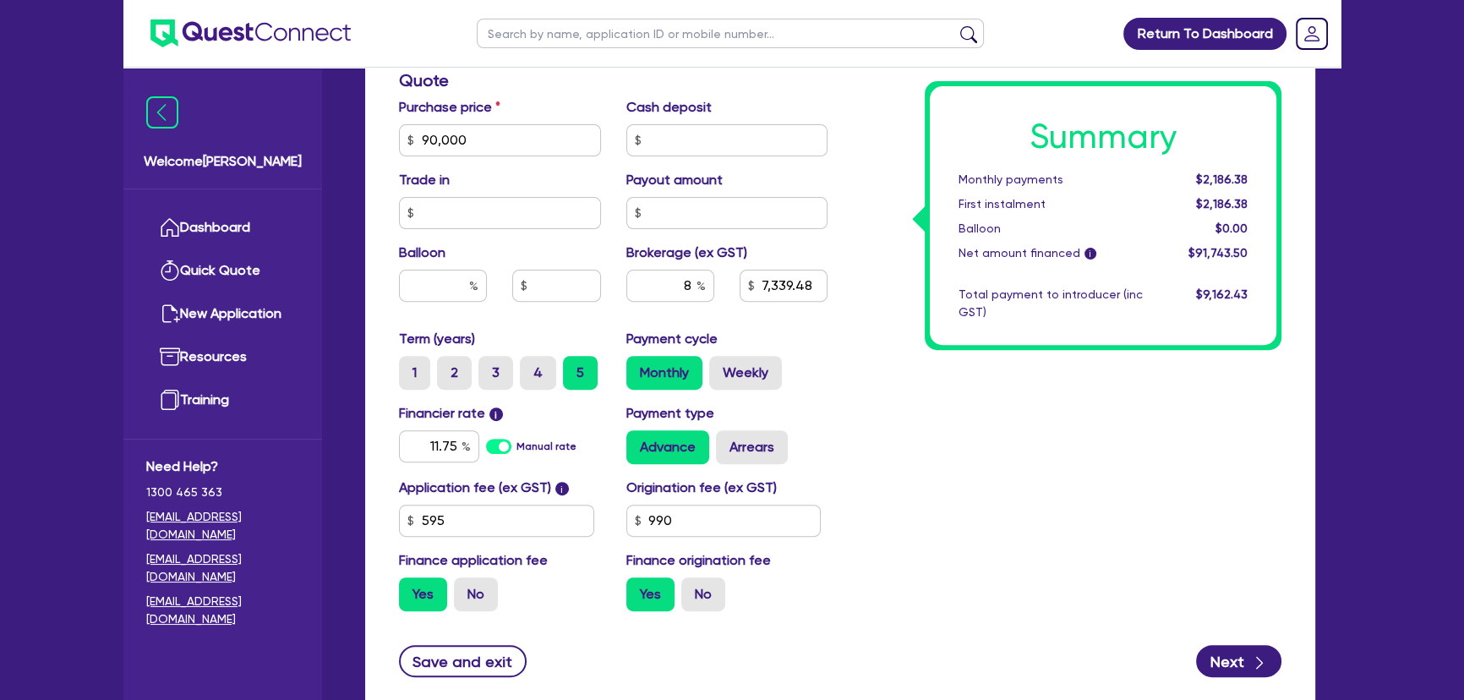
scroll to position [757, 0]
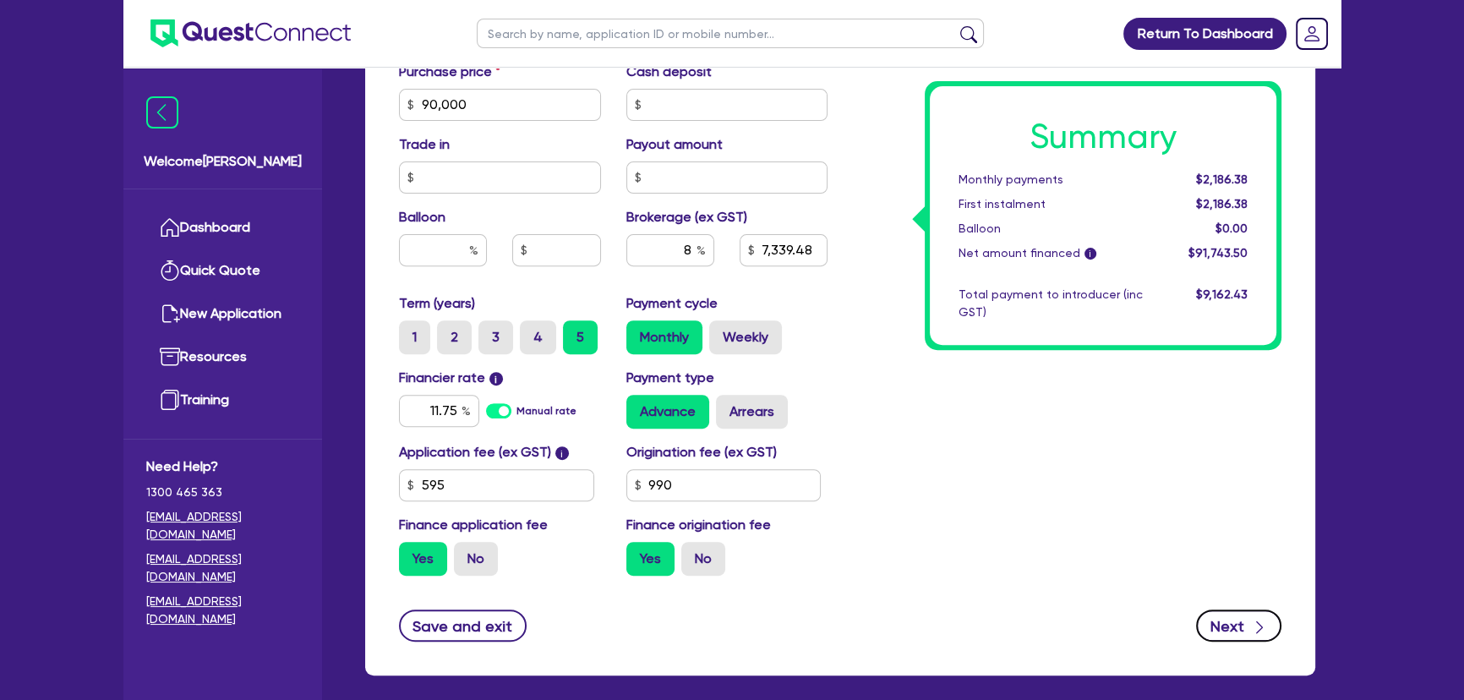
click at [1229, 614] on button "Next" at bounding box center [1238, 626] width 85 height 32
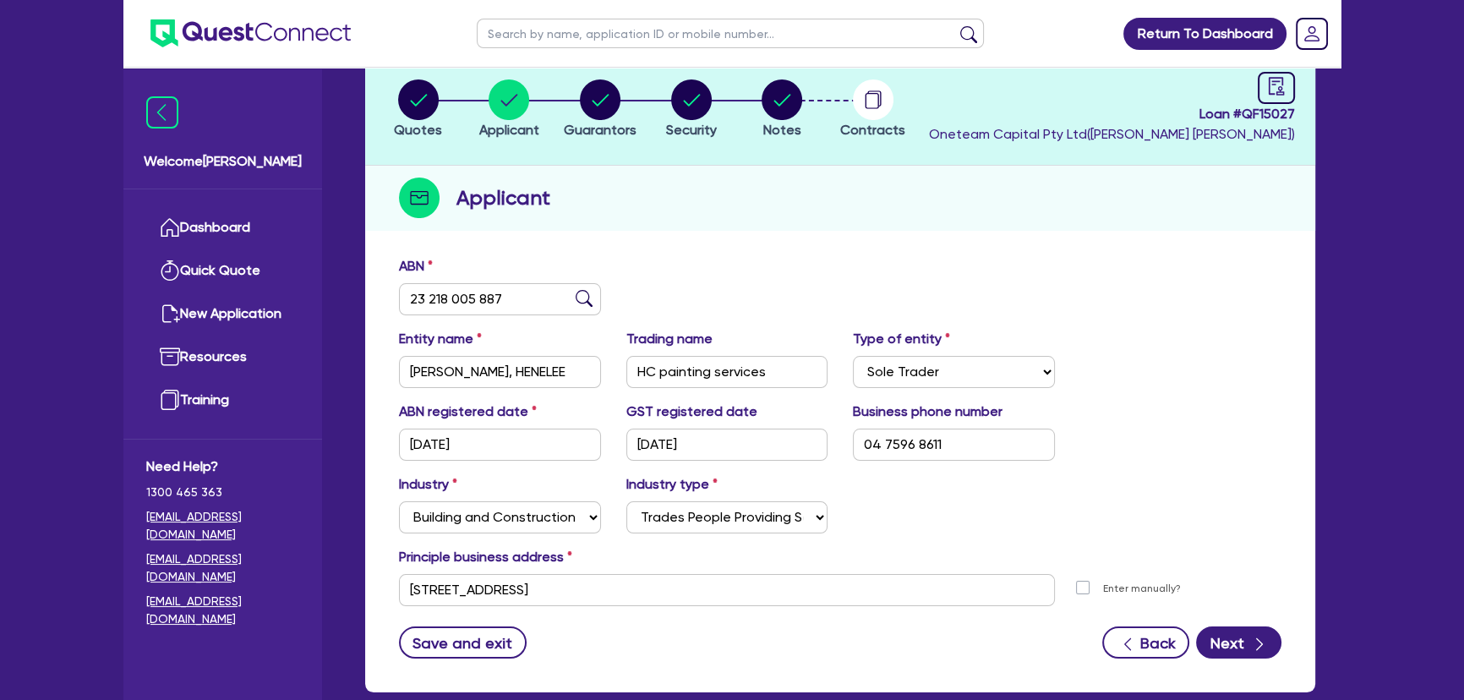
scroll to position [195, 0]
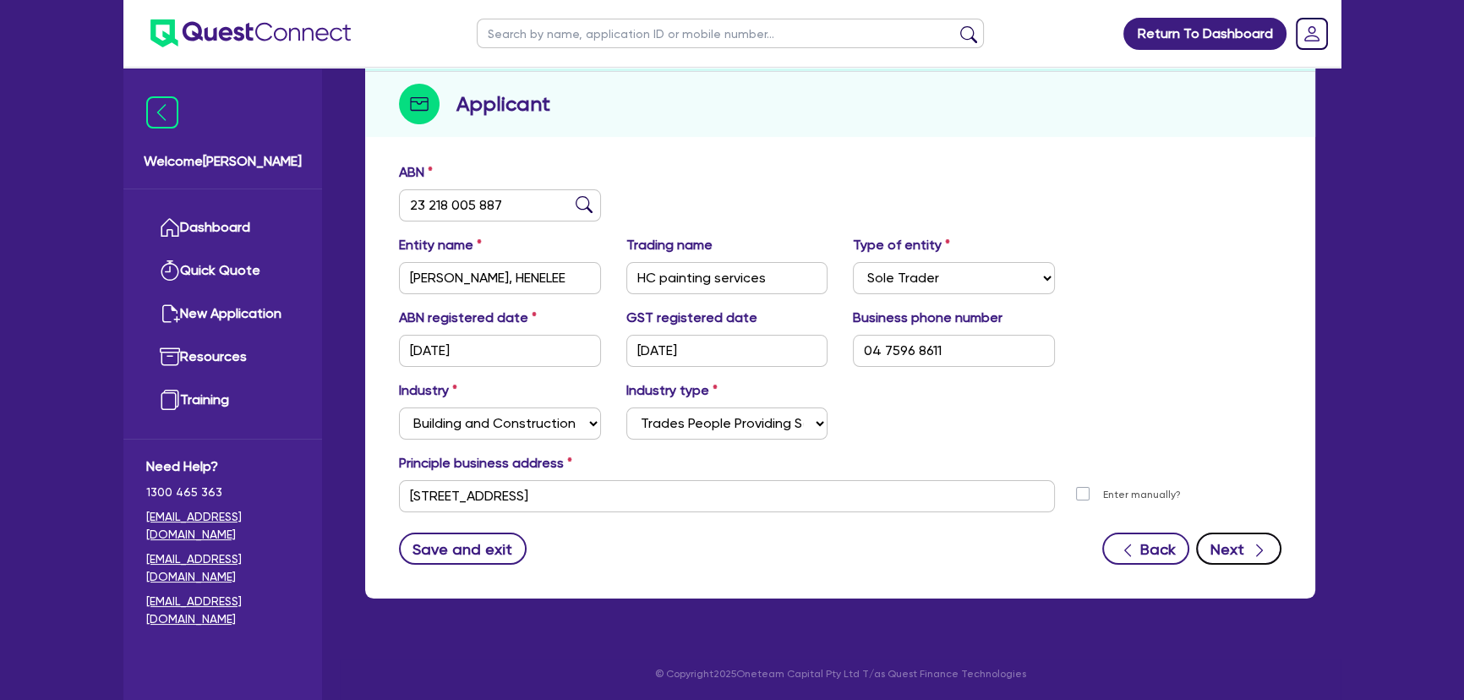
click at [1234, 548] on button "Next" at bounding box center [1238, 549] width 85 height 32
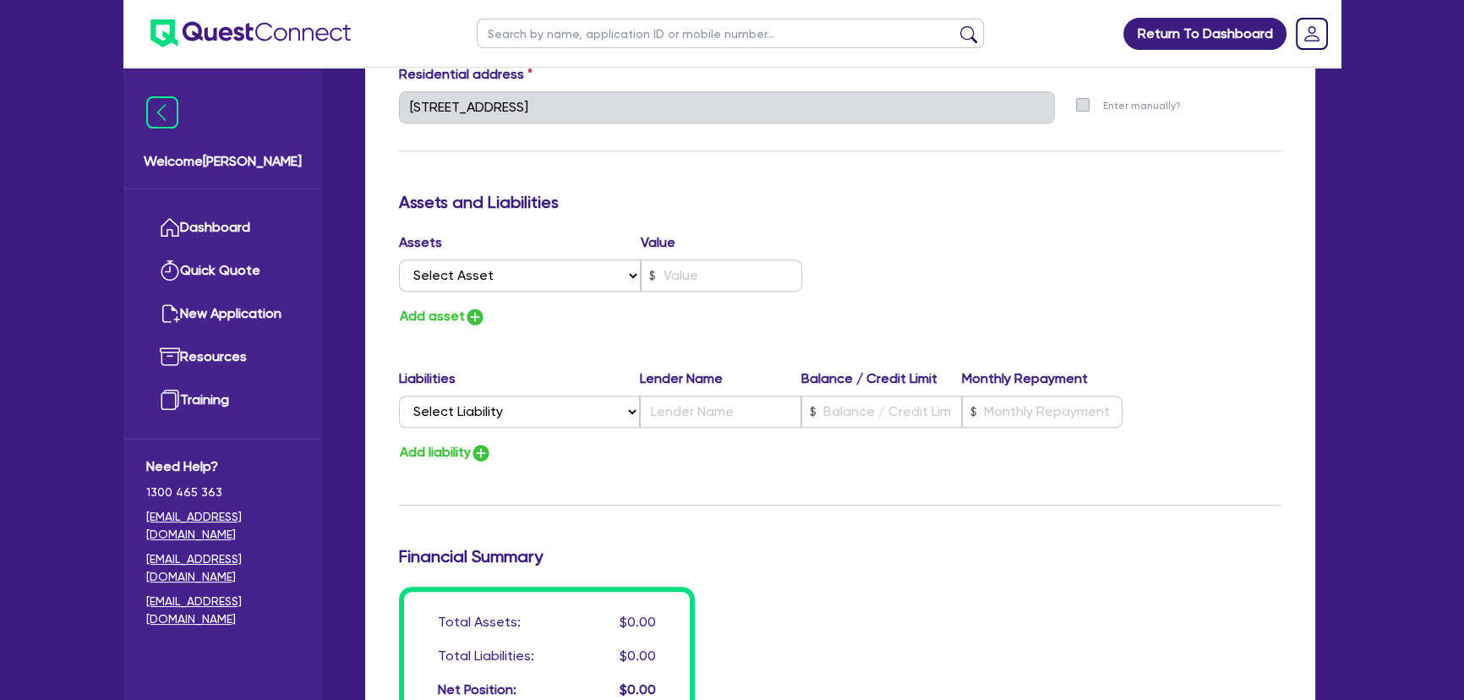
scroll to position [845, 0]
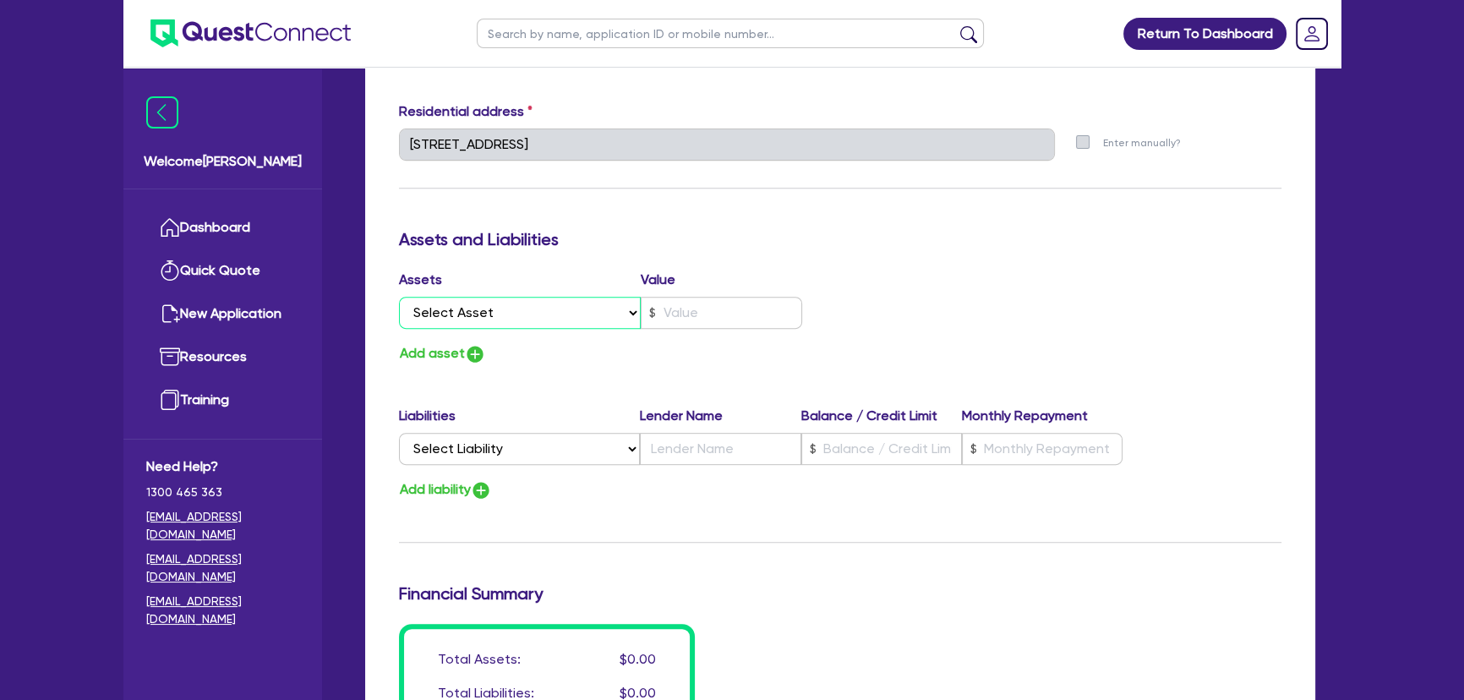
click at [541, 320] on select "Select Asset Cash Property Investment property Vehicle Truck Trailer Equipment …" at bounding box center [520, 313] width 242 height 32
click at [399, 297] on select "Select Asset Cash Property Investment property Vehicle Truck Trailer Equipment …" at bounding box center [520, 313] width 242 height 32
click at [750, 309] on input "text" at bounding box center [721, 313] width 161 height 32
click at [465, 347] on img "button" at bounding box center [475, 354] width 20 height 20
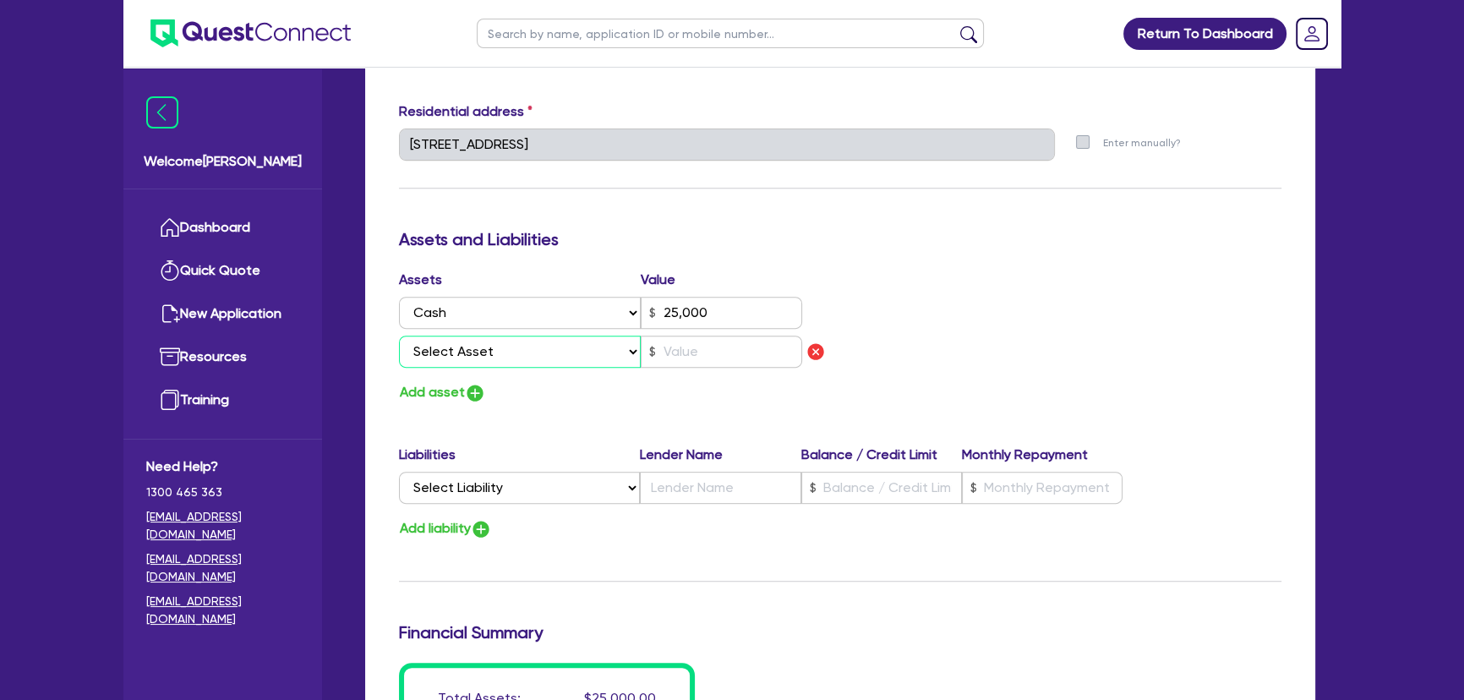
click at [466, 347] on select "Select Asset Cash Property Investment property Vehicle Truck Trailer Equipment …" at bounding box center [520, 352] width 242 height 32
click at [399, 336] on select "Select Asset Cash Property Investment property Vehicle Truck Trailer Equipment …" at bounding box center [520, 352] width 242 height 32
click at [681, 353] on input "text" at bounding box center [721, 352] width 161 height 32
click at [485, 391] on div "Add asset" at bounding box center [613, 392] width 454 height 23
click at [479, 391] on img "button" at bounding box center [475, 393] width 20 height 20
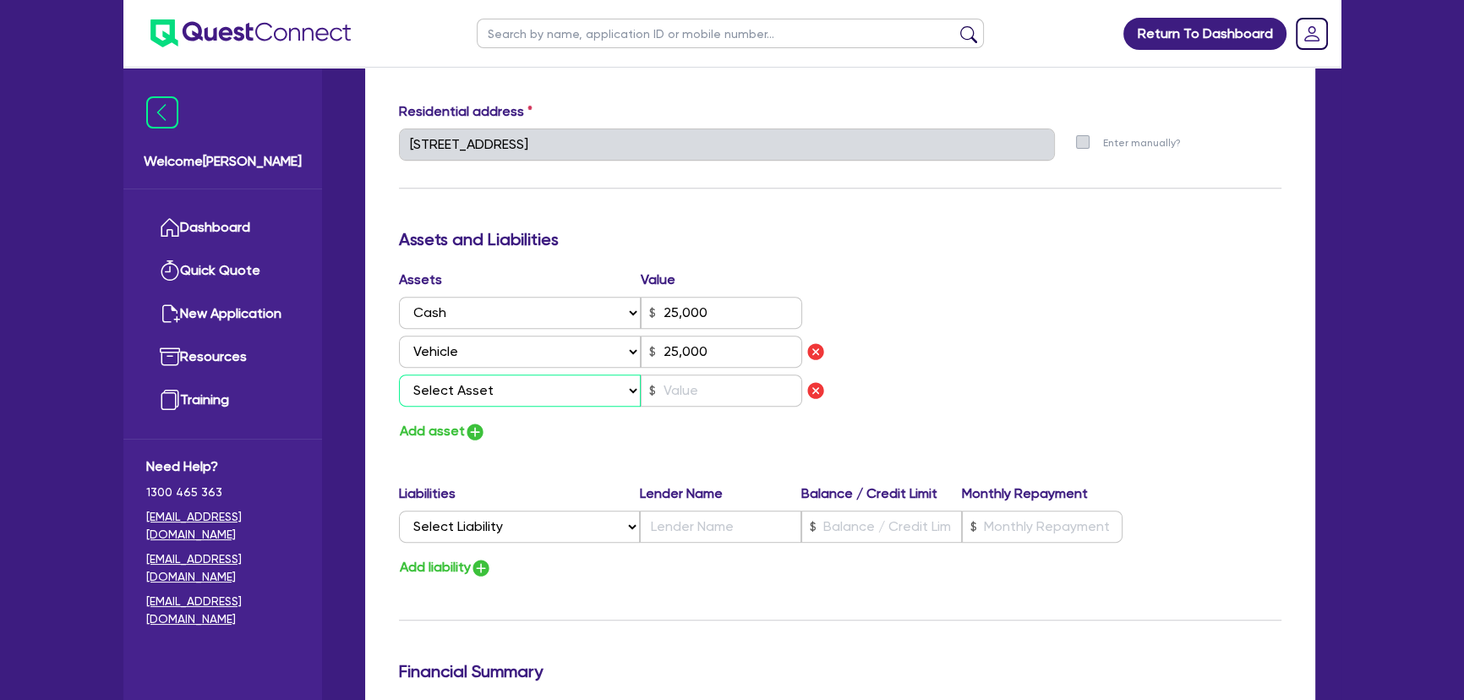
click at [490, 387] on select "Select Asset Cash Property Investment property Vehicle Truck Trailer Equipment …" at bounding box center [520, 391] width 242 height 32
click at [399, 375] on select "Select Asset Cash Property Investment property Vehicle Truck Trailer Equipment …" at bounding box center [520, 391] width 242 height 32
click at [687, 392] on input "text" at bounding box center [721, 391] width 161 height 32
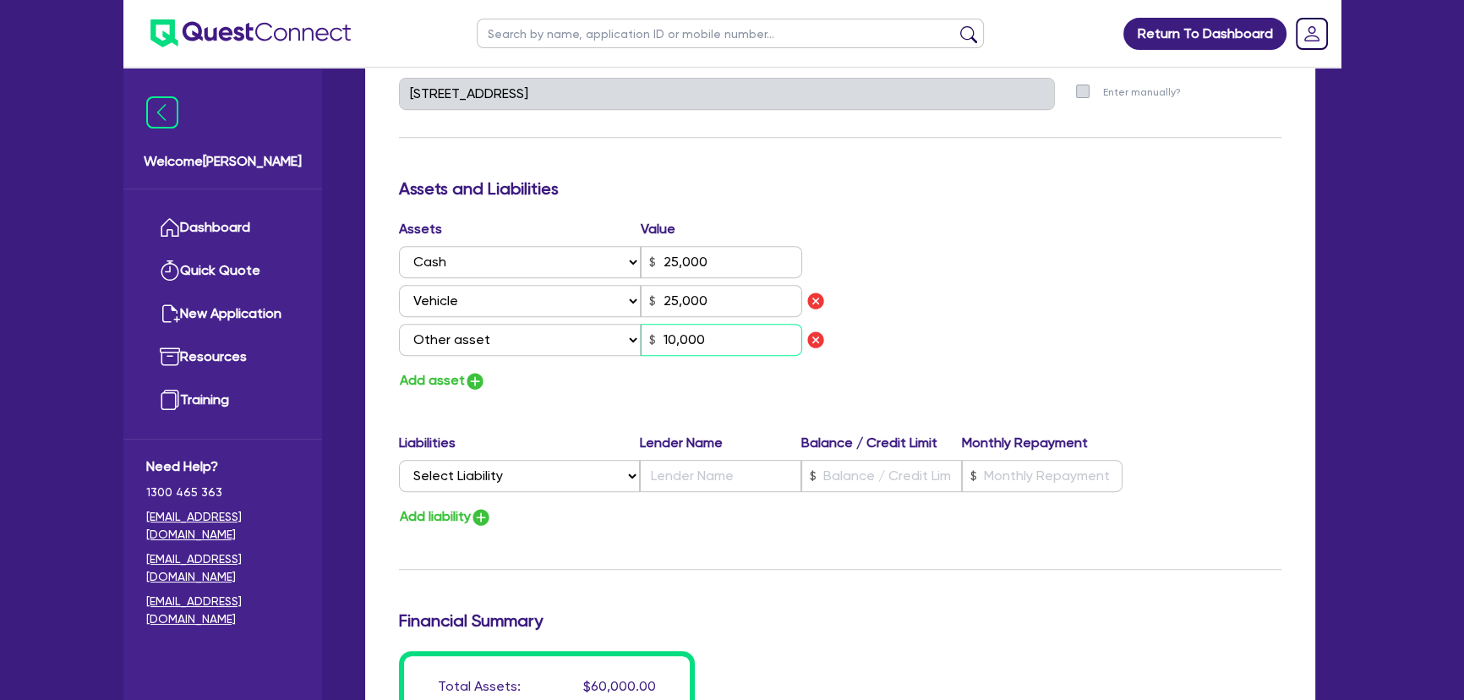
scroll to position [922, 0]
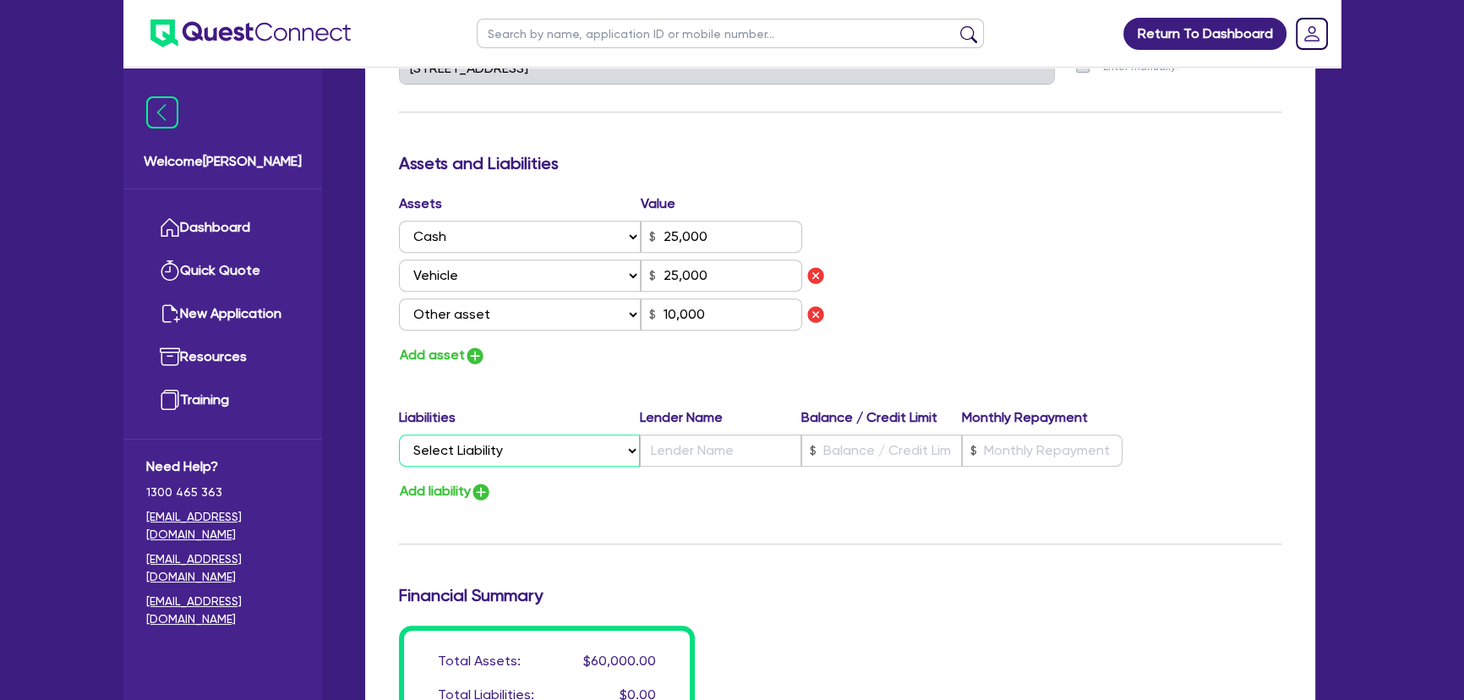
click at [499, 446] on select "Select Liability Credit card Mortgage Investment property loan Vehicle loan Tru…" at bounding box center [519, 451] width 241 height 32
click at [516, 401] on div "Update residential status for Director #1 Boarding is only acceptable when the …" at bounding box center [840, 100] width 883 height 1328
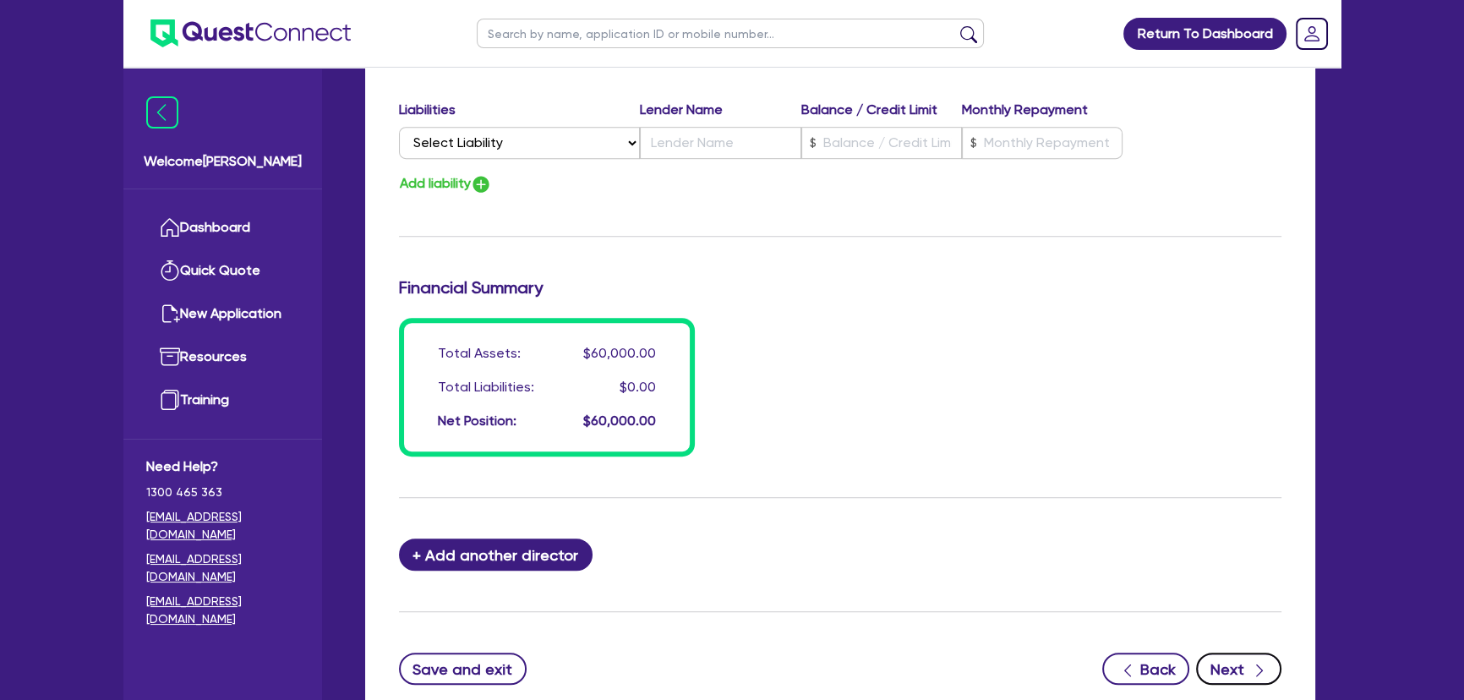
click at [1234, 664] on button "Next" at bounding box center [1238, 669] width 85 height 32
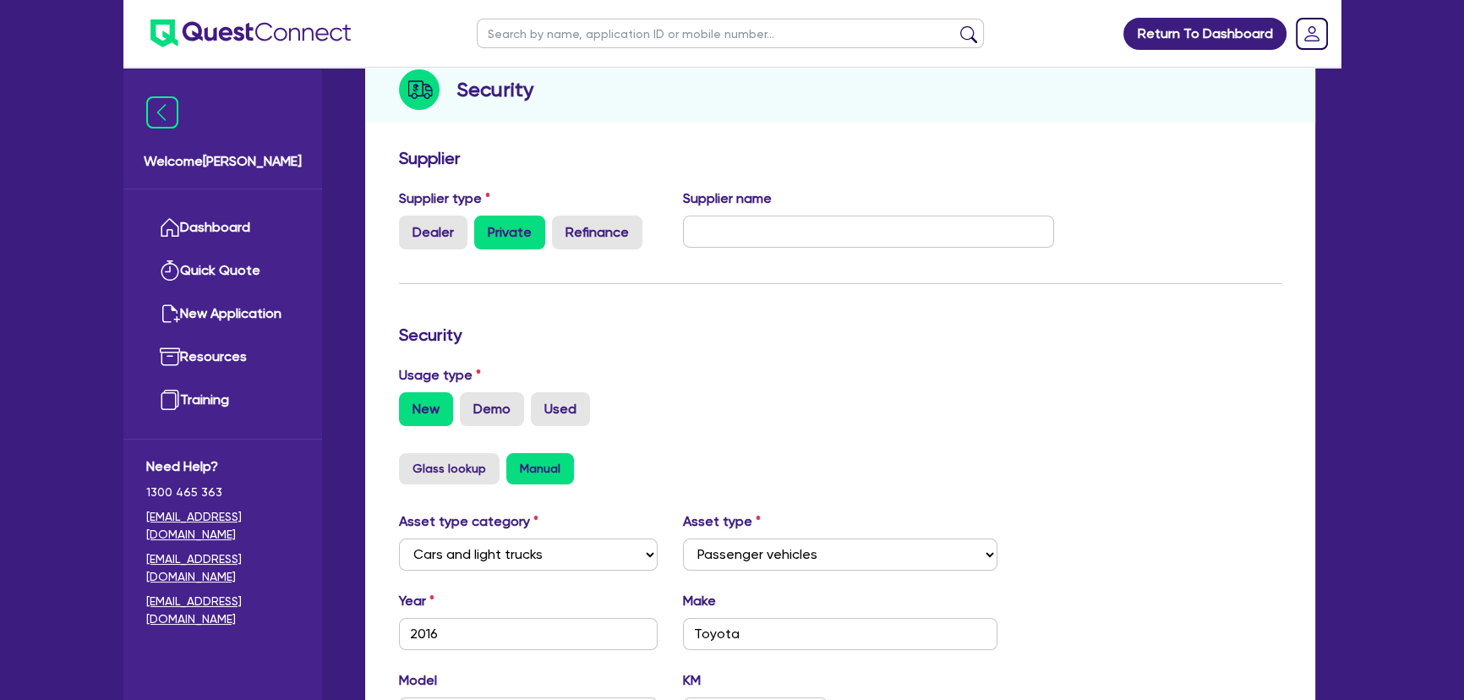
scroll to position [461, 0]
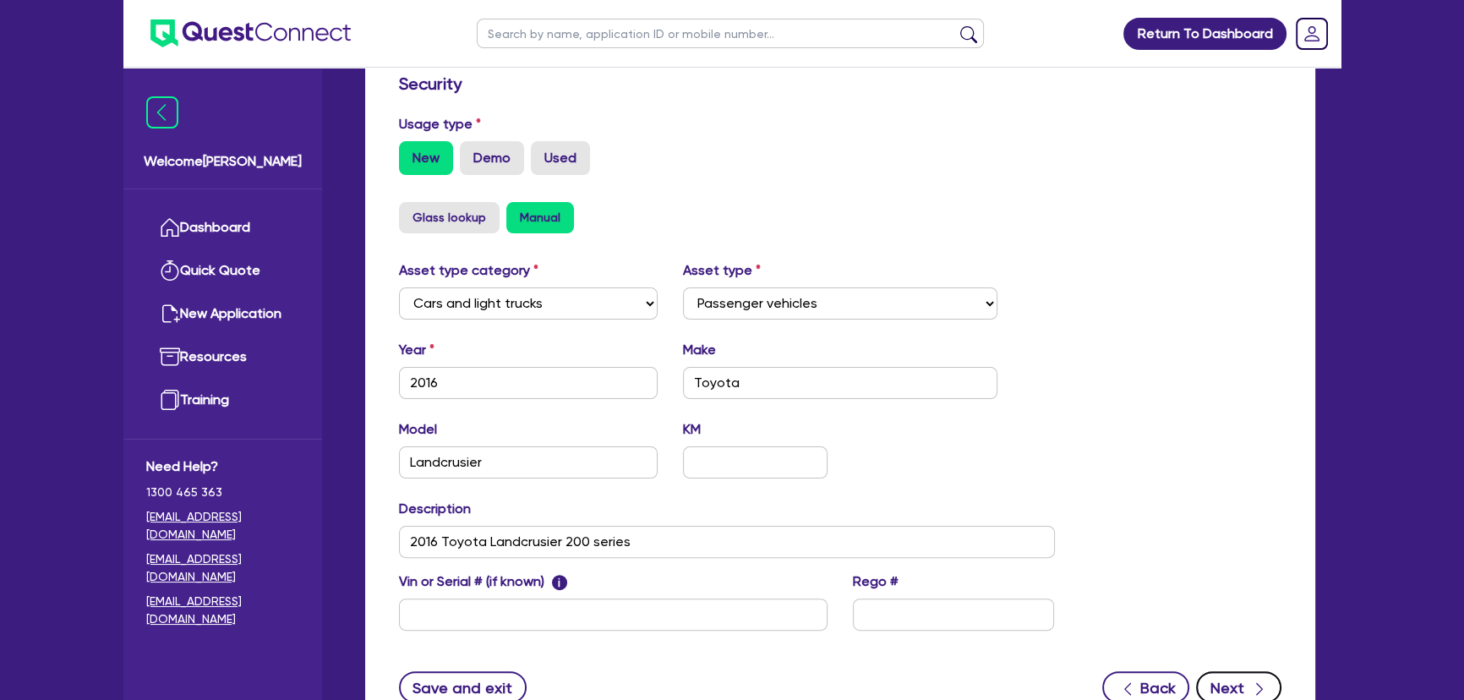
click at [1221, 673] on button "Next" at bounding box center [1238, 687] width 85 height 32
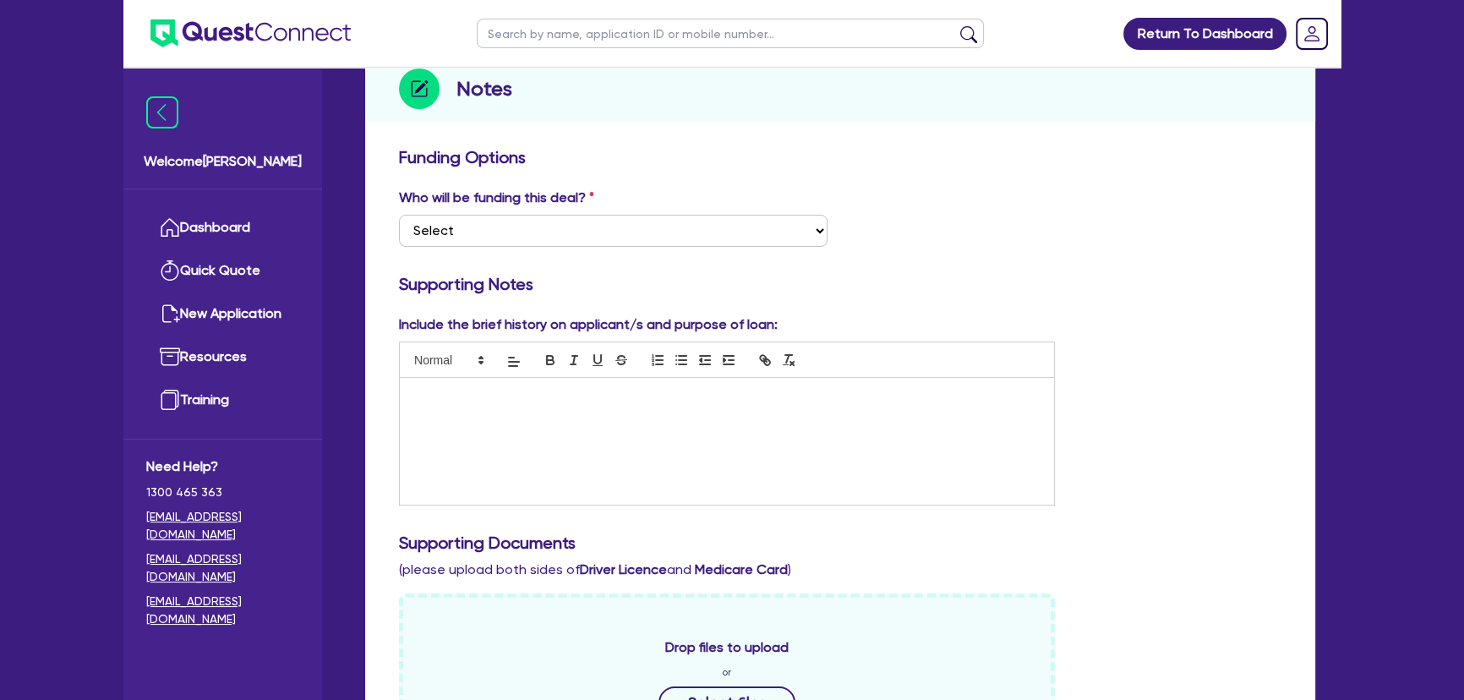
scroll to position [230, 0]
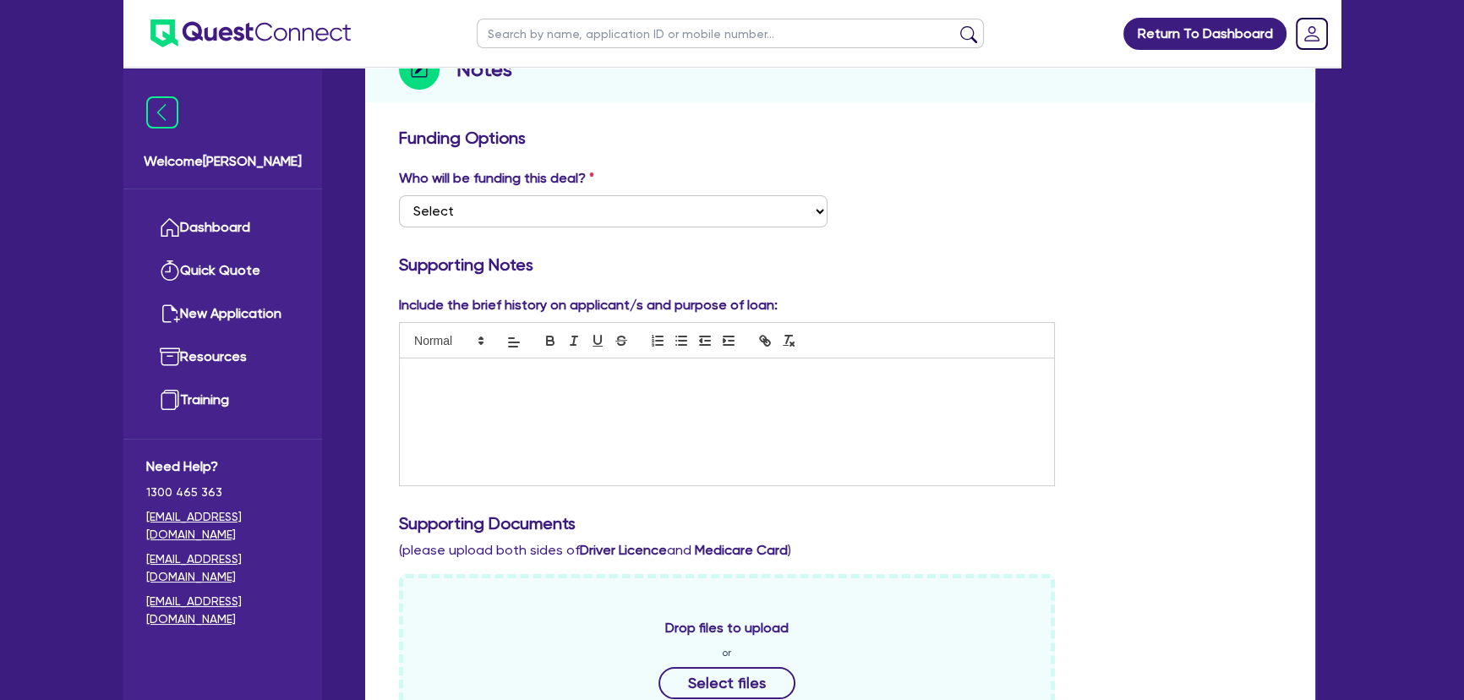
click at [518, 427] on div at bounding box center [727, 421] width 654 height 127
click at [635, 393] on p "Henlee runs a painting business operating in both the residential and commerica…" at bounding box center [727, 384] width 629 height 31
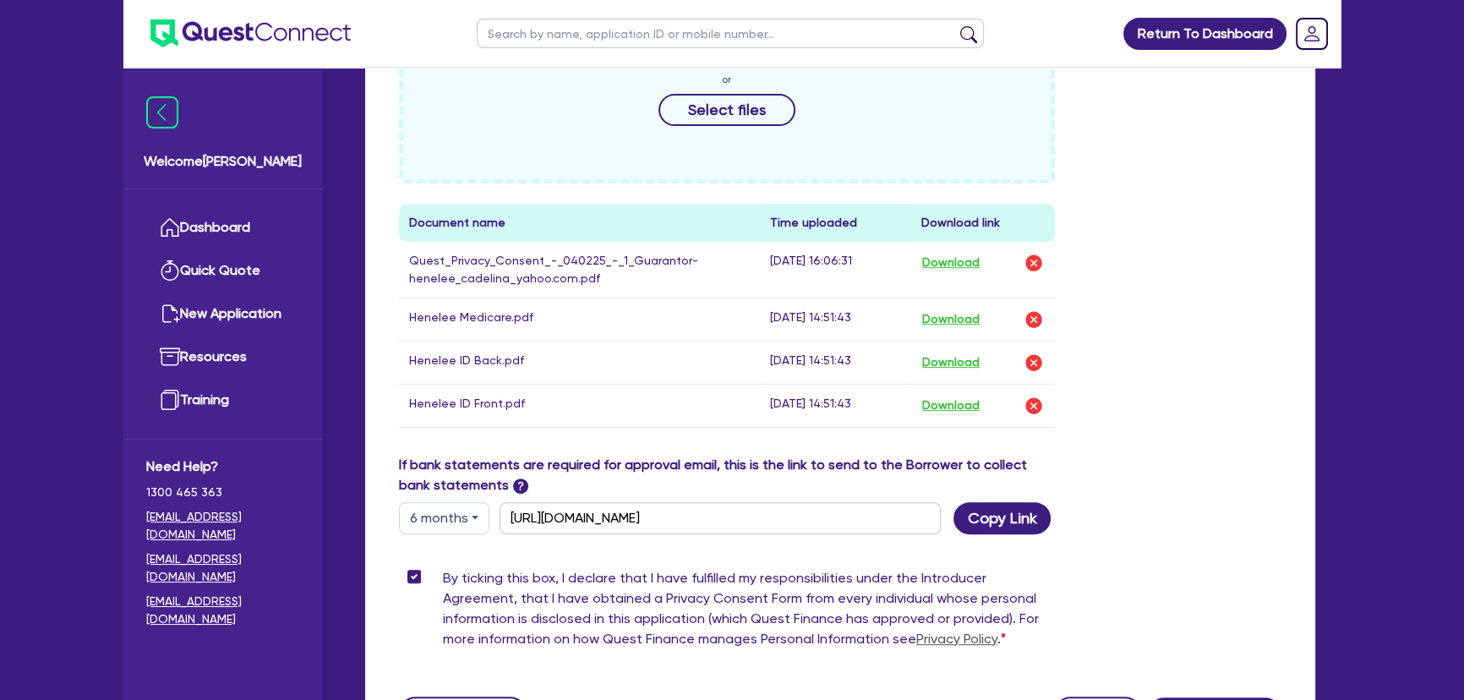
scroll to position [922, 0]
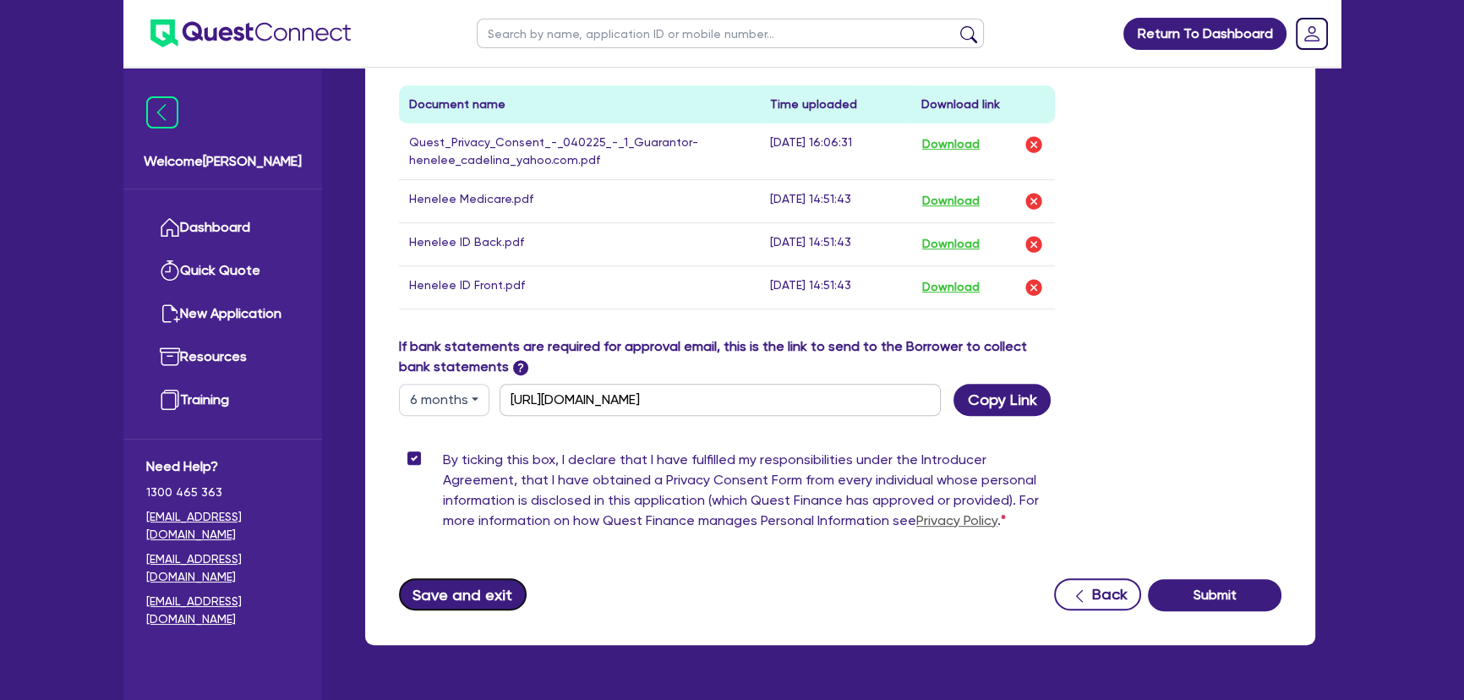
click at [440, 581] on button "Save and exit" at bounding box center [463, 594] width 128 height 32
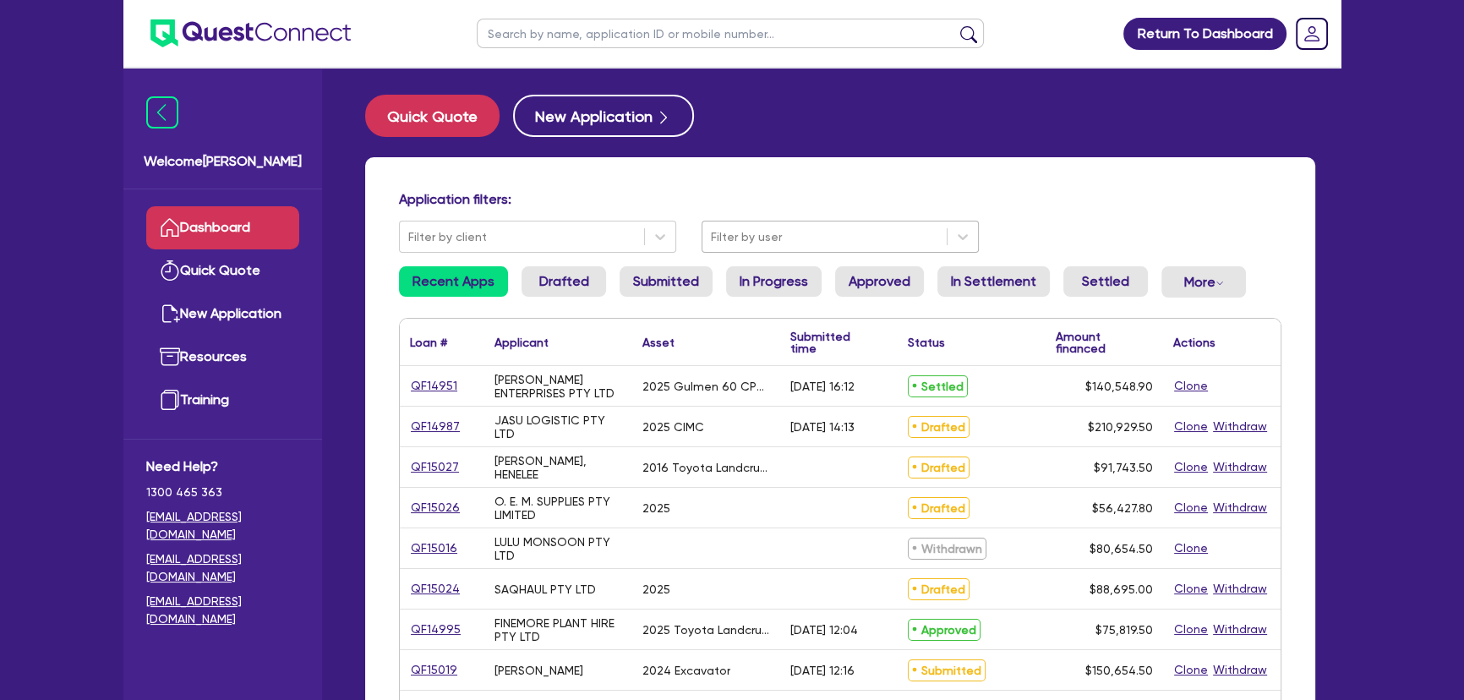
click at [734, 225] on div "Filter by user" at bounding box center [825, 237] width 244 height 28
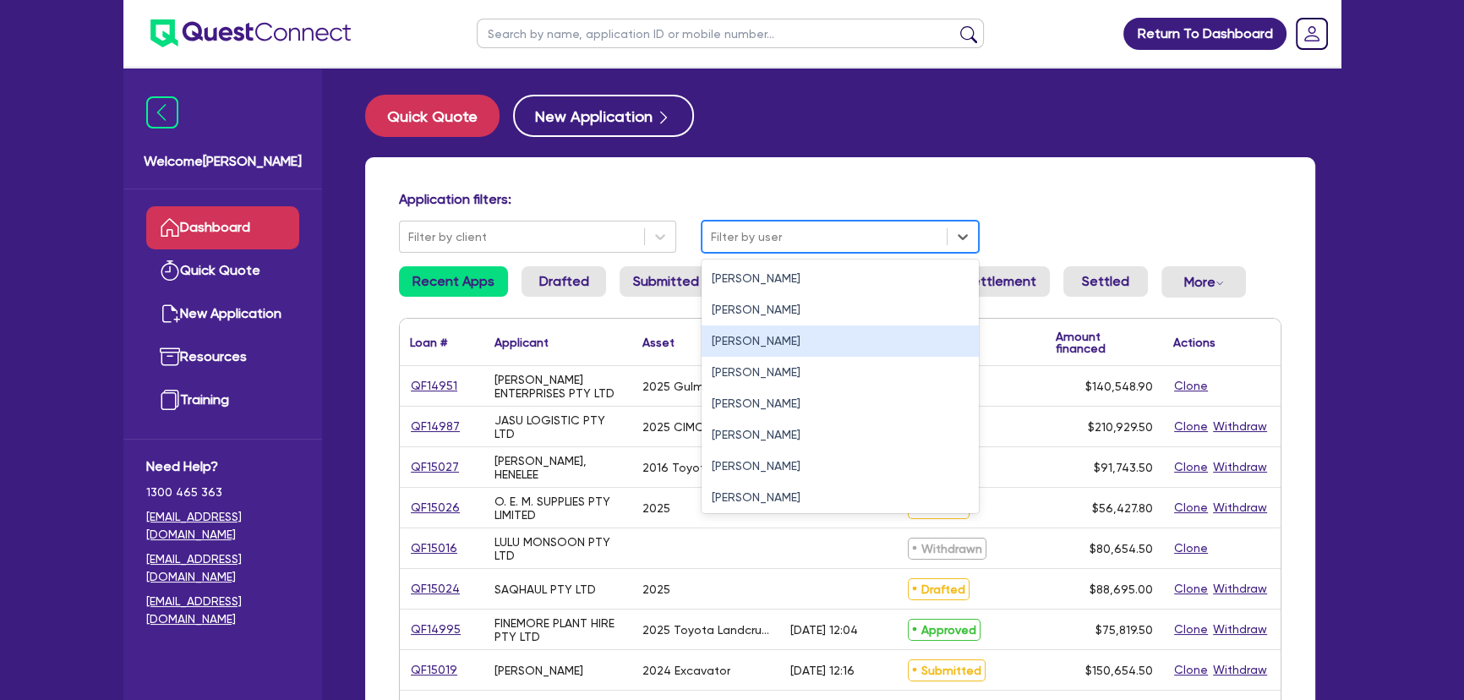
click at [721, 335] on div "[PERSON_NAME]" at bounding box center [840, 340] width 277 height 31
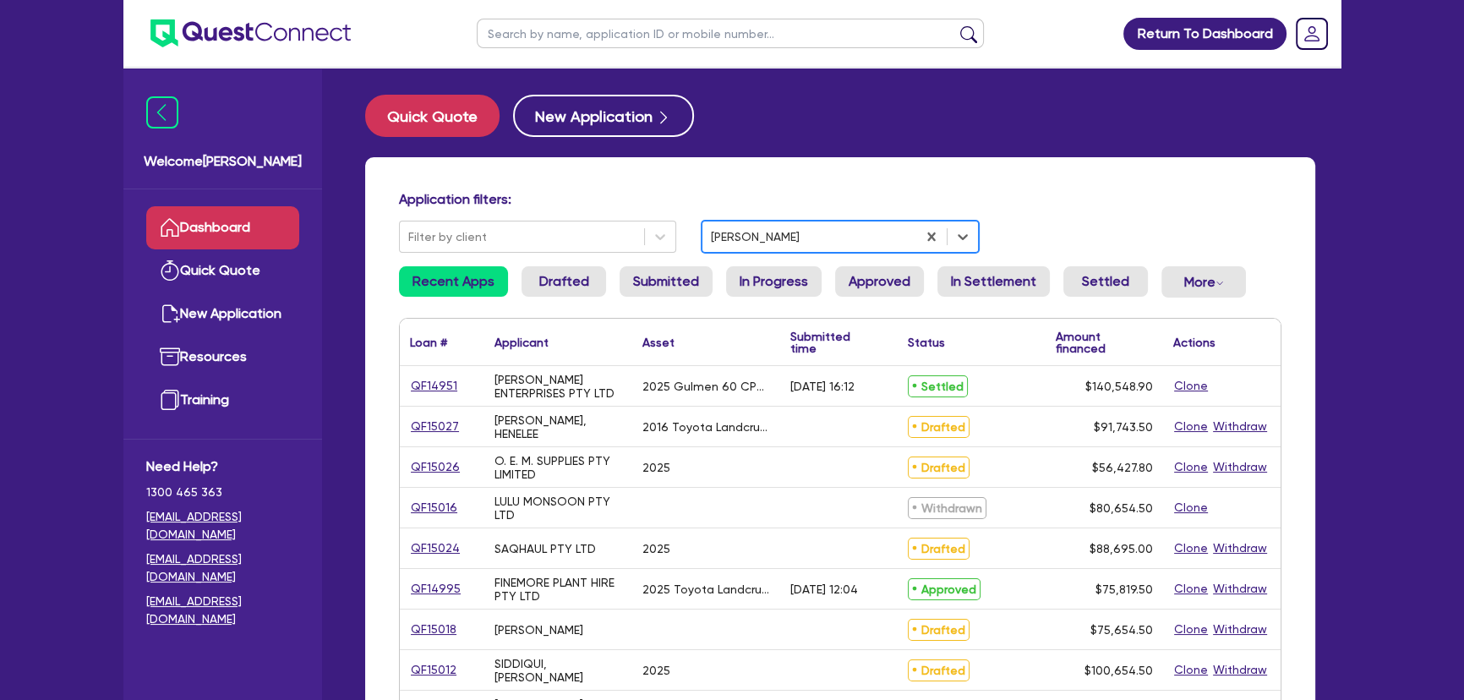
click at [599, 46] on input "text" at bounding box center [730, 34] width 507 height 30
click at [955, 25] on button "submit" at bounding box center [968, 37] width 27 height 24
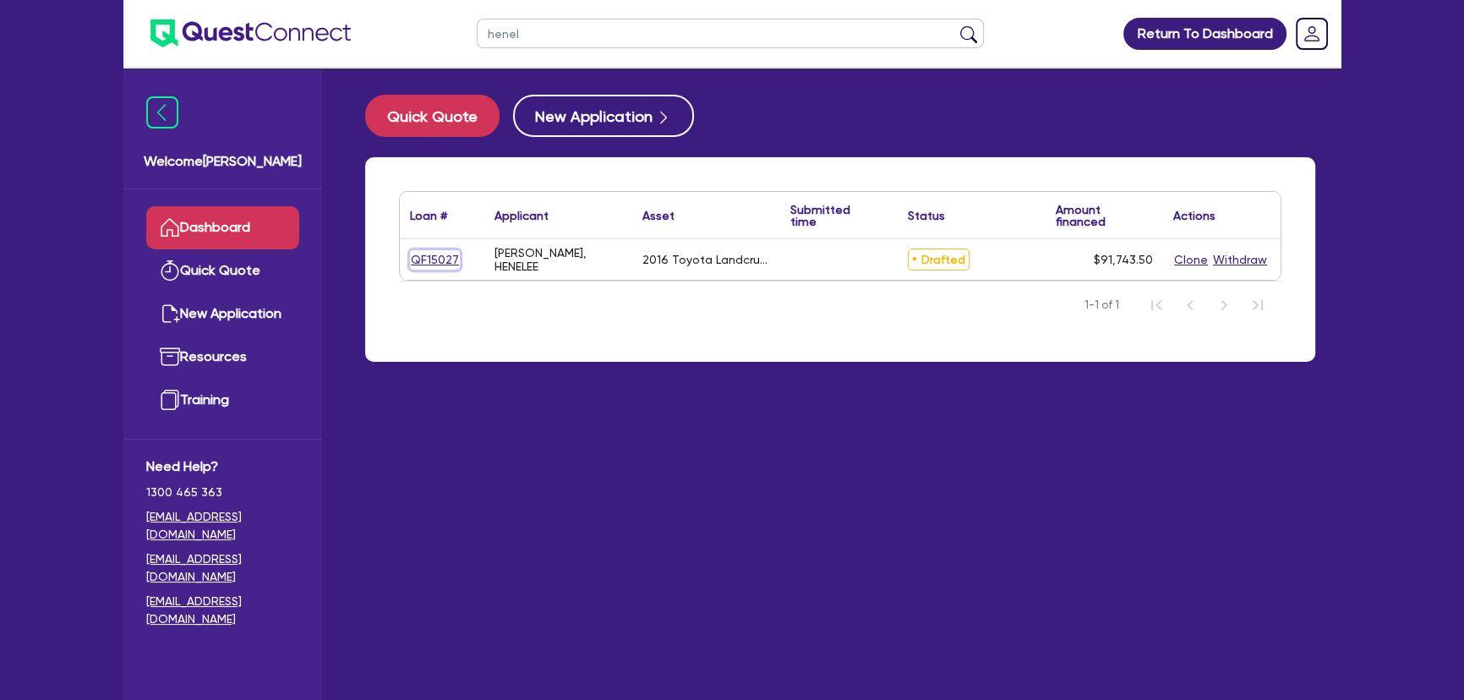
click at [428, 259] on link "QF15027" at bounding box center [435, 259] width 50 height 19
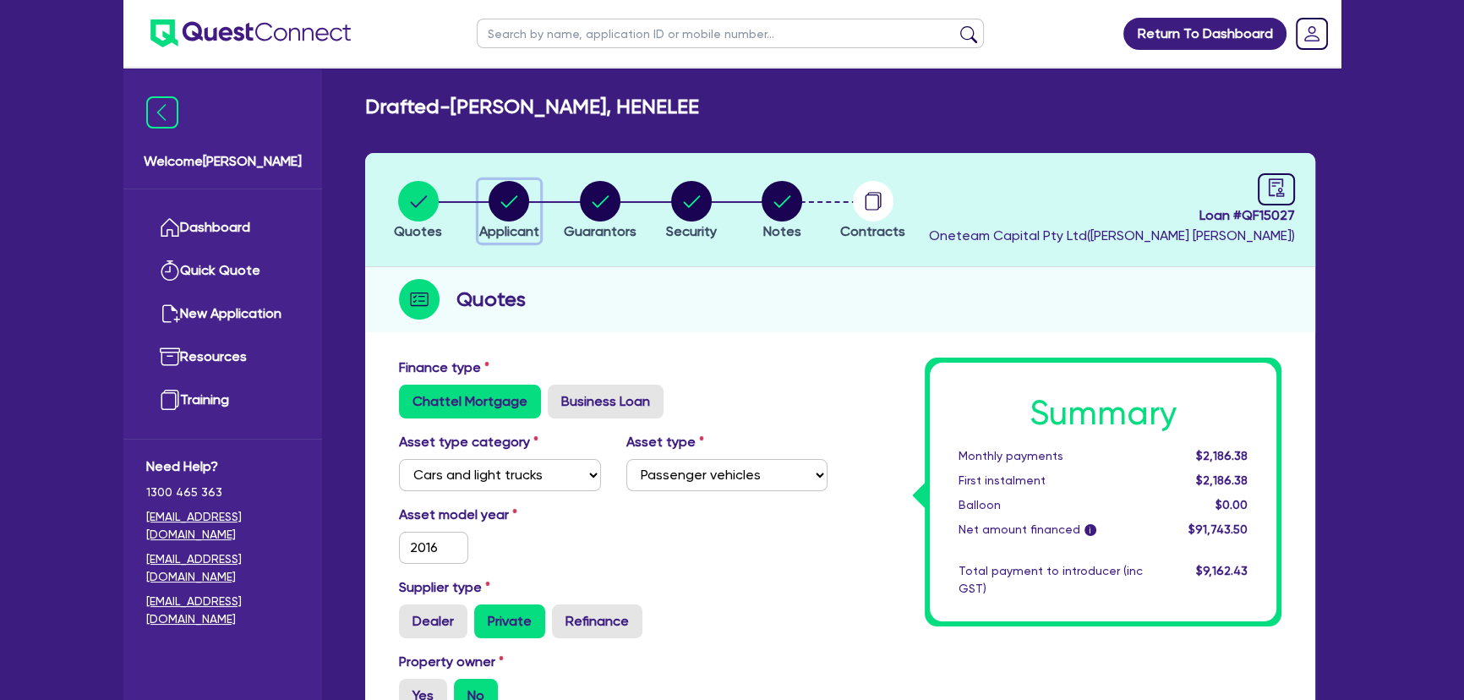
click at [515, 214] on circle "button" at bounding box center [509, 201] width 41 height 41
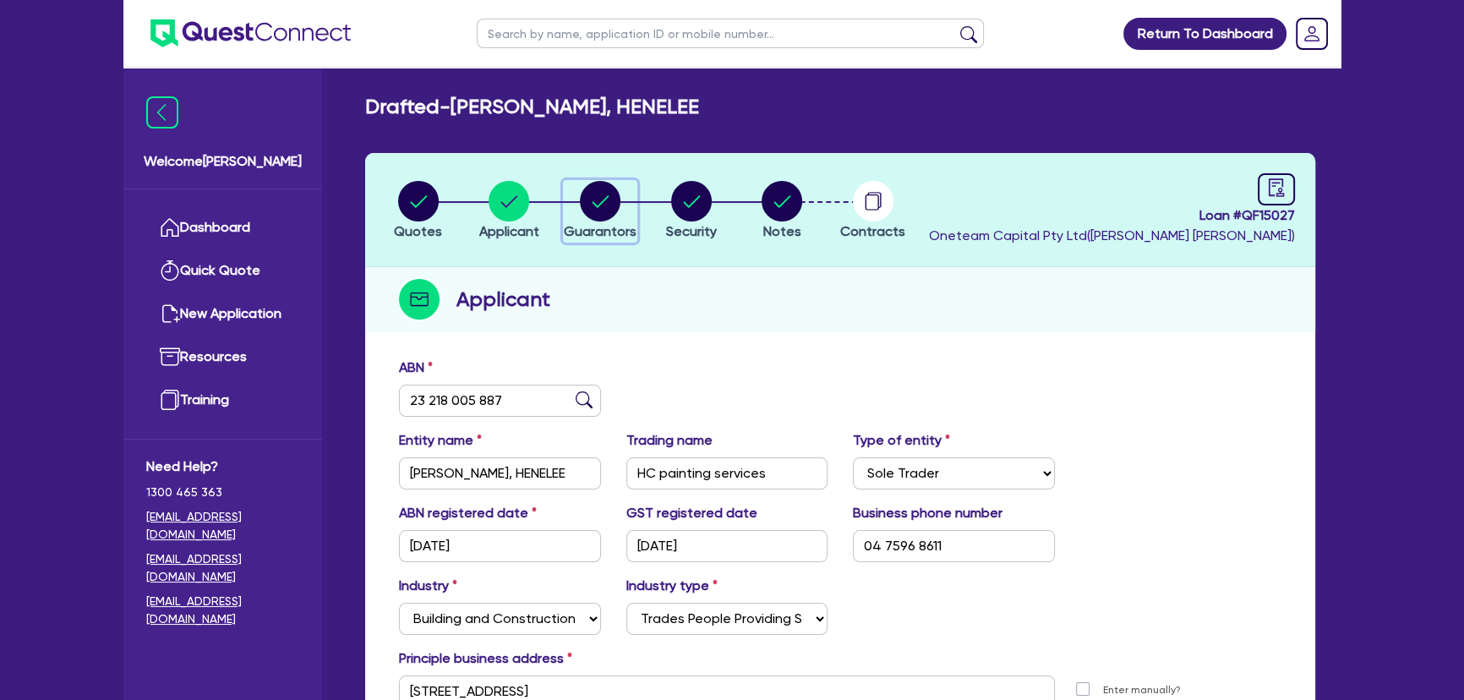
click at [615, 199] on circle "button" at bounding box center [600, 201] width 41 height 41
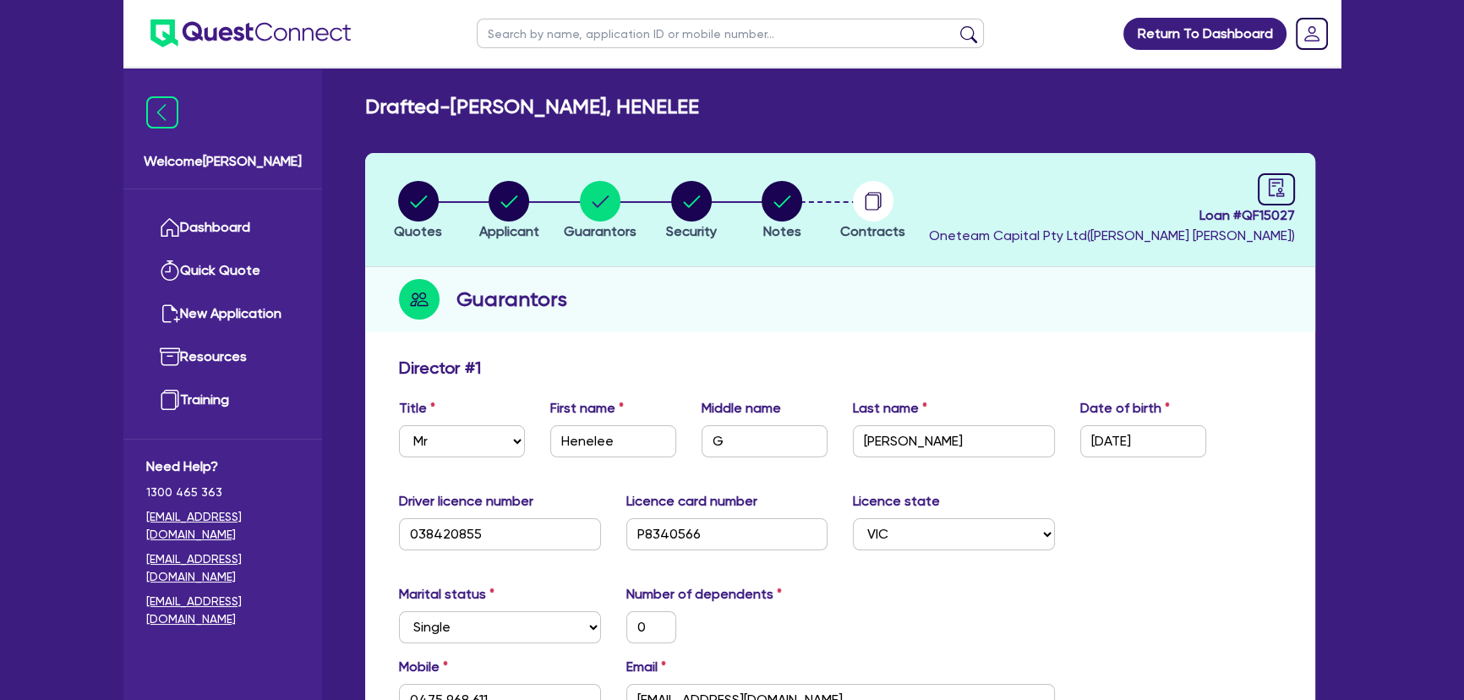
click at [805, 237] on li "Notes" at bounding box center [781, 209] width 91 height 59
click at [779, 205] on circle "button" at bounding box center [782, 201] width 41 height 41
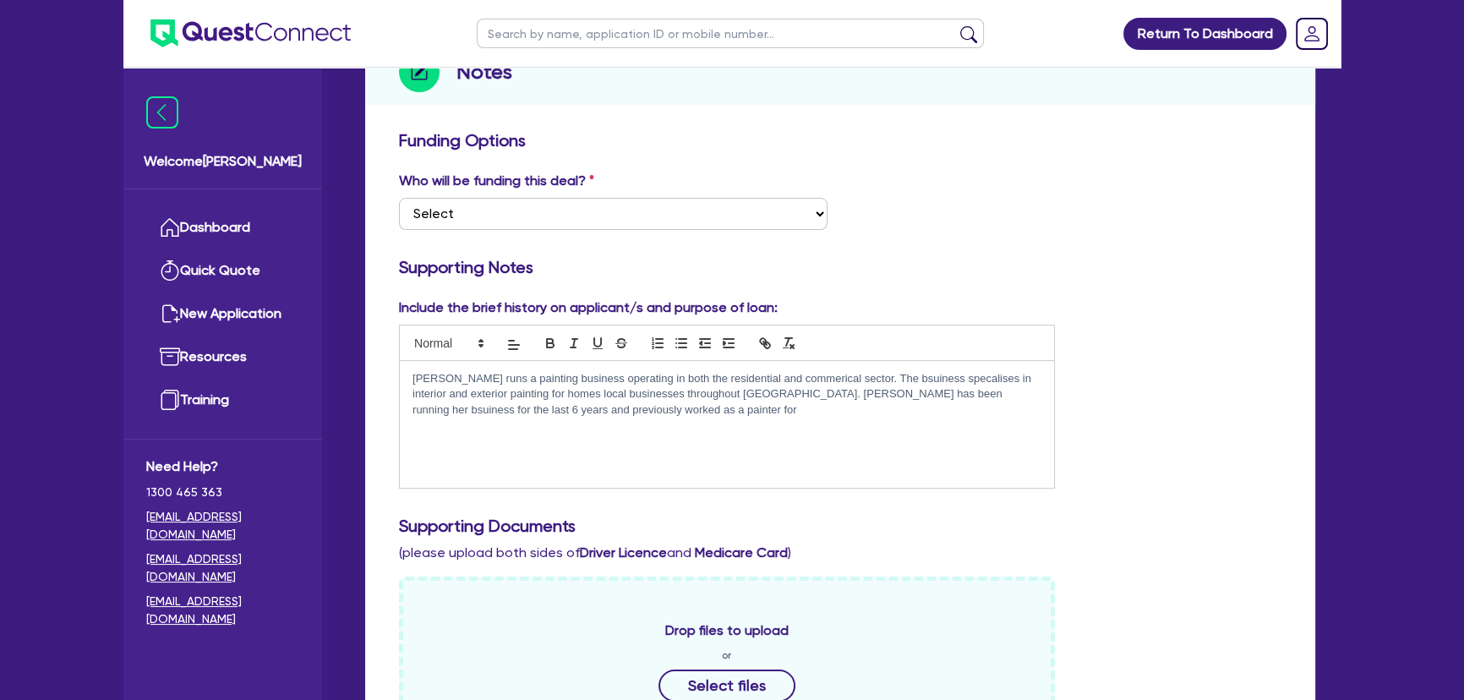
scroll to position [384, 0]
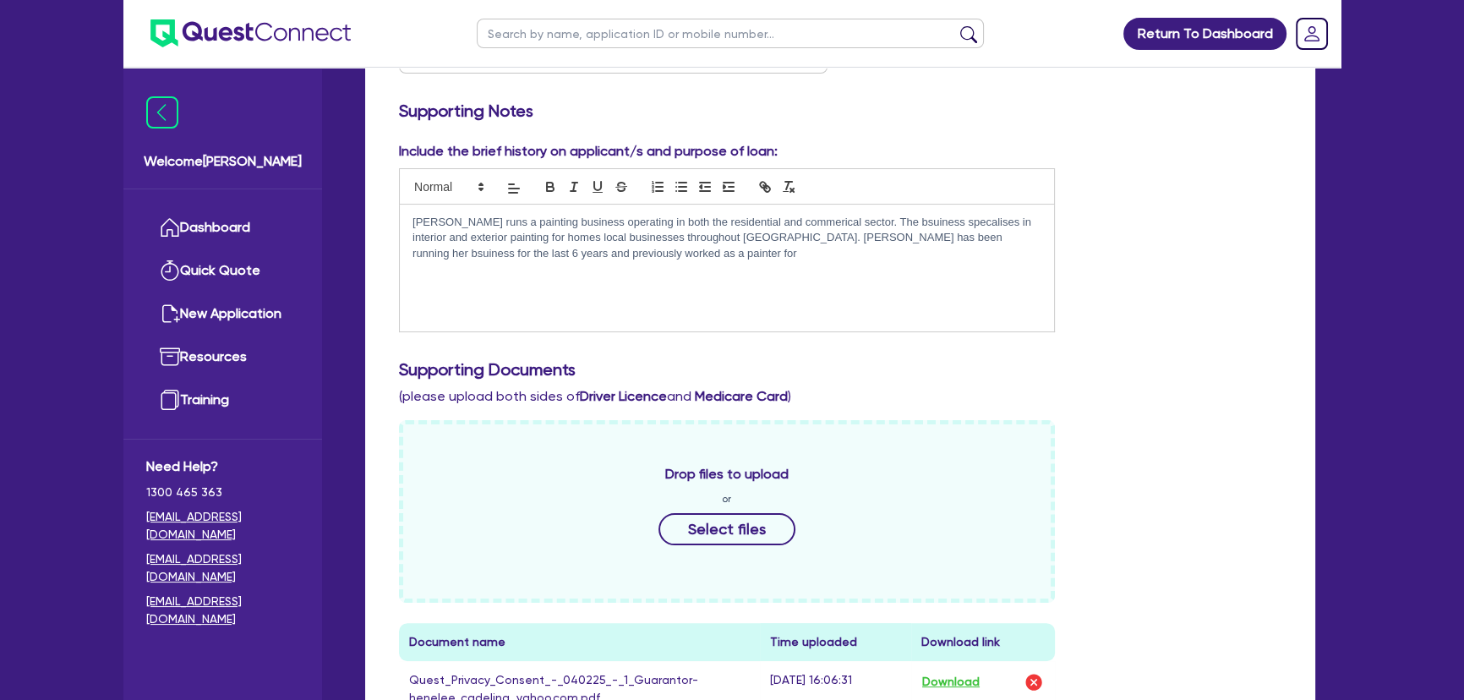
click at [598, 256] on p "Henlee runs a painting business operating in both the residential and commerica…" at bounding box center [727, 238] width 629 height 46
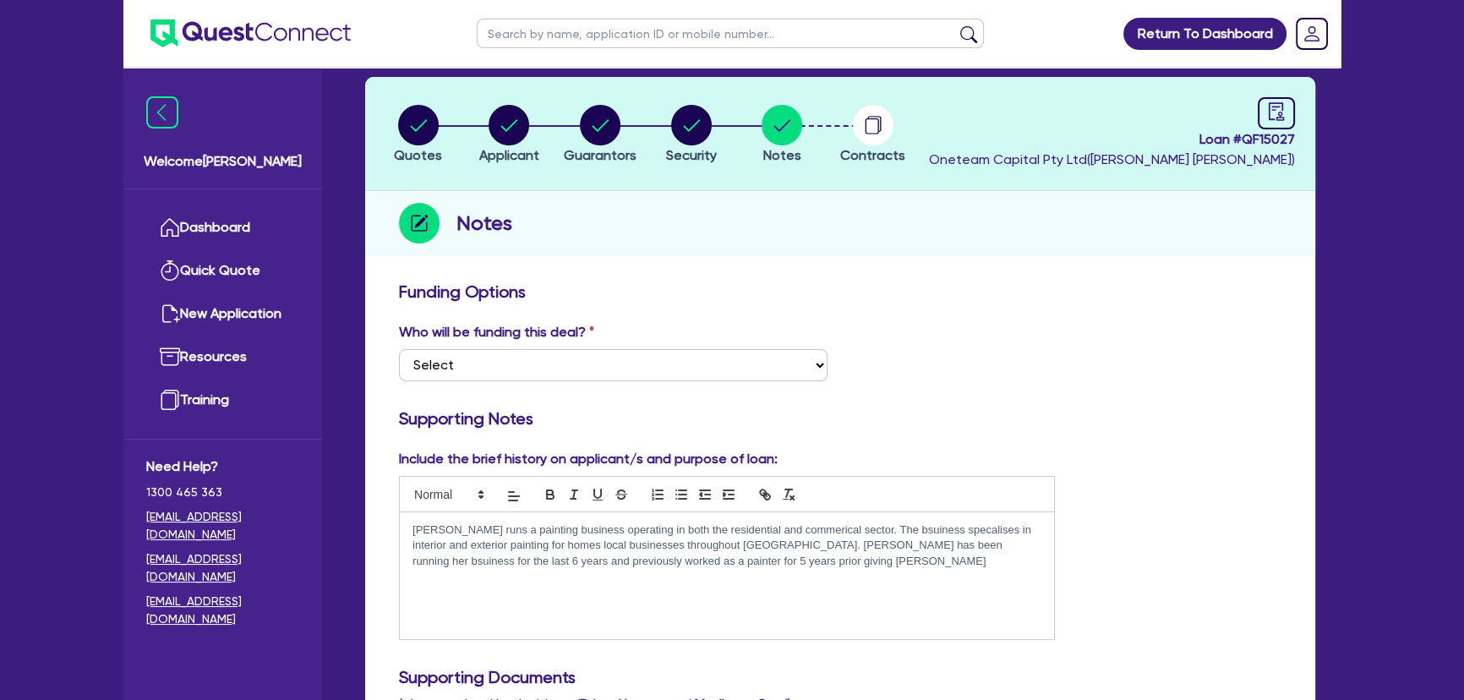
scroll to position [0, 0]
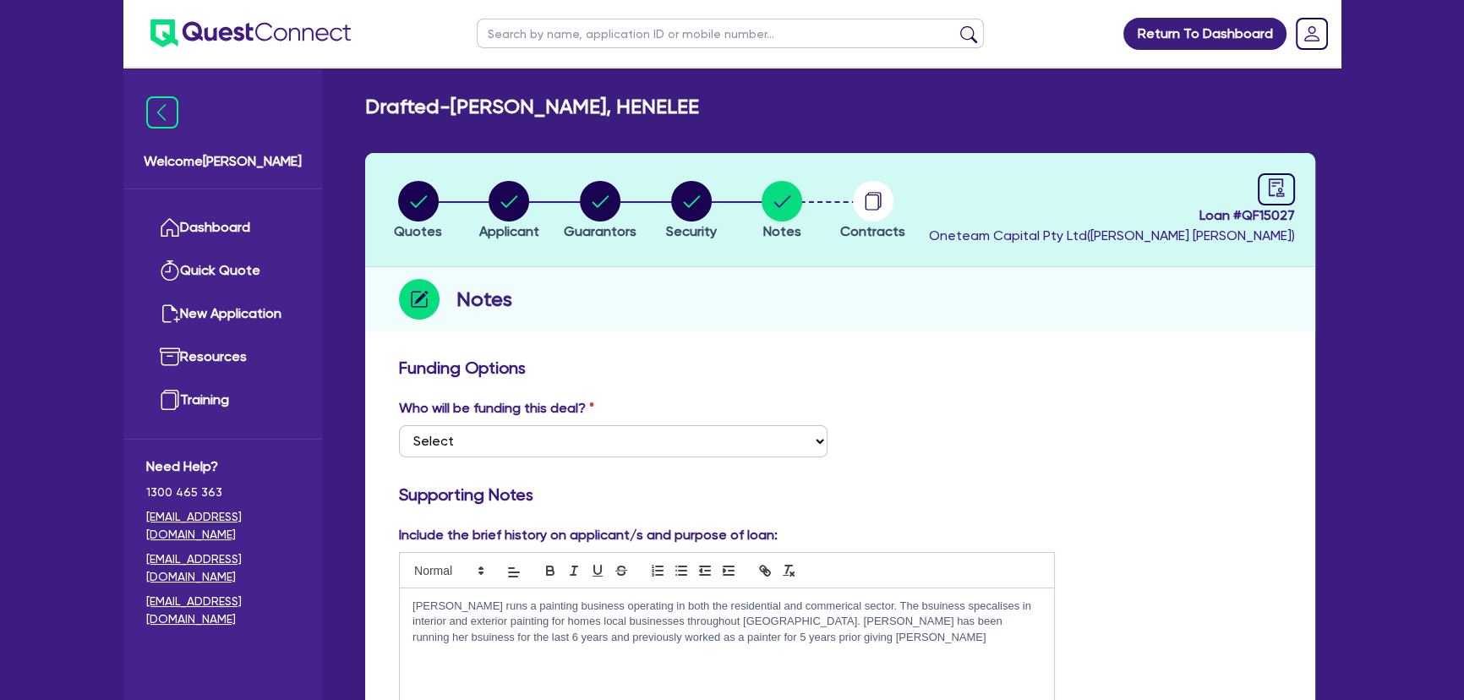
click at [433, 609] on p "Henlee runs a painting business operating in both the residential and commerica…" at bounding box center [727, 622] width 629 height 46
click at [708, 637] on p "Henelee runs a painting business operating in both the residential and commeric…" at bounding box center [727, 622] width 629 height 46
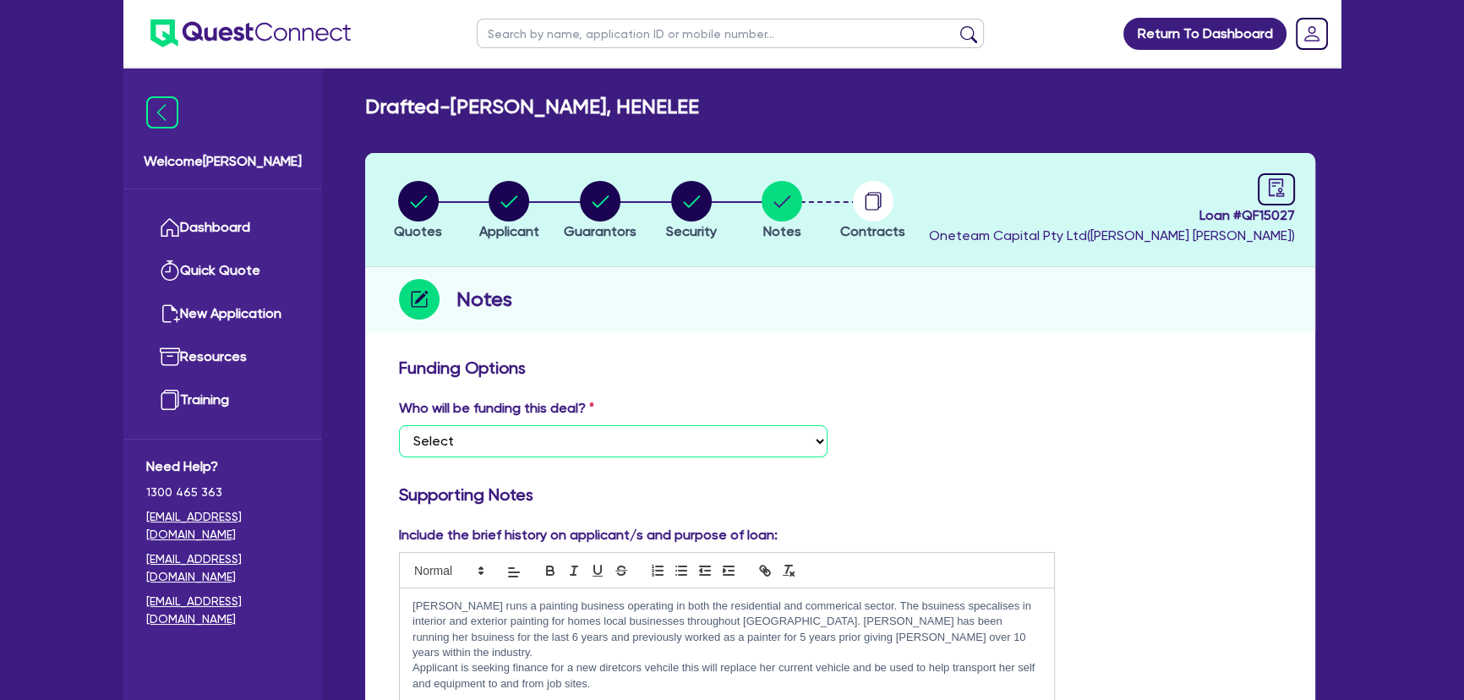
click at [697, 434] on select "Select I want Quest to fund 100% I will fund 100% I will co-fund with Quest Oth…" at bounding box center [613, 441] width 429 height 32
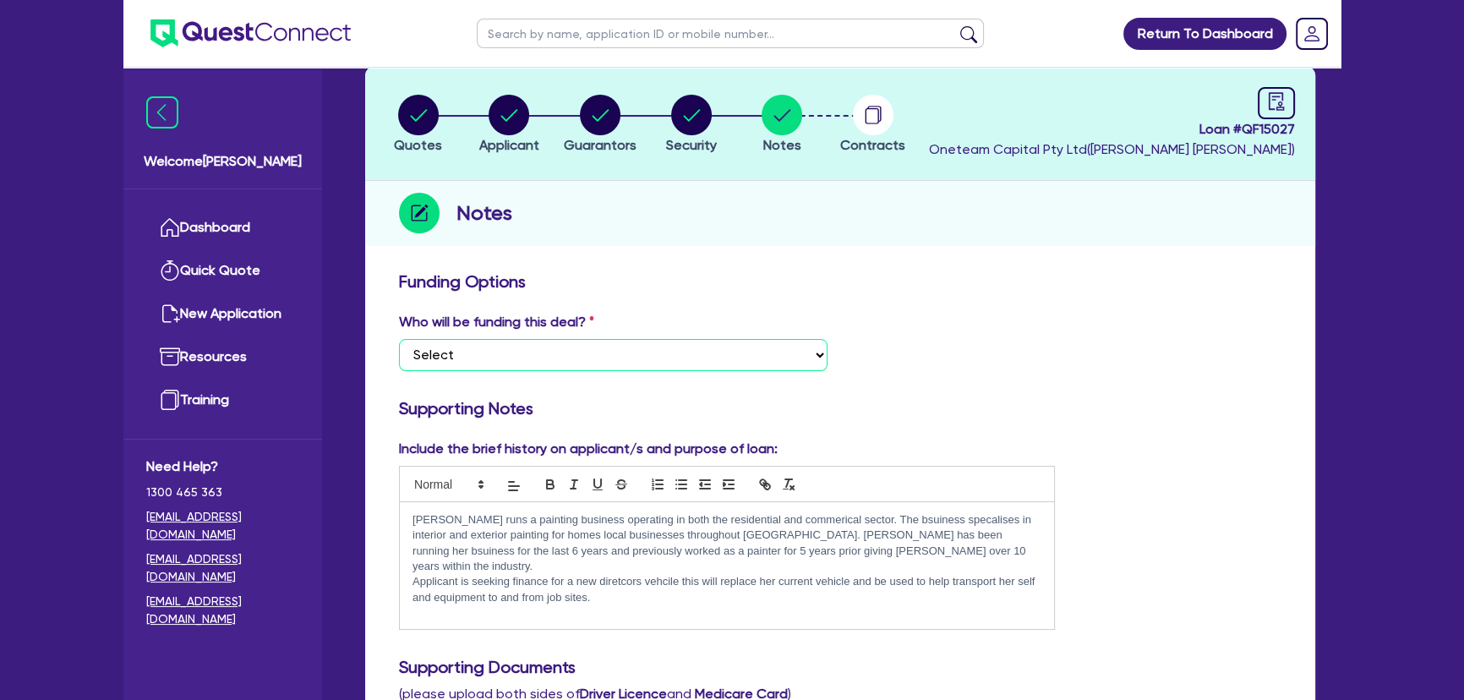
scroll to position [153, 0]
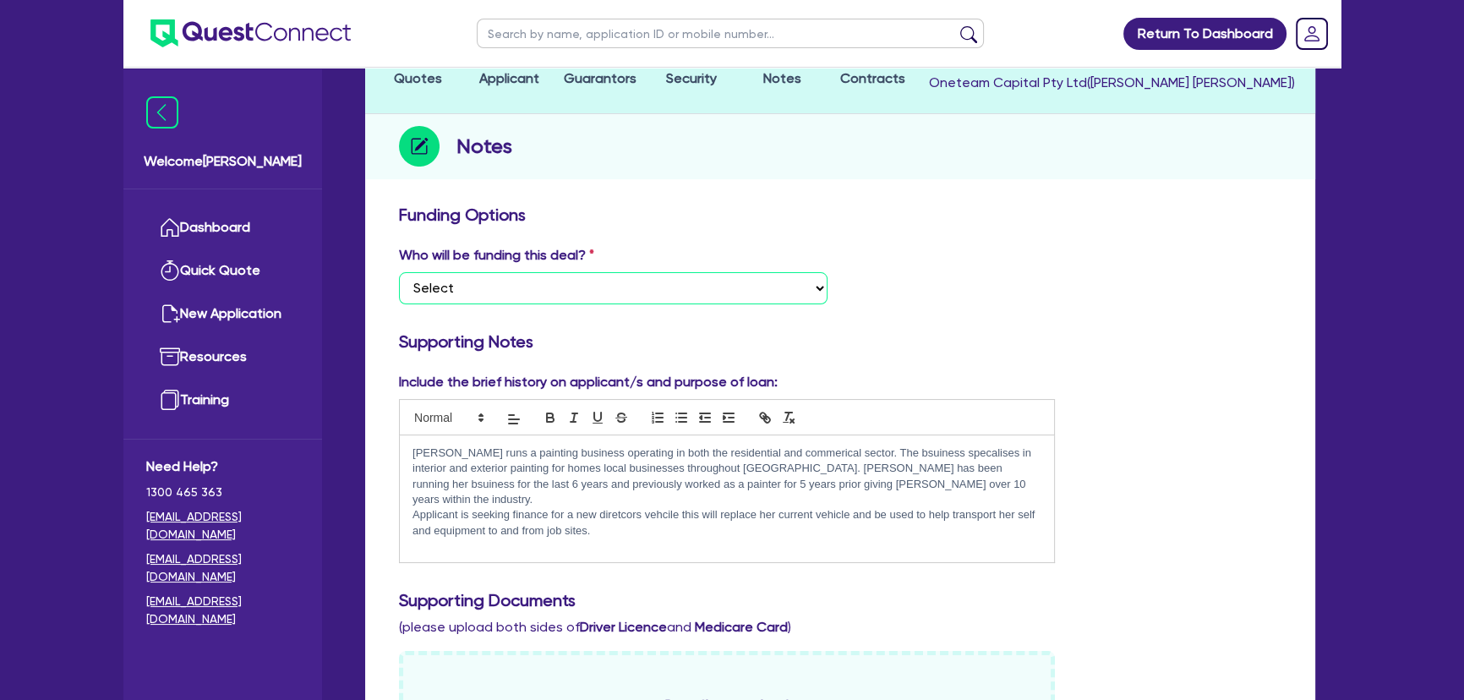
click at [514, 289] on select "Select I want Quest to fund 100% I will fund 100% I will co-fund with Quest Oth…" at bounding box center [613, 288] width 429 height 32
click at [399, 272] on select "Select I want Quest to fund 100% I will fund 100% I will co-fund with Quest Oth…" at bounding box center [613, 288] width 429 height 32
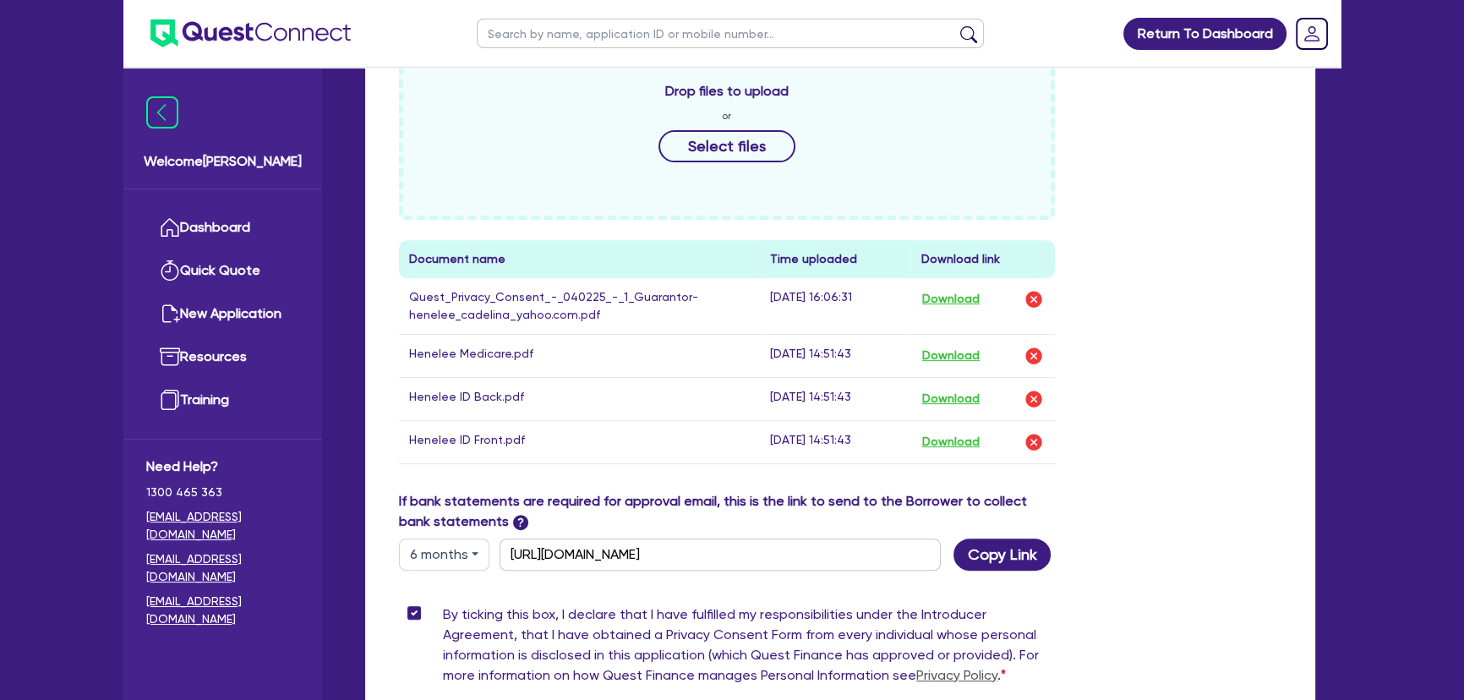
scroll to position [922, 0]
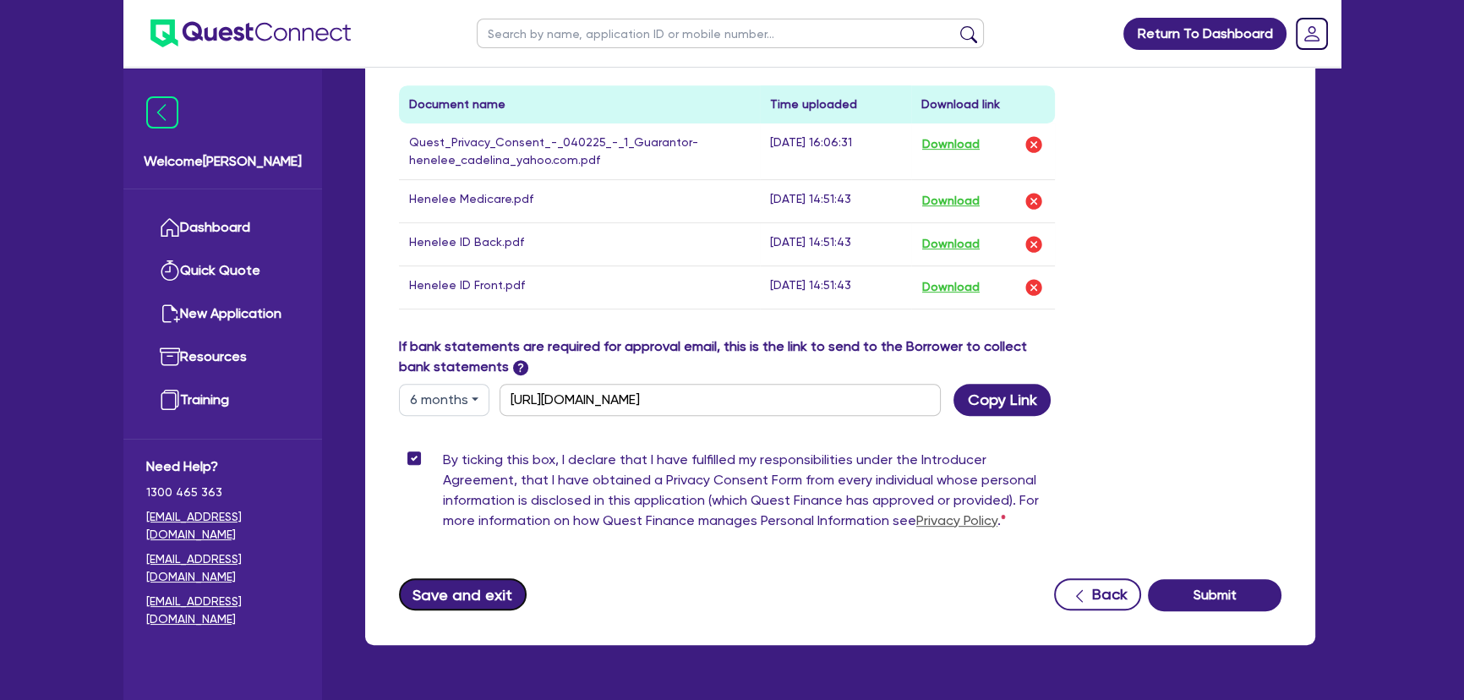
click at [457, 588] on button "Save and exit" at bounding box center [463, 594] width 128 height 32
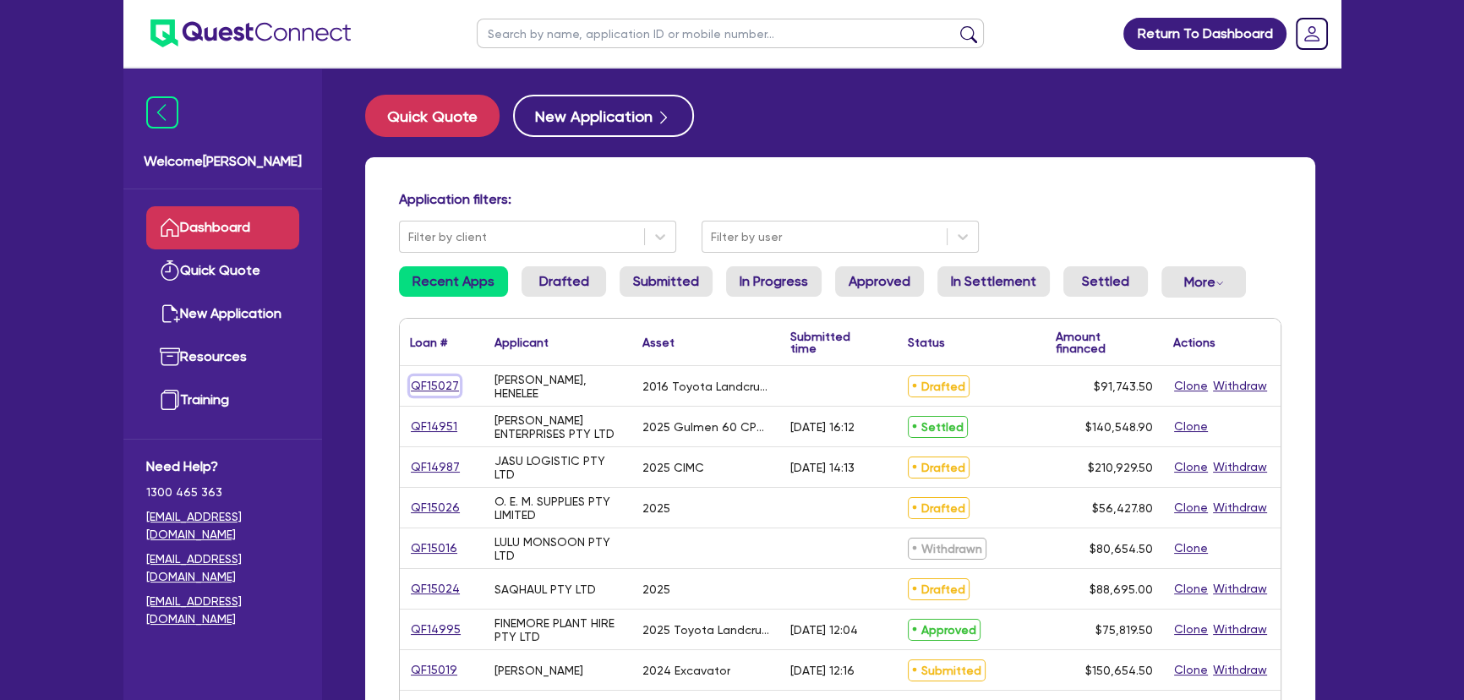
click at [448, 385] on link "QF15027" at bounding box center [435, 385] width 50 height 19
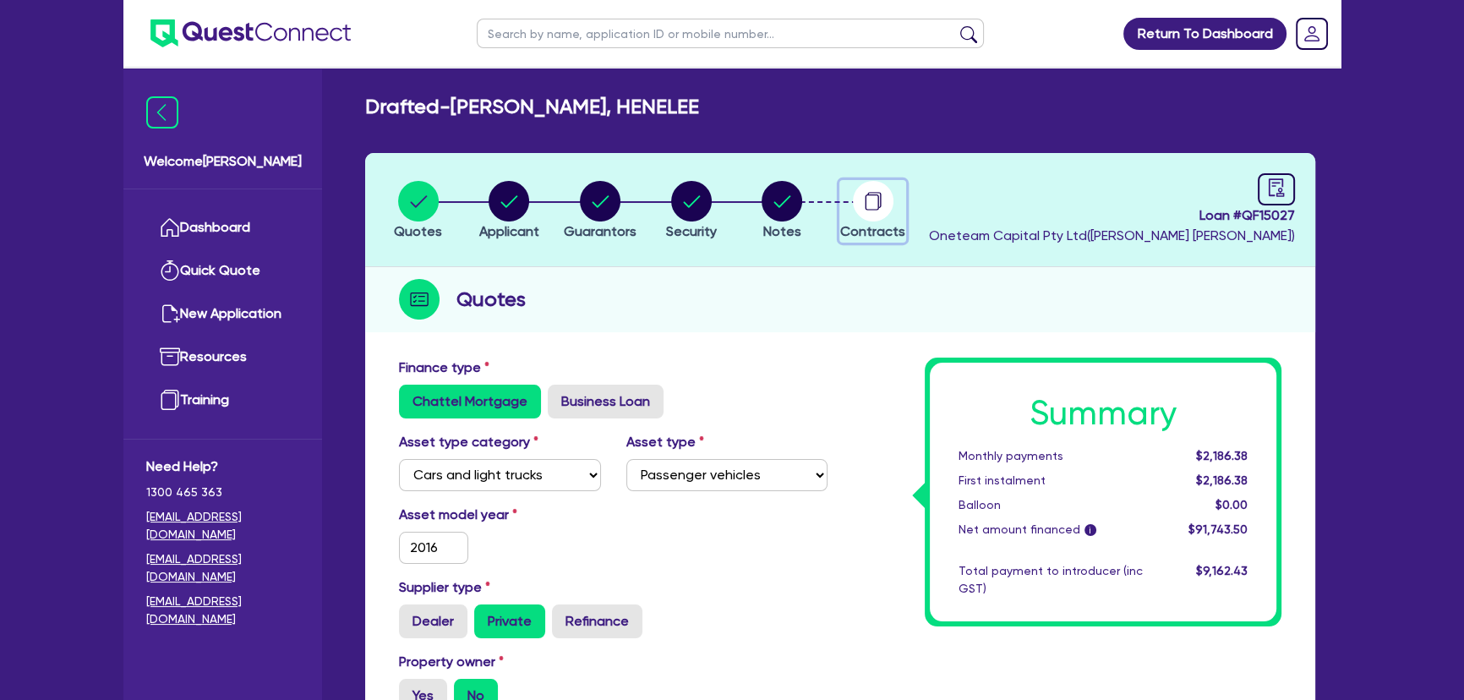
click at [867, 210] on icon "button" at bounding box center [872, 202] width 14 height 16
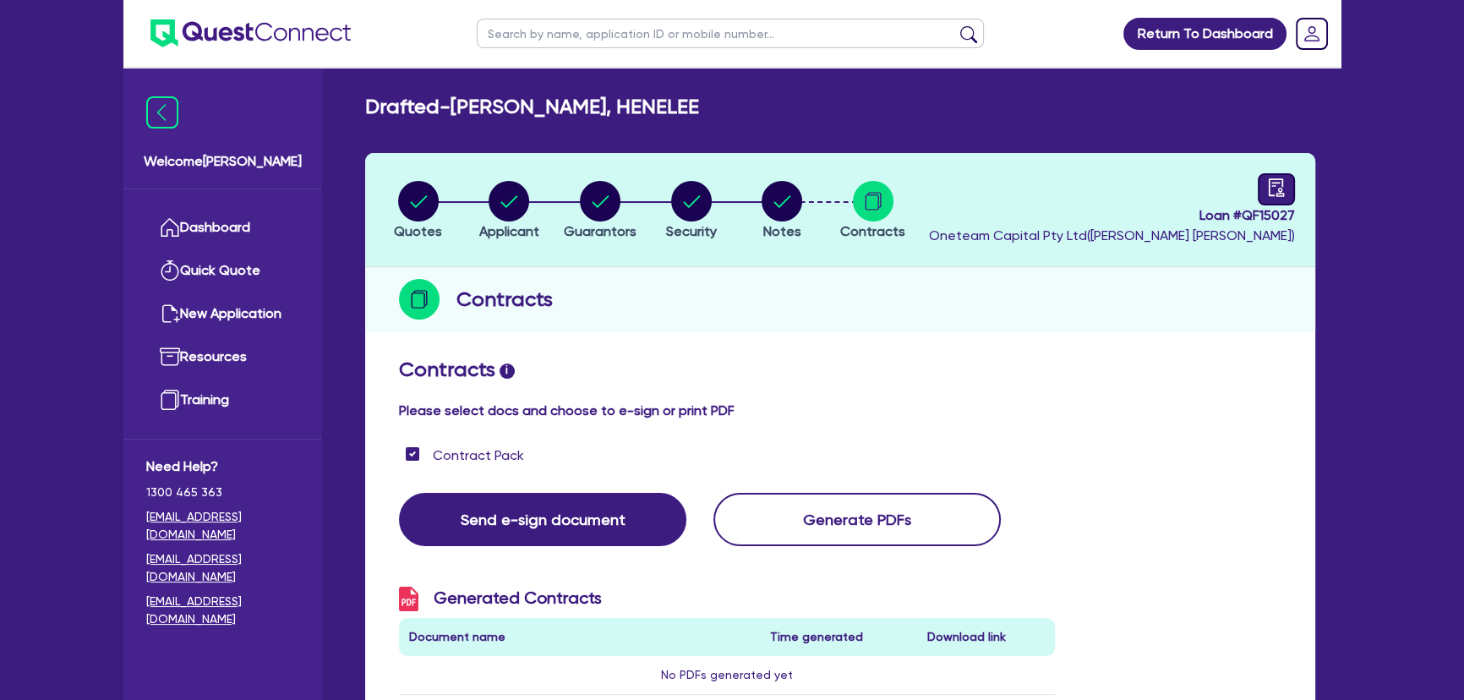
click at [1259, 194] on link at bounding box center [1276, 189] width 37 height 32
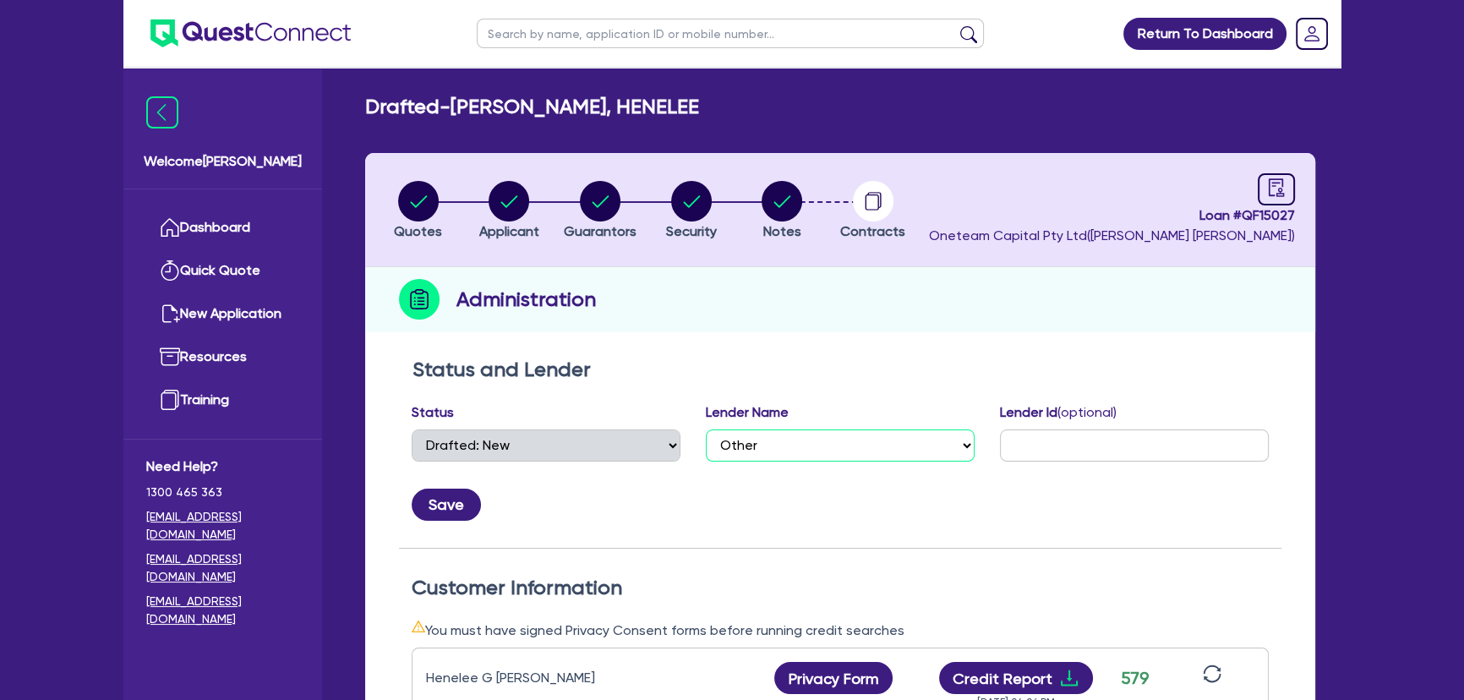
click at [823, 445] on select "Select AAMF AFS Alex Bank Angle Finance Azora Banjo BigStone BOQ Finance Brande…" at bounding box center [840, 445] width 269 height 32
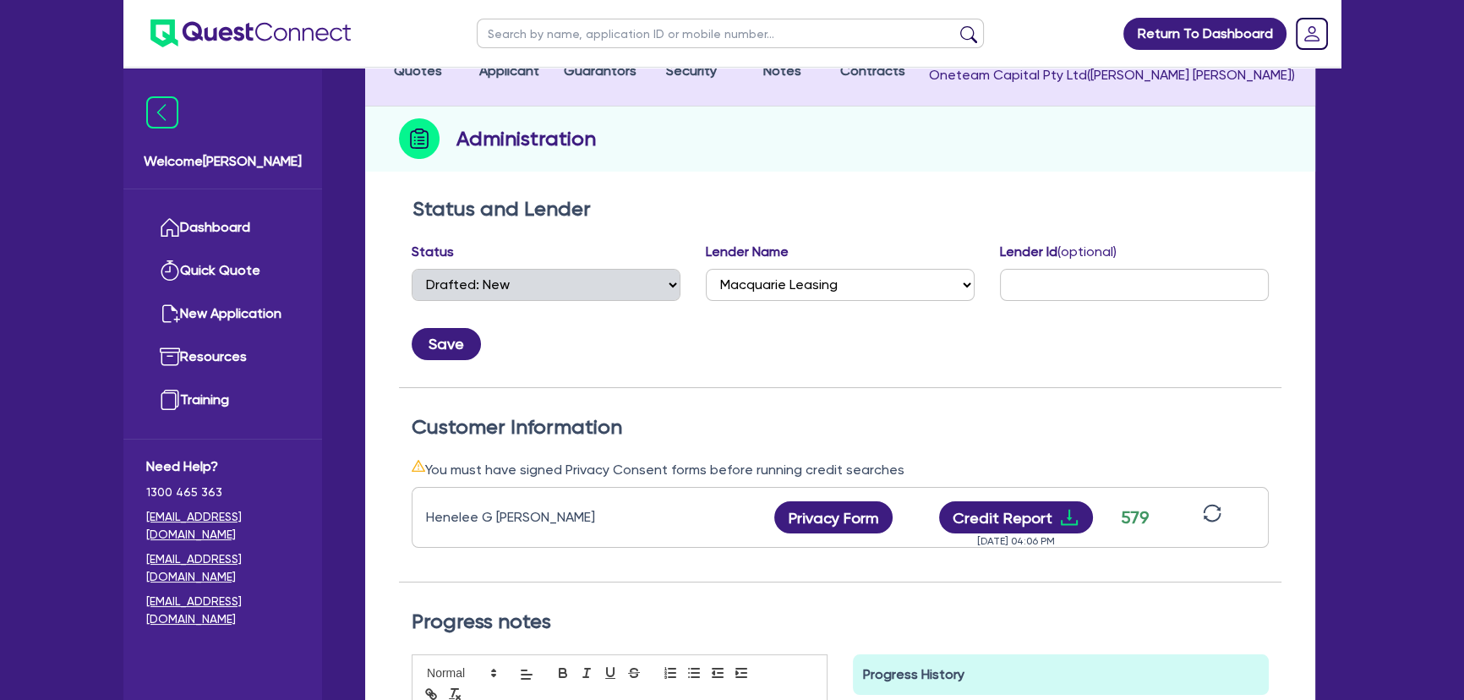
scroll to position [76, 0]
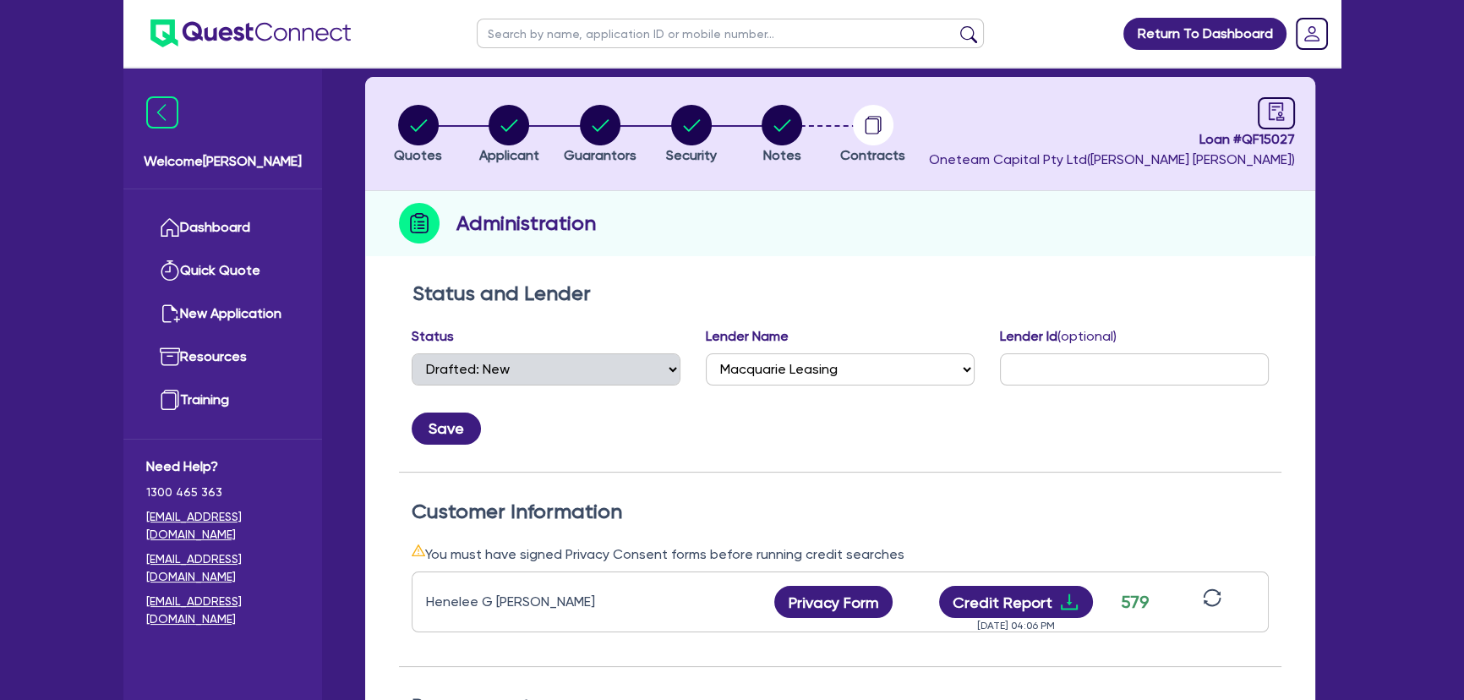
click at [823, 413] on div "Save" at bounding box center [840, 422] width 883 height 46
click at [818, 380] on select "Select AAMF AFS Alex Bank Angle Finance Azora Banjo BigStone BOQ Finance Brande…" at bounding box center [840, 369] width 269 height 32
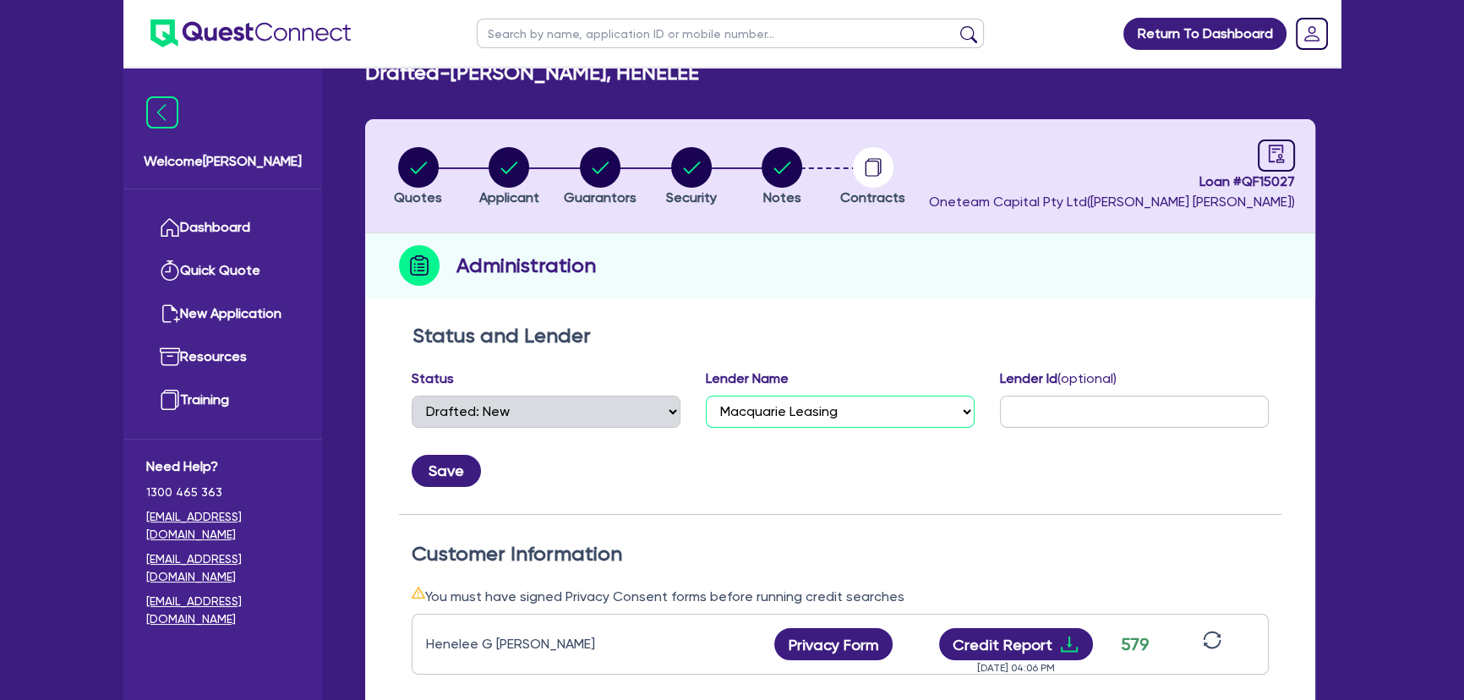
scroll to position [0, 0]
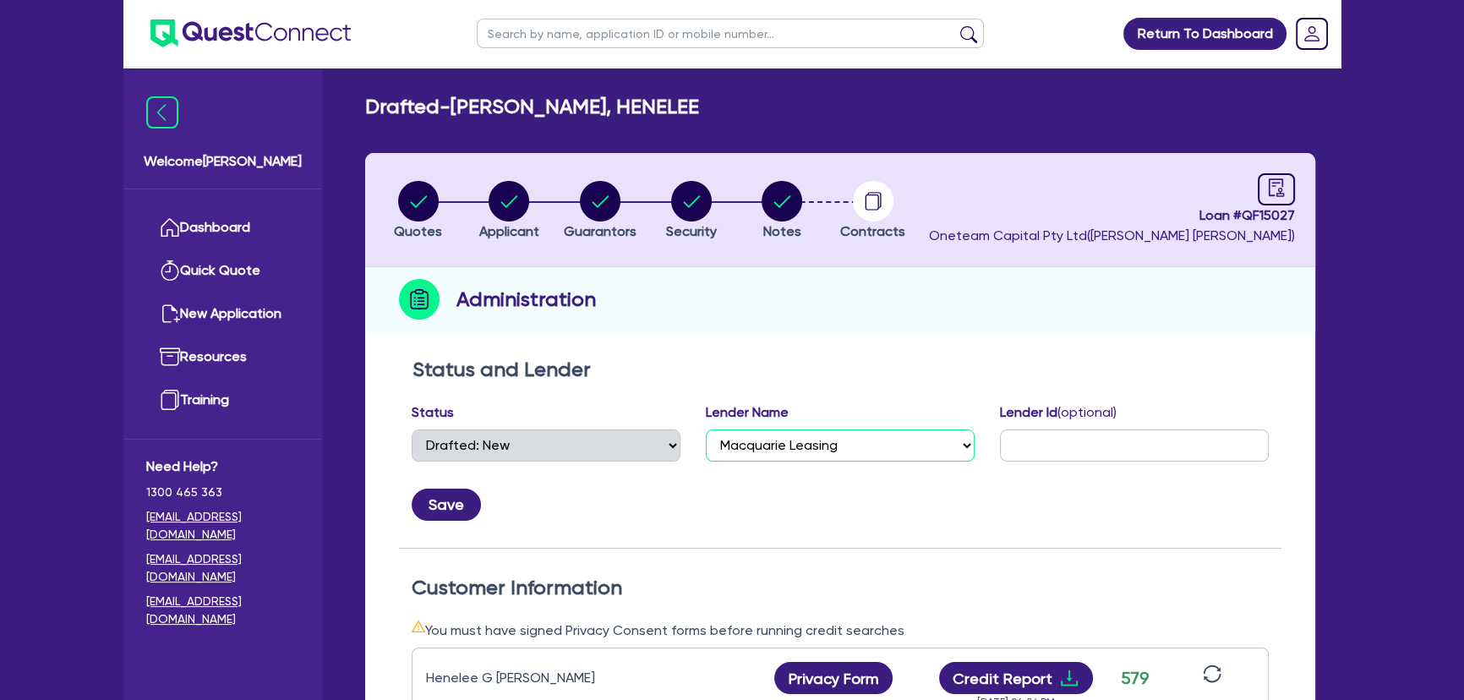
click at [785, 442] on select "Select AAMF AFS Alex Bank Angle Finance Azora Banjo BigStone BOQ Finance Brande…" at bounding box center [840, 445] width 269 height 32
click at [413, 216] on circle "button" at bounding box center [418, 201] width 41 height 41
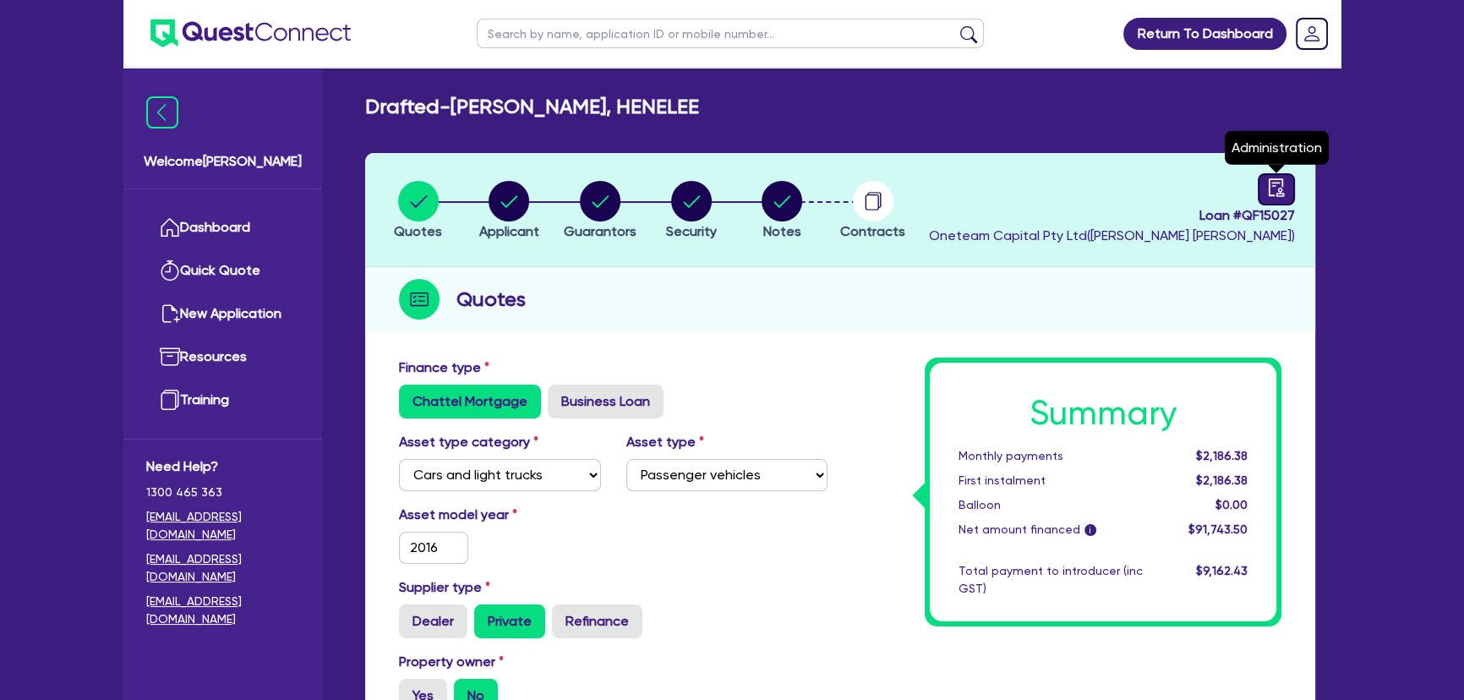
click at [1276, 177] on link at bounding box center [1276, 189] width 37 height 32
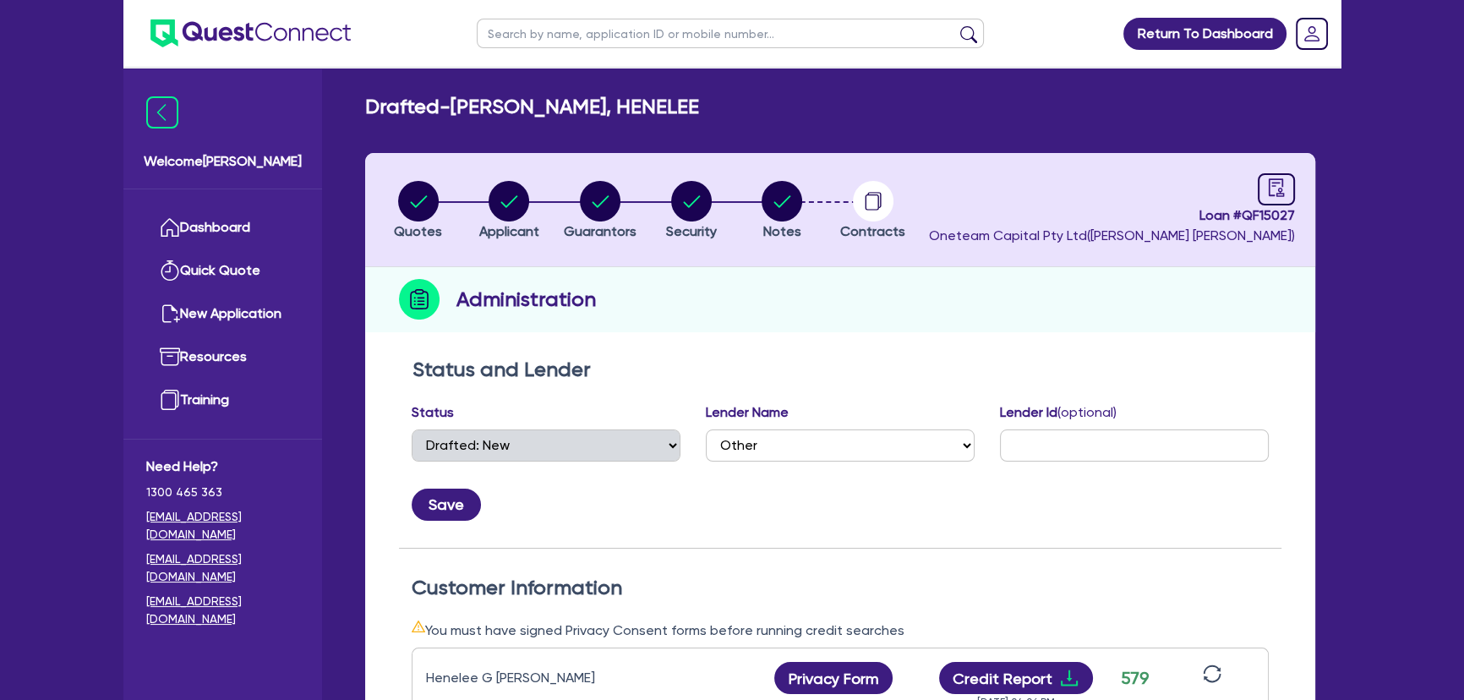
scroll to position [307, 0]
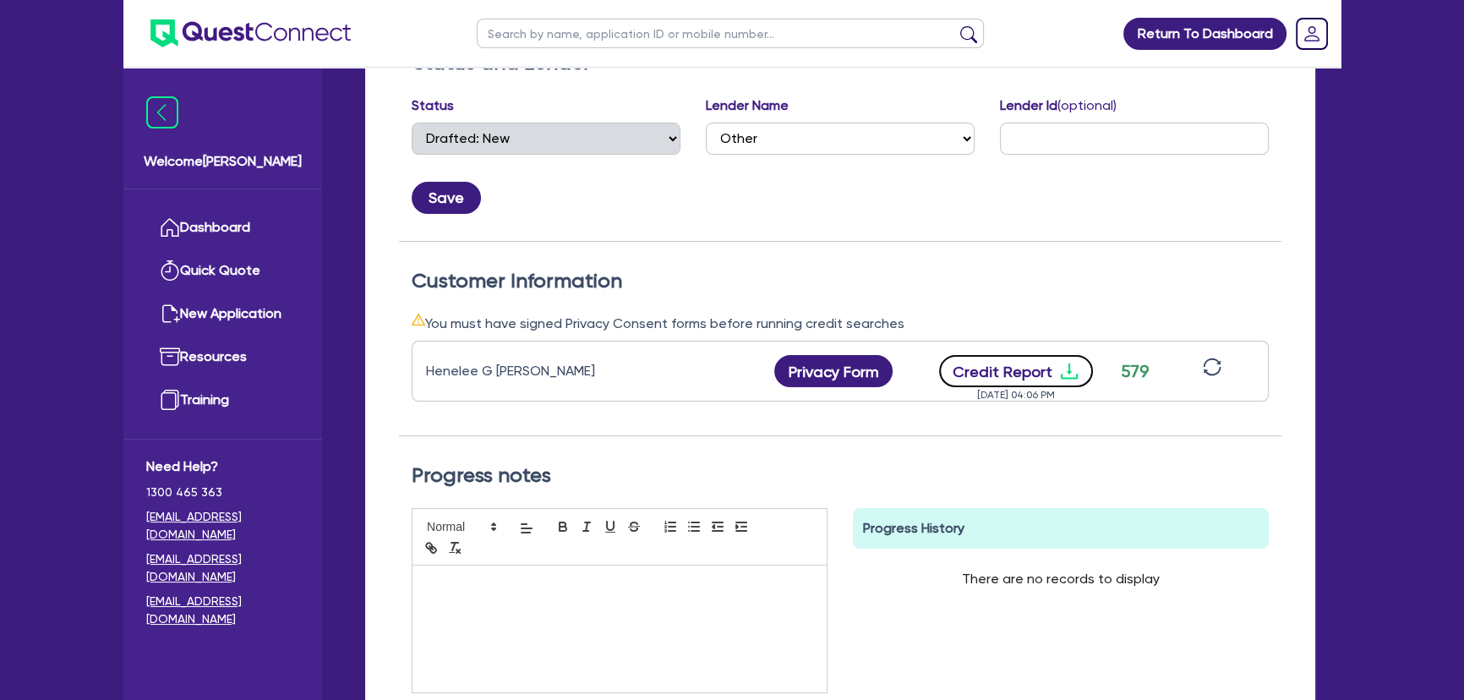
click at [1070, 366] on icon "download" at bounding box center [1069, 371] width 20 height 20
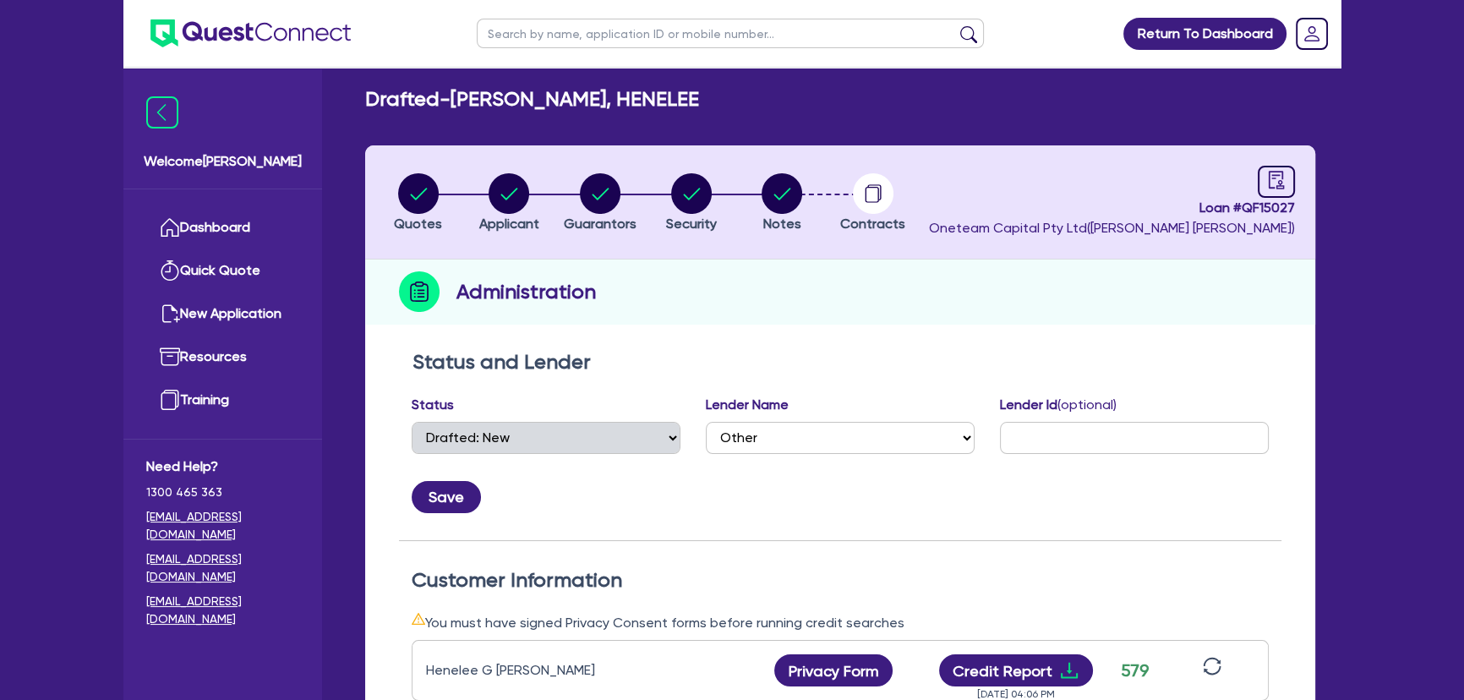
scroll to position [0, 0]
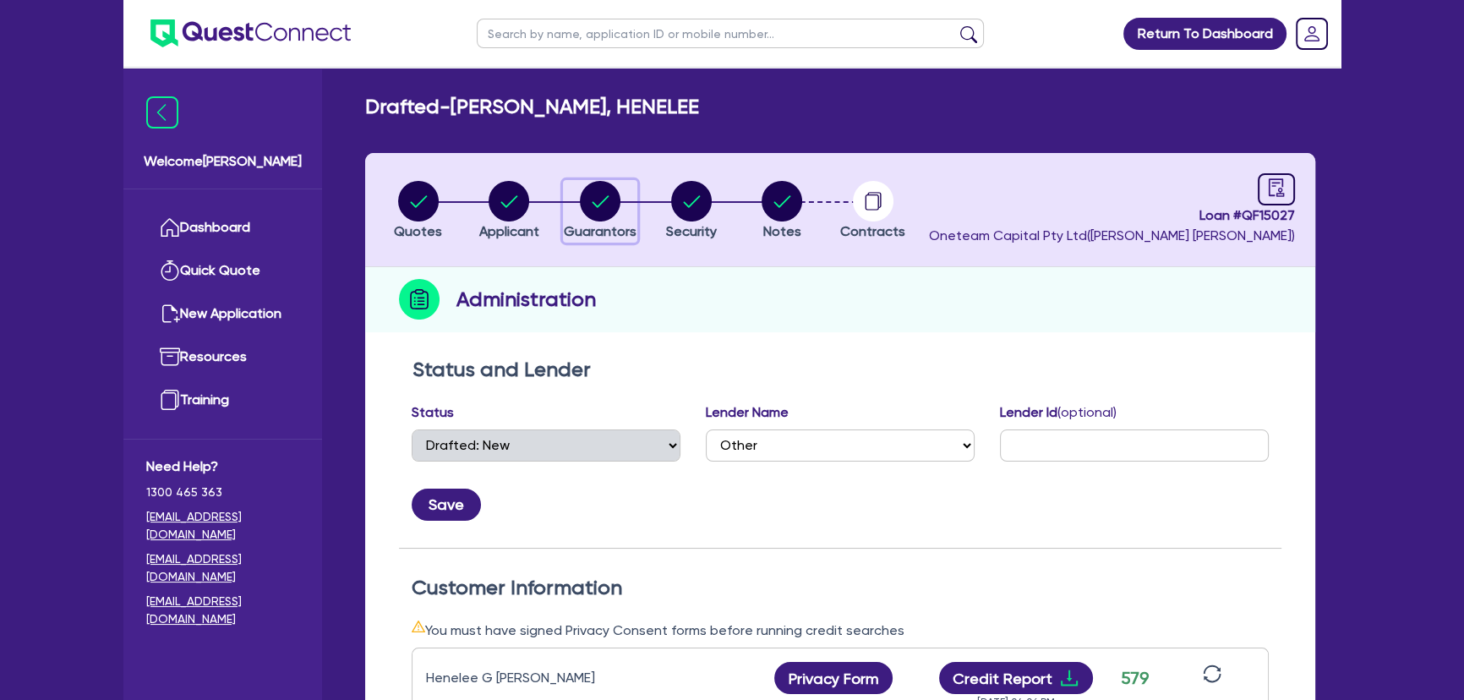
click at [608, 188] on circle "button" at bounding box center [600, 201] width 41 height 41
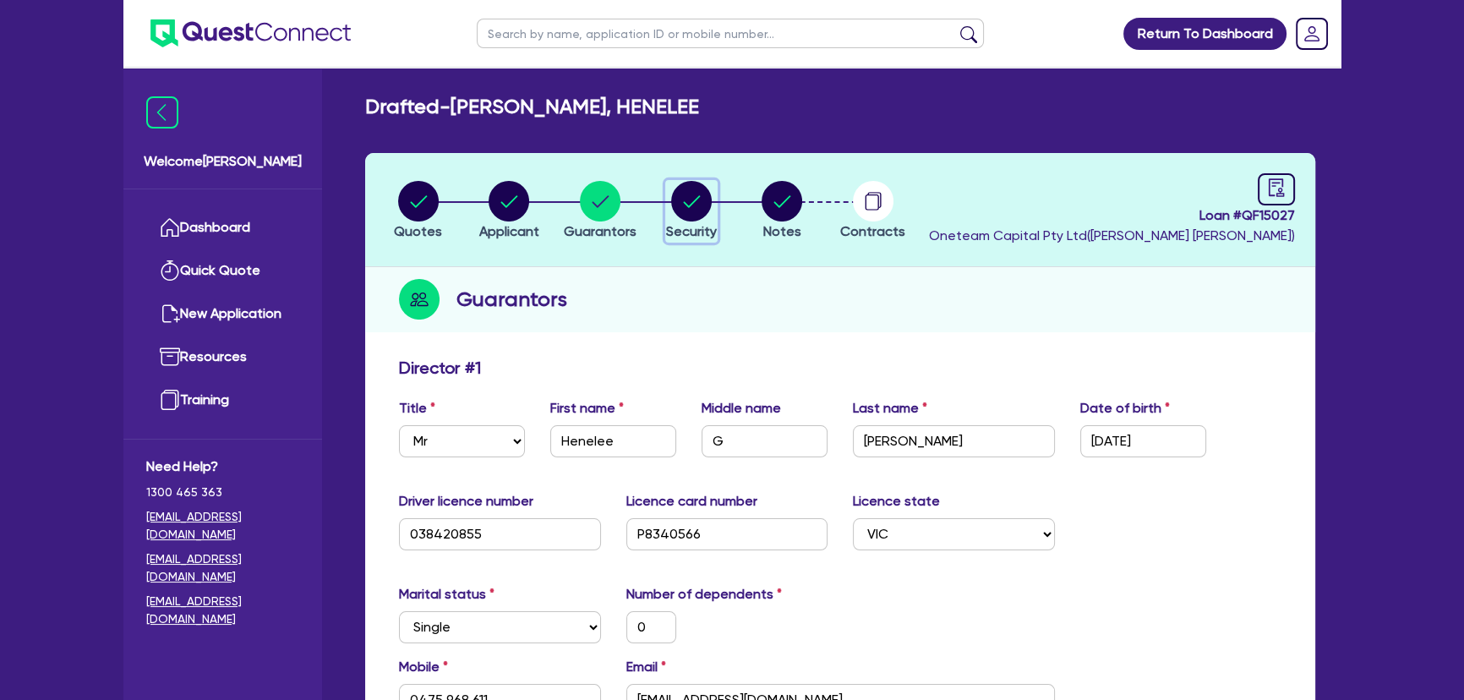
click at [698, 204] on circle "button" at bounding box center [691, 201] width 41 height 41
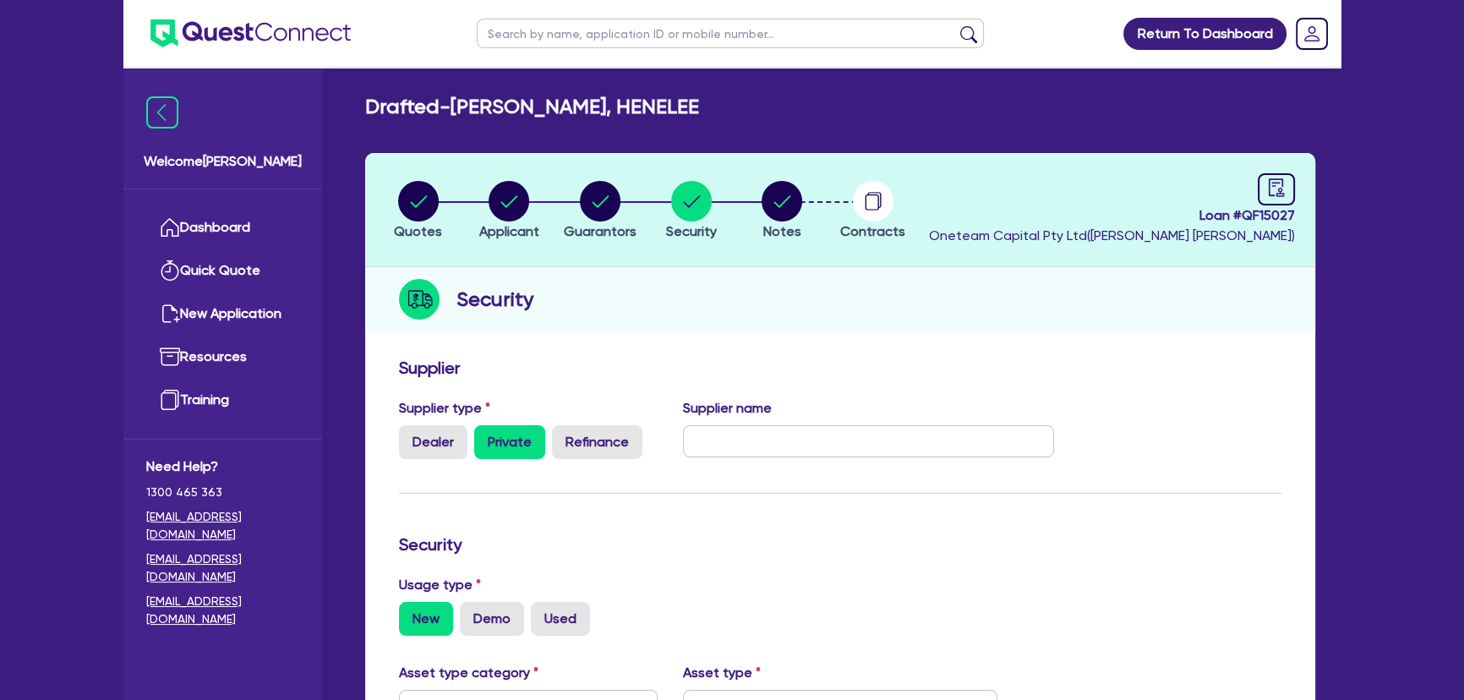
drag, startPoint x: 755, startPoint y: 178, endPoint x: 772, endPoint y: 200, distance: 27.7
click at [757, 180] on li "Notes" at bounding box center [781, 209] width 91 height 59
click at [784, 209] on circle "button" at bounding box center [782, 201] width 41 height 41
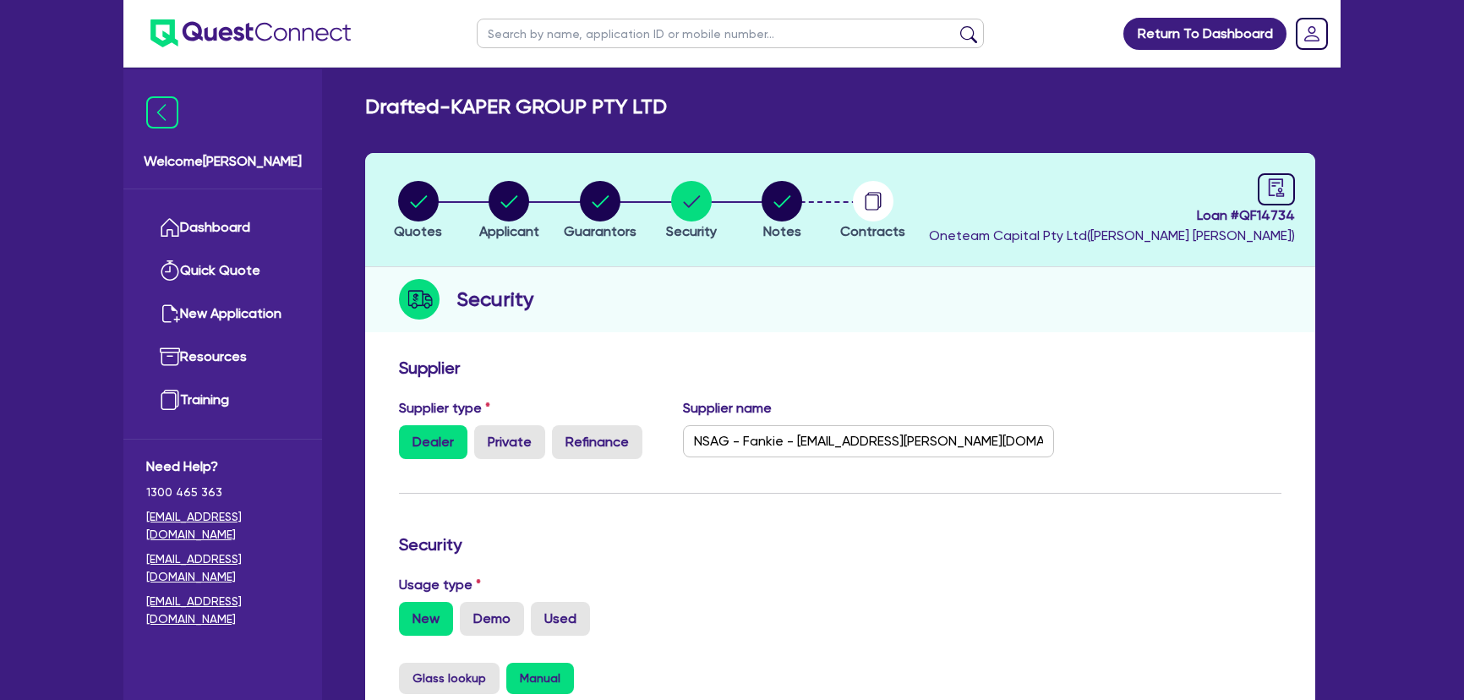
select select "CARS_AND_LIGHT_TRUCKS"
select select "PASSENGER_VEHICLES"
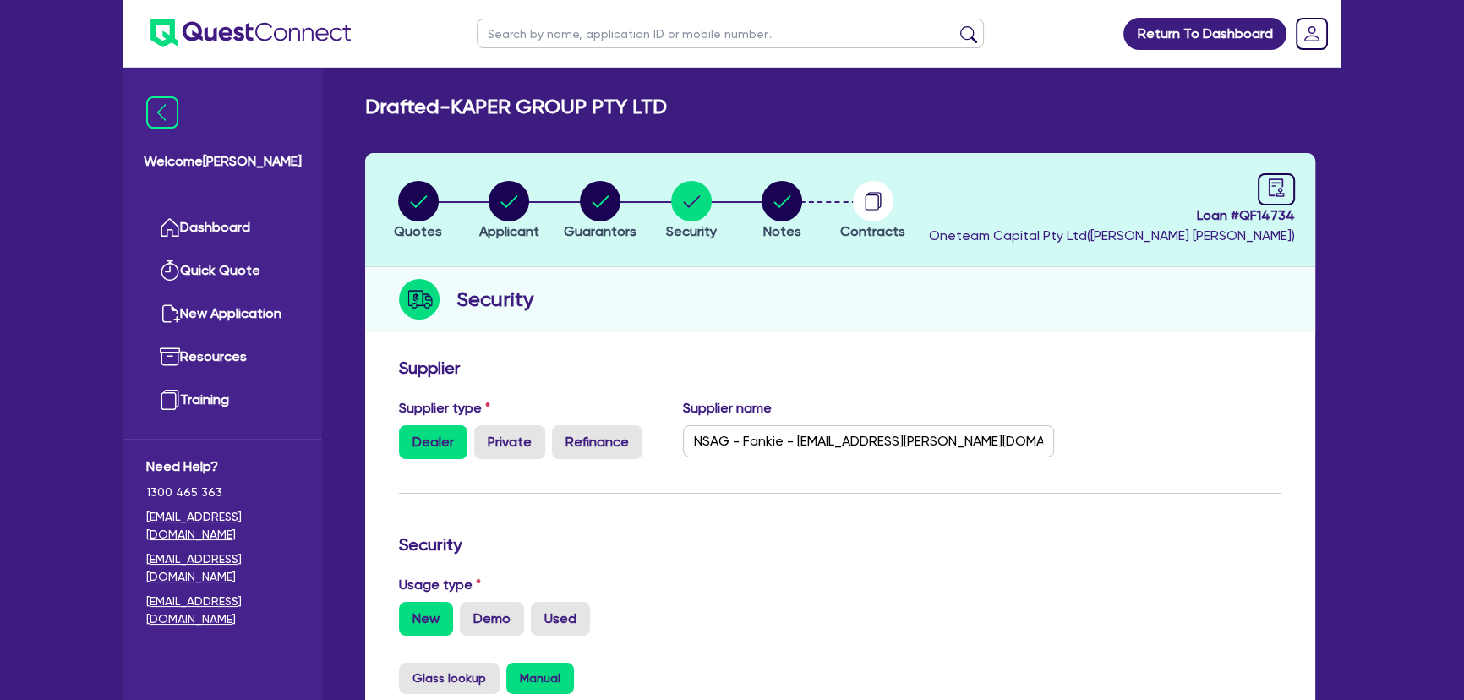
click at [276, 24] on img at bounding box center [250, 33] width 200 height 28
click at [296, 35] on img at bounding box center [250, 33] width 200 height 28
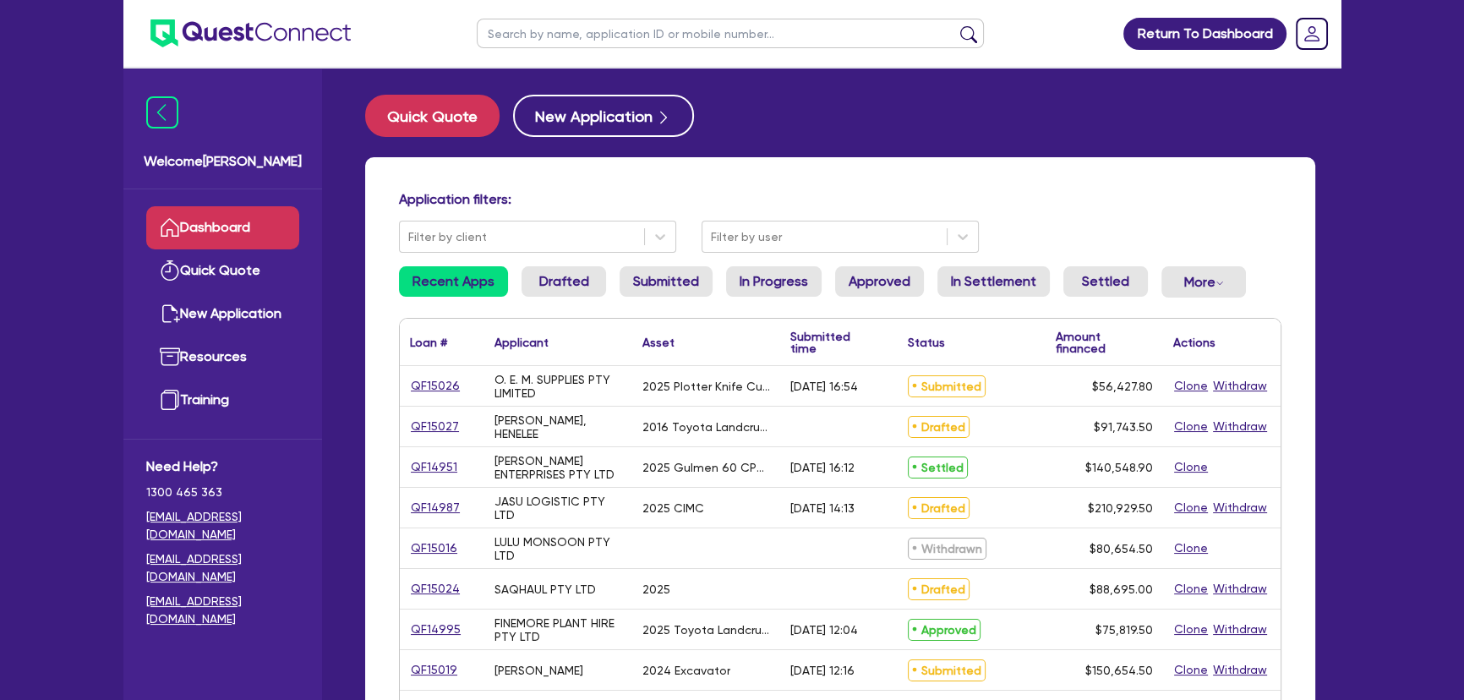
click at [664, 41] on input "text" at bounding box center [730, 34] width 507 height 30
paste input "ABSAR AHMED"
type input "ABSAR AHMED"
click at [955, 25] on button "submit" at bounding box center [968, 37] width 27 height 24
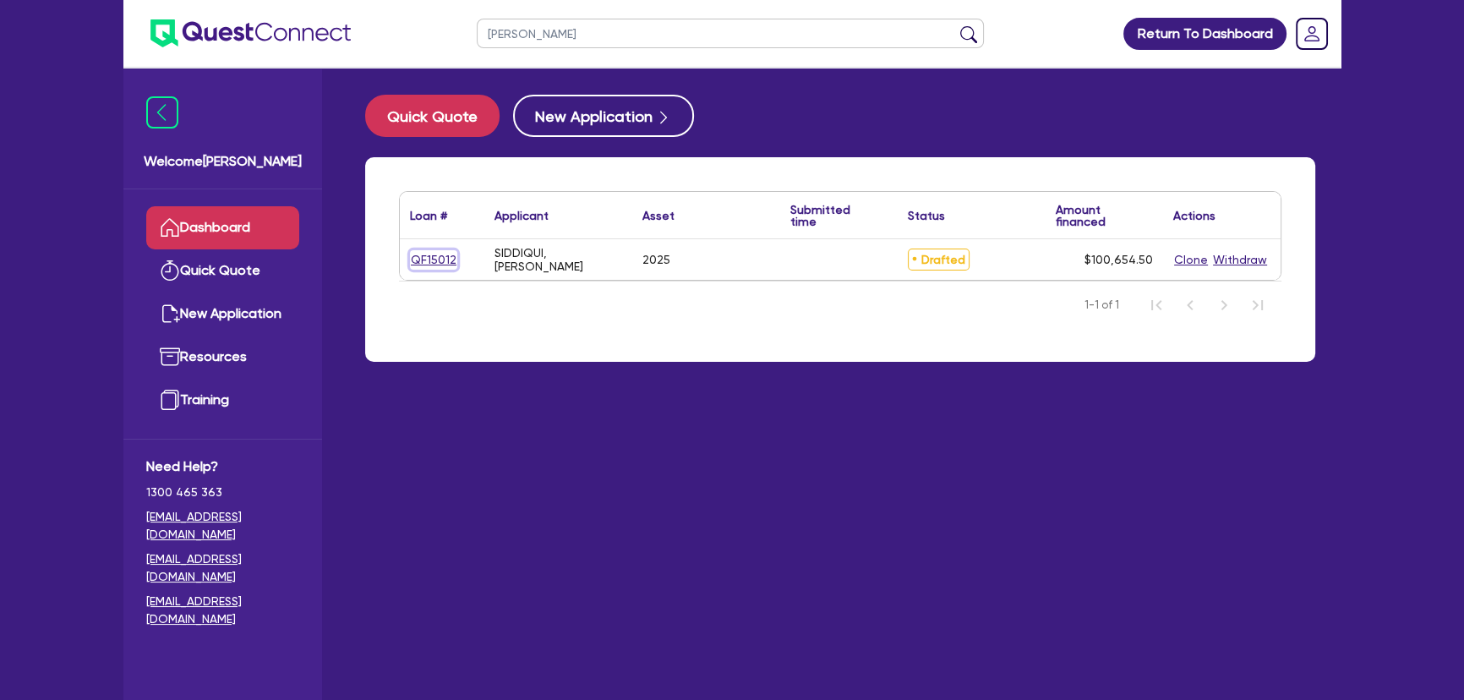
click at [438, 254] on link "QF15012" at bounding box center [433, 259] width 47 height 19
select select "CARS_AND_LIGHT_TRUCKS"
select select "PASSENGER_VEHICLES"
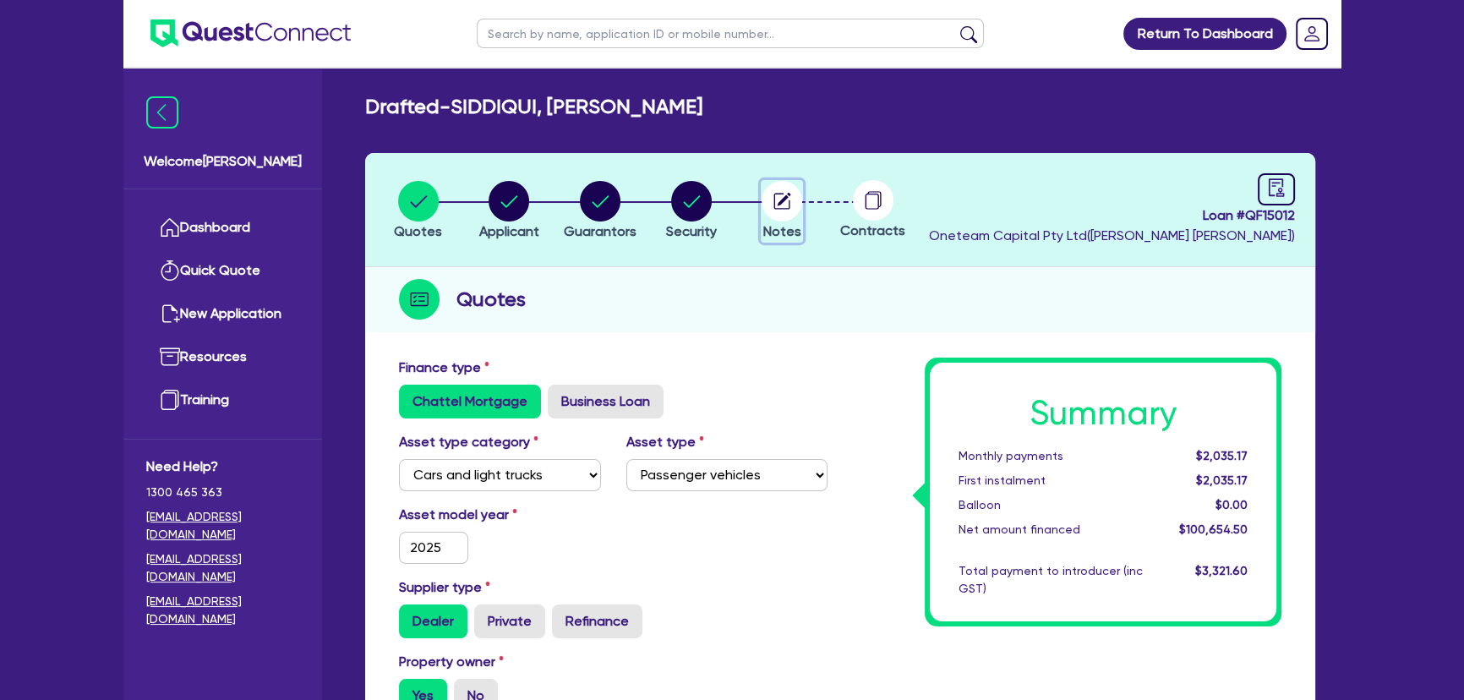
click at [770, 195] on circle "button" at bounding box center [782, 201] width 41 height 41
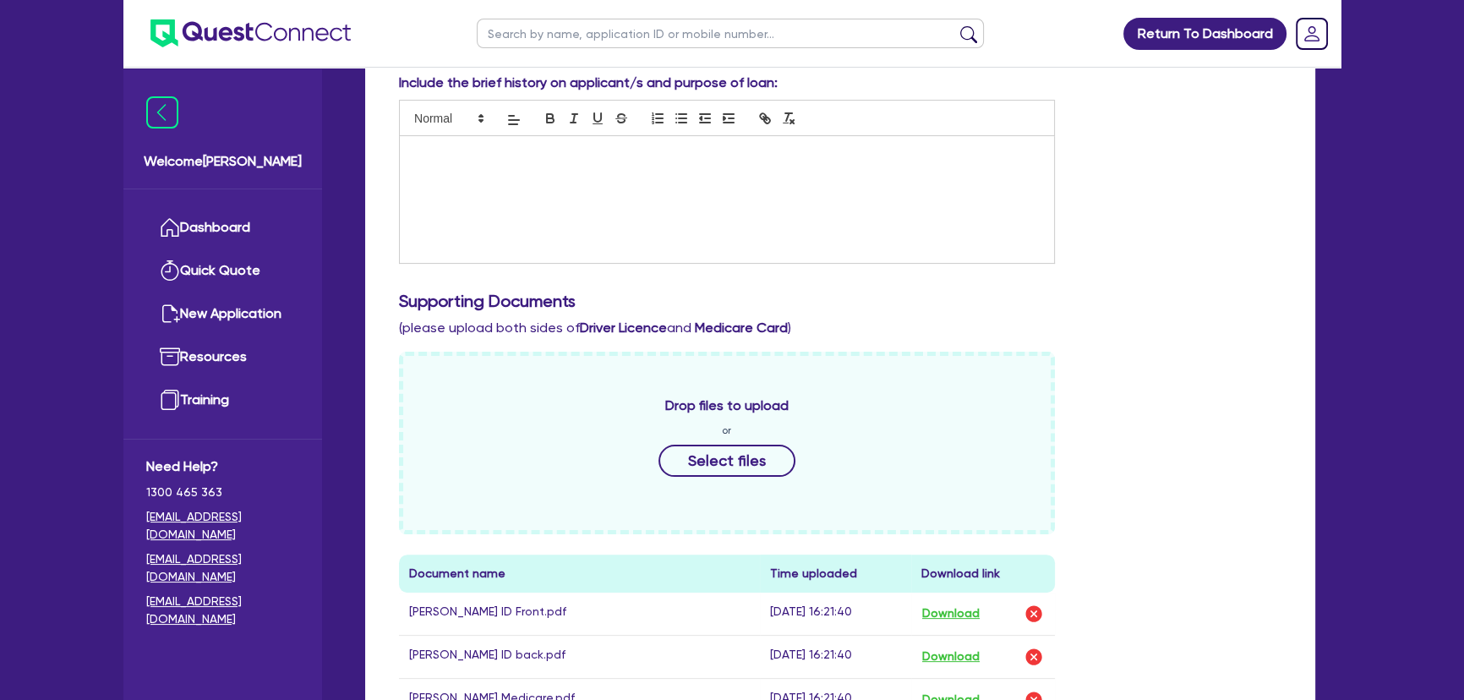
scroll to position [615, 0]
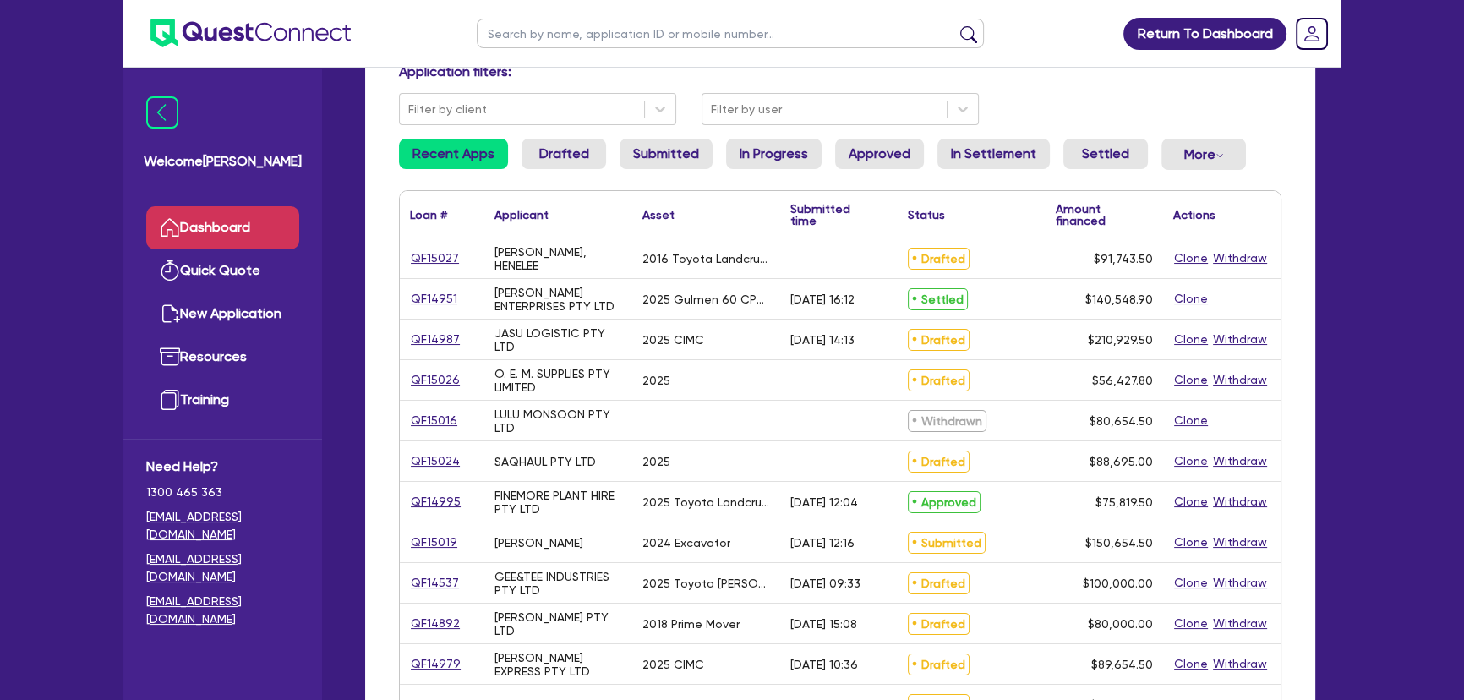
scroll to position [153, 0]
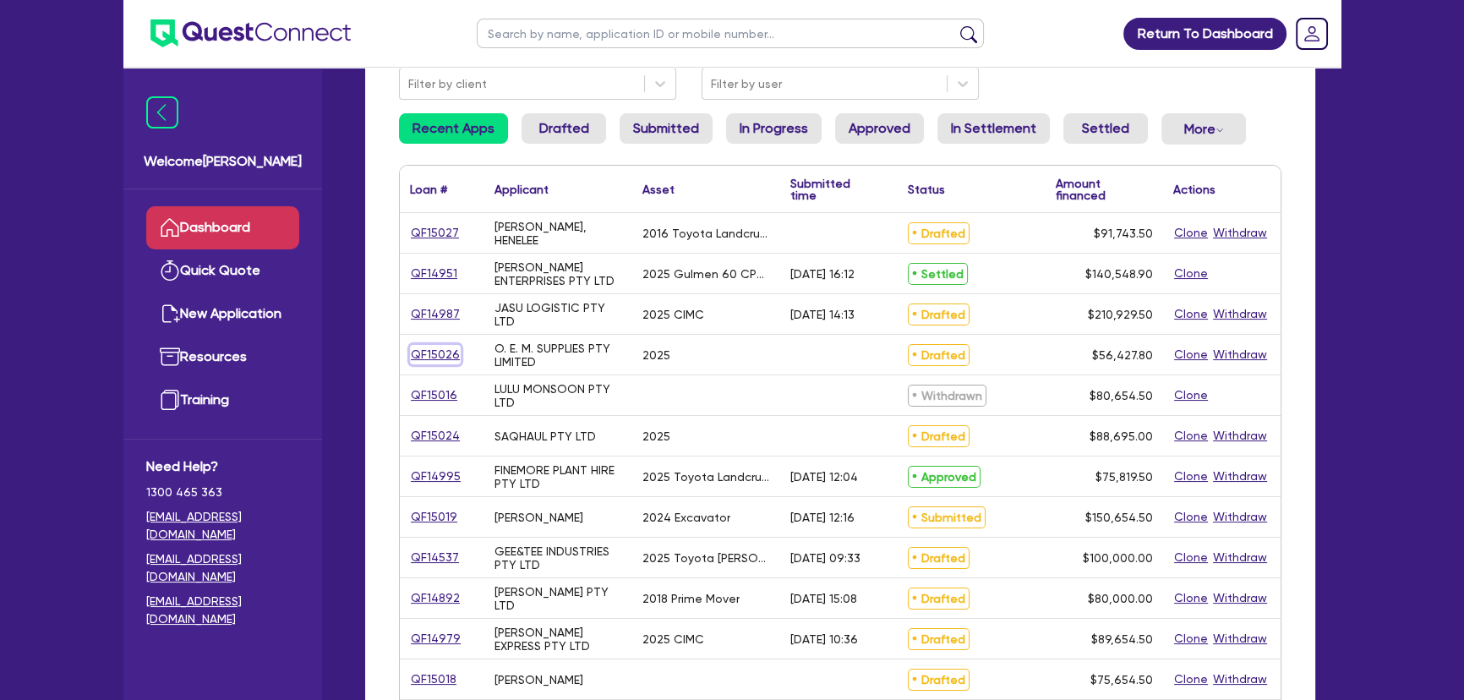
click at [427, 353] on link "QF15026" at bounding box center [435, 354] width 51 height 19
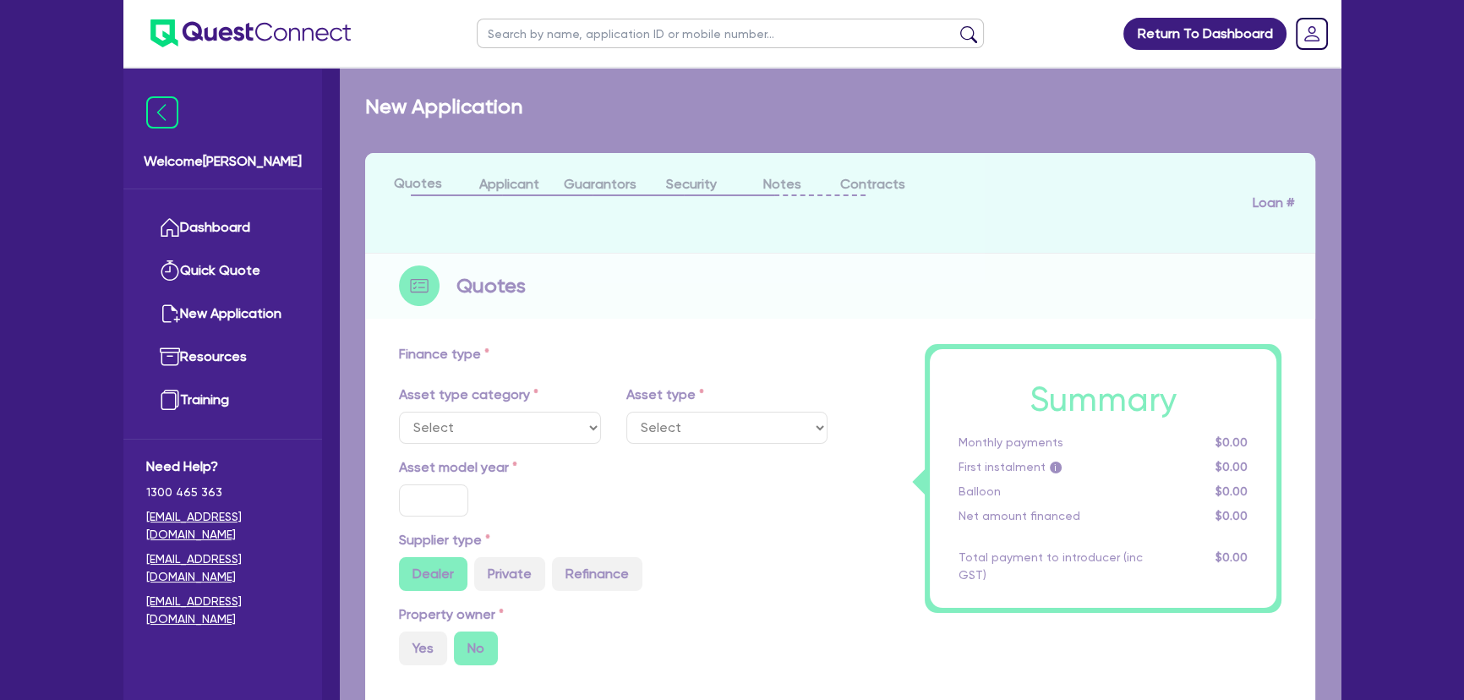
select select "SECONDARY_ASSETS"
type input "2025"
radio input "true"
type input "55,000"
type input "1"
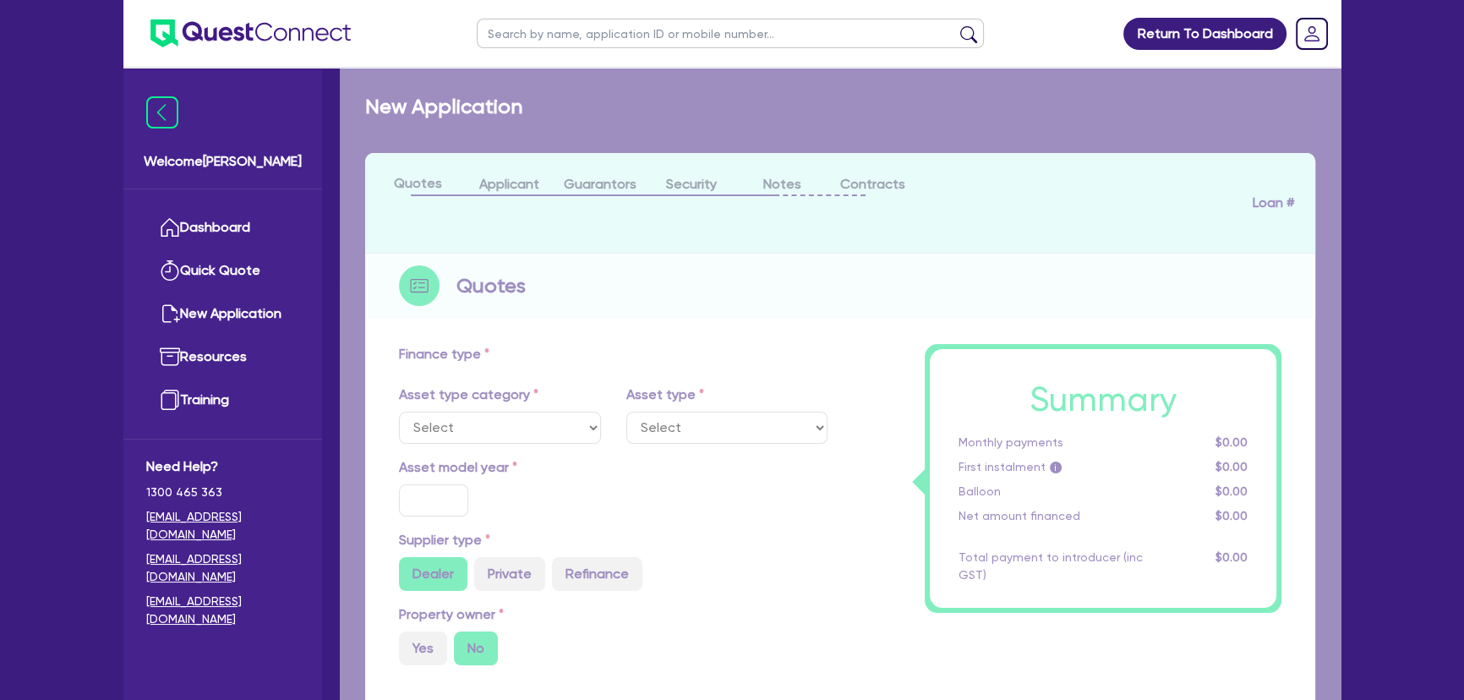
type input "564.28"
type input "6.99"
type input "649"
select select "PRINTING_AND_PACKAGING_EQUIPMENT"
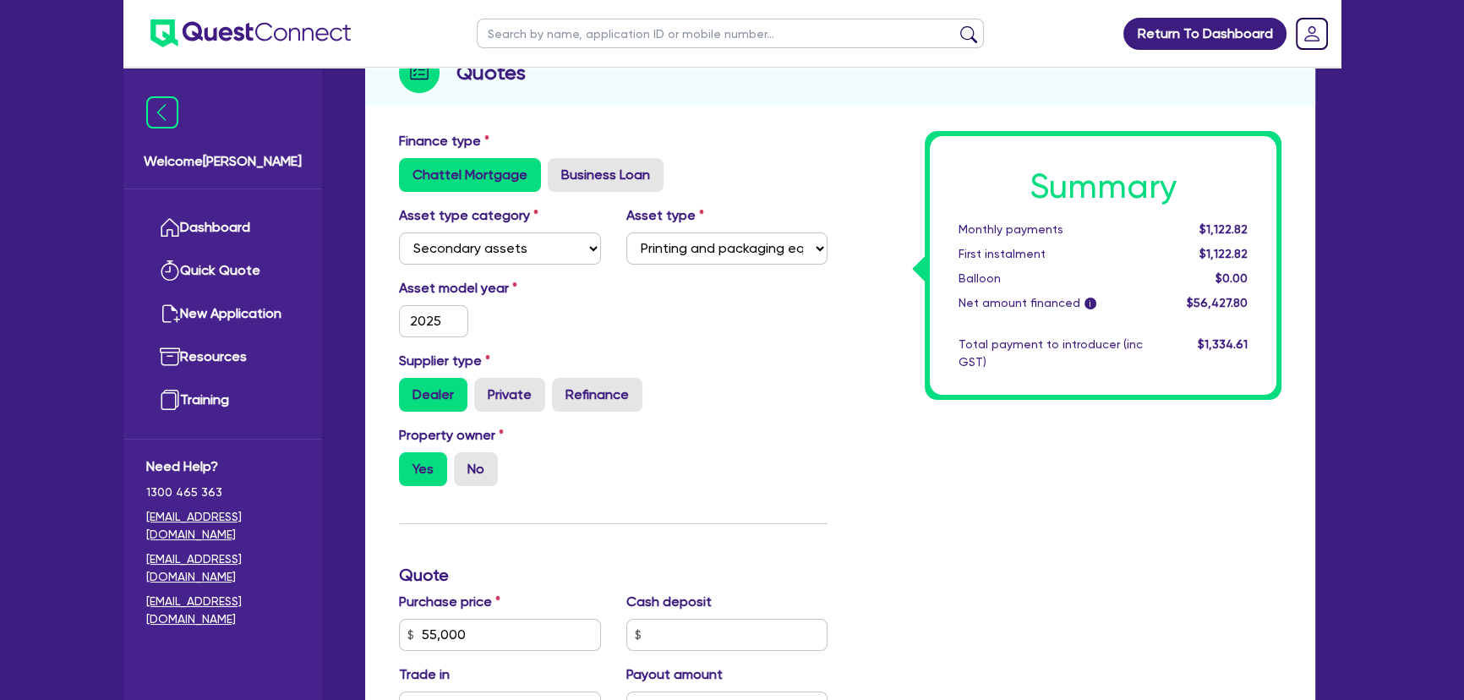
scroll to position [65, 0]
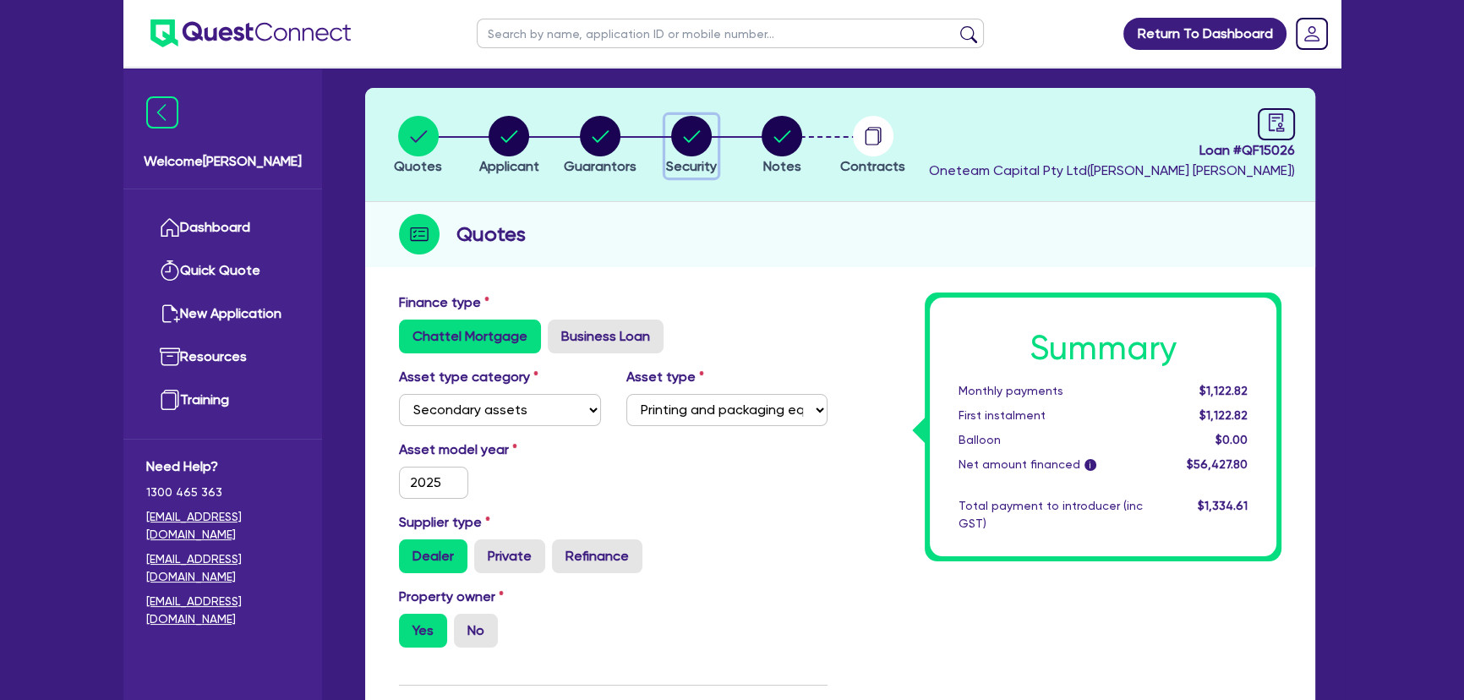
click at [679, 118] on icon "button" at bounding box center [691, 136] width 41 height 41
select select "SECONDARY_ASSETS"
select select "PRINTING_AND_PACKAGING_EQUIPMENT"
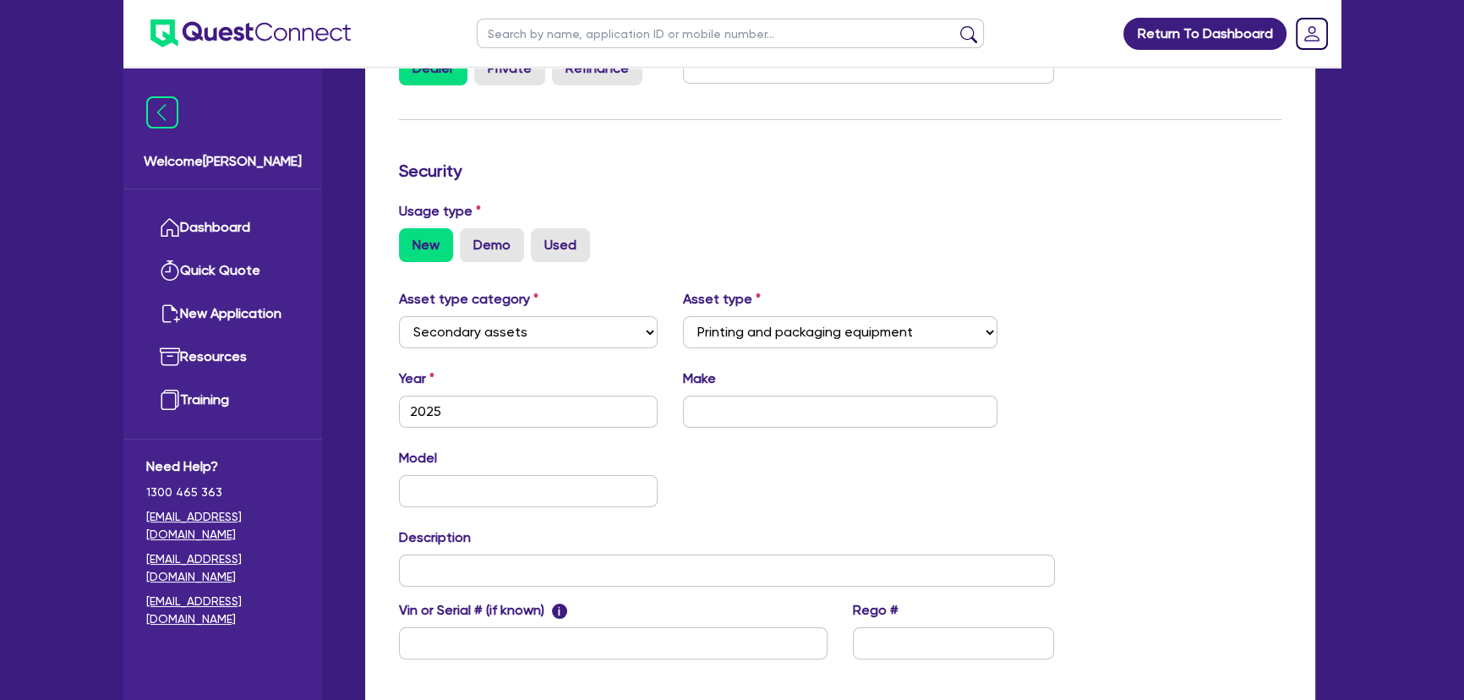
scroll to position [461, 0]
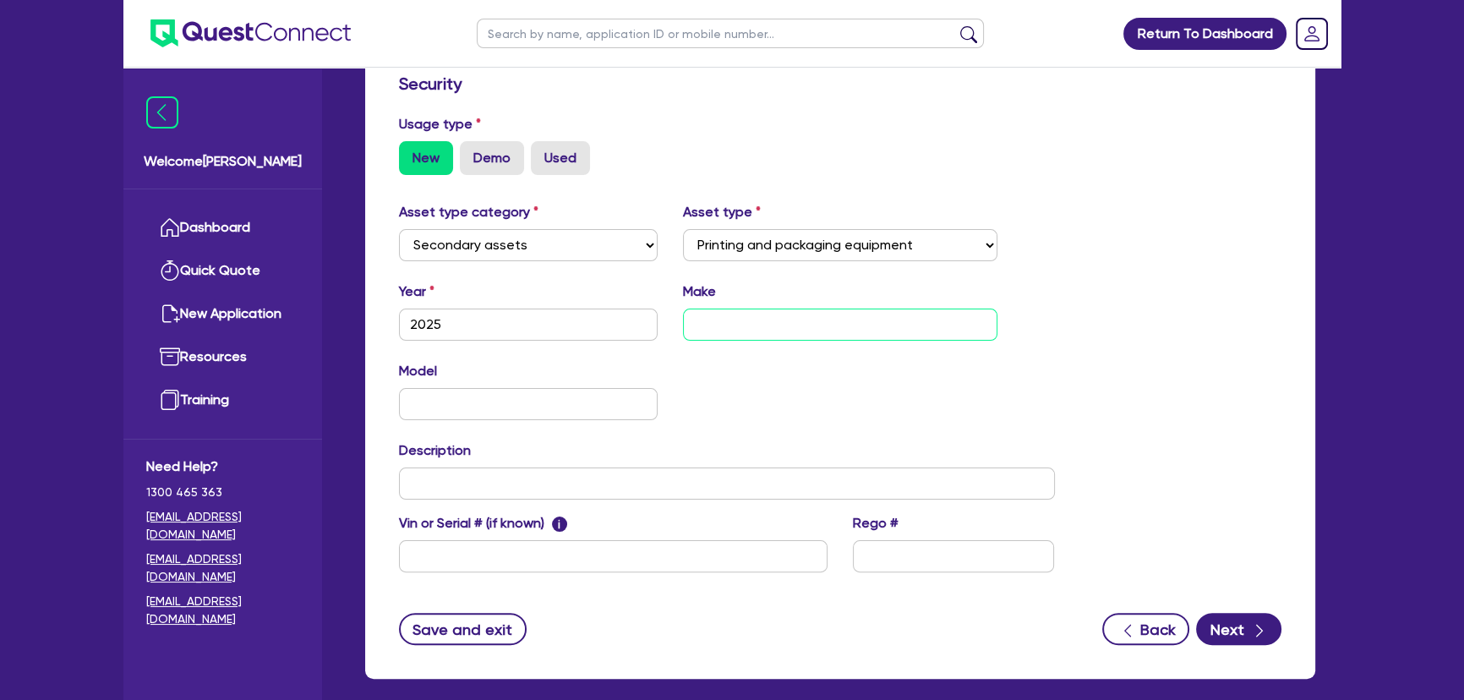
click at [888, 321] on input "text" at bounding box center [840, 325] width 315 height 32
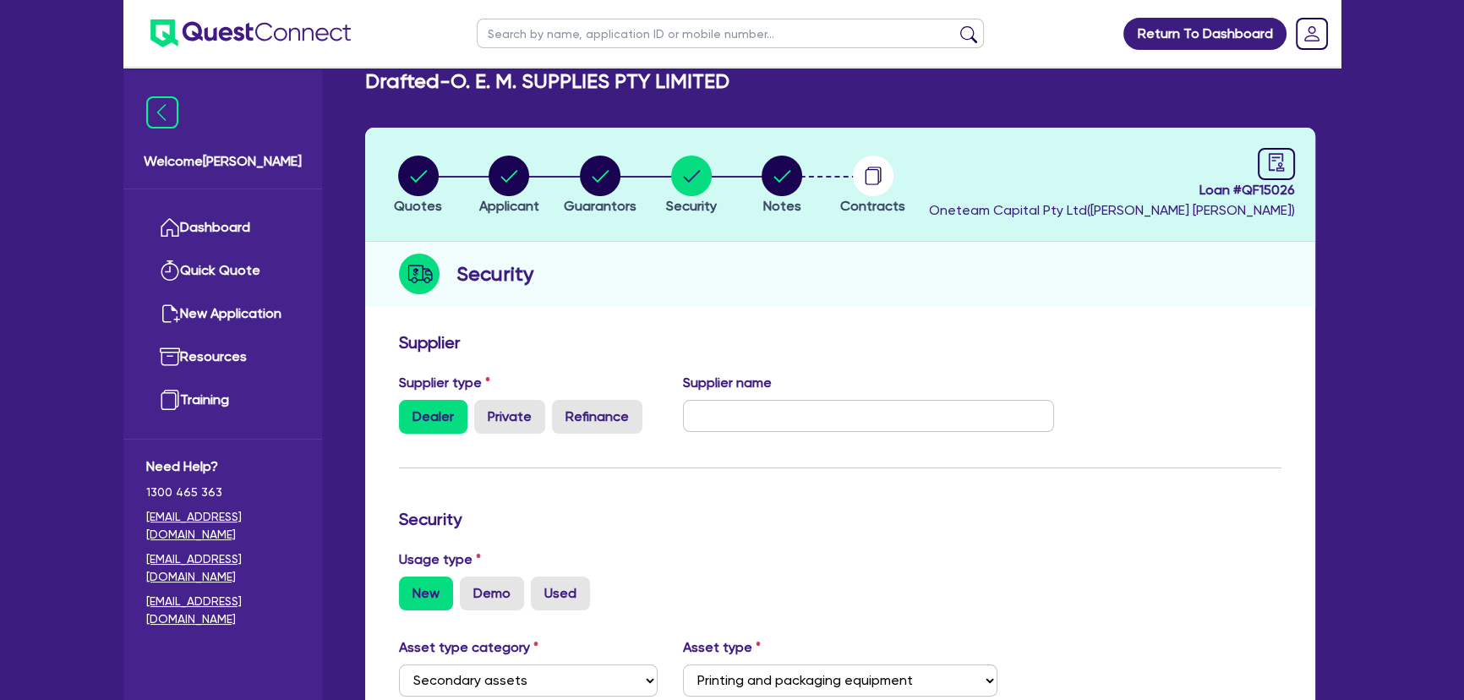
scroll to position [0, 0]
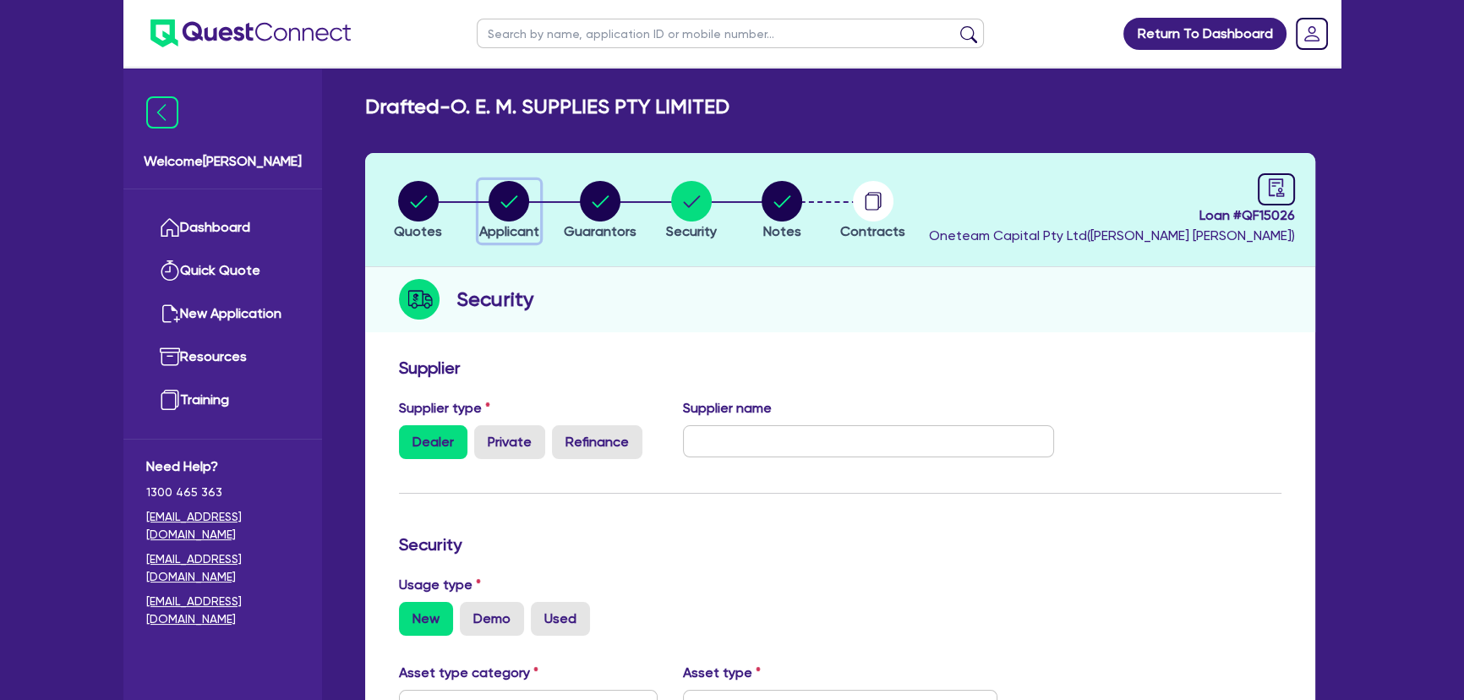
click at [504, 194] on circle "button" at bounding box center [509, 201] width 41 height 41
select select "COMPANY"
select select "MANUFACTURING"
select select "PRINTING"
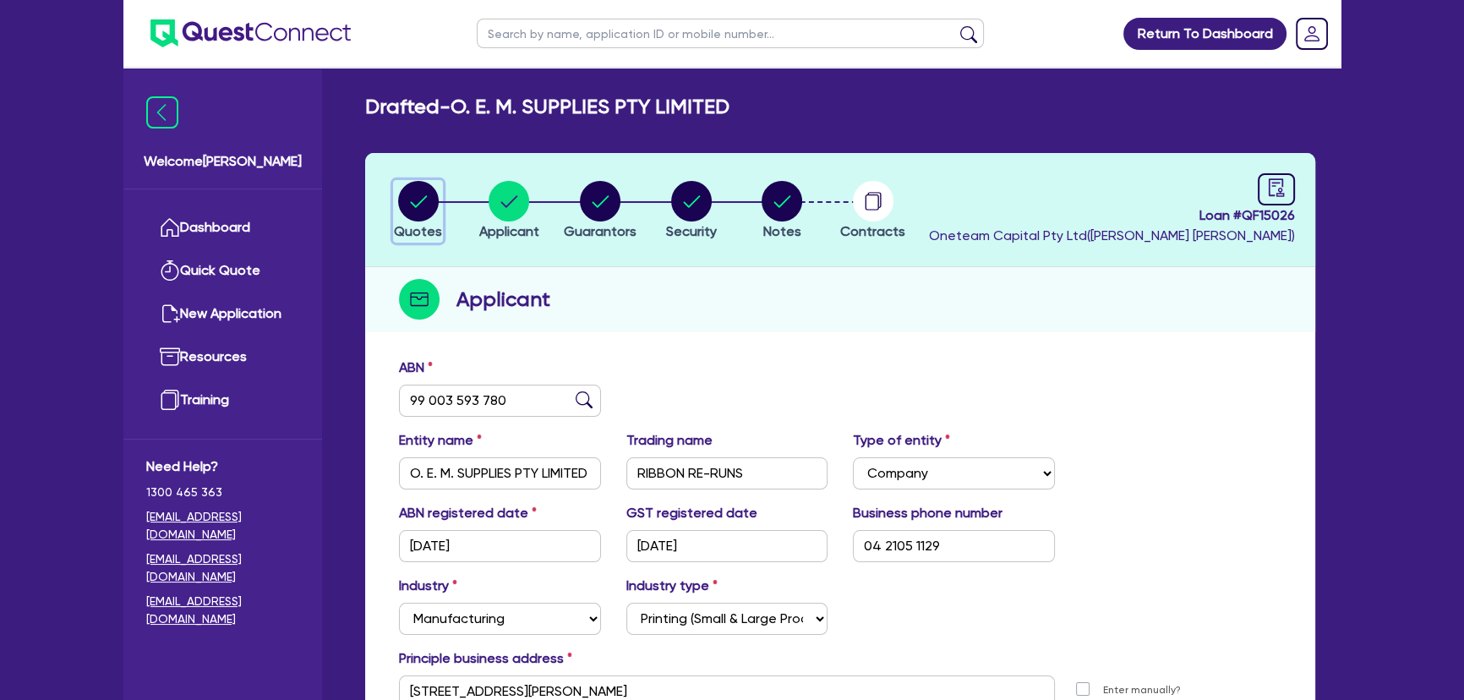
click at [418, 217] on circle "button" at bounding box center [418, 201] width 41 height 41
select select "SECONDARY_ASSETS"
select select "PRINTING_AND_PACKAGING_EQUIPMENT"
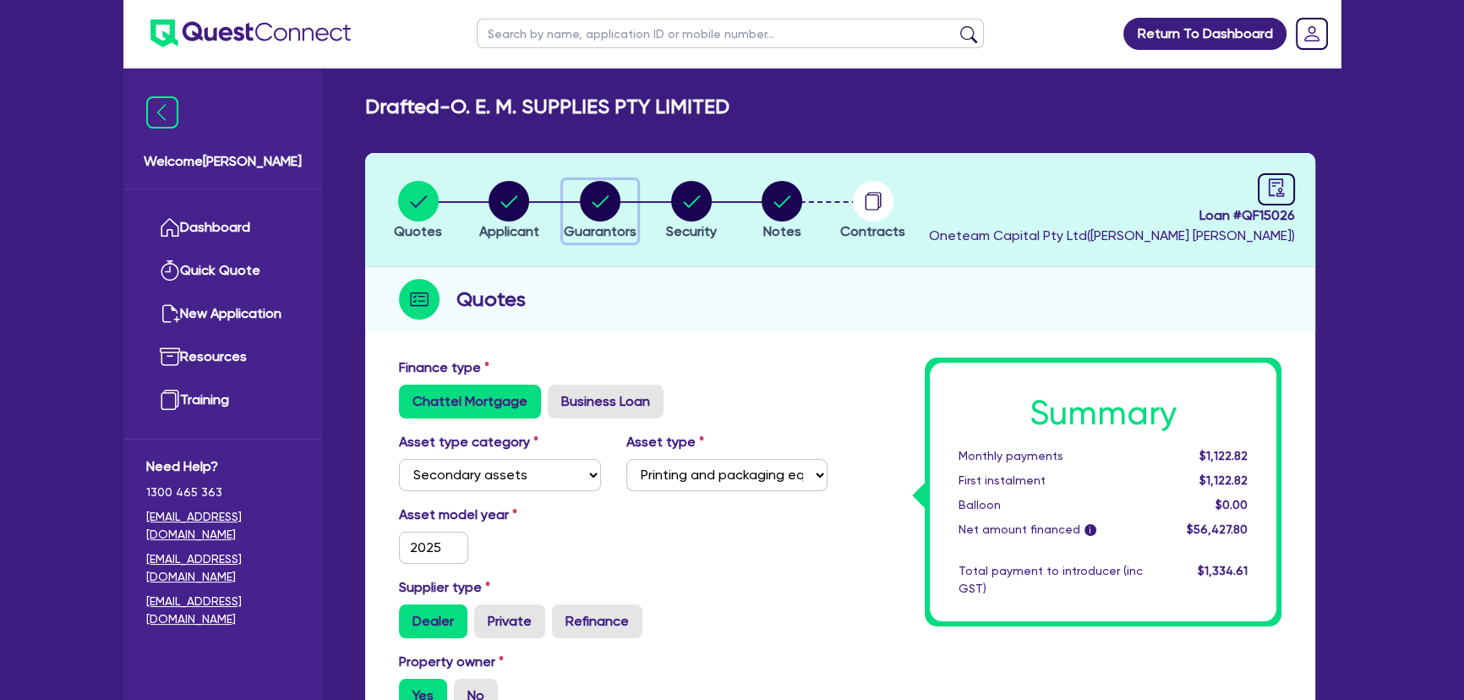
click at [585, 197] on circle "button" at bounding box center [600, 201] width 41 height 41
select select "MRS"
select select "[GEOGRAPHIC_DATA]"
select select "MARRIED"
select select "PROPERTY"
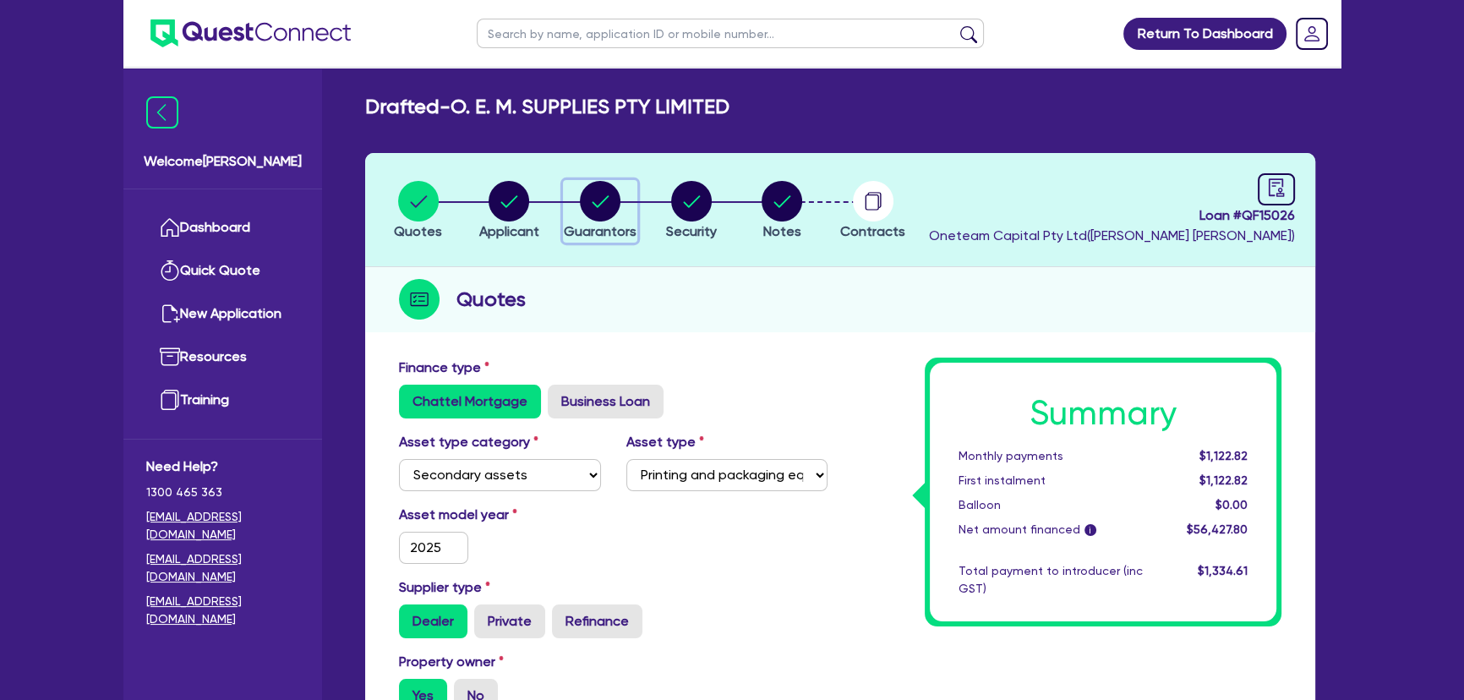
select select "VEHICLE"
select select "OTHER"
select select "MORTGAGE"
select select "MR"
select select "VIC"
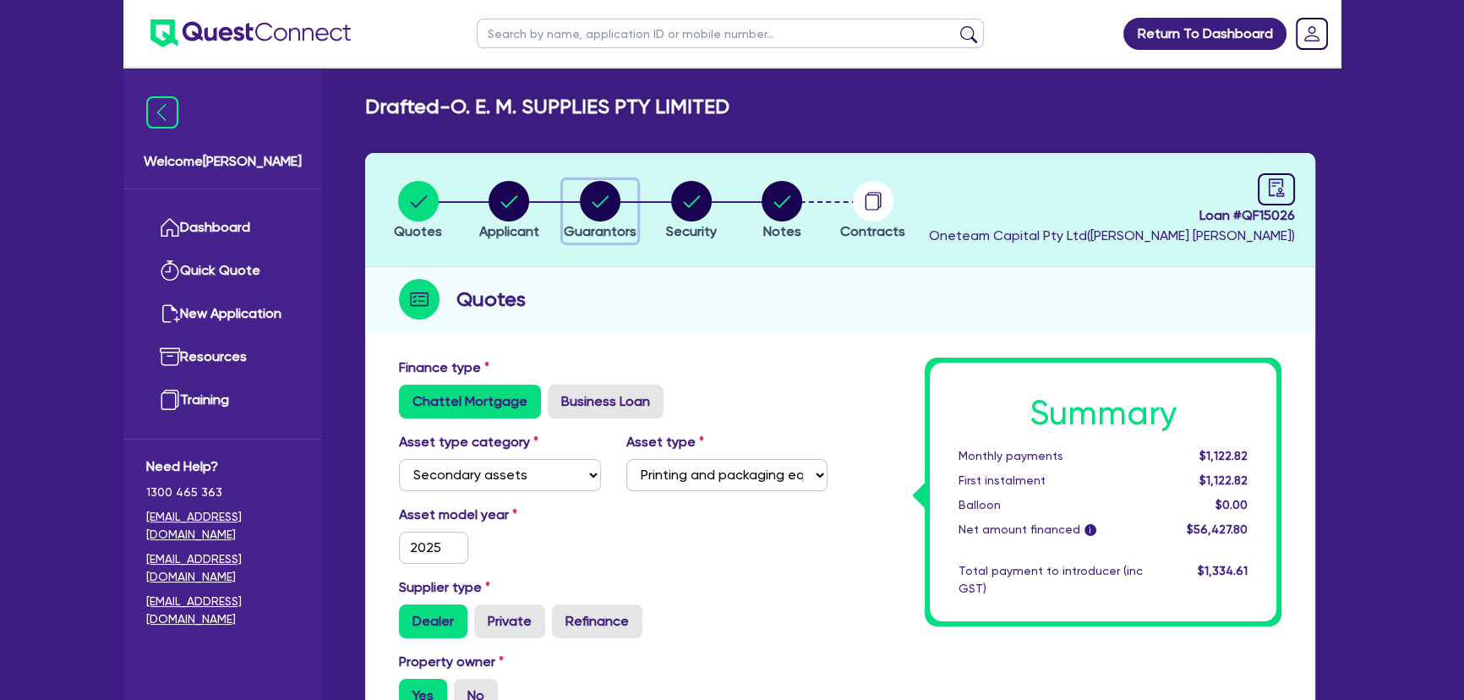
select select "MARRIED"
select select "VEHICLE"
select select "OTHER"
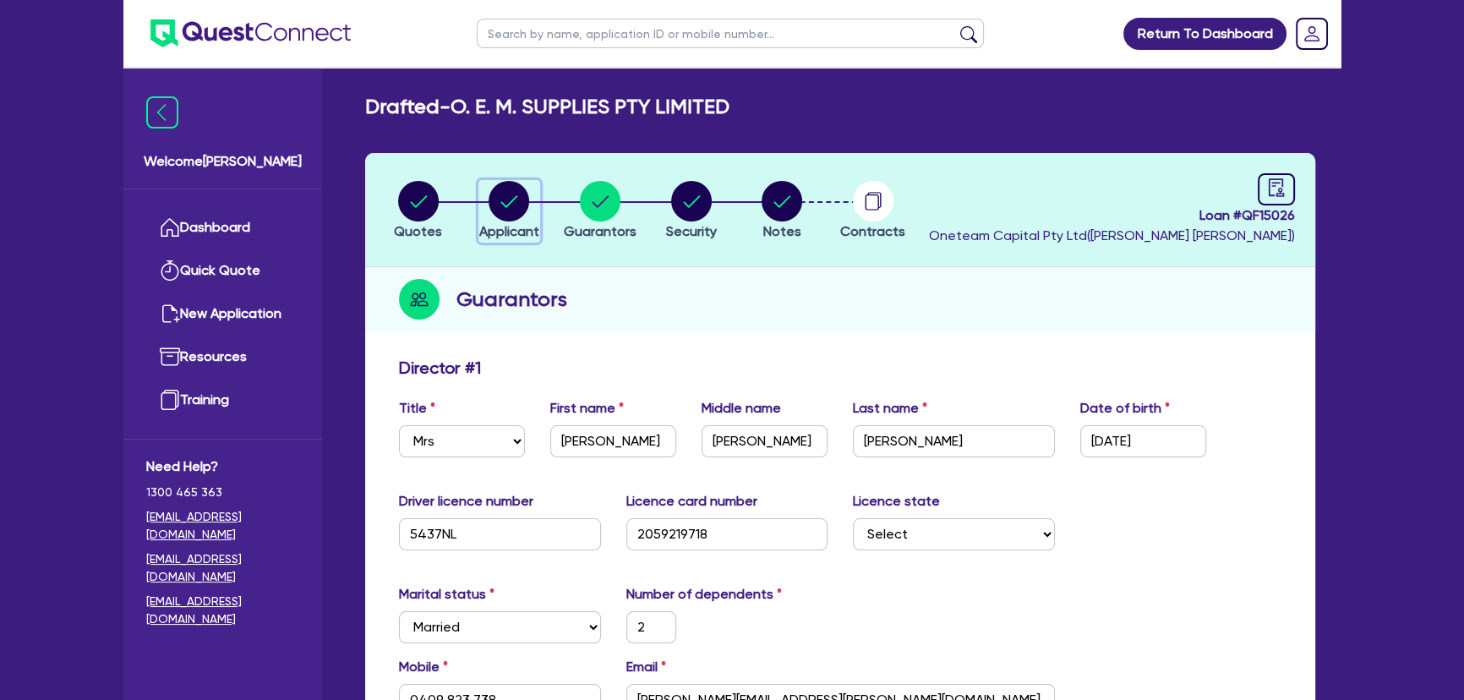
drag, startPoint x: 512, startPoint y: 194, endPoint x: 471, endPoint y: 194, distance: 41.4
click at [511, 194] on circle "button" at bounding box center [509, 201] width 41 height 41
select select "COMPANY"
select select "MANUFACTURING"
select select "PRINTING"
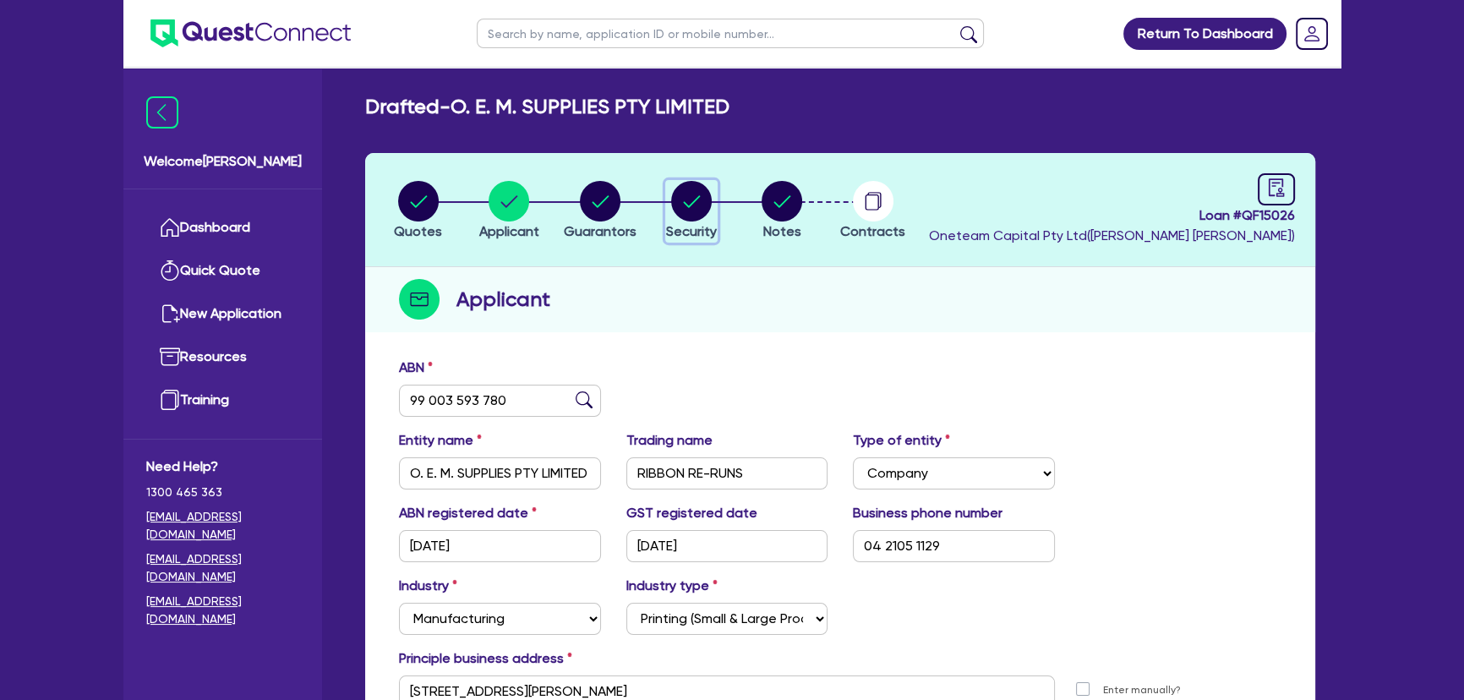
click at [689, 210] on circle "button" at bounding box center [691, 201] width 41 height 41
select select "SECONDARY_ASSETS"
select select "PRINTING_AND_PACKAGING_EQUIPMENT"
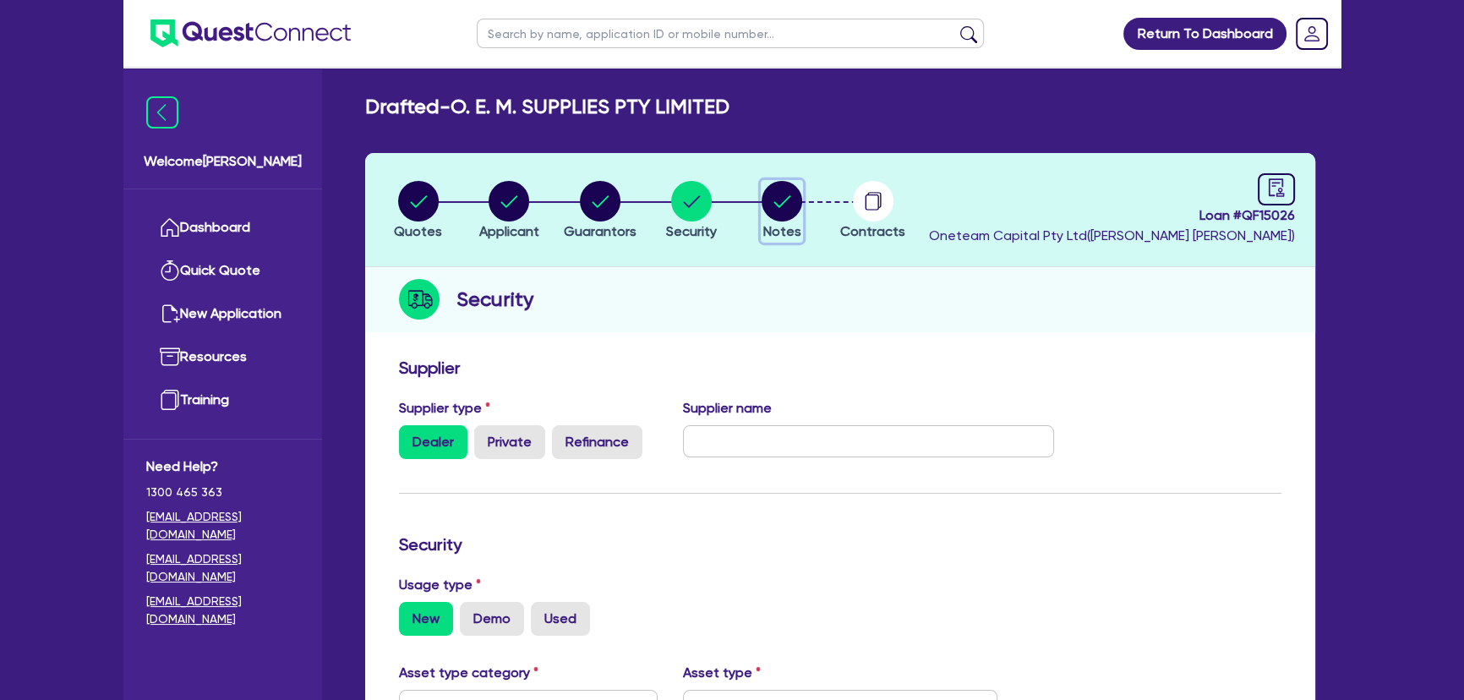
click at [771, 213] on circle "button" at bounding box center [782, 201] width 41 height 41
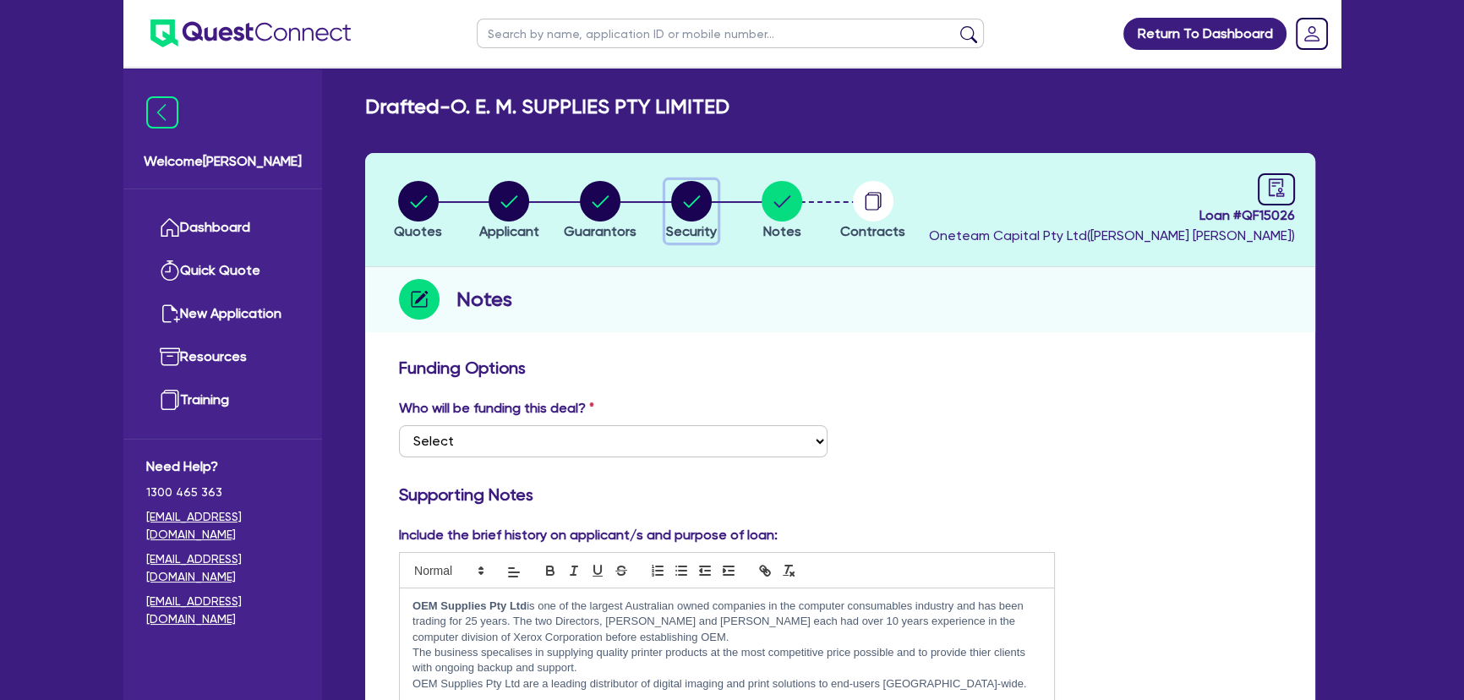
drag, startPoint x: 708, startPoint y: 198, endPoint x: 813, endPoint y: 333, distance: 171.1
click at [707, 199] on circle "button" at bounding box center [691, 201] width 41 height 41
select select "SECONDARY_ASSETS"
select select "PRINTING_AND_PACKAGING_EQUIPMENT"
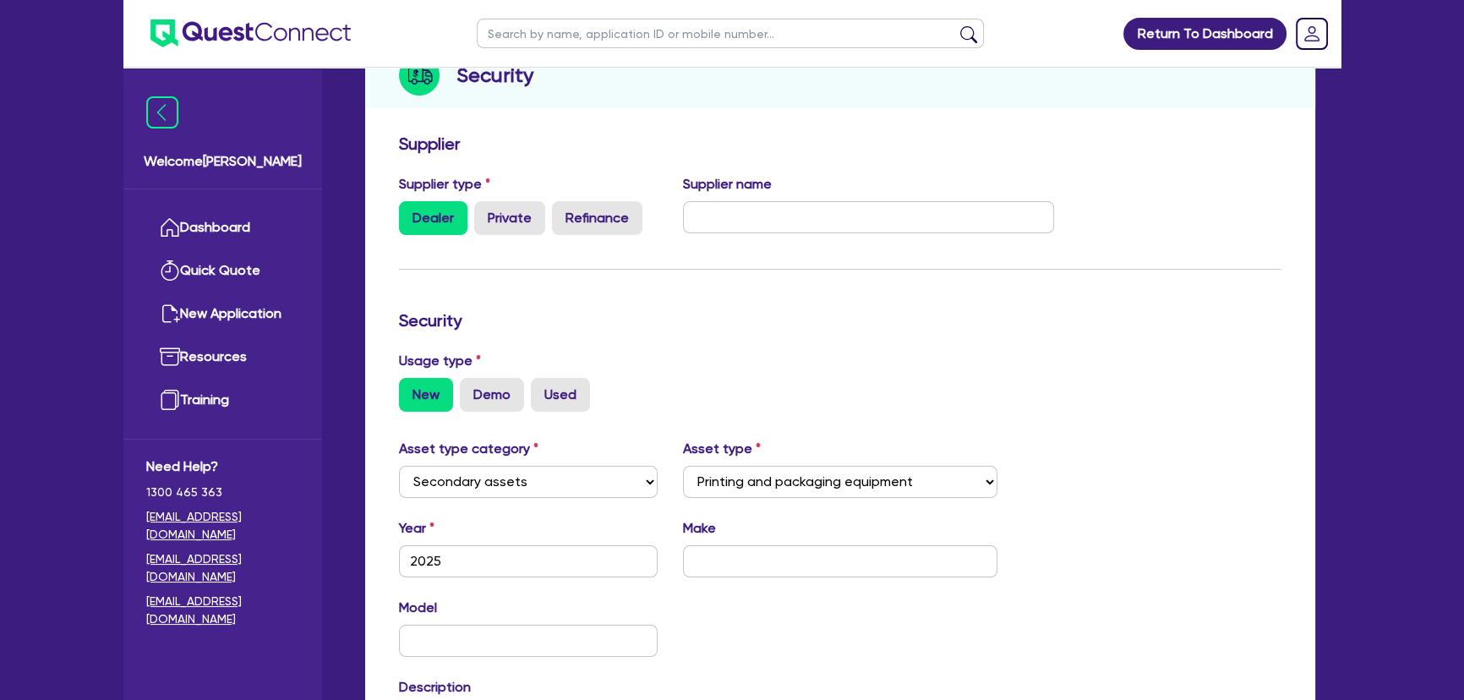
scroll to position [230, 0]
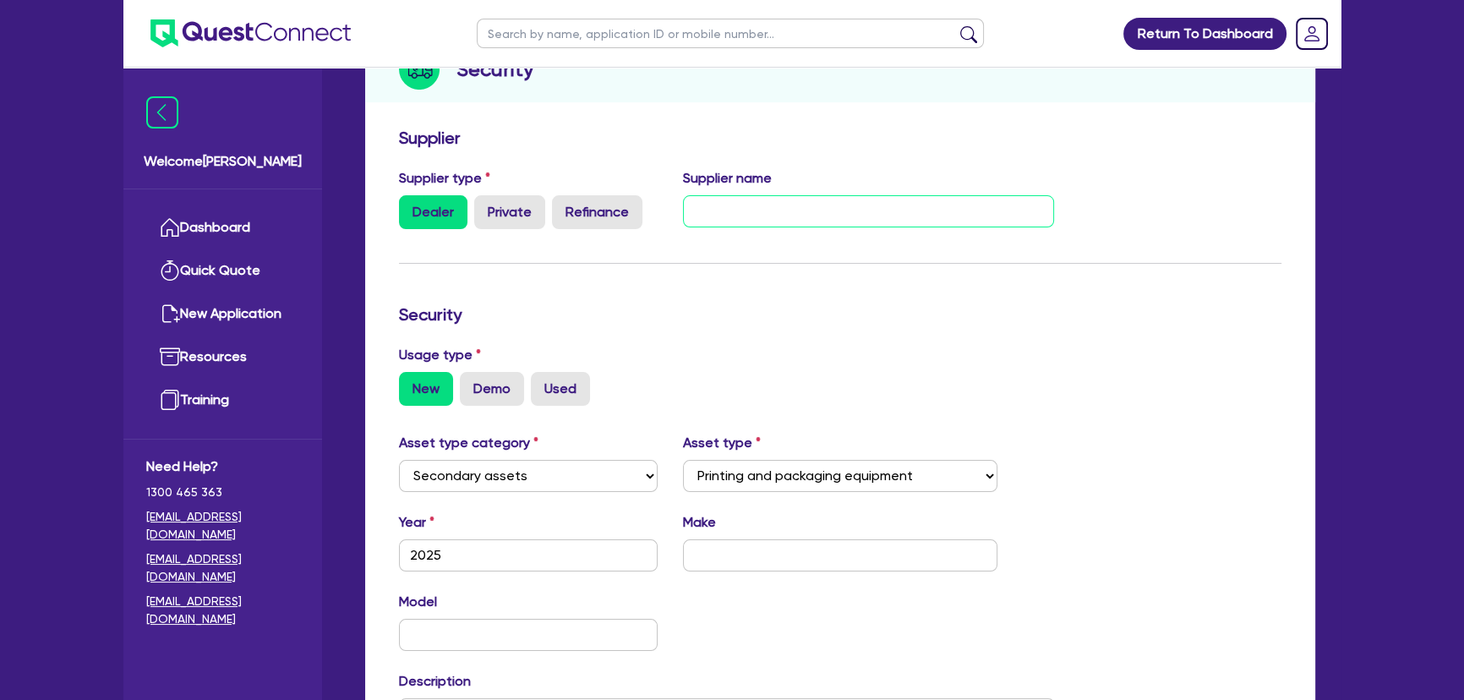
click at [761, 218] on input "text" at bounding box center [869, 211] width 372 height 32
click at [928, 197] on input "Gulem Digital - Barath Vasan -" at bounding box center [869, 211] width 372 height 32
paste input "Barath@gulmen.com.au"
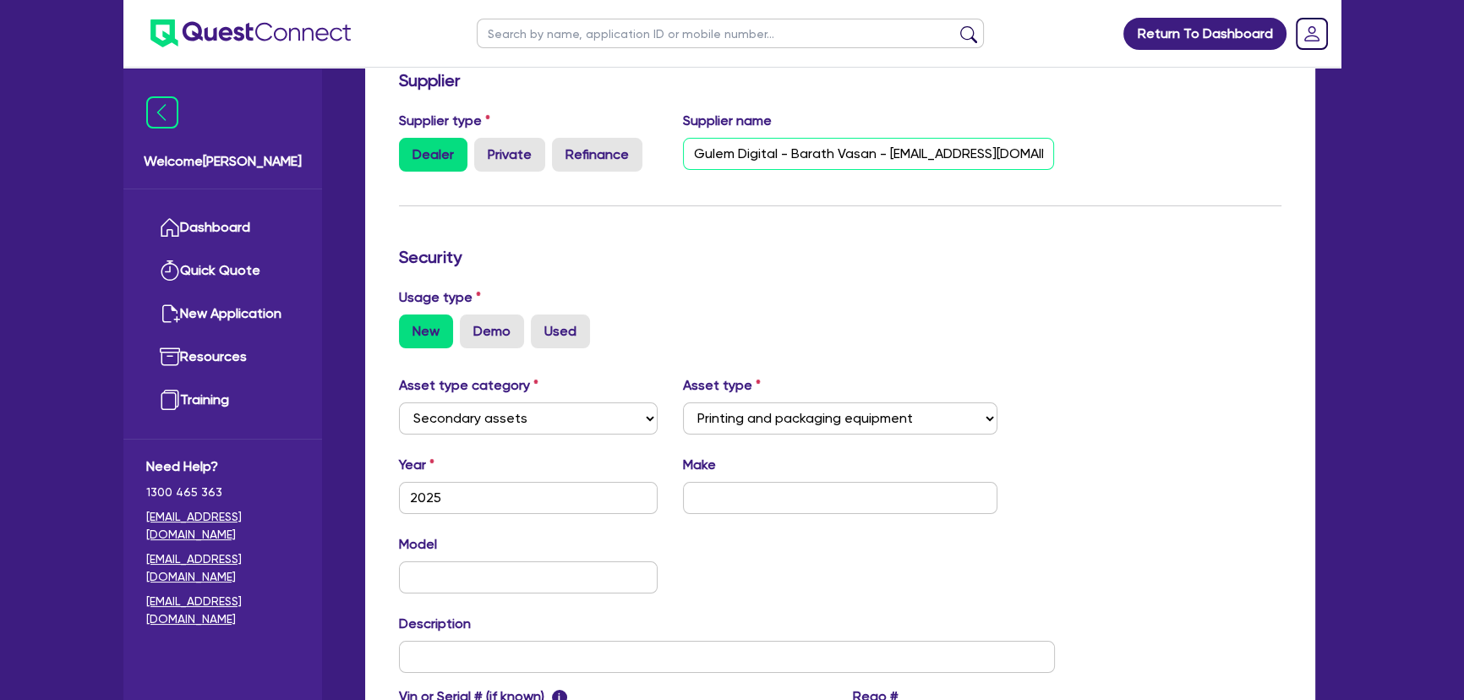
scroll to position [384, 0]
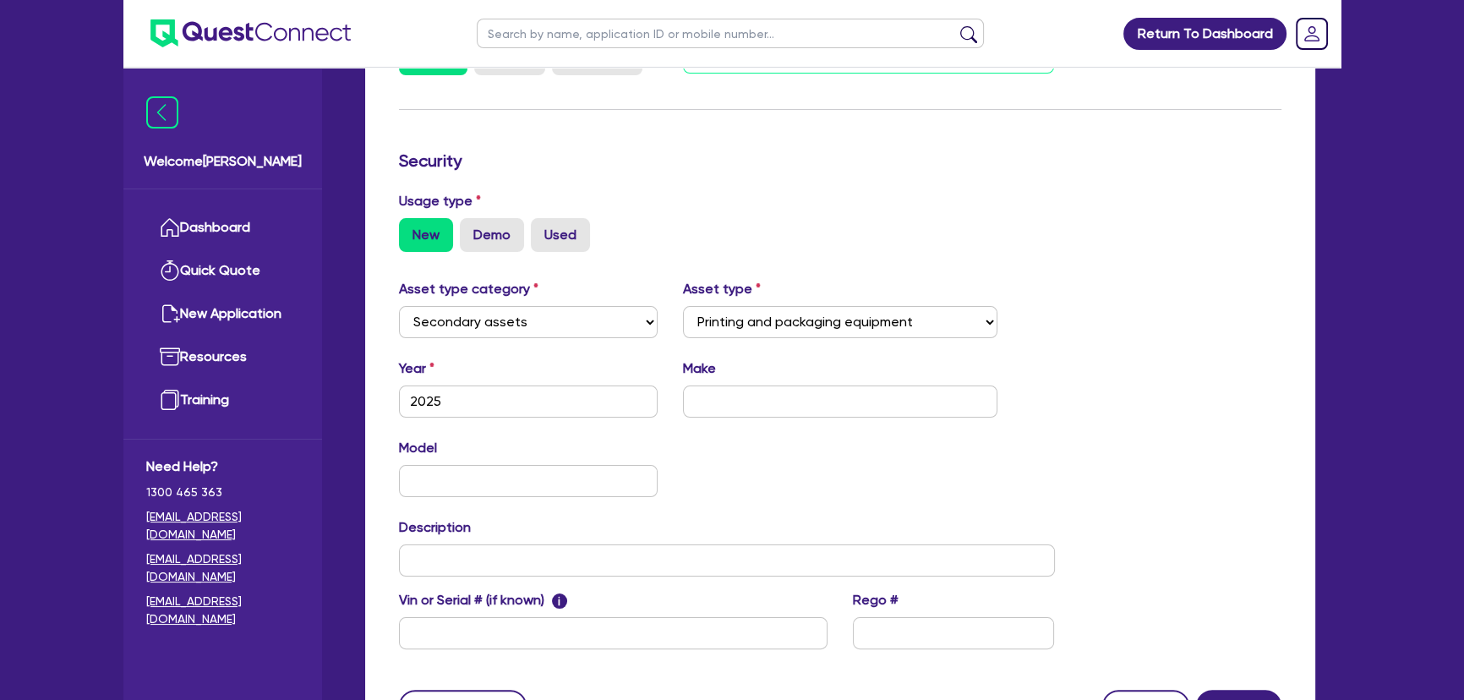
type input "Gulem Digital - Barath Vasan - Barath@gulmen.com.au"
click at [776, 382] on div "Make" at bounding box center [840, 387] width 341 height 59
click at [752, 404] on input "text" at bounding box center [840, 402] width 315 height 32
click at [774, 390] on input "text" at bounding box center [840, 402] width 315 height 32
paste input "New Digital Plotter Knife Cutter A6 Model."
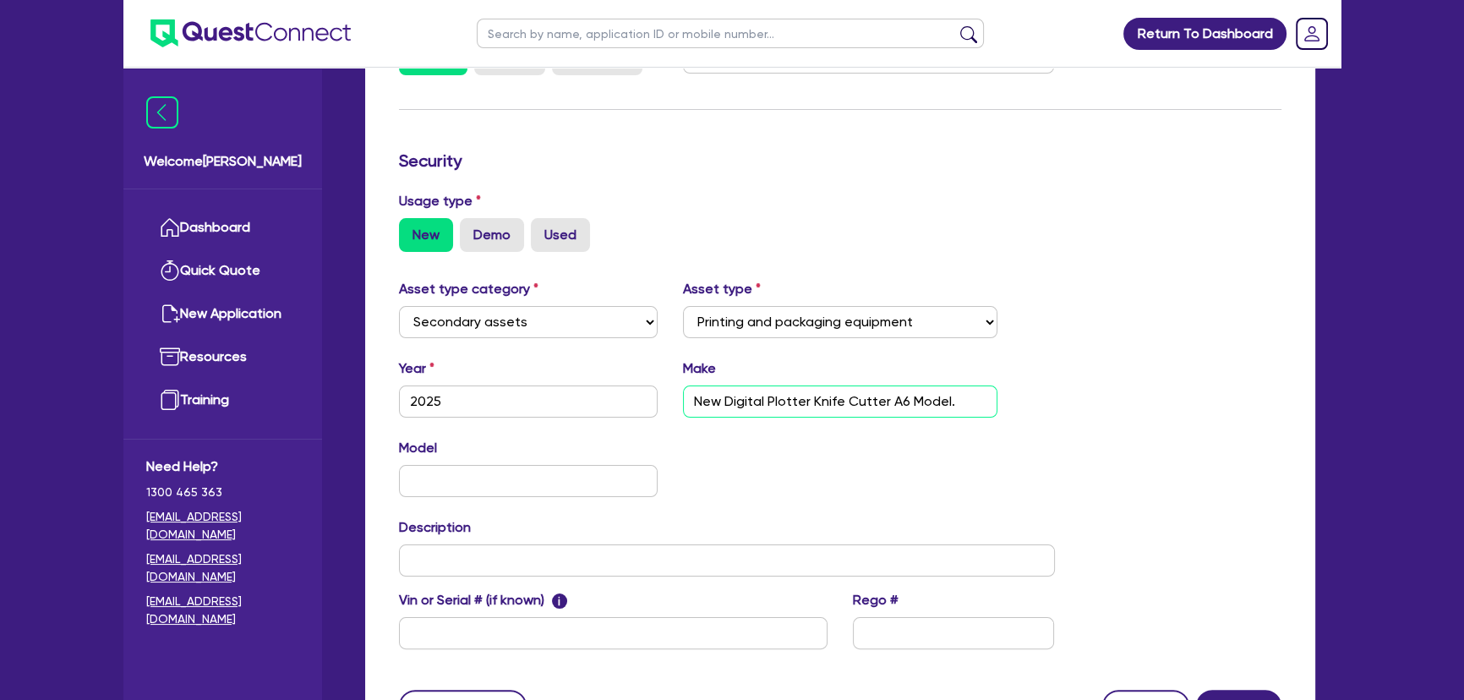
type input "New Digital Plotter Knife Cutter A6 Model."
click at [538, 473] on input "text" at bounding box center [528, 481] width 259 height 32
paste input "New Digital Plotter Knife Cutter A6 Model."
type input "New Digital Plotter Knife Cutter A6 Model."
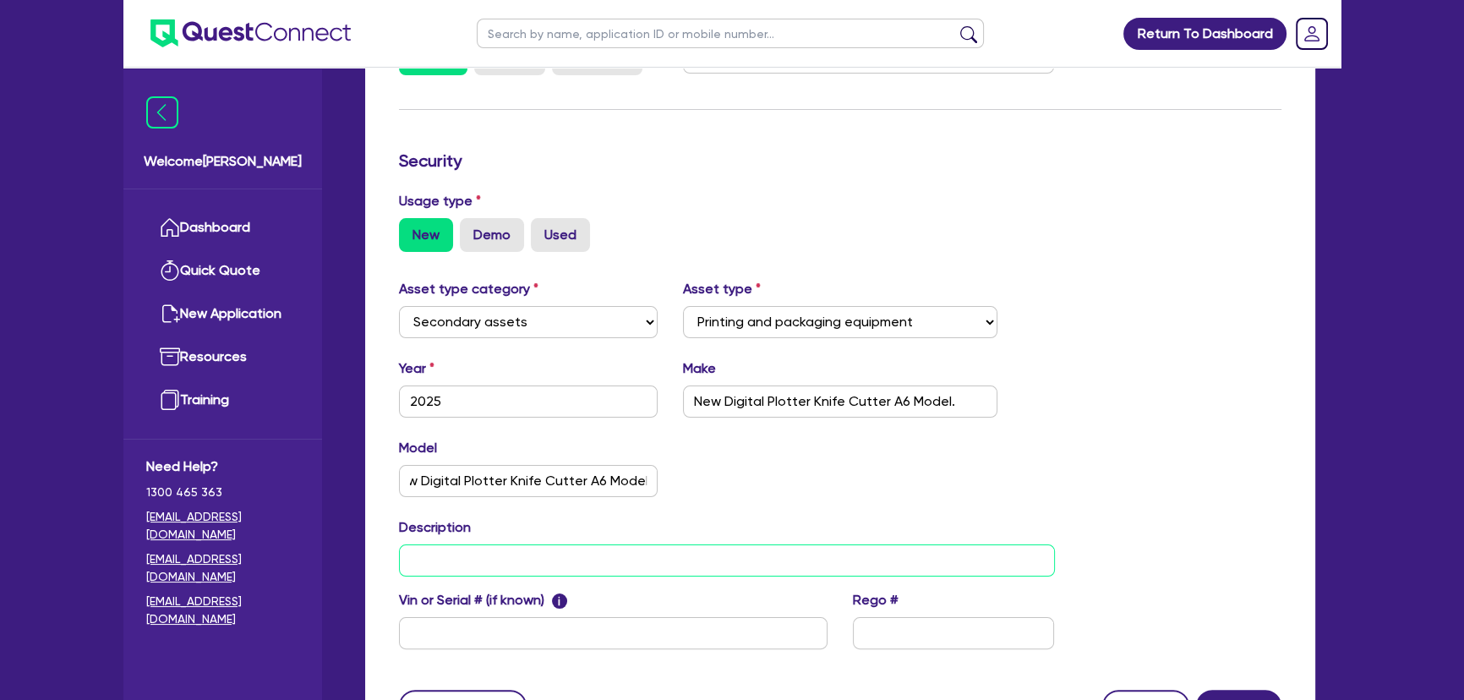
scroll to position [0, 0]
click at [440, 567] on input "text" at bounding box center [727, 560] width 656 height 32
paste input "New Digital Plotter Knife Cutter A6 Model."
type input "2025 New Digital Plotter Knife Cutter A6 Model."
click at [713, 491] on div "Model New Digital Plotter Knife Cutter A6 Model. KM" at bounding box center [726, 474] width 681 height 73
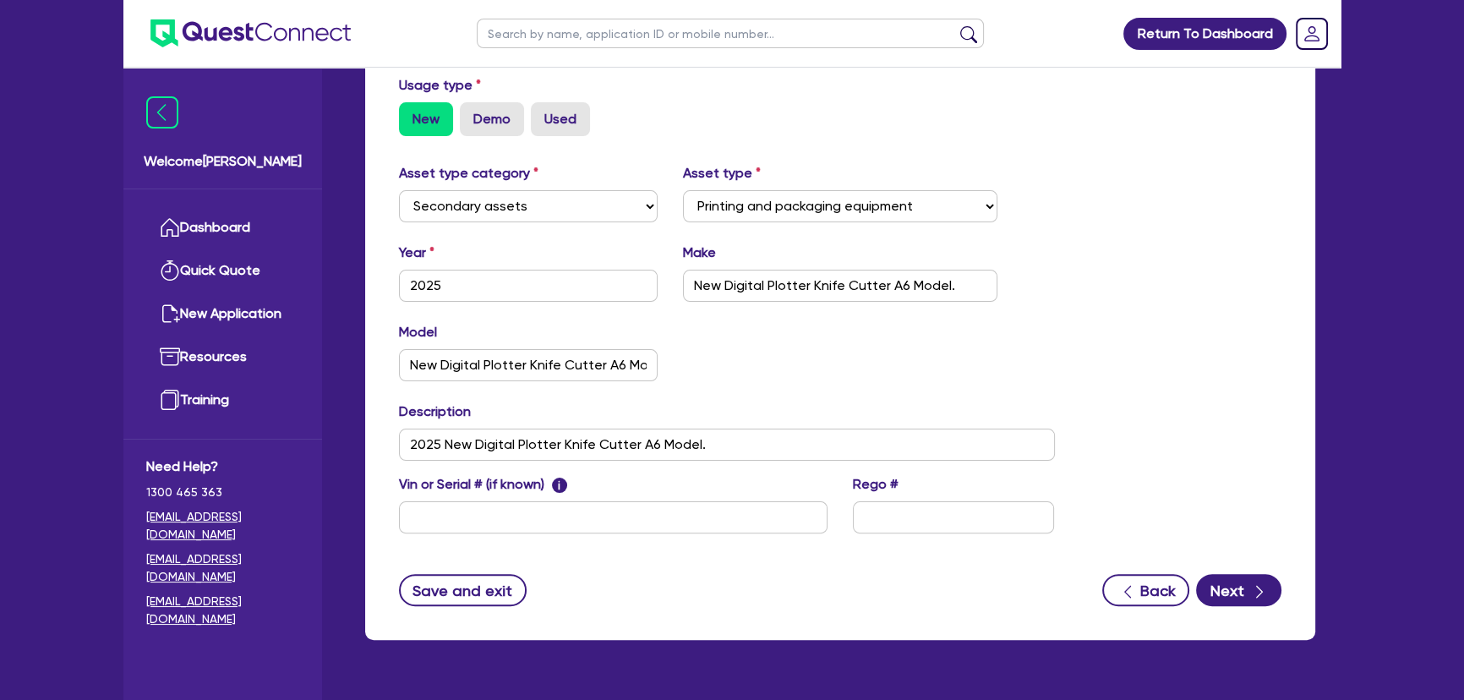
scroll to position [541, 0]
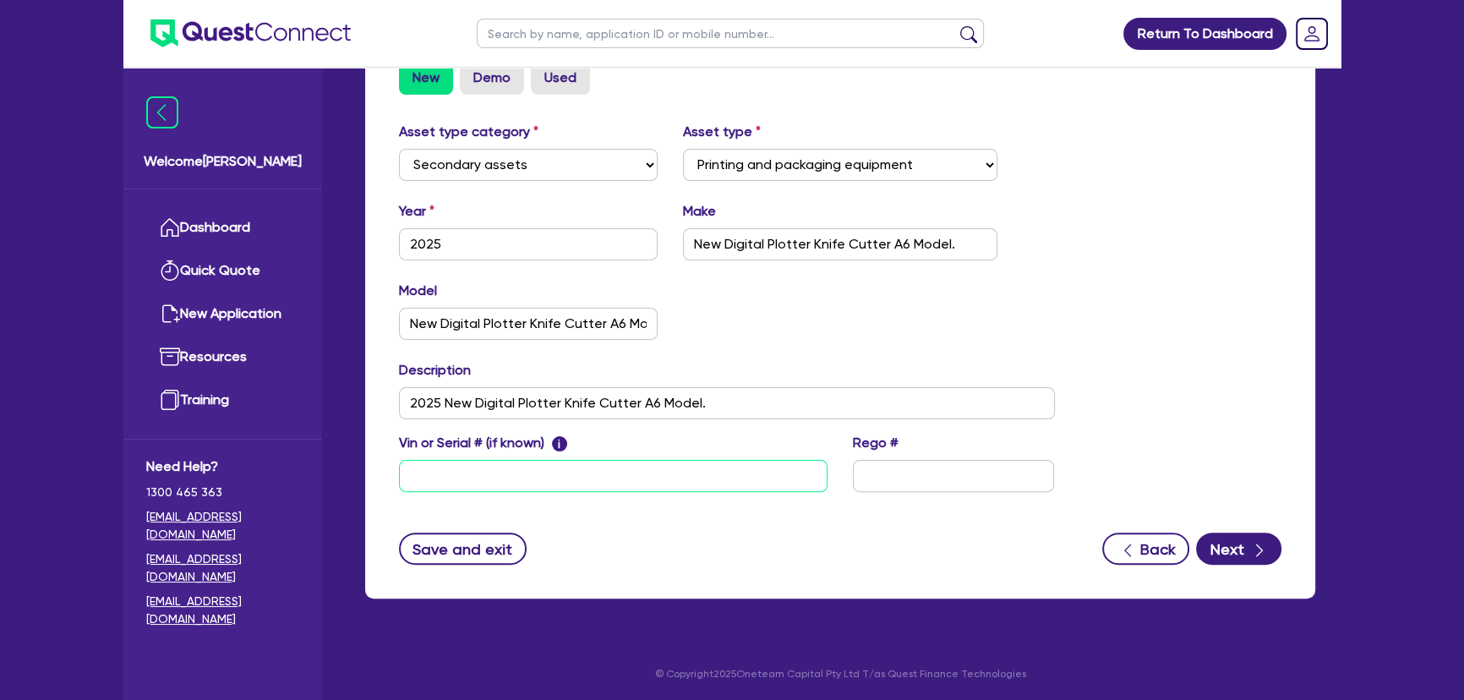
click at [466, 480] on input "text" at bounding box center [613, 476] width 429 height 32
paste input "A620250910V019S"
type input "A620250910V019S"
click at [638, 522] on form "Supplier Supplier type Dealer Private Refinance Supplier name Gulem Digital - B…" at bounding box center [840, 191] width 883 height 748
drag, startPoint x: 697, startPoint y: 241, endPoint x: 1067, endPoint y: 245, distance: 369.5
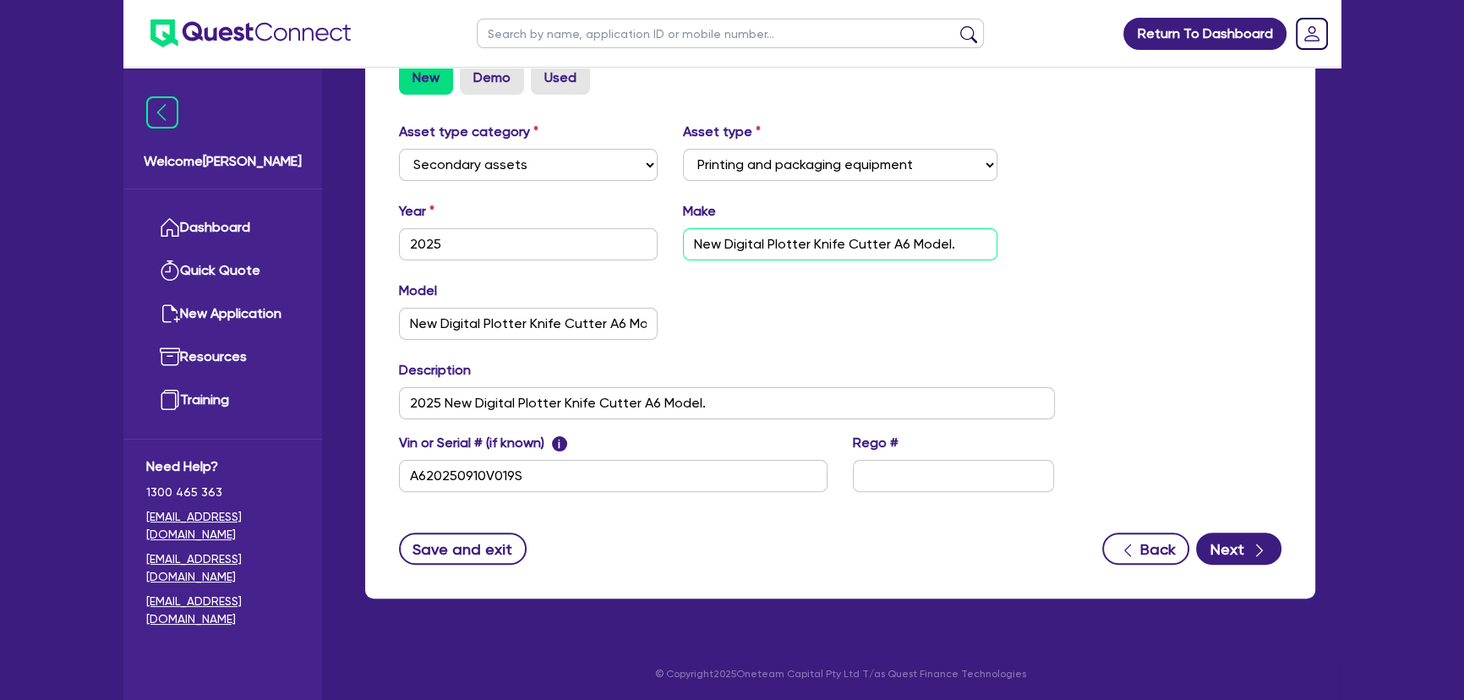
click at [1067, 245] on div "Asset type category Select Cars and light trucks Primary assets Secondary asset…" at bounding box center [840, 317] width 908 height 391
paste input "text"
click at [760, 241] on input "New Digital Plotter Knife Cutter" at bounding box center [840, 244] width 315 height 32
click at [764, 243] on input "New Digital Plotter Knife Cutter" at bounding box center [840, 244] width 315 height 32
click at [724, 244] on input "New Digital Plotter Knife Cutter" at bounding box center [840, 244] width 315 height 32
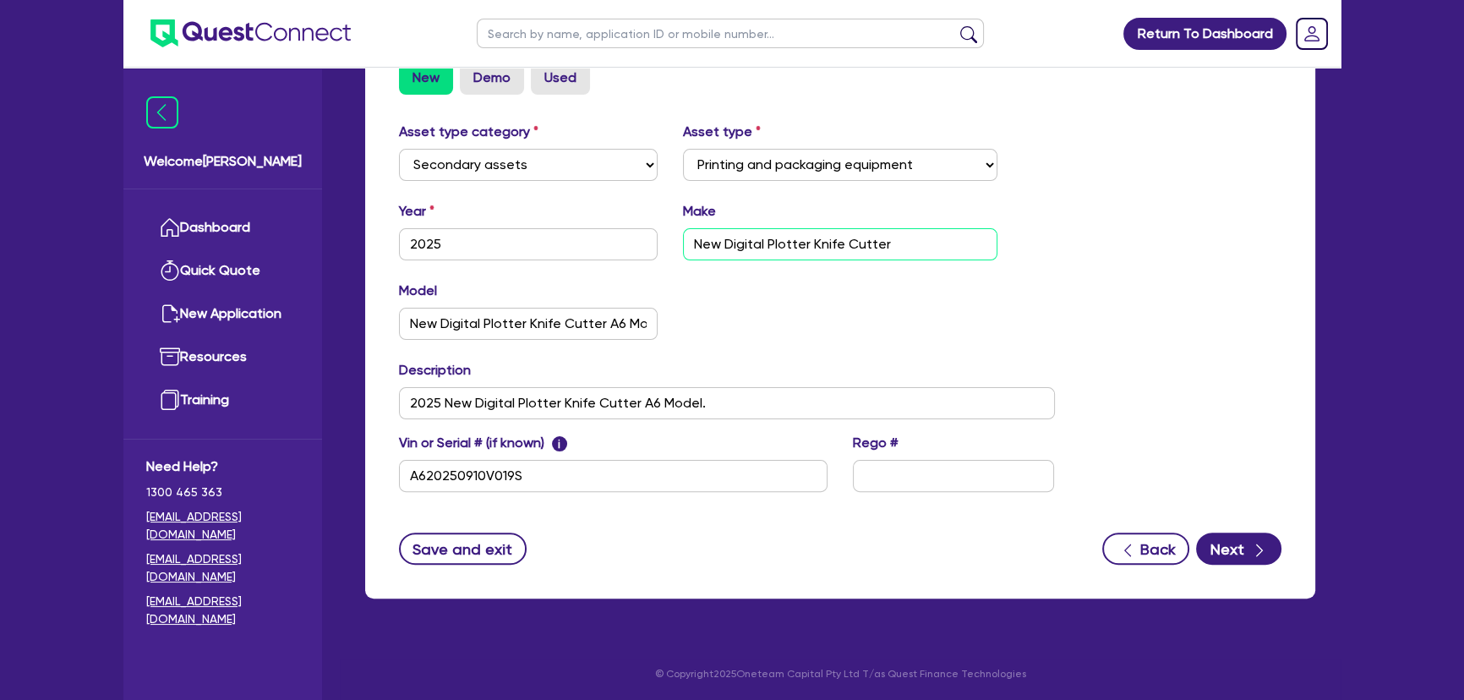
type input "New Digital Plotter Knife Cutter"
drag, startPoint x: 409, startPoint y: 318, endPoint x: 800, endPoint y: 329, distance: 390.8
click at [800, 329] on div "Model New Digital Plotter Knife Cutter A6 Model. KM" at bounding box center [726, 317] width 681 height 73
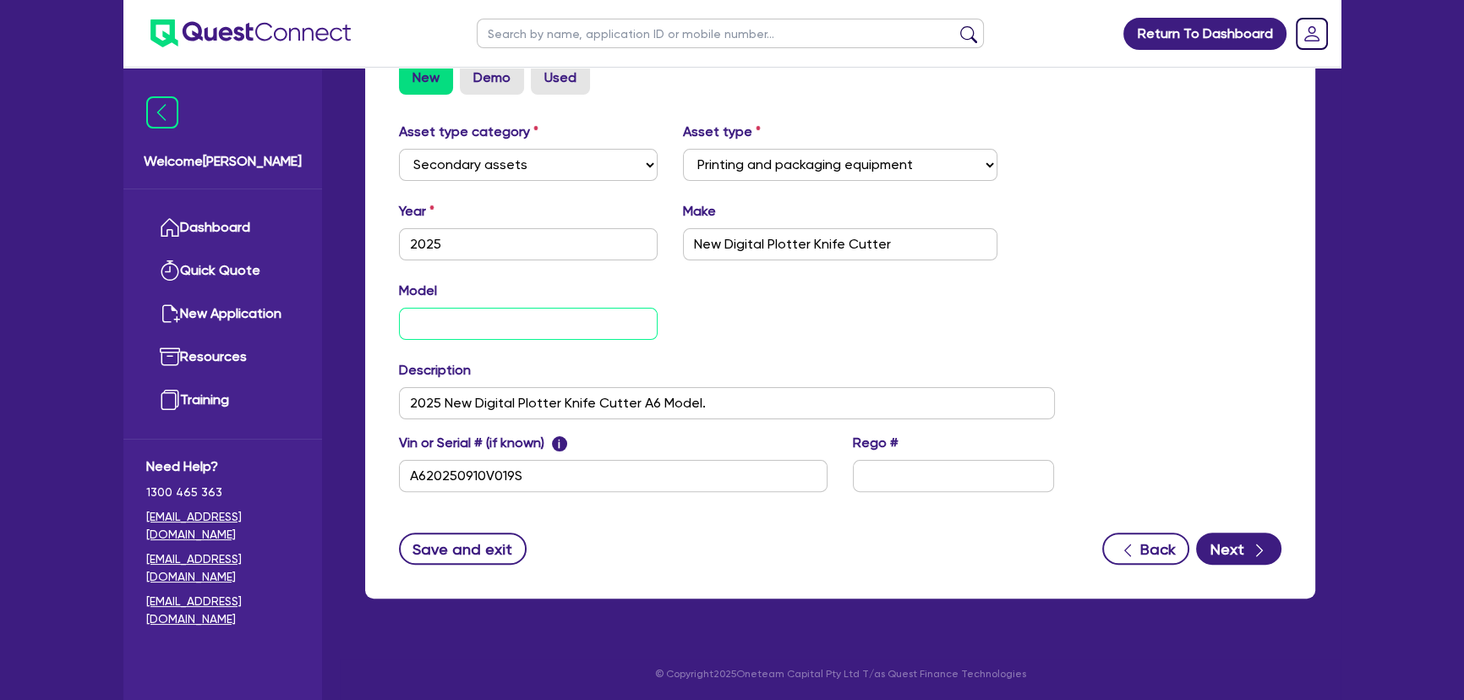
click at [413, 330] on input "text" at bounding box center [528, 324] width 259 height 32
paste input "A6 Model. GD-A6Model"
type input "A6 Model. GD-A6Model"
click at [740, 405] on input "2025 New Digital Plotter Knife Cutter A6 Model." at bounding box center [727, 403] width 656 height 32
paste input "A6 Model. GD-A6Model"
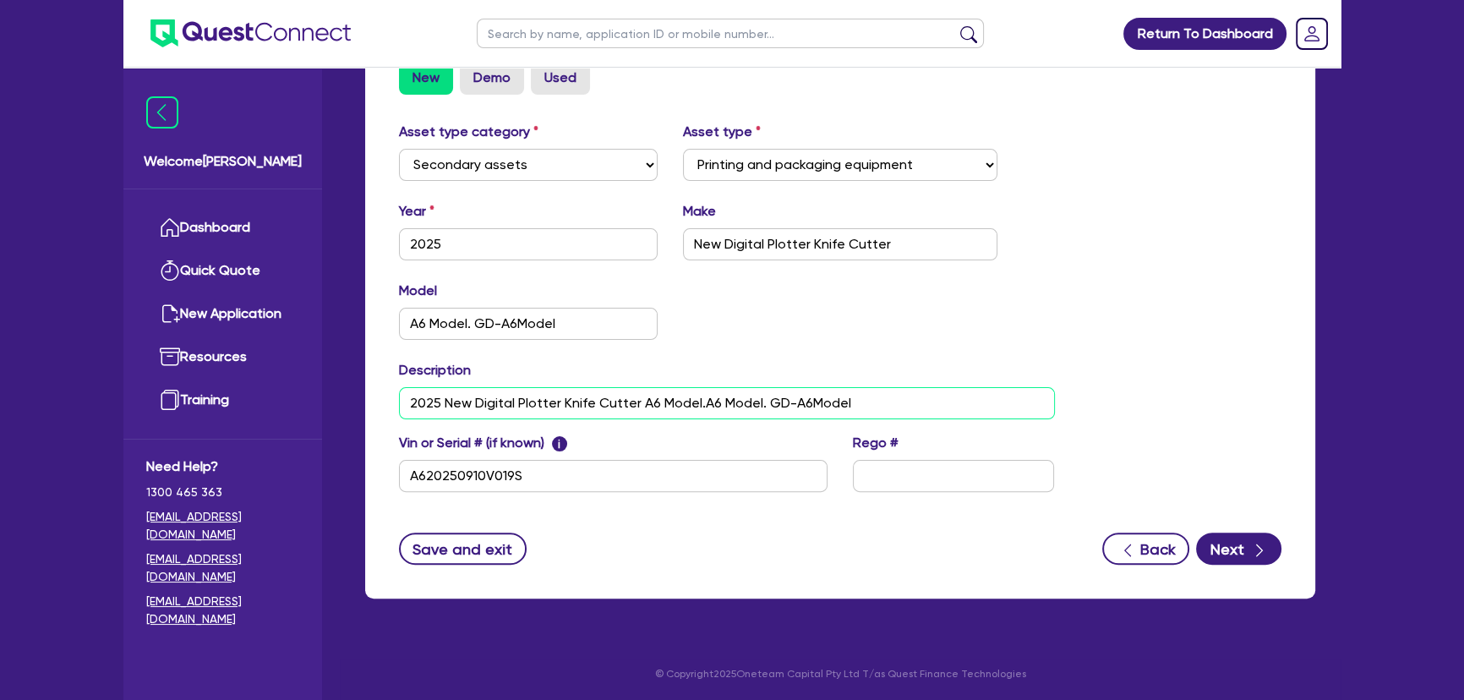
drag, startPoint x: 699, startPoint y: 397, endPoint x: 641, endPoint y: 400, distance: 58.4
click at [641, 400] on input "2025 New Digital Plotter Knife Cutter A6 Model.A6 Model. GD-A6Model" at bounding box center [727, 403] width 656 height 32
type input "2025 New Digital Plotter Knife Cutter A6 Model. GD-A6Model"
drag, startPoint x: 768, startPoint y: 242, endPoint x: 581, endPoint y: 244, distance: 186.9
click at [581, 244] on div "Year 2025 Make New Digital Plotter Knife Cutter" at bounding box center [726, 237] width 681 height 73
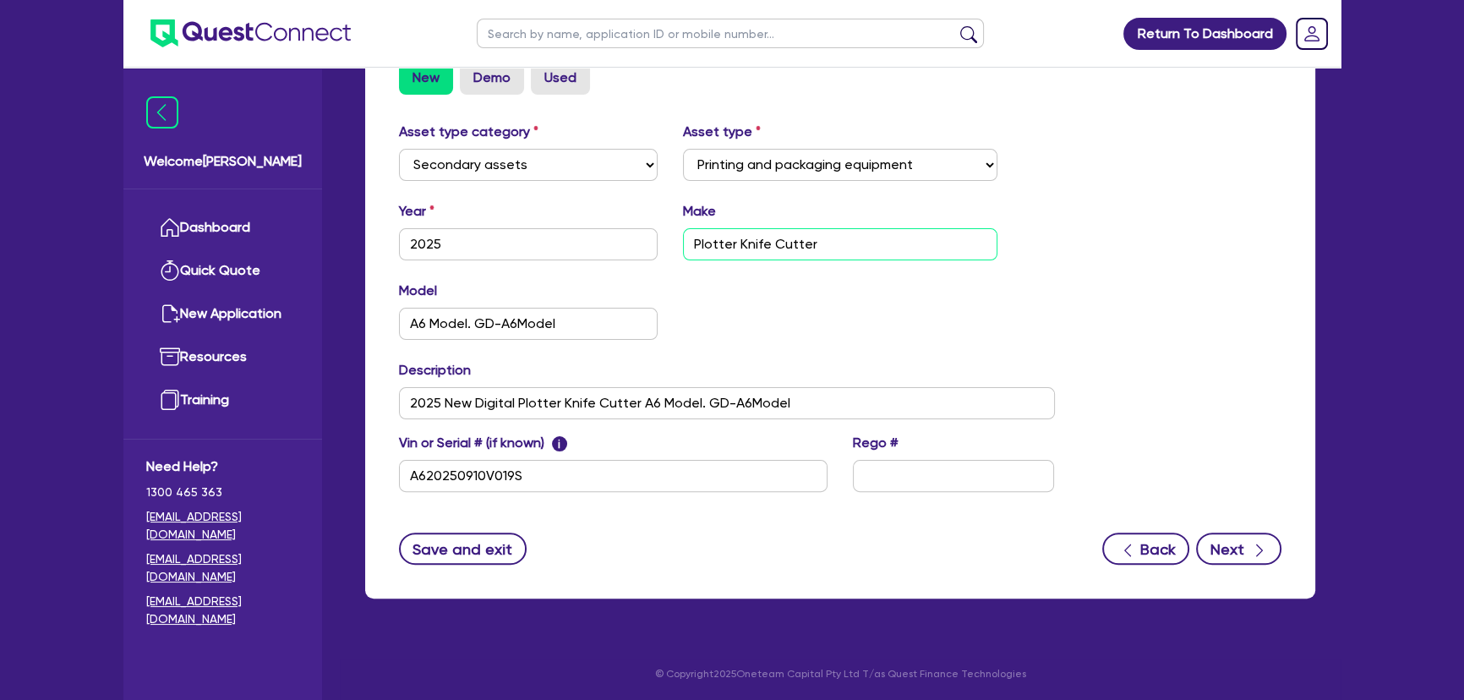
type input "Plotter Knife Cutter"
click at [1251, 554] on icon "button" at bounding box center [1259, 550] width 17 height 17
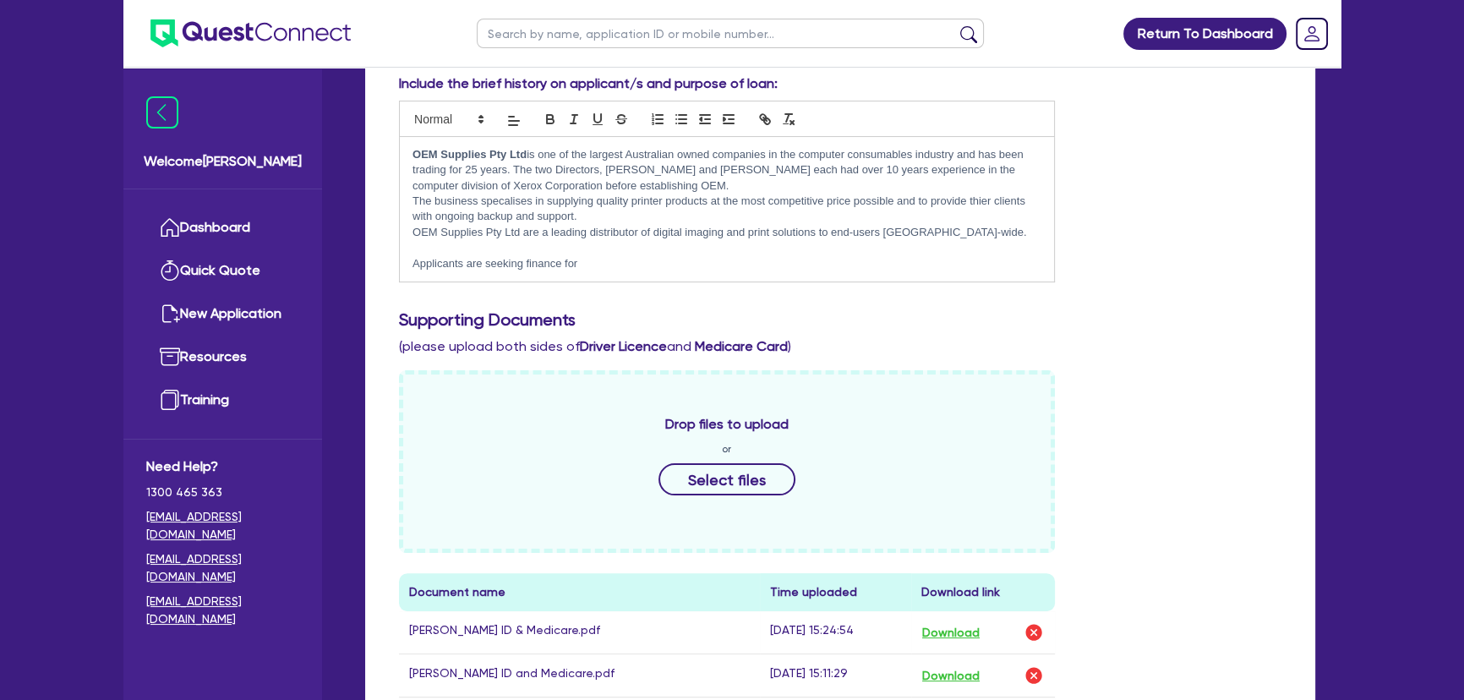
scroll to position [538, 0]
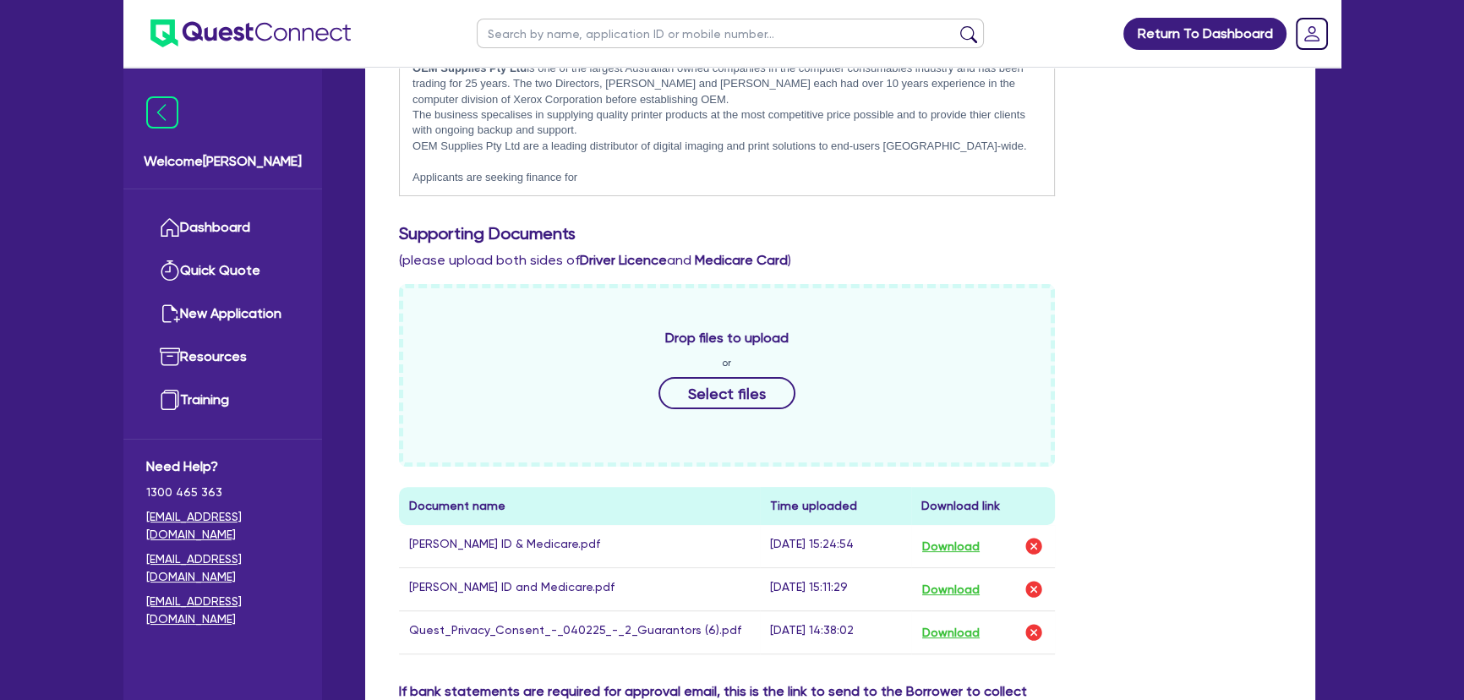
click at [592, 178] on p "Applicants are seeking finance for" at bounding box center [727, 177] width 629 height 15
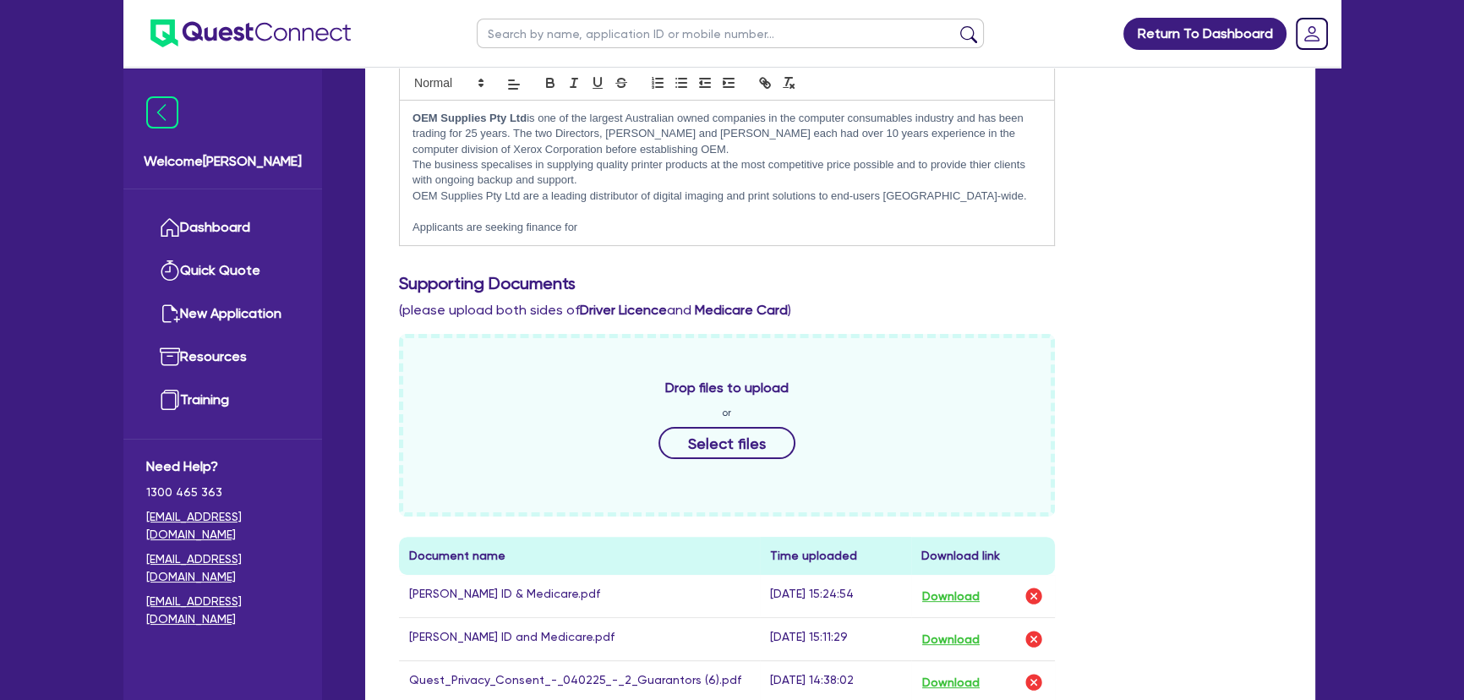
scroll to position [461, 0]
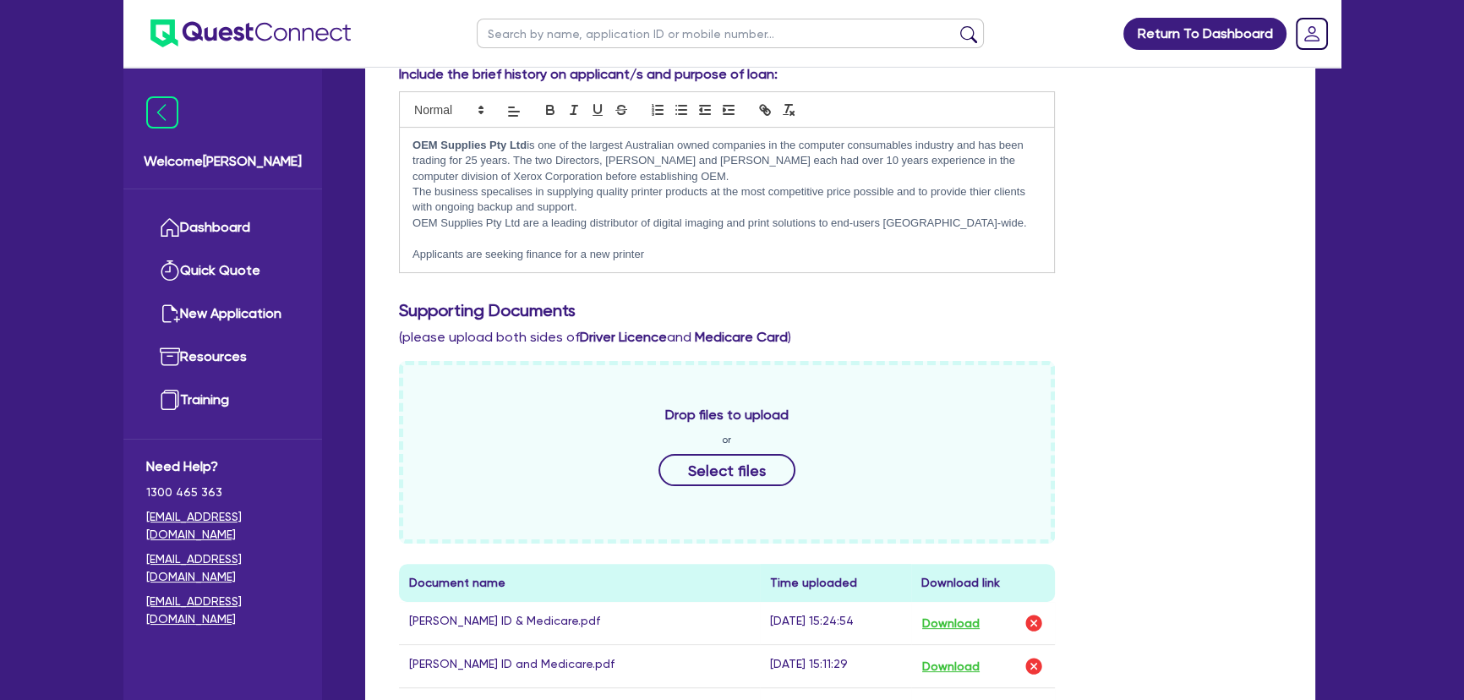
drag, startPoint x: 710, startPoint y: 261, endPoint x: 612, endPoint y: 254, distance: 98.3
click at [612, 254] on div "OEM Supplies Pty Ltd is one of the largest Australian owned companies in the co…" at bounding box center [727, 200] width 654 height 145
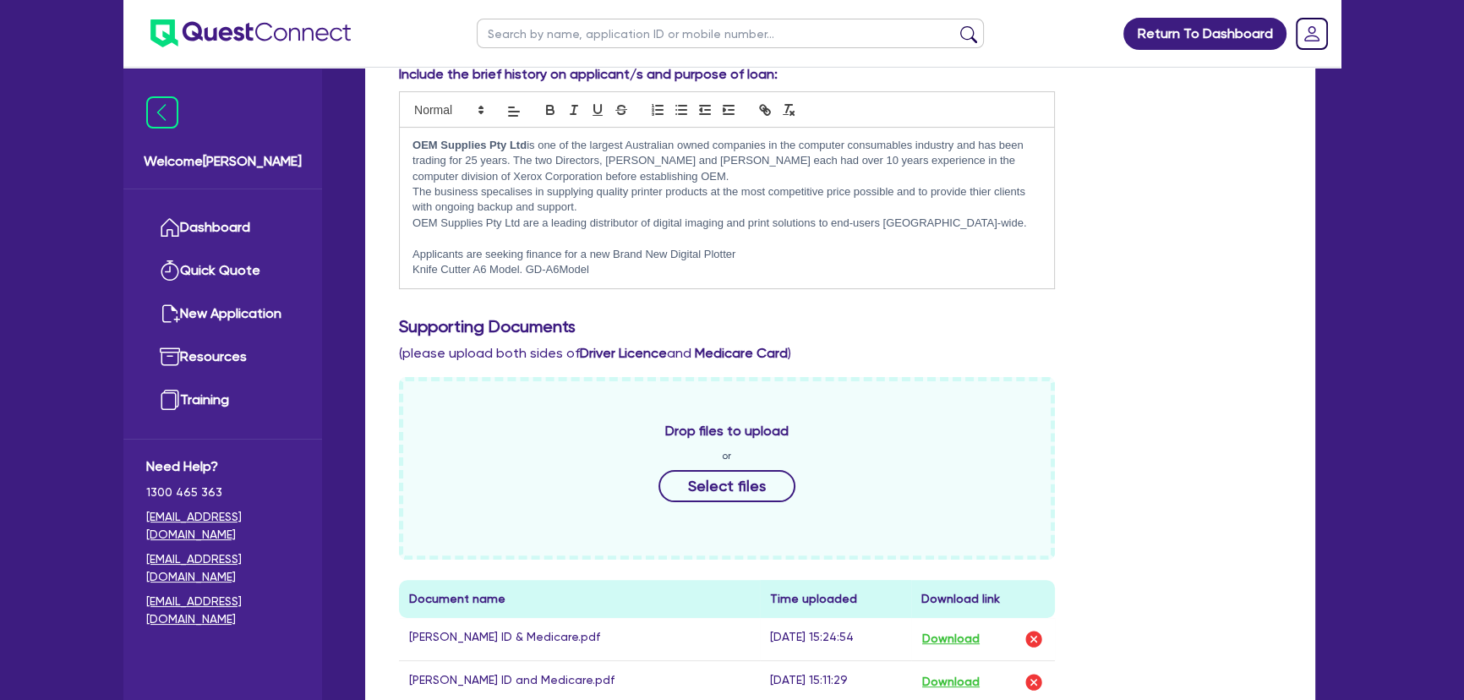
scroll to position [0, 0]
click at [413, 276] on p "Knife Cutter A6 Model. GD-A6Model" at bounding box center [727, 269] width 629 height 15
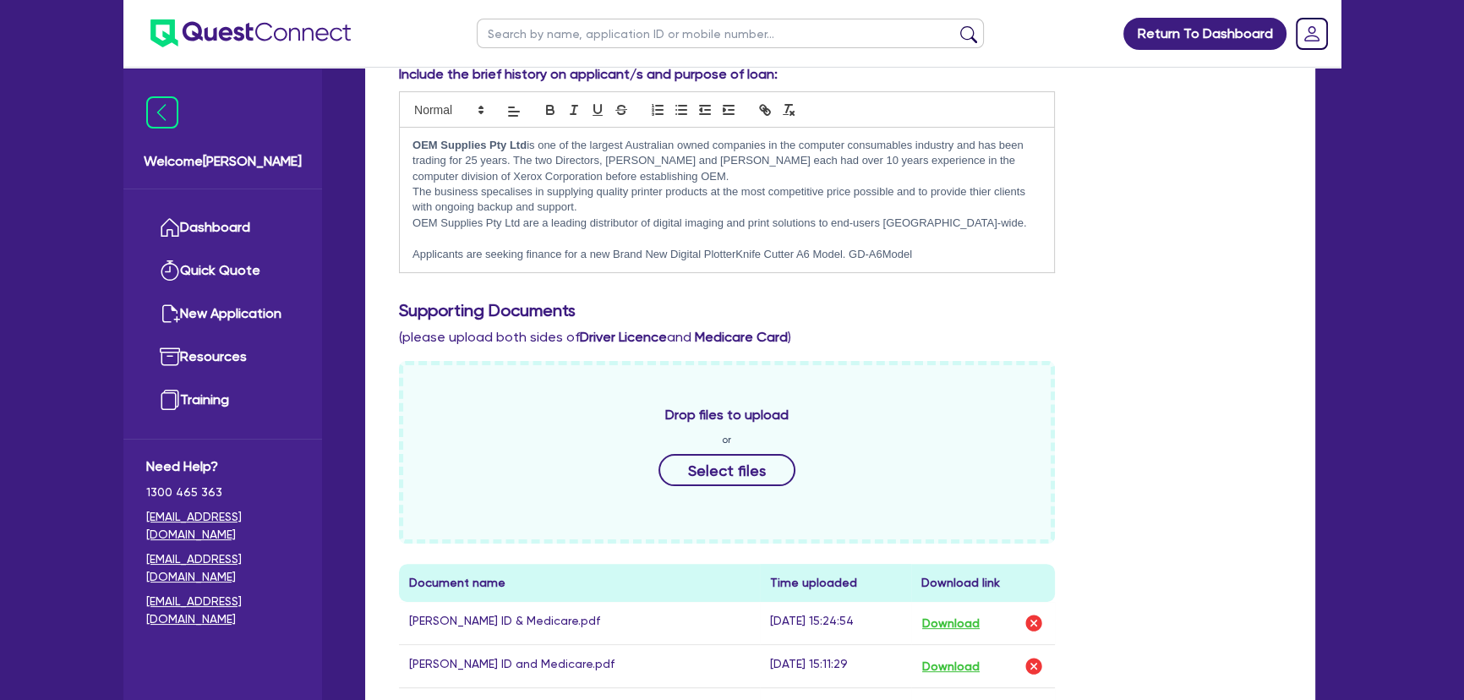
click at [953, 264] on div "OEM Supplies Pty Ltd is one of the largest Australian owned companies in the co…" at bounding box center [727, 200] width 654 height 145
click at [735, 258] on p "Applicants are seeking finance for a new Brand New Digital PlotterKnife Cutter …" at bounding box center [727, 254] width 629 height 15
click at [1006, 249] on p "Applicants are seeking finance for a new Brand New Digital Plotter Knife Cutter…" at bounding box center [727, 254] width 629 height 15
drag, startPoint x: 943, startPoint y: 254, endPoint x: 647, endPoint y: 246, distance: 296.0
click at [647, 247] on p "Applicants are seeking finance for a new Brand New Digital Plotter Knife Cutter…" at bounding box center [727, 254] width 629 height 15
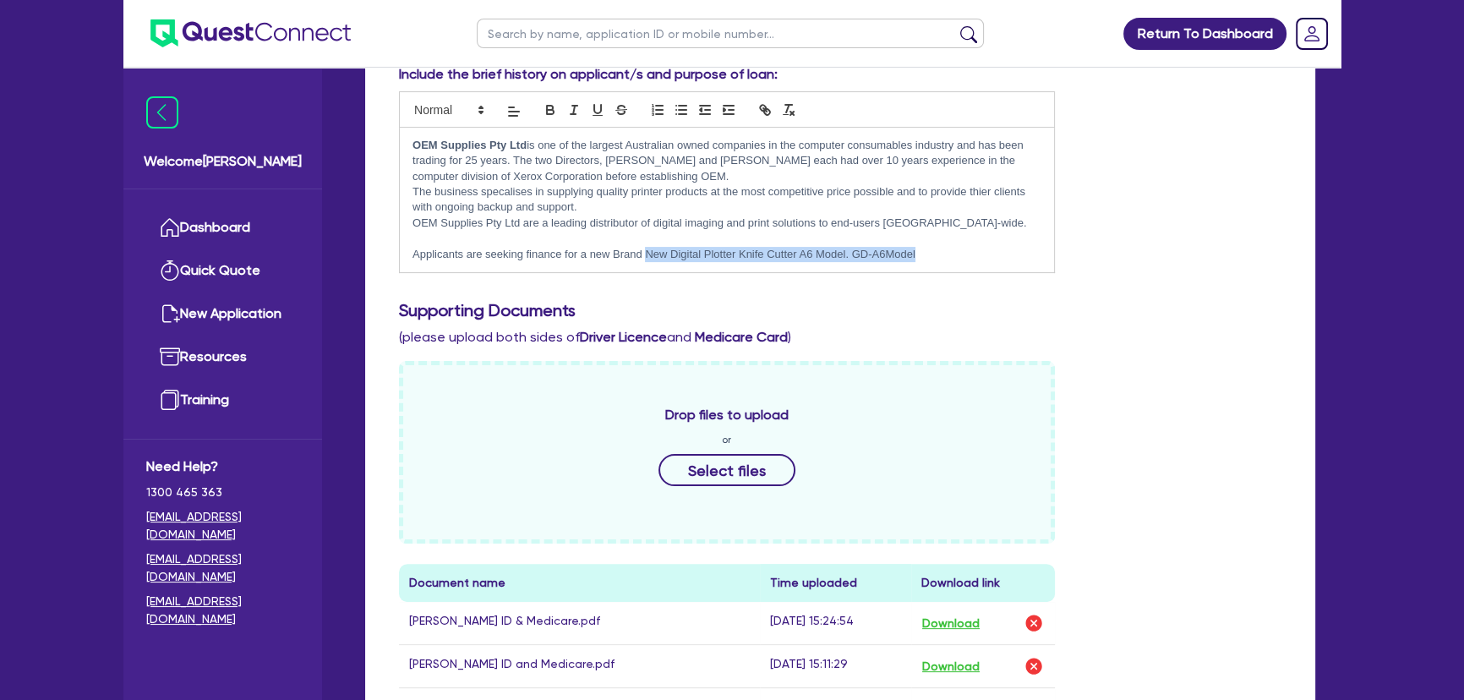
copy p "New Digital Plotter Knife Cutter A6 Model. GD-A6Model"
click at [996, 254] on p "Applicants are seeking finance for a new Brand New Digital Plotter Knife Cutter…" at bounding box center [727, 254] width 629 height 15
drag, startPoint x: 983, startPoint y: 233, endPoint x: 981, endPoint y: 243, distance: 9.6
click at [981, 237] on p at bounding box center [727, 238] width 629 height 15
click at [979, 249] on p "Applicants are seeking finance for a new Brand New Digital Plotter Knife Cutter…" at bounding box center [727, 254] width 629 height 15
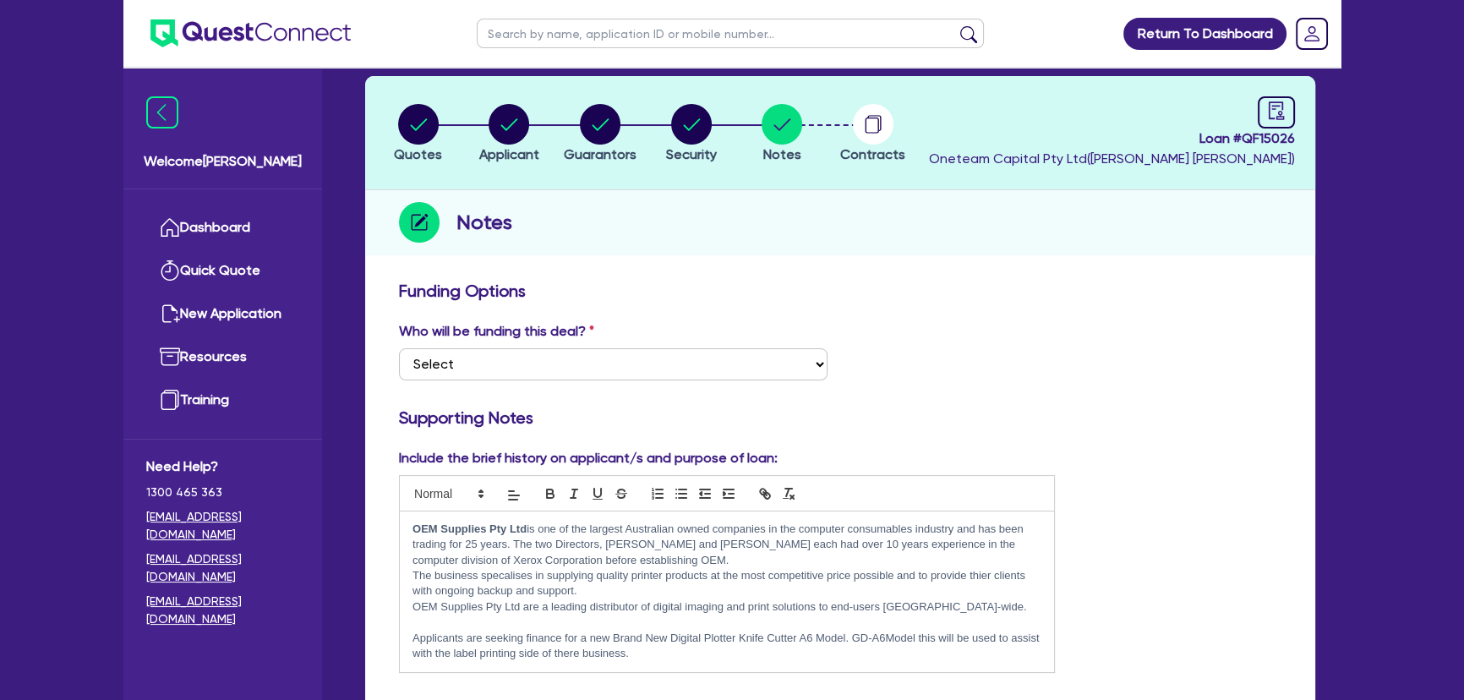
scroll to position [76, 0]
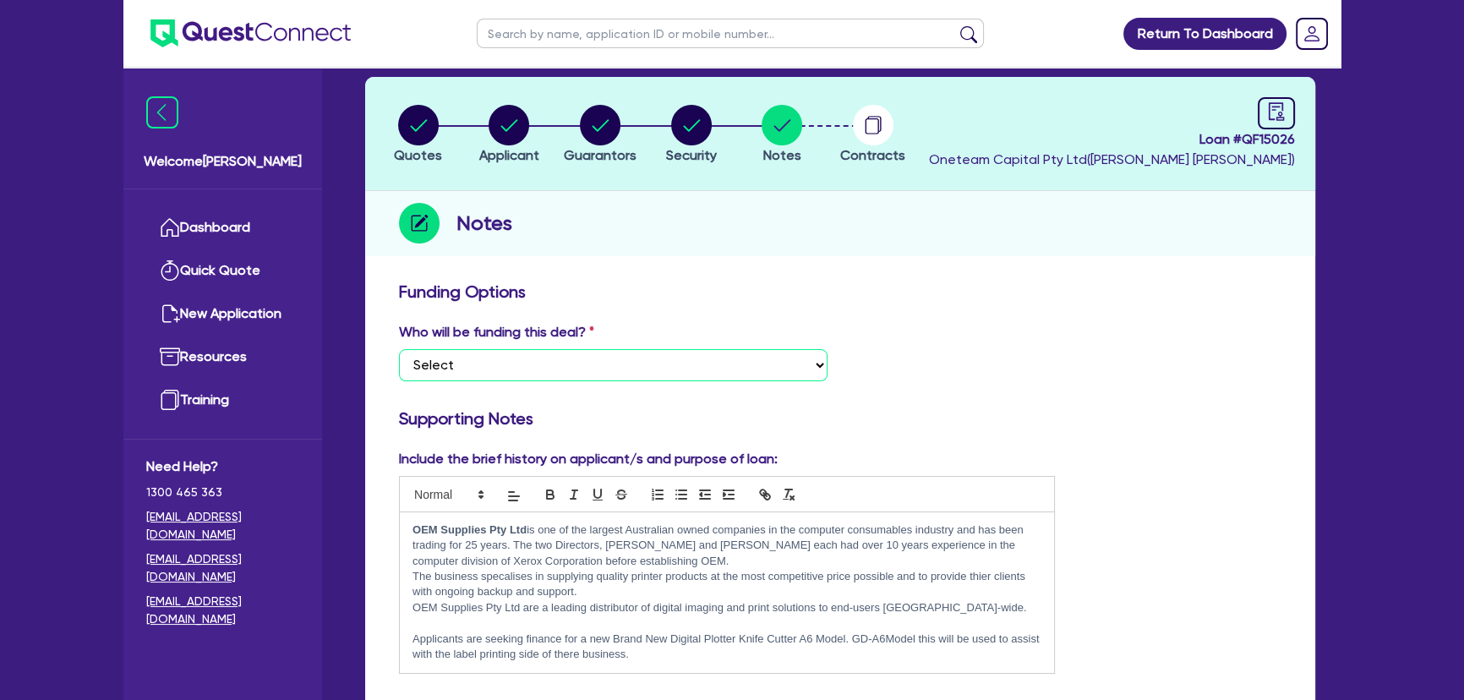
click at [645, 370] on select "Select I want Quest to fund 100% I will fund 100% I will co-fund with Quest Oth…" at bounding box center [613, 365] width 429 height 32
select select "Other"
click at [399, 349] on select "Select I want Quest to fund 100% I will fund 100% I will co-fund with Quest Oth…" at bounding box center [613, 365] width 429 height 32
click at [873, 135] on circle "button" at bounding box center [873, 125] width 41 height 41
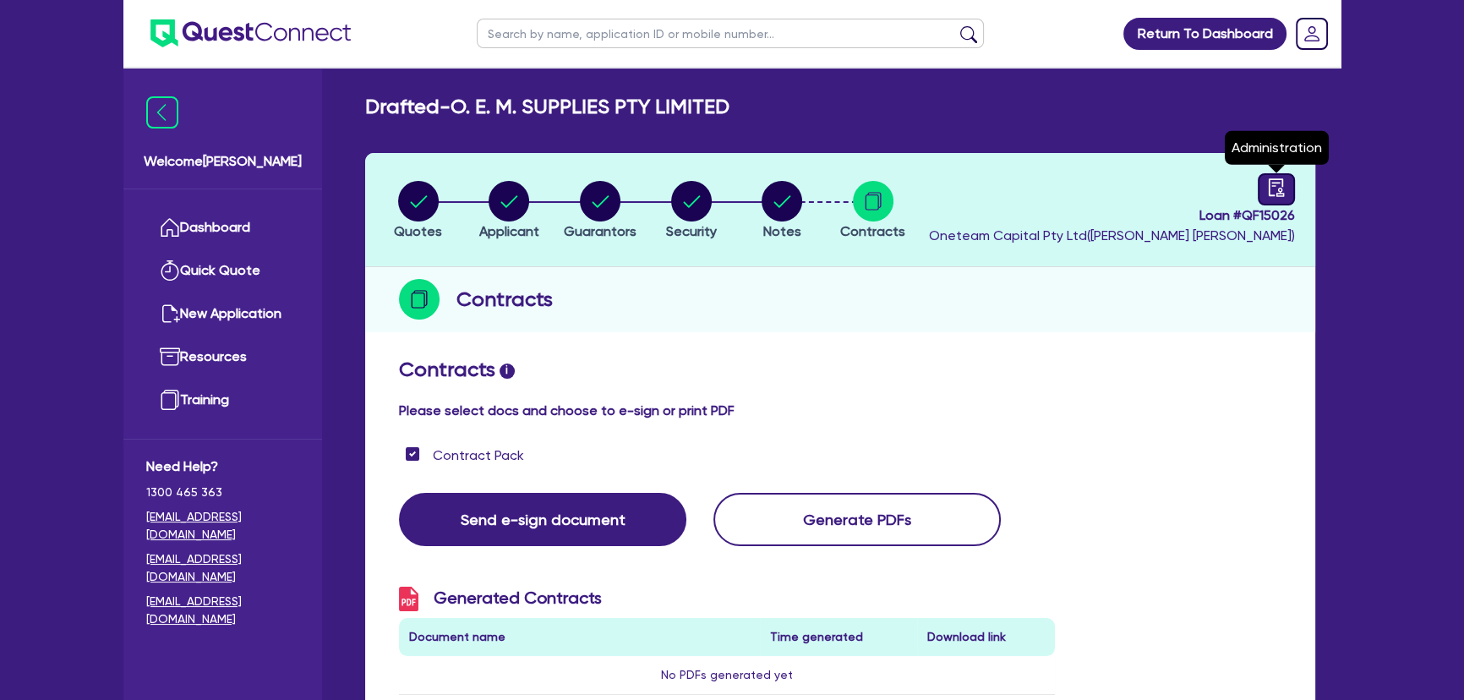
click at [1270, 198] on link at bounding box center [1276, 189] width 37 height 32
select select "DRAFTED_NEW"
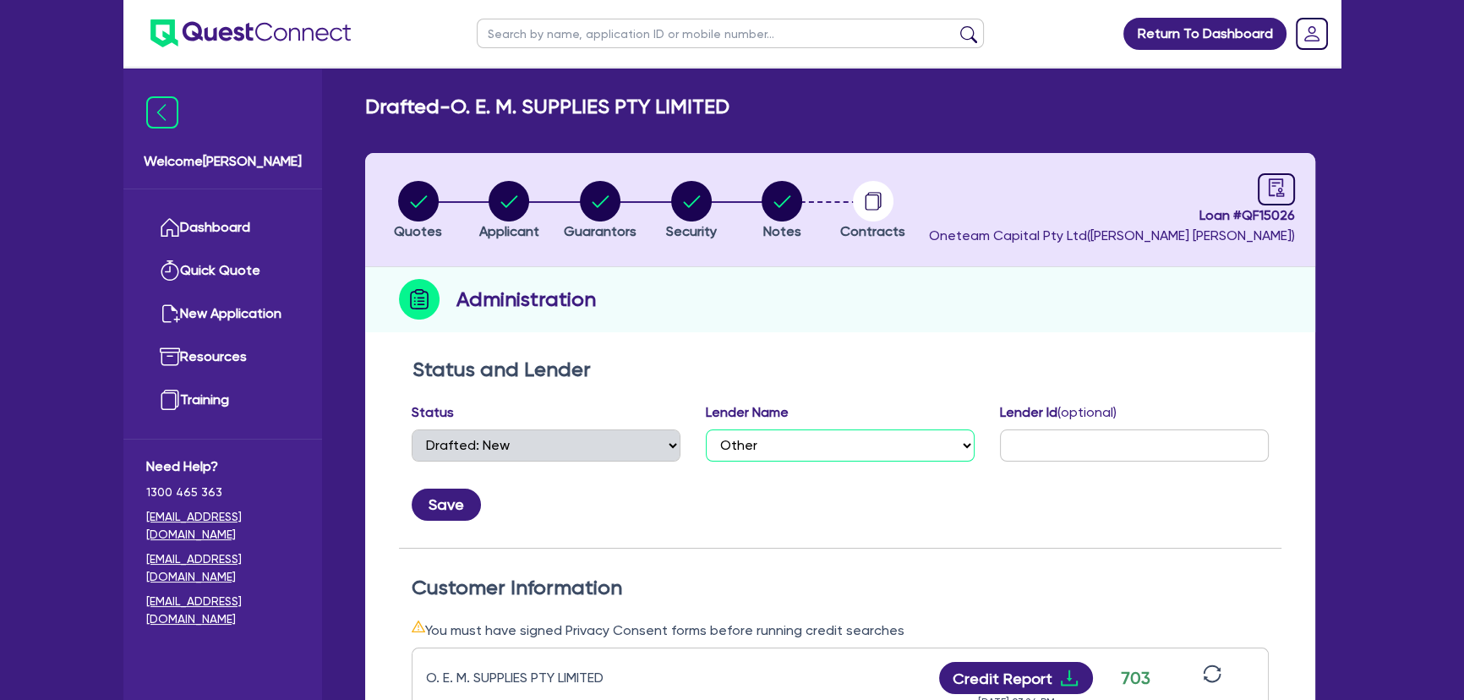
drag, startPoint x: 802, startPoint y: 439, endPoint x: 673, endPoint y: 446, distance: 129.6
click at [801, 438] on select "Select AAMF AFS Alex Bank Angle Finance Azora Banjo BigStone BOQ Finance Brande…" at bounding box center [840, 445] width 269 height 32
click at [752, 435] on select "Select AAMF AFS Alex Bank Angle Finance Azora Banjo BigStone BOQ Finance Brande…" at bounding box center [840, 445] width 269 height 32
select select "Angle Finance"
click at [706, 429] on select "Select AAMF AFS Alex Bank Angle Finance Azora Banjo BigStone BOQ Finance Brande…" at bounding box center [840, 445] width 269 height 32
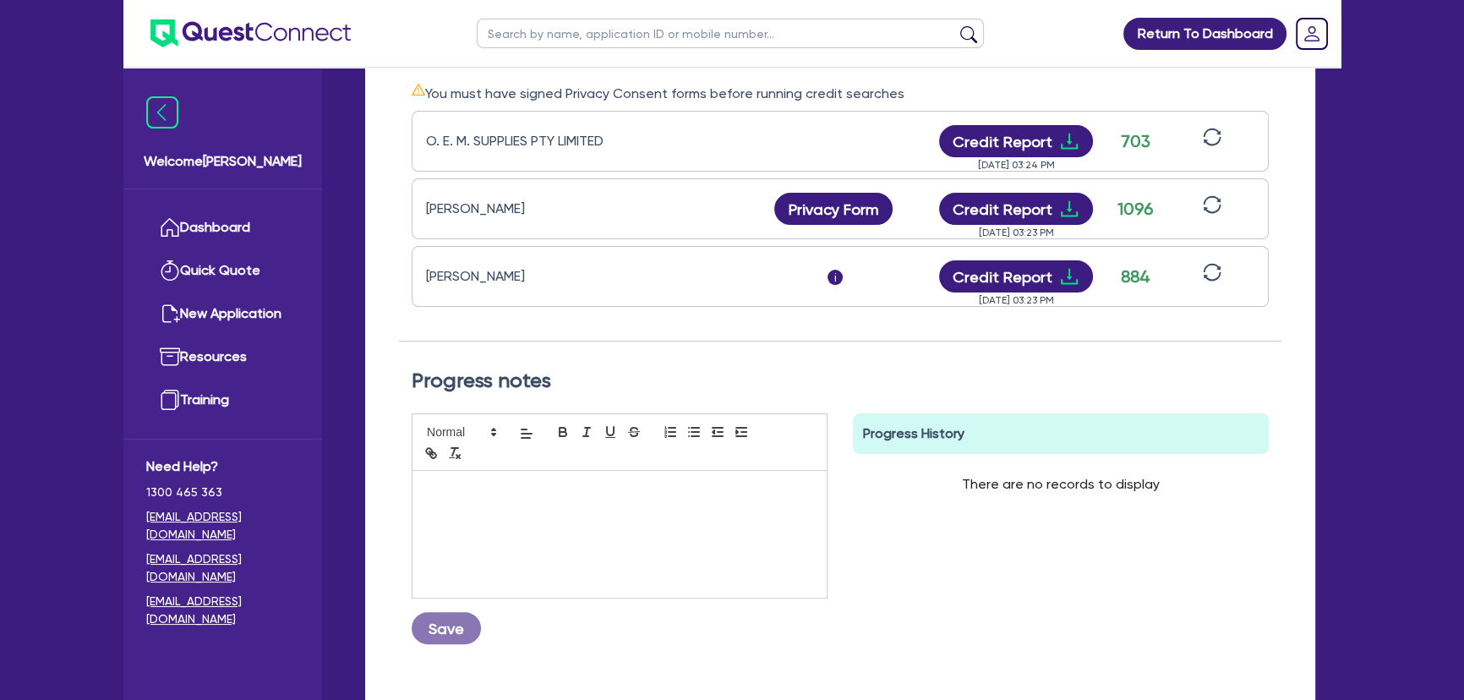
scroll to position [538, 0]
click at [637, 505] on div at bounding box center [620, 533] width 414 height 127
click at [438, 608] on div "21/08 please sub to Angle Save" at bounding box center [620, 528] width 416 height 231
click at [439, 617] on button "Save" at bounding box center [446, 627] width 69 height 32
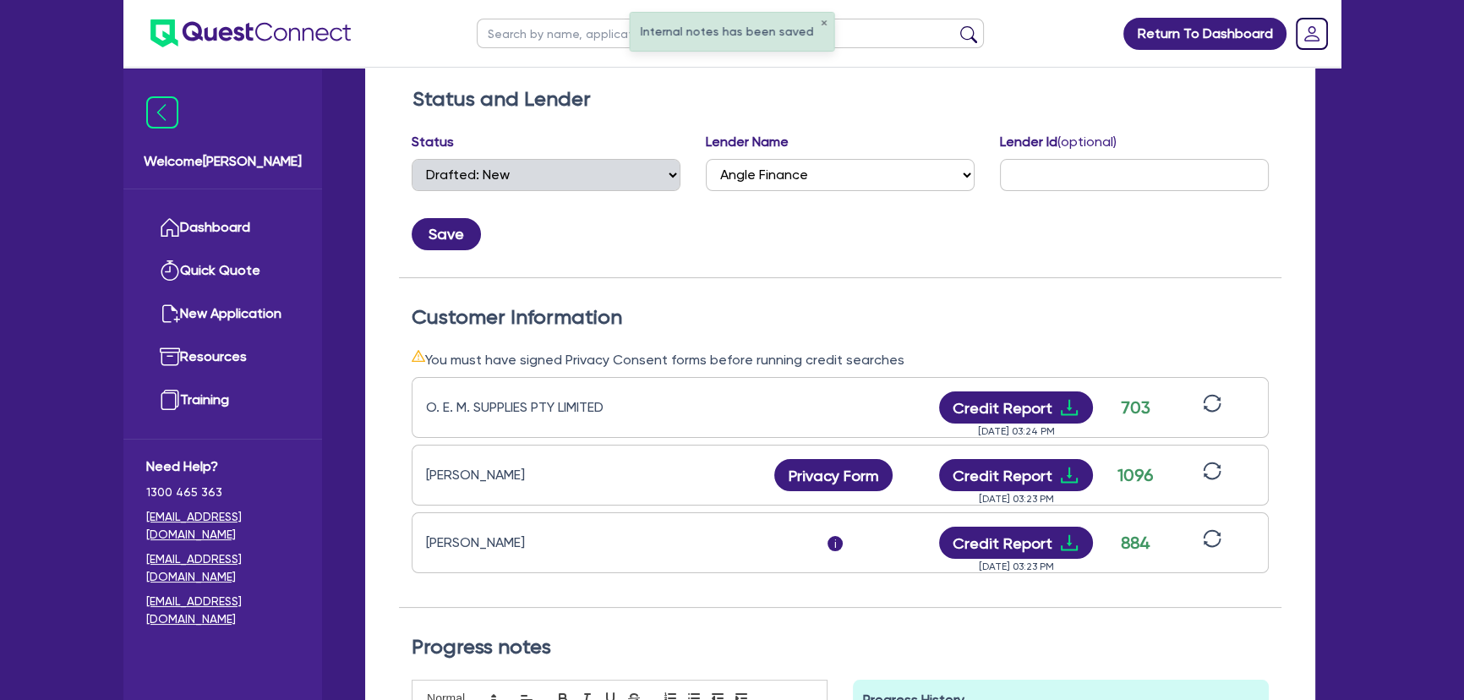
scroll to position [0, 0]
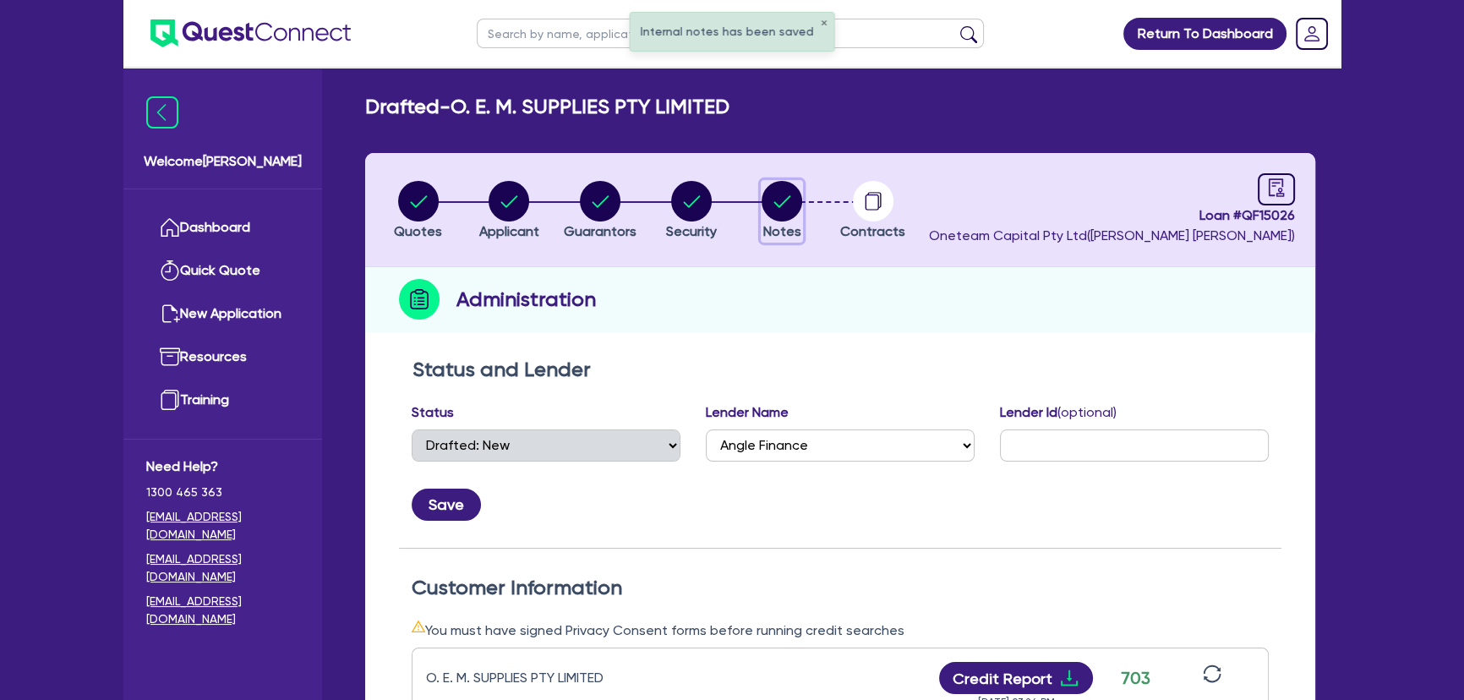
click at [767, 206] on circle "button" at bounding box center [782, 201] width 41 height 41
select select "Other"
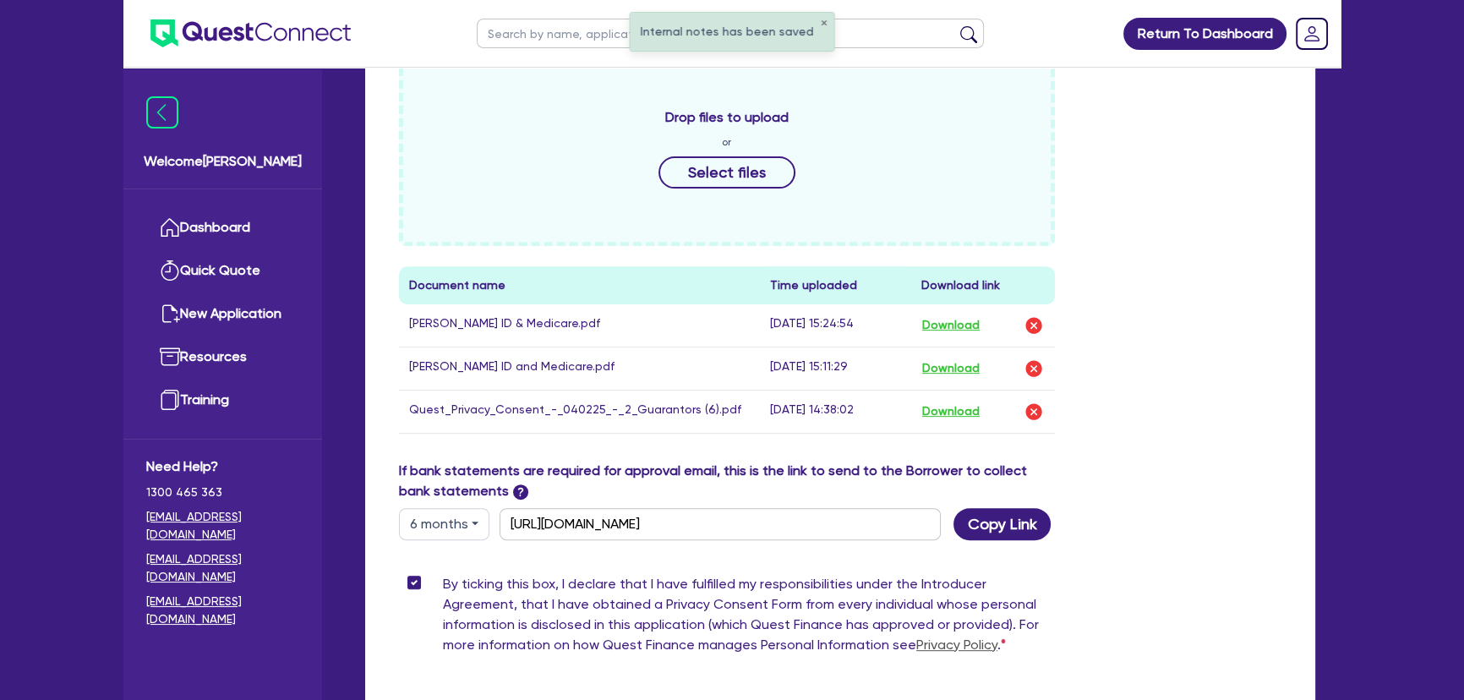
scroll to position [922, 0]
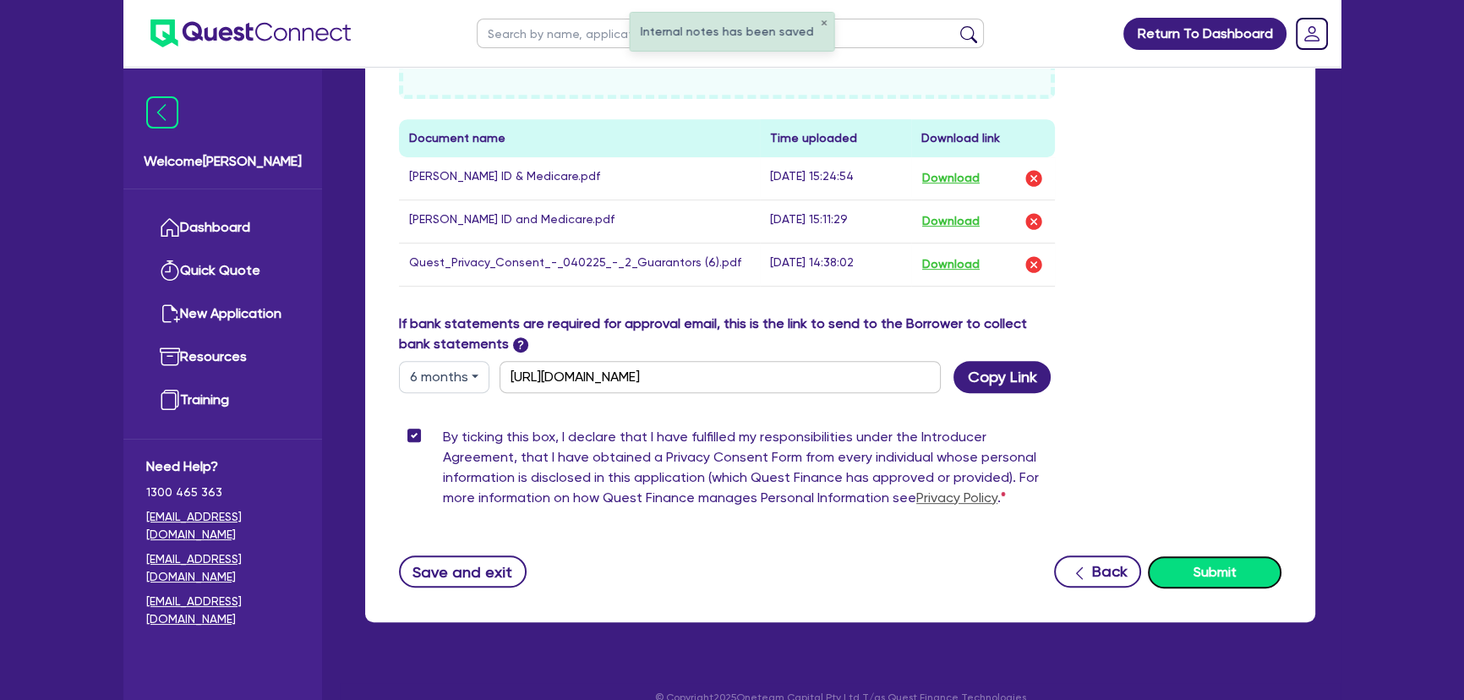
click at [1188, 572] on button "Submit" at bounding box center [1215, 572] width 134 height 32
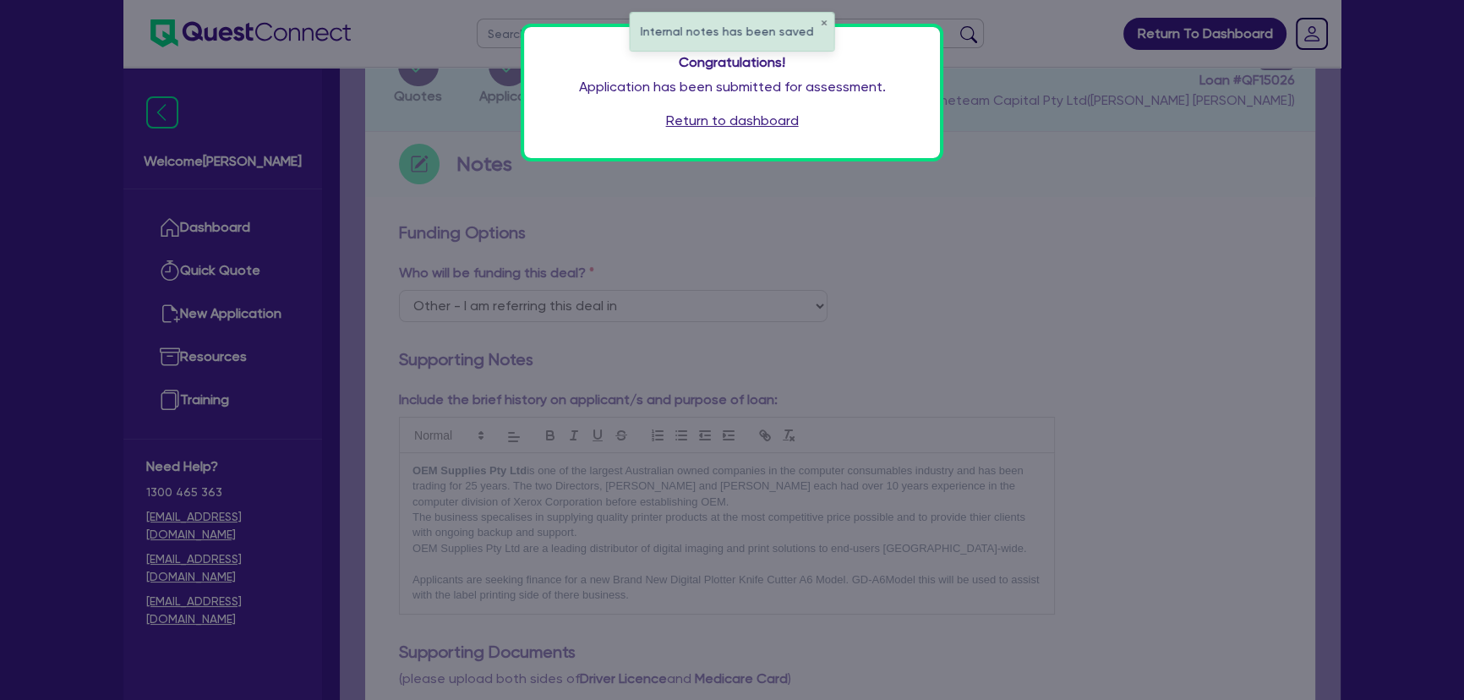
scroll to position [0, 0]
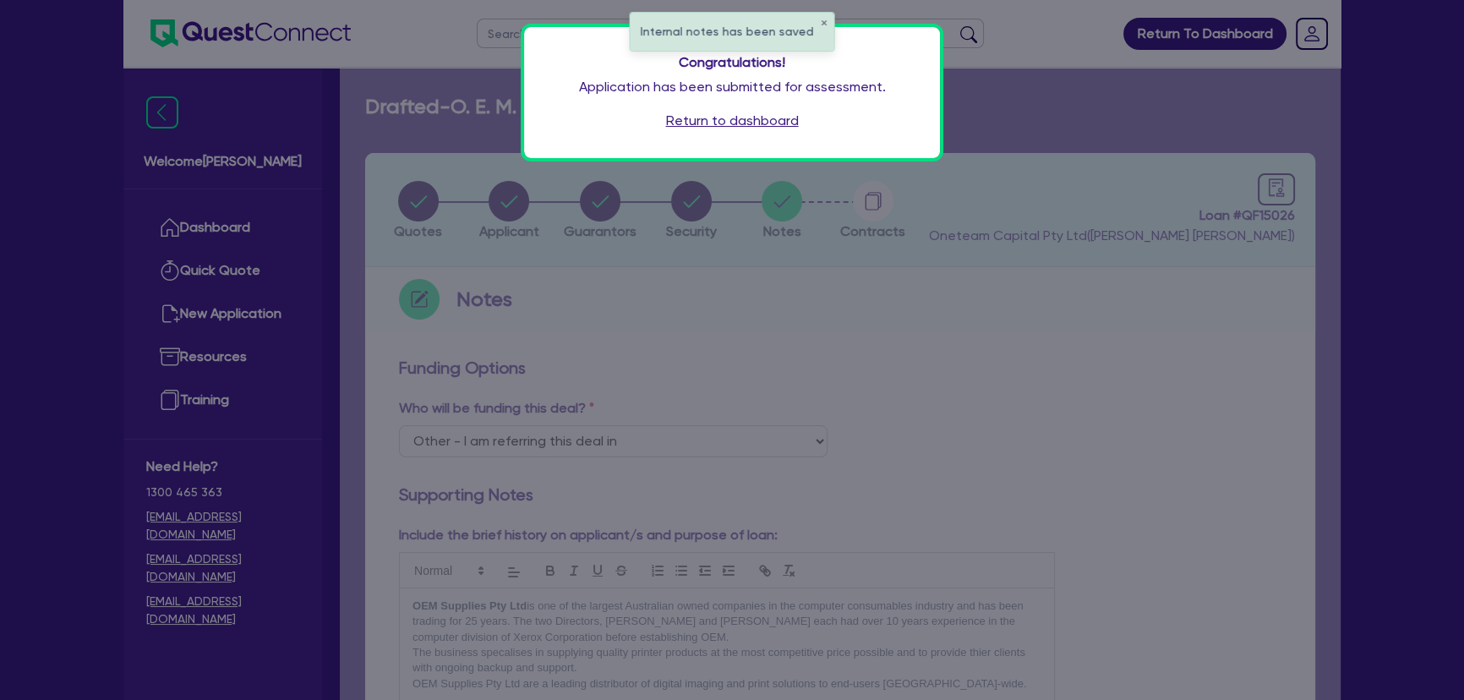
click at [713, 123] on link "Return to dashboard" at bounding box center [732, 121] width 133 height 20
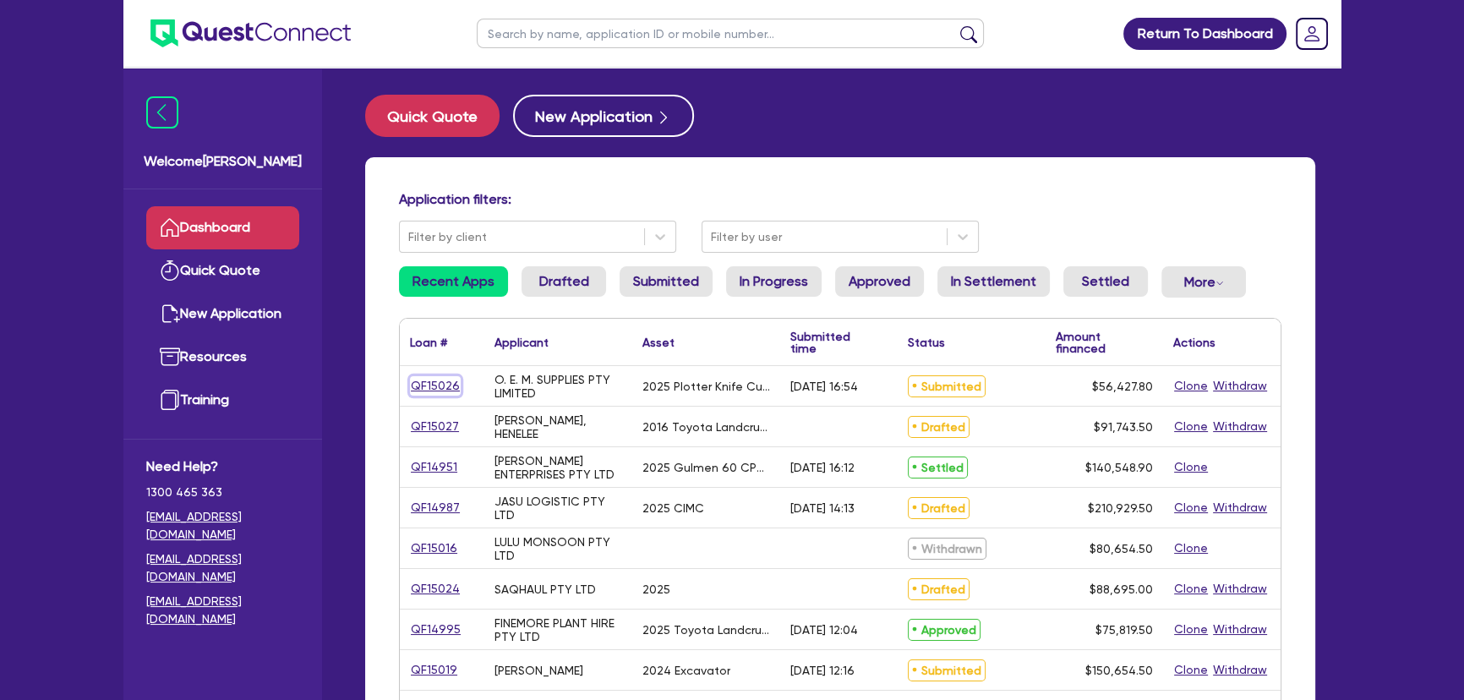
click at [440, 389] on link "QF15026" at bounding box center [435, 385] width 51 height 19
select select "SECONDARY_ASSETS"
select select "PRINTING_AND_PACKAGING_EQUIPMENT"
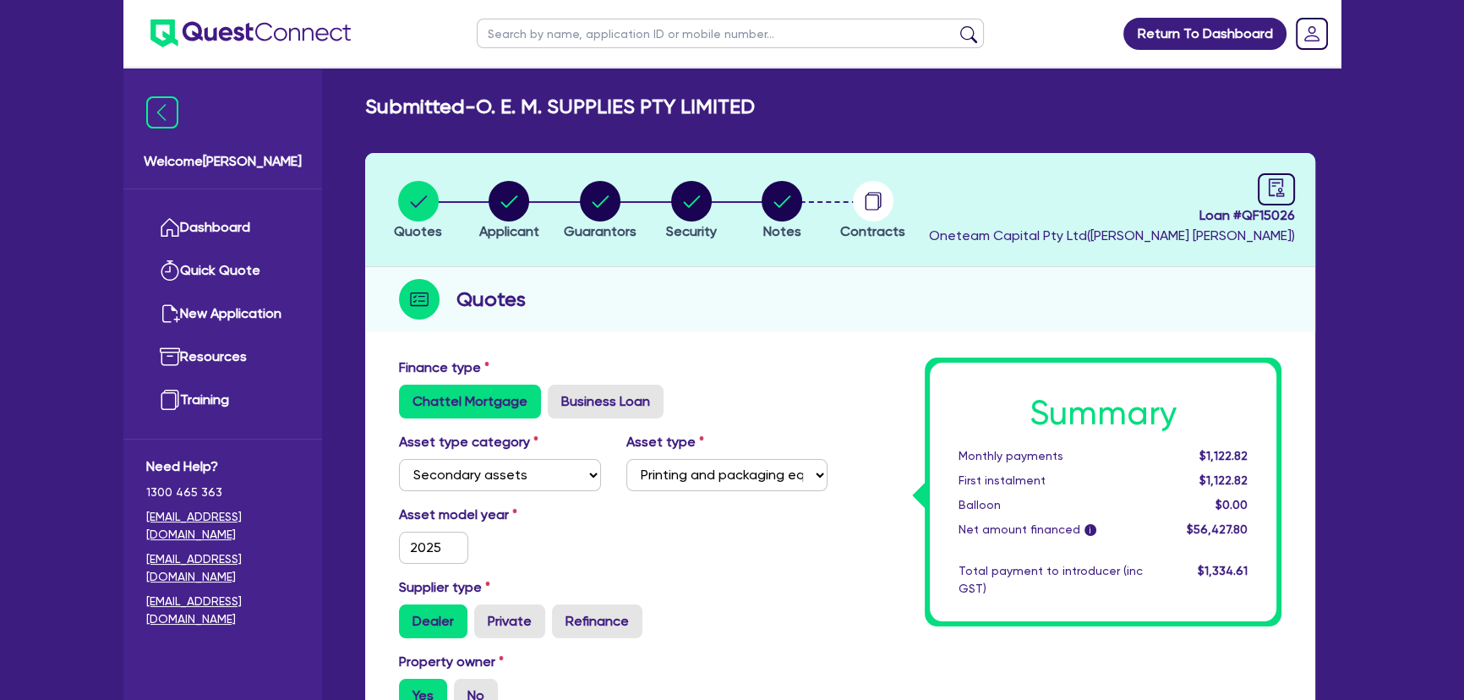
click at [1253, 185] on div "Loan # QF15026 Oneteam Capital Pty Ltd ( [PERSON_NAME] )" at bounding box center [1112, 209] width 366 height 73
click at [1265, 191] on link at bounding box center [1276, 189] width 37 height 32
select select "SUBMITTED_NEW"
select select "Other"
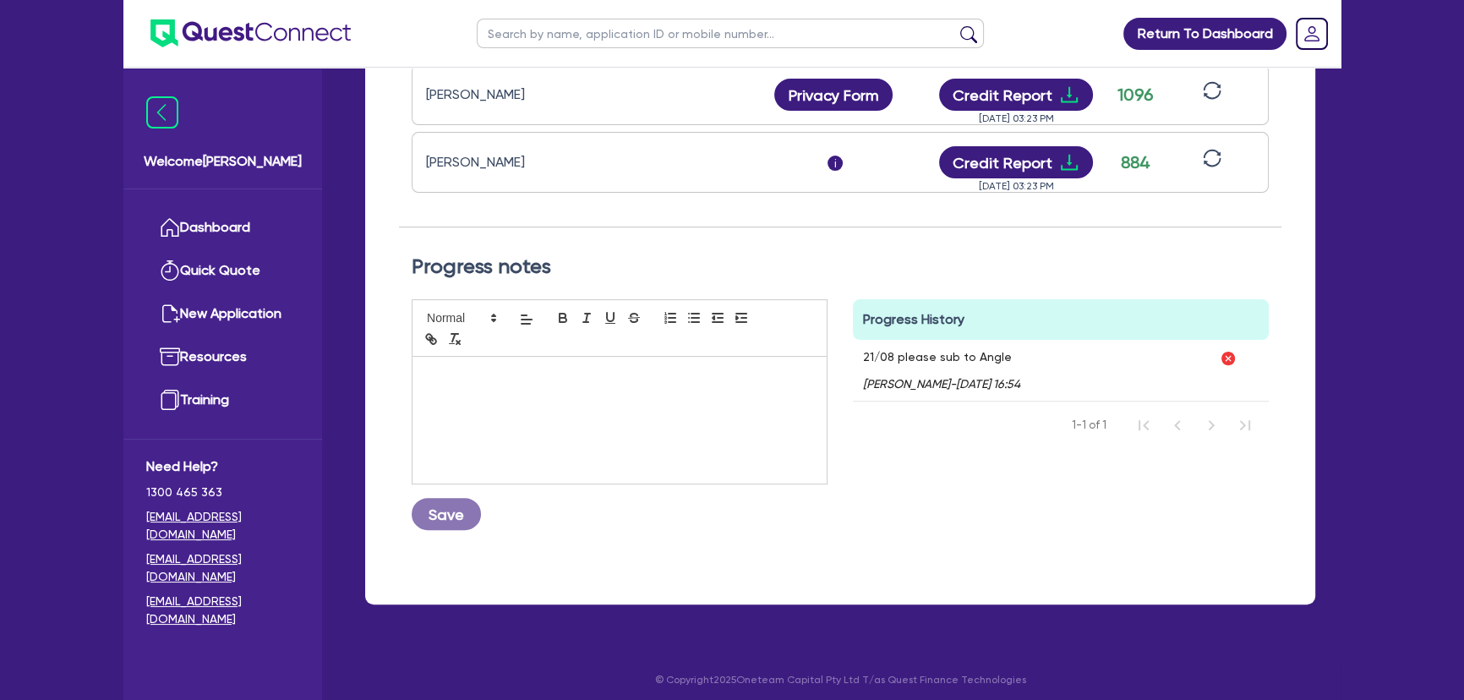
scroll to position [657, 0]
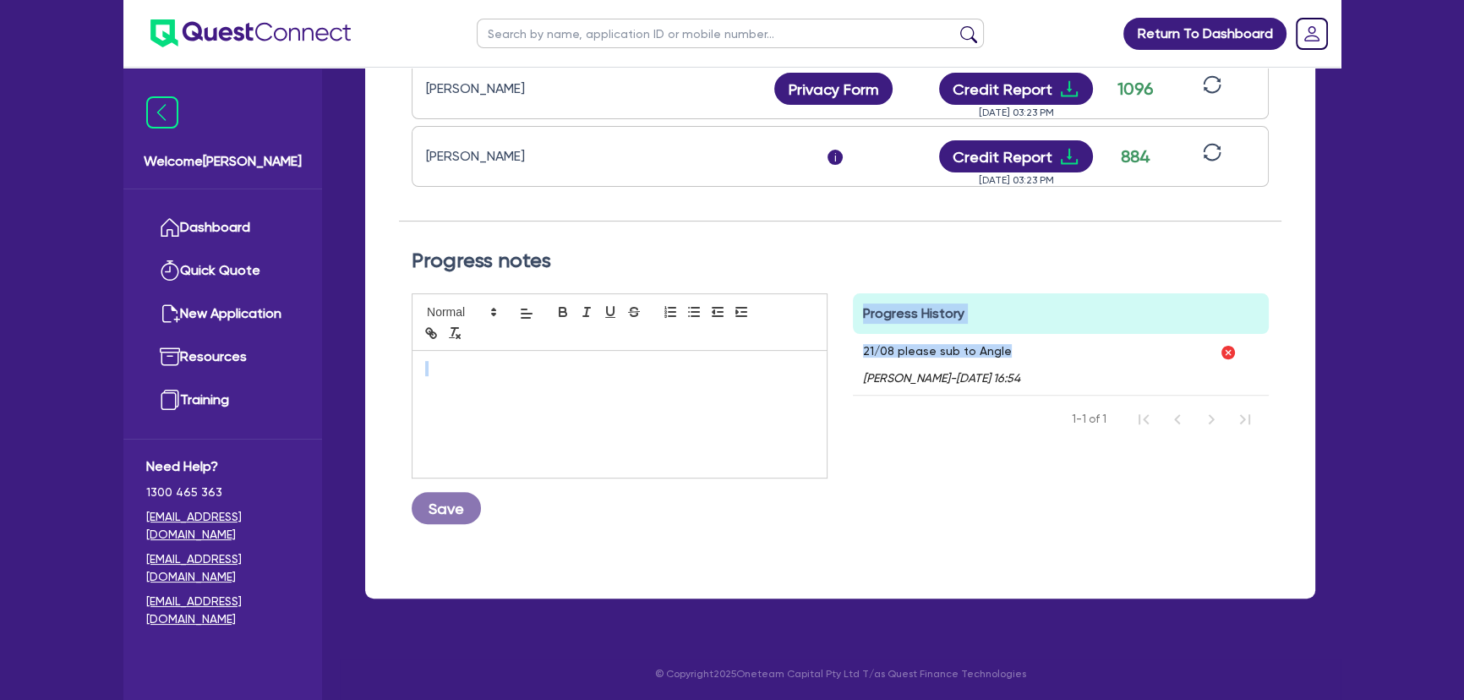
drag, startPoint x: 1020, startPoint y: 348, endPoint x: 812, endPoint y: 357, distance: 207.3
click at [812, 357] on div "Save Progress History Comments 21/08 please sub to Angle [PERSON_NAME] - [DATE]…" at bounding box center [840, 415] width 883 height 244
click at [1071, 323] on div "Progress History" at bounding box center [1061, 313] width 416 height 41
drag, startPoint x: 991, startPoint y: 346, endPoint x: 861, endPoint y: 347, distance: 130.2
click at [861, 347] on div "21/08 please sub to Angle [PERSON_NAME] - [DATE] 16:54" at bounding box center [1031, 364] width 357 height 61
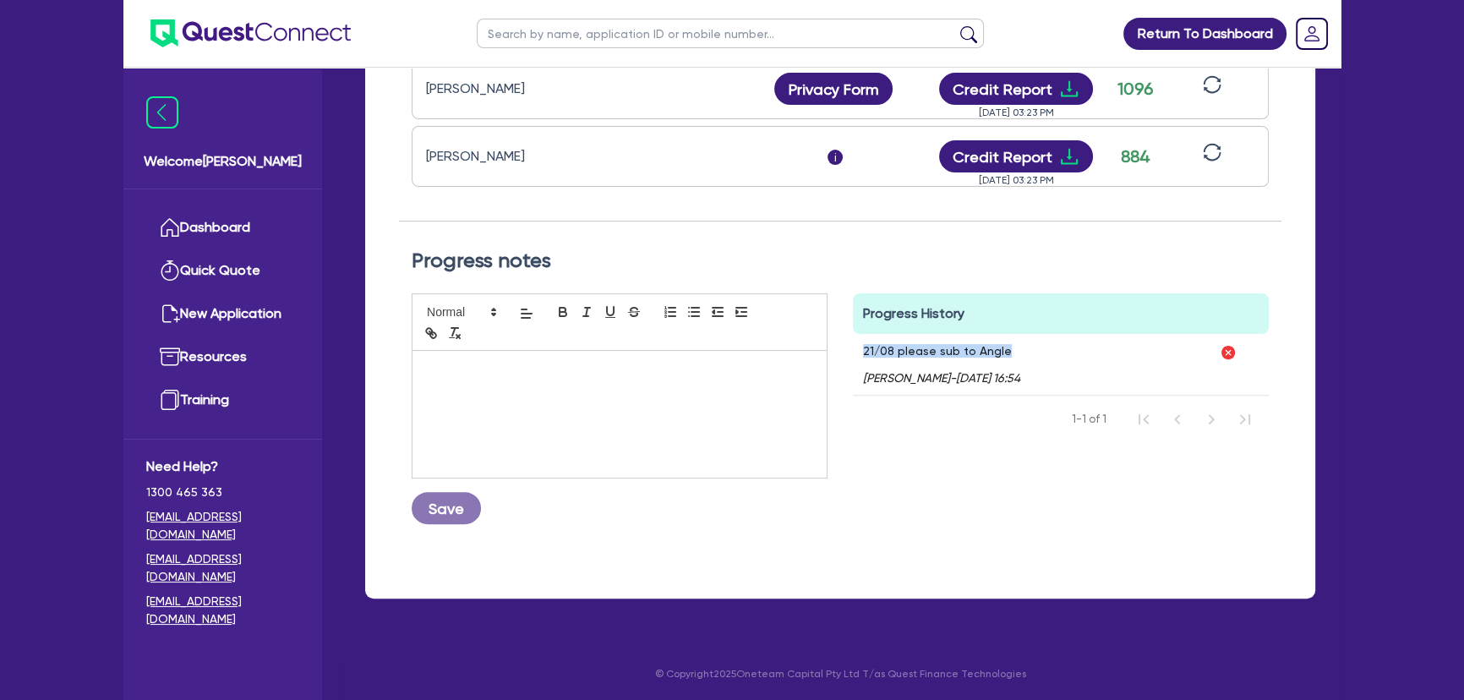
copy p "21/08 please sub to Angle"
drag, startPoint x: 1325, startPoint y: 260, endPoint x: 1315, endPoint y: 225, distance: 36.9
click at [1325, 260] on div "Quotes Applicant [GEOGRAPHIC_DATA] Security Notes Contracts Loan # QF15026 Onet…" at bounding box center [841, 57] width 976 height 1123
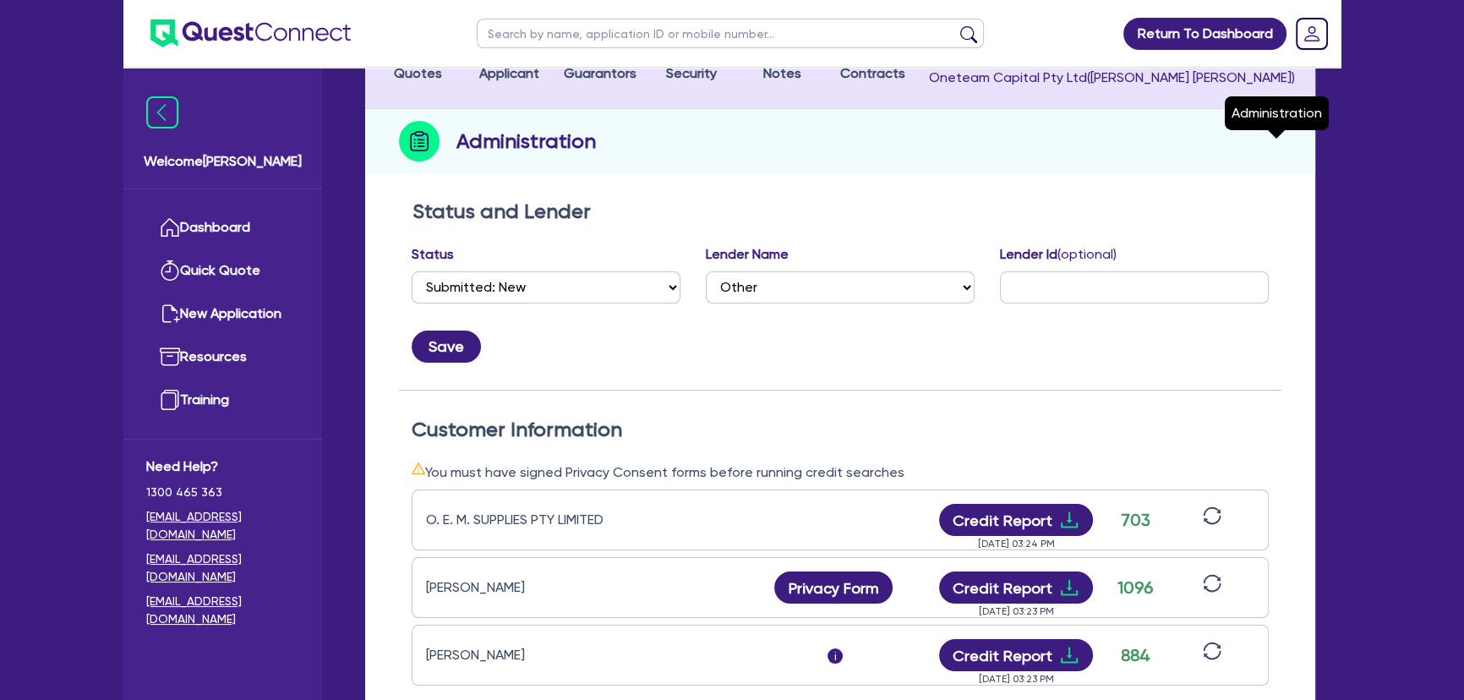
scroll to position [0, 0]
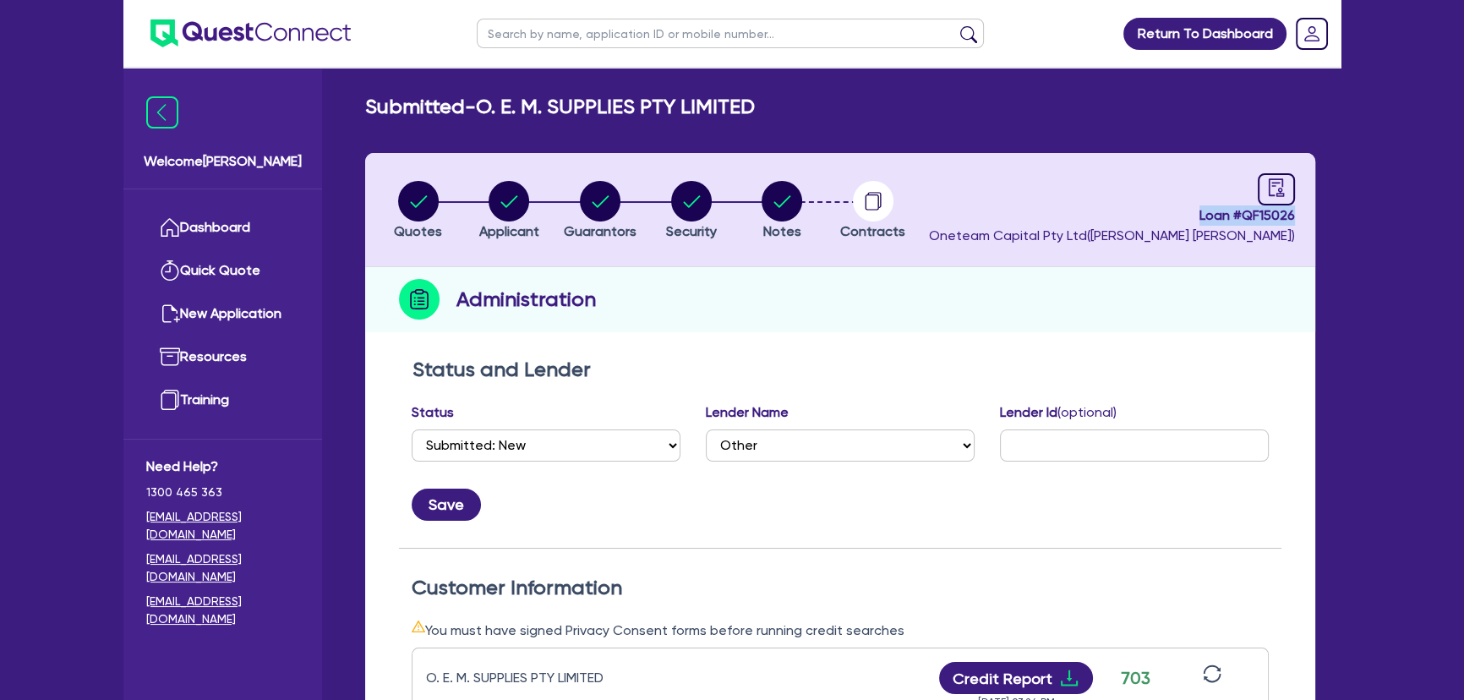
drag, startPoint x: 1184, startPoint y: 218, endPoint x: 1306, endPoint y: 211, distance: 121.9
click at [1306, 211] on header "Quotes Applicant [GEOGRAPHIC_DATA] Security Notes Contracts Loan # QF15026 Onet…" at bounding box center [840, 210] width 950 height 114
copy span "Loan # QF15026"
click at [1148, 144] on div "Submitted - O. E. M. SUPPLIES PTY LIMITED Quotes Applicant [GEOGRAPHIC_DATA] Se…" at bounding box center [840, 685] width 1001 height 1181
click at [197, 25] on img at bounding box center [250, 33] width 200 height 28
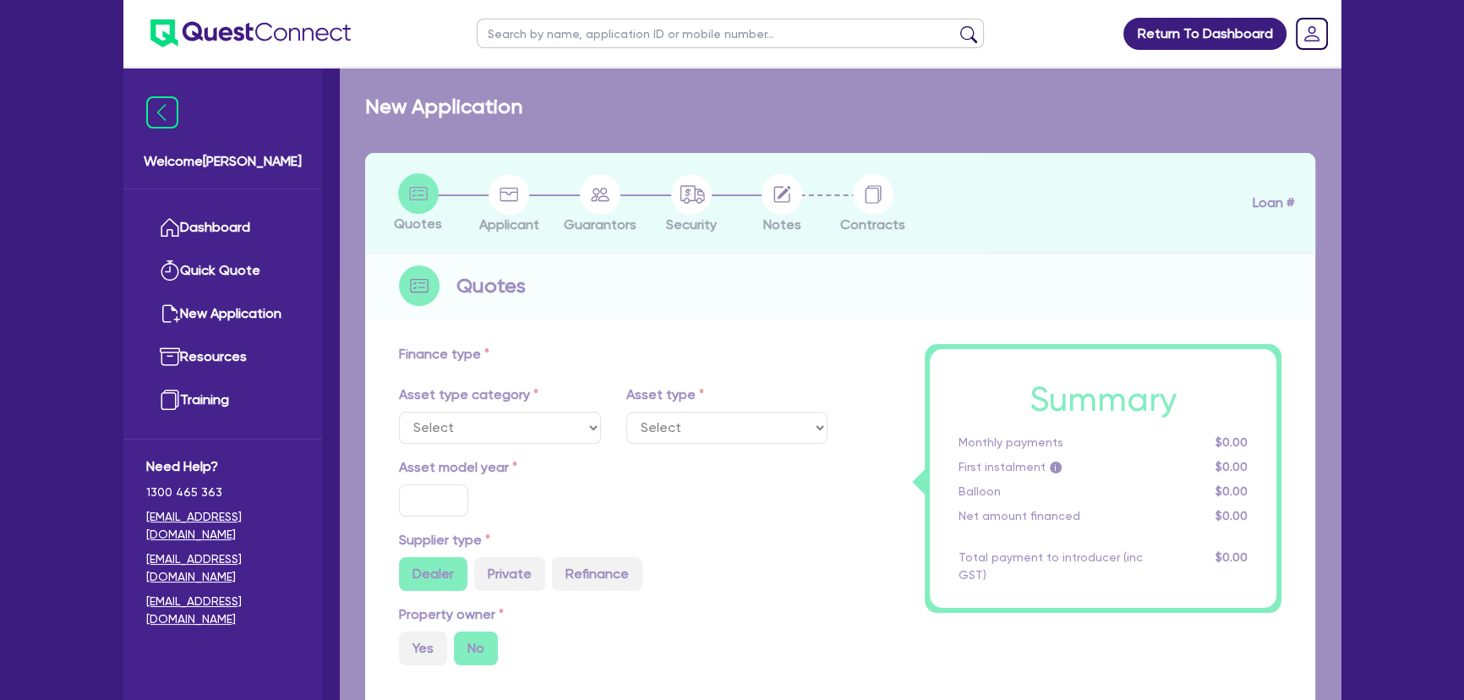
select select "SECONDARY_ASSETS"
type input "2025"
radio input "true"
type input "55,000"
type input "1"
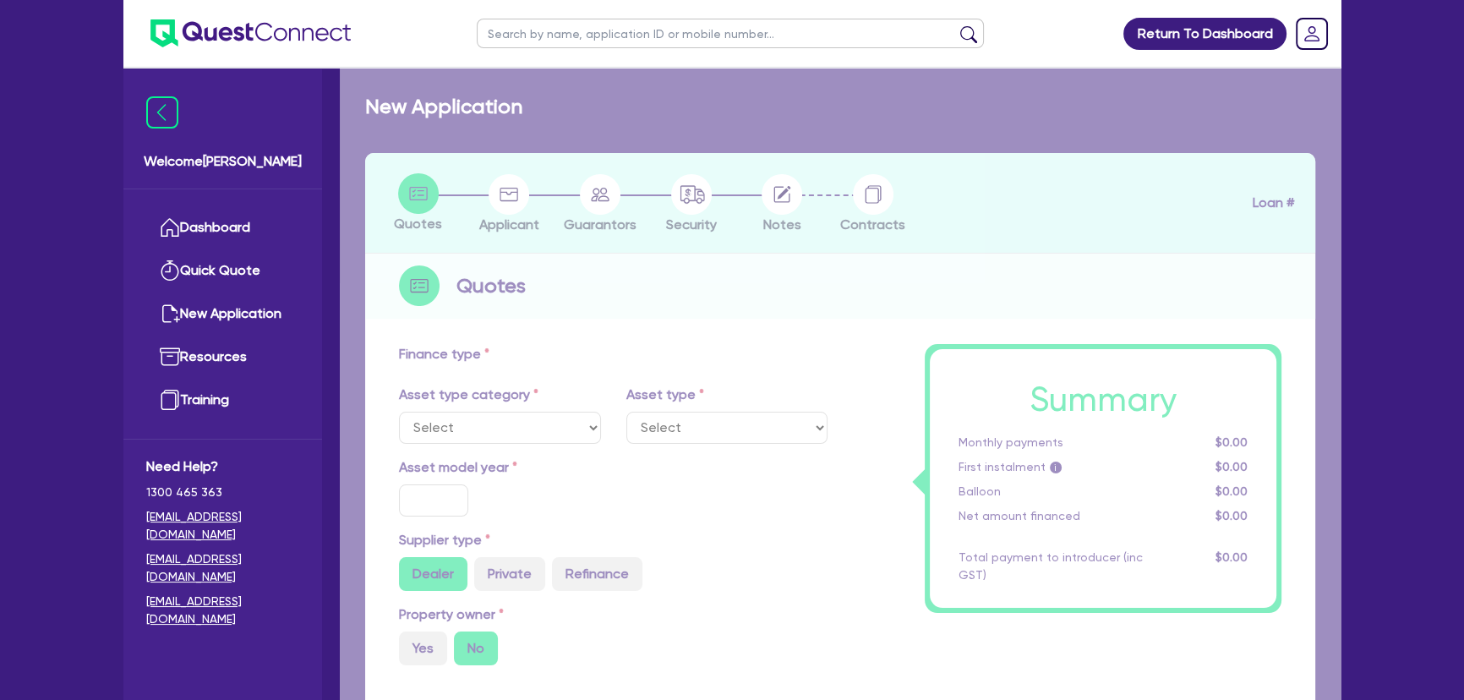
type input "564.28"
type input "6.99"
type input "649"
select select "PRINTING_AND_PACKAGING_EQUIPMENT"
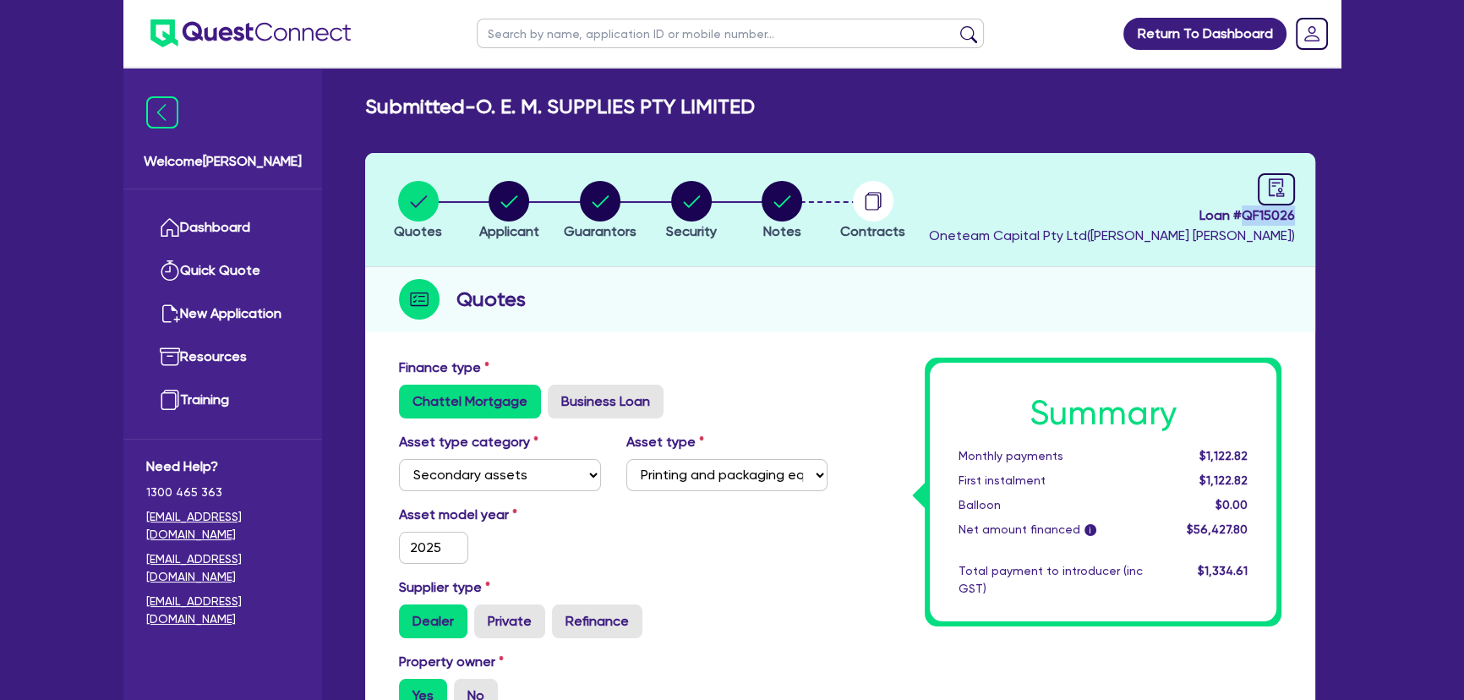
drag, startPoint x: 1246, startPoint y: 218, endPoint x: 1309, endPoint y: 216, distance: 62.6
click at [1309, 216] on header "Quotes Applicant [GEOGRAPHIC_DATA] Security Notes Contracts Loan # QF15026 Onet…" at bounding box center [840, 210] width 950 height 114
copy span "QF15026"
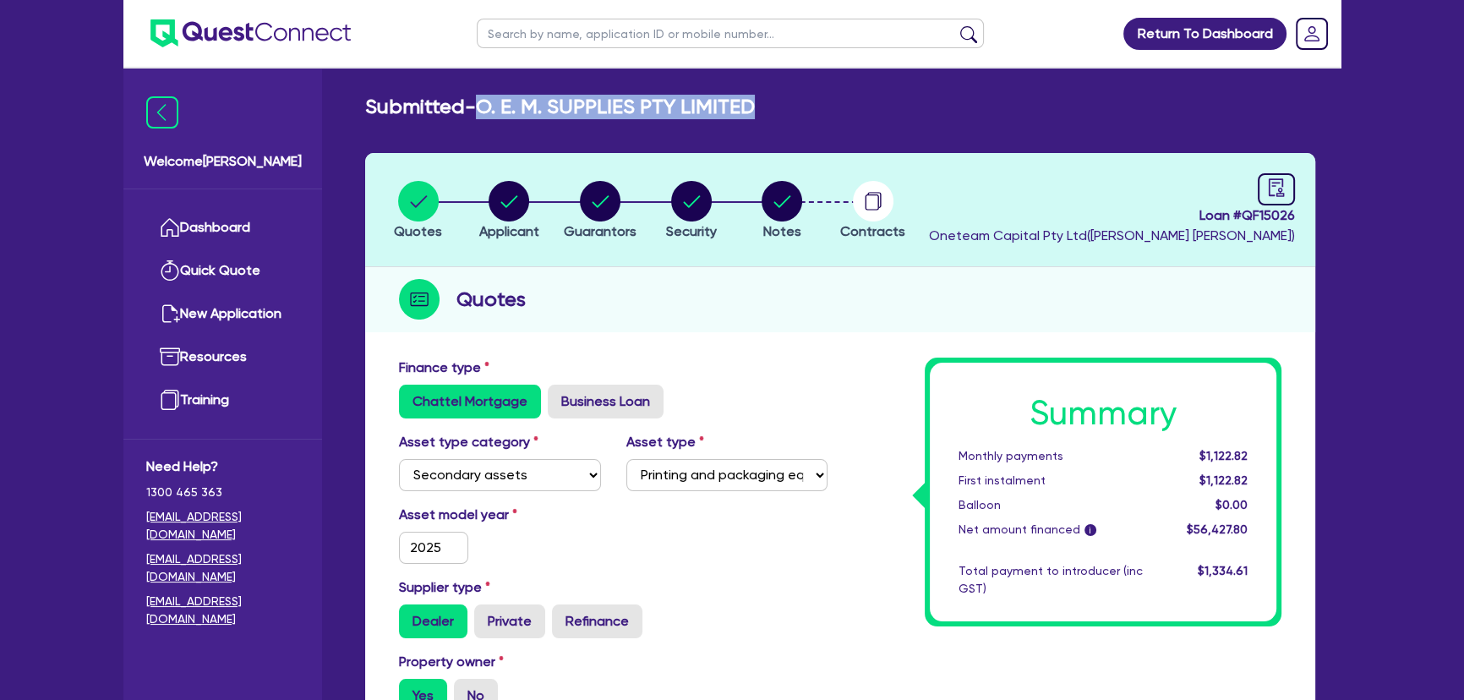
drag, startPoint x: 770, startPoint y: 103, endPoint x: 484, endPoint y: 108, distance: 286.7
click at [484, 108] on div "Submitted - O. E. M. SUPPLIES PTY LIMITED" at bounding box center [841, 107] width 976 height 25
copy h2 "O. E. M. SUPPLIES PTY LIMITED"
click at [305, 39] on img at bounding box center [250, 33] width 200 height 28
